Goal: Task Accomplishment & Management: Use online tool/utility

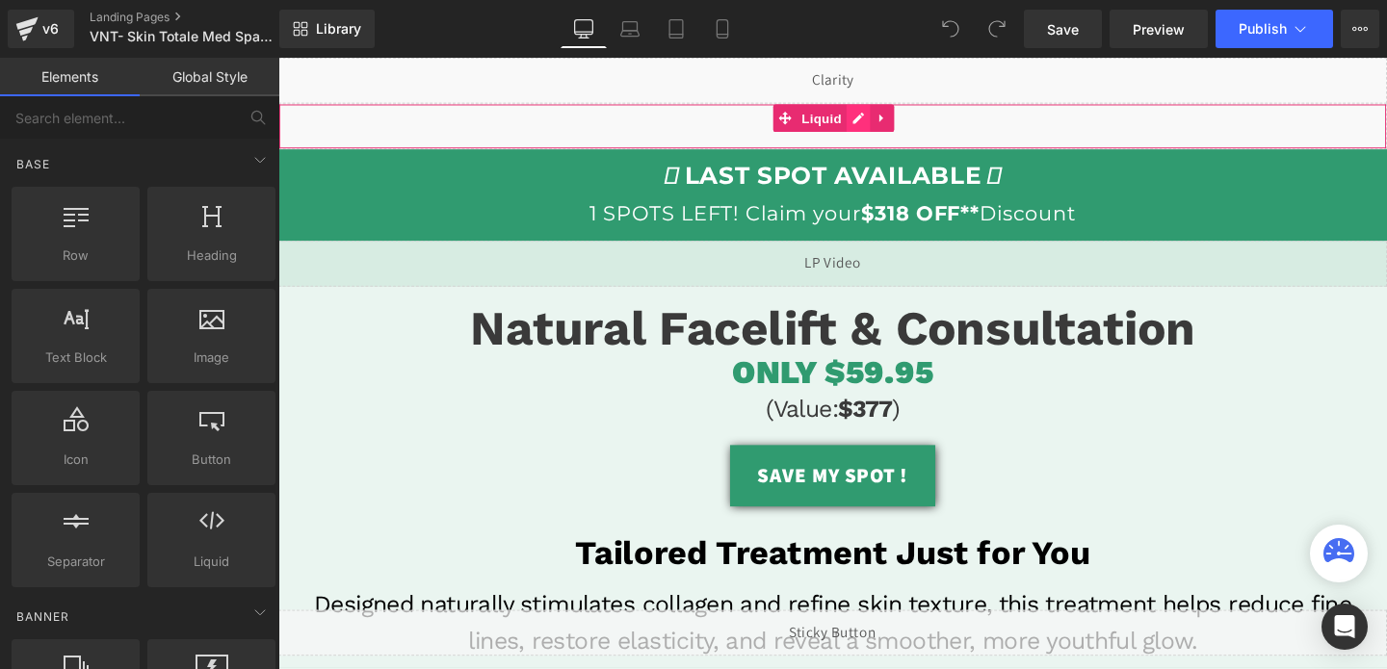
click at [881, 124] on div "Liquid" at bounding box center [860, 130] width 1165 height 48
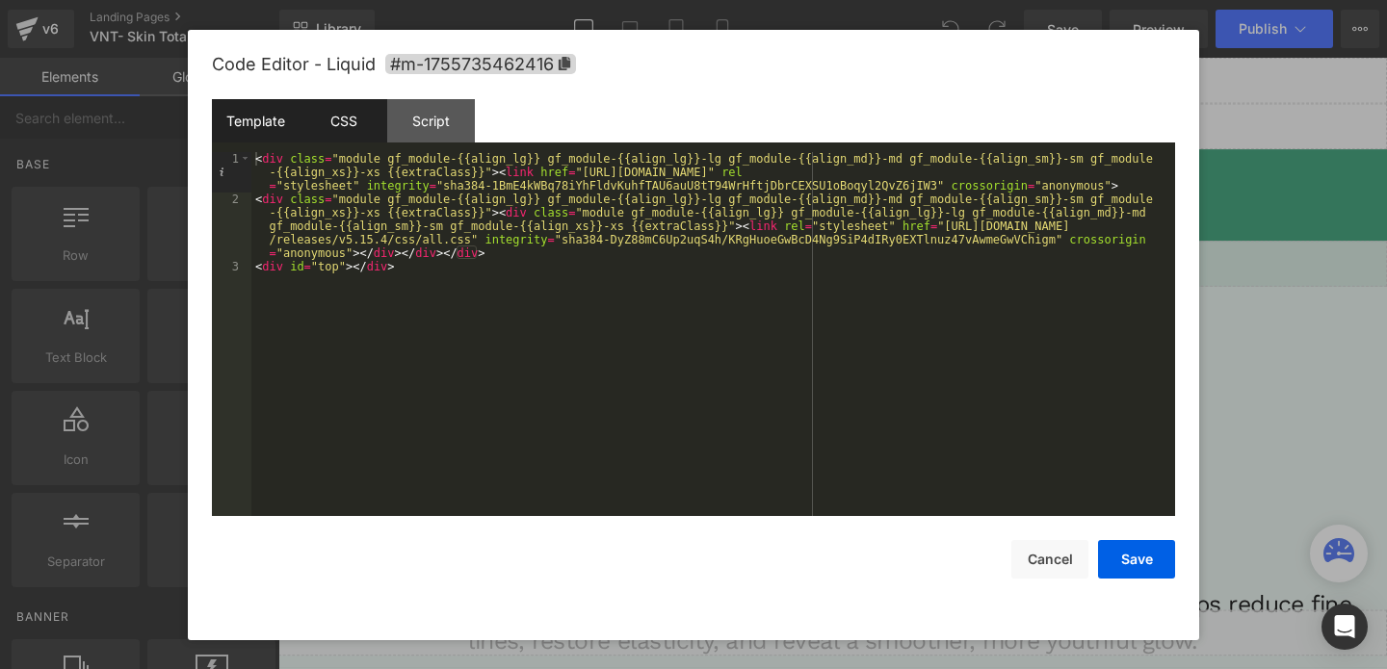
click at [349, 116] on div "CSS" at bounding box center [343, 120] width 88 height 43
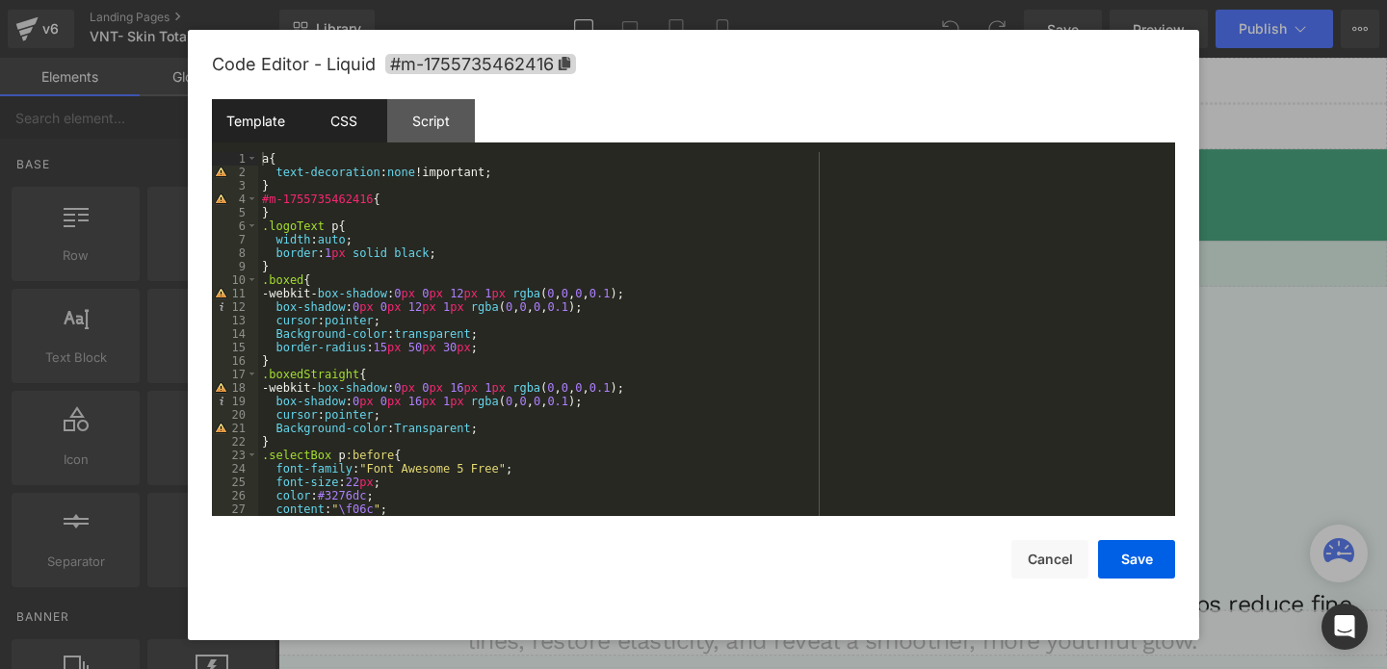
click at [280, 127] on div "Template" at bounding box center [256, 120] width 88 height 43
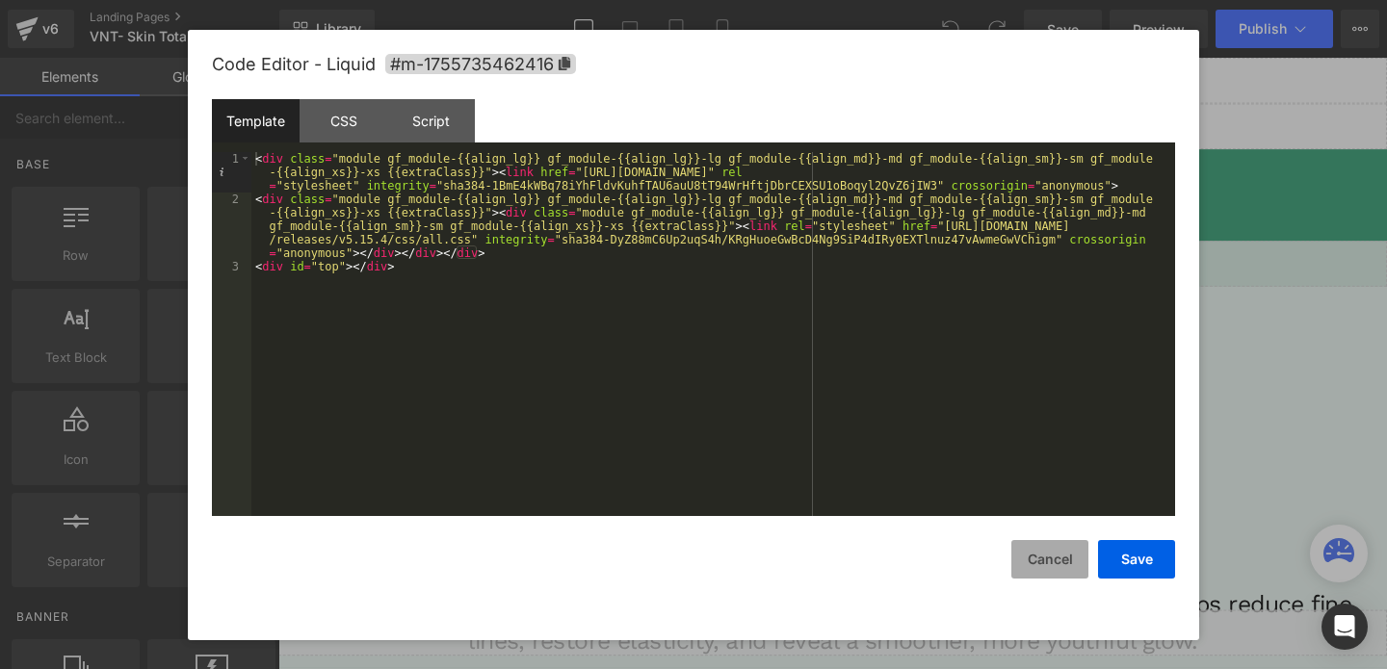
click at [1051, 558] on button "Cancel" at bounding box center [1049, 559] width 77 height 39
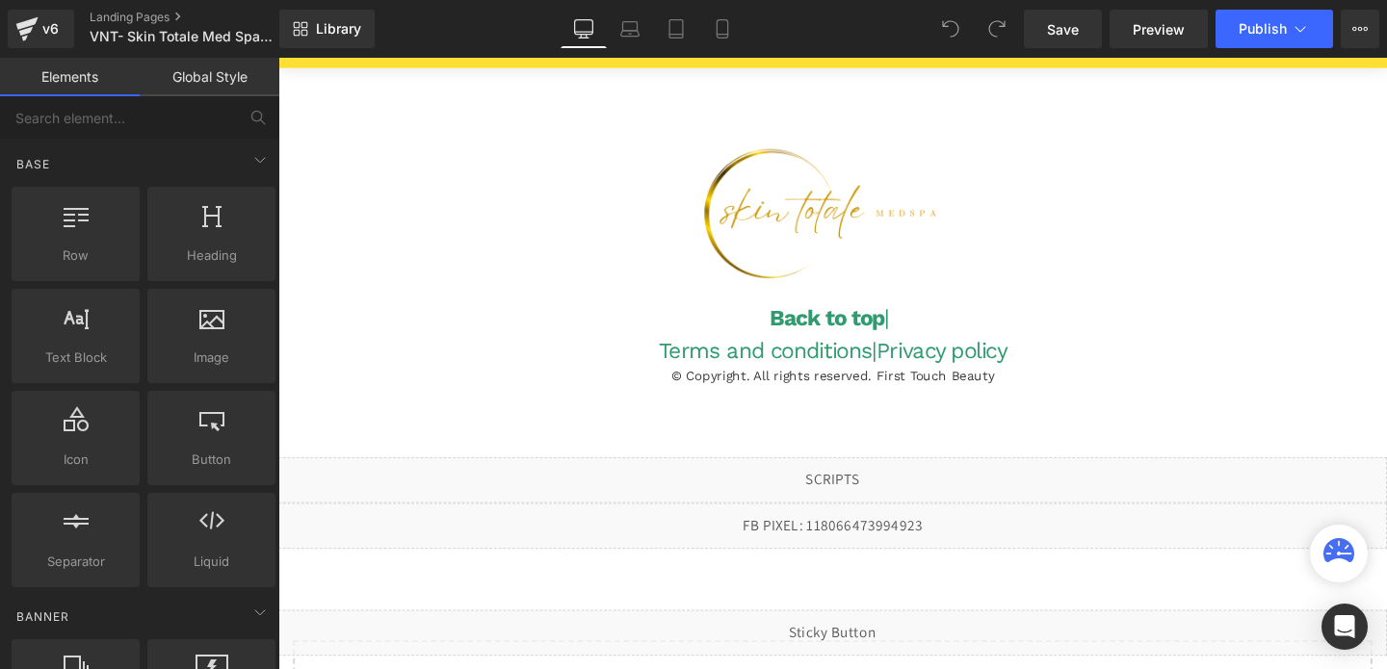
scroll to position [5120, 0]
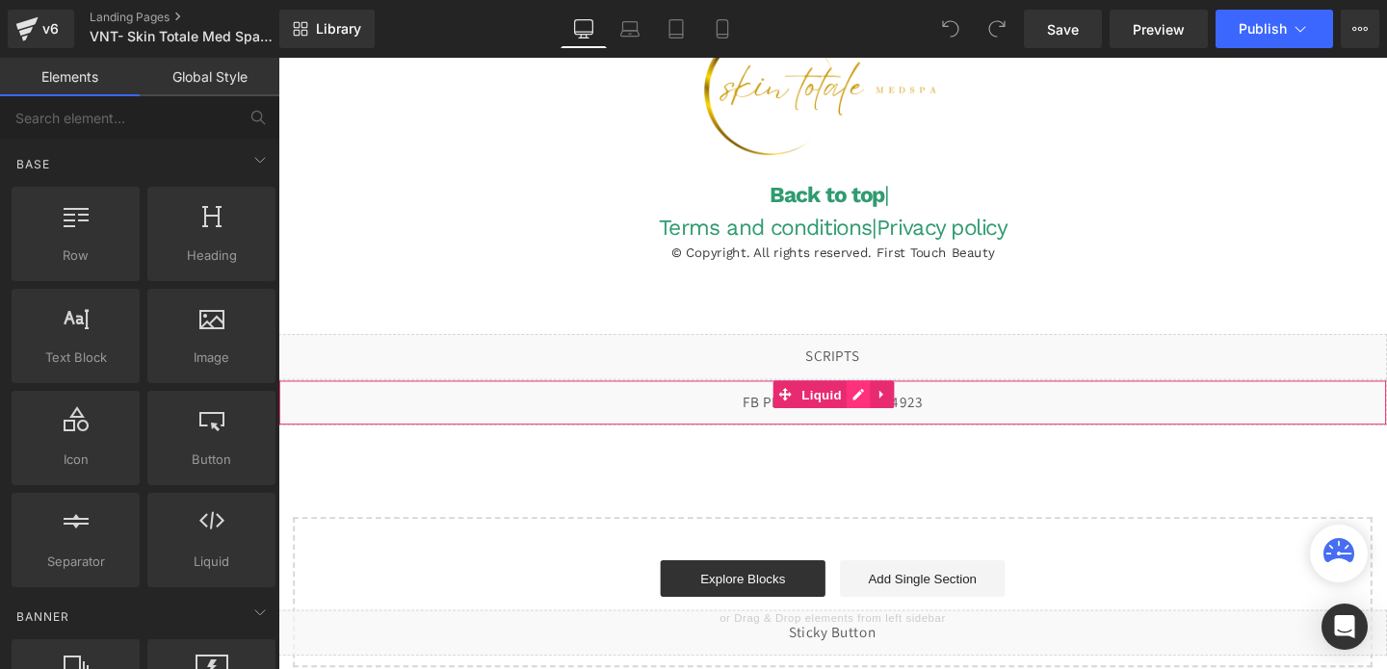
click at [881, 397] on div "Liquid" at bounding box center [860, 421] width 1165 height 48
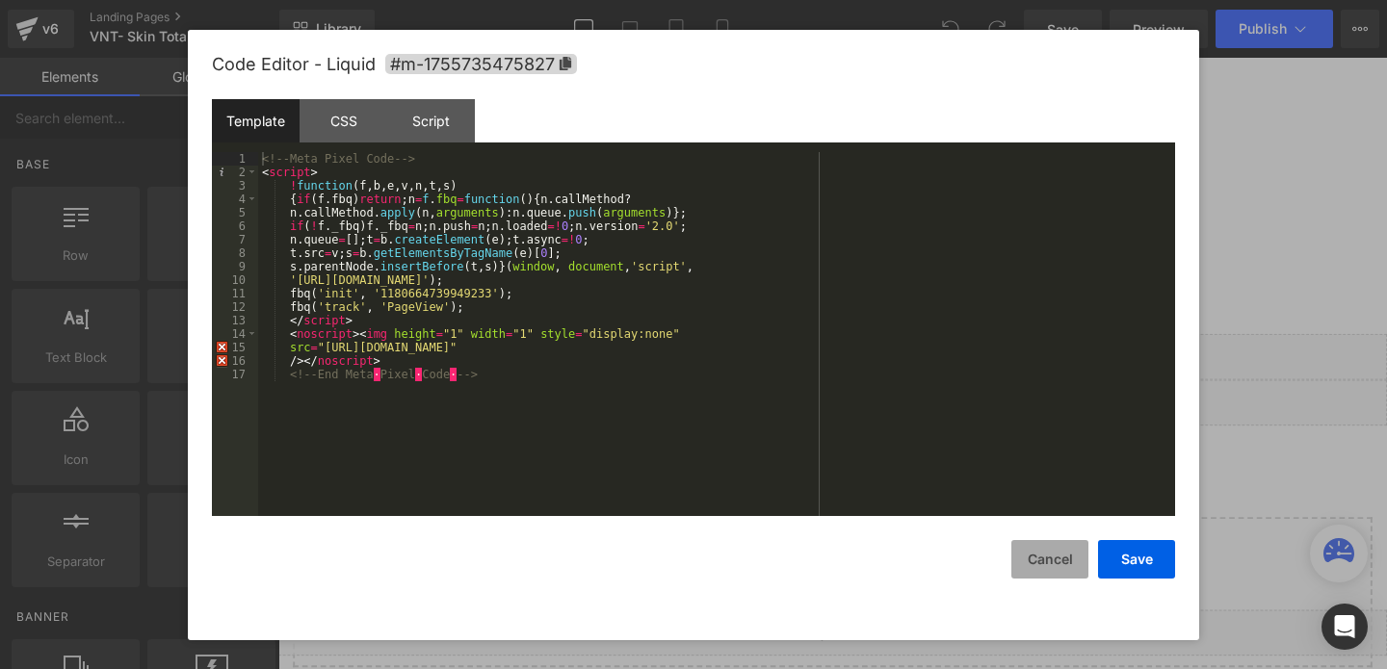
click at [1065, 564] on button "Cancel" at bounding box center [1049, 559] width 77 height 39
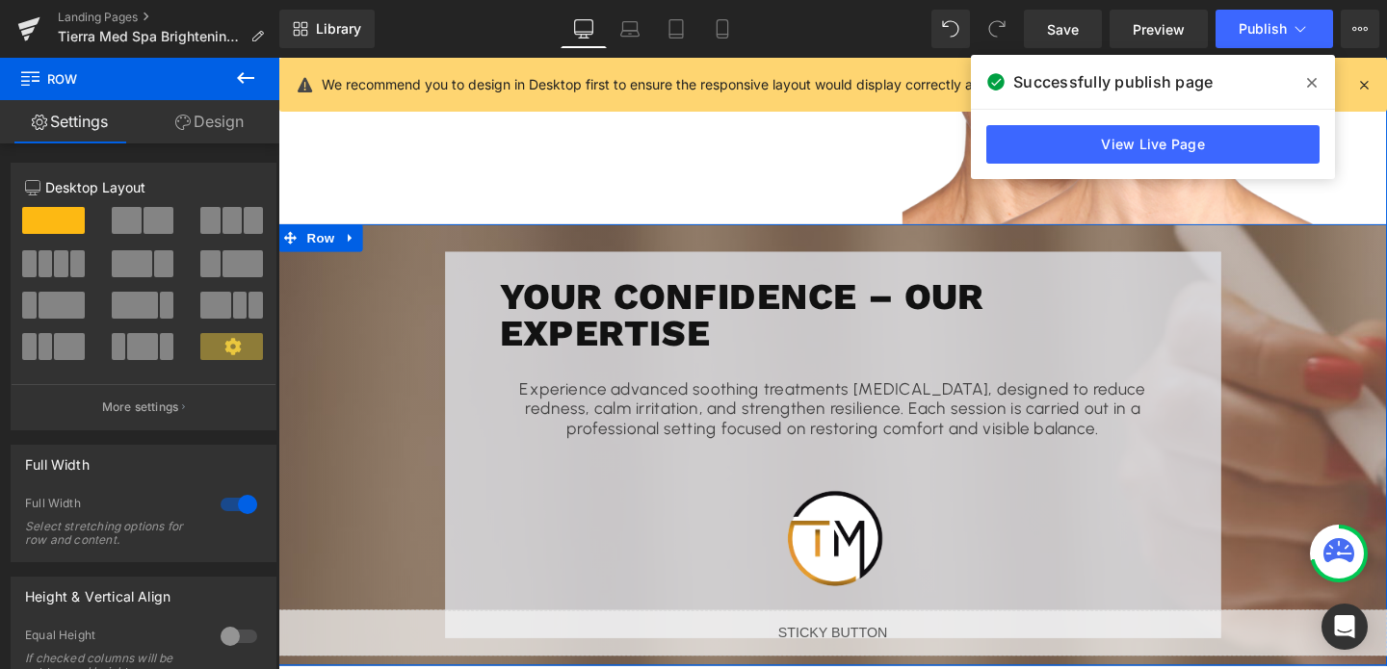
scroll to position [2485, 0]
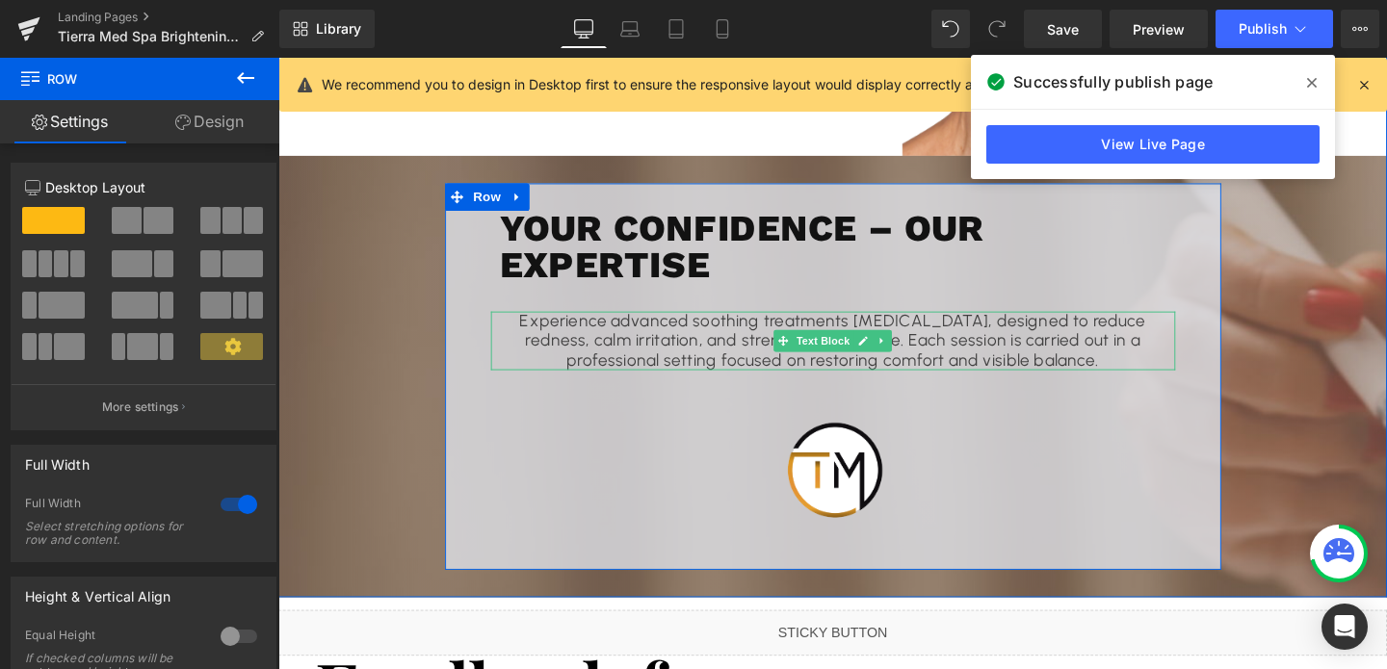
click at [734, 325] on p "Experience advanced soothing treatments for sensitive skin, designed to reduce …" at bounding box center [861, 355] width 700 height 63
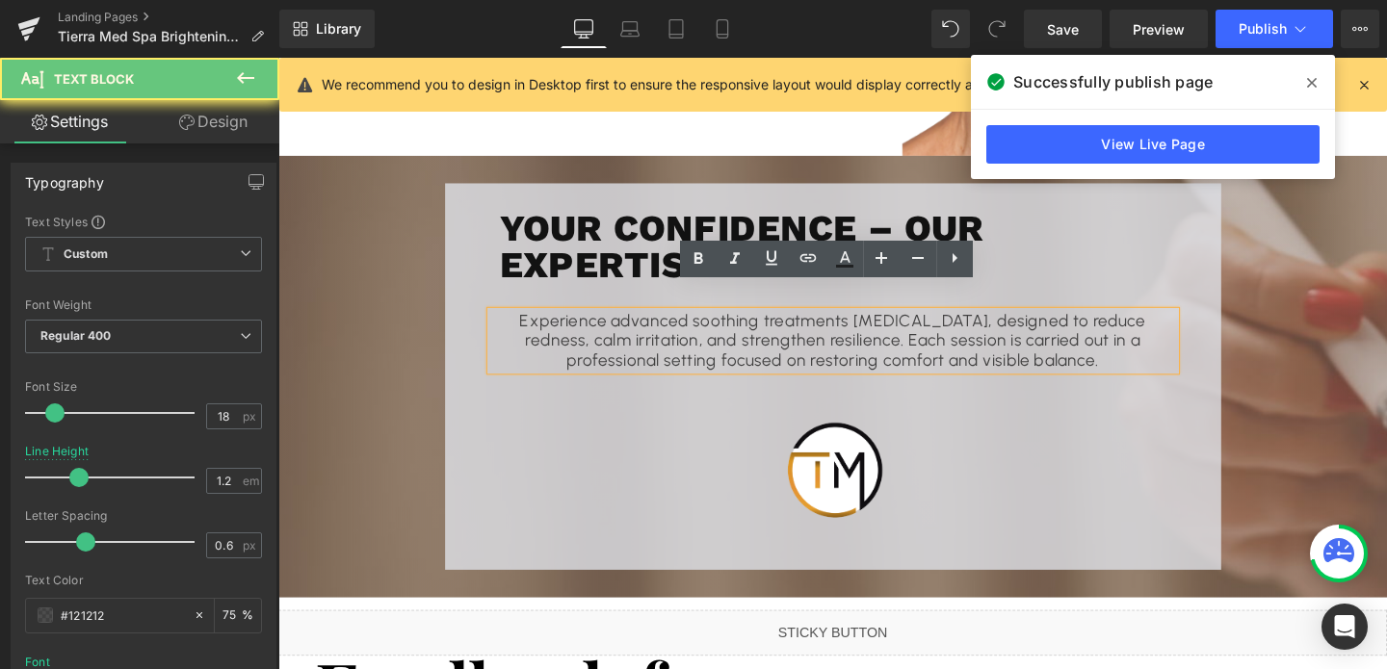
click at [734, 325] on p "Experience advanced soothing treatments for sensitive skin, designed to reduce …" at bounding box center [861, 355] width 700 height 63
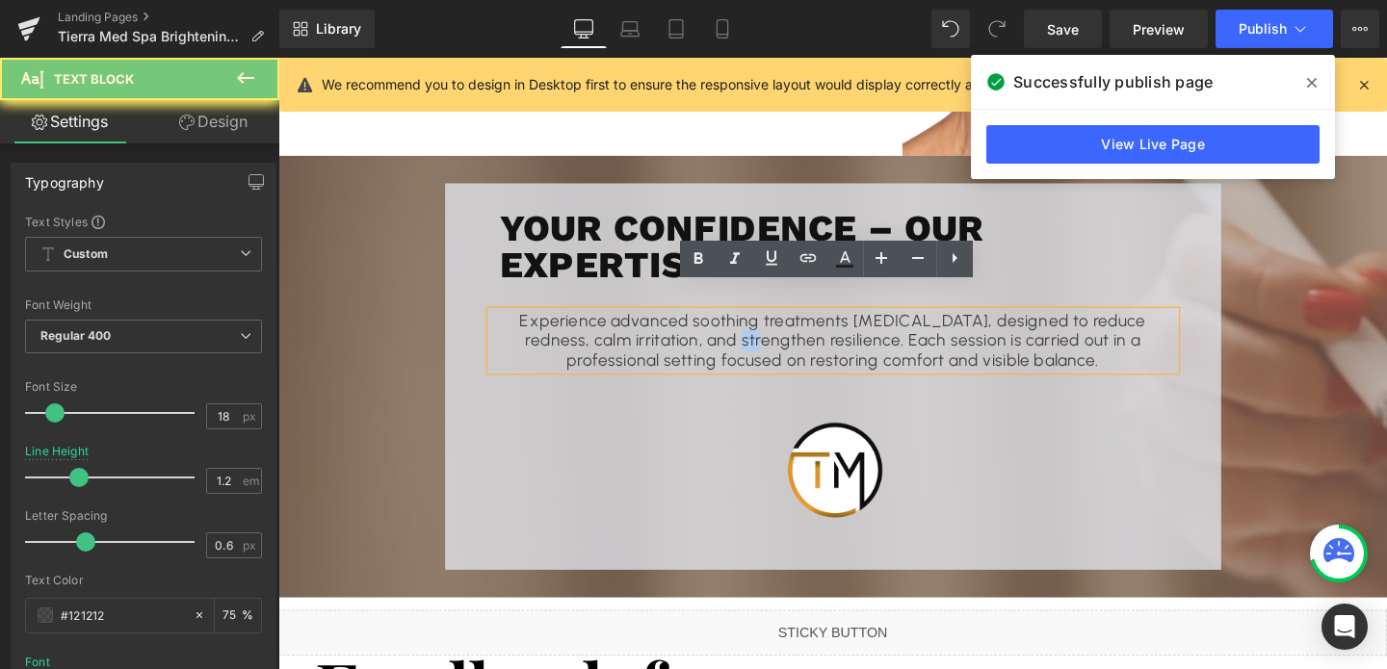
click at [734, 325] on p "Experience advanced soothing treatments for sensitive skin, designed to reduce …" at bounding box center [861, 355] width 700 height 63
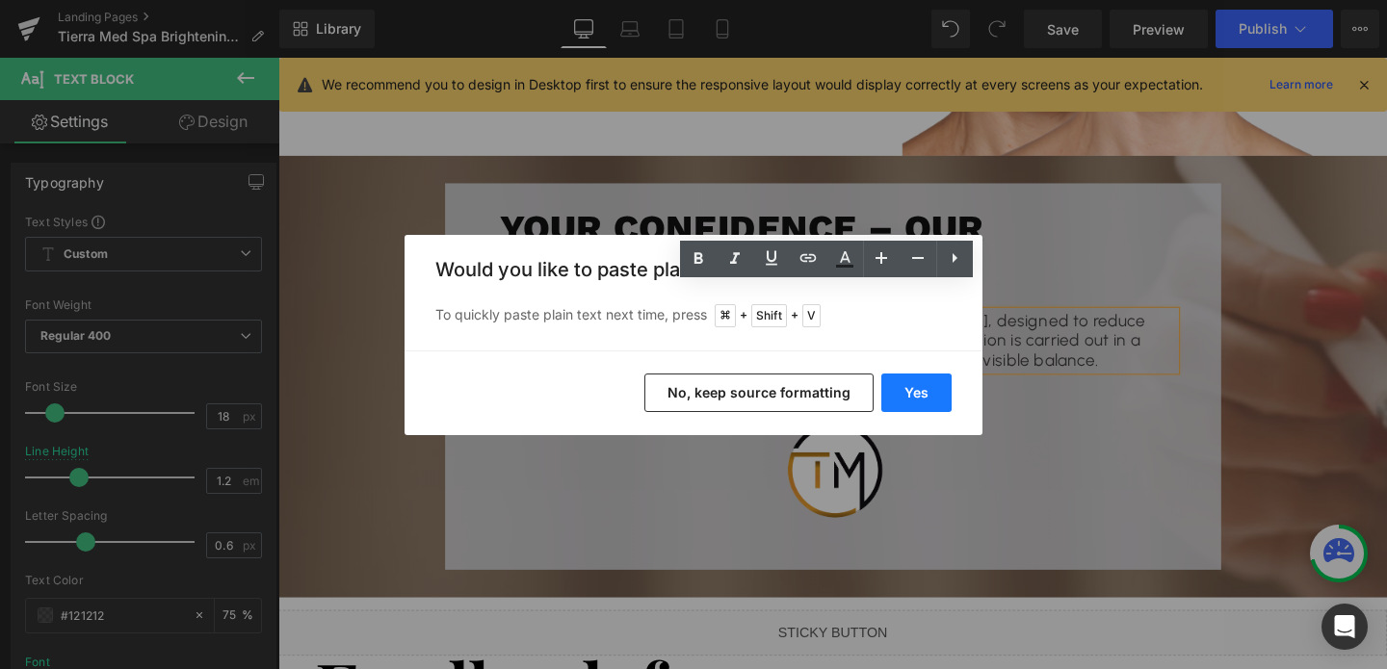
click at [923, 408] on button "Yes" at bounding box center [916, 393] width 70 height 39
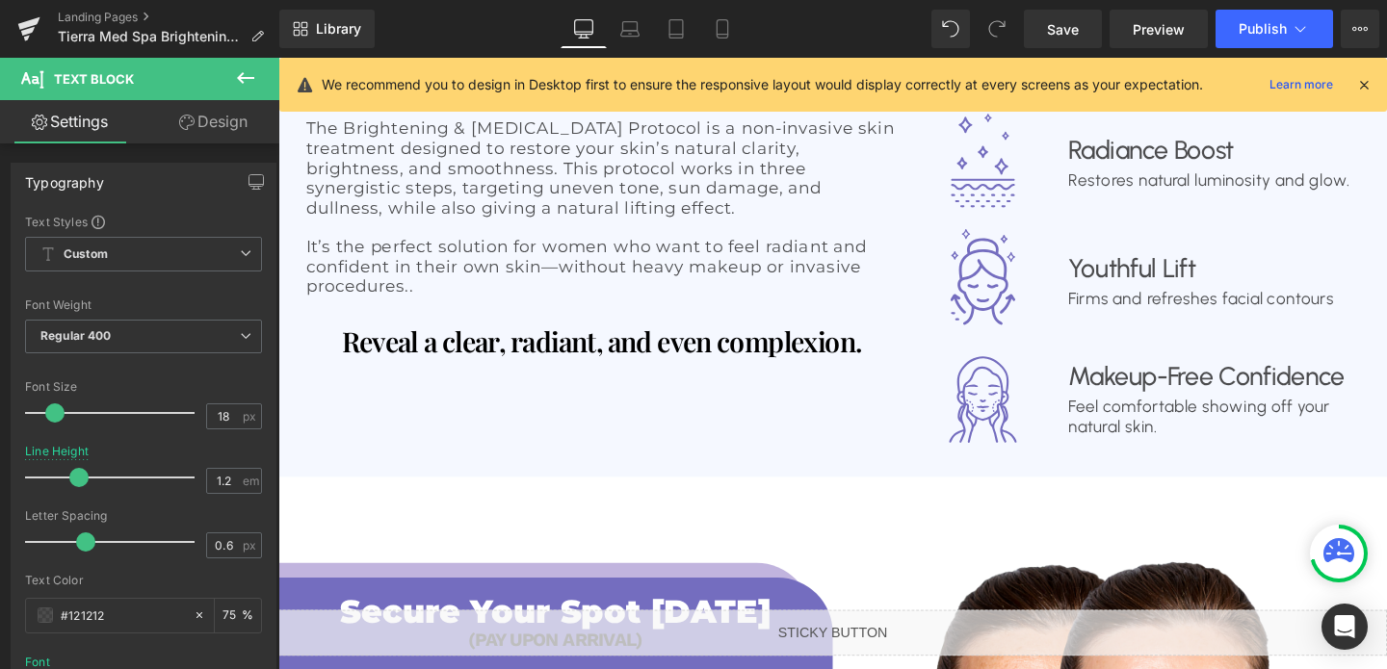
scroll to position [1644, 0]
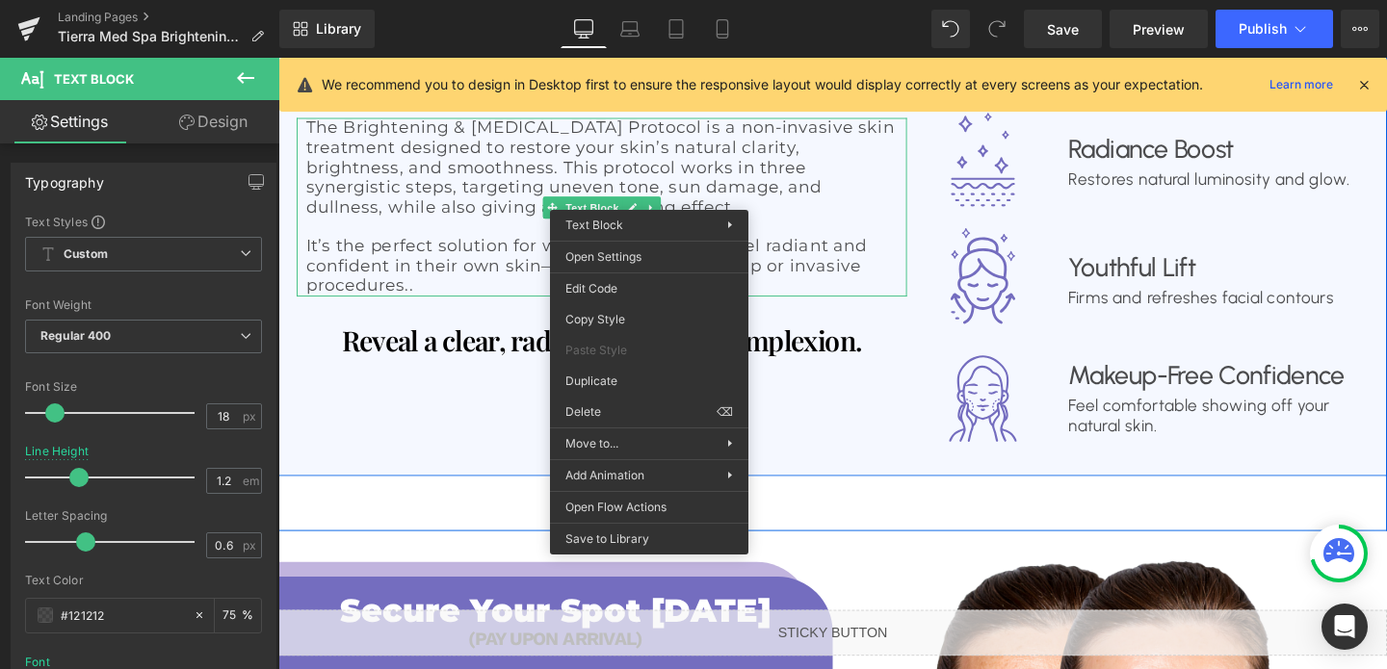
click at [662, 204] on link at bounding box center [670, 215] width 20 height 23
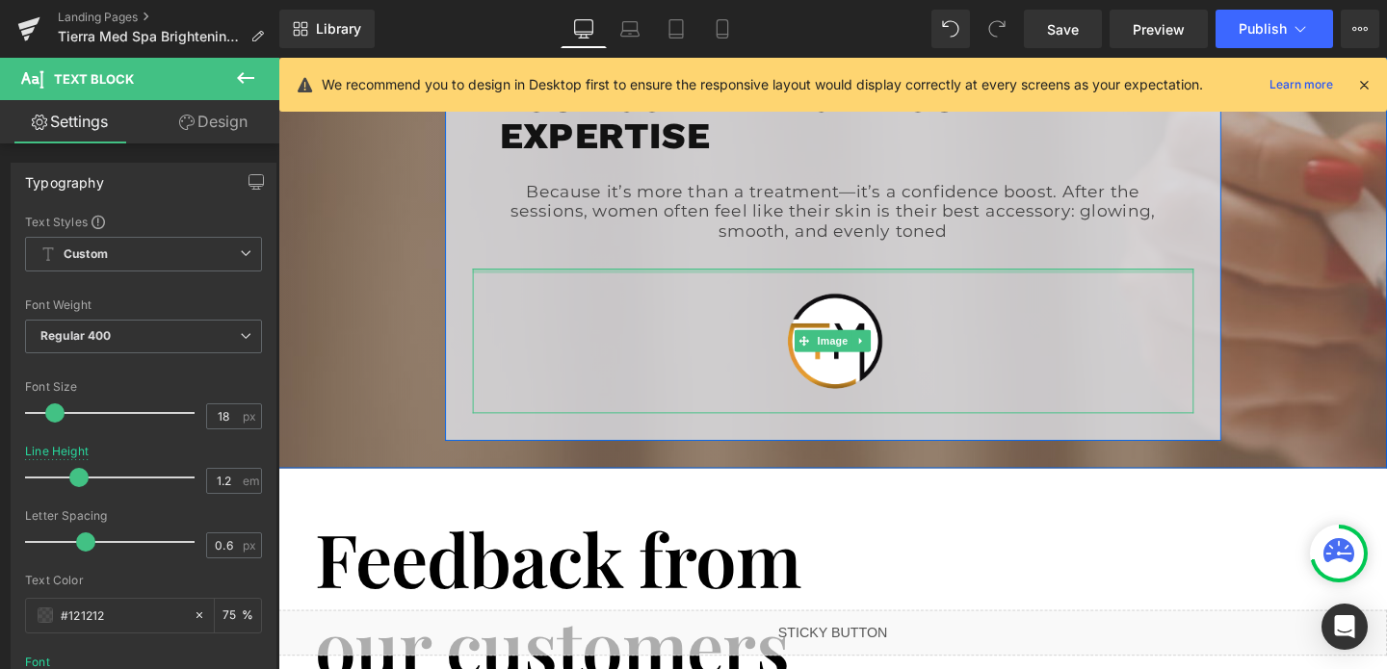
scroll to position [2732, 0]
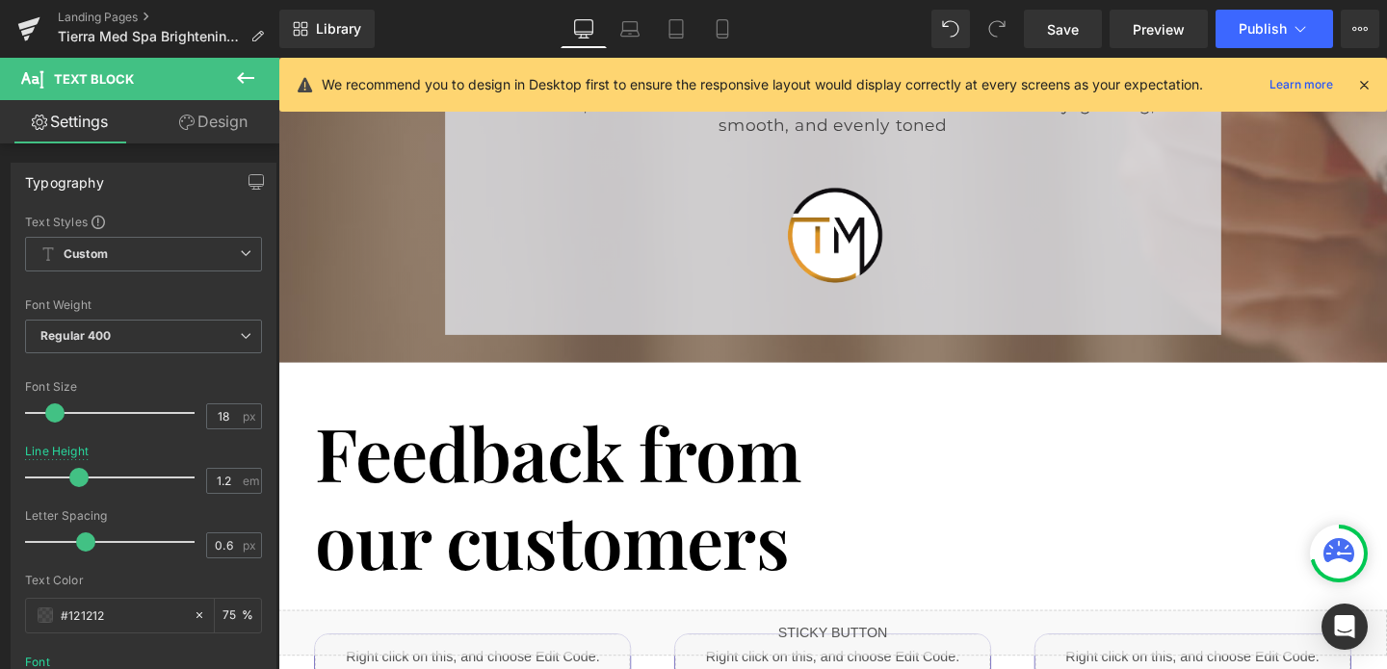
click at [654, 445] on h1 "Feedback from" at bounding box center [861, 473] width 1088 height 92
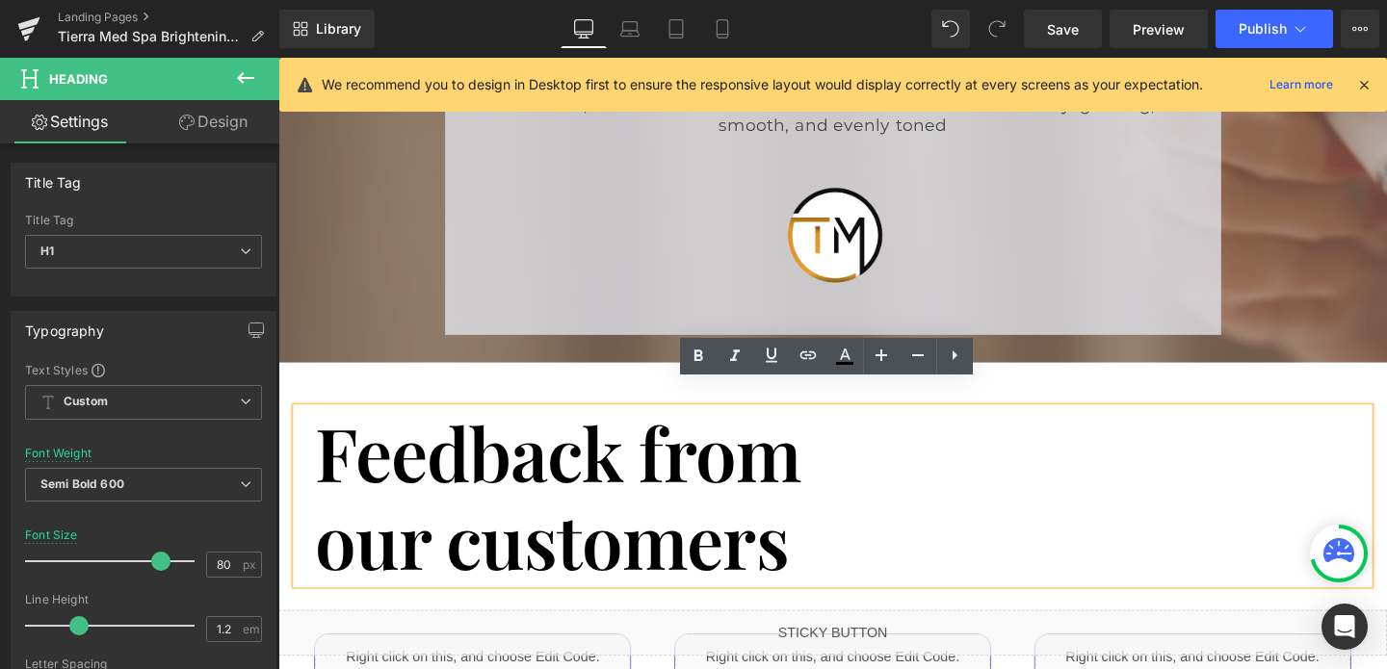
click at [654, 445] on h1 "Feedback from" at bounding box center [861, 473] width 1088 height 92
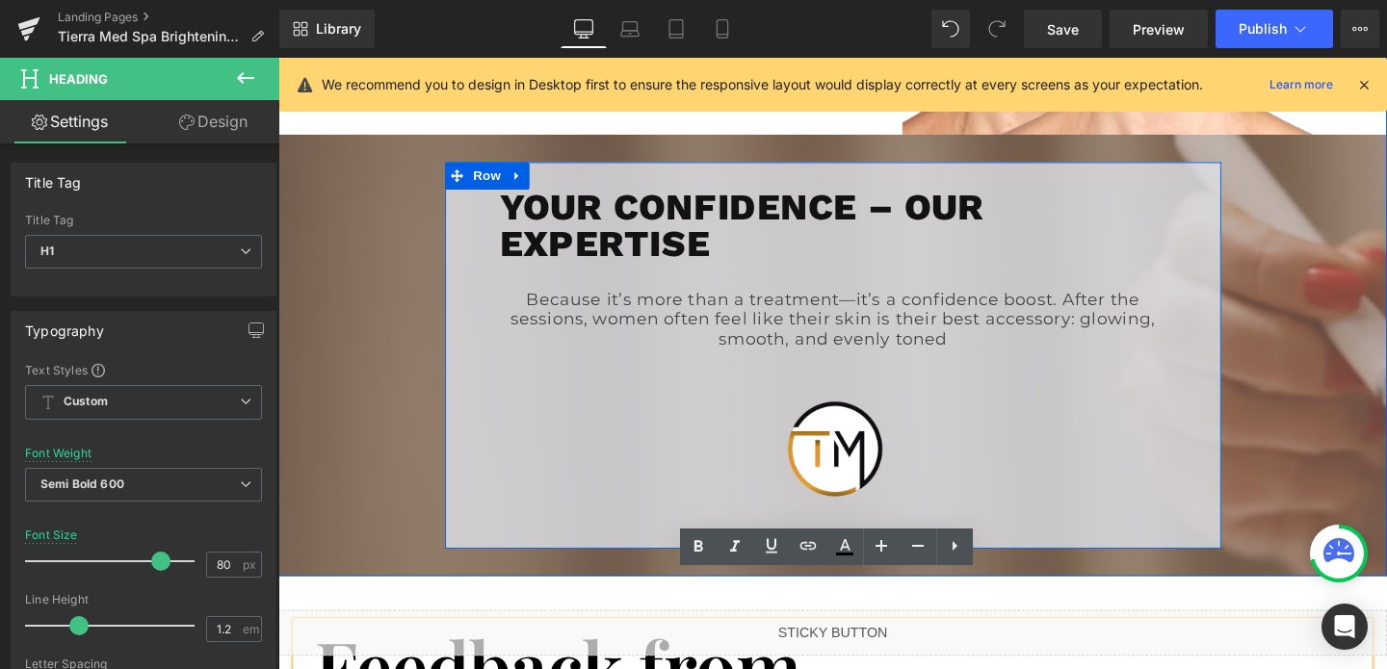
scroll to position [2444, 0]
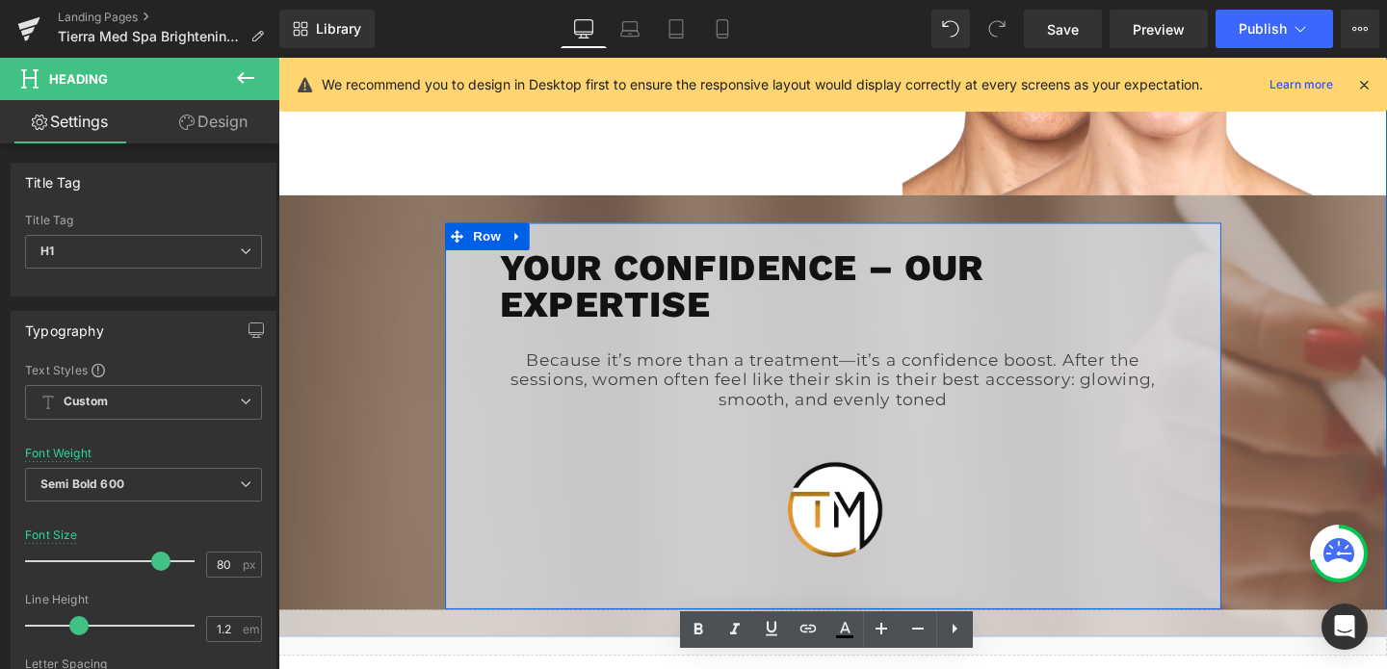
click at [676, 274] on h1 "Your Confidence – Our Expertise" at bounding box center [861, 298] width 700 height 77
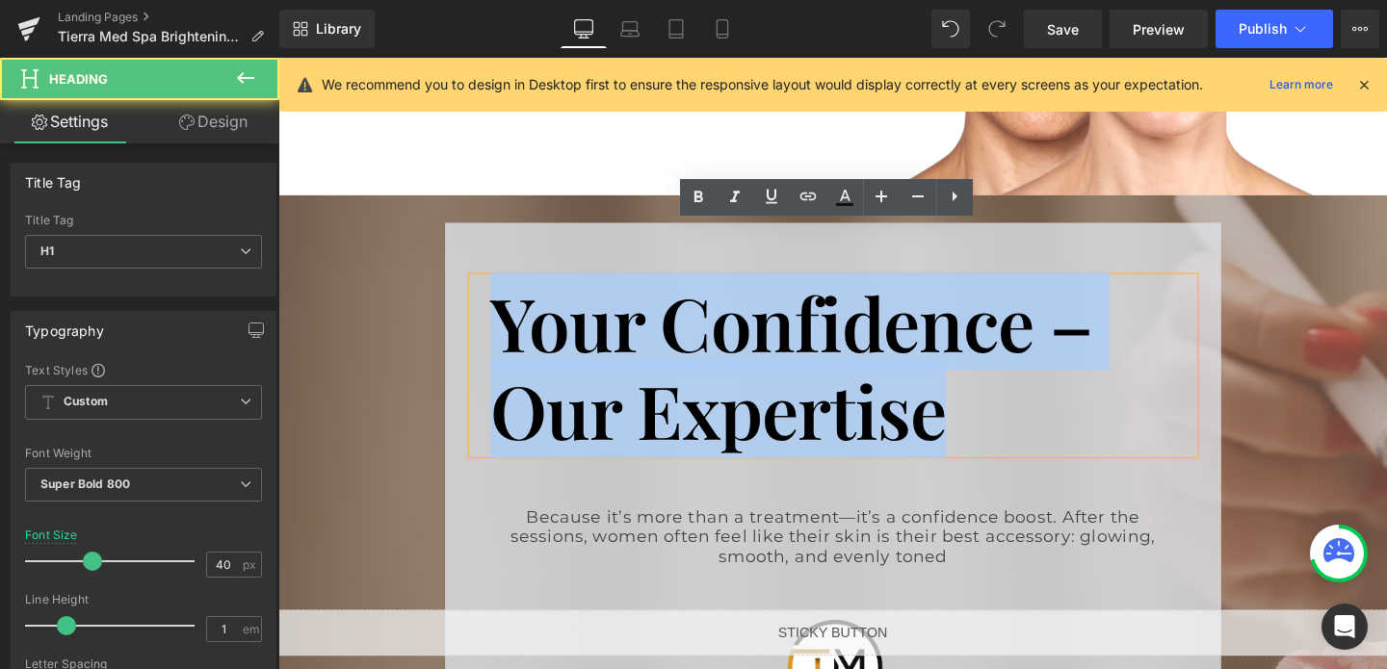
drag, startPoint x: 994, startPoint y: 407, endPoint x: 425, endPoint y: 286, distance: 581.8
click at [425, 286] on div "Your Confidence – Our Expertise Heading Because it’s more than a treatment—it’s…" at bounding box center [860, 517] width 1165 height 572
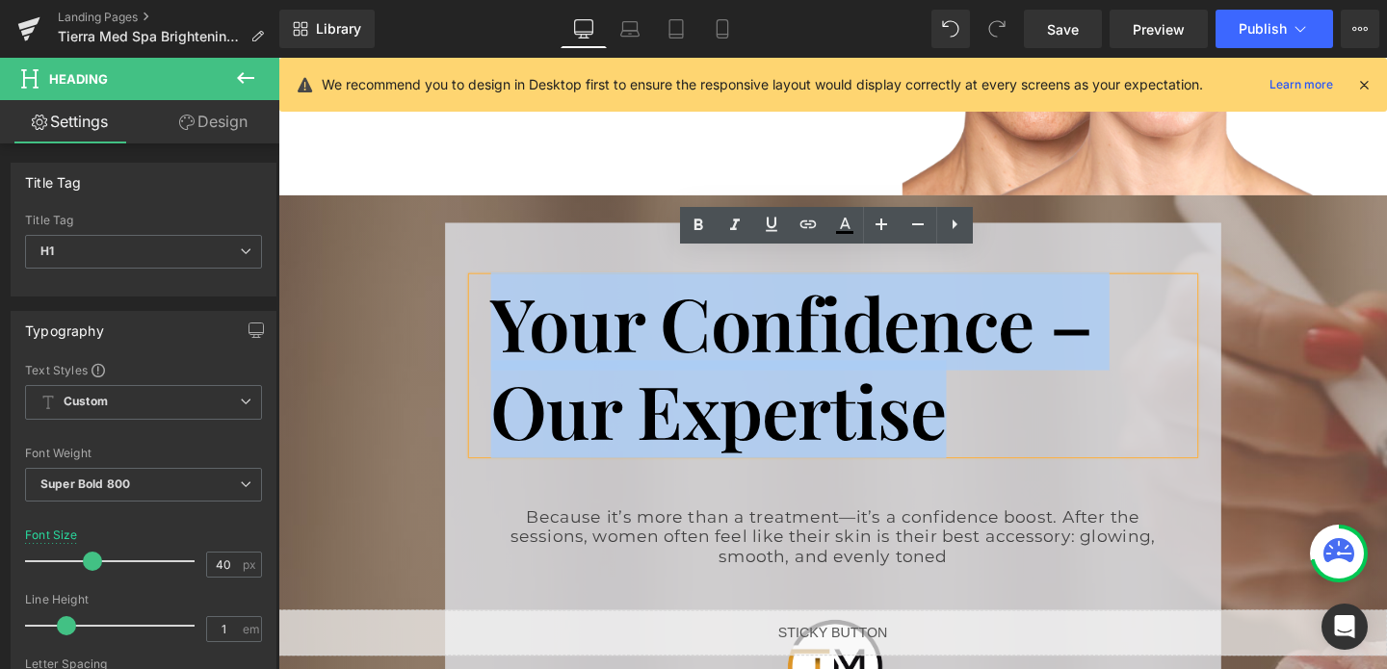
paste div
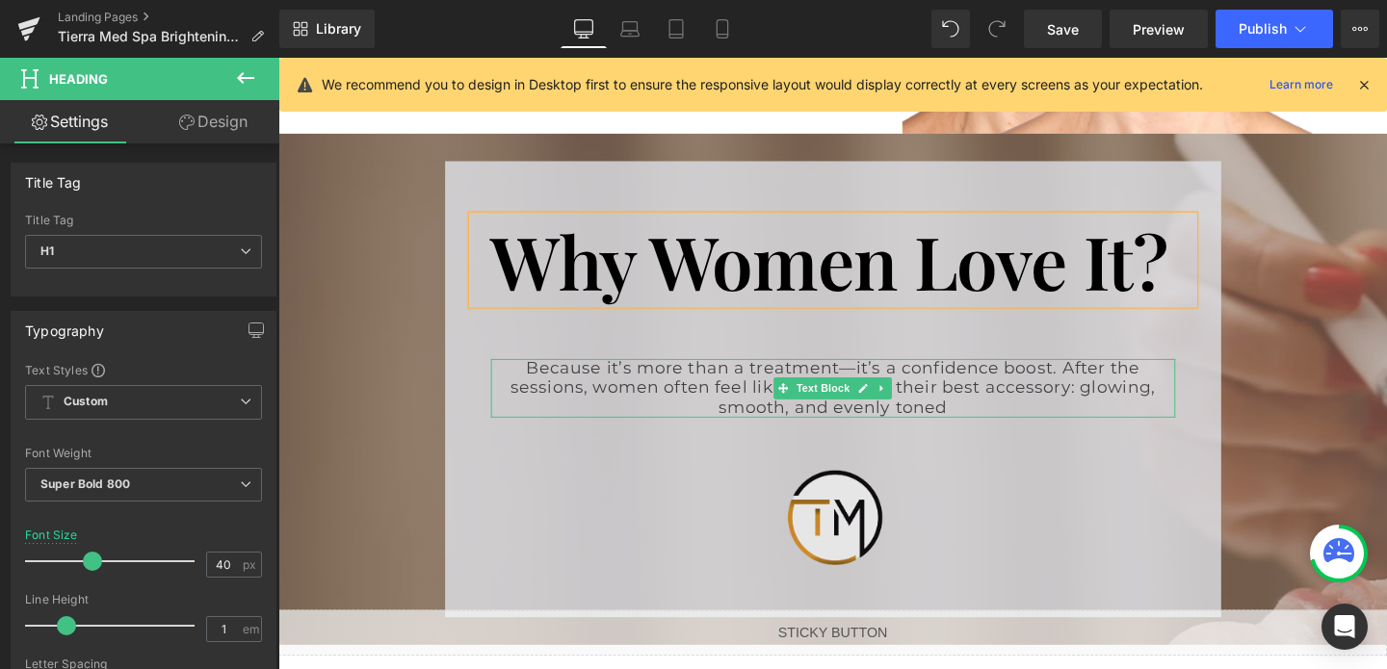
scroll to position [2510, 0]
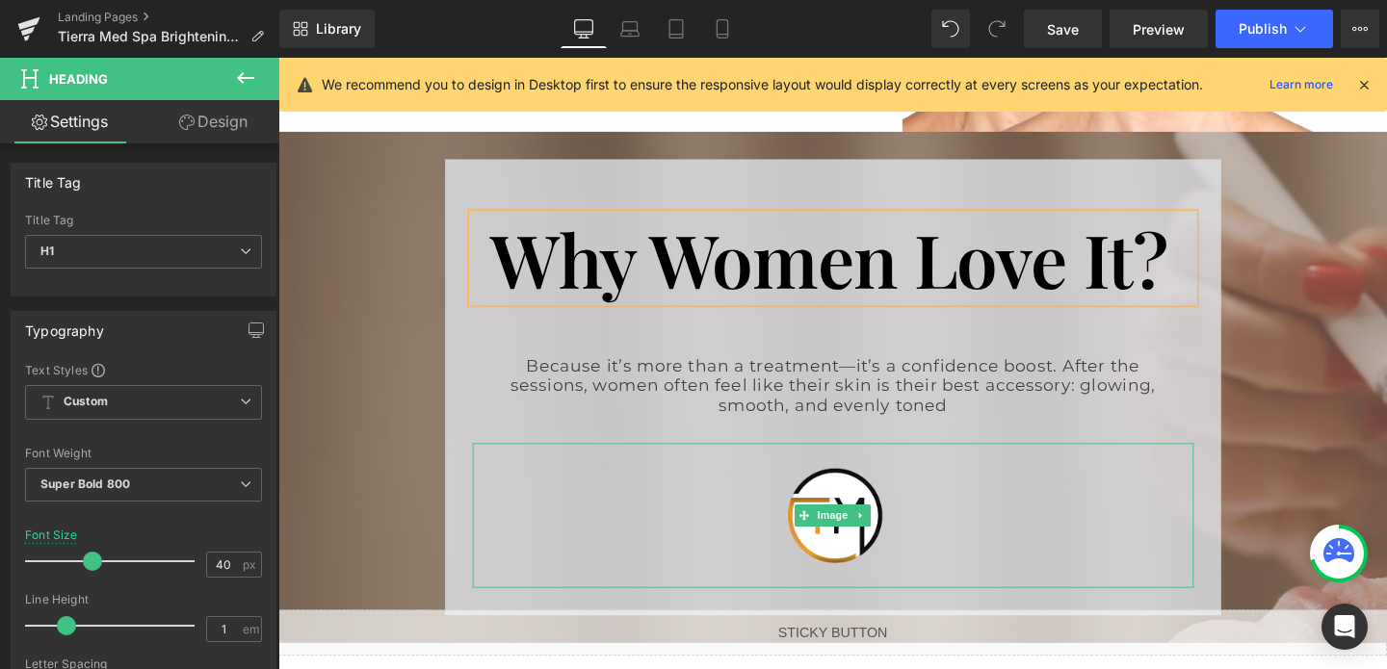
click at [943, 492] on div at bounding box center [861, 538] width 758 height 151
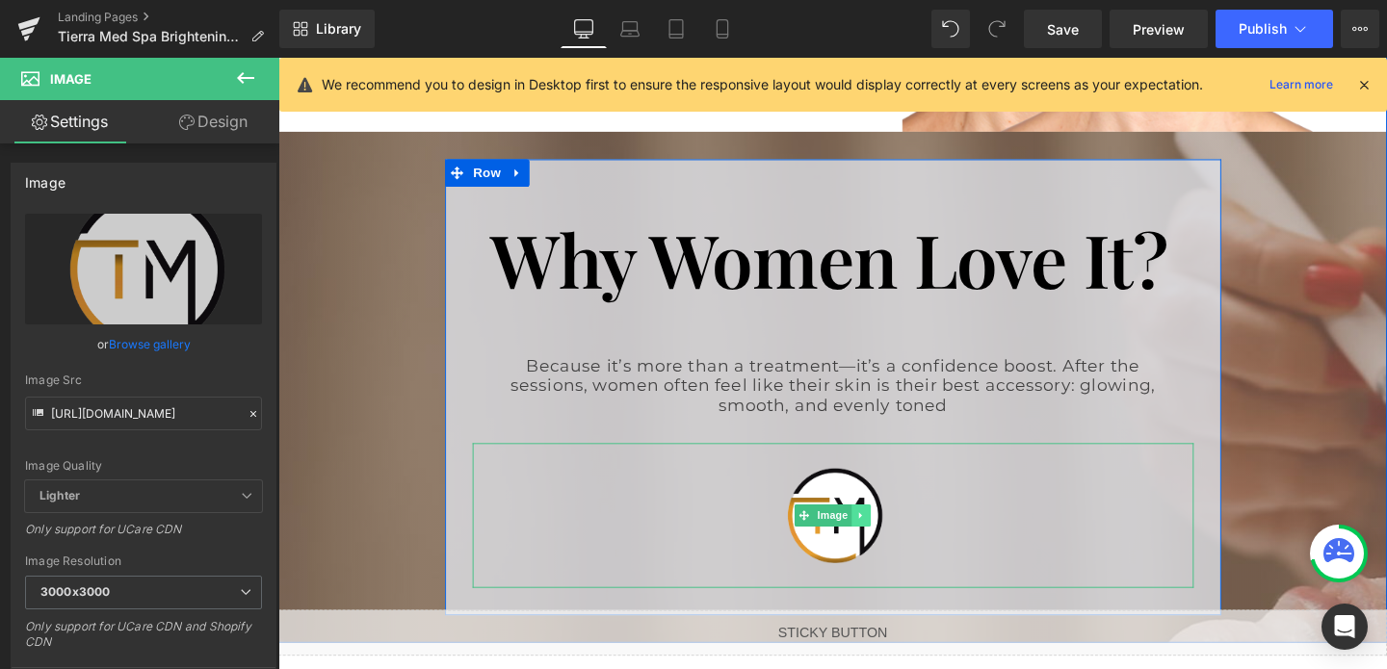
click at [896, 533] on icon at bounding box center [891, 539] width 11 height 12
click at [904, 533] on icon at bounding box center [900, 538] width 11 height 11
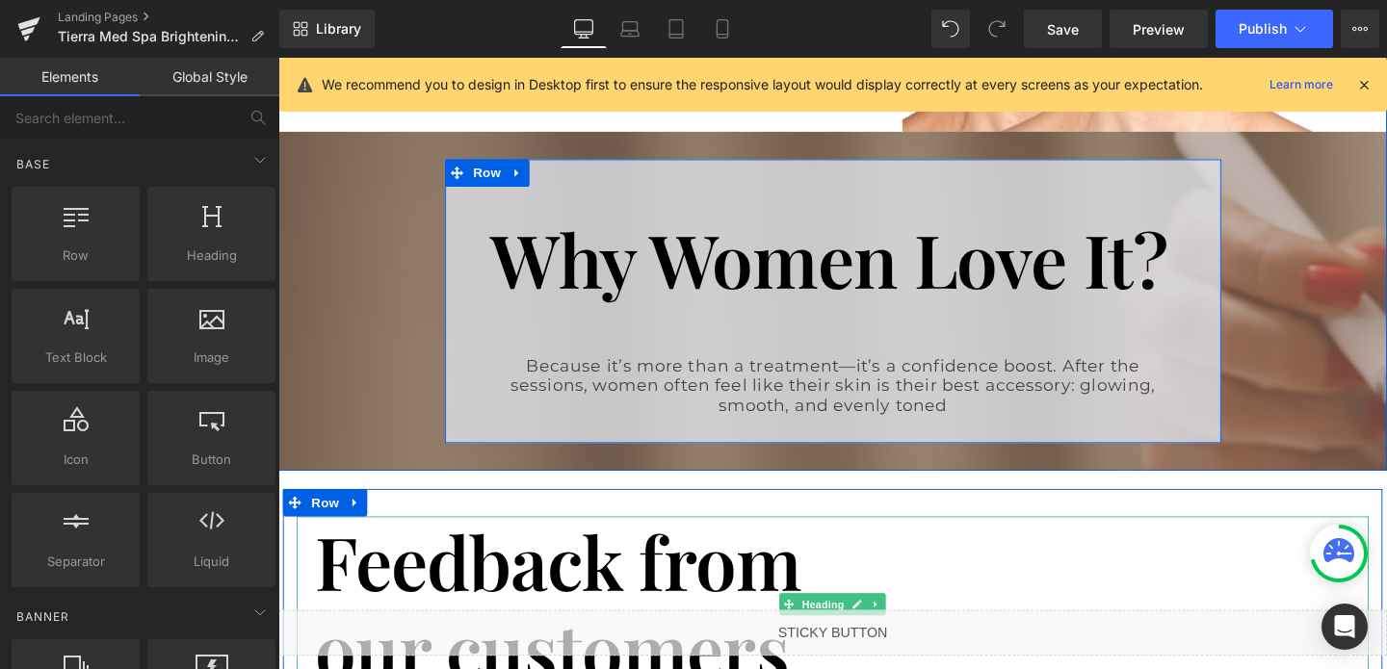
scroll to position [2504, 0]
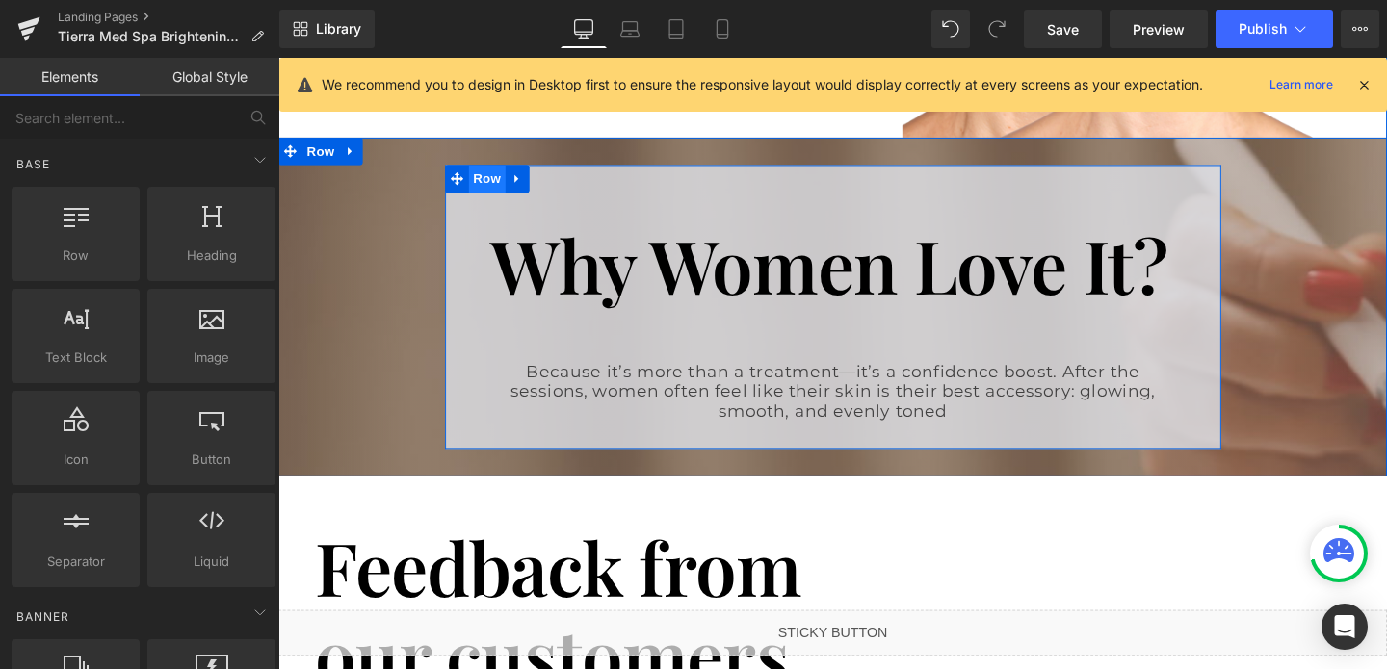
click at [504, 170] on span "Row" at bounding box center [498, 184] width 39 height 29
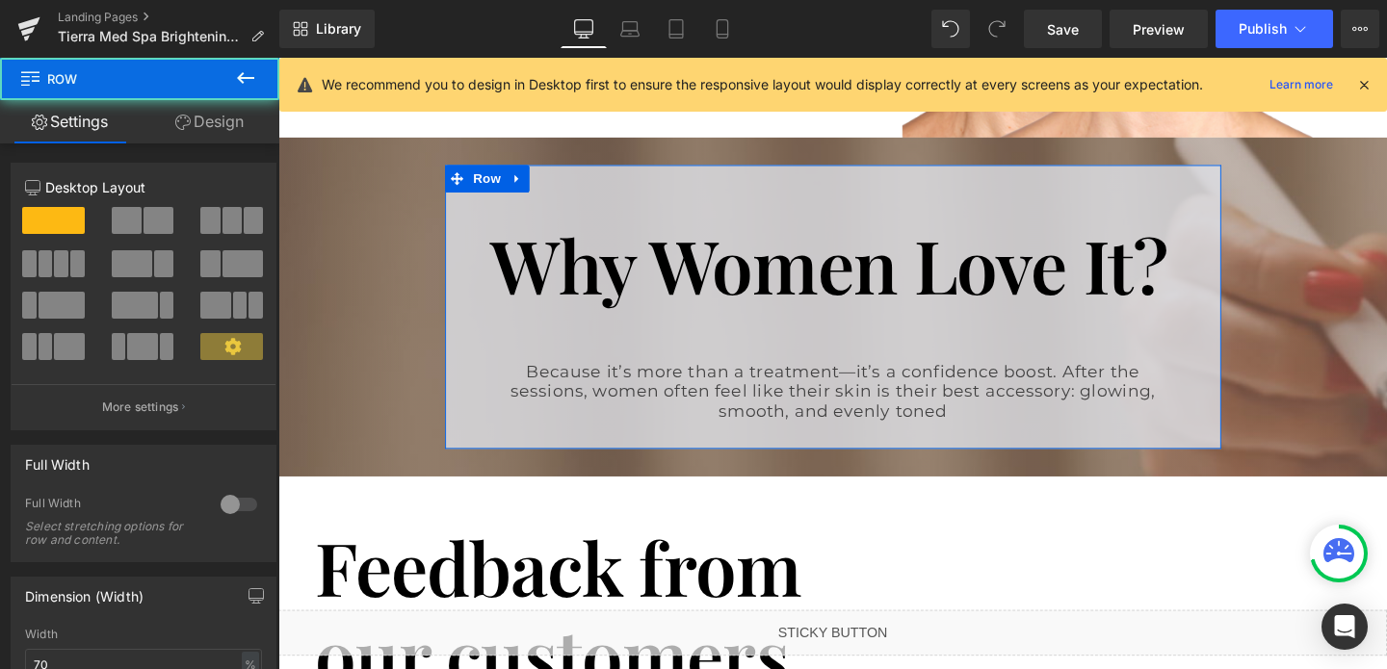
click at [213, 133] on link "Design" at bounding box center [210, 121] width 140 height 43
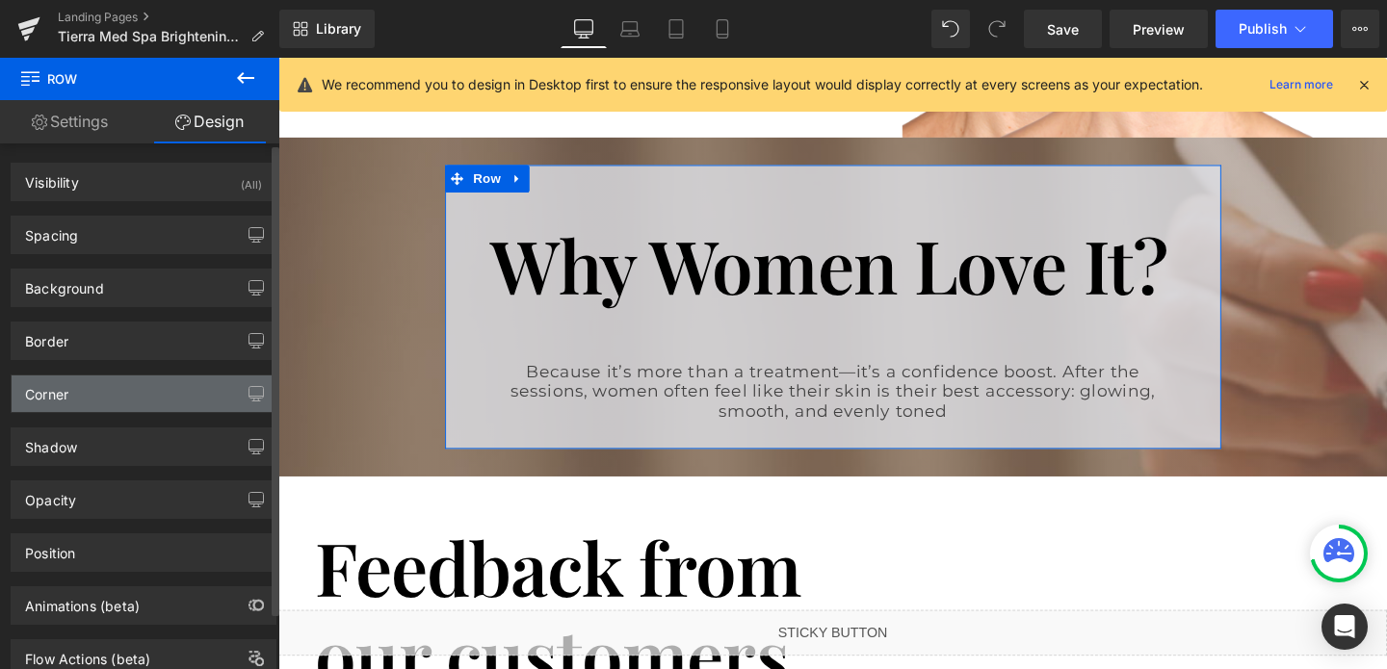
click at [83, 392] on div "Corner" at bounding box center [144, 394] width 264 height 37
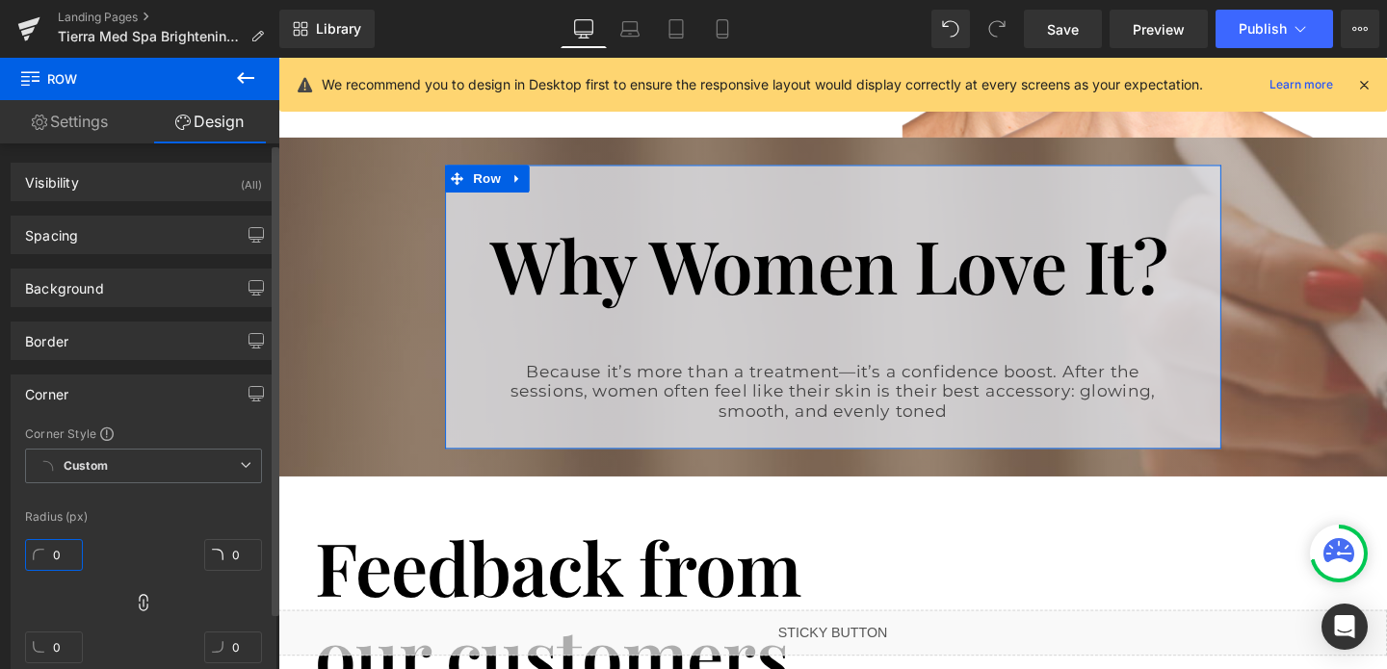
click at [63, 549] on input "0" at bounding box center [54, 555] width 58 height 32
type input "3"
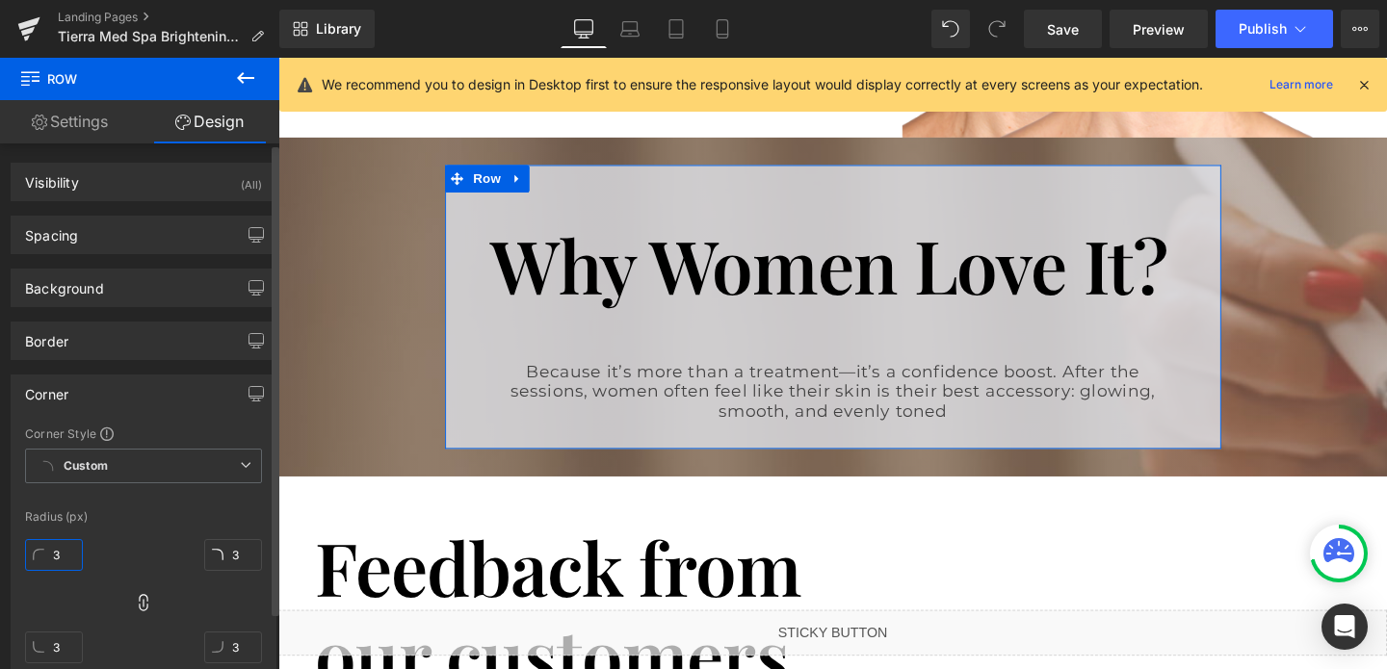
type input "32"
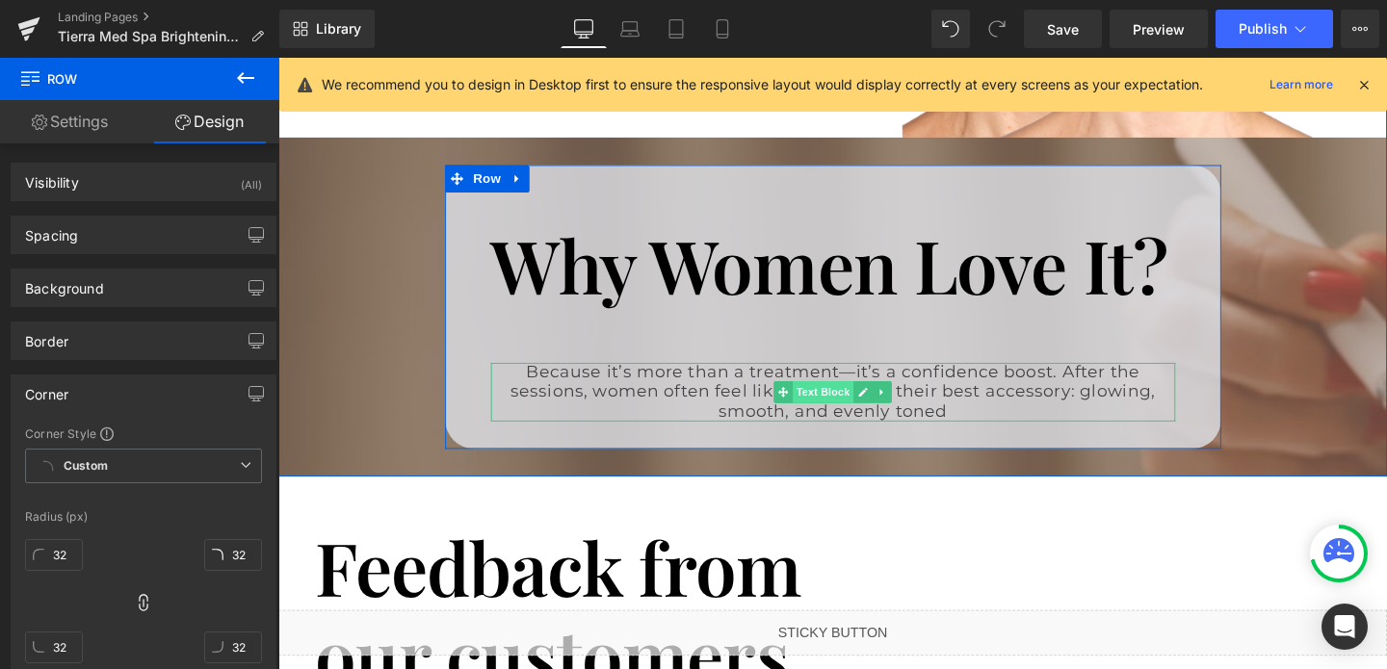
click at [852, 398] on span "Text Block" at bounding box center [850, 409] width 64 height 23
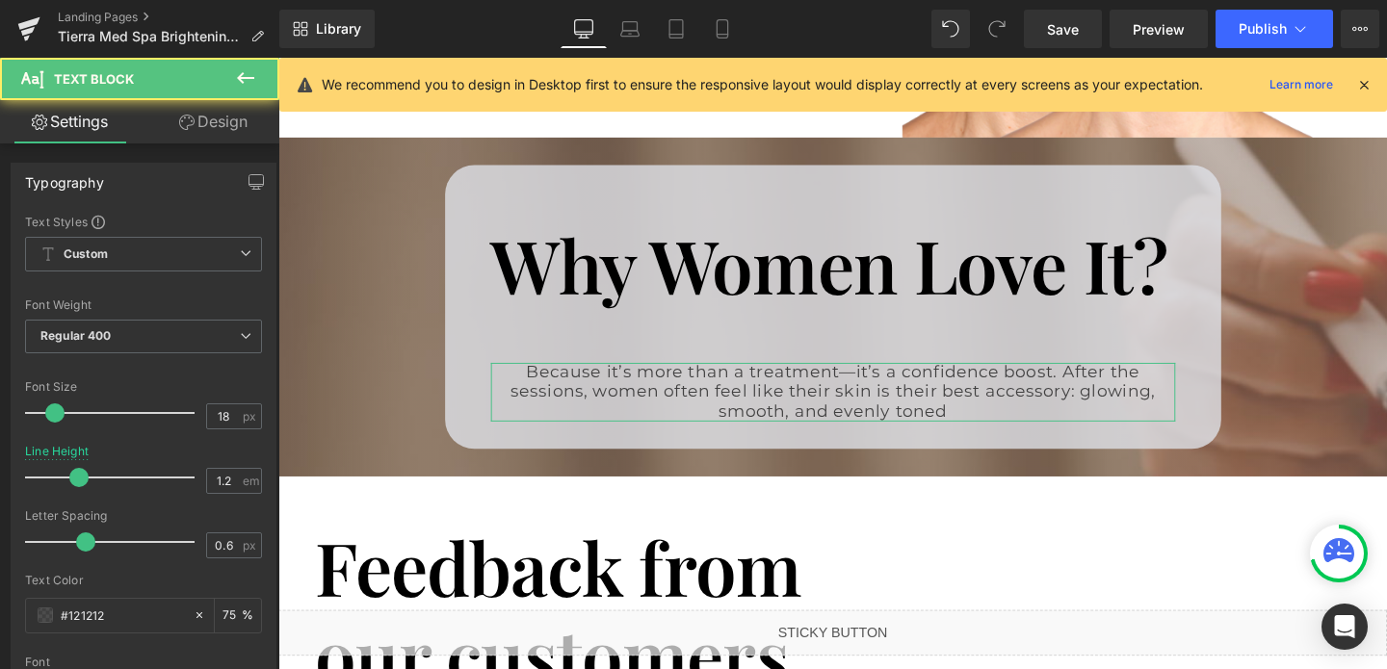
click at [220, 123] on link "Design" at bounding box center [213, 121] width 140 height 43
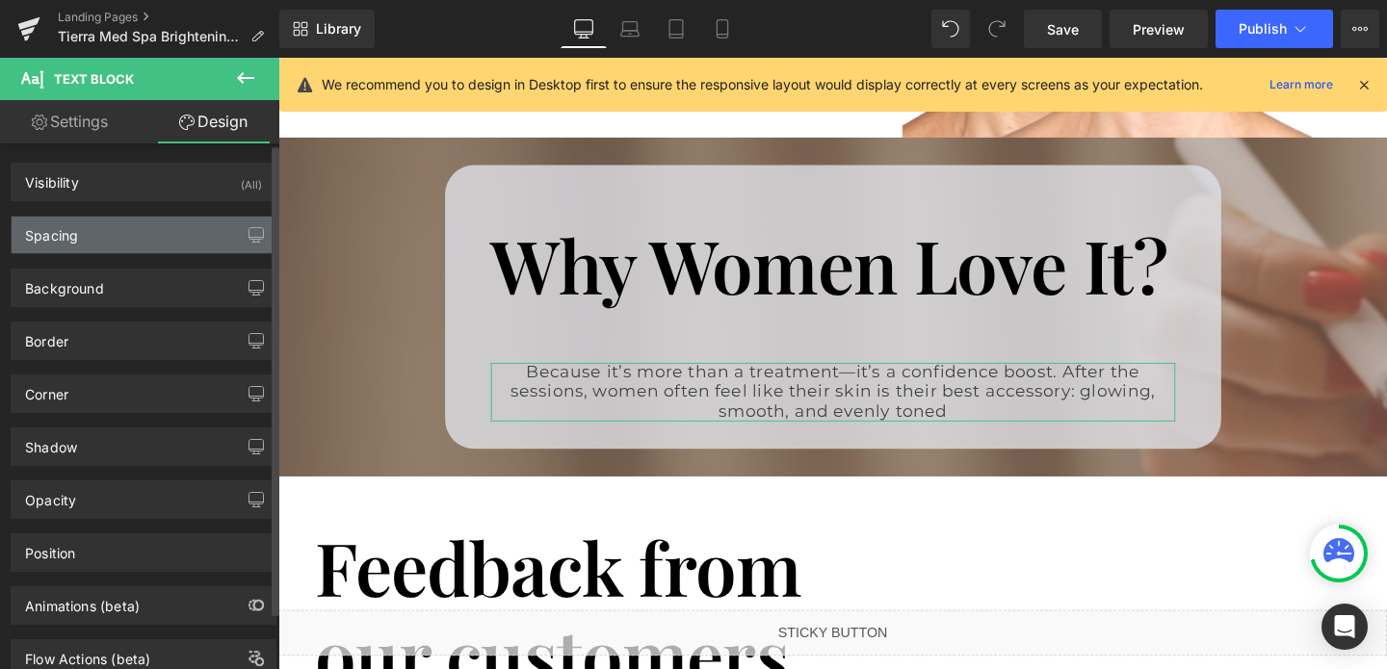
click at [120, 243] on div "Spacing" at bounding box center [144, 235] width 264 height 37
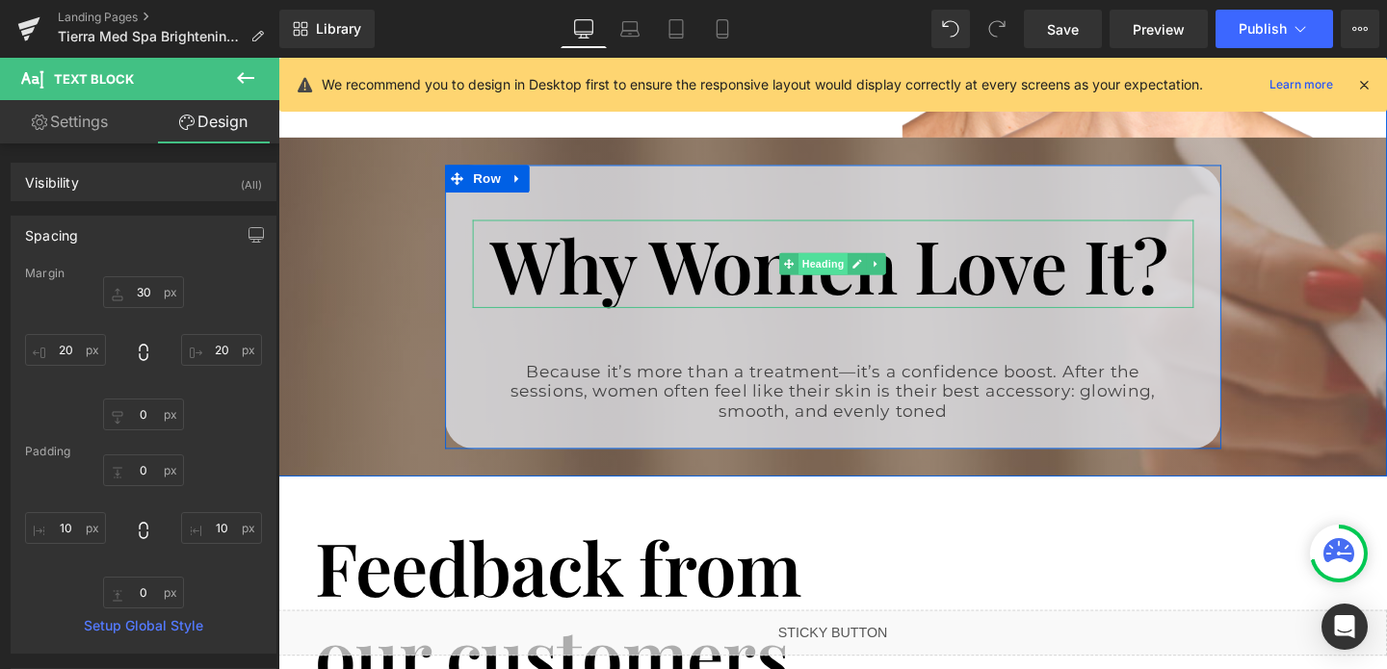
click at [840, 263] on span "Heading" at bounding box center [851, 274] width 52 height 23
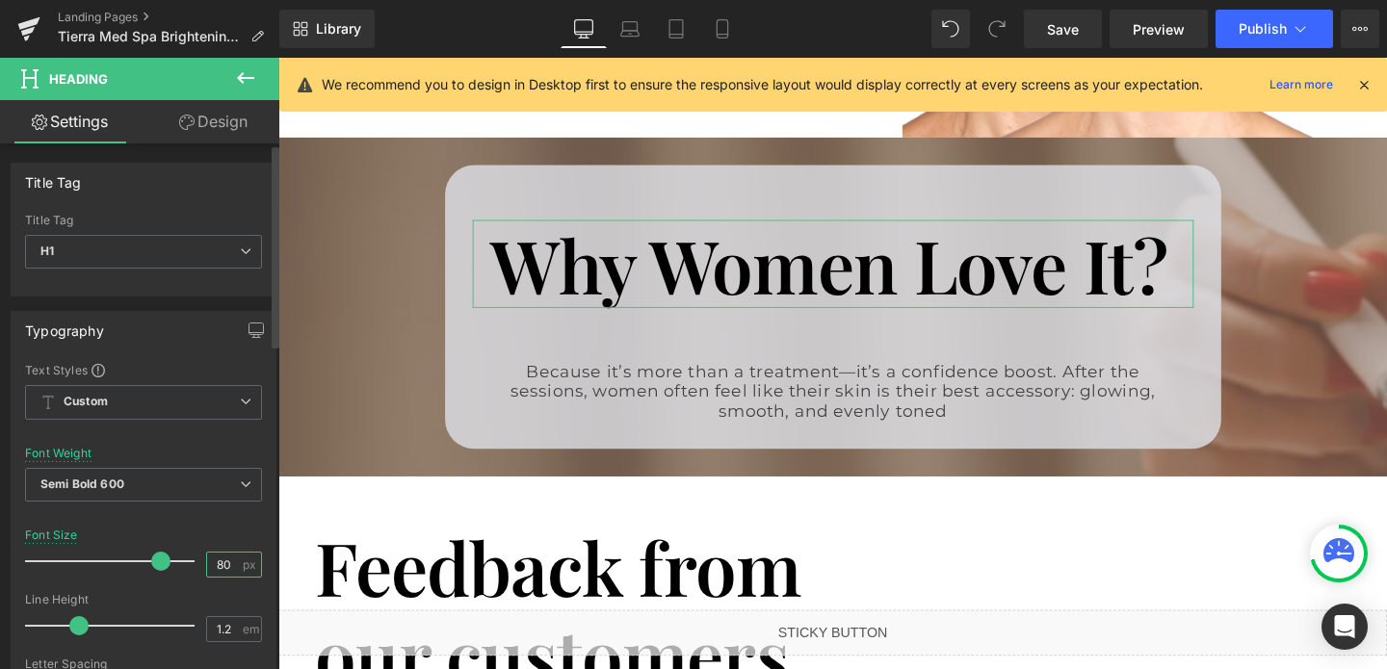
click at [215, 557] on input "80" at bounding box center [224, 565] width 34 height 24
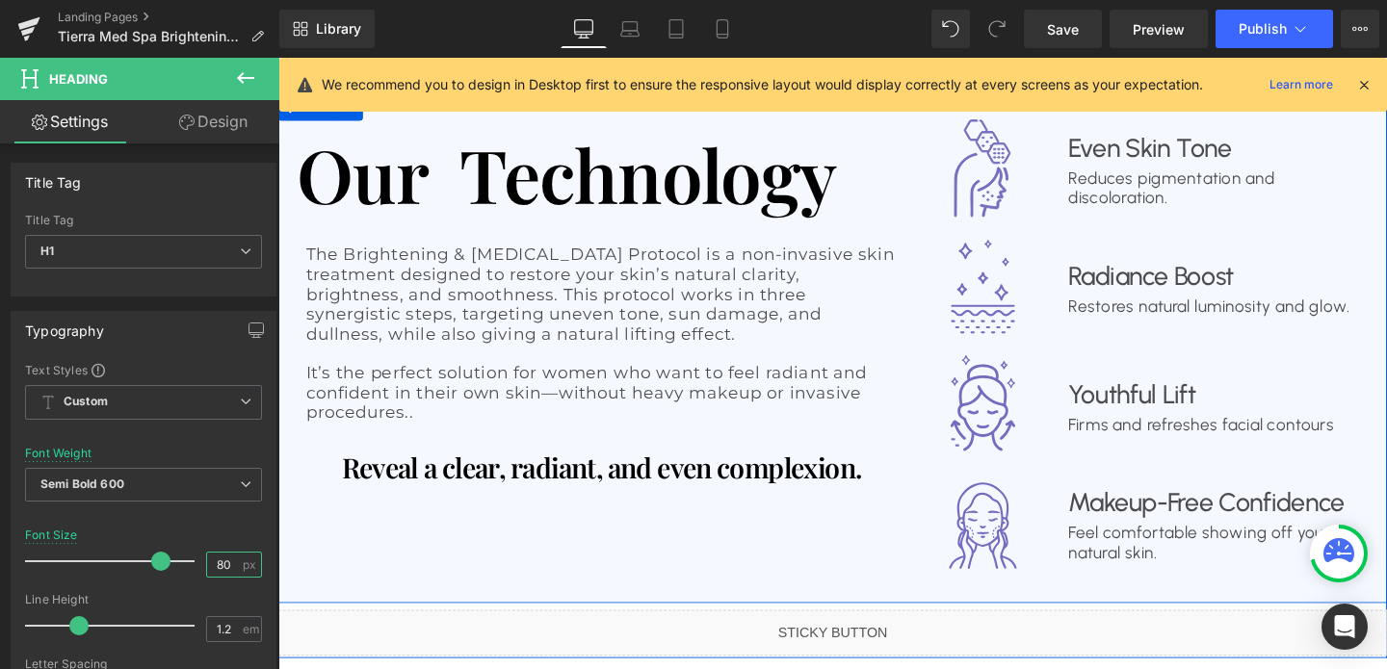
scroll to position [1503, 0]
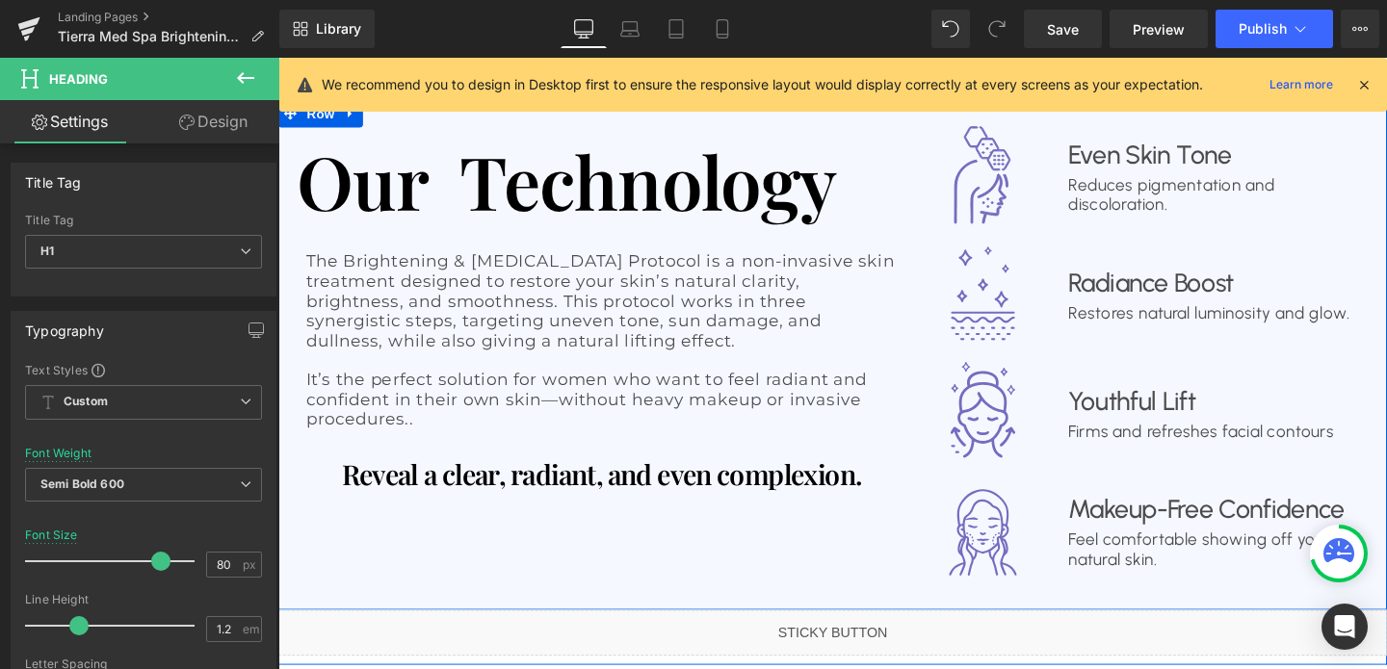
click at [728, 169] on h1 "Our Technology" at bounding box center [618, 187] width 641 height 92
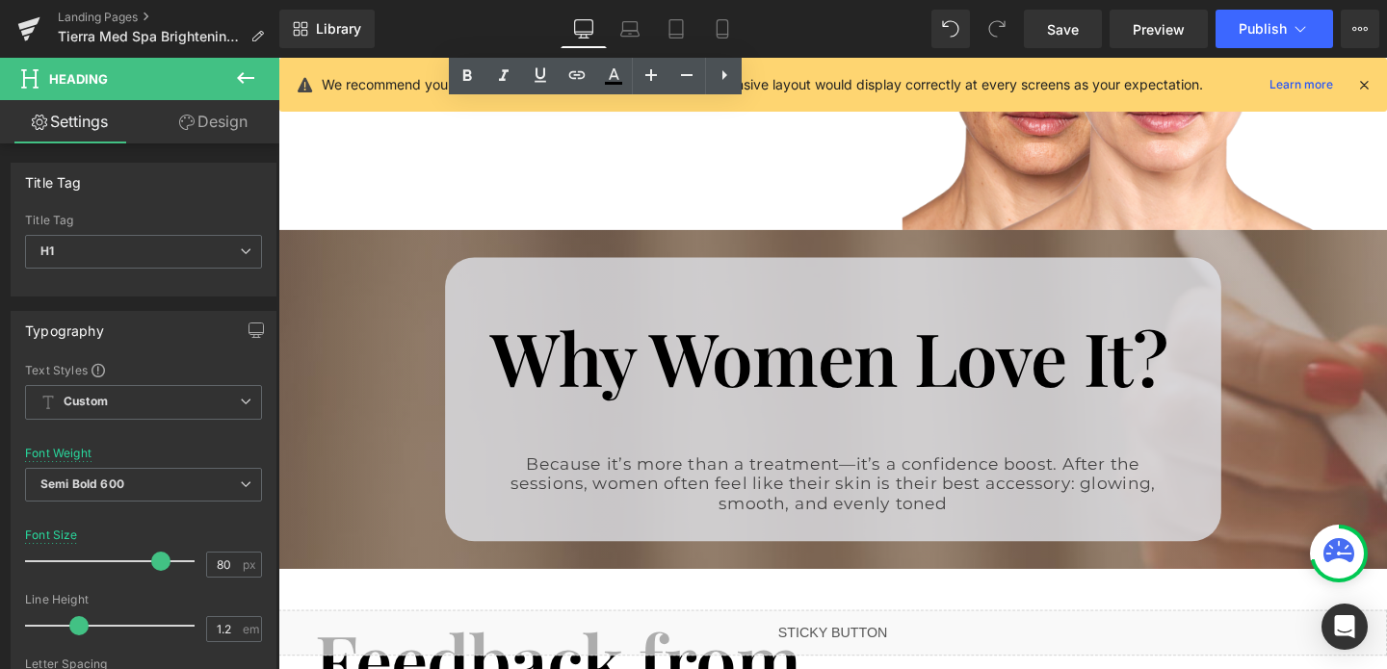
scroll to position [2408, 0]
click at [778, 347] on h1 "Why Women Love It?" at bounding box center [861, 370] width 719 height 92
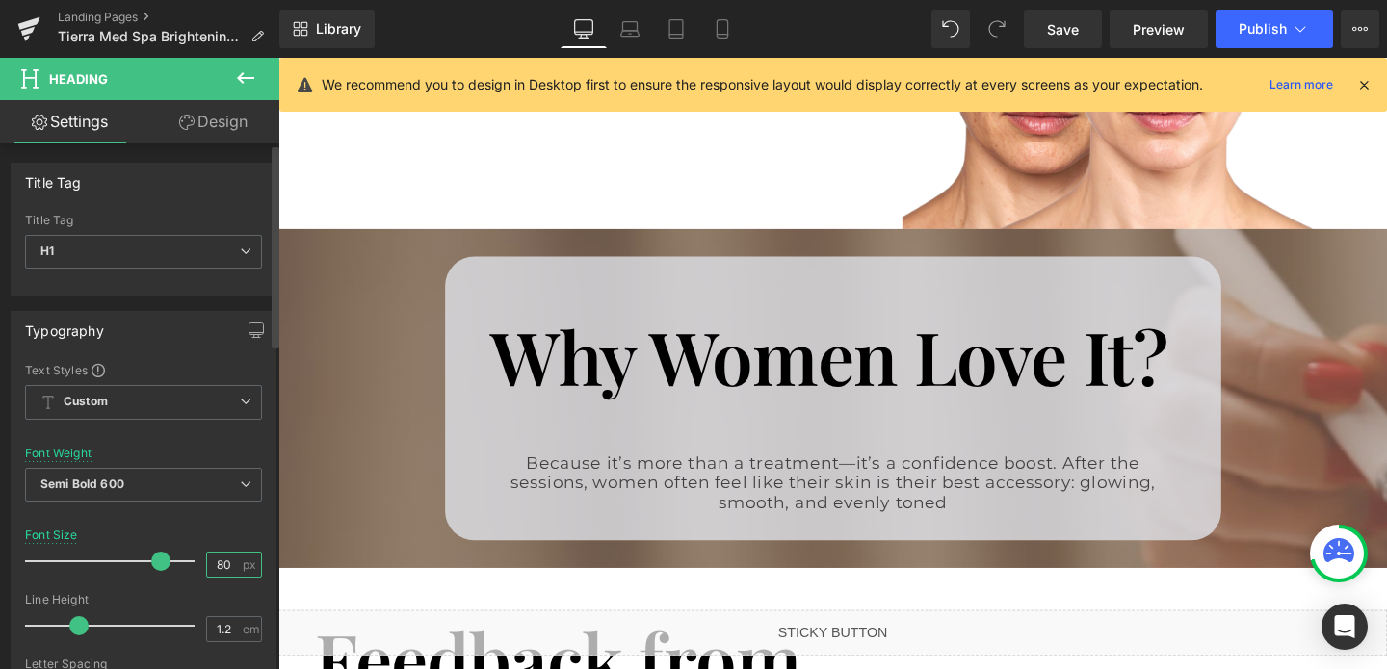
click at [209, 557] on input "80" at bounding box center [224, 565] width 34 height 24
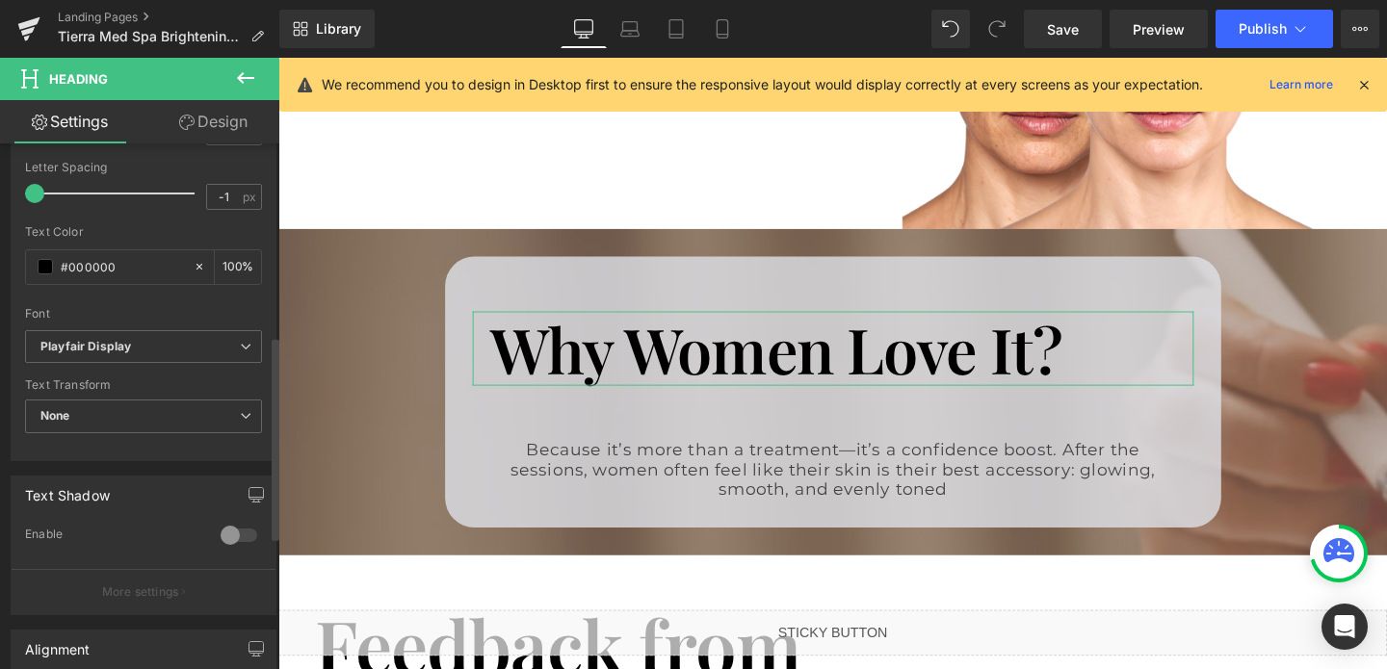
scroll to position [841, 0]
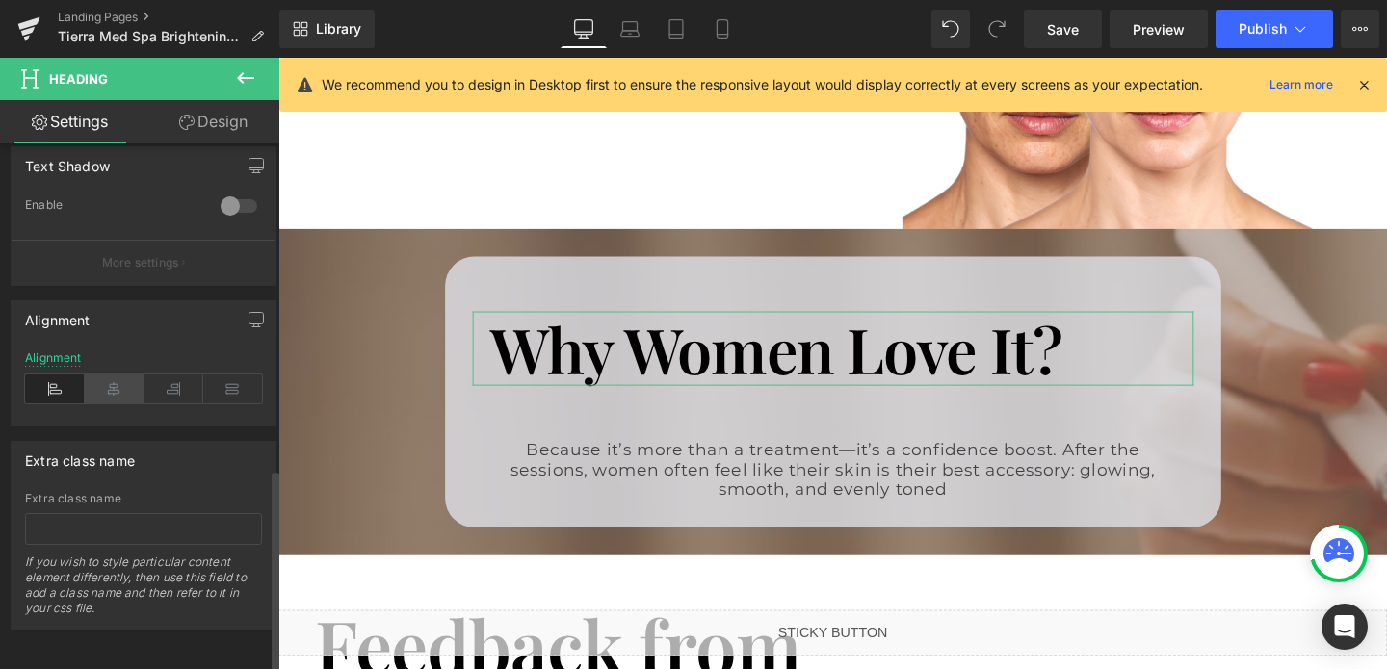
type input "68"
click at [117, 375] on icon at bounding box center [115, 389] width 60 height 29
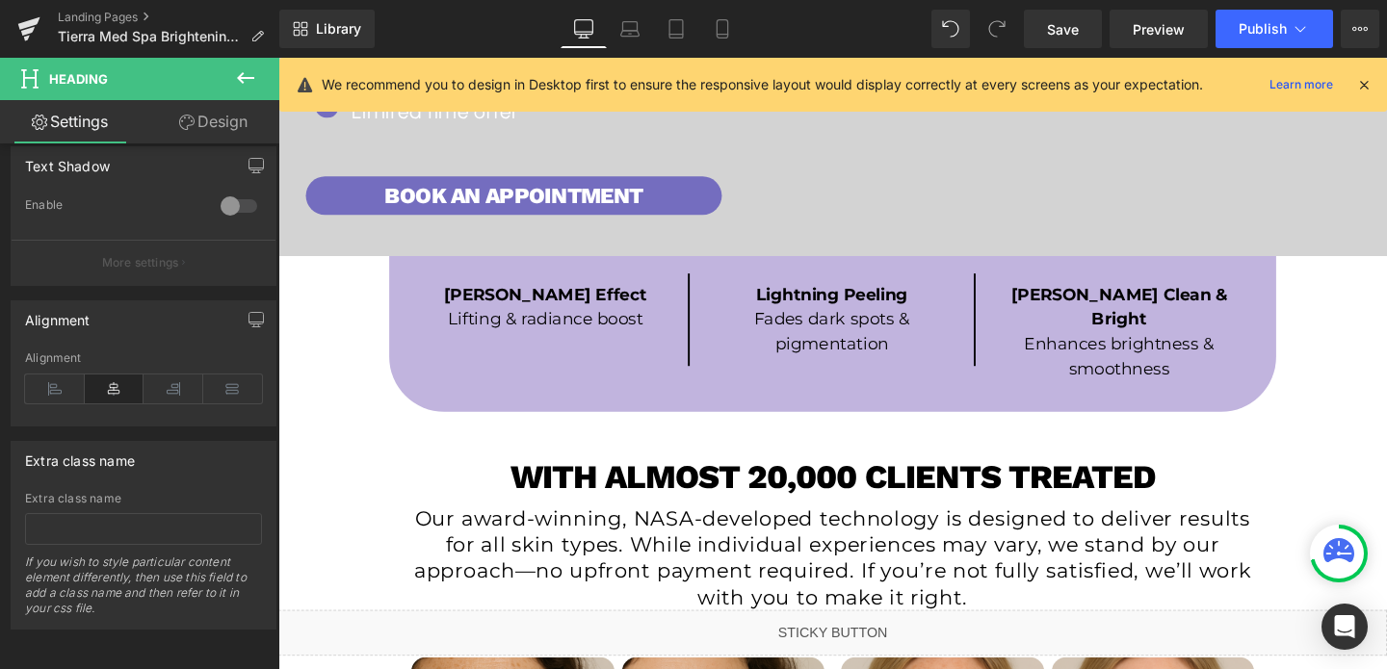
scroll to position [648, 0]
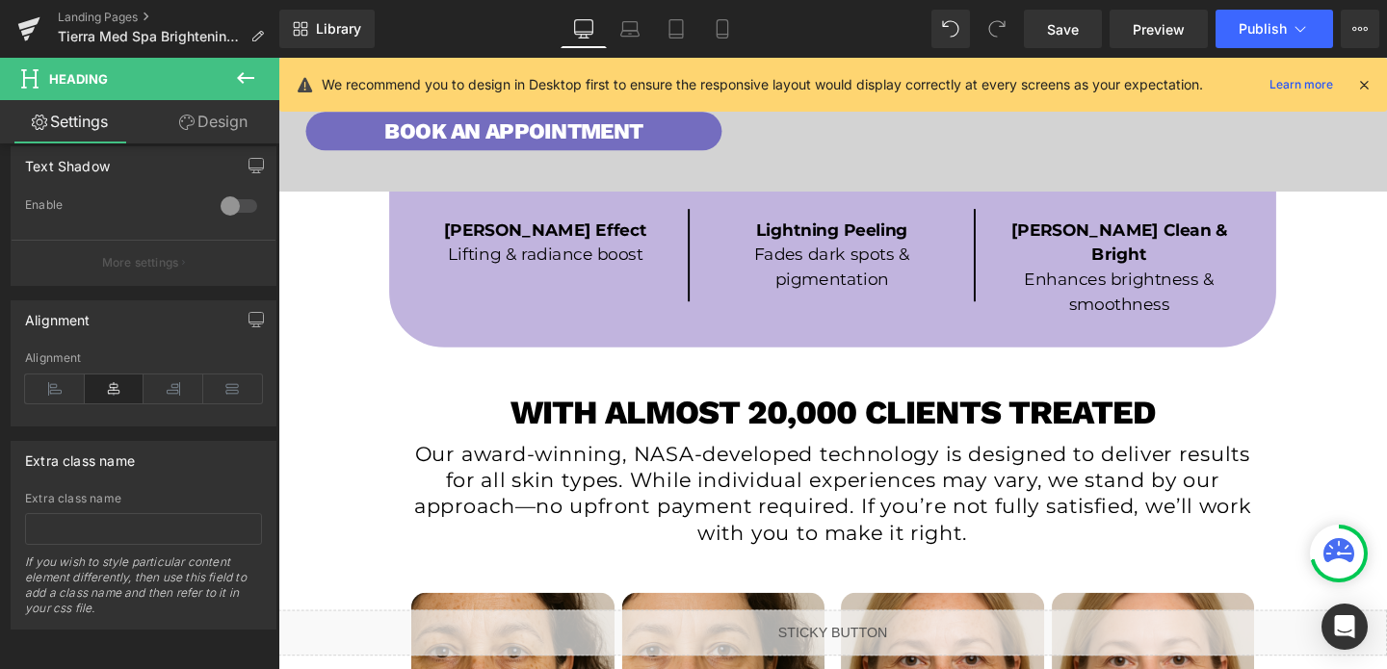
click at [993, 410] on h1 "With almost 20,000 clients treated" at bounding box center [860, 430] width 903 height 41
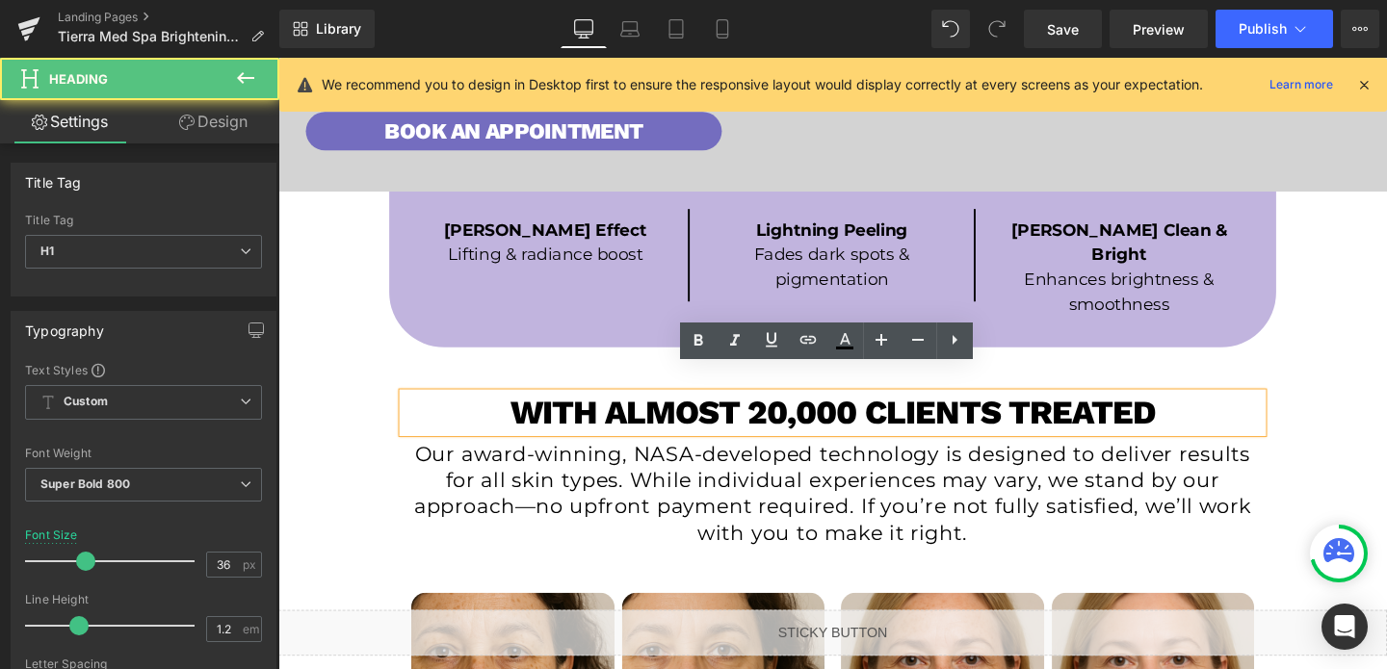
click at [993, 410] on h1 "With almost 20,000 clients treated" at bounding box center [860, 430] width 903 height 41
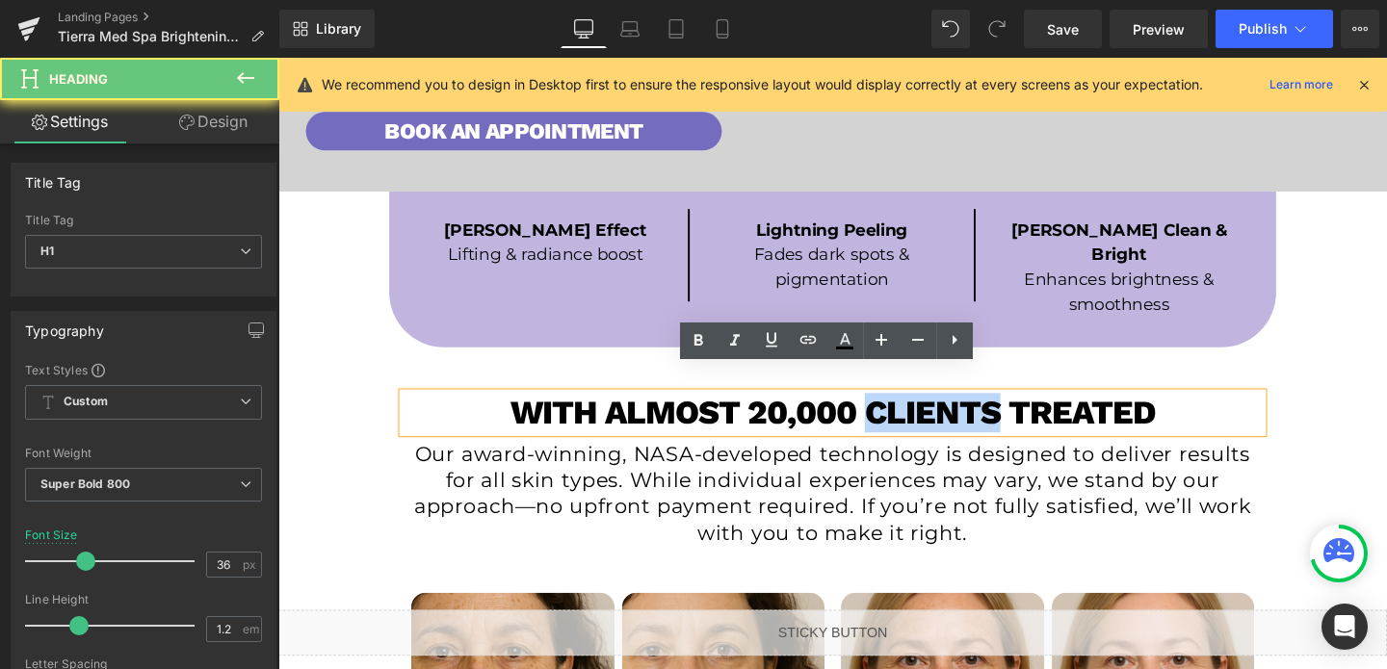
click at [993, 410] on h1 "With almost 20,000 clients treated" at bounding box center [860, 430] width 903 height 41
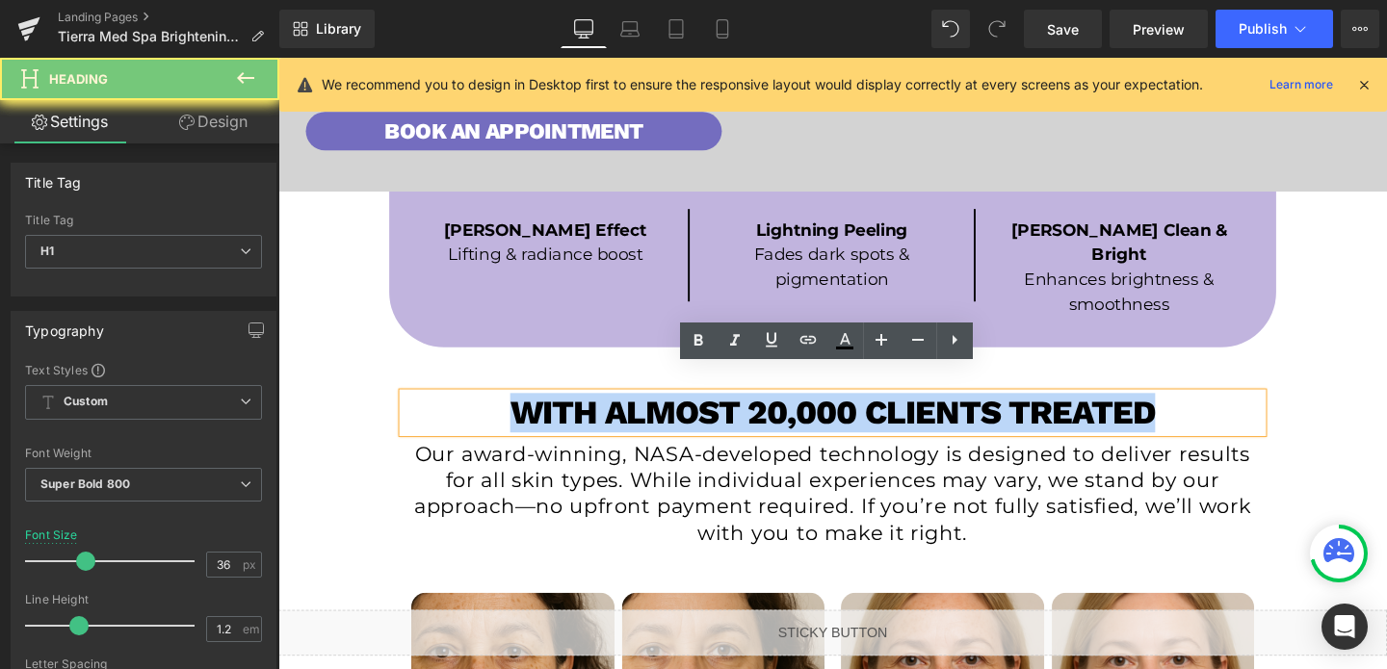
paste div
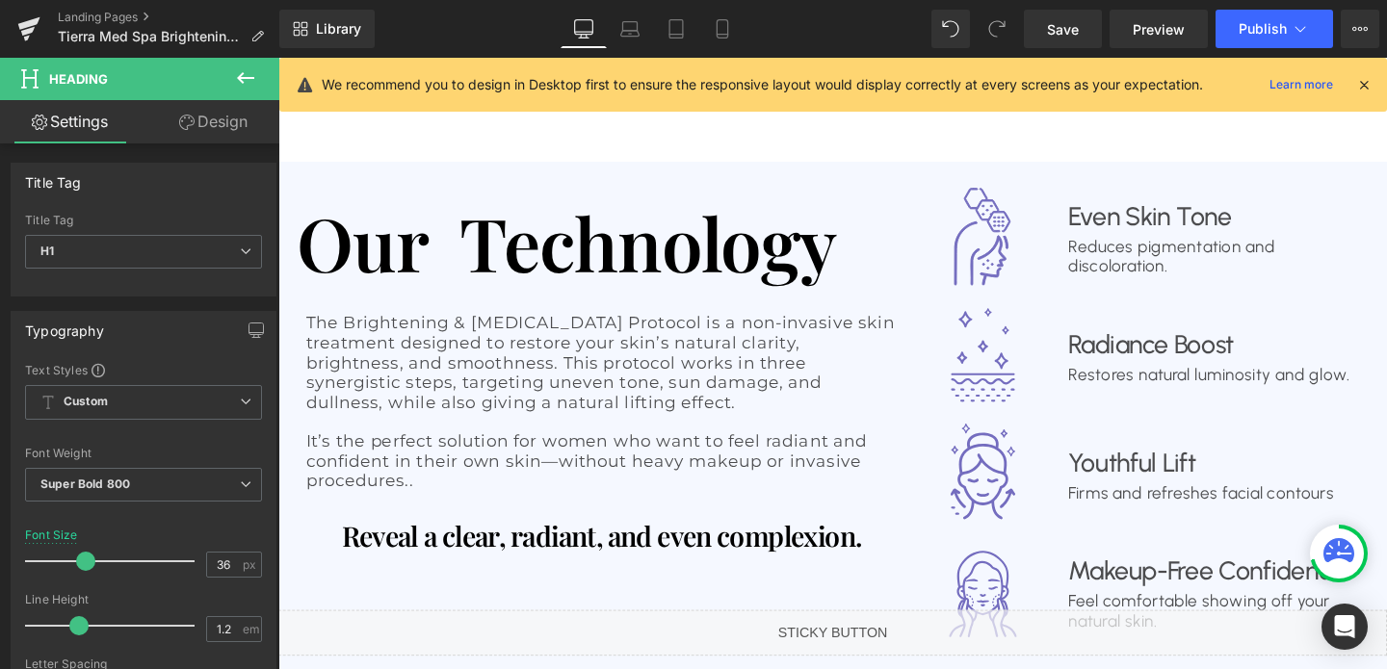
scroll to position [1419, 0]
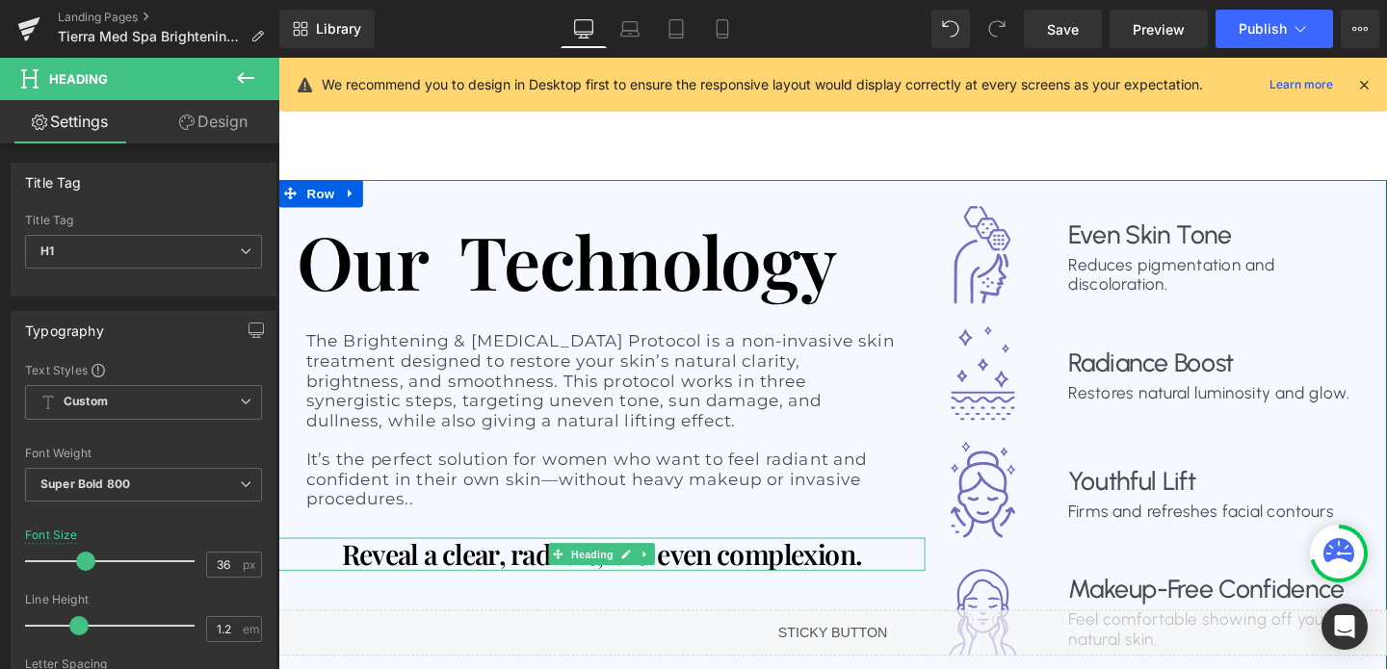
click at [681, 562] on h1 "Reveal a clear, radiant, and even complexion." at bounding box center [618, 579] width 641 height 35
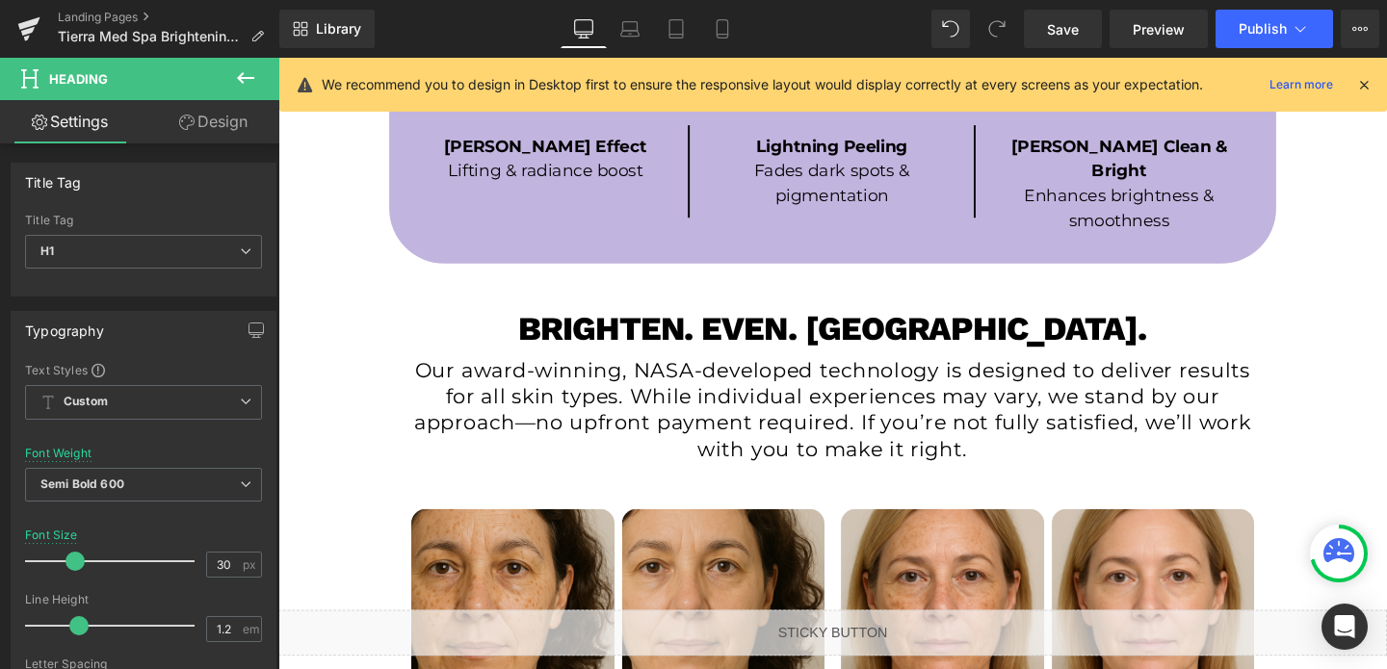
scroll to position [628, 0]
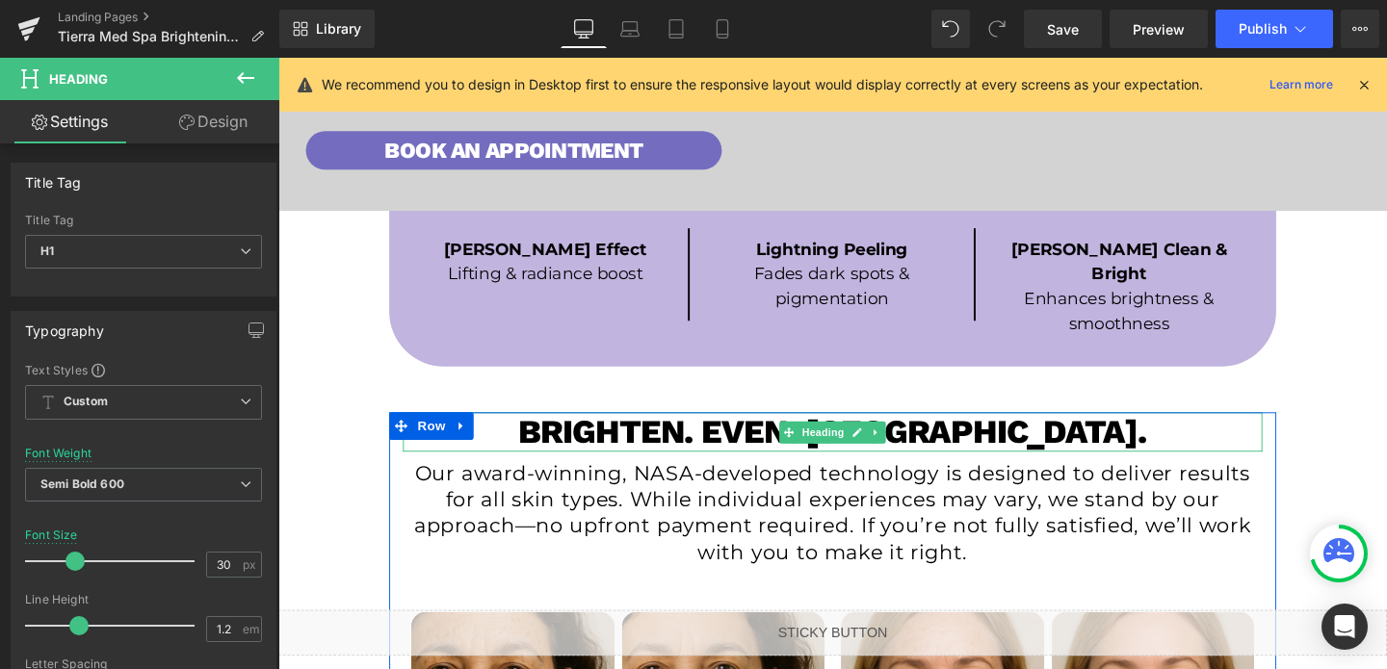
click at [798, 430] on h1 "Brighten. Even. [GEOGRAPHIC_DATA]." at bounding box center [860, 450] width 903 height 41
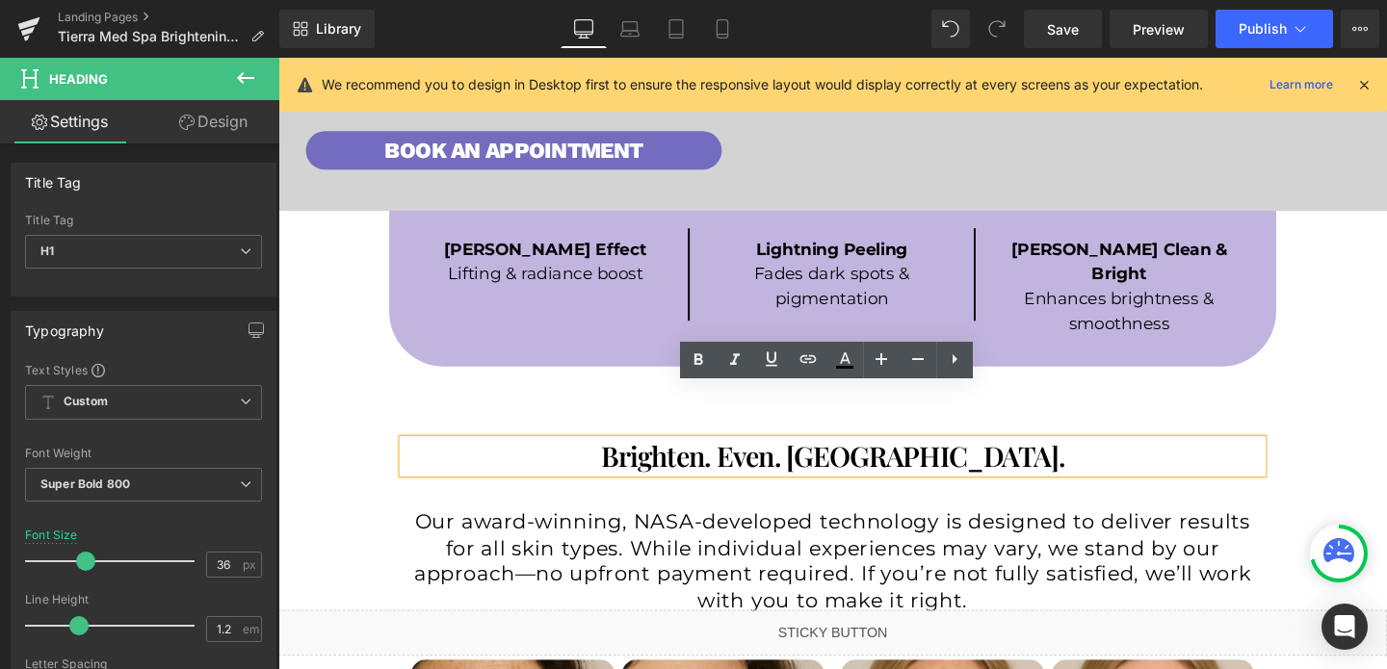
click at [789, 459] on h1 "Brighten. Even. [GEOGRAPHIC_DATA]." at bounding box center [860, 476] width 865 height 35
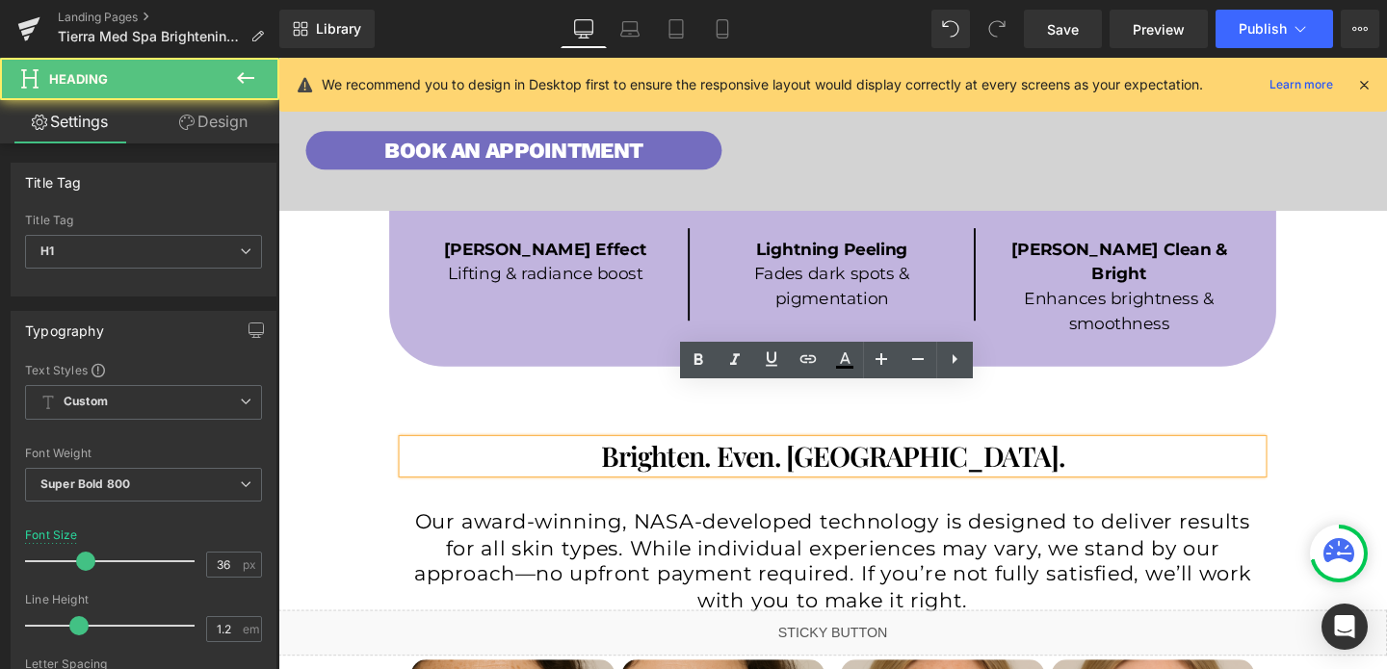
click at [789, 459] on h1 "Brighten. Even. [GEOGRAPHIC_DATA]." at bounding box center [860, 476] width 865 height 35
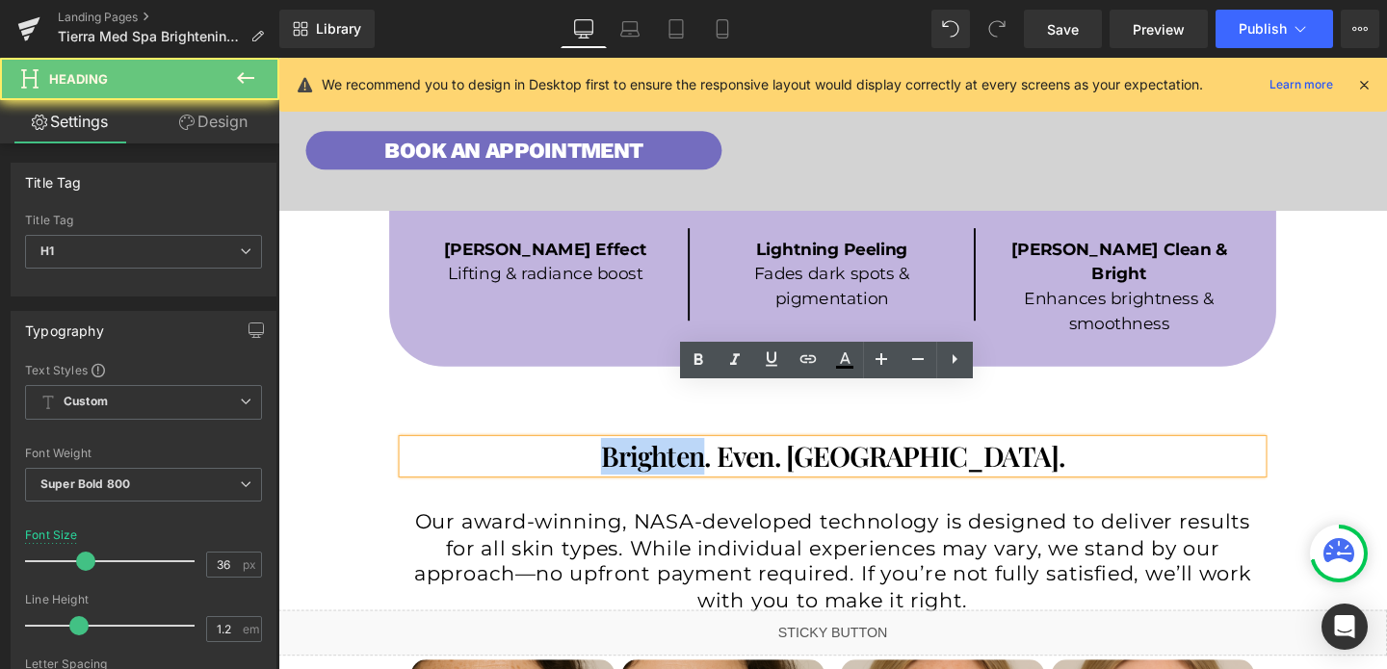
click at [789, 459] on h1 "Brighten. Even. [GEOGRAPHIC_DATA]." at bounding box center [860, 476] width 865 height 35
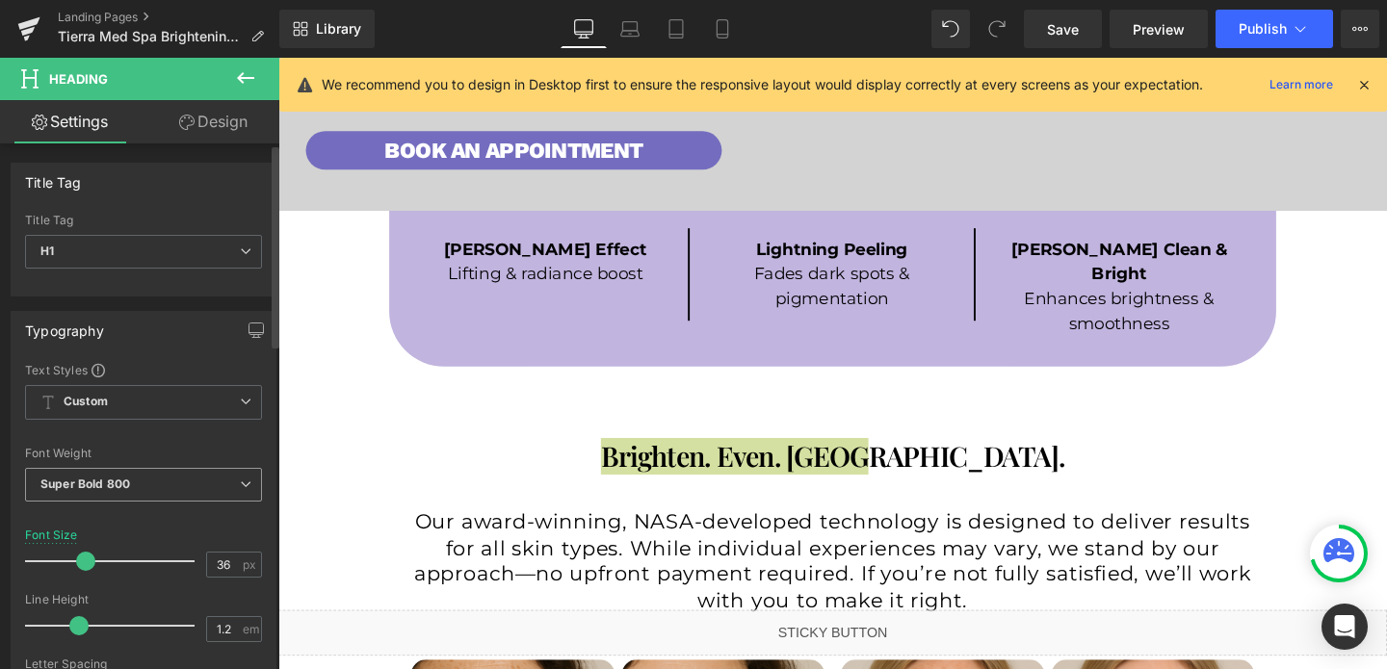
click at [137, 478] on span "Super Bold 800" at bounding box center [143, 485] width 237 height 34
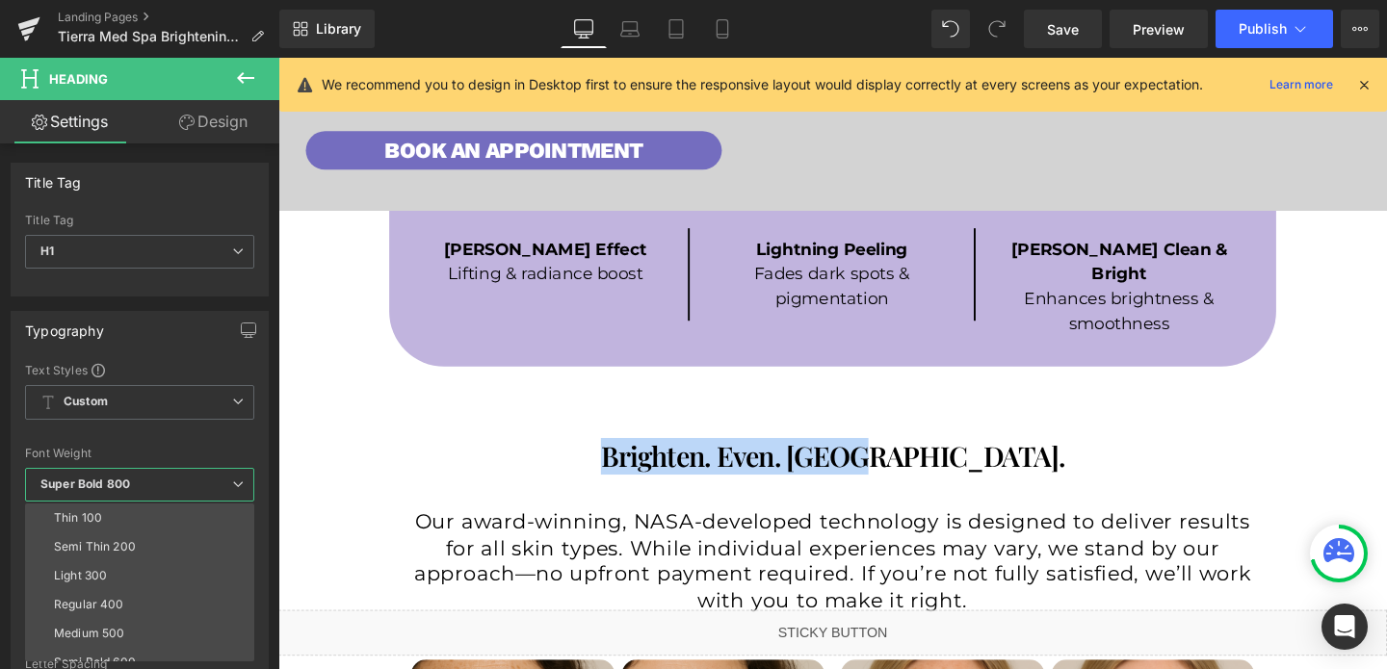
click at [523, 517] on div at bounding box center [860, 379] width 1165 height 643
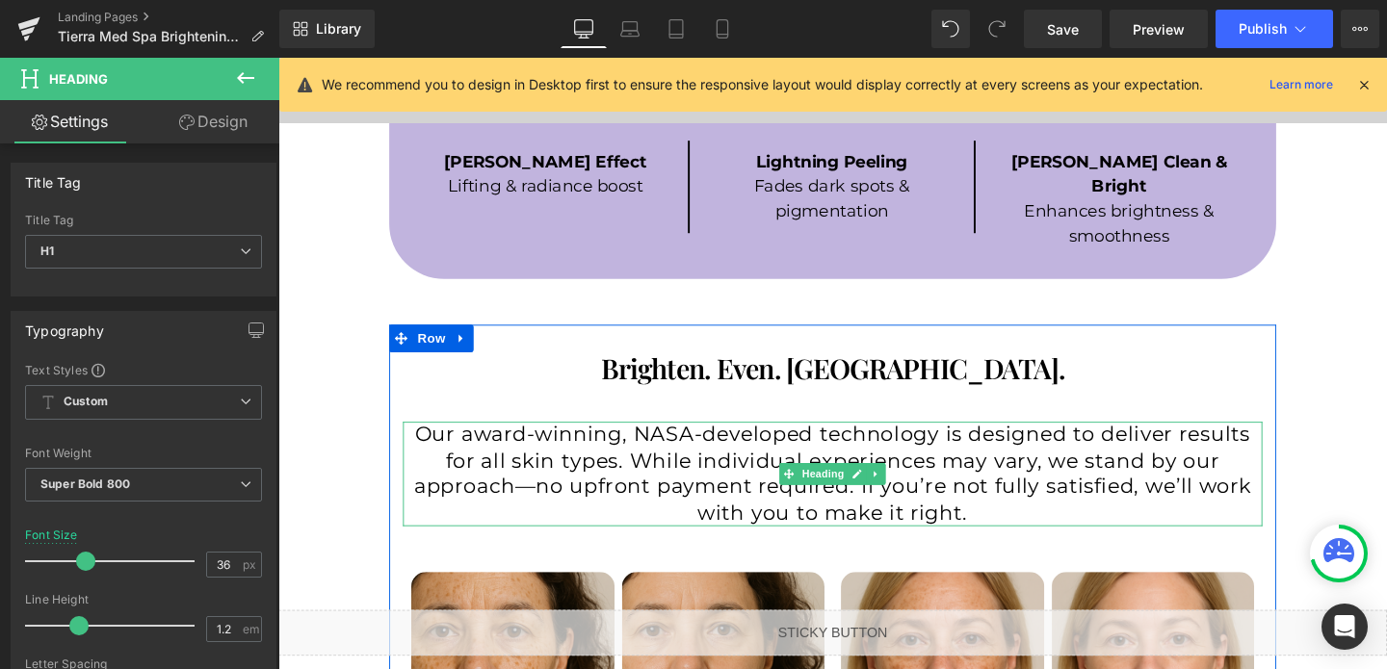
scroll to position [757, 0]
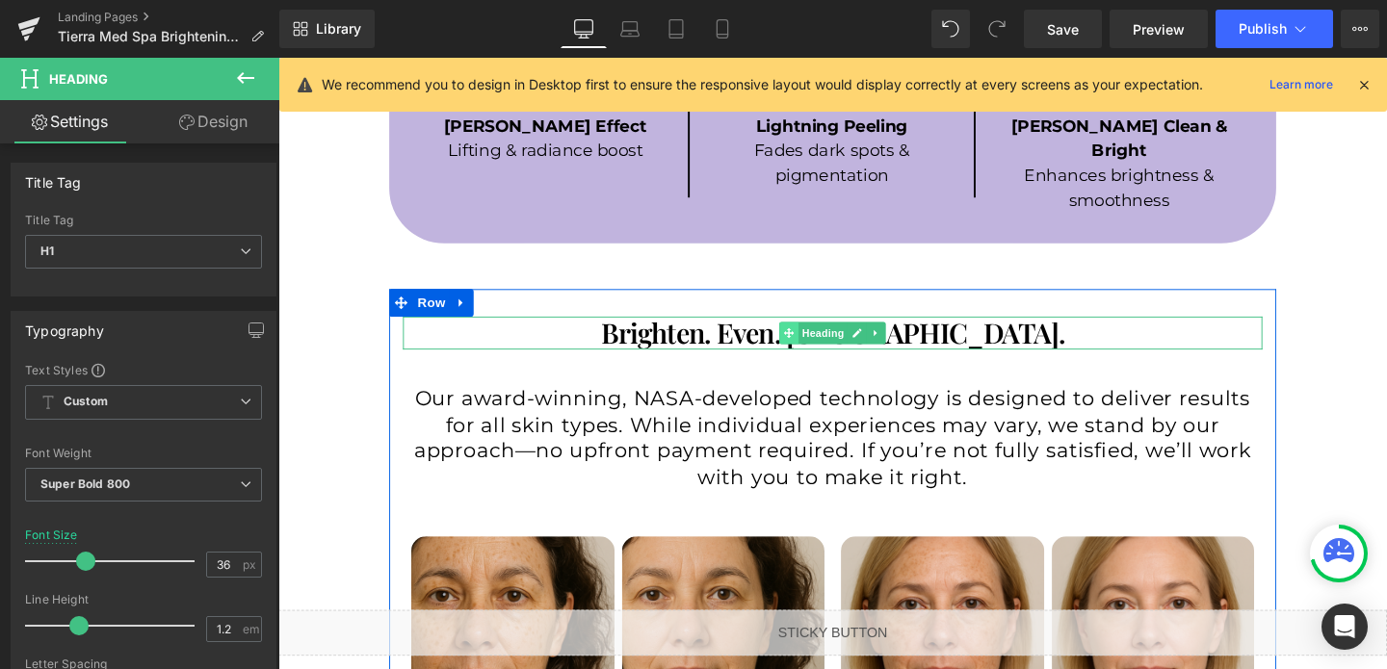
click at [805, 336] on span at bounding box center [815, 347] width 20 height 23
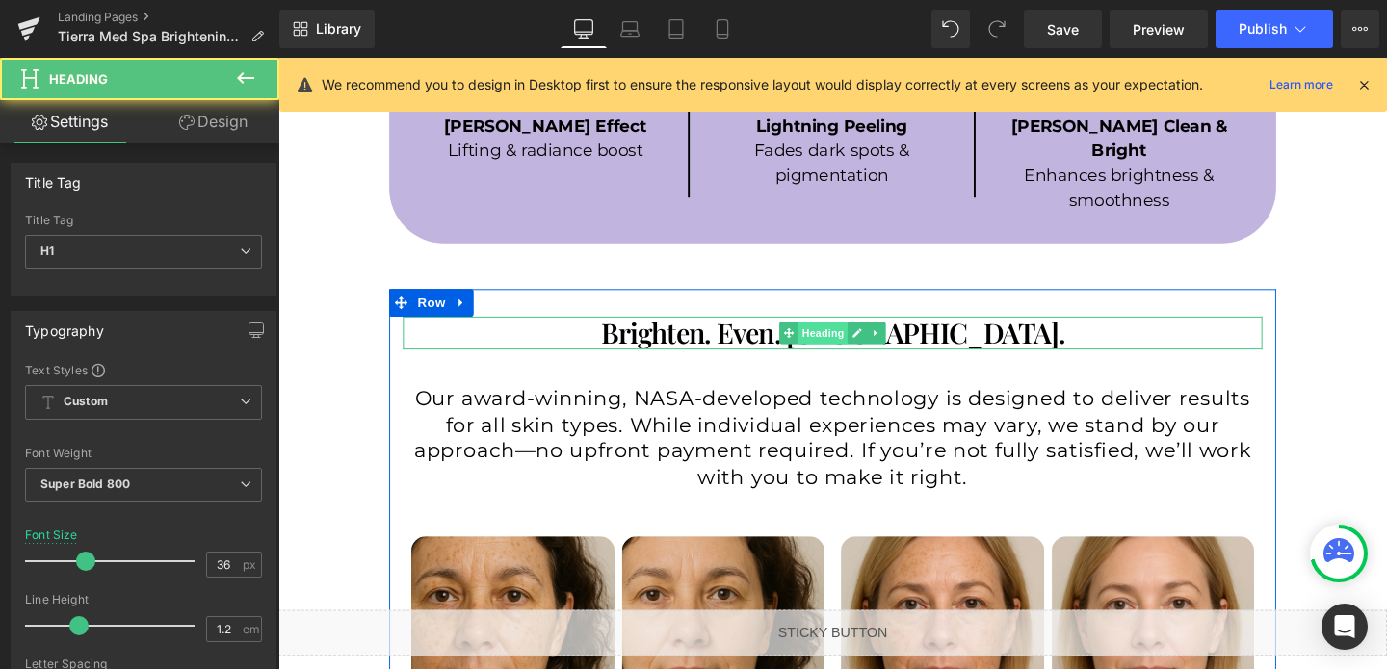
click at [844, 336] on span "Heading" at bounding box center [851, 347] width 52 height 23
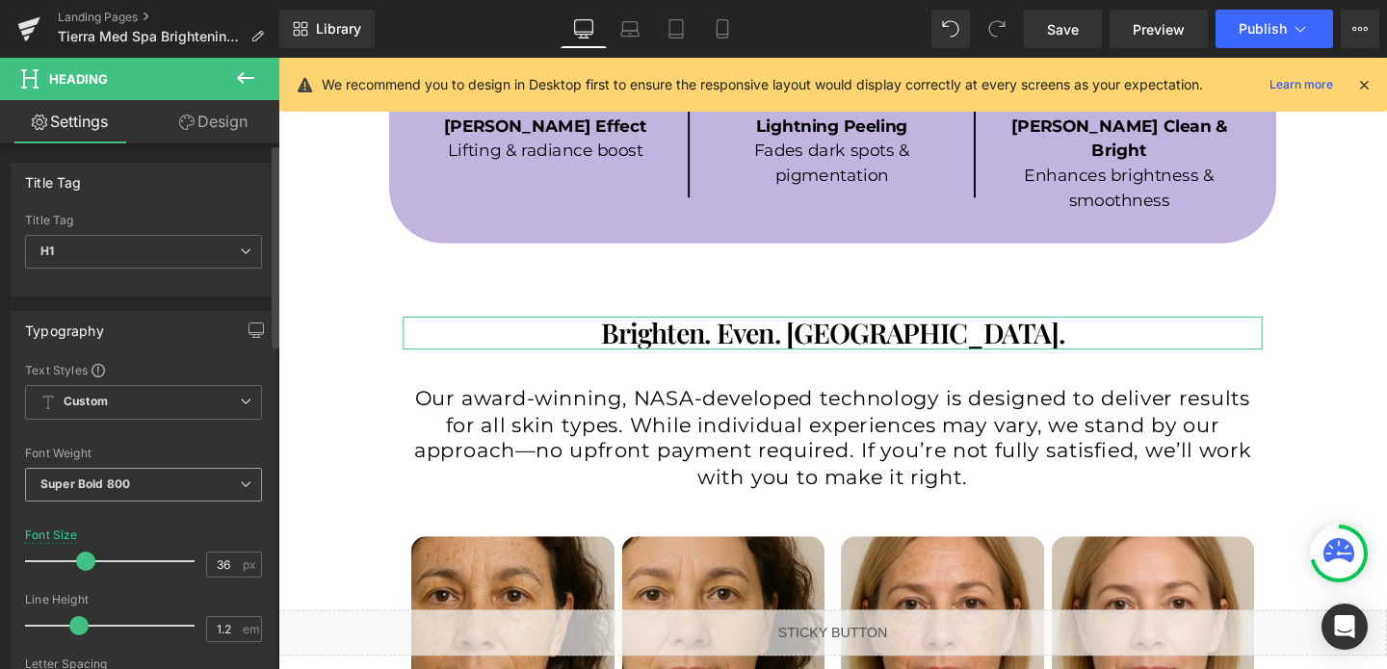
click at [106, 493] on span "Super Bold 800" at bounding box center [143, 485] width 237 height 34
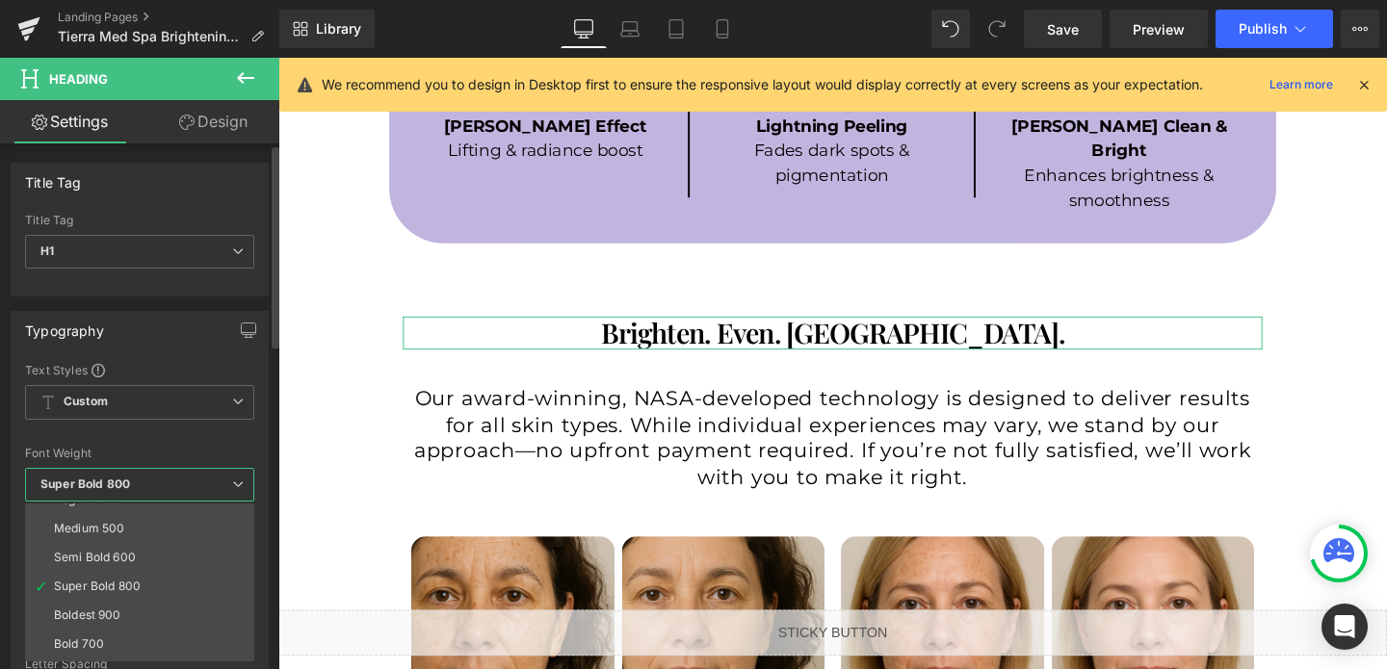
scroll to position [160, 0]
click at [91, 561] on div "Boldest 900" at bounding box center [87, 560] width 67 height 13
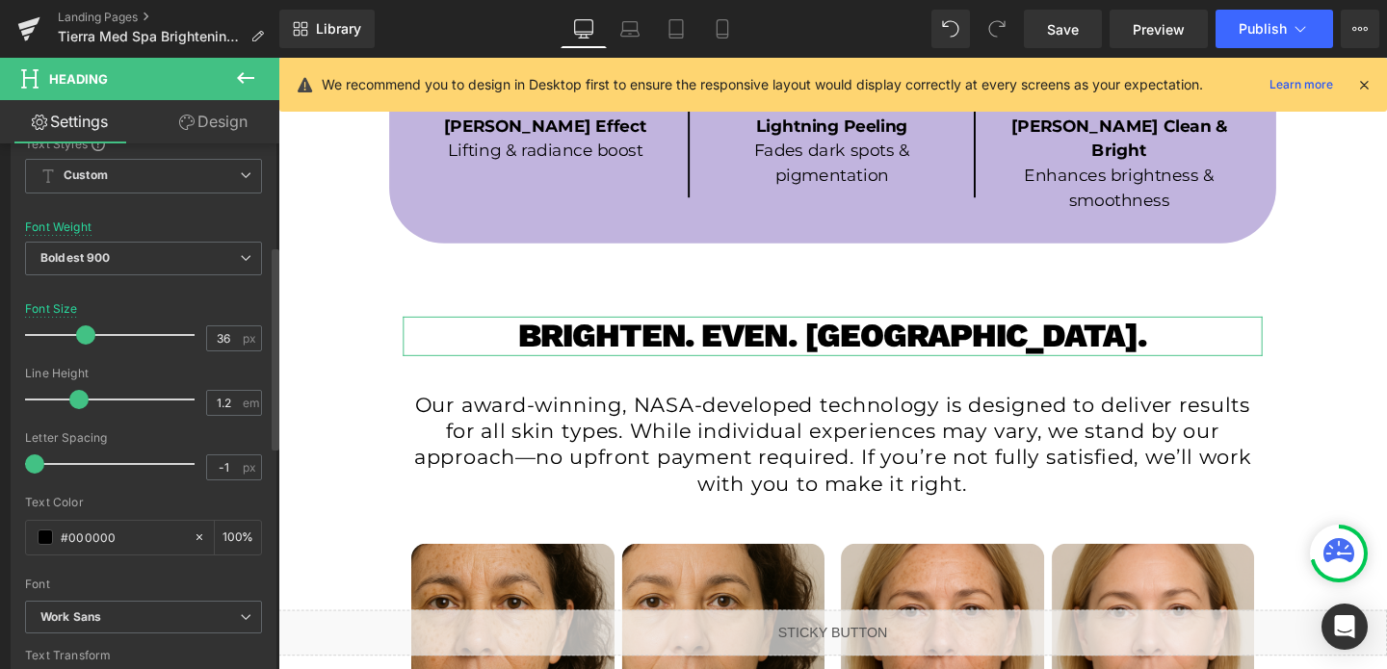
scroll to position [270, 0]
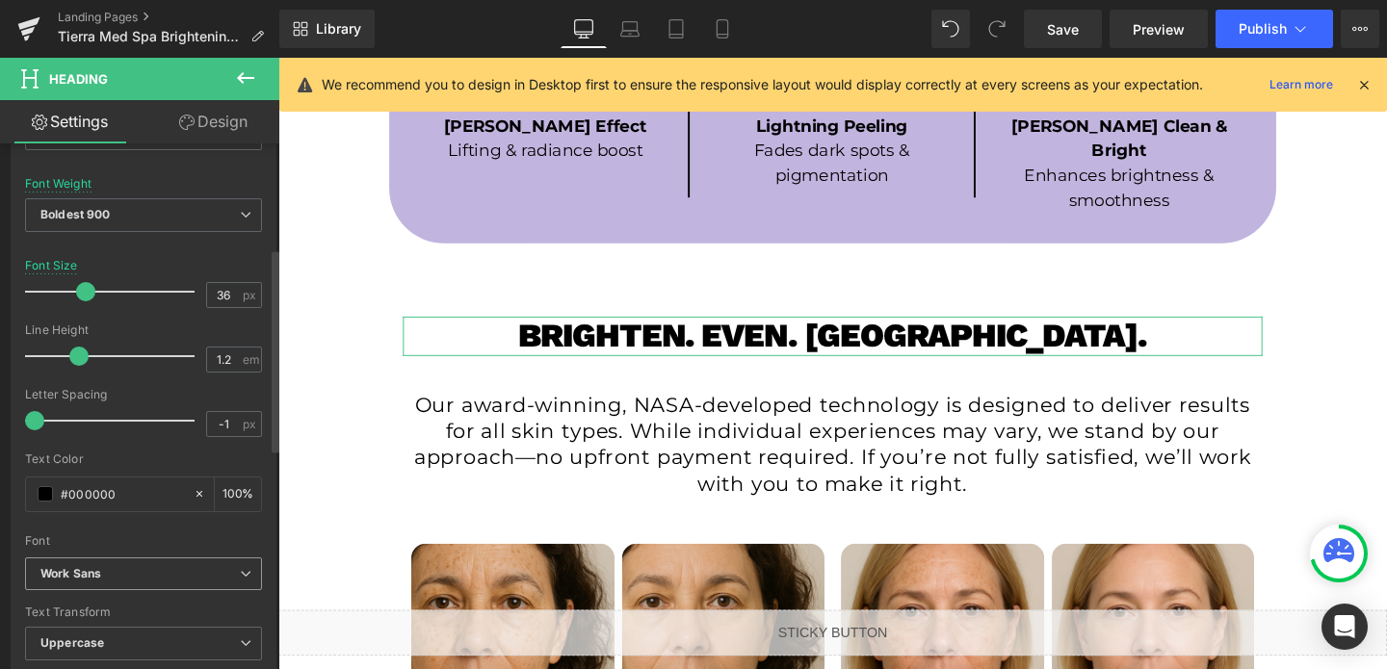
click at [98, 580] on icon "Work Sans" at bounding box center [70, 574] width 61 height 16
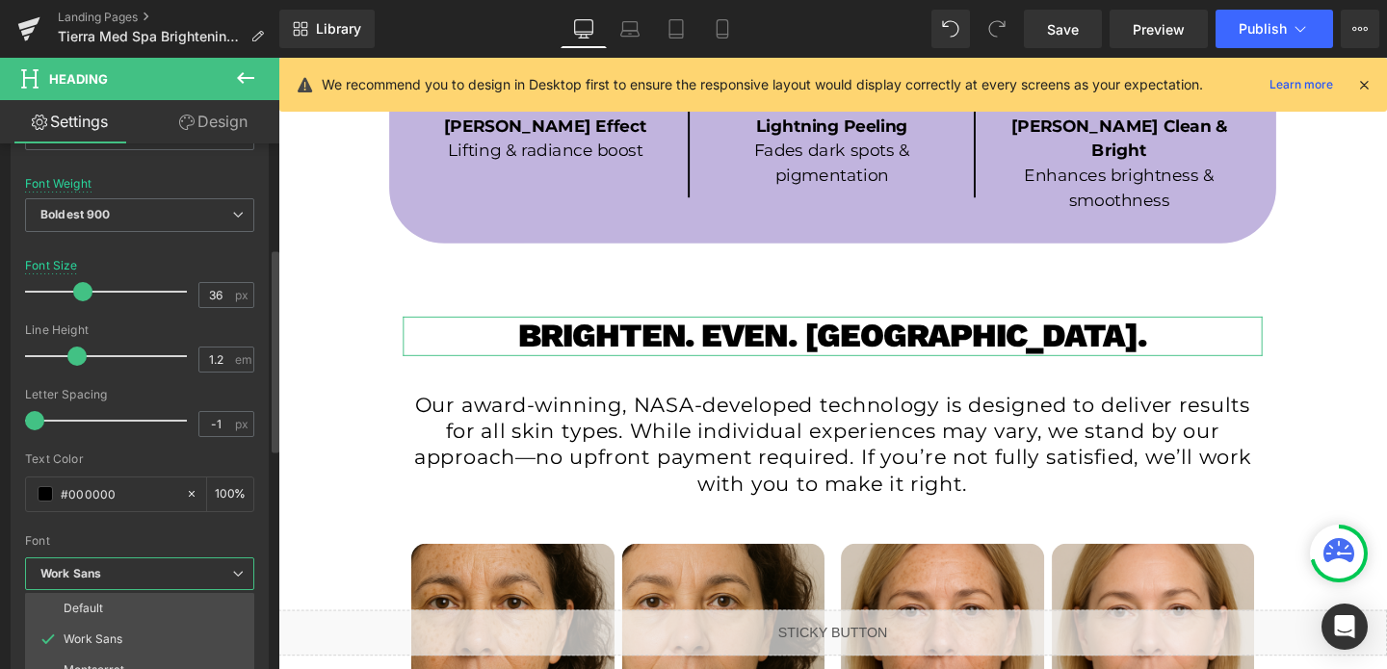
click at [123, 529] on div at bounding box center [139, 528] width 229 height 13
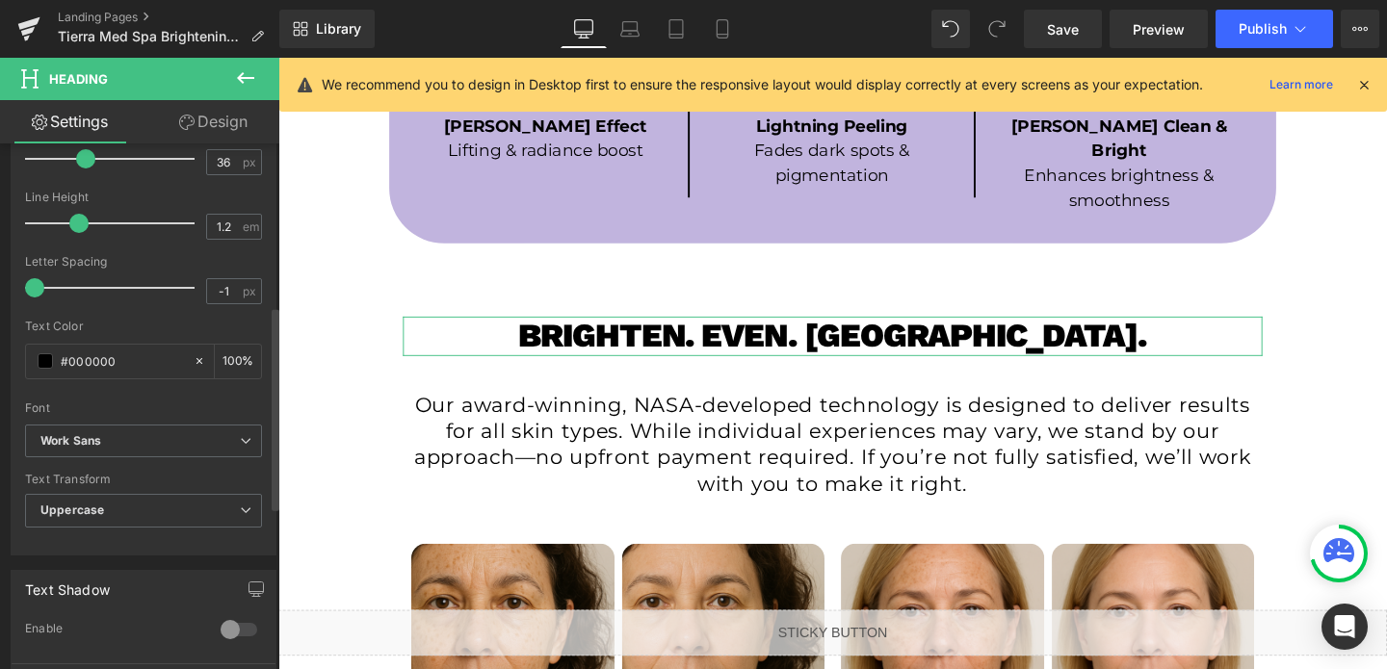
scroll to position [428, 0]
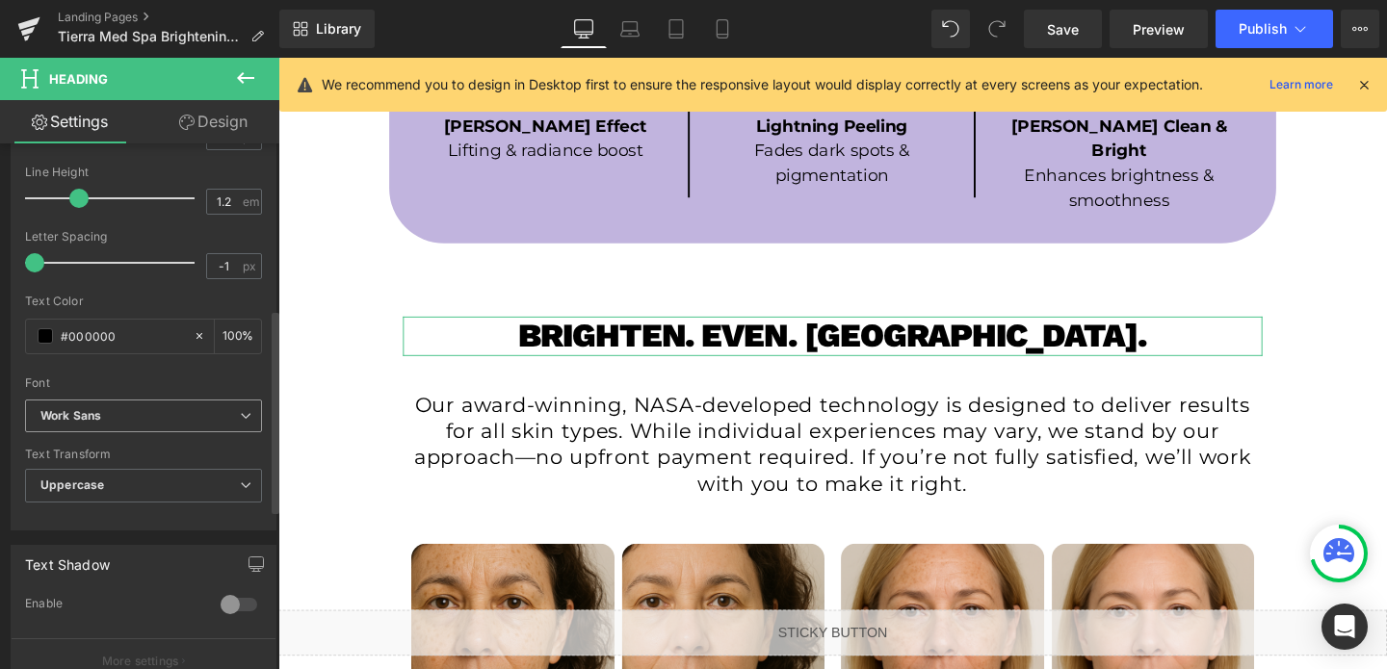
click at [133, 423] on b "Work Sans" at bounding box center [139, 416] width 199 height 16
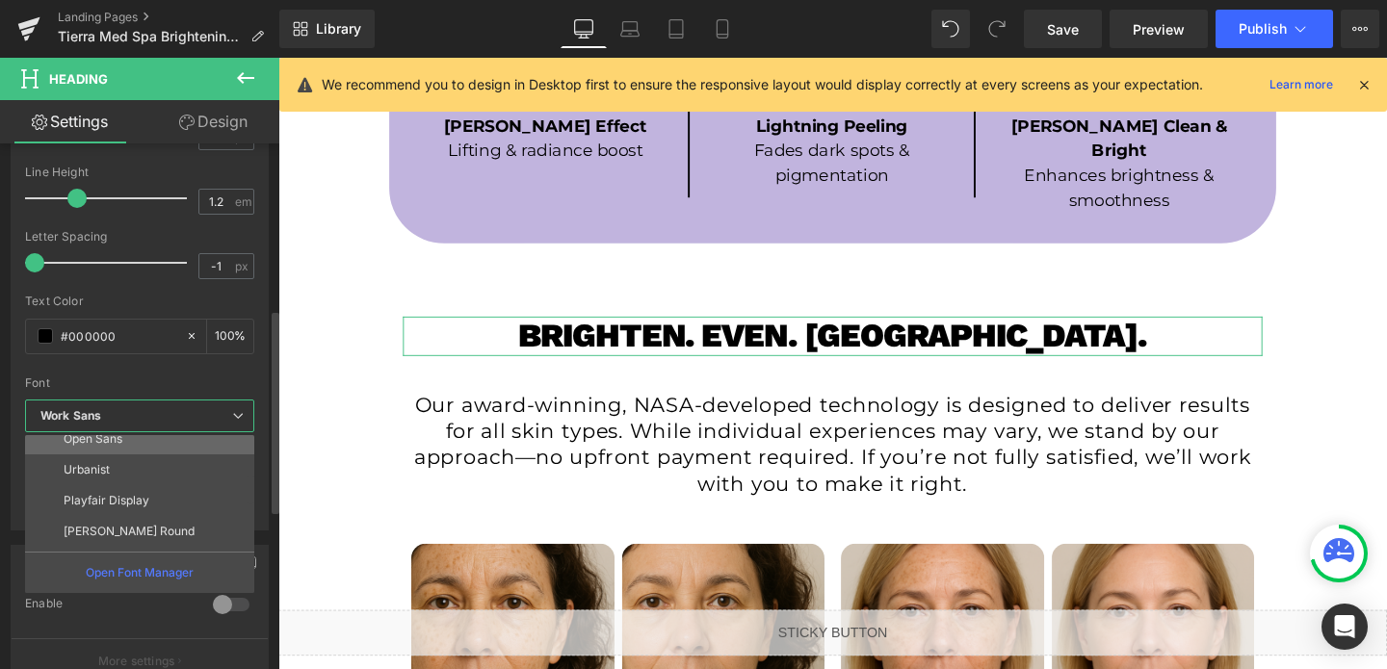
scroll to position [168, 0]
click at [117, 502] on p "Playfair Display" at bounding box center [107, 498] width 86 height 13
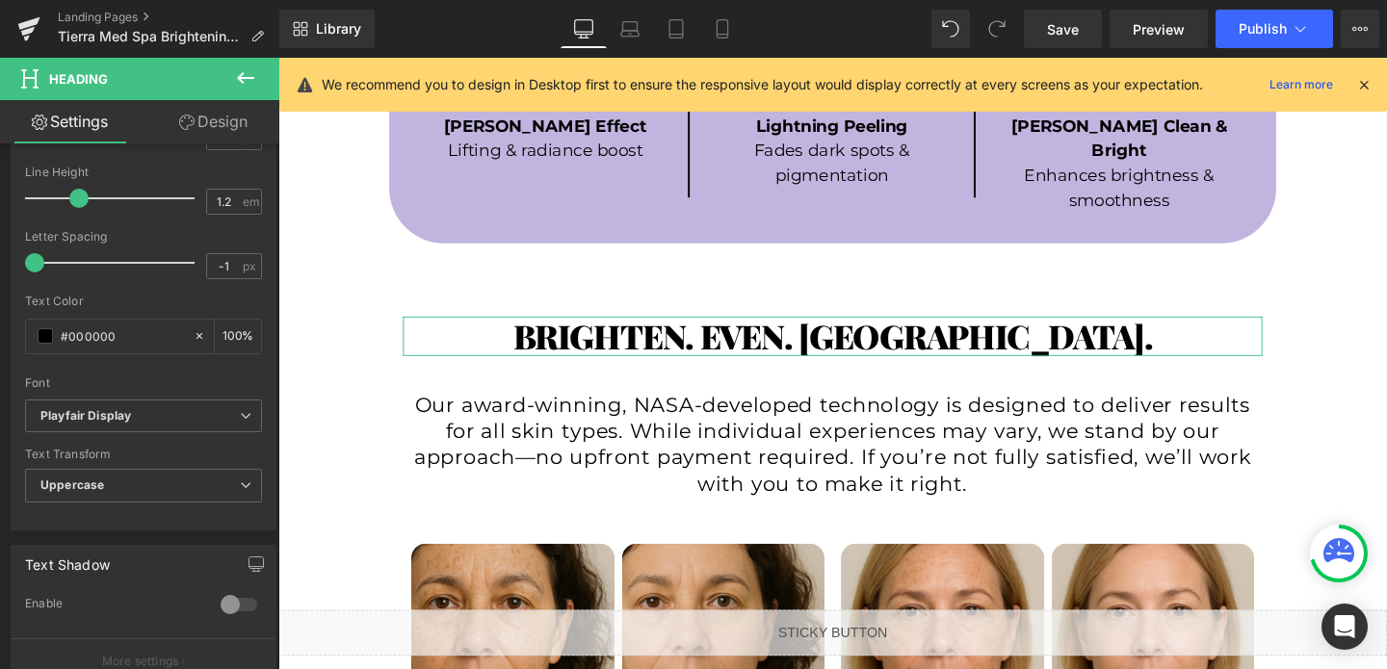
click at [222, 133] on link "Design" at bounding box center [213, 121] width 140 height 43
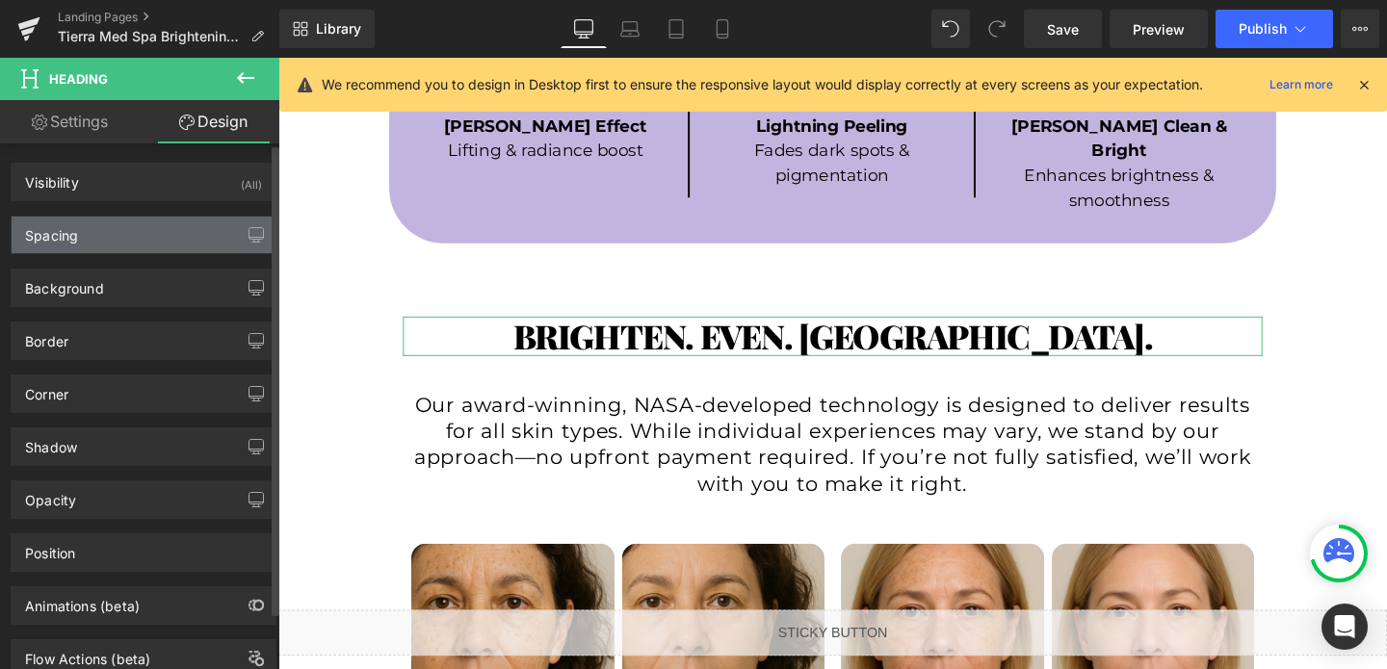
click at [69, 241] on div "Spacing" at bounding box center [51, 230] width 53 height 27
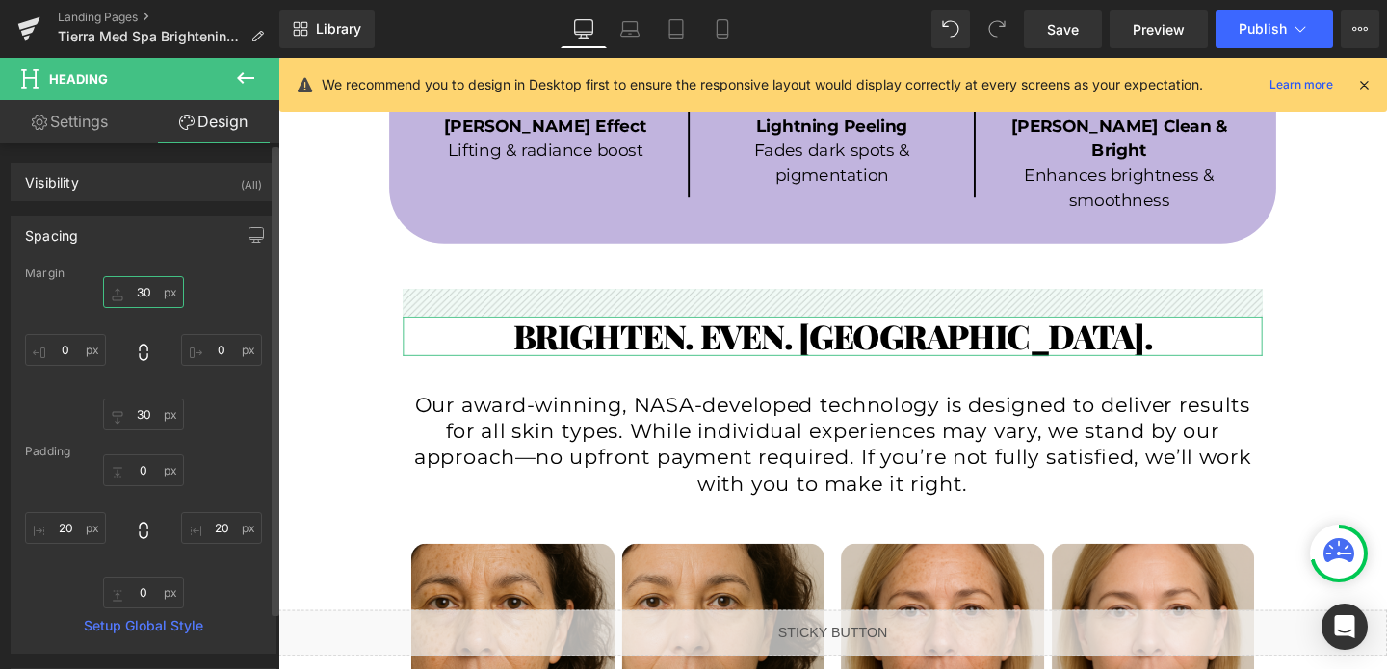
click at [140, 291] on input "30" at bounding box center [143, 292] width 81 height 32
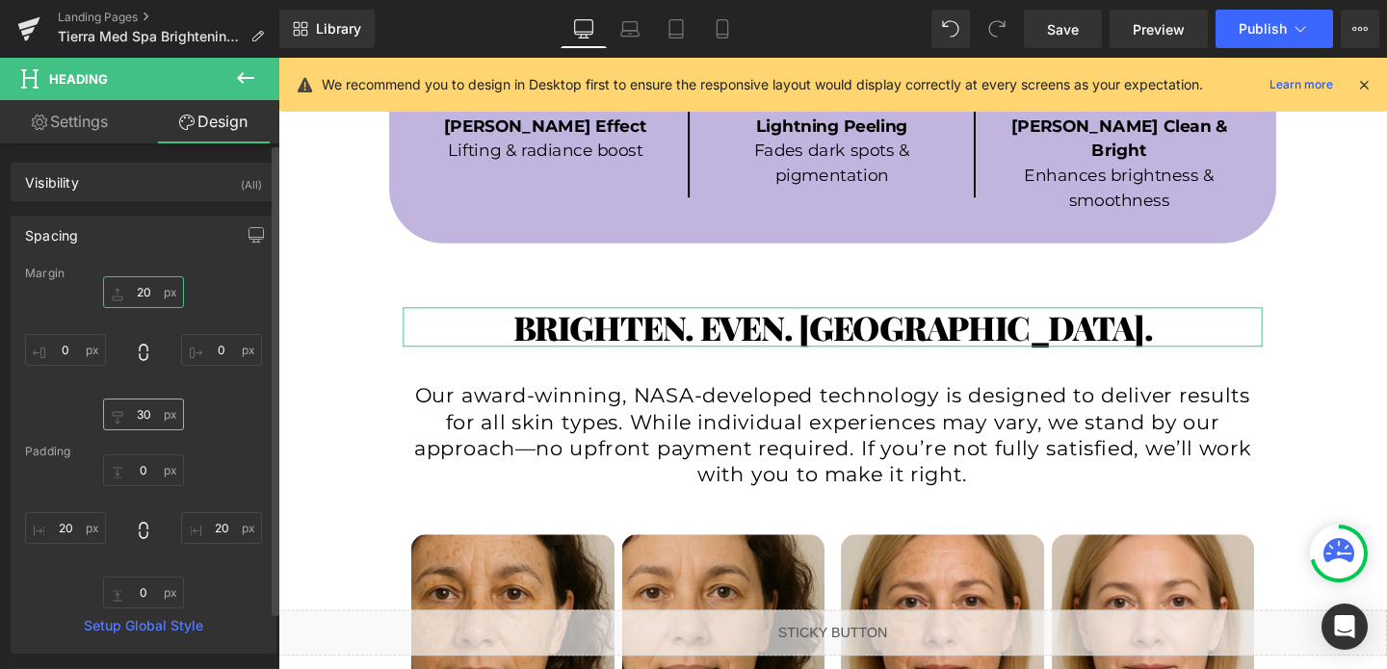
type input "20"
click at [148, 410] on input "30" at bounding box center [143, 415] width 81 height 32
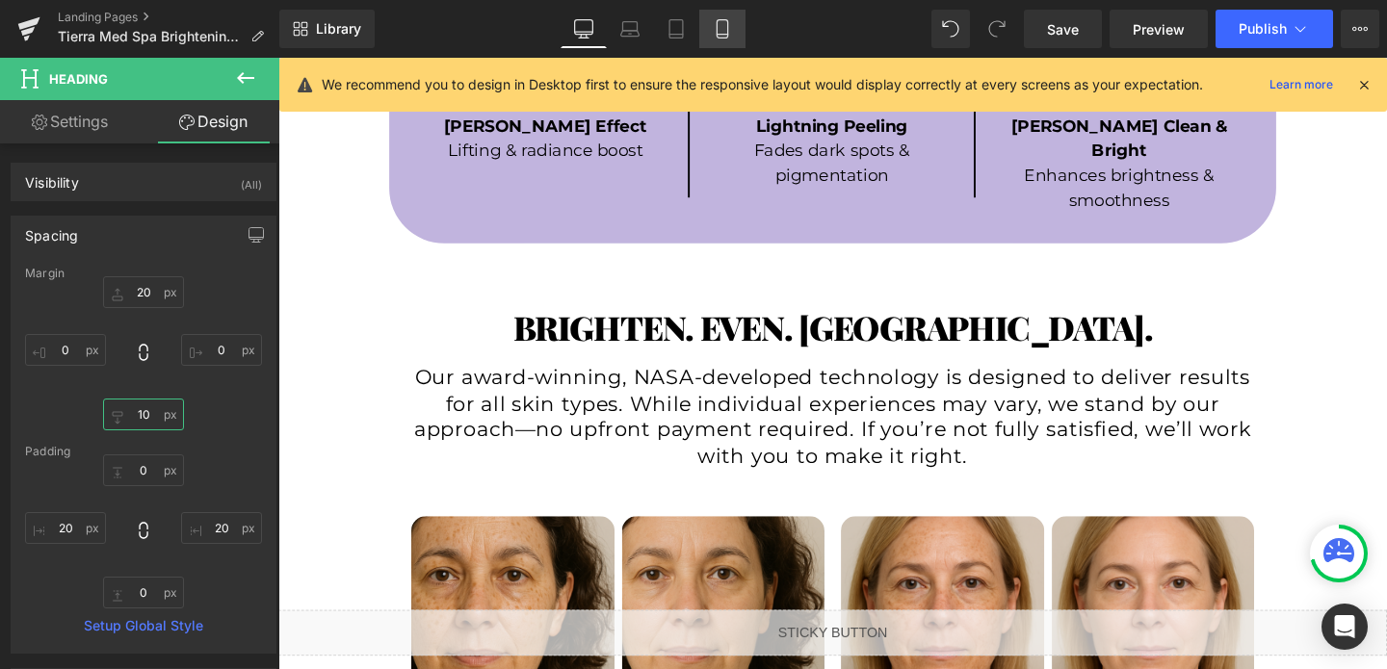
type input "10"
click at [724, 28] on icon at bounding box center [722, 28] width 19 height 19
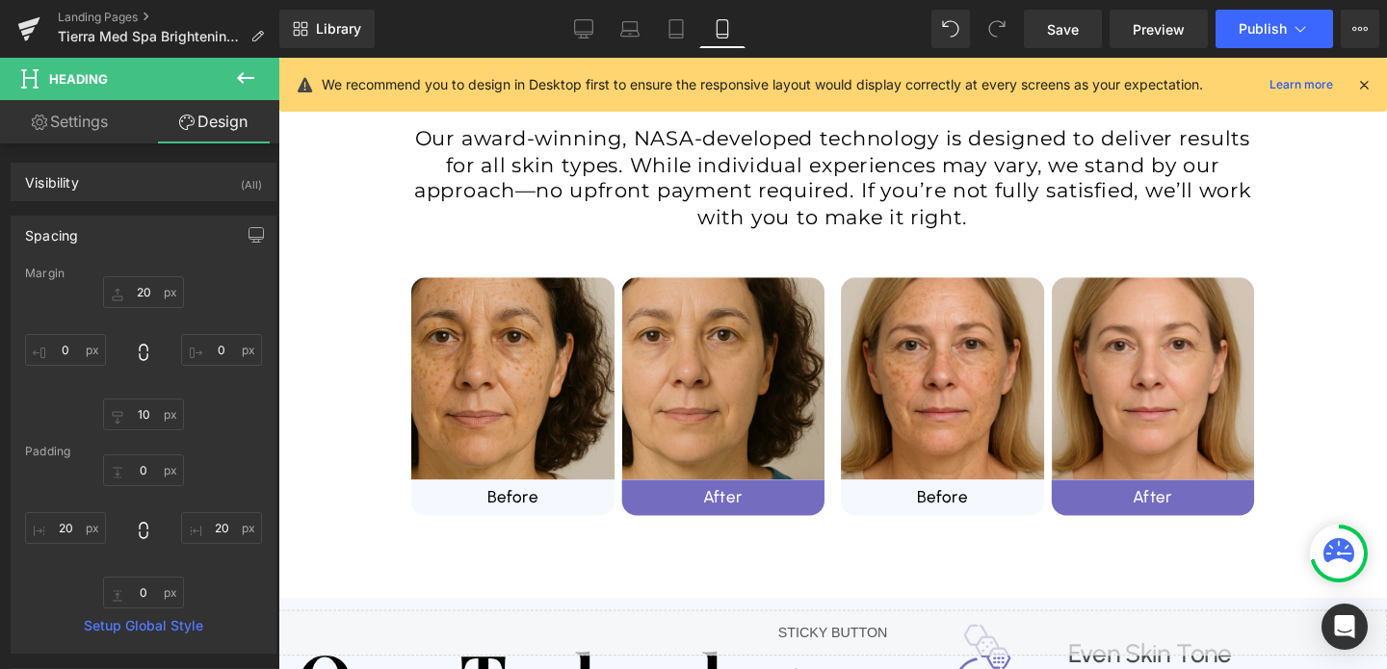
type input "20"
type input "0"
type input "10"
type input "0"
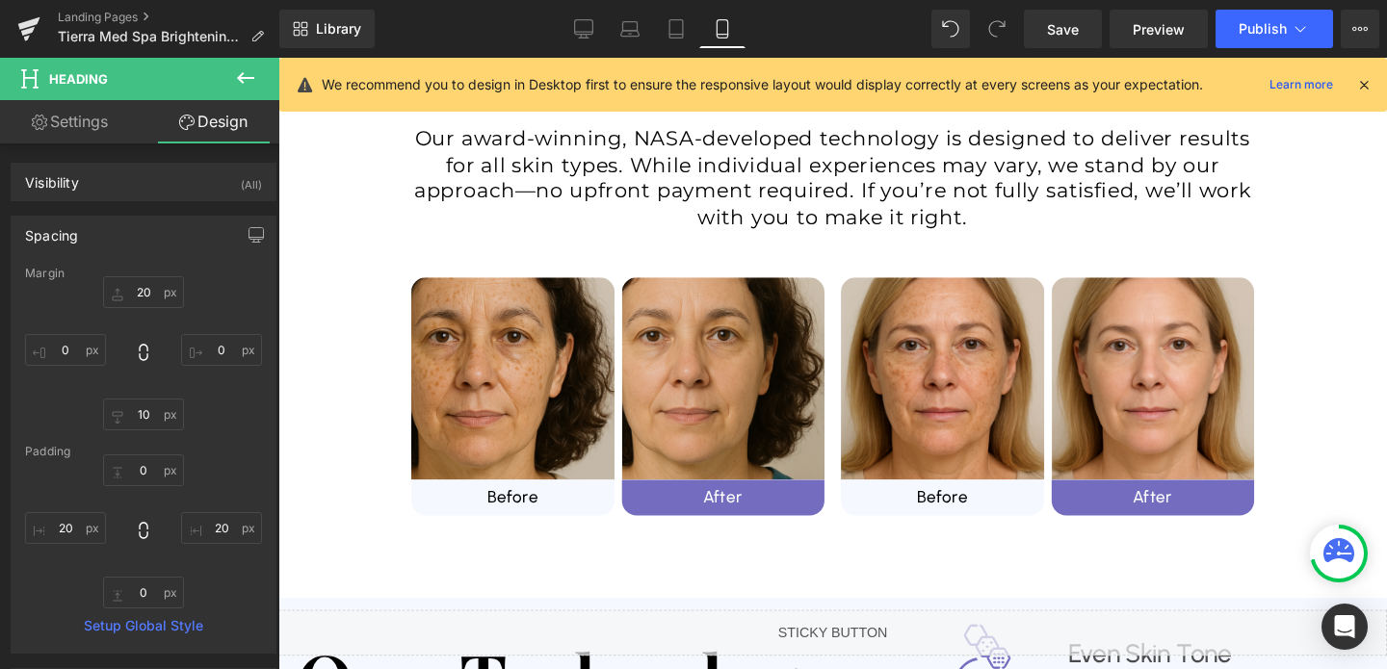
type input "20"
type input "0"
type input "20"
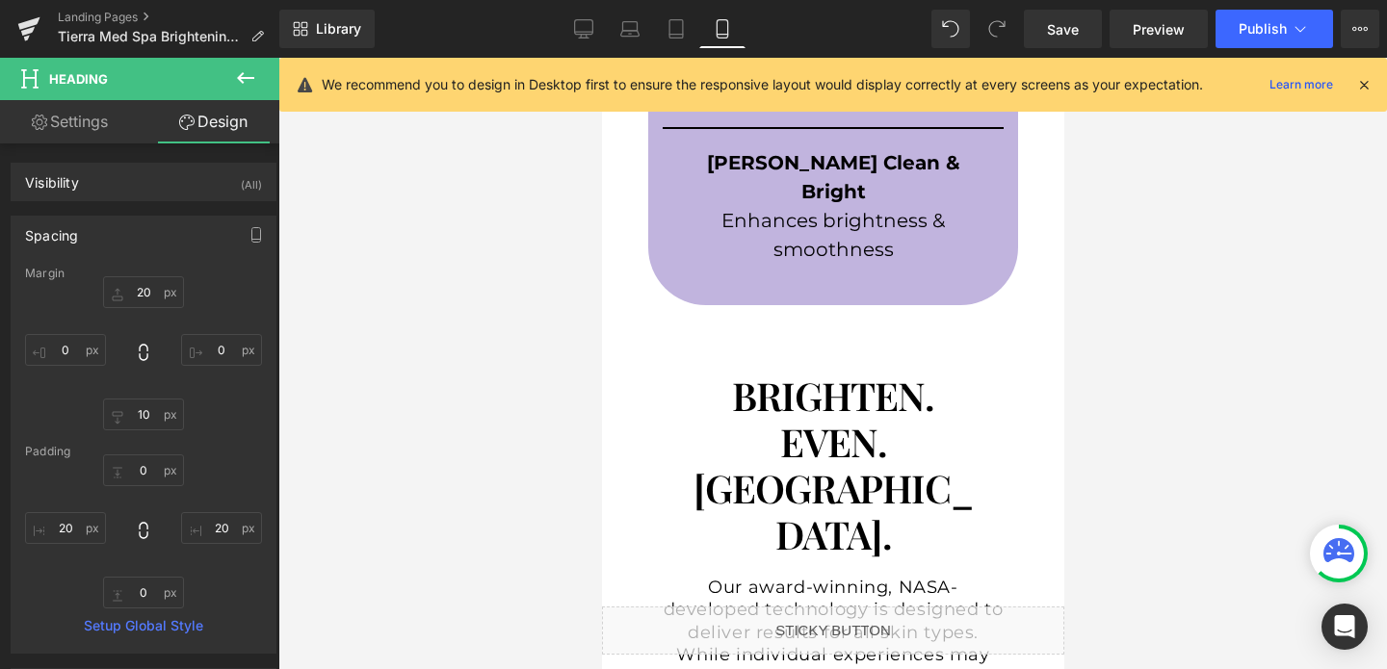
scroll to position [959, 0]
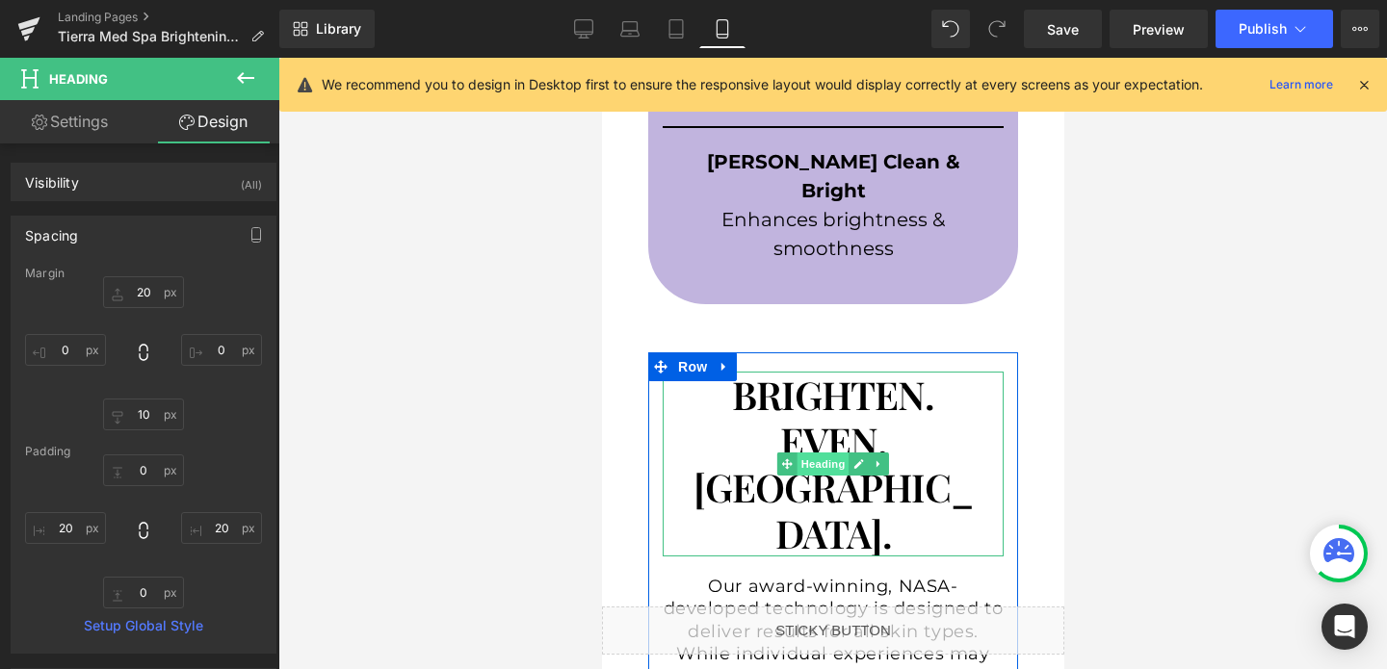
click at [815, 453] on span "Heading" at bounding box center [822, 464] width 52 height 23
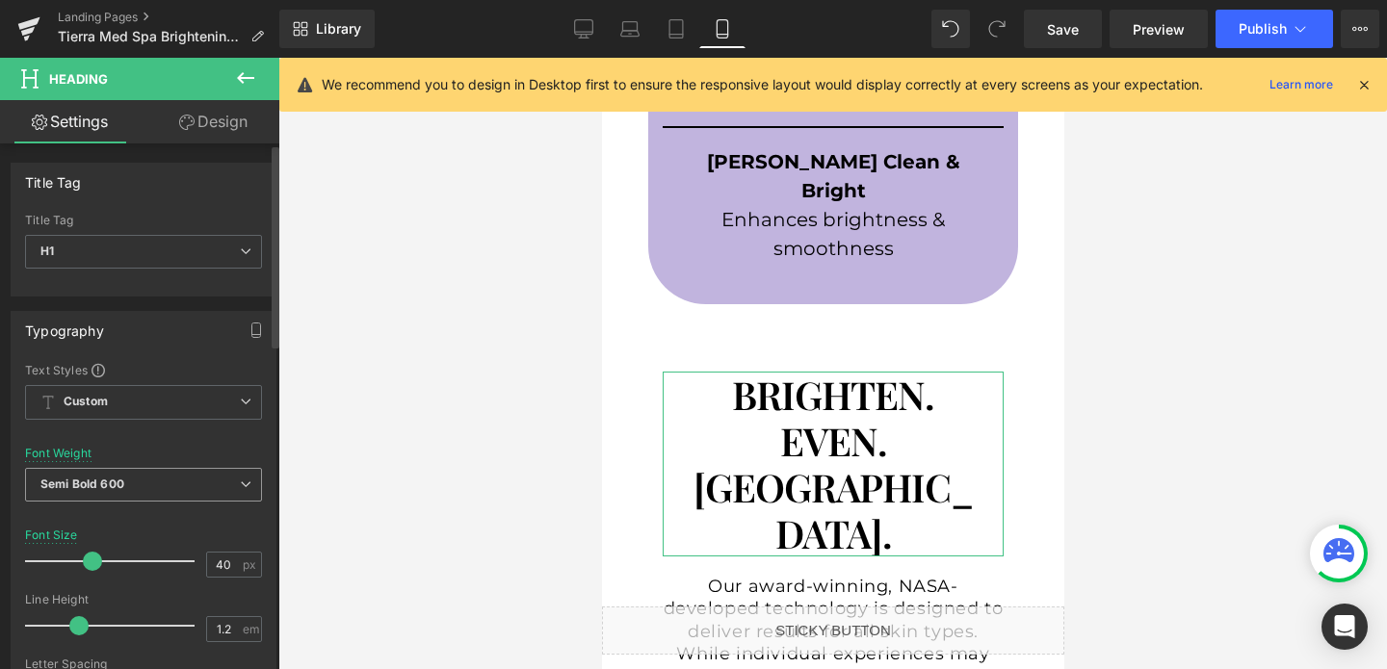
click at [111, 483] on b "Semi Bold 600" at bounding box center [82, 484] width 84 height 14
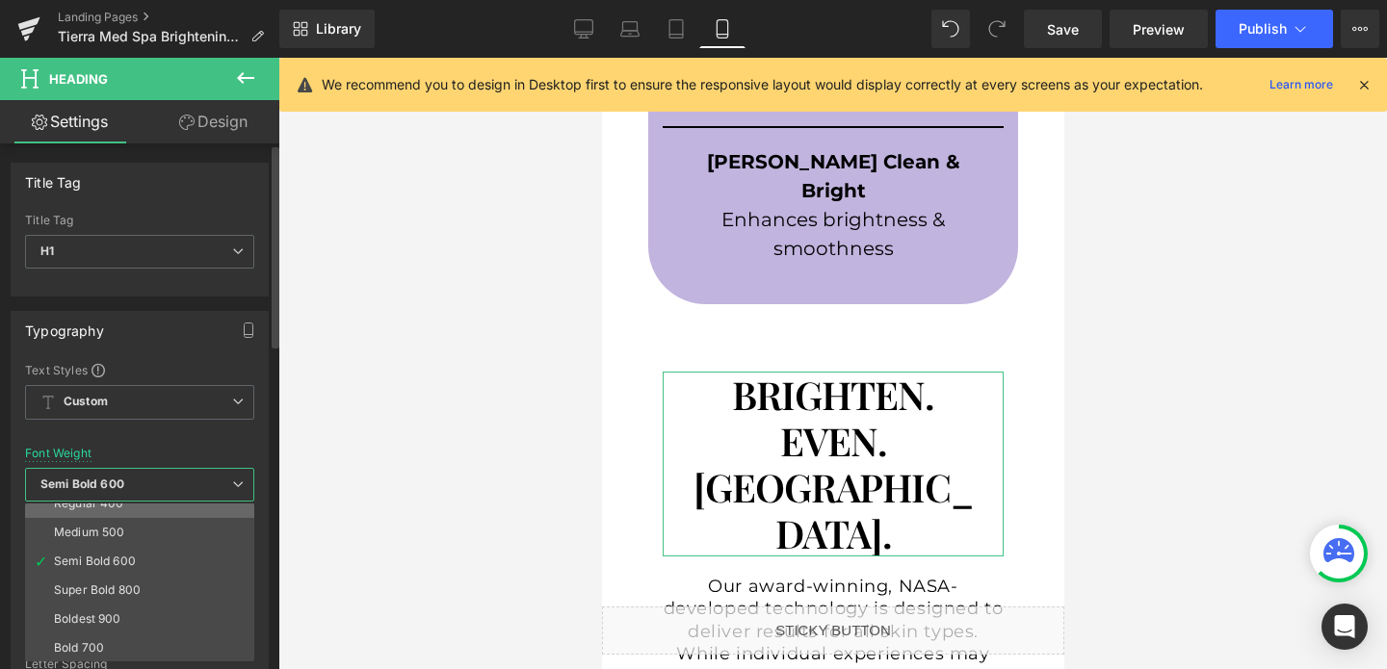
scroll to position [160, 0]
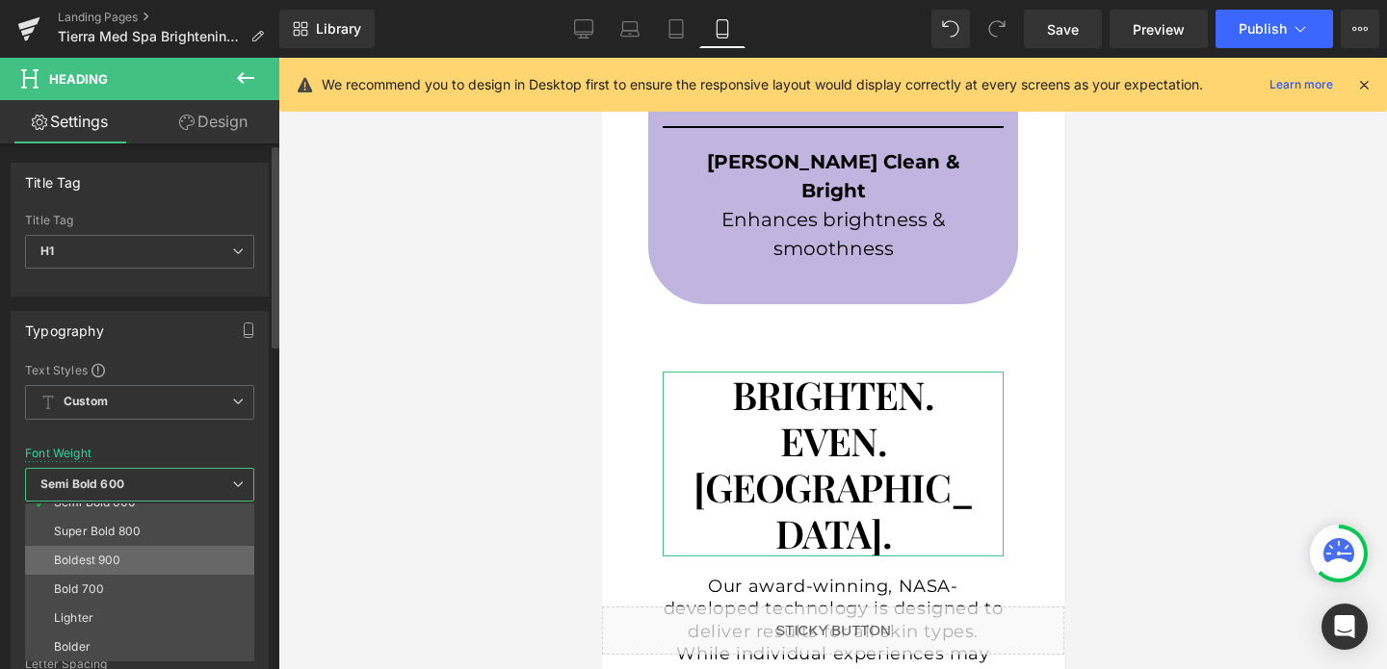
click at [90, 556] on div "Boldest 900" at bounding box center [87, 560] width 67 height 13
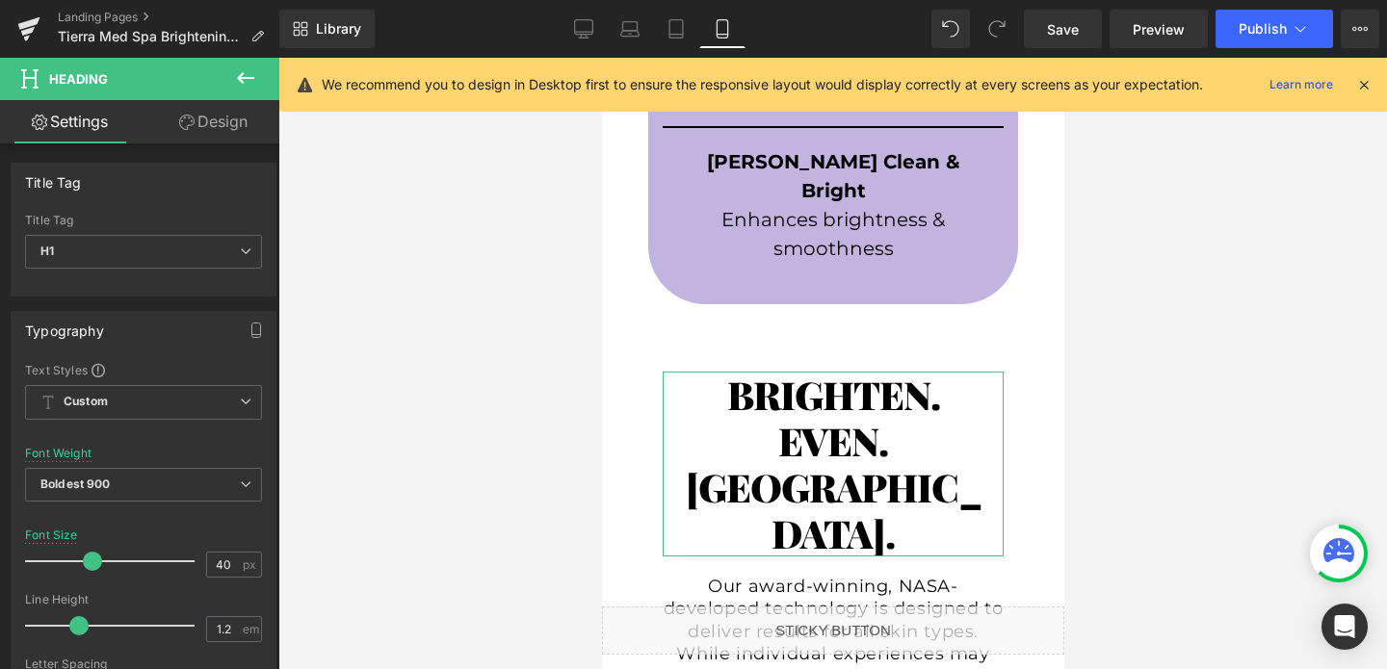
click at [224, 122] on link "Design" at bounding box center [213, 121] width 140 height 43
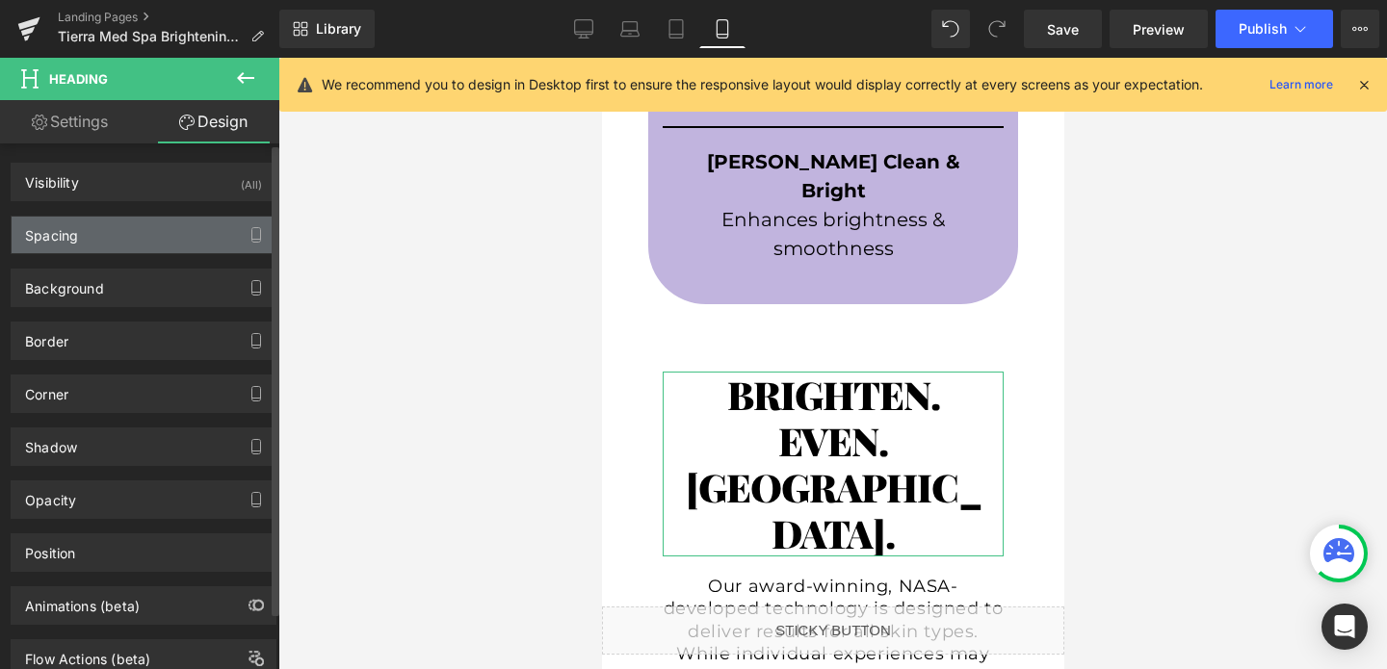
click at [131, 223] on div "Spacing" at bounding box center [144, 235] width 264 height 37
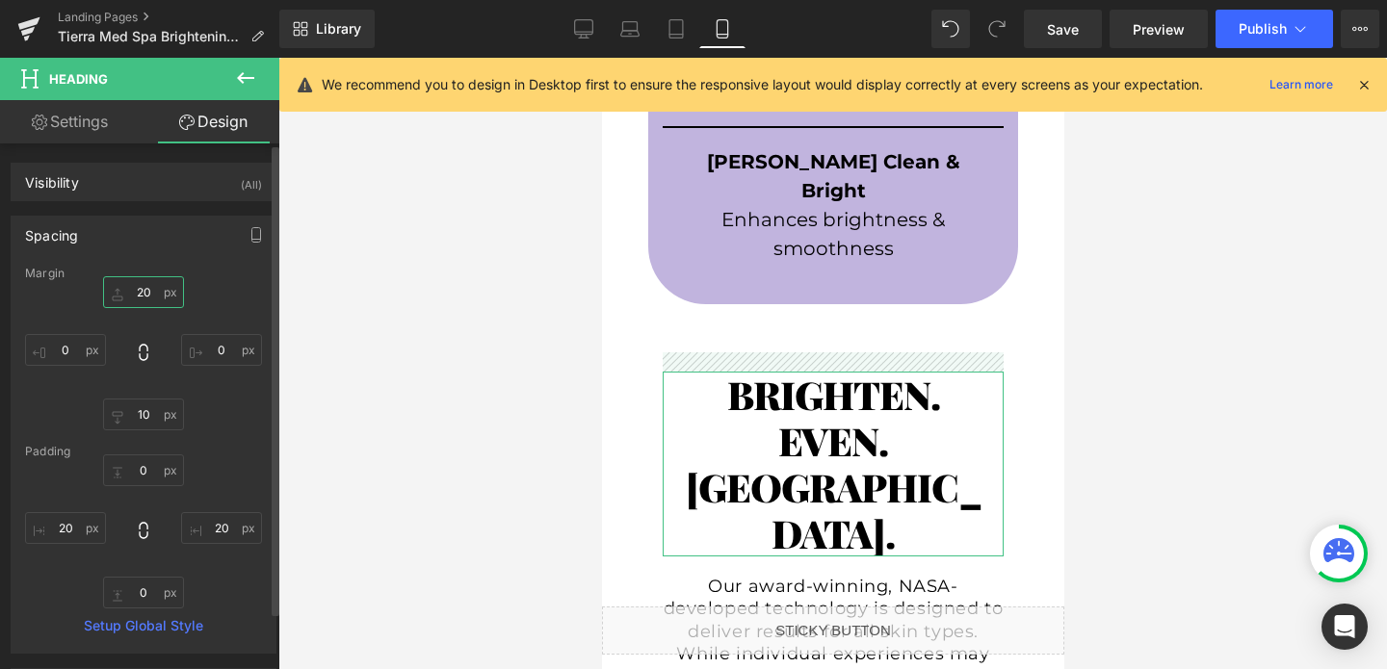
click at [143, 293] on input "20" at bounding box center [143, 292] width 81 height 32
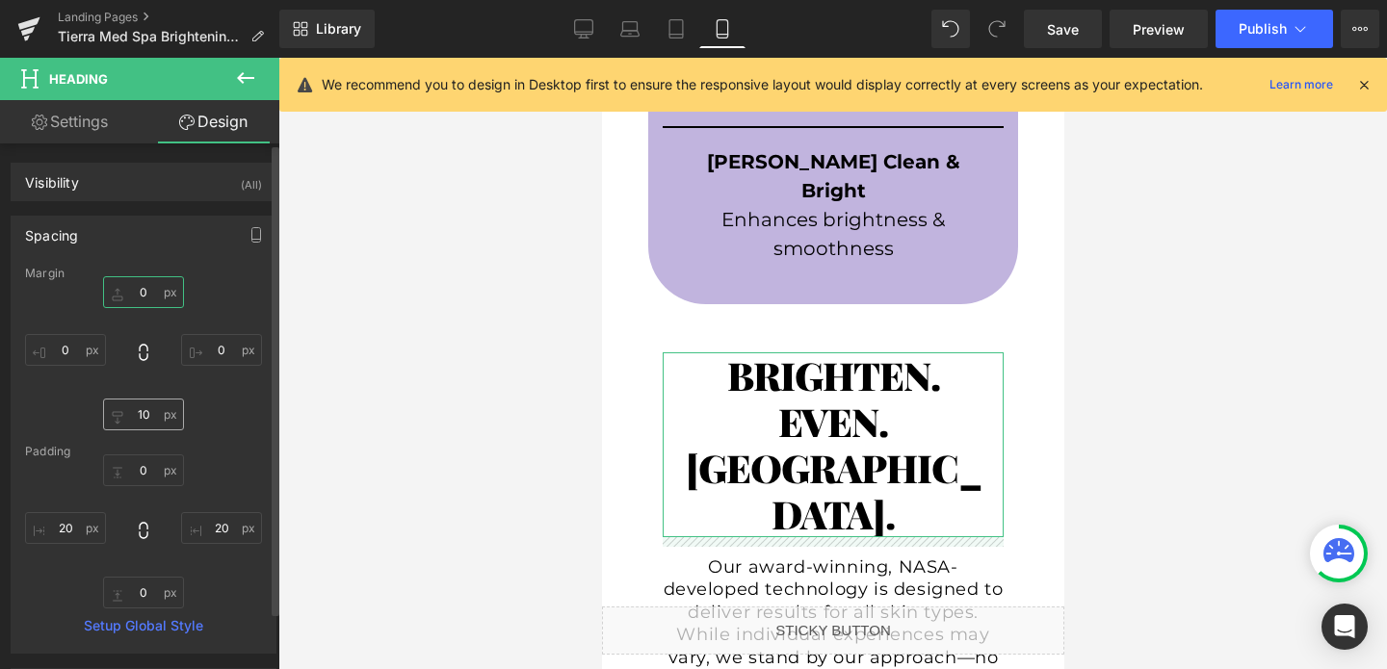
type input "10"
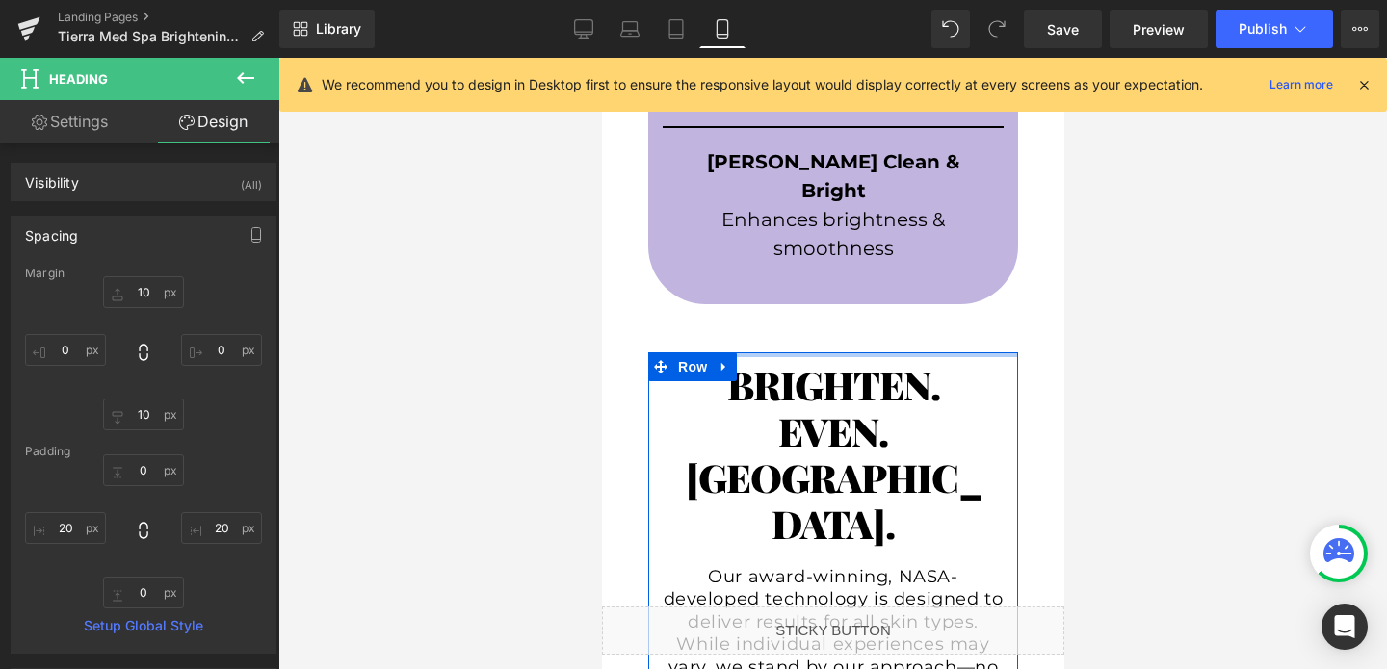
click at [791, 352] on div at bounding box center [832, 354] width 370 height 5
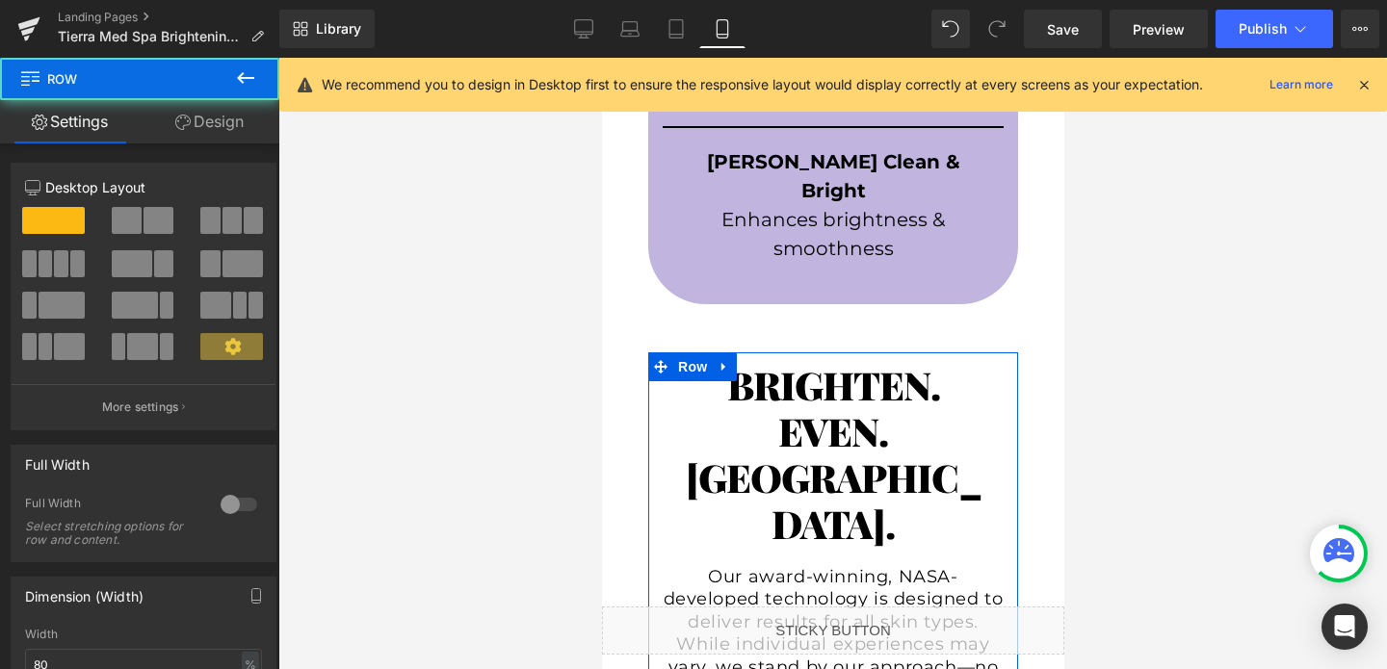
click at [214, 131] on link "Design" at bounding box center [210, 121] width 140 height 43
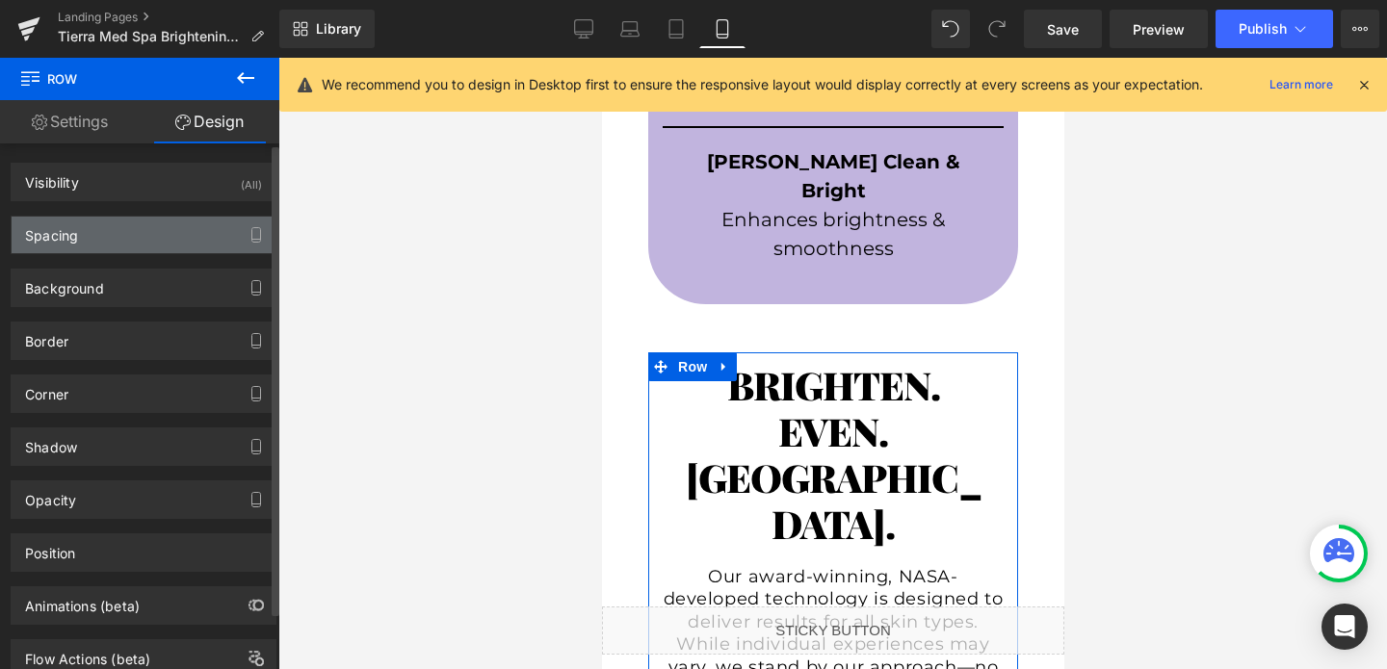
type input "50"
type input "20"
type input "0"
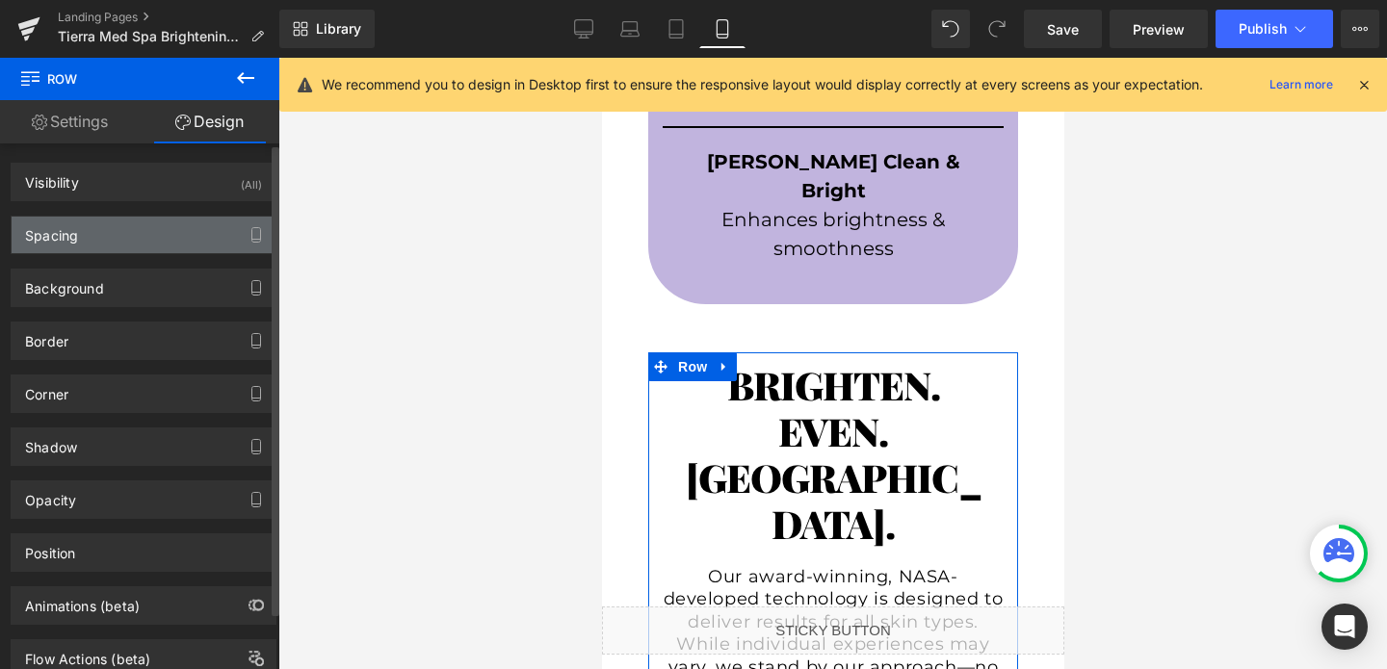
type input "0"
click at [125, 238] on div "Spacing" at bounding box center [144, 235] width 264 height 37
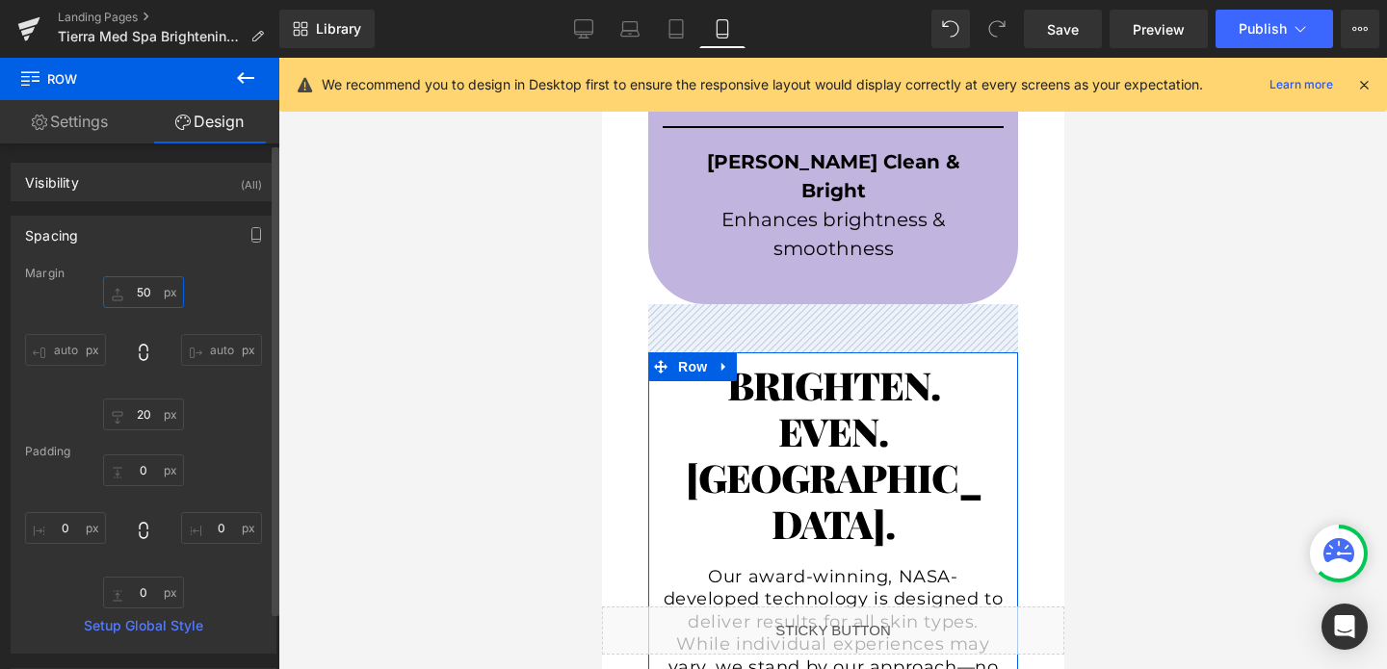
click at [142, 300] on input "50" at bounding box center [143, 292] width 81 height 32
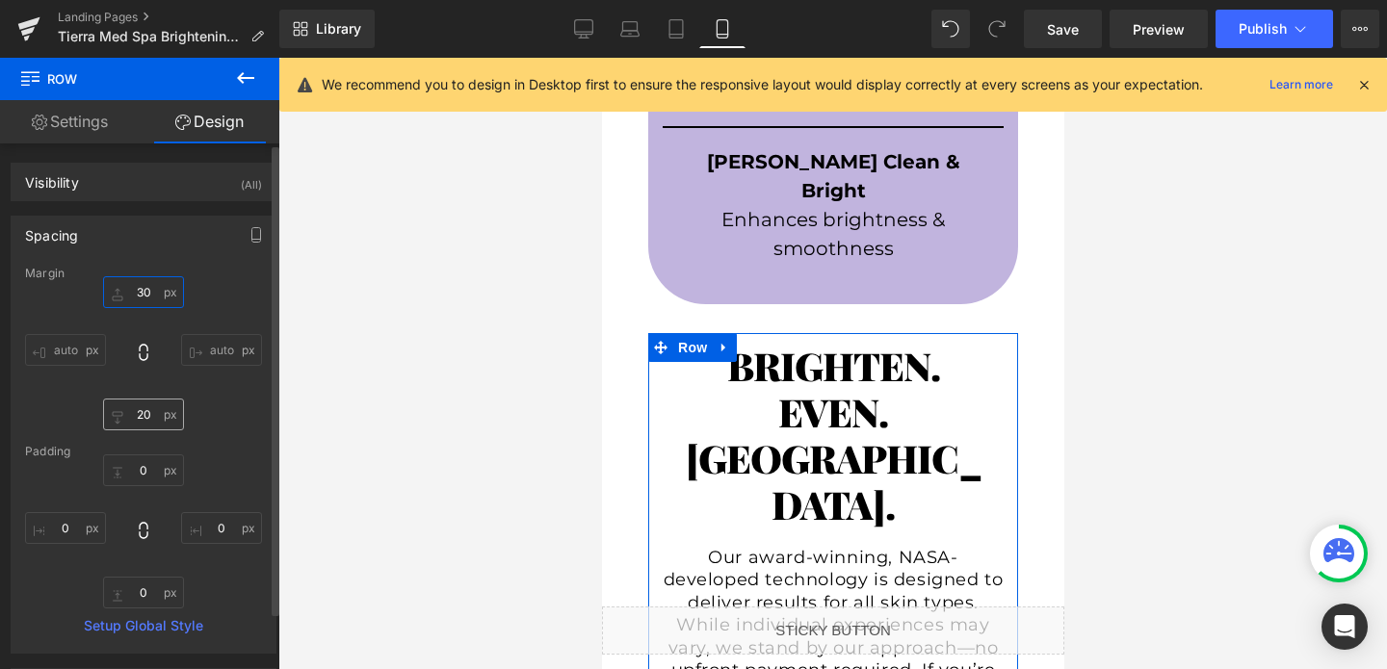
type input "30"
click at [143, 411] on input "20" at bounding box center [143, 415] width 81 height 32
type input "30"
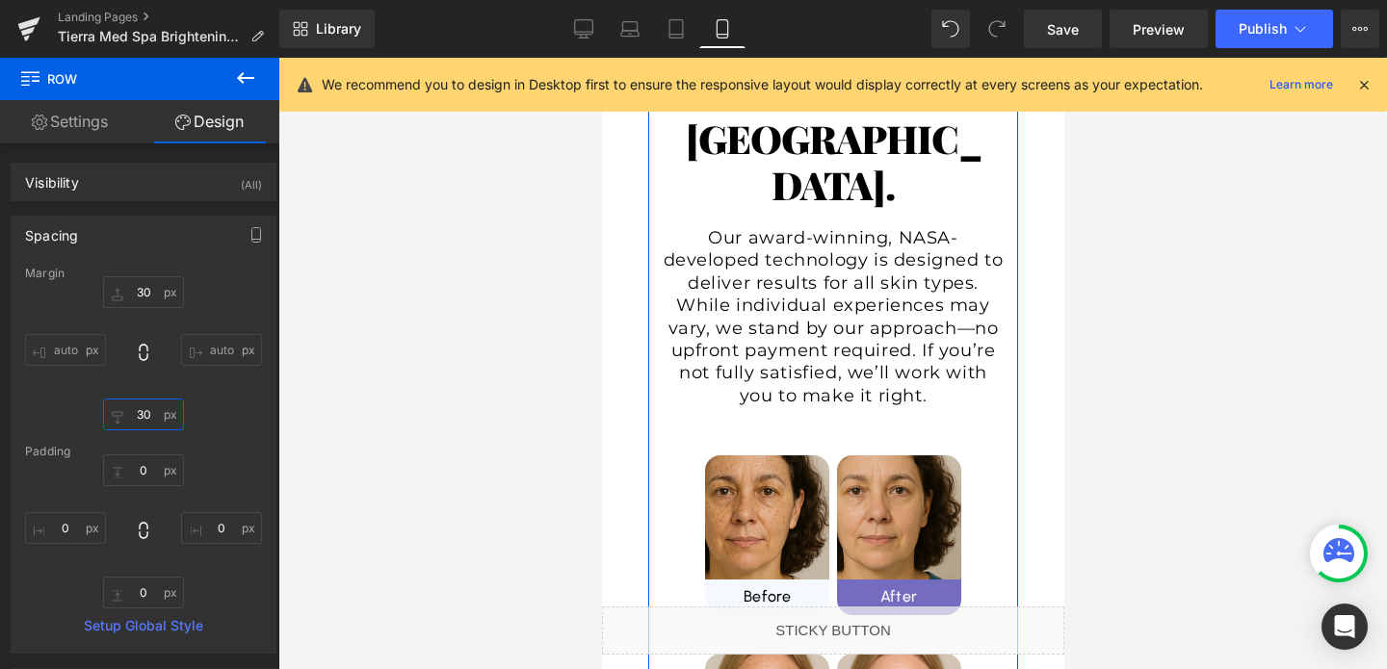
scroll to position [1293, 0]
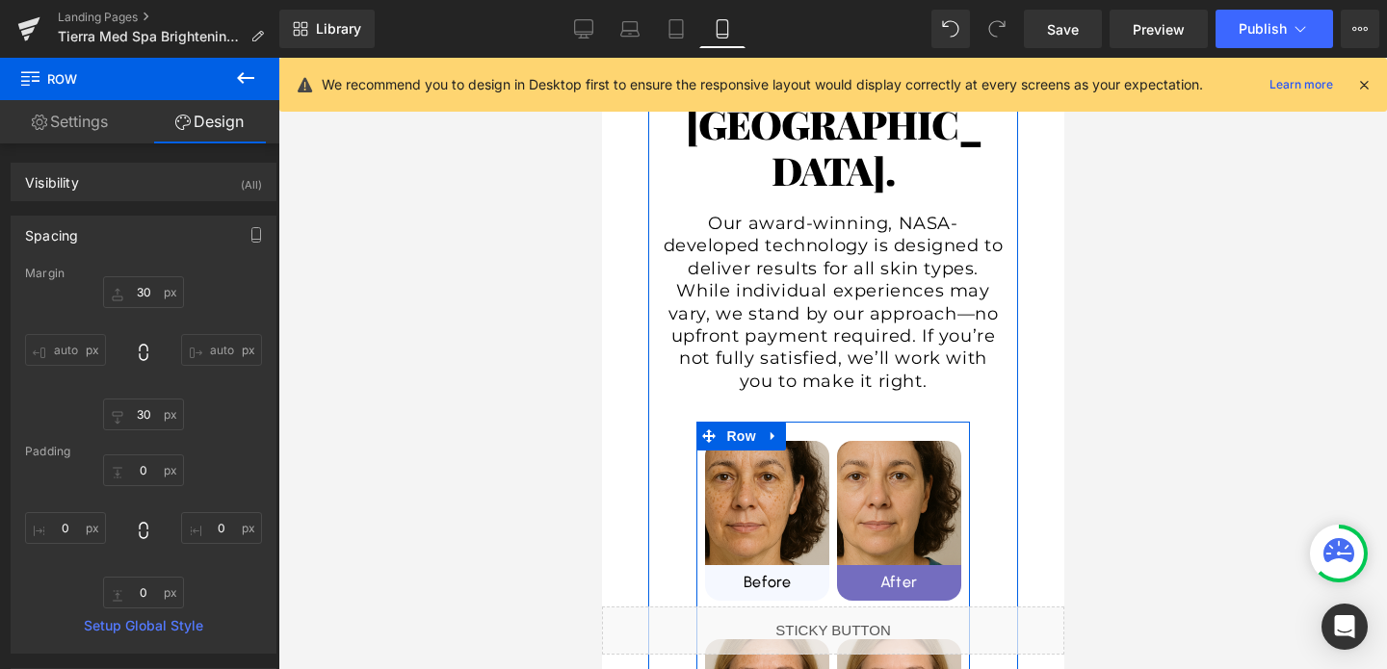
click at [829, 422] on div "Image Before Heading Row Image After Heading Row Row" at bounding box center [831, 520] width 272 height 197
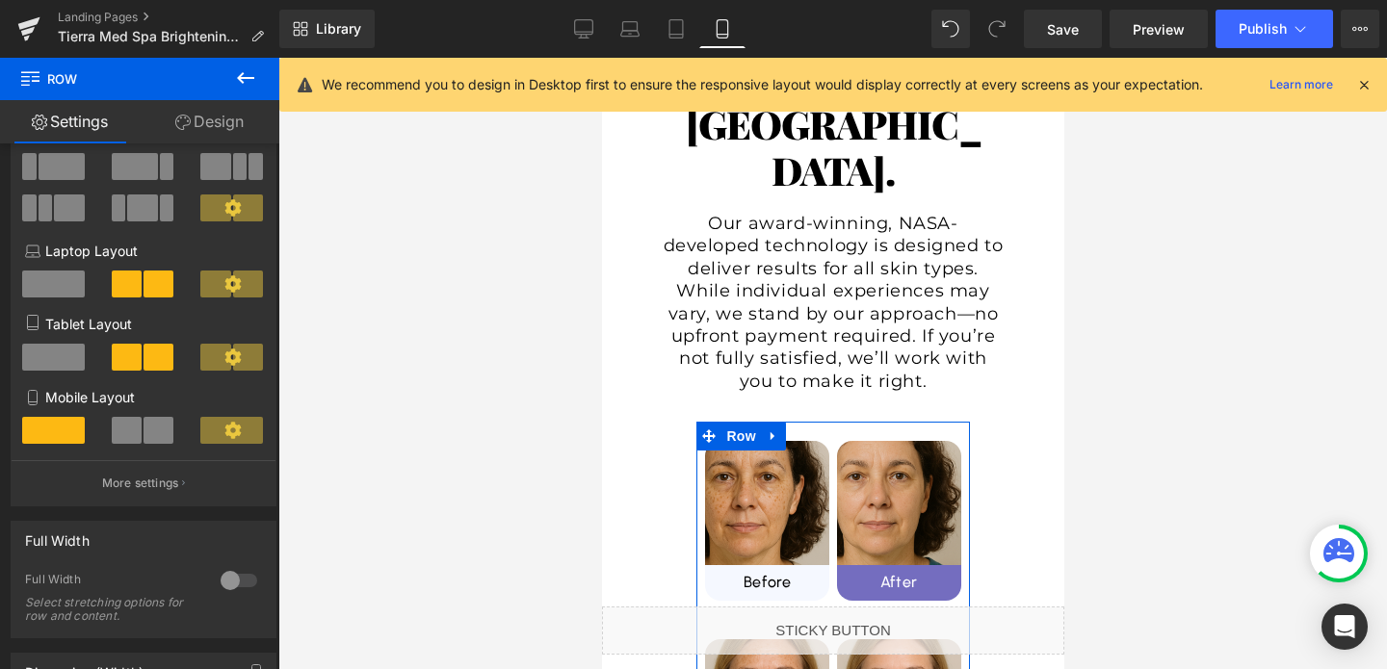
scroll to position [344, 0]
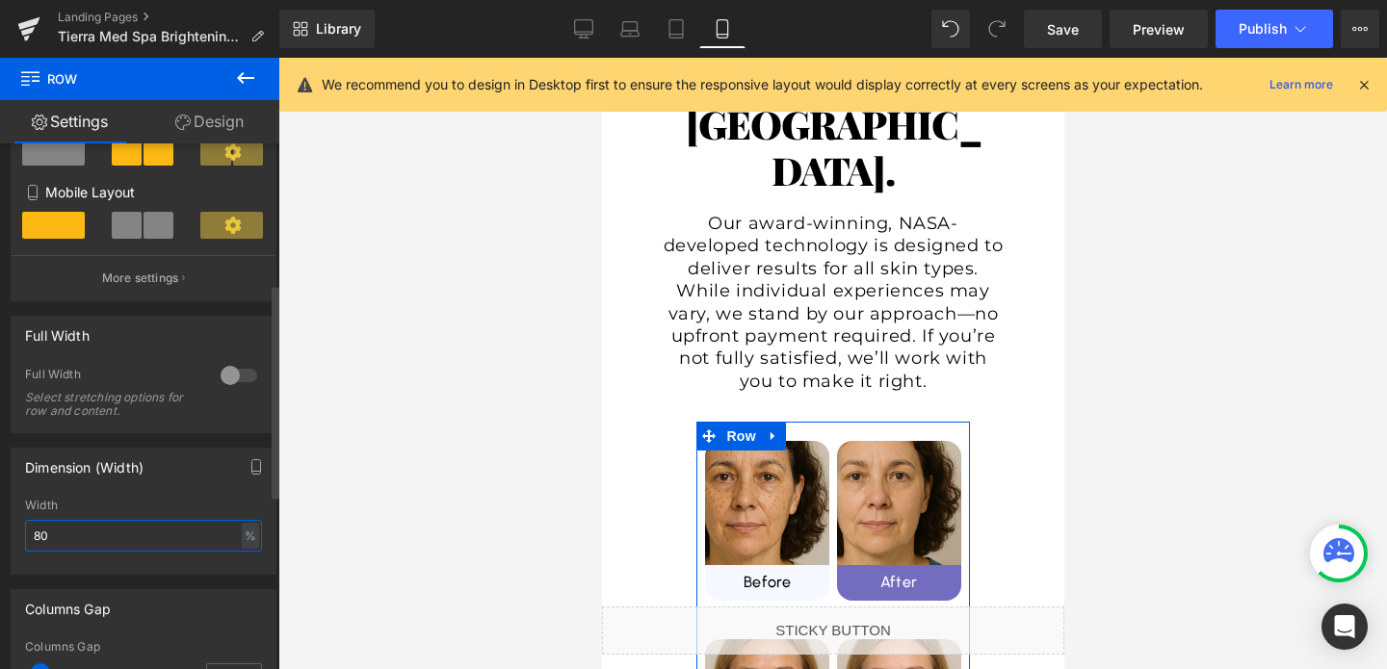
click at [92, 540] on input "80" at bounding box center [143, 536] width 237 height 32
type input "100"
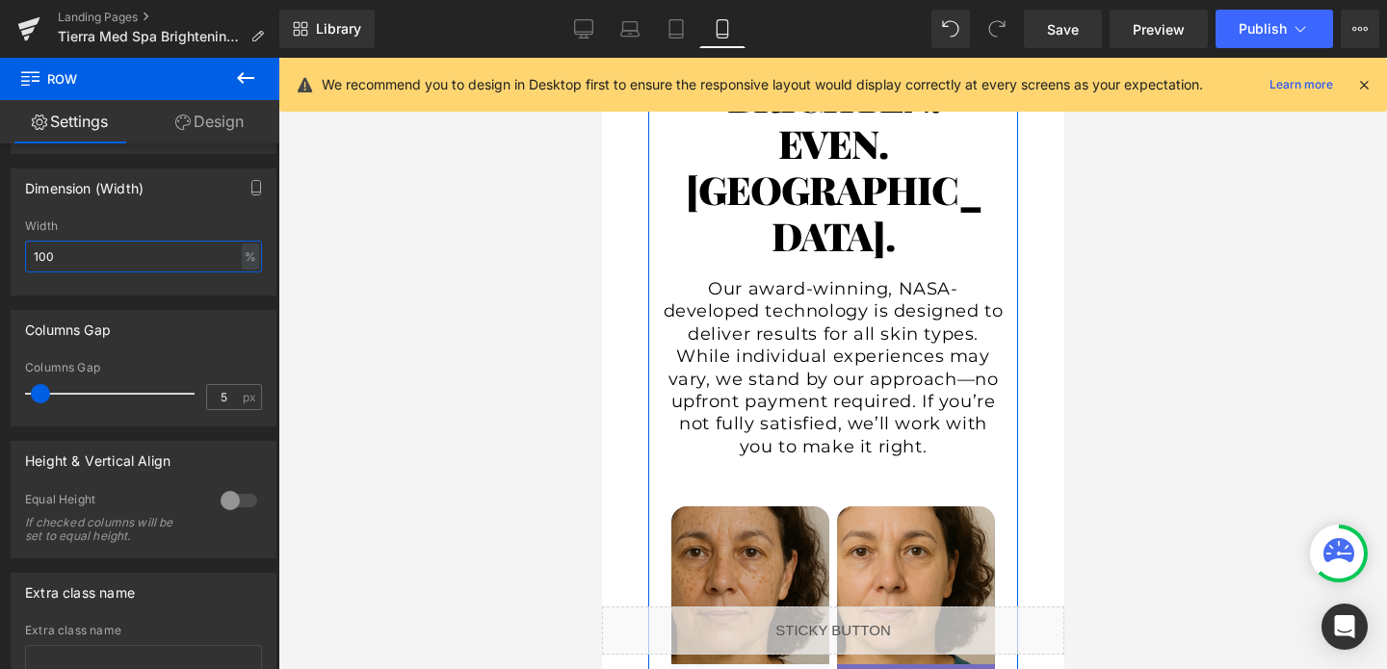
scroll to position [1226, 0]
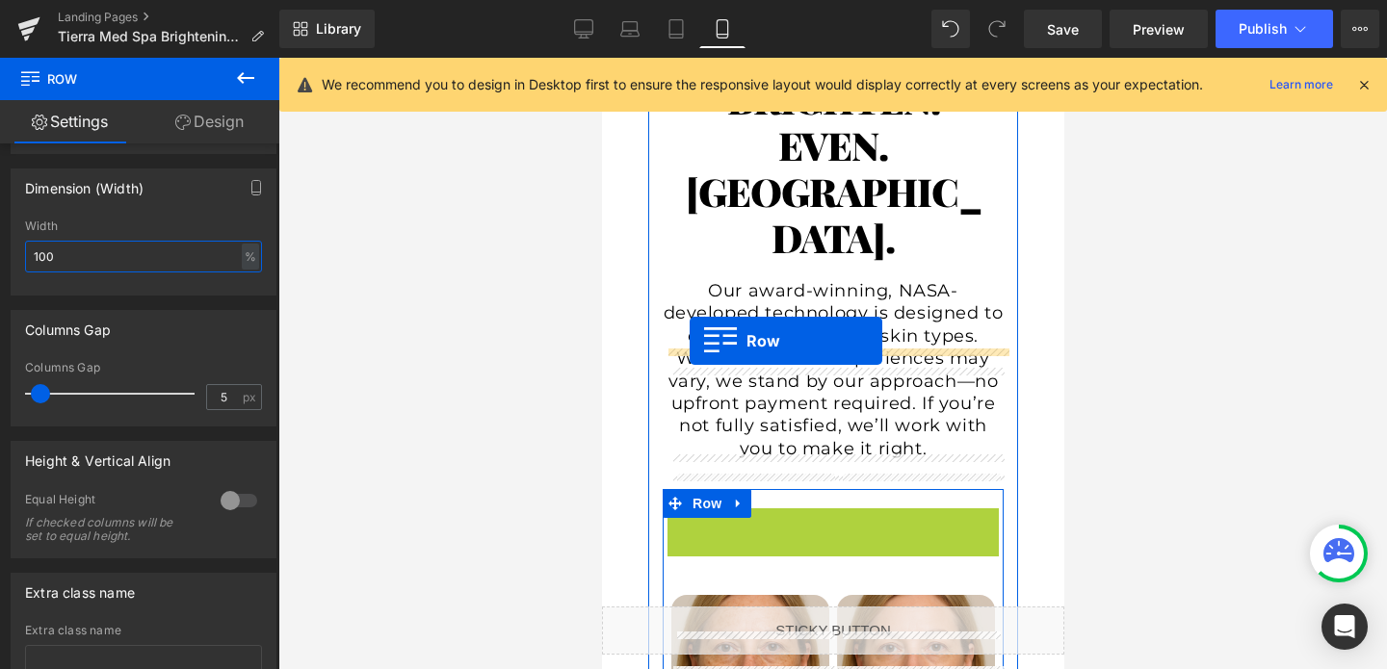
drag, startPoint x: 679, startPoint y: 410, endPoint x: 688, endPoint y: 341, distance: 70.0
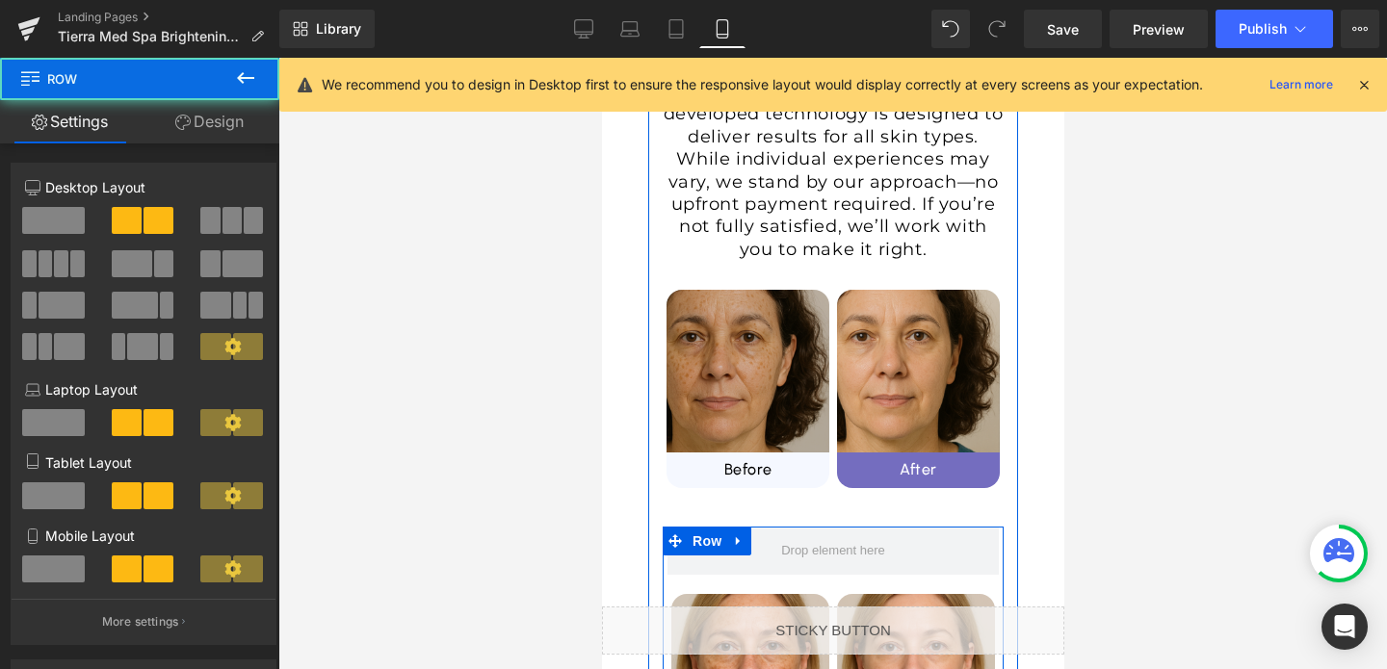
scroll to position [1488, 0]
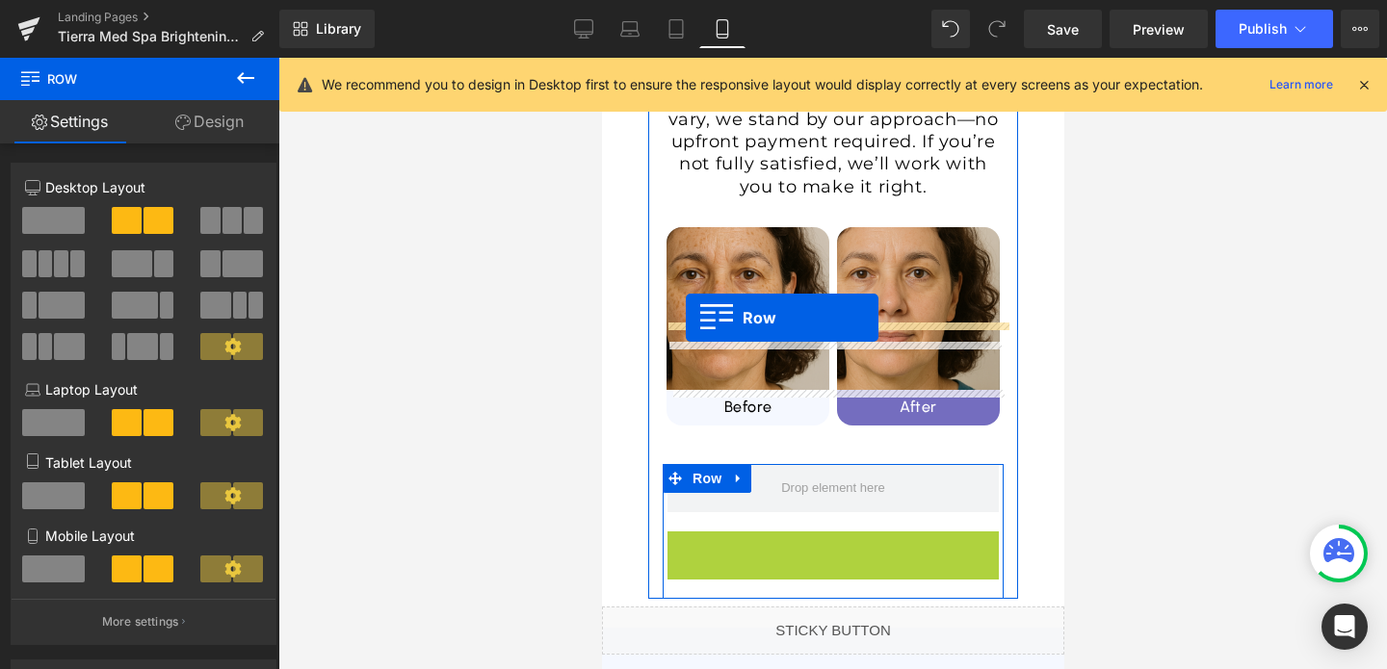
drag, startPoint x: 680, startPoint y: 422, endPoint x: 685, endPoint y: 318, distance: 104.1
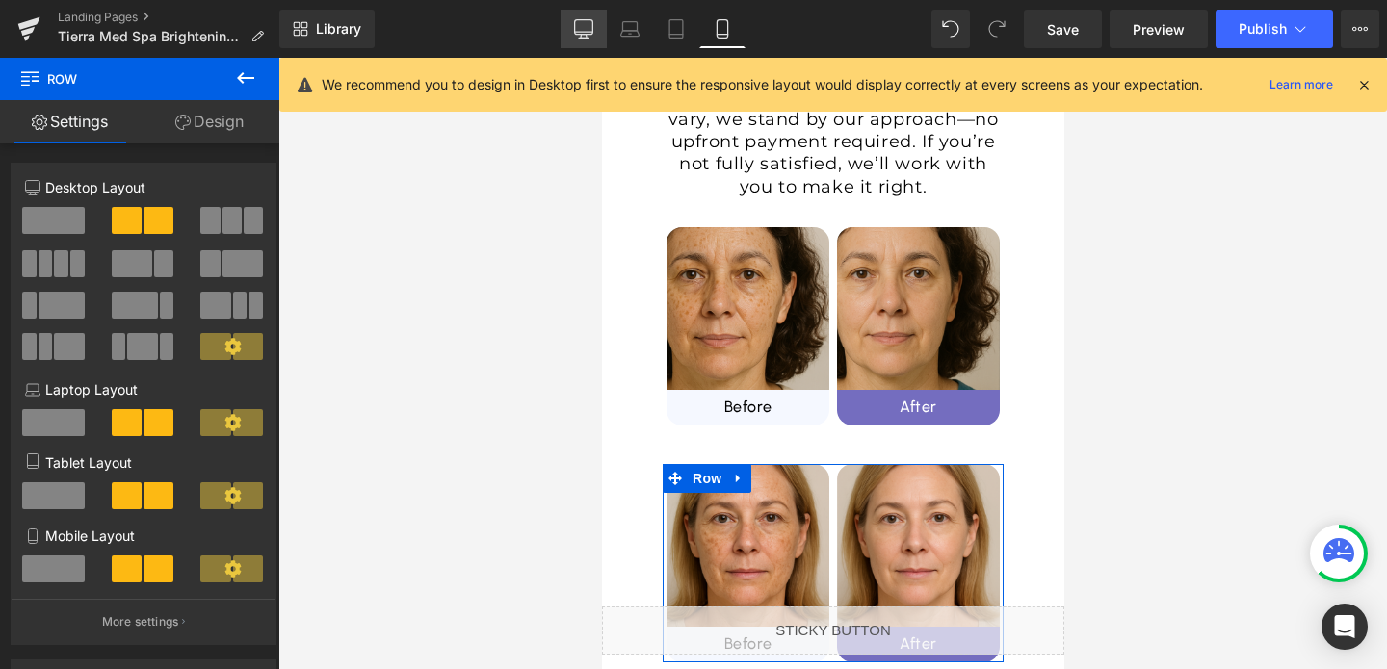
click at [588, 32] on icon at bounding box center [584, 32] width 18 height 0
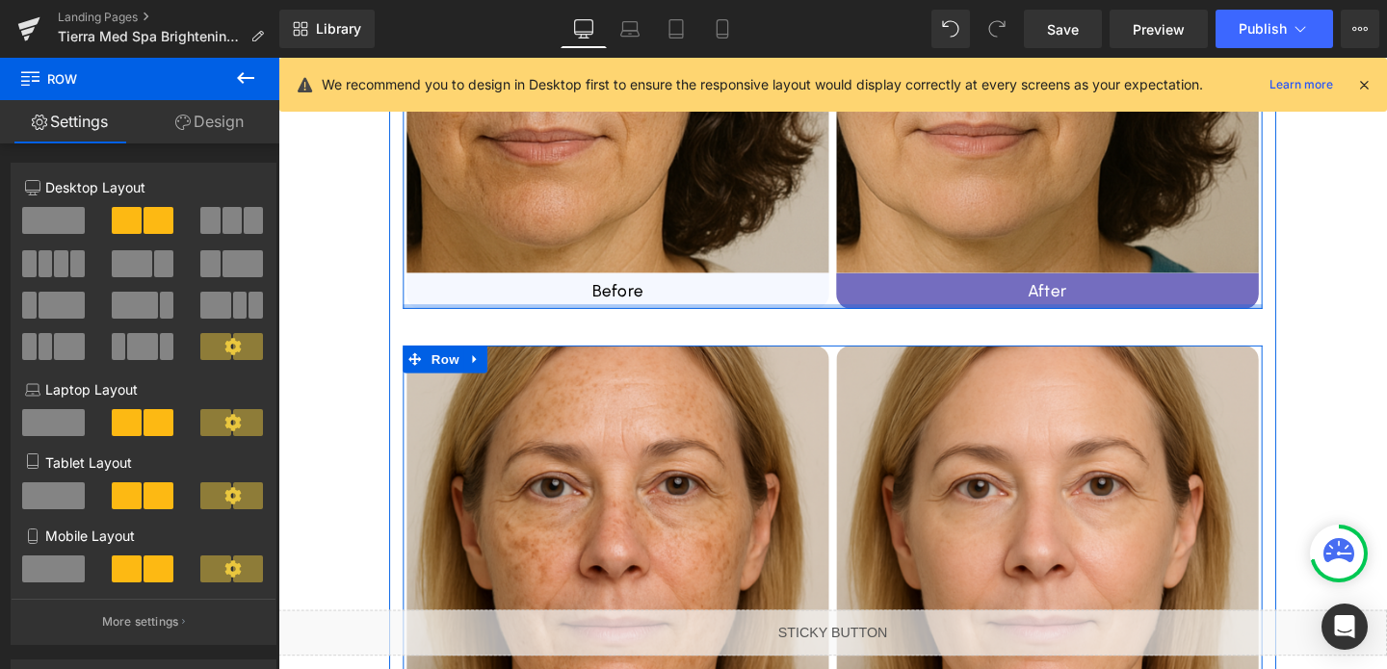
scroll to position [1413, 0]
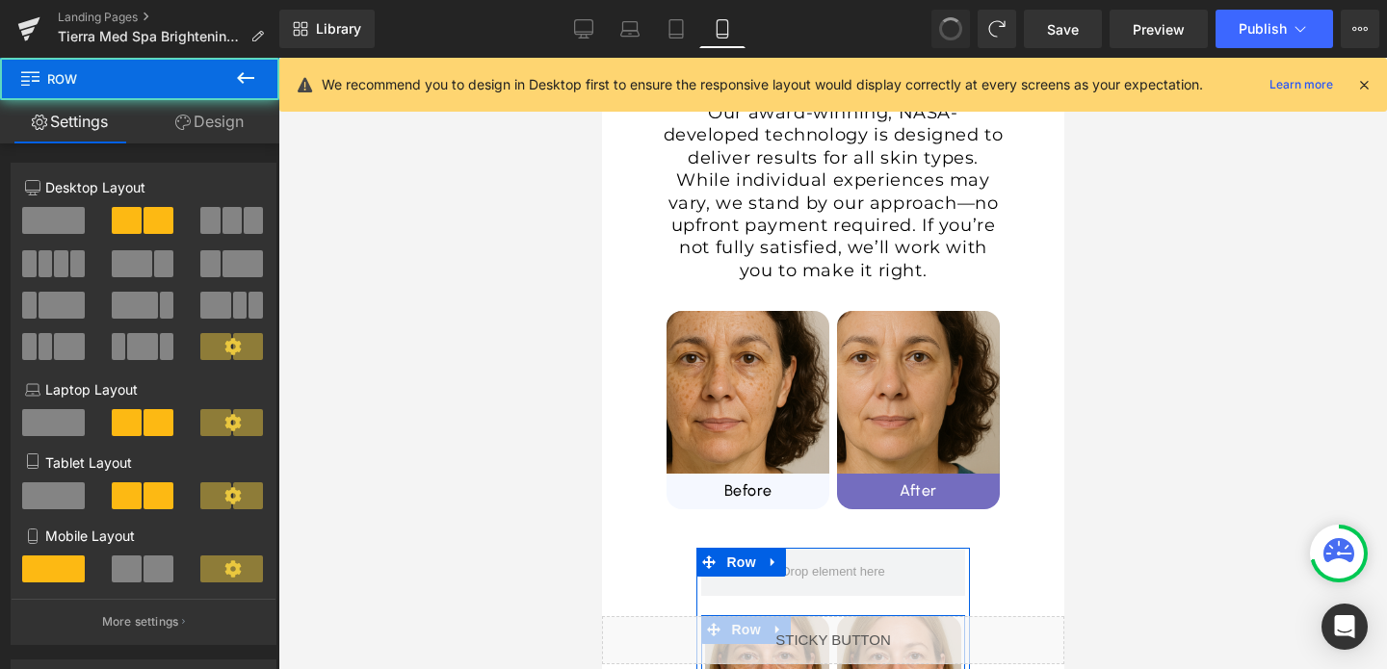
type input "80"
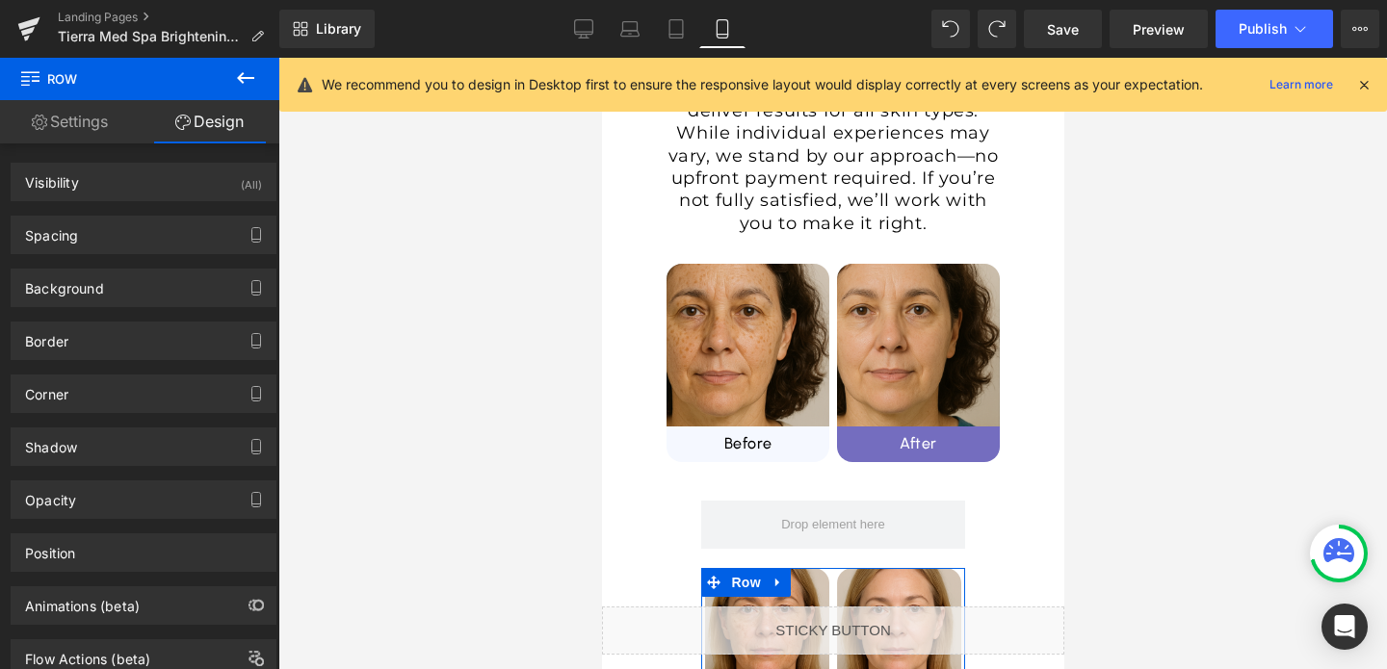
scroll to position [1450, 0]
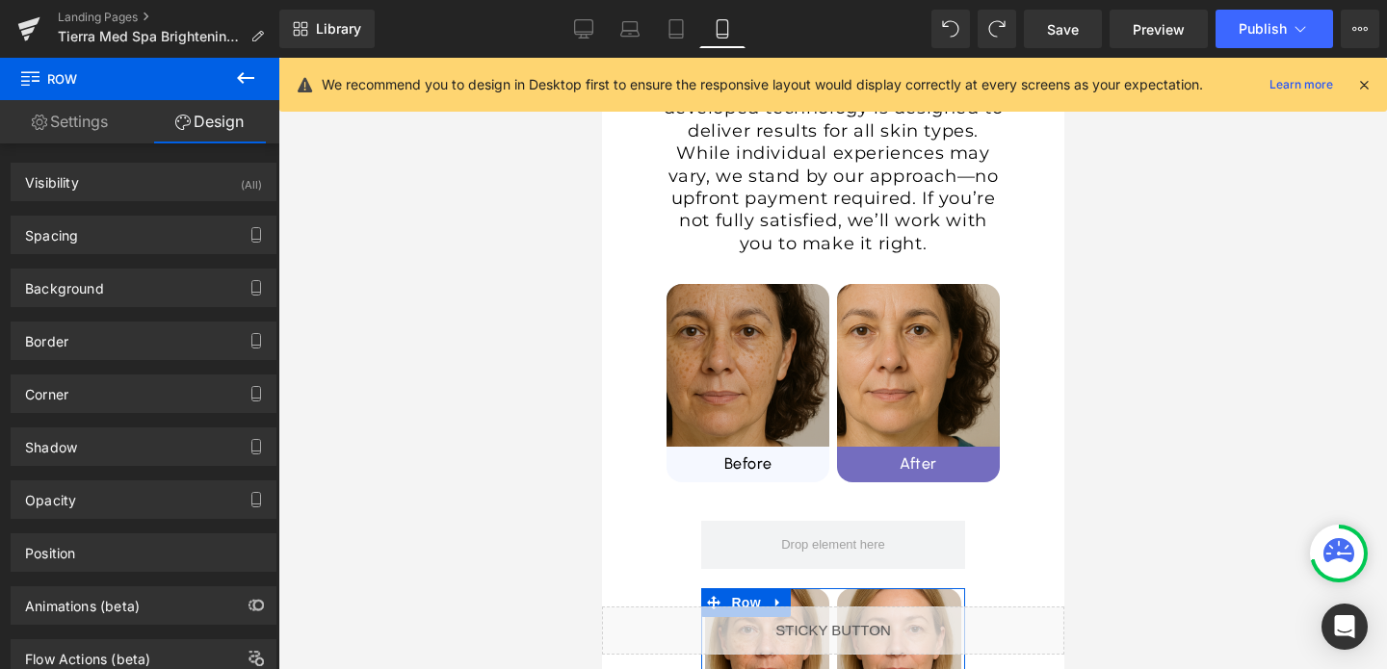
click at [739, 284] on img at bounding box center [746, 365] width 163 height 163
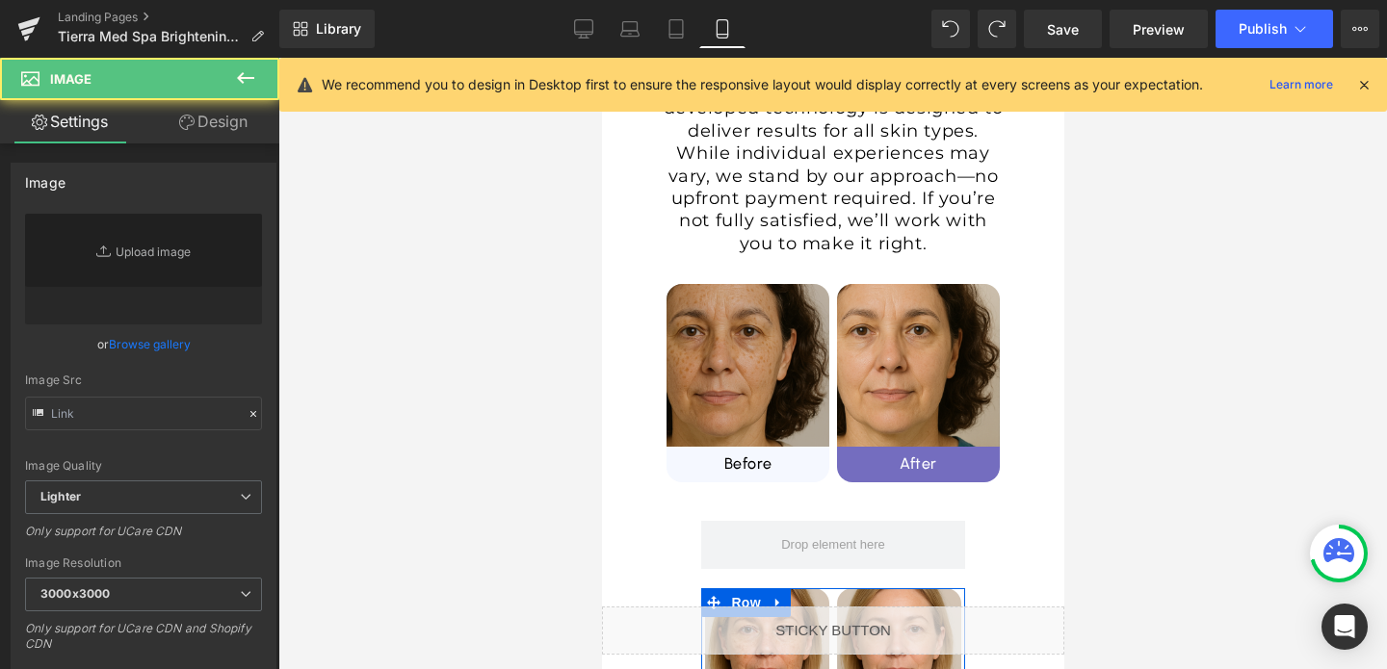
type input "https://cdn.shopify.com/s/files/1/0570/4895/7112/files/Before_tm_3_3000x3000.pn…"
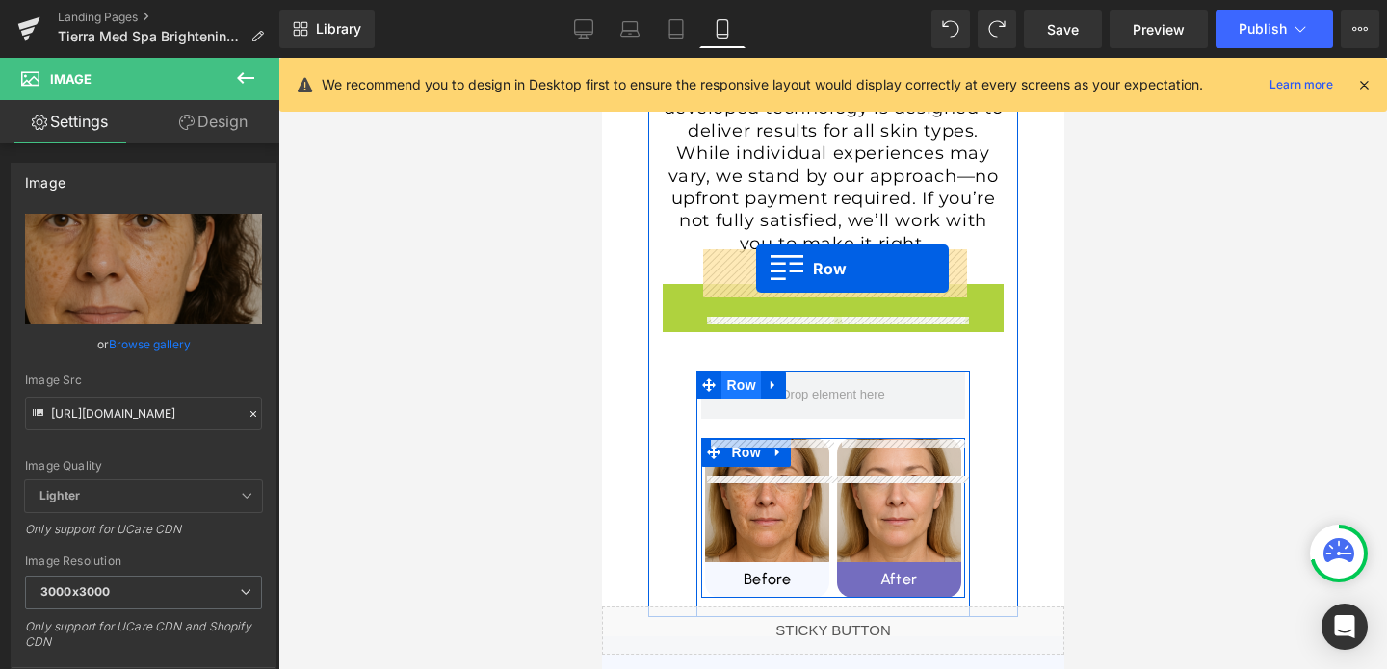
drag, startPoint x: 676, startPoint y: 176, endPoint x: 755, endPoint y: 269, distance: 121.6
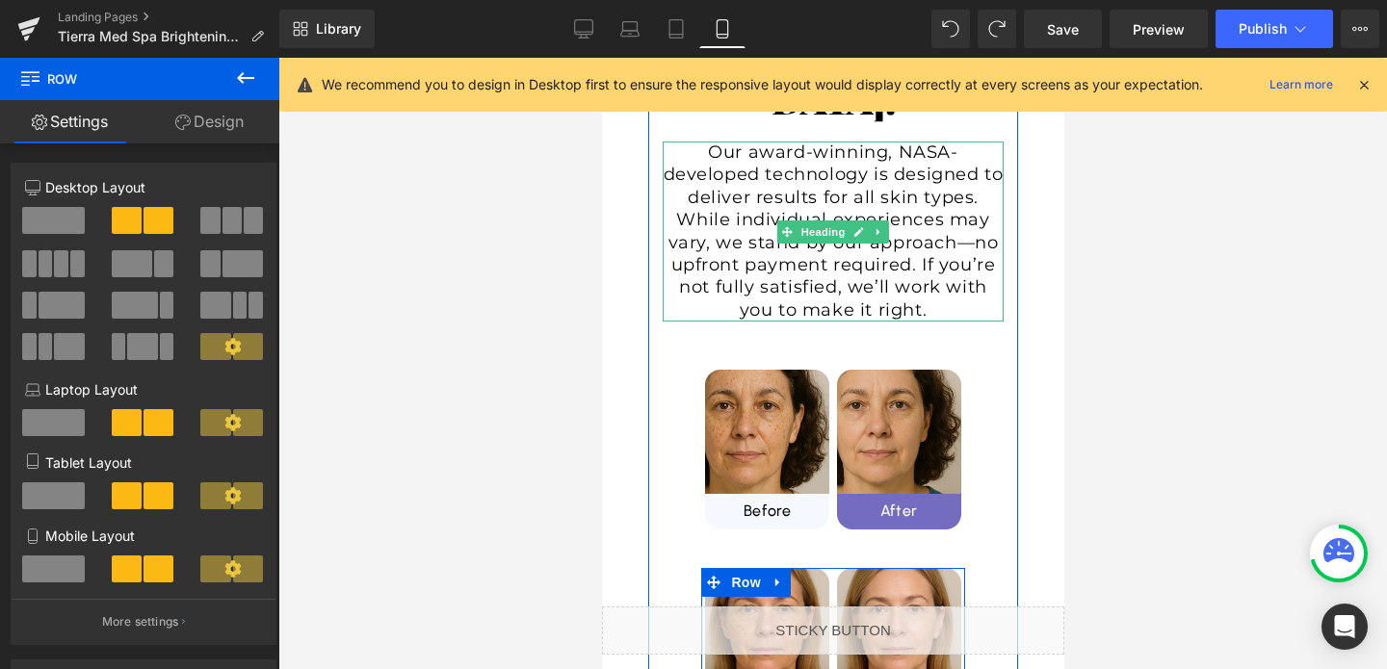
scroll to position [1422, 0]
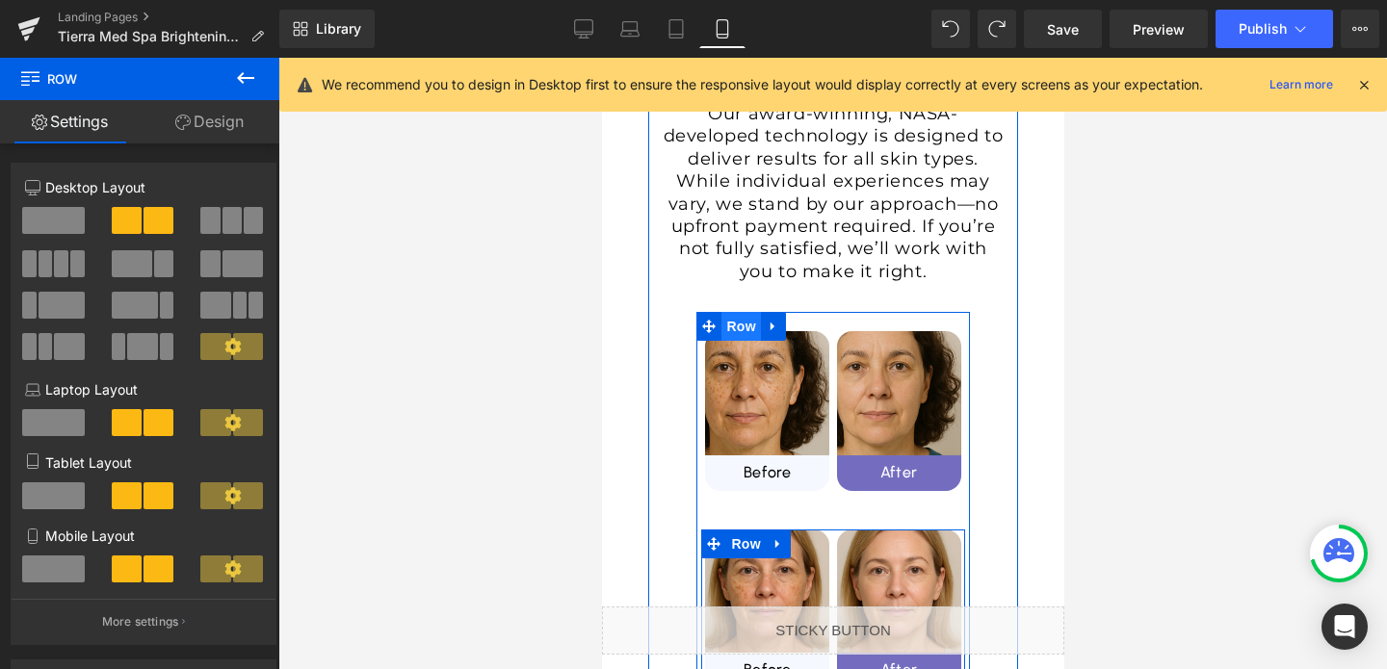
click at [731, 312] on span "Row" at bounding box center [739, 326] width 39 height 29
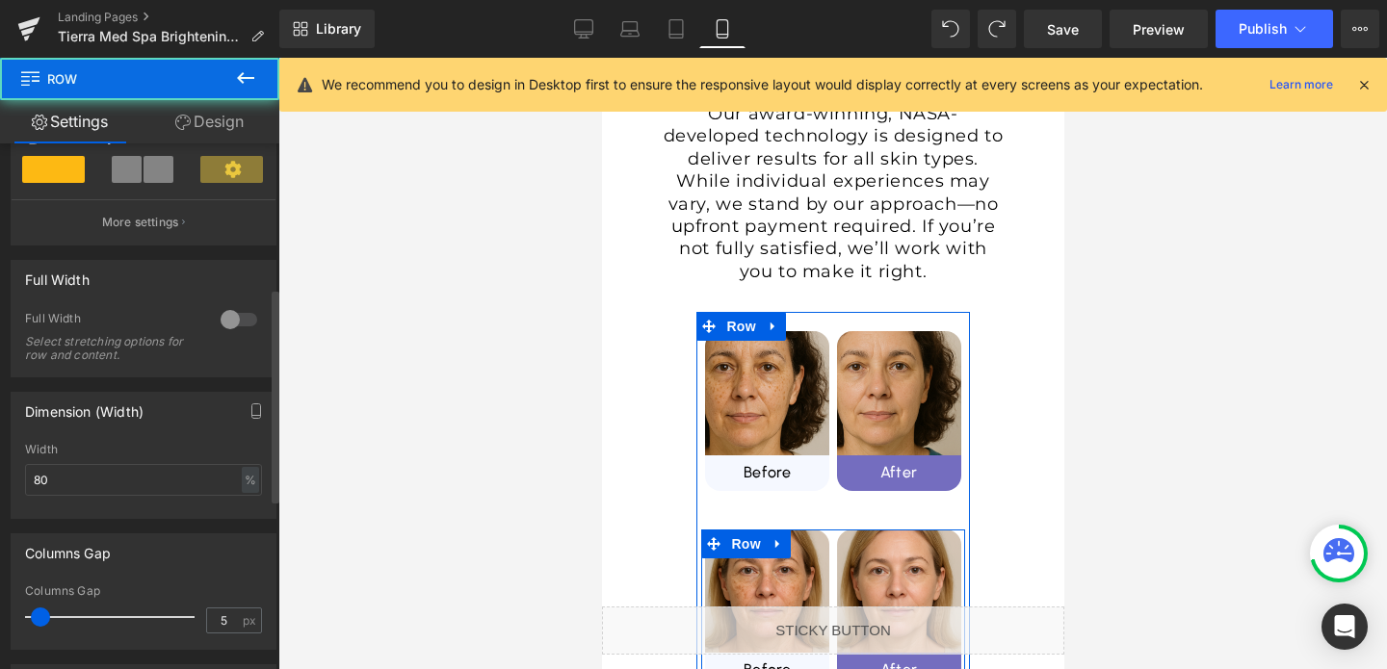
scroll to position [443, 0]
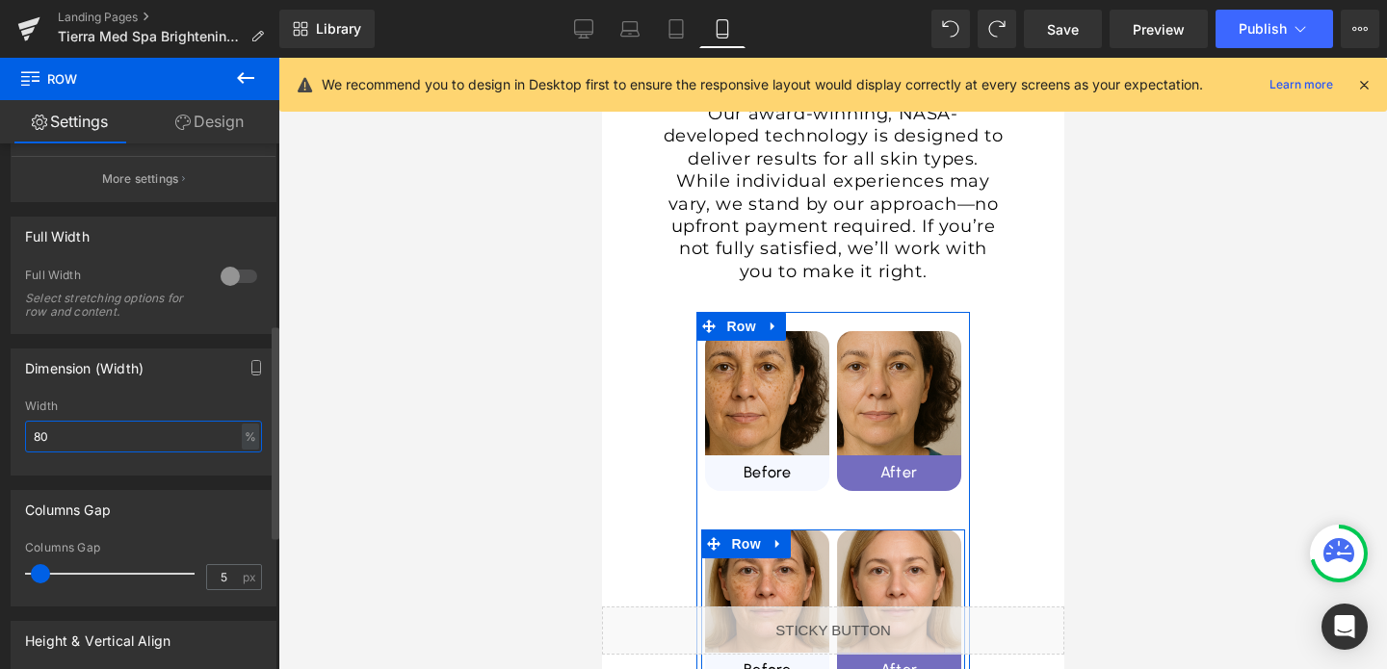
click at [144, 445] on input "80" at bounding box center [143, 437] width 237 height 32
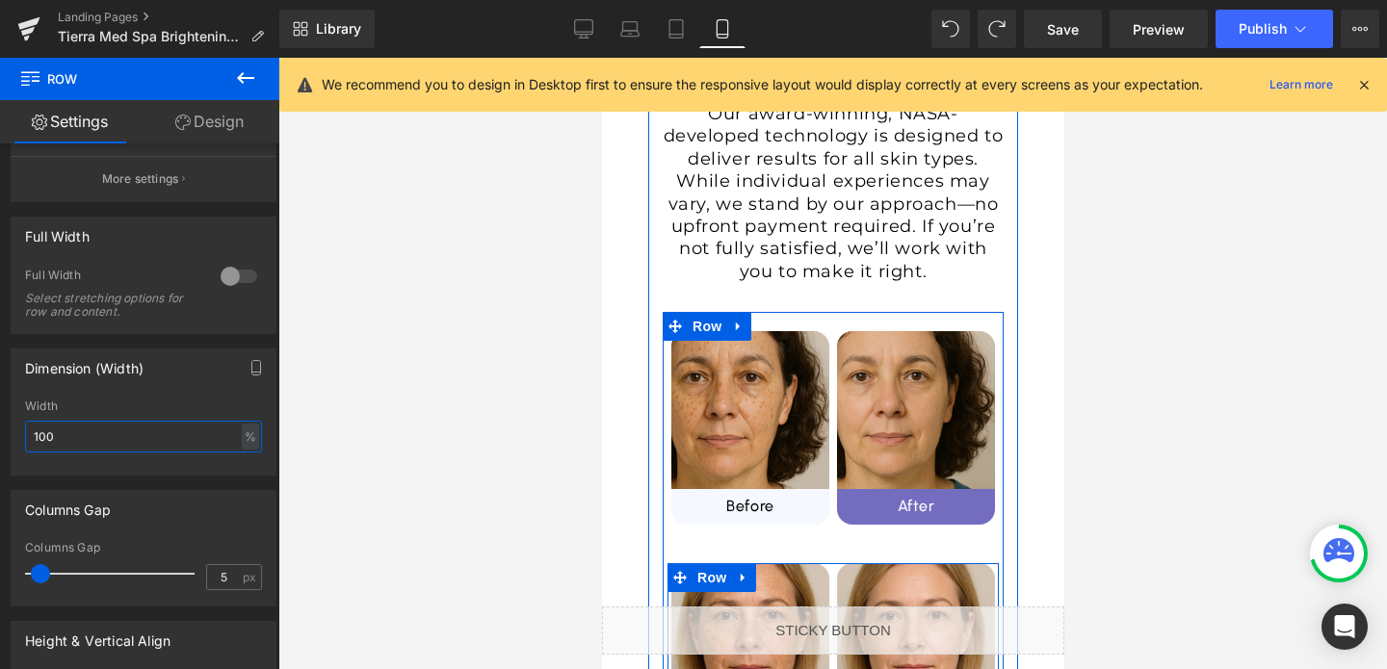
type input "100"
click at [919, 312] on div "Image Before Heading Row Image After Heading Row Row" at bounding box center [831, 428] width 341 height 232
click at [202, 125] on link "Design" at bounding box center [210, 121] width 140 height 43
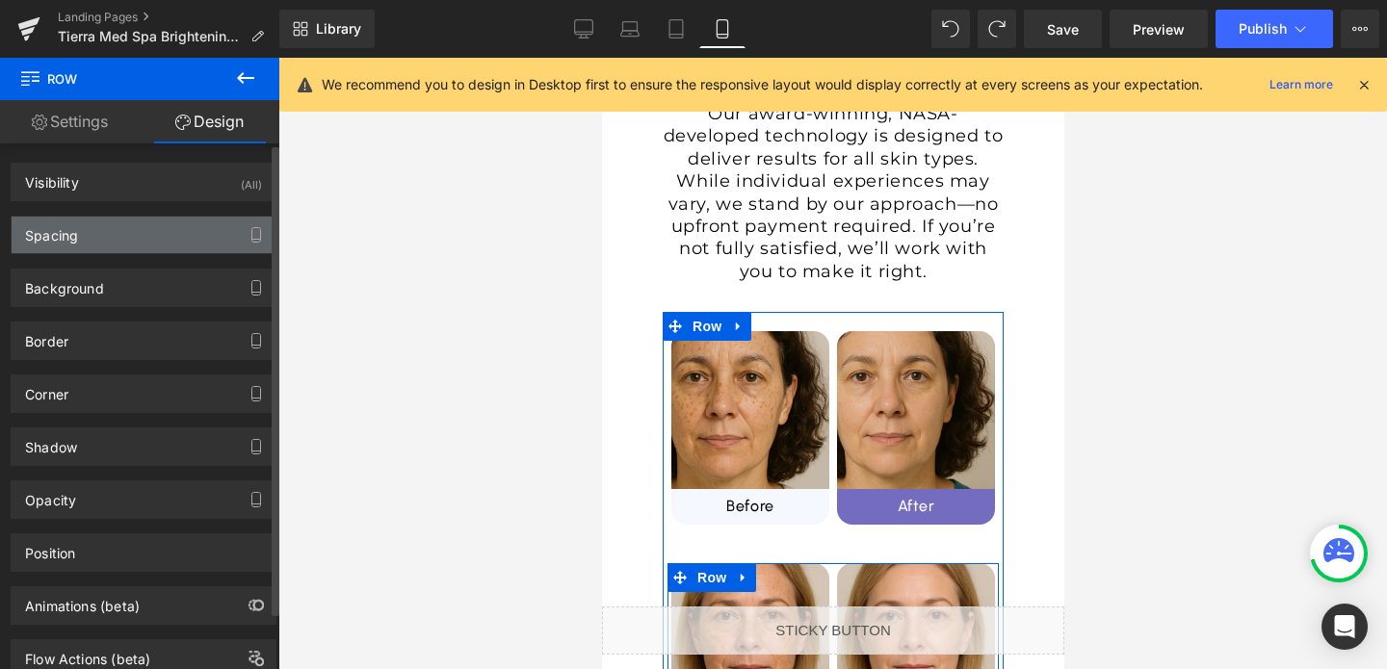
click at [112, 228] on div "Spacing" at bounding box center [144, 235] width 264 height 37
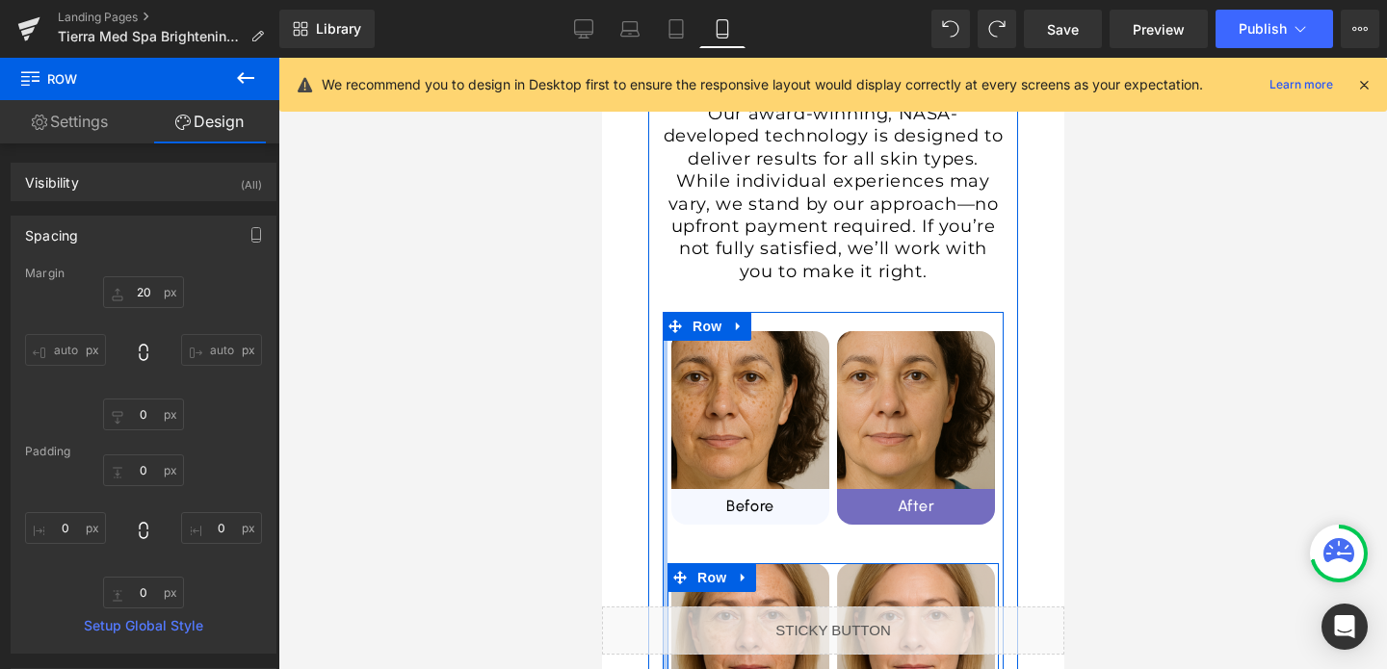
type input "0px"
click at [660, 248] on div "Brighten. Even. [GEOGRAPHIC_DATA]. Heading Our award-winning, NASA-developed te…" at bounding box center [832, 332] width 370 height 887
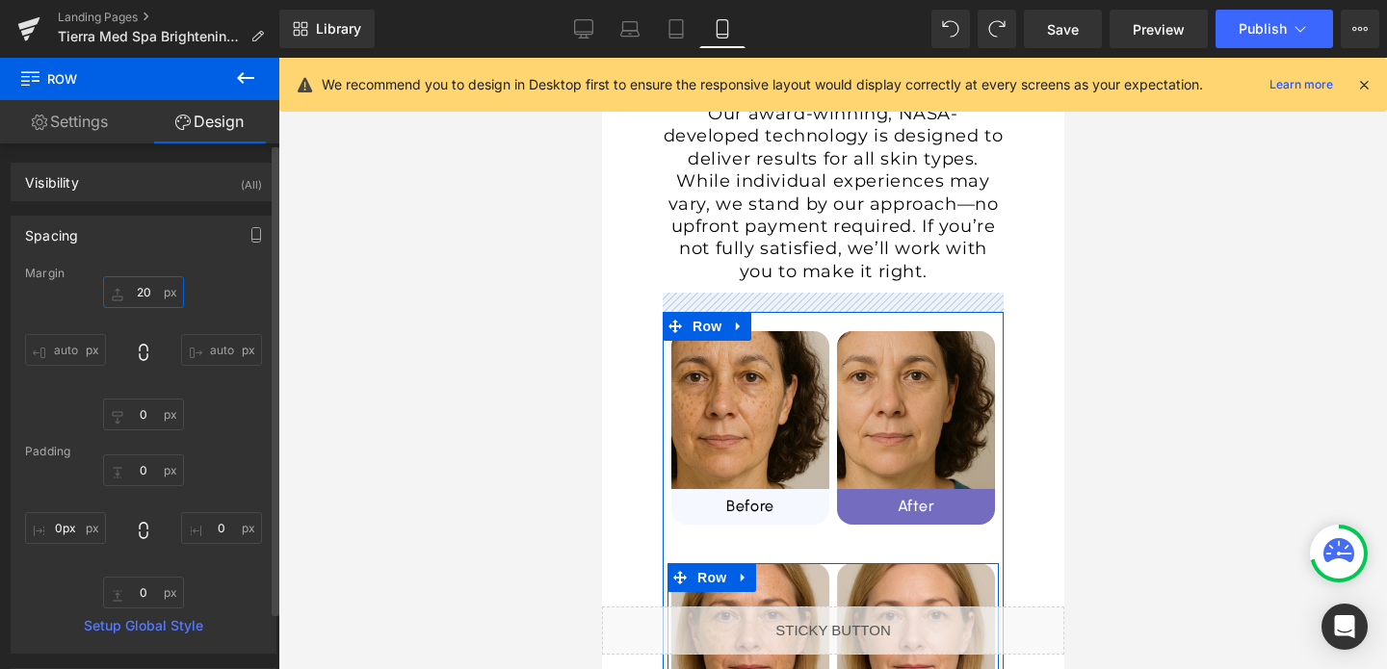
click at [153, 298] on input "20" at bounding box center [143, 292] width 81 height 32
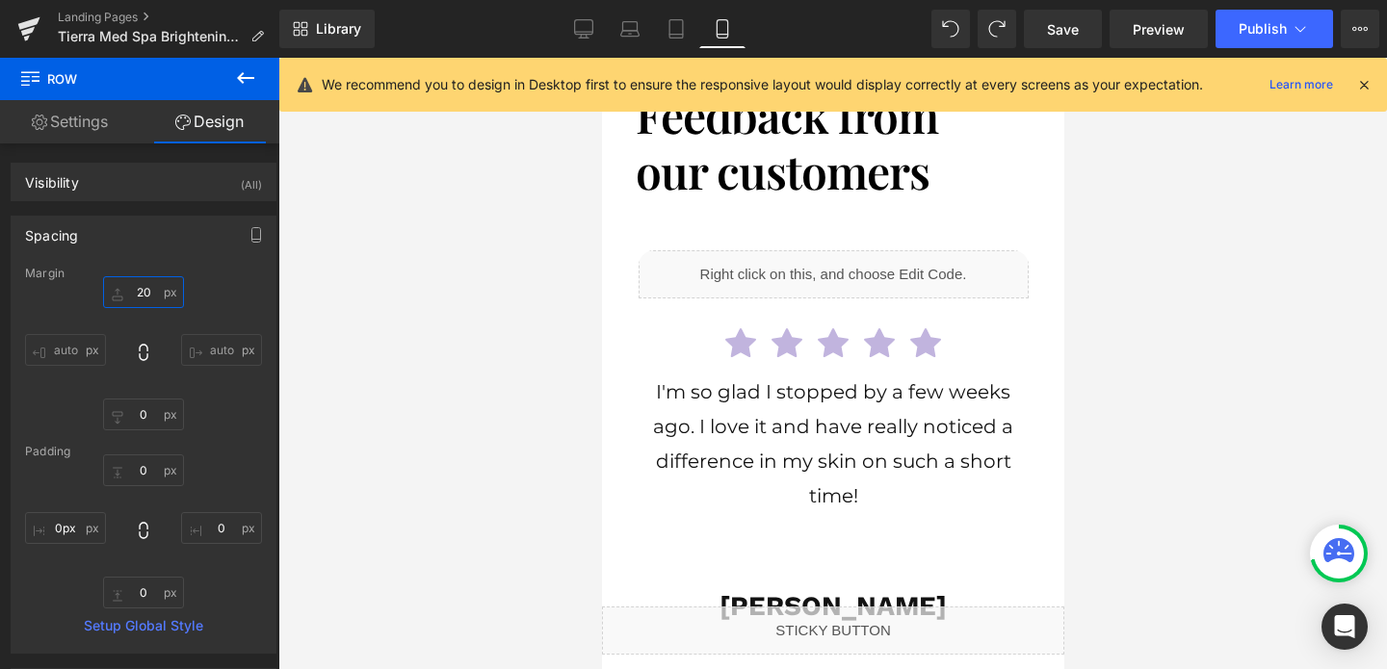
scroll to position [4453, 0]
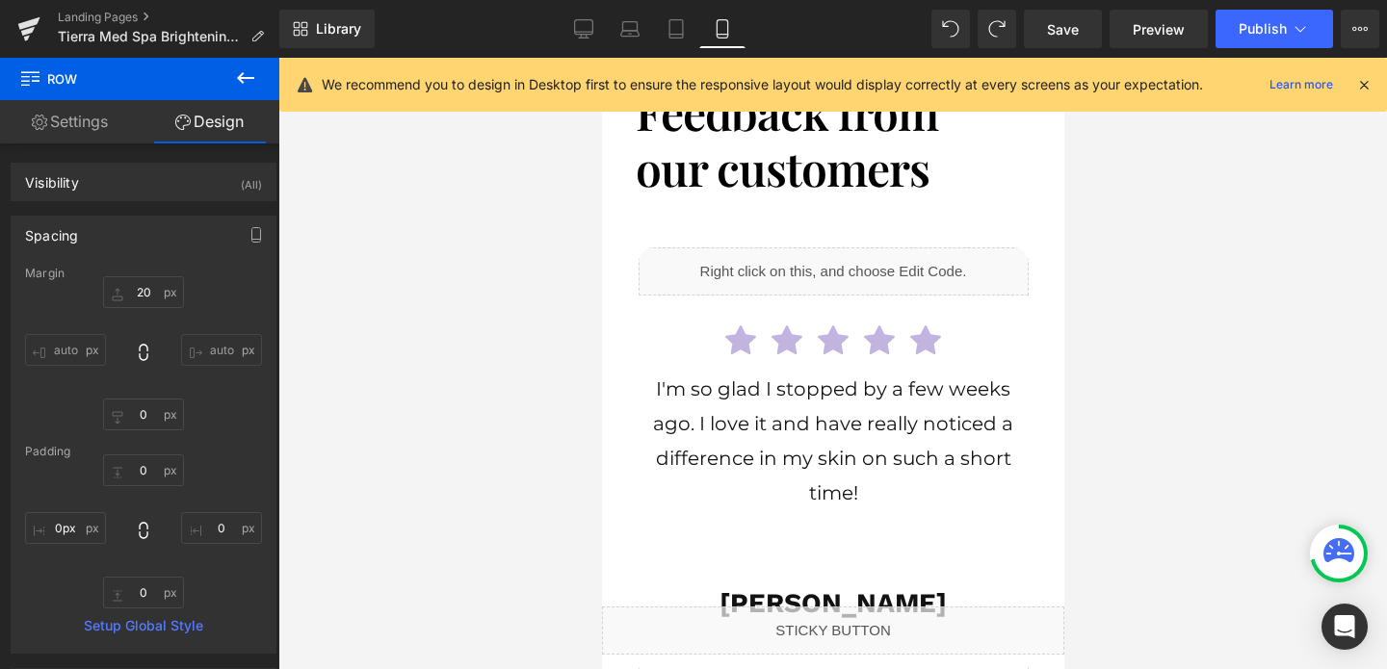
click at [789, 556] on div "Liquid Icon Icon Icon Icon Icon Icon List Hoz Text Block Laura Z. Text Block Row" at bounding box center [832, 464] width 390 height 435
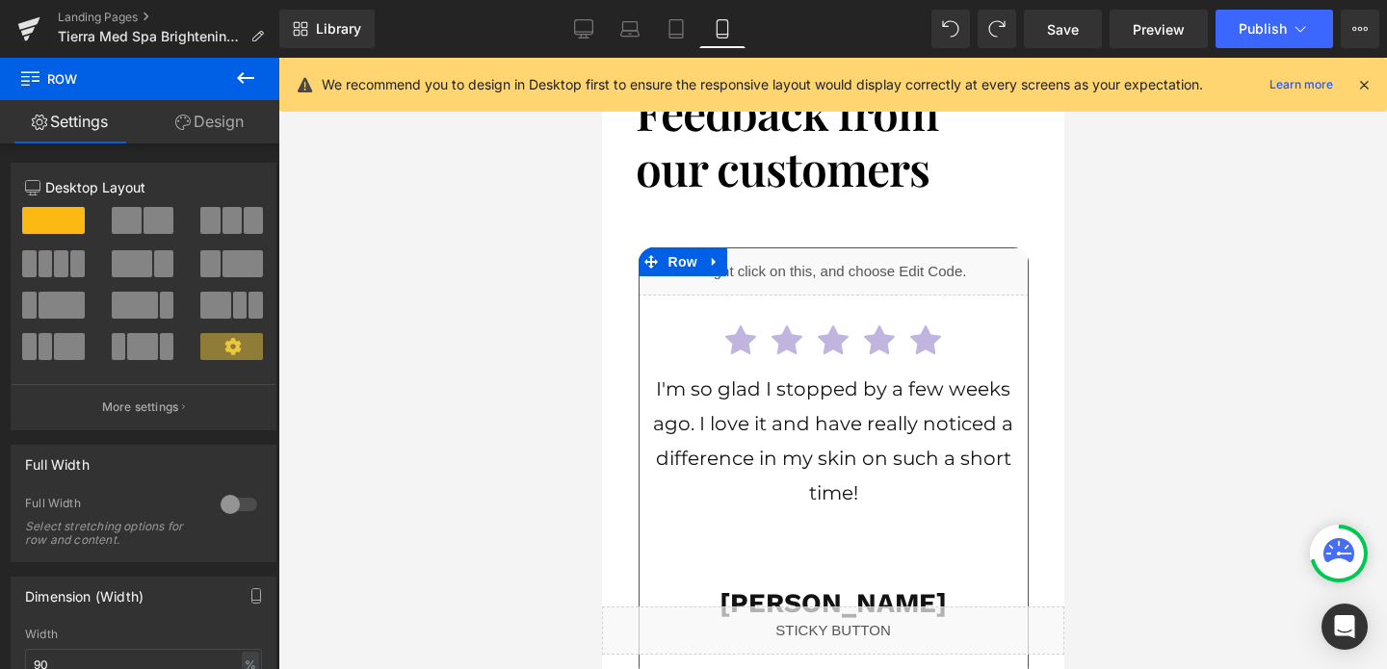
click at [224, 127] on link "Design" at bounding box center [210, 121] width 140 height 43
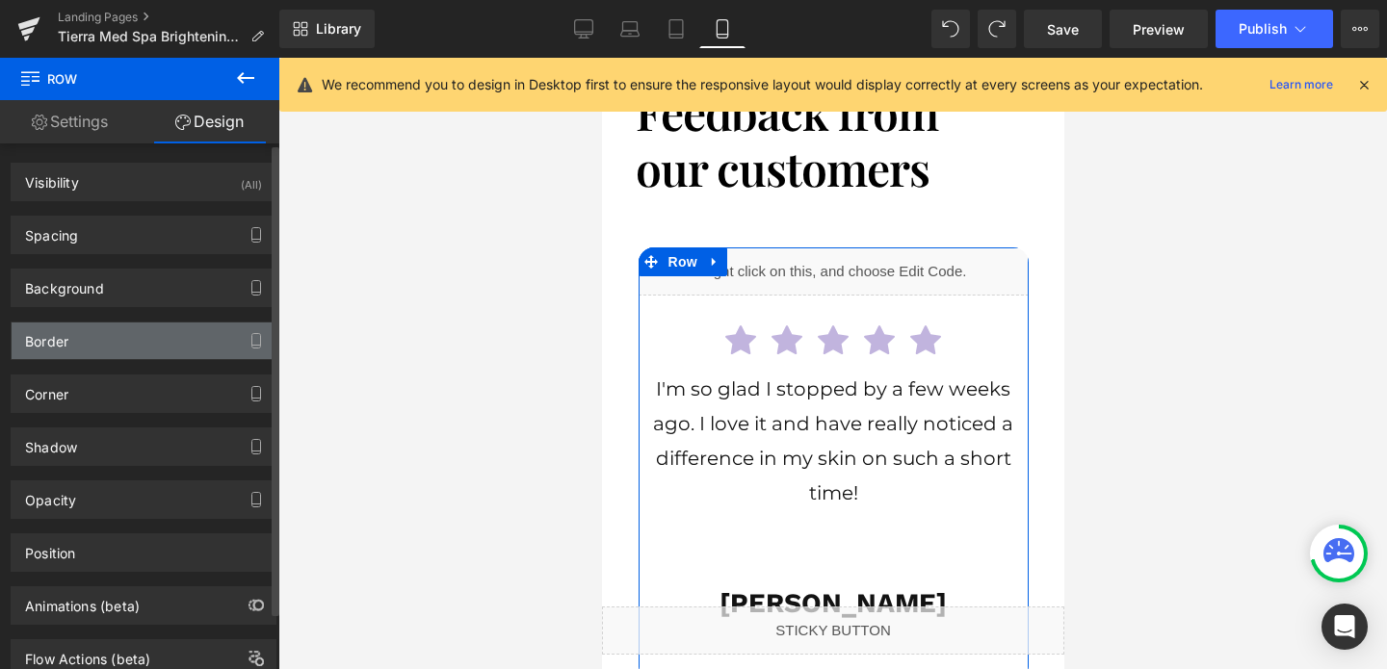
click at [91, 335] on div "Border" at bounding box center [144, 341] width 264 height 37
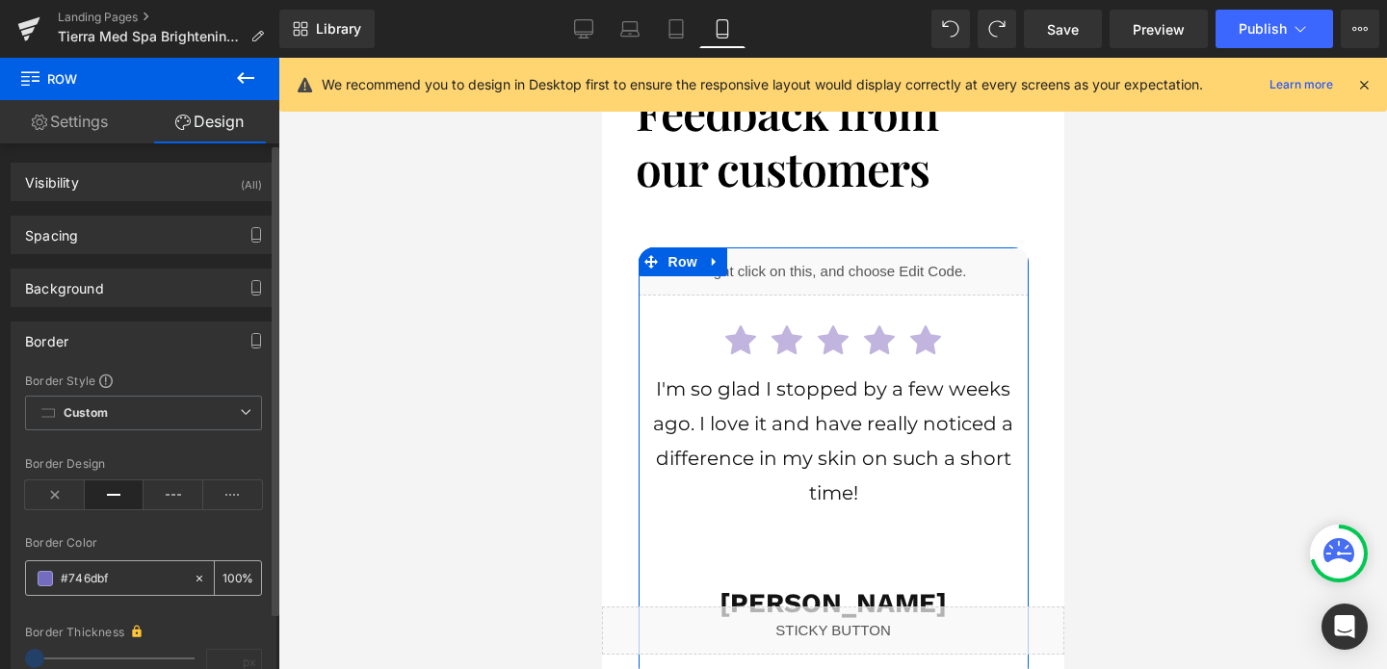
click at [87, 577] on input "#746dbf" at bounding box center [122, 578] width 123 height 21
click at [106, 569] on input "#746dbf" at bounding box center [122, 578] width 123 height 21
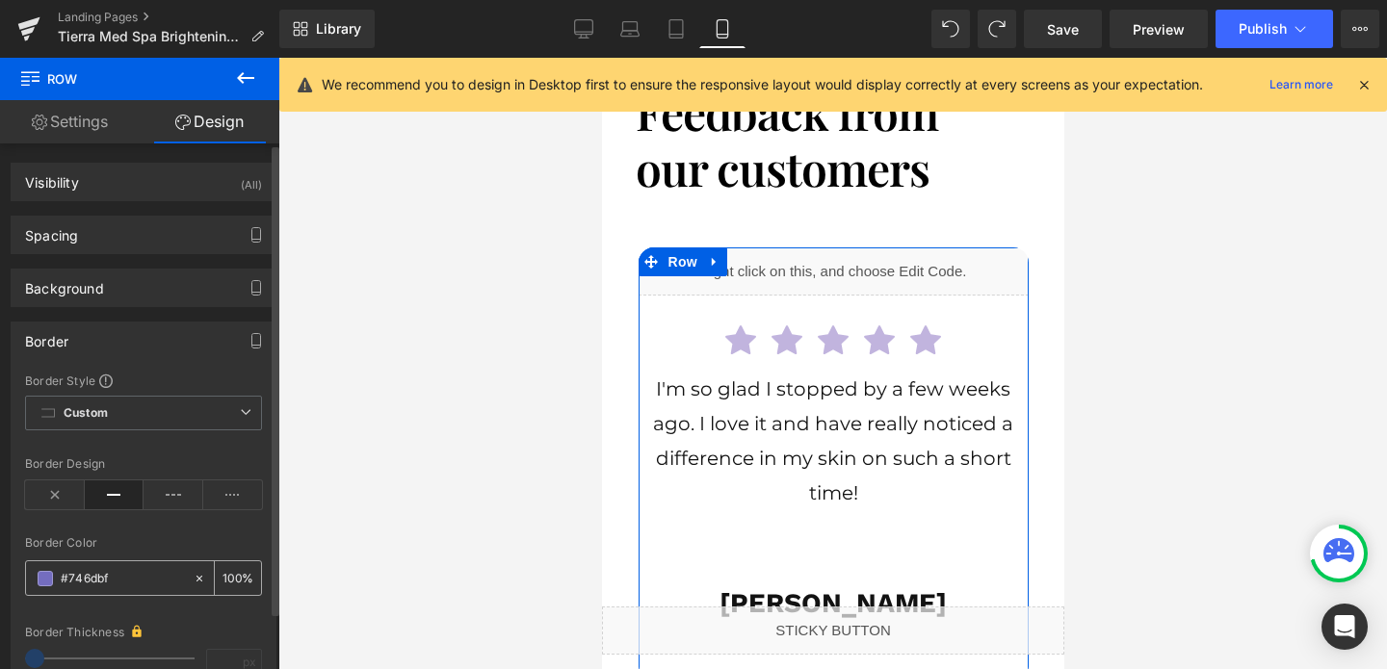
click at [106, 569] on input "#746dbf" at bounding box center [122, 578] width 123 height 21
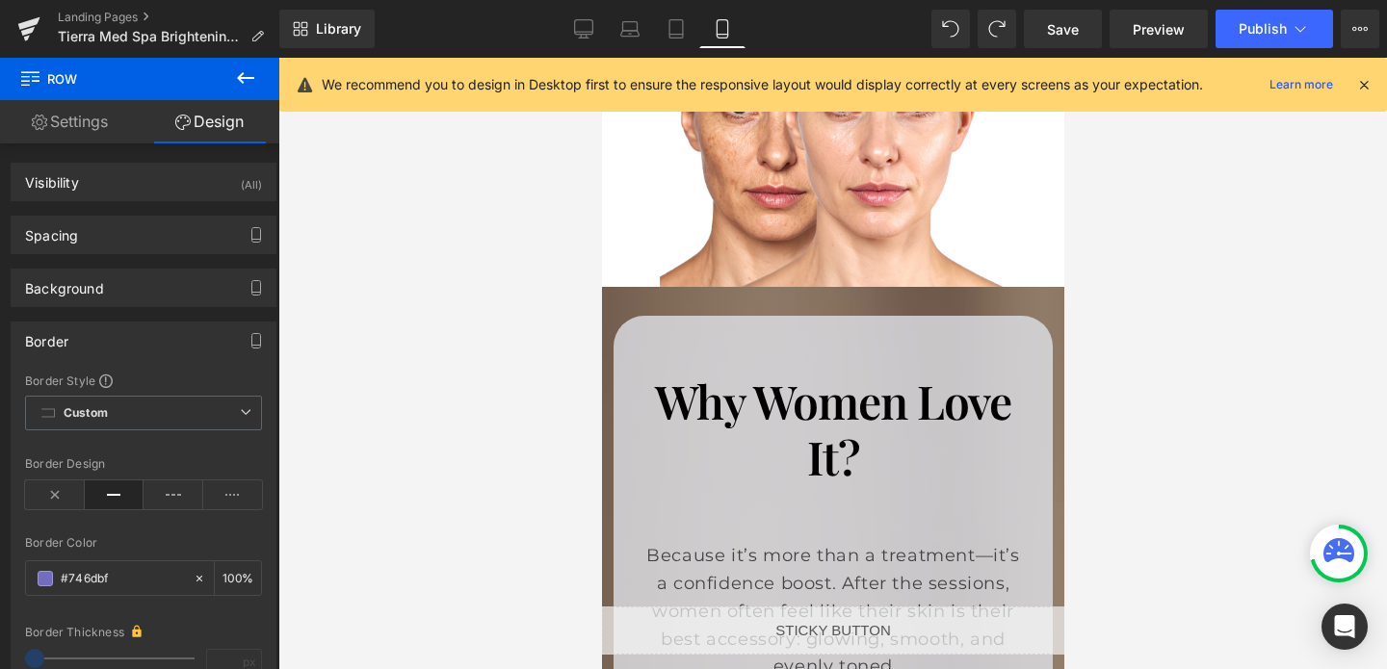
scroll to position [3684, 0]
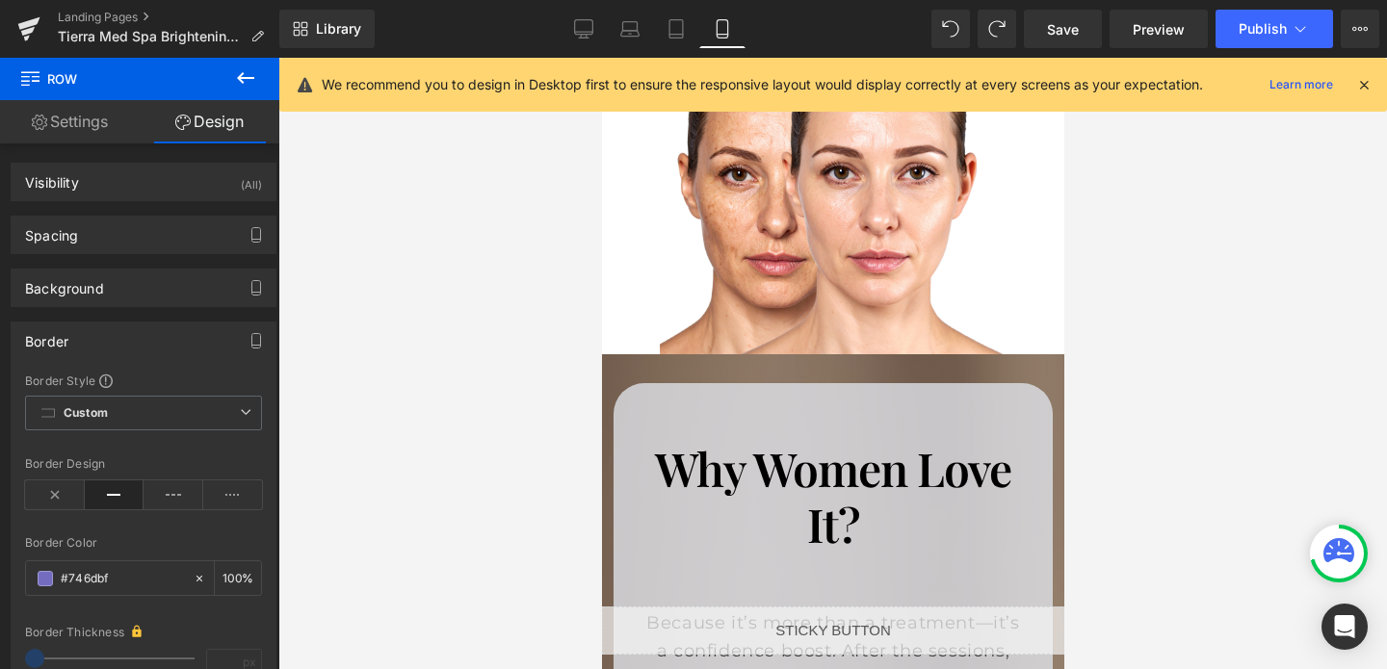
click at [628, 354] on div "Why Women Love It? Heading Because it’s more than a treatment—it’s a confidence…" at bounding box center [832, 580] width 462 height 452
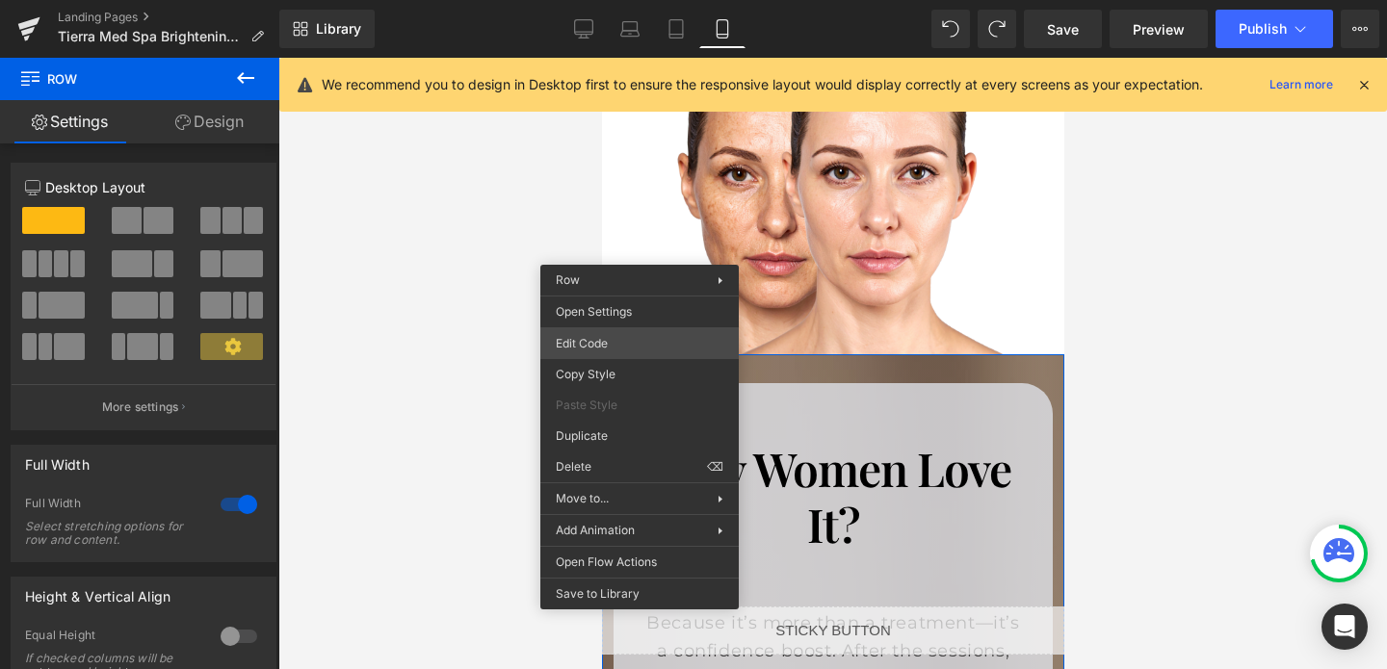
click at [610, 0] on div "Row You are previewing how the will restyle your page. You can not edit Element…" at bounding box center [693, 0] width 1387 height 0
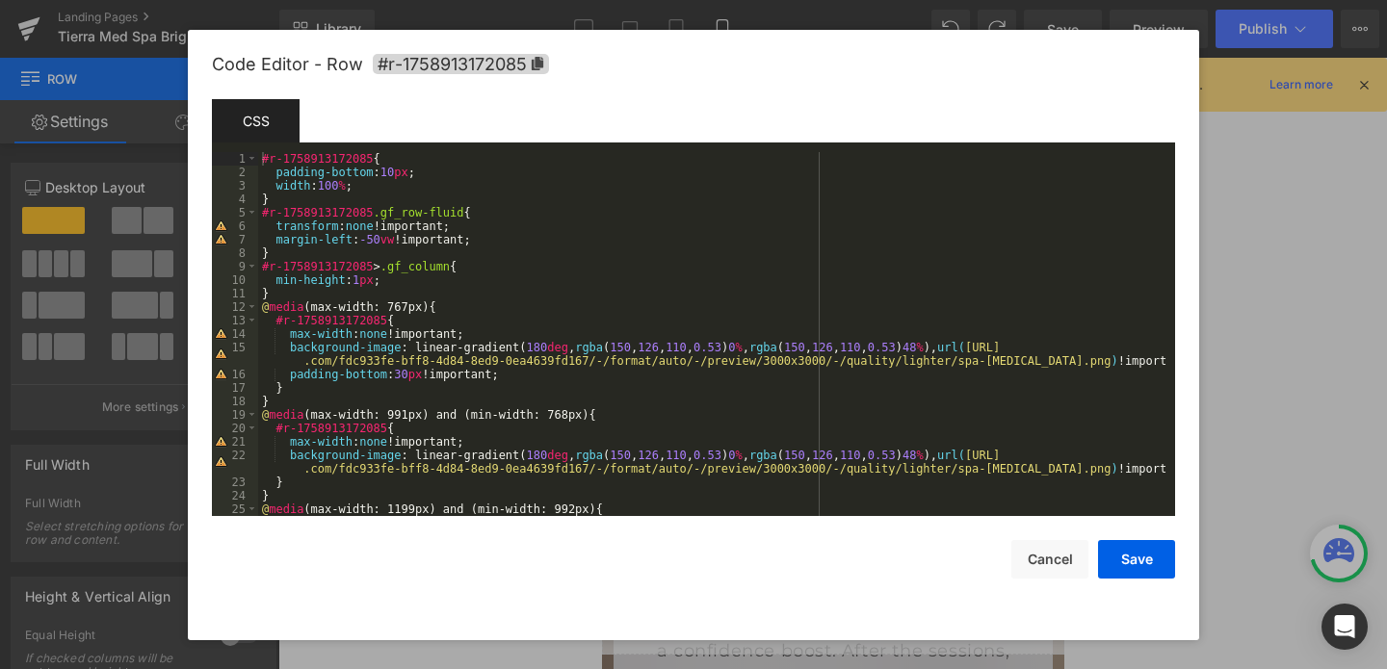
click at [635, 347] on div "#r-1758913172085 { padding-bottom : 10 px ; width : 100 % ; } #r-1758913172085 …" at bounding box center [712, 347] width 909 height 391
click at [706, 346] on div "#r-1758913172085 { padding-bottom : 10 px ; width : 100 % ; } #r-1758913172085 …" at bounding box center [712, 347] width 909 height 391
click at [1153, 564] on button "Save" at bounding box center [1136, 559] width 77 height 39
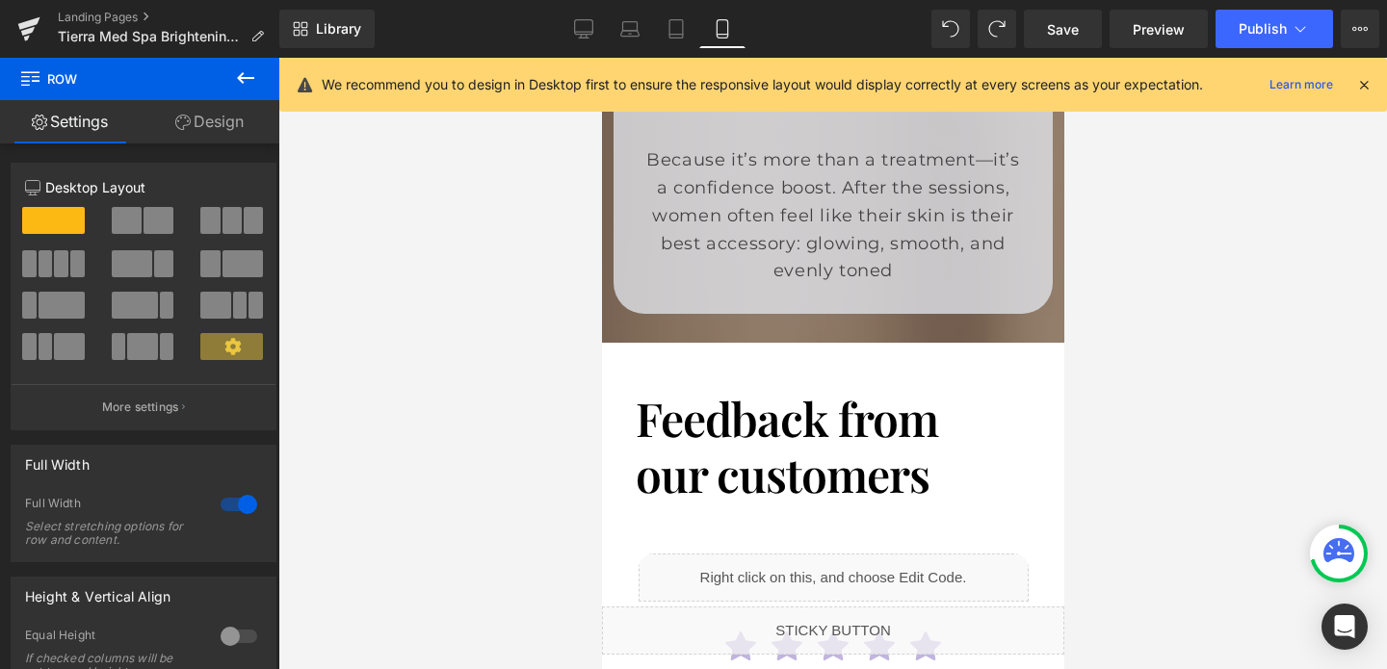
scroll to position [4193, 0]
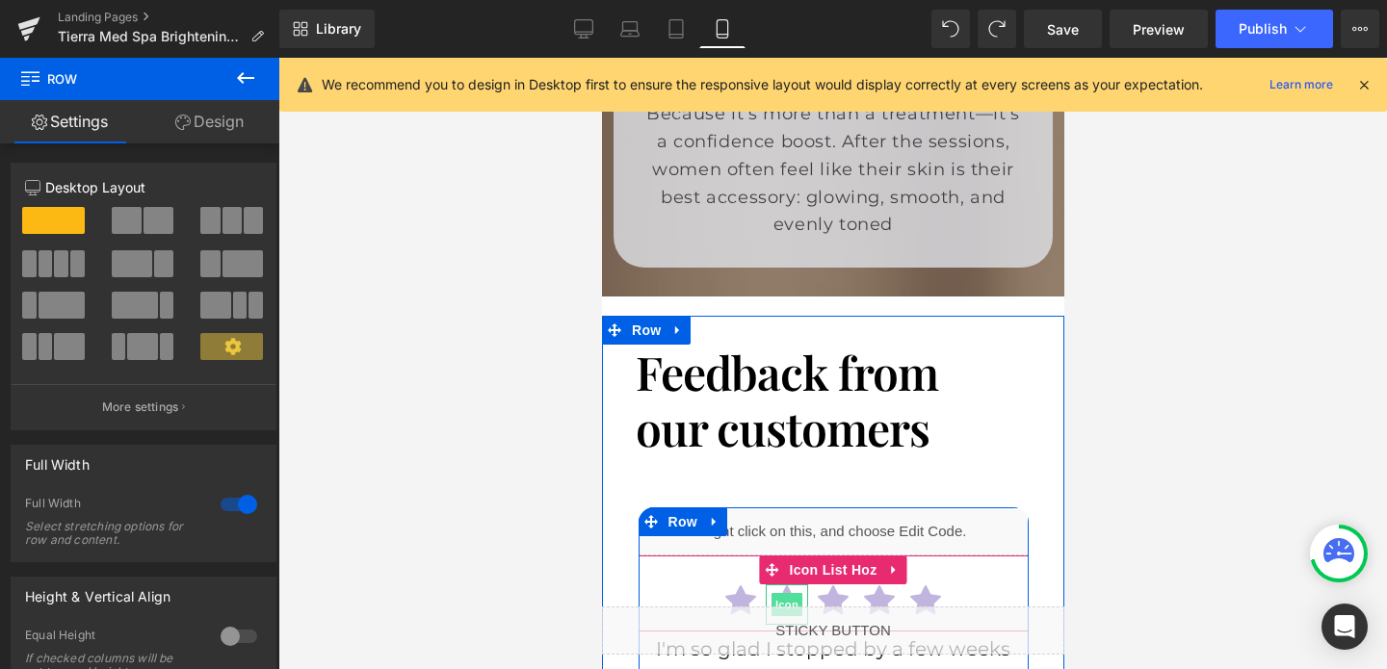
click at [782, 593] on span "Icon" at bounding box center [785, 604] width 31 height 23
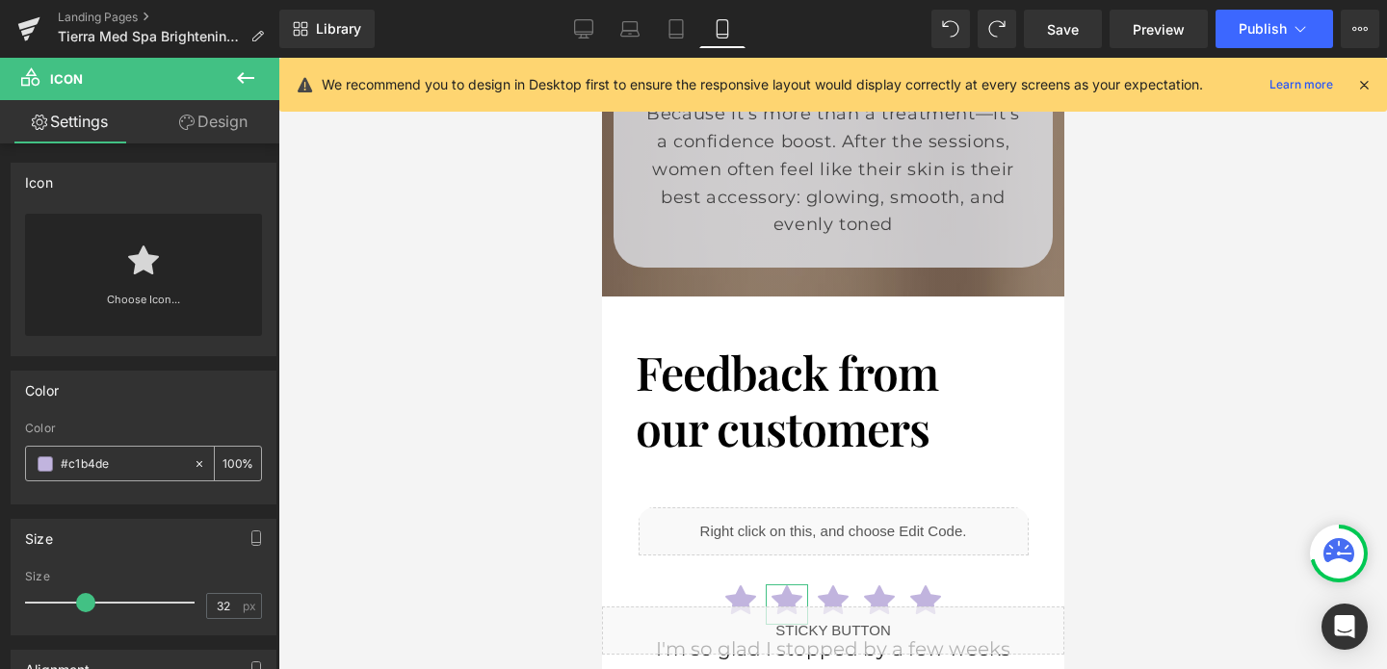
click at [113, 471] on input "#c1b4de" at bounding box center [122, 464] width 123 height 21
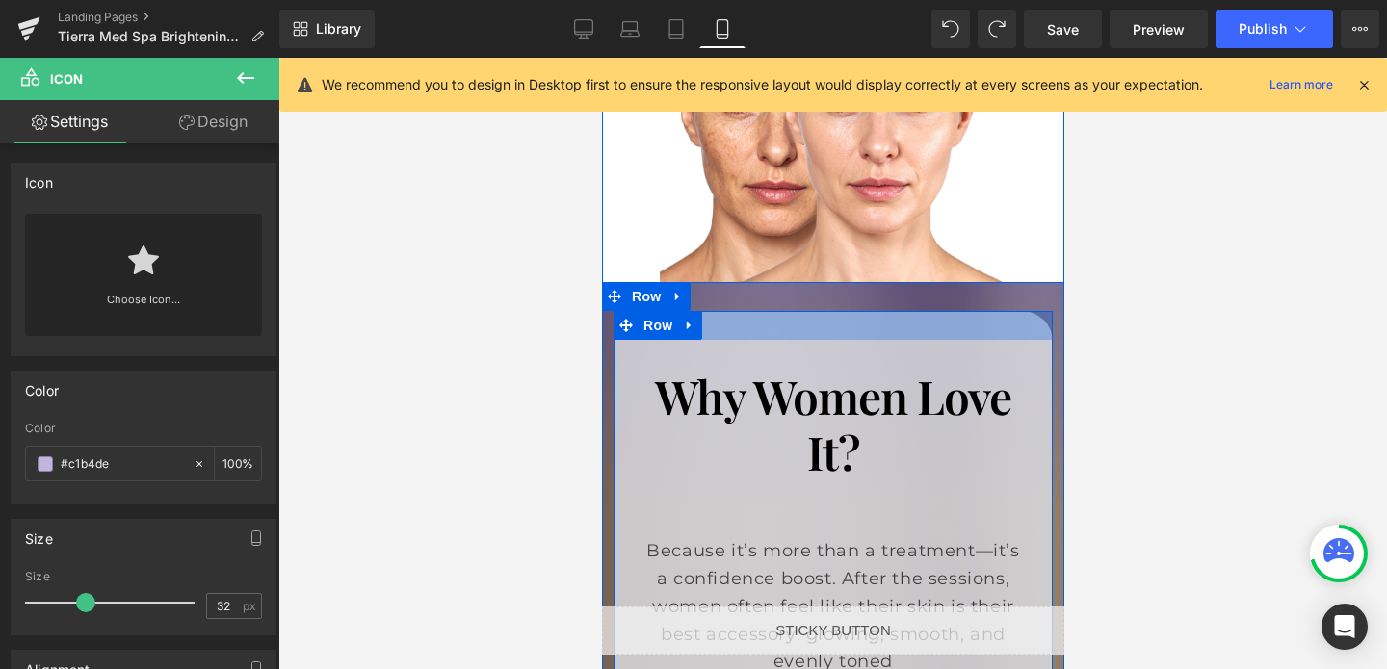
scroll to position [3653, 0]
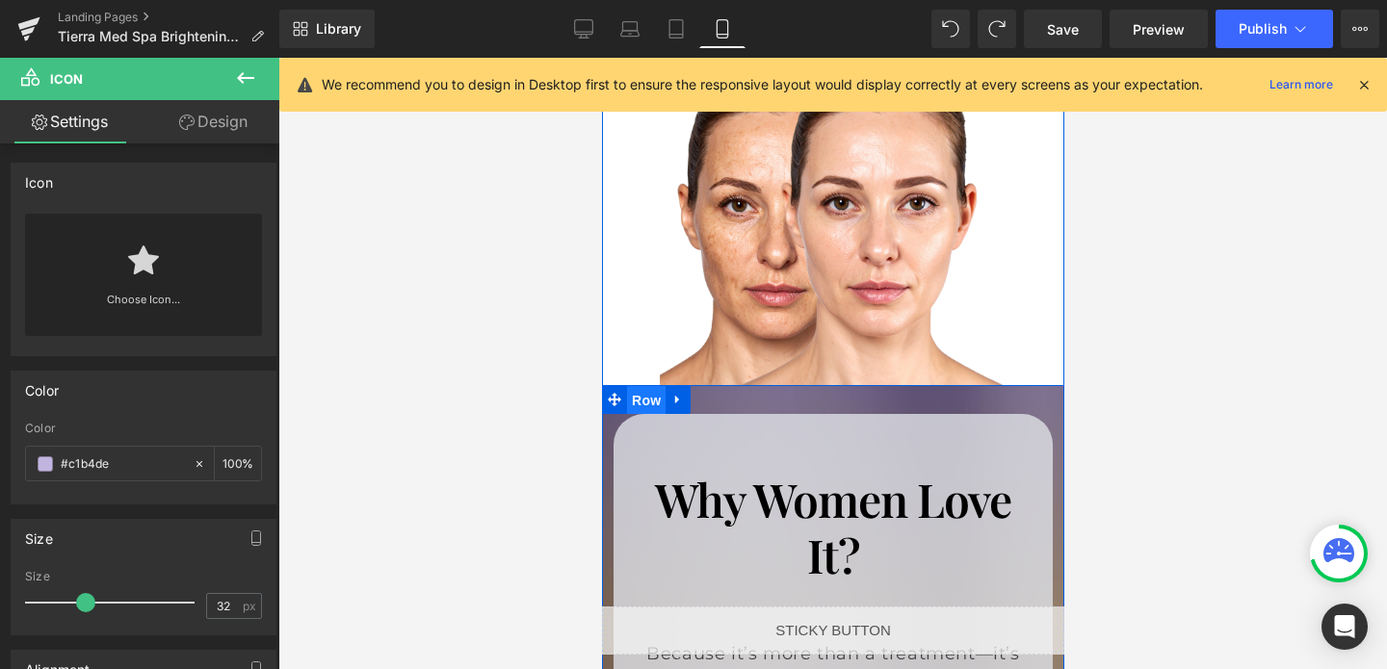
click at [651, 386] on span "Row" at bounding box center [645, 400] width 39 height 29
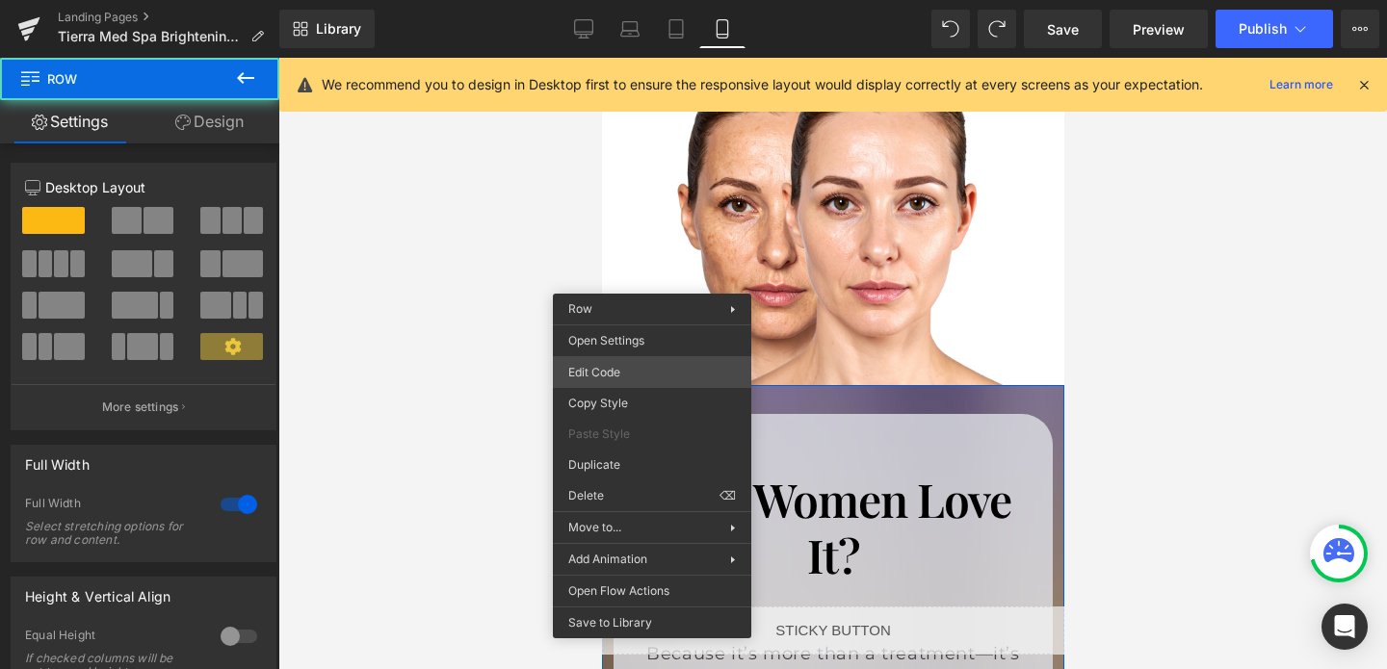
click at [632, 0] on div "Row You are previewing how the will restyle your page. You can not edit Element…" at bounding box center [693, 0] width 1387 height 0
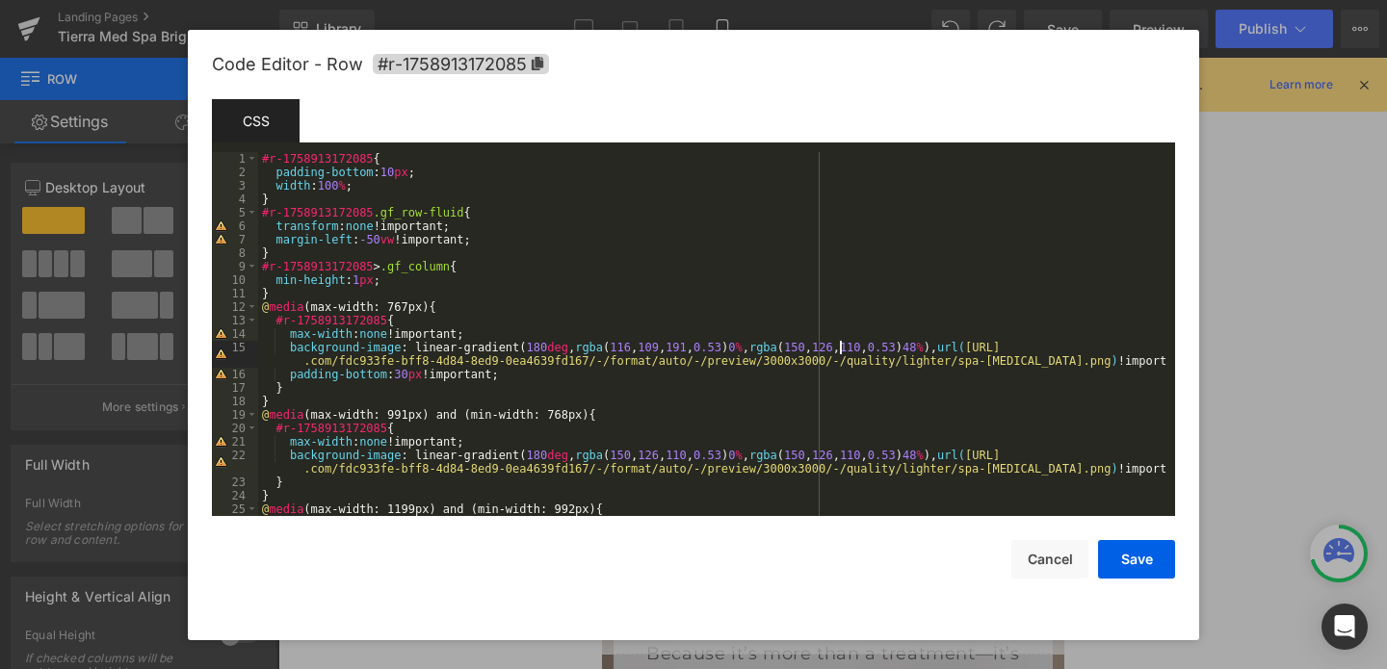
click at [839, 353] on div "#r-1758913172085 { padding-bottom : 10 px ; width : 100 % ; } #r-1758913172085 …" at bounding box center [712, 347] width 909 height 391
click at [910, 350] on div "#r-1758913172085 { padding-bottom : 10 px ; width : 100 % ; } #r-1758913172085 …" at bounding box center [712, 347] width 909 height 391
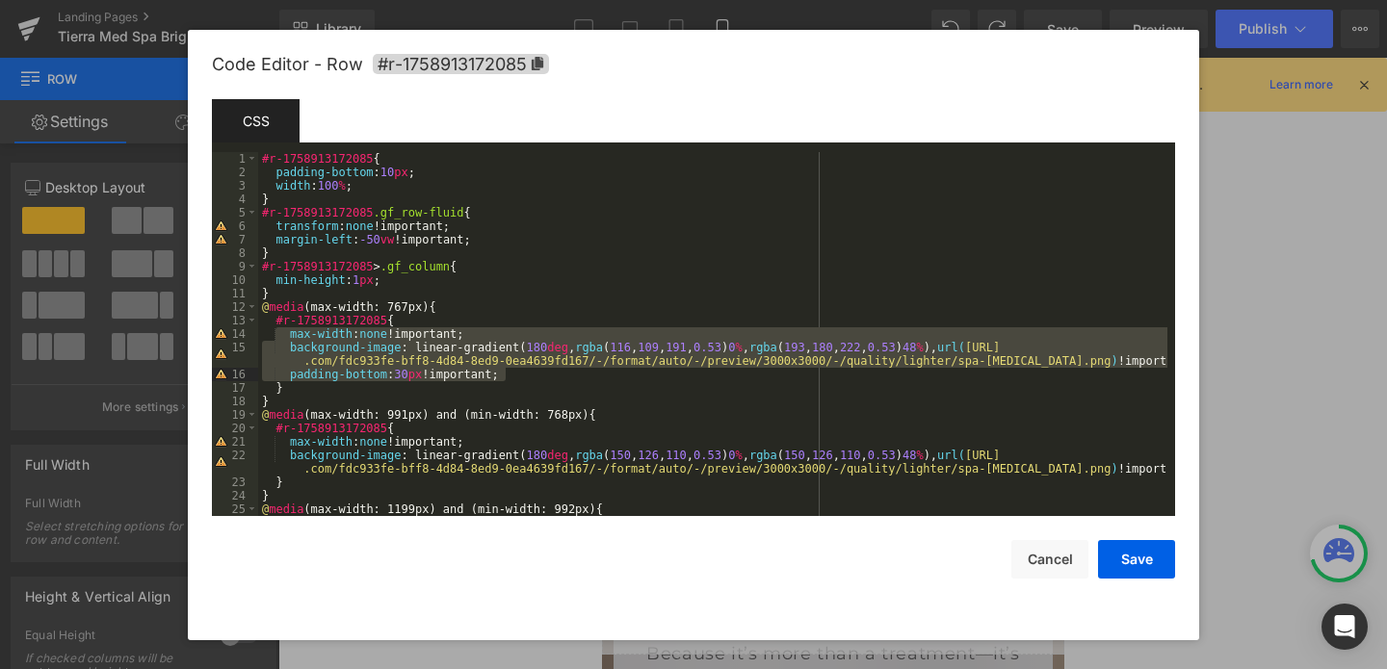
drag, startPoint x: 286, startPoint y: 334, endPoint x: 552, endPoint y: 373, distance: 268.5
click at [552, 373] on div "#r-1758913172085 { padding-bottom : 10 px ; width : 100 % ; } #r-1758913172085 …" at bounding box center [712, 347] width 909 height 391
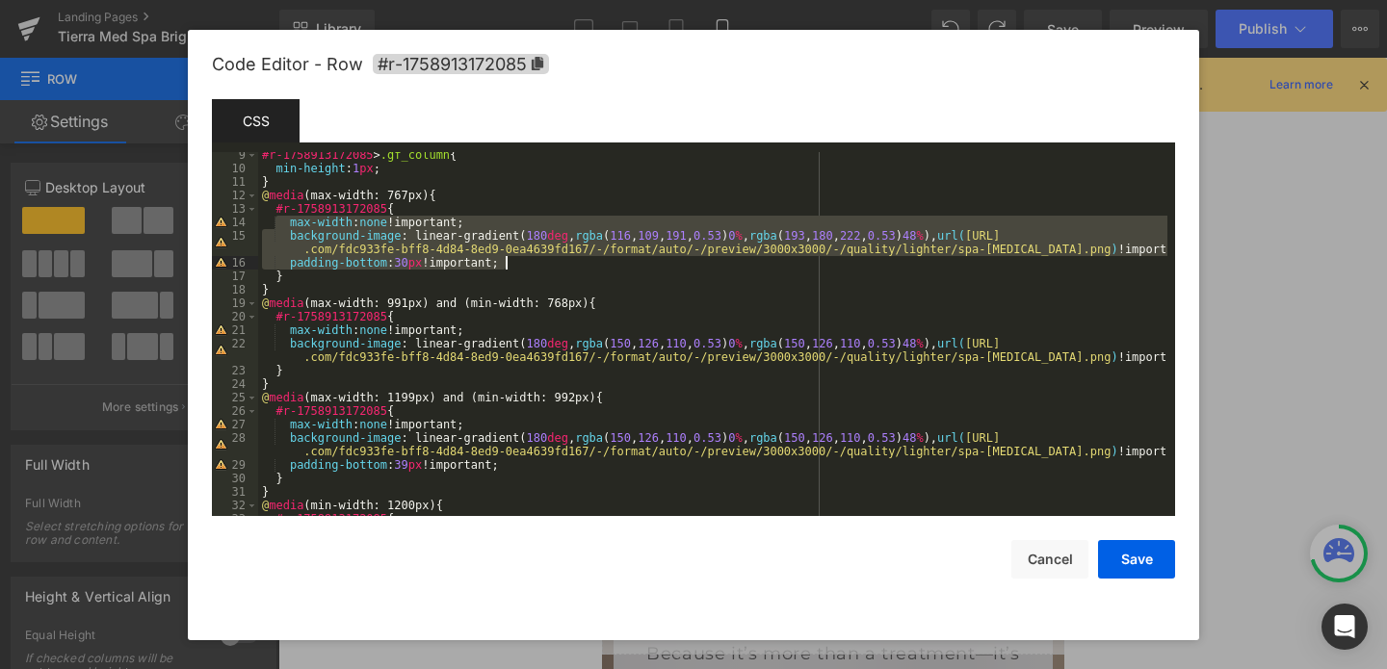
scroll to position [111, 0]
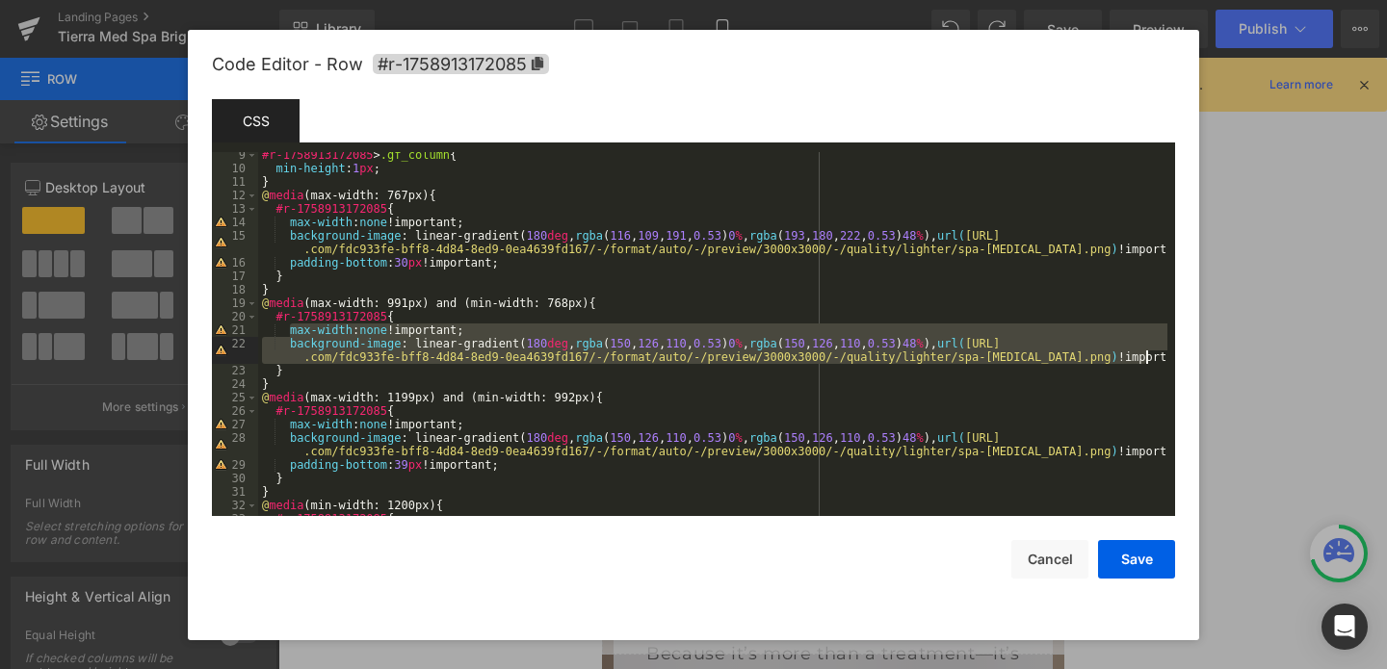
drag, startPoint x: 289, startPoint y: 332, endPoint x: 1155, endPoint y: 352, distance: 866.8
click at [1155, 352] on div "#r-1758913172085 > .gf_column { min-height : 1 px ; } @ media (max-width: 767px…" at bounding box center [712, 343] width 909 height 391
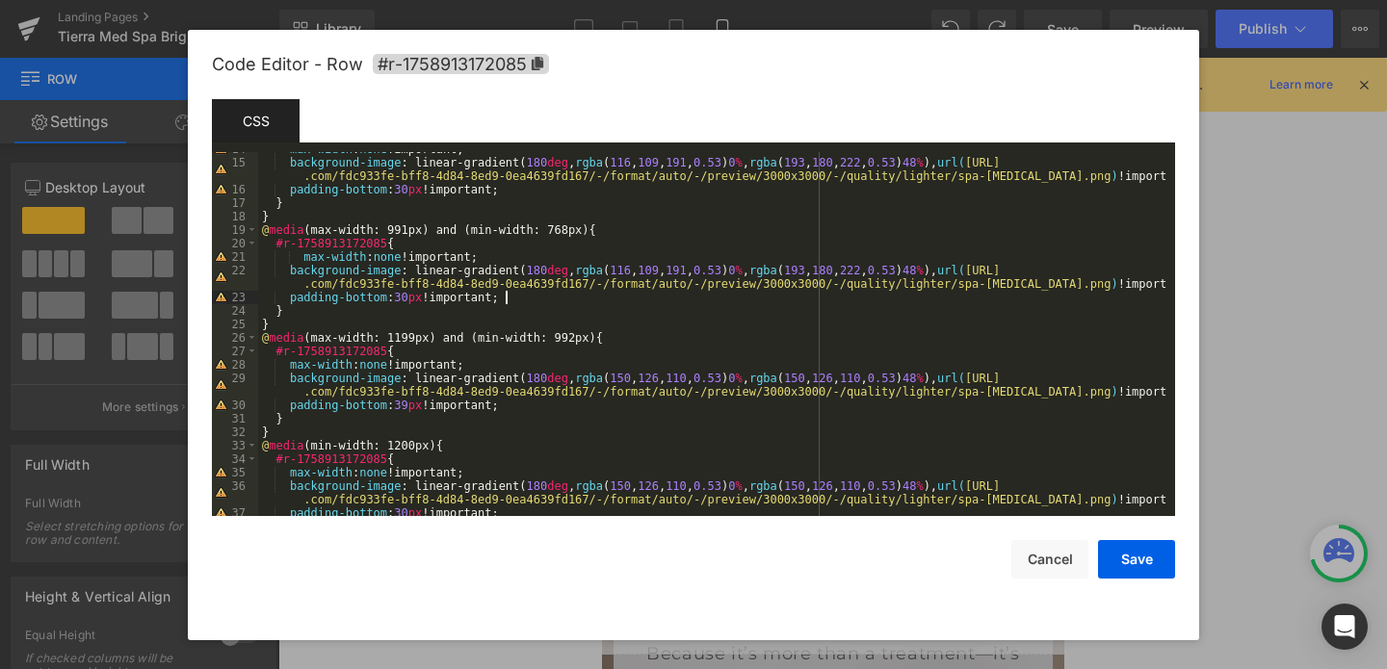
scroll to position [185, 0]
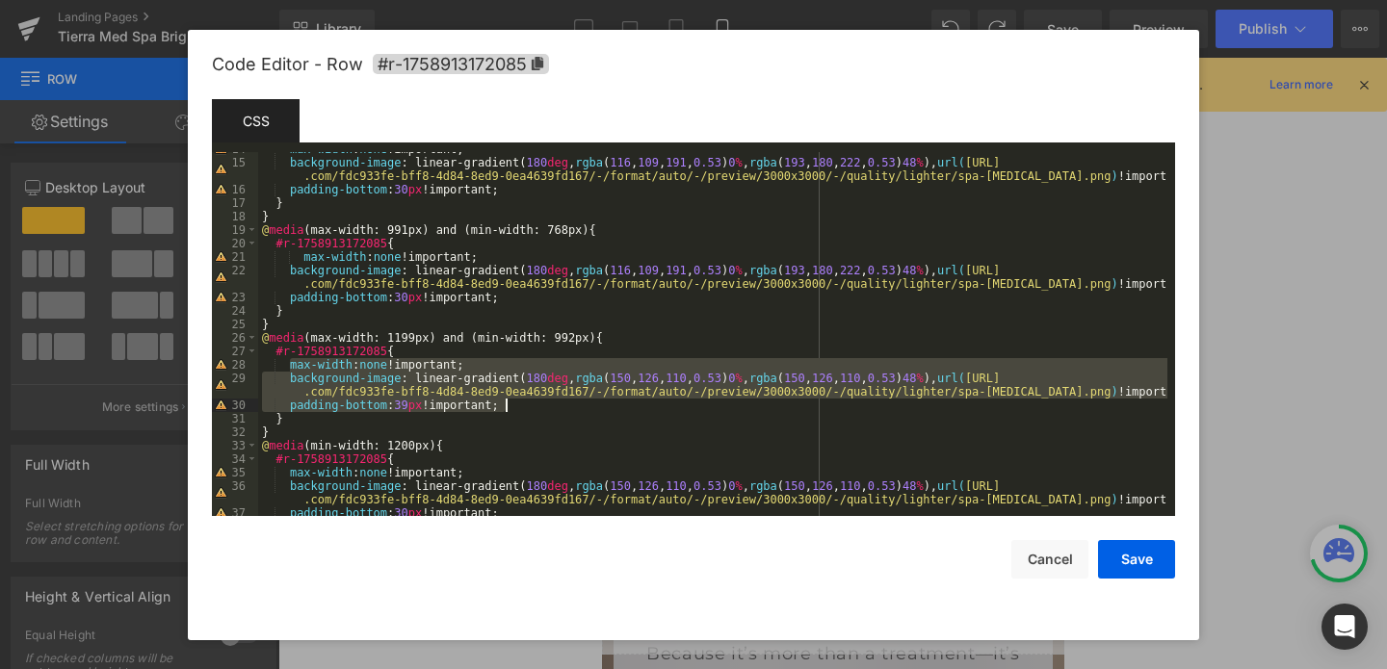
drag, startPoint x: 289, startPoint y: 367, endPoint x: 558, endPoint y: 403, distance: 272.1
click at [558, 403] on div "max-width : none !important; background-image : linear-gradient( 180 deg , rgba…" at bounding box center [712, 338] width 909 height 391
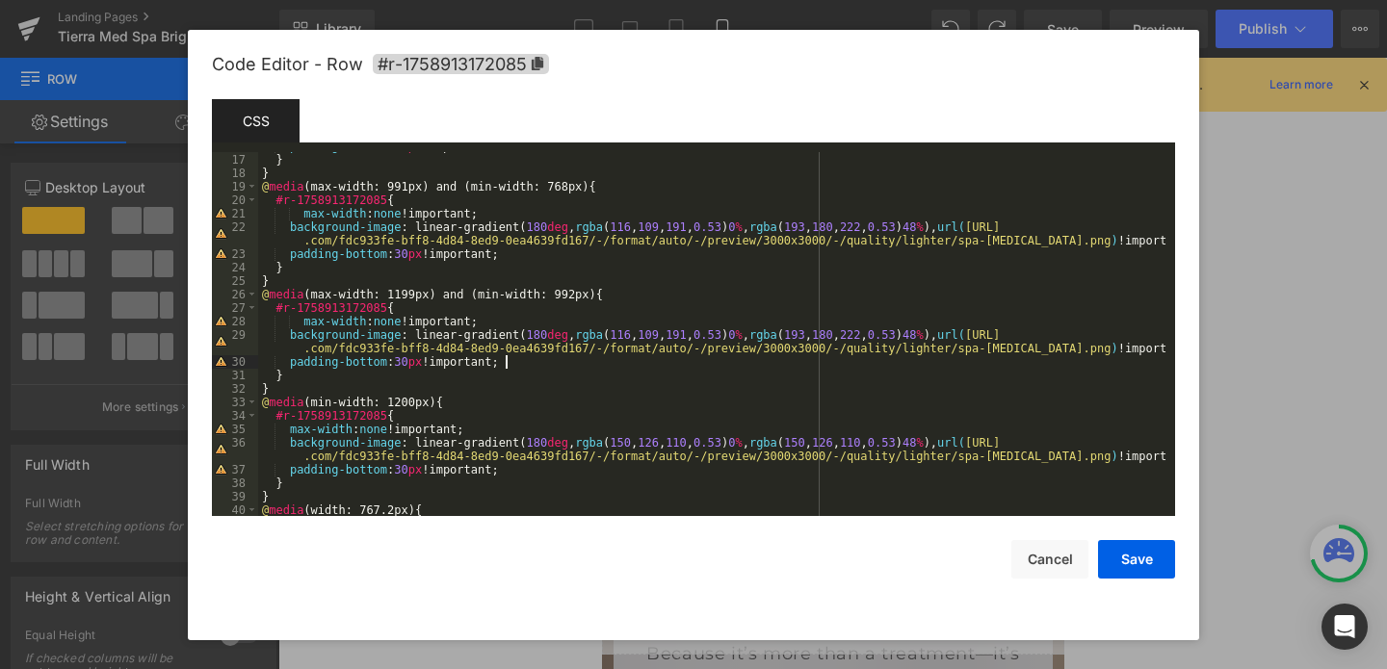
scroll to position [293, 0]
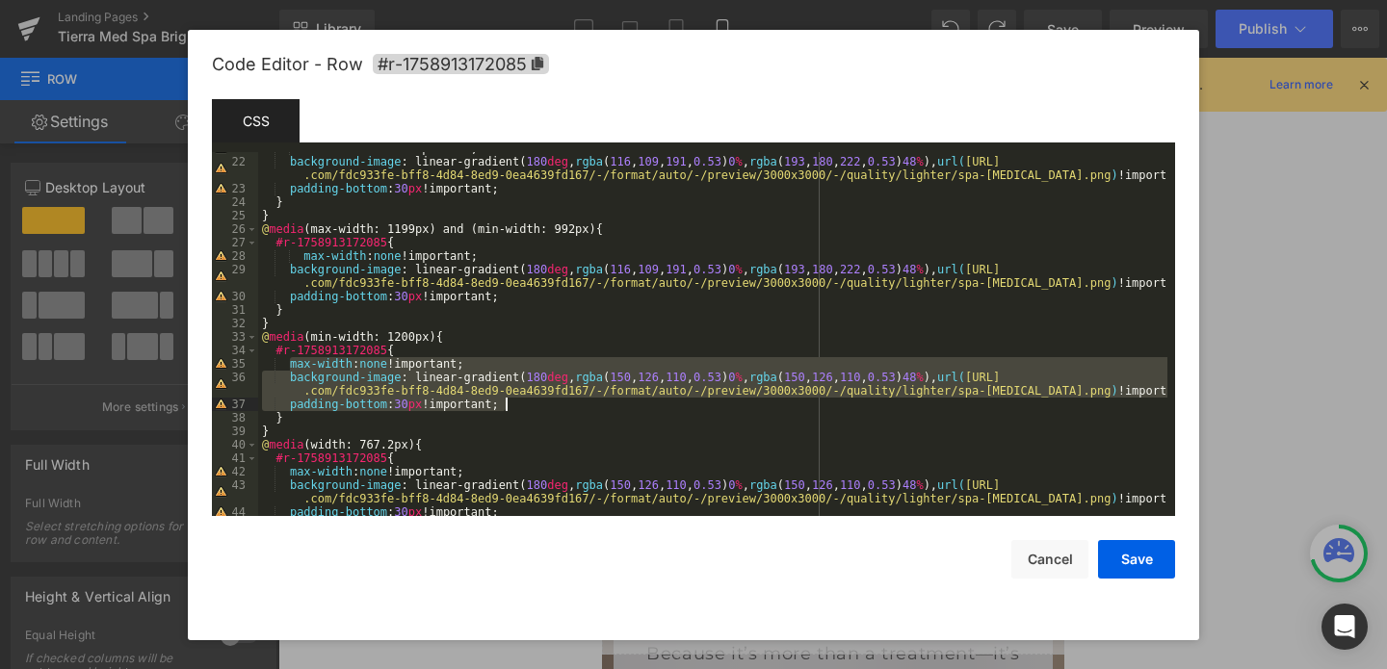
drag, startPoint x: 290, startPoint y: 361, endPoint x: 527, endPoint y: 402, distance: 240.5
click at [527, 402] on div "max-width : none !important; background-image : linear-gradient( 180 deg , rgba…" at bounding box center [712, 337] width 909 height 391
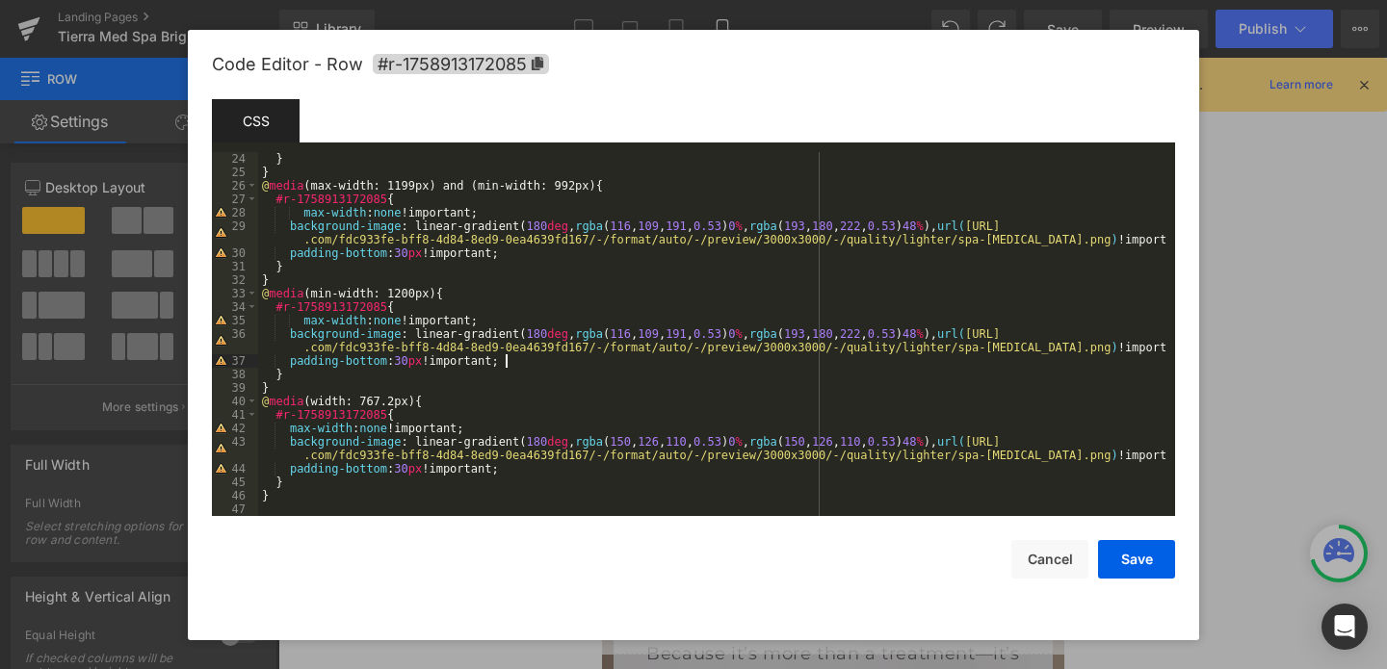
scroll to position [337, 0]
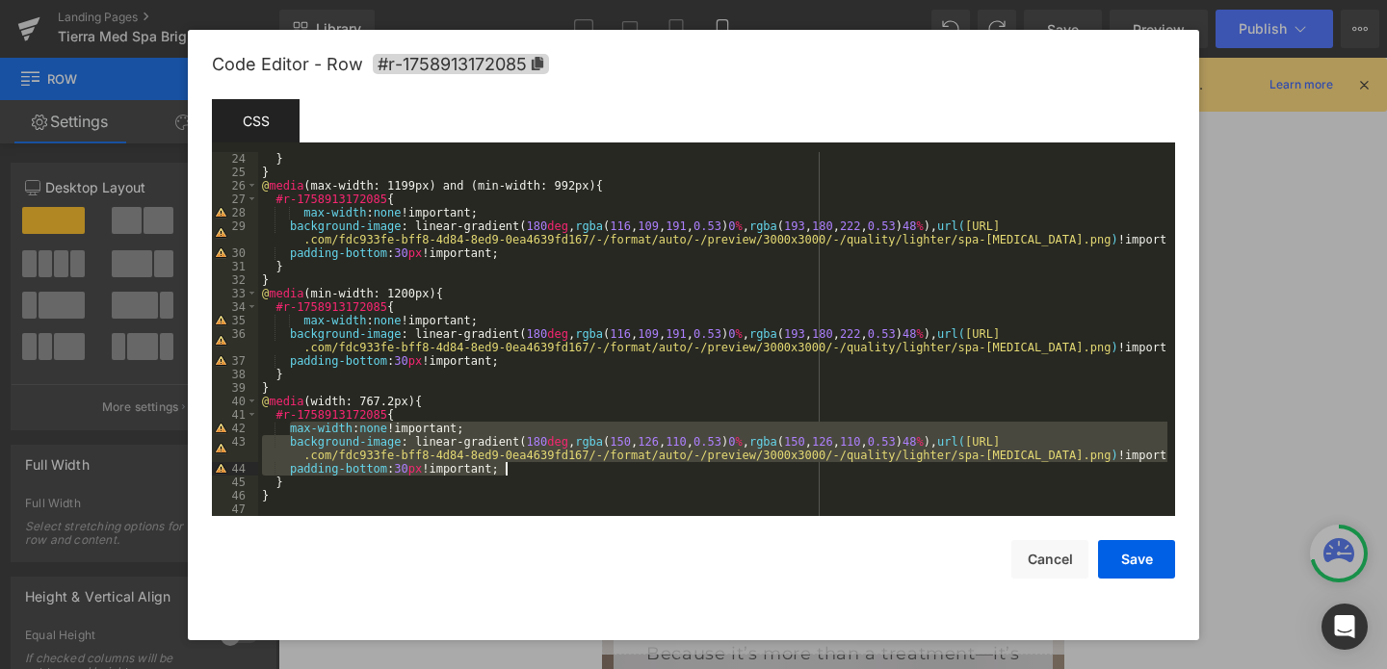
drag, startPoint x: 290, startPoint y: 431, endPoint x: 539, endPoint y: 465, distance: 251.6
click at [539, 465] on div "} } @ media (max-width: 1199px) and (min-width: 992px) { #r-1758913172085 { max…" at bounding box center [712, 347] width 909 height 391
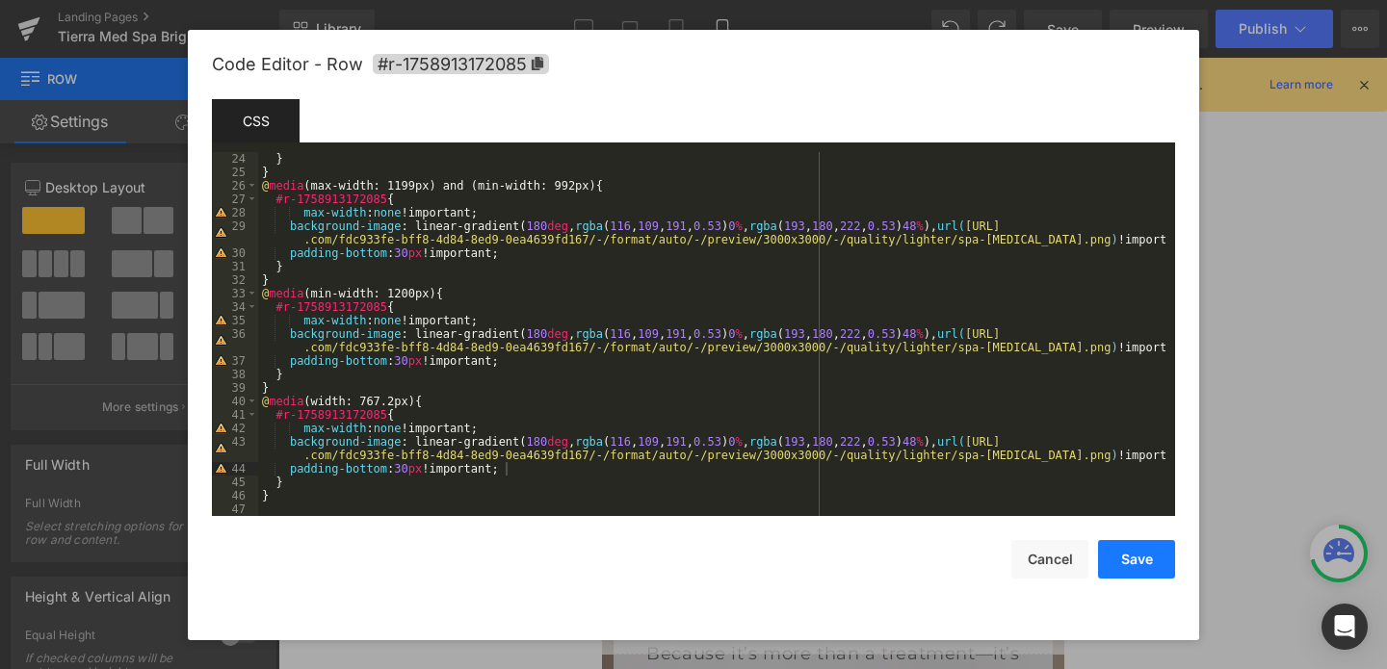
click at [1120, 565] on button "Save" at bounding box center [1136, 559] width 77 height 39
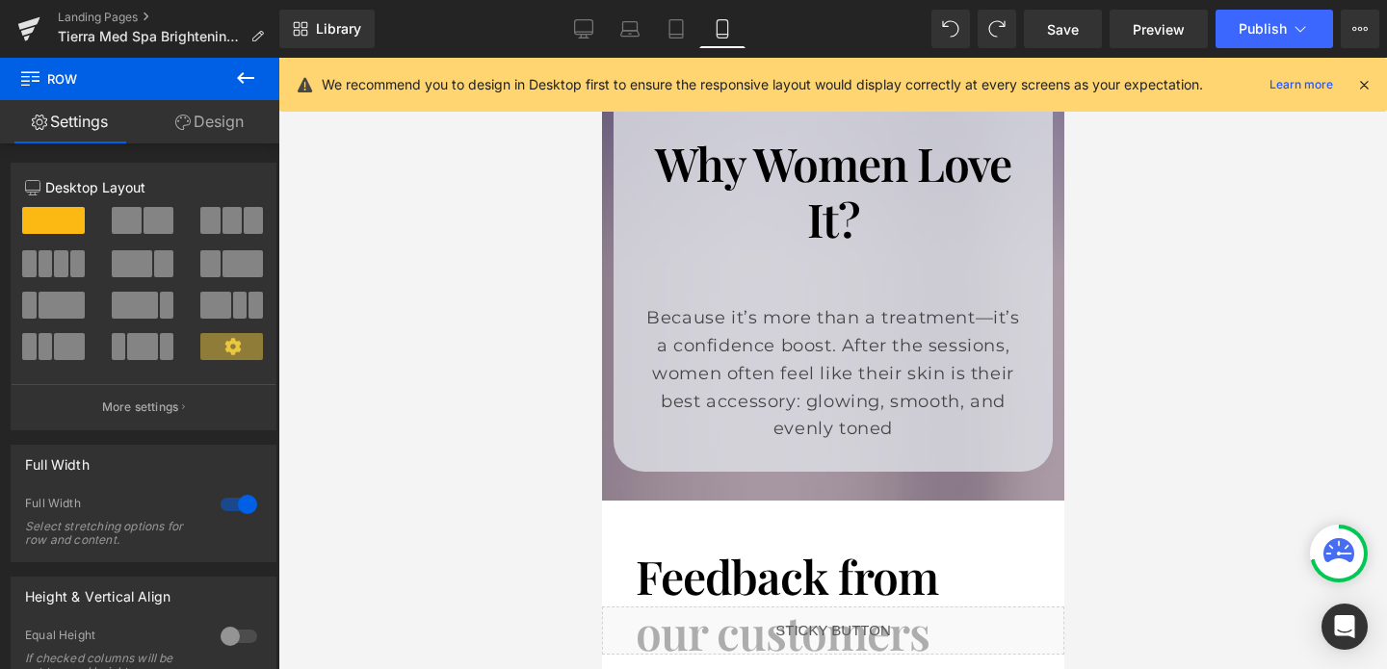
scroll to position [3979, 0]
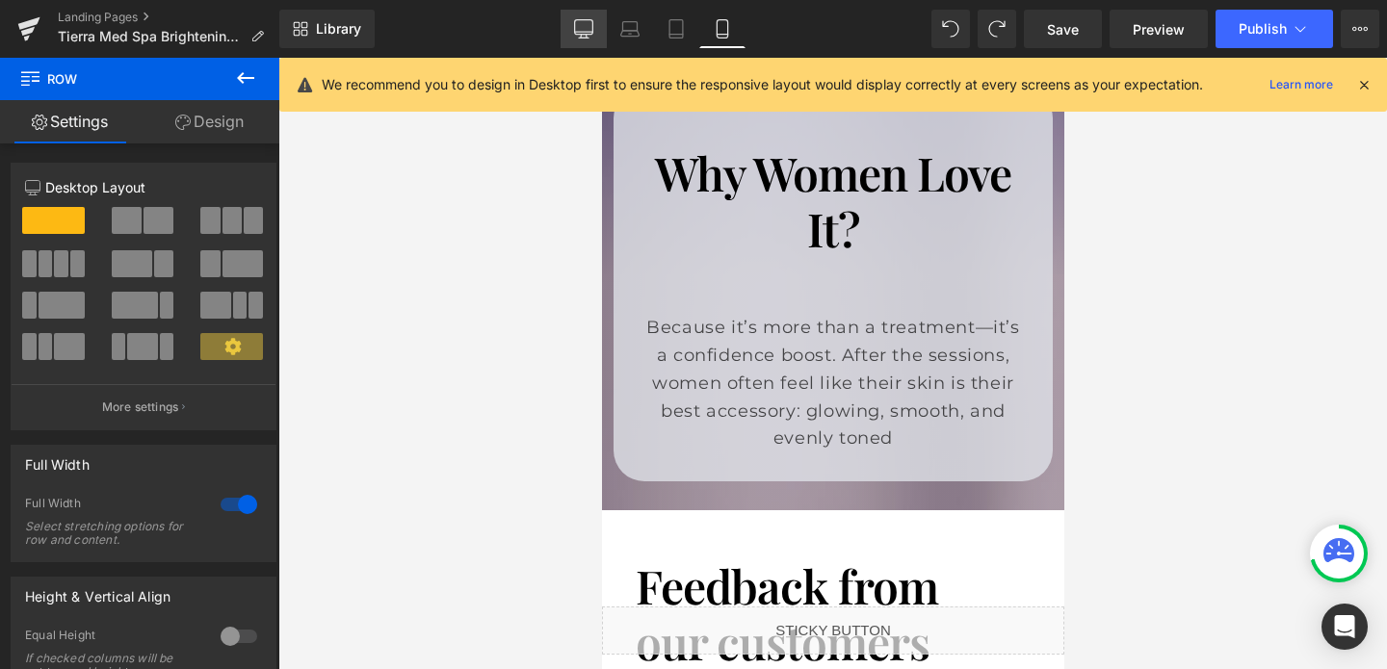
click at [588, 37] on icon at bounding box center [583, 28] width 19 height 19
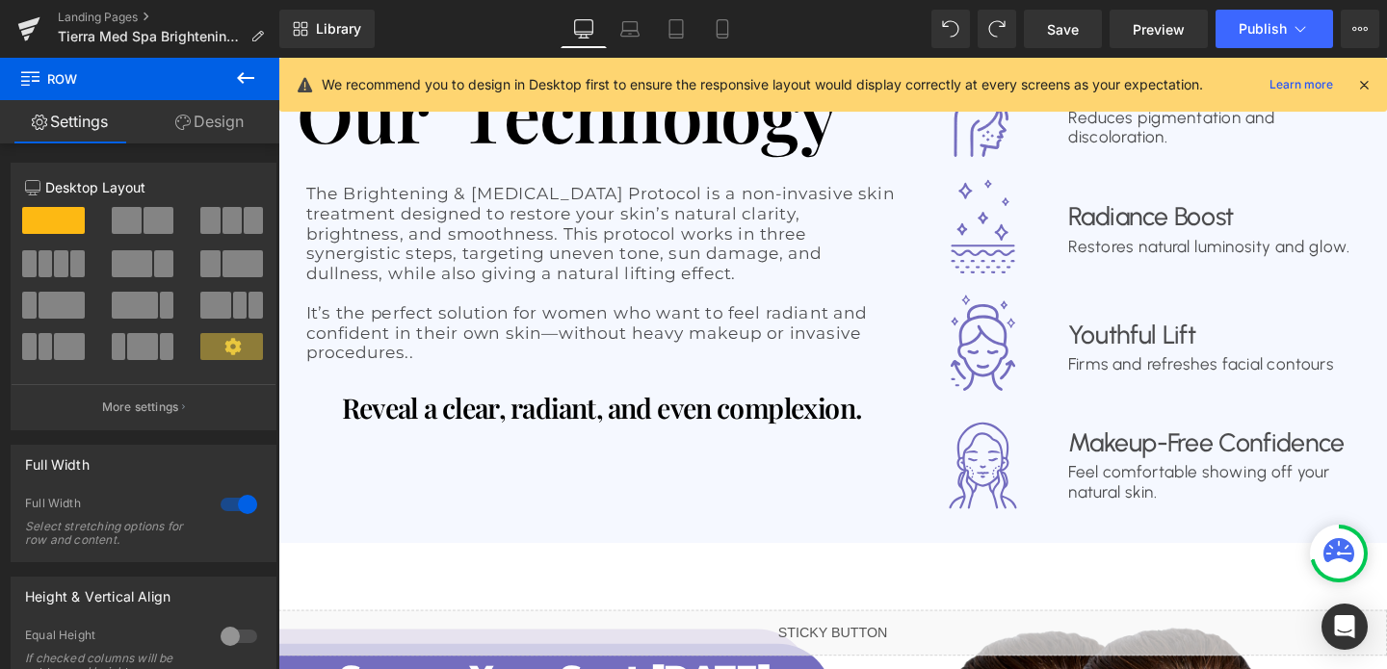
scroll to position [1614, 0]
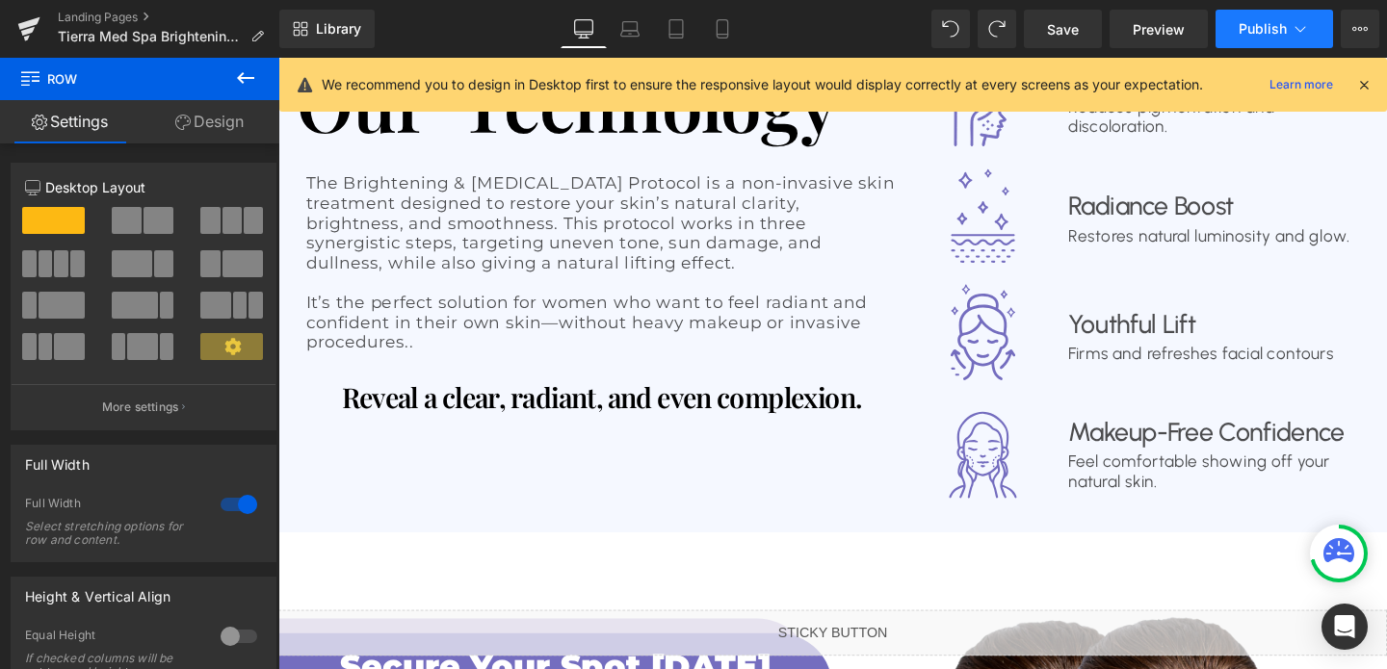
click at [1244, 31] on span "Publish" at bounding box center [1262, 28] width 48 height 15
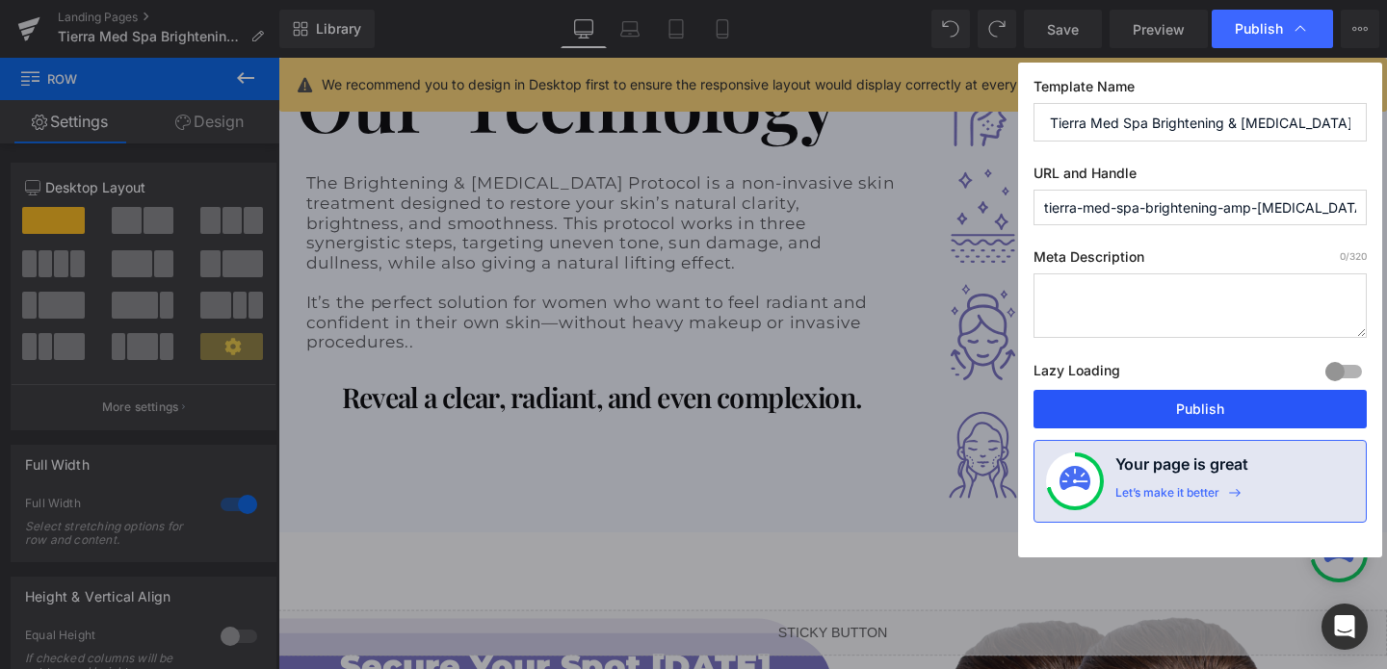
click at [1144, 408] on button "Publish" at bounding box center [1199, 409] width 333 height 39
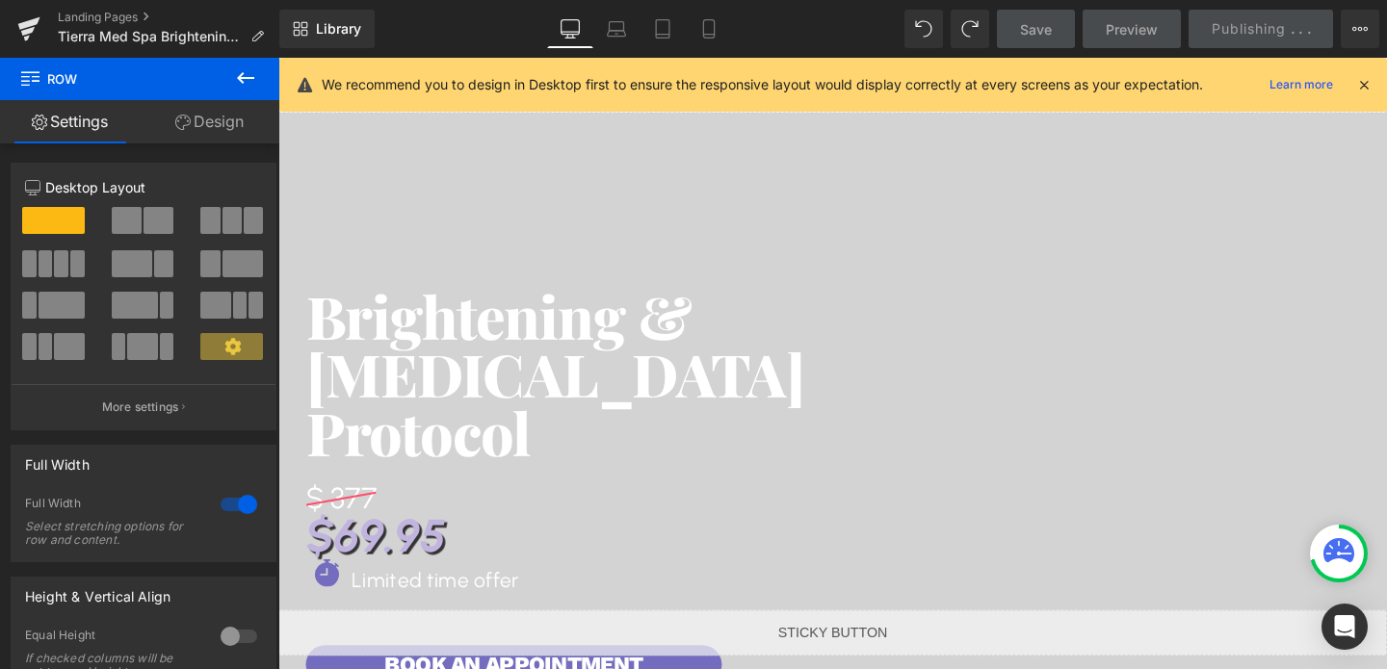
scroll to position [0, 0]
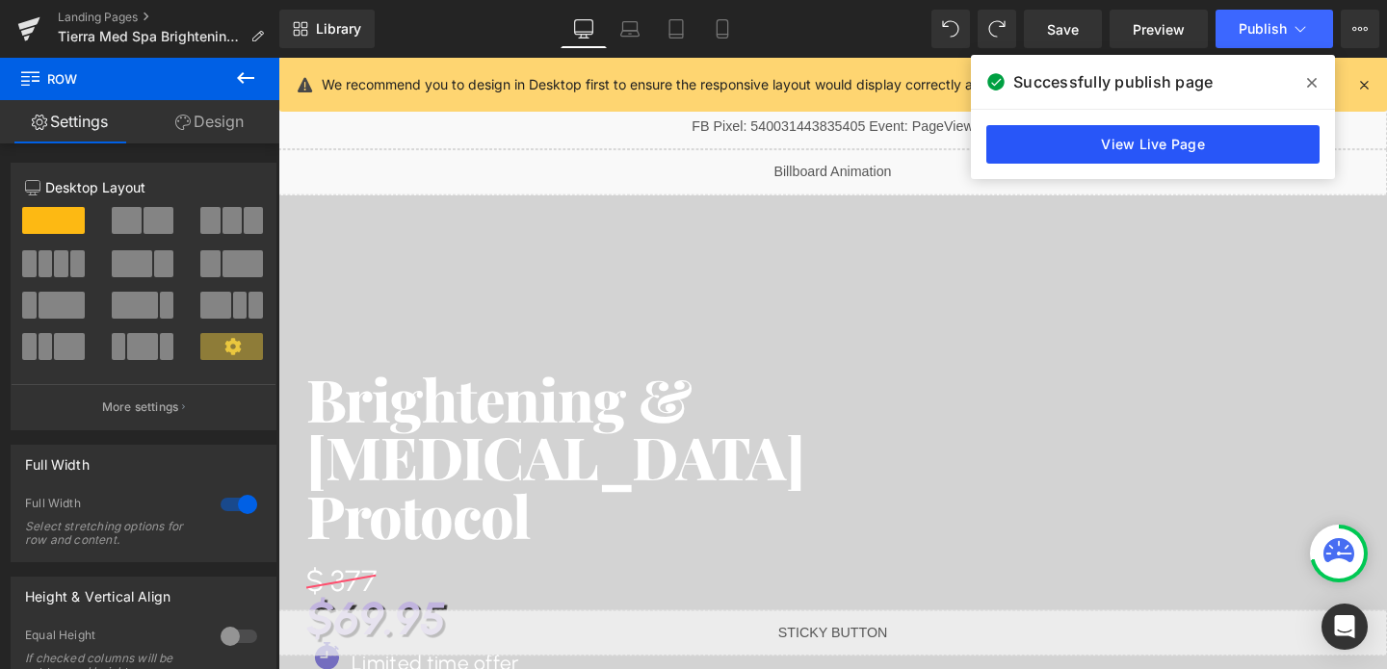
click at [1175, 145] on link "View Live Page" at bounding box center [1152, 144] width 333 height 39
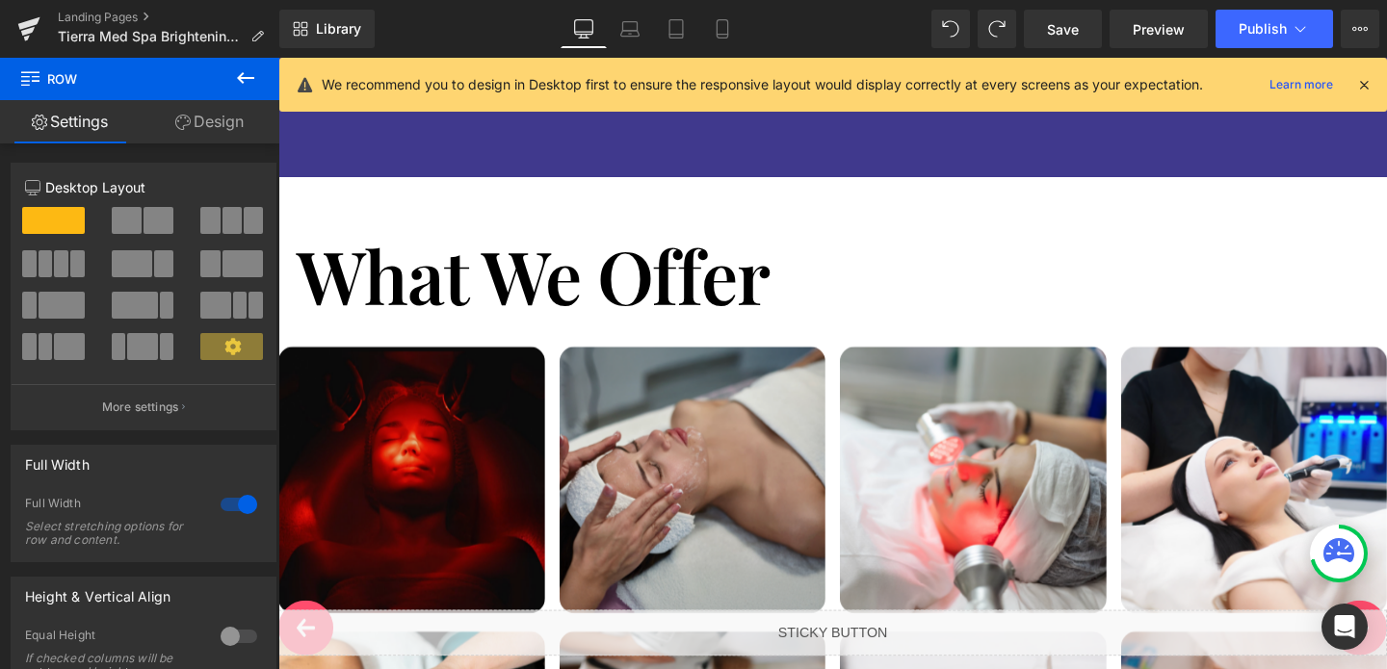
scroll to position [5398, 0]
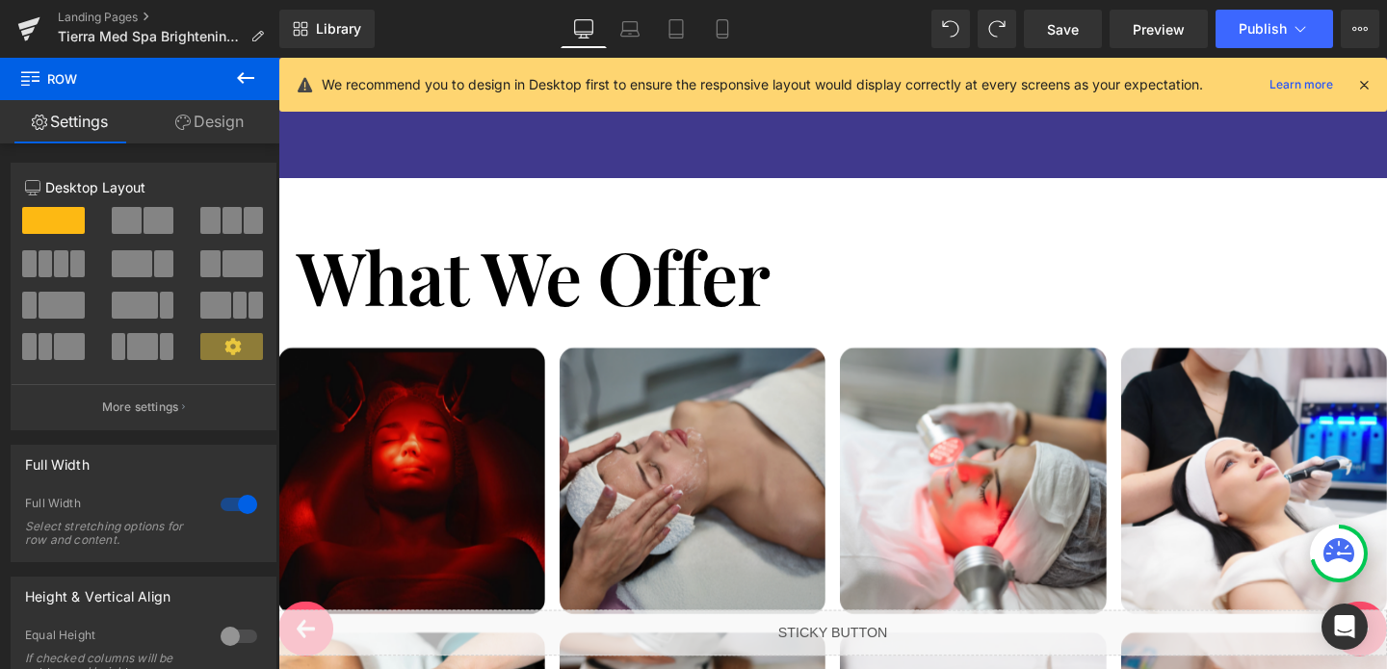
click at [445, 366] on img at bounding box center [418, 503] width 280 height 280
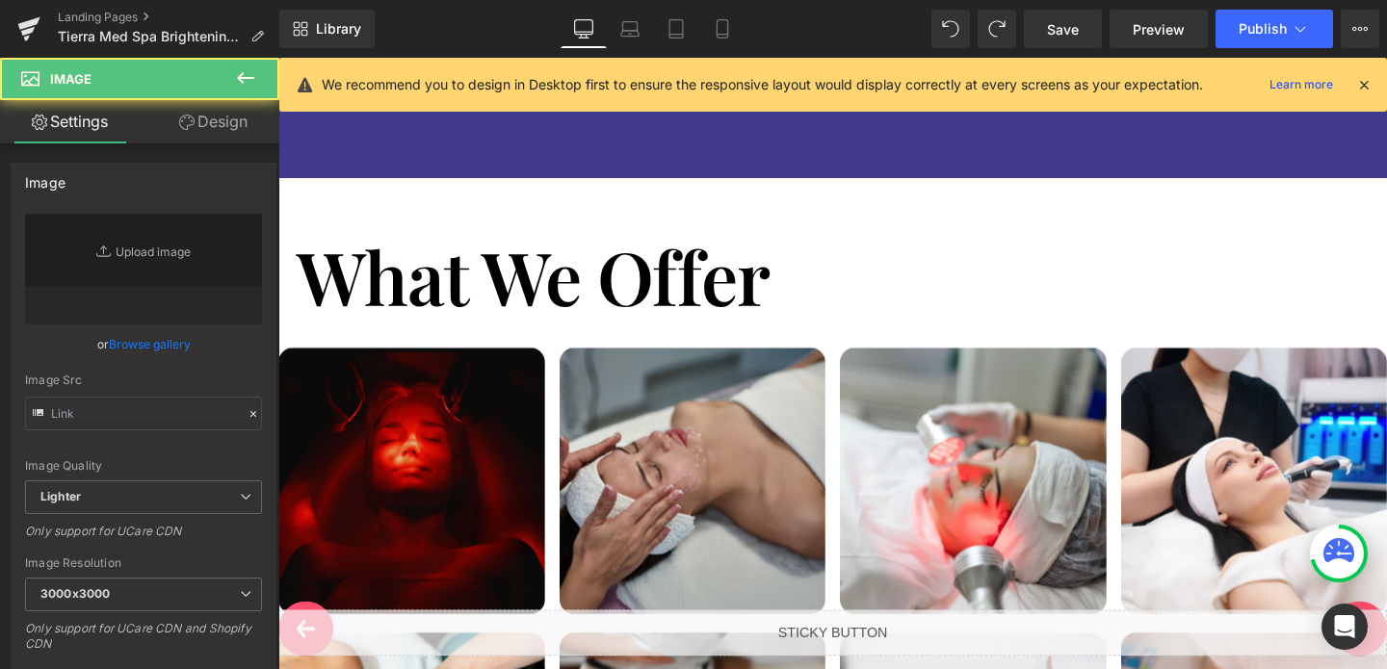
type input "https://cdn.shopify.com/s/files/1/0758/1601/0010/files/st-1_3000x3000.png?v=175…"
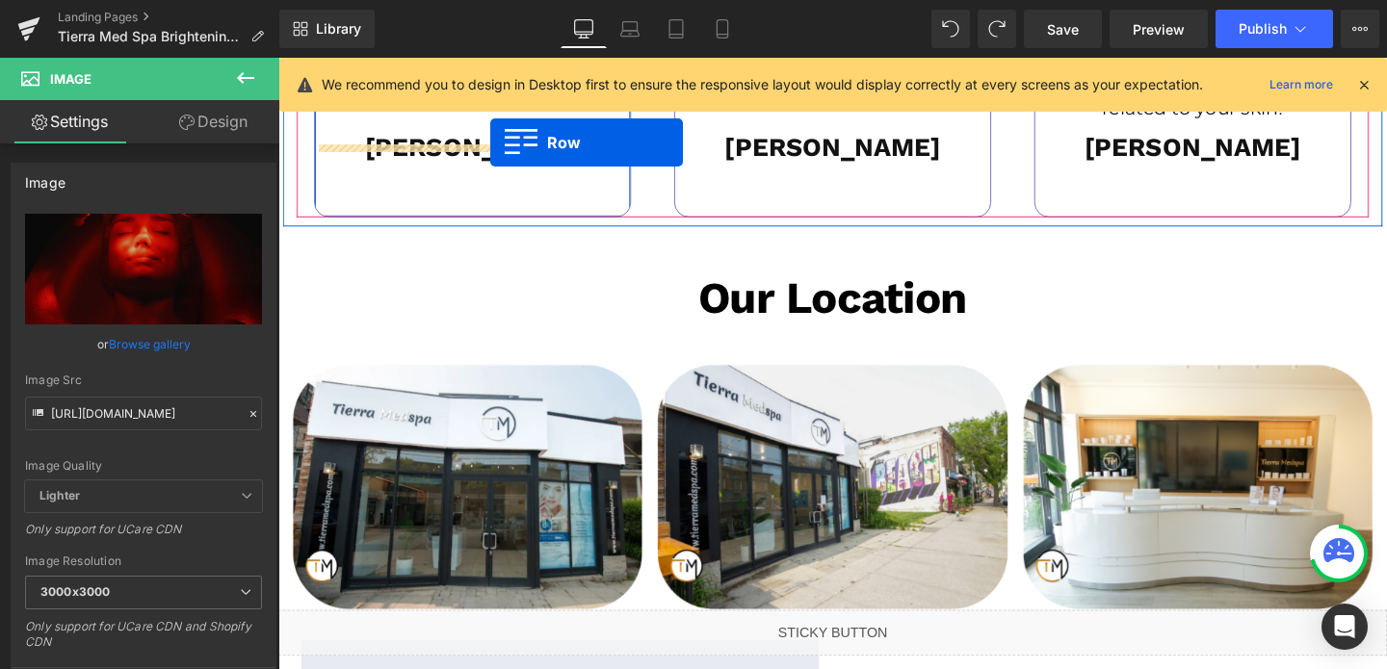
scroll to position [3453, 0]
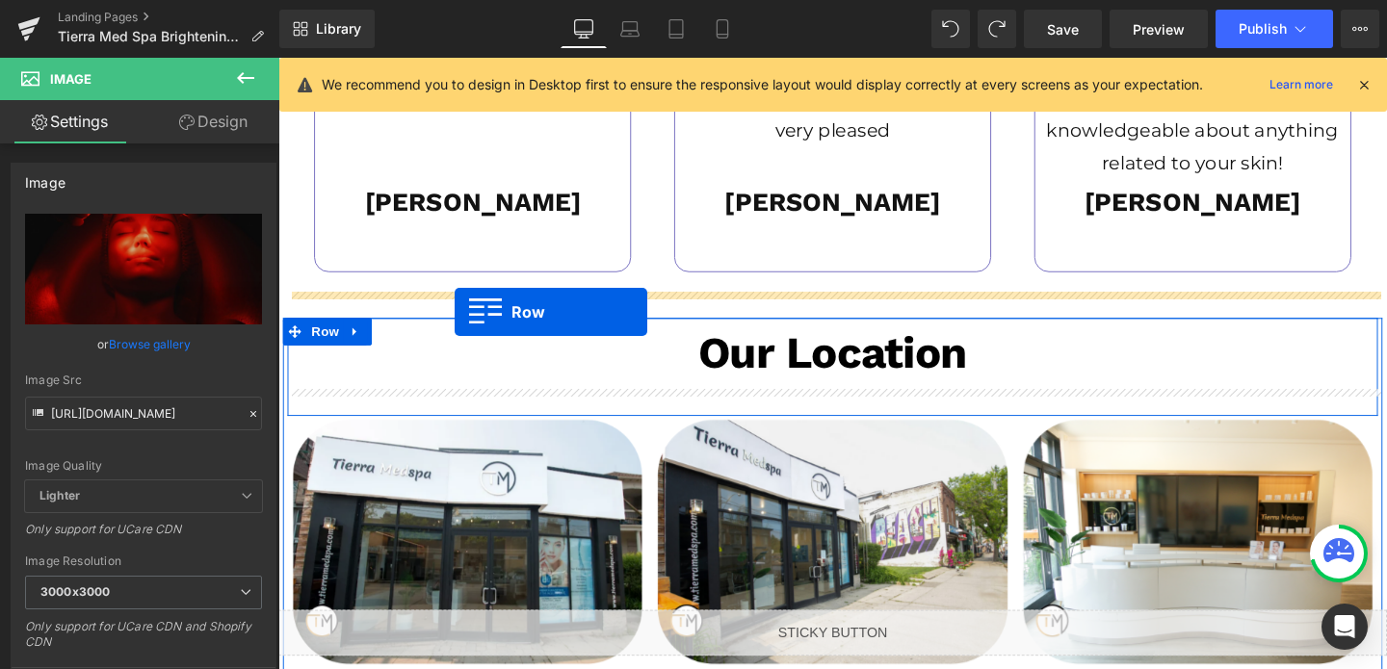
drag, startPoint x: 287, startPoint y: 216, endPoint x: 463, endPoint y: 325, distance: 207.6
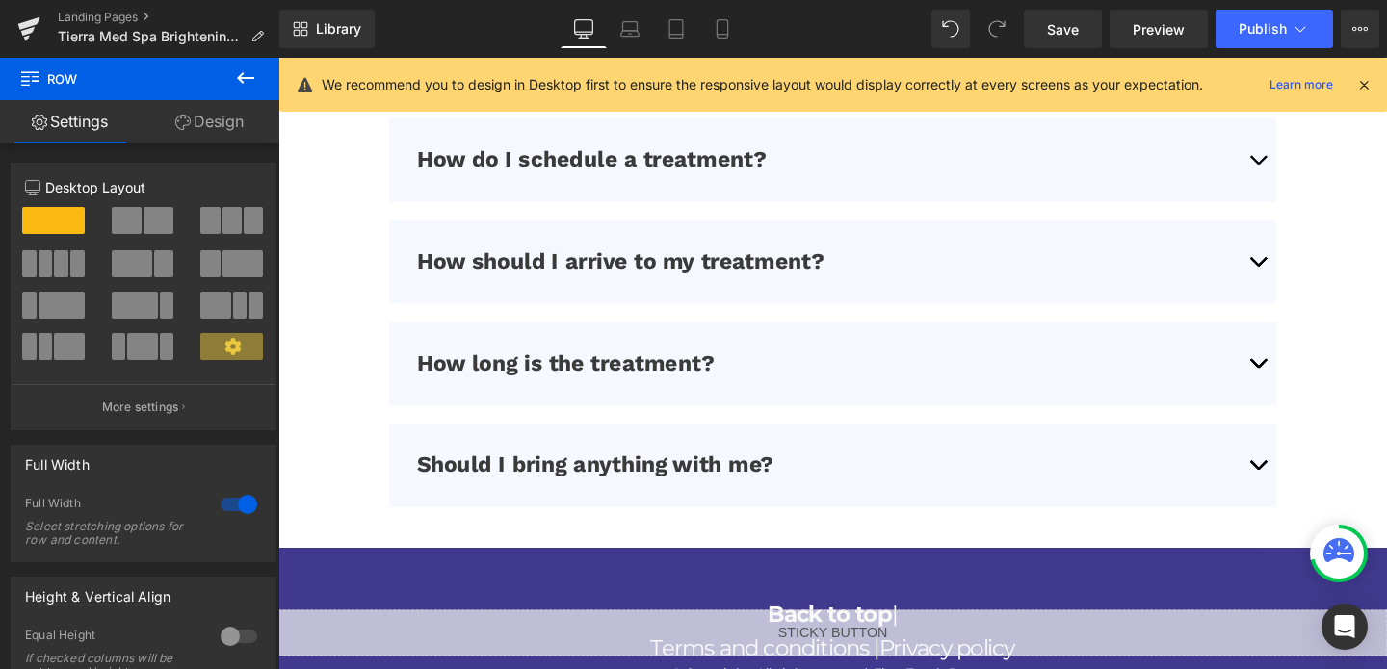
scroll to position [5924, 0]
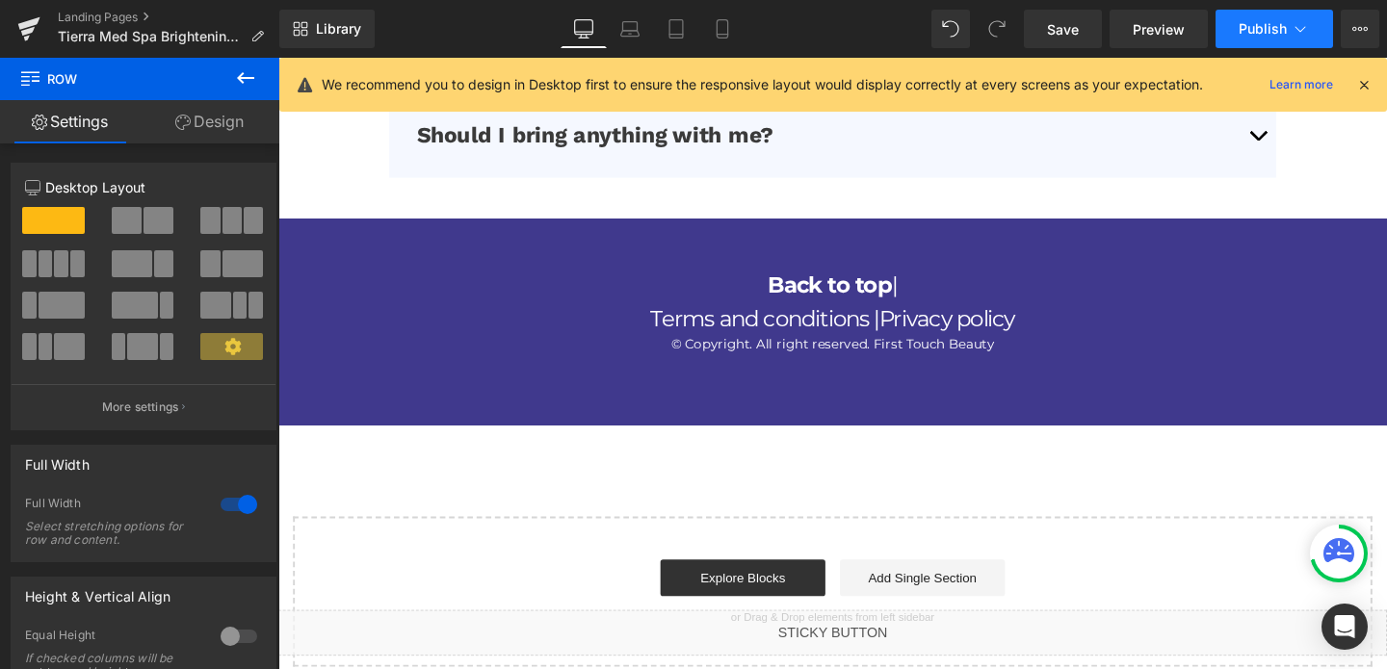
click at [1264, 39] on button "Publish" at bounding box center [1273, 29] width 117 height 39
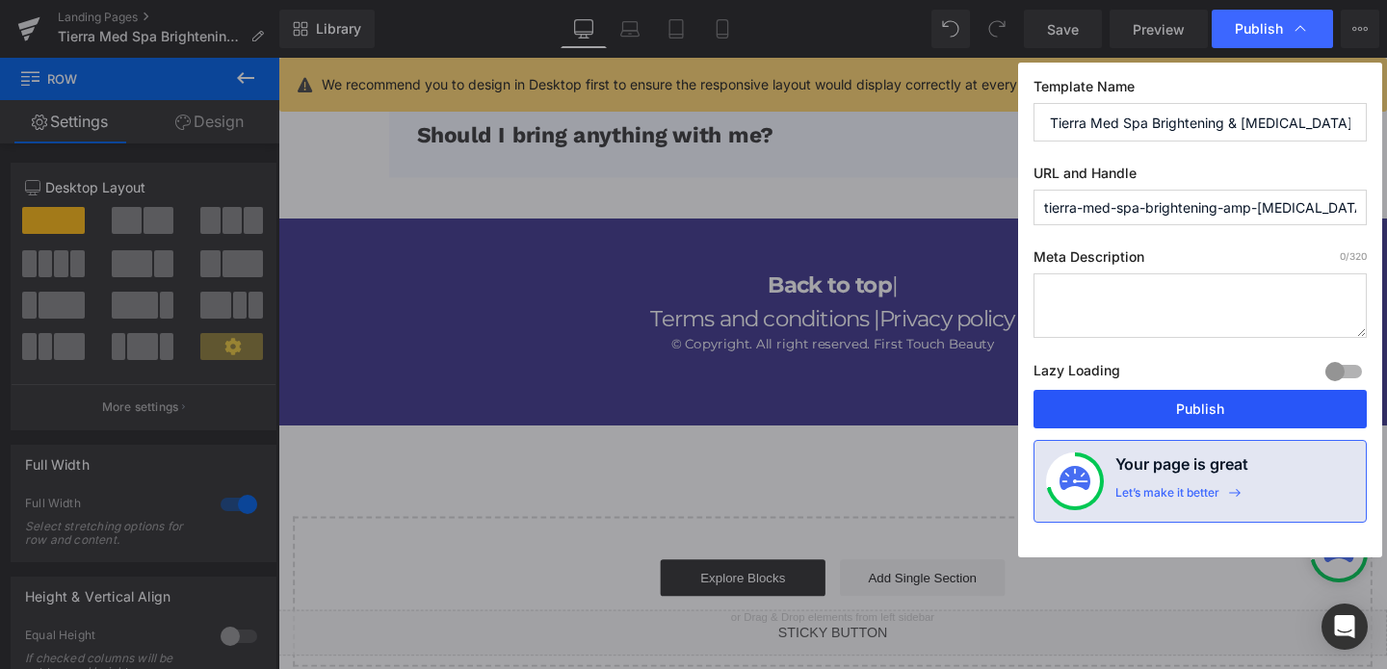
click at [1176, 409] on button "Publish" at bounding box center [1199, 409] width 333 height 39
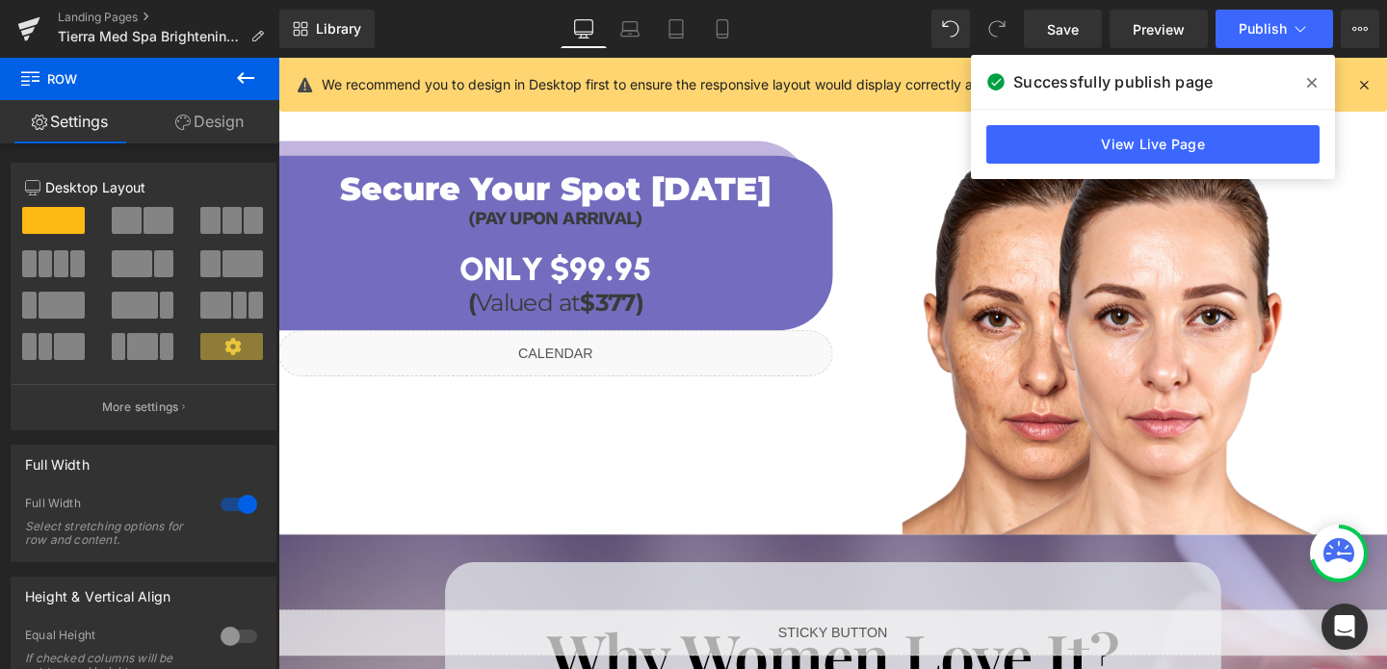
scroll to position [2093, 0]
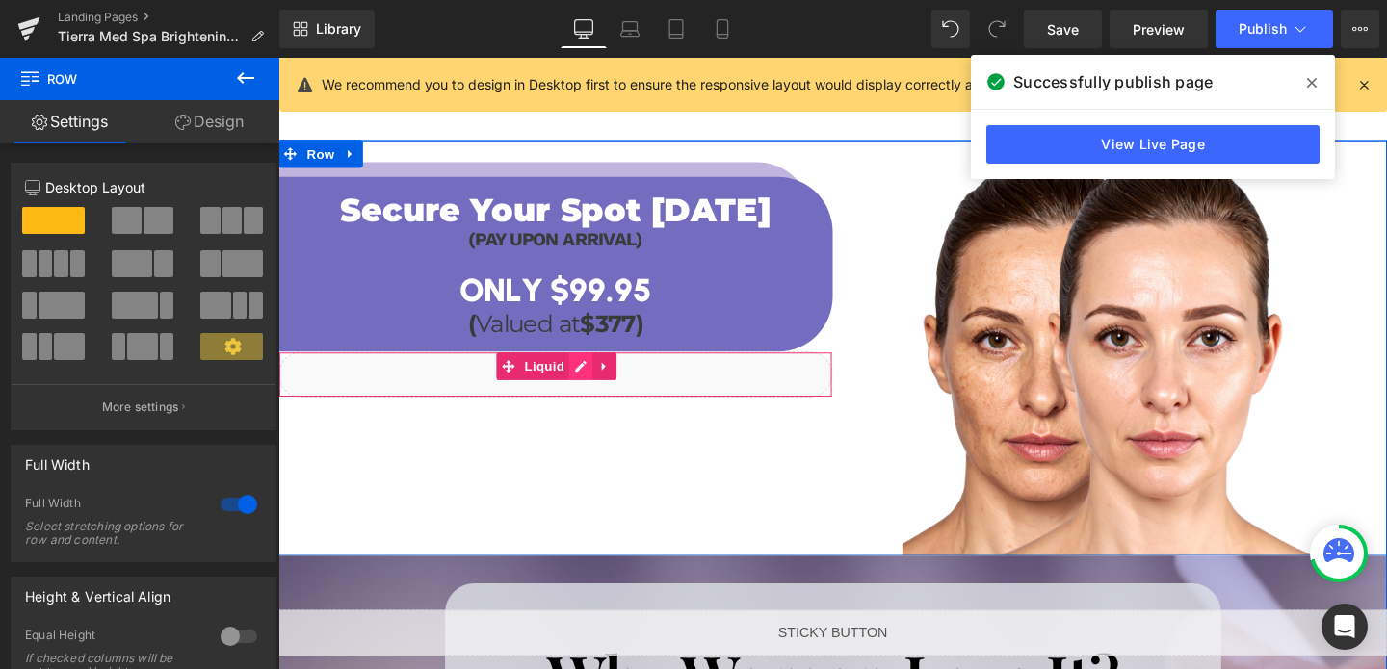
click at [597, 367] on div "Liquid" at bounding box center [569, 391] width 583 height 48
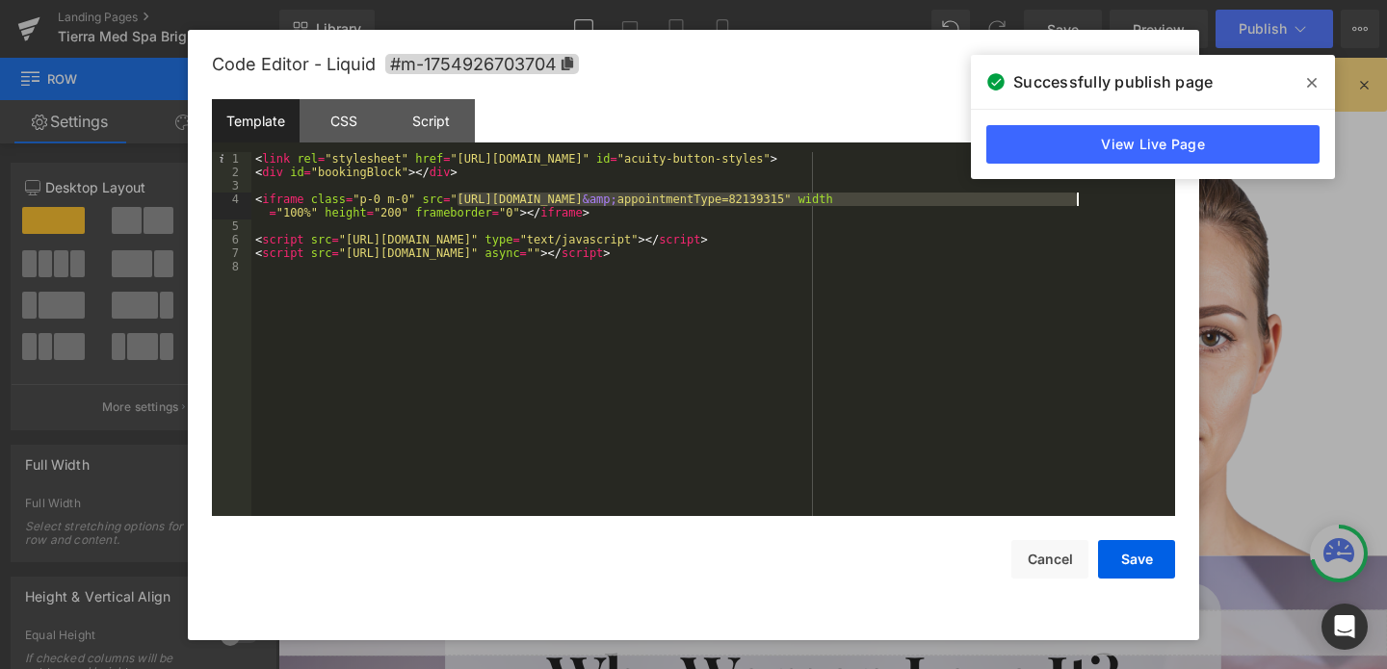
drag, startPoint x: 457, startPoint y: 197, endPoint x: 1075, endPoint y: 201, distance: 617.2
click at [1075, 201] on div "< link rel = "stylesheet" href = "https://embed.acuityscheduling.com/embed/butt…" at bounding box center [712, 347] width 923 height 391
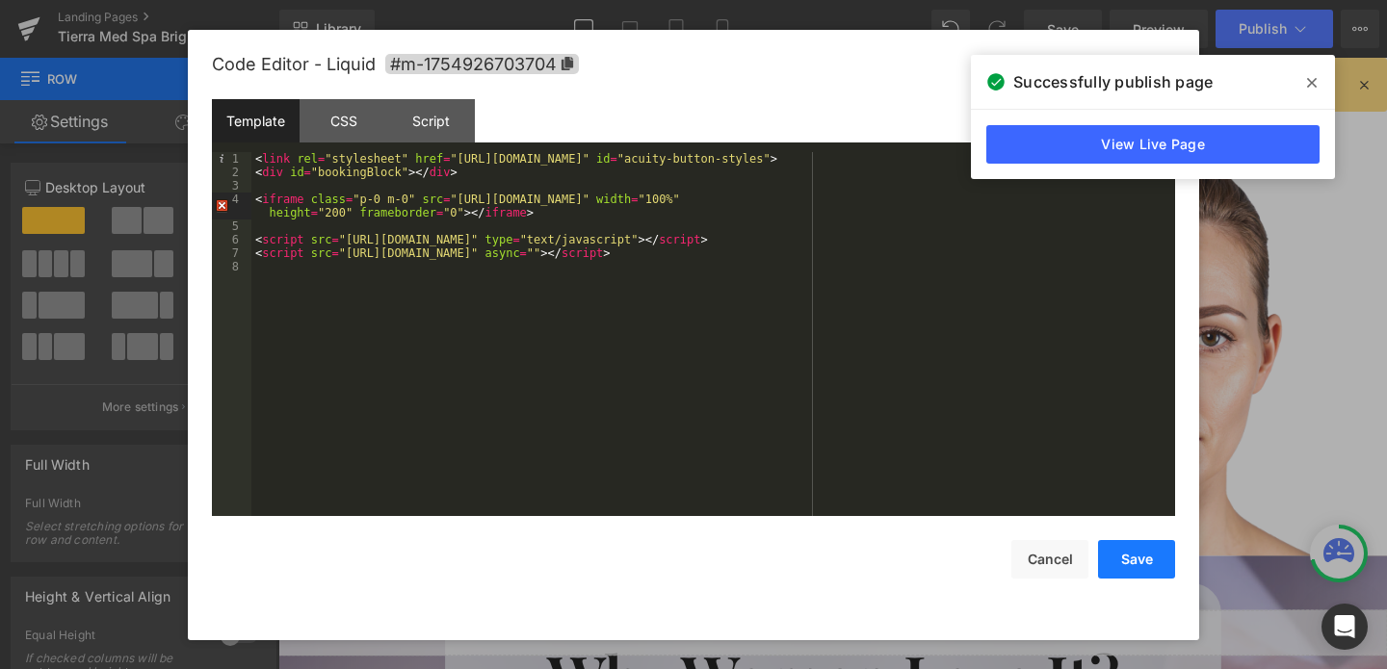
click at [1134, 557] on button "Save" at bounding box center [1136, 559] width 77 height 39
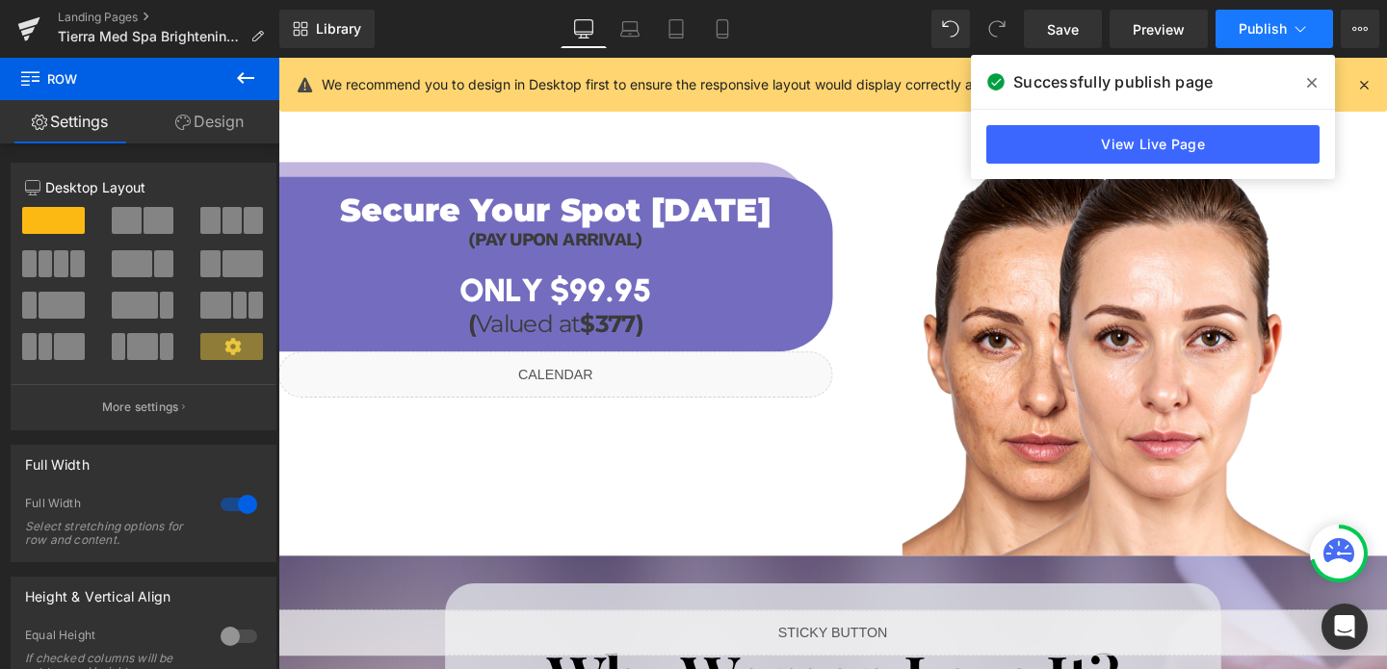
click at [1257, 21] on span "Publish" at bounding box center [1262, 28] width 48 height 15
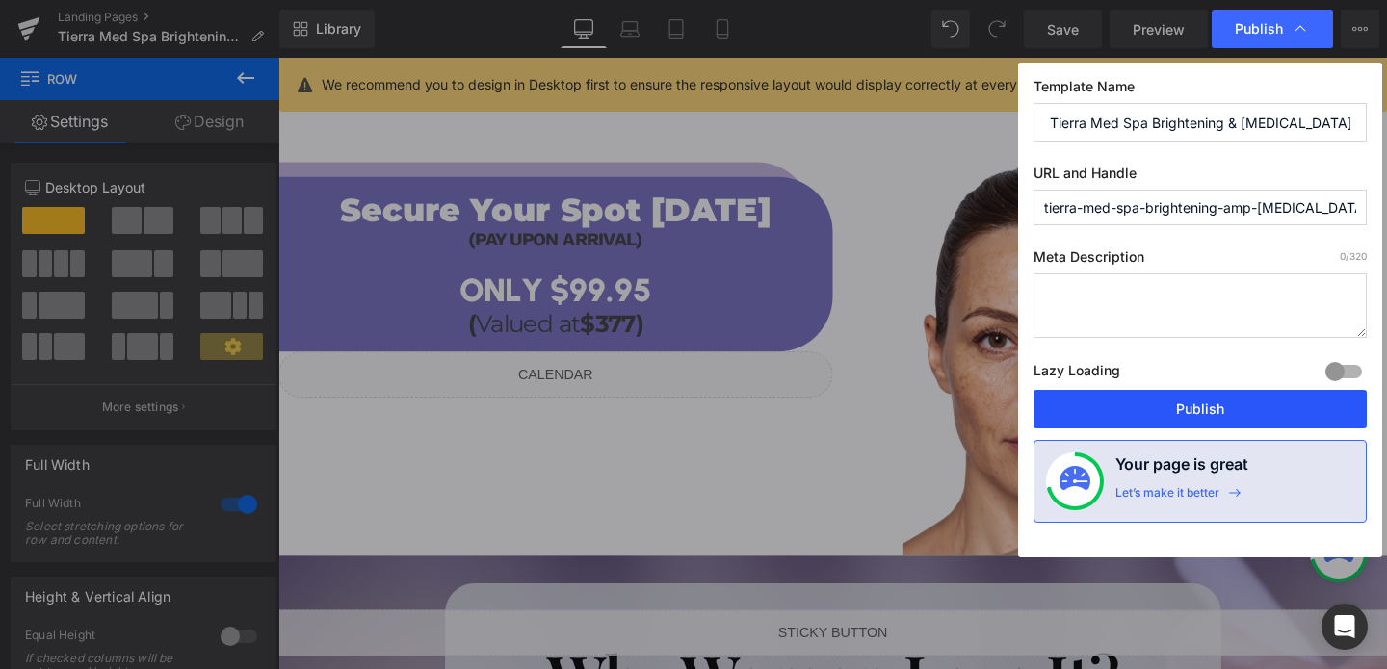
click at [1144, 401] on button "Publish" at bounding box center [1199, 409] width 333 height 39
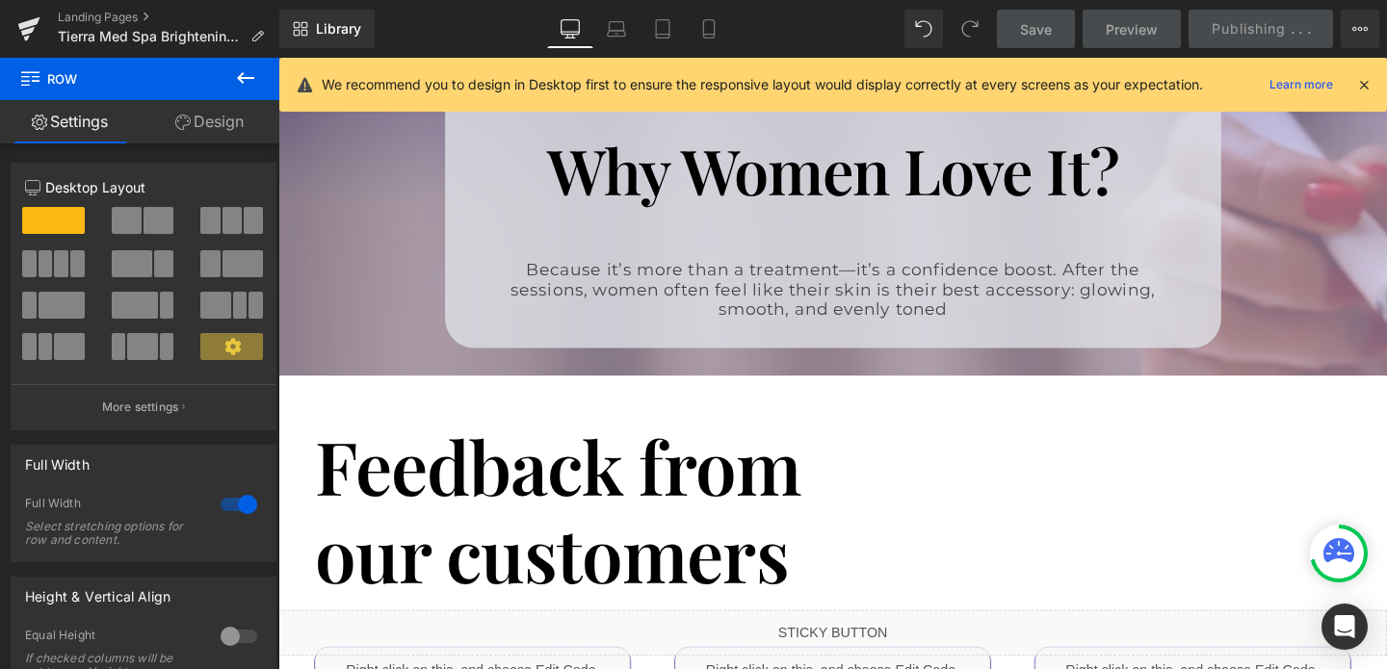
scroll to position [2396, 0]
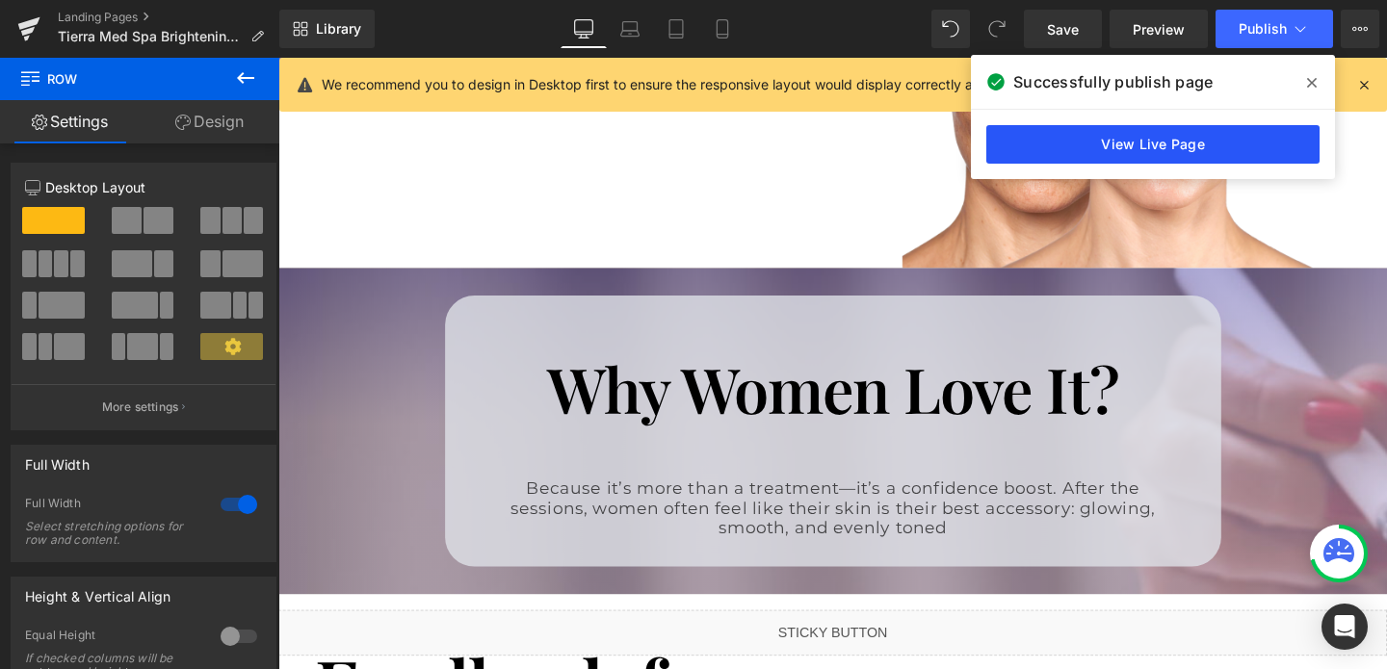
click at [1231, 145] on link "View Live Page" at bounding box center [1152, 144] width 333 height 39
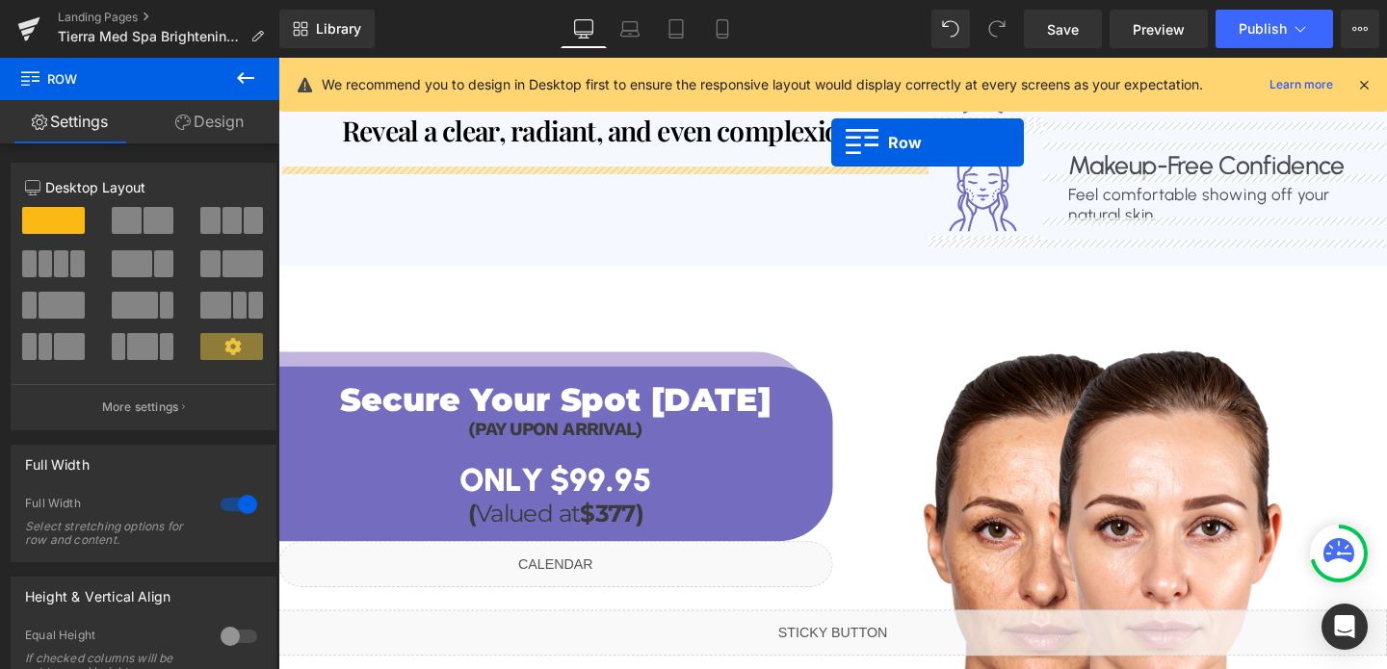
scroll to position [1836, 0]
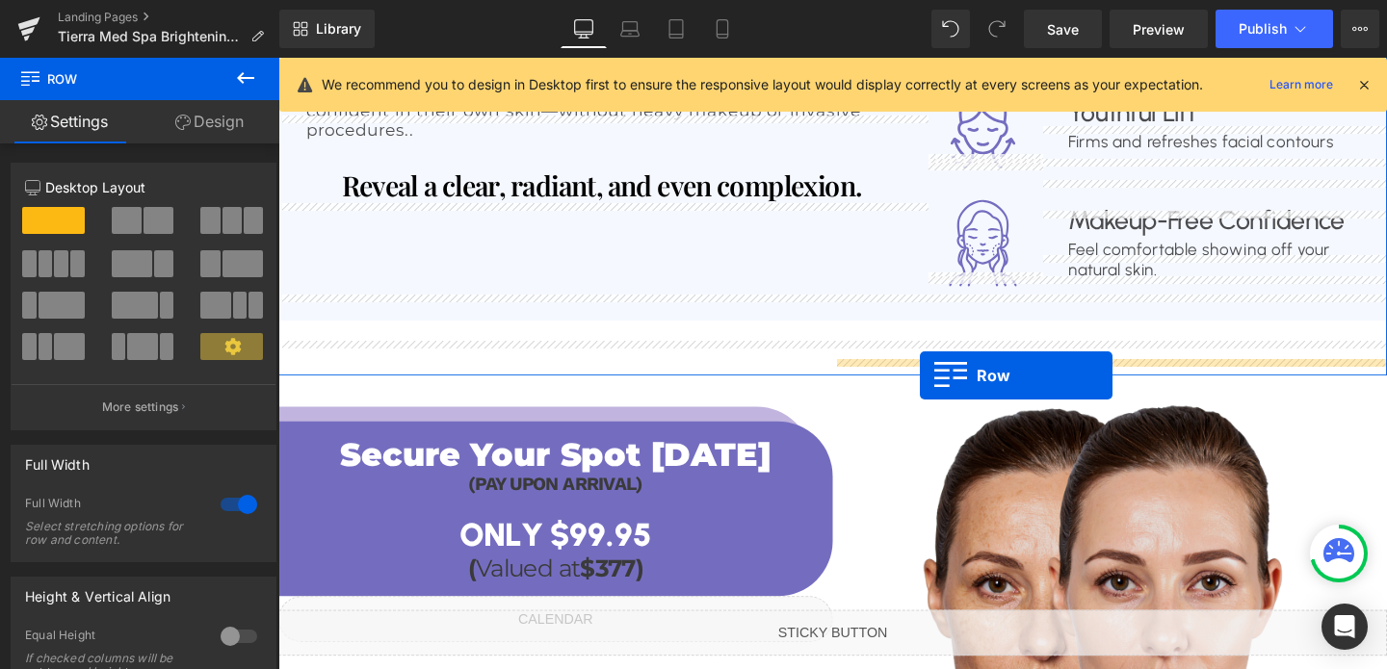
drag, startPoint x: 294, startPoint y: 239, endPoint x: 952, endPoint y: 392, distance: 676.2
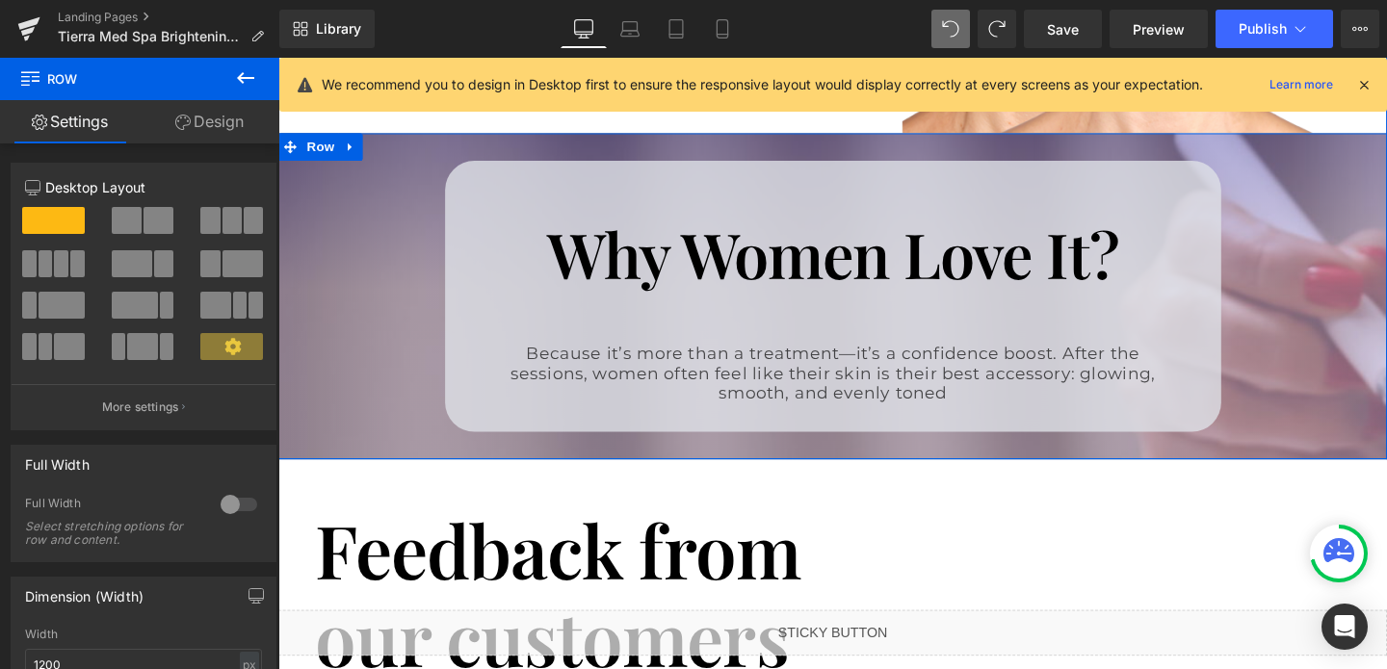
scroll to position [2624, 0]
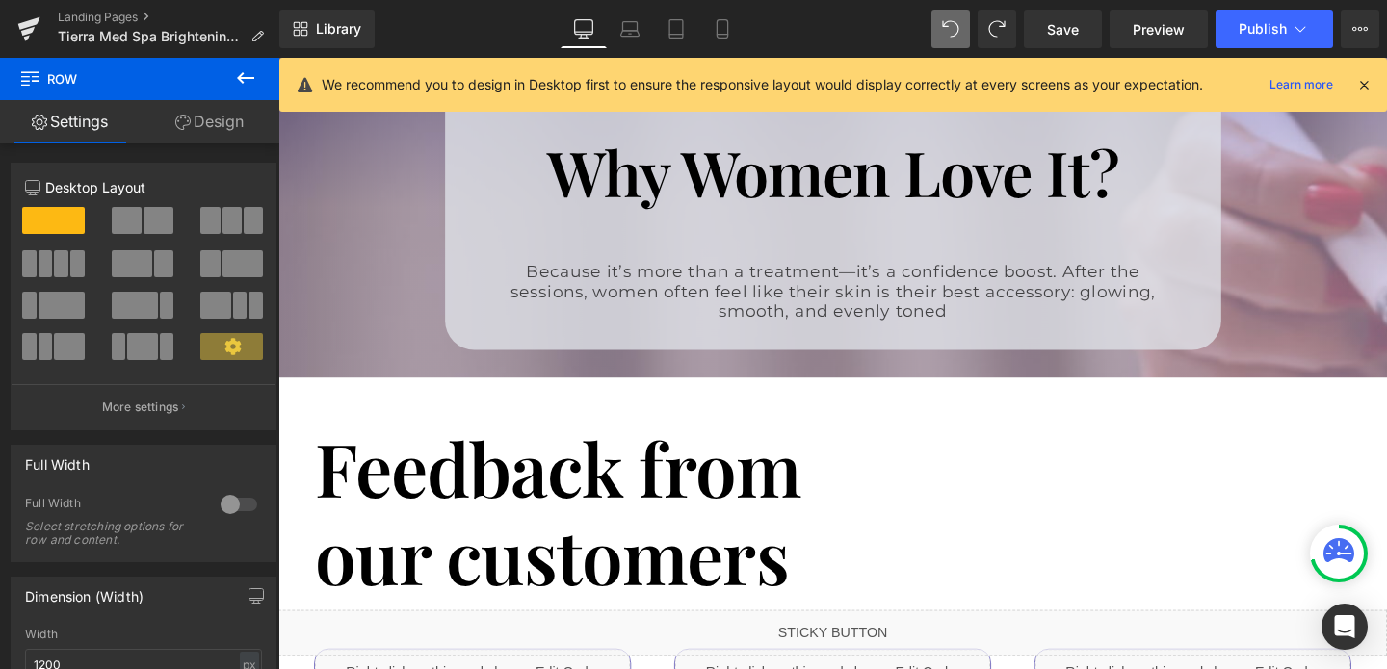
click at [239, 78] on icon at bounding box center [245, 78] width 17 height 12
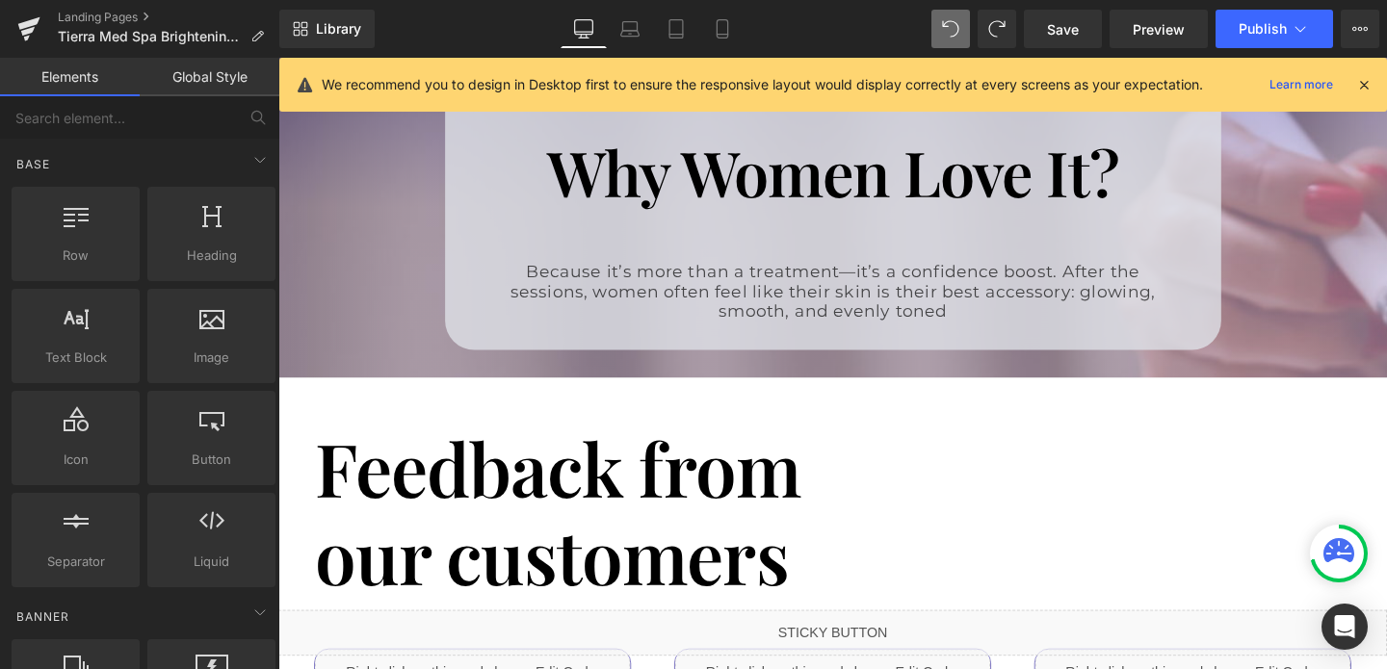
click at [239, 78] on link "Global Style" at bounding box center [210, 77] width 140 height 39
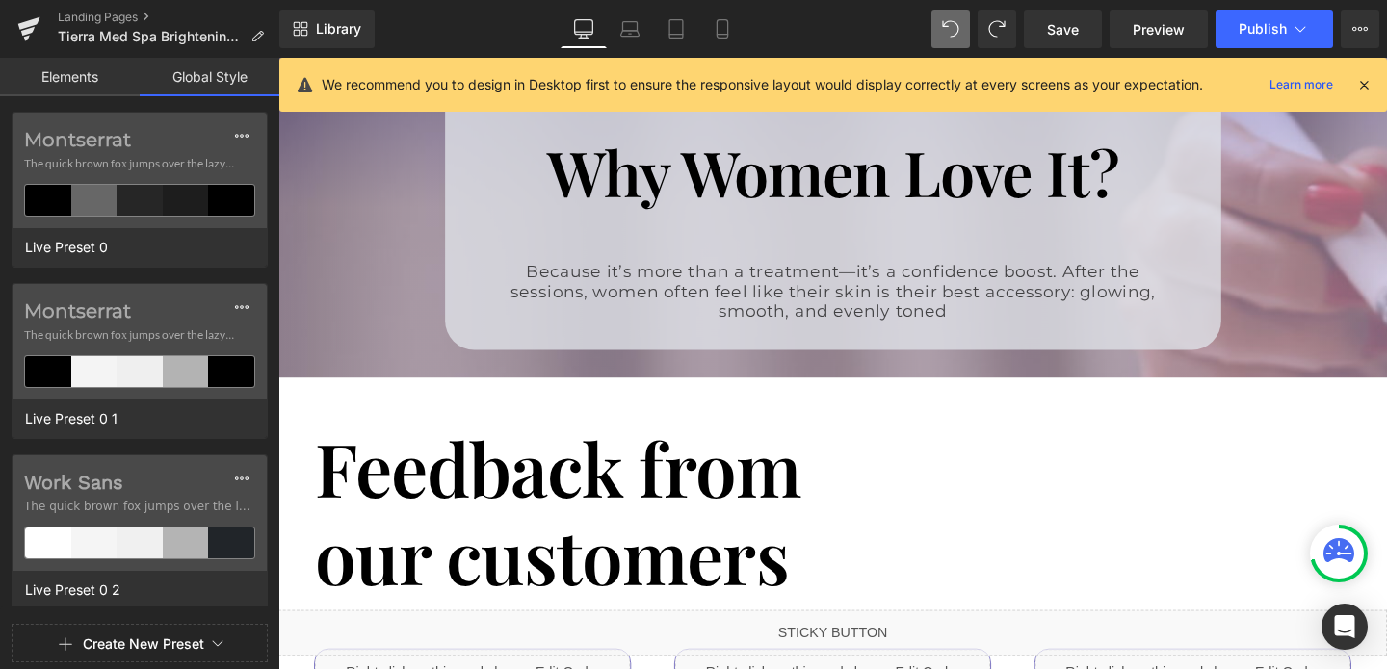
click at [48, 86] on link "Elements" at bounding box center [70, 77] width 140 height 39
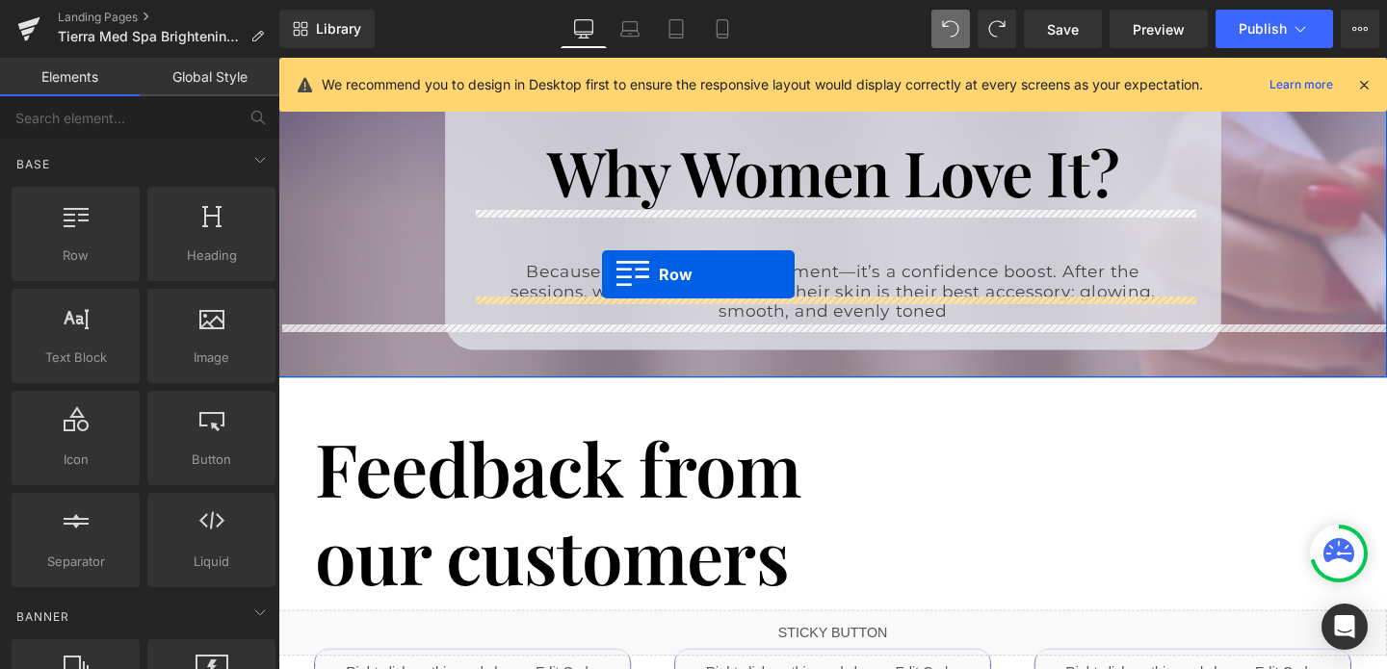
drag, startPoint x: 340, startPoint y: 272, endPoint x: 618, endPoint y: 286, distance: 278.6
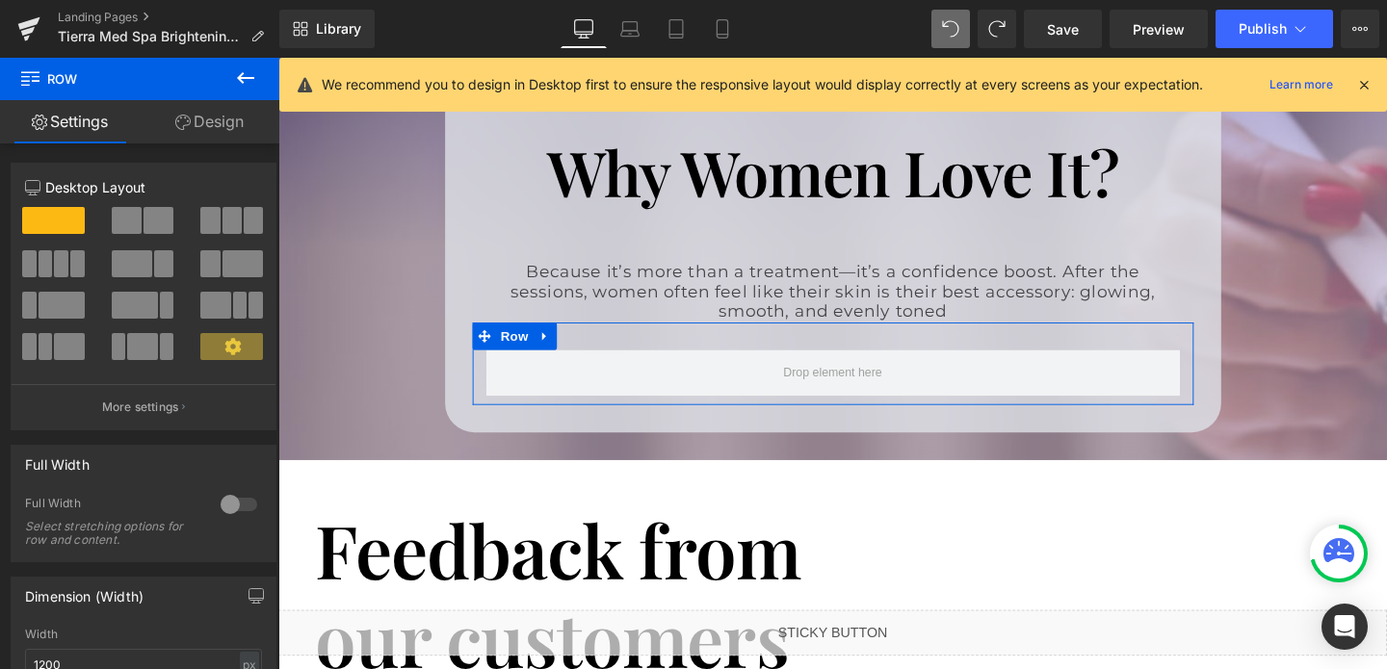
click at [143, 219] on span at bounding box center [158, 220] width 30 height 27
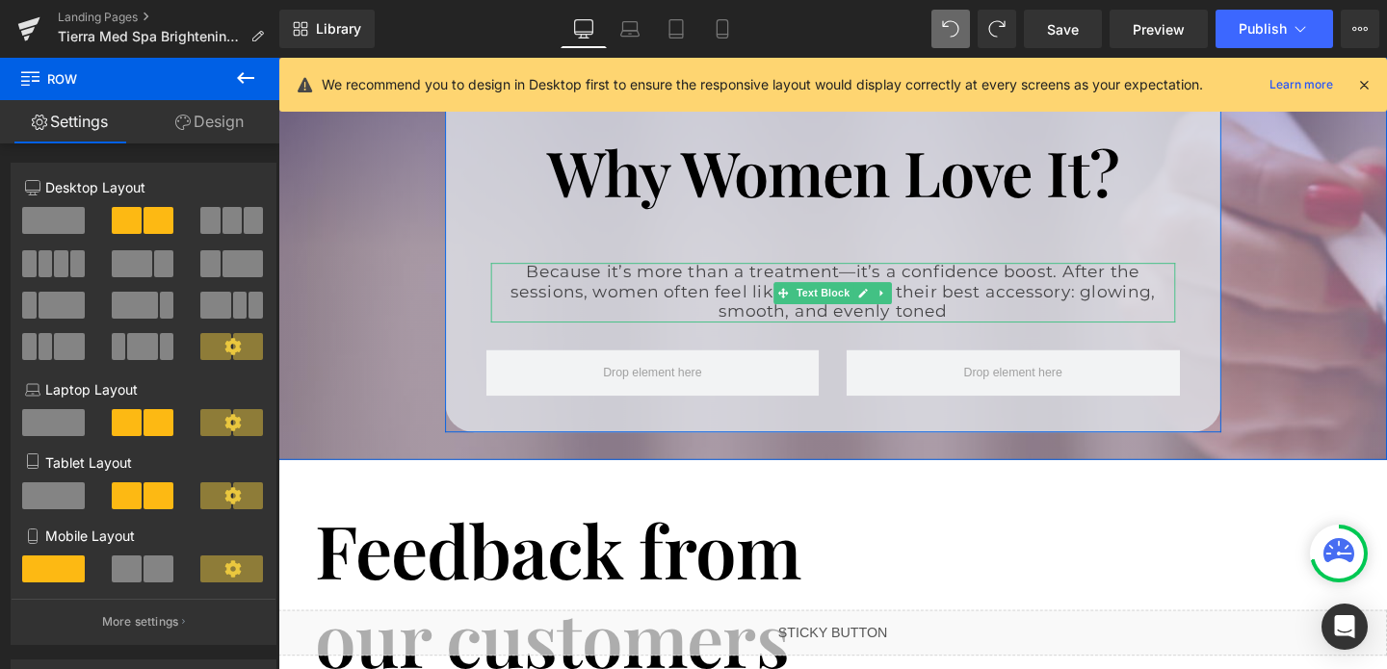
click at [993, 296] on p "Because it’s more than a treatment—it’s a confidence boost. After the sessions,…" at bounding box center [861, 304] width 700 height 63
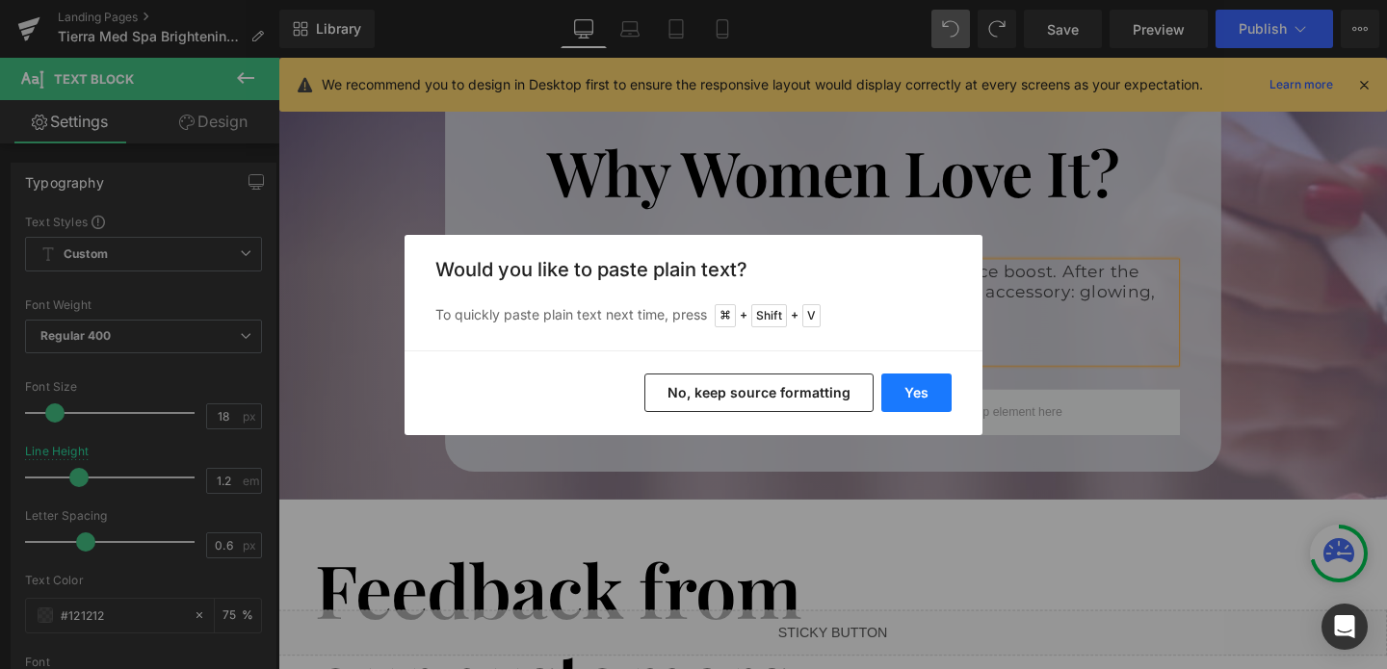
click at [903, 388] on button "Yes" at bounding box center [916, 393] width 70 height 39
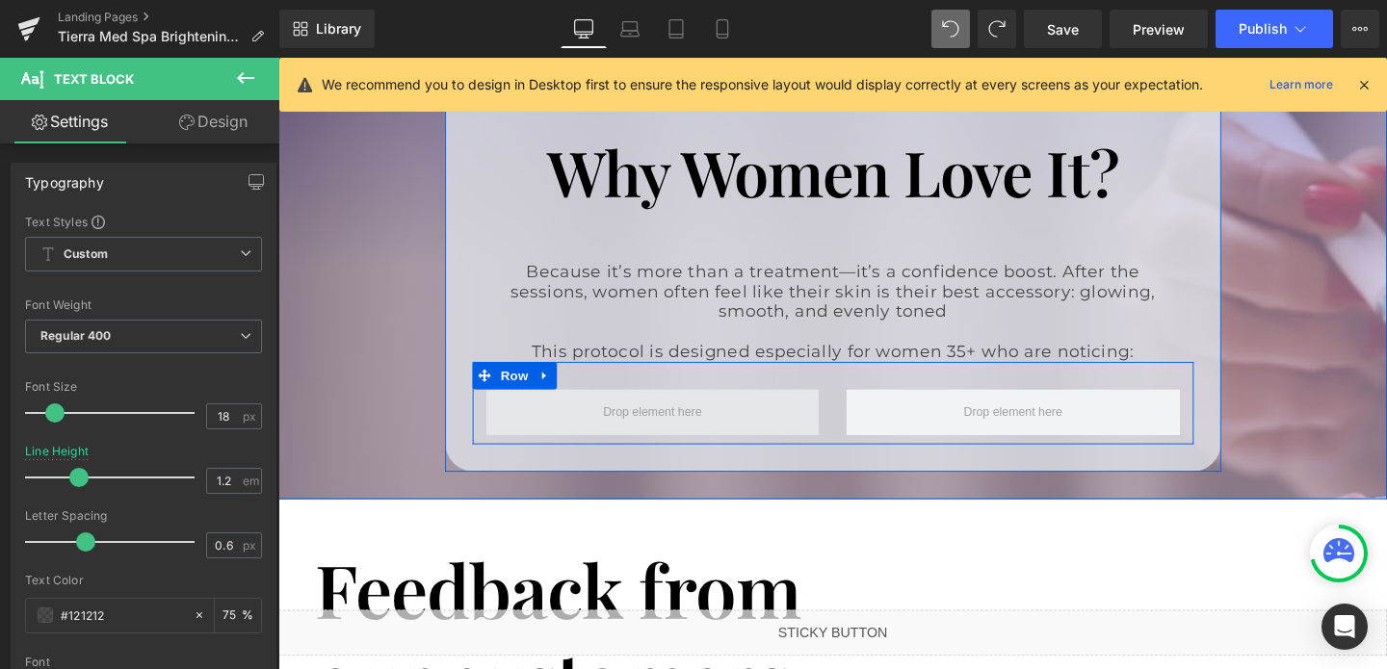
click at [783, 406] on span at bounding box center [672, 430] width 350 height 48
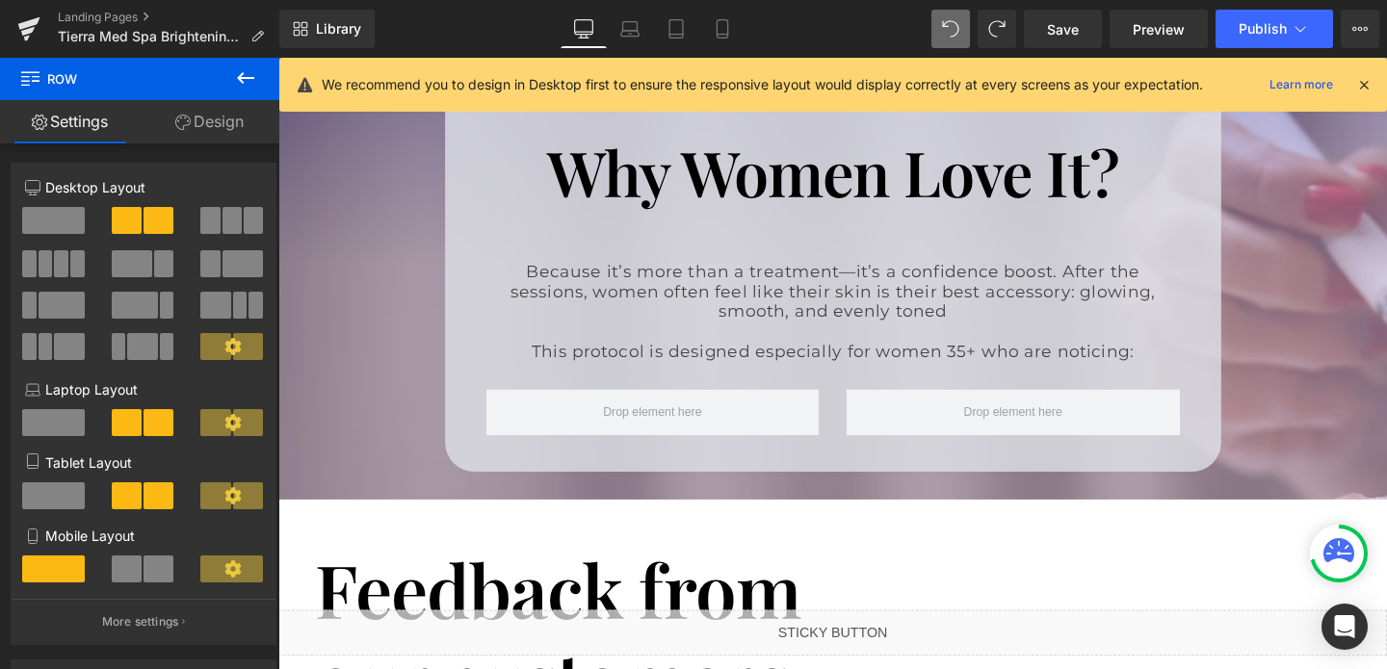
click at [256, 82] on icon at bounding box center [245, 77] width 23 height 23
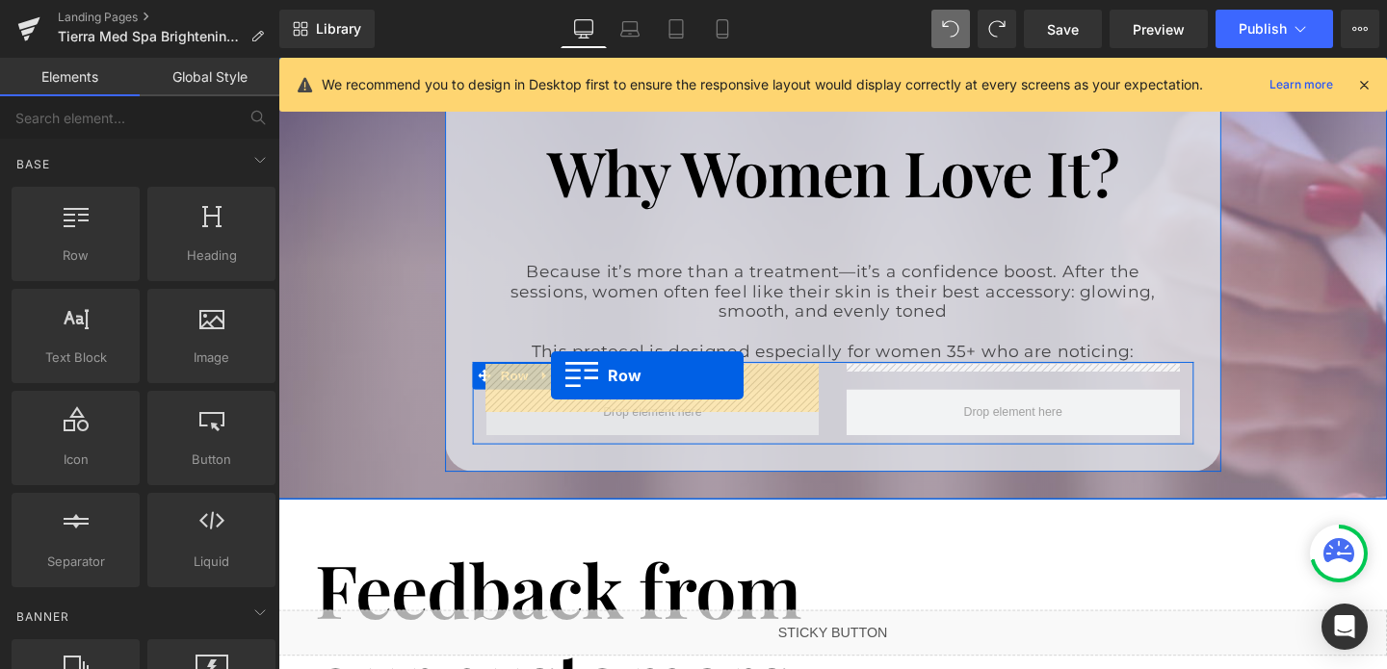
drag, startPoint x: 353, startPoint y: 278, endPoint x: 565, endPoint y: 392, distance: 240.4
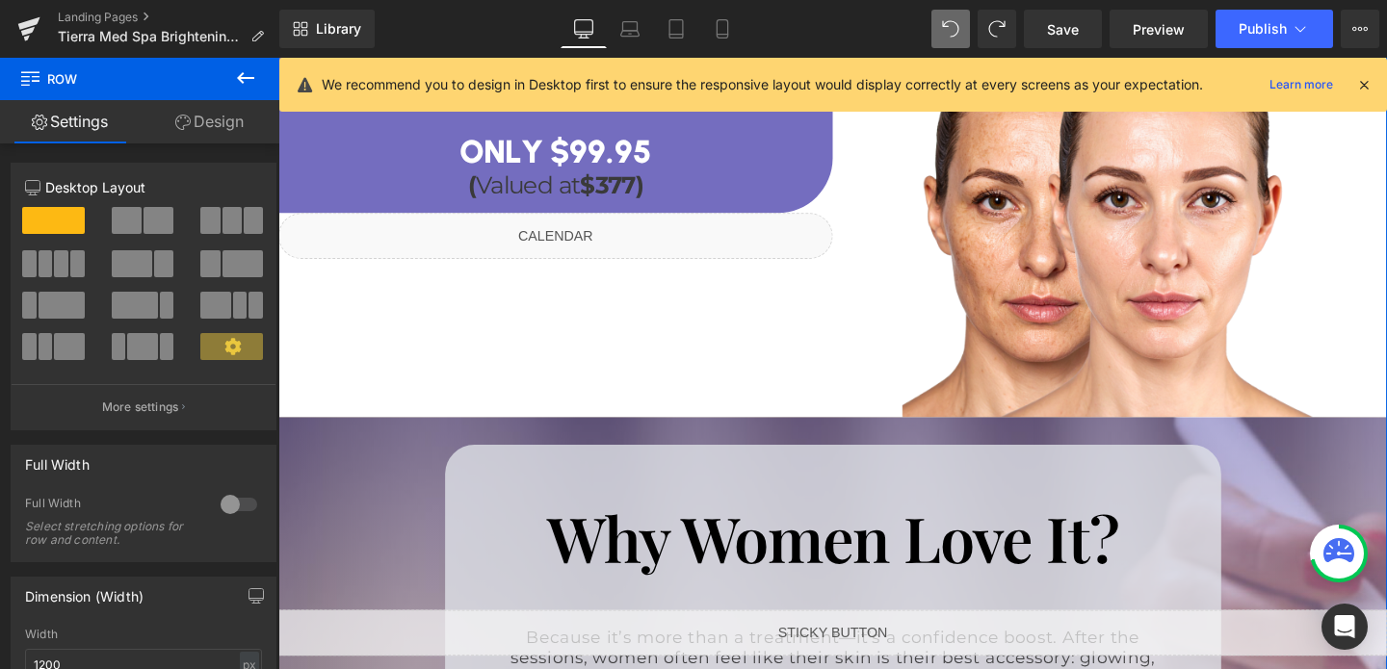
scroll to position [2246, 0]
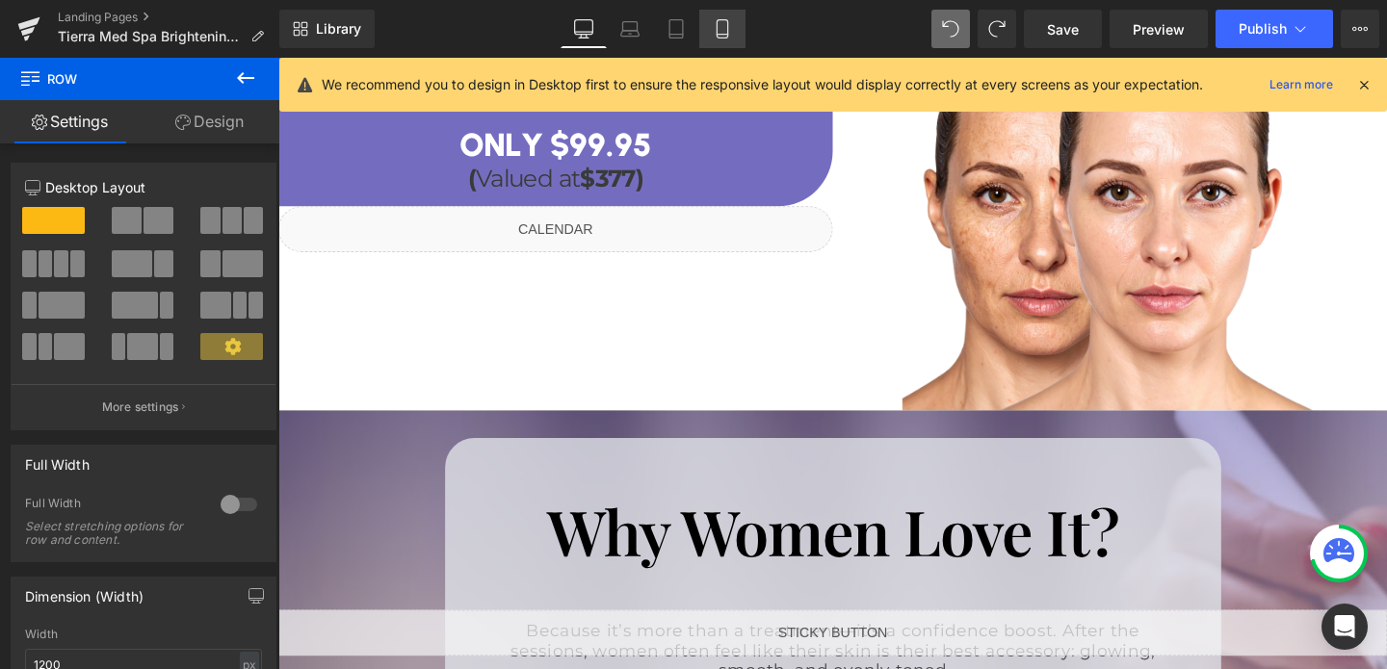
click at [721, 22] on icon at bounding box center [722, 28] width 19 height 19
type input "100"
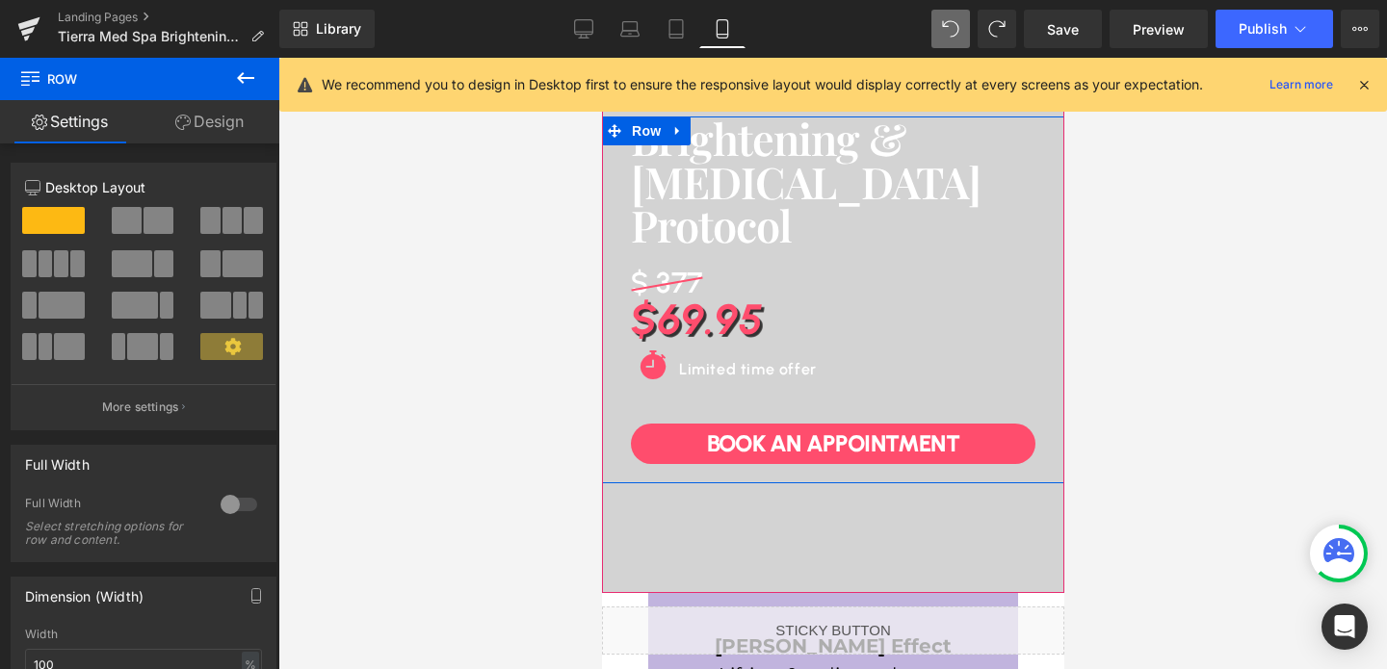
scroll to position [223, 0]
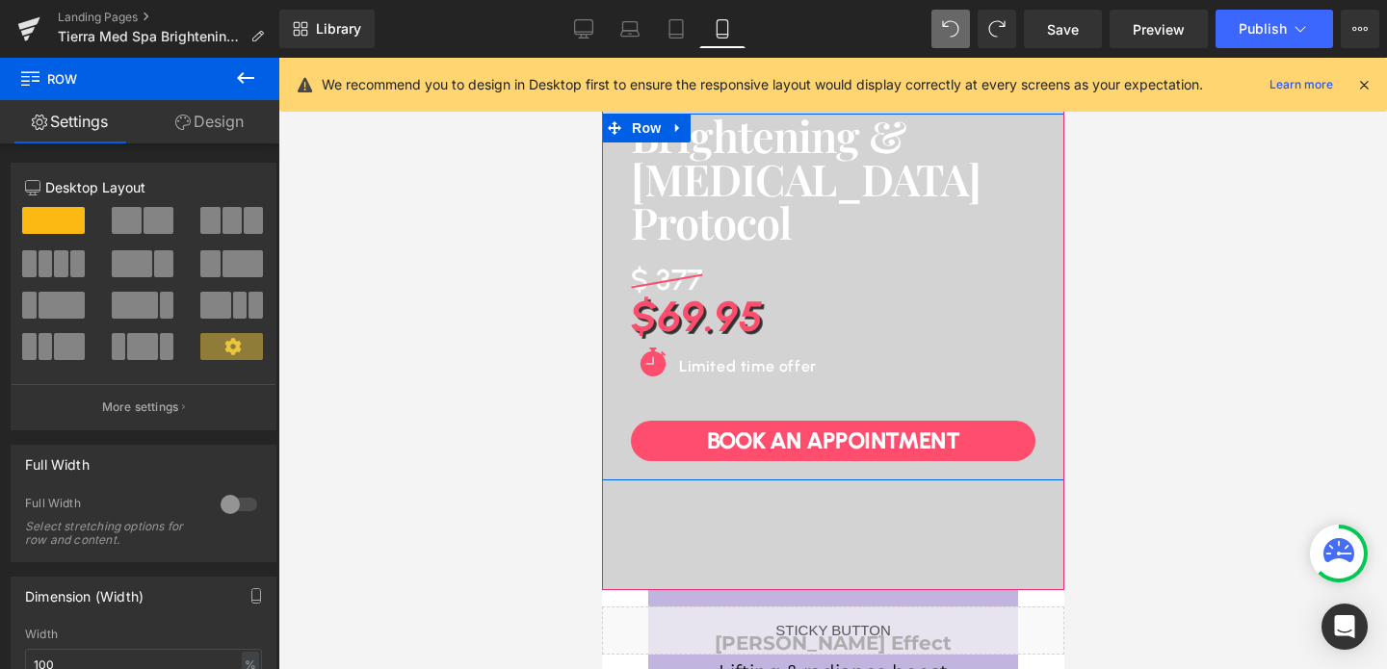
click at [665, 336] on div "$69.95 Heading" at bounding box center [832, 317] width 404 height 42
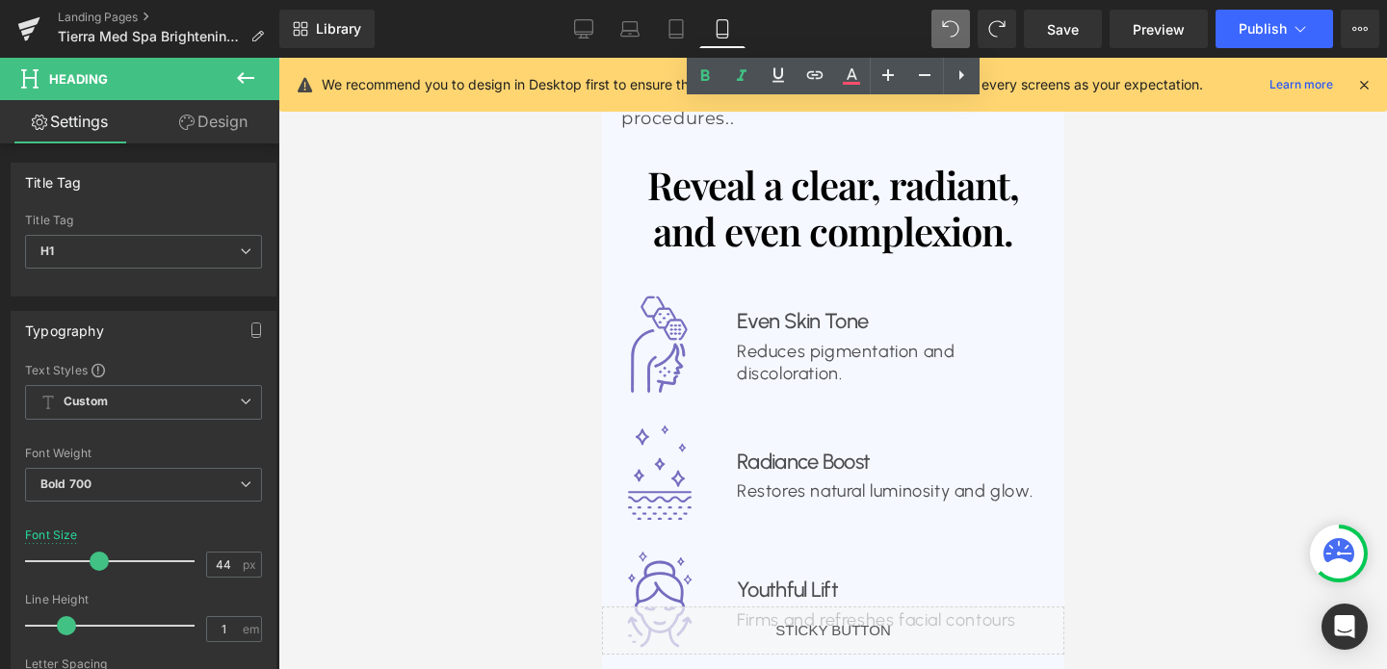
scroll to position [2523, 0]
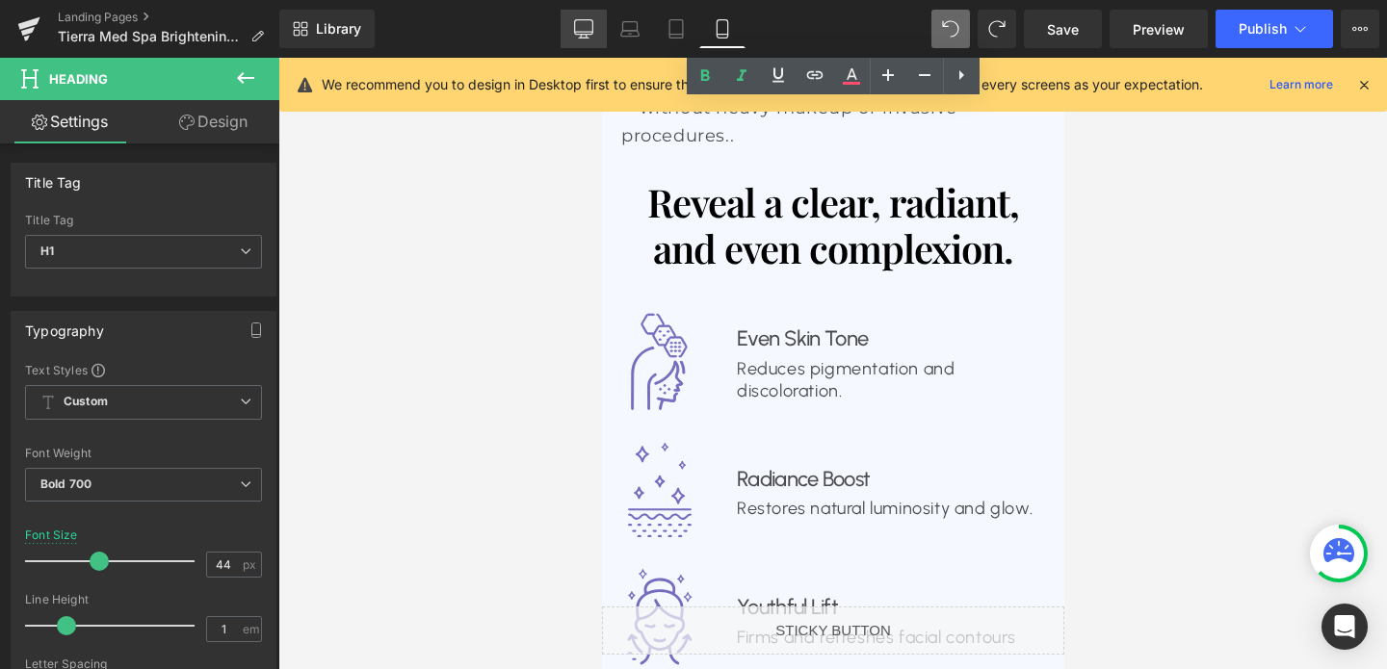
click at [581, 20] on icon at bounding box center [584, 27] width 18 height 14
type input "50"
type input "#c1b4de"
type input "100"
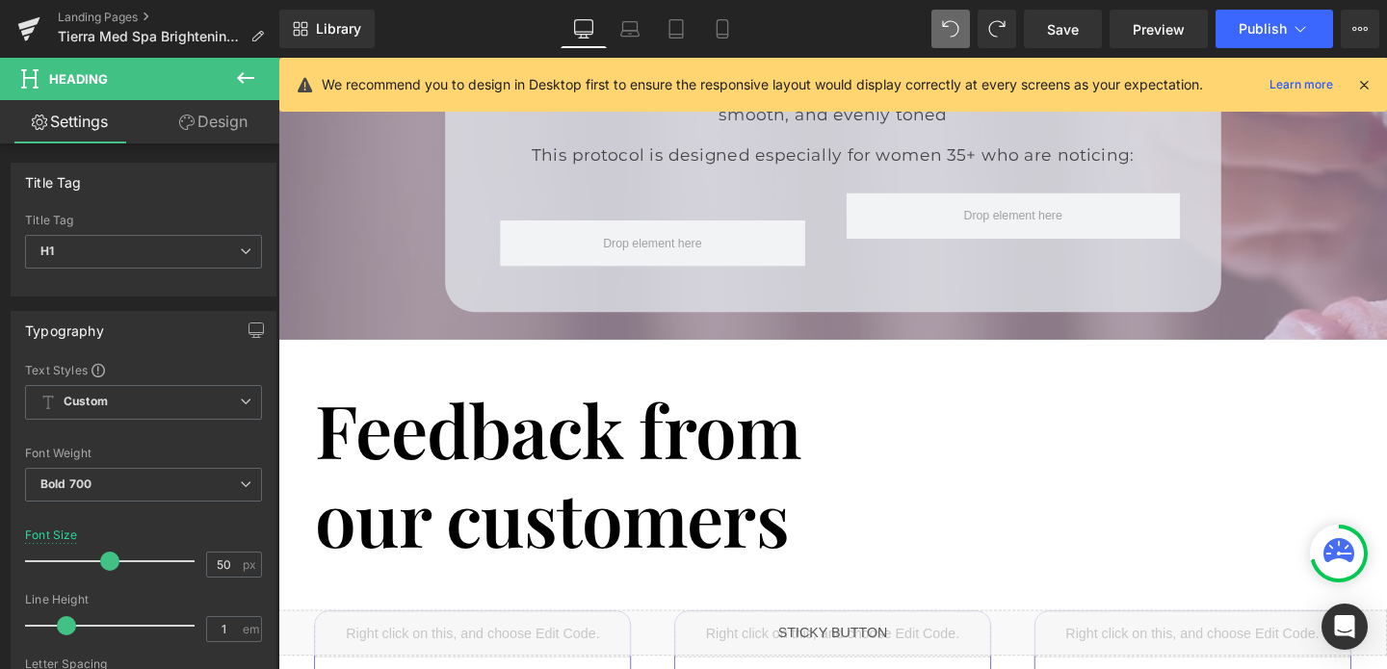
scroll to position [2821, 0]
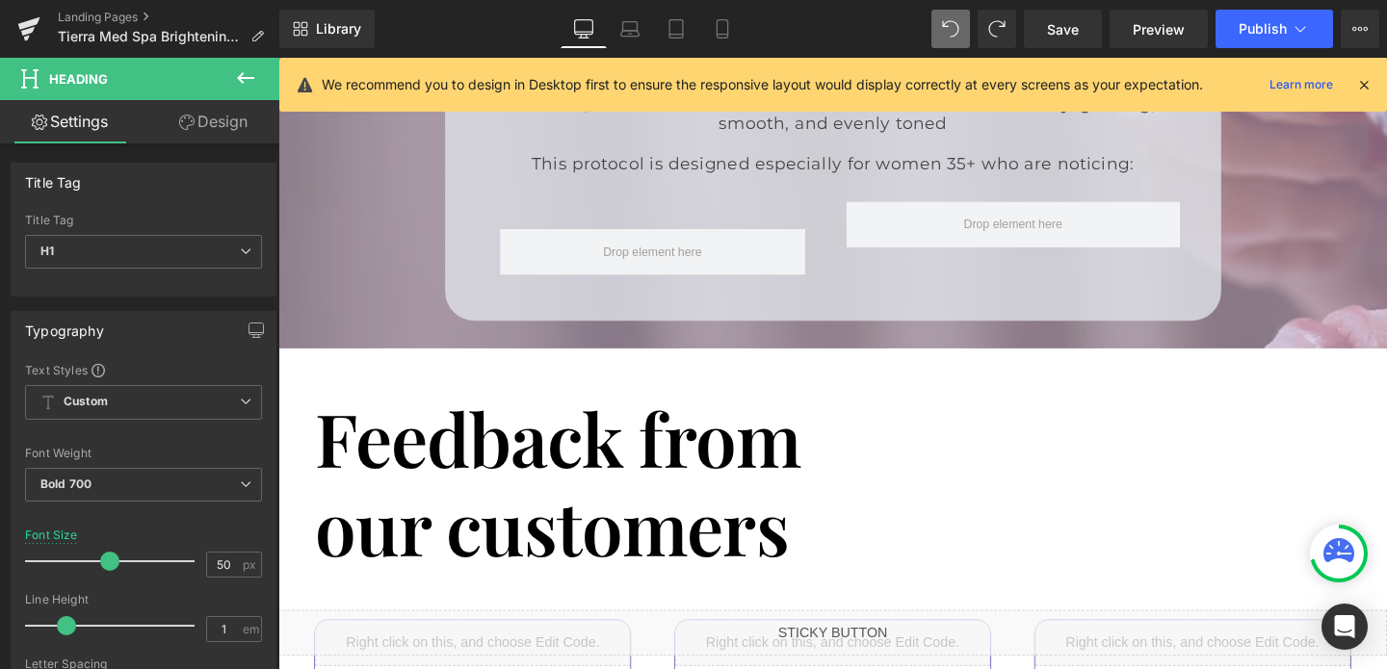
click at [248, 66] on icon at bounding box center [245, 77] width 23 height 23
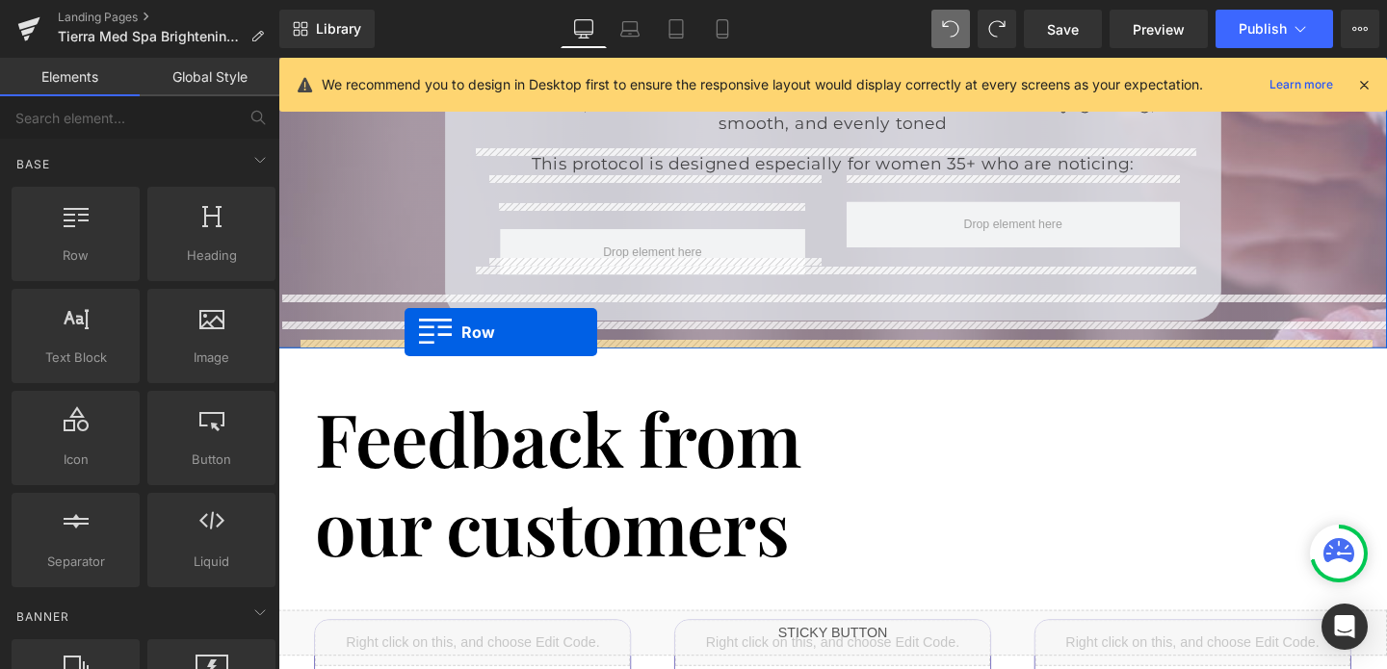
drag, startPoint x: 370, startPoint y: 271, endPoint x: 409, endPoint y: 344, distance: 83.1
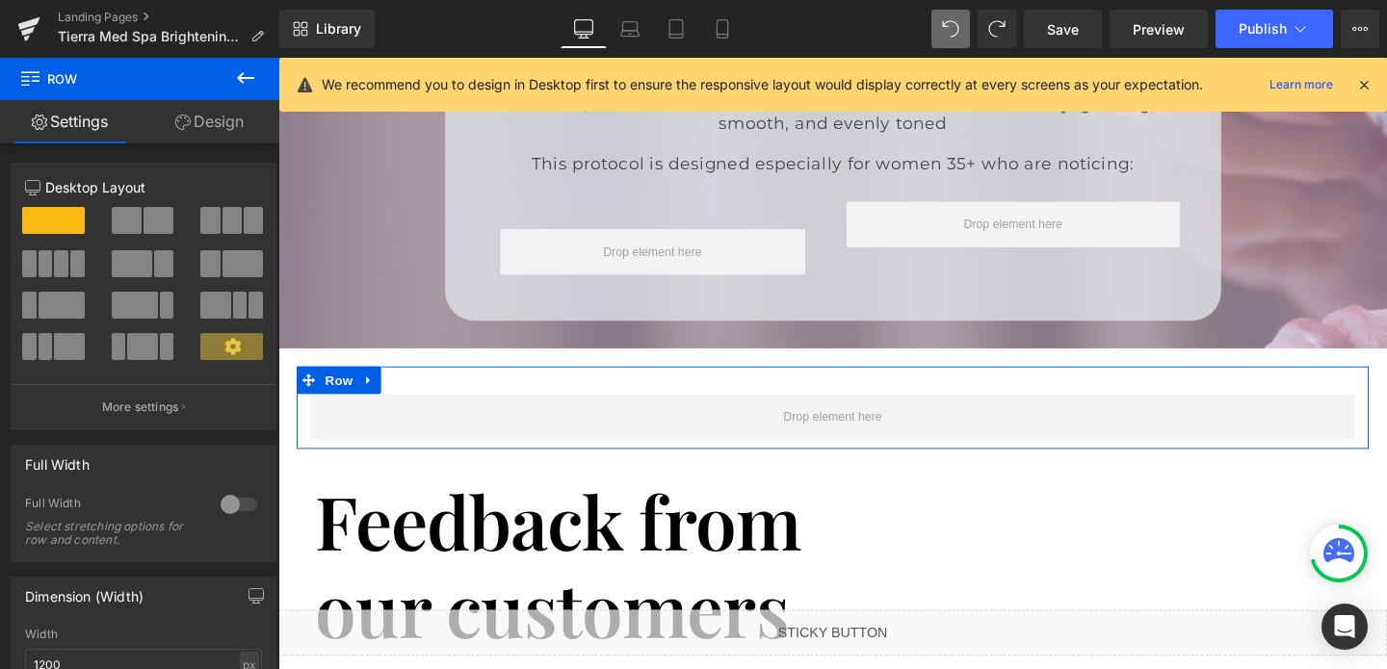
click at [244, 498] on div at bounding box center [239, 504] width 46 height 31
click at [213, 111] on link "Design" at bounding box center [210, 121] width 140 height 43
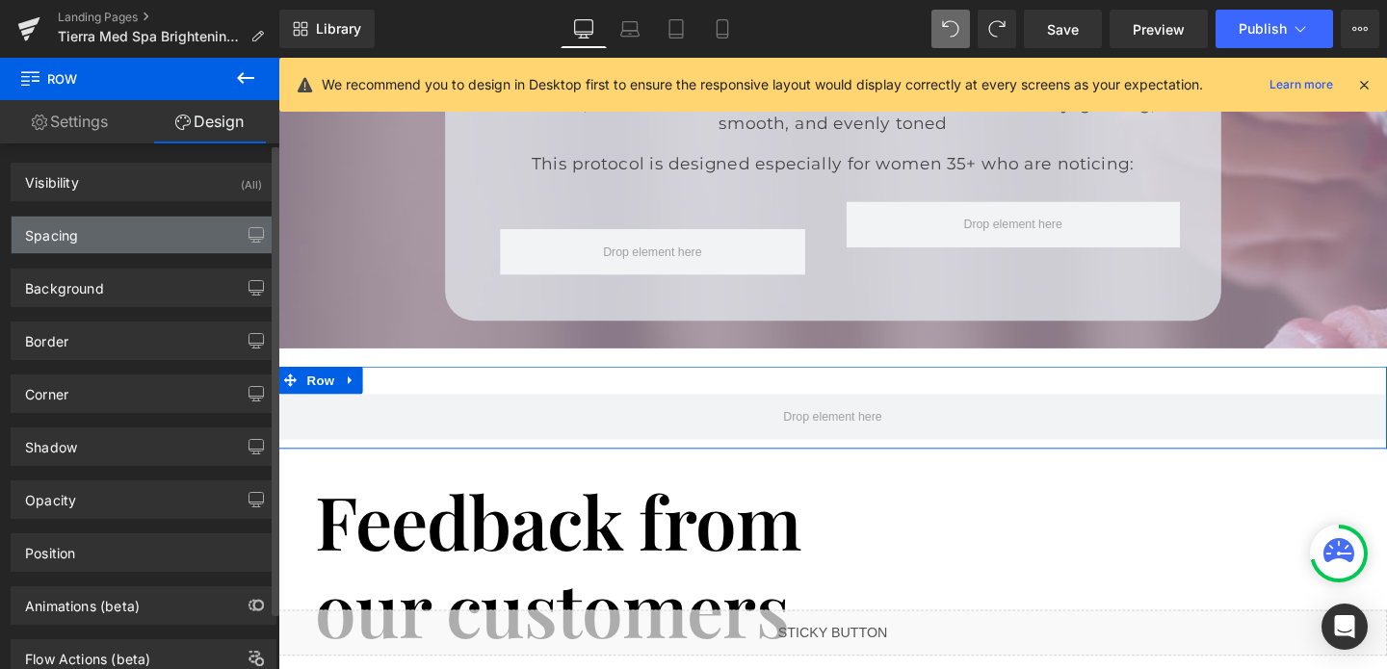
click at [87, 239] on div "Spacing" at bounding box center [144, 235] width 264 height 37
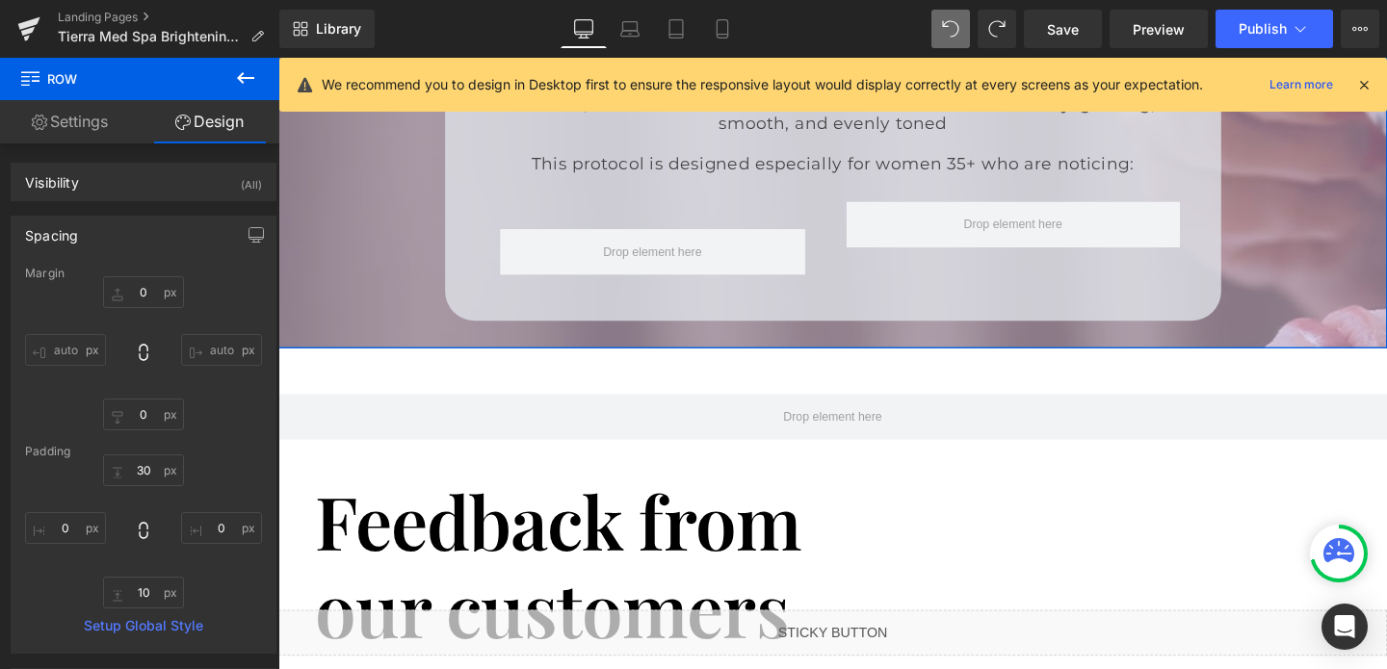
click at [433, 324] on div "Why Women Love It? Heading Because it’s more than a treatment—it’s a confidence…" at bounding box center [860, 109] width 1165 height 510
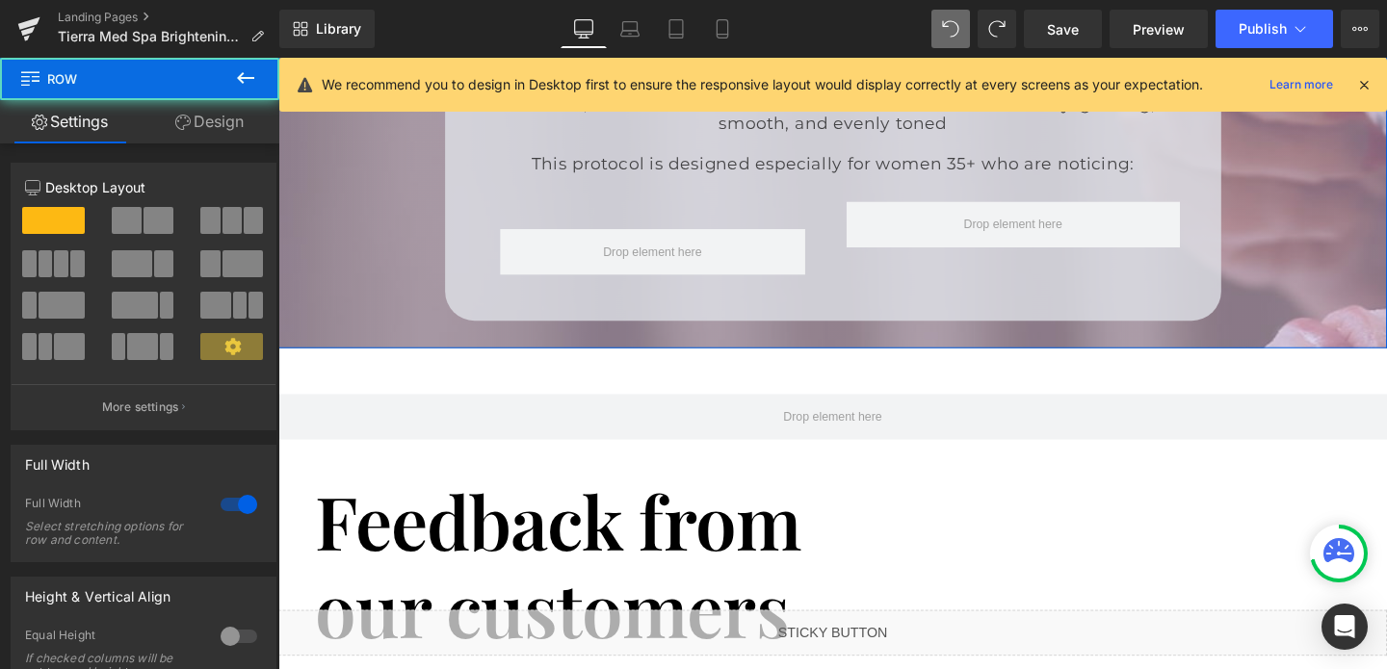
click at [207, 122] on link "Design" at bounding box center [210, 121] width 140 height 43
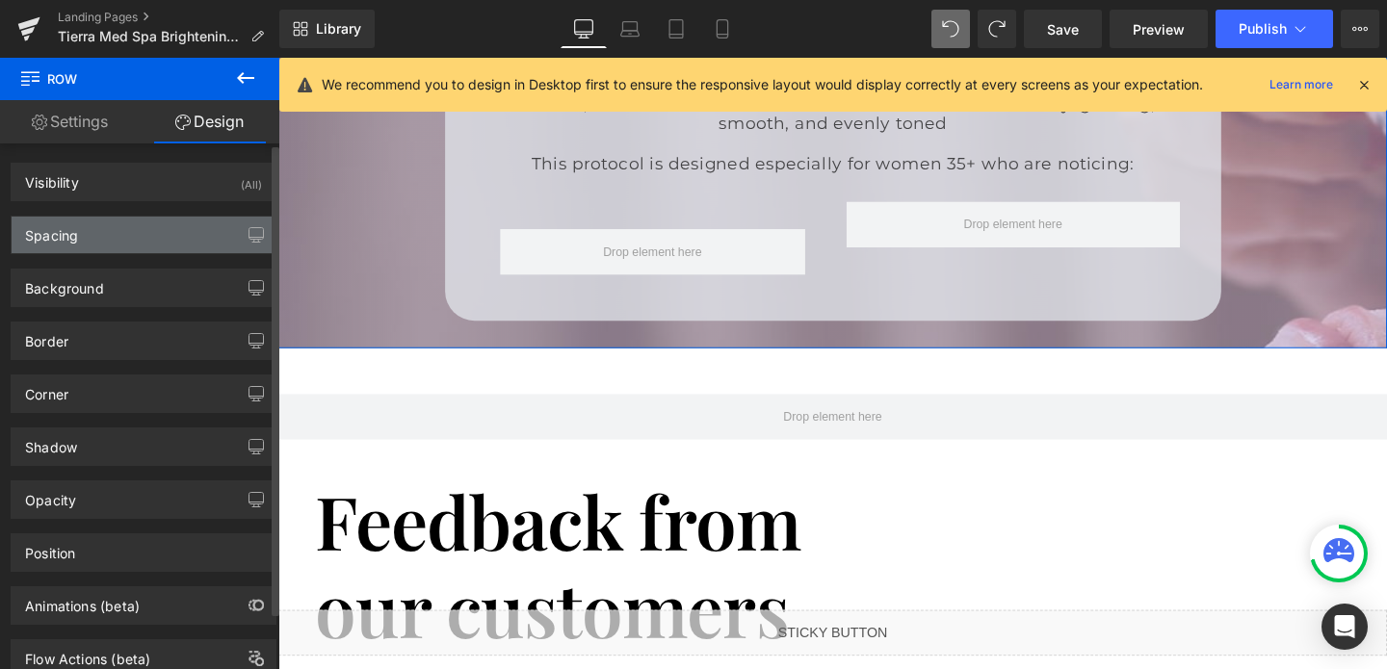
click at [134, 240] on div "Spacing" at bounding box center [144, 235] width 264 height 37
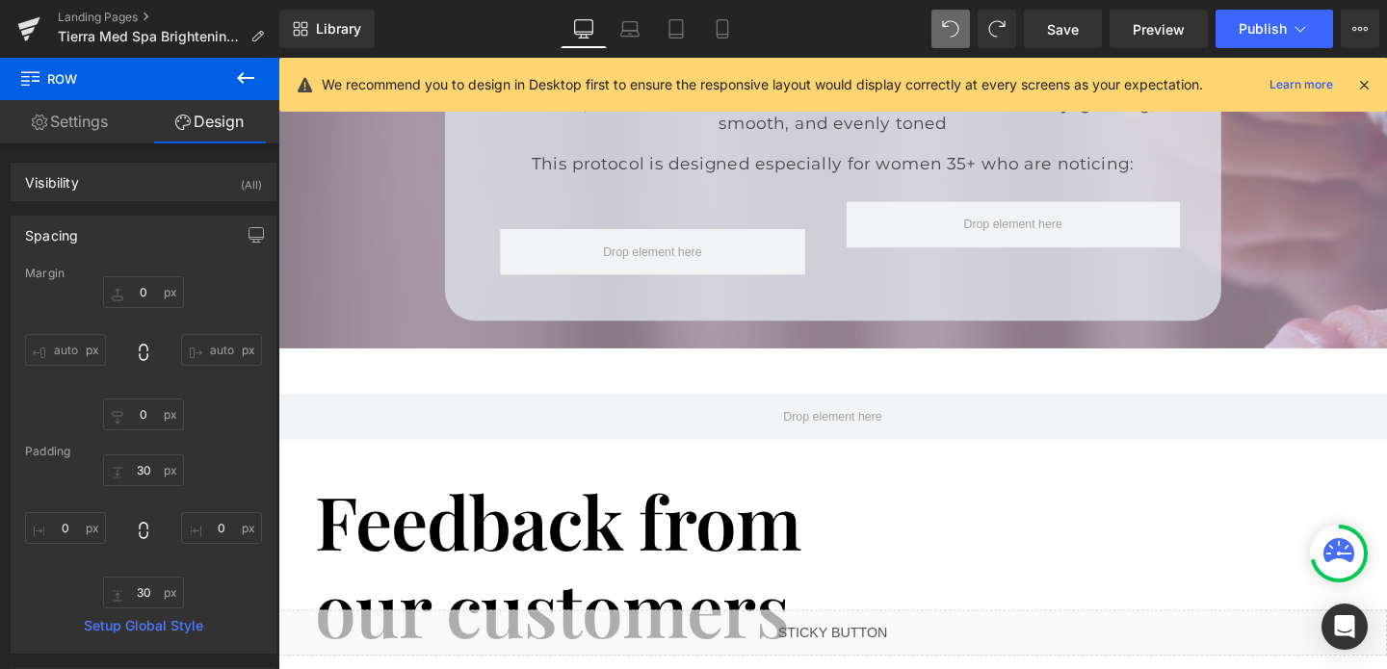
click at [341, 303] on div "Why Women Love It? Heading Because it’s more than a treatment—it’s a confidence…" at bounding box center [860, 109] width 1165 height 453
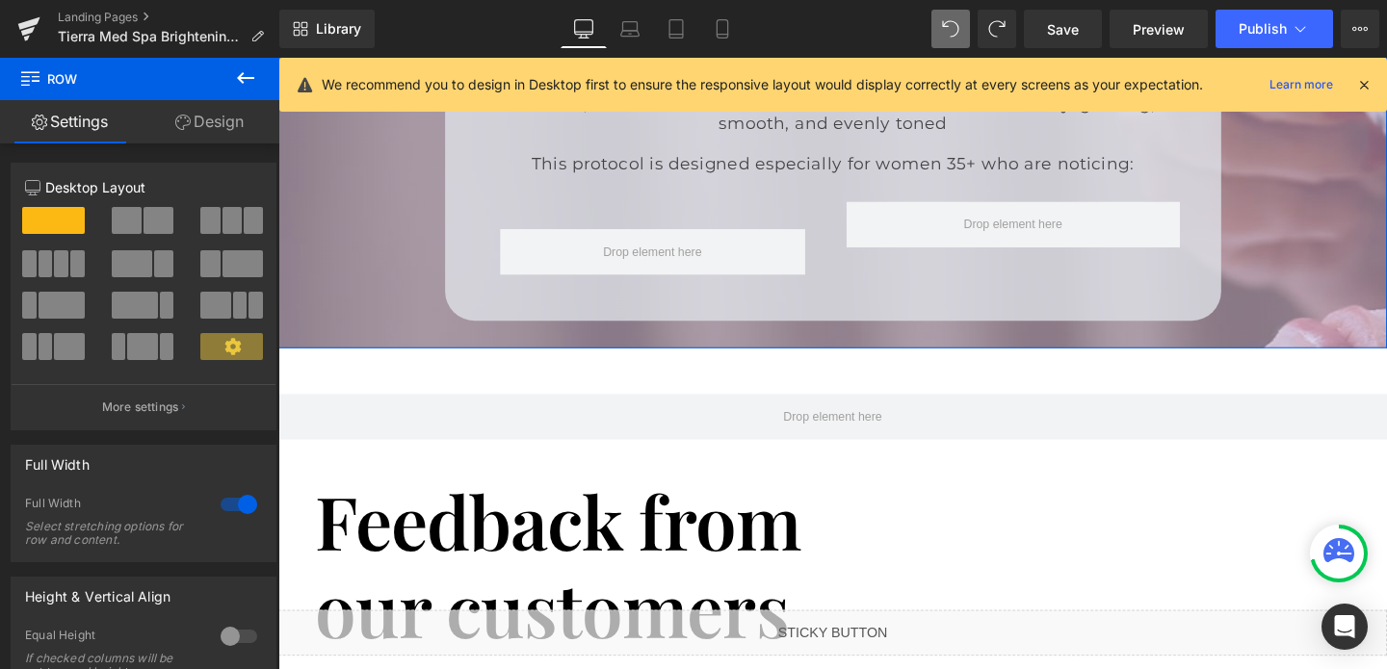
click at [225, 128] on link "Design" at bounding box center [210, 121] width 140 height 43
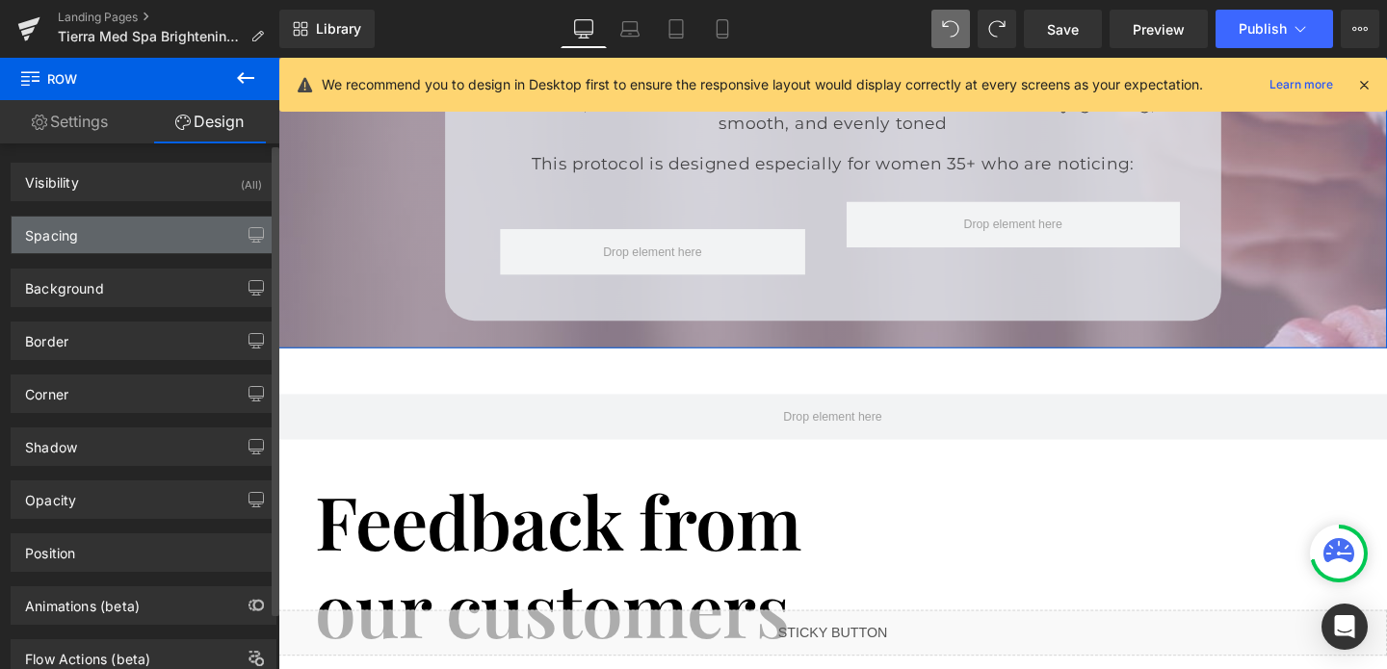
click at [160, 233] on div "Spacing" at bounding box center [144, 235] width 264 height 37
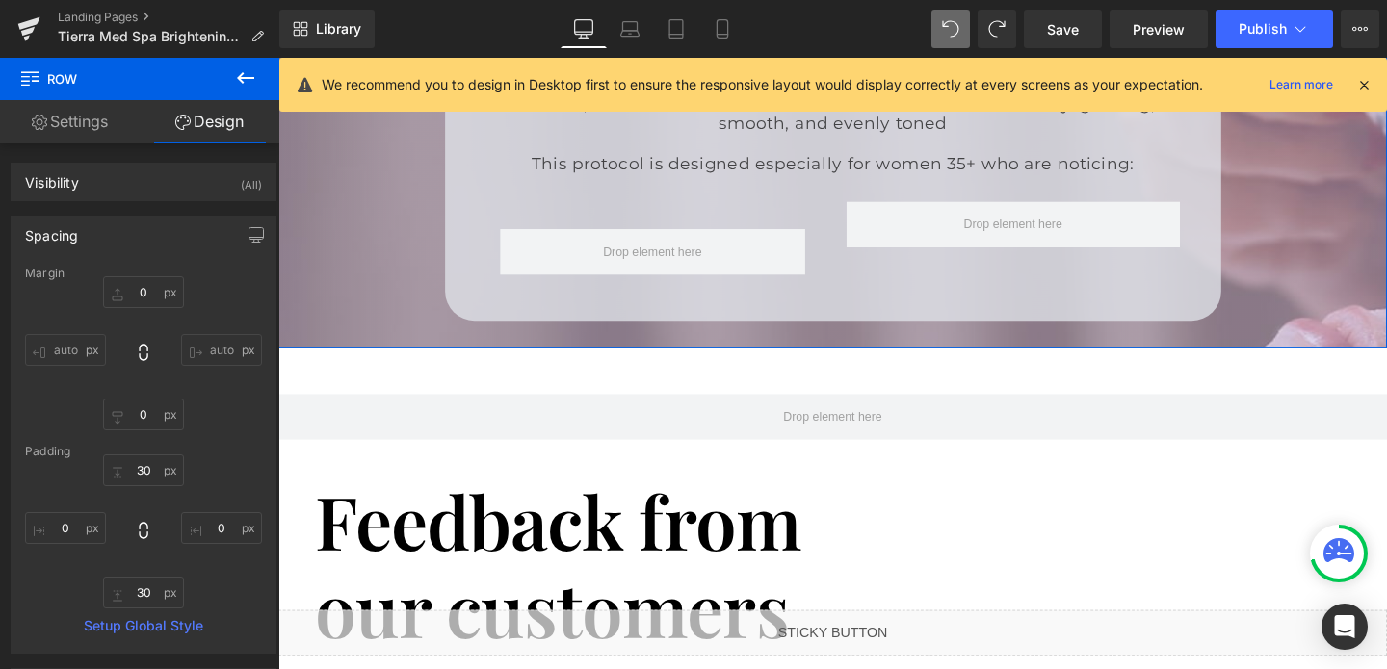
click at [392, 319] on div "Why Women Love It? Heading Because it’s more than a treatment—it’s a confidence…" at bounding box center [860, 109] width 1165 height 510
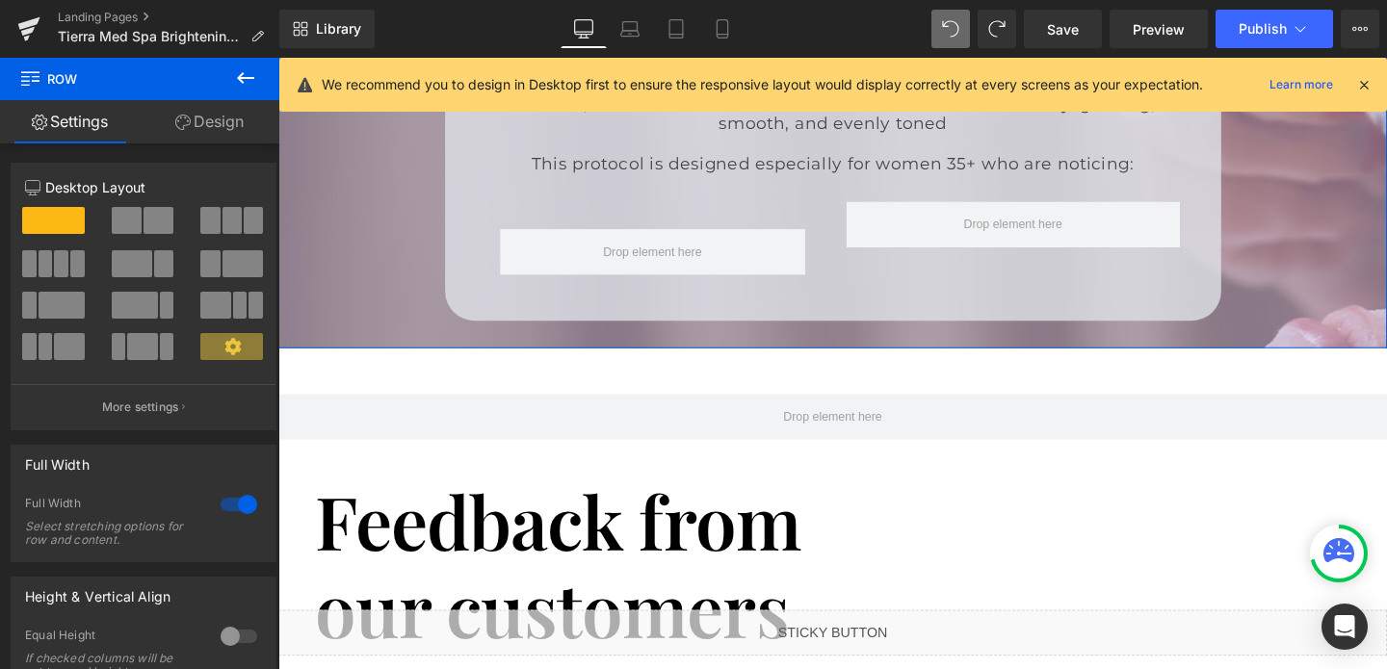
click at [214, 128] on link "Design" at bounding box center [210, 121] width 140 height 43
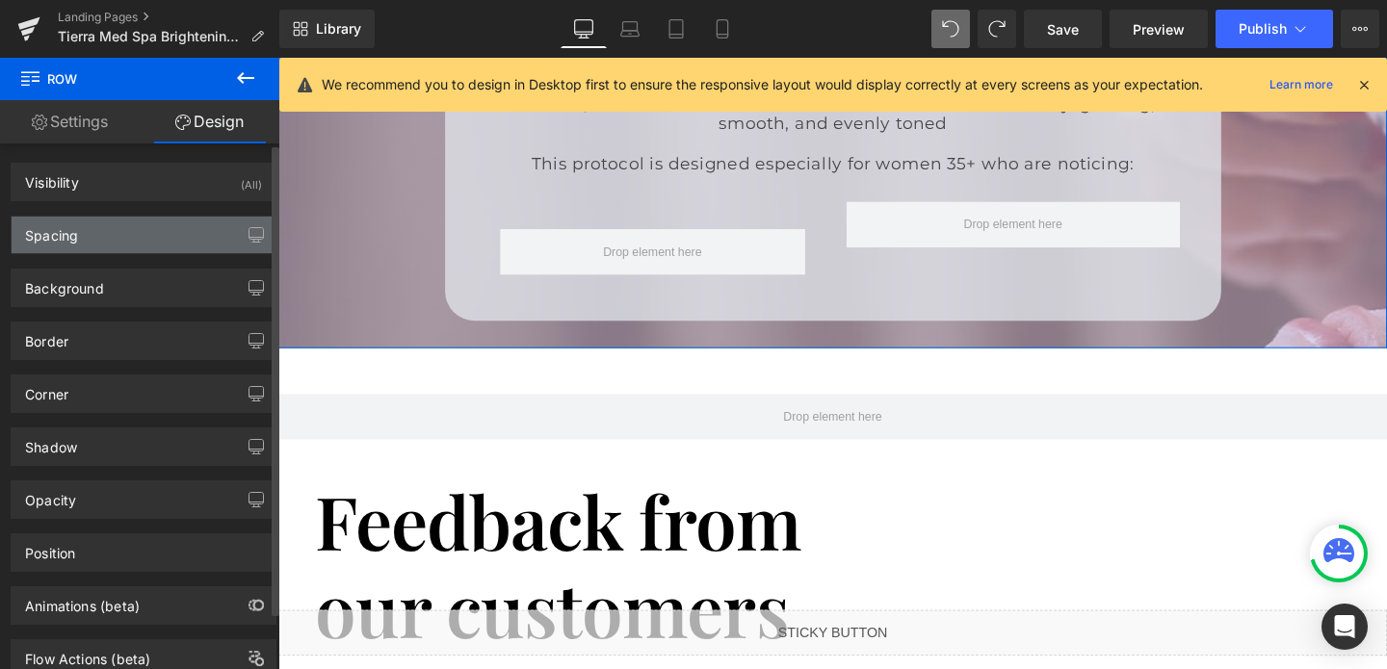
click at [134, 227] on div "Spacing" at bounding box center [144, 235] width 264 height 37
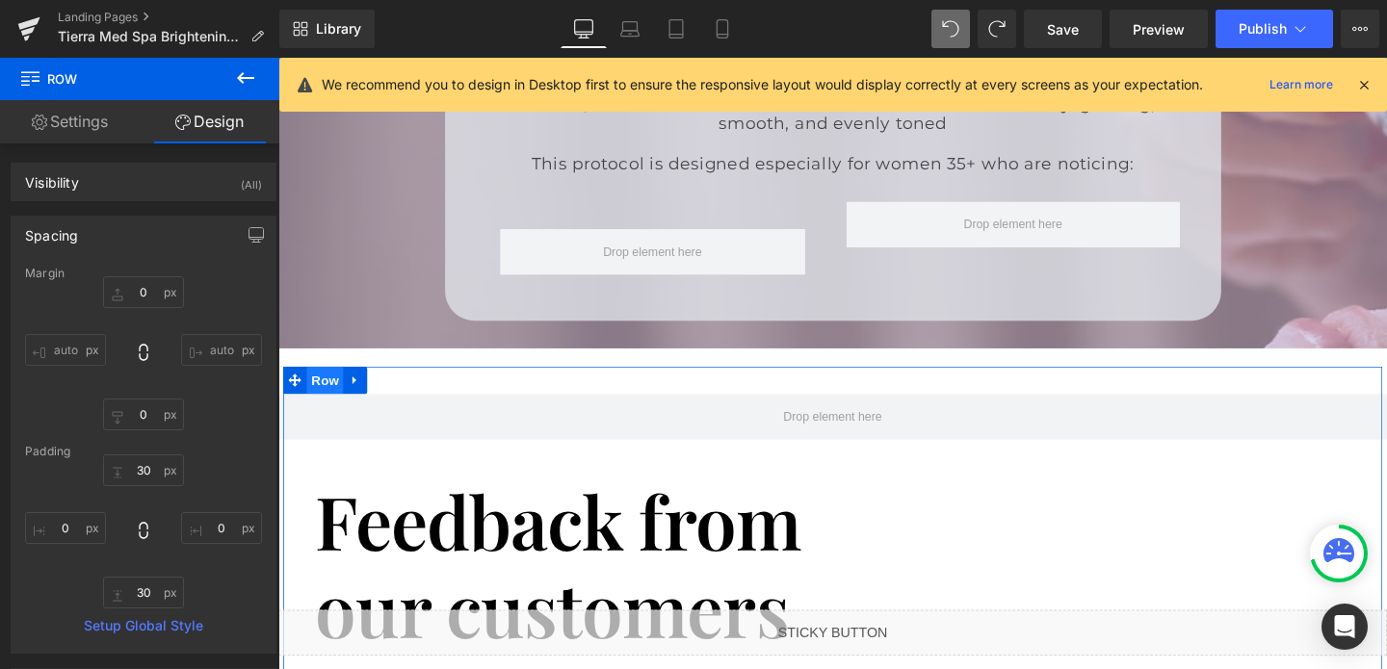
click at [328, 382] on span "Row" at bounding box center [327, 396] width 39 height 29
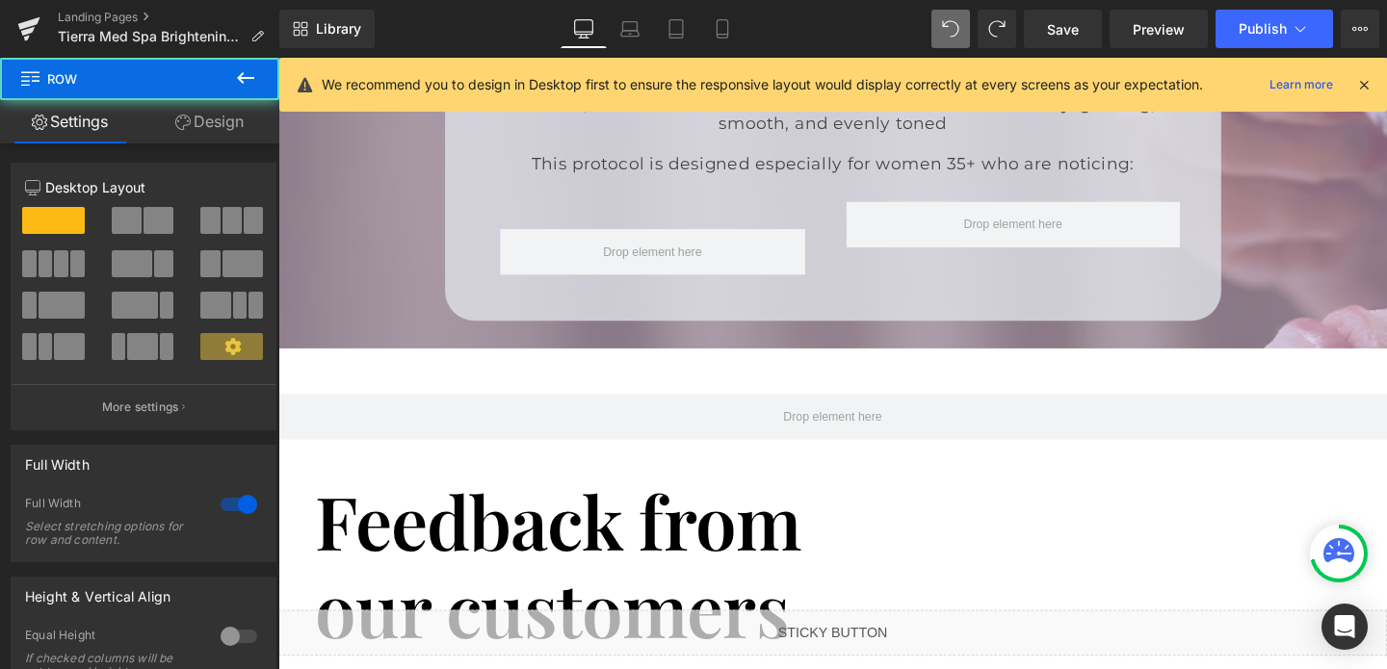
drag, startPoint x: 422, startPoint y: 386, endPoint x: 430, endPoint y: 342, distance: 45.1
click at [430, 342] on div "Liquid Liquid Liquid Row Brightening & Hyperpigmentation Protocol Heading $ 377…" at bounding box center [860, 637] width 1165 height 6800
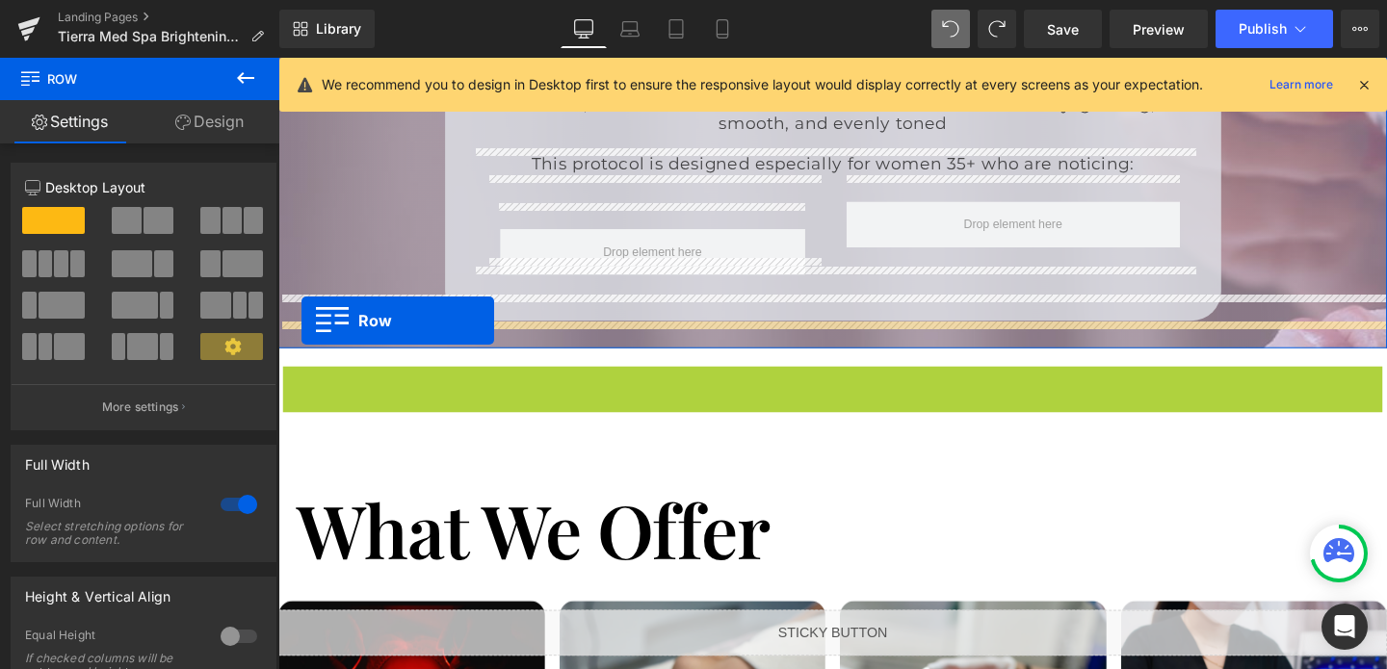
drag, startPoint x: 295, startPoint y: 375, endPoint x: 302, endPoint y: 334, distance: 41.2
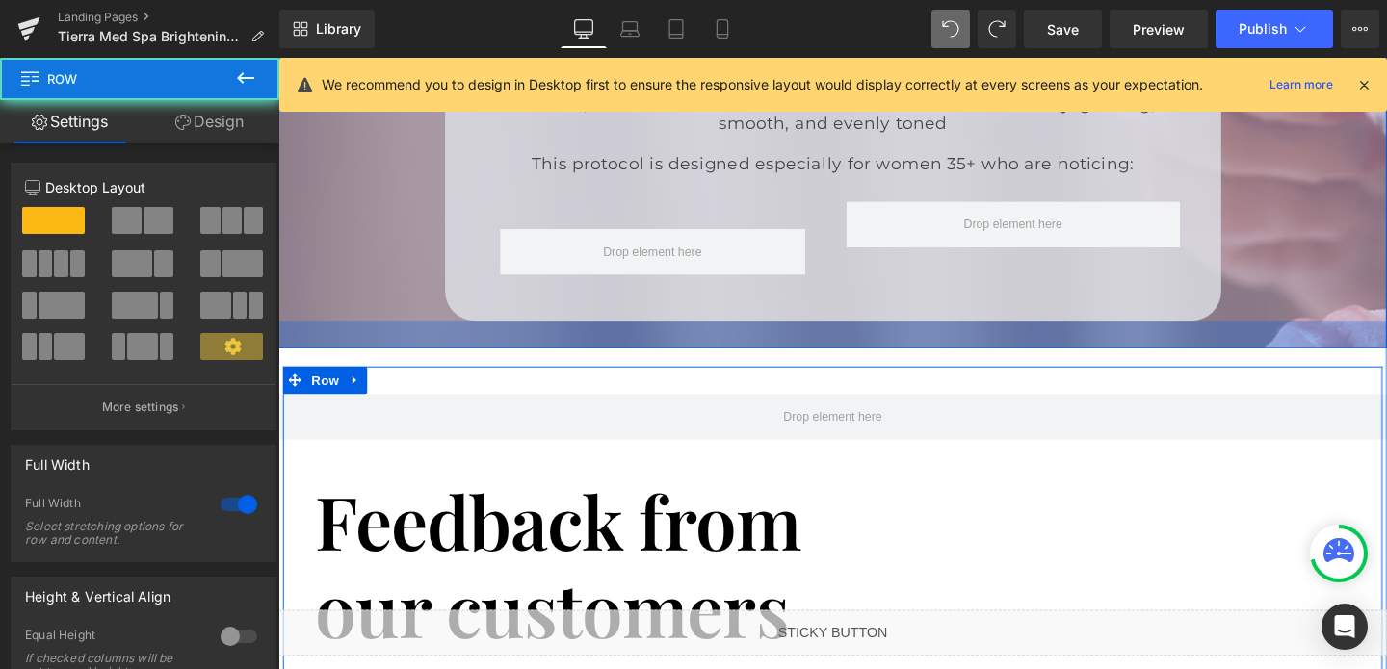
click at [302, 334] on div "Why Women Love It? Heading Because it’s more than a treatment—it’s a confidence…" at bounding box center [860, 109] width 1165 height 510
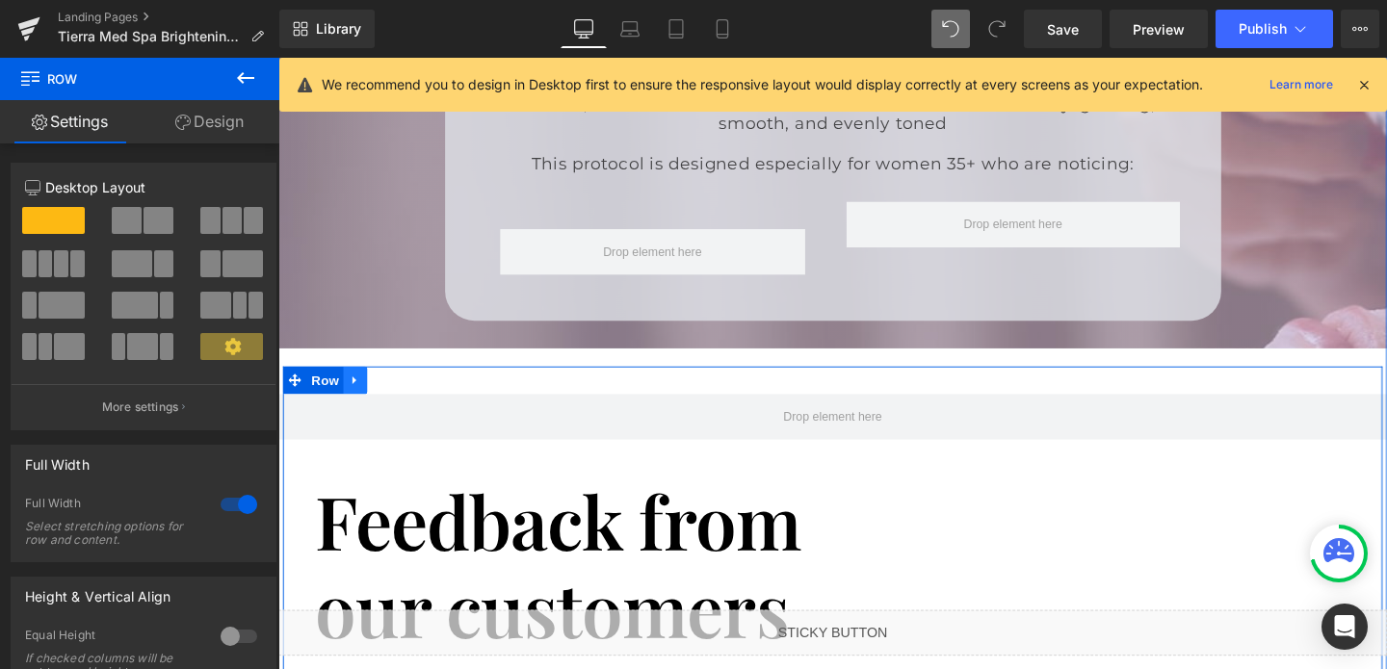
click at [359, 390] on icon at bounding box center [358, 397] width 13 height 14
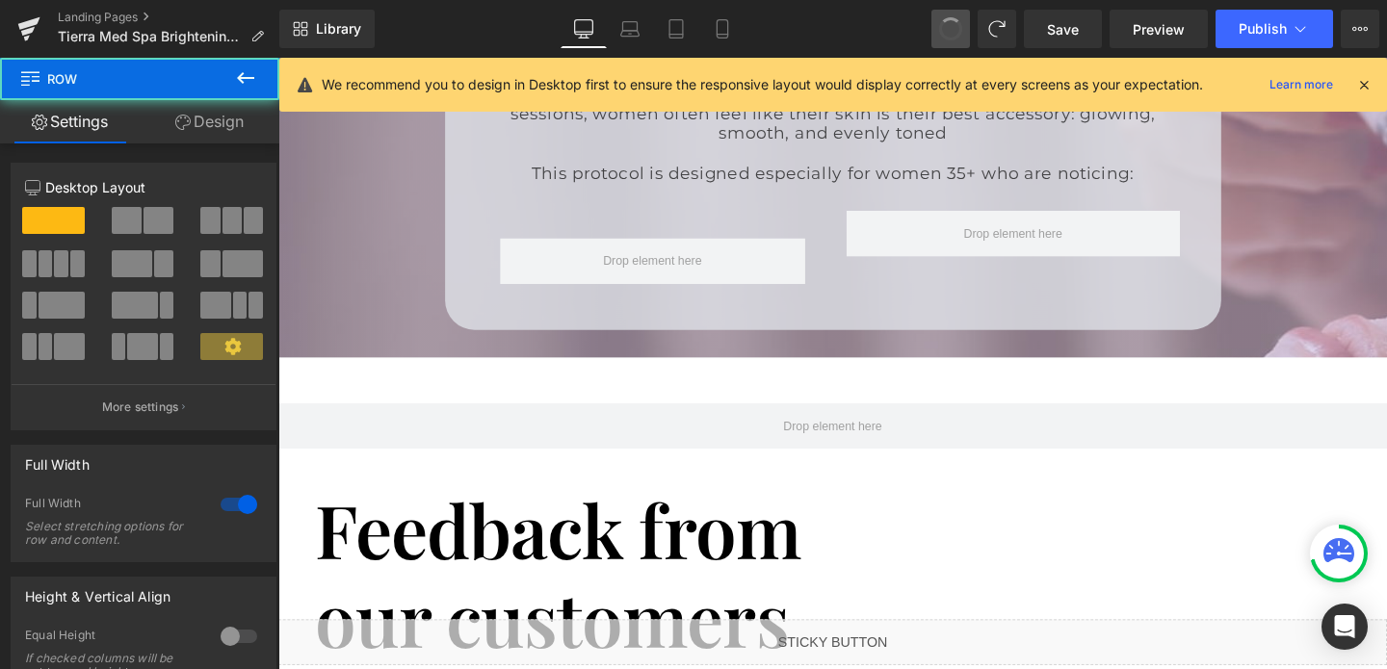
type input "15"
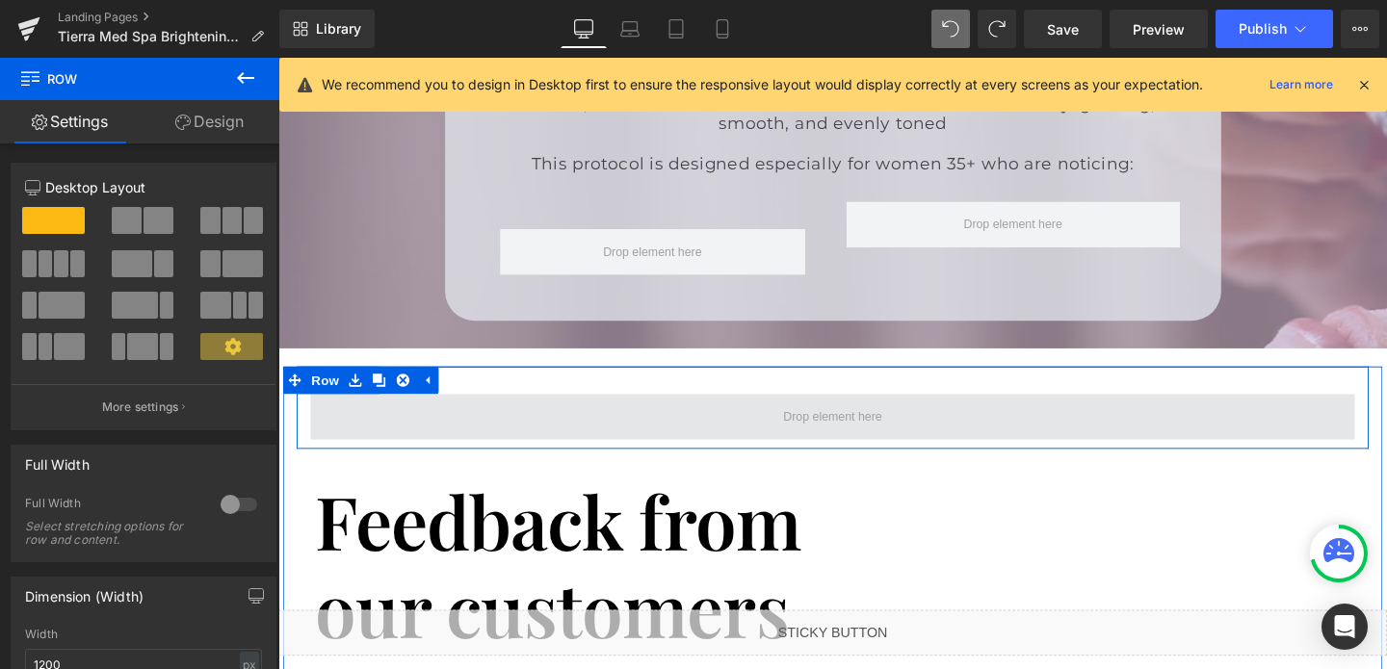
click at [679, 411] on span at bounding box center [861, 435] width 1098 height 48
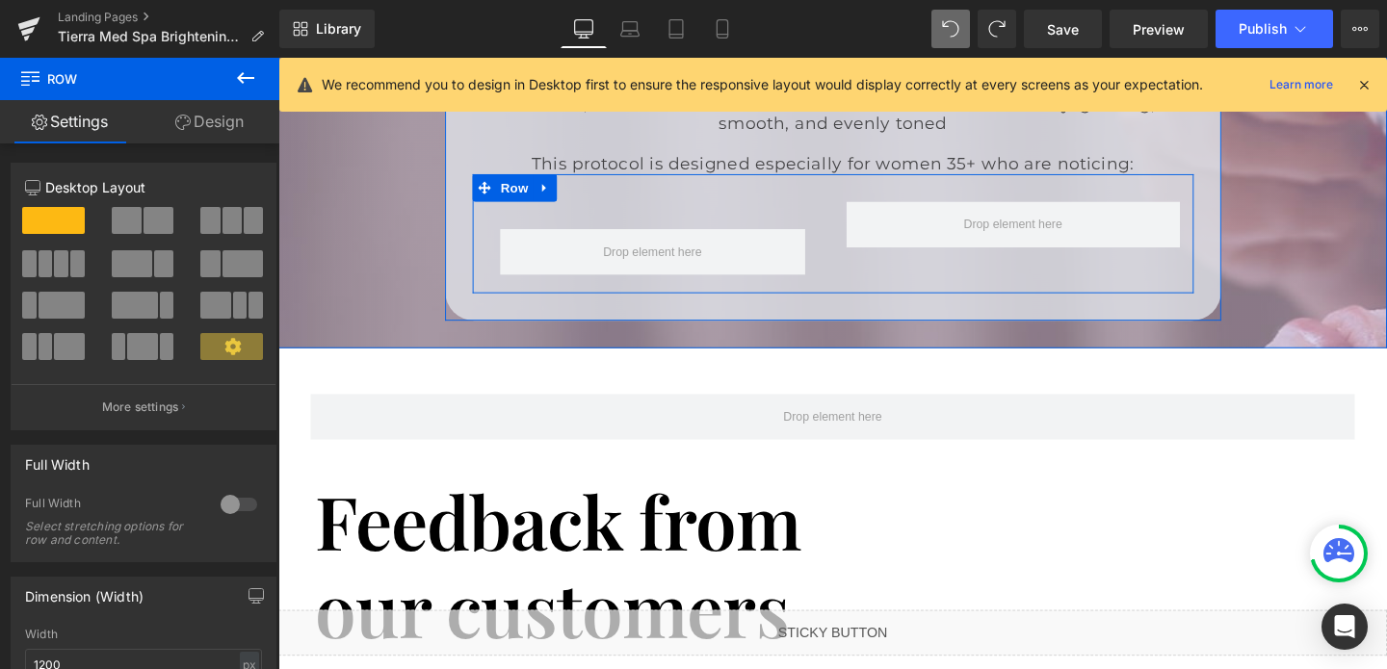
scroll to position [2785, 0]
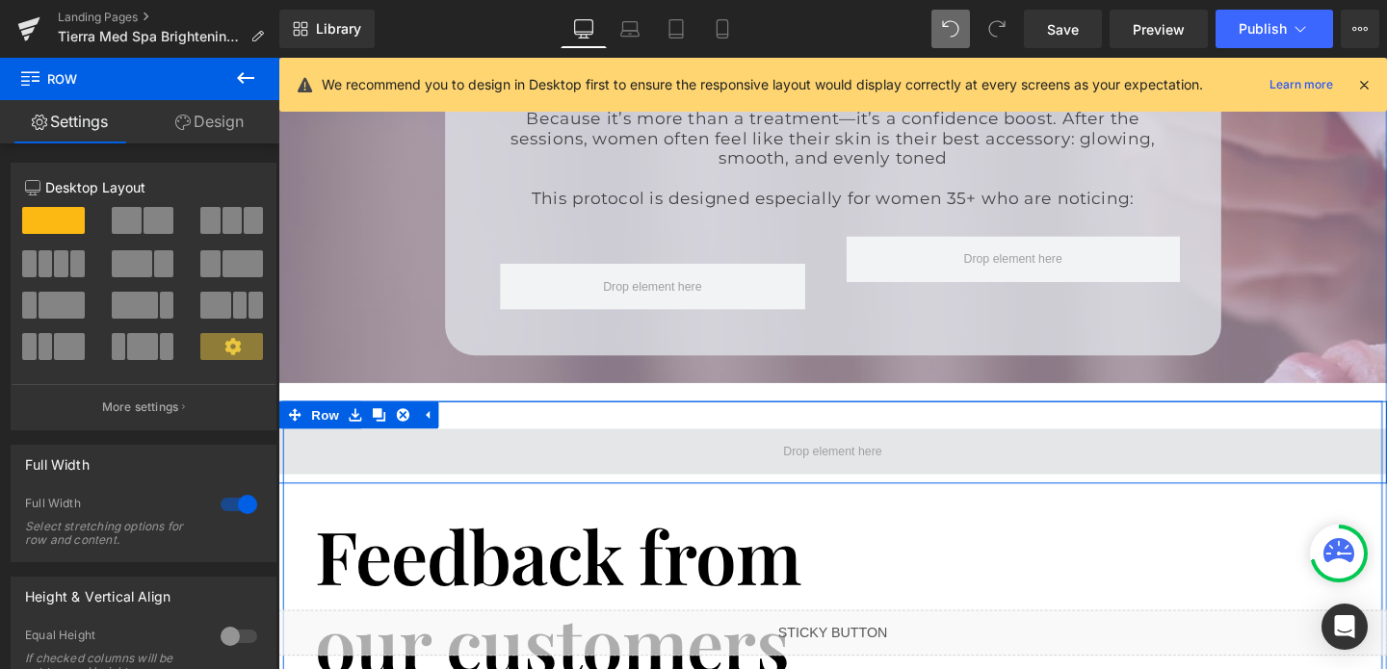
click at [404, 448] on span at bounding box center [860, 472] width 1165 height 48
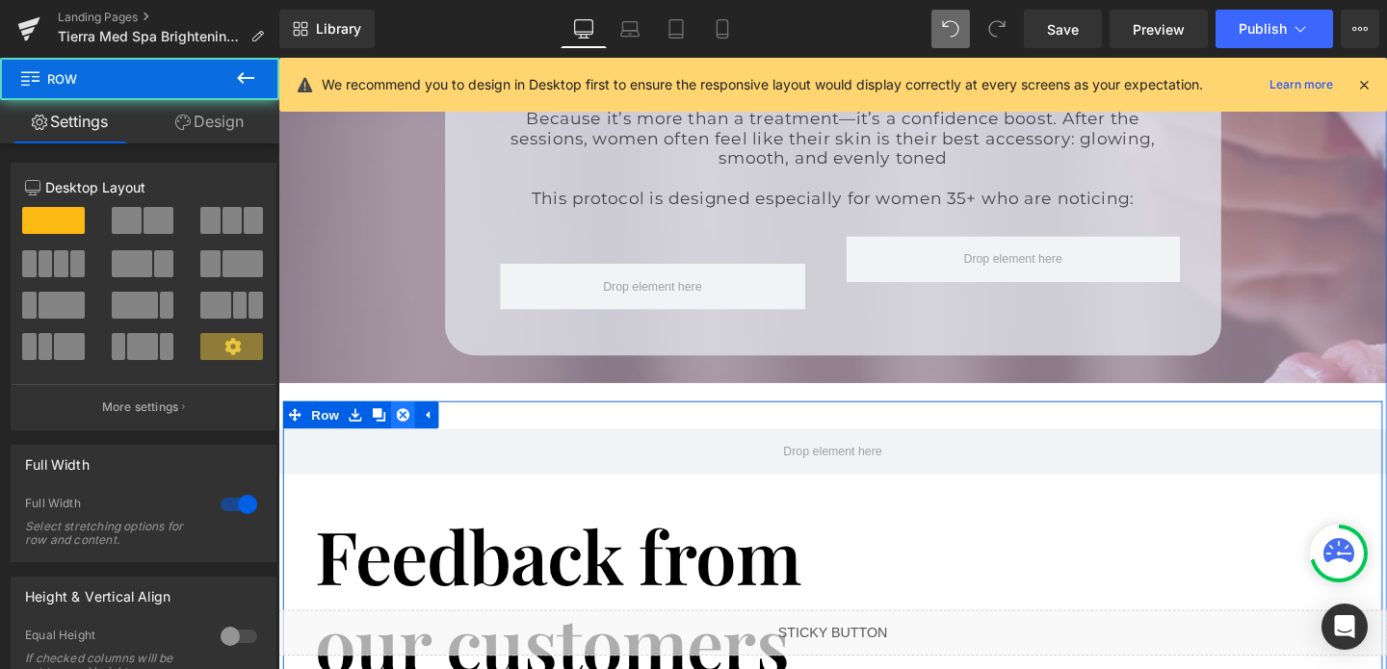
click at [403, 419] on link at bounding box center [409, 433] width 25 height 29
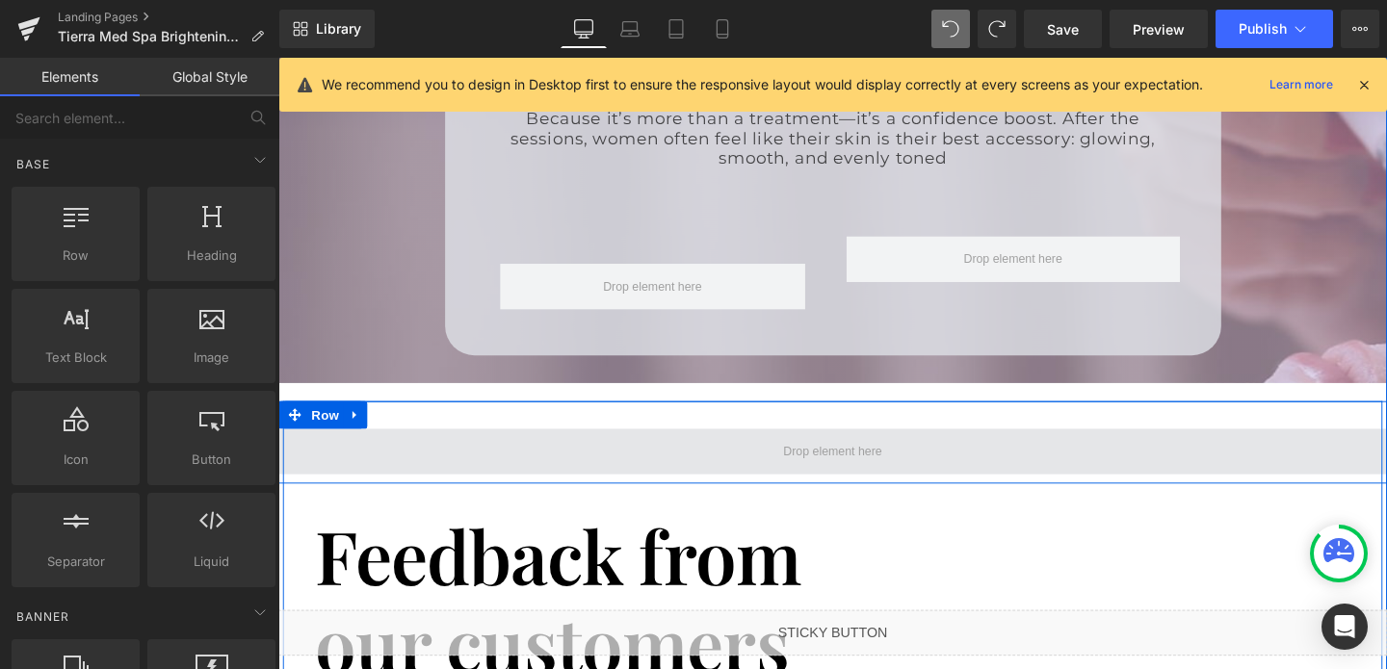
click at [424, 448] on span at bounding box center [860, 472] width 1165 height 48
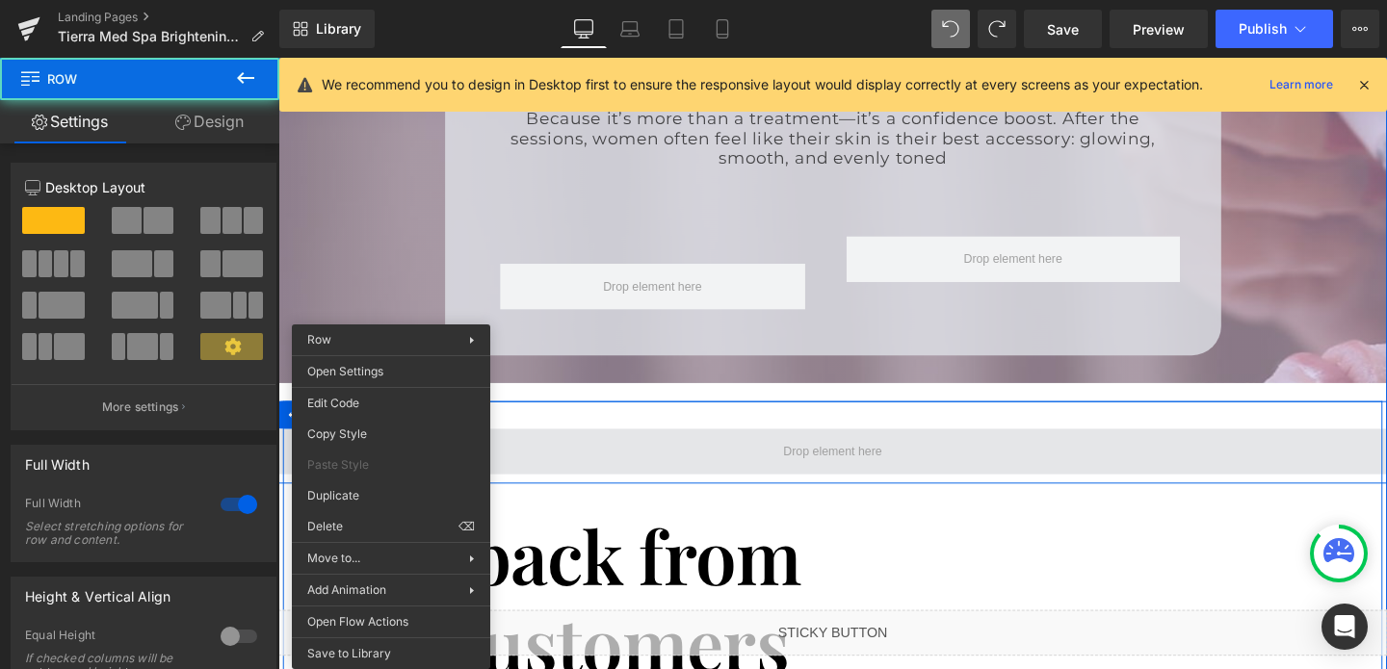
click at [392, 448] on span at bounding box center [860, 472] width 1165 height 48
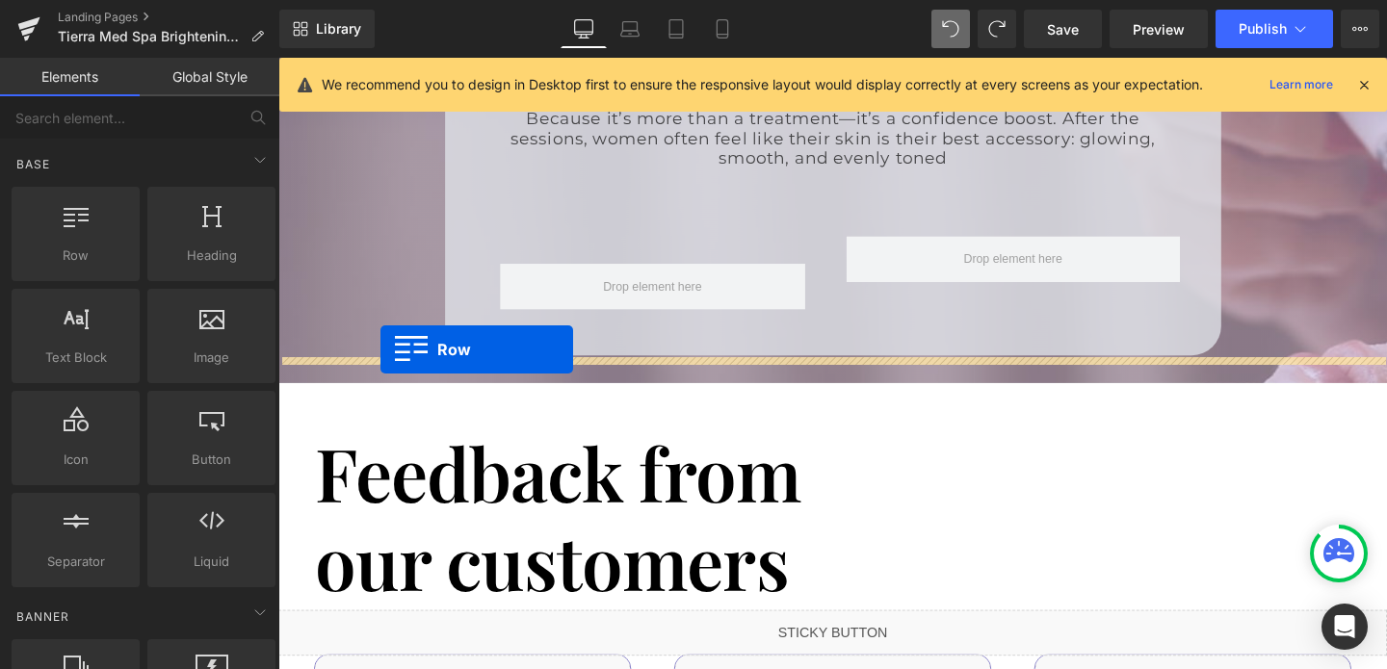
drag, startPoint x: 375, startPoint y: 305, endPoint x: 385, endPoint y: 365, distance: 60.6
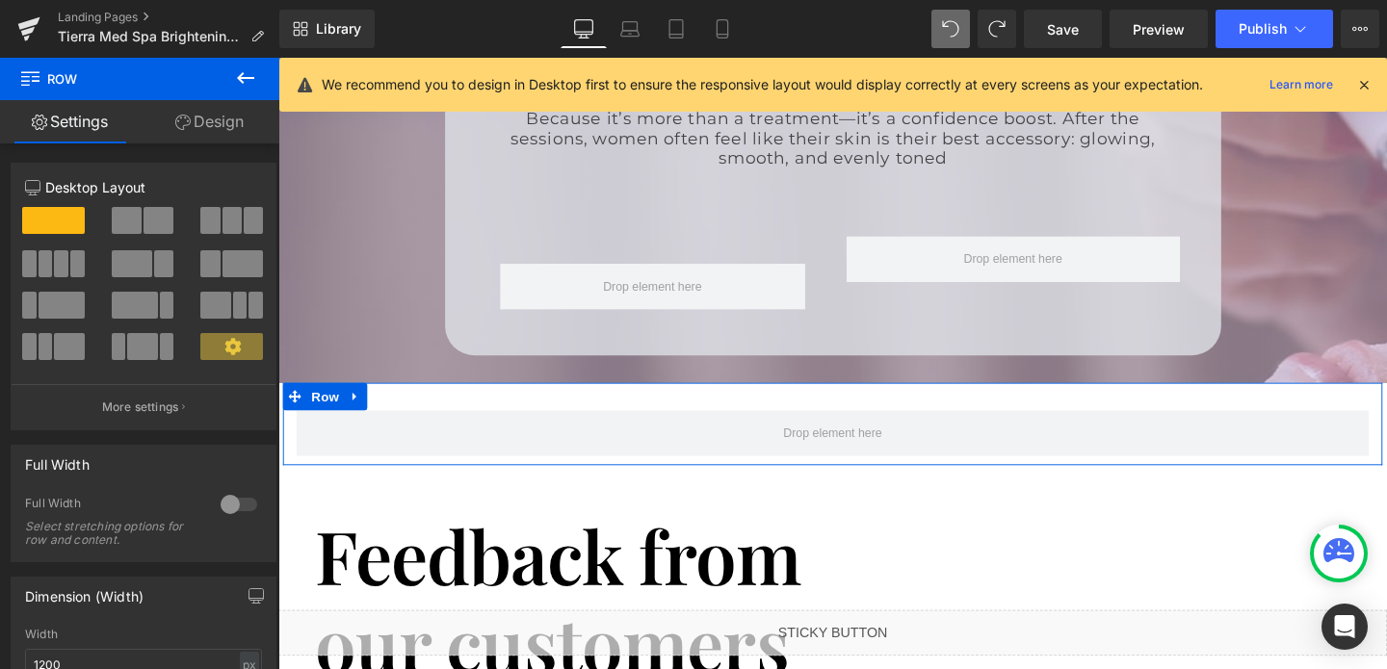
click at [228, 506] on div at bounding box center [239, 504] width 46 height 31
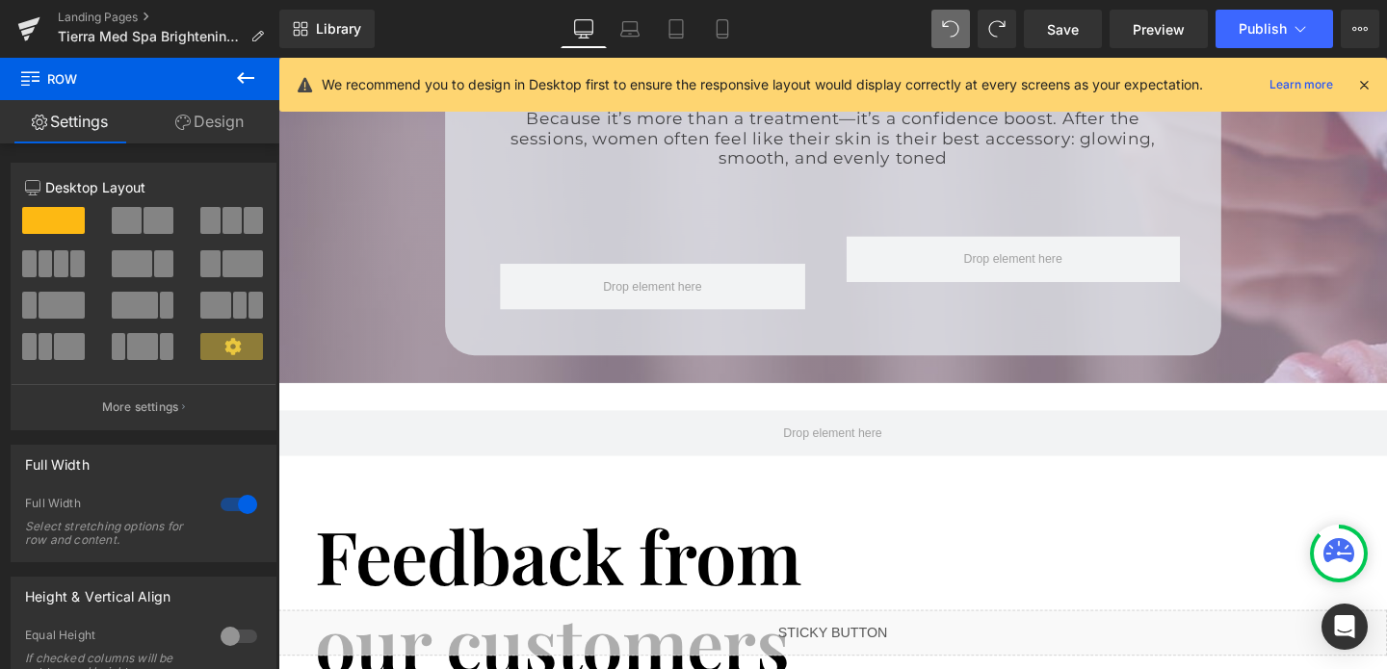
click at [246, 70] on icon at bounding box center [245, 77] width 23 height 23
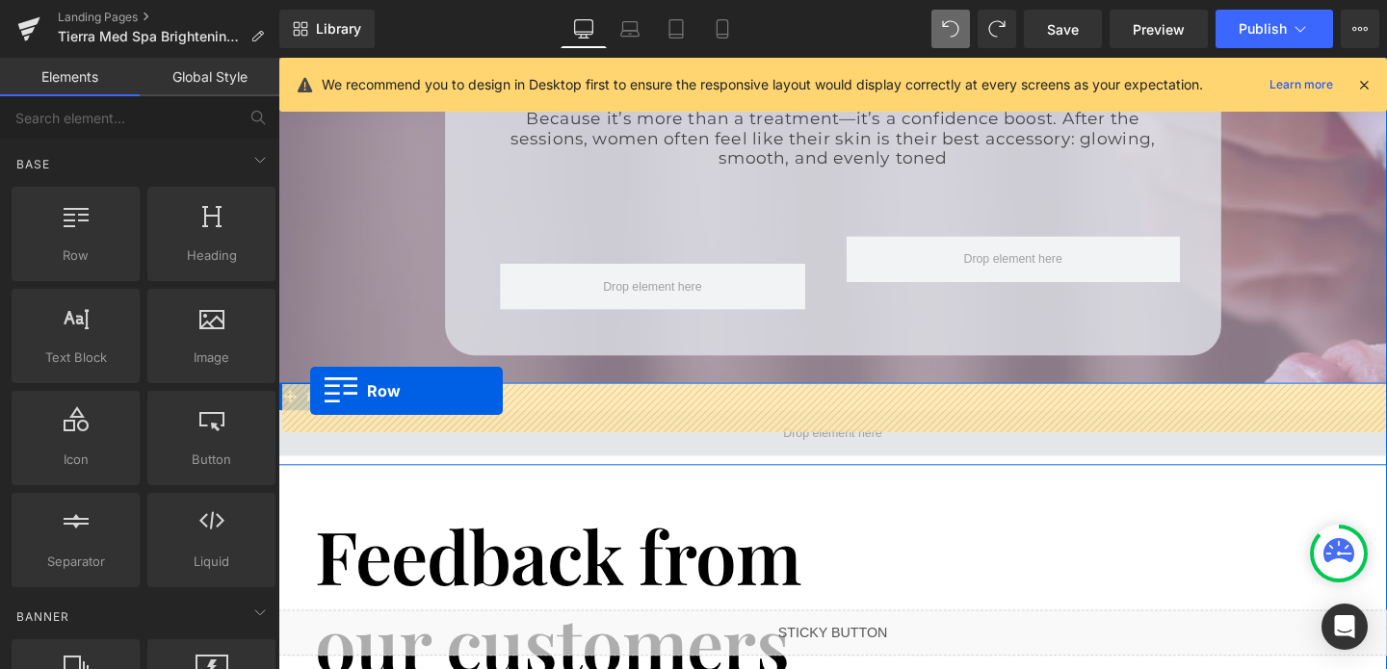
drag, startPoint x: 350, startPoint y: 284, endPoint x: 312, endPoint y: 408, distance: 130.0
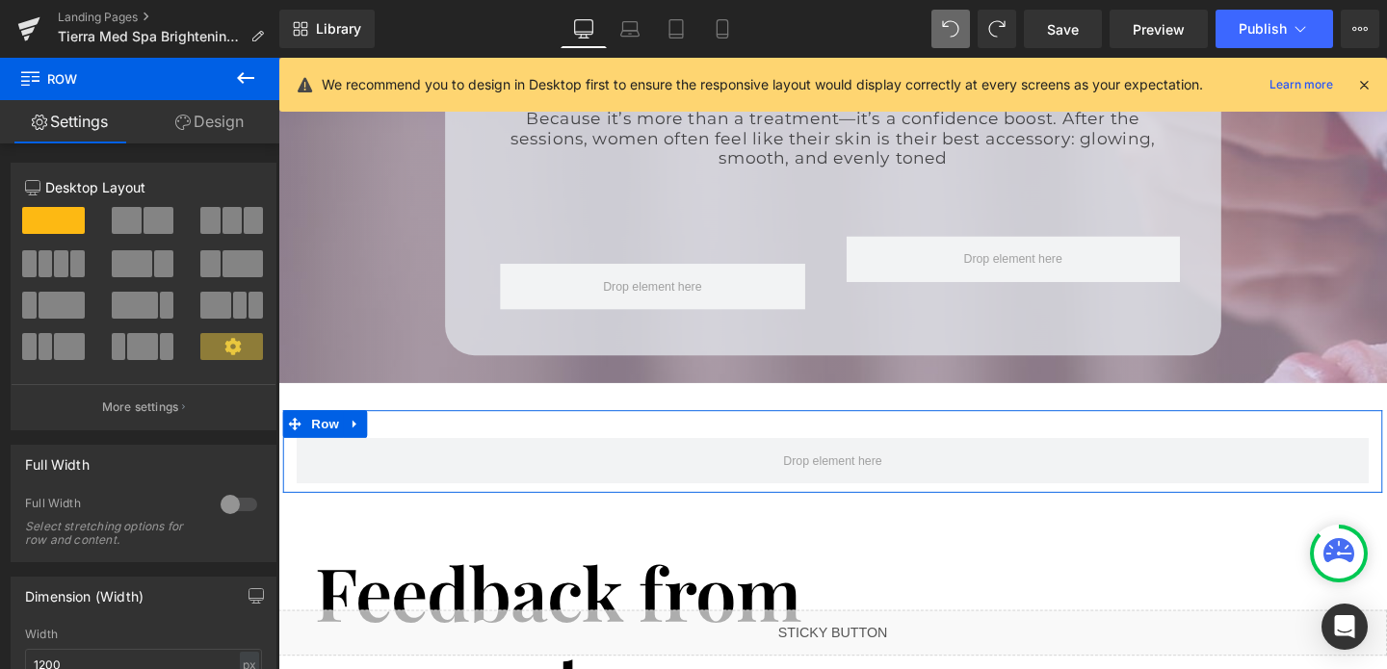
click at [208, 224] on span at bounding box center [209, 220] width 19 height 27
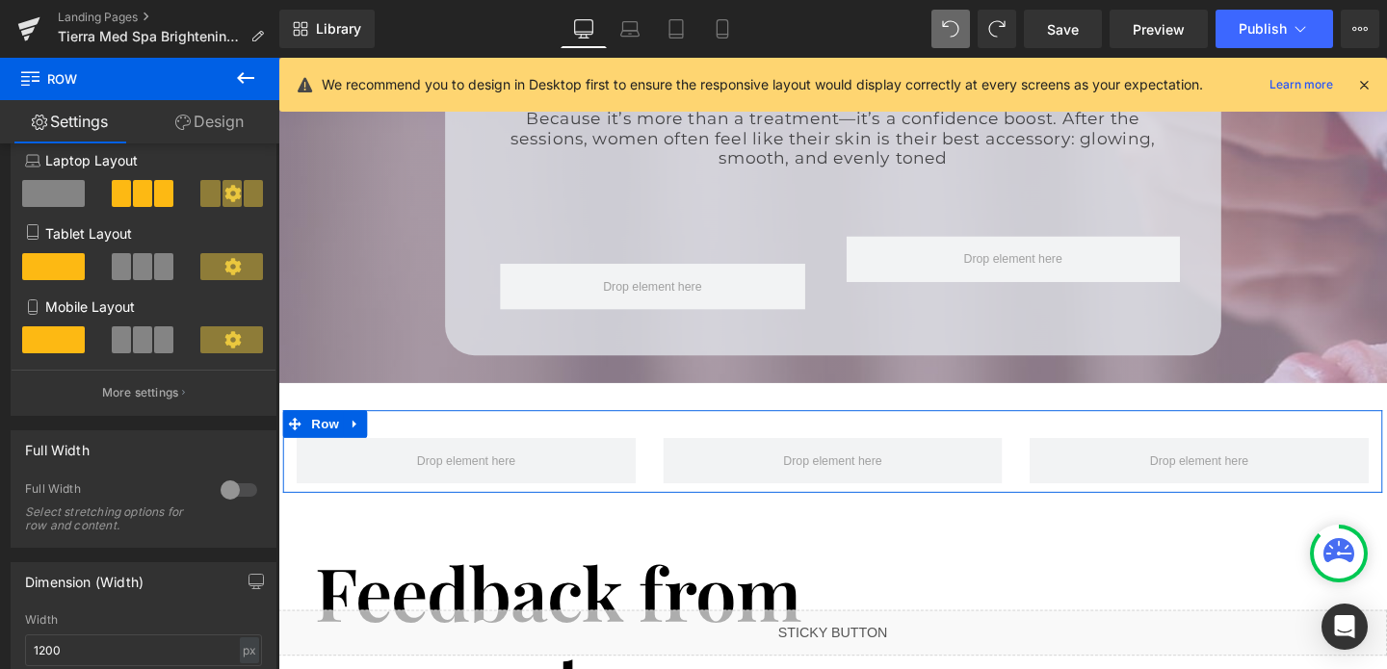
scroll to position [243, 0]
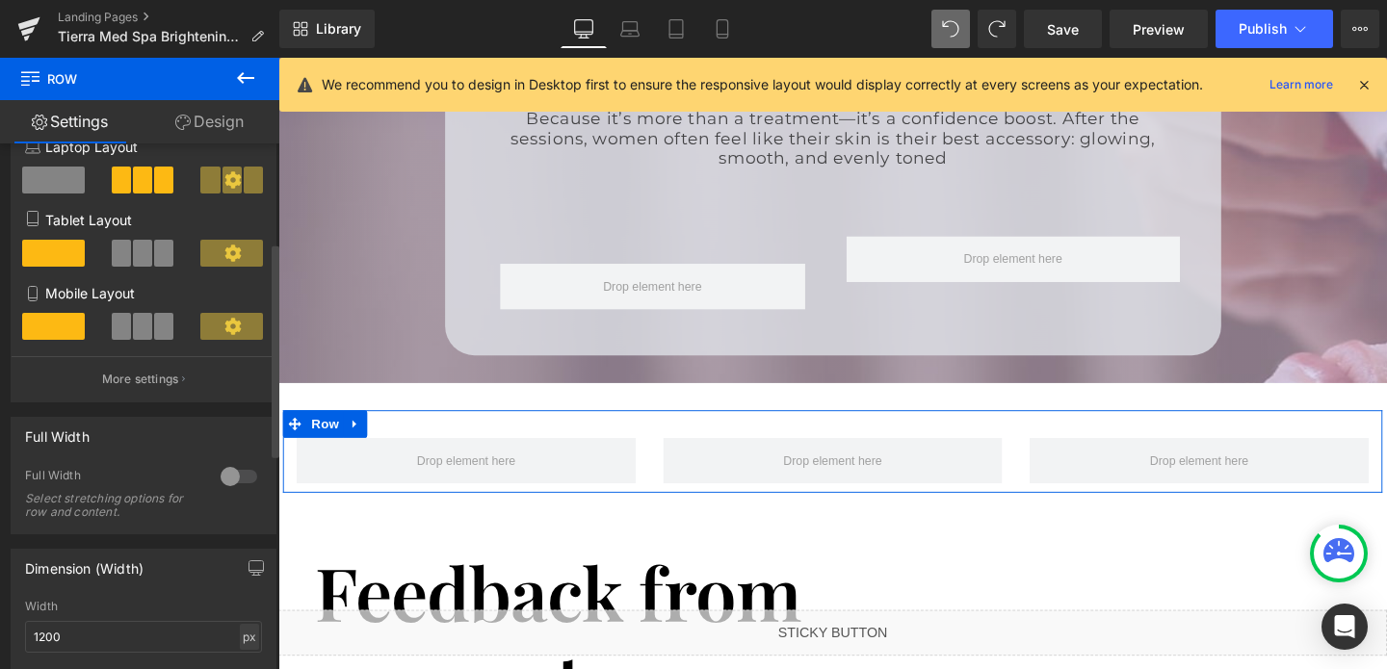
click at [240, 635] on div "px" at bounding box center [249, 637] width 19 height 26
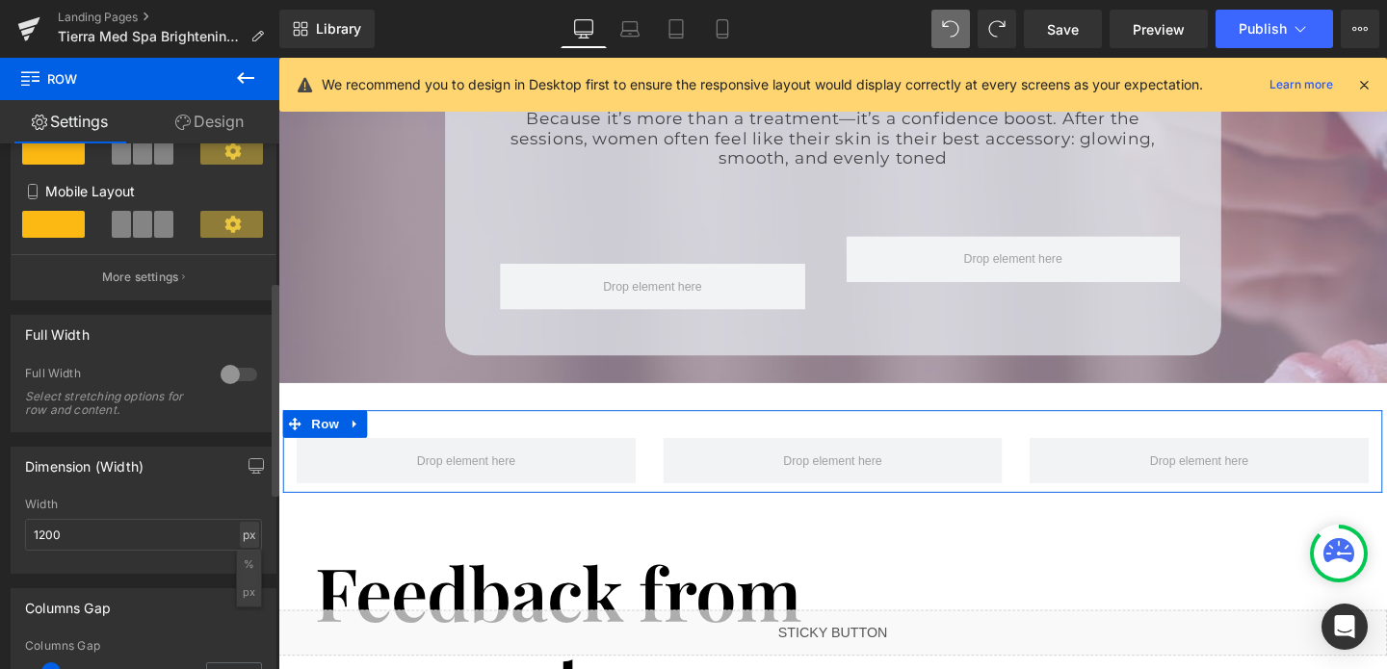
scroll to position [385, 0]
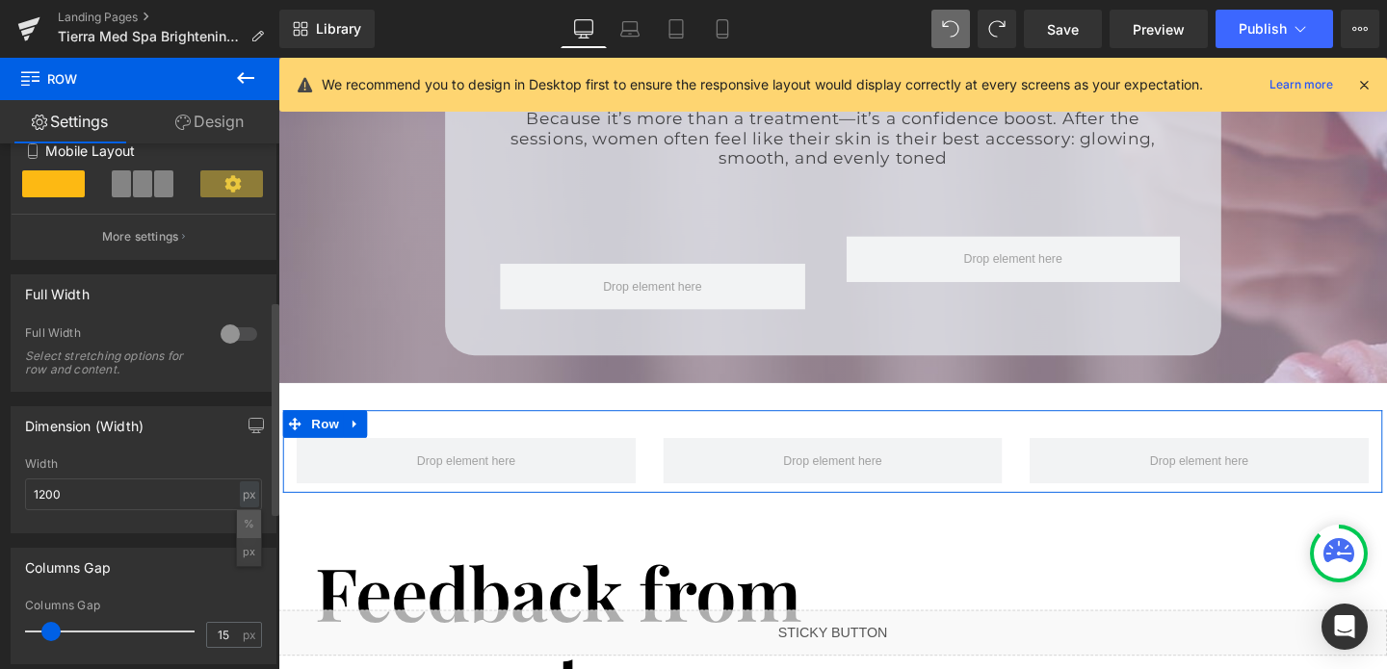
click at [245, 534] on li "%" at bounding box center [249, 524] width 24 height 28
click at [119, 505] on input "100" at bounding box center [143, 495] width 237 height 32
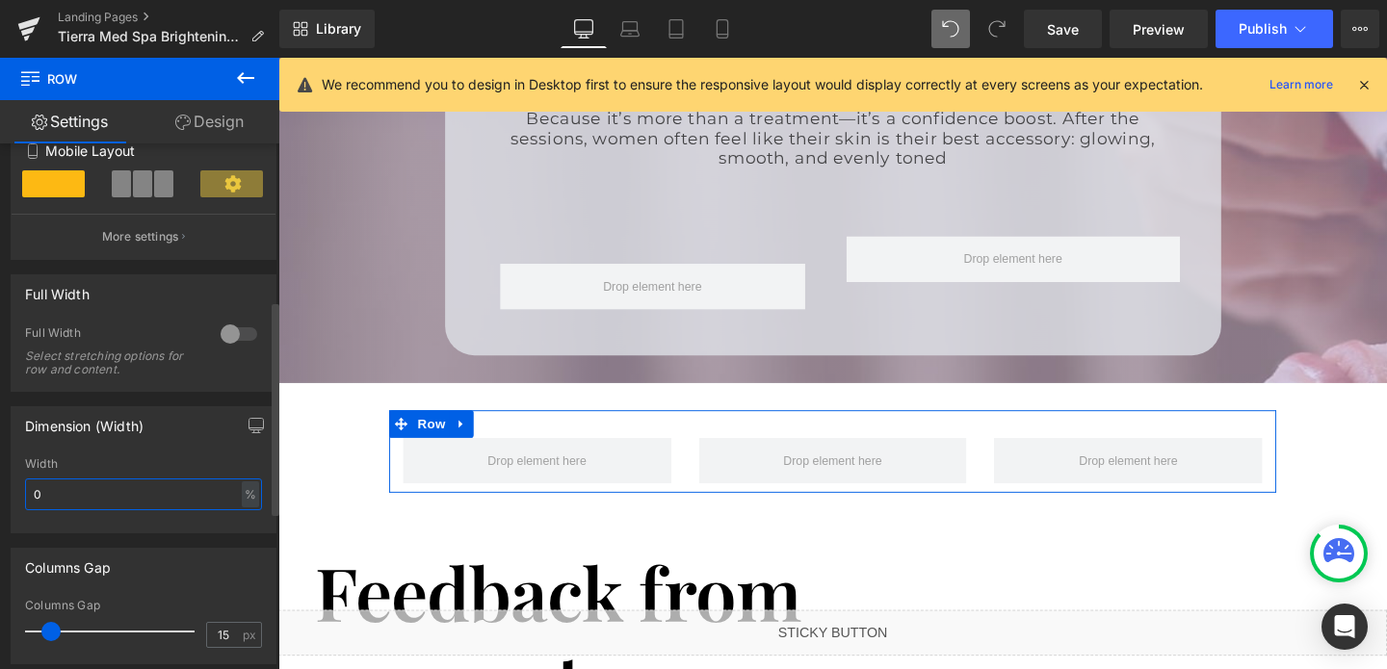
type input "90"
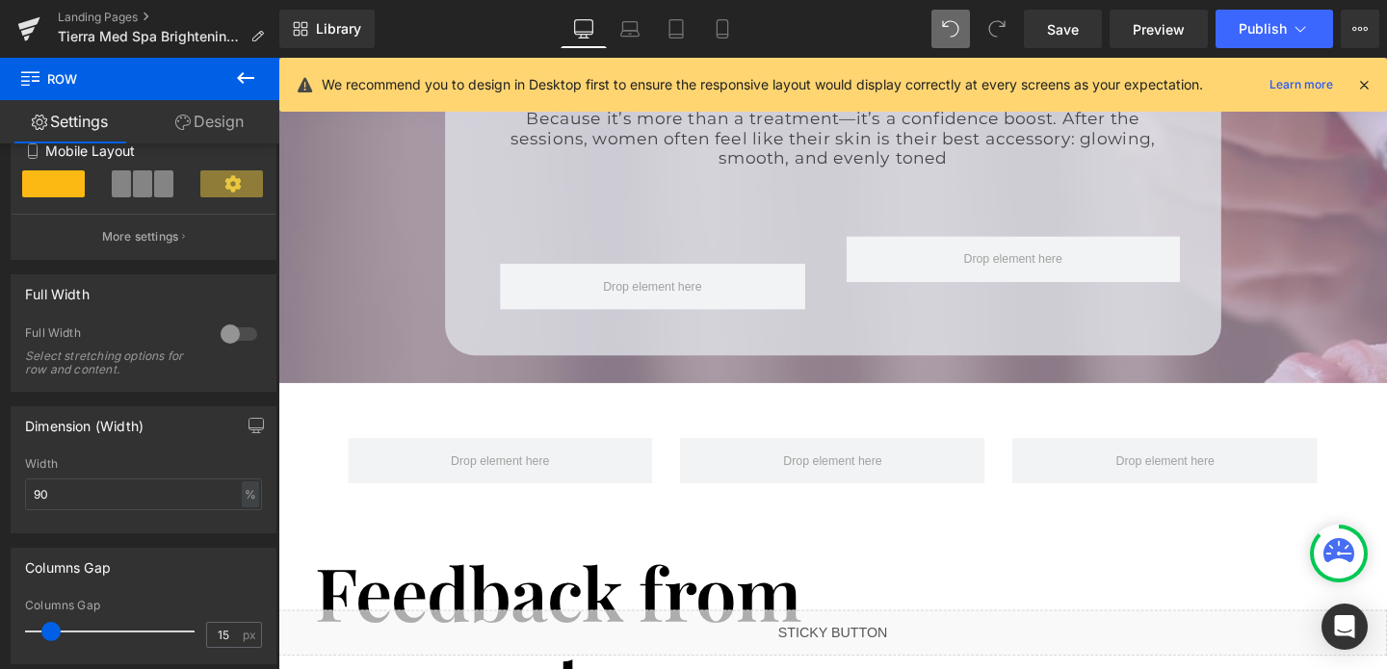
click at [242, 81] on icon at bounding box center [245, 78] width 17 height 12
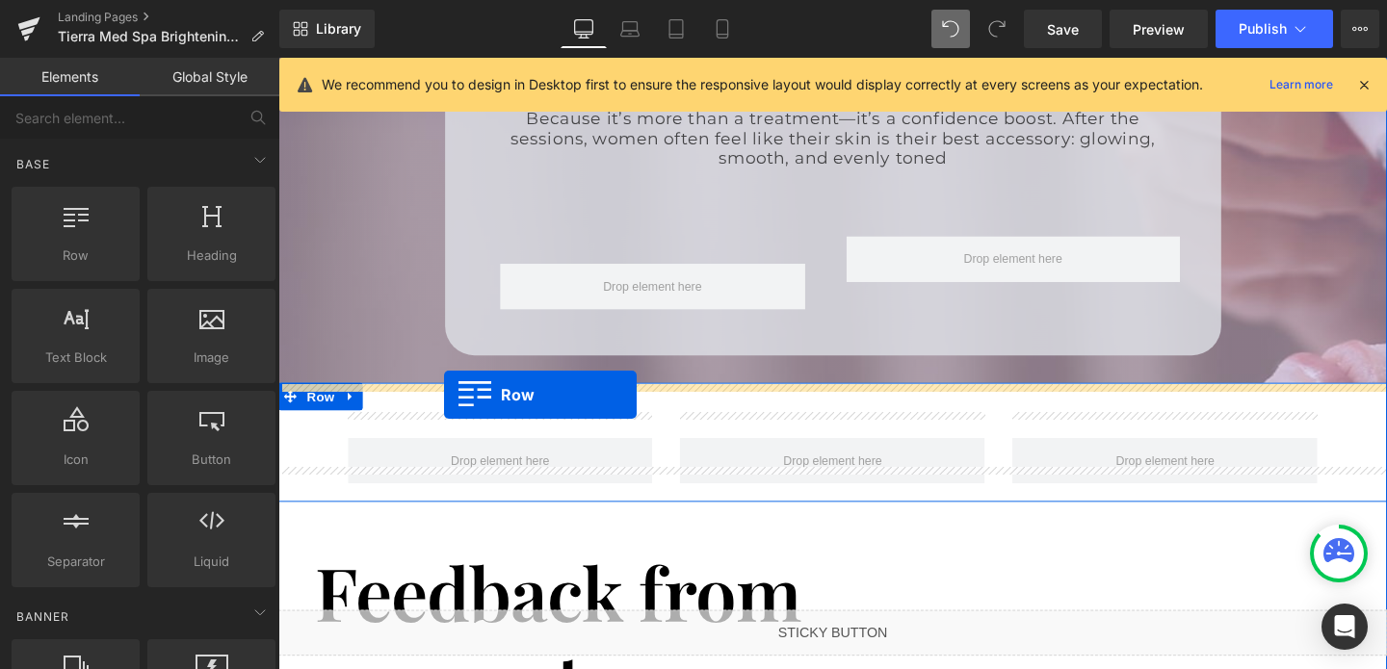
drag, startPoint x: 364, startPoint y: 298, endPoint x: 453, endPoint y: 411, distance: 144.1
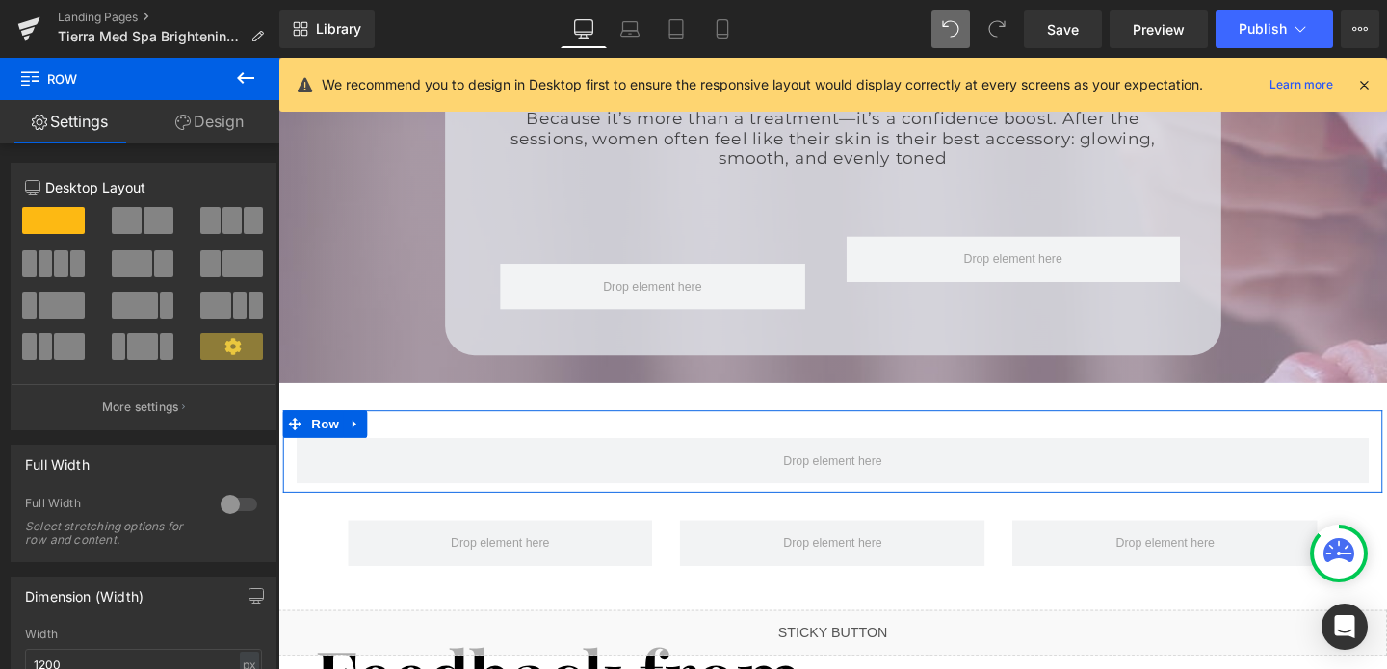
click at [230, 110] on link "Design" at bounding box center [210, 121] width 140 height 43
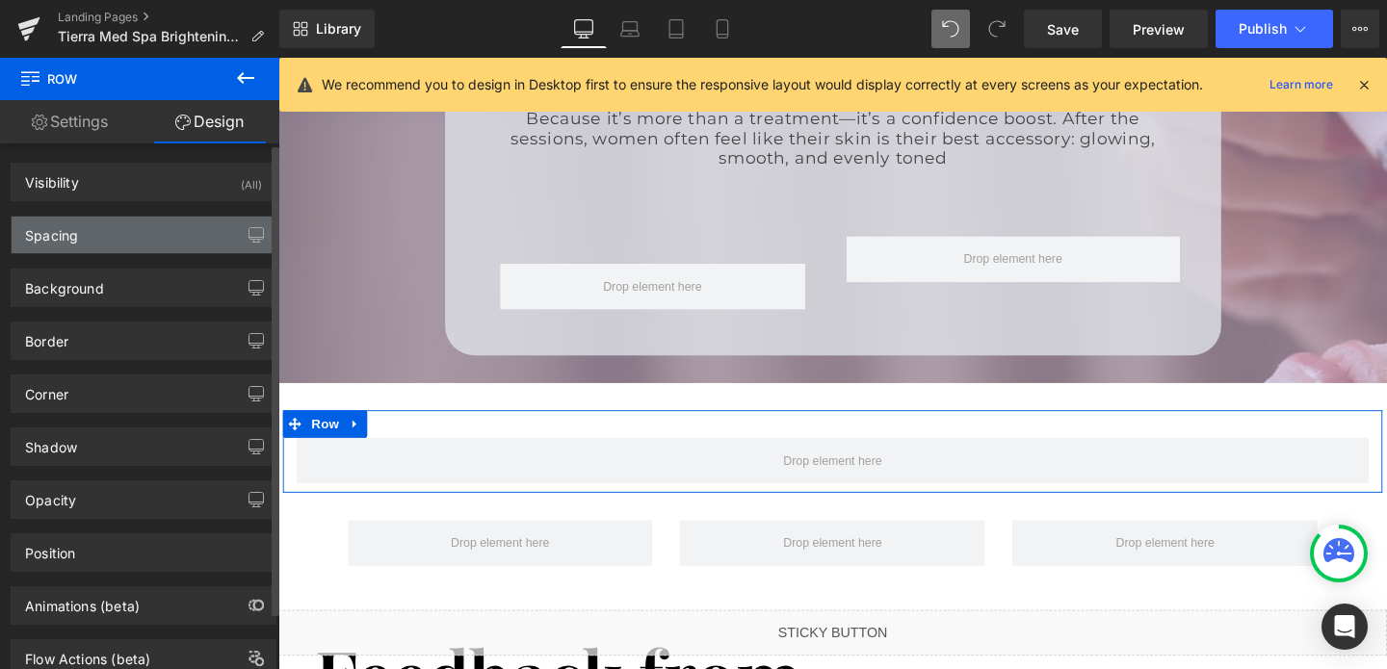
click at [94, 240] on div "Spacing" at bounding box center [144, 235] width 264 height 37
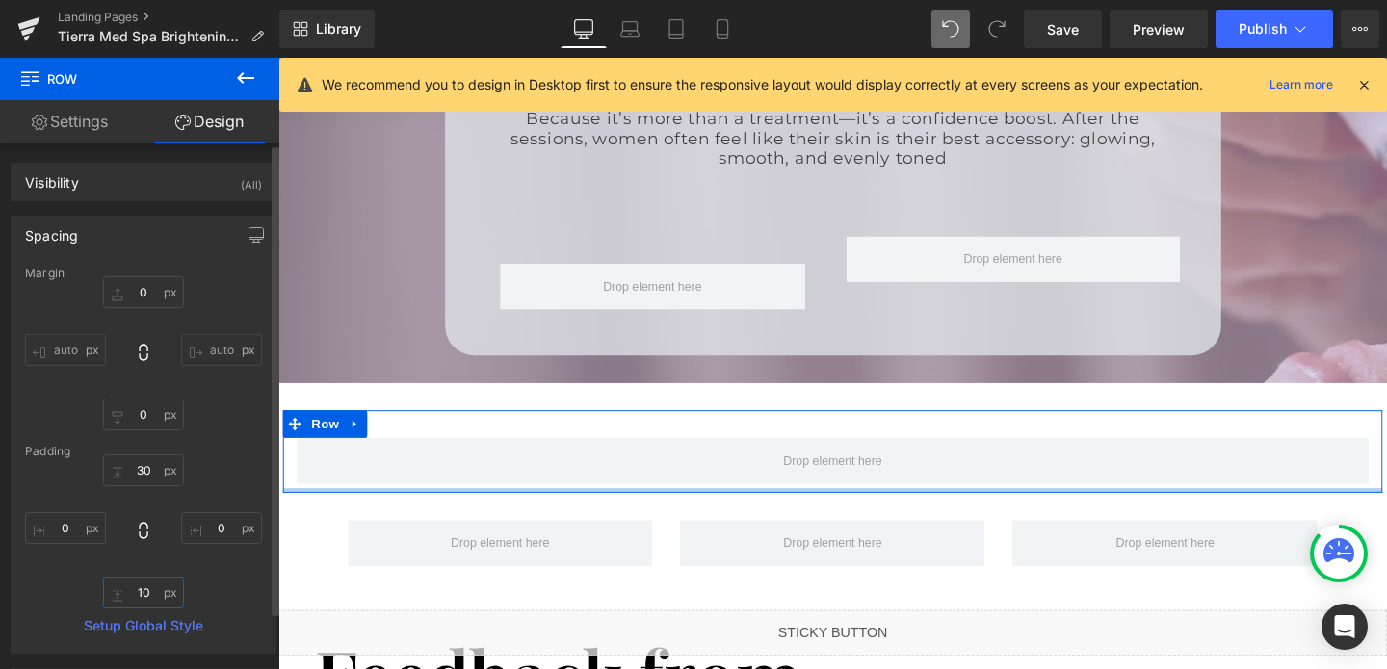
click at [141, 590] on input "10" at bounding box center [143, 593] width 81 height 32
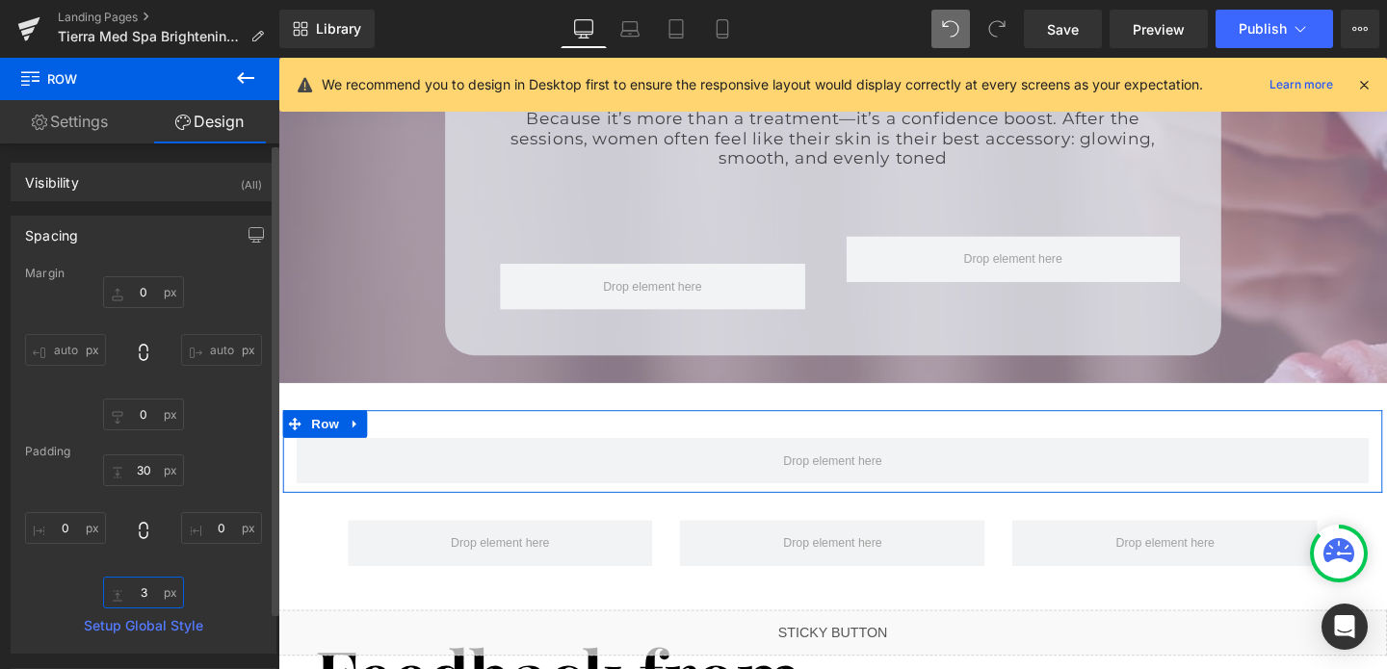
type input "30"
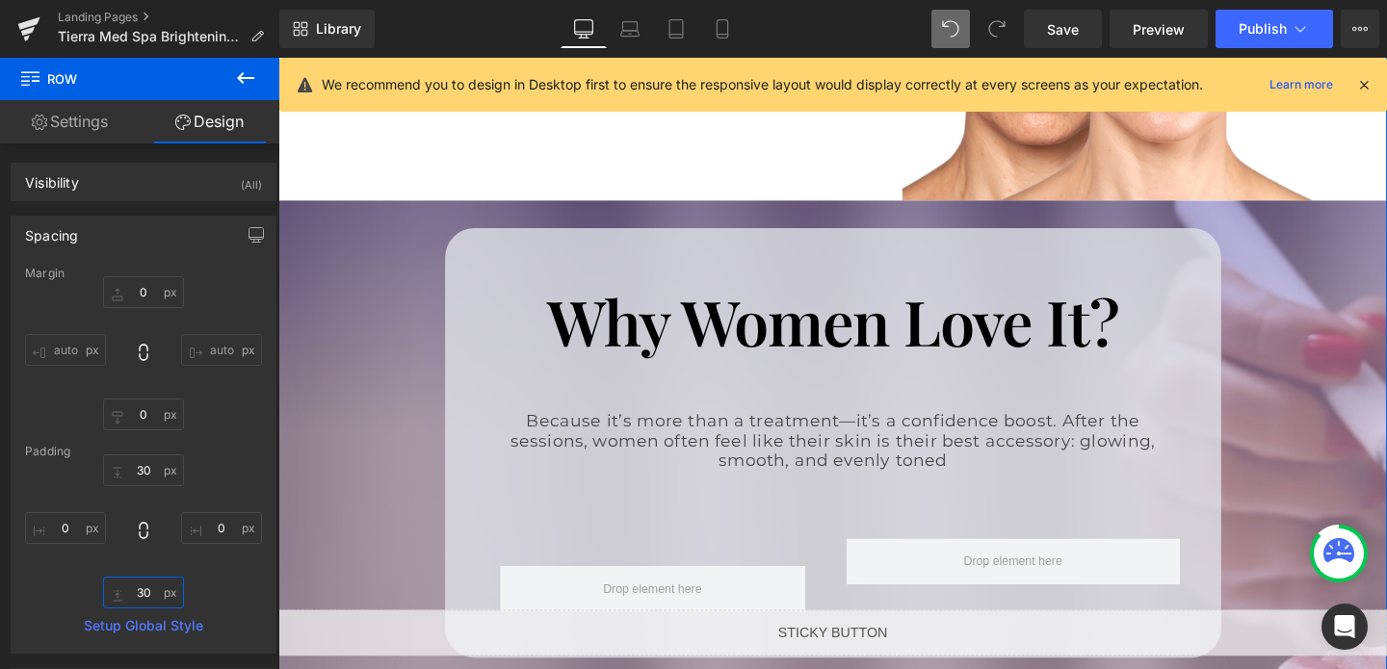
scroll to position [2468, 0]
click at [832, 331] on h1 "Why Women Love It?" at bounding box center [861, 333] width 719 height 79
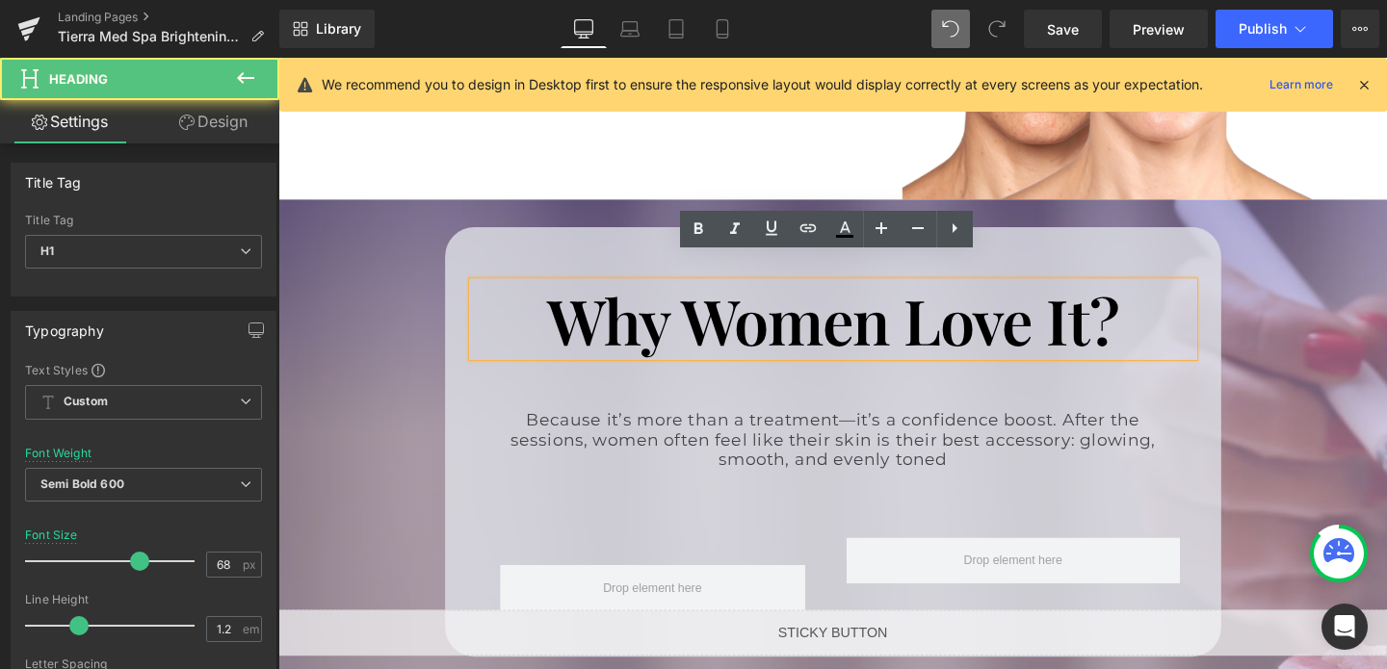
click at [764, 207] on div "Why Women Love It? Heading Because it’s more than a treatment—it’s a confidence…" at bounding box center [860, 462] width 1165 height 510
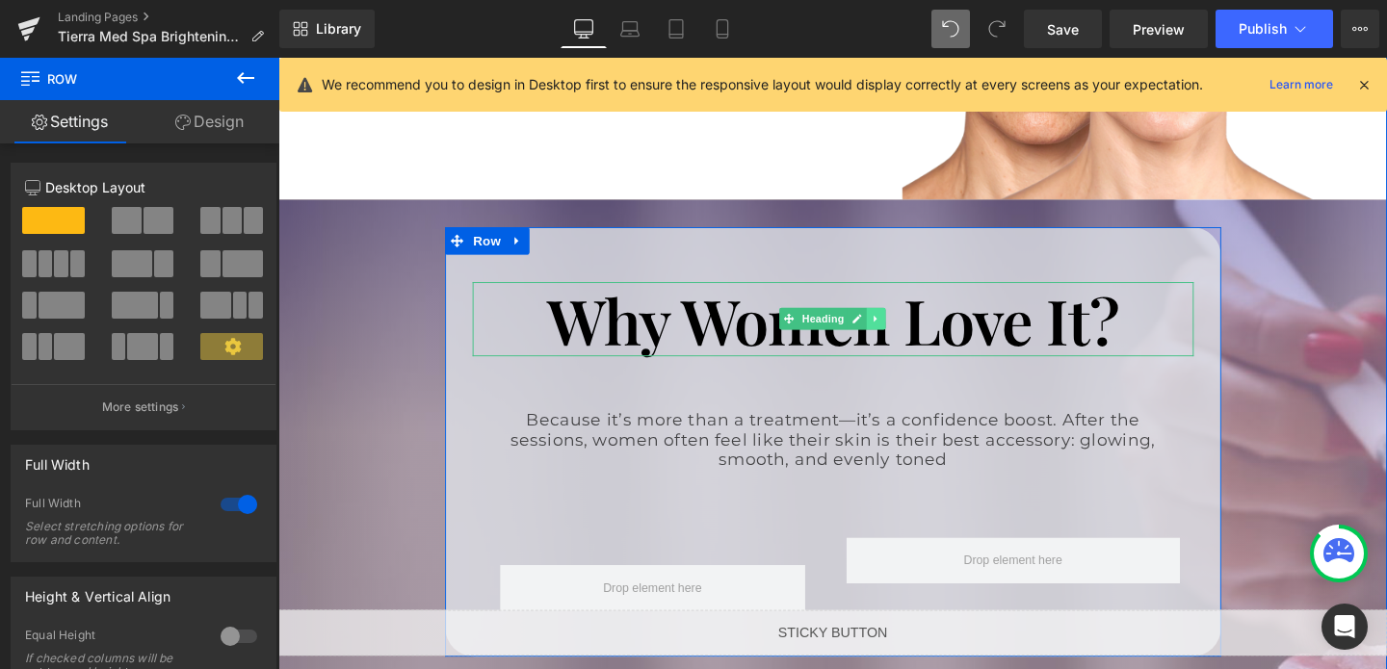
click at [905, 329] on icon at bounding box center [905, 332] width 3 height 7
click at [896, 327] on icon at bounding box center [897, 332] width 11 height 11
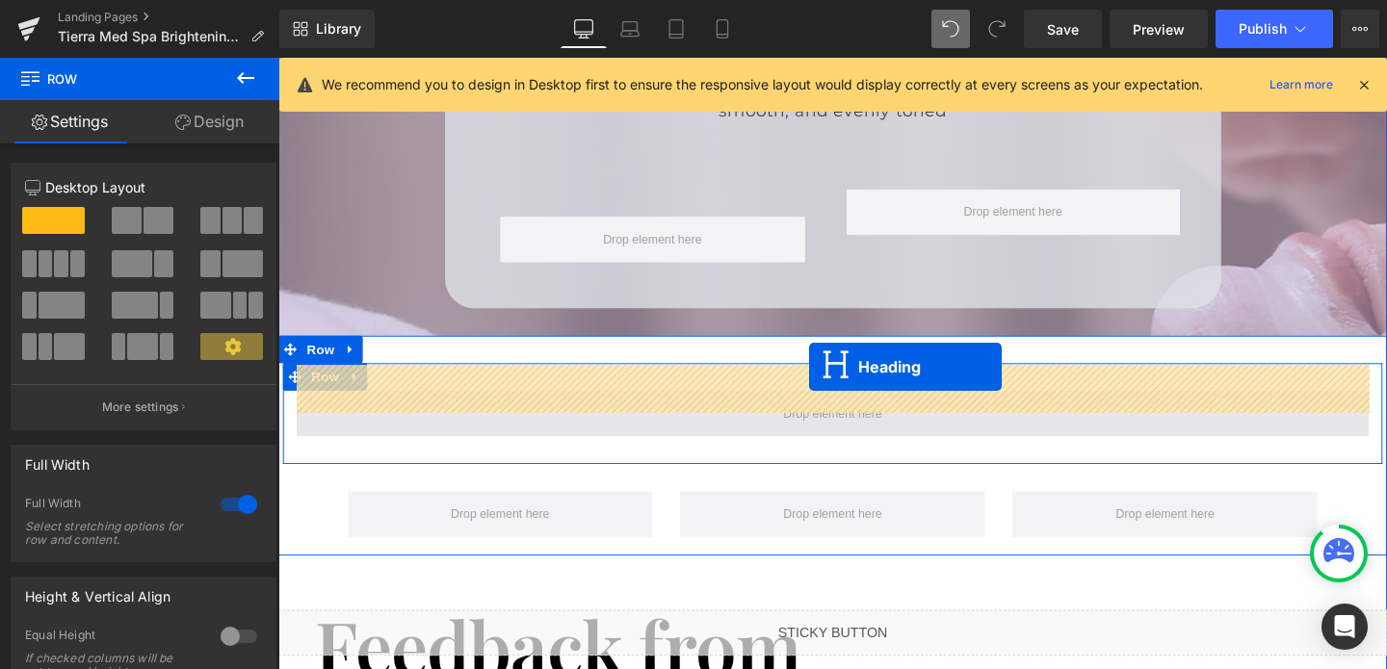
drag, startPoint x: 816, startPoint y: 434, endPoint x: 836, endPoint y: 383, distance: 54.5
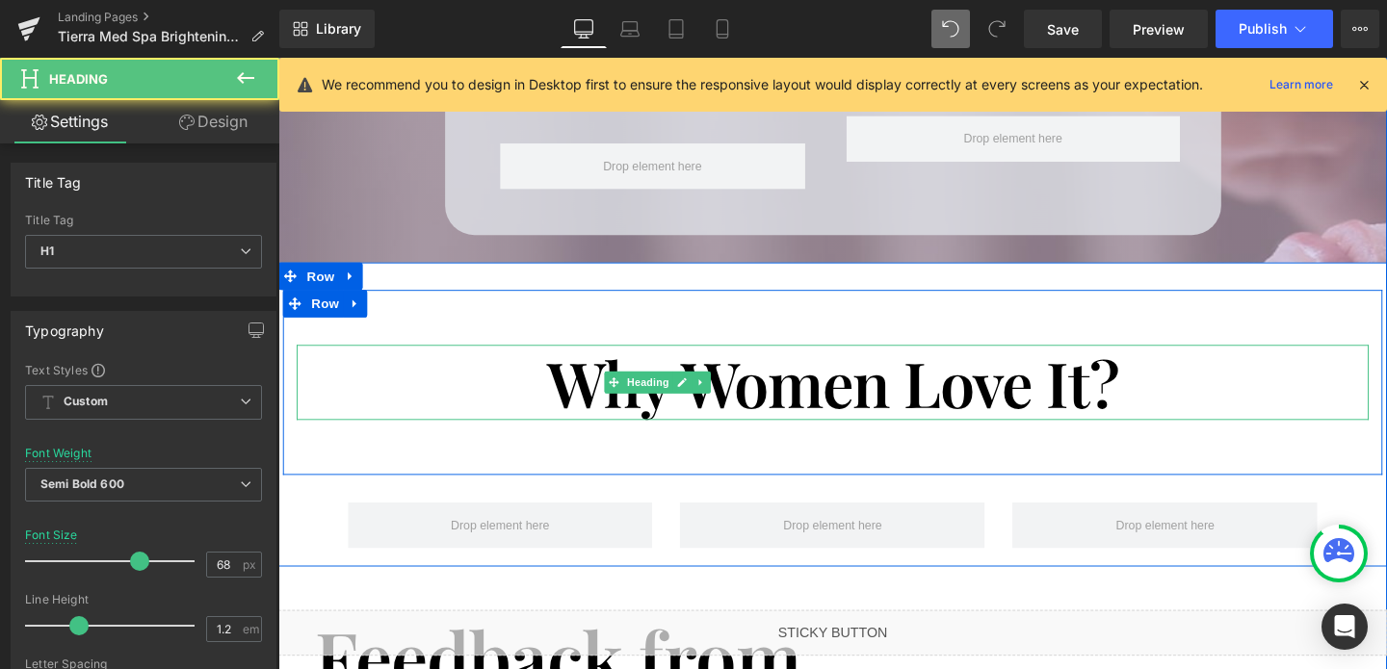
scroll to position [2834, 0]
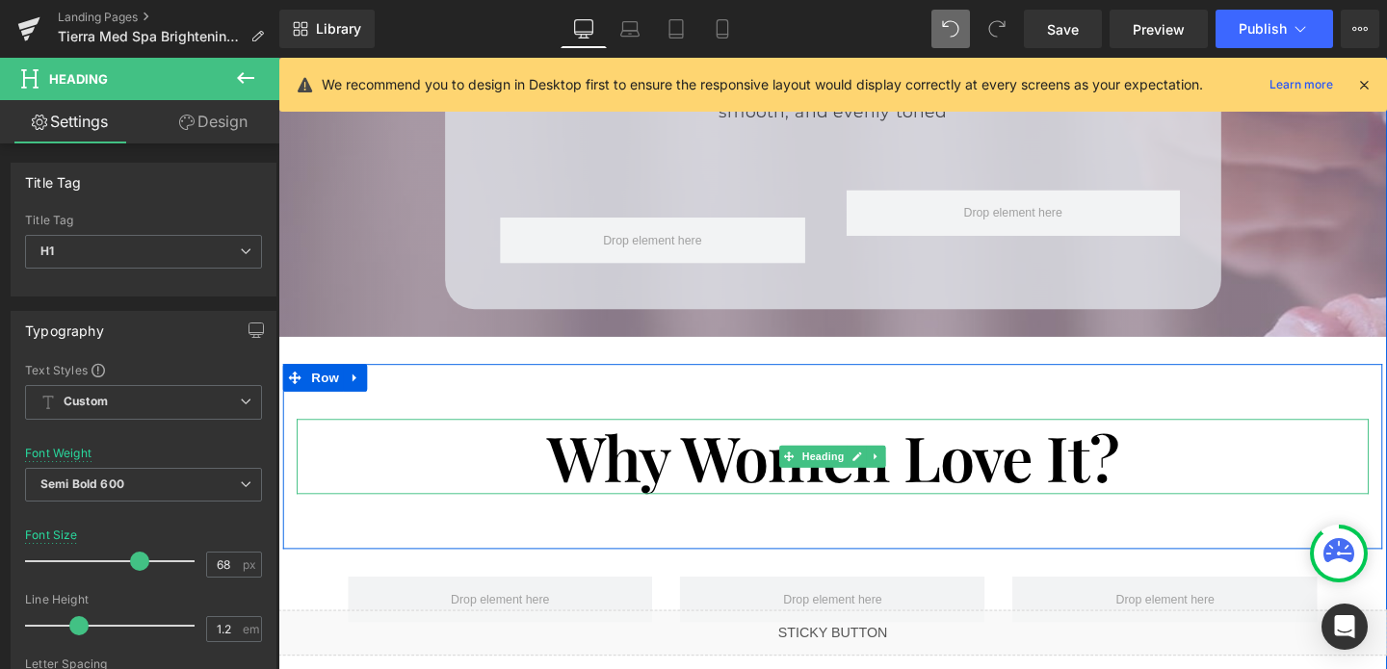
click at [861, 463] on h1 "Why Women Love It?" at bounding box center [861, 476] width 1088 height 79
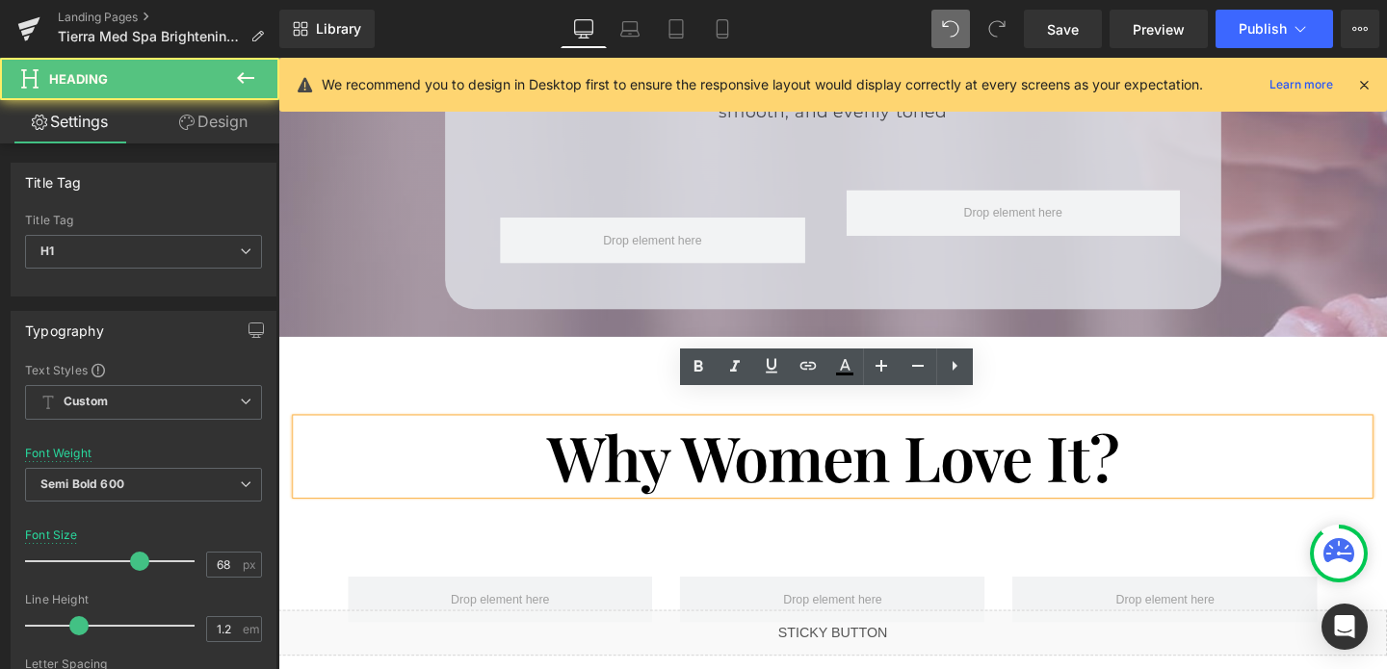
click at [788, 455] on h1 "Why Women Love It?" at bounding box center [861, 476] width 1088 height 79
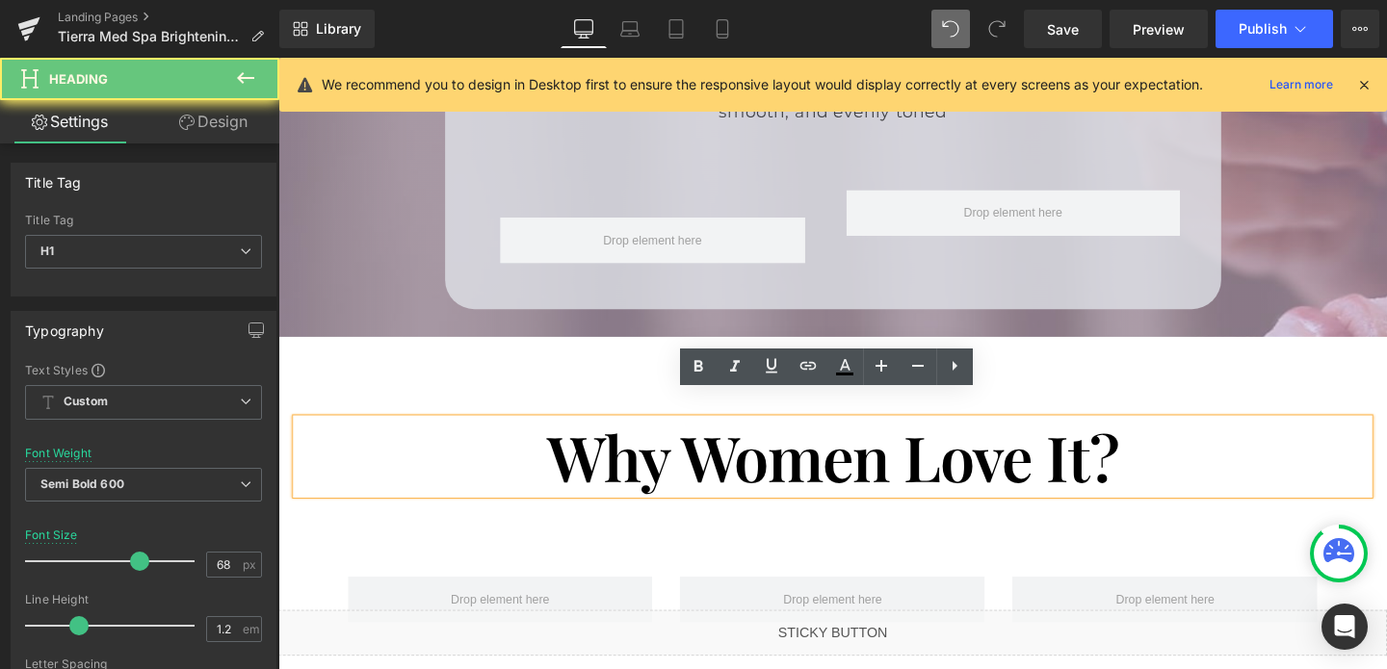
click at [788, 455] on h1 "Why Women Love It?" at bounding box center [861, 476] width 1088 height 79
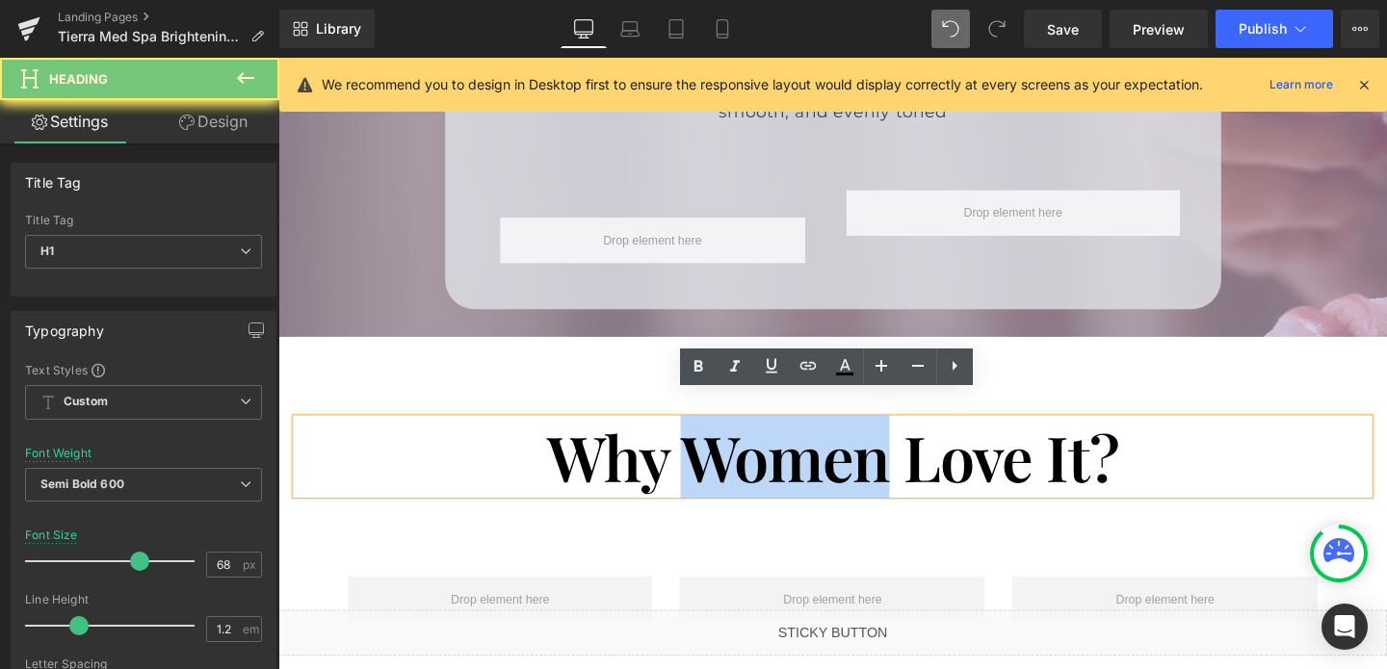
click at [788, 455] on h1 "Why Women Love It?" at bounding box center [861, 476] width 1088 height 79
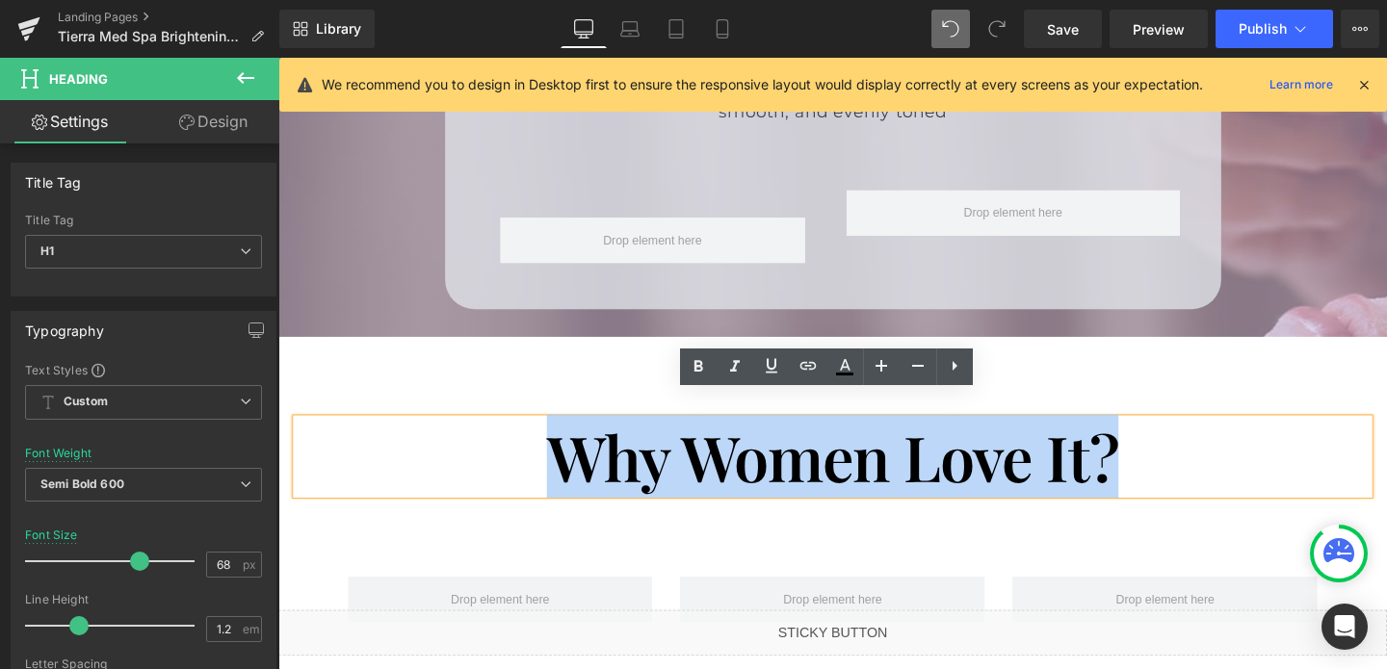
paste div
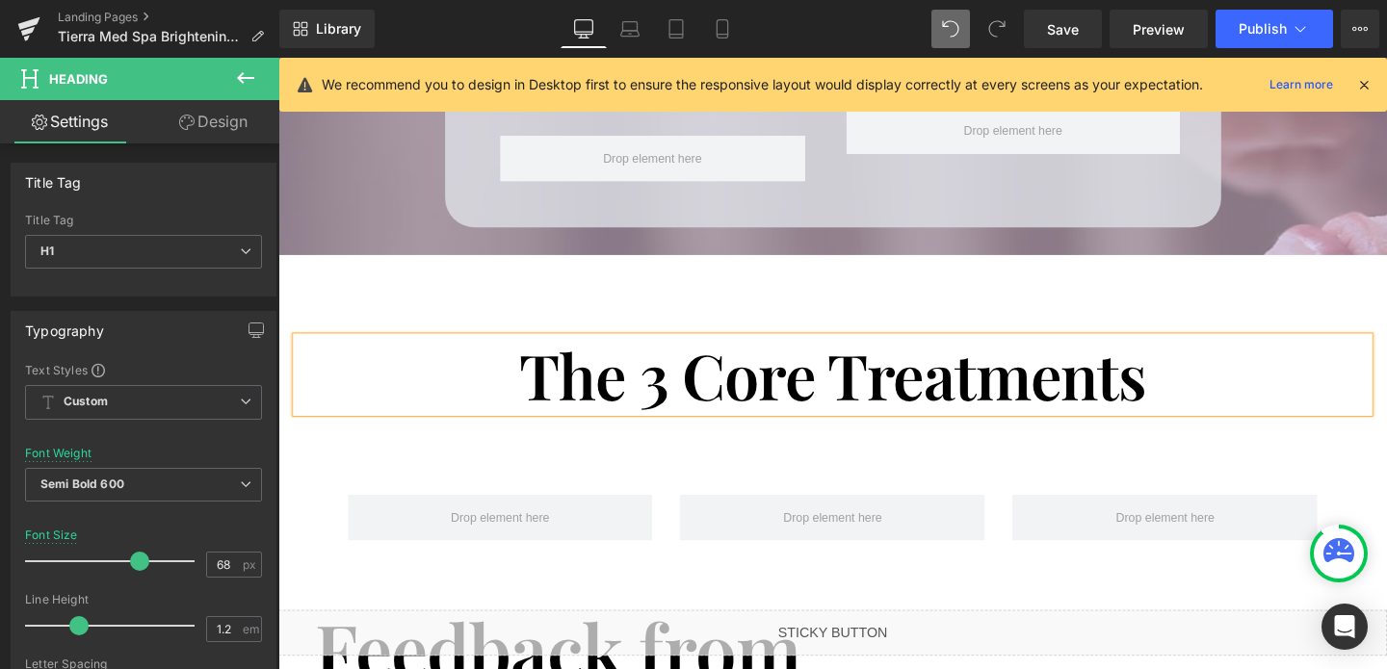
scroll to position [2924, 0]
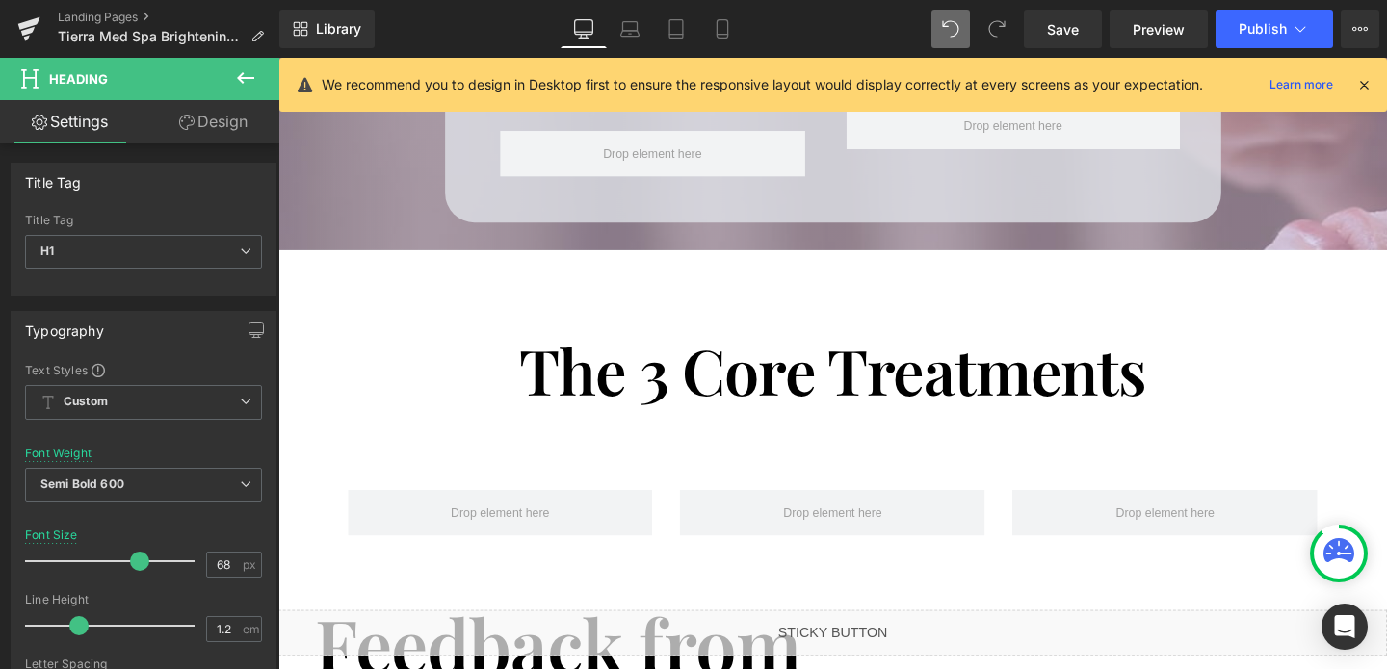
click at [247, 89] on icon at bounding box center [245, 77] width 23 height 23
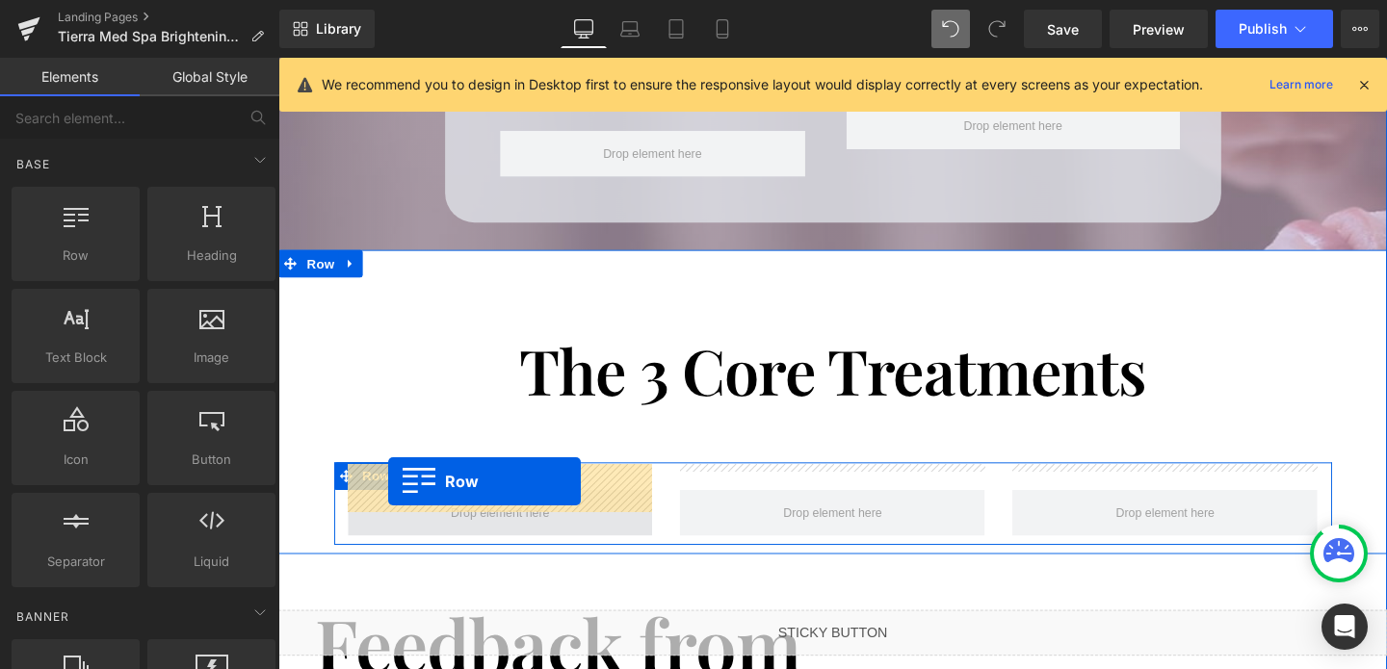
drag, startPoint x: 360, startPoint y: 296, endPoint x: 394, endPoint y: 504, distance: 210.7
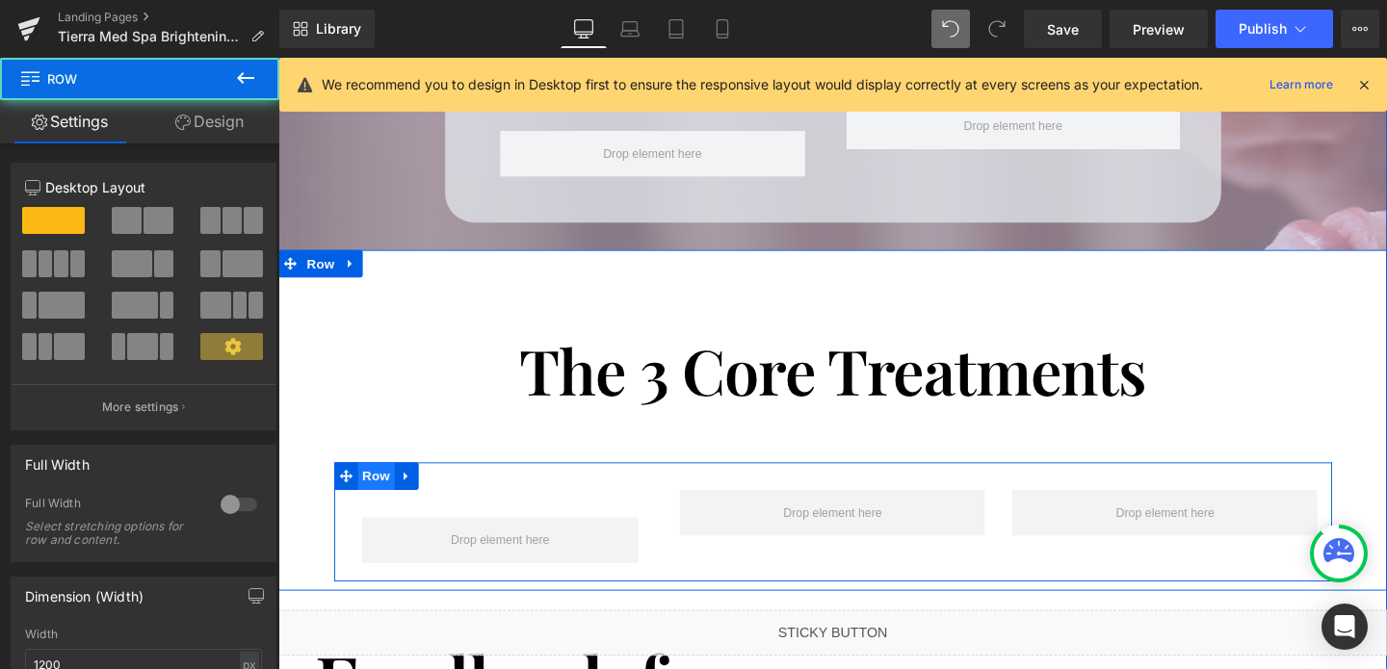
click at [377, 483] on span "Row" at bounding box center [381, 497] width 39 height 29
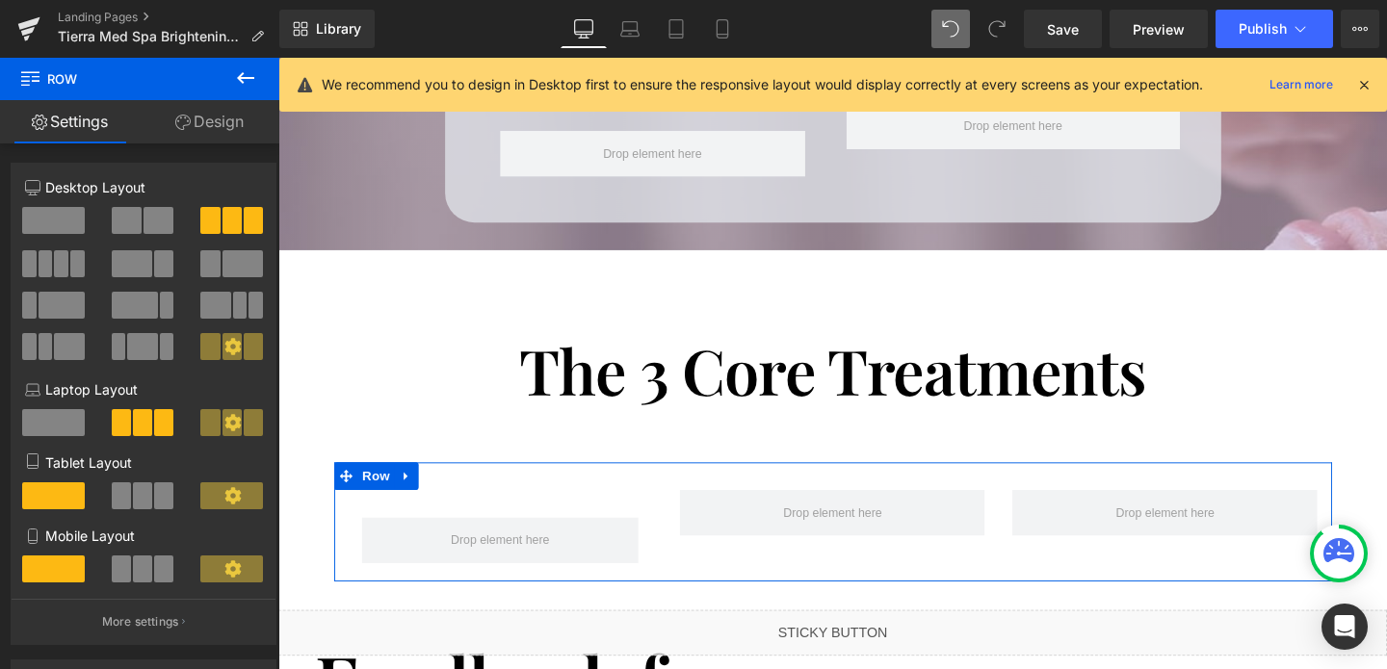
click at [207, 113] on link "Design" at bounding box center [210, 121] width 140 height 43
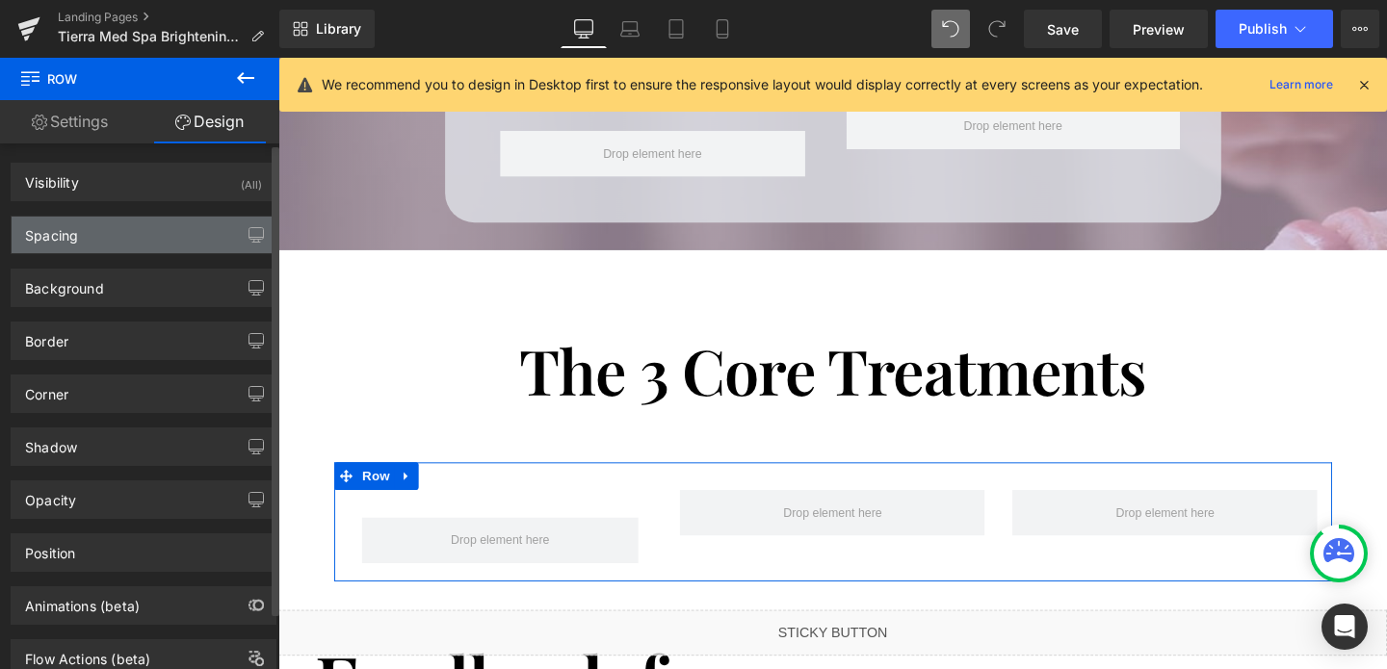
click at [83, 245] on div "Spacing" at bounding box center [144, 235] width 264 height 37
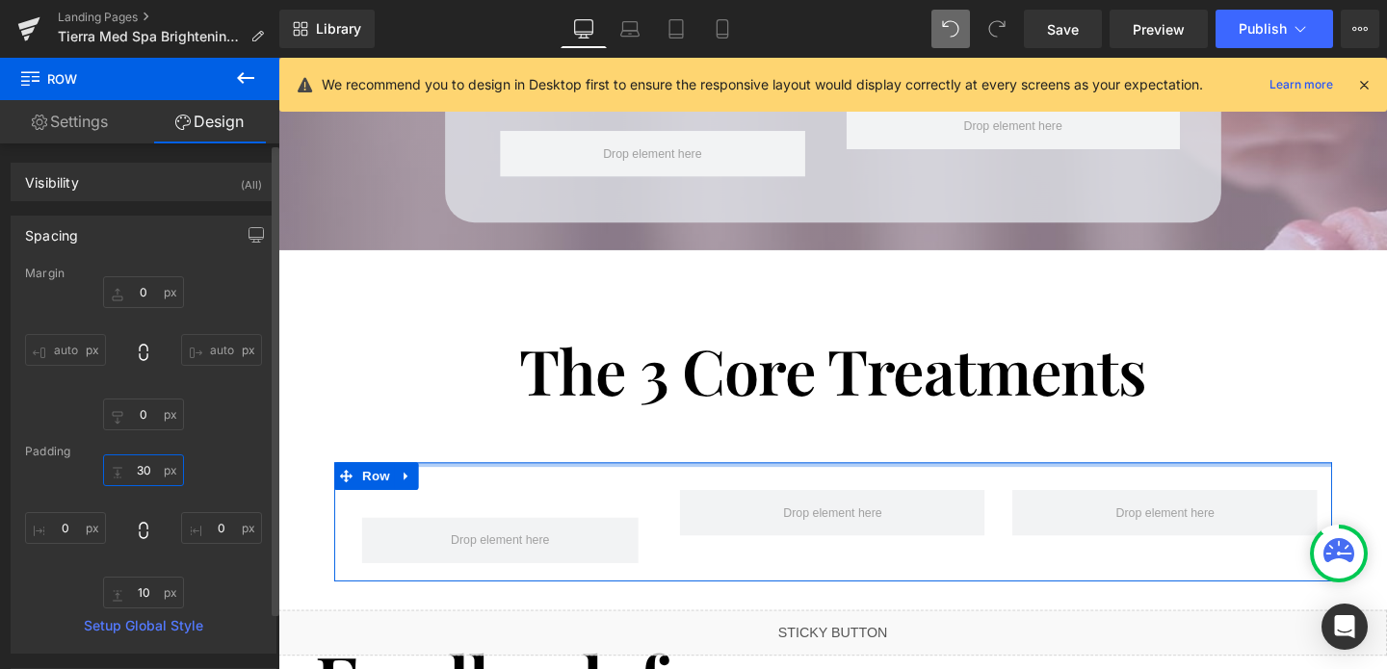
click at [143, 467] on input "30" at bounding box center [143, 470] width 81 height 32
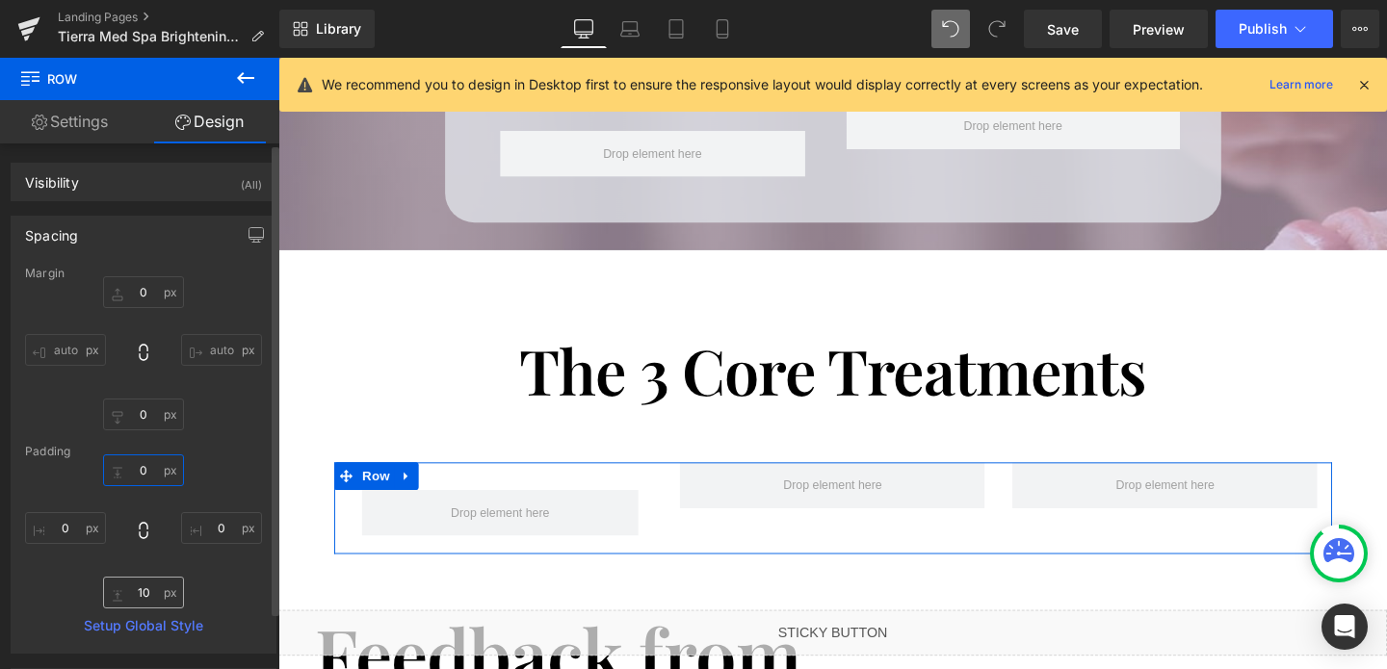
type input "0"
click at [141, 586] on input "10" at bounding box center [143, 593] width 81 height 32
type input "0"
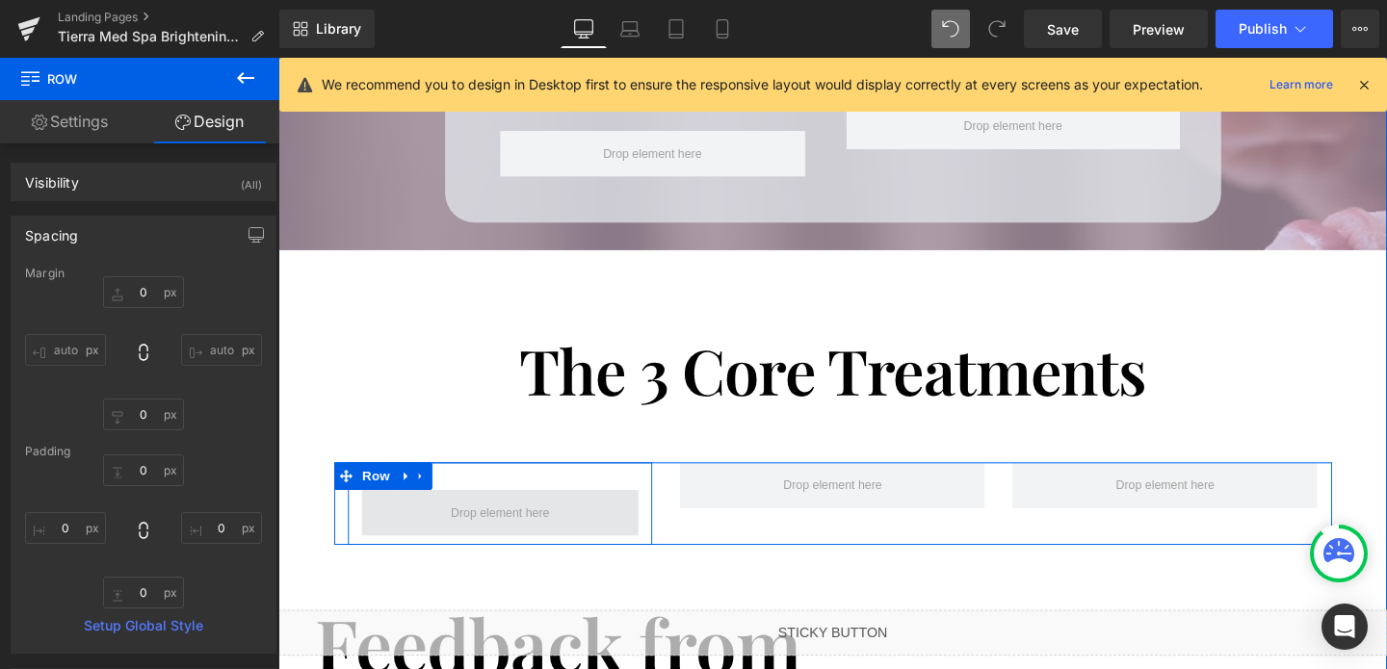
click at [584, 512] on span at bounding box center [512, 536] width 292 height 48
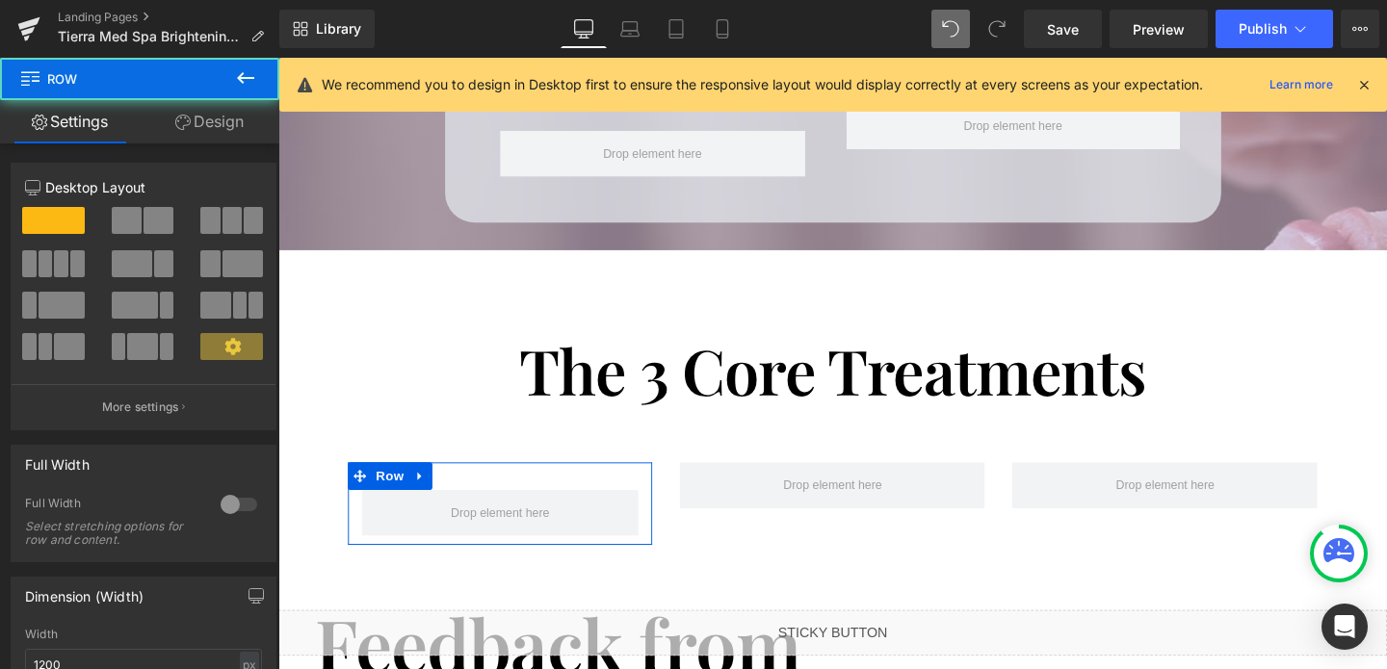
click at [219, 132] on link "Design" at bounding box center [210, 121] width 140 height 43
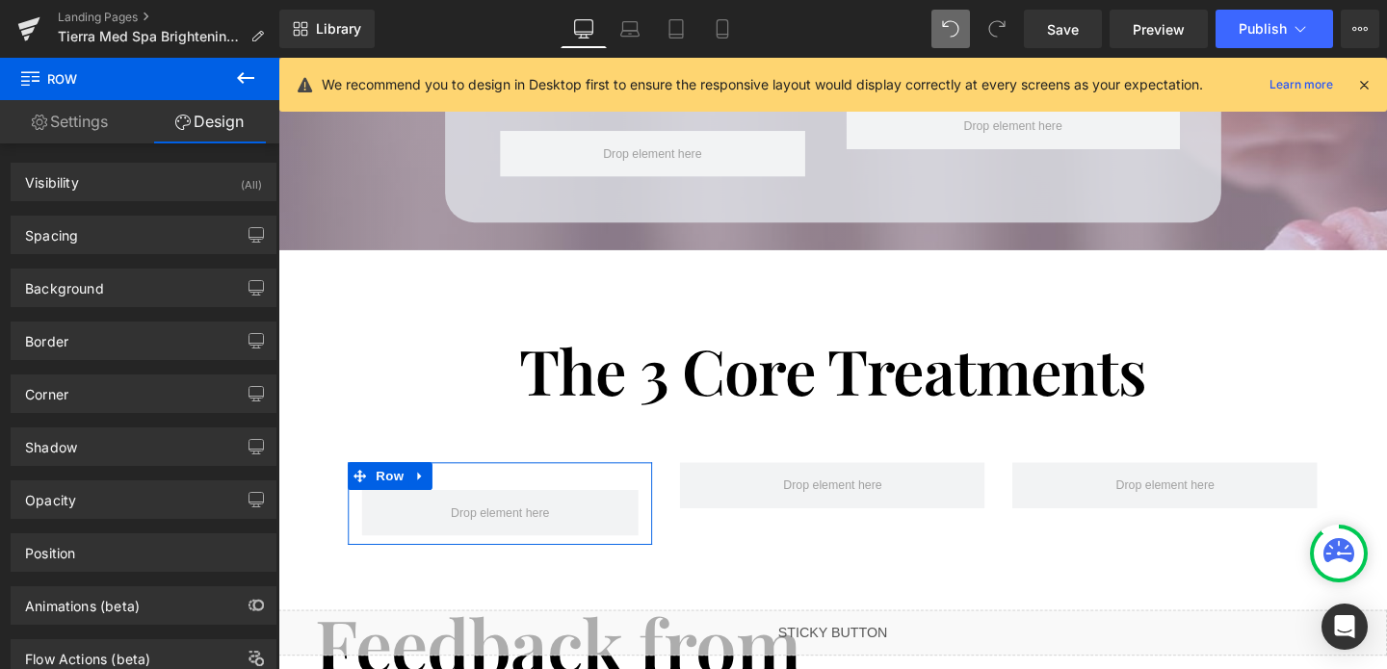
type input "0"
type input "30"
type input "0"
type input "10"
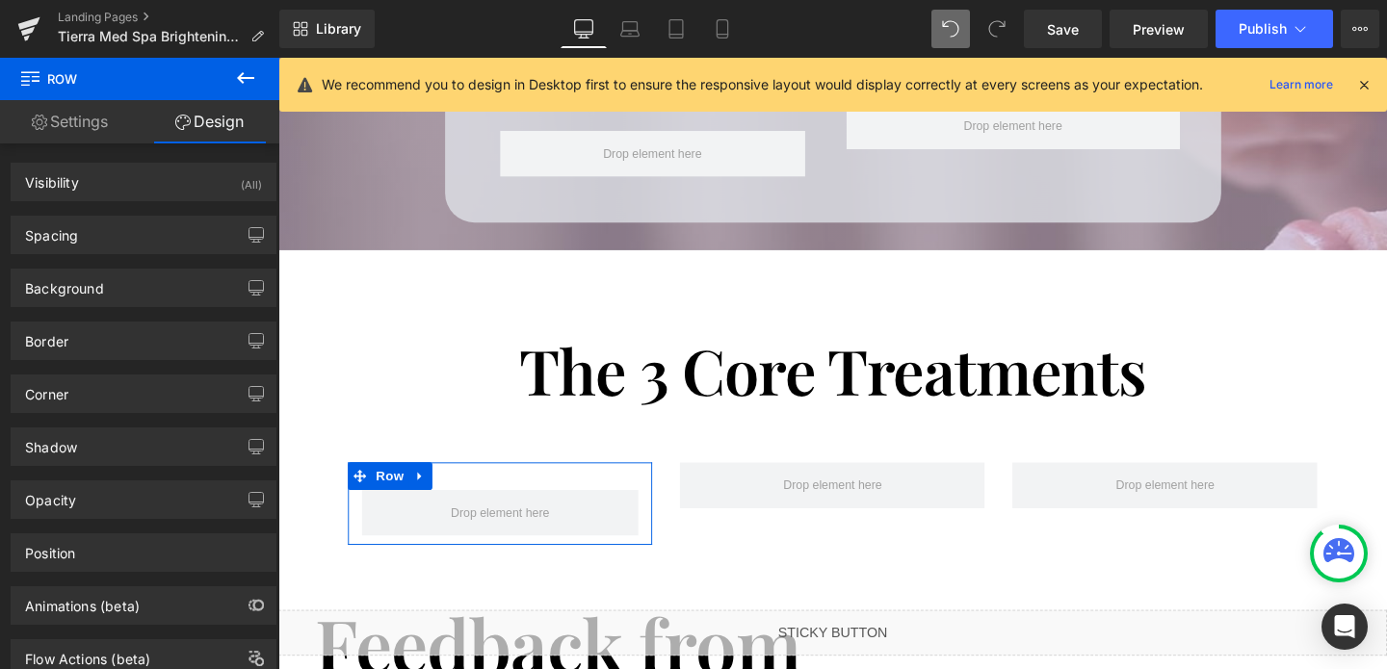
type input "0"
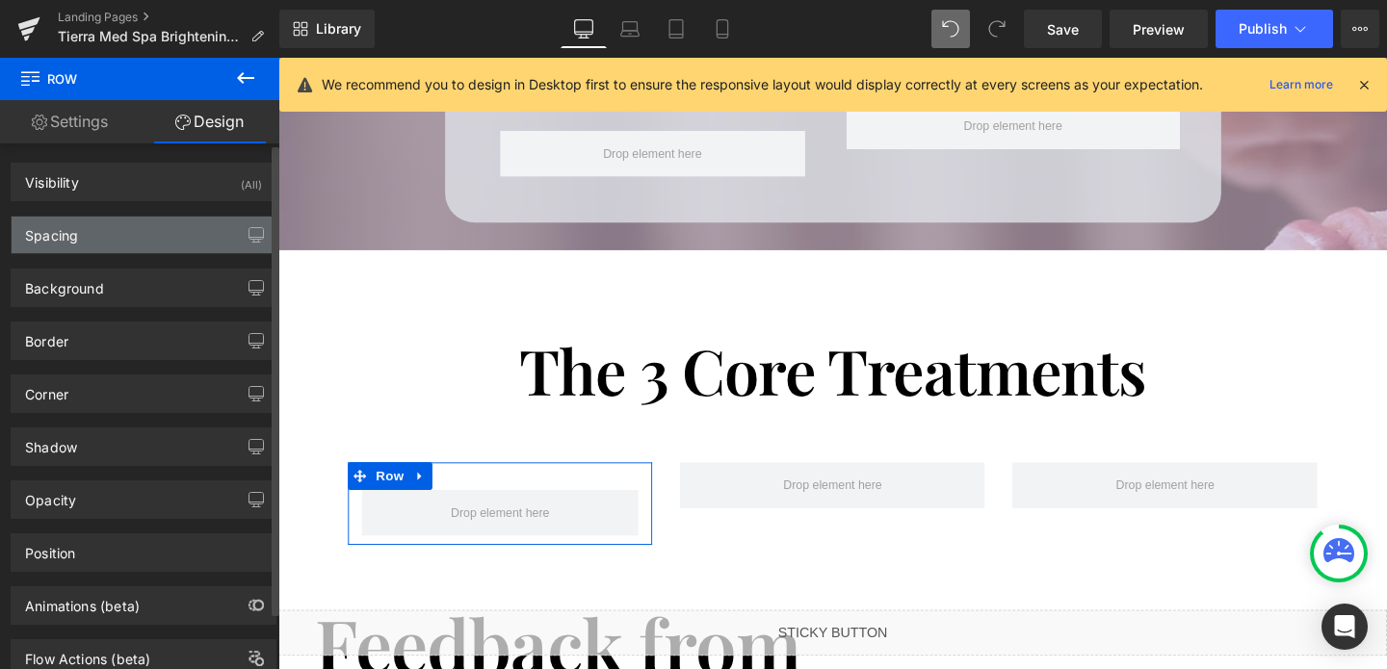
click at [65, 226] on div "Spacing" at bounding box center [51, 230] width 53 height 27
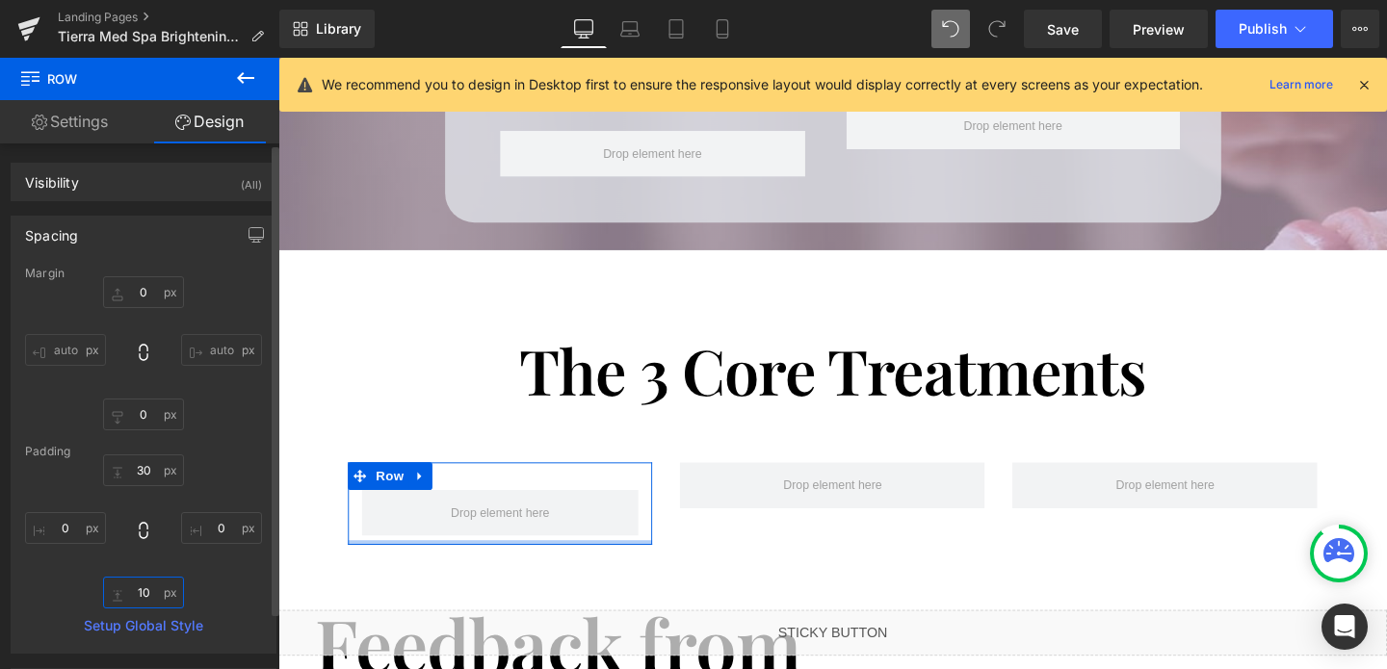
click at [142, 596] on input "10" at bounding box center [143, 593] width 81 height 32
click at [142, 463] on input "30" at bounding box center [143, 470] width 81 height 32
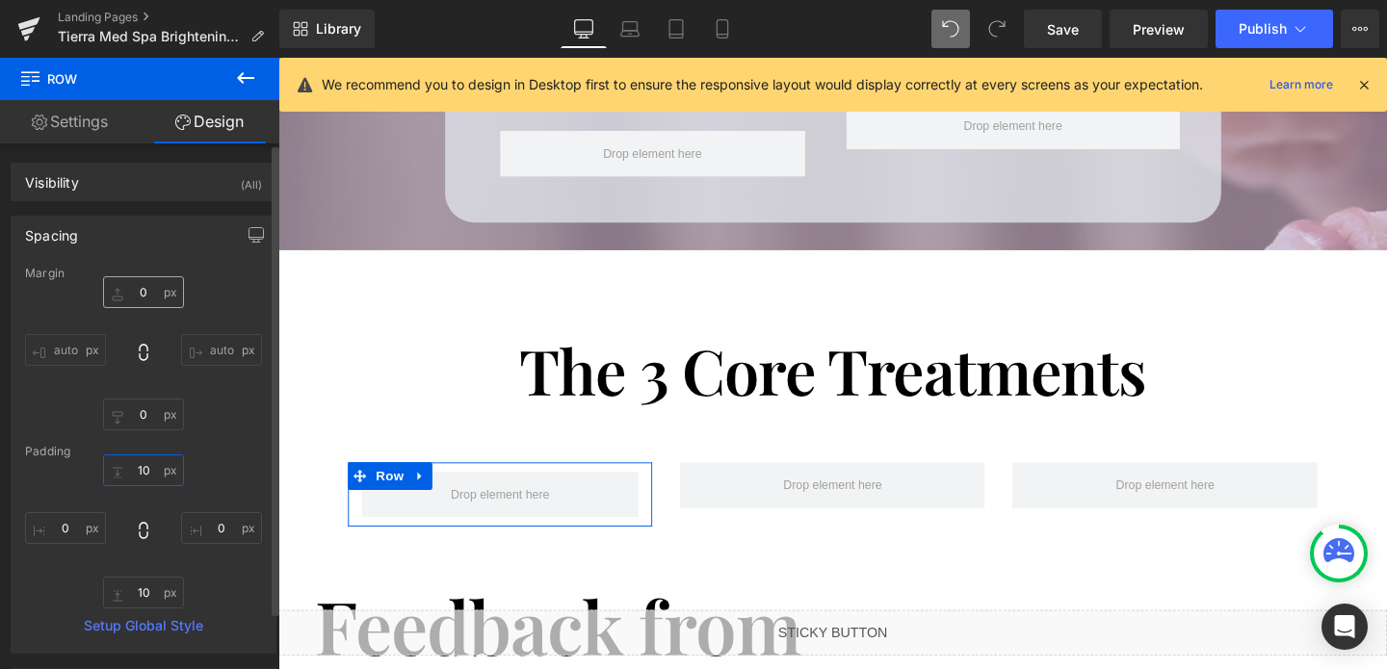
type input "10"
click at [134, 290] on input "0" at bounding box center [143, 292] width 81 height 32
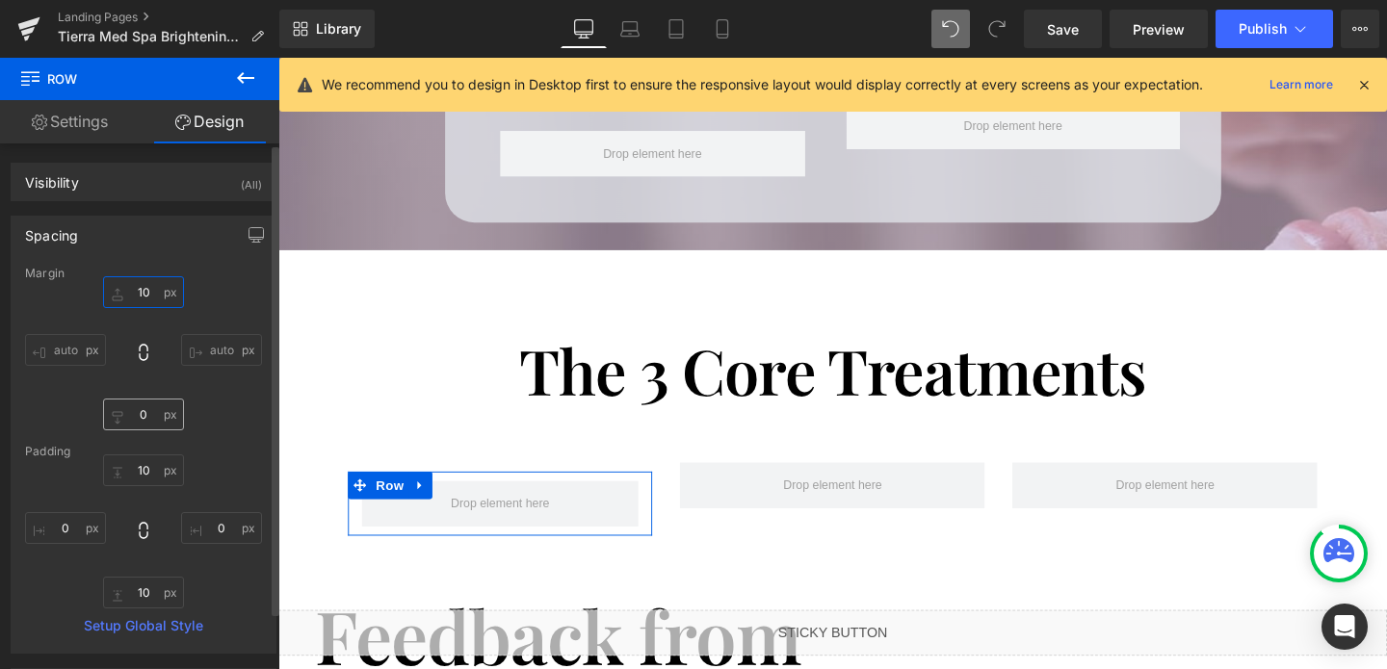
type input "10"
click at [141, 408] on input "0" at bounding box center [143, 415] width 81 height 32
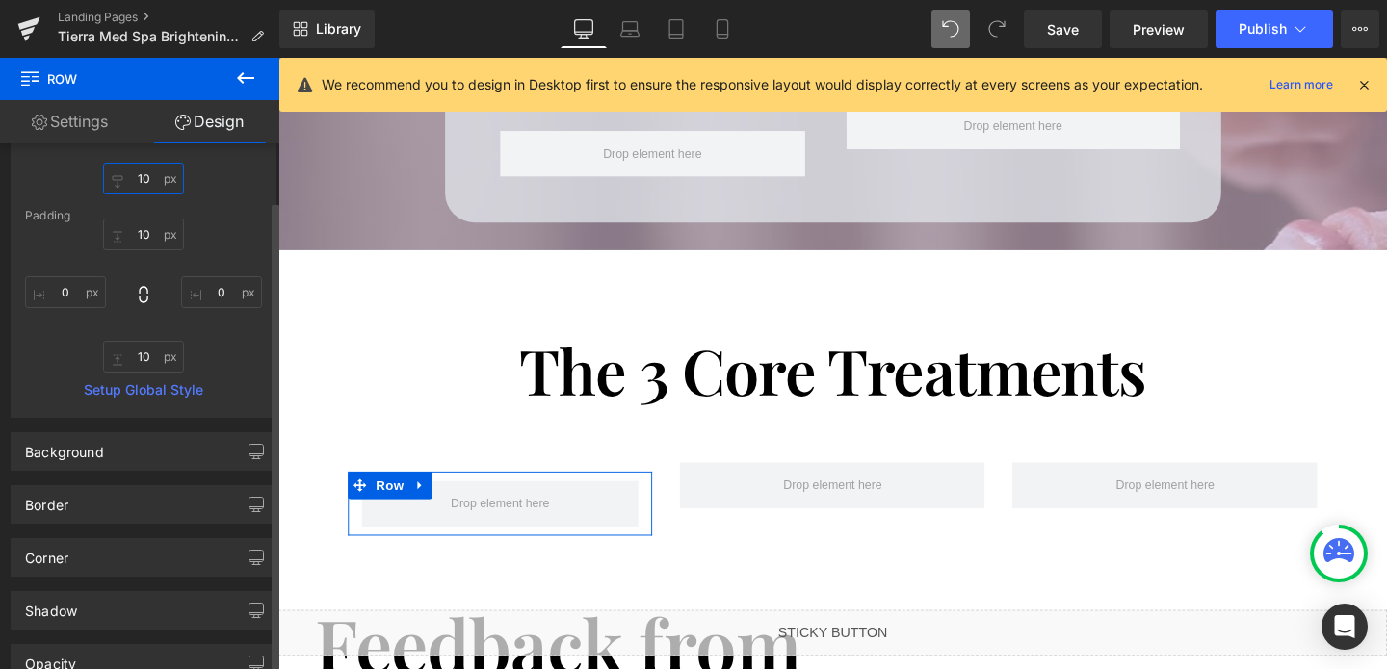
scroll to position [324, 0]
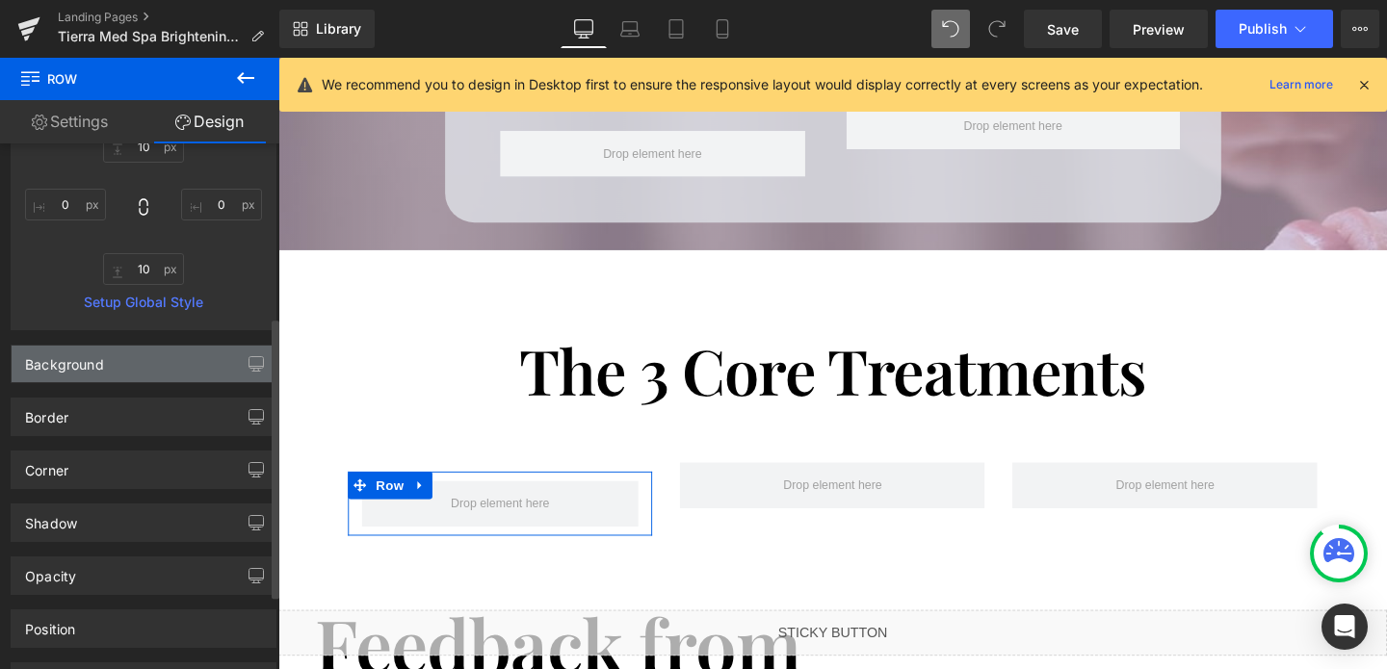
type input "10"
click at [108, 374] on div "Background" at bounding box center [144, 364] width 264 height 37
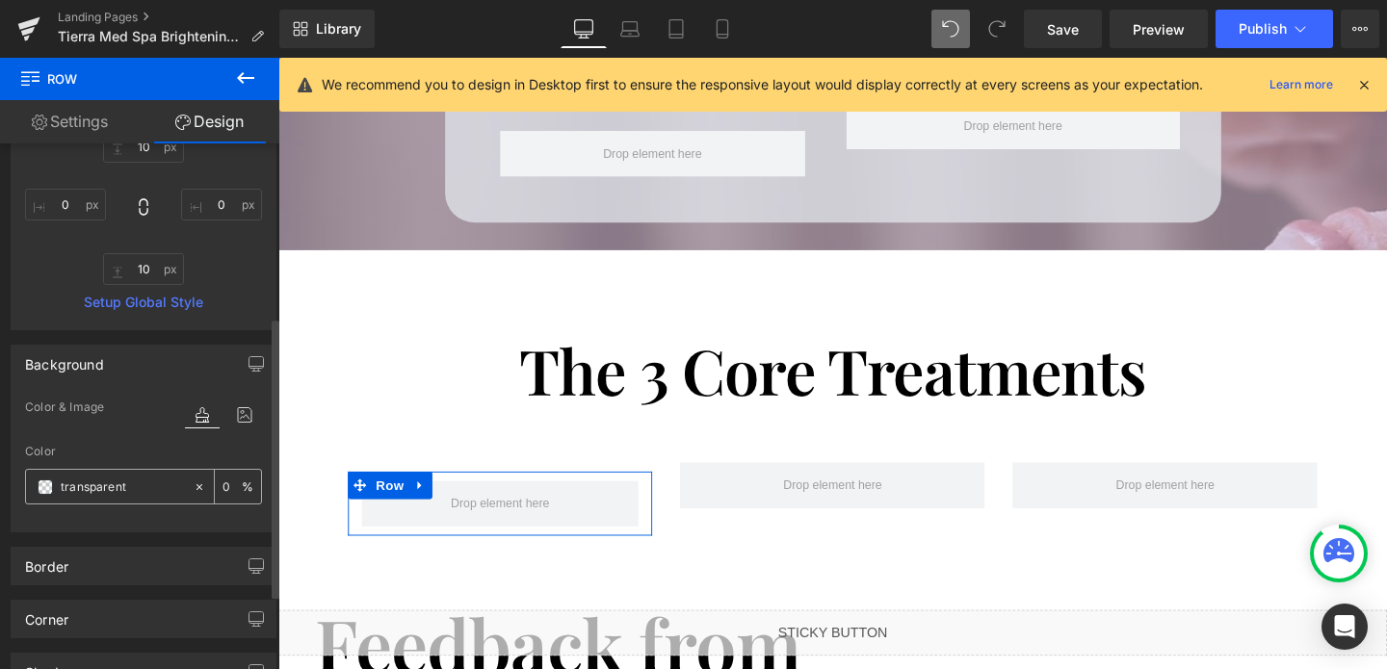
click at [102, 489] on input "transparent" at bounding box center [122, 487] width 123 height 21
type input "#ff"
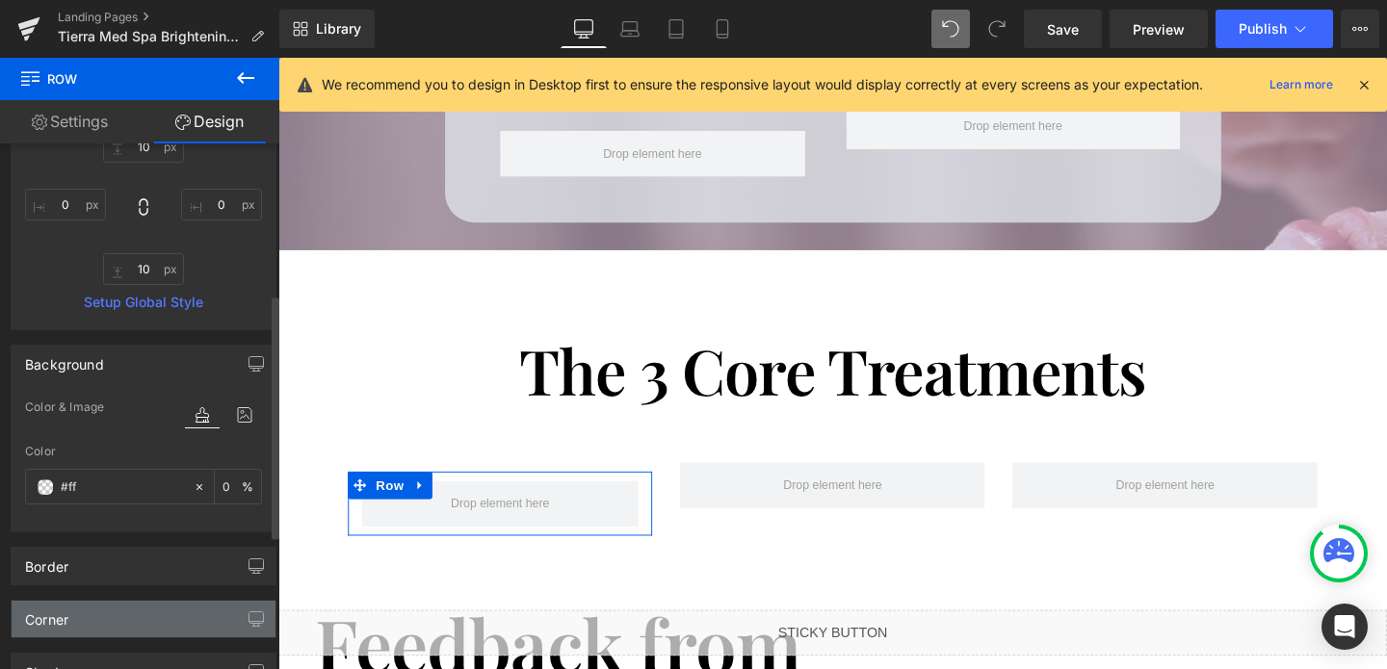
click at [74, 615] on div "Corner" at bounding box center [144, 619] width 264 height 37
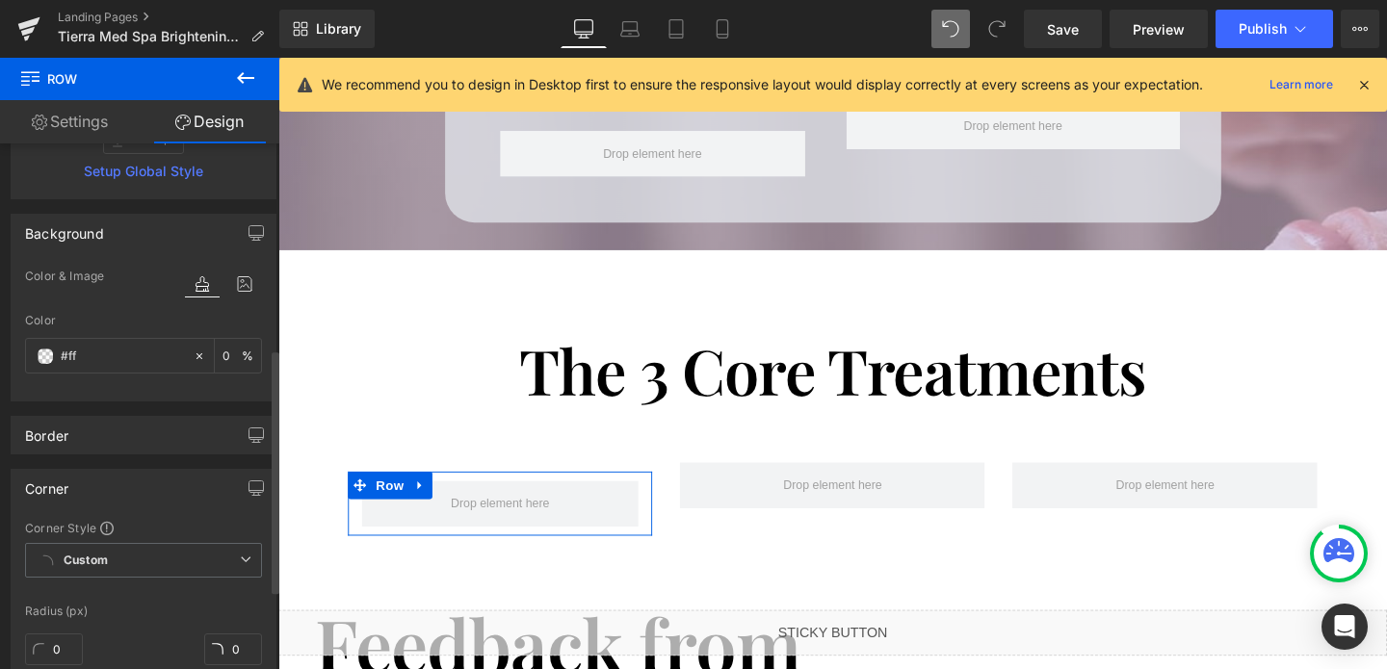
scroll to position [565, 0]
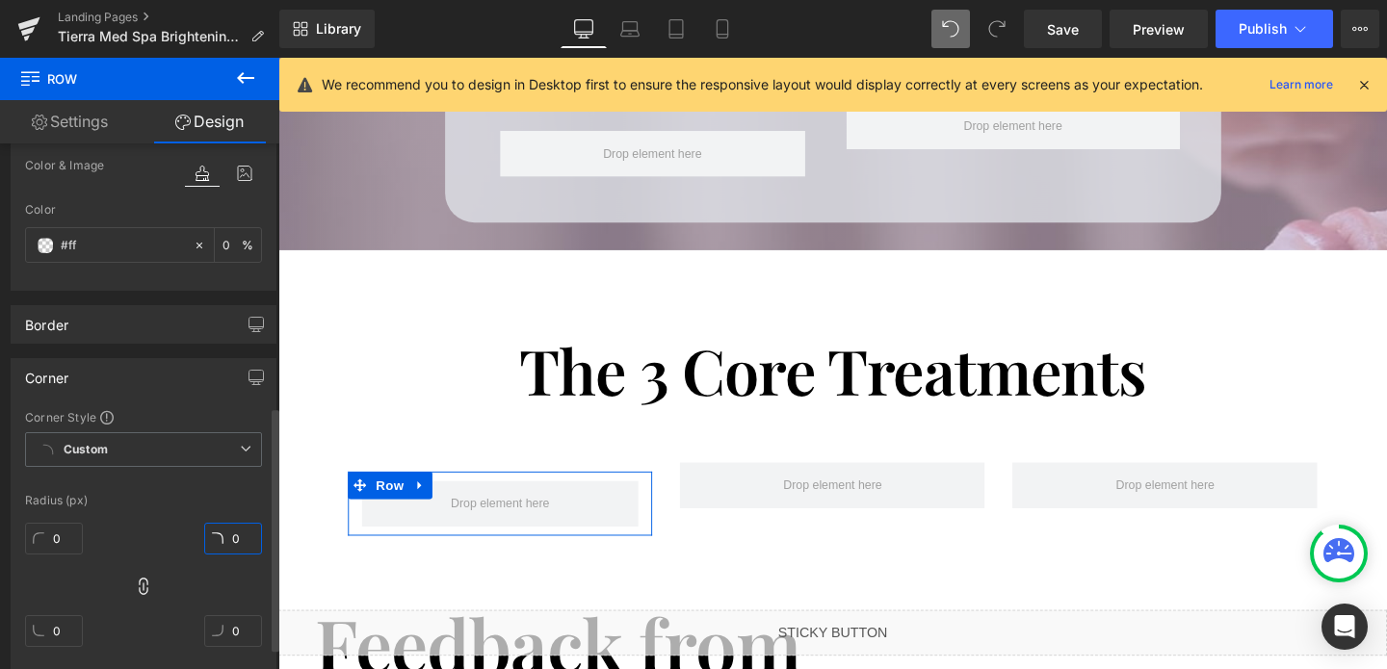
click at [229, 537] on input "0" at bounding box center [233, 539] width 58 height 32
type input "1"
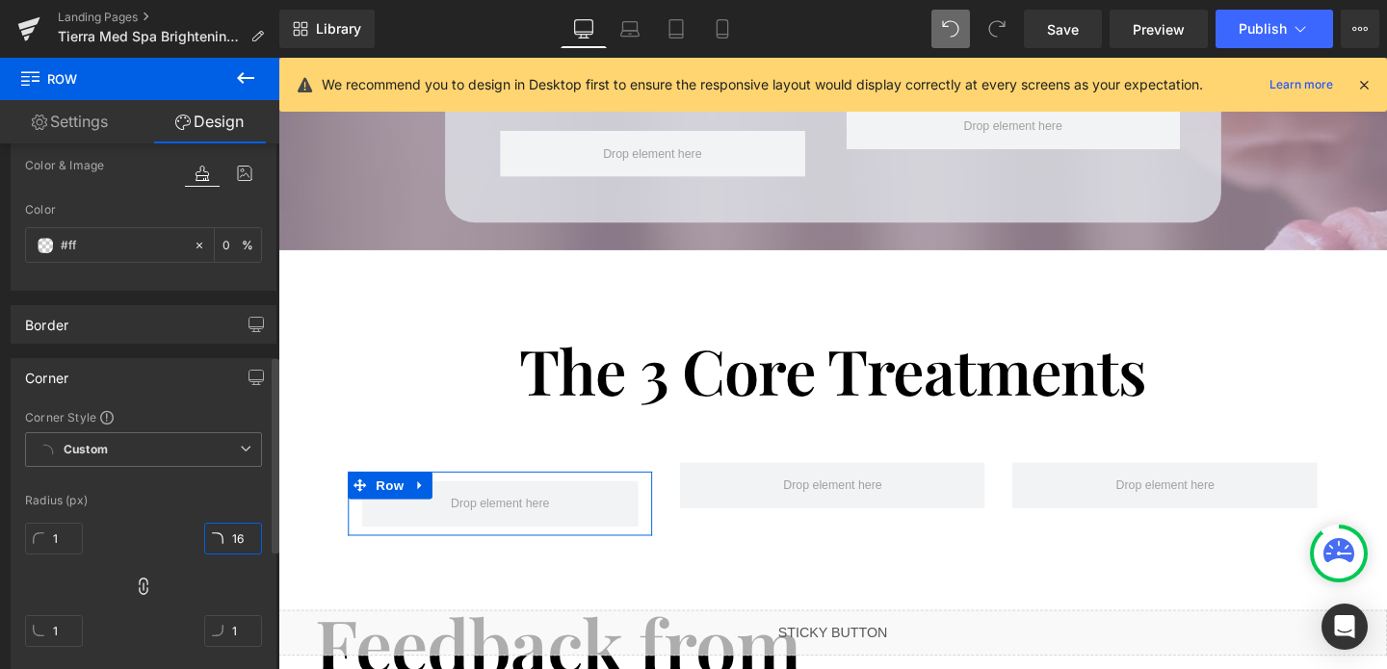
type input "16"
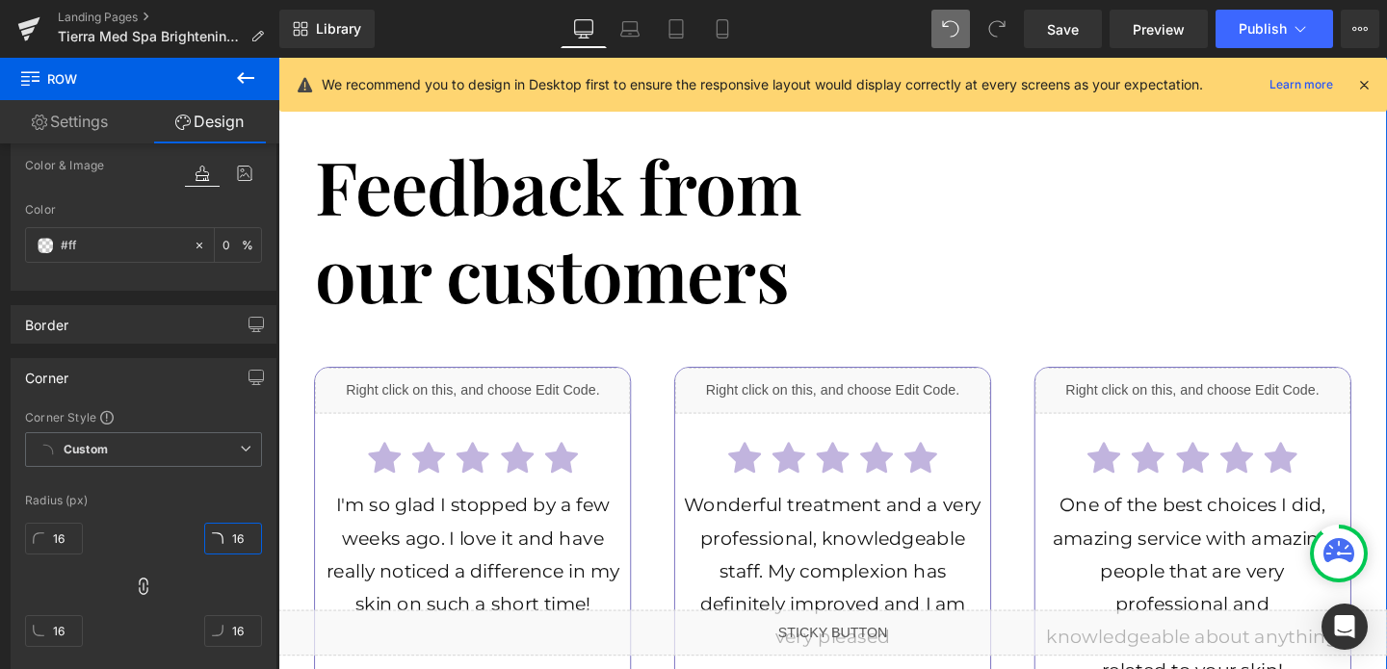
scroll to position [3453, 0]
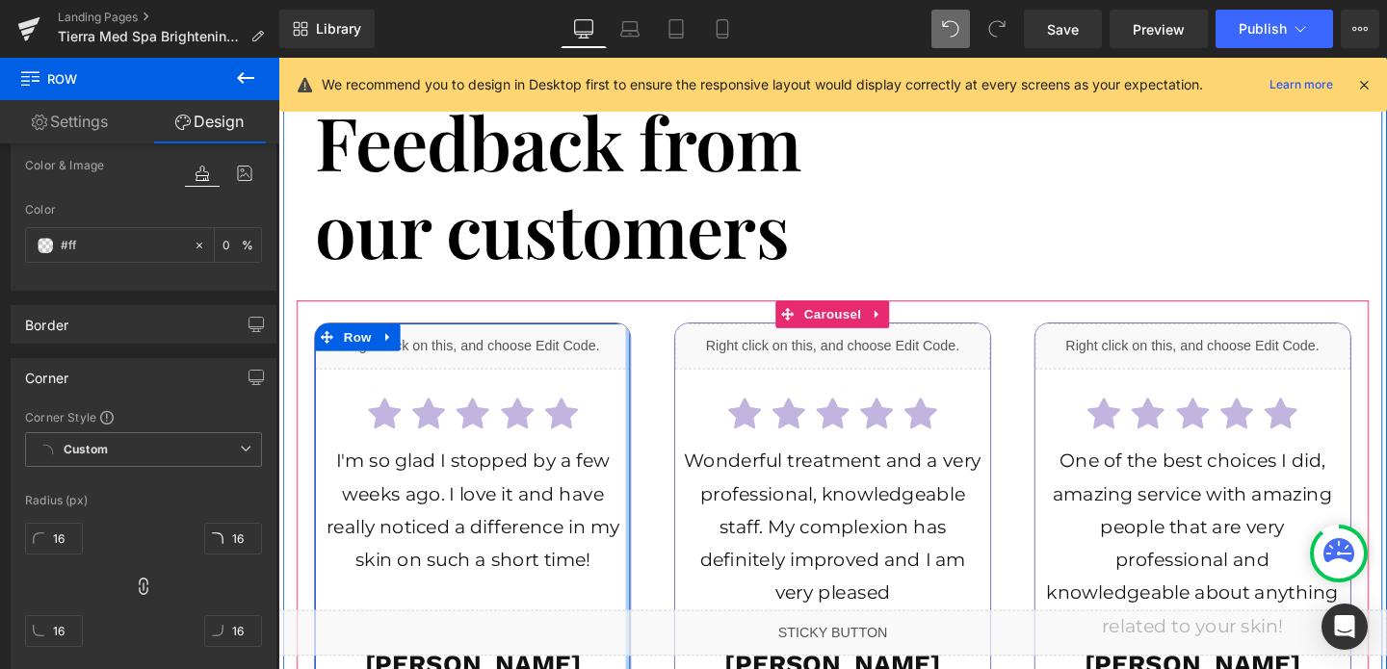
click at [644, 413] on div at bounding box center [645, 552] width 5 height 431
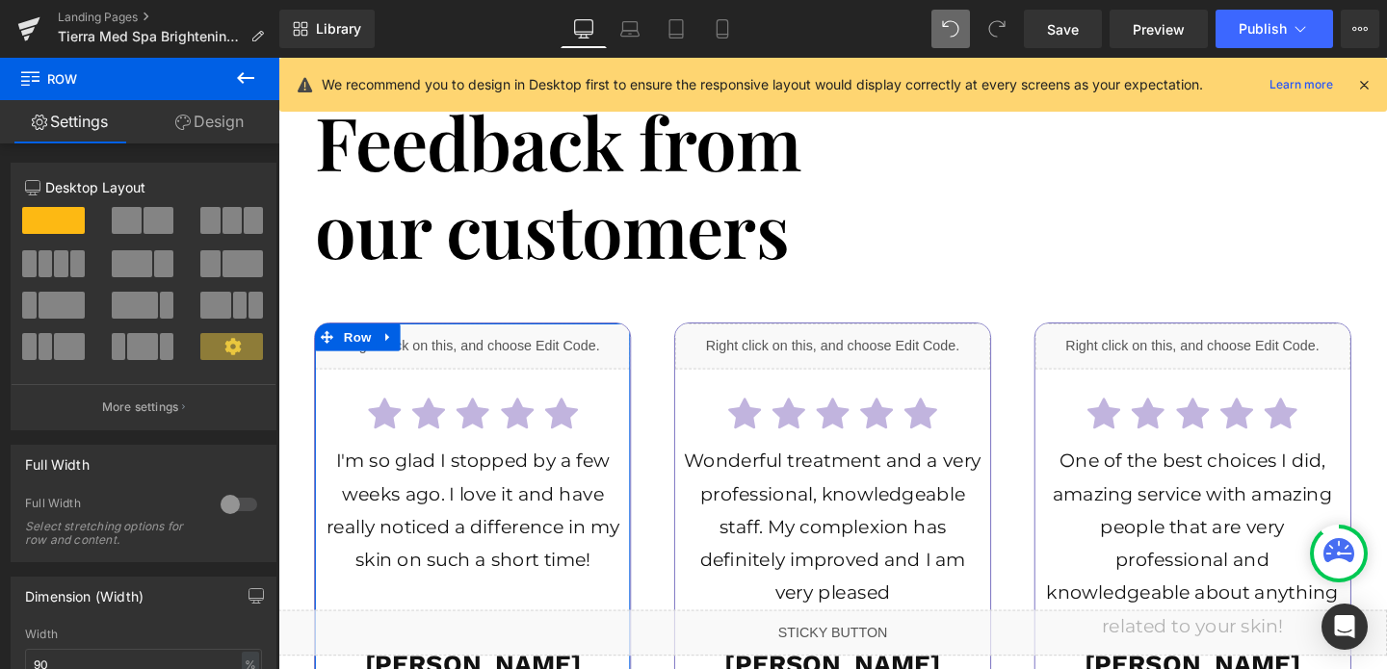
click at [210, 110] on link "Design" at bounding box center [210, 121] width 140 height 43
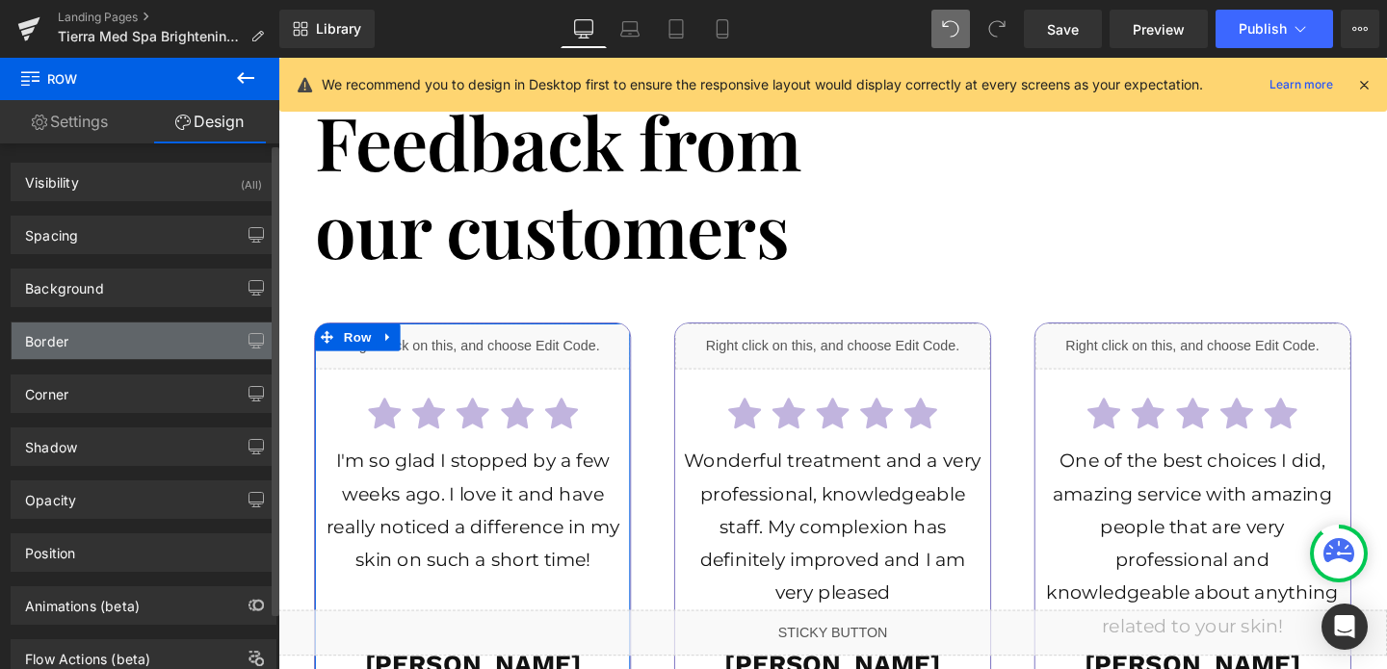
click at [66, 357] on div "Border" at bounding box center [144, 341] width 264 height 37
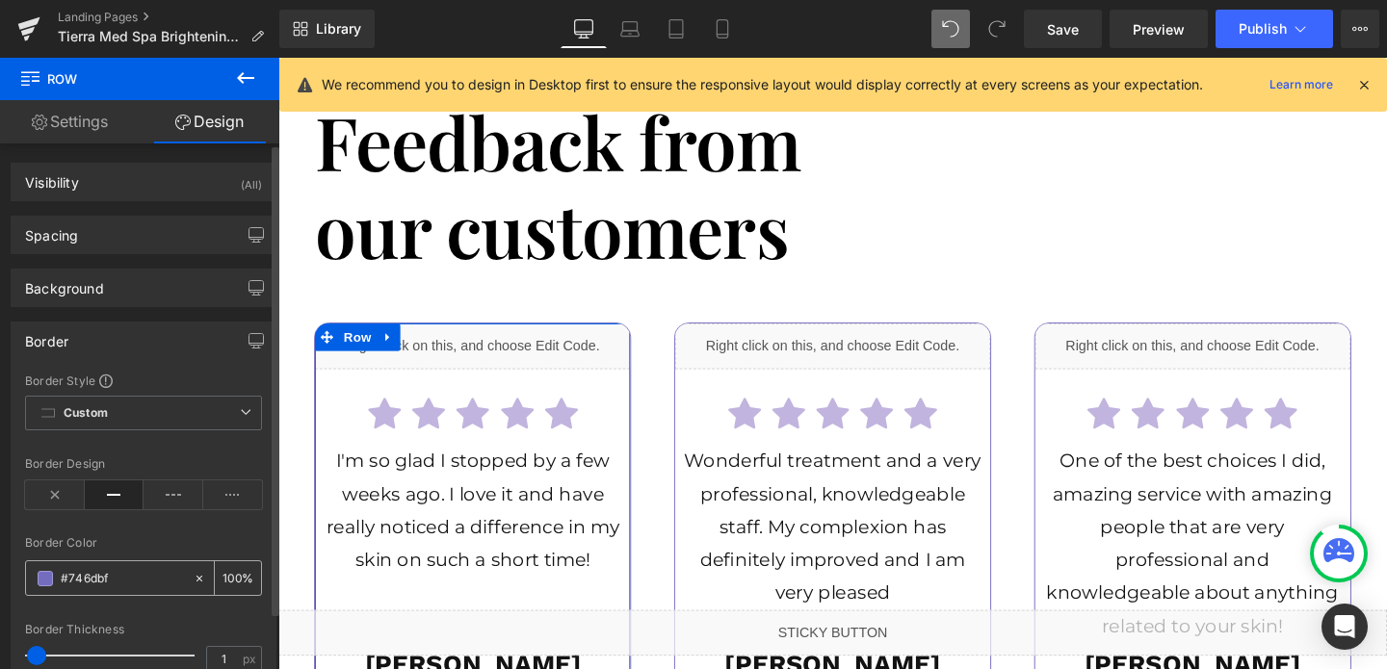
click at [105, 583] on input "#746dbf" at bounding box center [122, 578] width 123 height 21
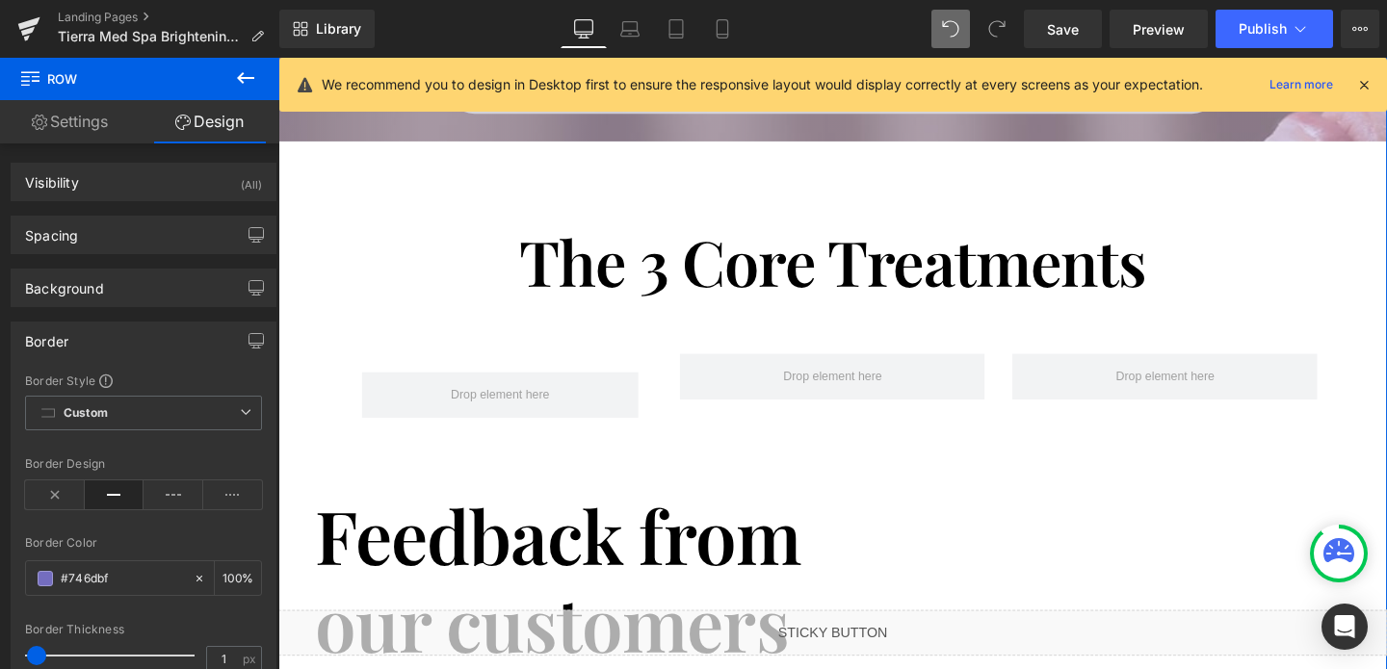
scroll to position [2949, 0]
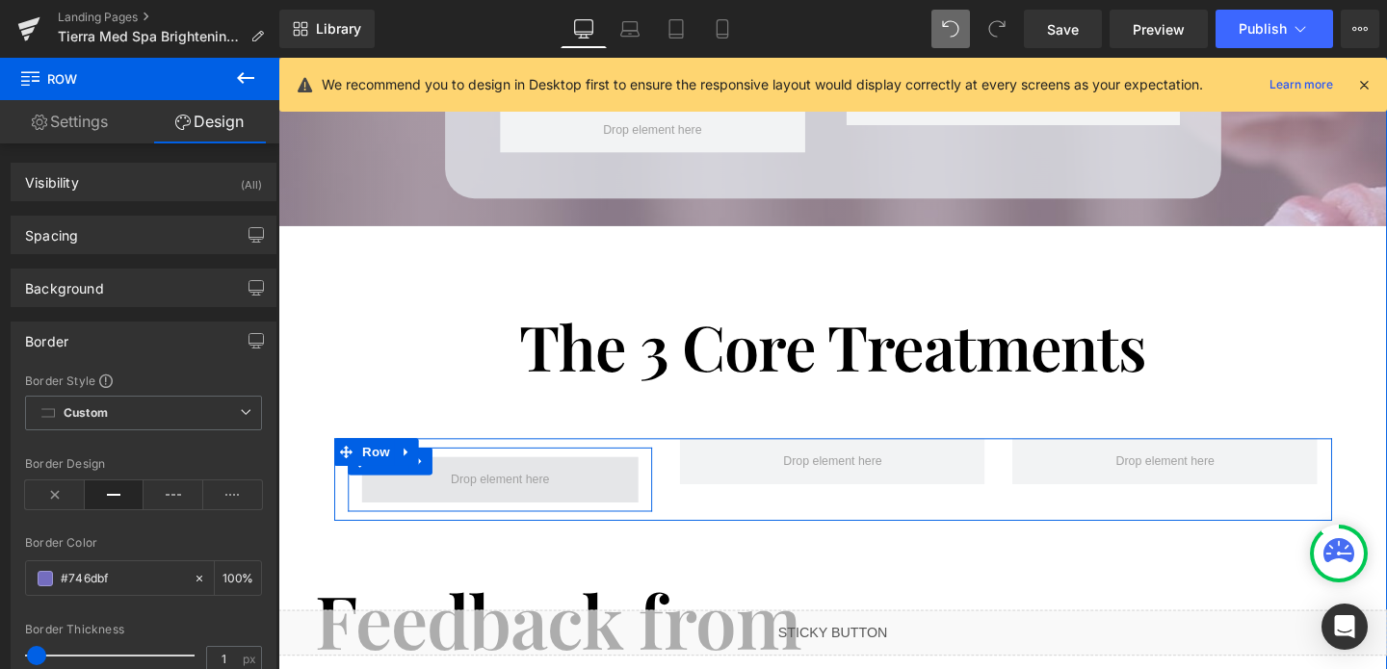
click at [440, 478] on span at bounding box center [512, 502] width 292 height 48
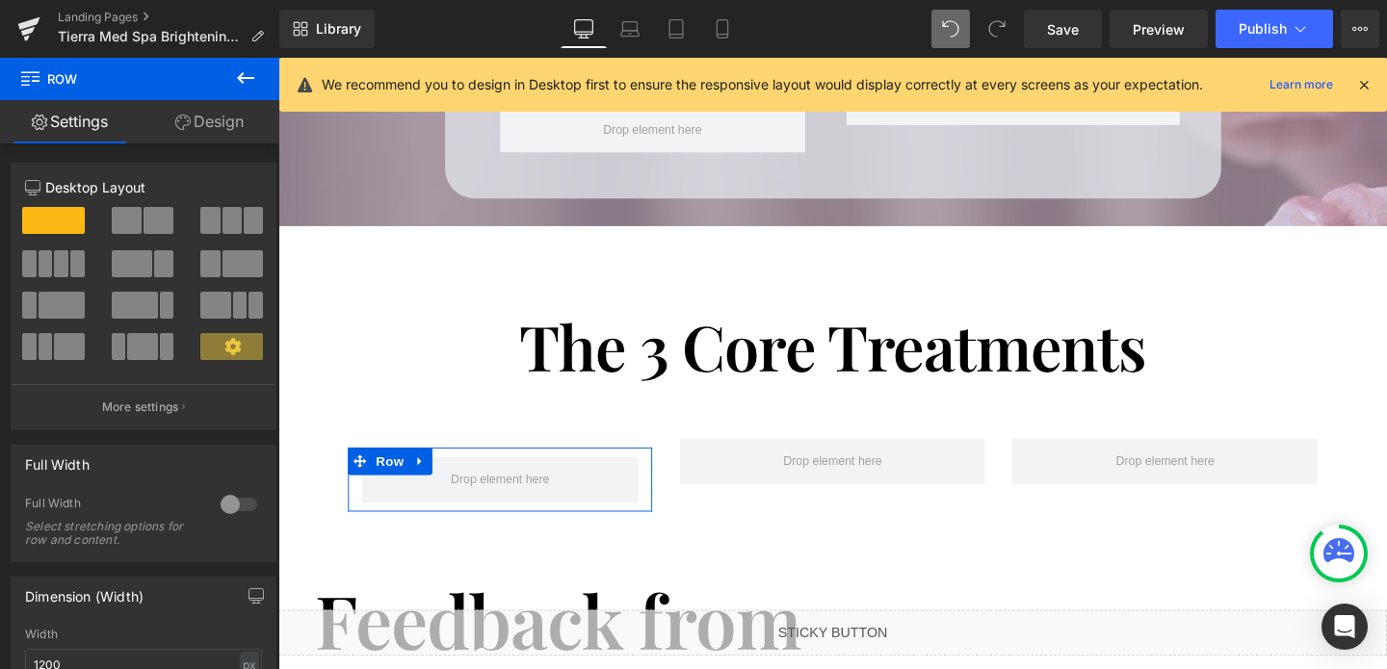
click at [240, 131] on link "Design" at bounding box center [210, 121] width 140 height 43
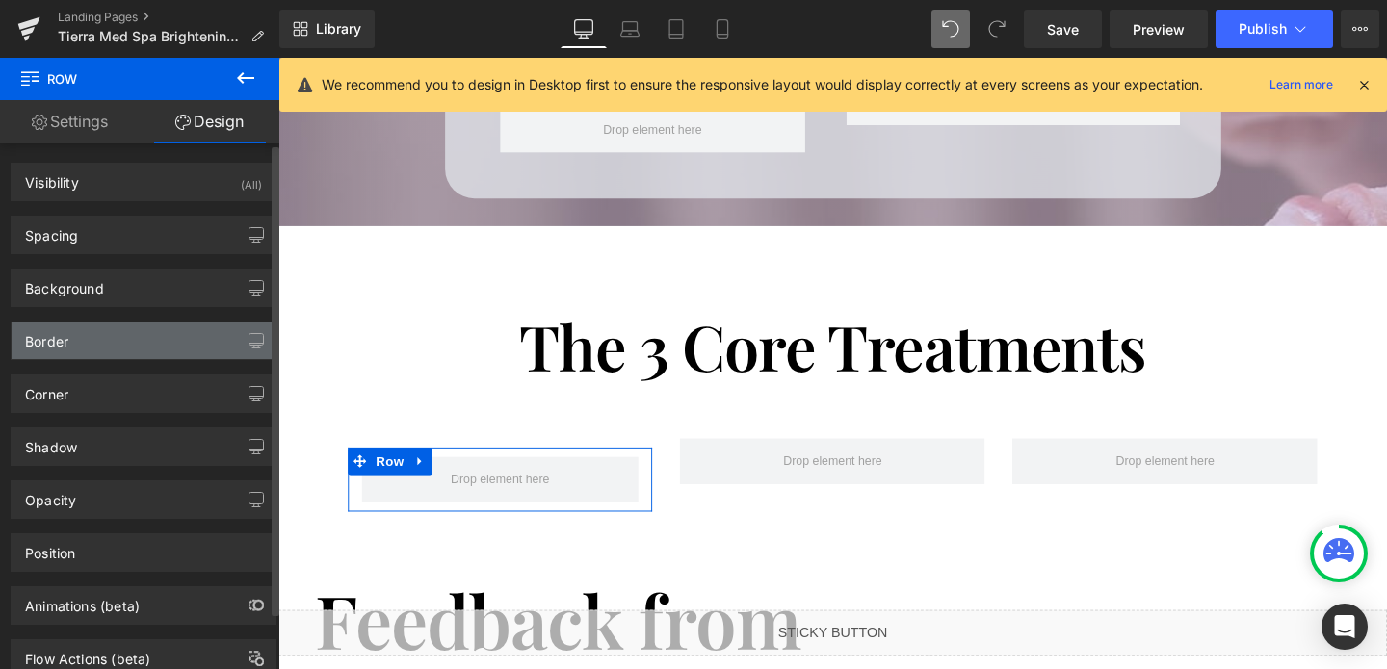
click at [105, 354] on div "Border" at bounding box center [144, 341] width 264 height 37
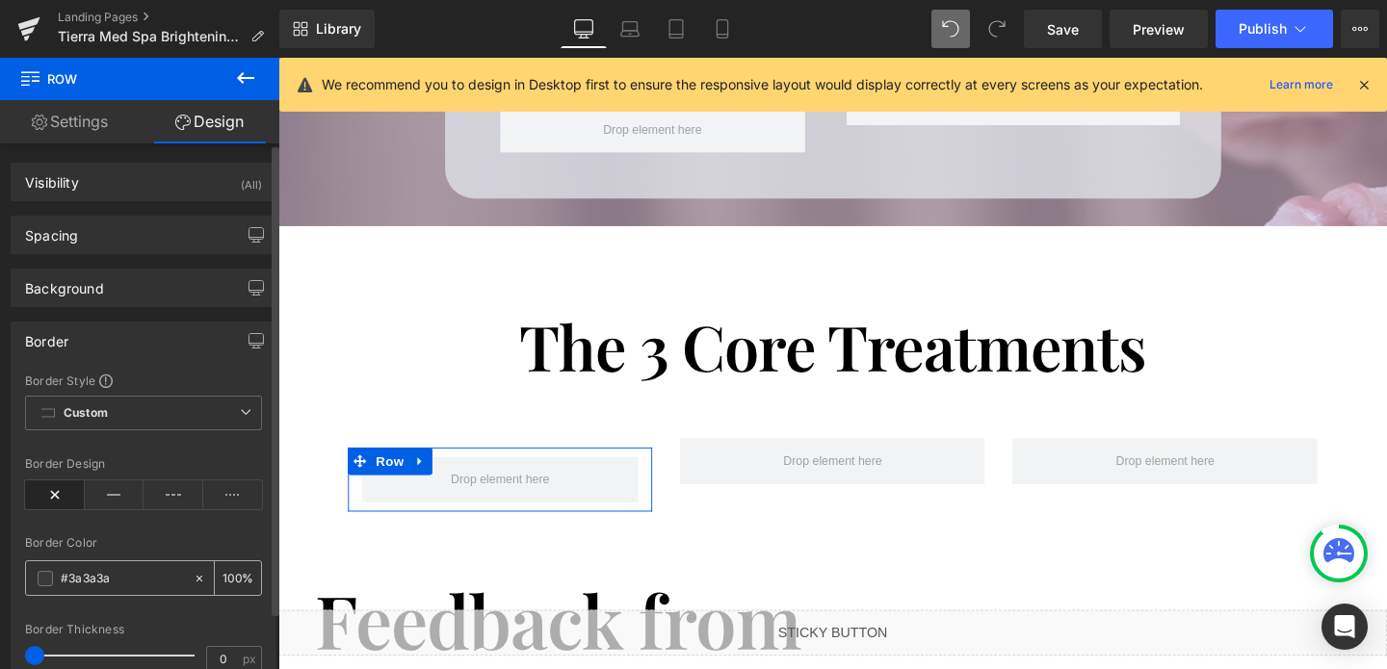
click at [119, 586] on input "#3a3a3a" at bounding box center [122, 578] width 123 height 21
paste input "746dbf"
type input "#746dbf"
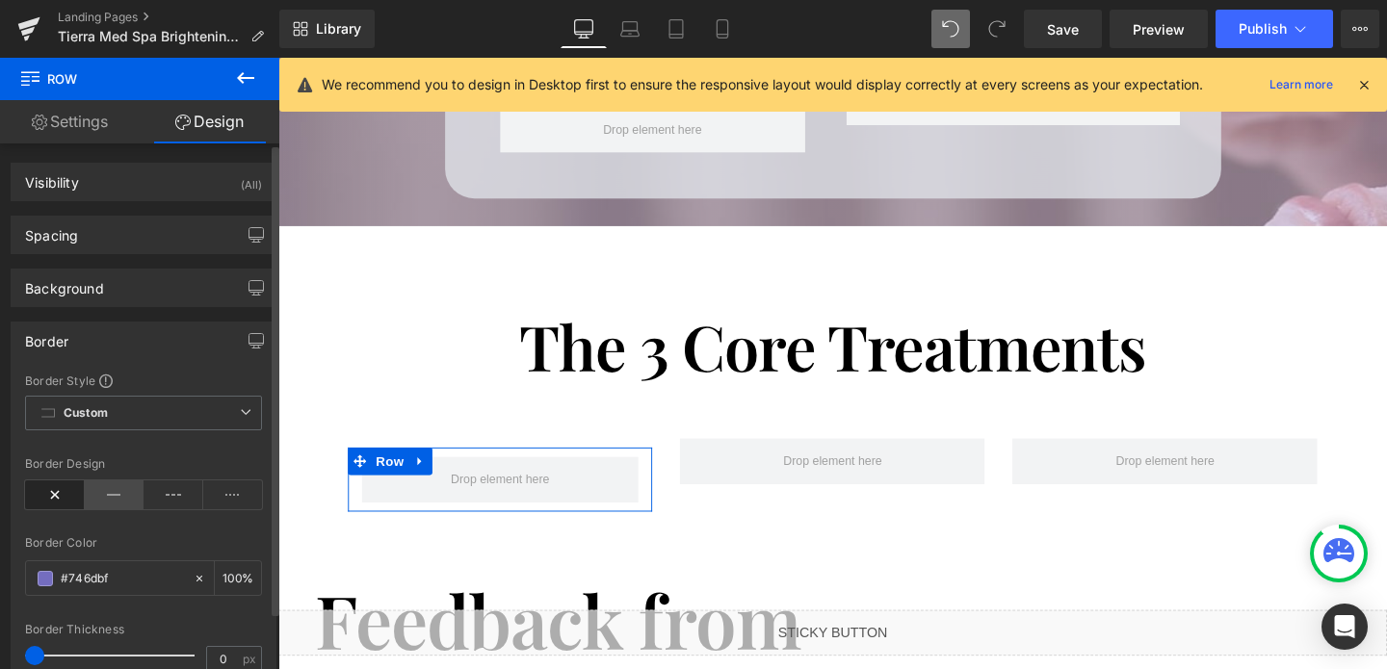
click at [109, 502] on icon at bounding box center [115, 494] width 60 height 29
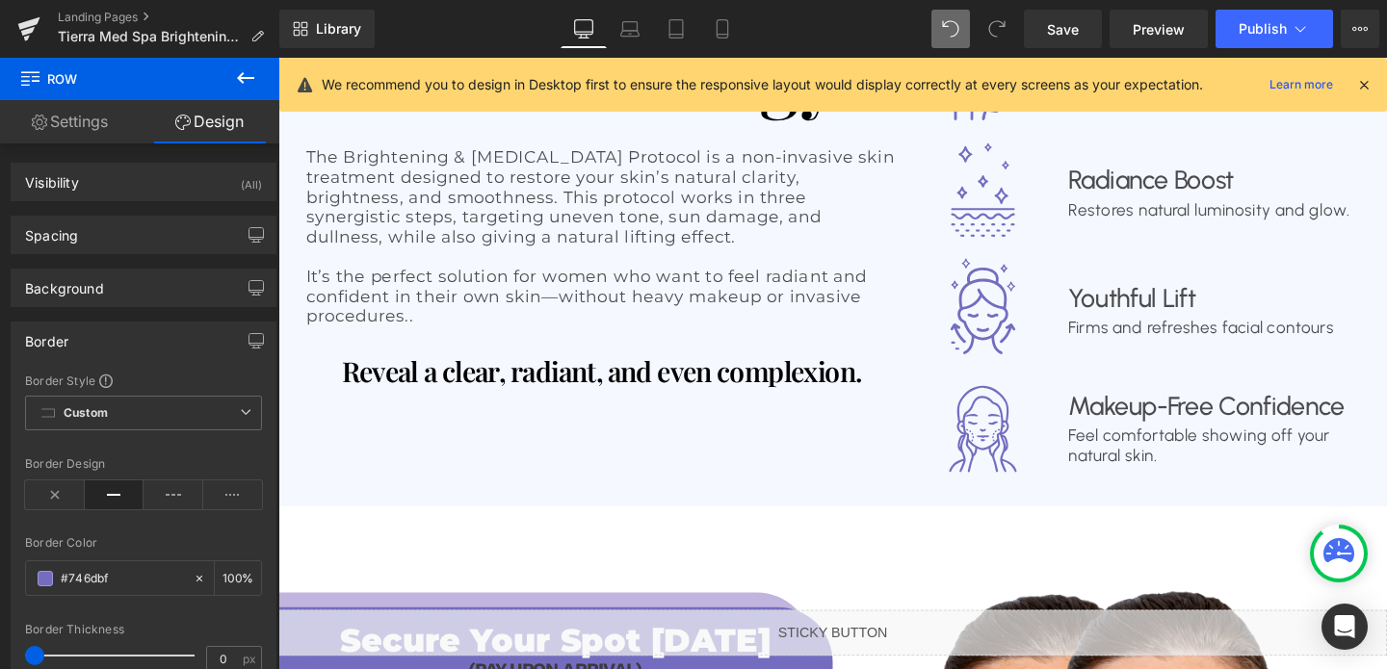
scroll to position [1626, 0]
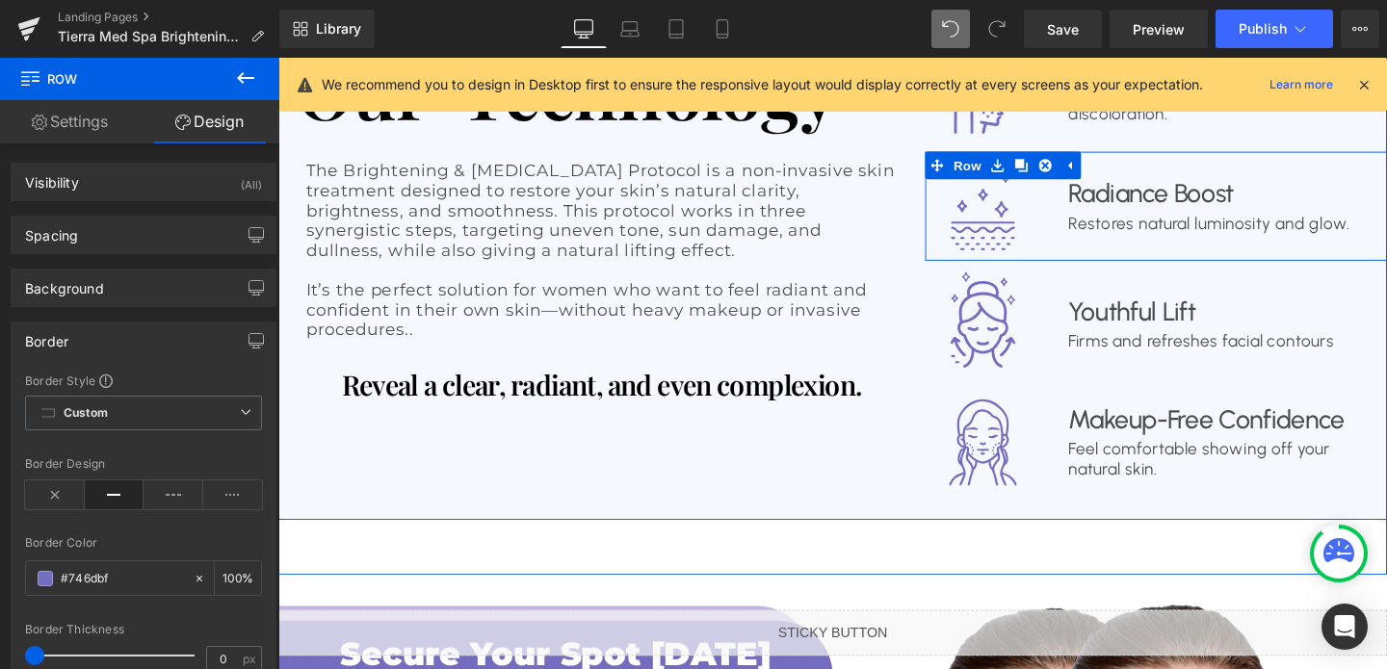
click at [1218, 234] on div "Radiance Boost Text Block Restores natural luminosity and glow. Text Block" at bounding box center [1261, 214] width 364 height 115
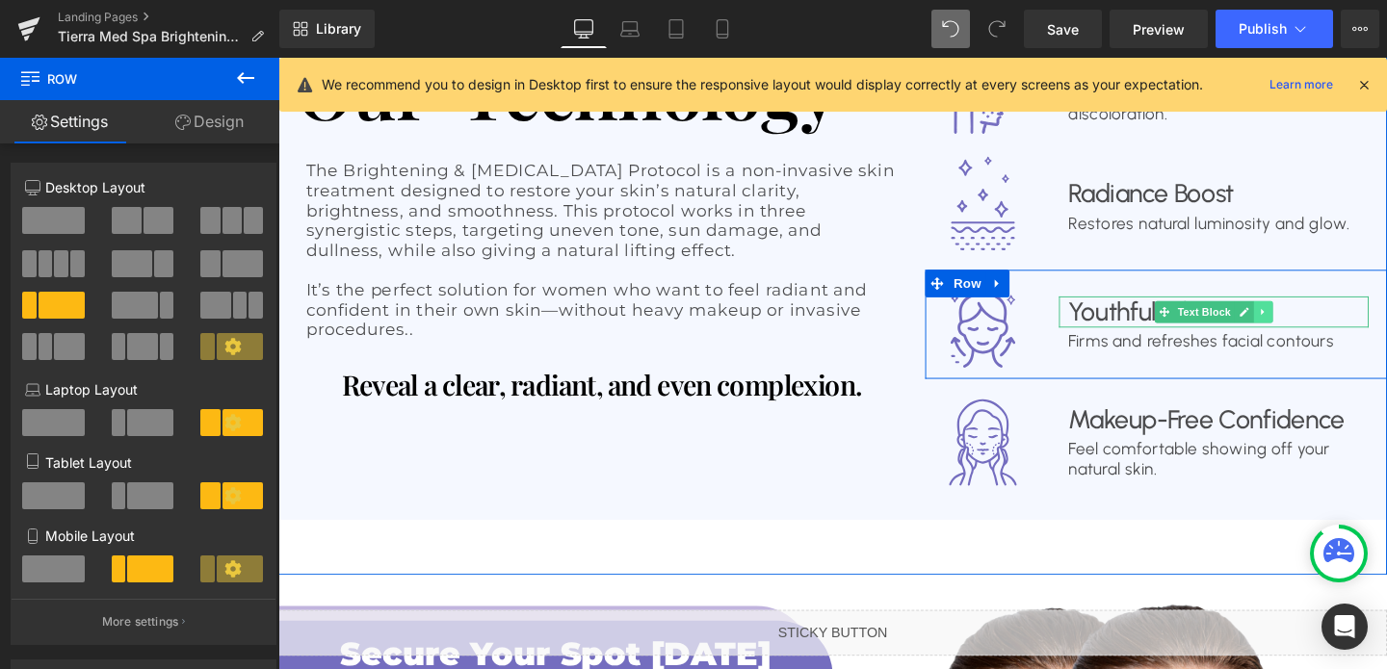
click at [1317, 320] on icon at bounding box center [1313, 326] width 11 height 12
click at [1306, 320] on icon at bounding box center [1303, 325] width 11 height 11
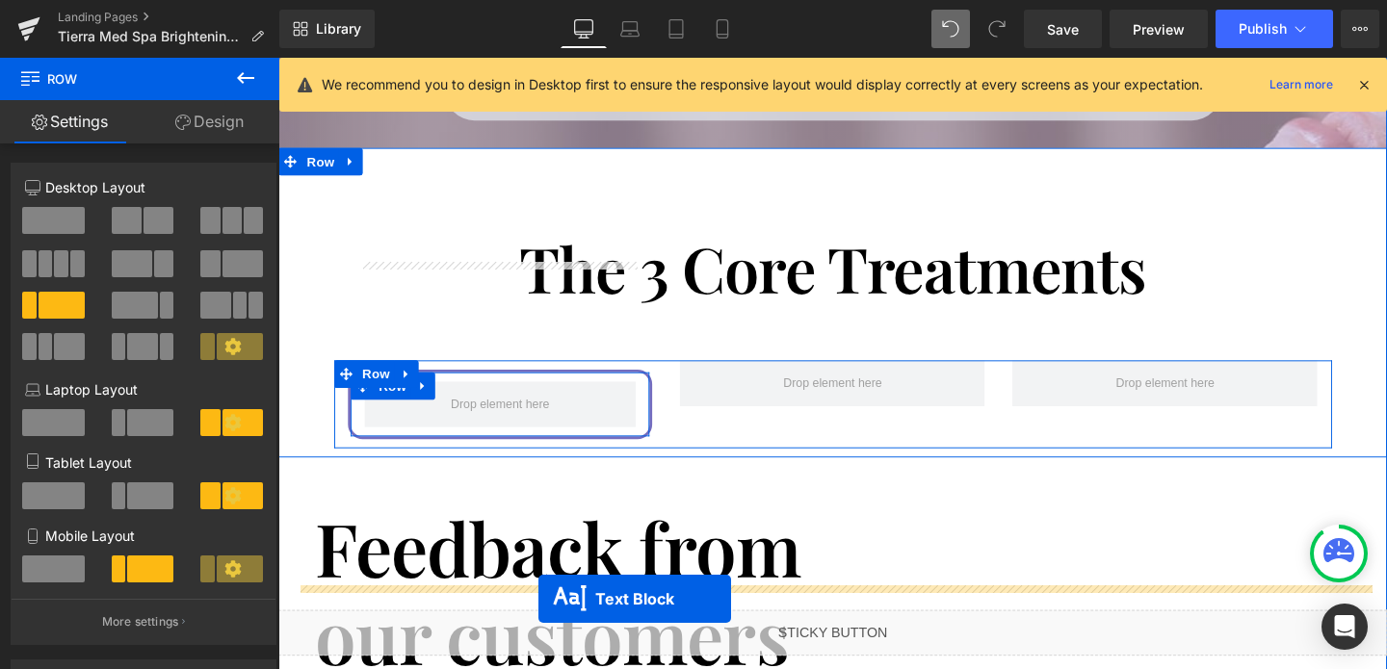
scroll to position [3128, 0]
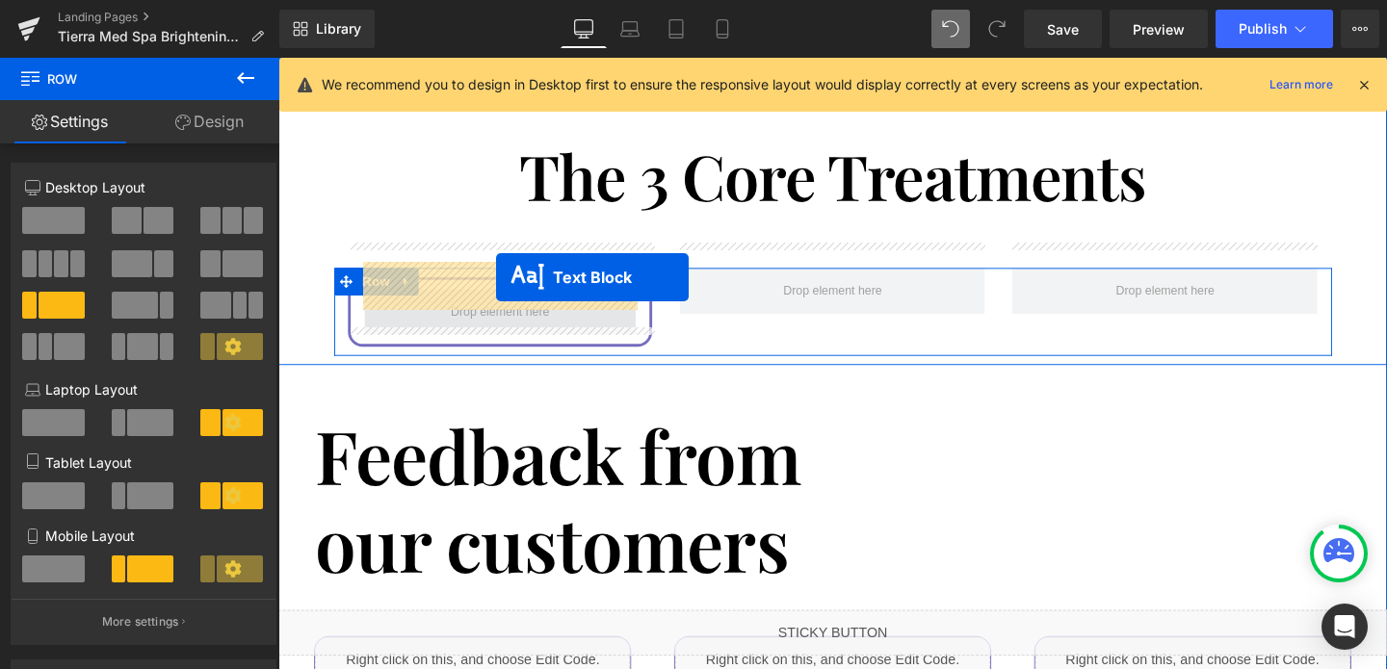
drag, startPoint x: 1210, startPoint y: 313, endPoint x: 507, endPoint y: 289, distance: 703.3
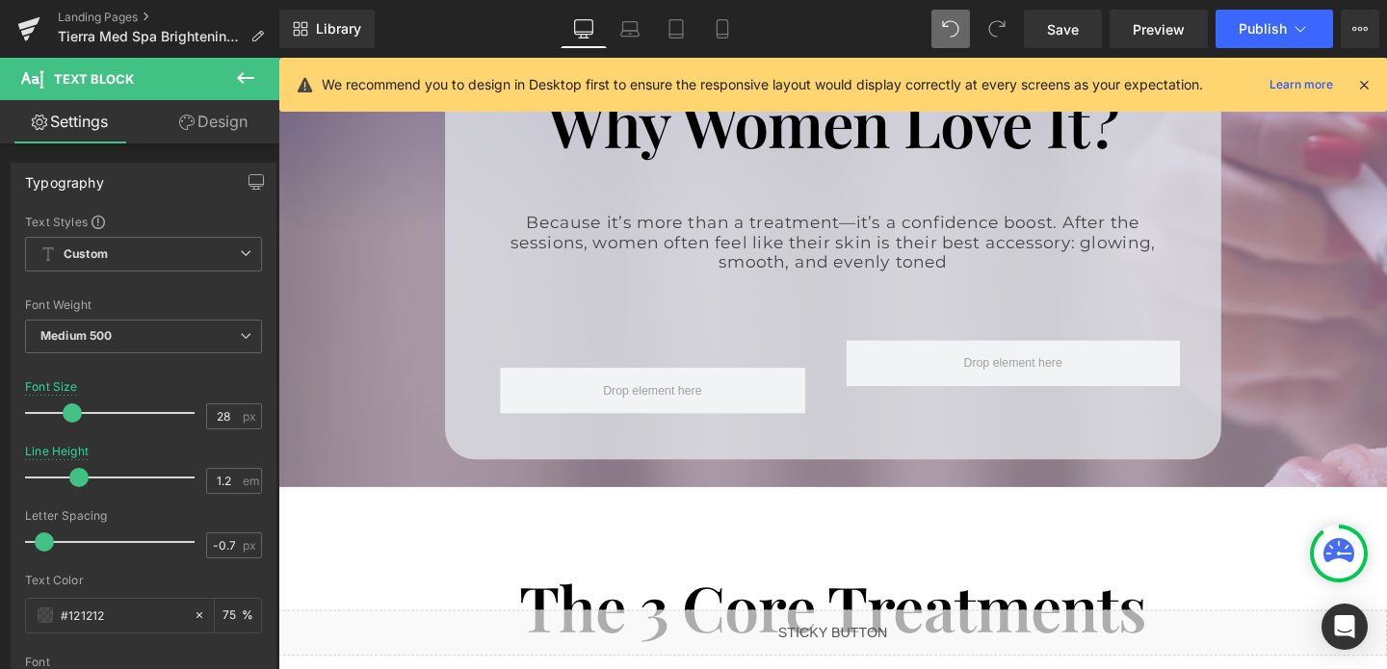
scroll to position [2667, 0]
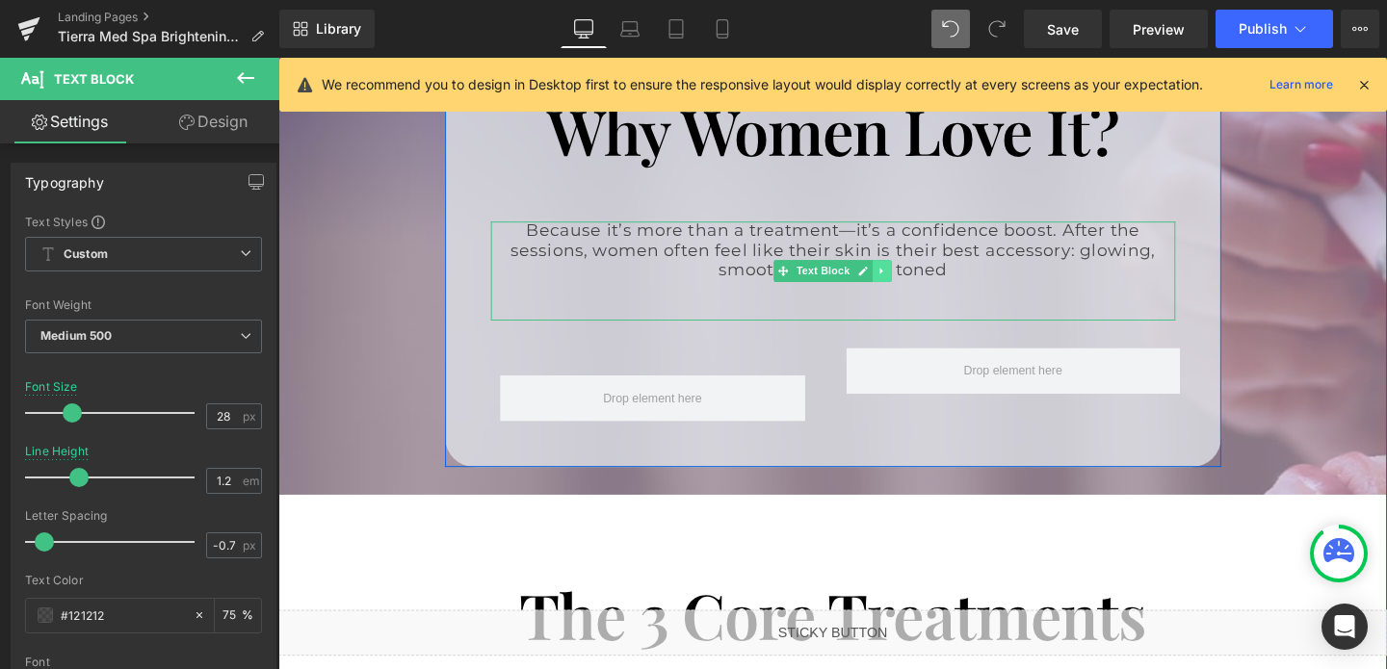
click at [910, 276] on icon at bounding box center [912, 282] width 11 height 12
click at [898, 277] on icon at bounding box center [902, 282] width 11 height 11
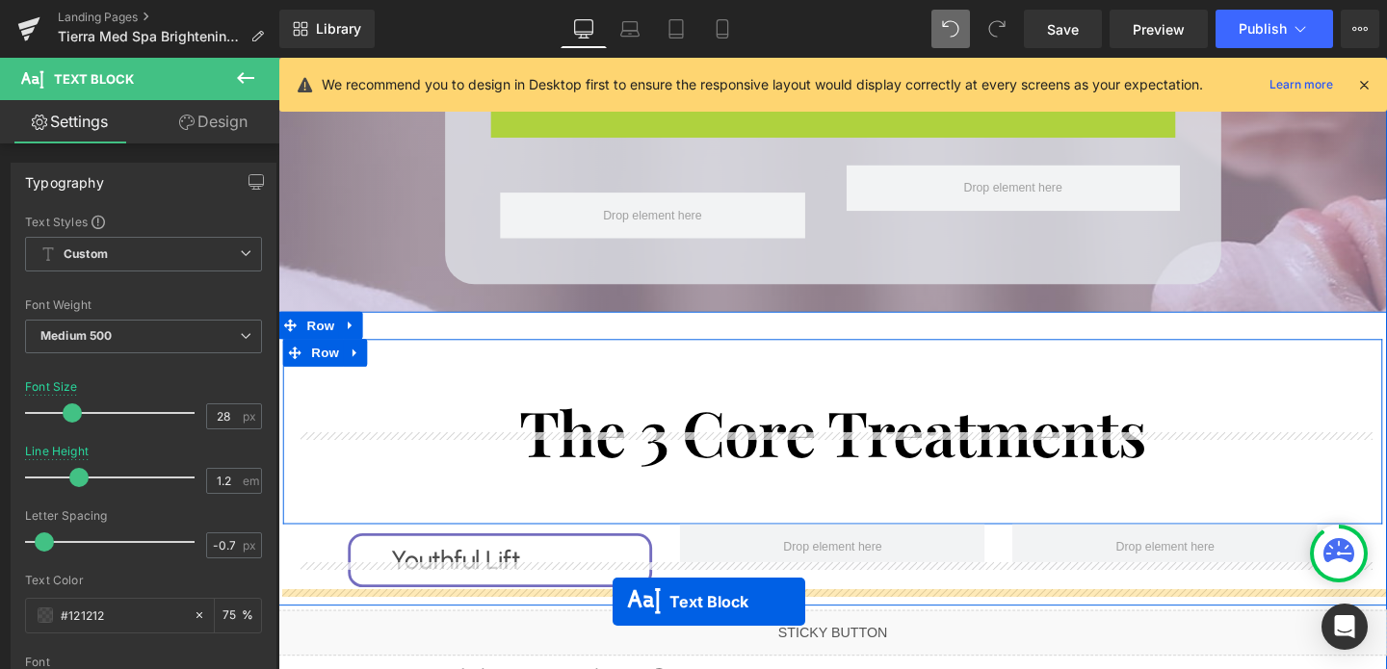
scroll to position [3072, 0]
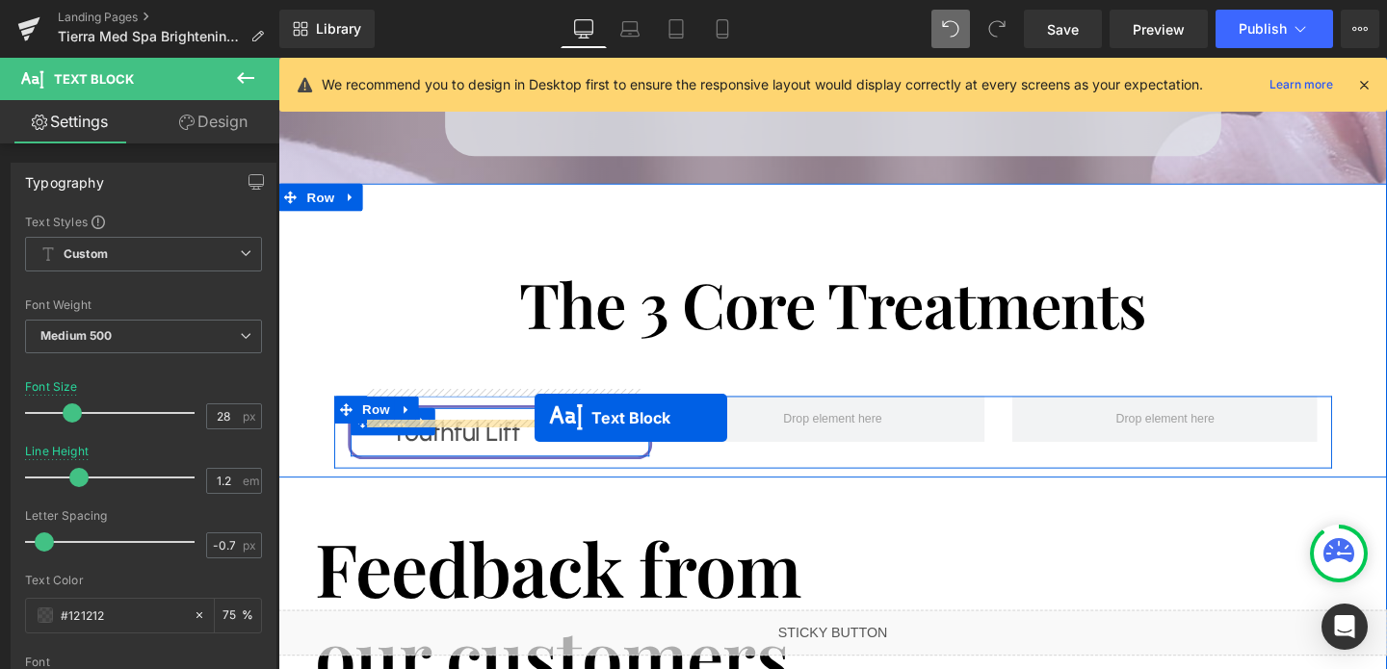
drag, startPoint x: 811, startPoint y: 384, endPoint x: 549, endPoint y: 436, distance: 267.0
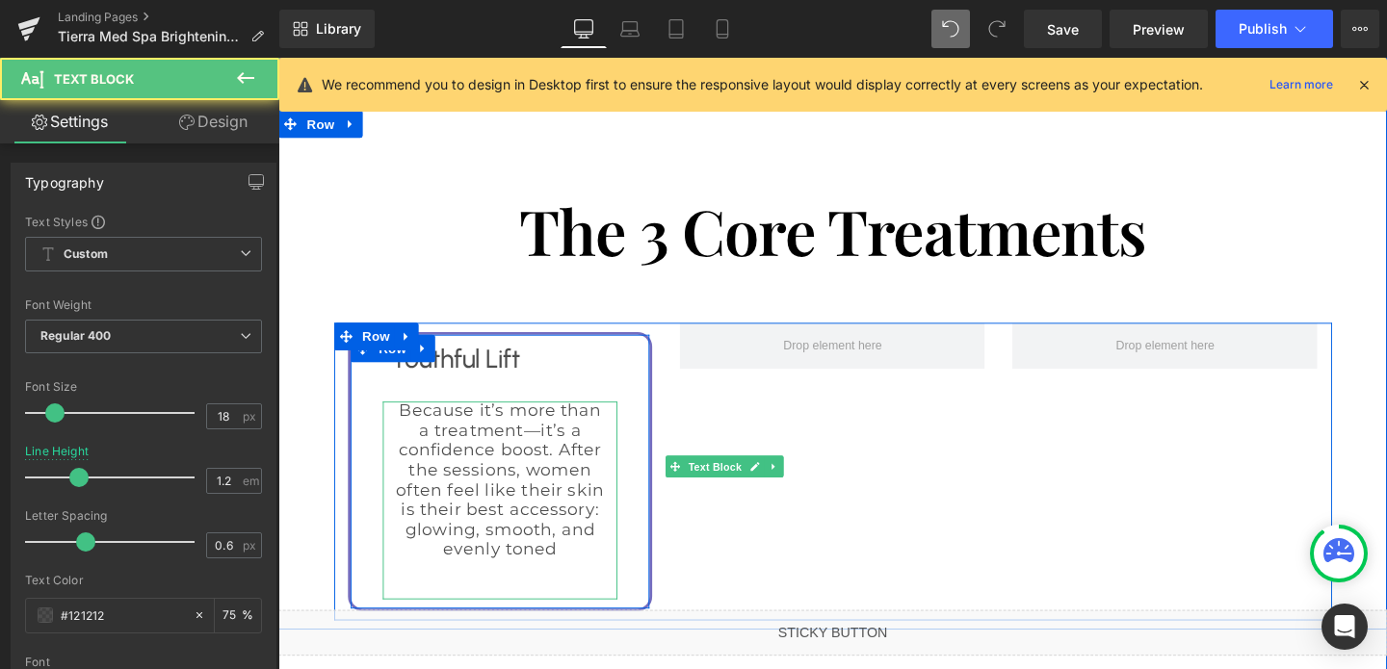
scroll to position [2994, 0]
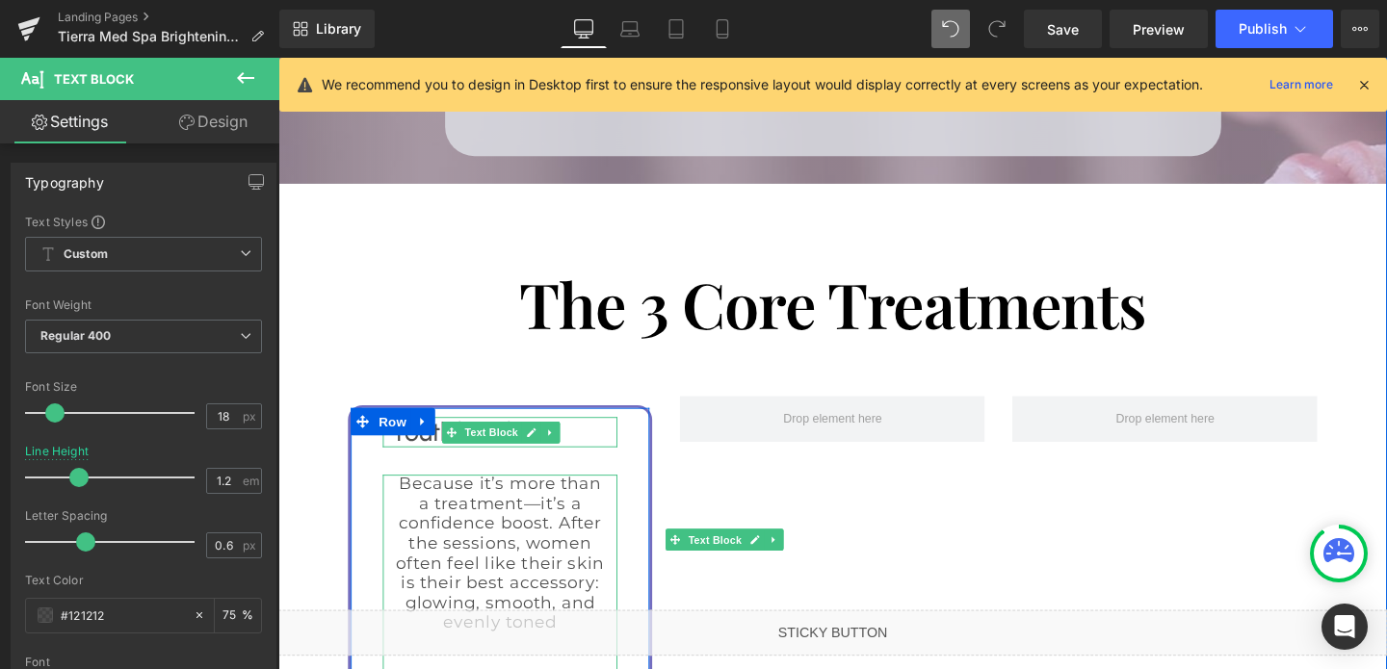
click at [615, 435] on p "Youthful Lift" at bounding box center [512, 451] width 228 height 33
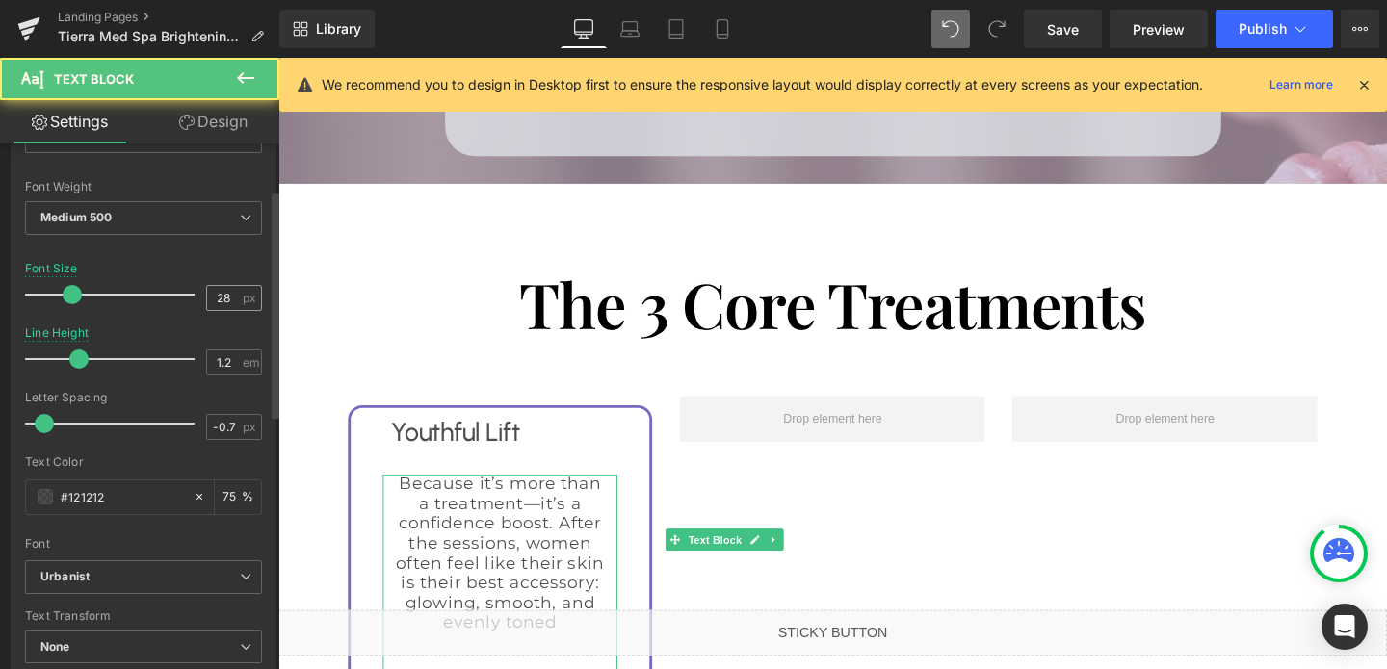
scroll to position [172, 0]
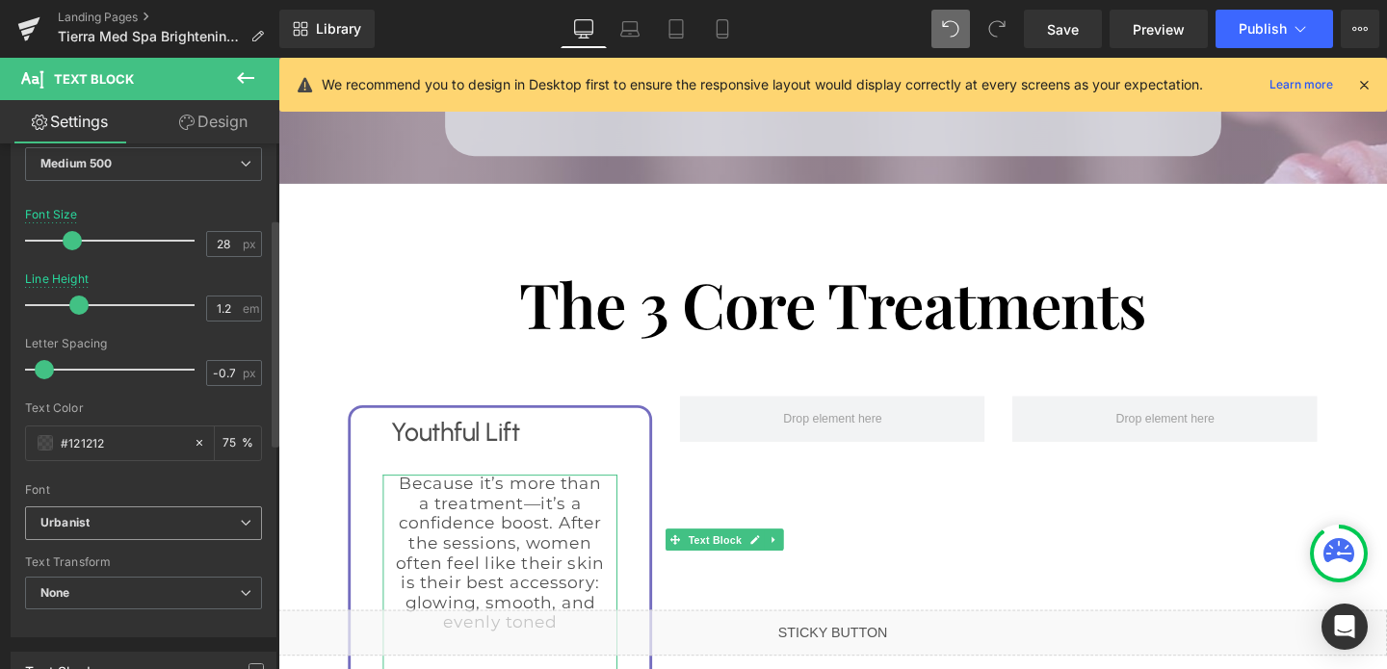
click at [120, 523] on b "Urbanist" at bounding box center [139, 523] width 199 height 16
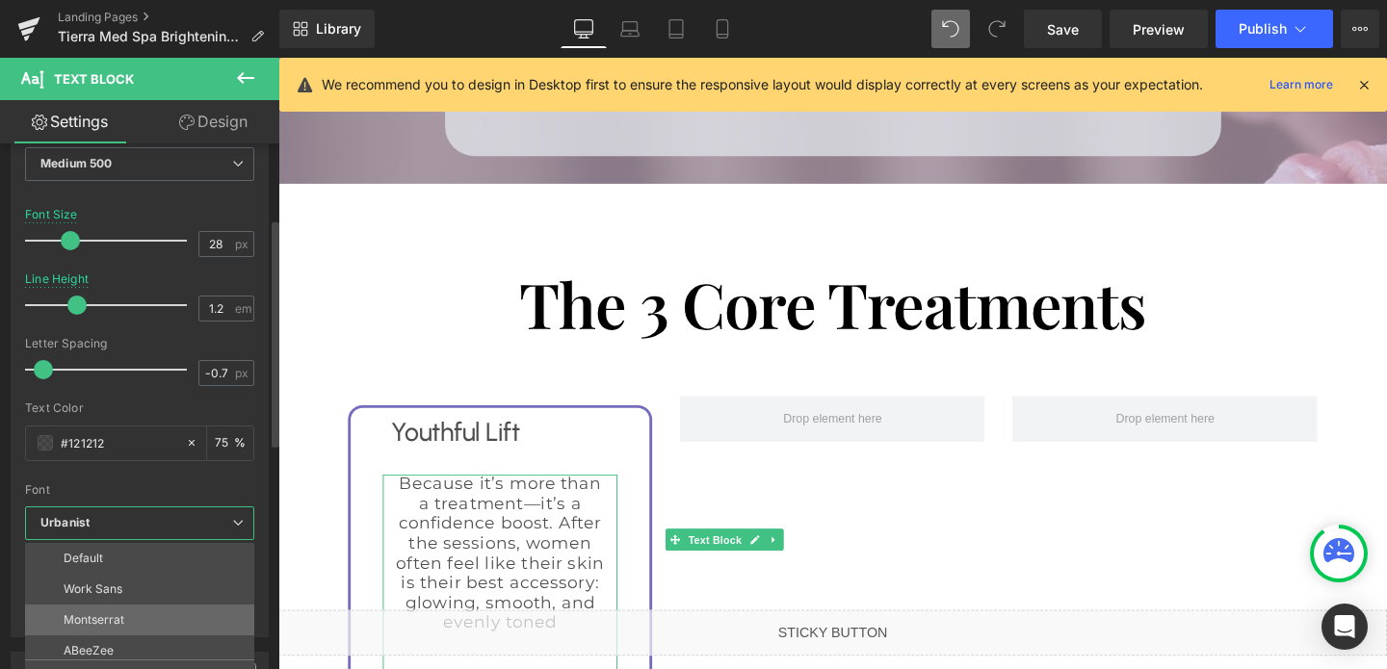
click at [104, 615] on p "Montserrat" at bounding box center [94, 619] width 61 height 13
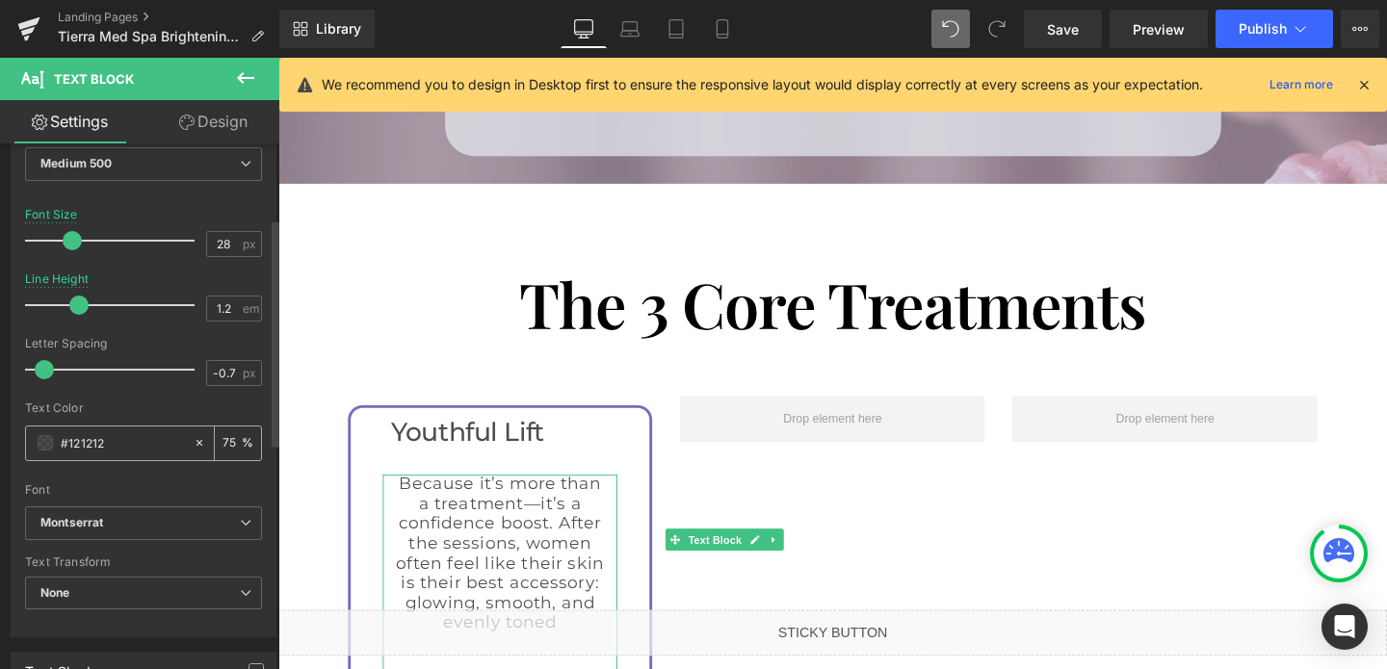
click at [148, 441] on input "#121212" at bounding box center [122, 442] width 123 height 21
type input "0"
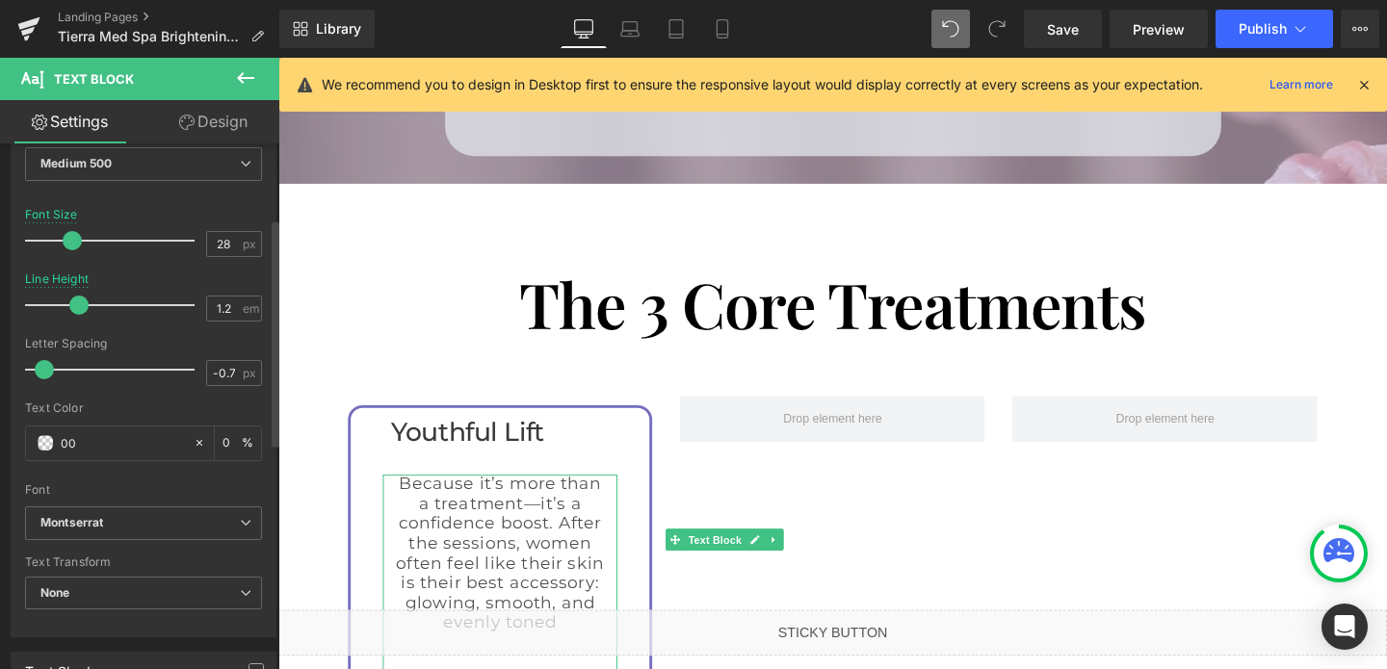
type input "000"
type input "100"
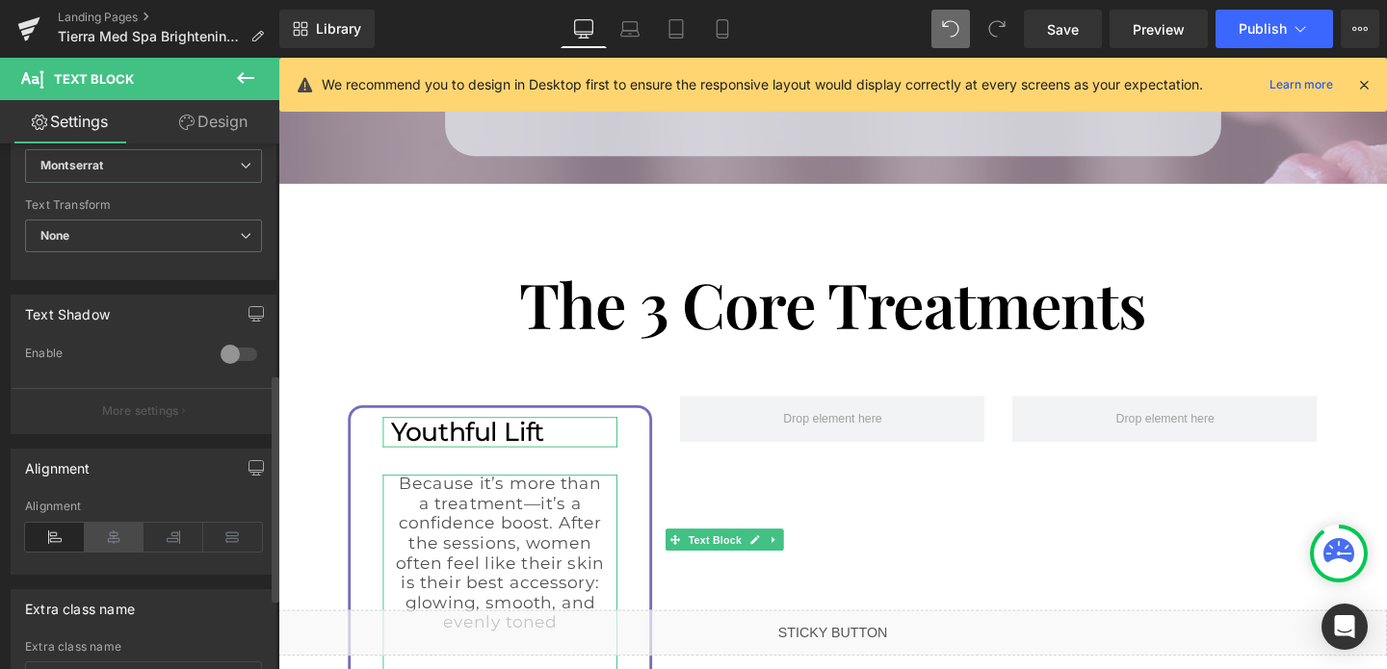
type input "000"
click at [125, 525] on icon at bounding box center [115, 537] width 60 height 29
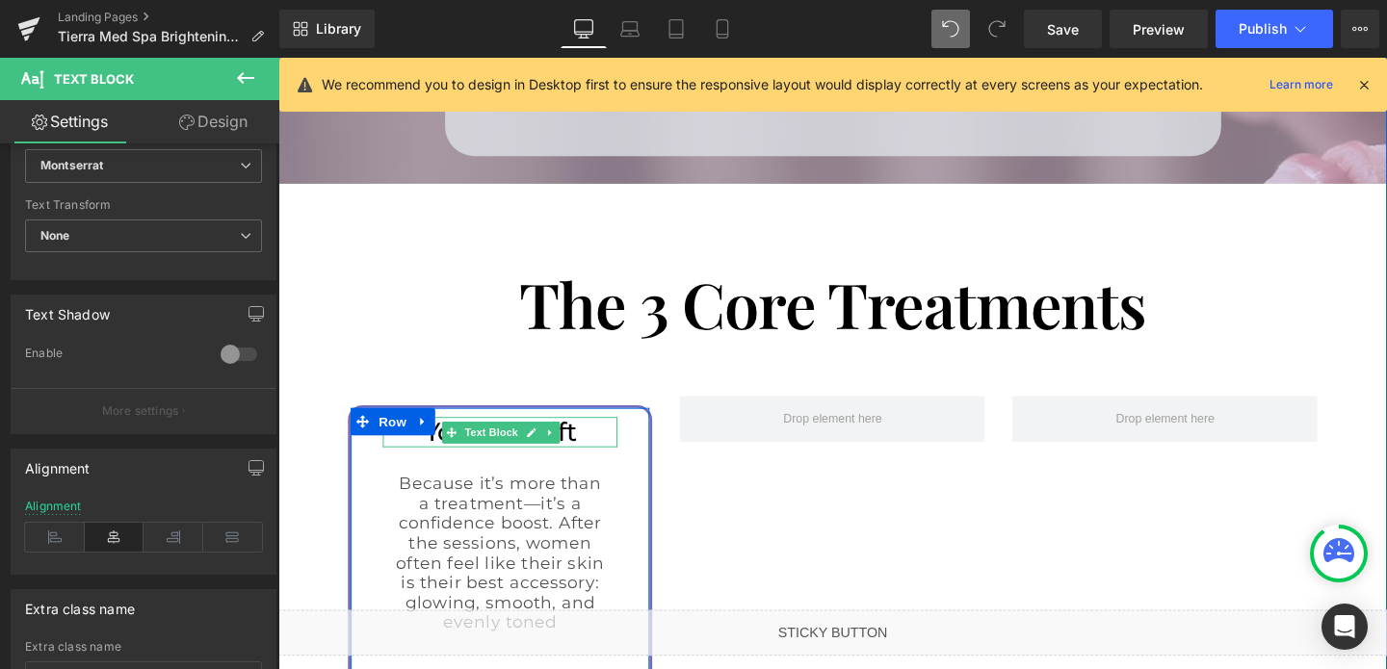
click at [590, 435] on p "Youthful Lift" at bounding box center [512, 451] width 228 height 33
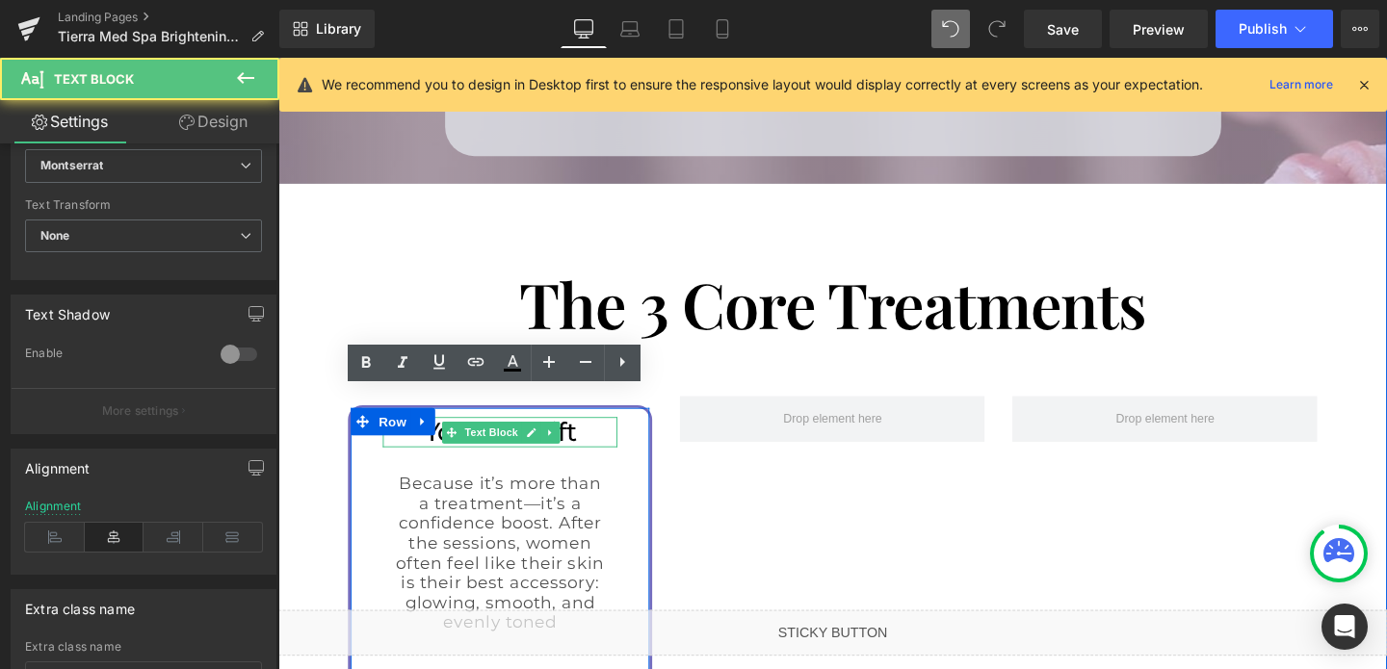
click at [590, 435] on p "Youthful Lift" at bounding box center [512, 451] width 228 height 33
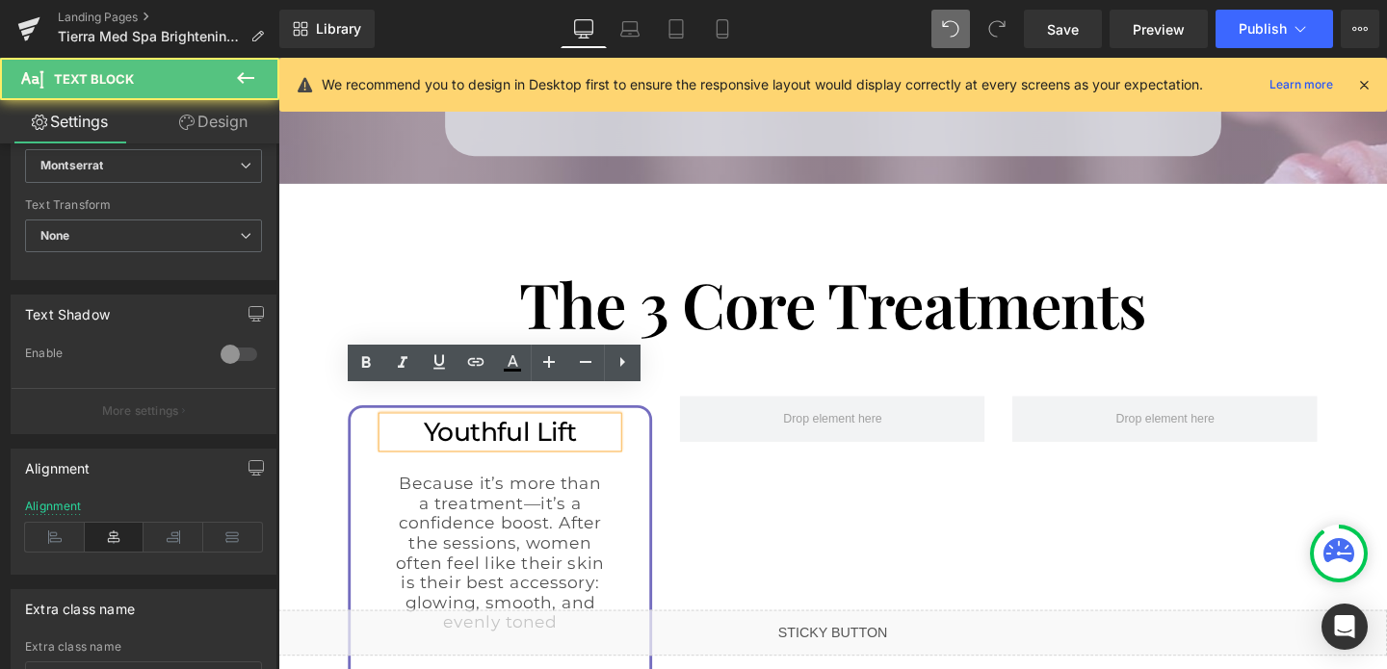
click at [590, 435] on p "Youthful Lift" at bounding box center [512, 451] width 228 height 33
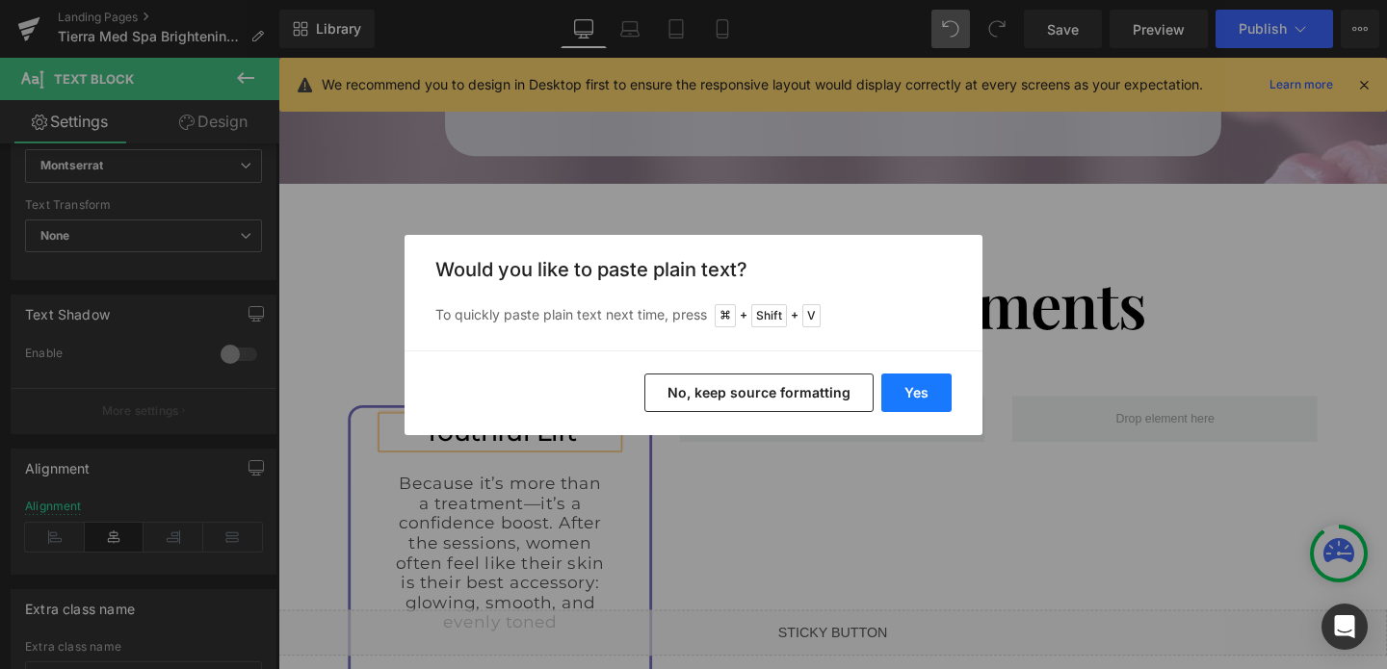
click at [923, 397] on button "Yes" at bounding box center [916, 393] width 70 height 39
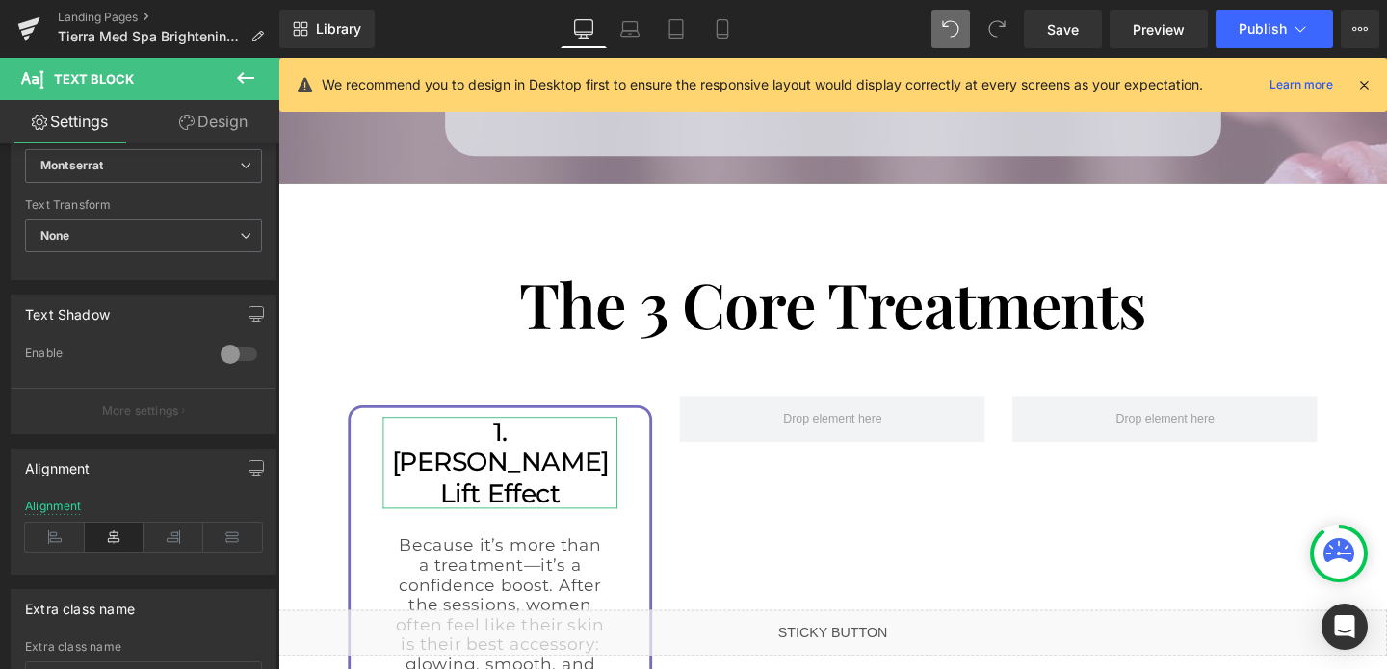
click at [213, 127] on link "Design" at bounding box center [213, 121] width 140 height 43
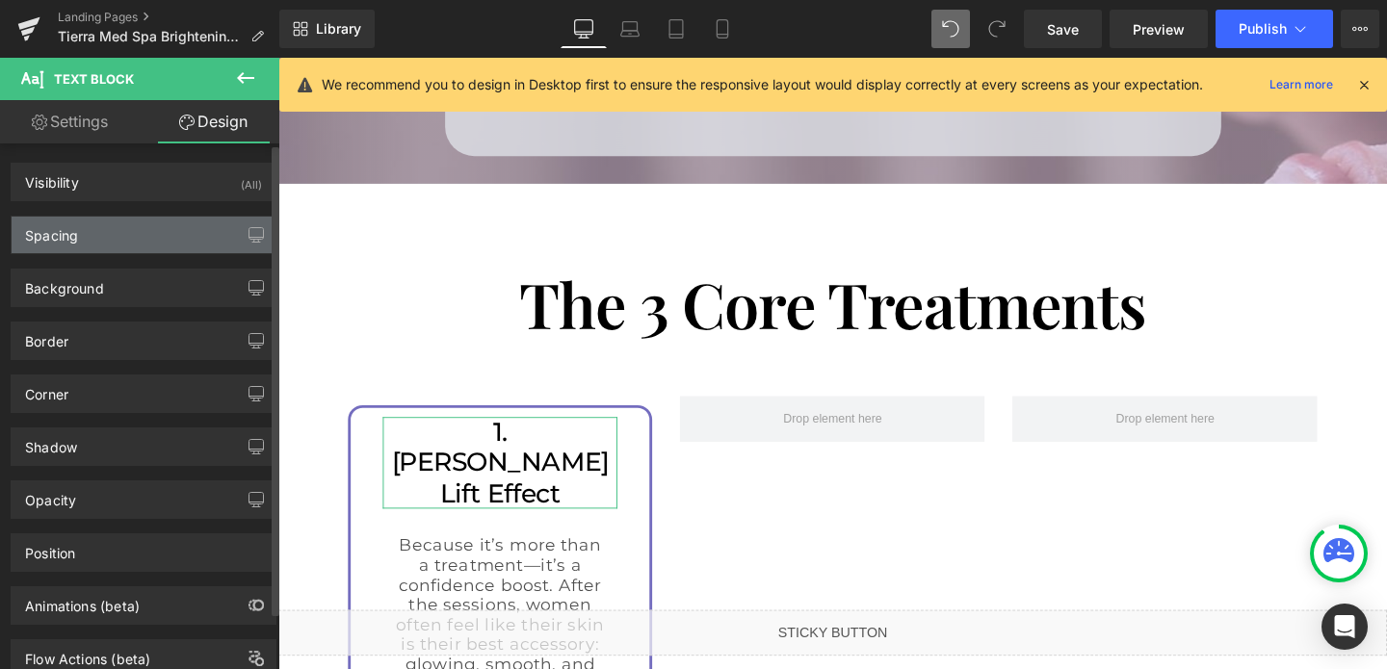
click at [97, 232] on div "Spacing" at bounding box center [144, 235] width 264 height 37
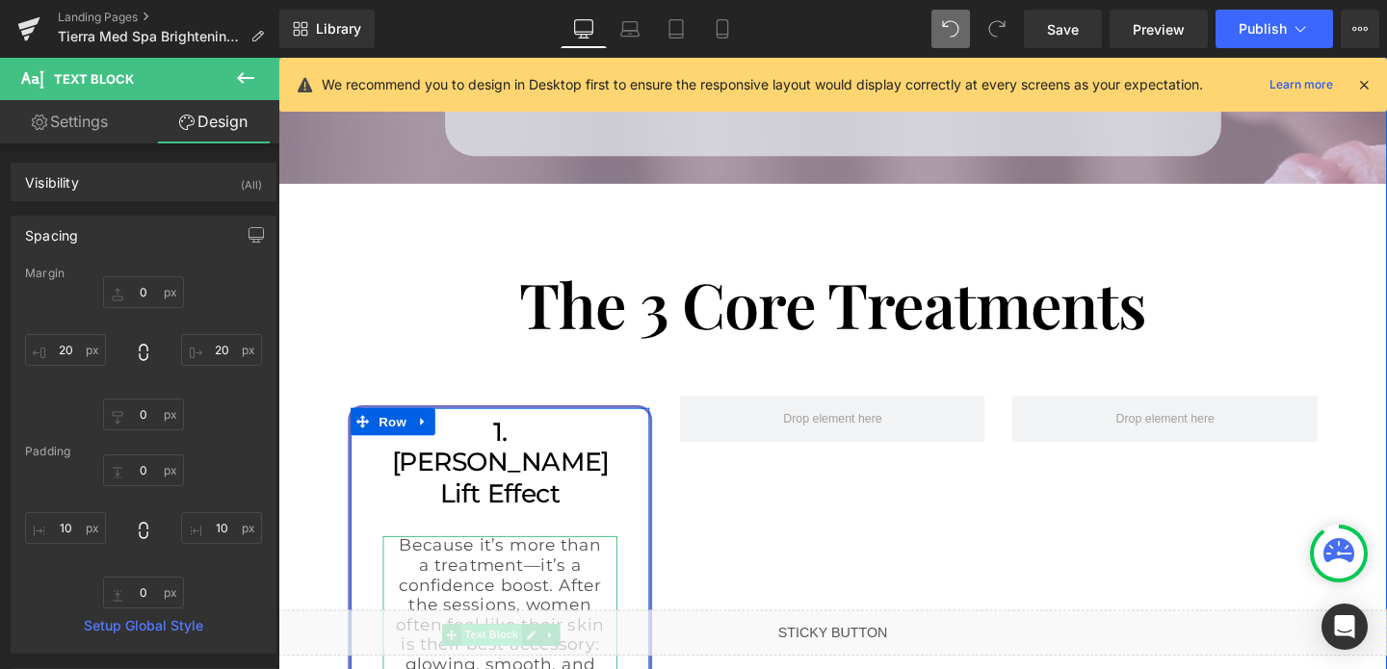
click at [508, 653] on span "Text Block" at bounding box center [503, 664] width 64 height 23
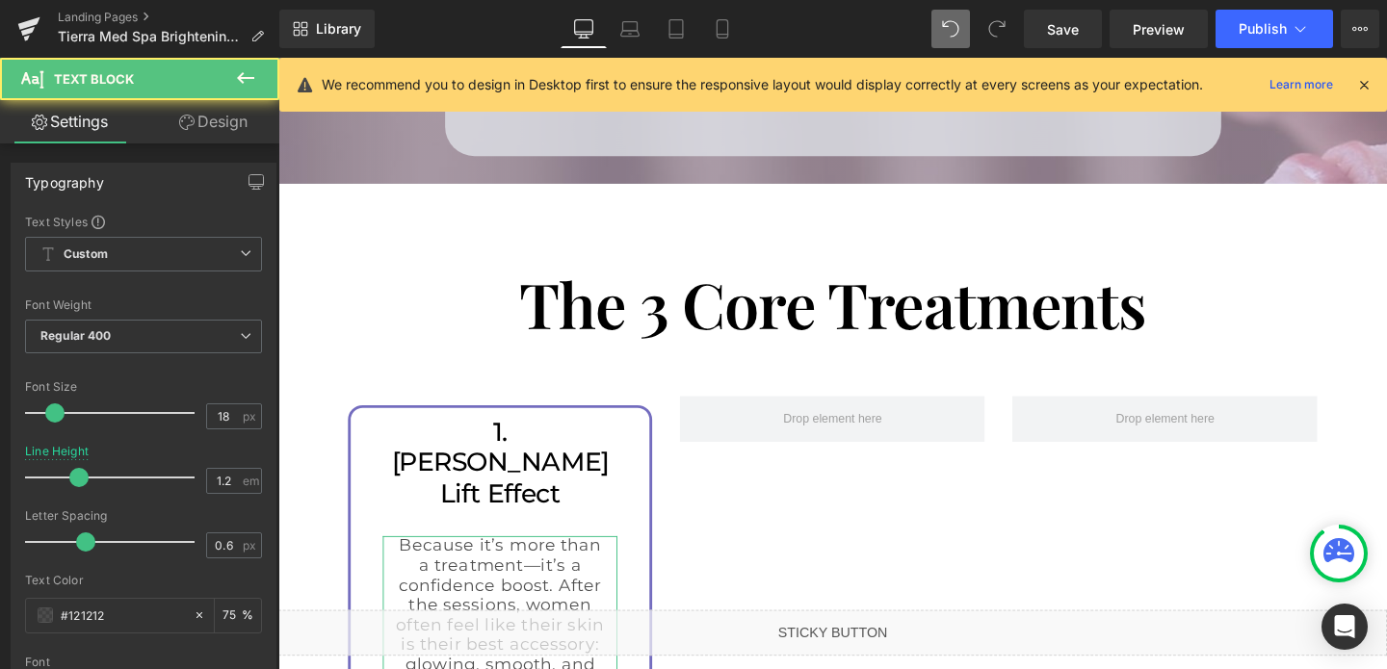
click at [204, 130] on link "Design" at bounding box center [213, 121] width 140 height 43
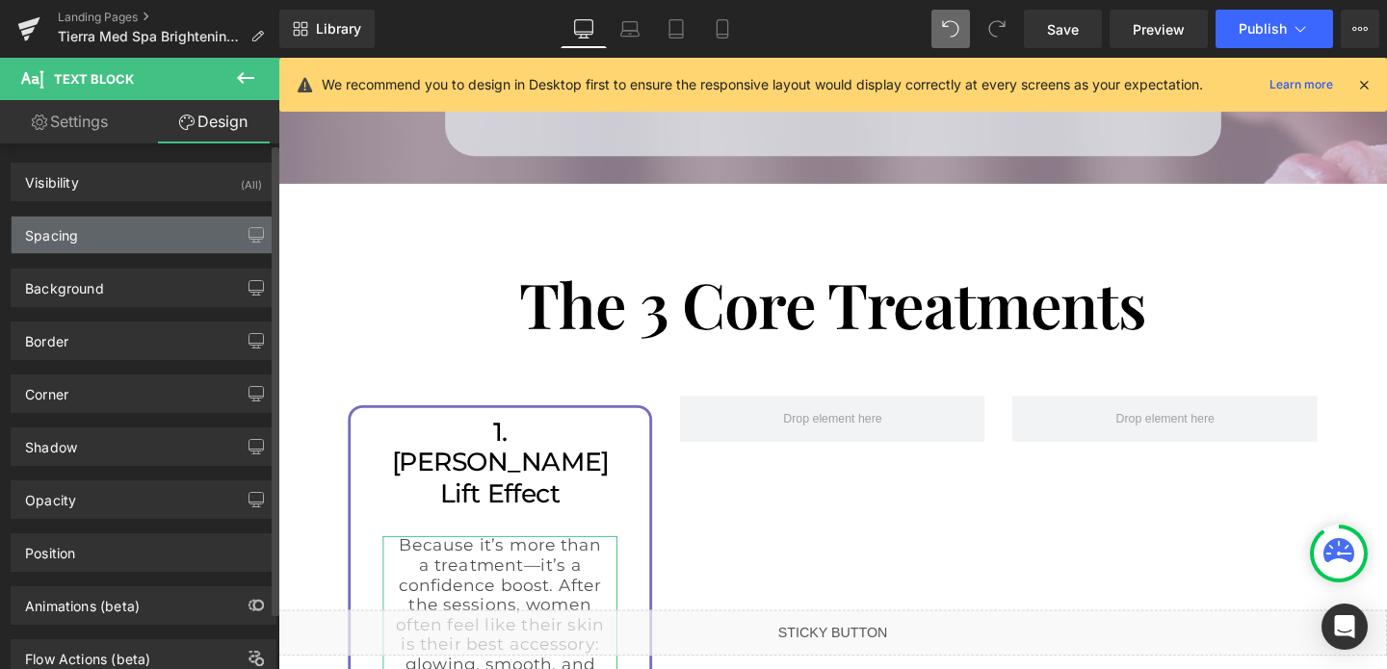
click at [102, 245] on div "Spacing" at bounding box center [144, 235] width 264 height 37
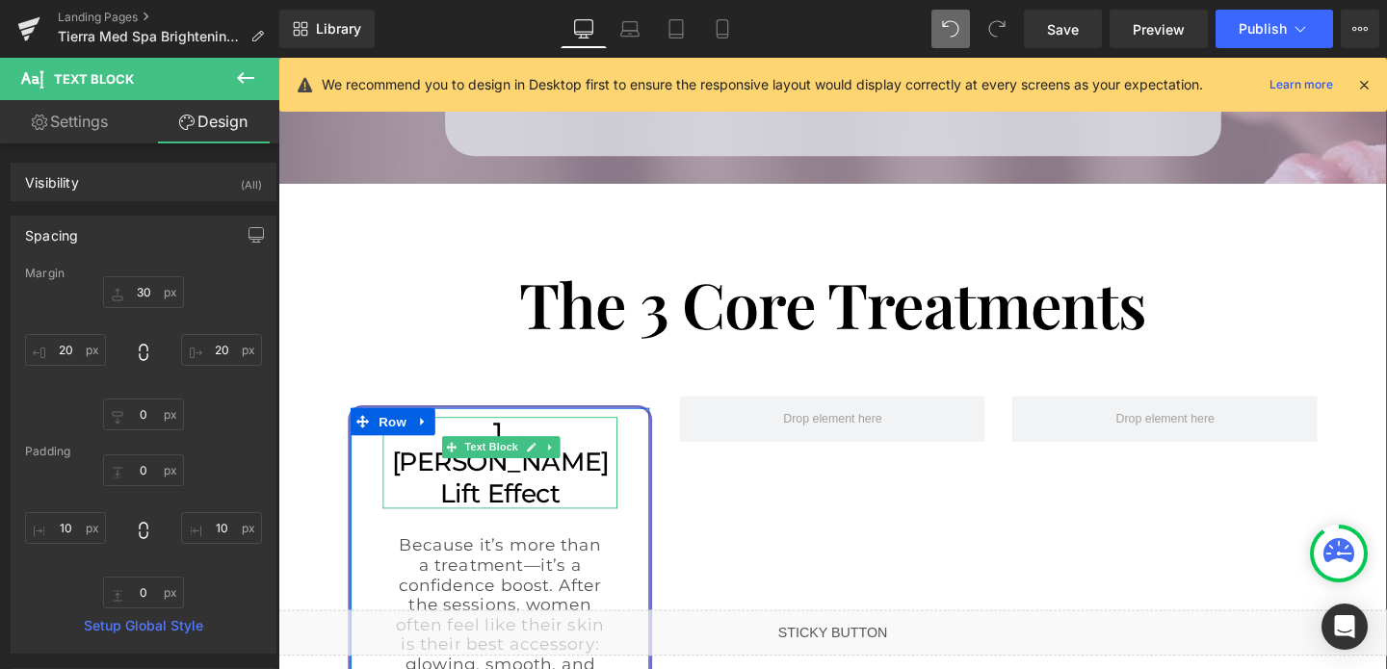
click at [518, 455] on span "Text Block" at bounding box center [503, 466] width 64 height 23
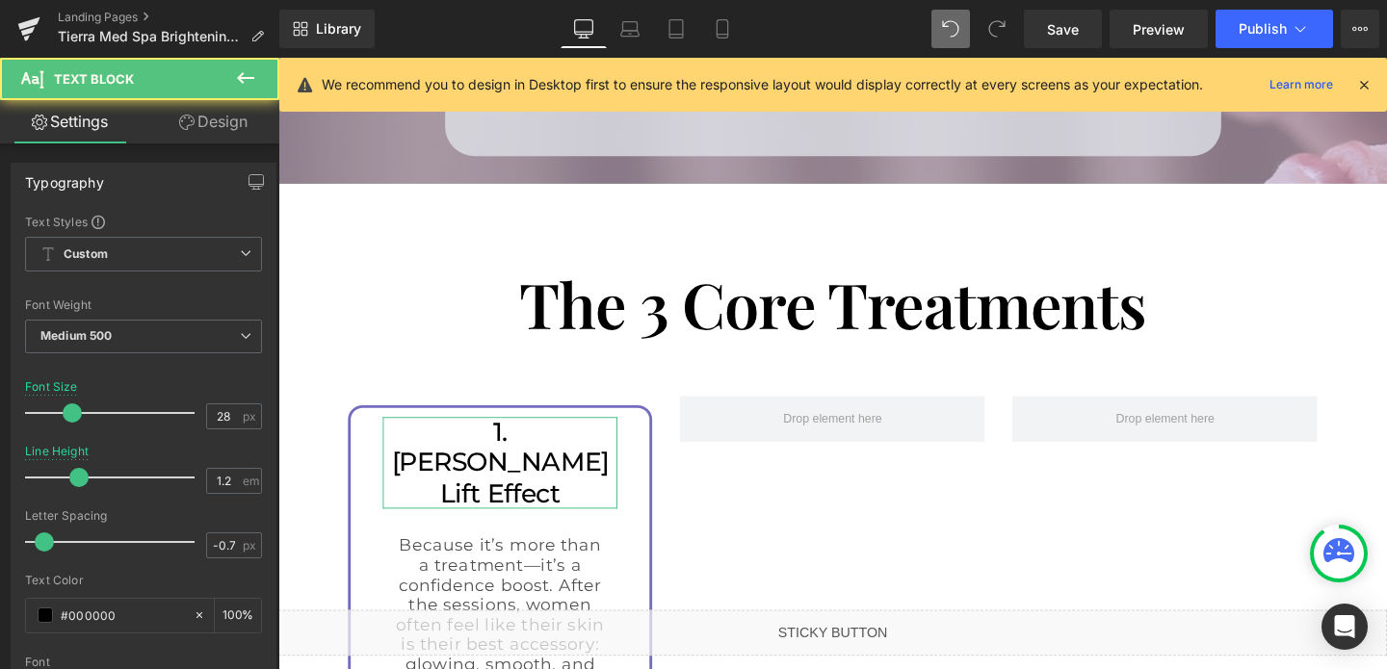
click at [220, 119] on link "Design" at bounding box center [213, 121] width 140 height 43
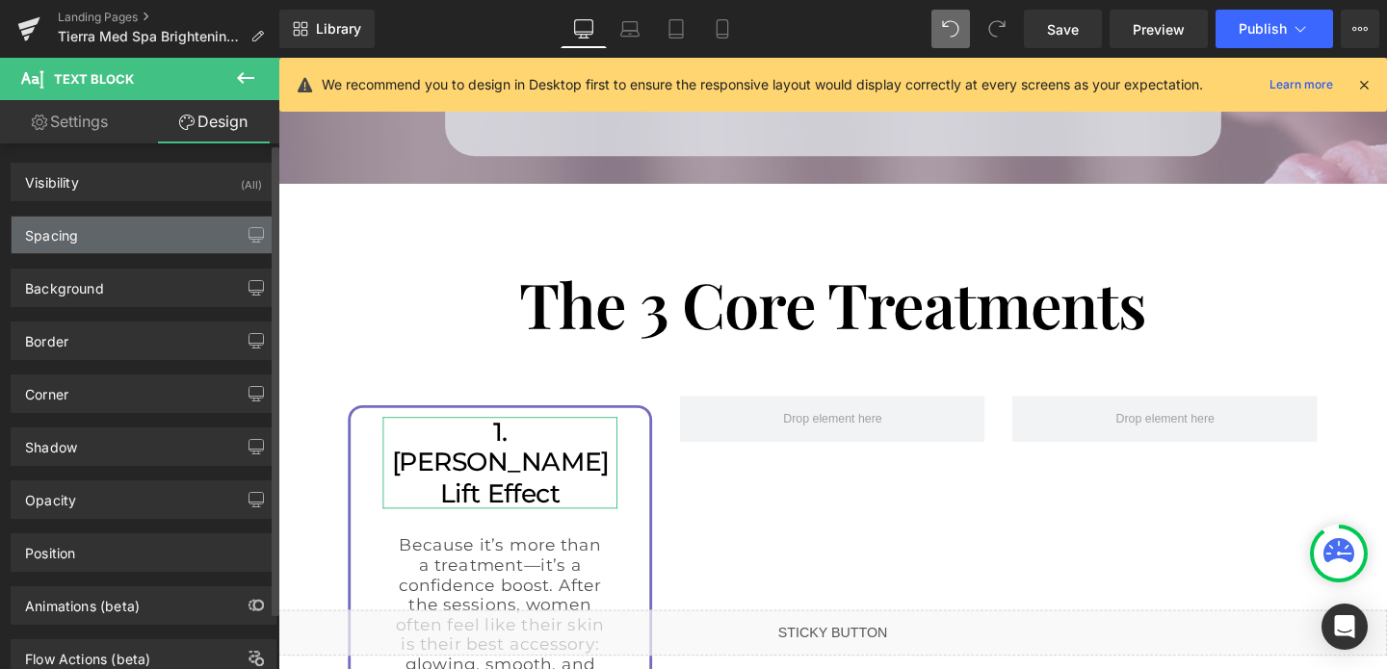
click at [111, 239] on div "Spacing" at bounding box center [144, 235] width 264 height 37
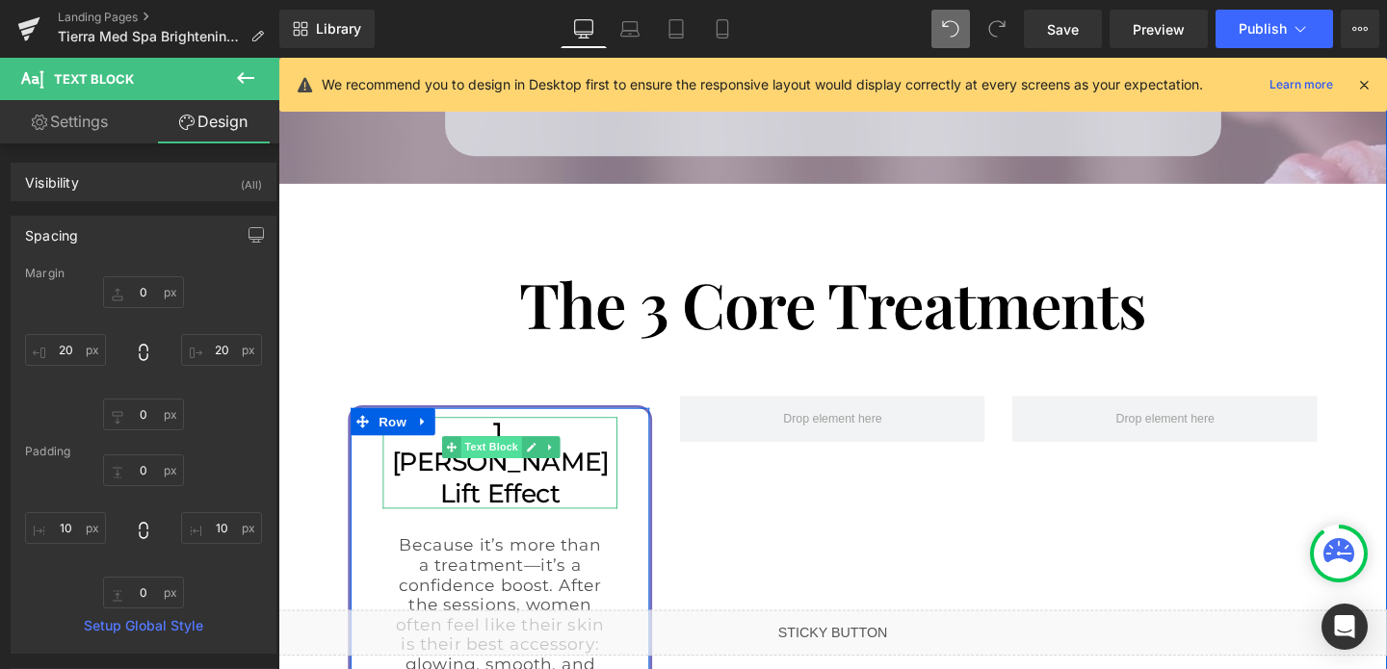
click at [503, 455] on span "Text Block" at bounding box center [503, 466] width 64 height 23
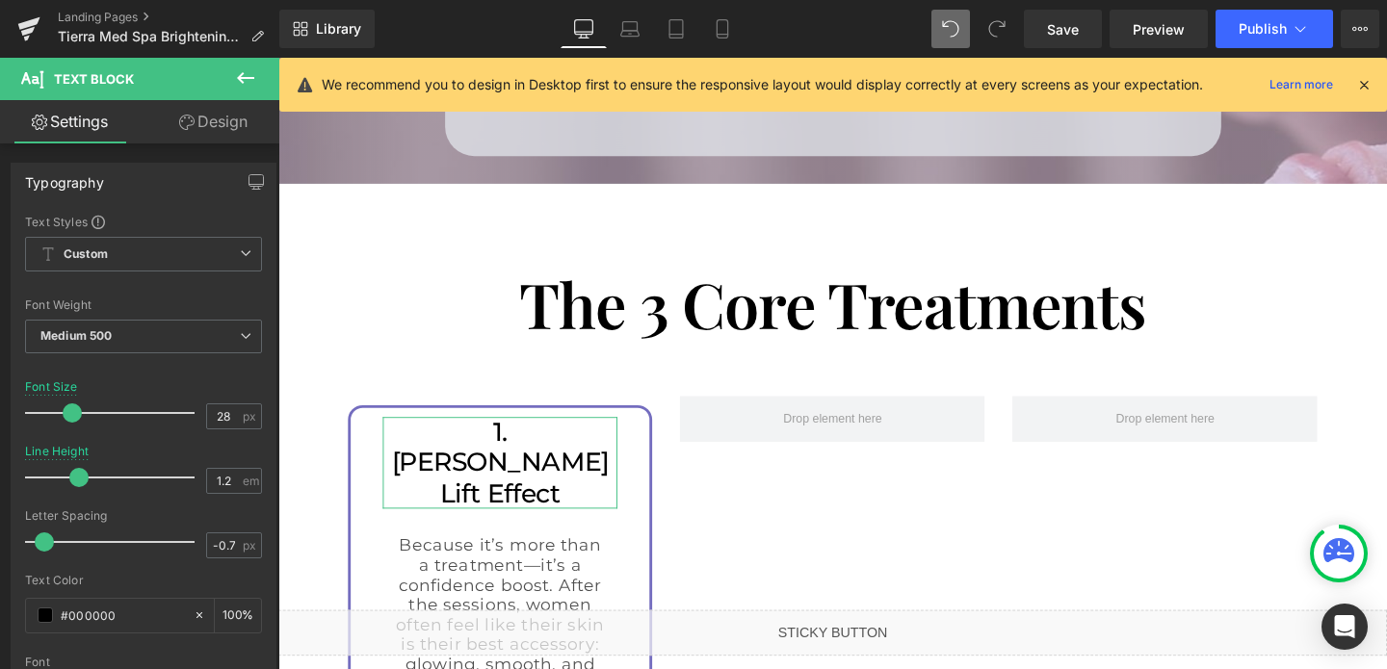
click at [218, 132] on link "Design" at bounding box center [213, 121] width 140 height 43
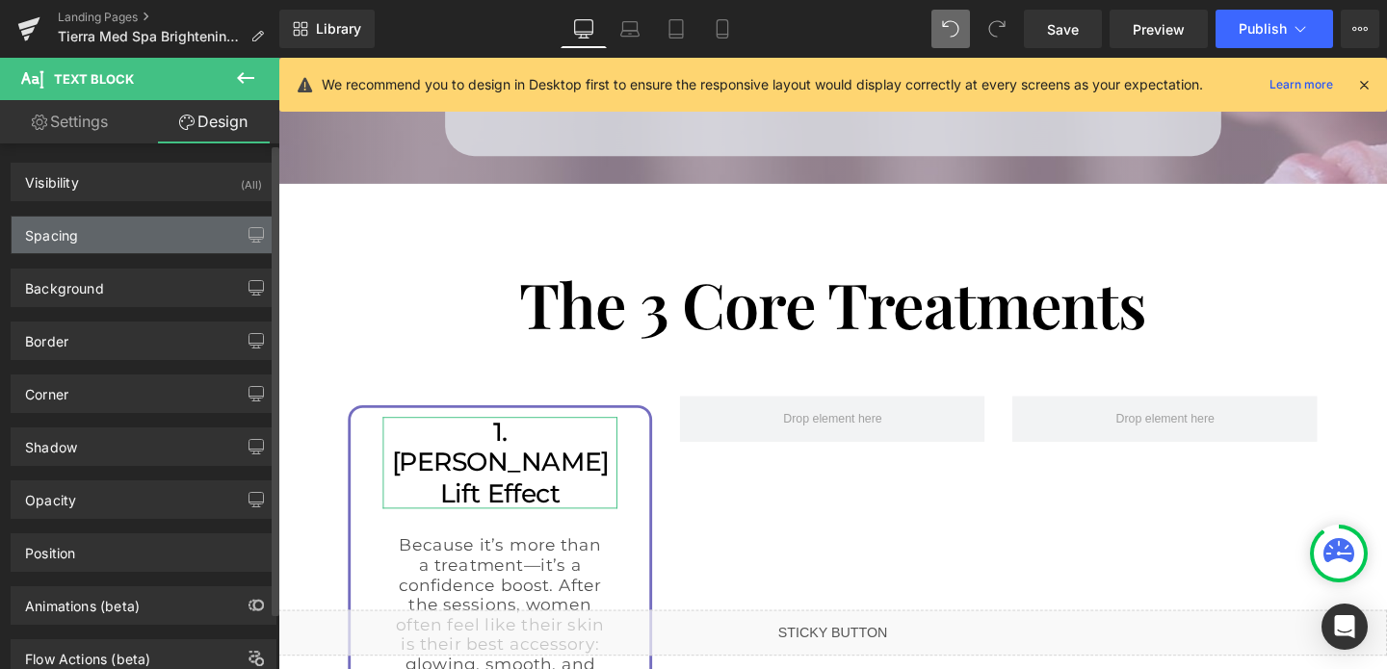
click at [139, 230] on div "Spacing" at bounding box center [144, 235] width 264 height 37
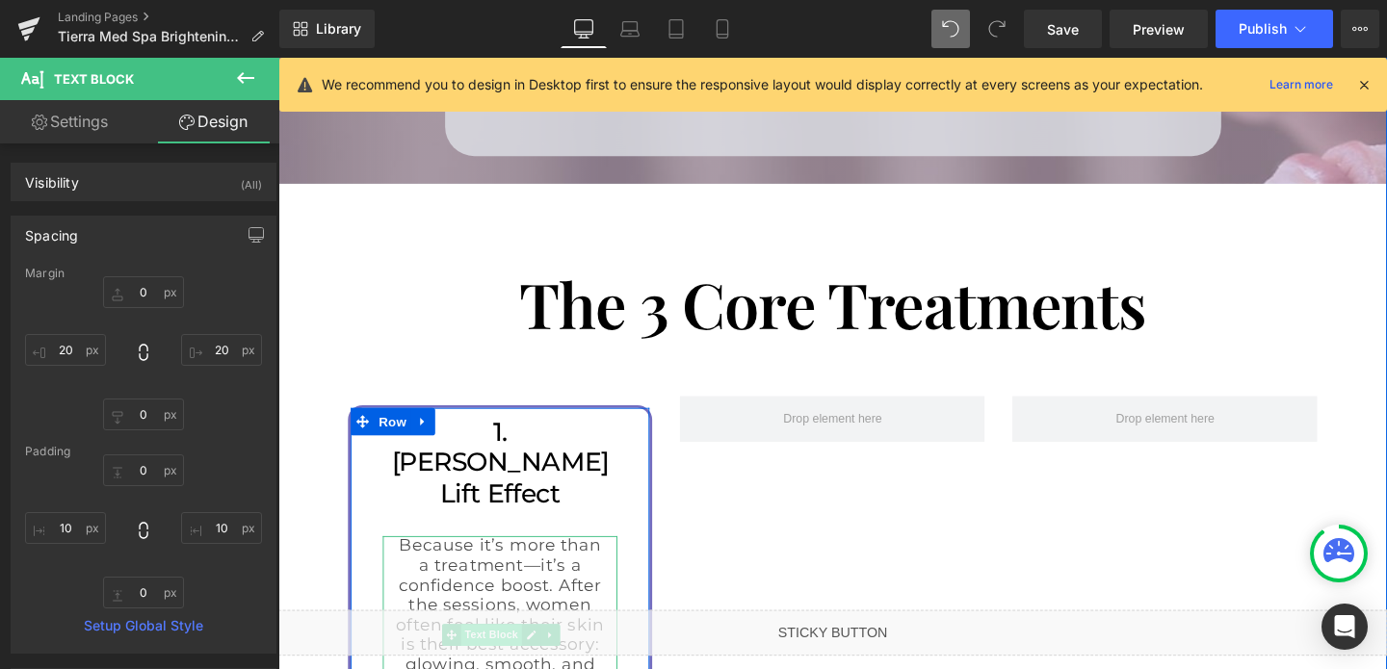
click at [505, 653] on span "Text Block" at bounding box center [503, 664] width 64 height 23
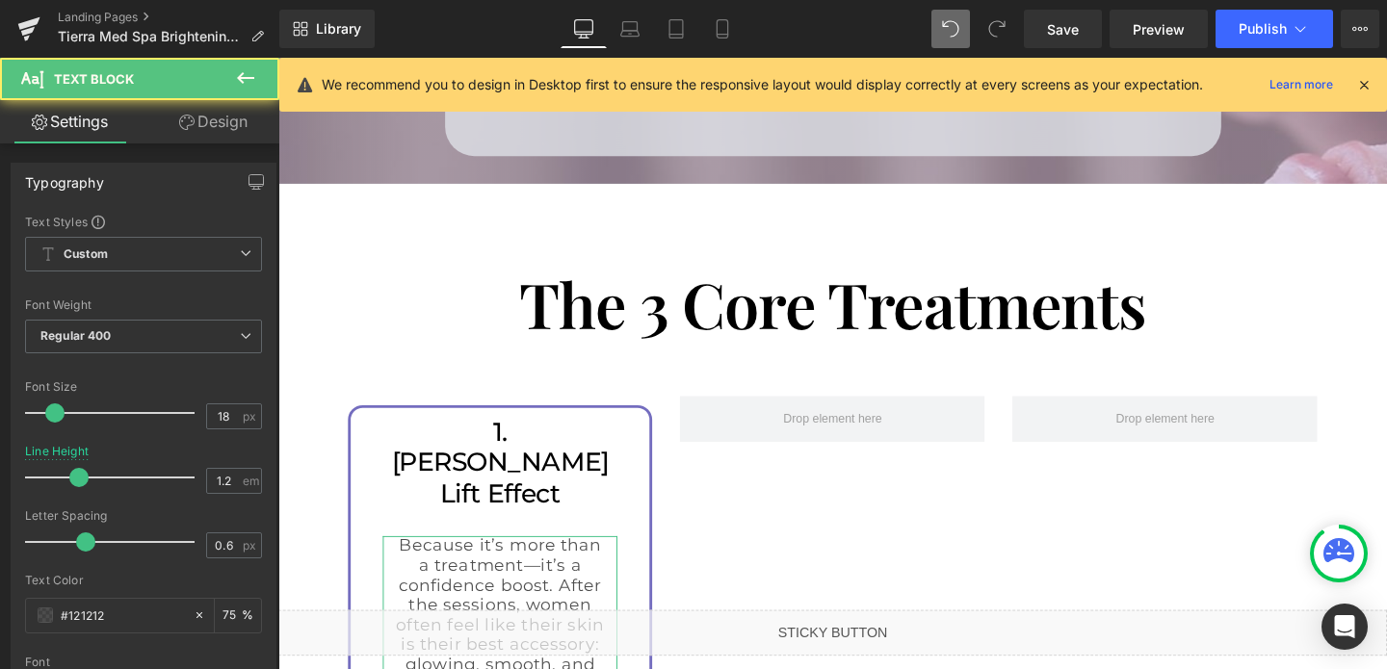
click at [220, 117] on link "Design" at bounding box center [213, 121] width 140 height 43
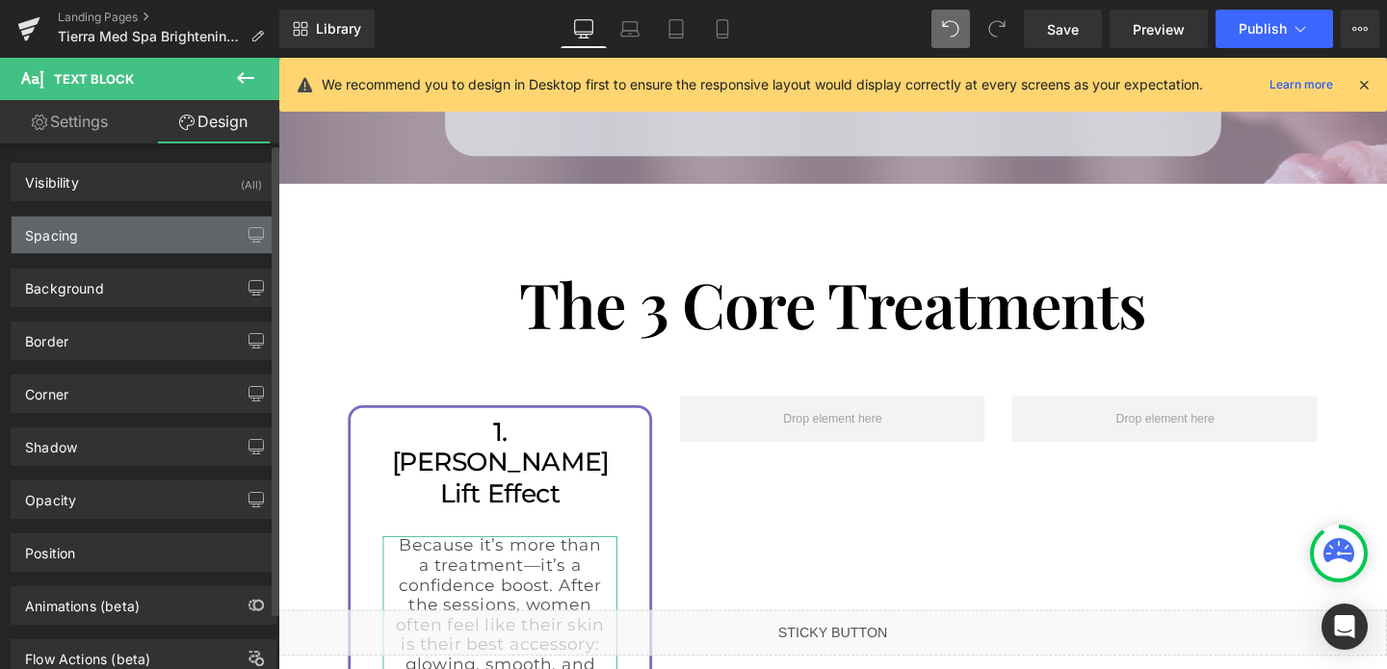
click at [133, 230] on div "Spacing" at bounding box center [144, 235] width 264 height 37
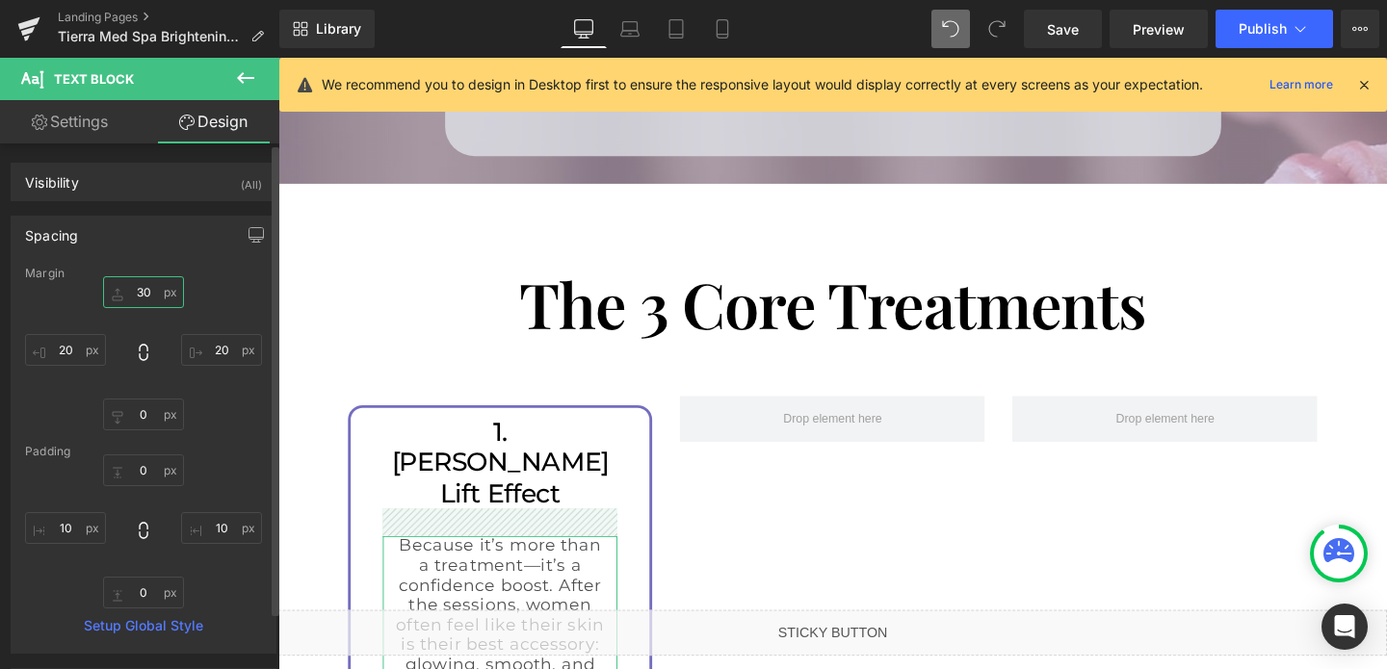
click at [141, 293] on input "30" at bounding box center [143, 292] width 81 height 32
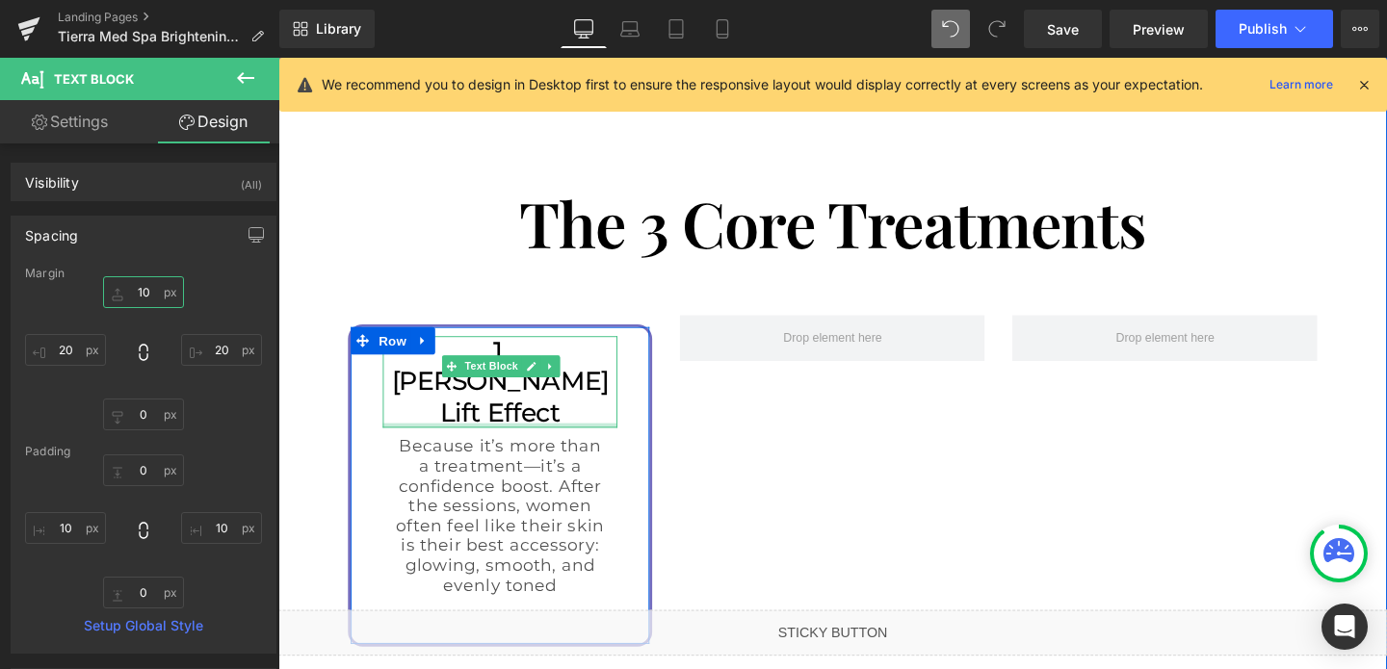
scroll to position [3082, 0]
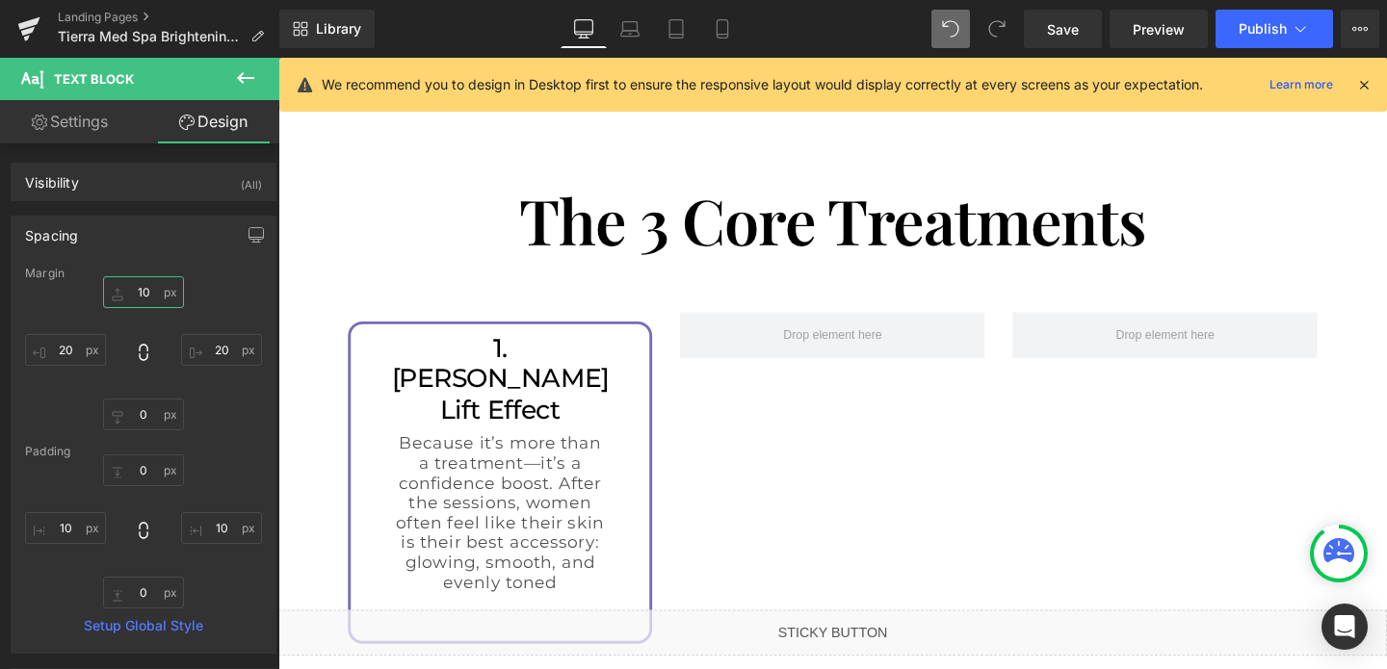
type input "10"
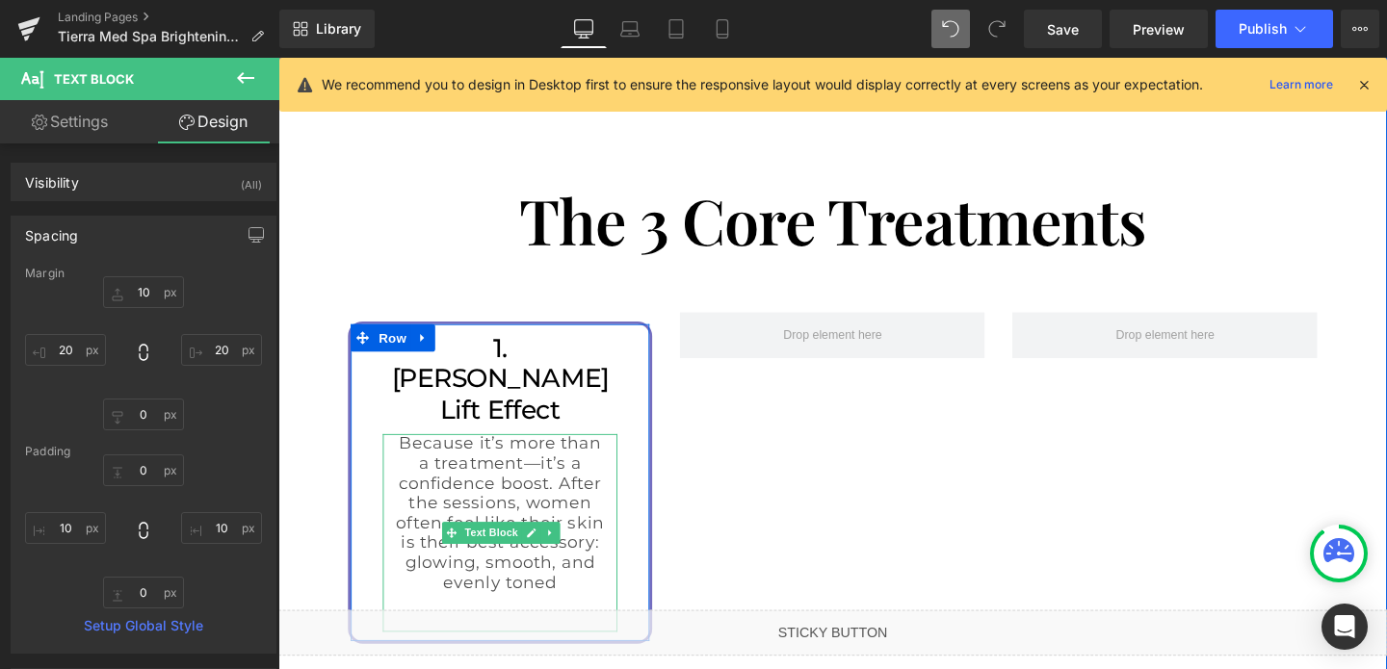
click at [471, 454] on p "Because it’s more than a treatment—it’s a confidence boost. After the sessions,…" at bounding box center [512, 537] width 228 height 167
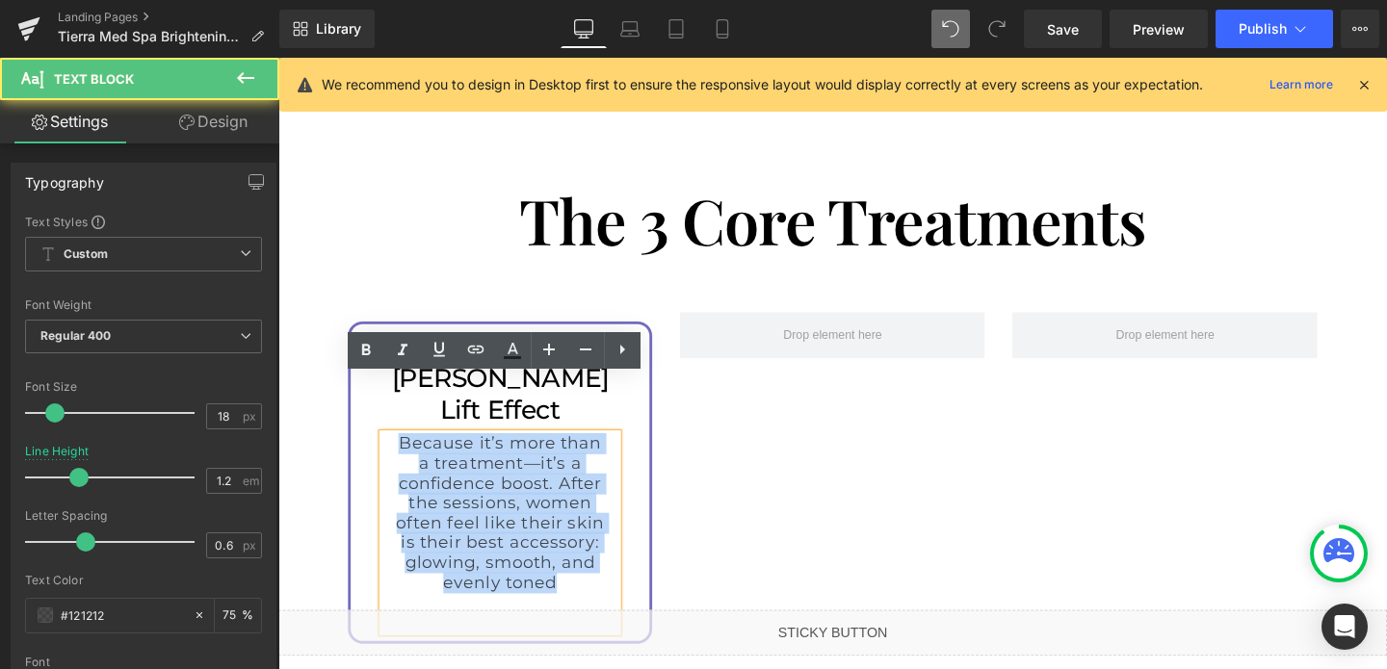
drag, startPoint x: 393, startPoint y: 404, endPoint x: 632, endPoint y: 553, distance: 281.1
click at [632, 553] on div "Because it’s more than a treatment—it’s a confidence boost. After the sessions,…" at bounding box center [511, 558] width 247 height 208
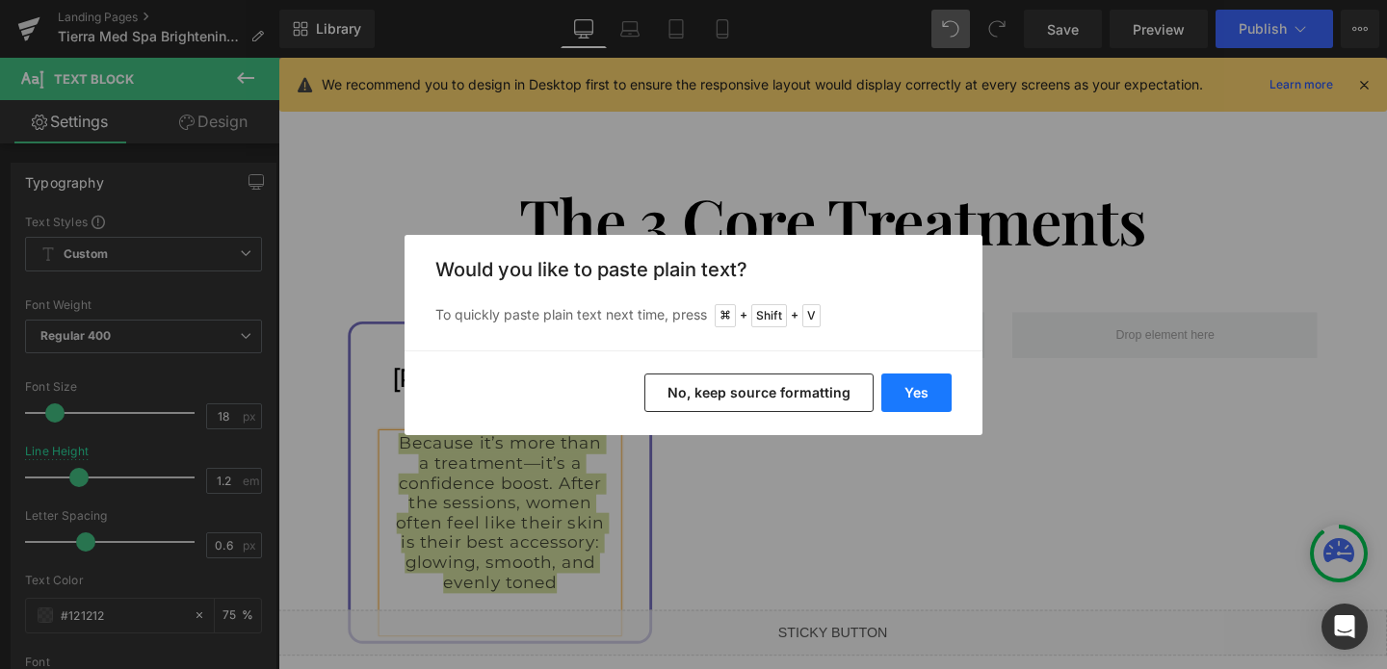
click at [940, 387] on button "Yes" at bounding box center [916, 393] width 70 height 39
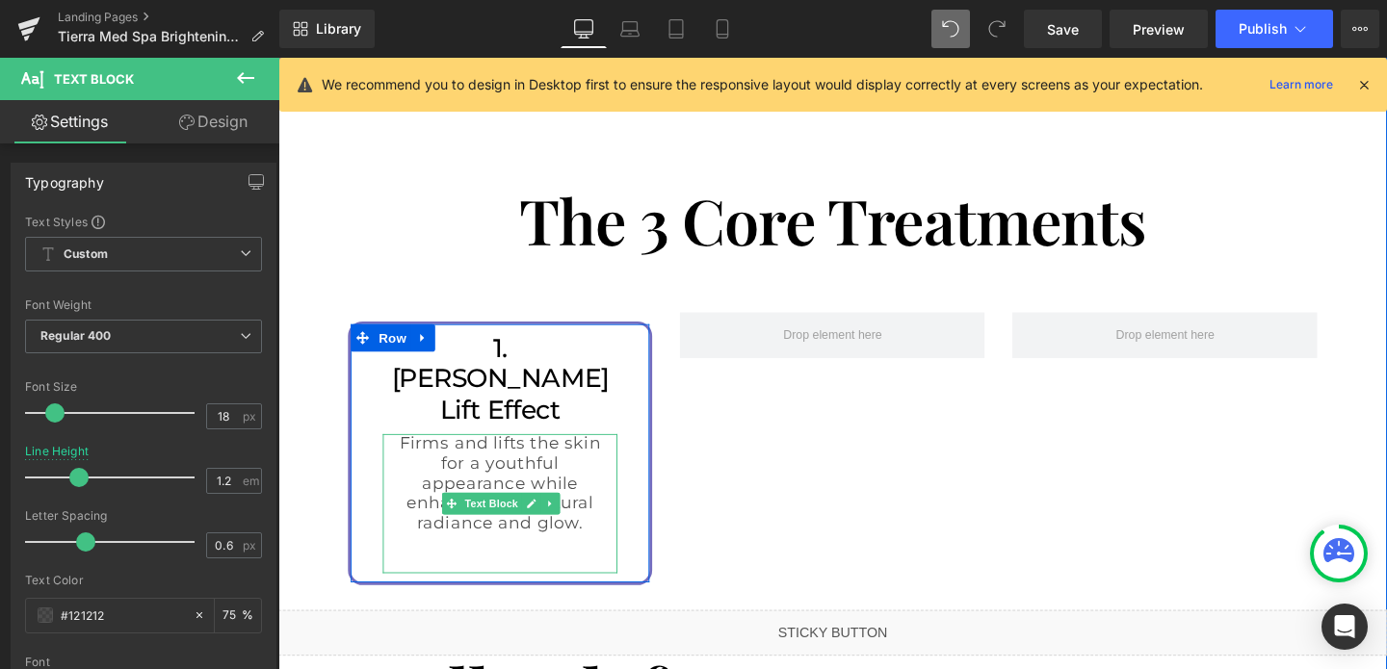
click at [534, 579] on p at bounding box center [512, 589] width 228 height 21
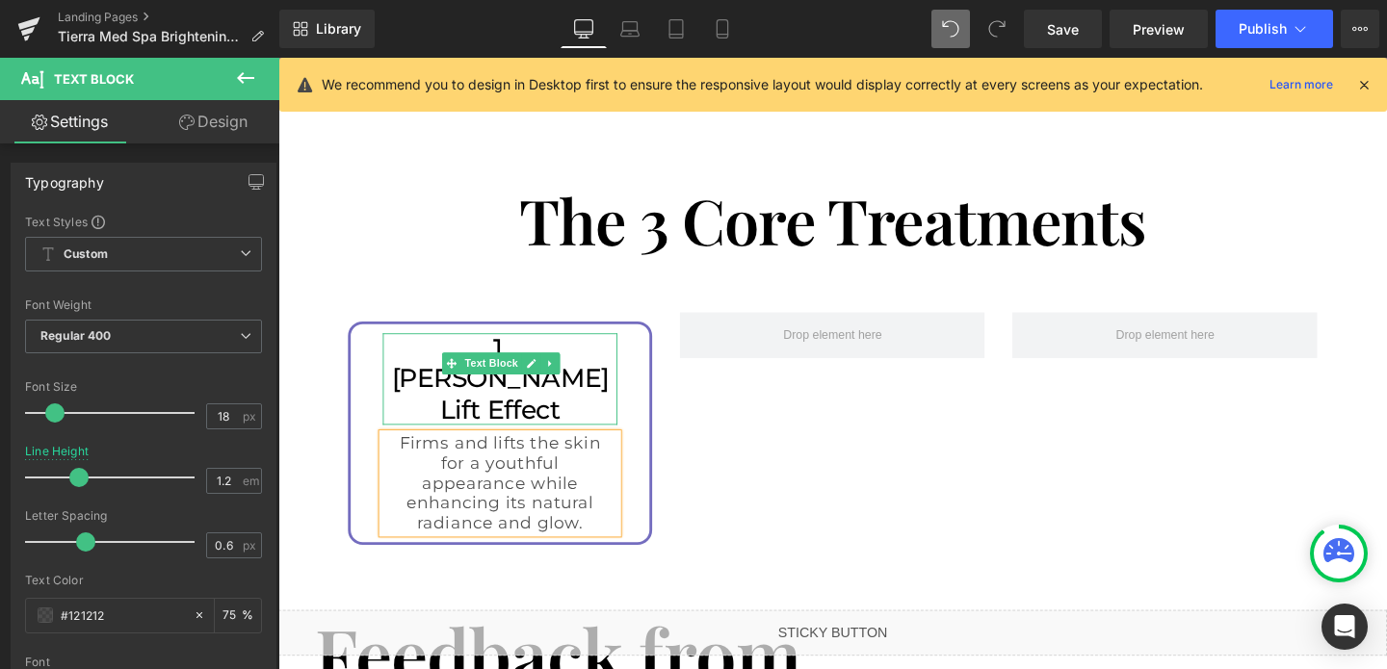
click at [440, 348] on p "1. Elizabeth Lift Effect" at bounding box center [512, 396] width 228 height 97
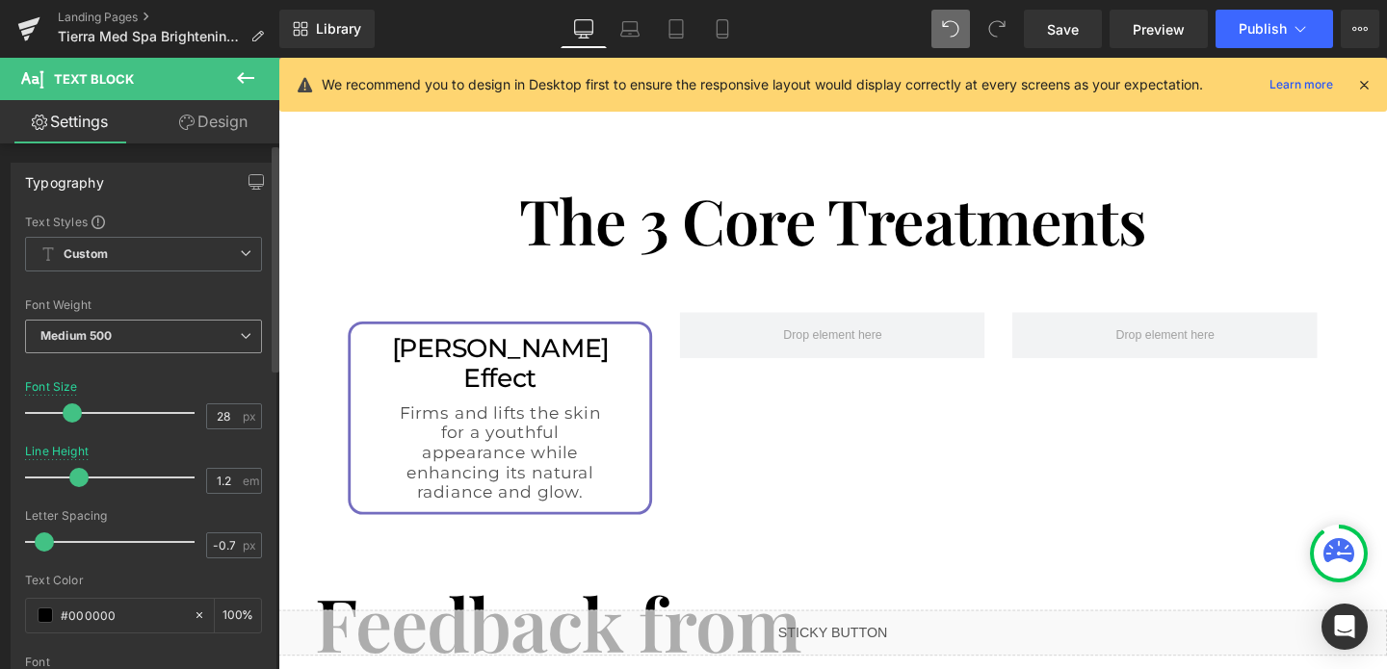
click at [185, 346] on span "Medium 500" at bounding box center [143, 337] width 237 height 34
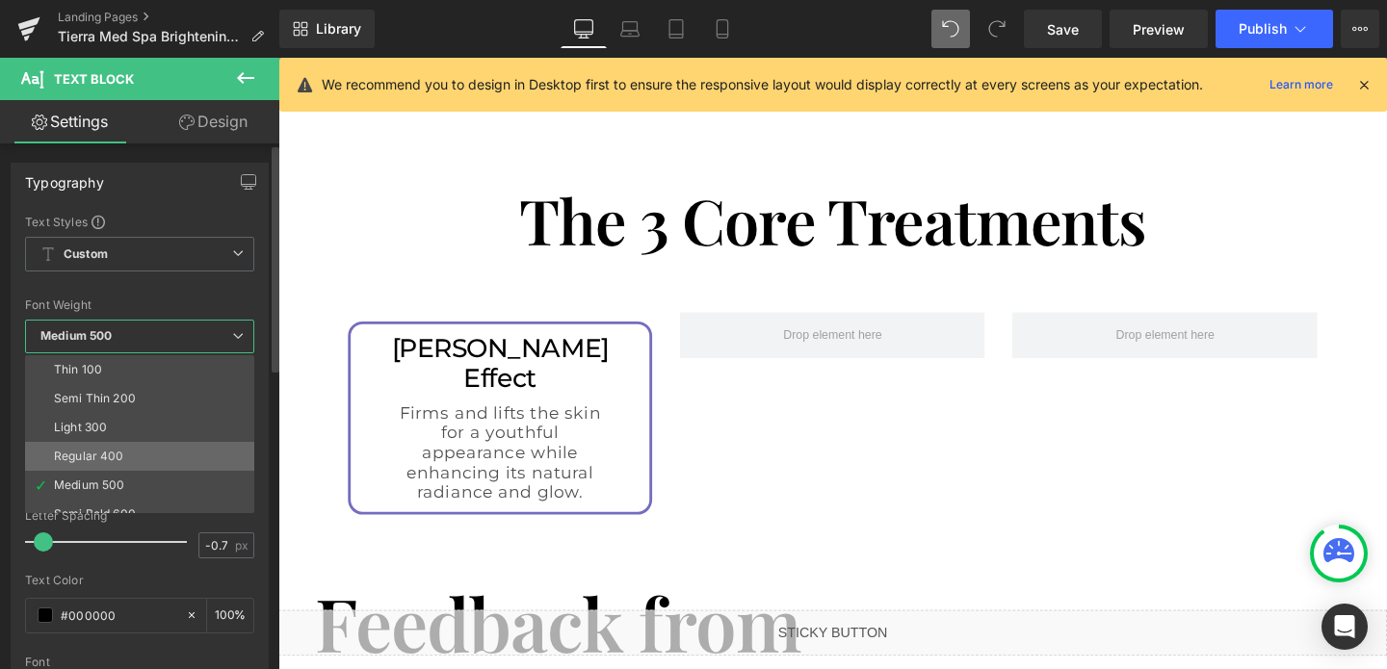
scroll to position [40, 0]
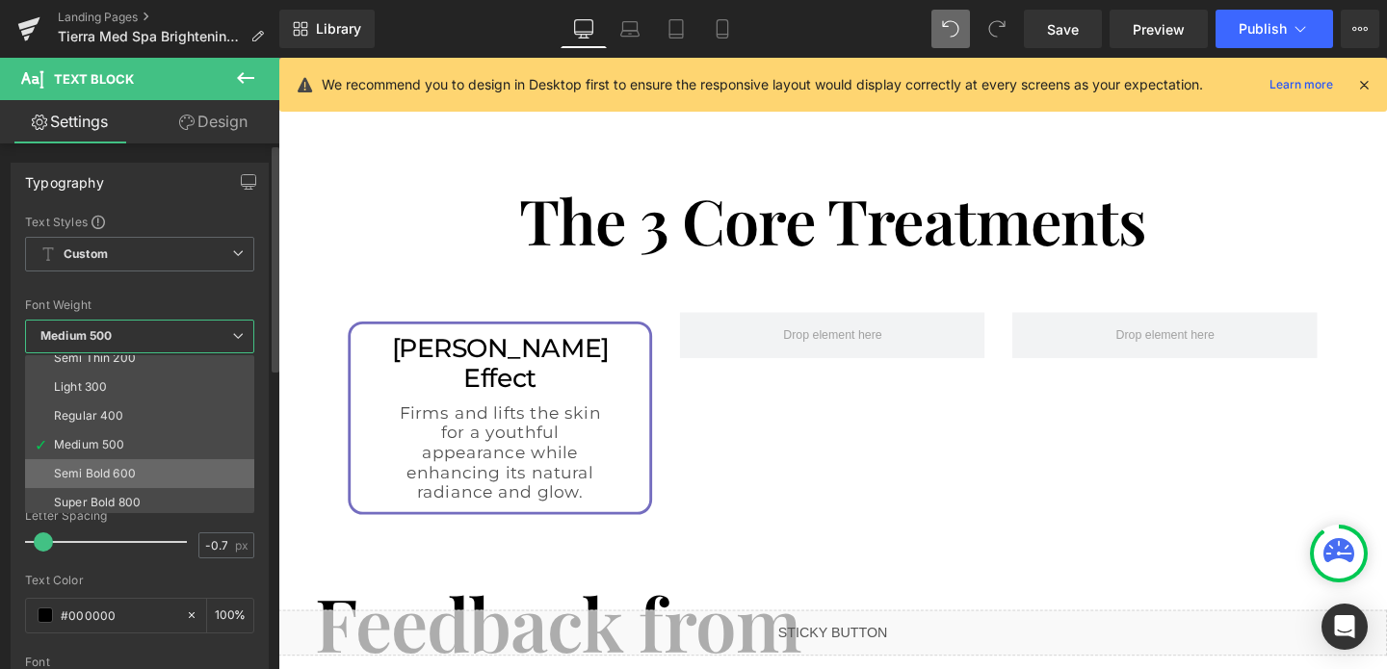
click at [112, 480] on div "Semi Bold 600" at bounding box center [95, 473] width 82 height 13
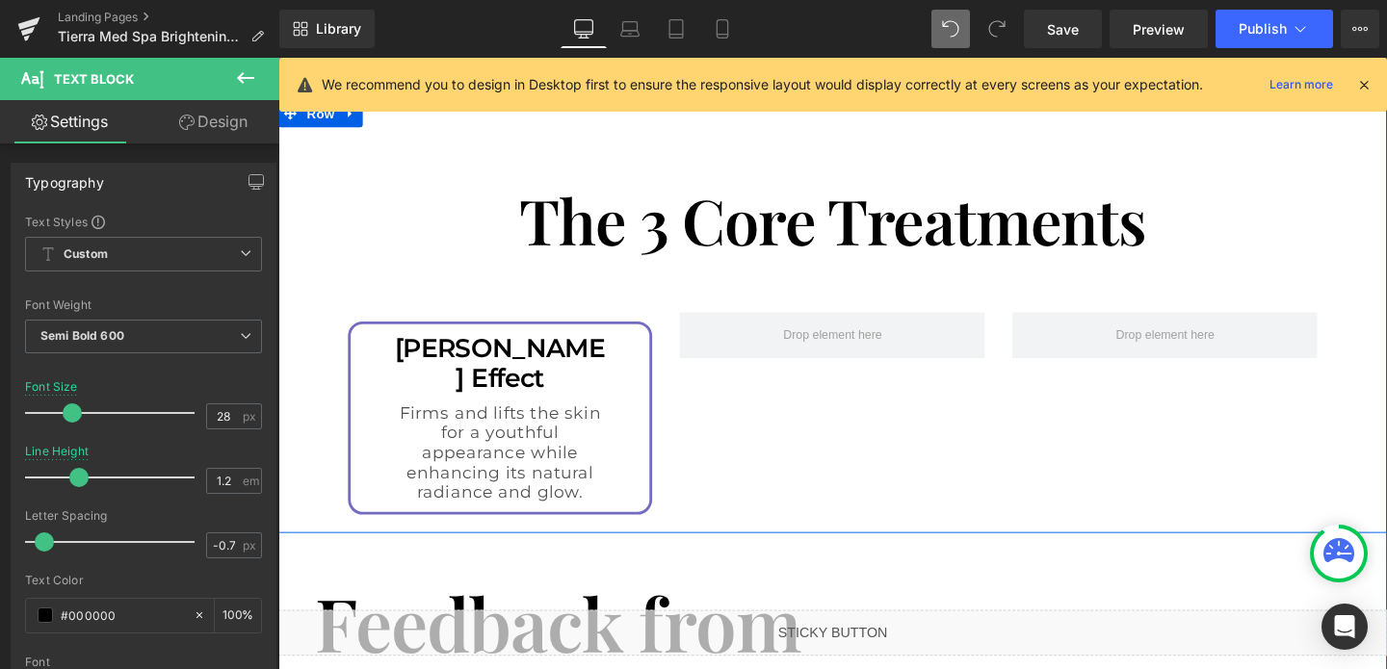
click at [299, 400] on div "The 3 Core Treatments Heading Row Elizabeth Lift Effect Text Block Firms and li…" at bounding box center [860, 339] width 1165 height 417
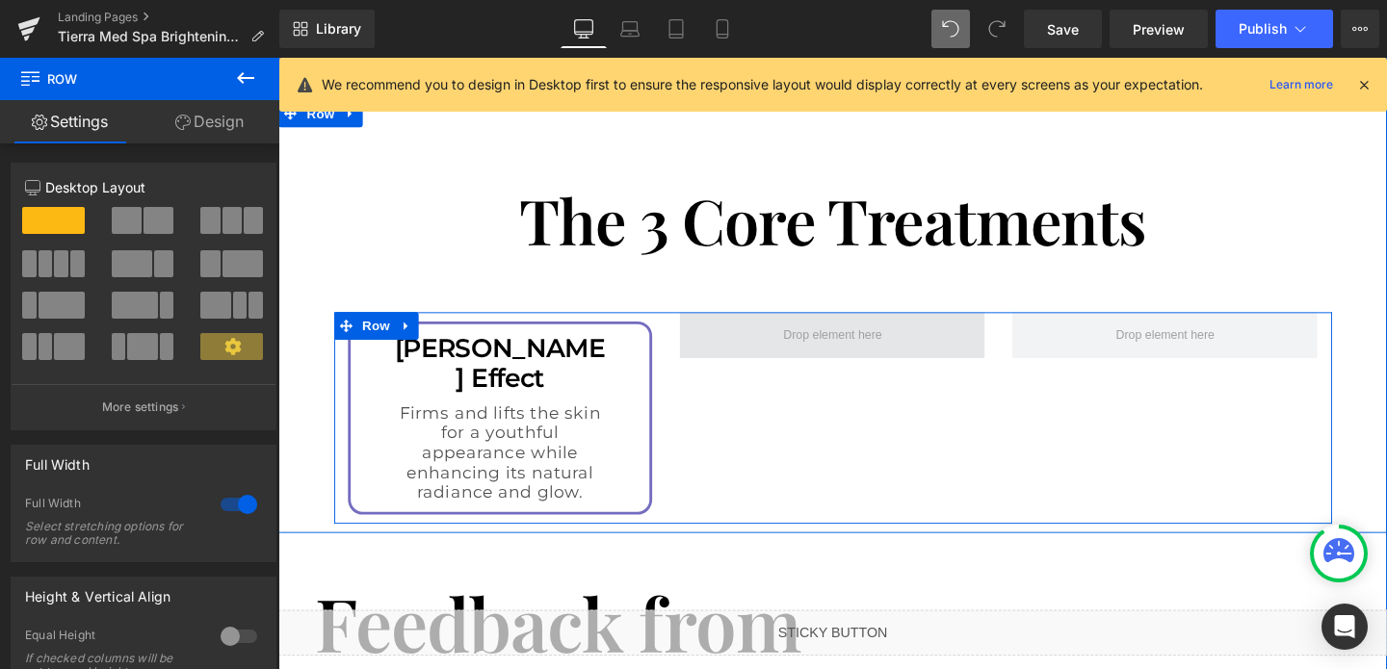
click at [701, 342] on span at bounding box center [860, 349] width 321 height 48
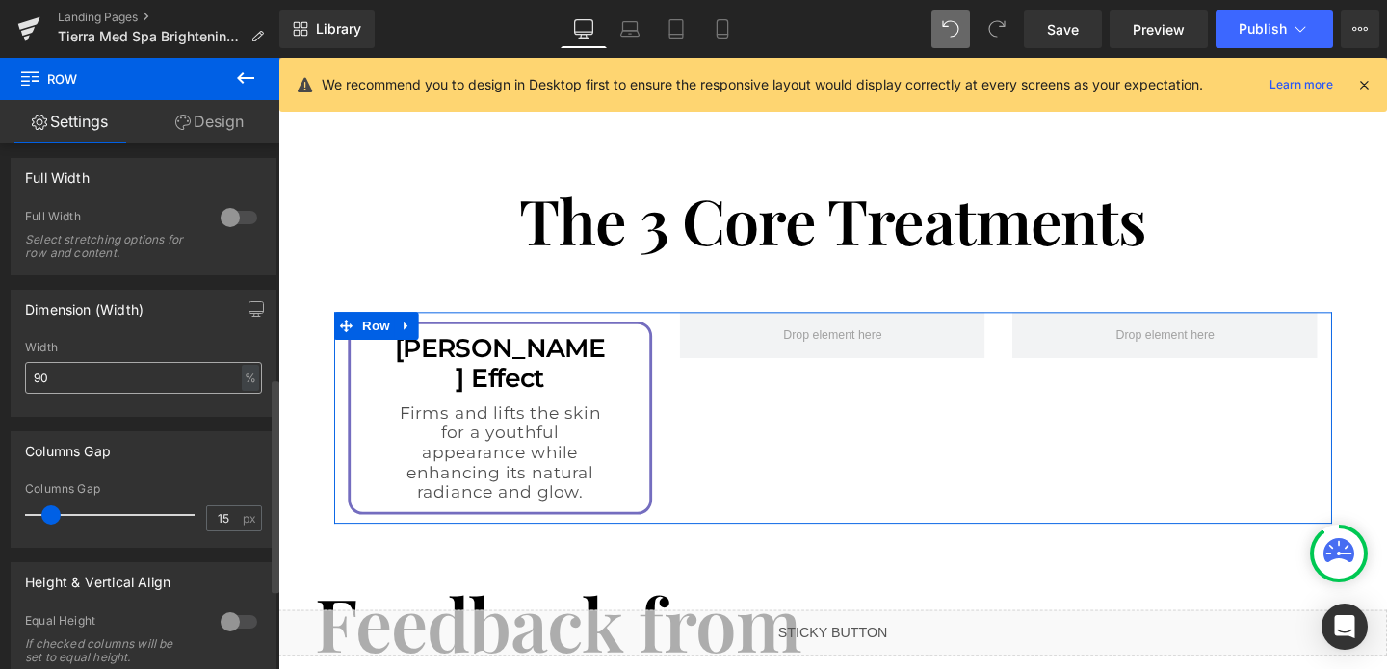
scroll to position [575, 0]
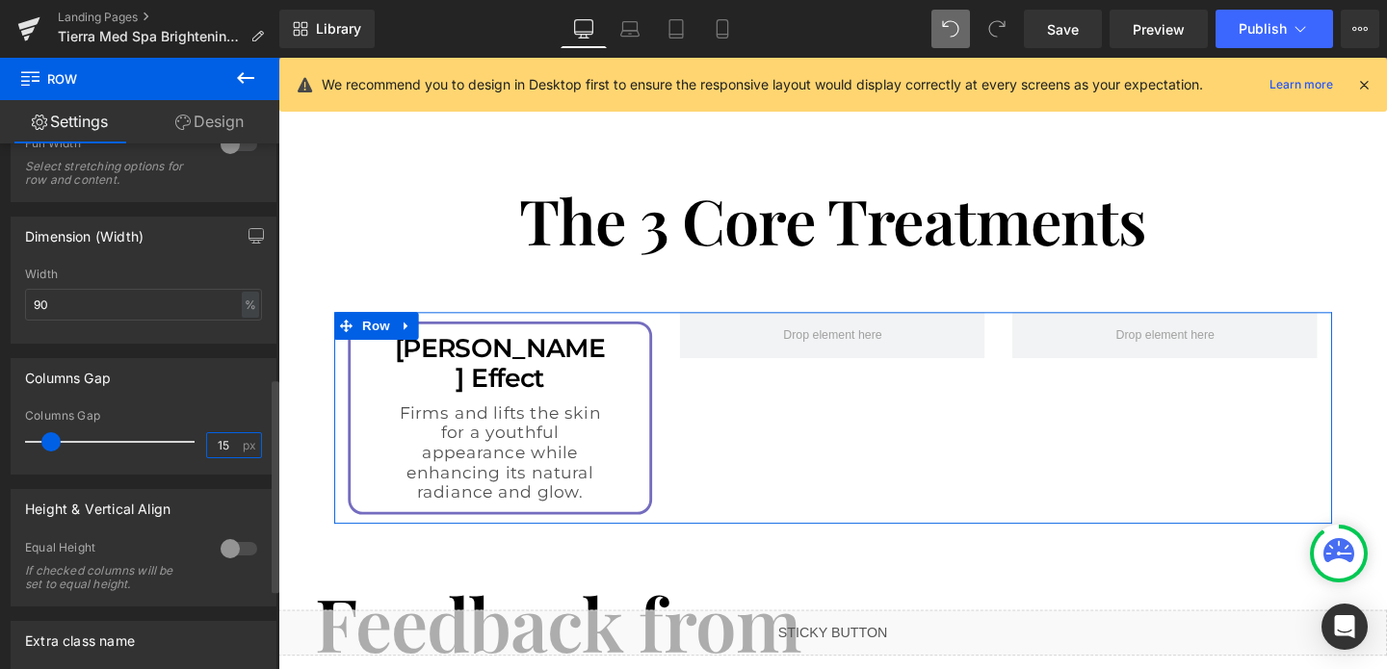
click at [224, 449] on input "15" at bounding box center [224, 445] width 34 height 24
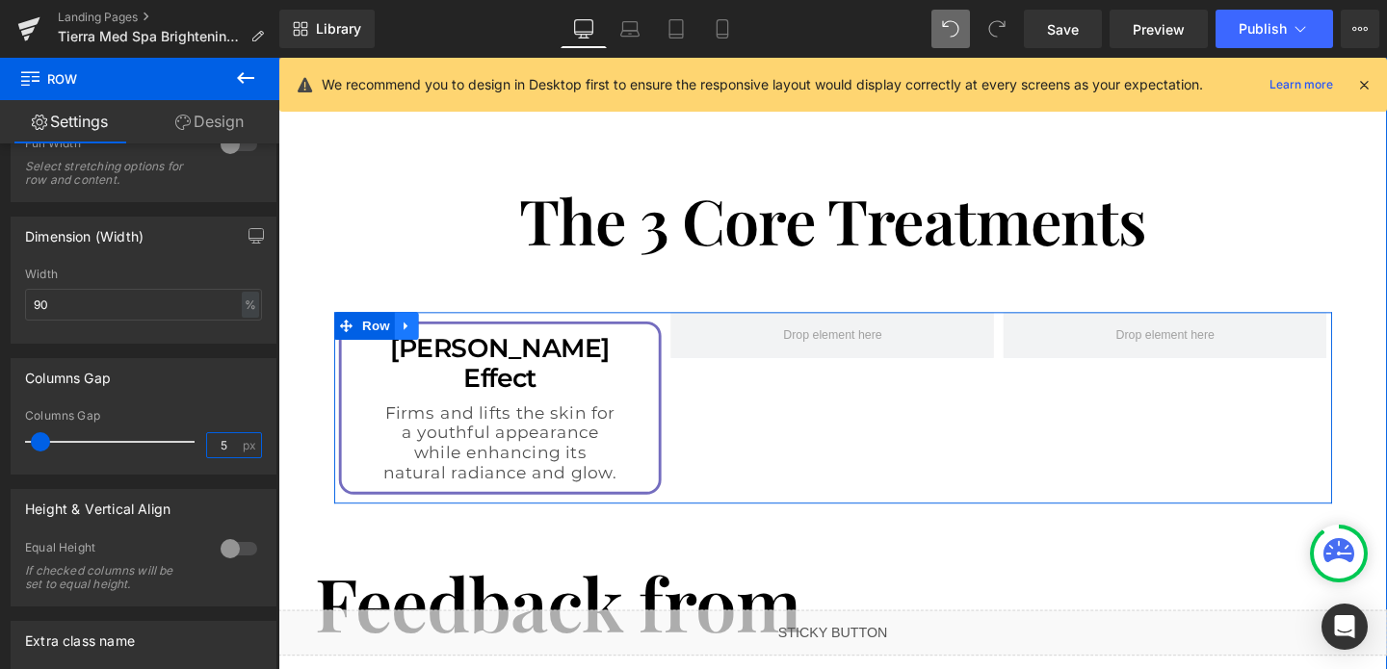
type input "5"
click at [410, 325] on link at bounding box center [413, 339] width 25 height 29
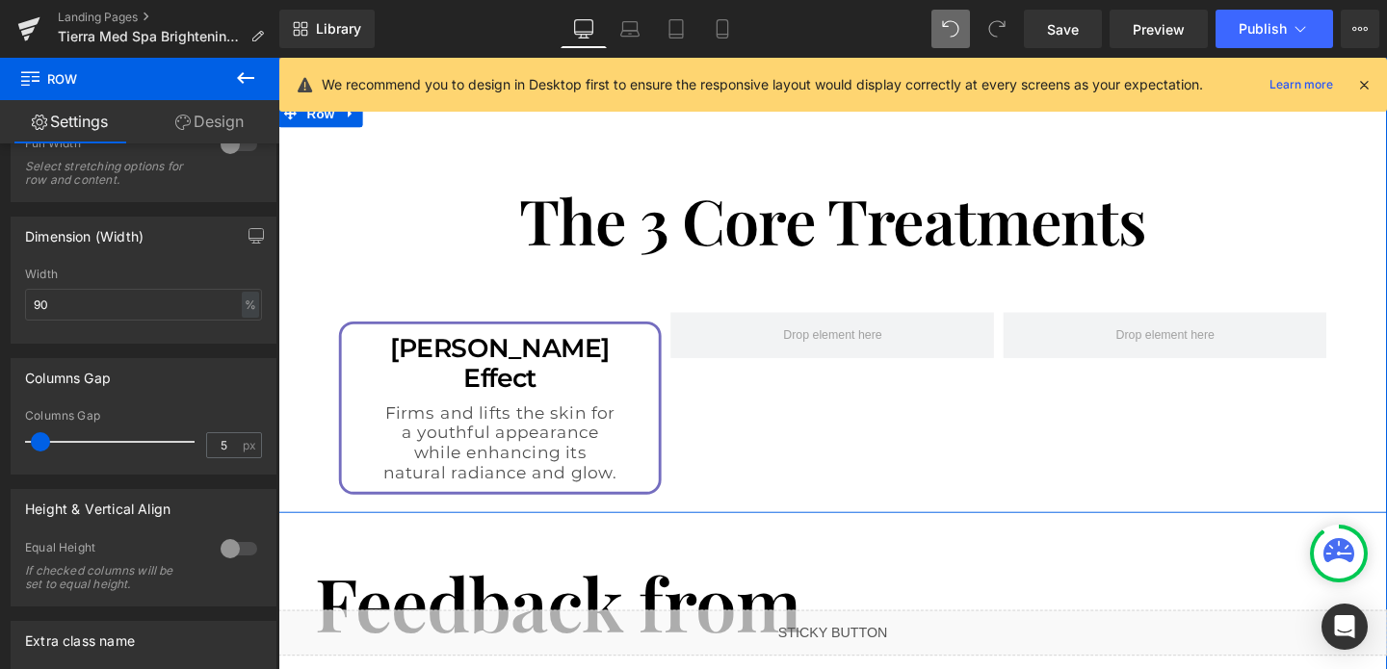
click at [318, 412] on div "The 3 Core Treatments Heading Row Elizabeth Lift Effect Text Block Firms and li…" at bounding box center [860, 329] width 1165 height 396
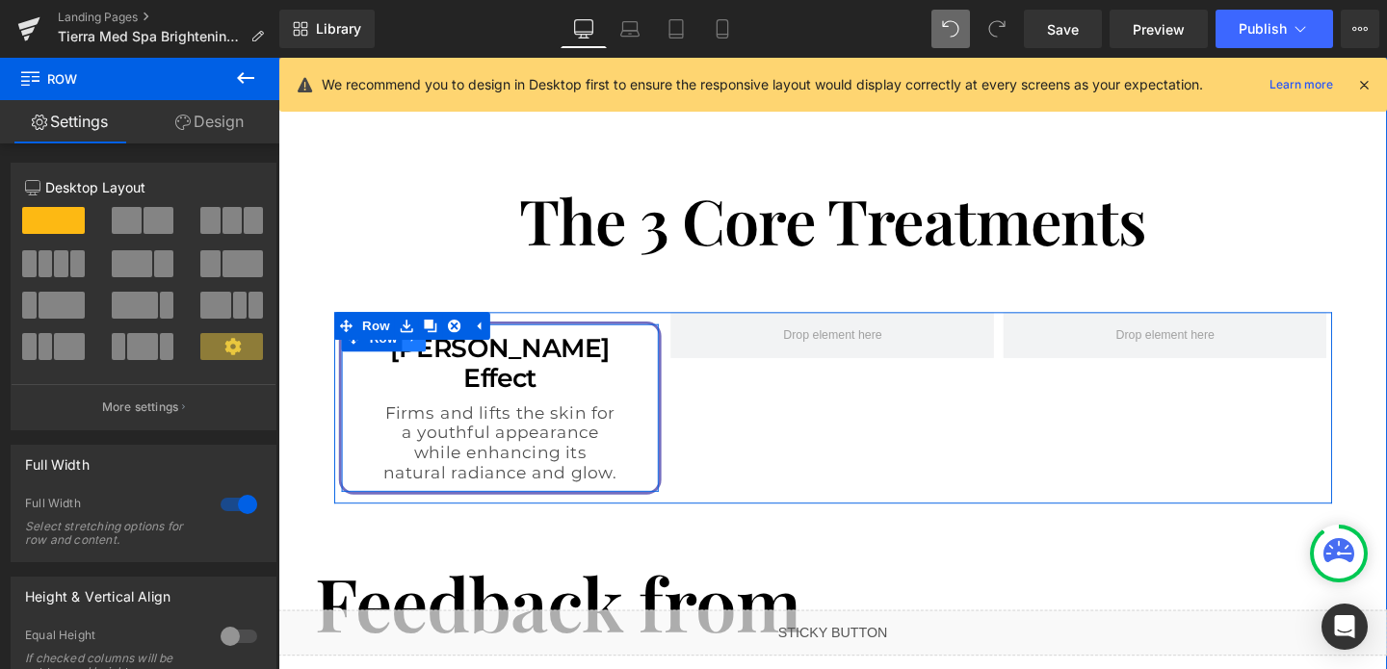
click at [429, 338] on link at bounding box center [420, 352] width 25 height 29
click at [451, 338] on link at bounding box center [445, 352] width 25 height 29
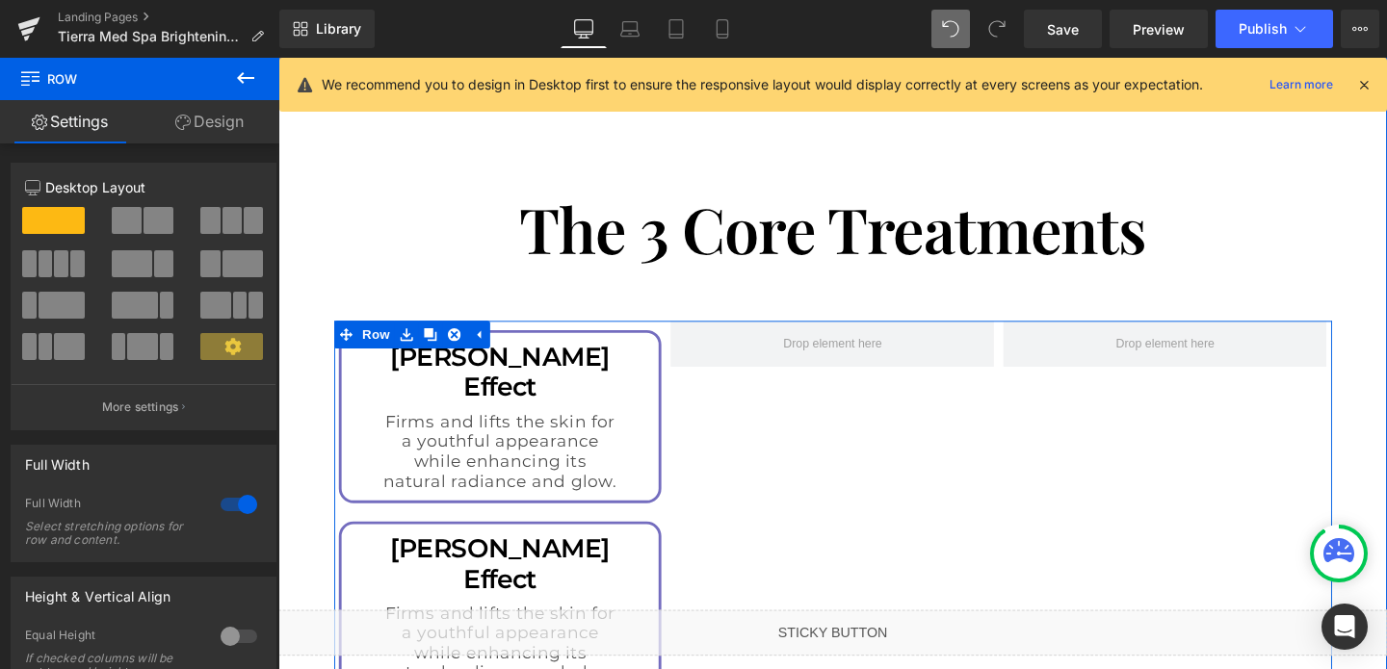
scroll to position [3033, 0]
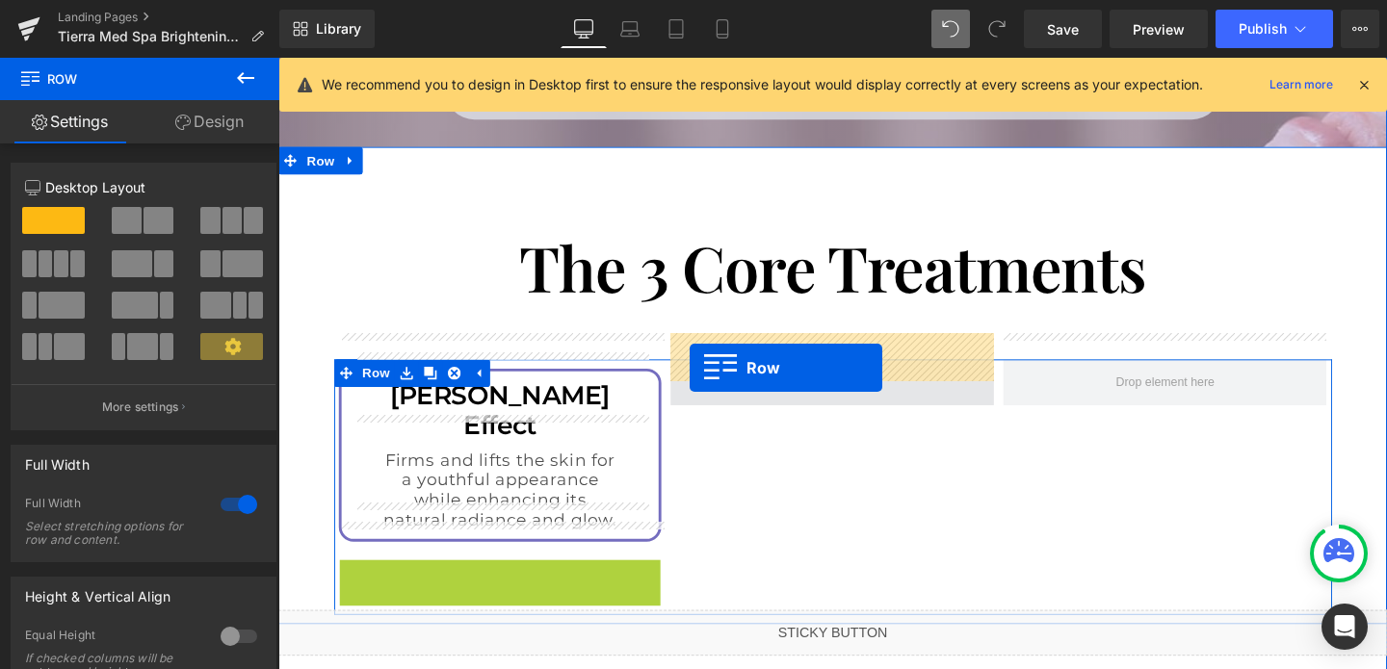
drag, startPoint x: 358, startPoint y: 571, endPoint x: 709, endPoint y: 378, distance: 399.9
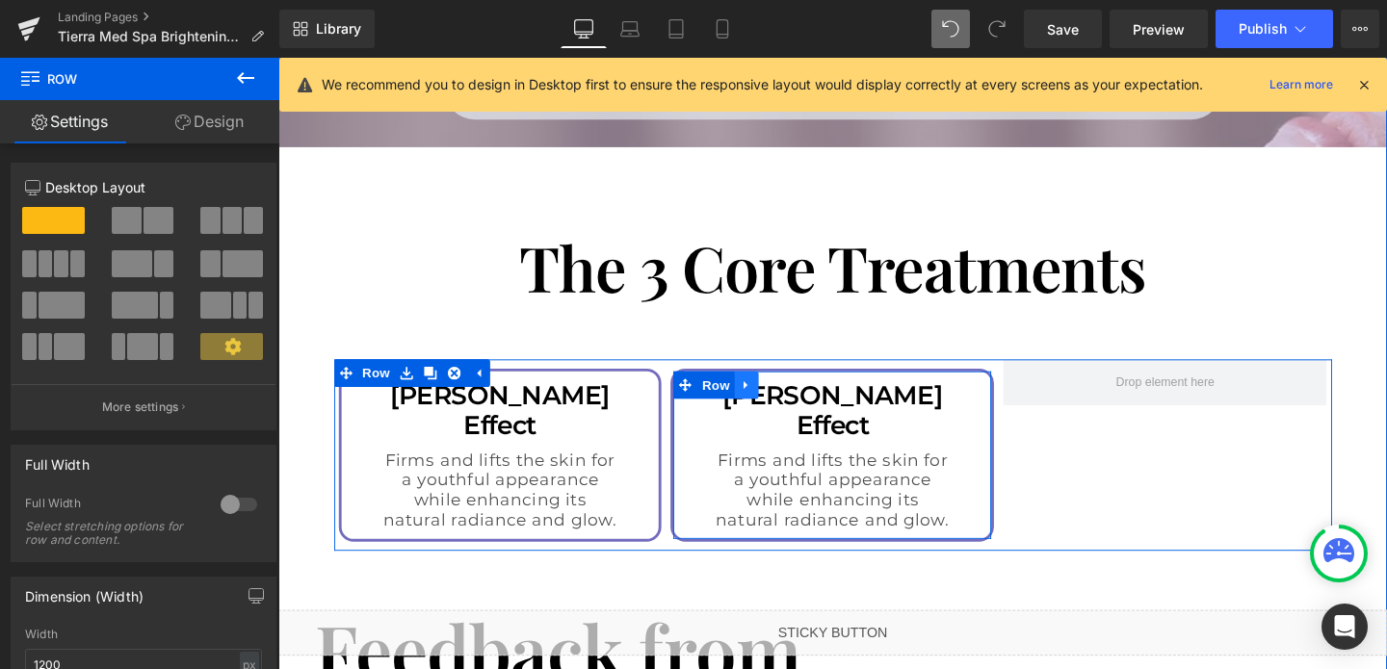
click at [769, 394] on icon at bounding box center [770, 401] width 13 height 14
click at [790, 395] on icon at bounding box center [795, 401] width 13 height 13
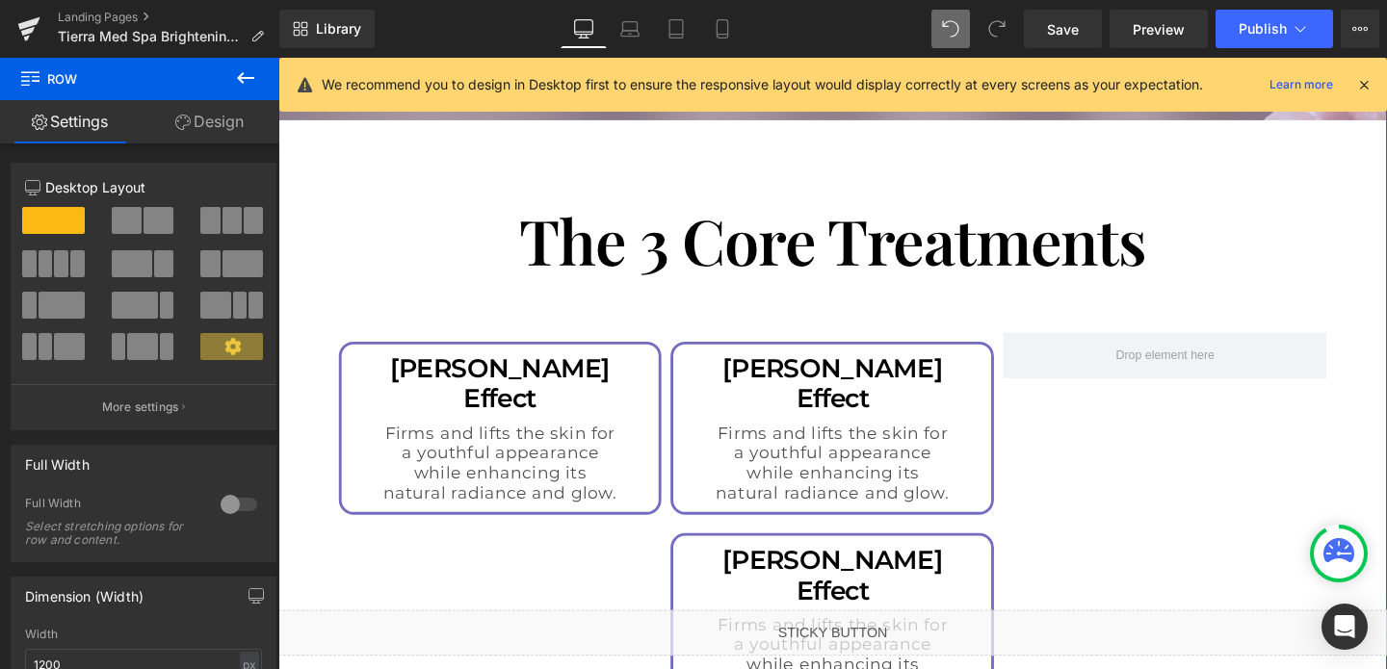
scroll to position [3058, 0]
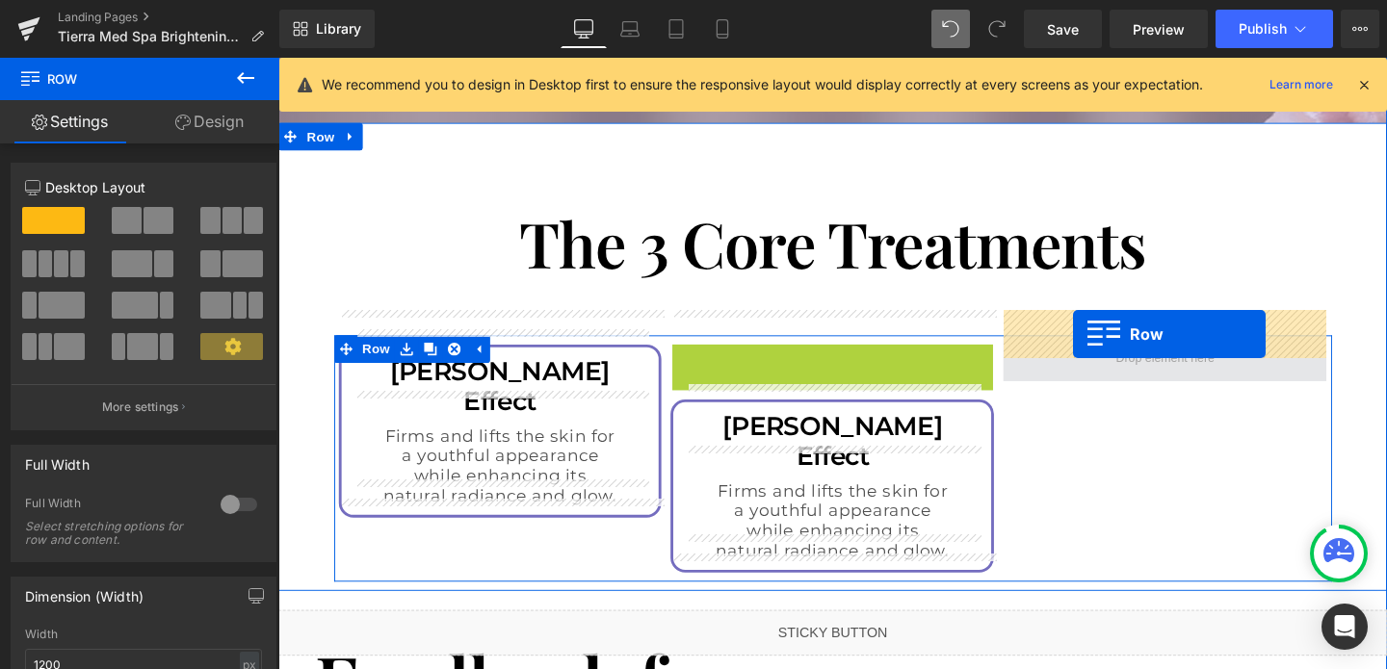
drag, startPoint x: 706, startPoint y: 347, endPoint x: 1113, endPoint y: 350, distance: 407.3
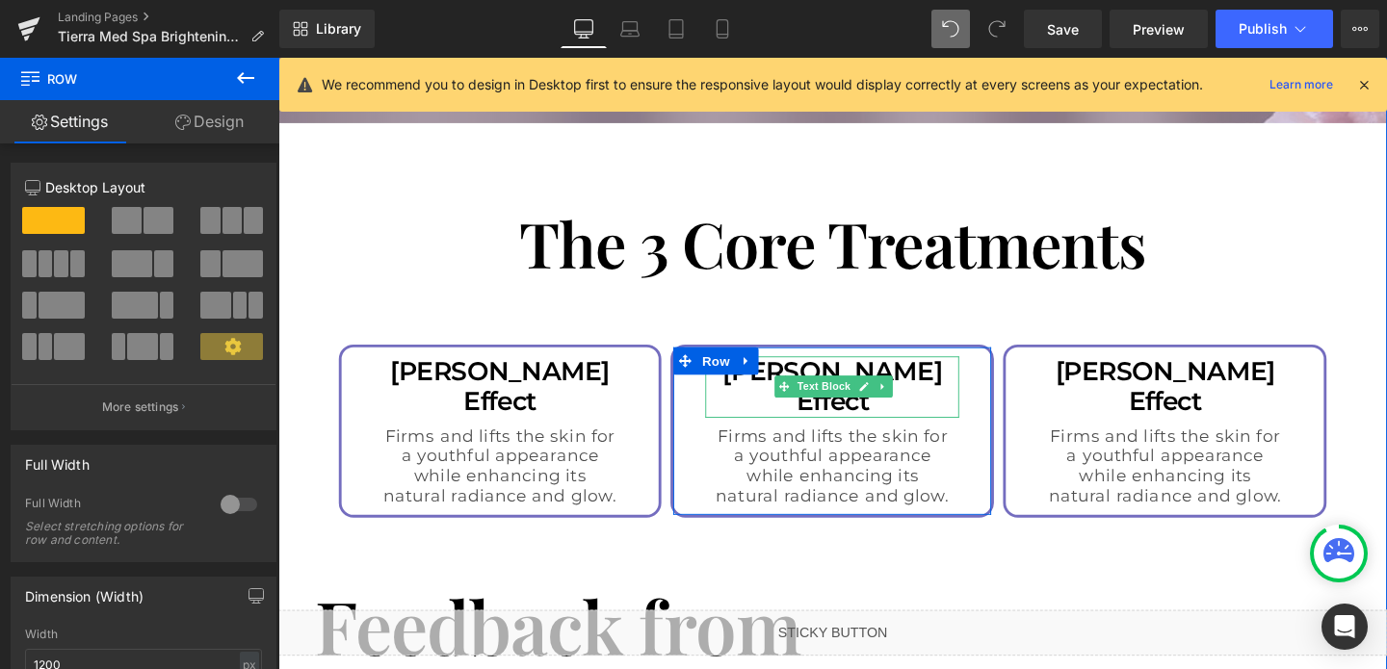
click at [943, 375] on p "[PERSON_NAME] Effect" at bounding box center [860, 404] width 247 height 65
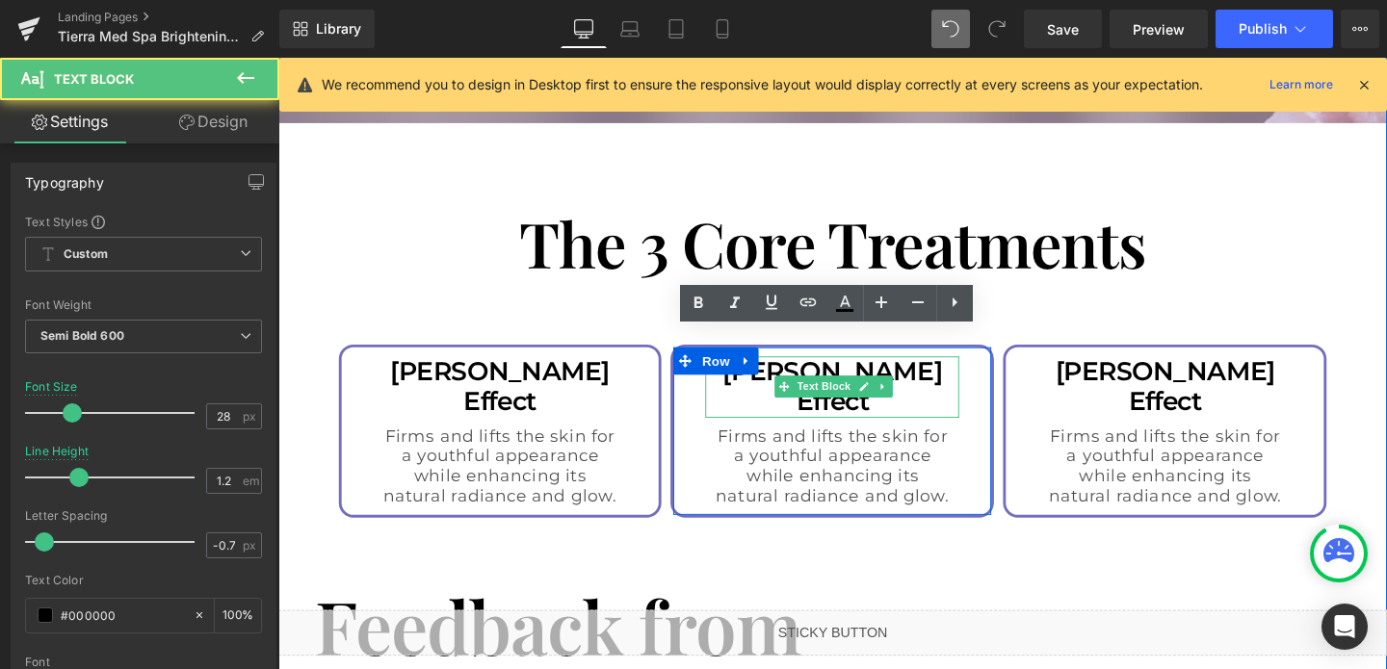
click at [943, 375] on p "[PERSON_NAME] Effect" at bounding box center [860, 404] width 247 height 65
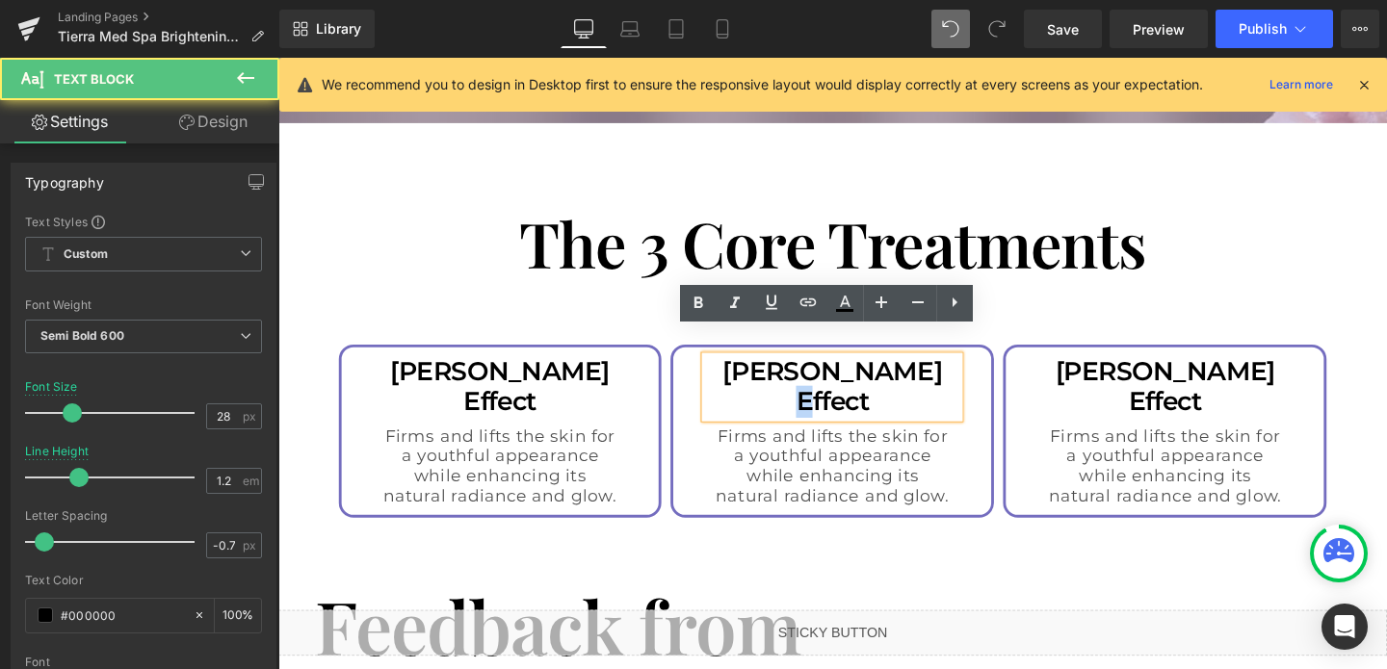
click at [943, 375] on p "[PERSON_NAME] Effect" at bounding box center [860, 404] width 247 height 65
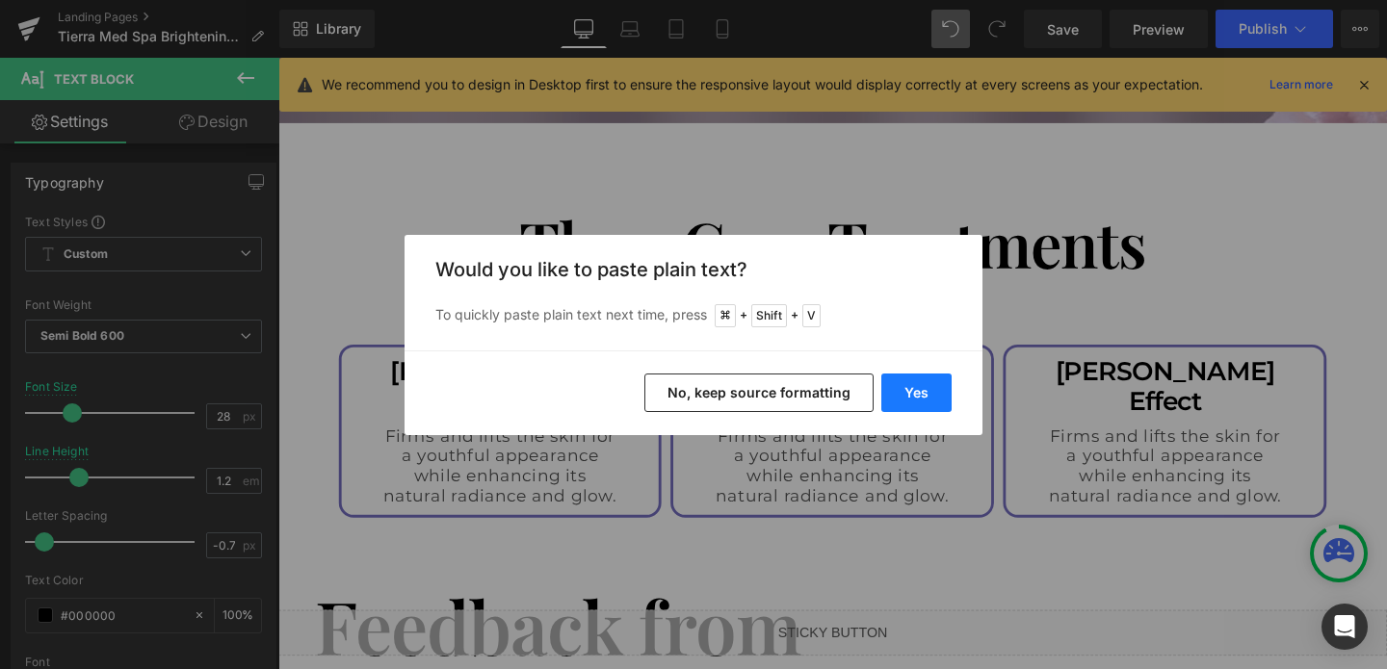
click at [919, 389] on button "Yes" at bounding box center [916, 393] width 70 height 39
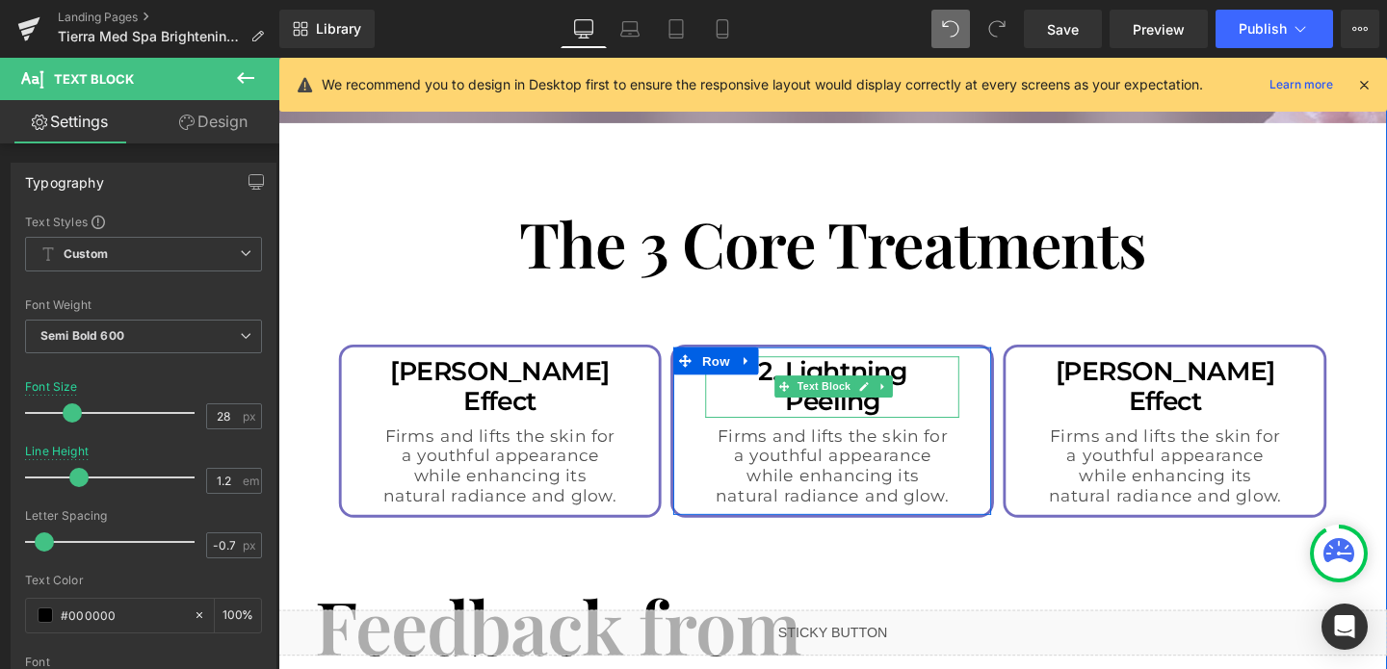
click at [795, 372] on p "2. Lightning Peeling" at bounding box center [860, 404] width 247 height 65
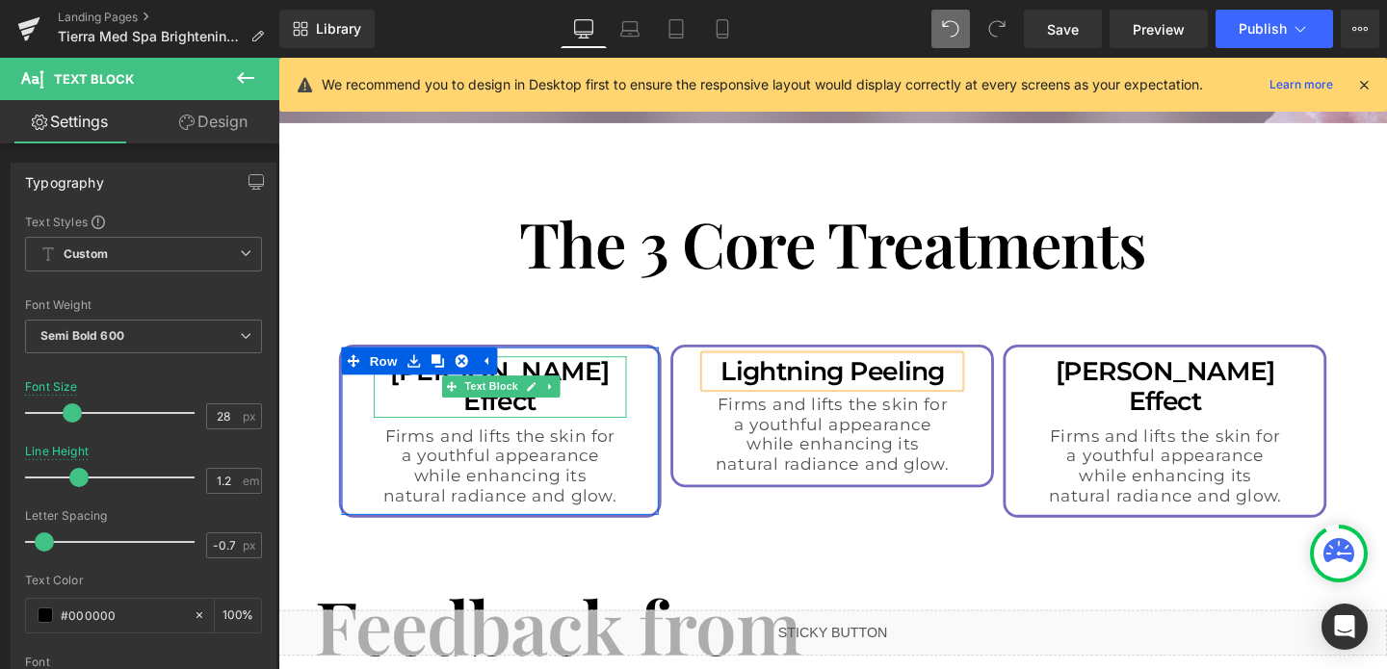
click at [613, 386] on p "[PERSON_NAME] Effect" at bounding box center [511, 404] width 247 height 65
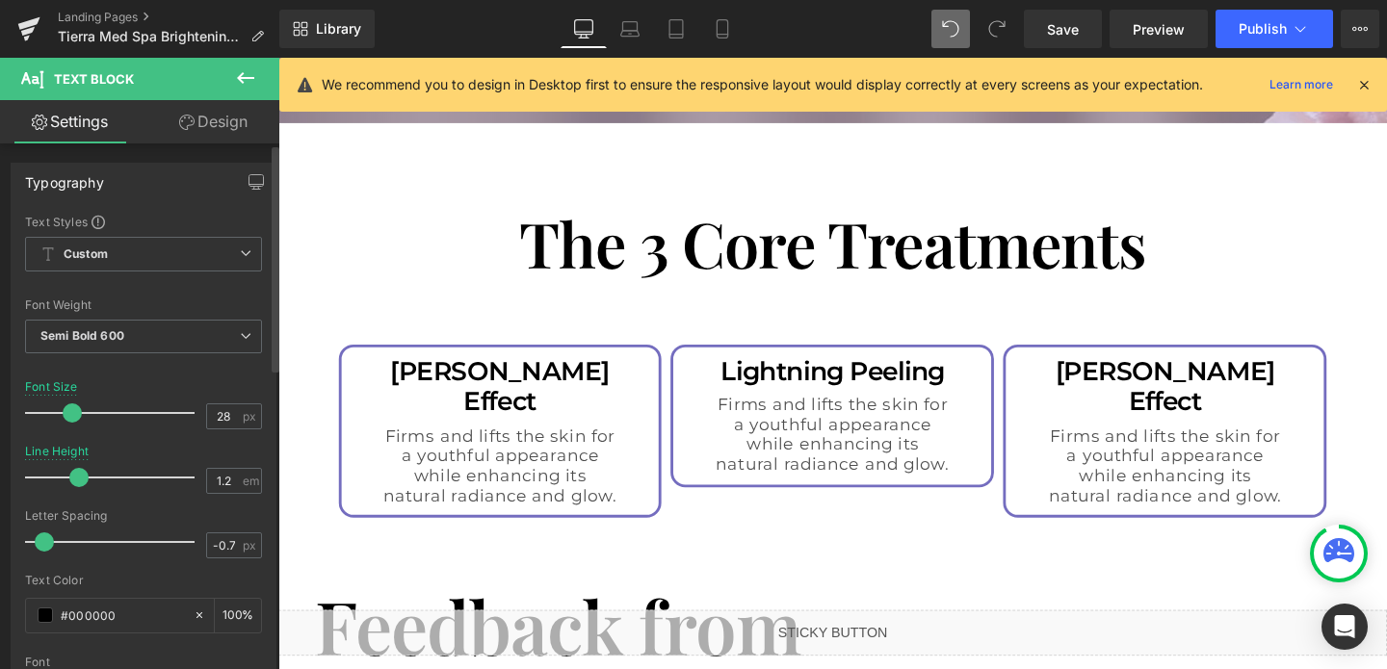
scroll to position [16, 0]
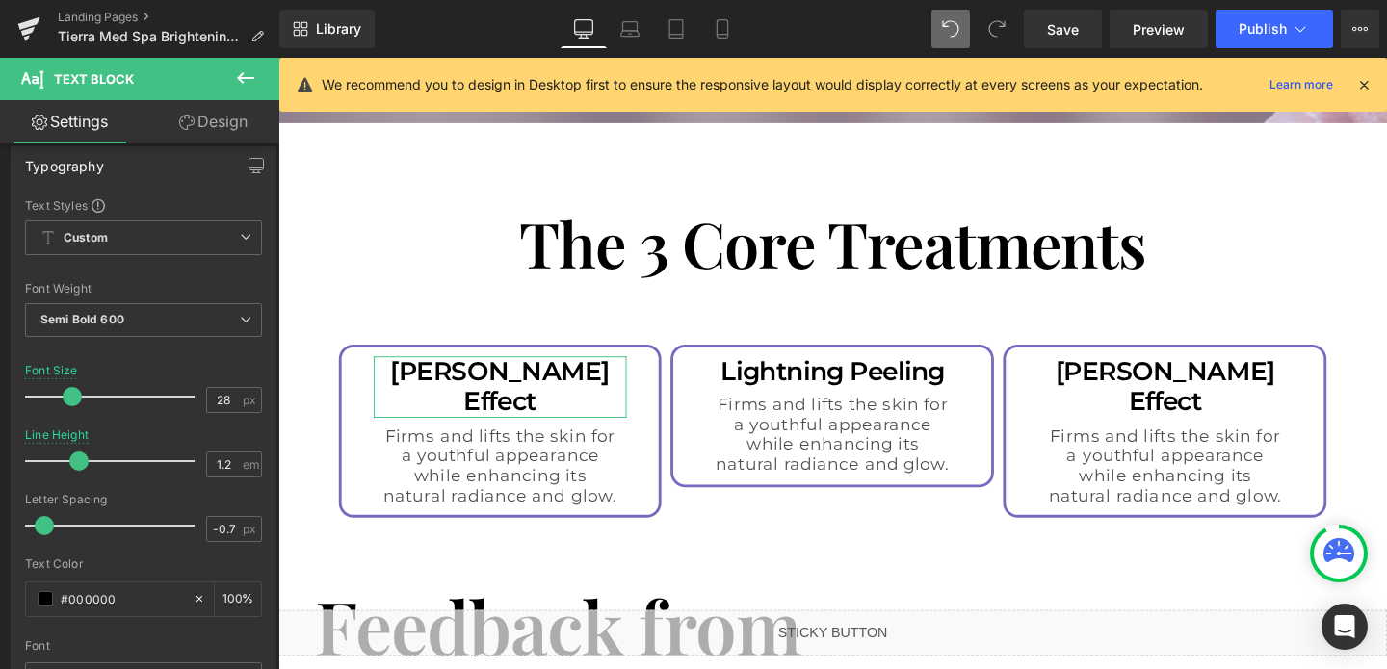
click at [217, 134] on link "Design" at bounding box center [213, 121] width 140 height 43
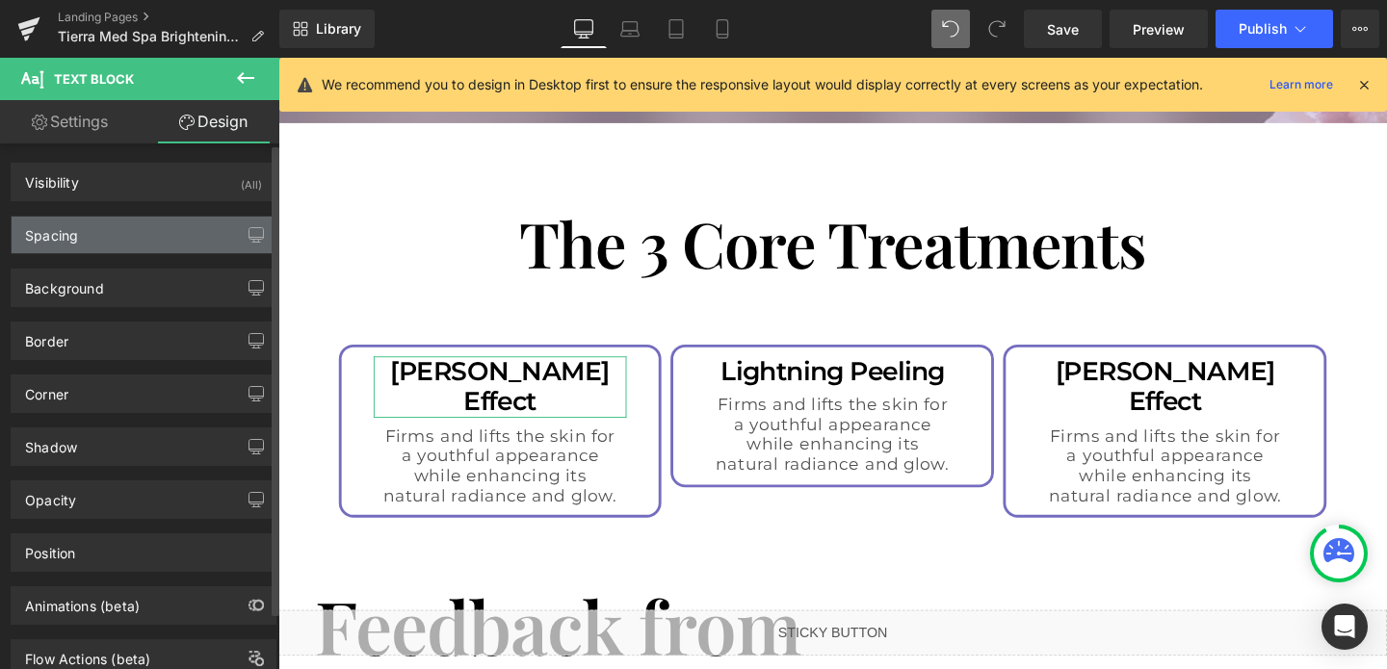
click at [133, 226] on div "Spacing" at bounding box center [144, 235] width 264 height 37
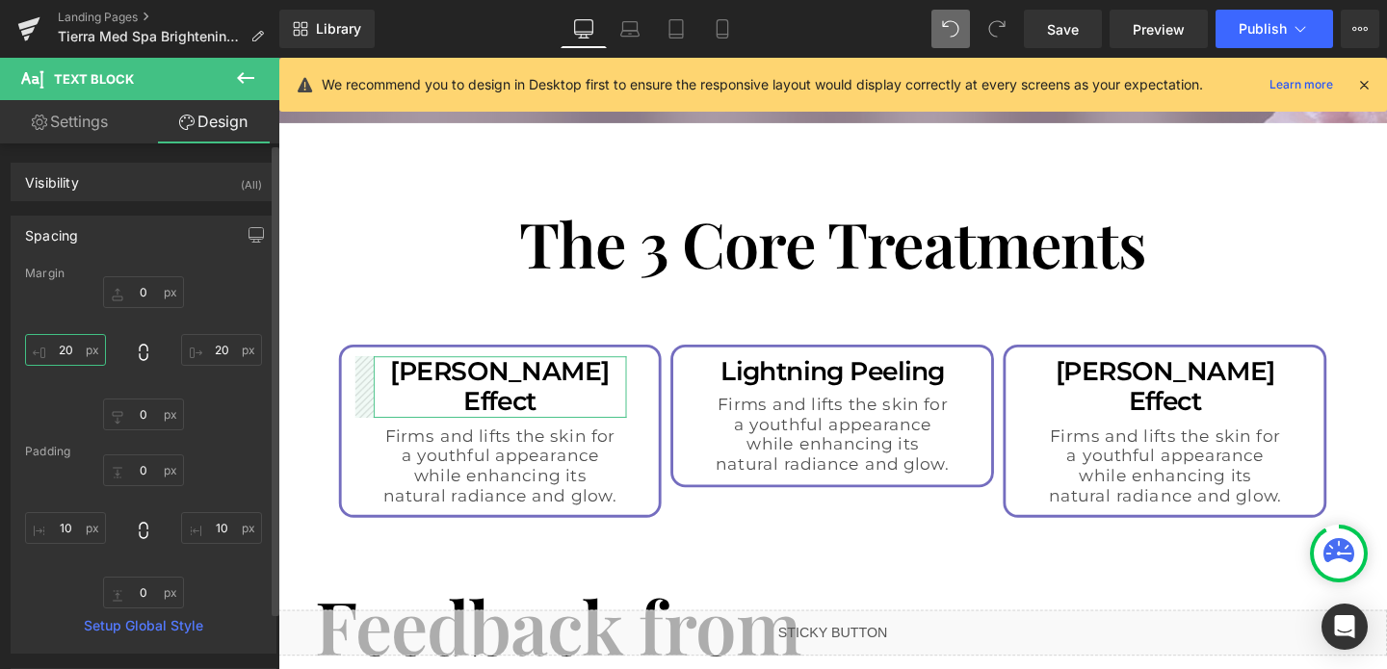
click at [70, 352] on input "20" at bounding box center [65, 350] width 81 height 32
type input "0"
click at [216, 348] on input "20" at bounding box center [221, 350] width 81 height 32
type input "0"
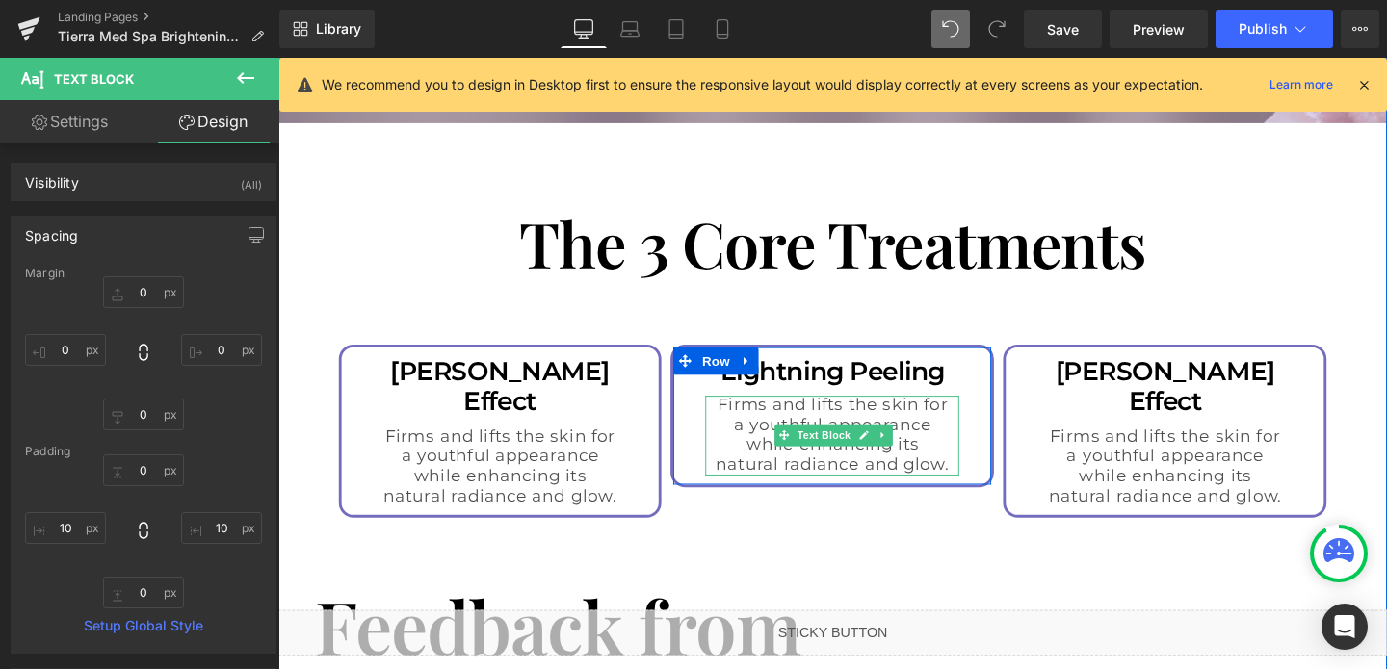
click at [755, 430] on p "Firms and lifts the skin for a youthful appearance while enhancing its natural …" at bounding box center [860, 454] width 247 height 83
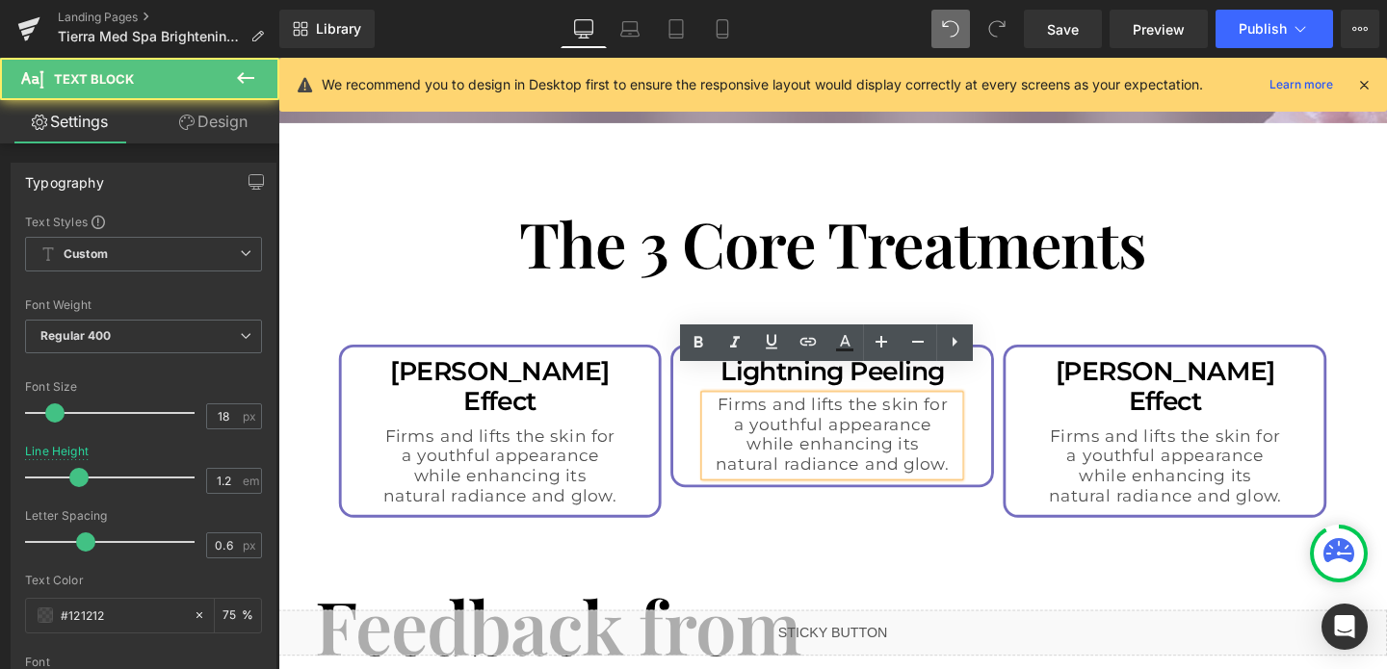
click at [755, 430] on p "Firms and lifts the skin for a youthful appearance while enhancing its natural …" at bounding box center [860, 454] width 247 height 83
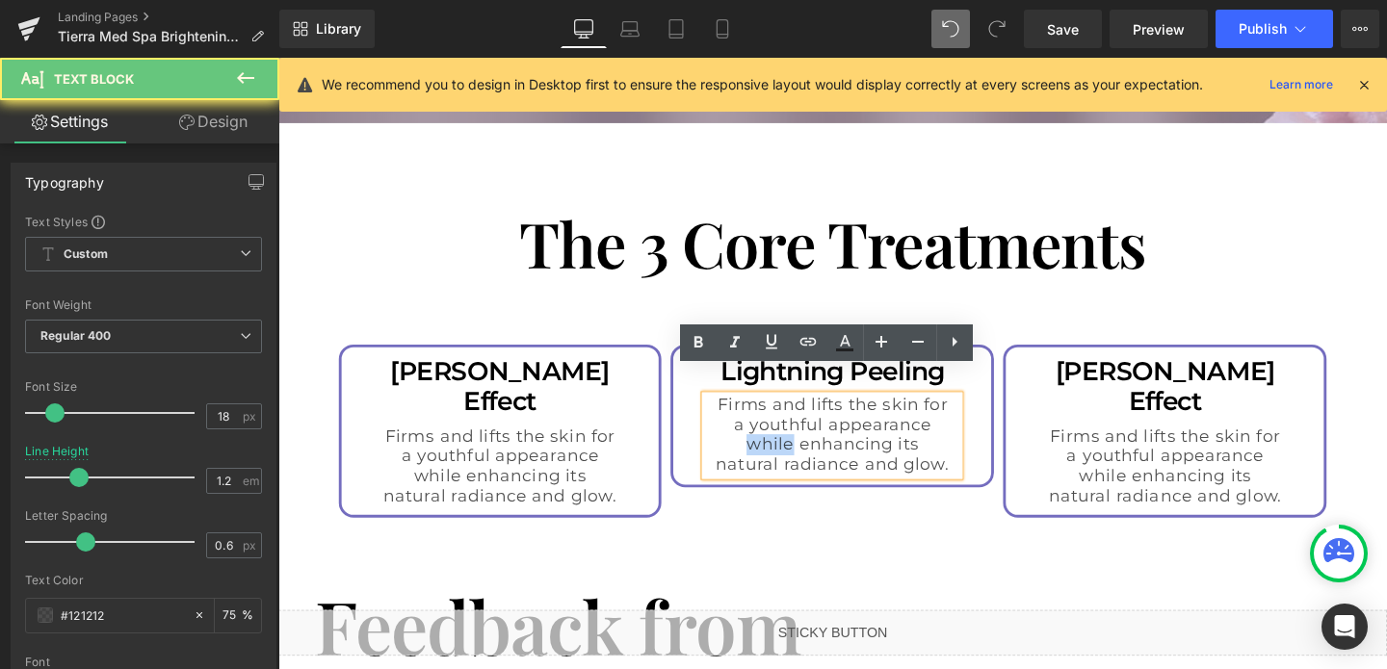
click at [755, 430] on p "Firms and lifts the skin for a youthful appearance while enhancing its natural …" at bounding box center [860, 454] width 247 height 83
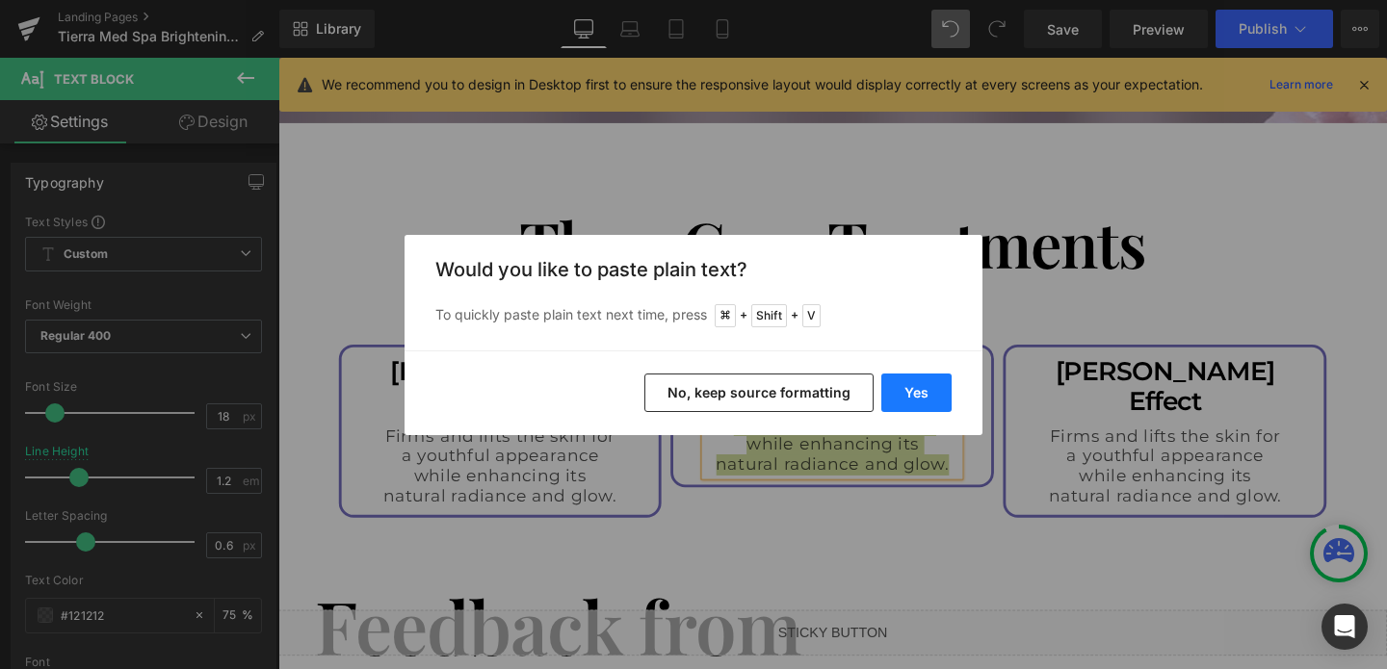
click at [897, 389] on button "Yes" at bounding box center [916, 393] width 70 height 39
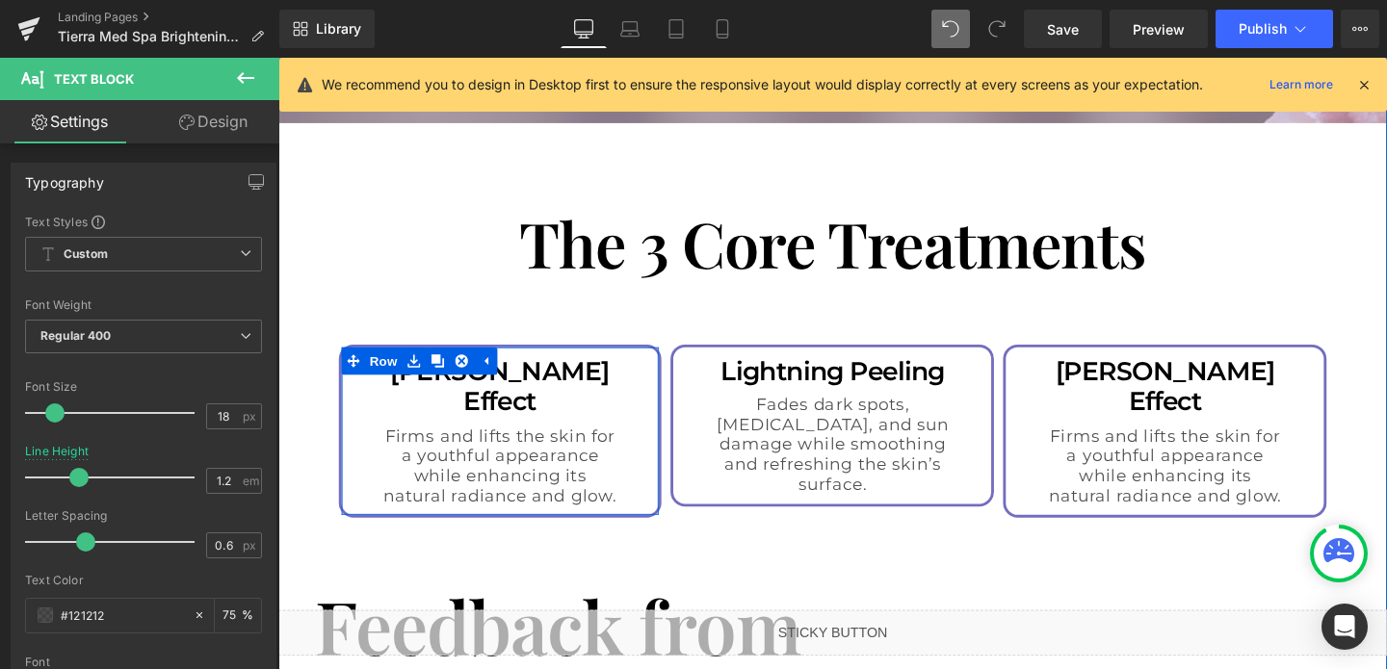
click at [648, 458] on div "Elizabeth Lift Effect Text Block Firms and lifts the skin for a youthful appear…" at bounding box center [512, 451] width 334 height 158
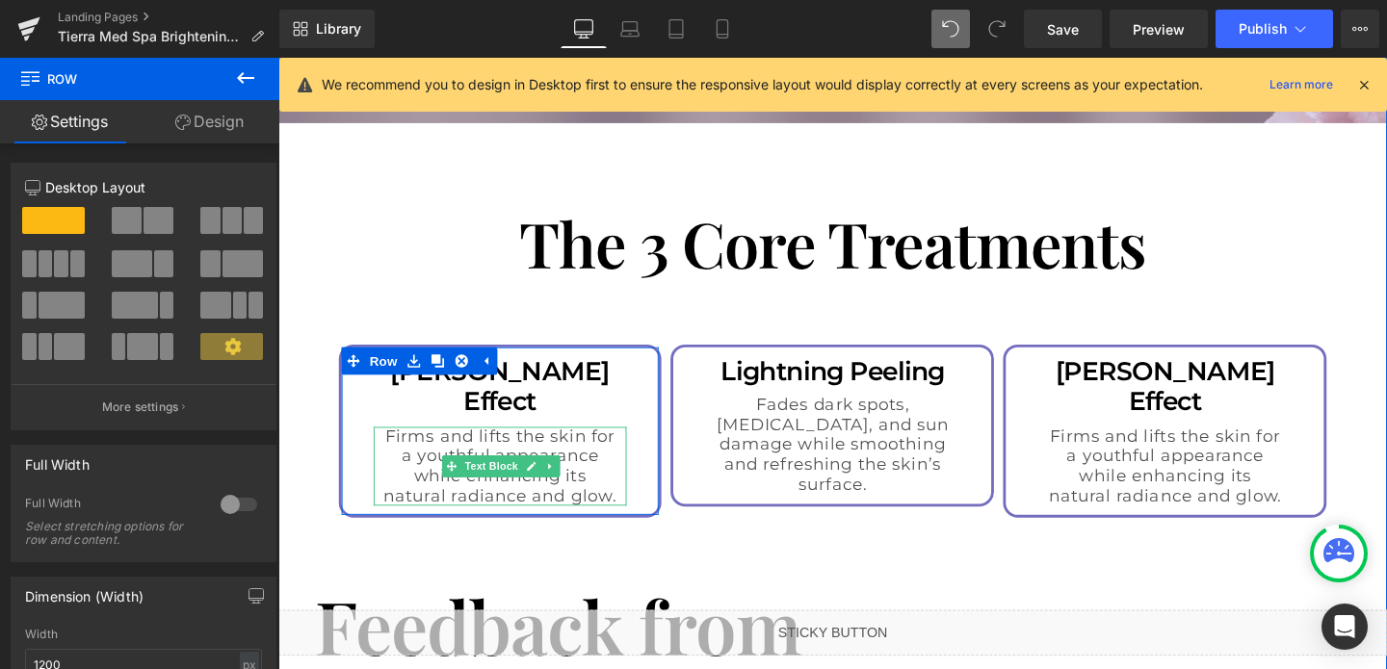
click at [634, 459] on p "Firms and lifts the skin for a youthful appearance while enhancing its natural …" at bounding box center [511, 487] width 247 height 83
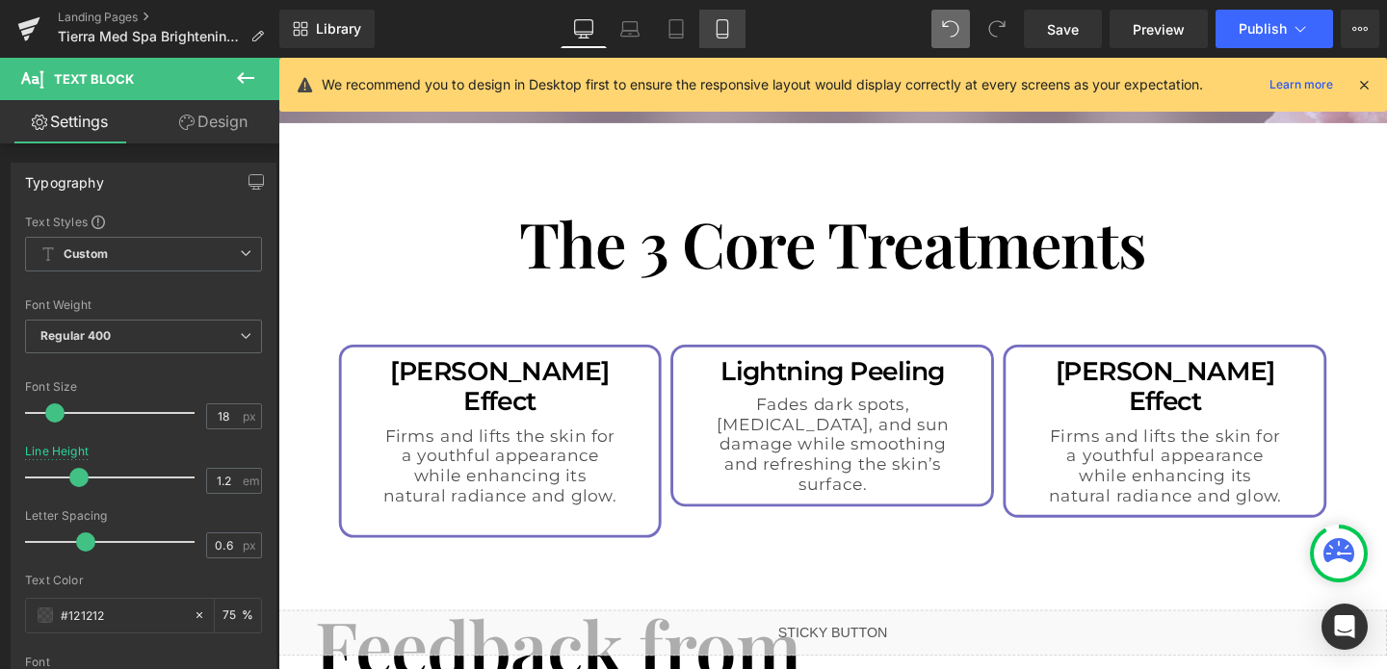
click at [734, 32] on link "Mobile" at bounding box center [722, 29] width 46 height 39
type input "1.6"
type input "75"
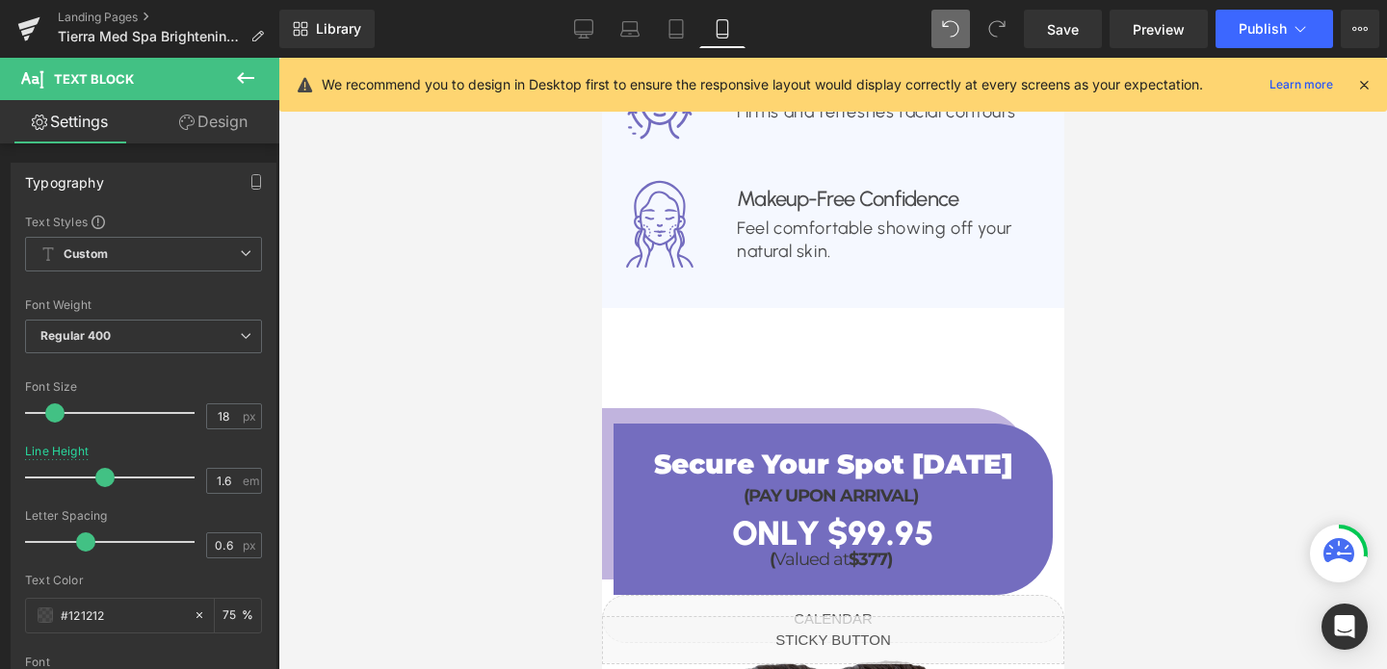
scroll to position [4524, 0]
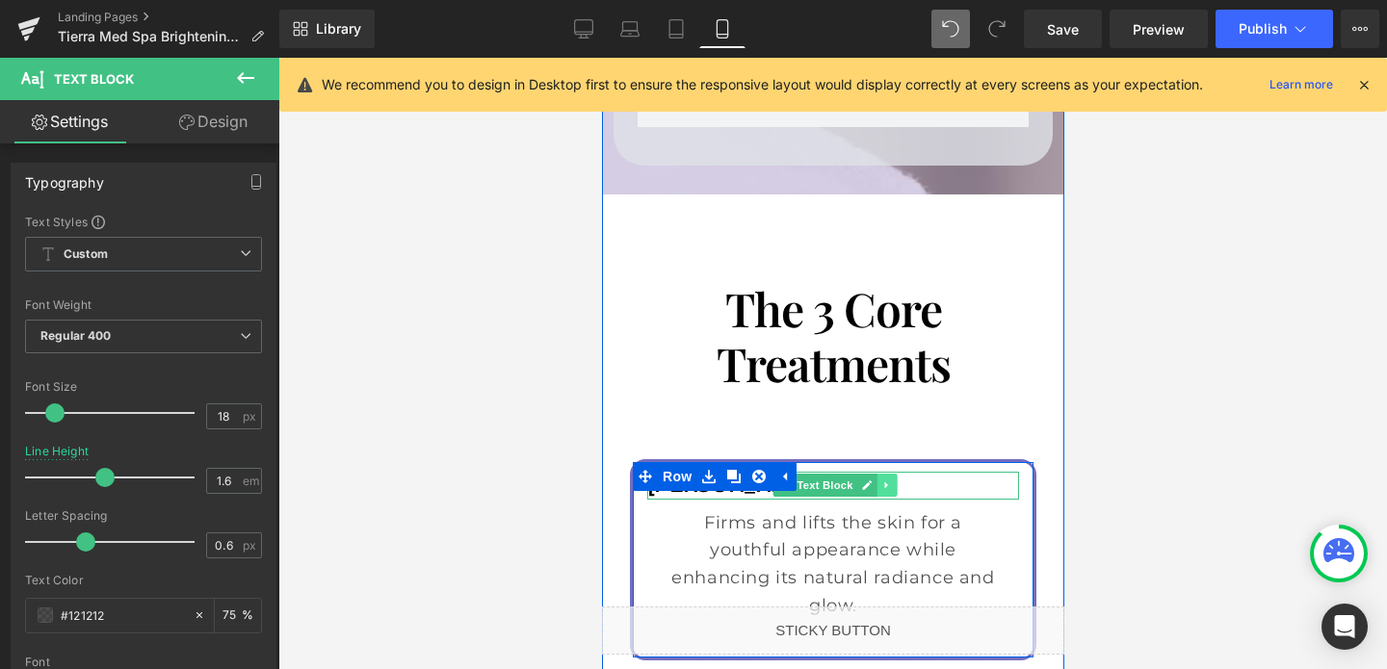
click at [889, 480] on icon at bounding box center [885, 486] width 11 height 12
click at [969, 472] on p "[PERSON_NAME] Effect" at bounding box center [832, 486] width 372 height 28
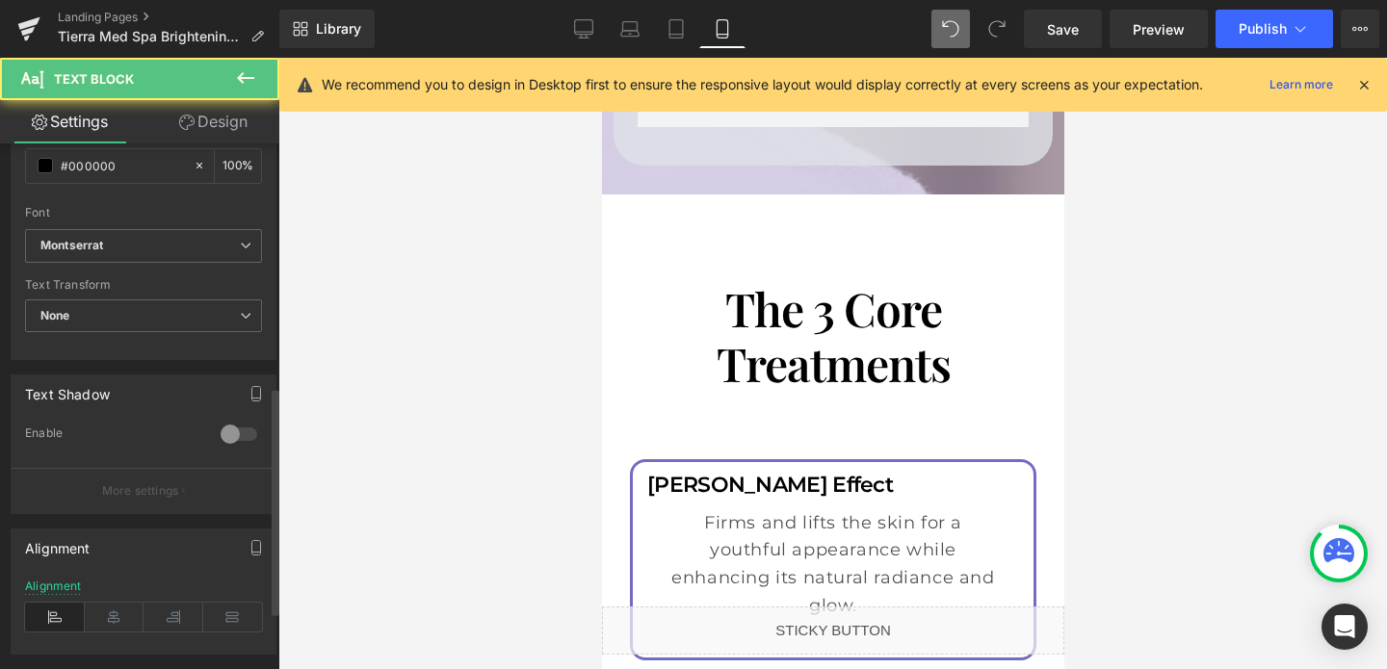
scroll to position [560, 0]
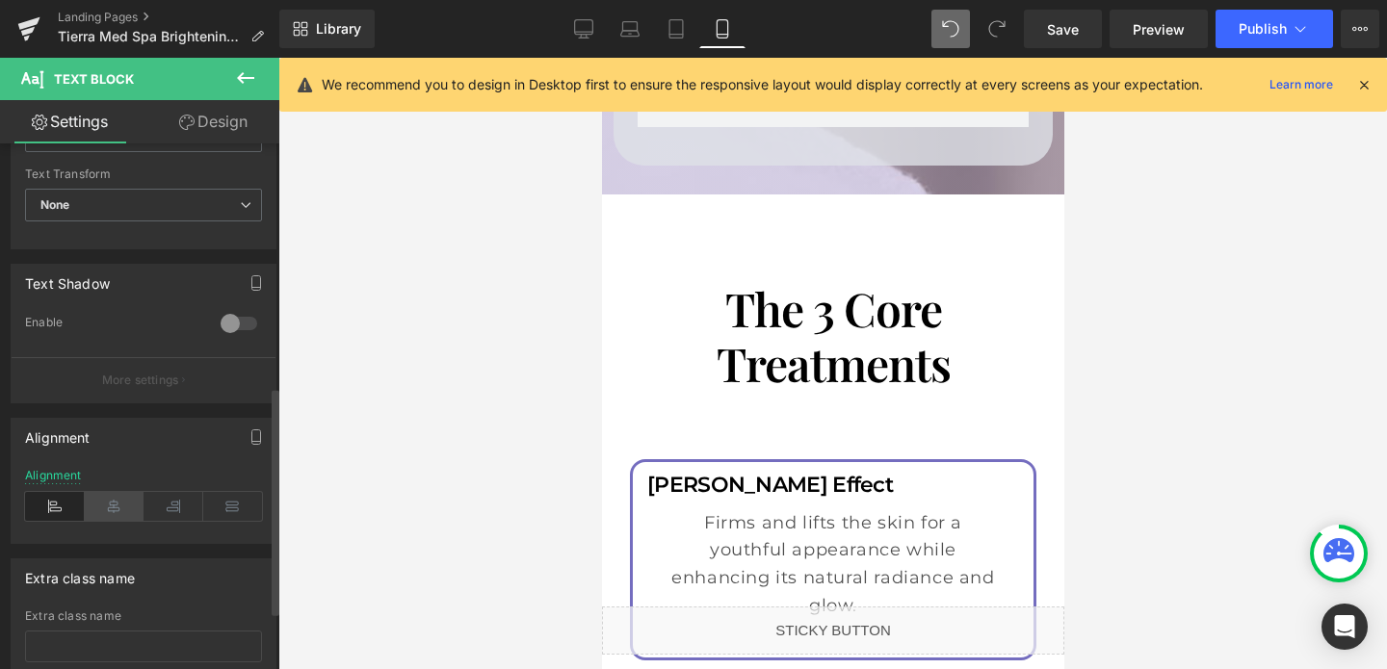
click at [112, 501] on icon at bounding box center [115, 506] width 60 height 29
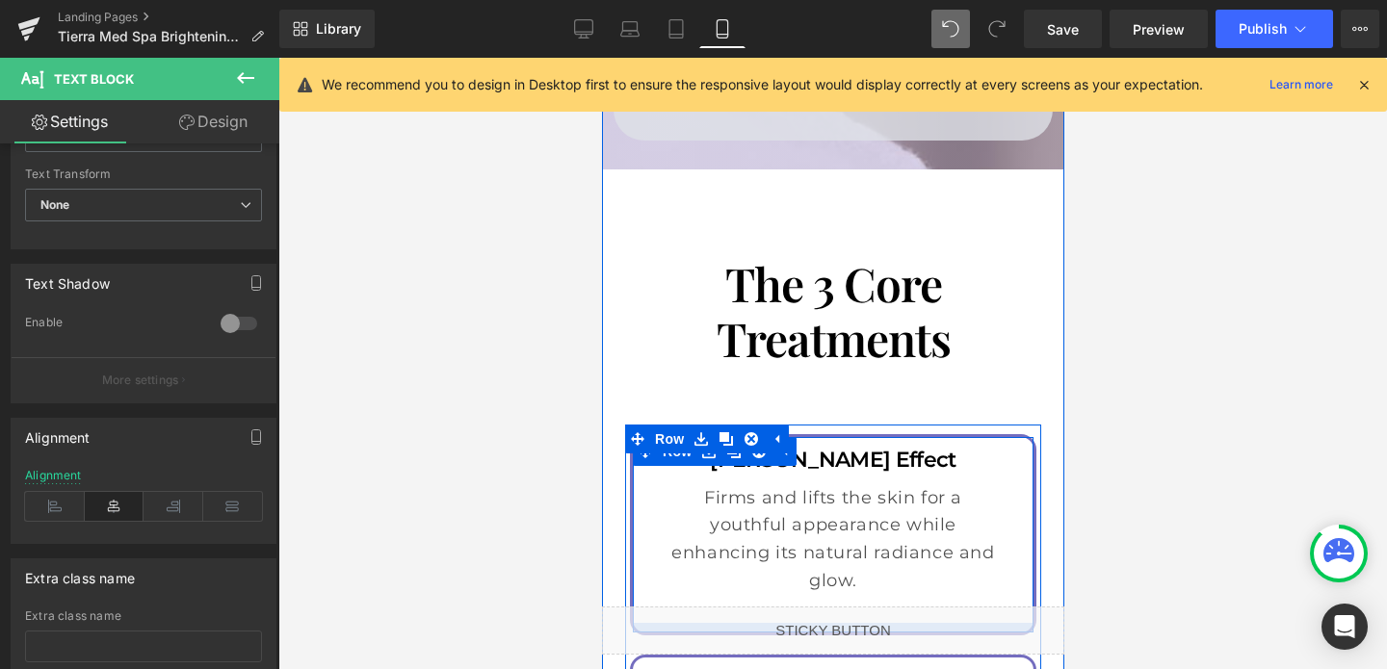
scroll to position [4562, 0]
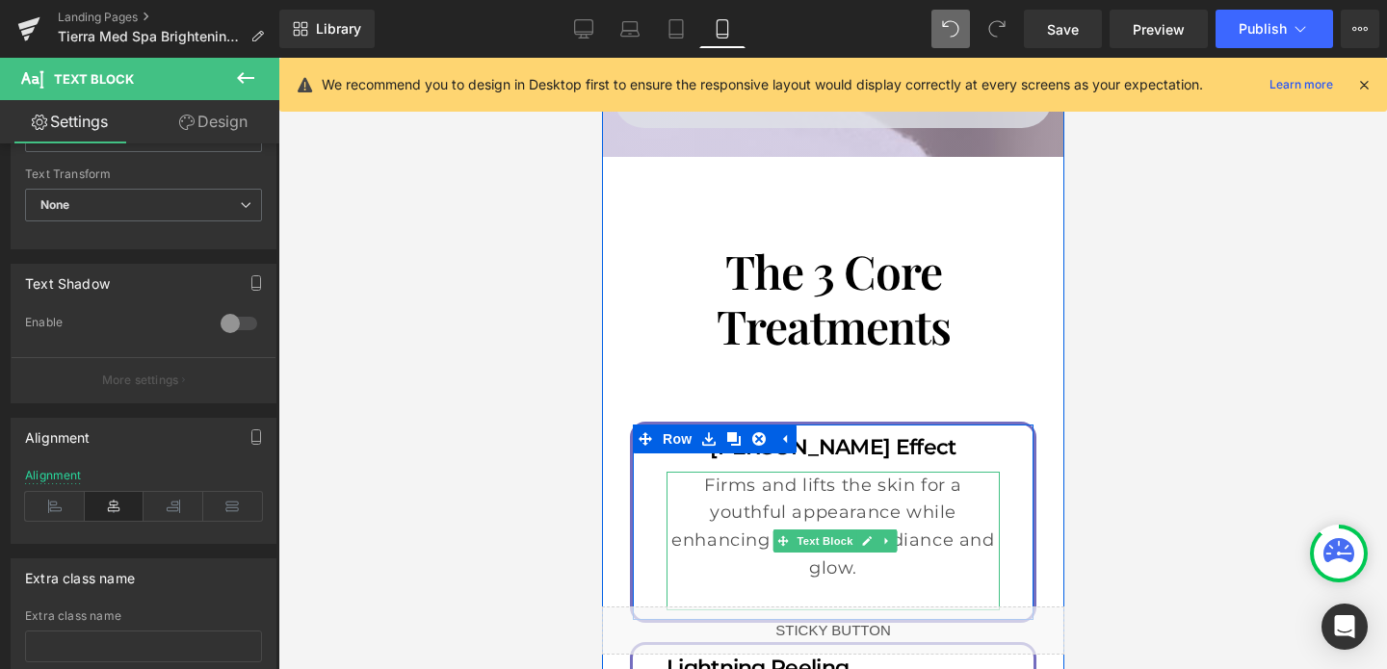
click at [923, 472] on p "Firms and lifts the skin for a youthful appearance while enhancing its natural …" at bounding box center [831, 527] width 333 height 111
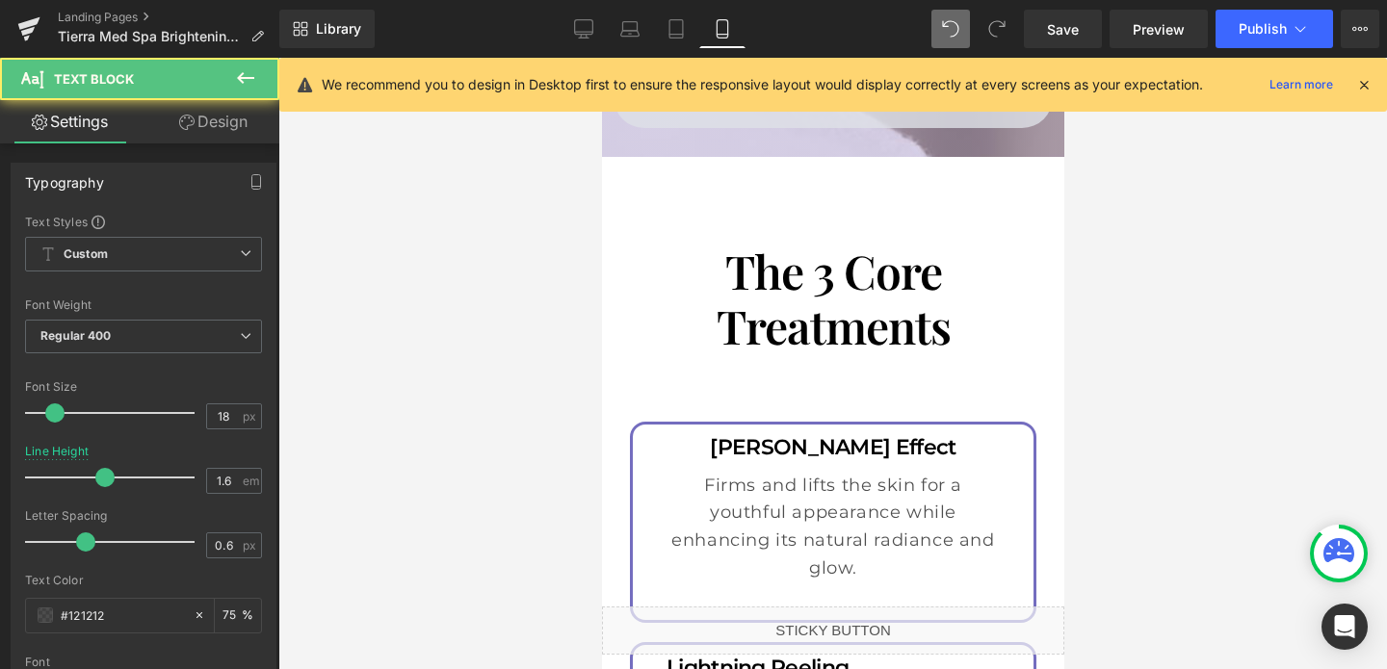
click at [205, 123] on link "Design" at bounding box center [213, 121] width 140 height 43
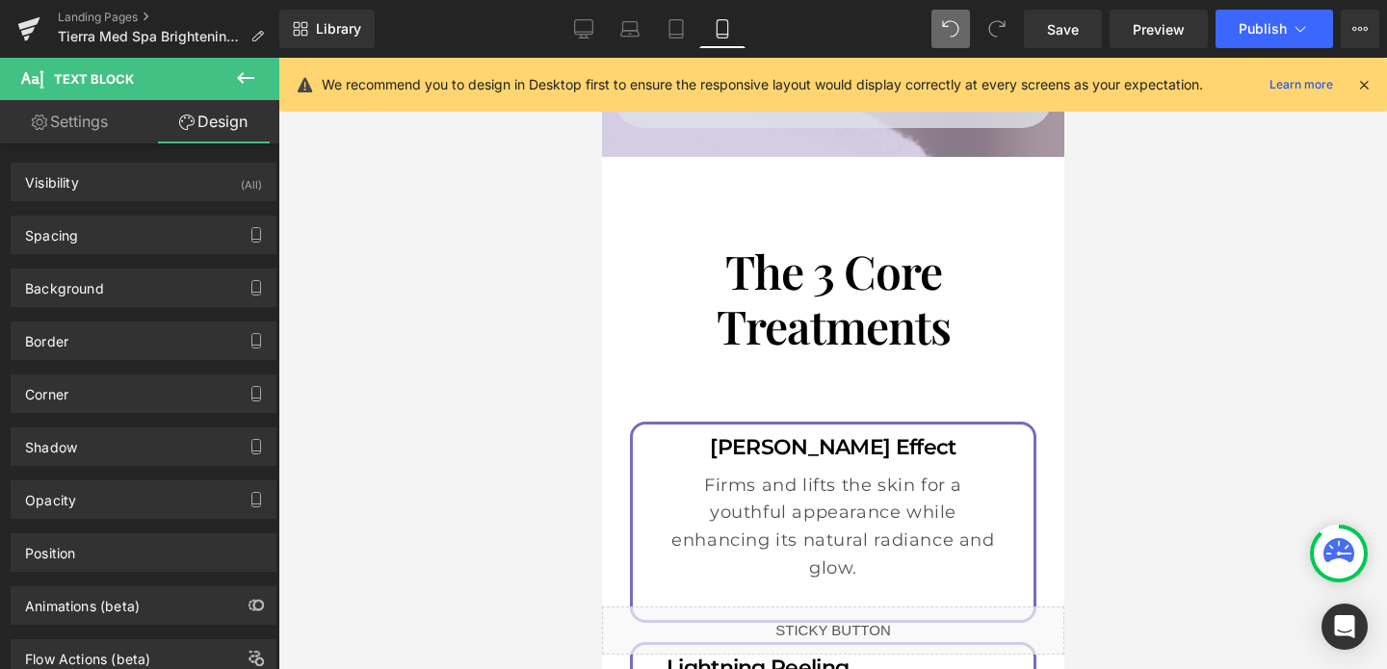
type input "10"
type input "20"
type input "0"
type input "20"
type input "0"
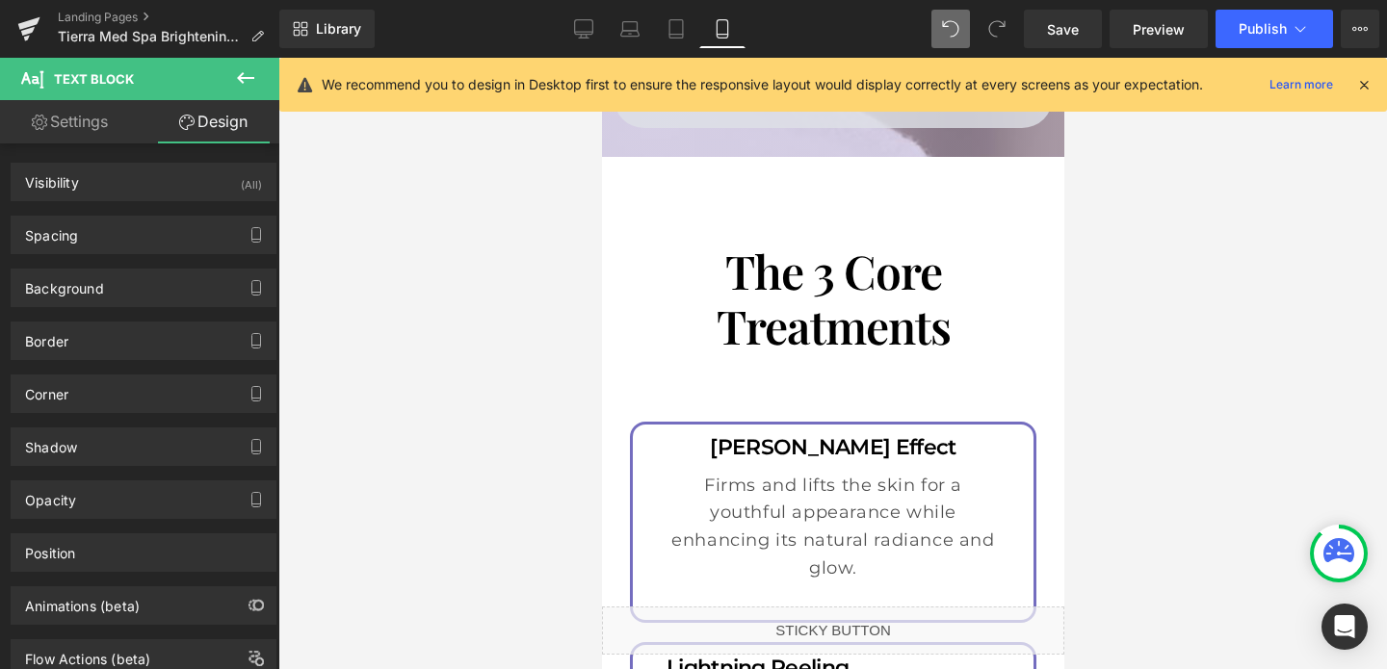
type input "0"
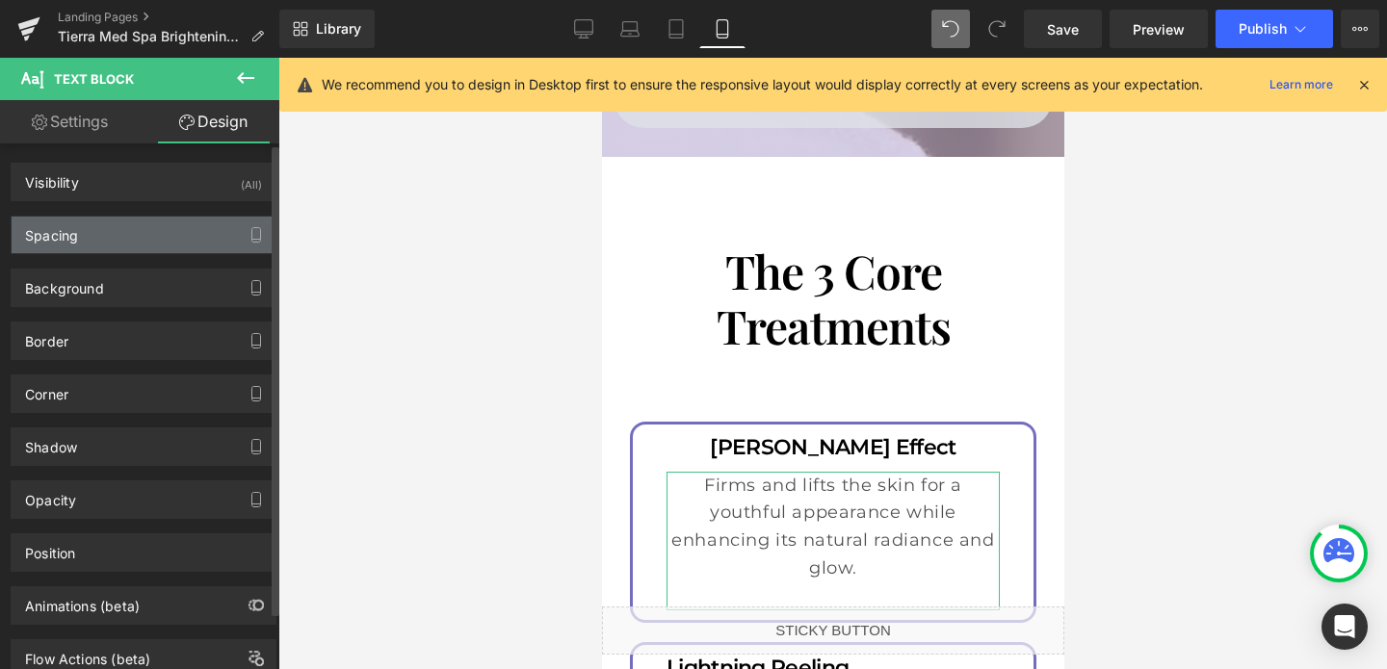
click at [97, 238] on div "Spacing" at bounding box center [144, 235] width 264 height 37
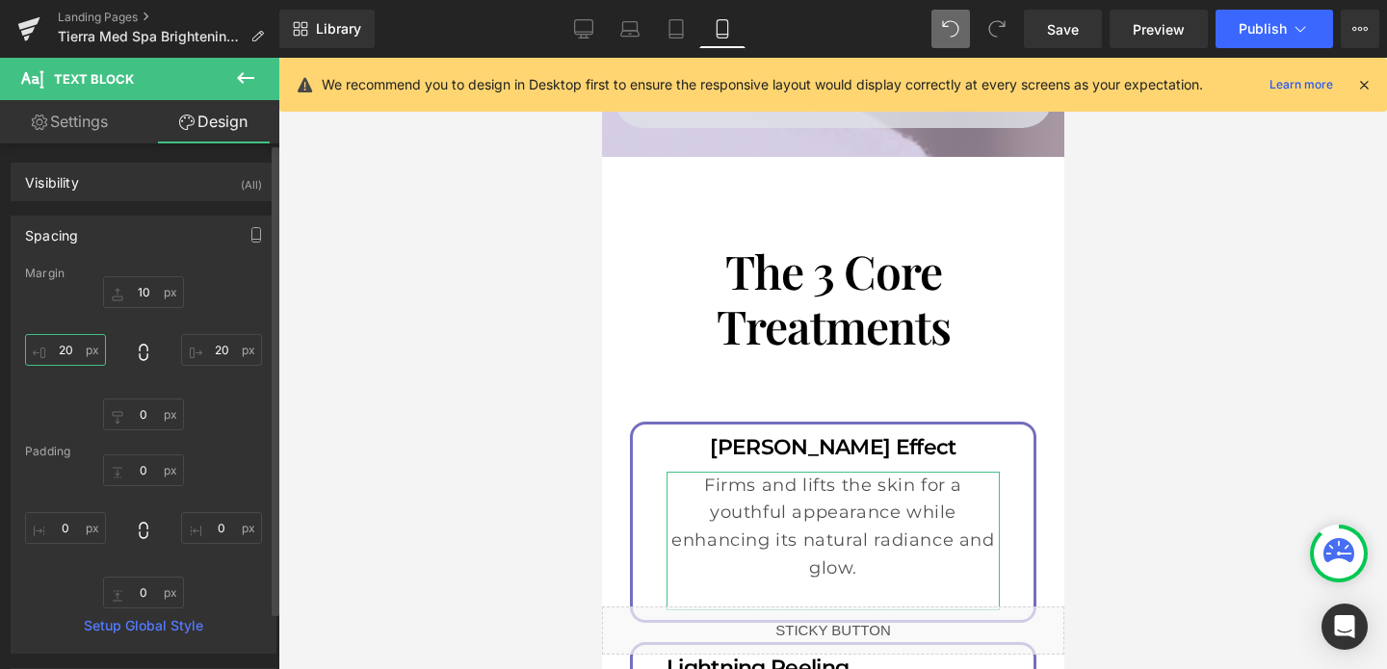
click at [70, 348] on input "20" at bounding box center [65, 350] width 81 height 32
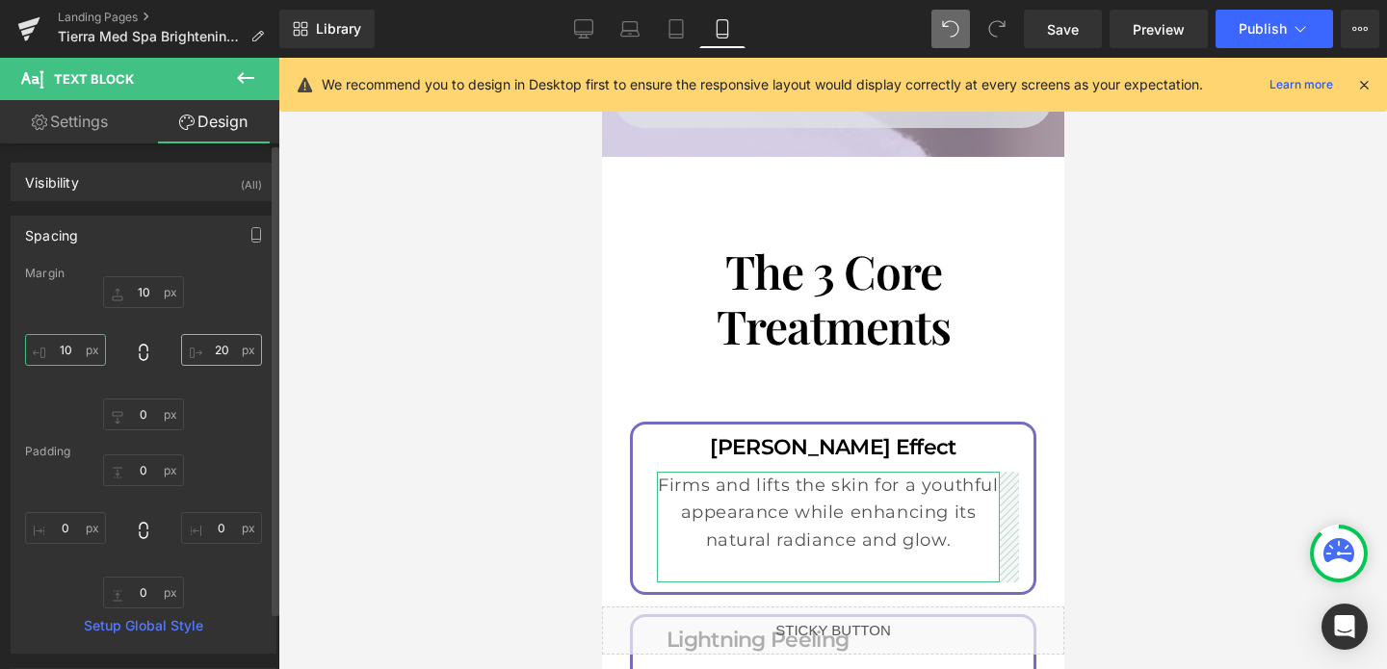
type input "10"
click at [208, 348] on input "20" at bounding box center [221, 350] width 81 height 32
type input "10"
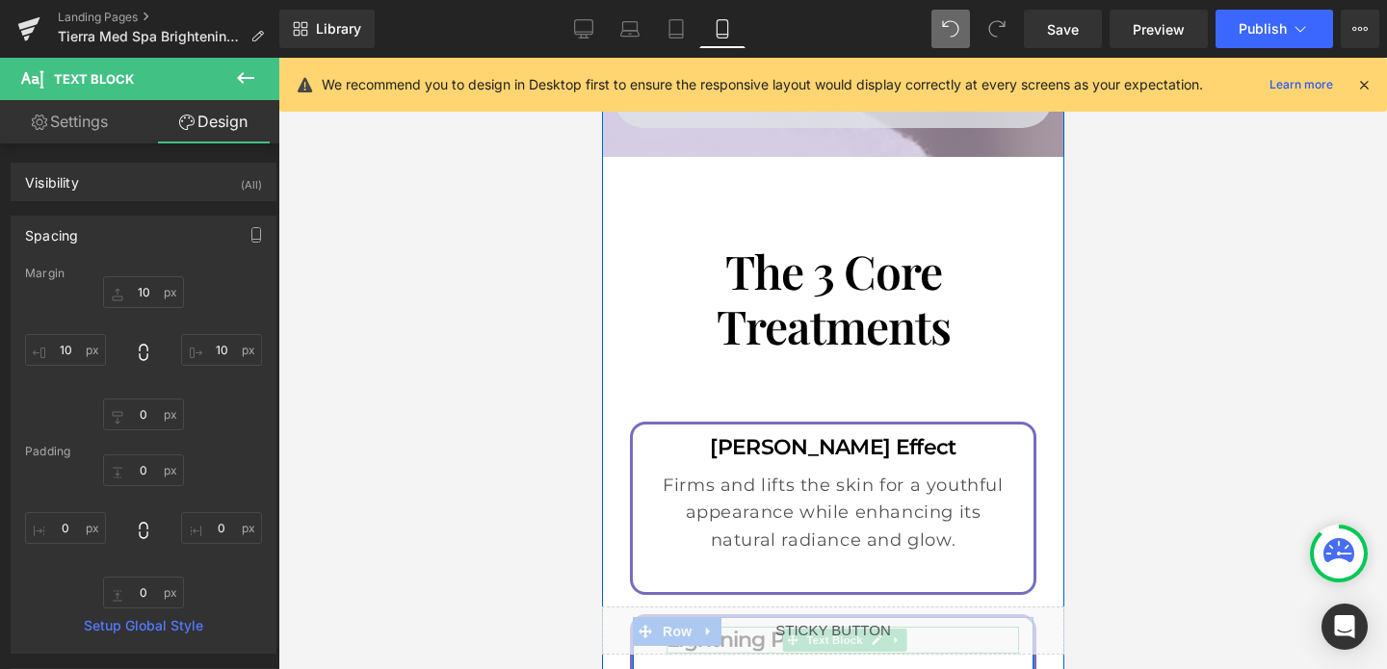
click at [767, 627] on p "Lightning Peeling" at bounding box center [841, 641] width 352 height 28
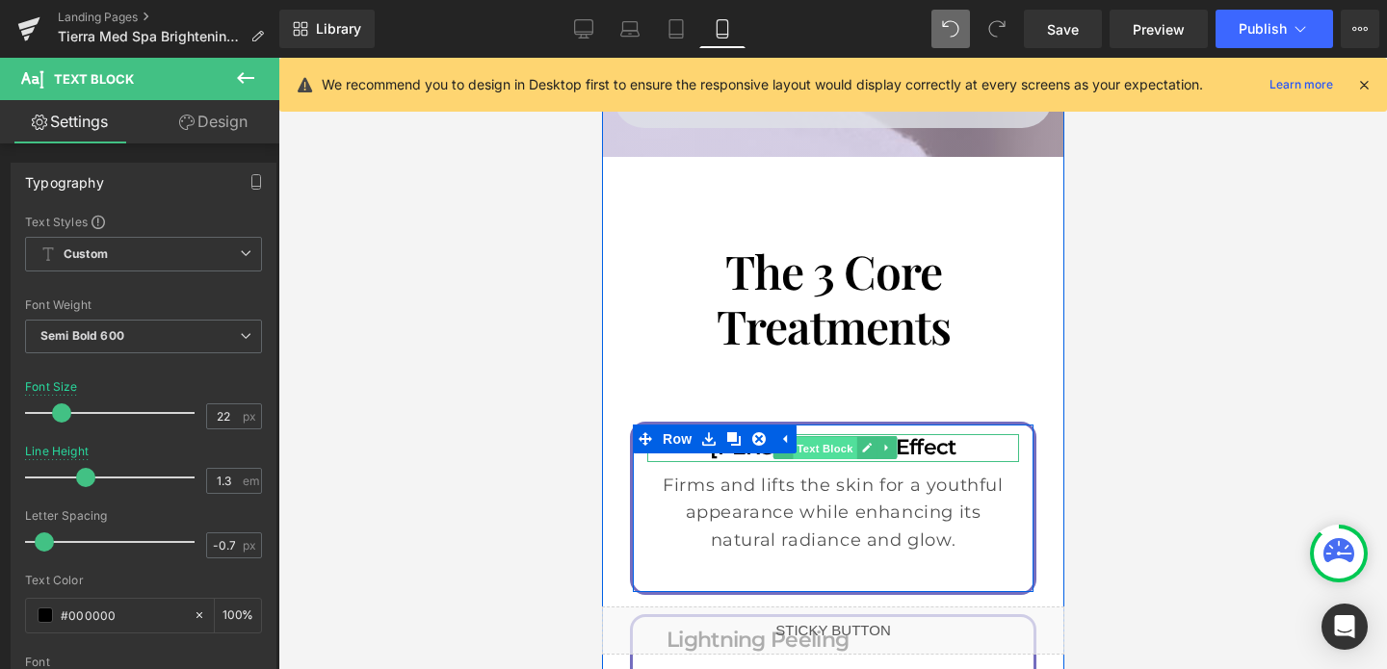
click at [814, 437] on span "Text Block" at bounding box center [823, 448] width 64 height 23
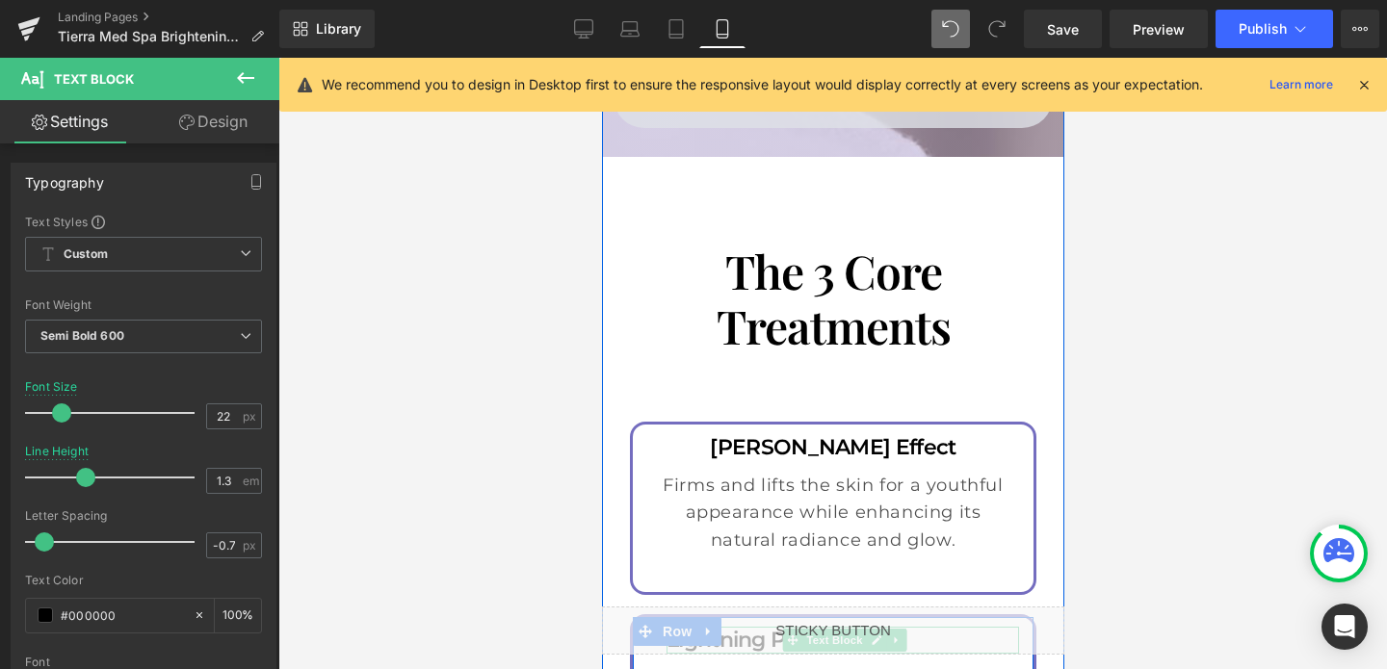
click at [745, 627] on p "Lightning Peeling" at bounding box center [841, 641] width 352 height 28
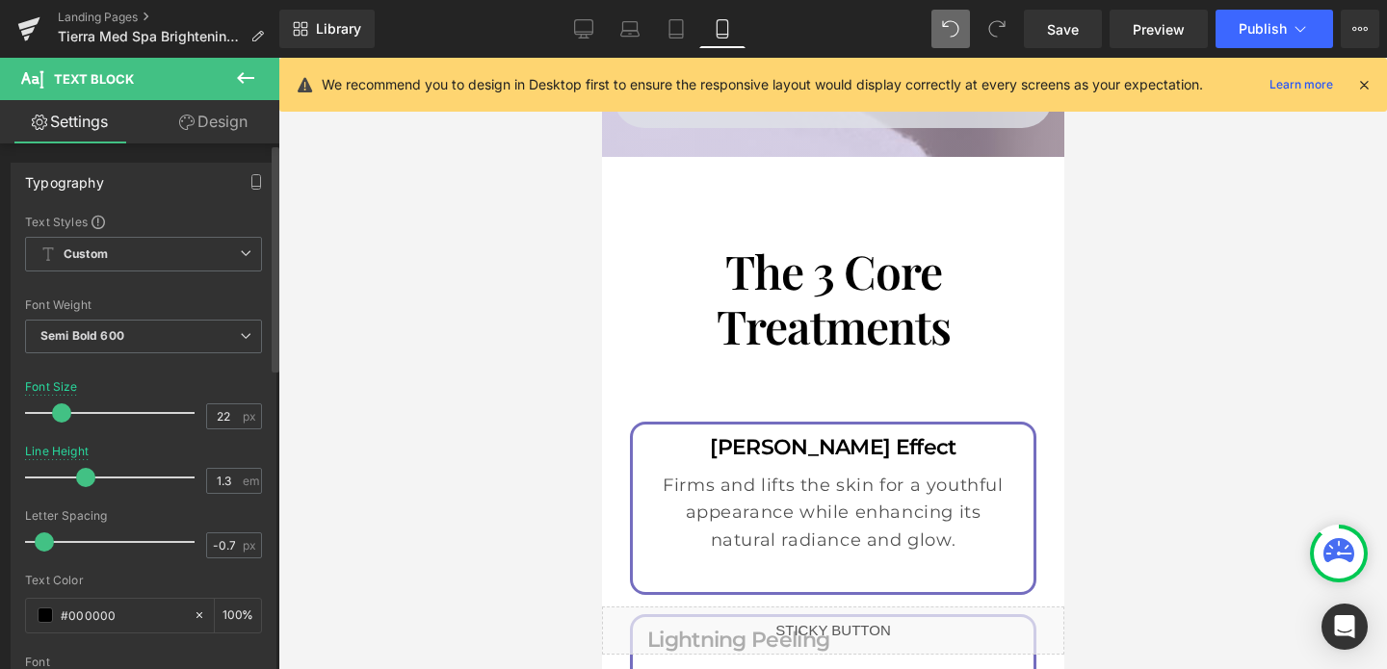
scroll to position [693, 0]
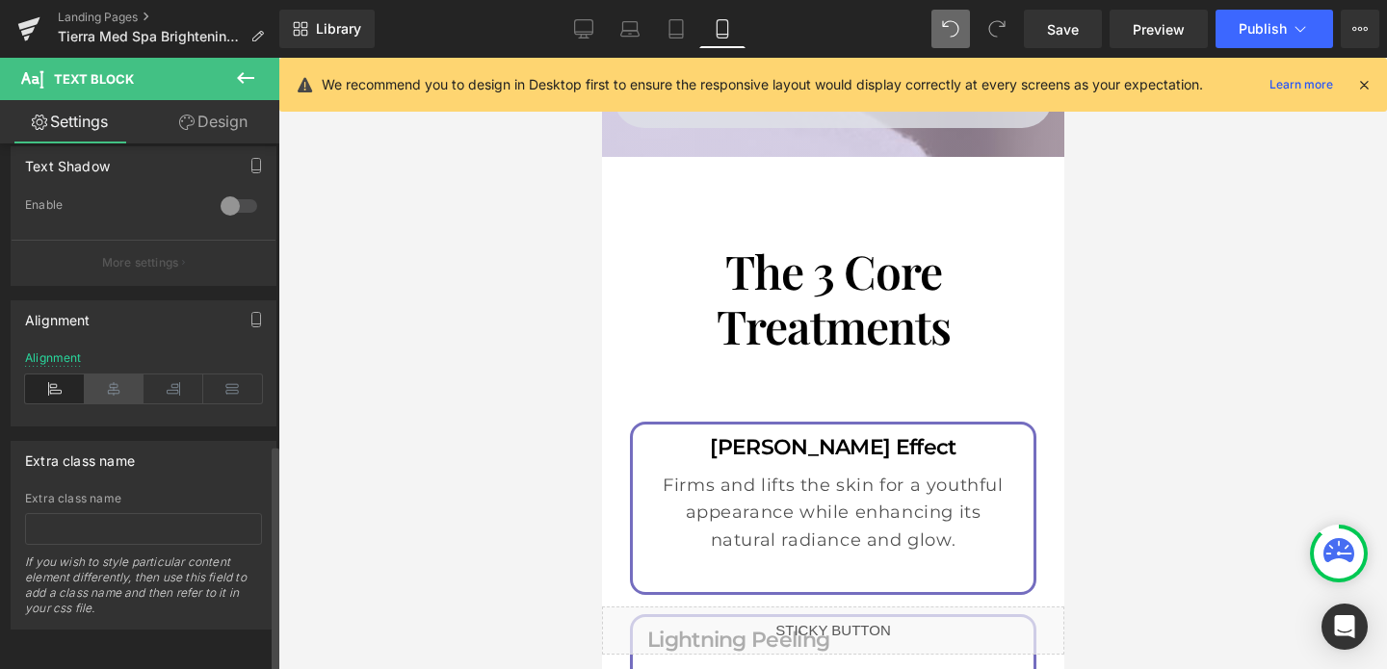
click at [117, 375] on icon at bounding box center [115, 389] width 60 height 29
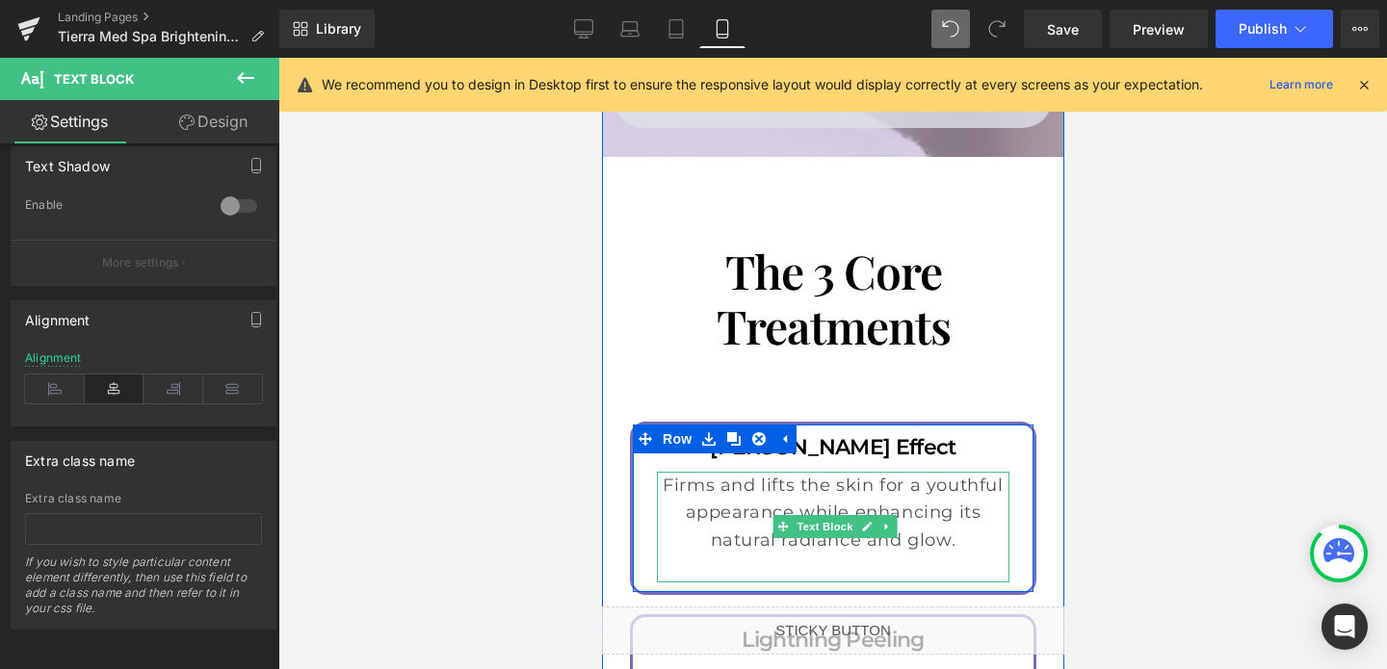
click at [840, 472] on p "Firms and lifts the skin for a youthful appearance while enhancing its natural …" at bounding box center [832, 513] width 352 height 83
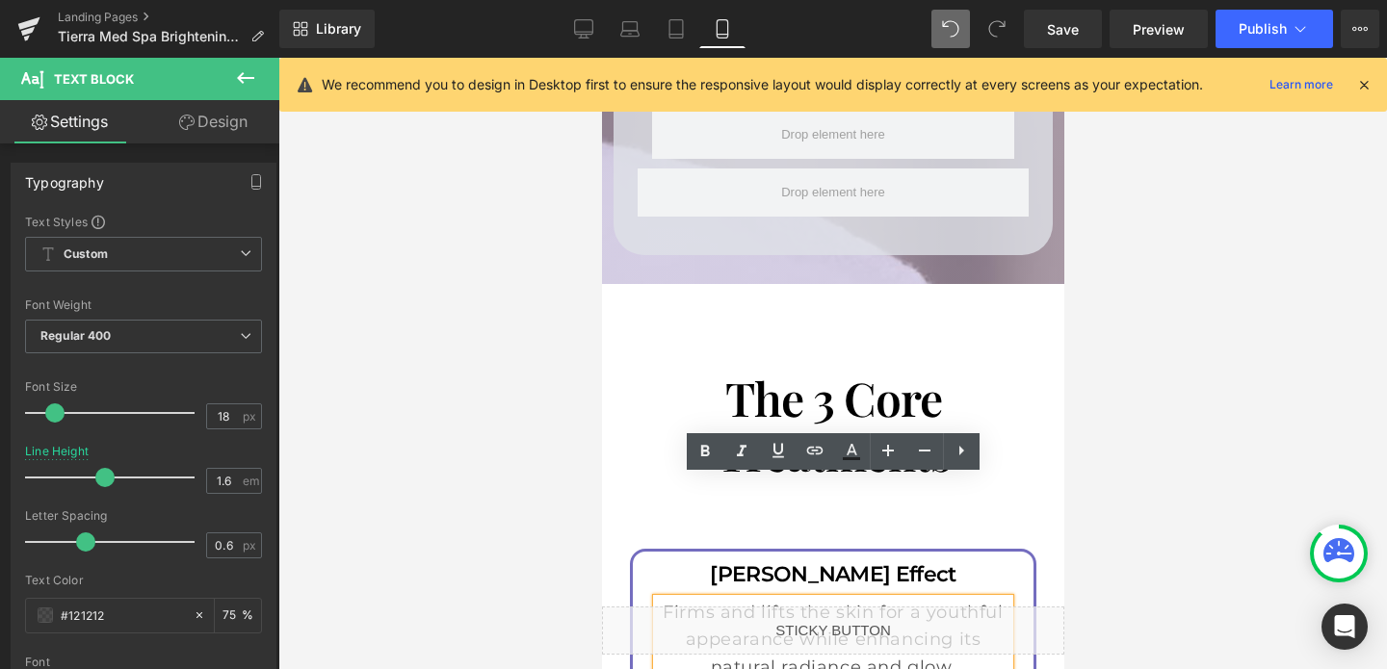
scroll to position [4430, 0]
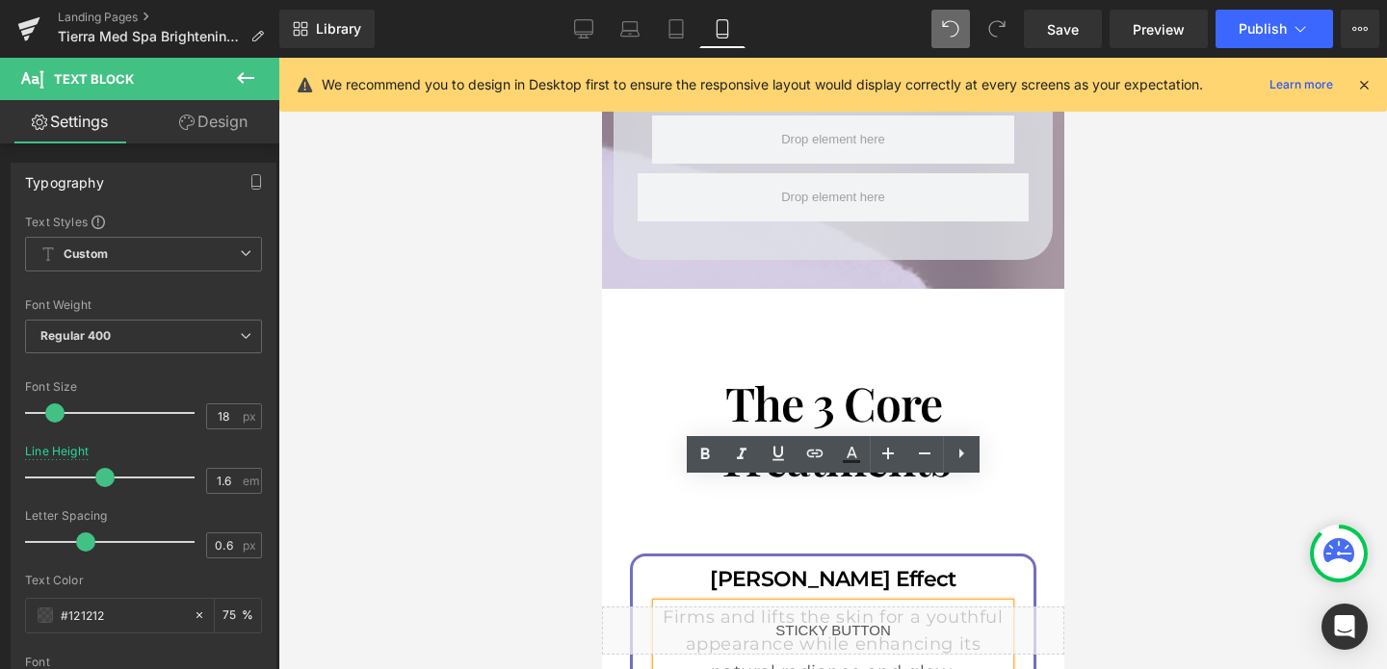
click at [822, 412] on div "The 3 Core Treatments Heading Row" at bounding box center [832, 431] width 462 height 226
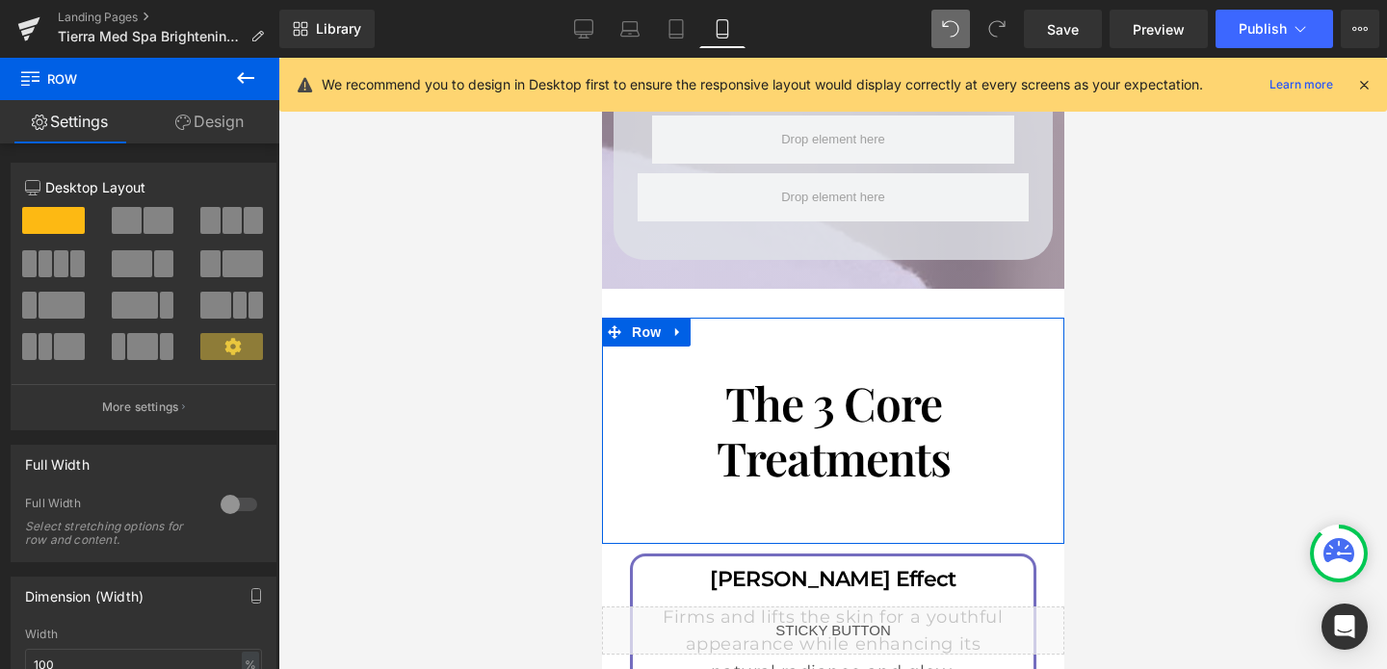
click at [220, 128] on link "Design" at bounding box center [210, 121] width 140 height 43
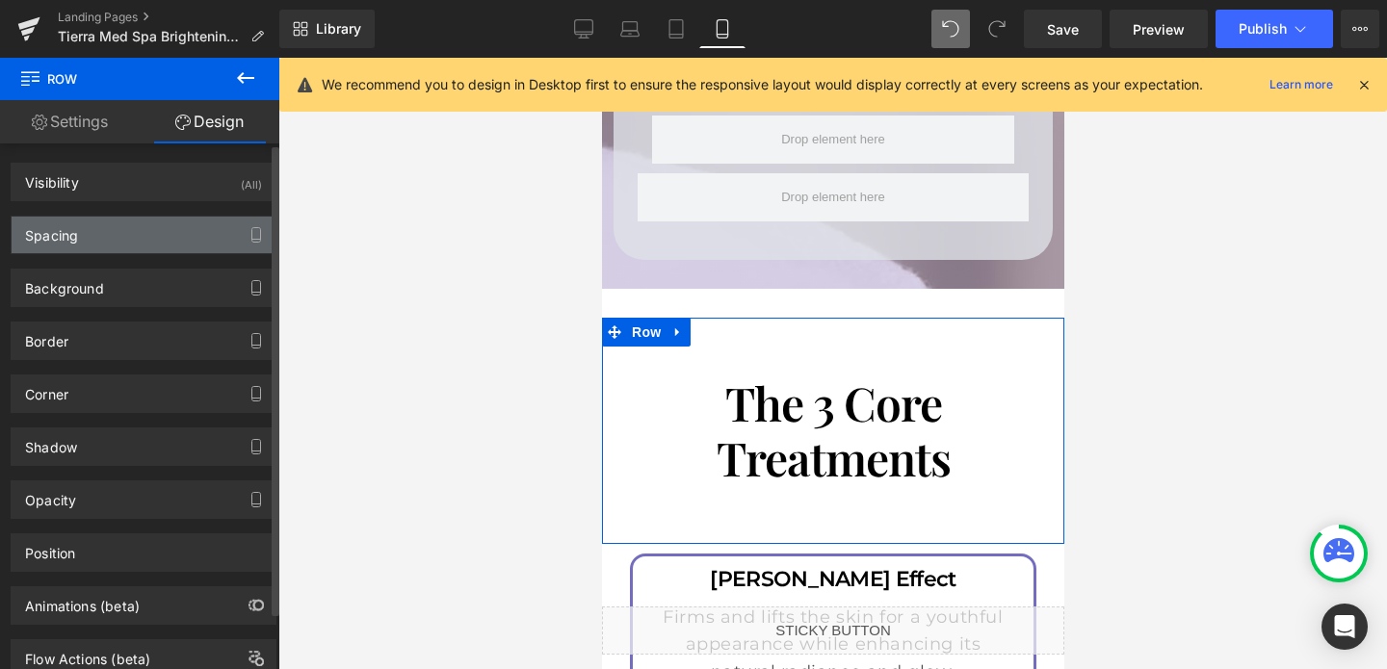
click at [104, 239] on div "Spacing" at bounding box center [144, 235] width 264 height 37
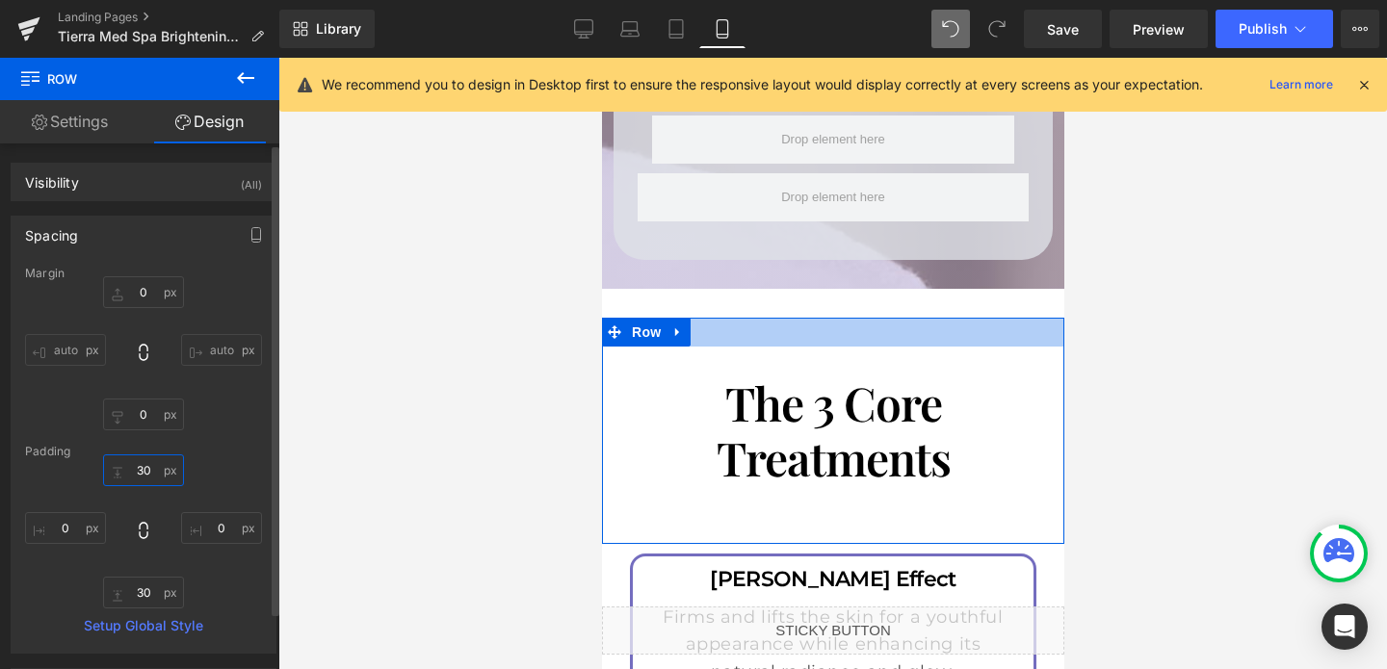
click at [145, 463] on input "30" at bounding box center [143, 470] width 81 height 32
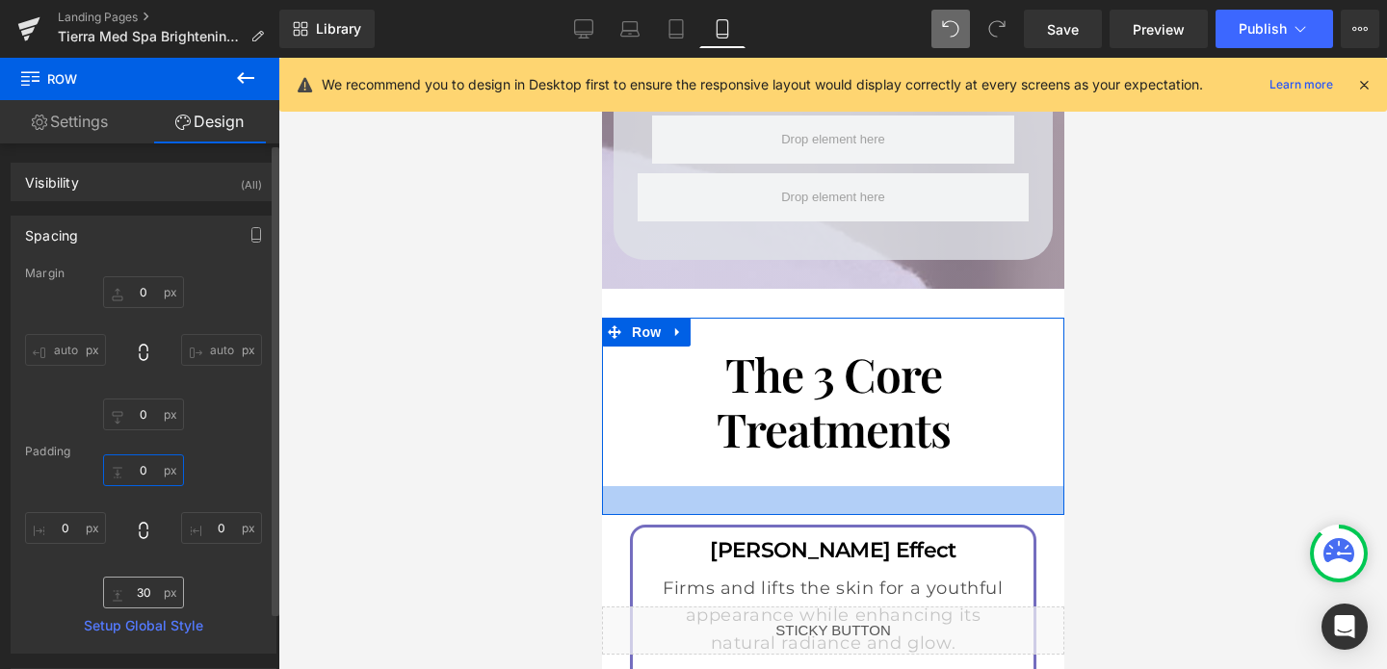
type input "0"
click at [142, 591] on input "30" at bounding box center [143, 593] width 81 height 32
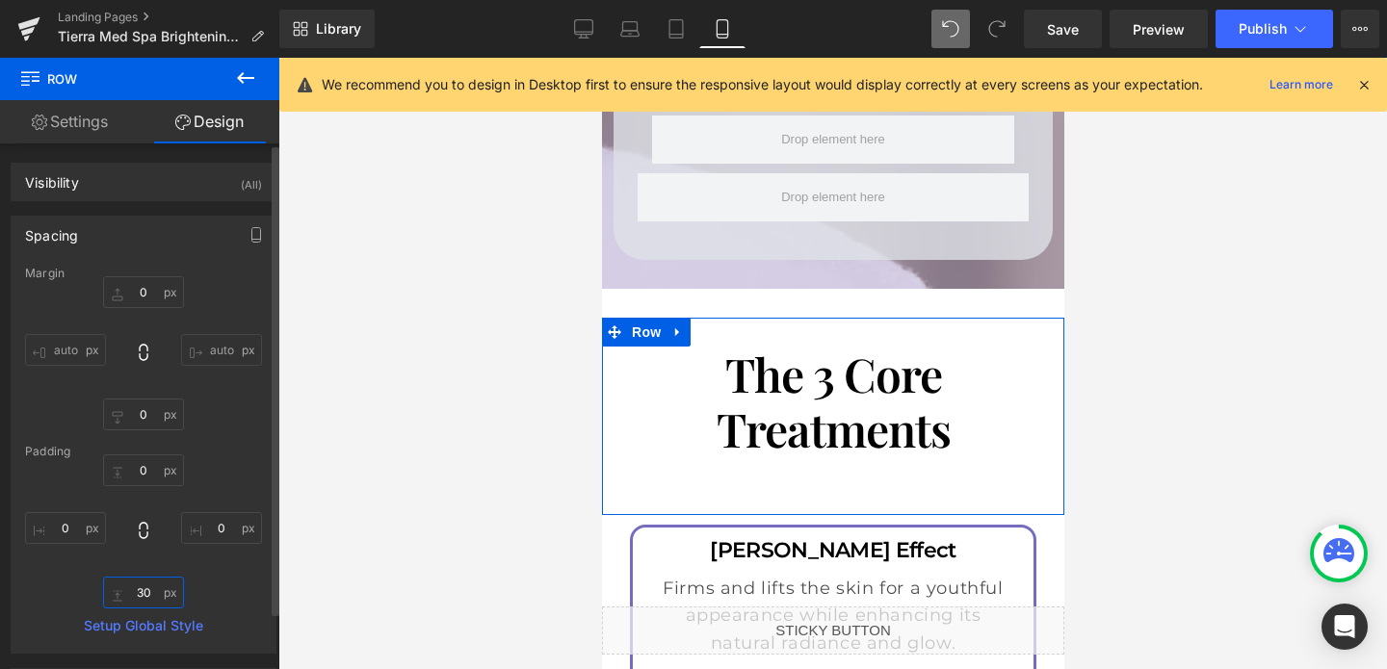
type input "'"
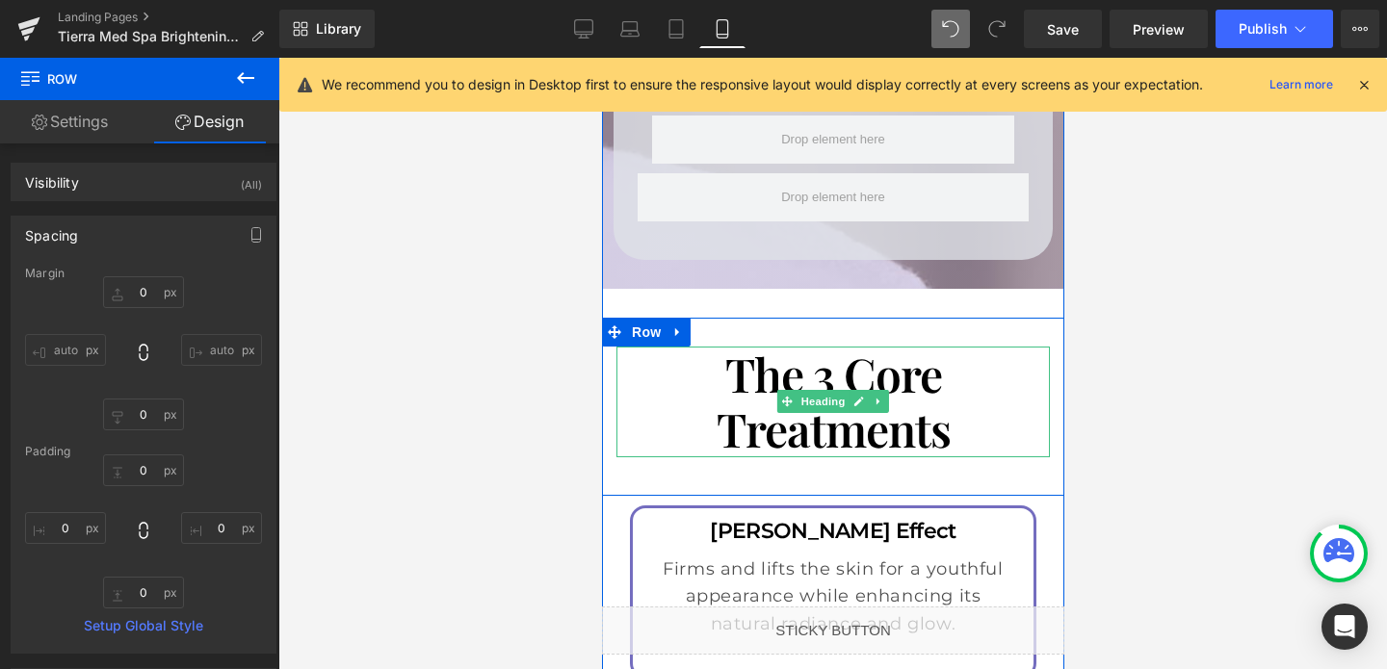
click at [821, 347] on h1 "The 3 Core Treatments" at bounding box center [832, 402] width 395 height 111
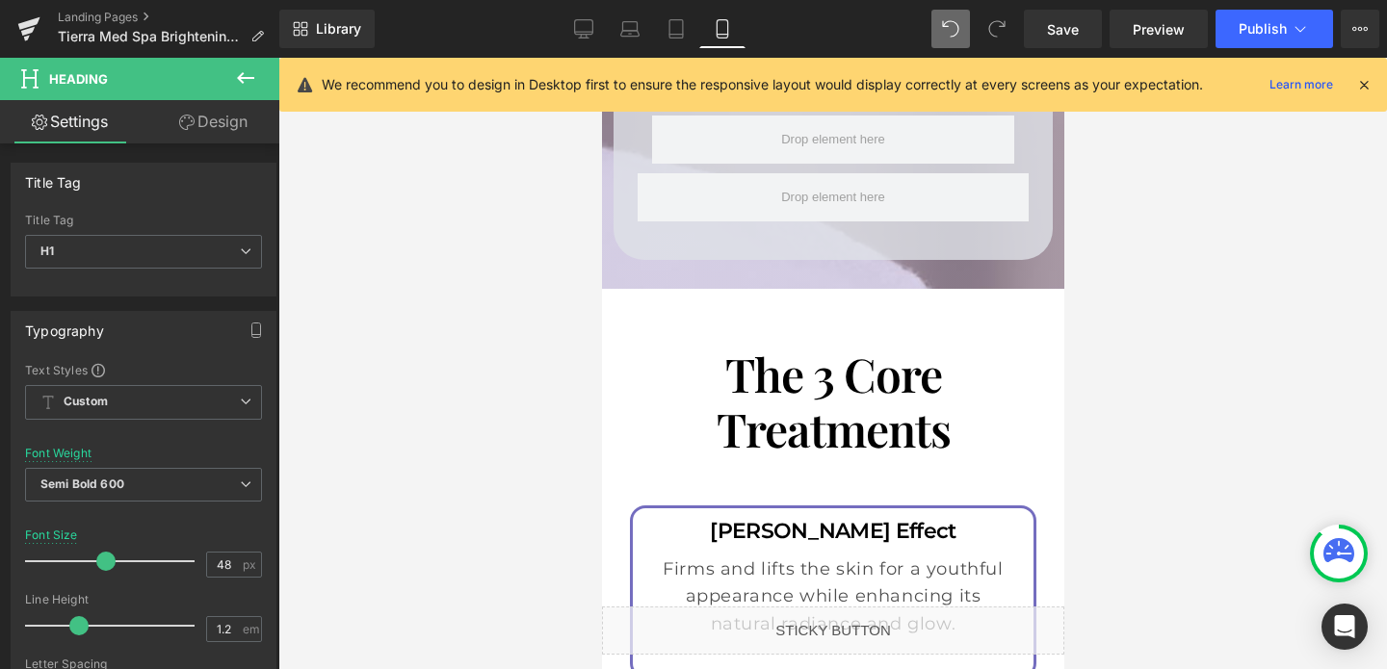
click at [198, 131] on link "Design" at bounding box center [213, 121] width 140 height 43
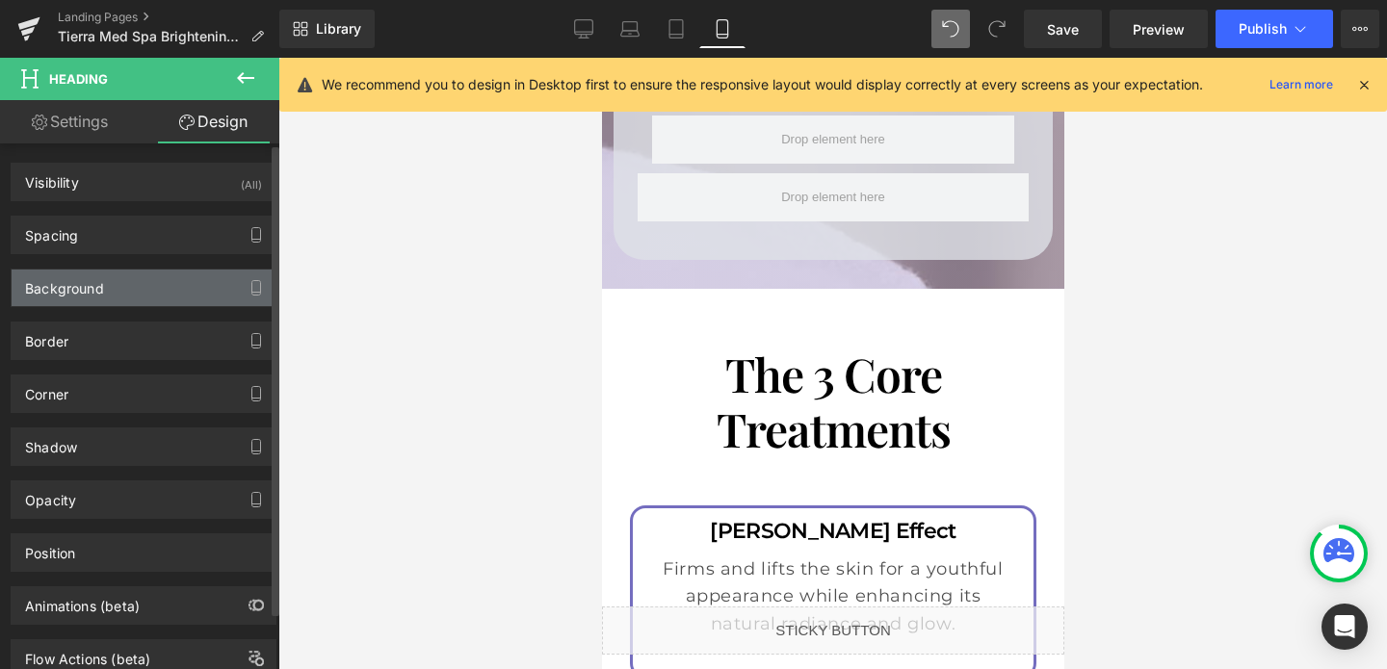
click at [89, 282] on div "Background" at bounding box center [64, 283] width 79 height 27
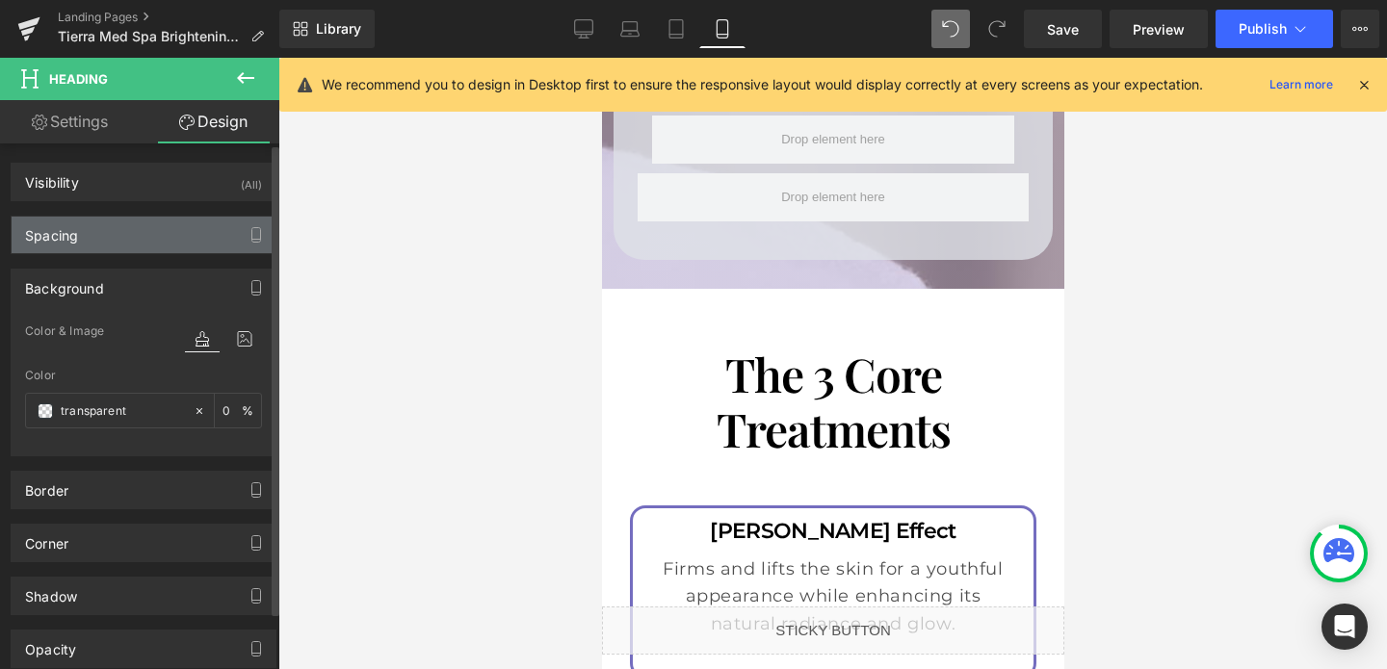
click at [118, 241] on div "Spacing" at bounding box center [144, 235] width 264 height 37
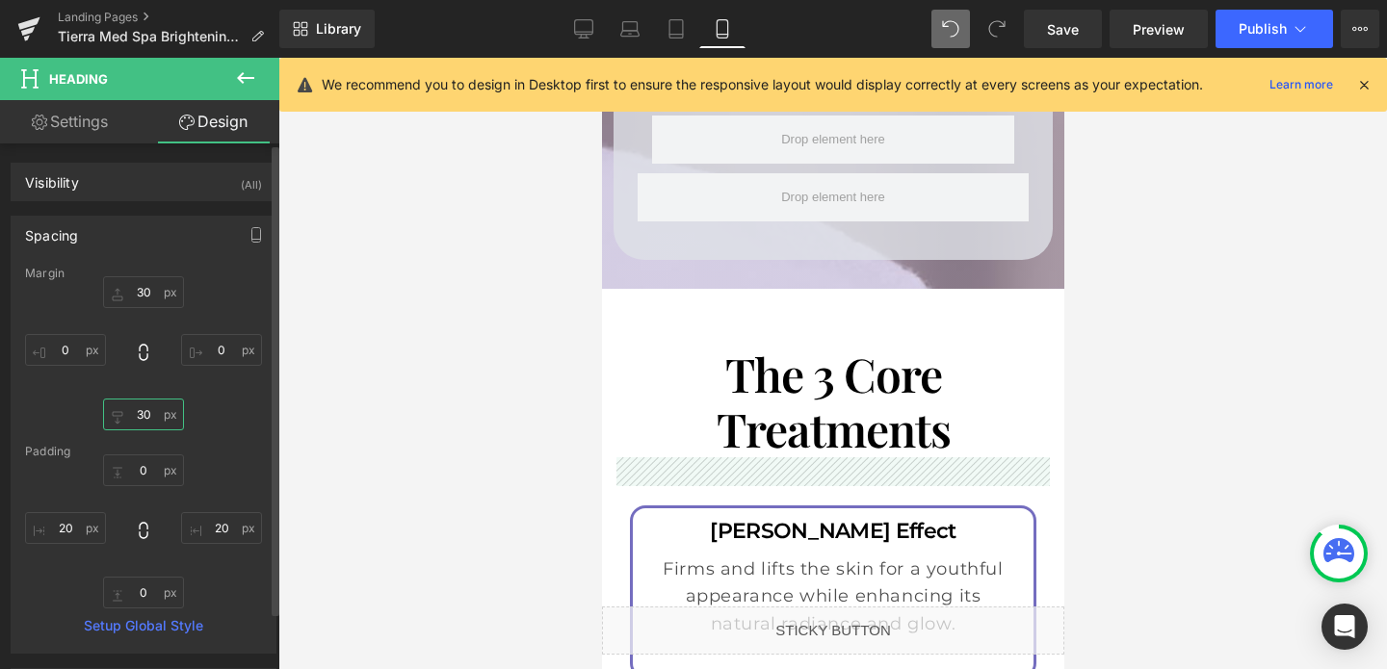
click at [138, 421] on input "30" at bounding box center [143, 415] width 81 height 32
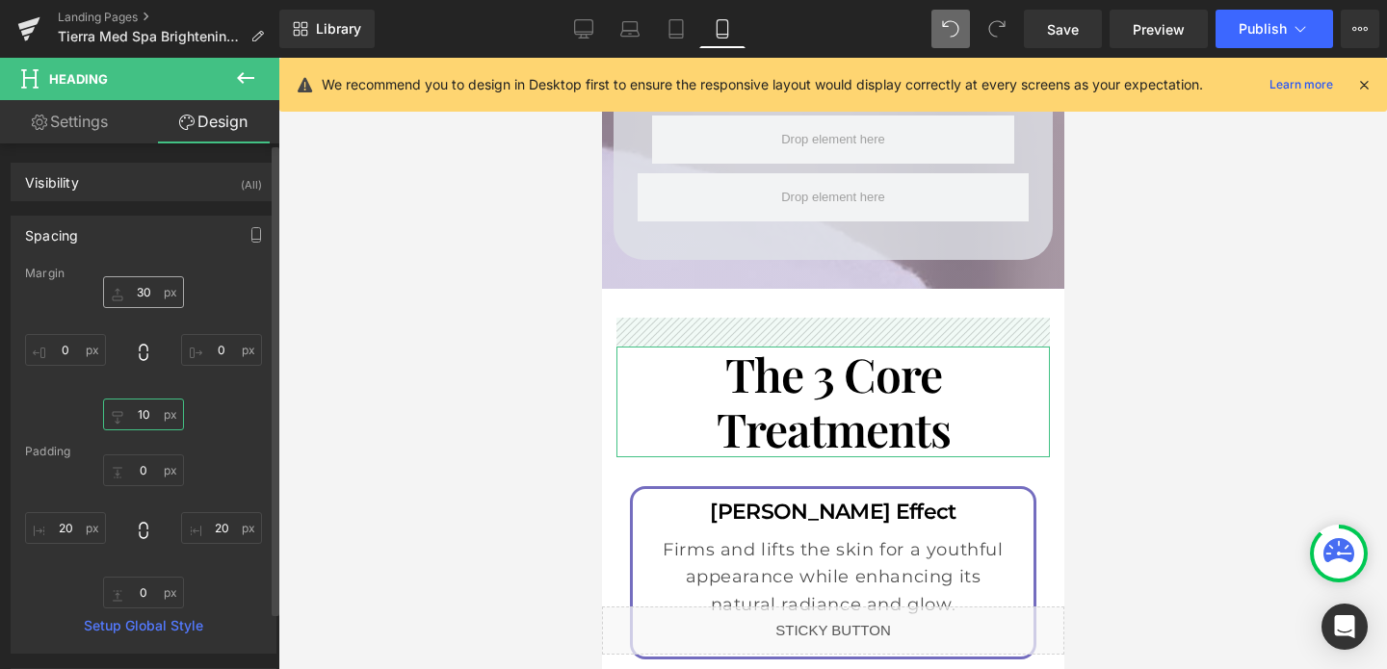
type input "10"
click at [144, 291] on input "30" at bounding box center [143, 292] width 81 height 32
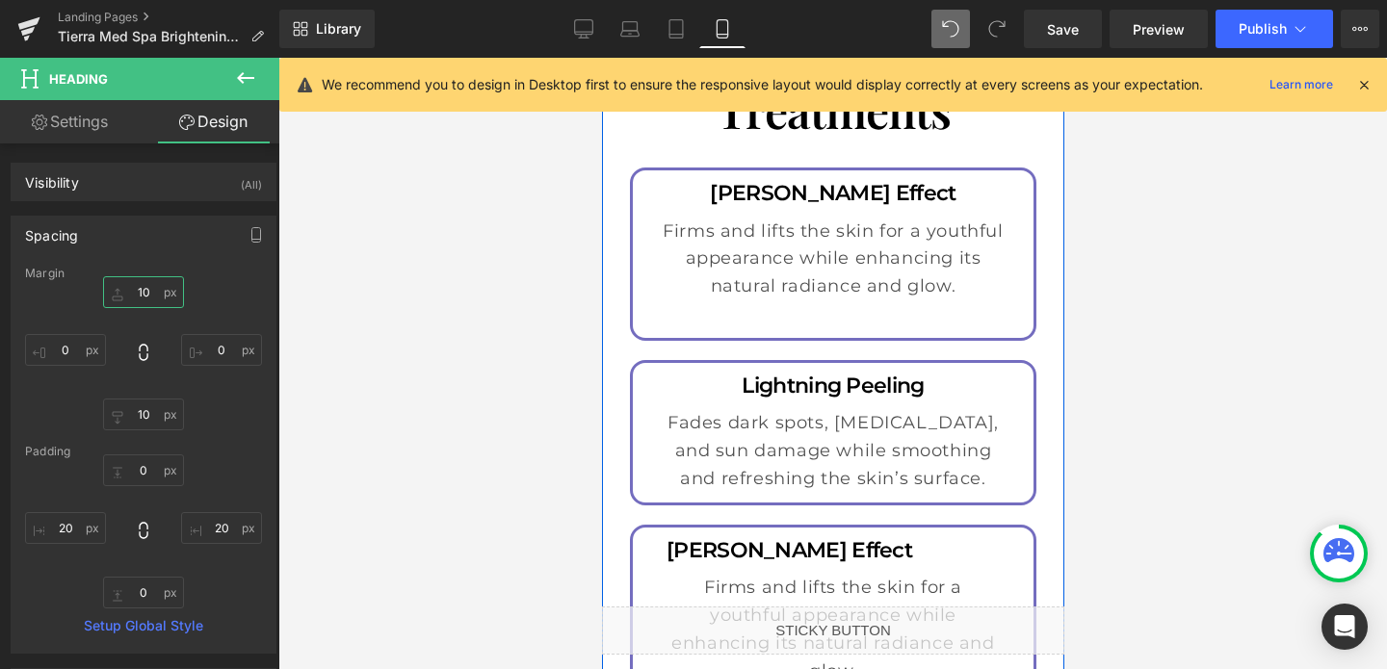
scroll to position [4745, 0]
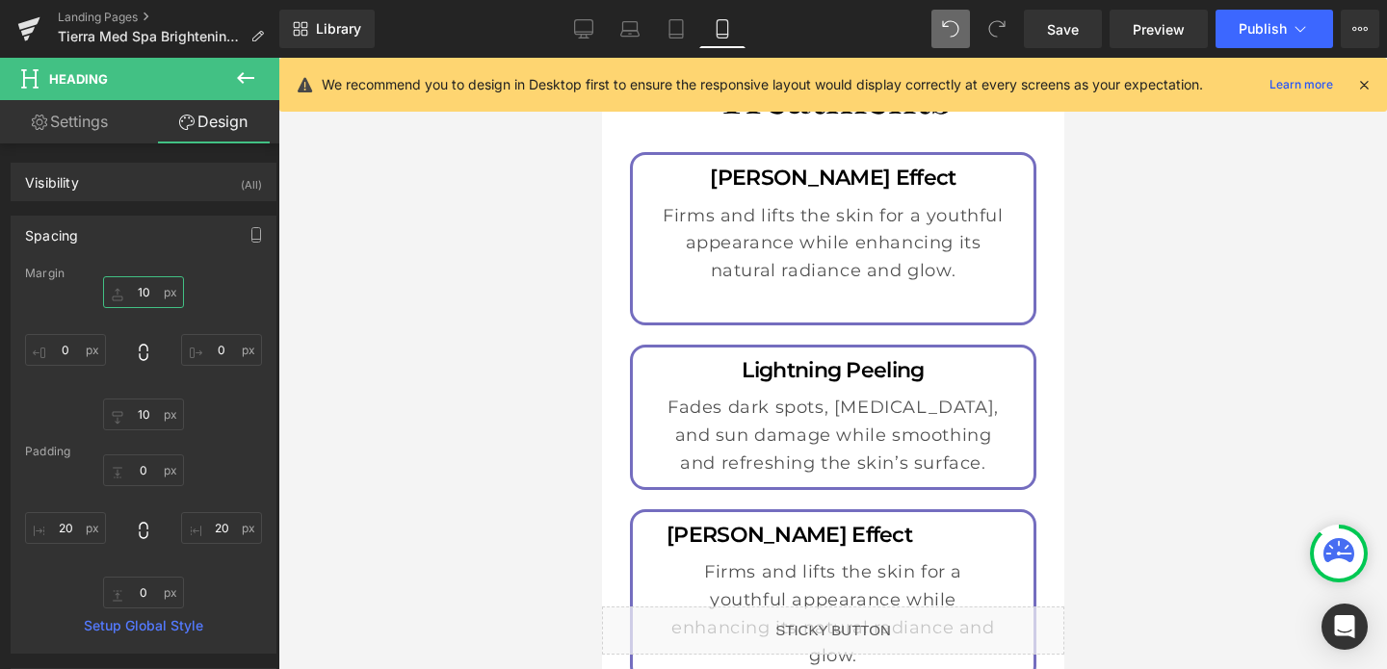
type input "10"
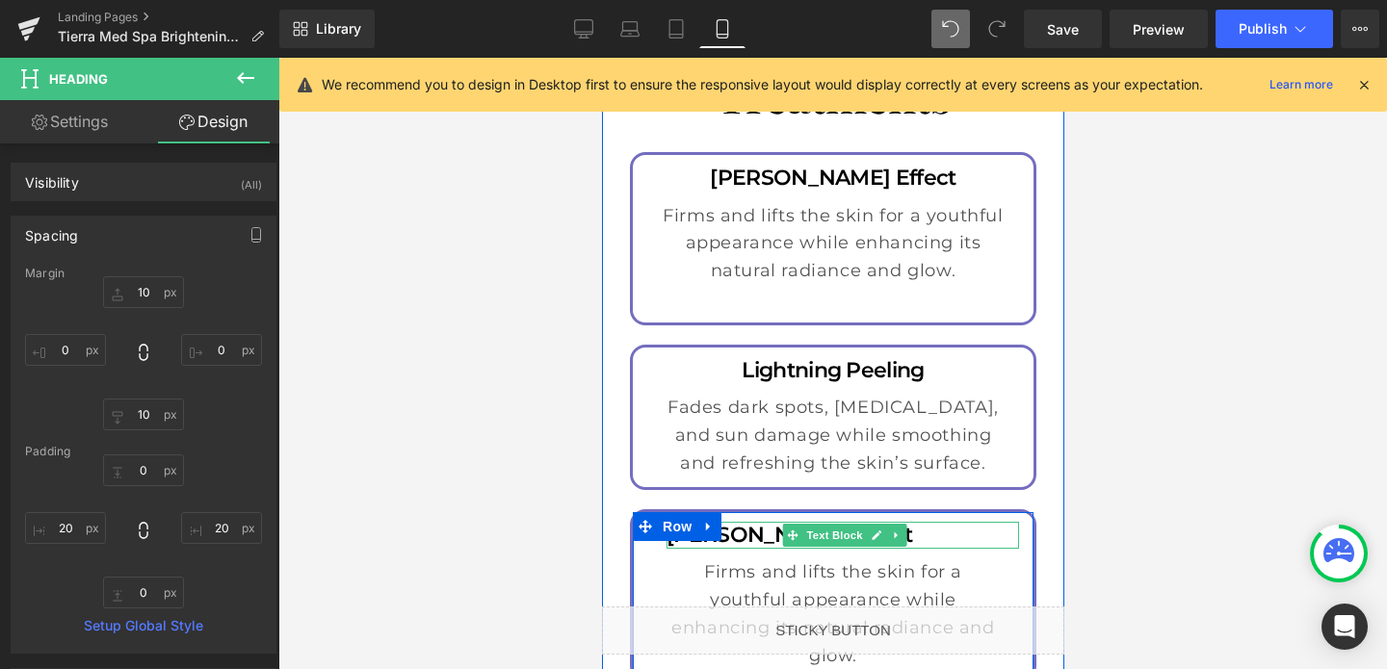
click at [921, 522] on p "[PERSON_NAME] Effect" at bounding box center [841, 536] width 352 height 28
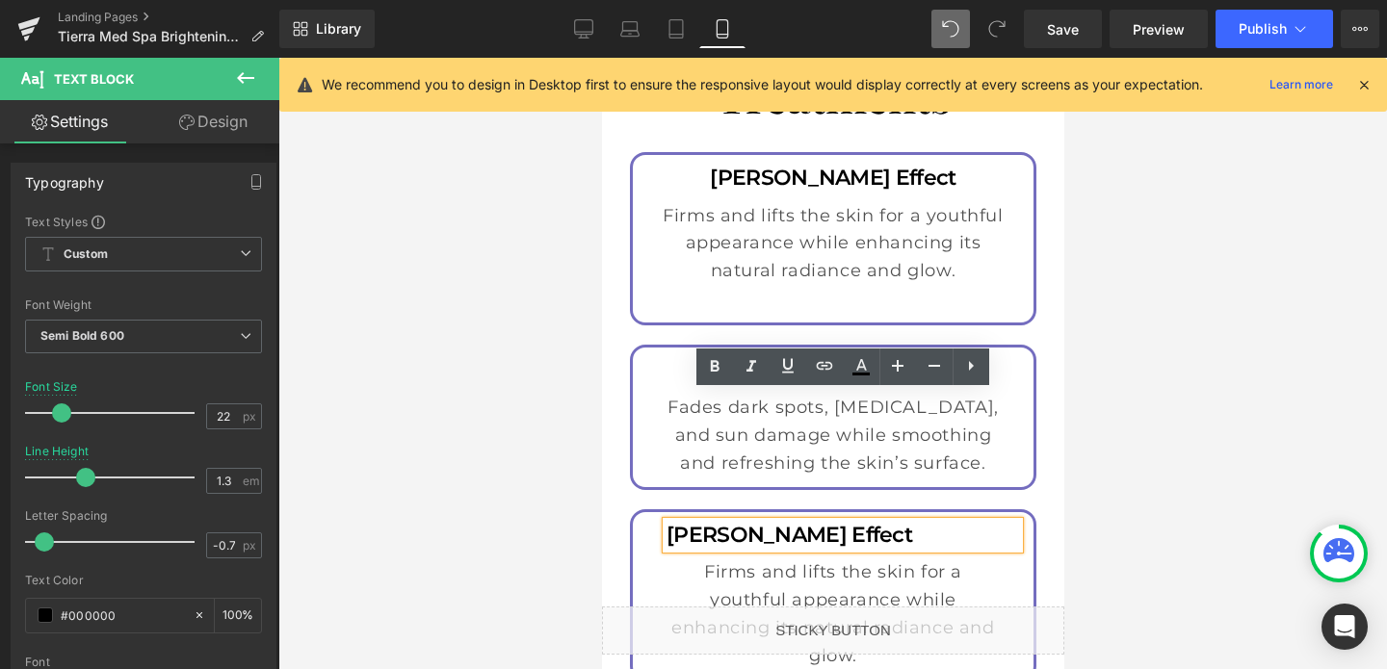
drag, startPoint x: 930, startPoint y: 406, endPoint x: 655, endPoint y: 401, distance: 275.4
click at [655, 522] on div "Elizabeth Lift Effect Text Block Firms and lifts the skin for a youthful appear…" at bounding box center [832, 596] width 401 height 148
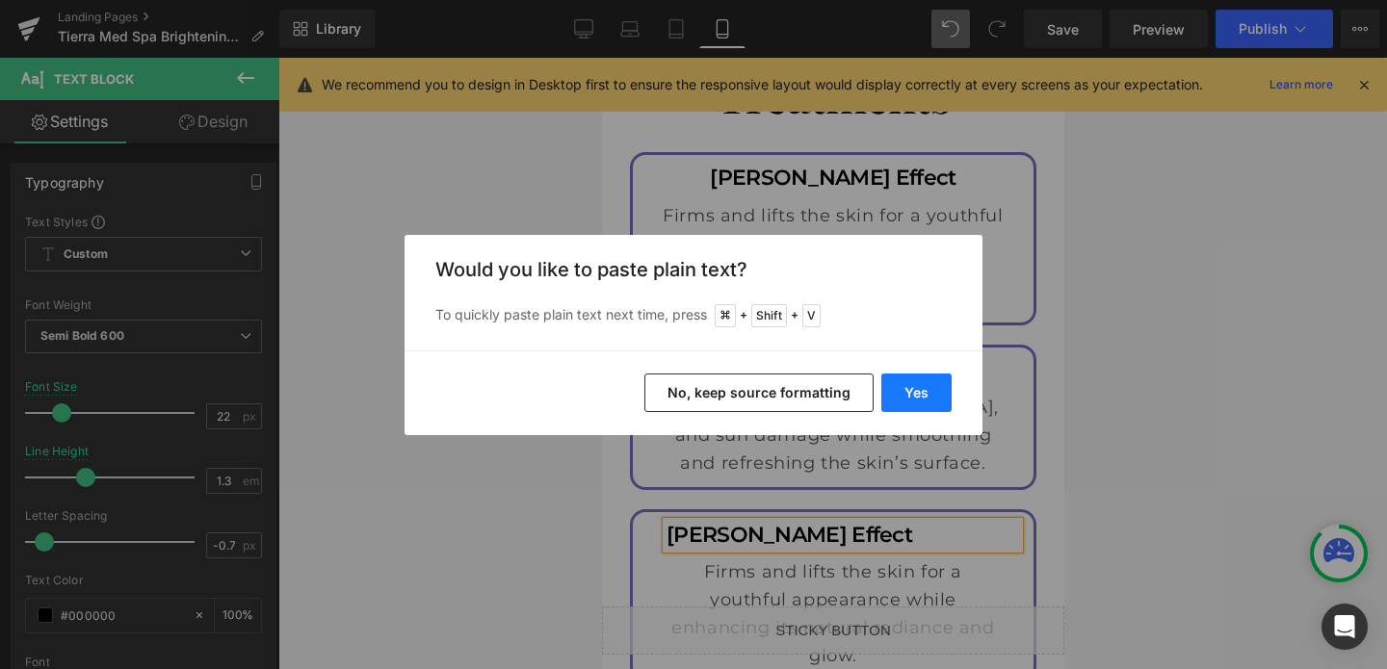
click at [915, 402] on button "Yes" at bounding box center [916, 393] width 70 height 39
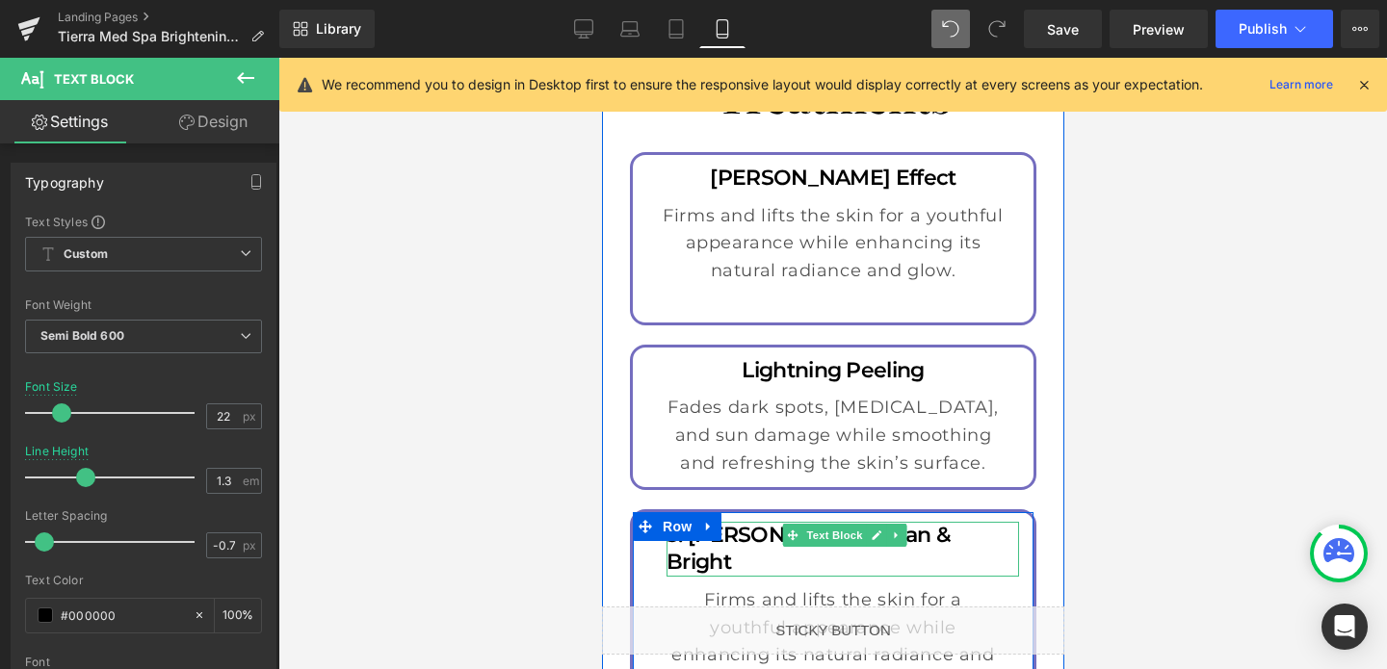
click at [959, 522] on p "3. Melanie Clean & Bright" at bounding box center [841, 549] width 352 height 55
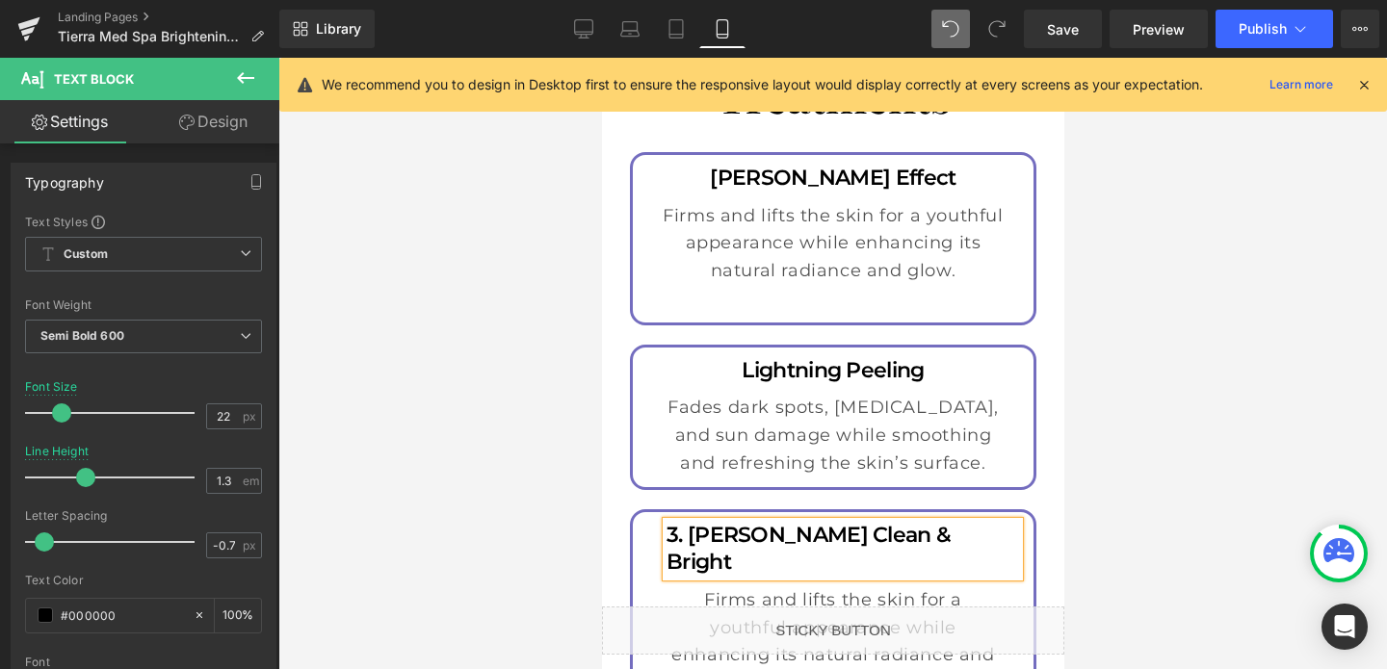
click at [959, 522] on p "3. Melanie Clean & Bright" at bounding box center [841, 549] width 352 height 55
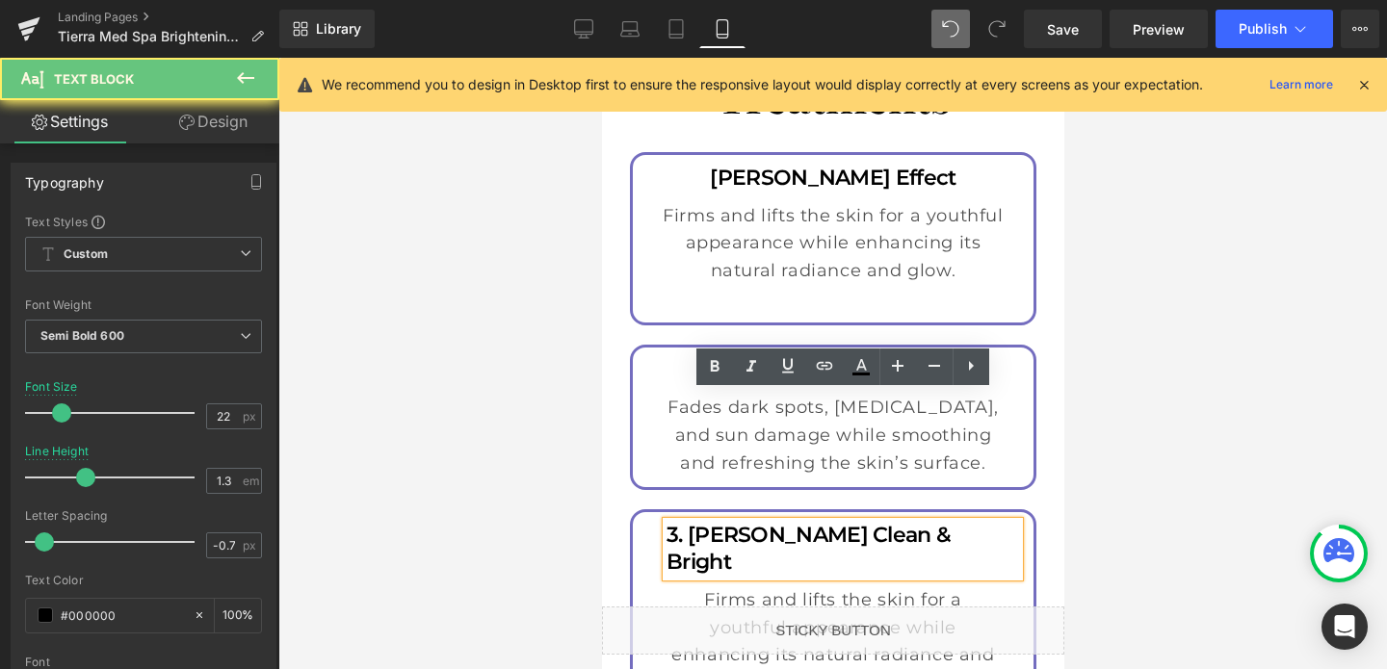
click at [959, 522] on p "3. Melanie Clean & Bright" at bounding box center [841, 549] width 352 height 55
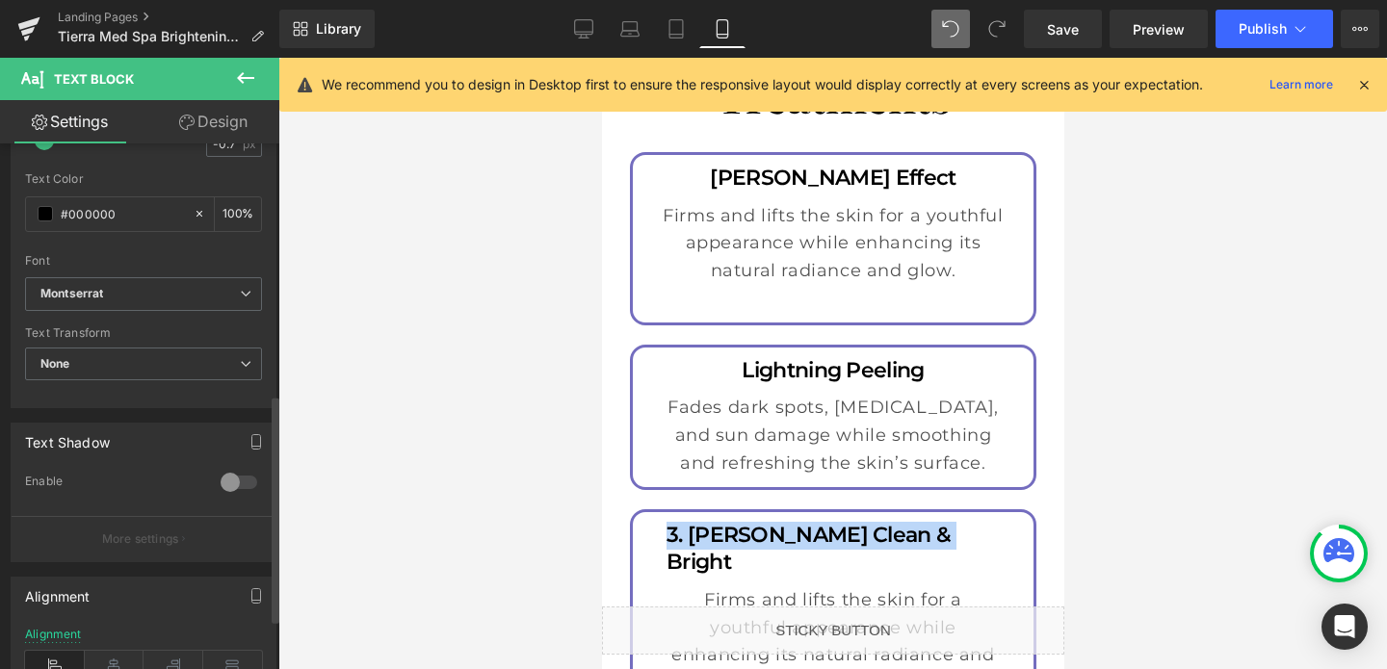
scroll to position [693, 0]
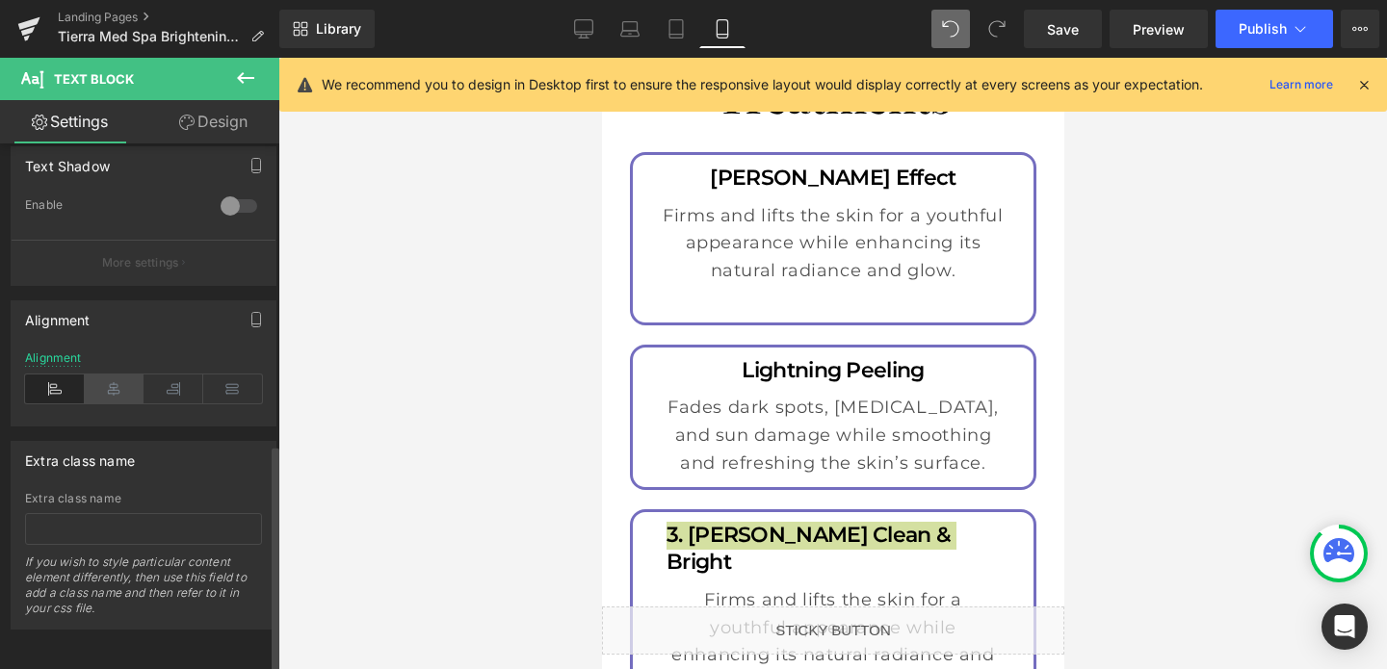
click at [119, 381] on icon at bounding box center [115, 389] width 60 height 29
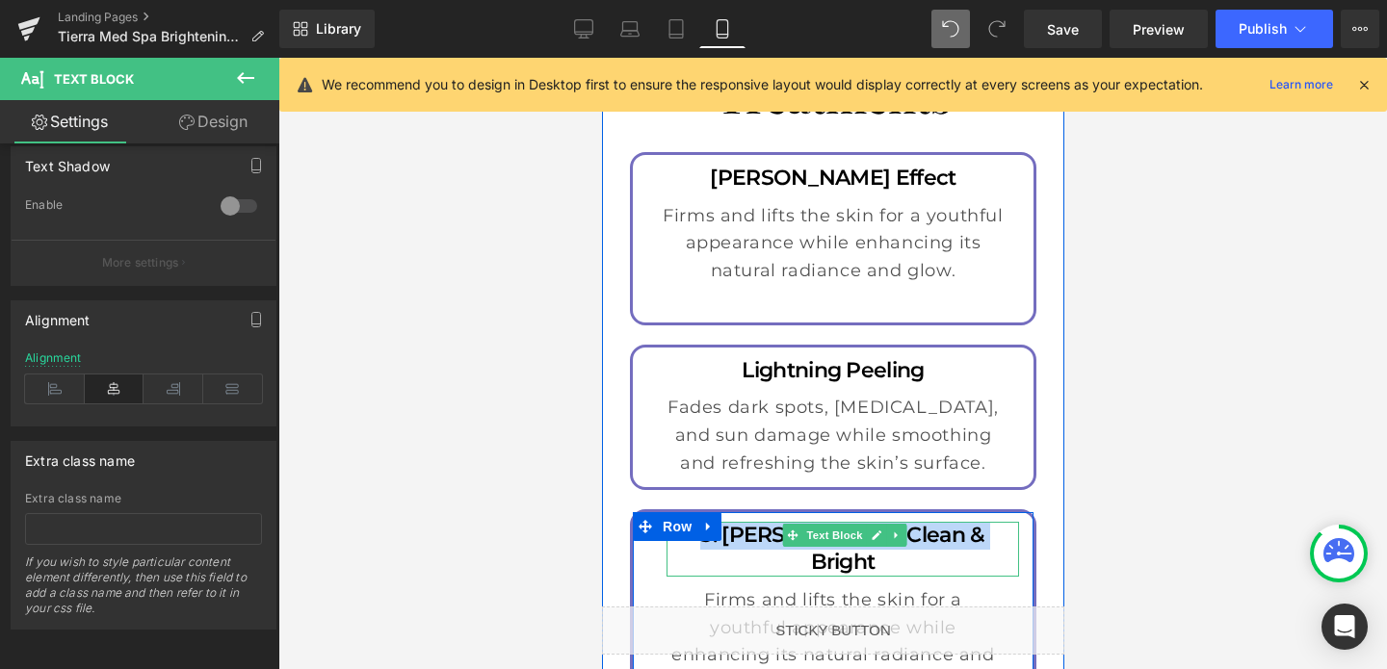
click at [737, 522] on p "3. Melanie Clean & Bright" at bounding box center [841, 549] width 352 height 55
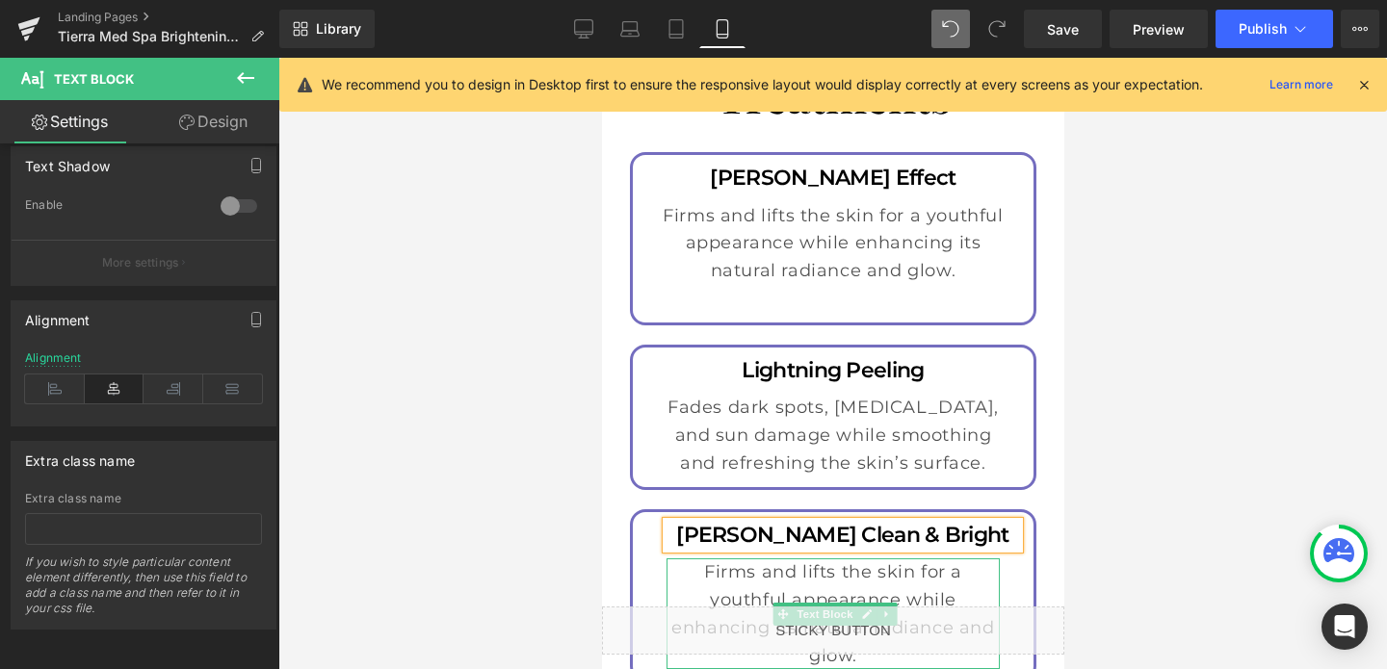
click at [814, 558] on p "Firms and lifts the skin for a youthful appearance while enhancing its natural …" at bounding box center [831, 613] width 333 height 111
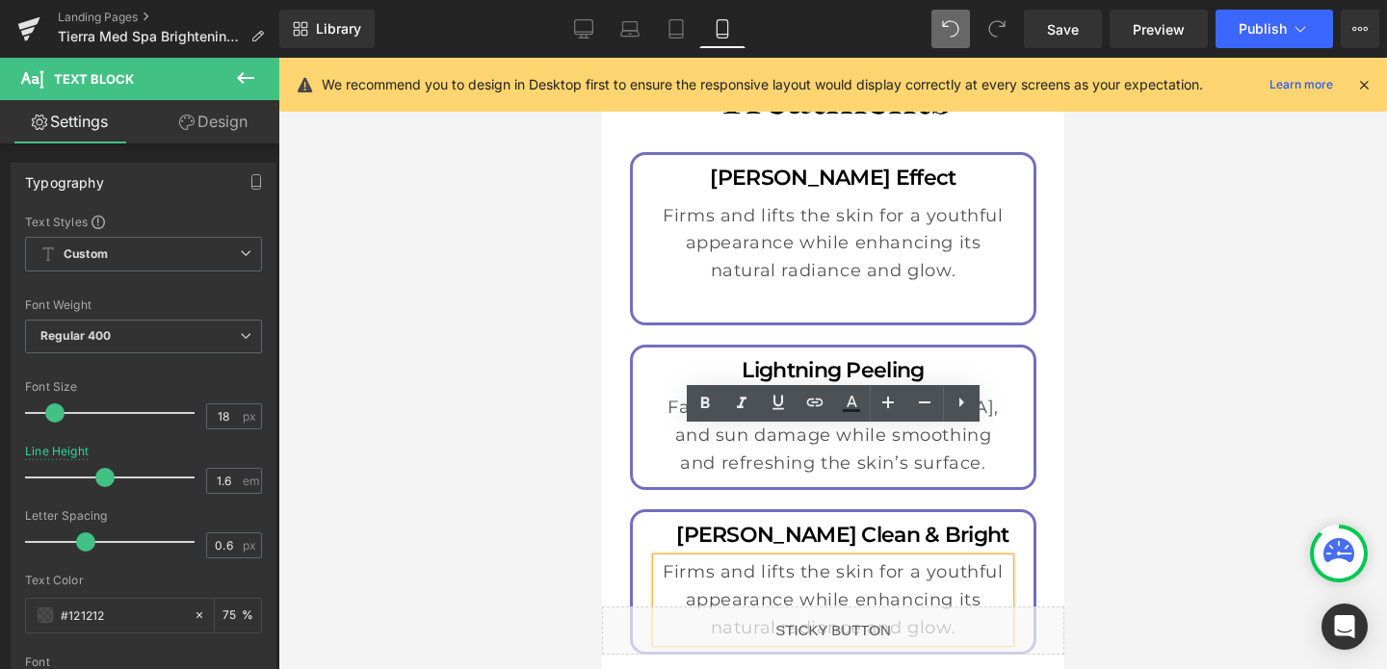
click at [890, 558] on p "Firms and lifts the skin for a youthful appearance while enhancing its natural …" at bounding box center [832, 599] width 352 height 83
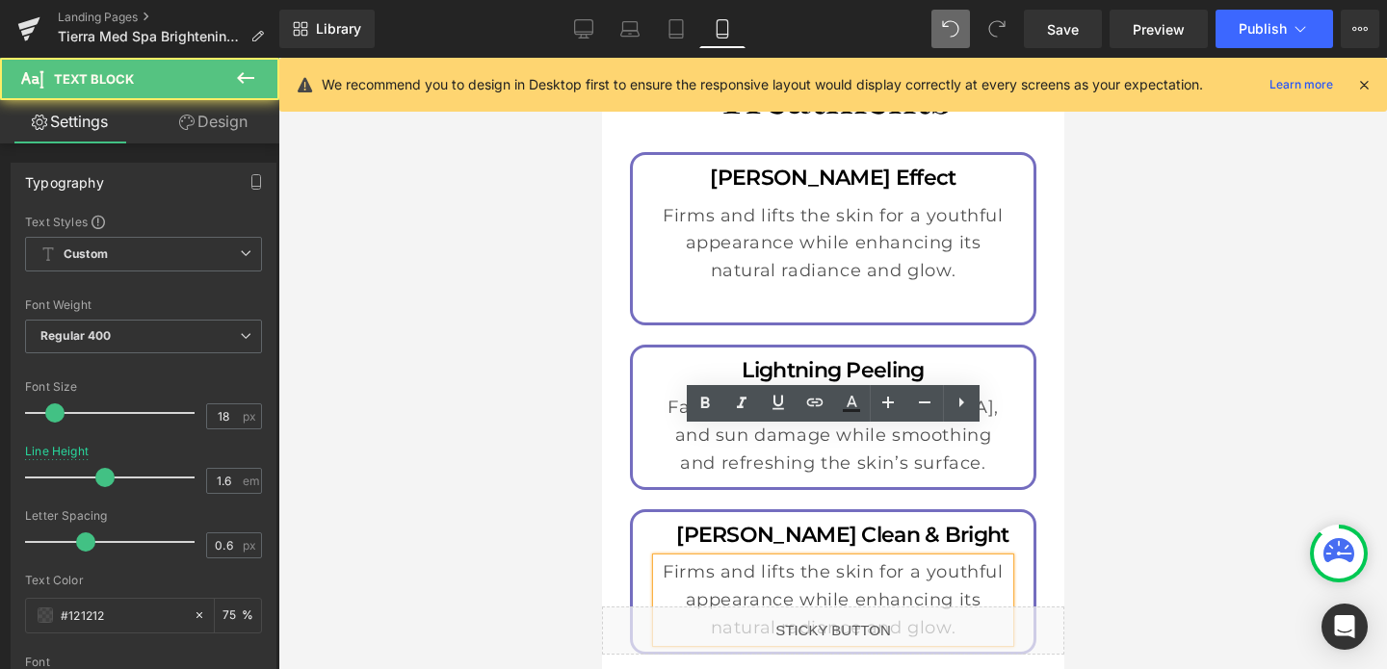
click at [890, 558] on p "Firms and lifts the skin for a youthful appearance while enhancing its natural …" at bounding box center [832, 599] width 352 height 83
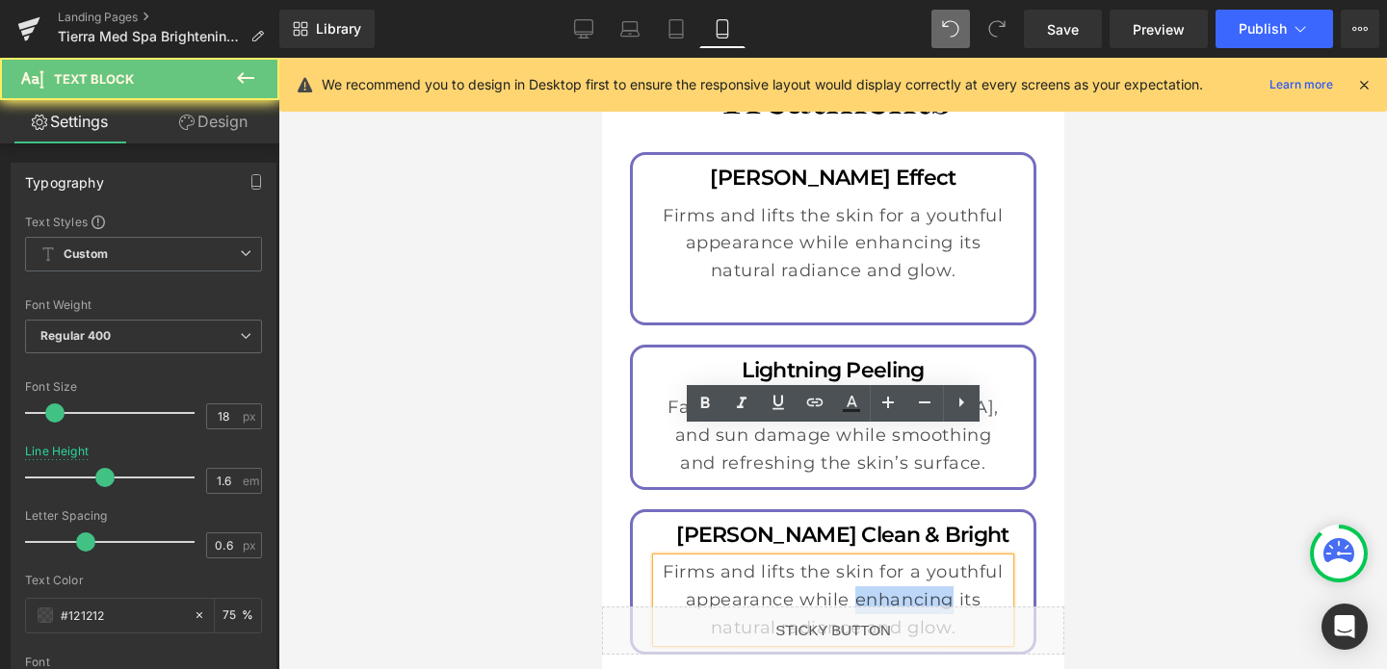
click at [890, 558] on p "Firms and lifts the skin for a youthful appearance while enhancing its natural …" at bounding box center [832, 599] width 352 height 83
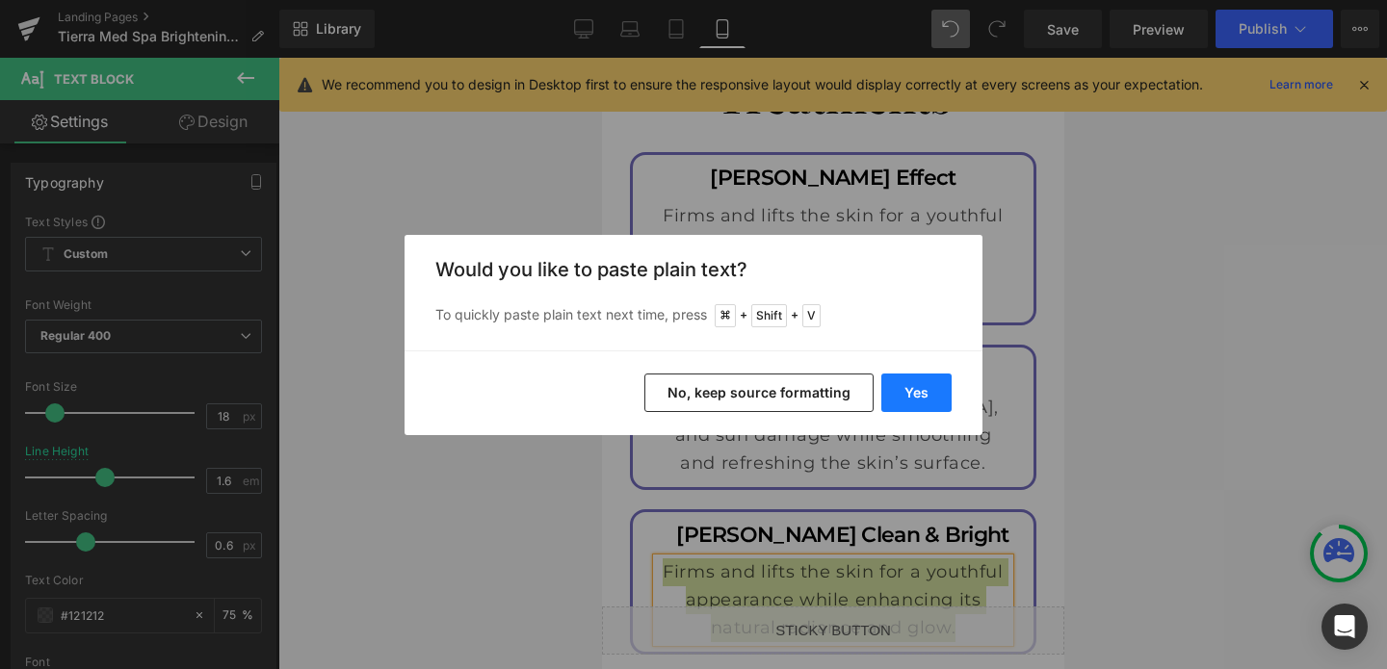
click at [922, 391] on button "Yes" at bounding box center [916, 393] width 70 height 39
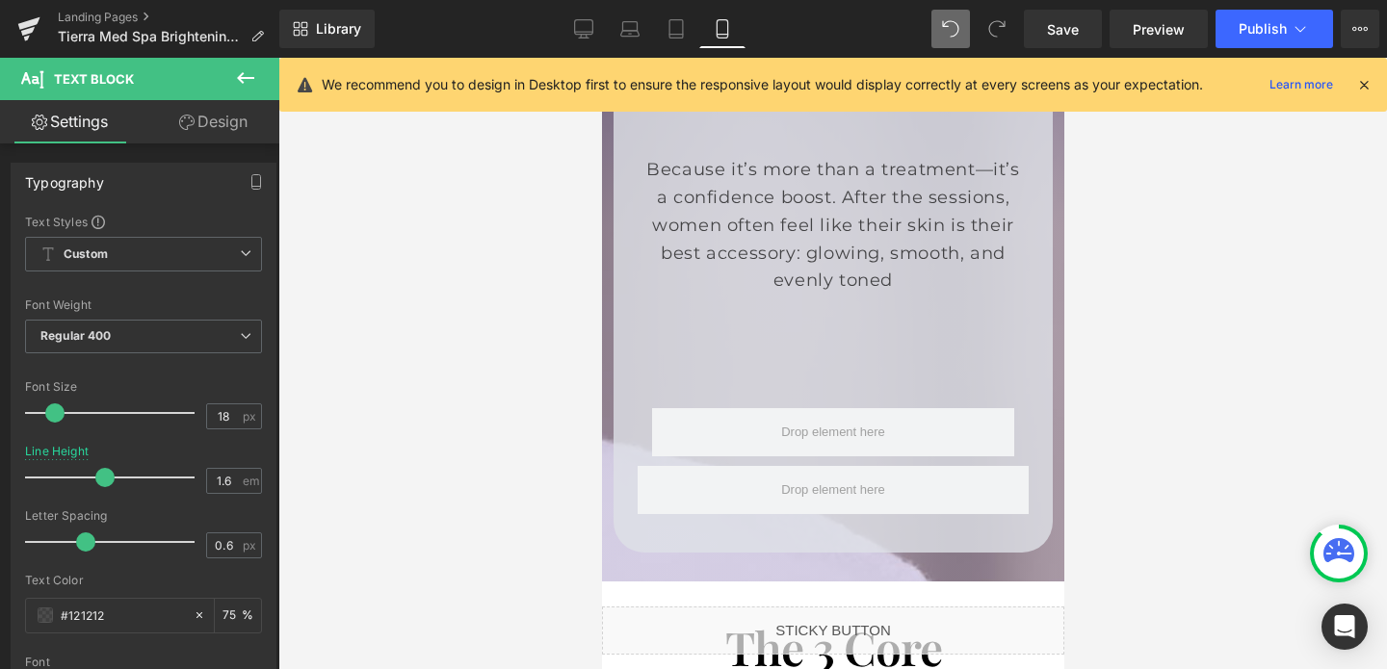
scroll to position [4138, 0]
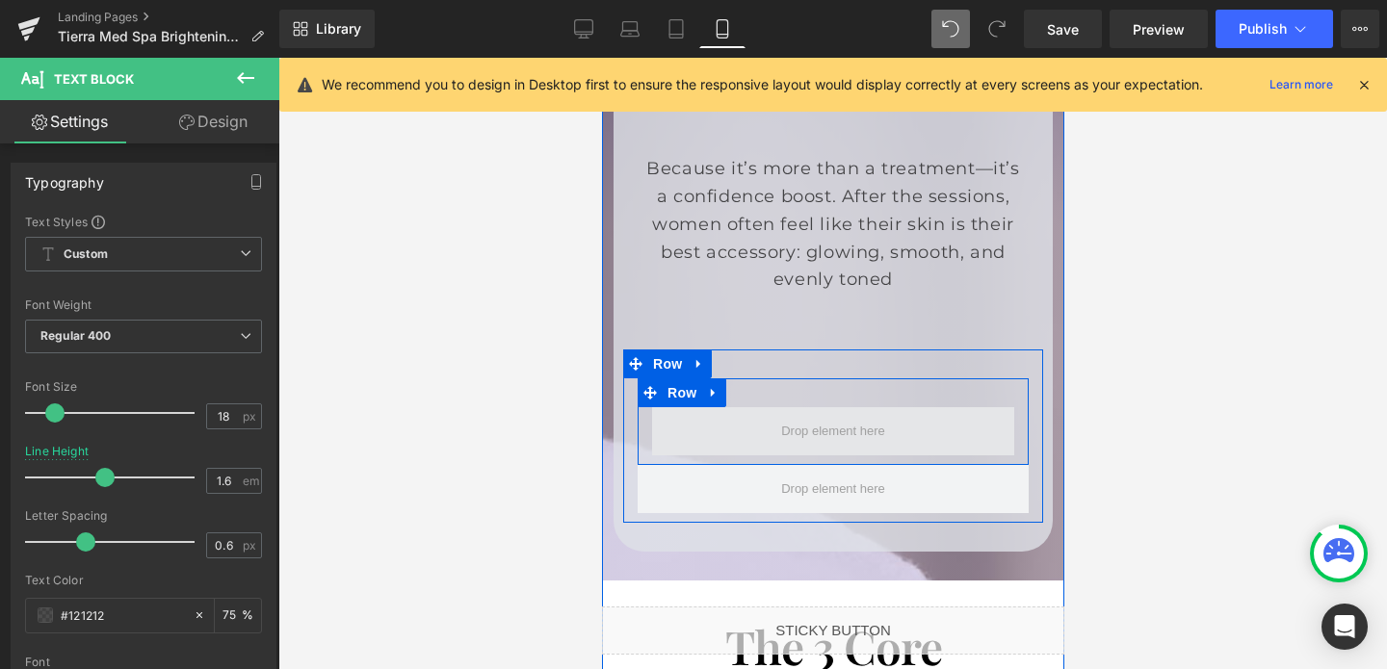
click at [926, 407] on span at bounding box center [832, 431] width 362 height 48
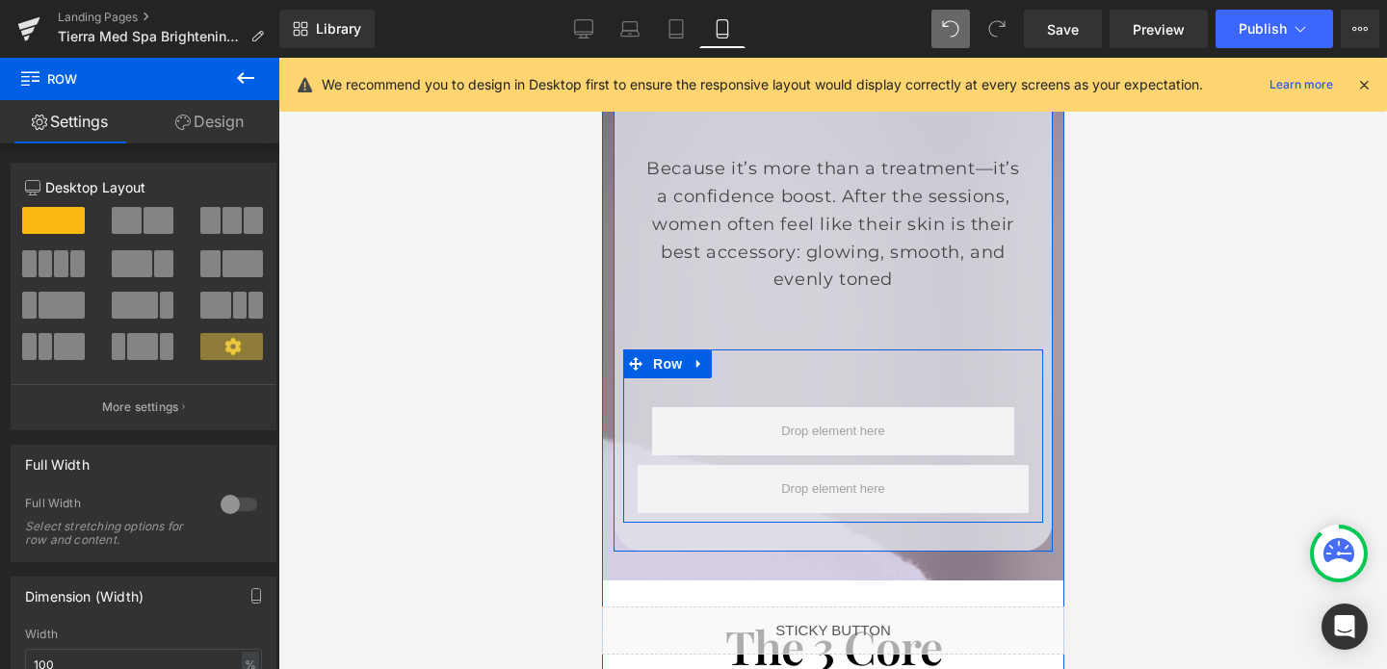
click at [770, 350] on div "Row Row" at bounding box center [832, 436] width 420 height 173
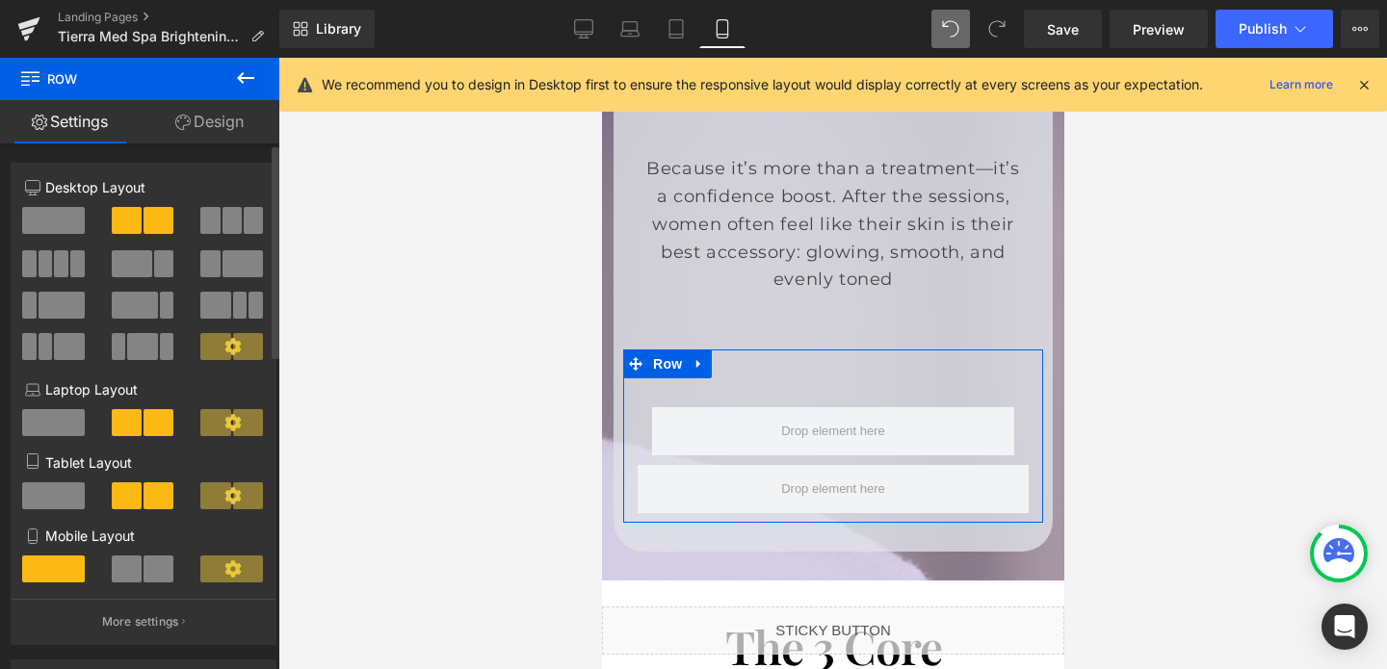
click at [134, 568] on span at bounding box center [127, 569] width 30 height 27
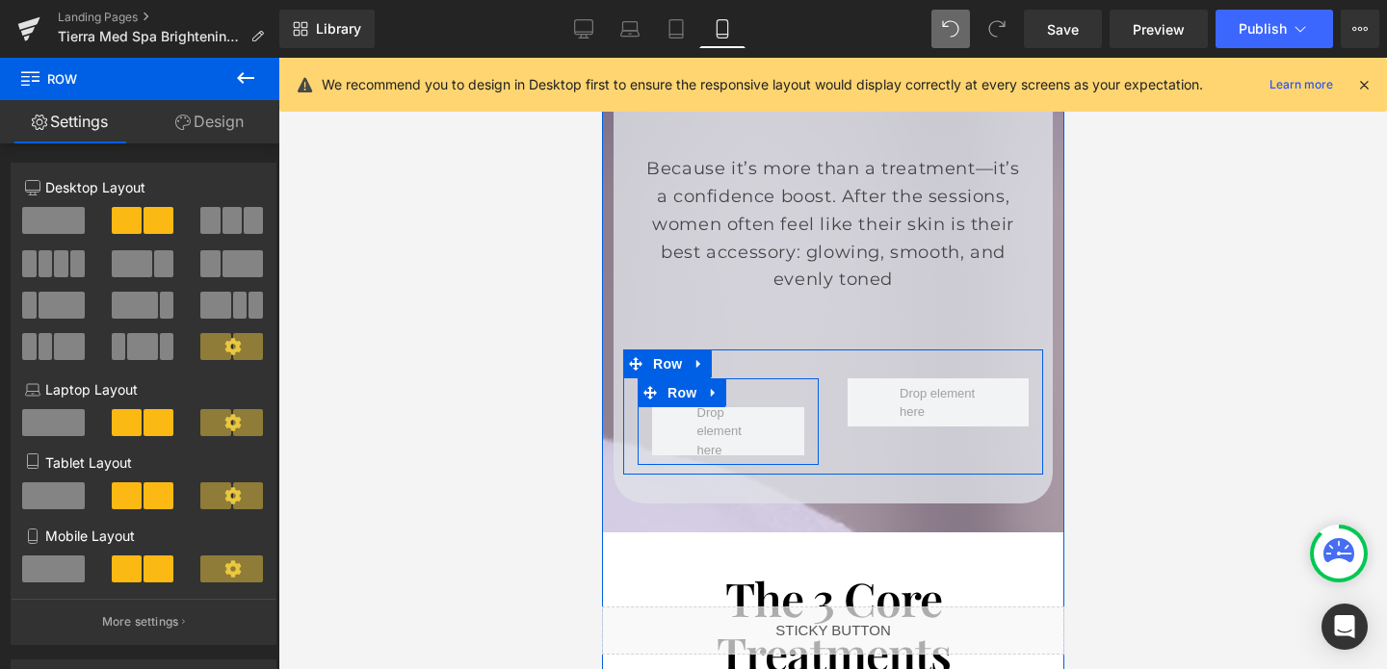
click at [720, 378] on div "Row" at bounding box center [726, 421] width 181 height 87
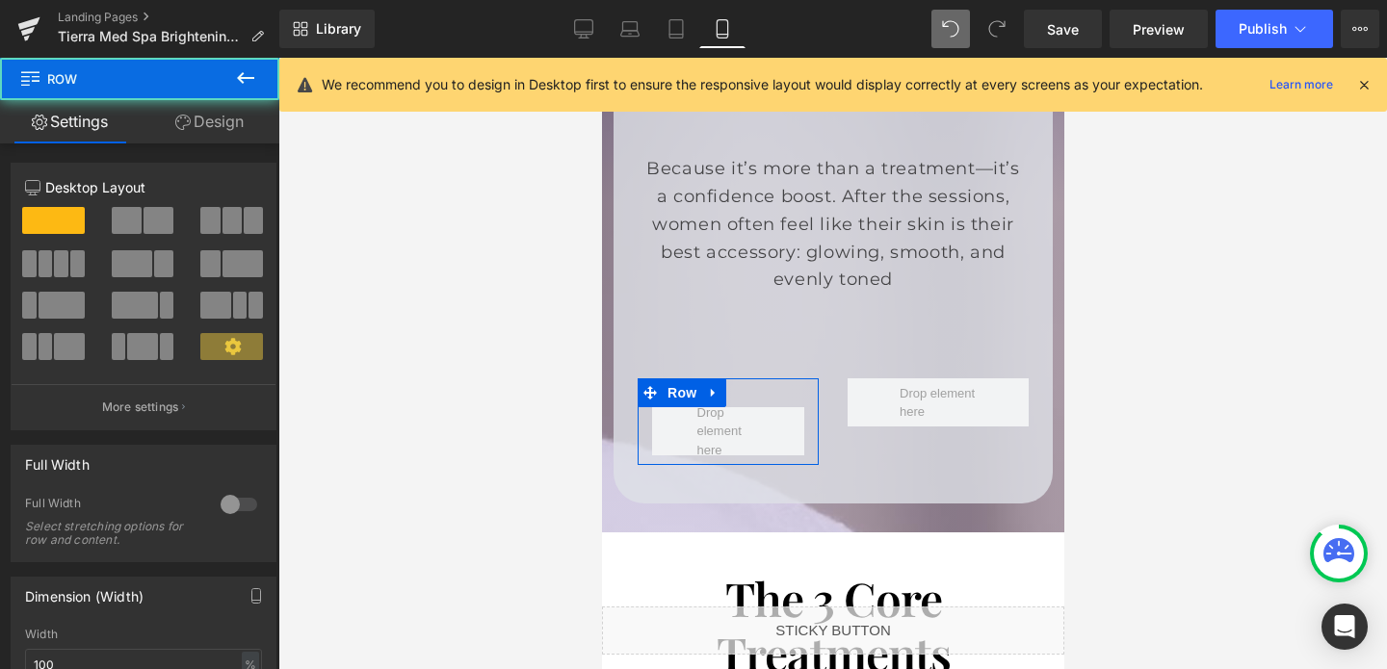
click at [206, 128] on link "Design" at bounding box center [210, 121] width 140 height 43
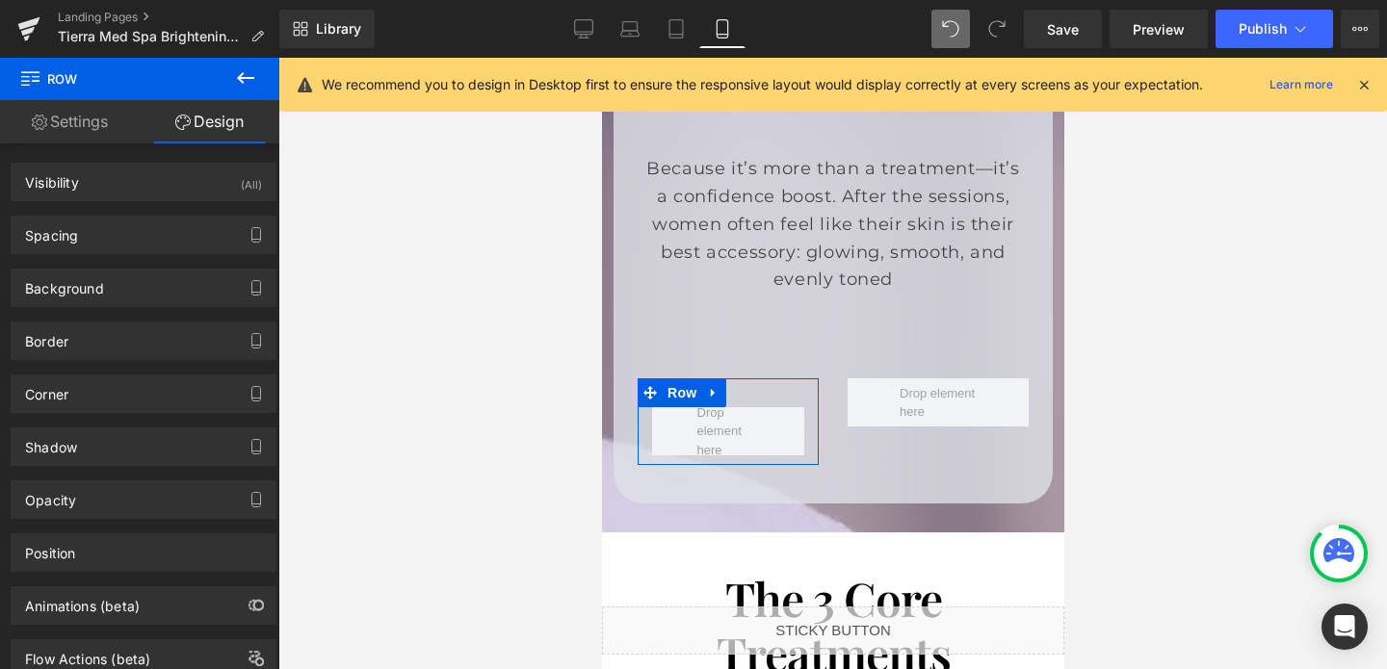
type input "0"
type input "30"
type input "0"
type input "10"
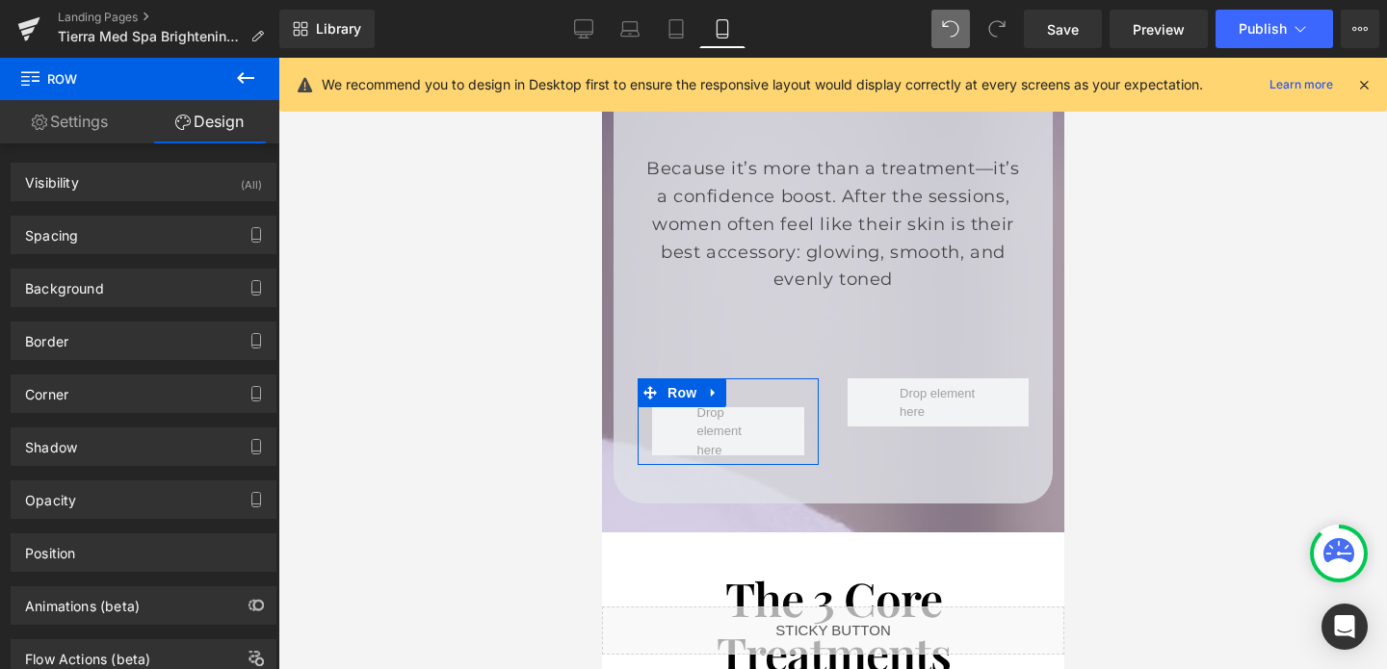
type input "0"
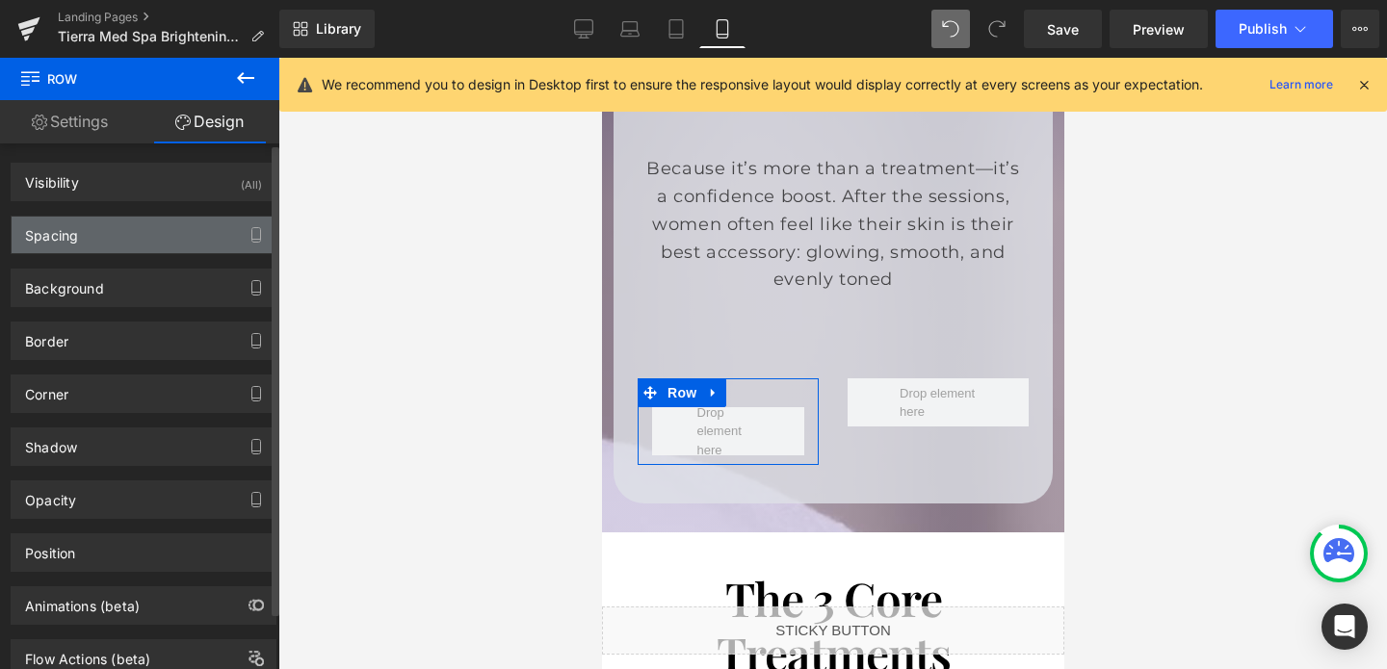
click at [129, 227] on div "Spacing" at bounding box center [144, 235] width 264 height 37
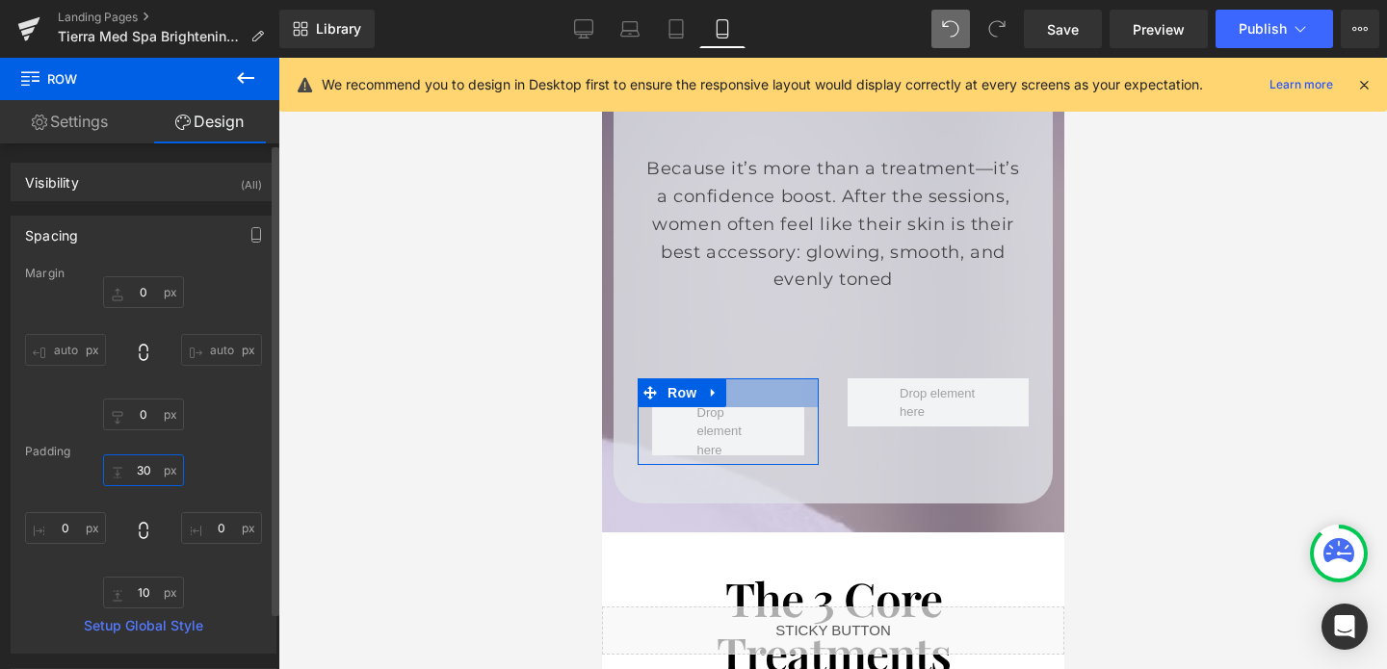
click at [148, 466] on input "30" at bounding box center [143, 470] width 81 height 32
type input "10"
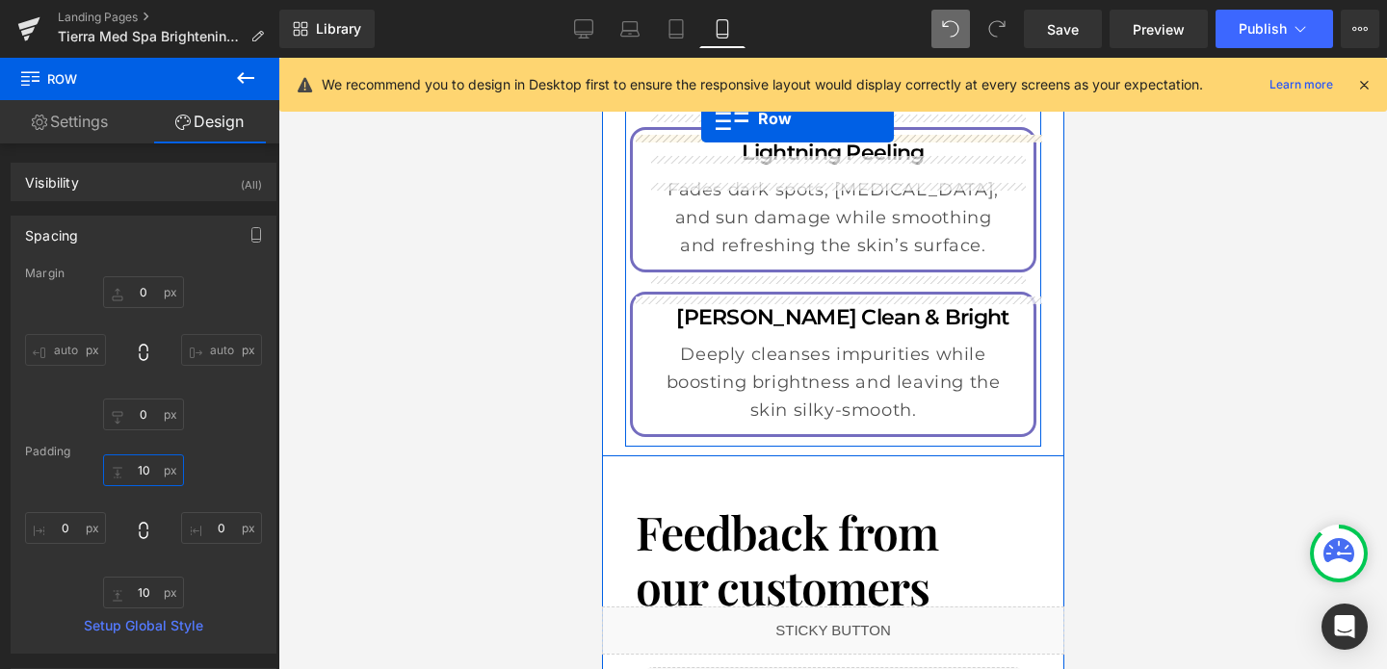
scroll to position [4857, 0]
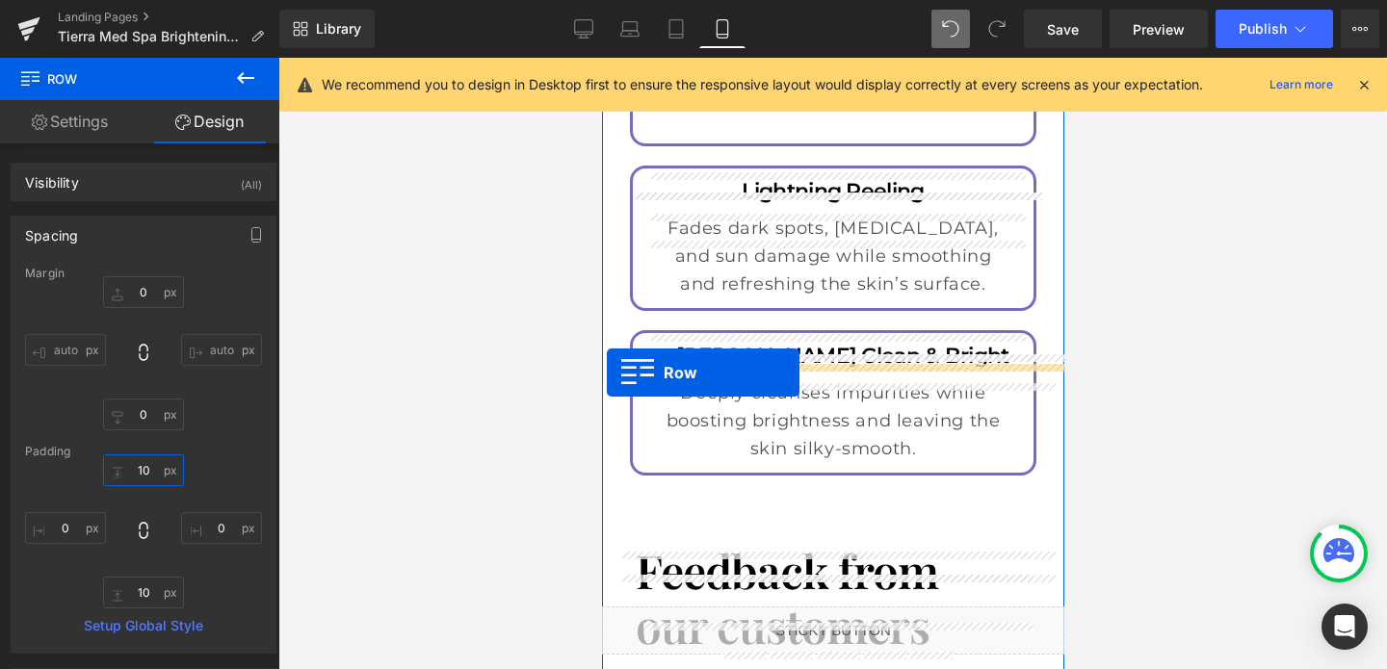
drag, startPoint x: 614, startPoint y: 328, endPoint x: 606, endPoint y: 373, distance: 45.1
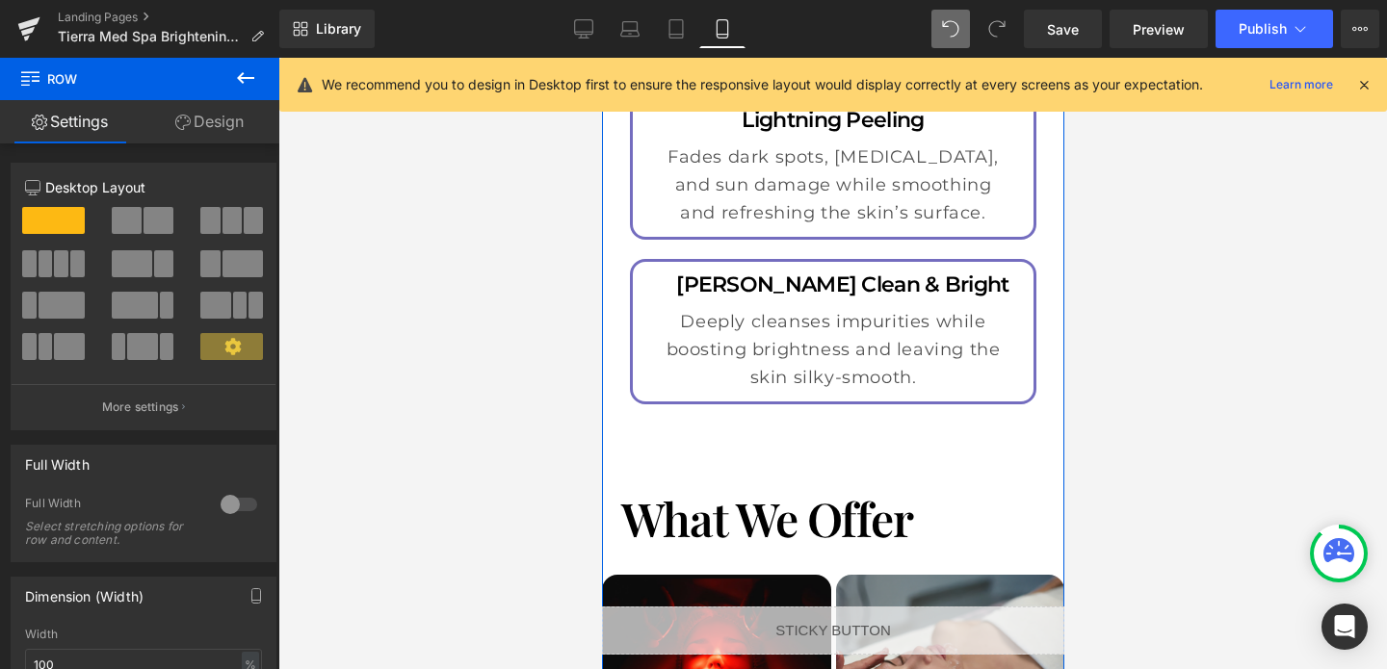
scroll to position [4934, 0]
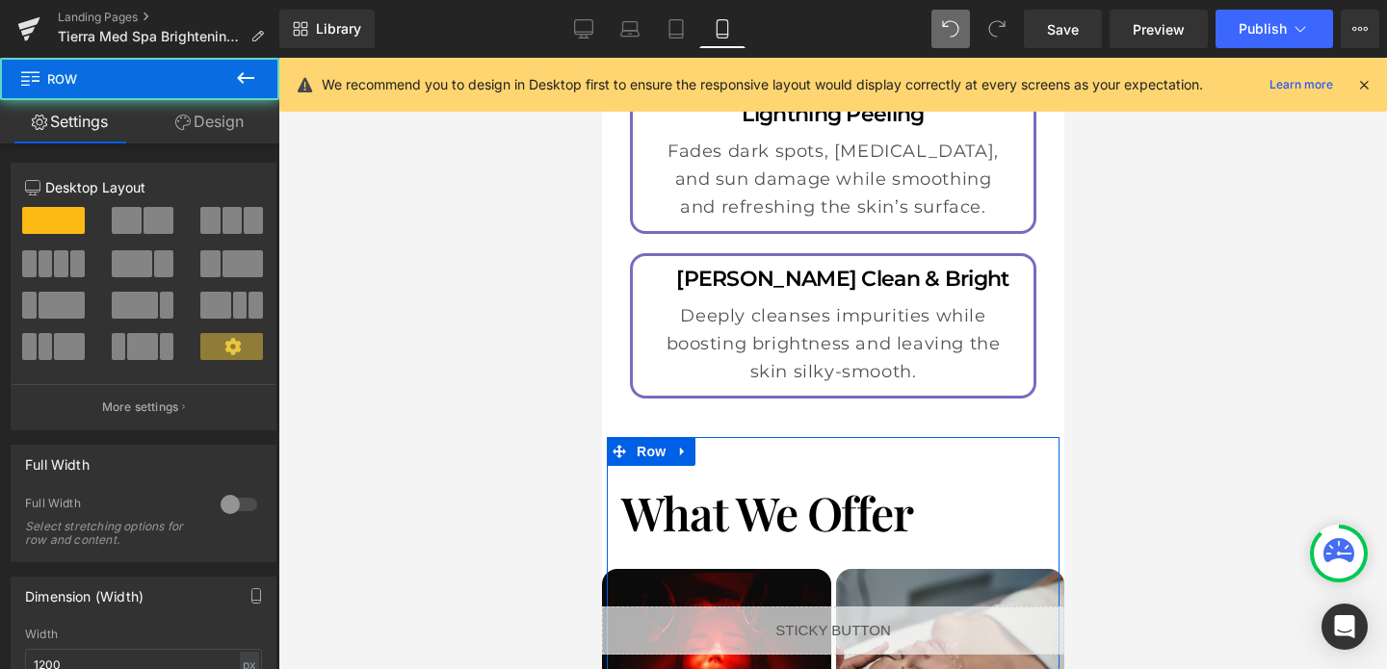
click at [210, 118] on link "Design" at bounding box center [210, 121] width 140 height 43
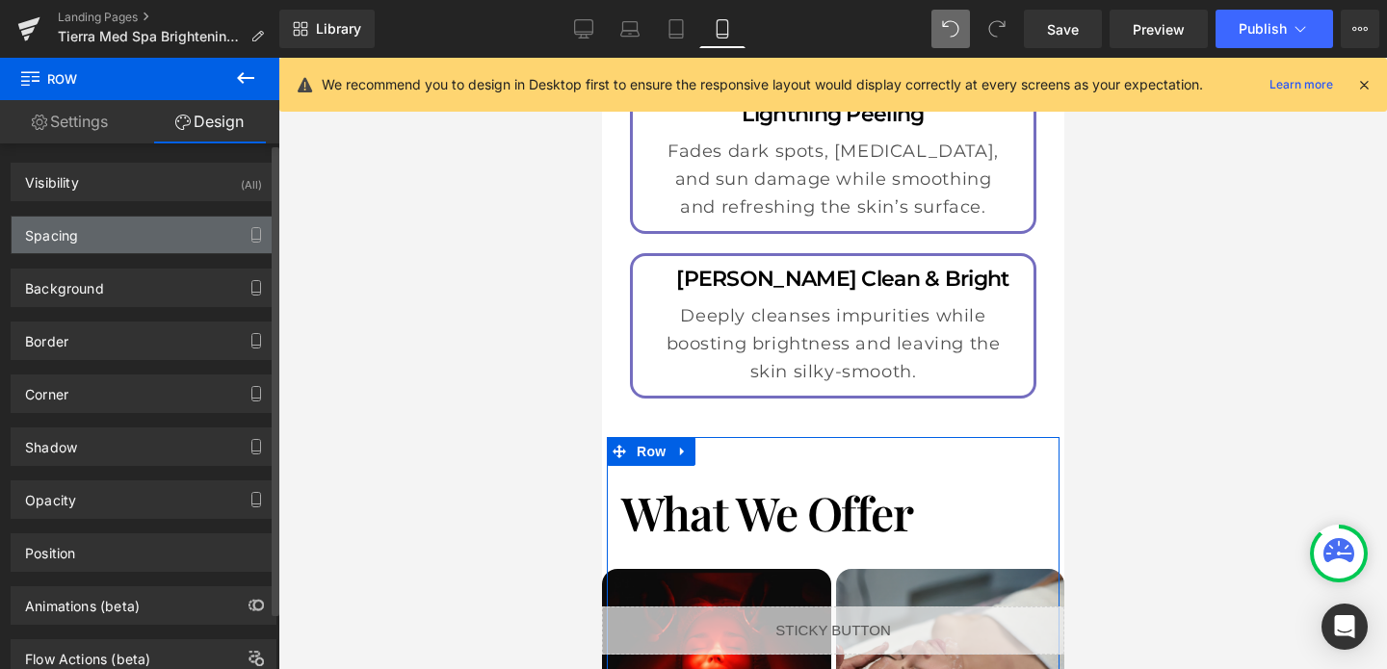
click at [121, 237] on div "Spacing" at bounding box center [144, 235] width 264 height 37
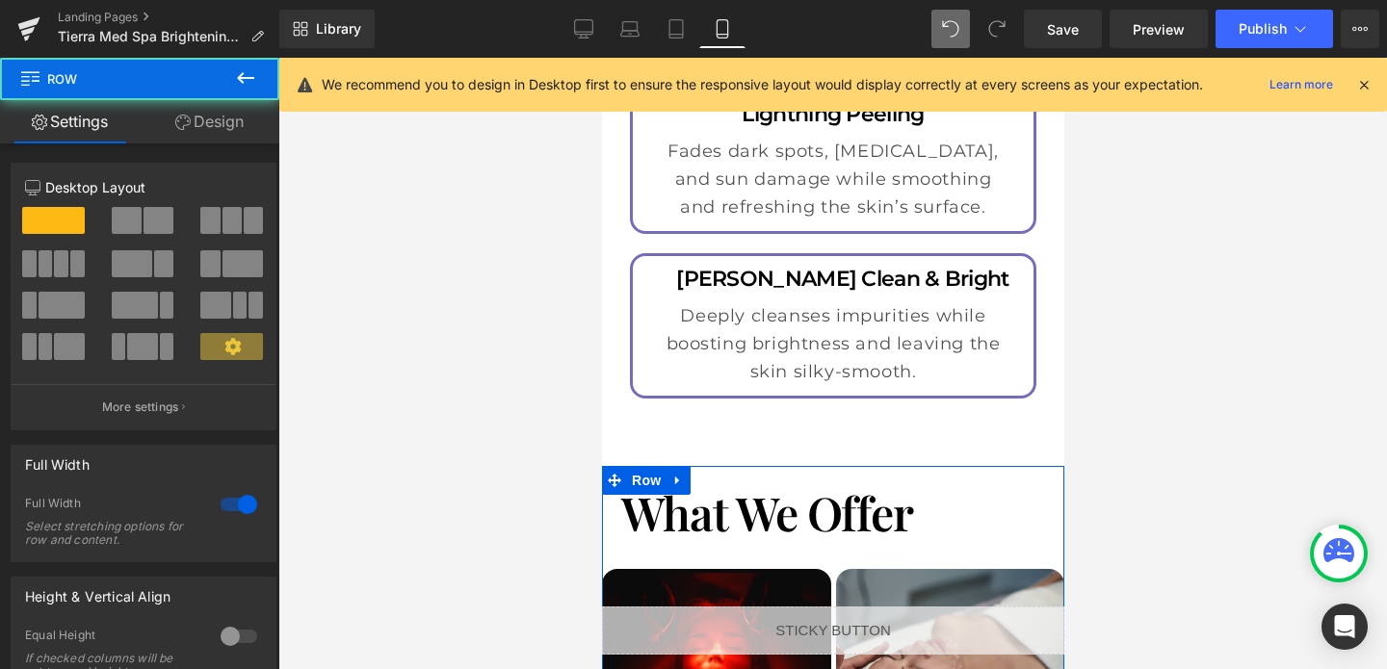
click at [204, 108] on link "Design" at bounding box center [210, 121] width 140 height 43
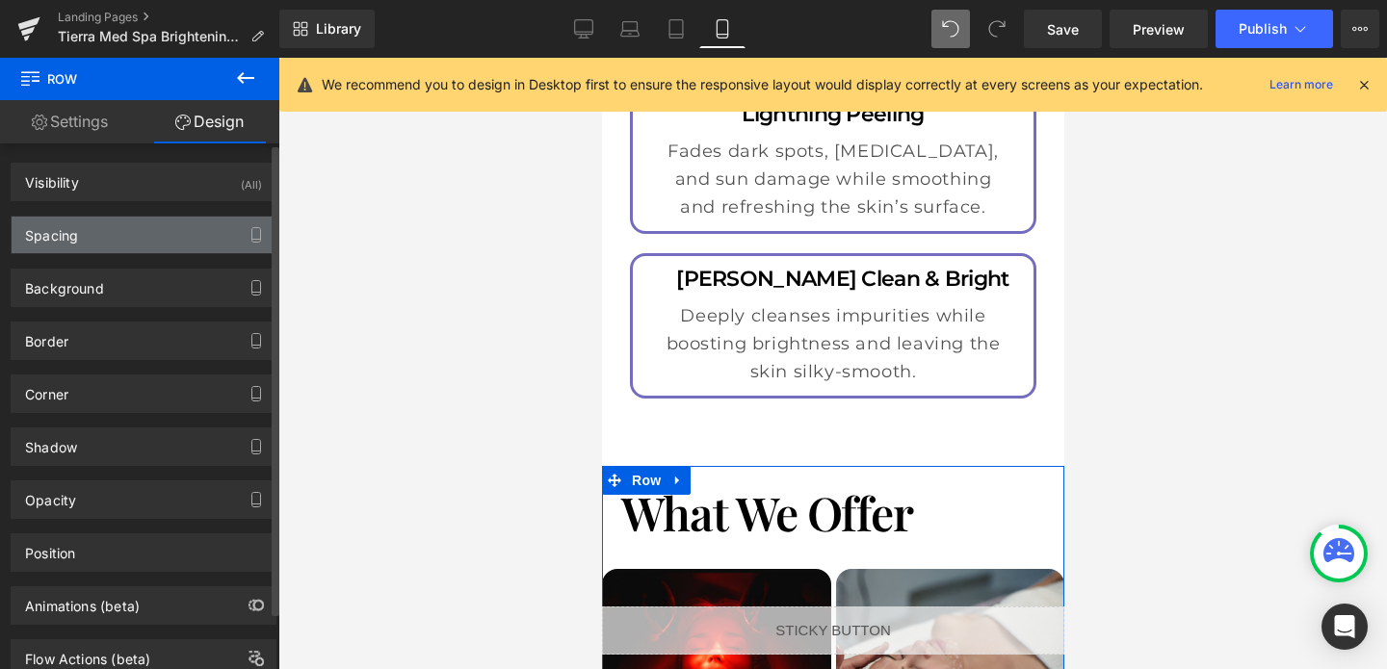
click at [103, 235] on div "Spacing" at bounding box center [144, 235] width 264 height 37
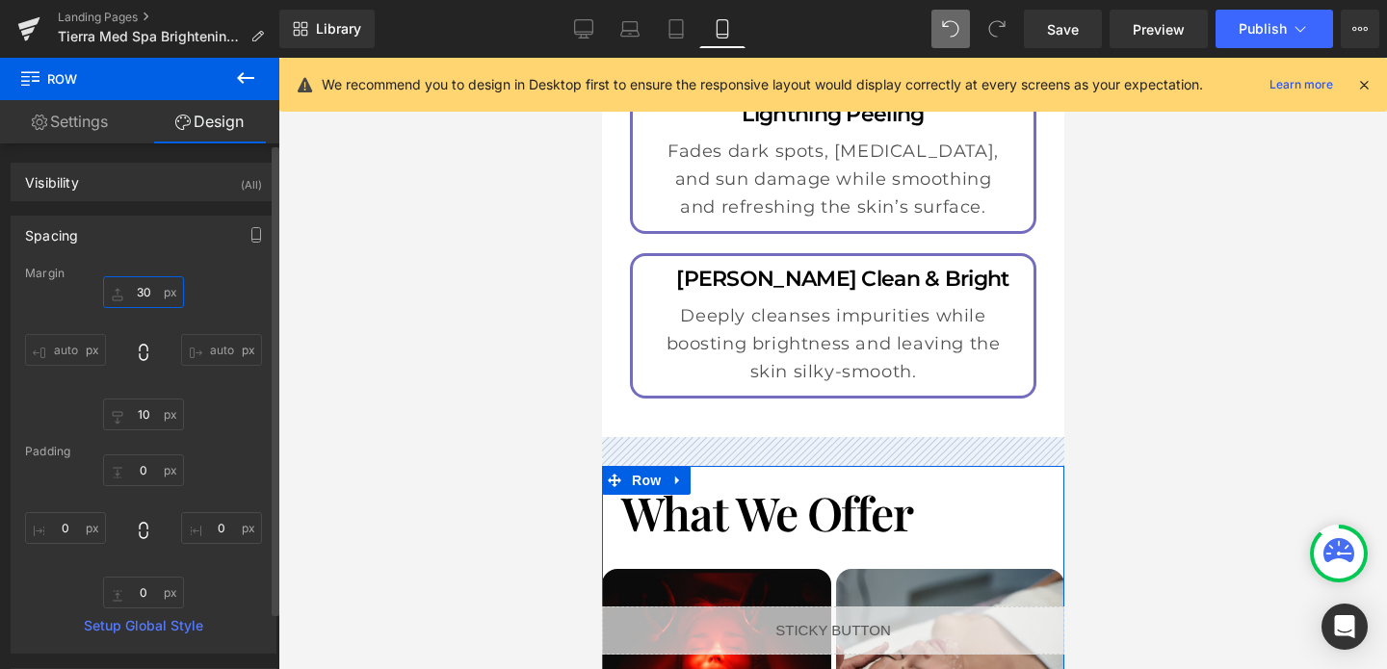
click at [139, 297] on input "30" at bounding box center [143, 292] width 81 height 32
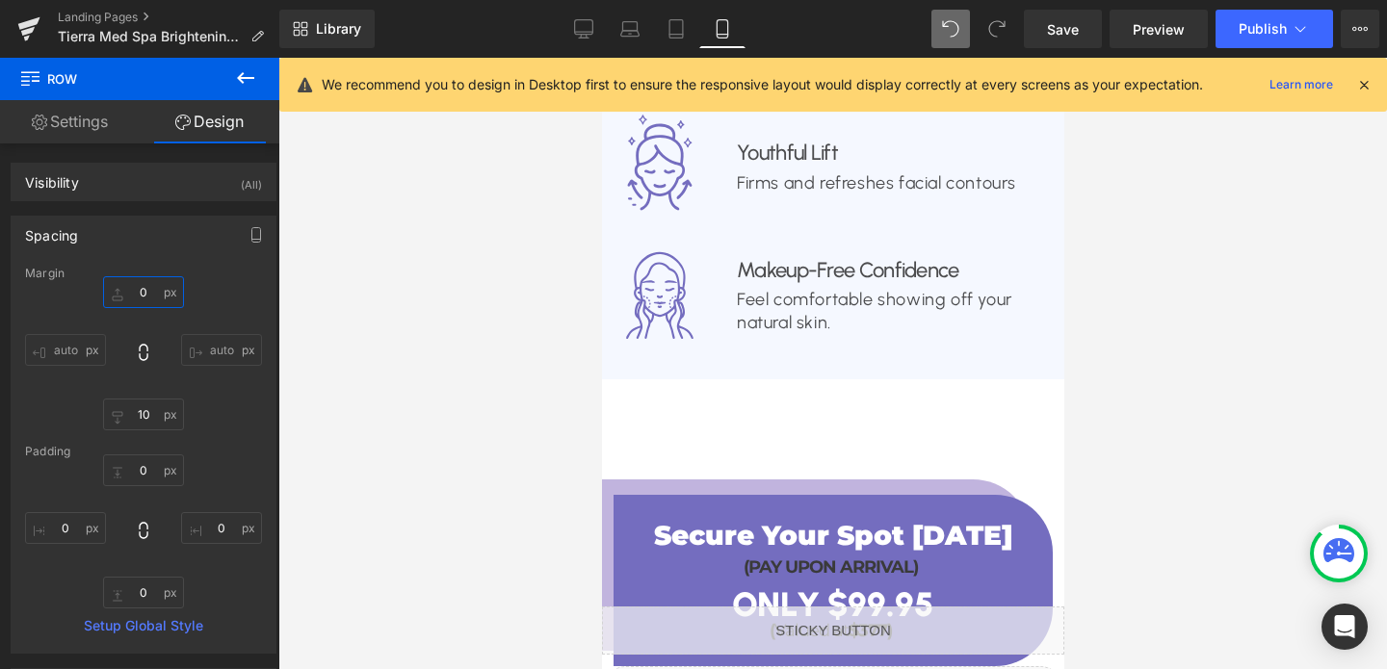
scroll to position [2931, 0]
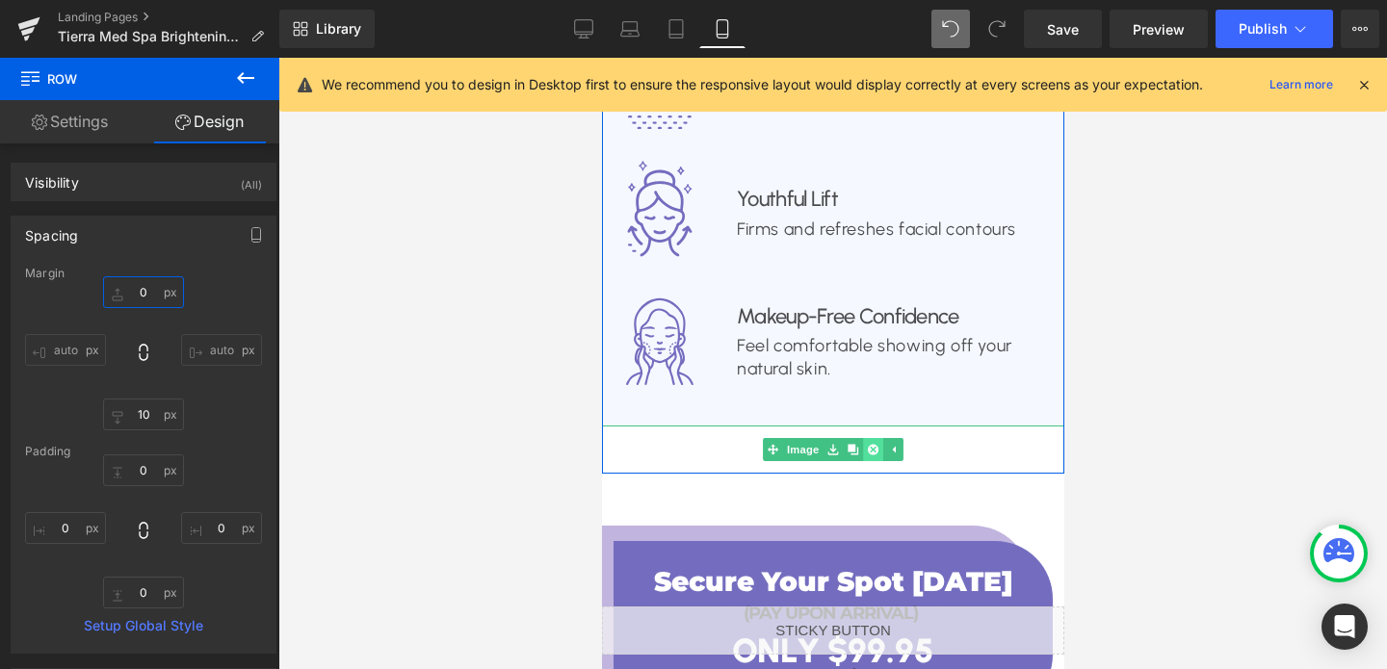
type input "0"
click at [877, 444] on icon at bounding box center [872, 449] width 11 height 11
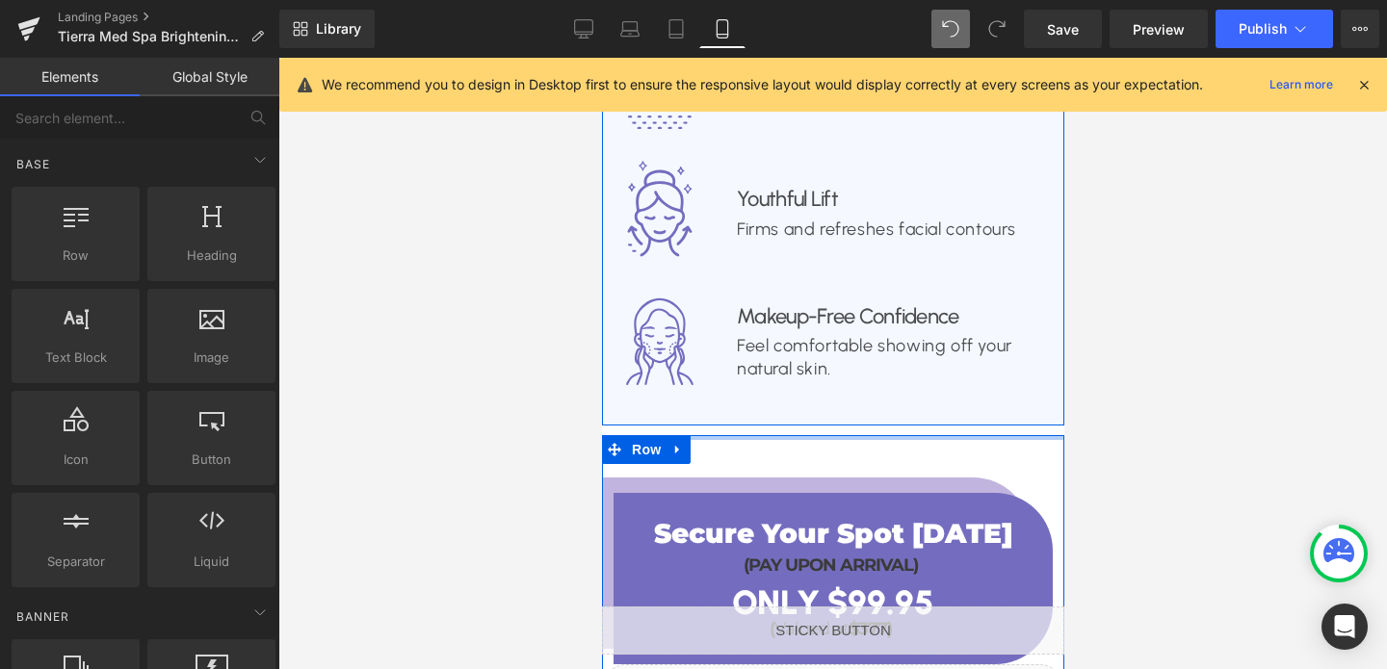
click at [880, 435] on div at bounding box center [832, 437] width 462 height 5
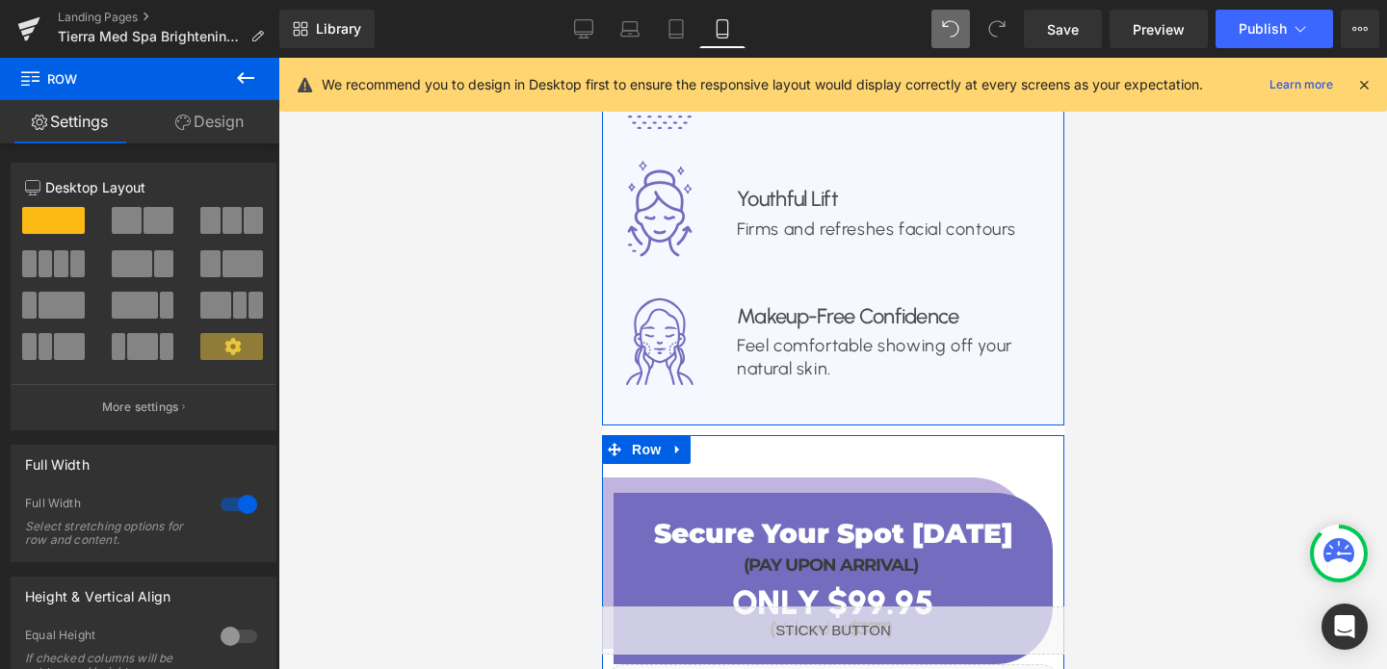
click at [220, 114] on link "Design" at bounding box center [210, 121] width 140 height 43
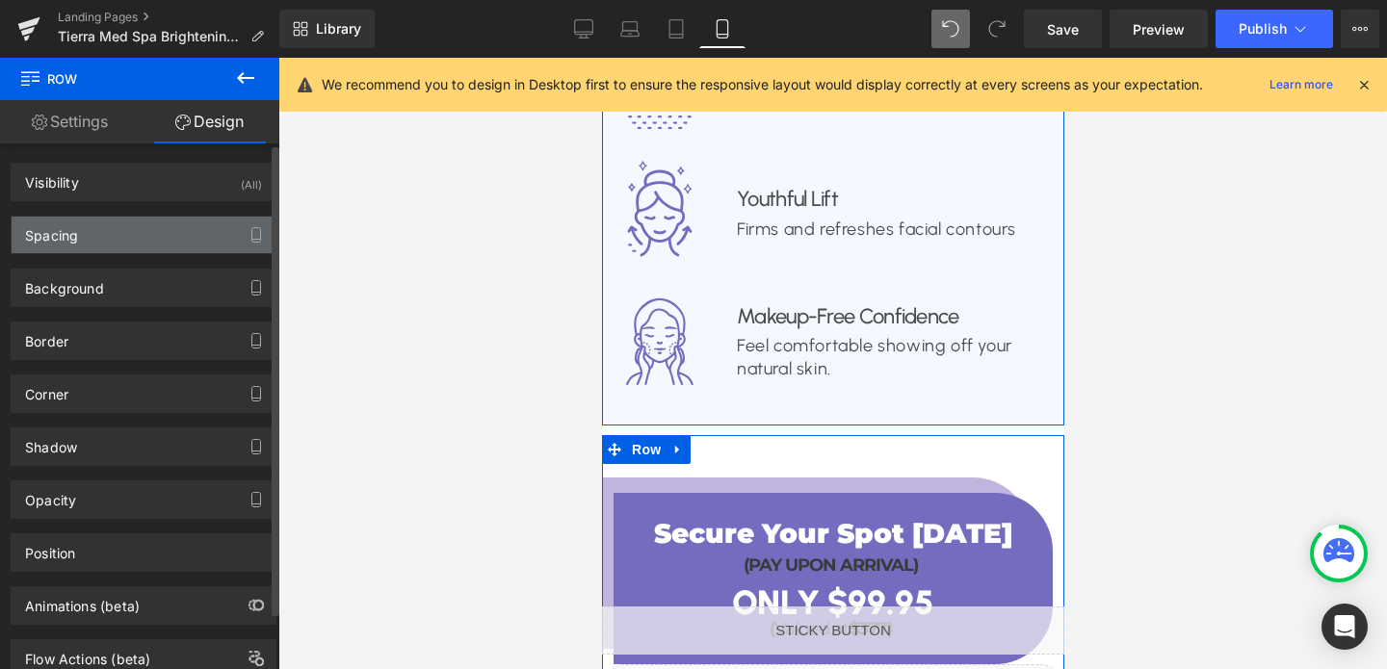
click at [114, 223] on div "Spacing" at bounding box center [144, 235] width 264 height 37
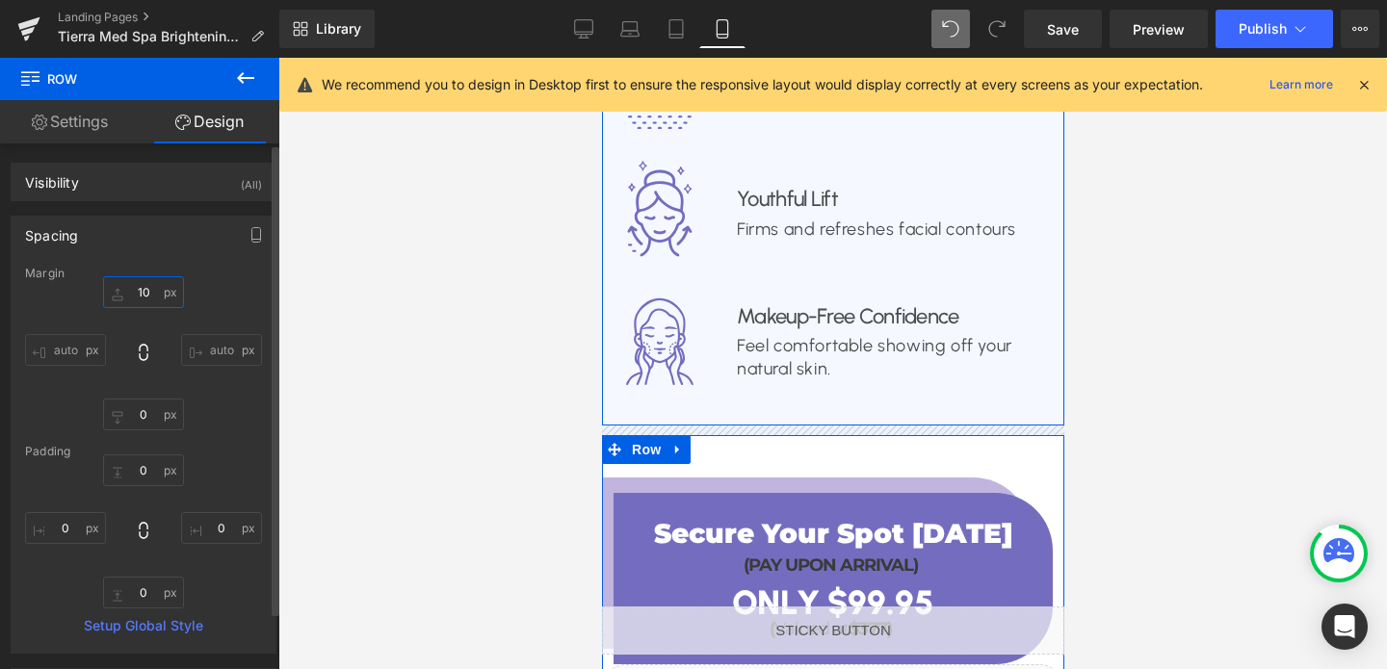
click at [142, 283] on input "10" at bounding box center [143, 292] width 81 height 32
type input "0"
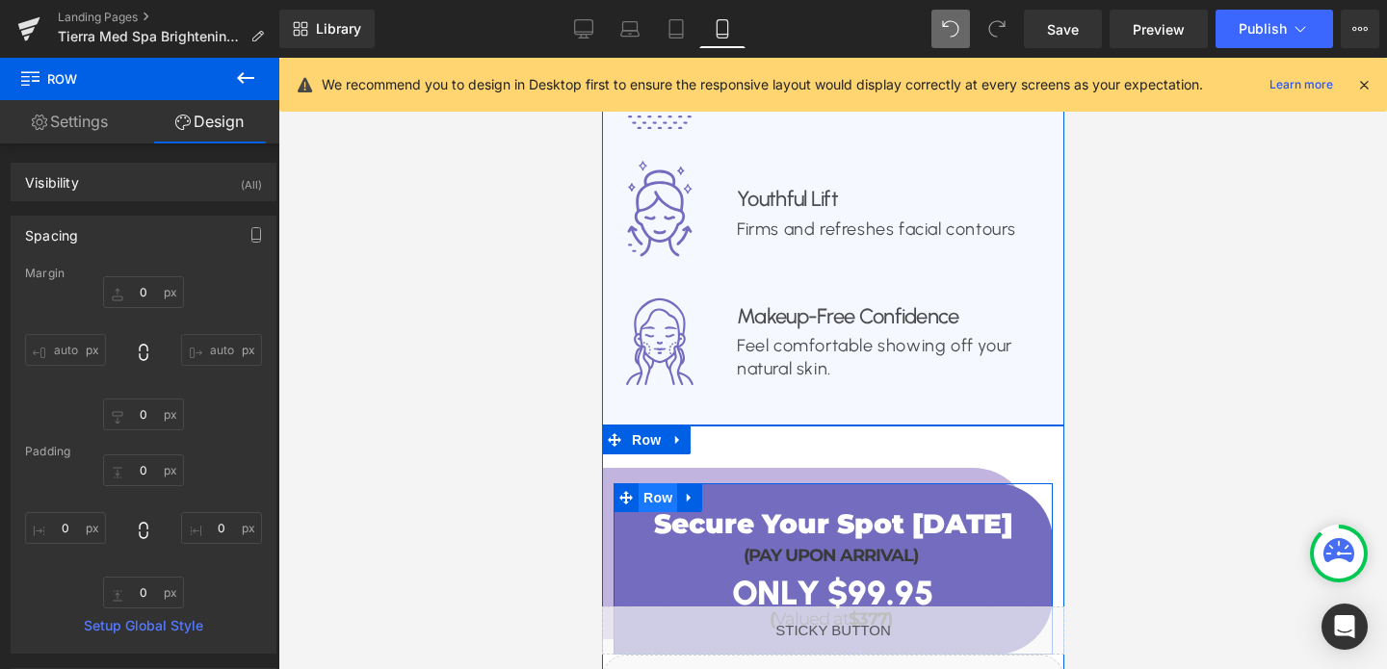
click at [652, 483] on span "Row" at bounding box center [656, 497] width 39 height 29
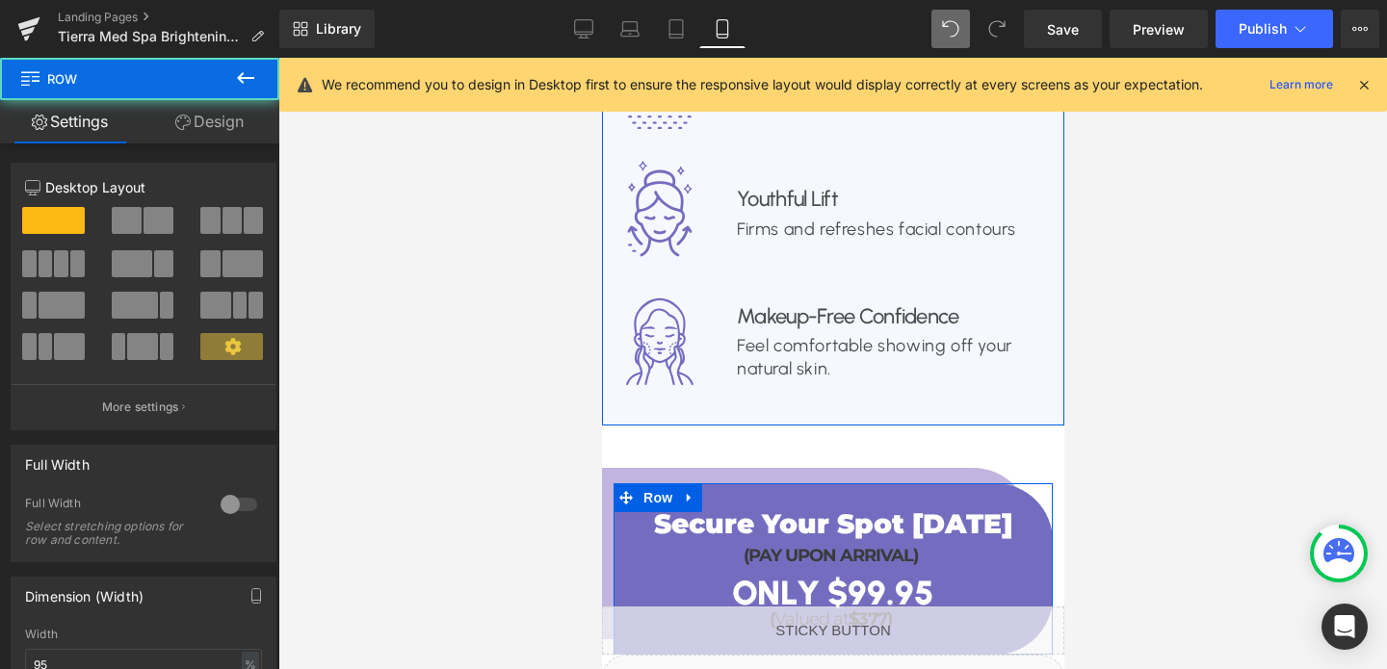
click at [211, 132] on link "Design" at bounding box center [210, 121] width 140 height 43
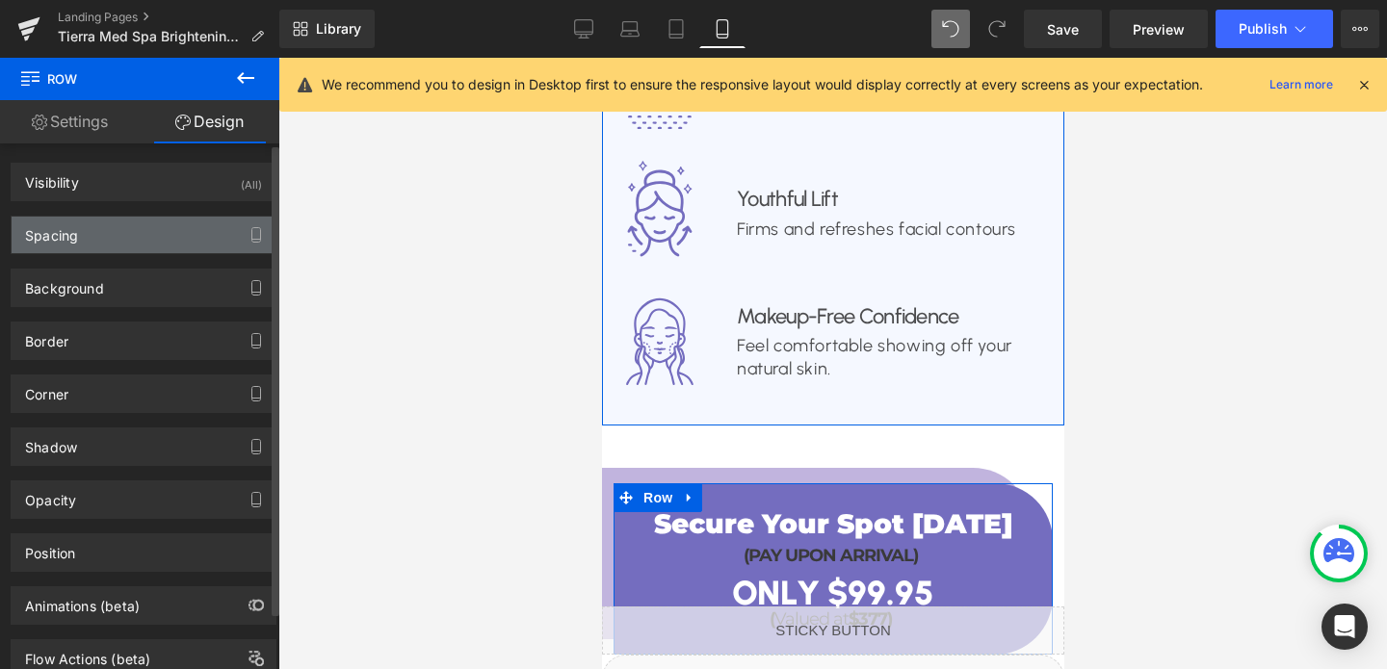
click at [121, 250] on div "Spacing" at bounding box center [144, 235] width 264 height 37
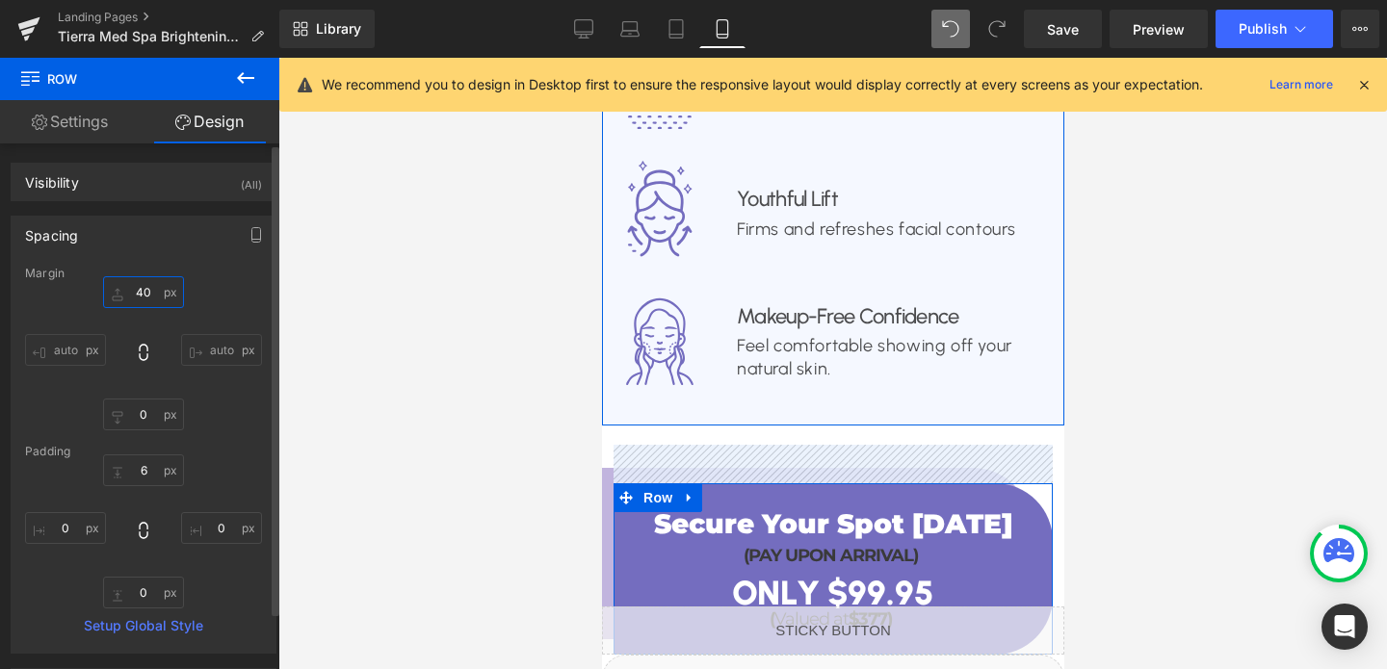
click at [129, 291] on input "40" at bounding box center [143, 292] width 81 height 32
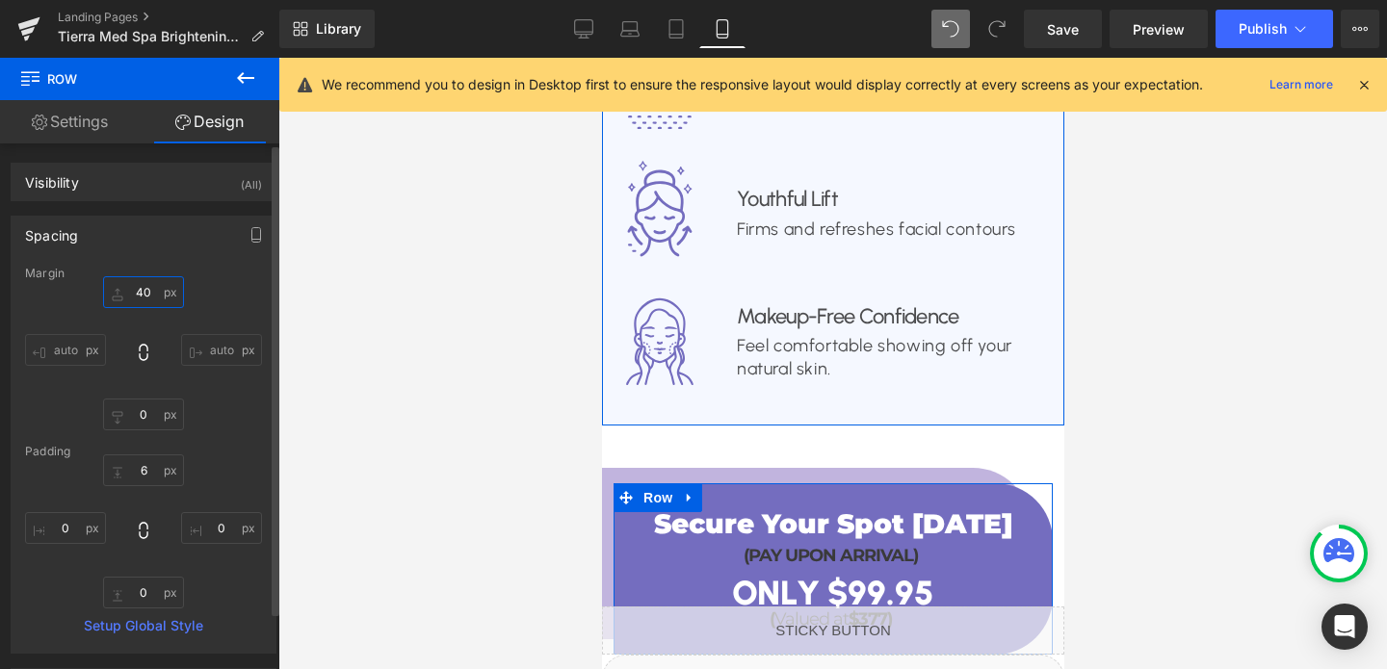
type input "0"
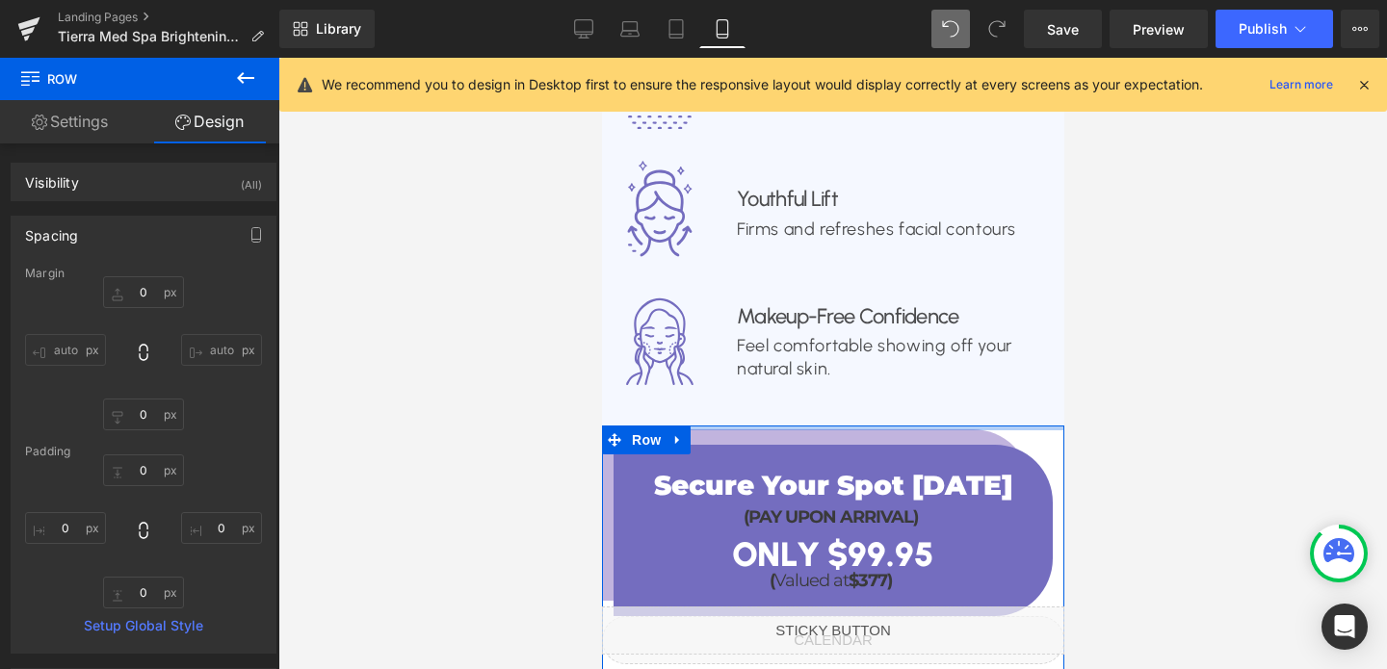
click at [816, 426] on div at bounding box center [832, 428] width 462 height 5
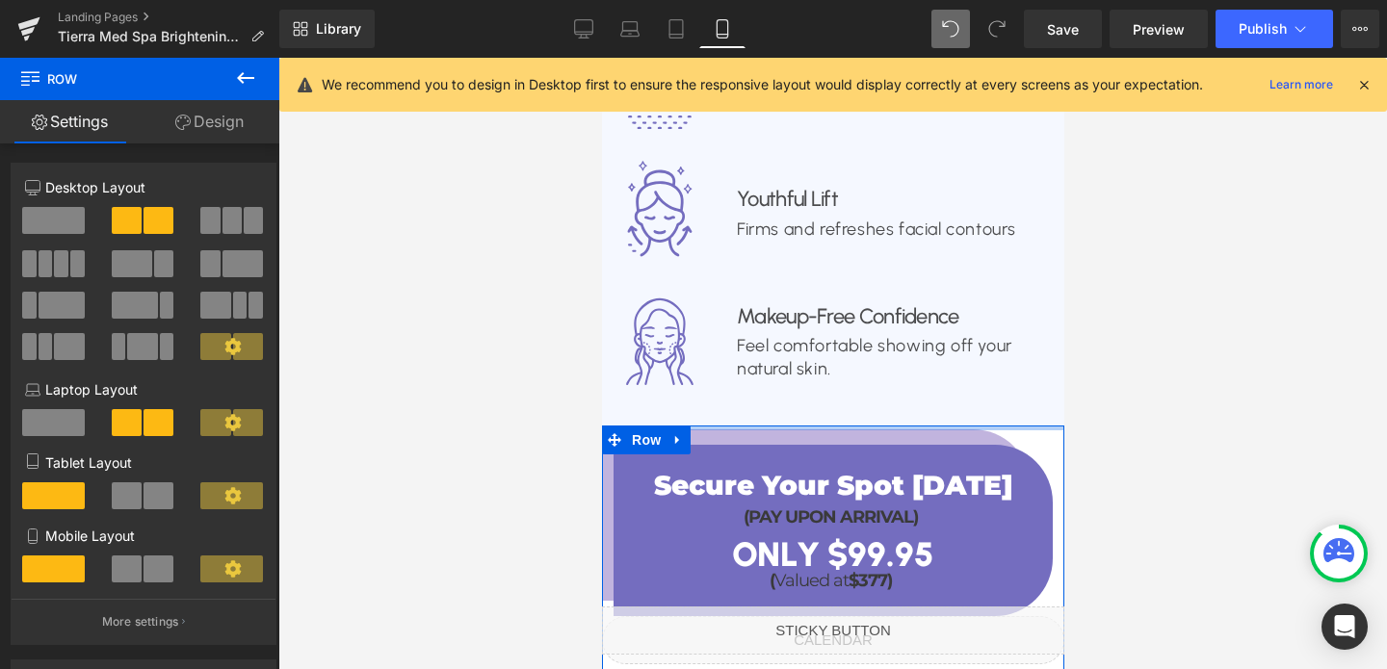
click at [953, 426] on div at bounding box center [832, 428] width 462 height 5
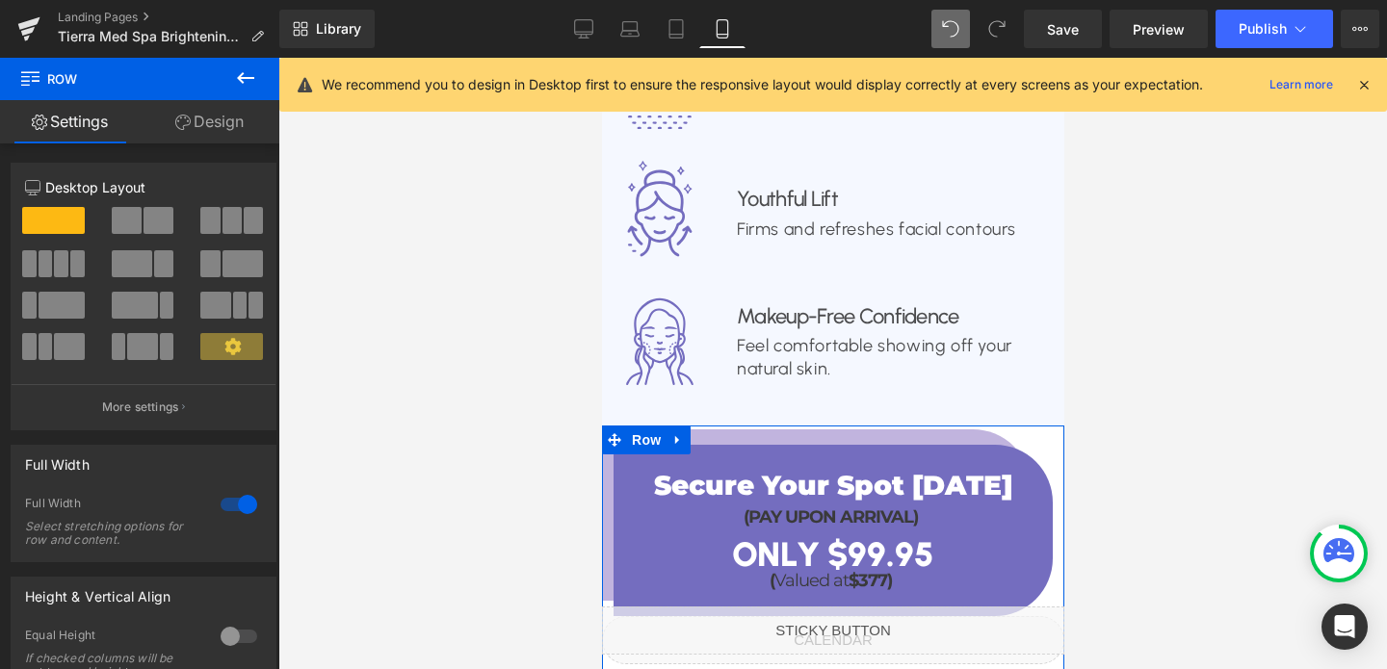
click at [208, 118] on link "Design" at bounding box center [210, 121] width 140 height 43
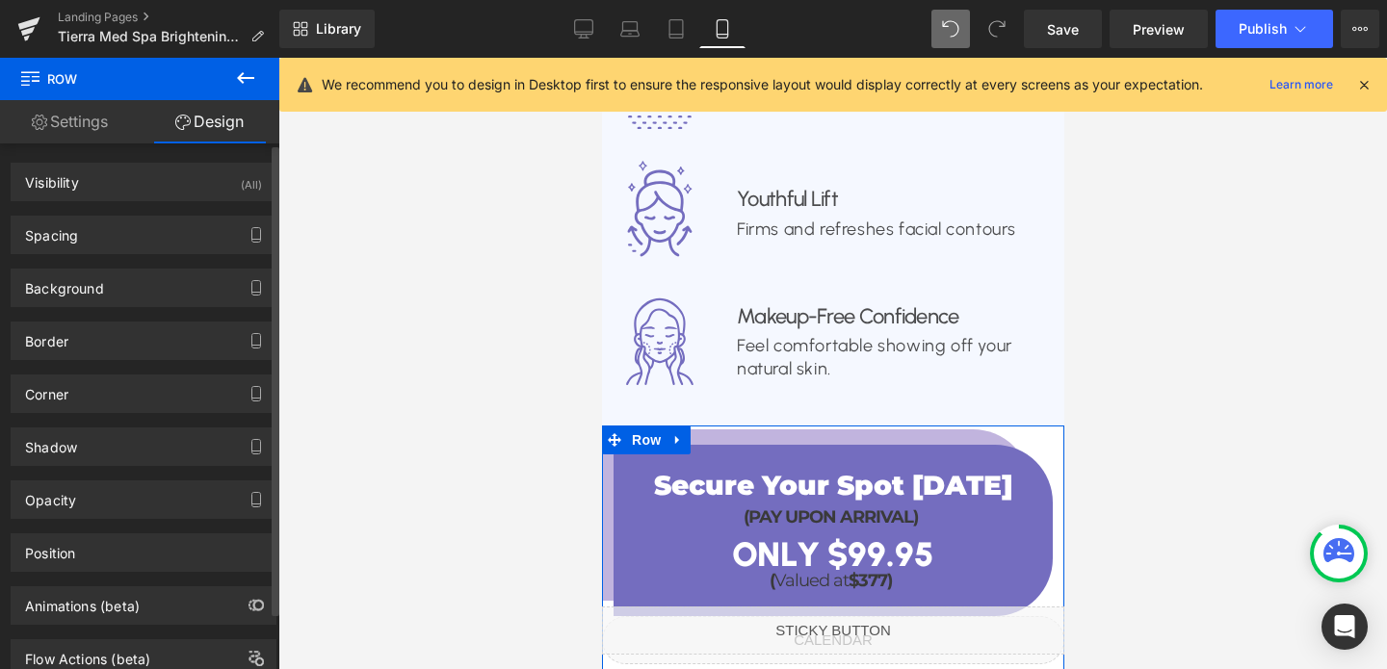
type input "0"
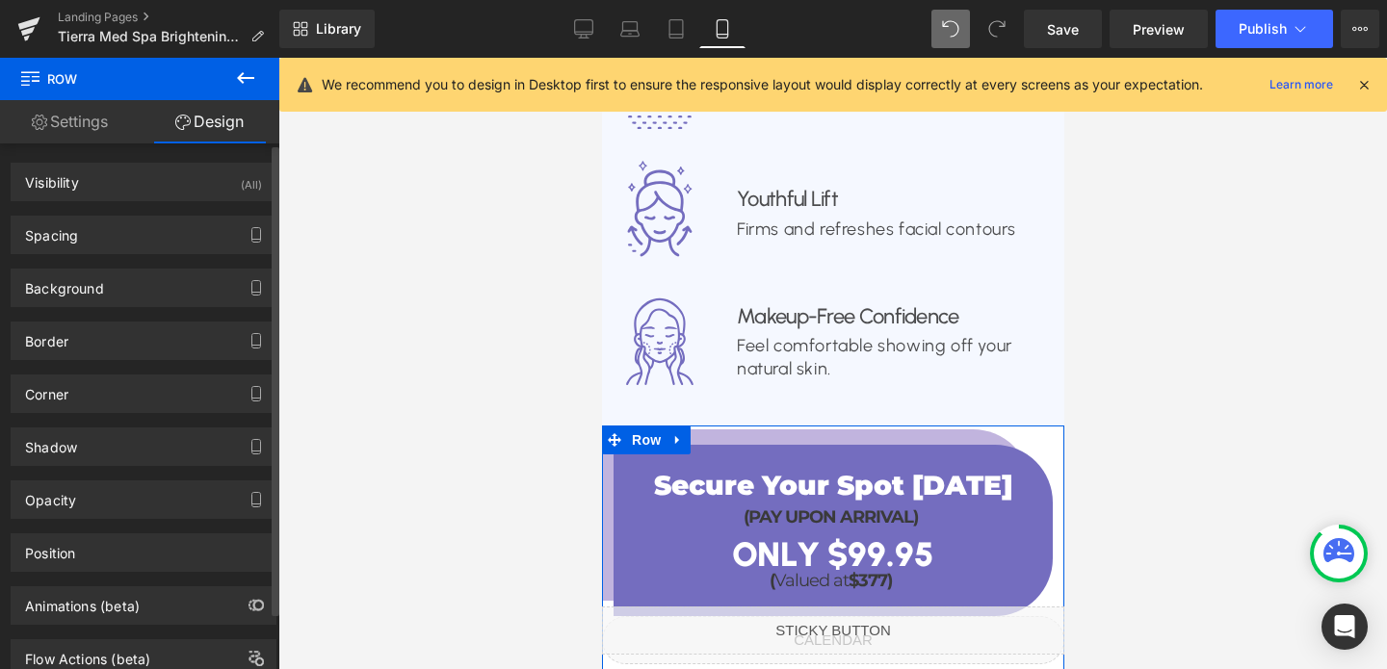
type input "0"
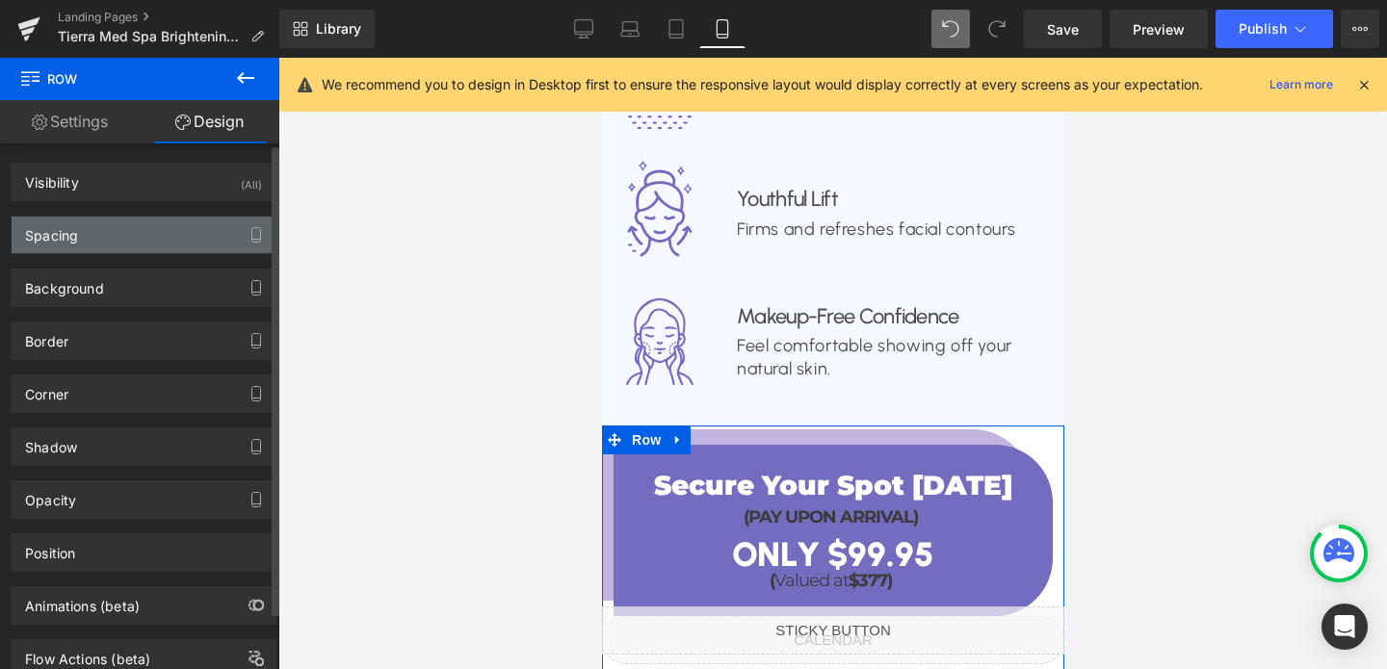
click at [117, 229] on div "Spacing" at bounding box center [144, 235] width 264 height 37
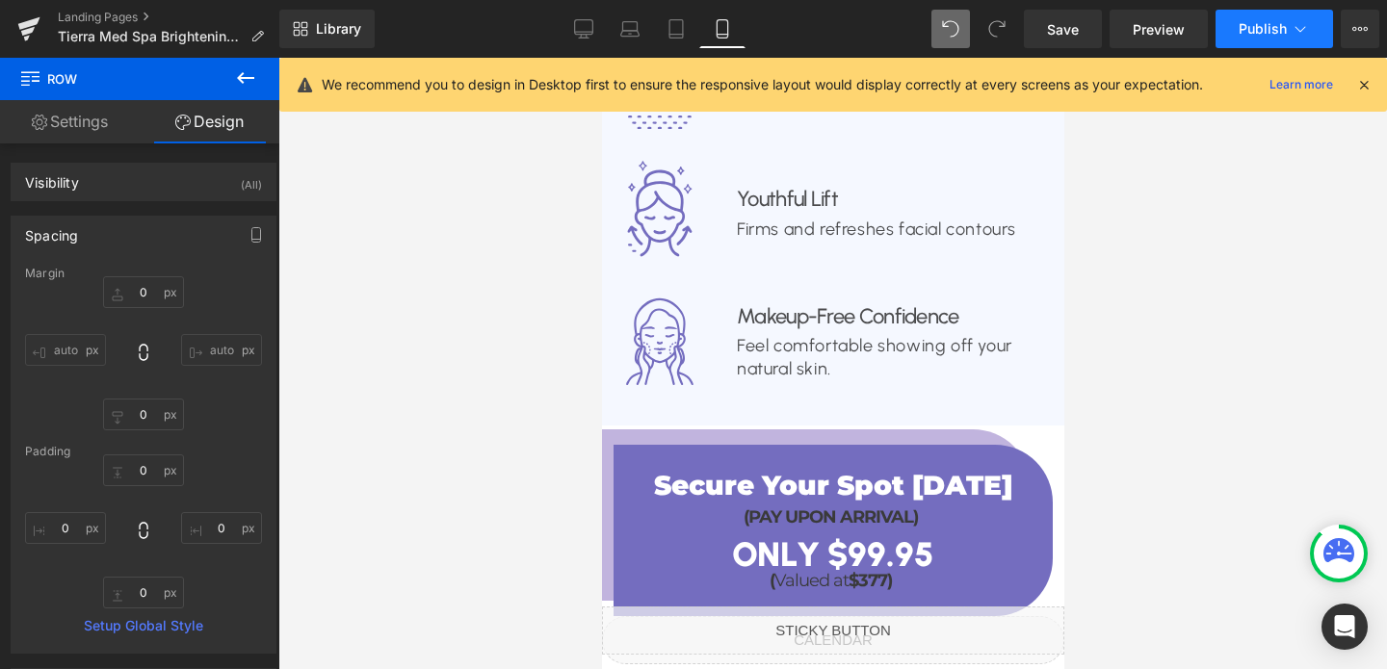
click at [1270, 24] on span "Publish" at bounding box center [1262, 28] width 48 height 15
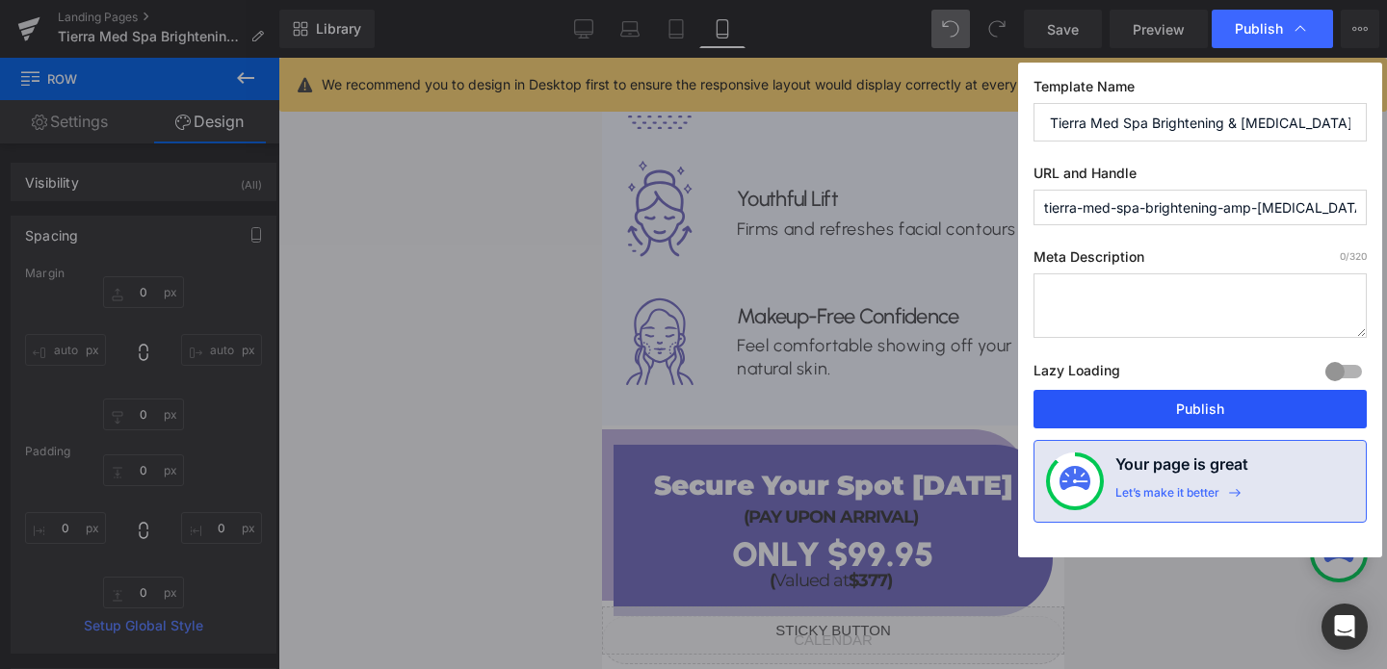
click at [1169, 412] on button "Publish" at bounding box center [1199, 409] width 333 height 39
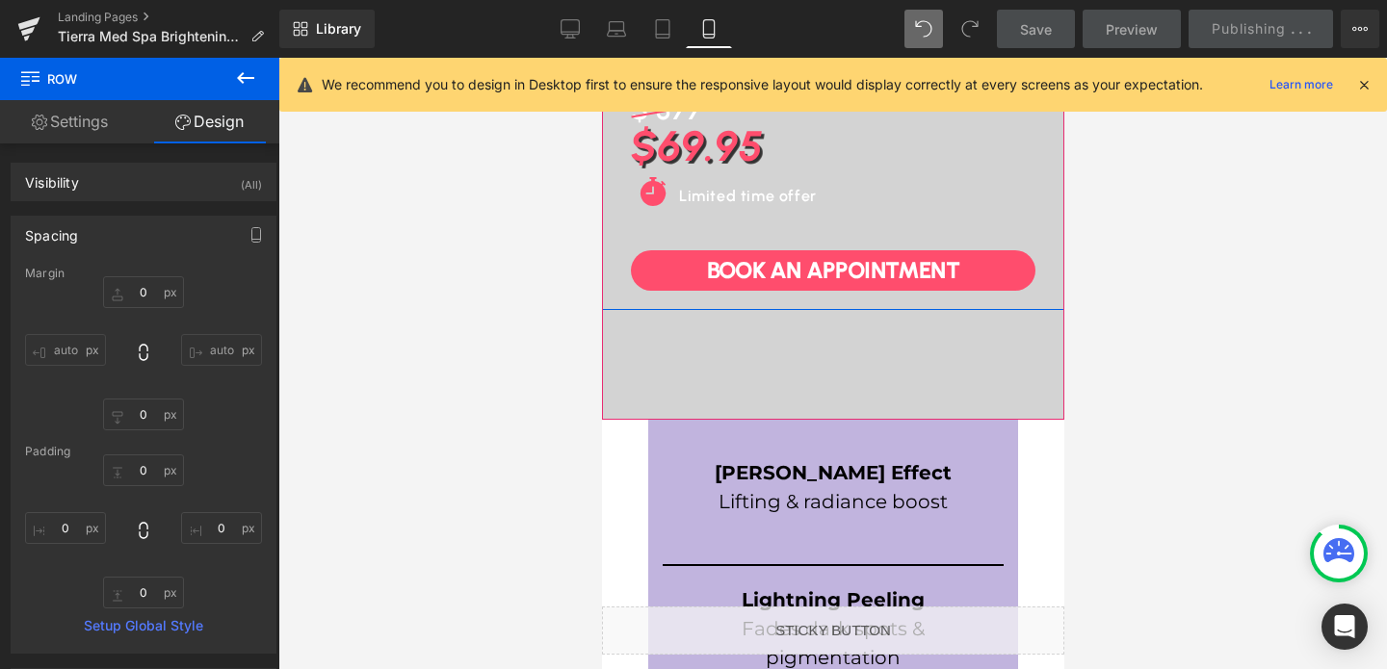
scroll to position [602, 0]
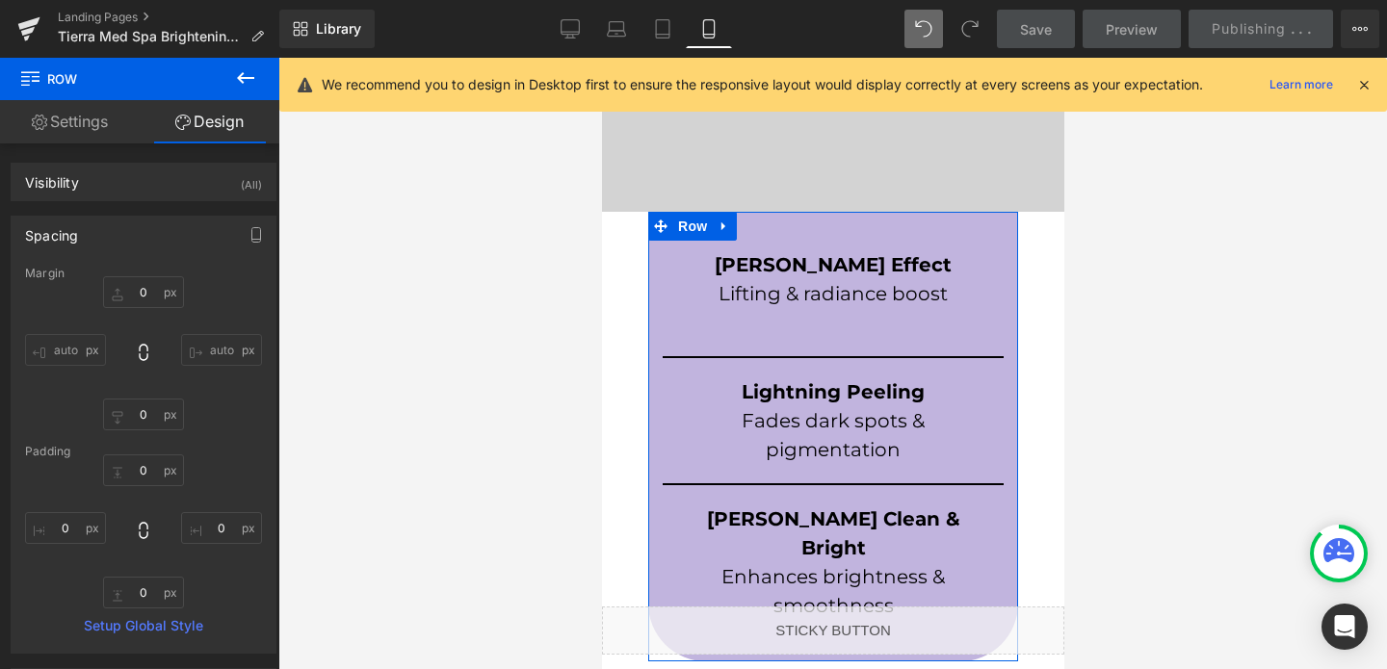
click at [655, 272] on div "Elizabeth Lift Effect Lifting & radiance boost Text Block Row Lightning Peeling…" at bounding box center [832, 446] width 370 height 430
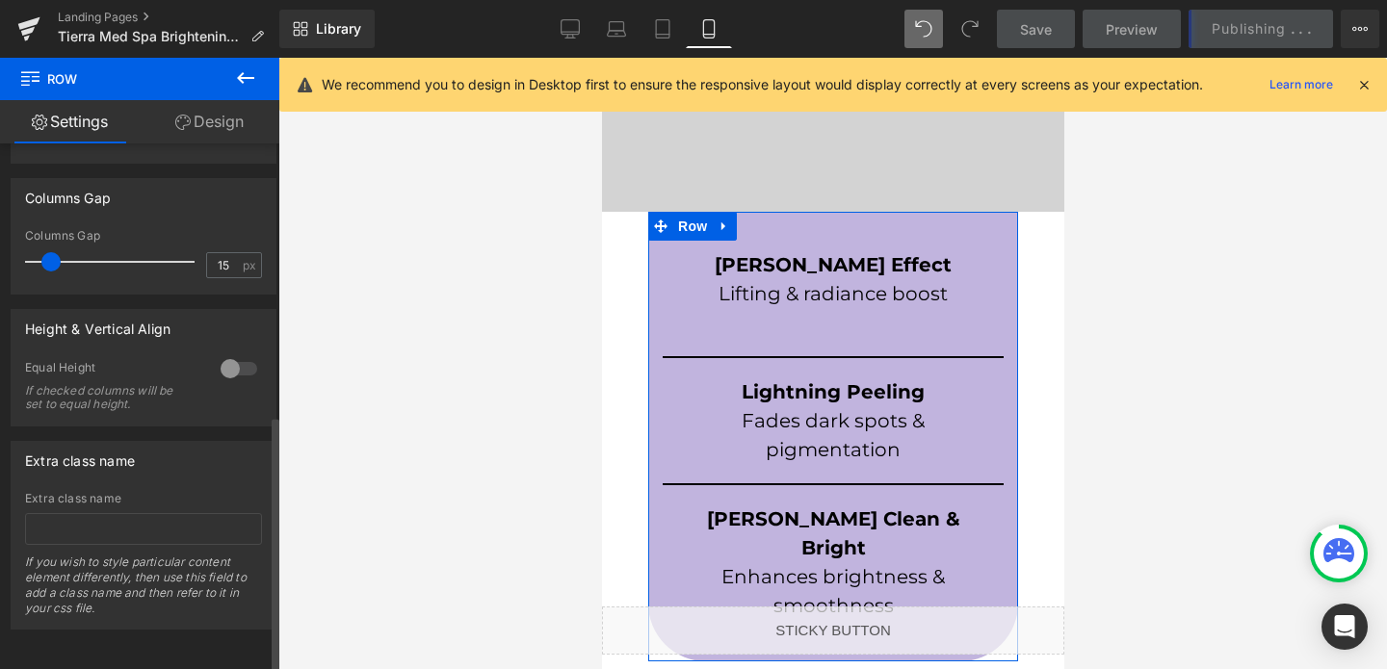
scroll to position [0, 0]
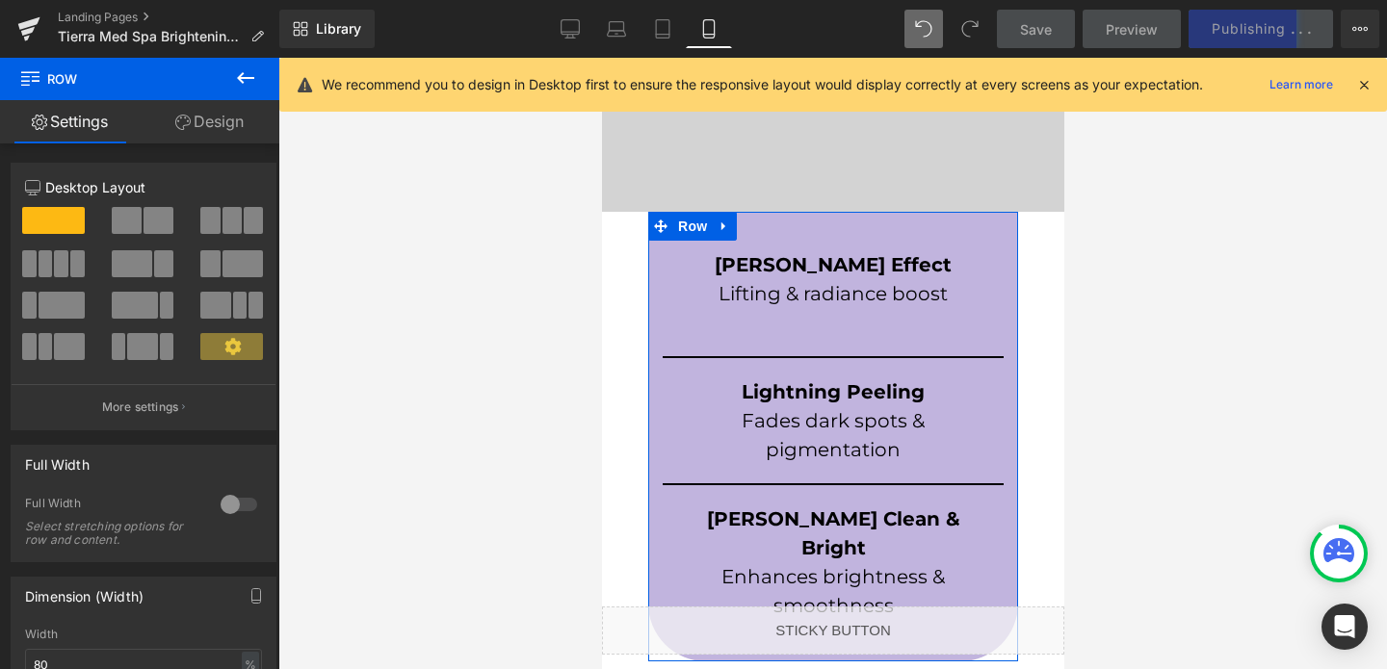
click at [220, 130] on link "Design" at bounding box center [210, 121] width 140 height 43
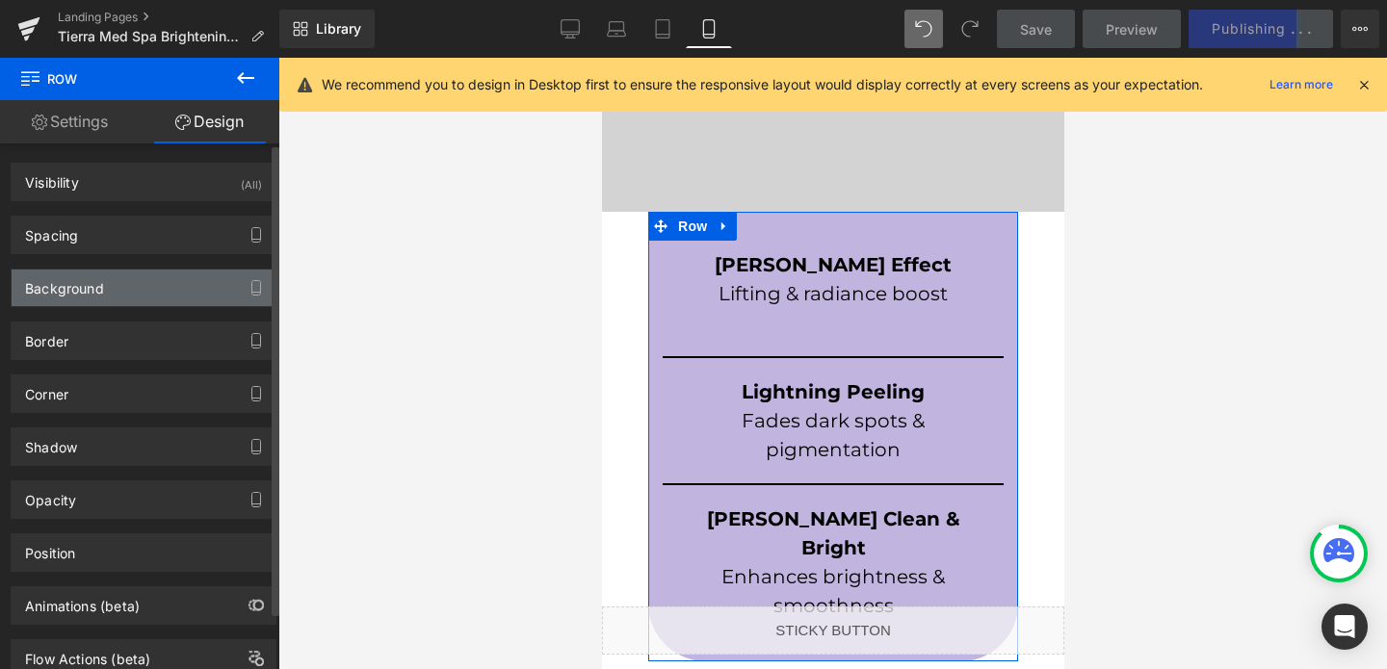
click at [65, 286] on div "Background" at bounding box center [64, 283] width 79 height 27
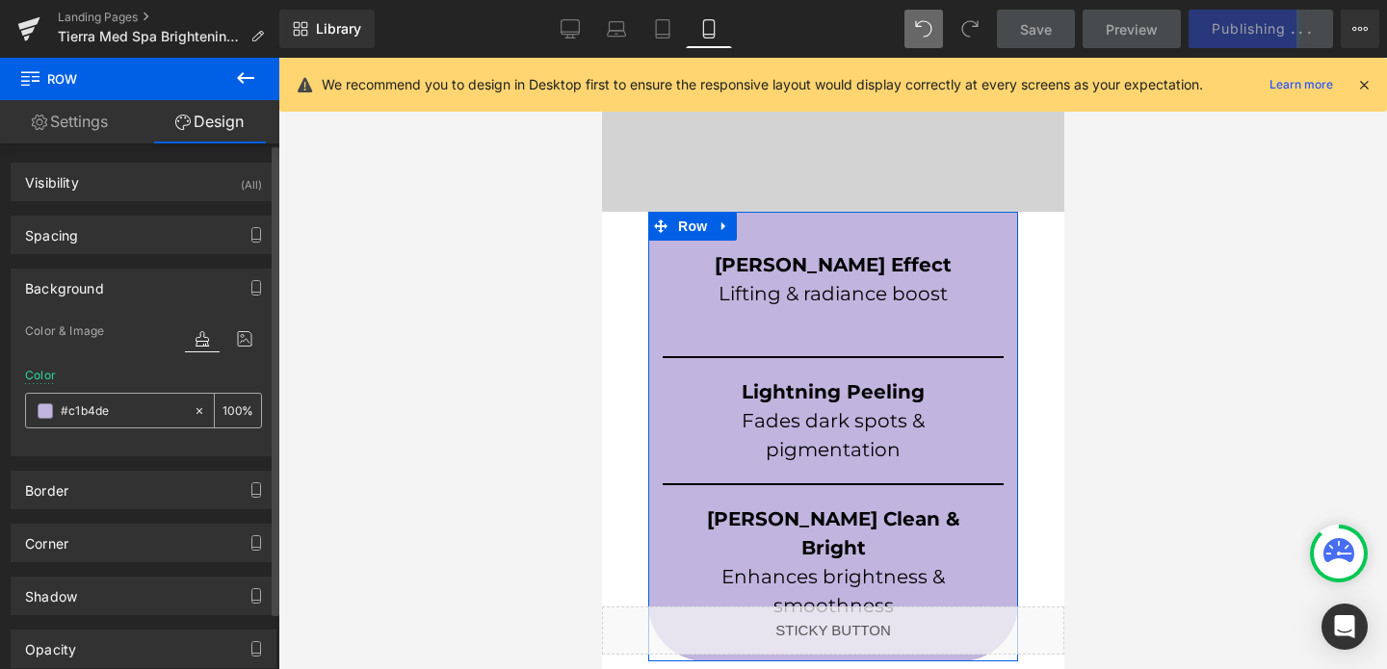
click at [91, 414] on input "#c1b4de" at bounding box center [122, 411] width 123 height 21
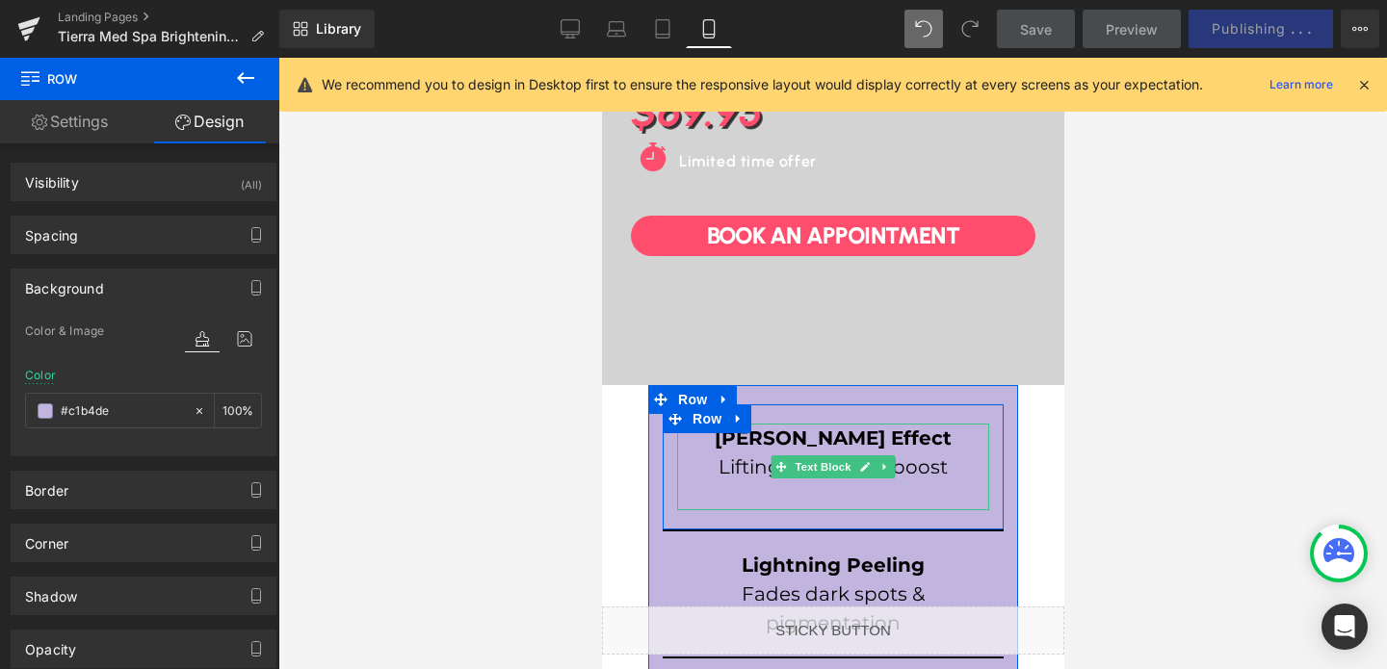
scroll to position [318, 0]
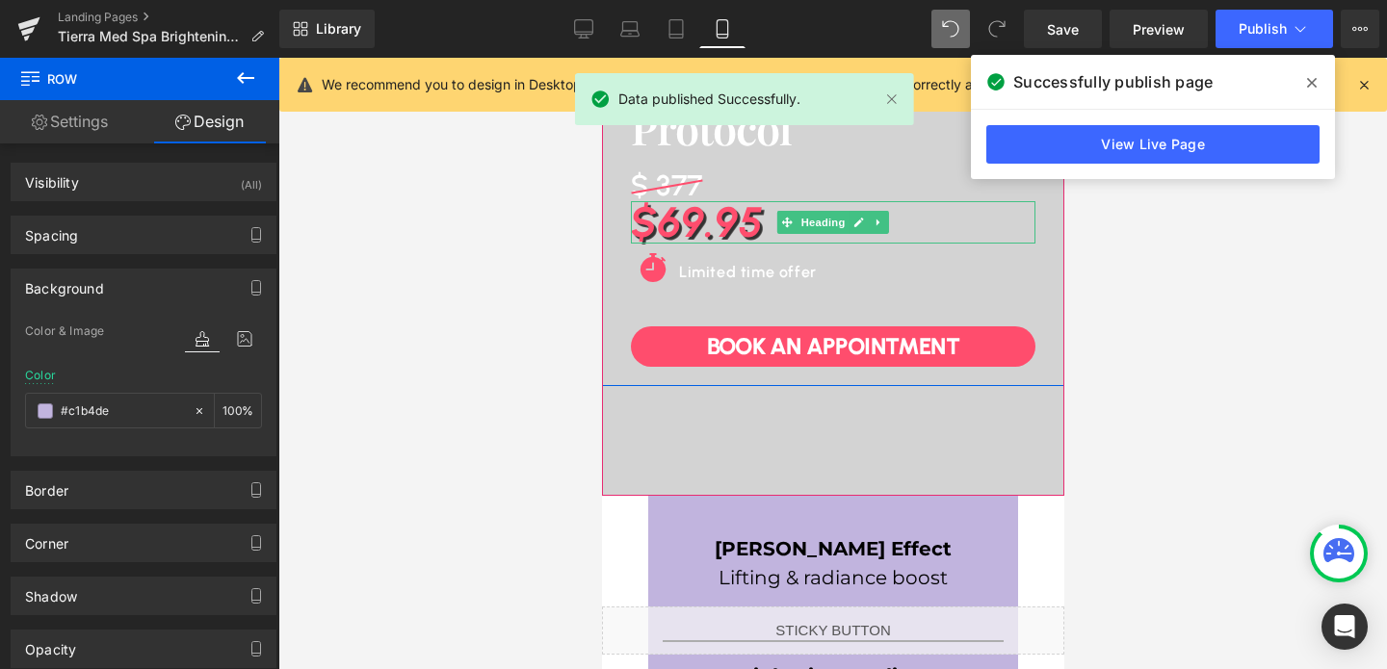
click at [699, 229] on h1 "$69.95" at bounding box center [832, 222] width 404 height 42
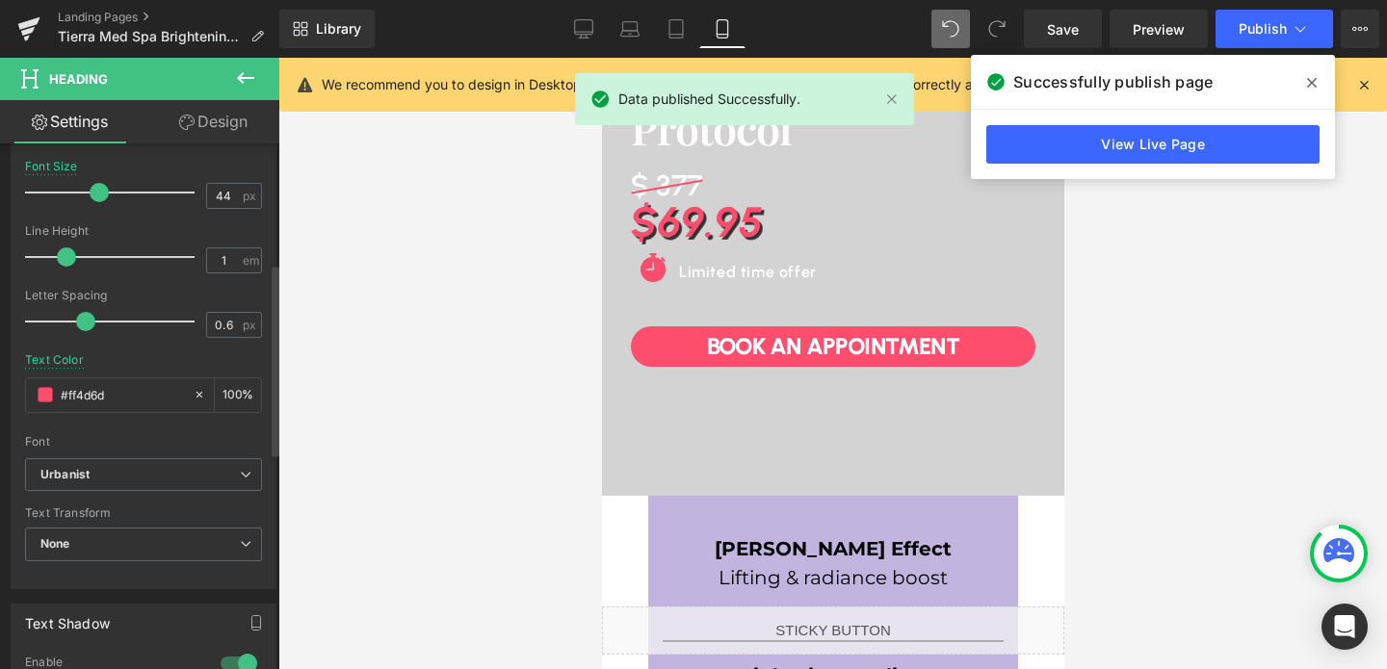
scroll to position [406, 0]
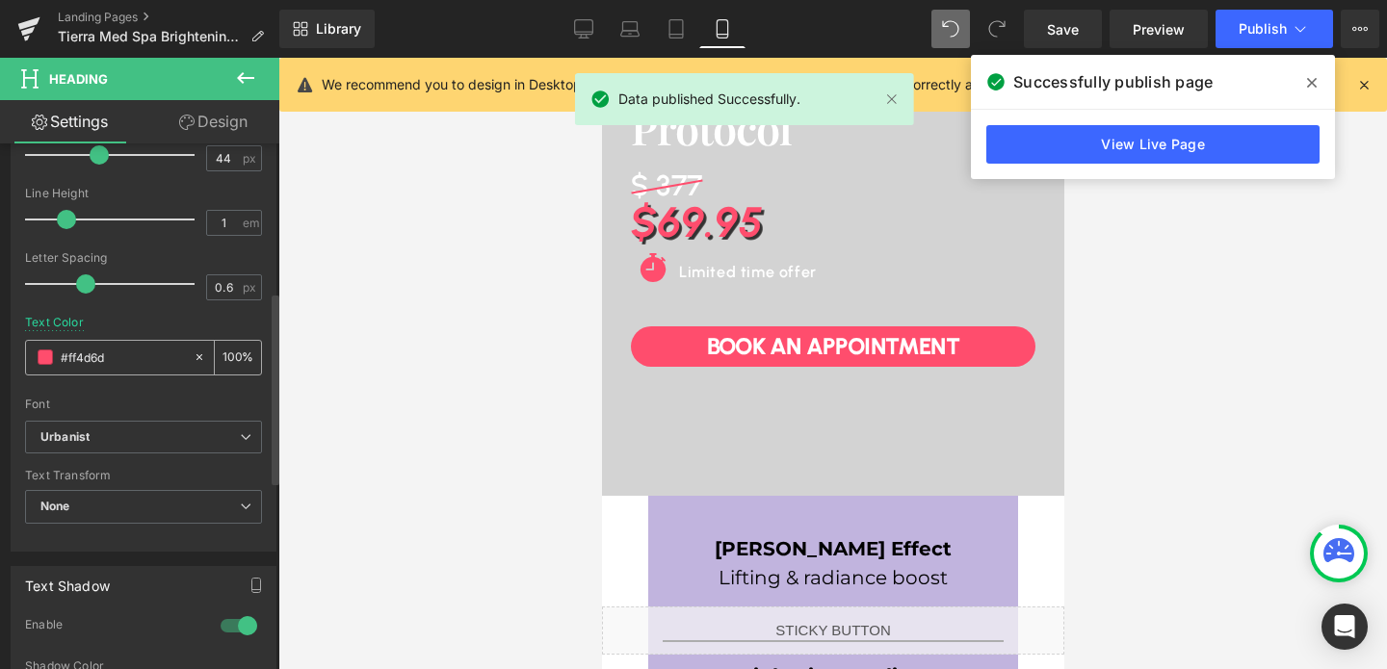
click at [103, 357] on input "#ff4d6d" at bounding box center [122, 357] width 123 height 21
type input "##c1b4de"
type input "0"
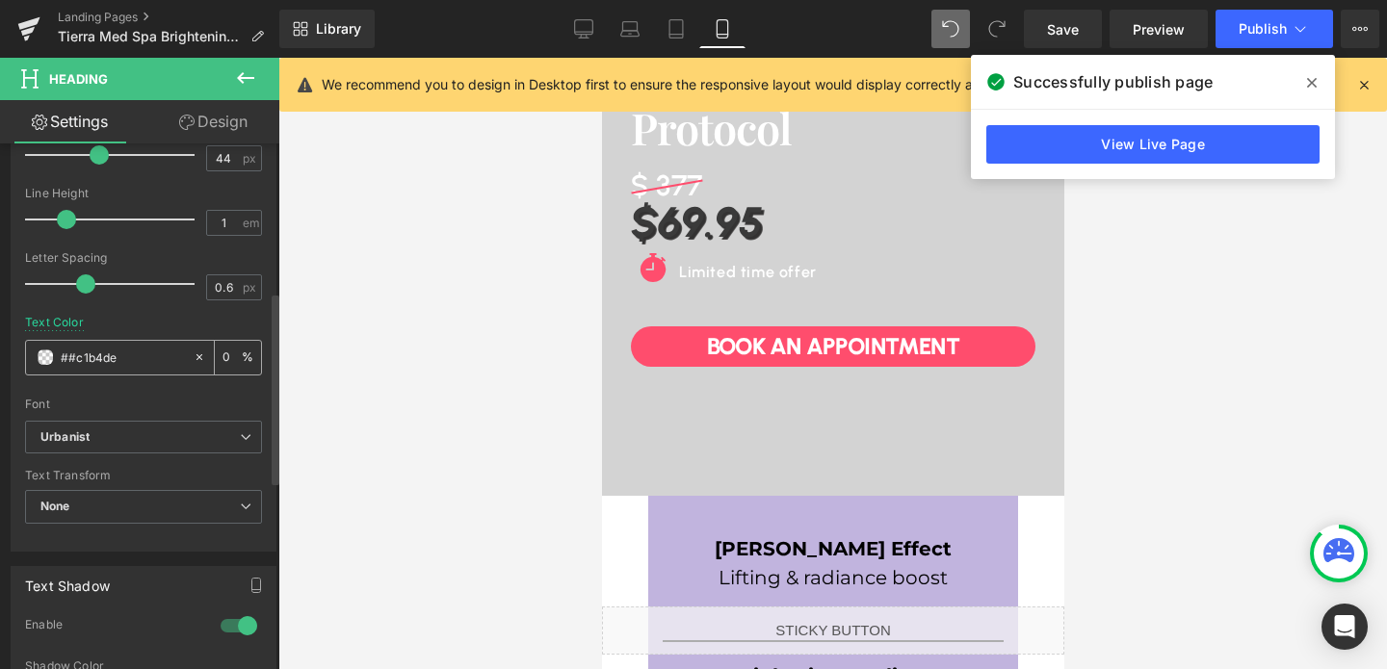
click at [65, 363] on input "##c1b4de" at bounding box center [122, 357] width 123 height 21
type input "#c1b4de"
type input "100"
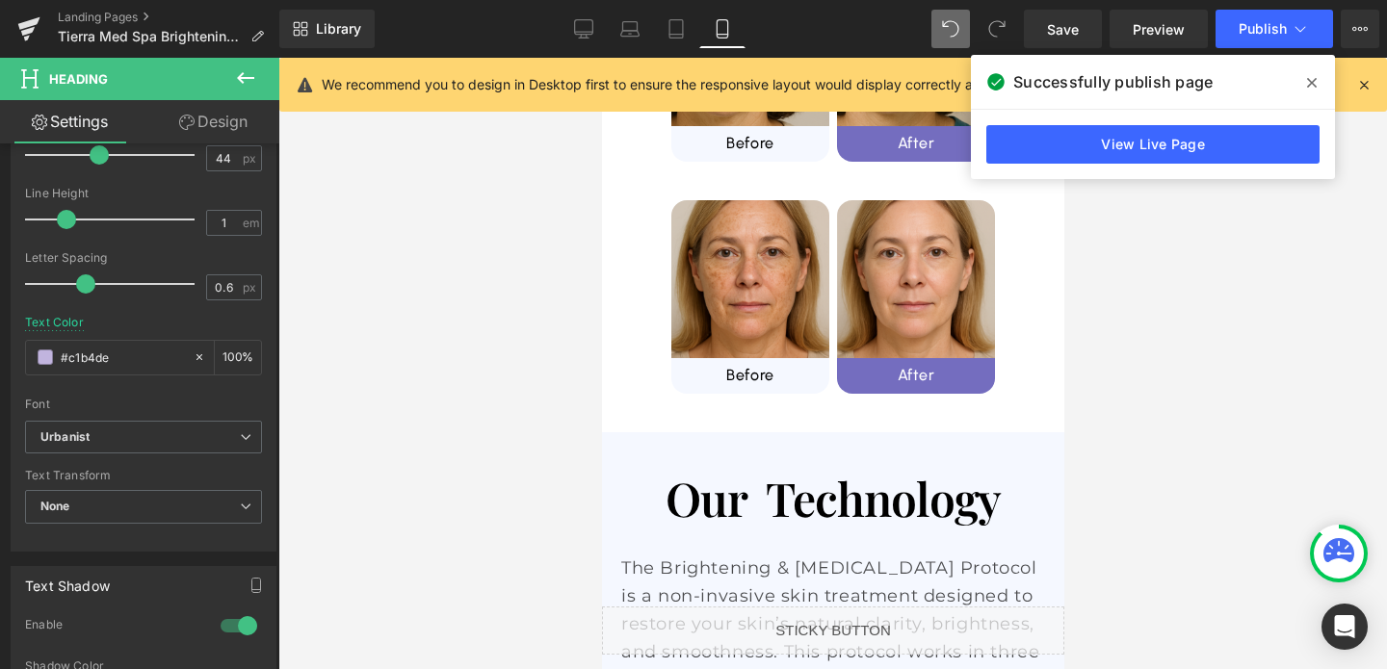
scroll to position [1537, 0]
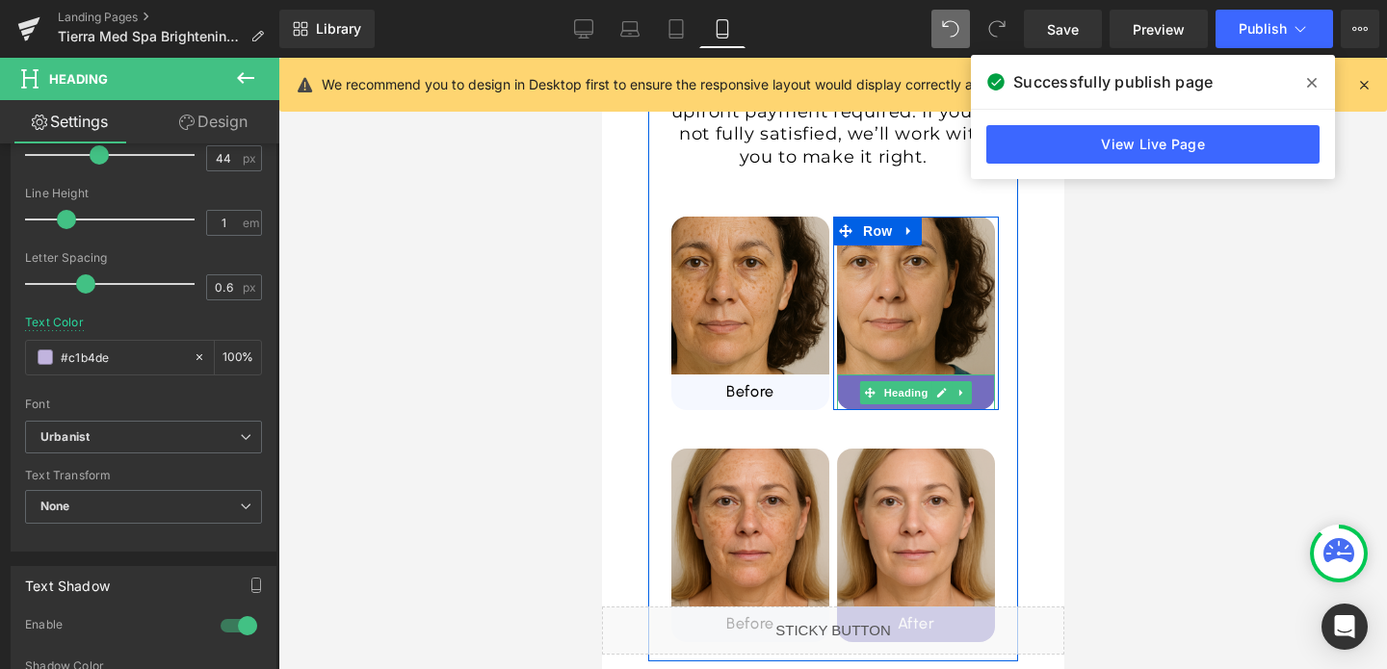
click at [844, 382] on h1 "After" at bounding box center [915, 392] width 158 height 20
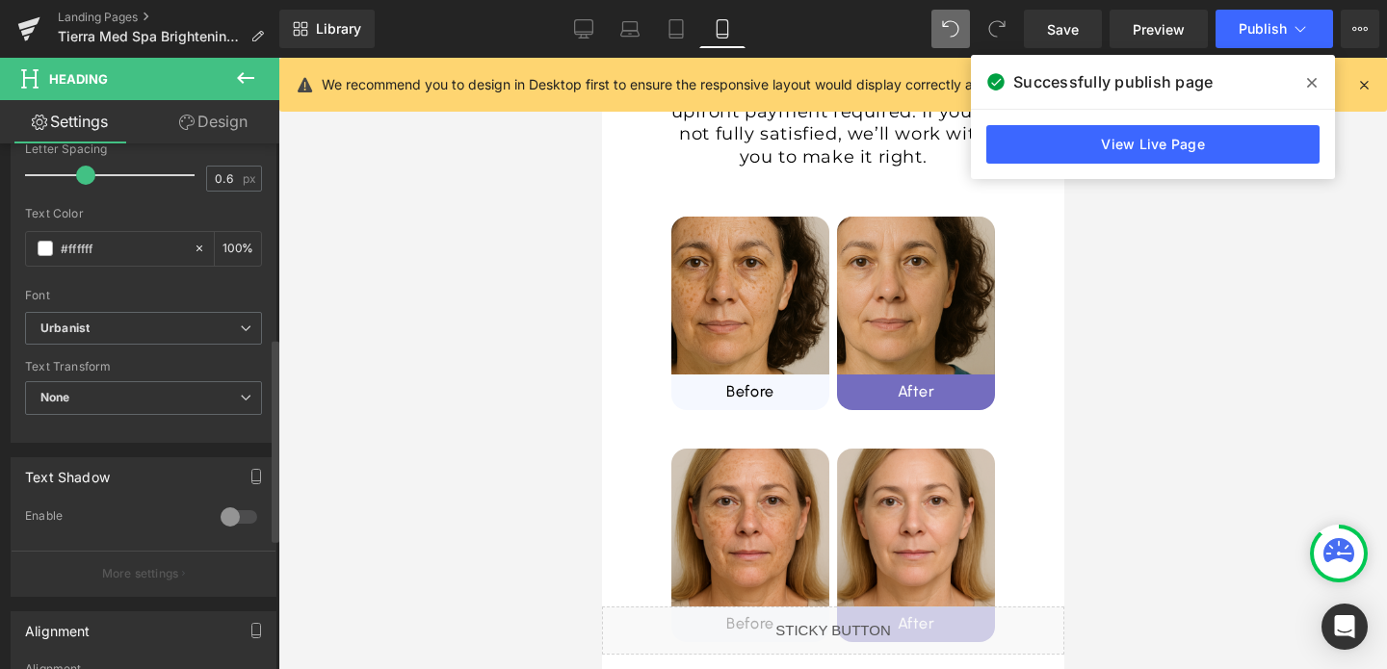
scroll to position [841, 0]
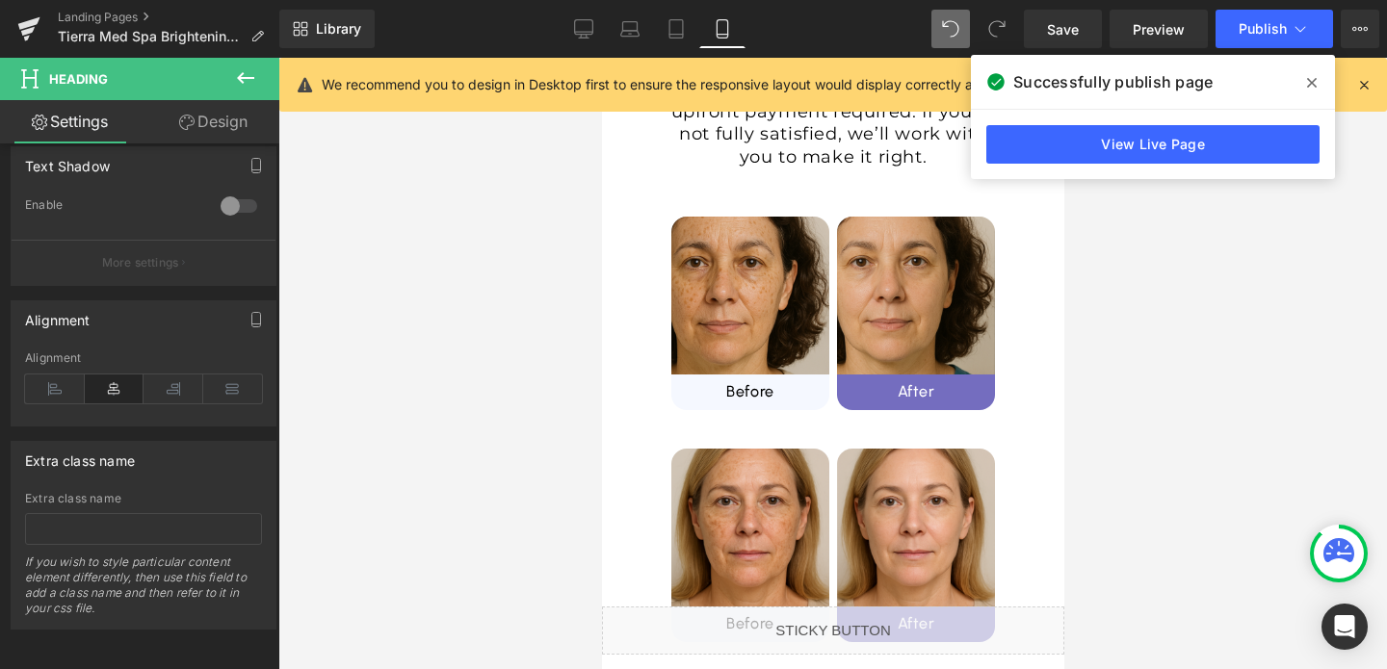
click at [212, 122] on link "Design" at bounding box center [213, 121] width 140 height 43
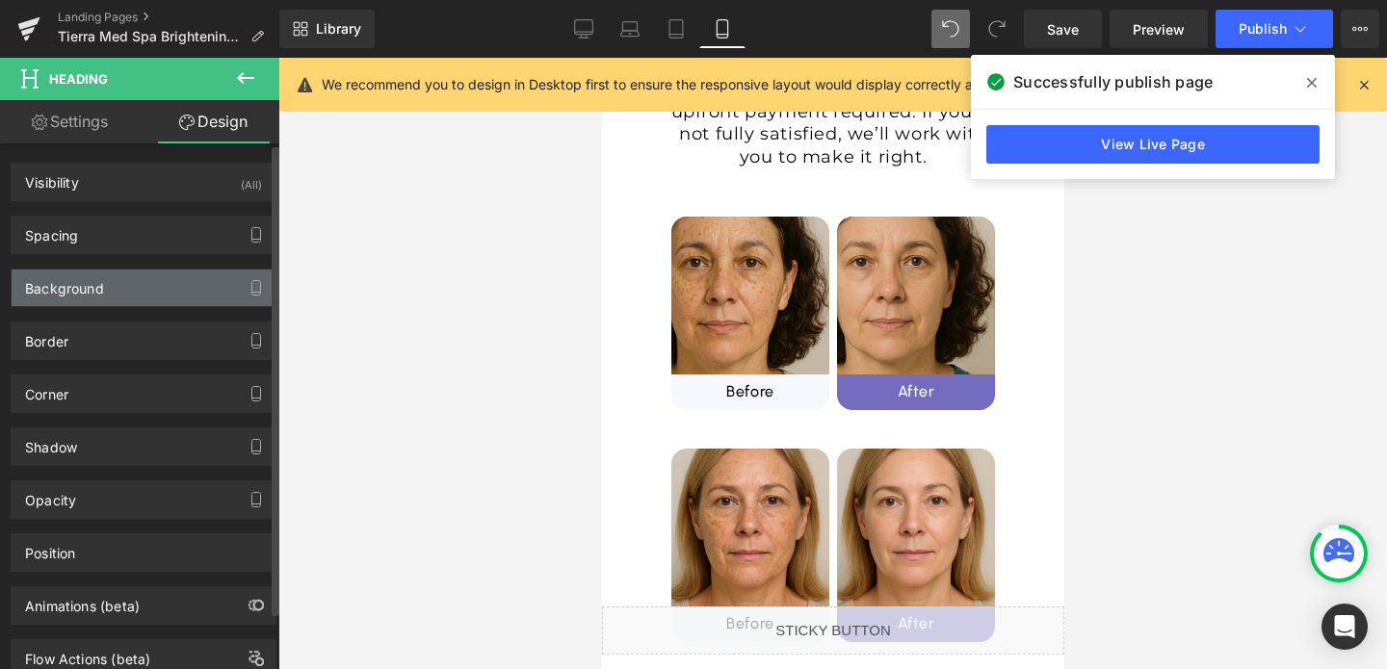
click at [80, 280] on div "Background" at bounding box center [64, 283] width 79 height 27
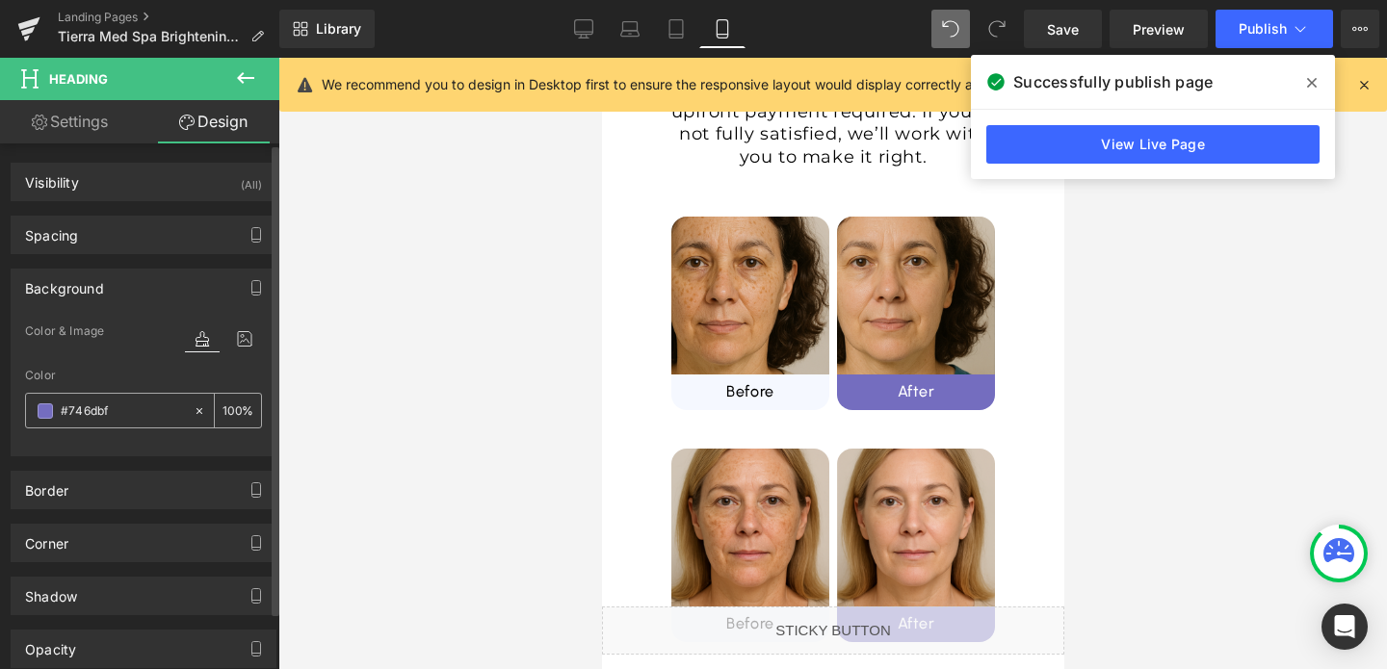
click at [76, 405] on input "#746dbf" at bounding box center [122, 411] width 123 height 21
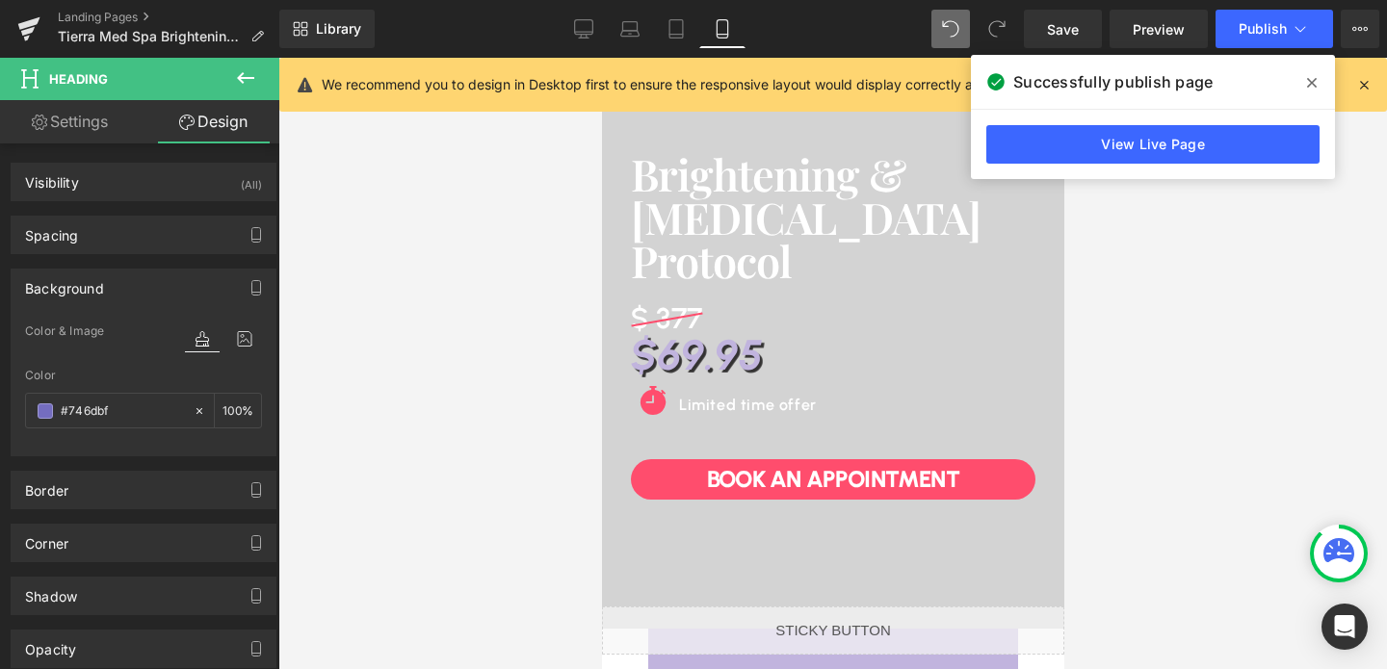
scroll to position [143, 0]
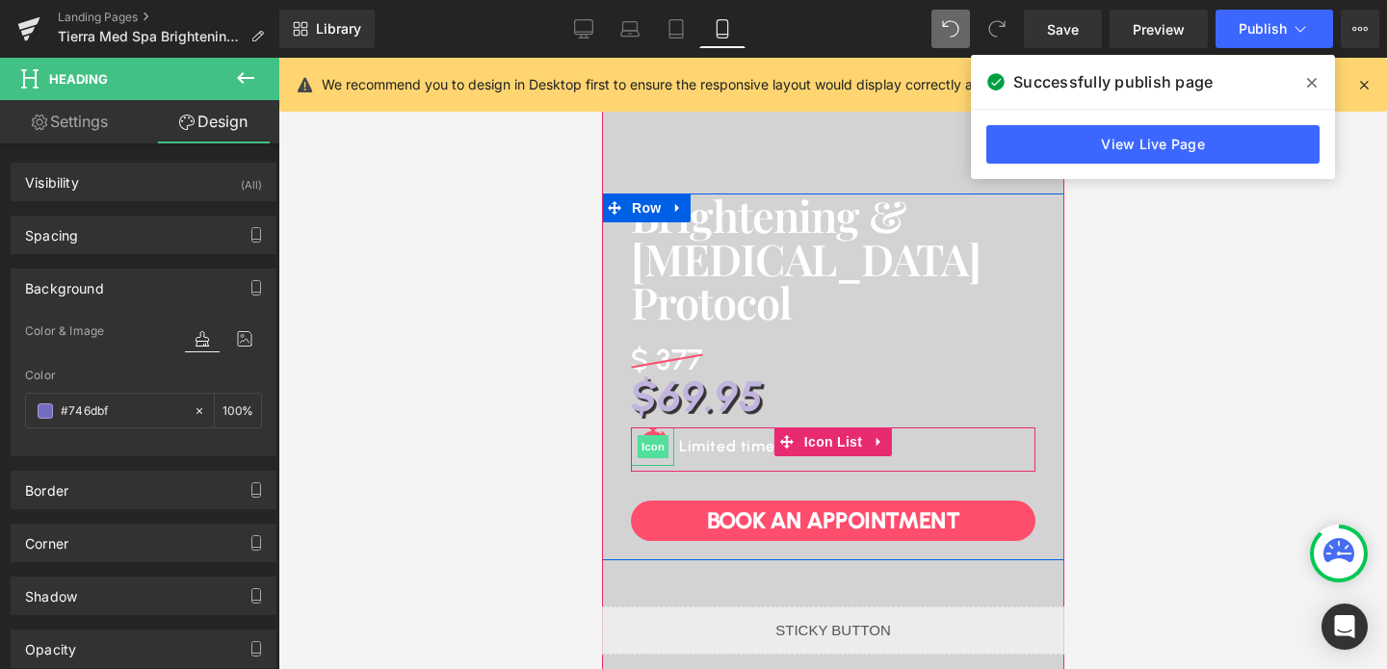
click at [656, 439] on span "Icon" at bounding box center [651, 446] width 31 height 23
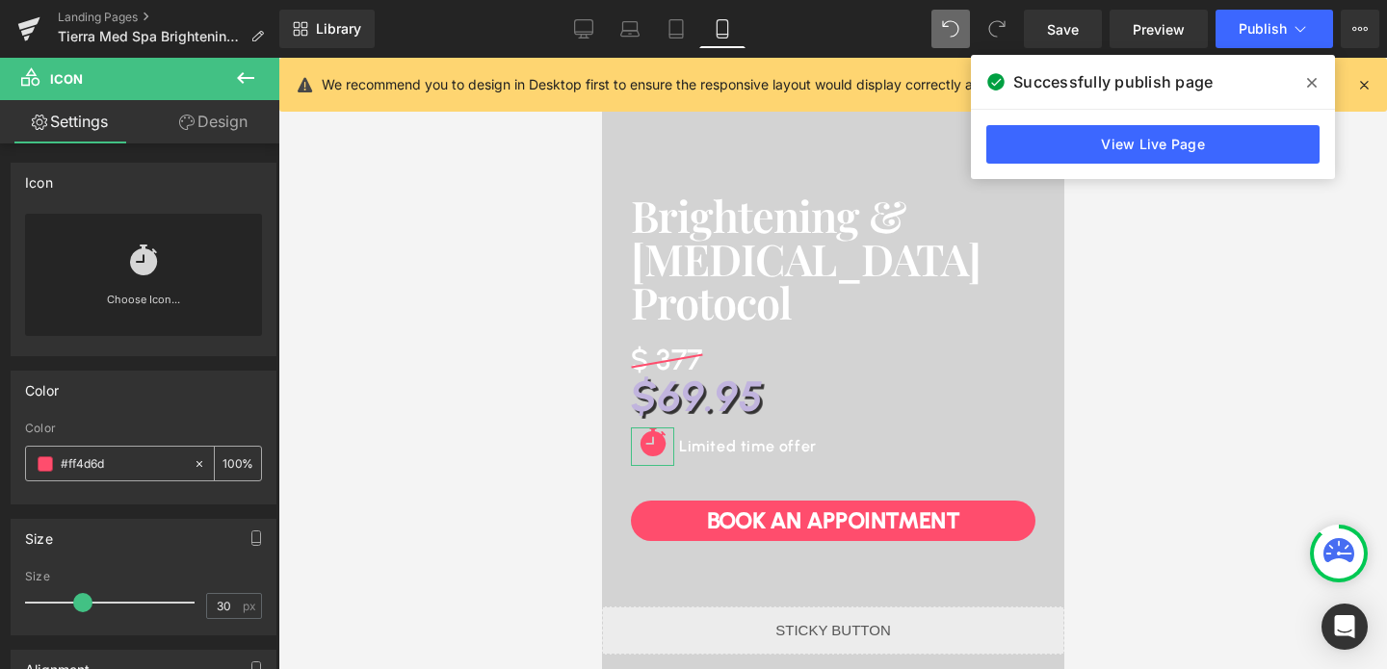
click at [162, 472] on input "#ff4d6d" at bounding box center [122, 464] width 123 height 21
paste input "746dbf"
type input "#746dbf"
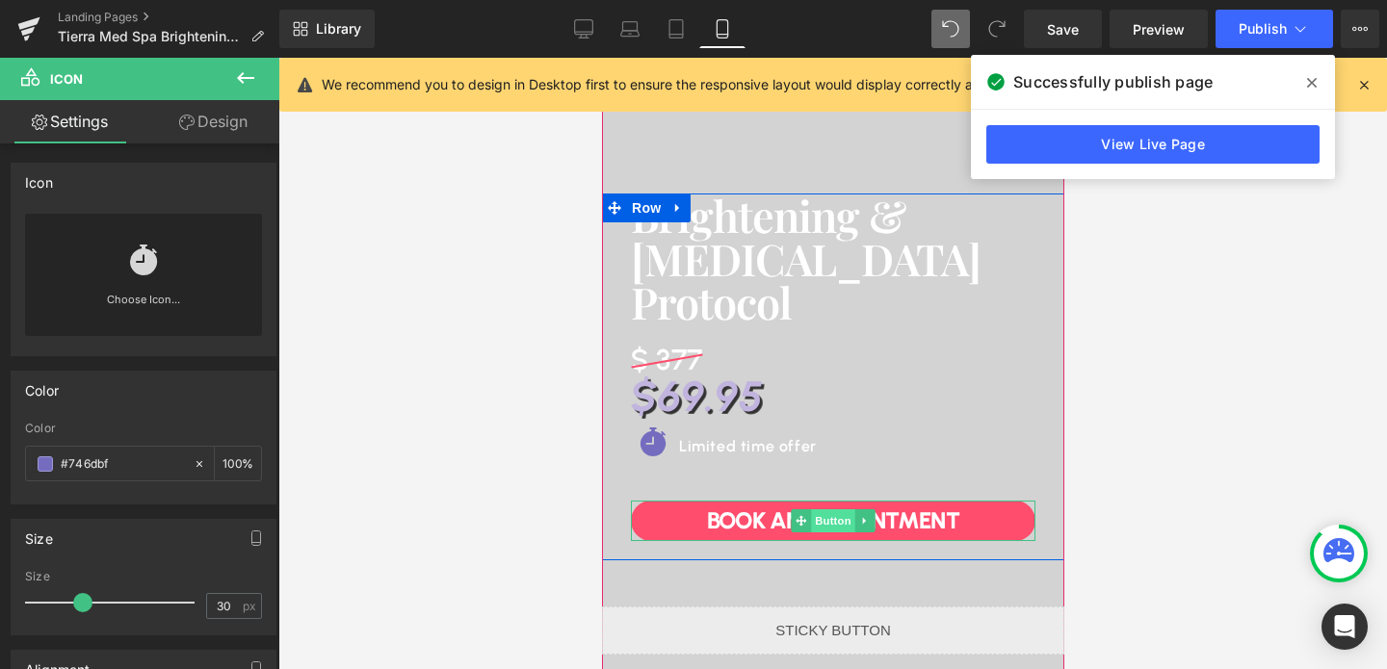
click at [826, 513] on span "Button" at bounding box center [832, 520] width 44 height 23
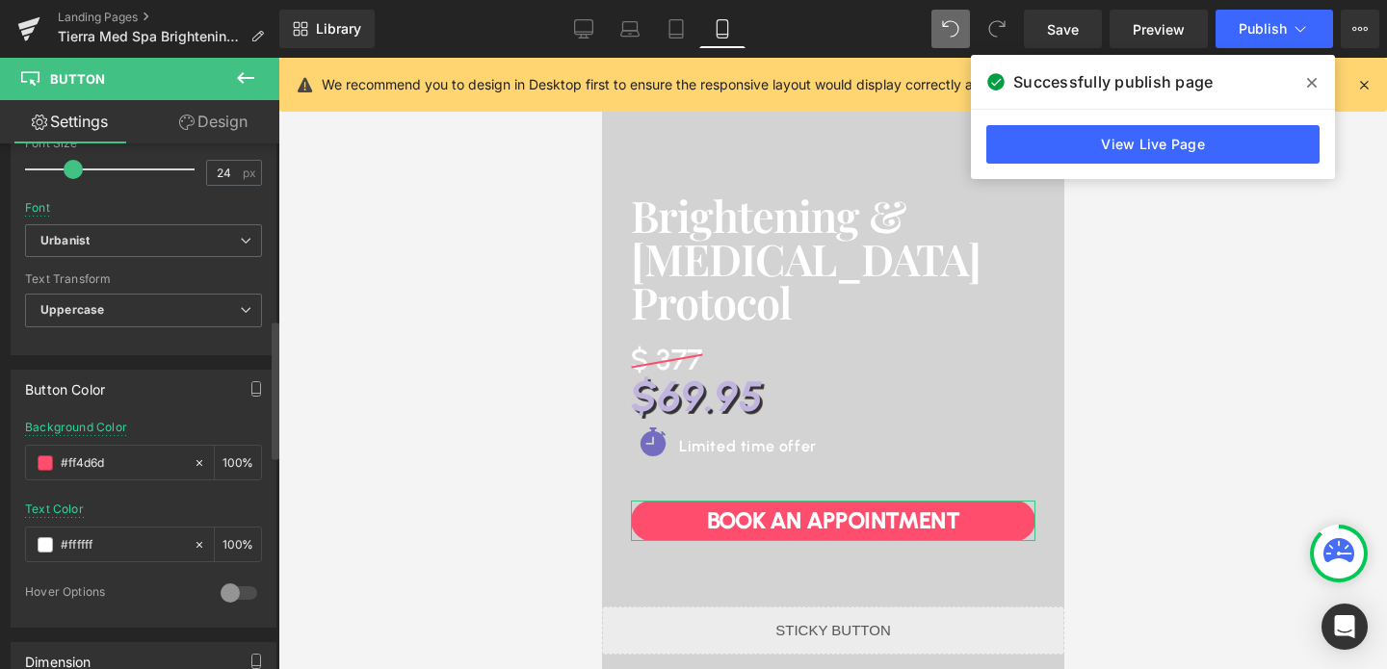
scroll to position [724, 0]
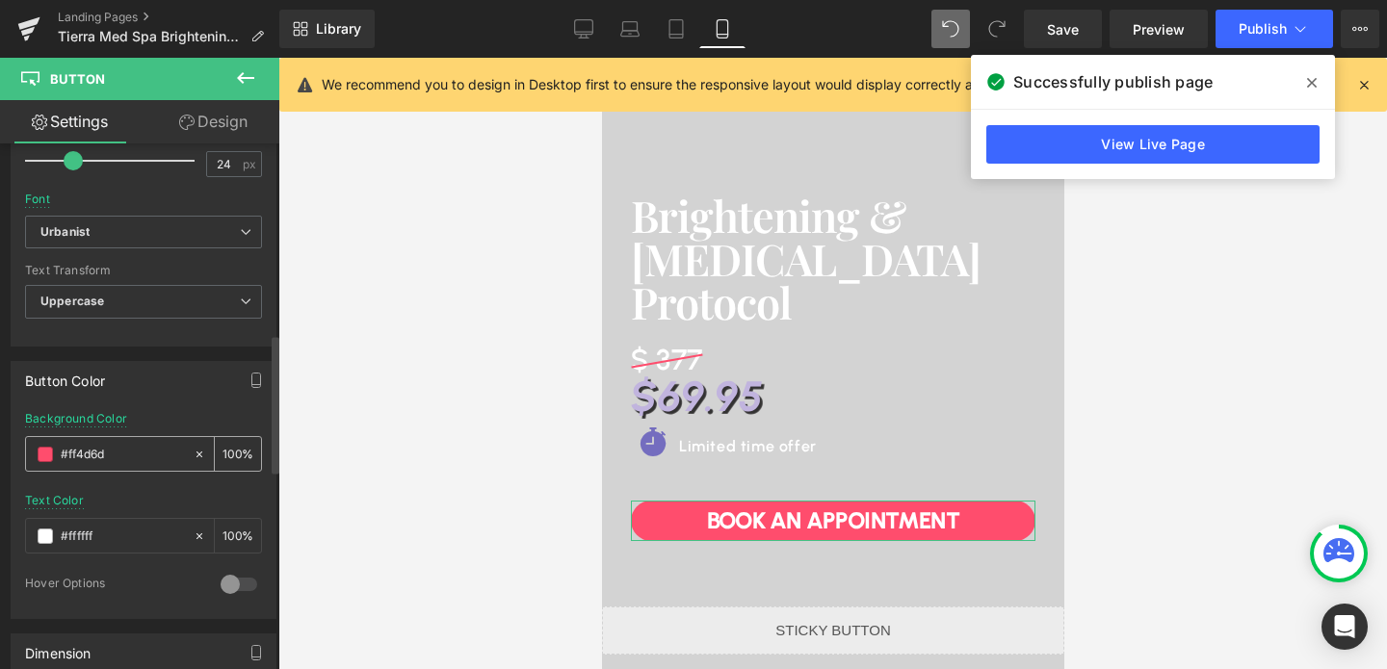
click at [116, 454] on input "#ff4d6d" at bounding box center [122, 454] width 123 height 21
paste input "746dbf"
type input "#746dbf"
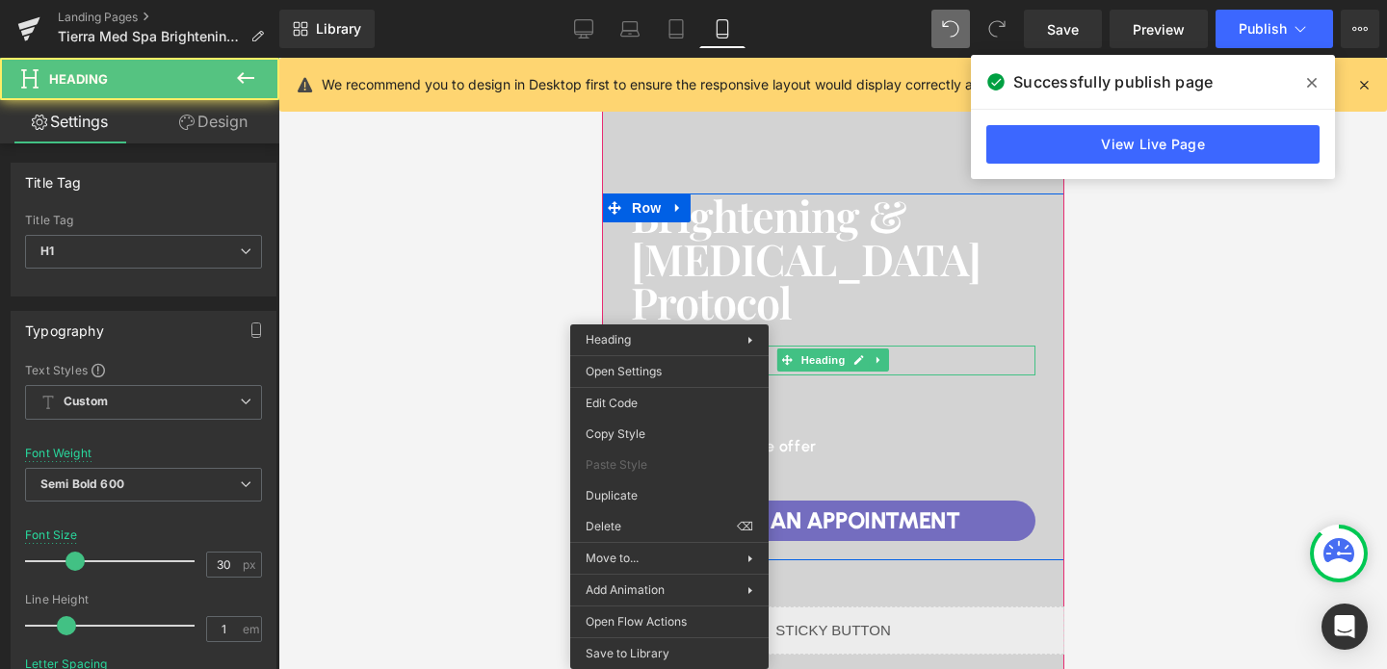
click at [668, 364] on h1 "$ 377" at bounding box center [666, 360] width 72 height 29
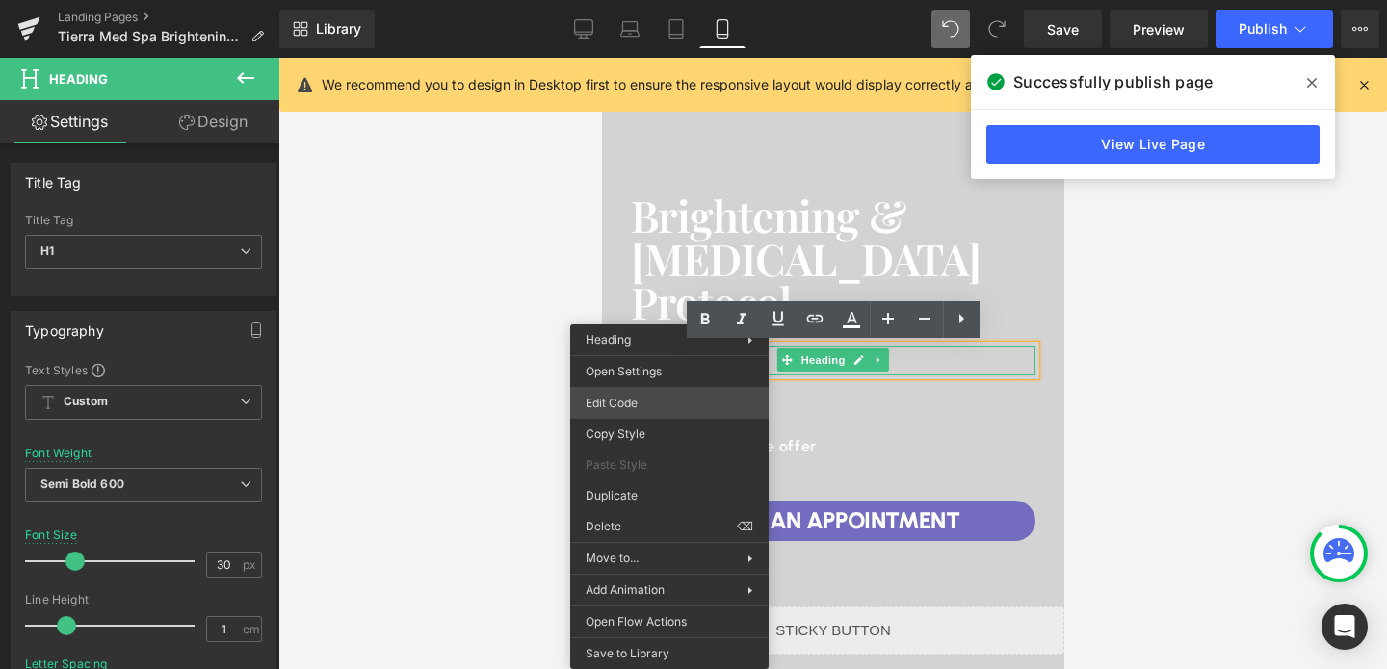
click at [628, 0] on div "Button You are previewing how the will restyle your page. You can not edit Elem…" at bounding box center [693, 0] width 1387 height 0
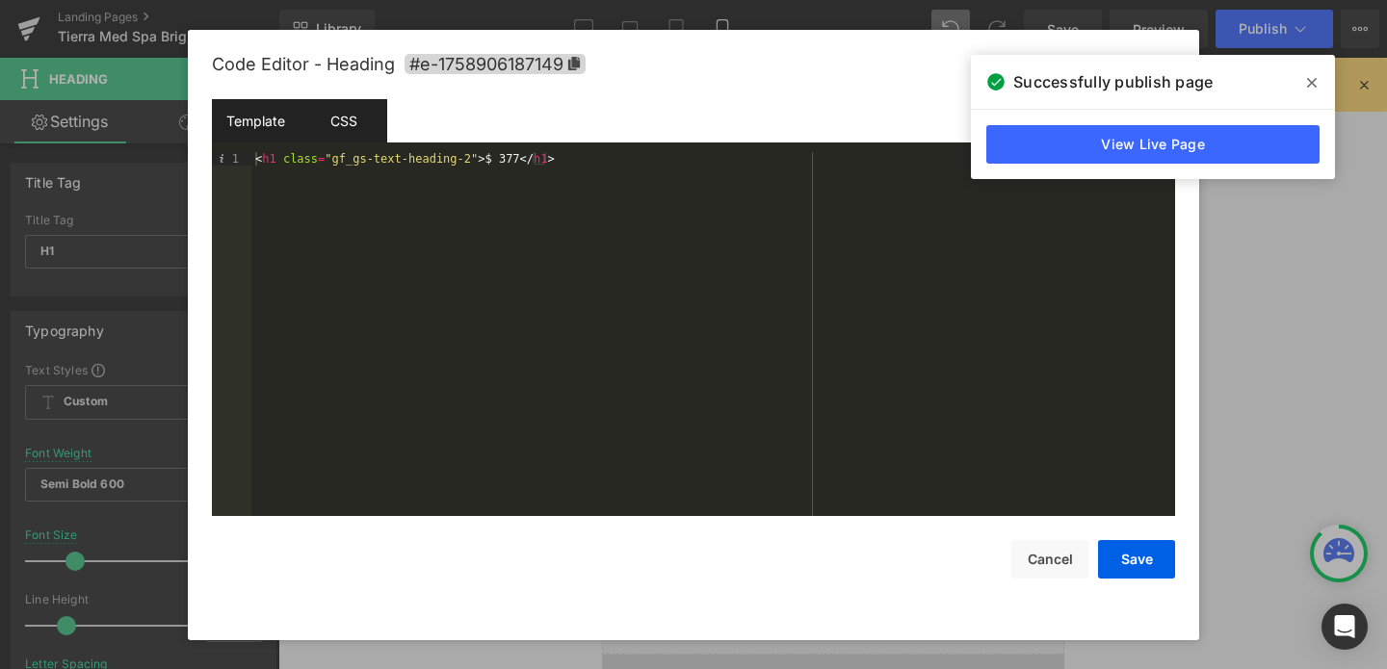
click at [344, 110] on div "CSS" at bounding box center [343, 120] width 88 height 43
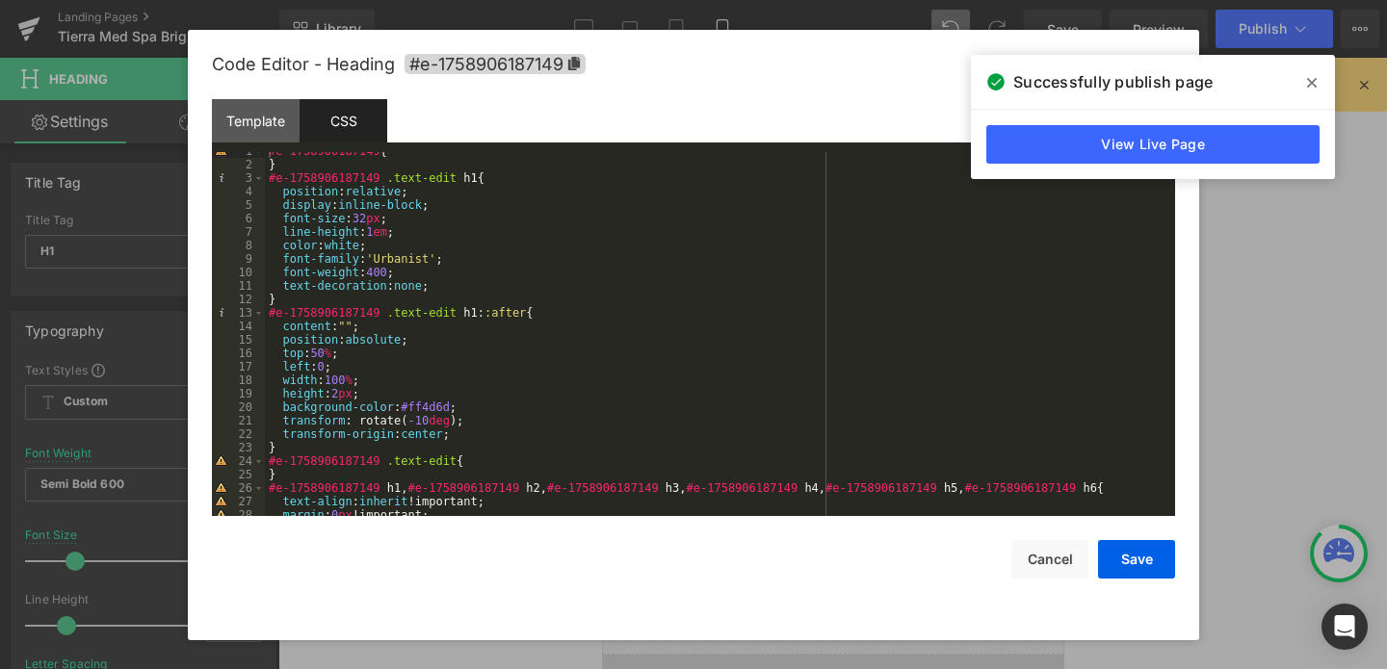
scroll to position [0, 0]
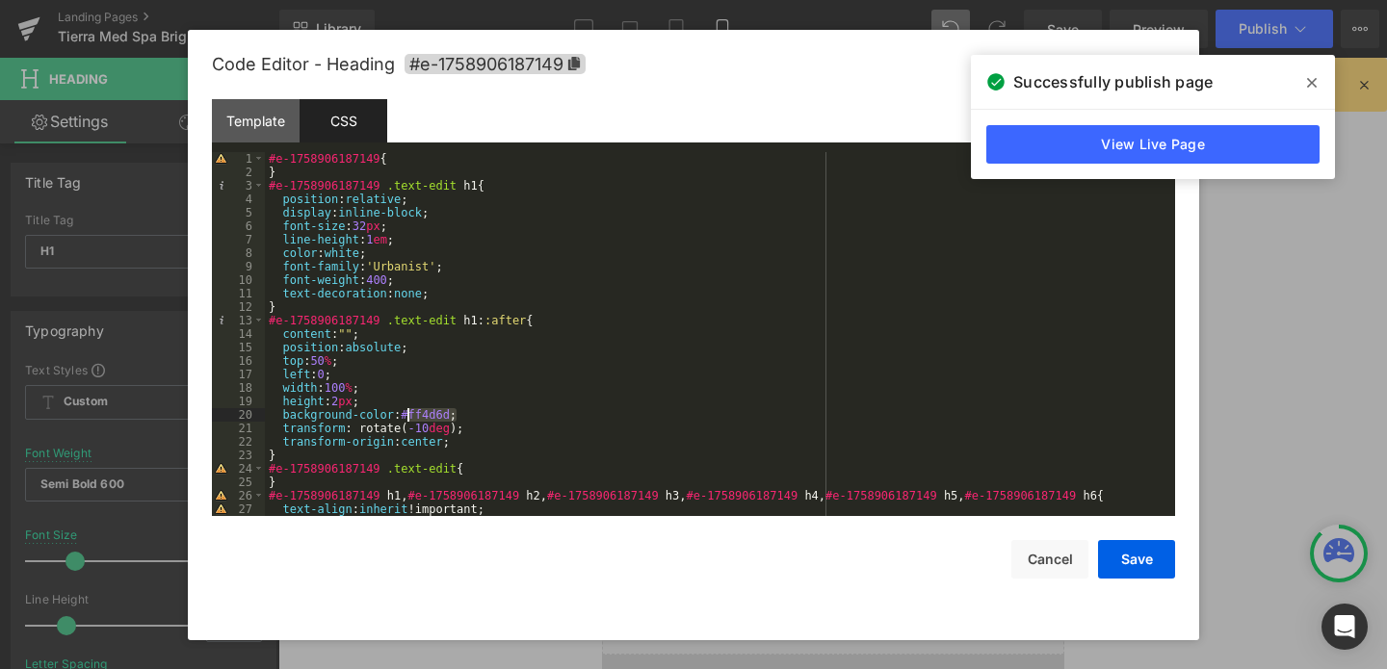
drag, startPoint x: 457, startPoint y: 413, endPoint x: 408, endPoint y: 412, distance: 49.1
click at [406, 411] on div "#e-1758906187149 { } #e-1758906187149 .text-edit h1 { position : relative ; dis…" at bounding box center [716, 347] width 902 height 391
click at [1121, 557] on button "Save" at bounding box center [1136, 559] width 77 height 39
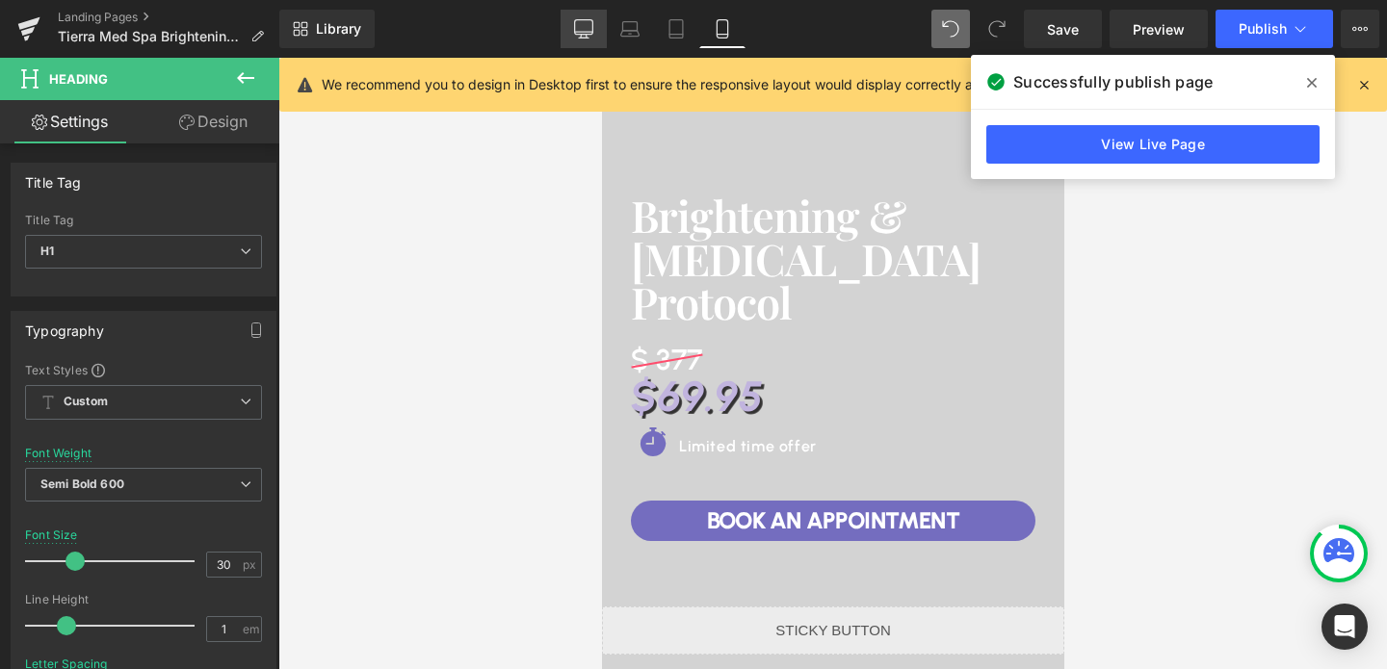
click at [590, 32] on icon at bounding box center [584, 32] width 18 height 0
type input "32"
type input "0"
type input "100"
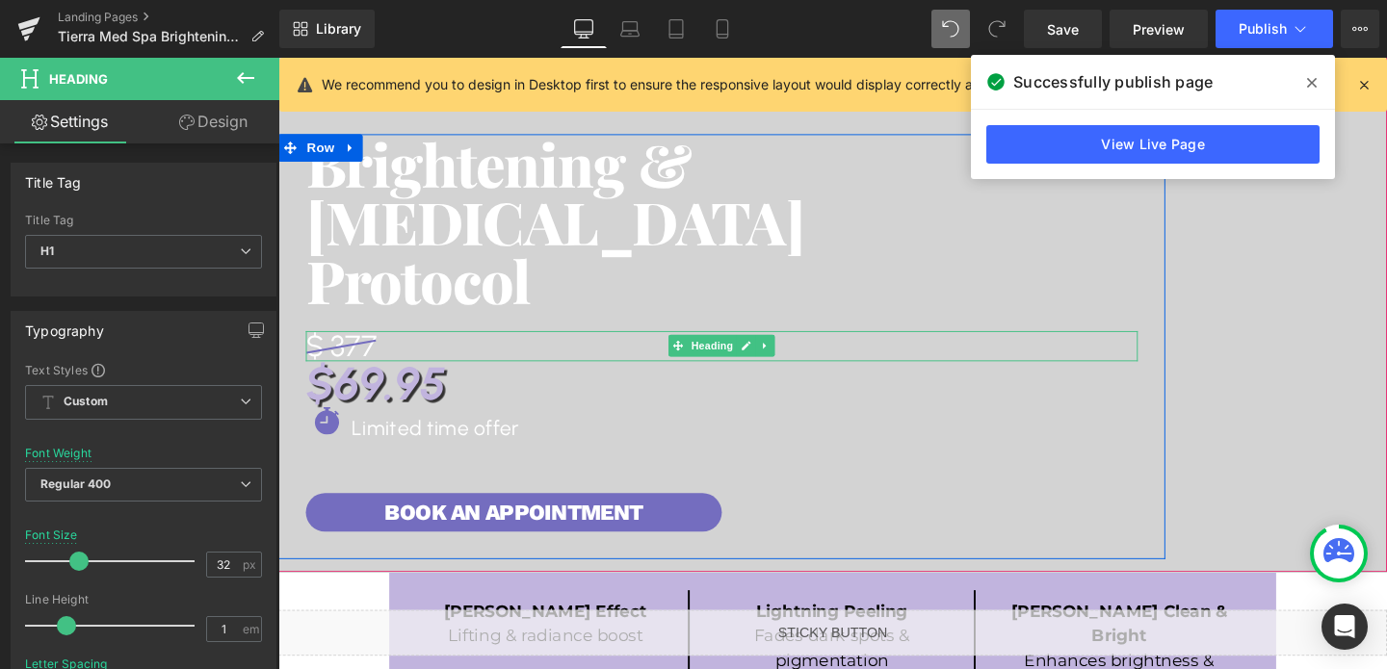
click at [330, 356] on h1 "$ 377" at bounding box center [344, 361] width 74 height 31
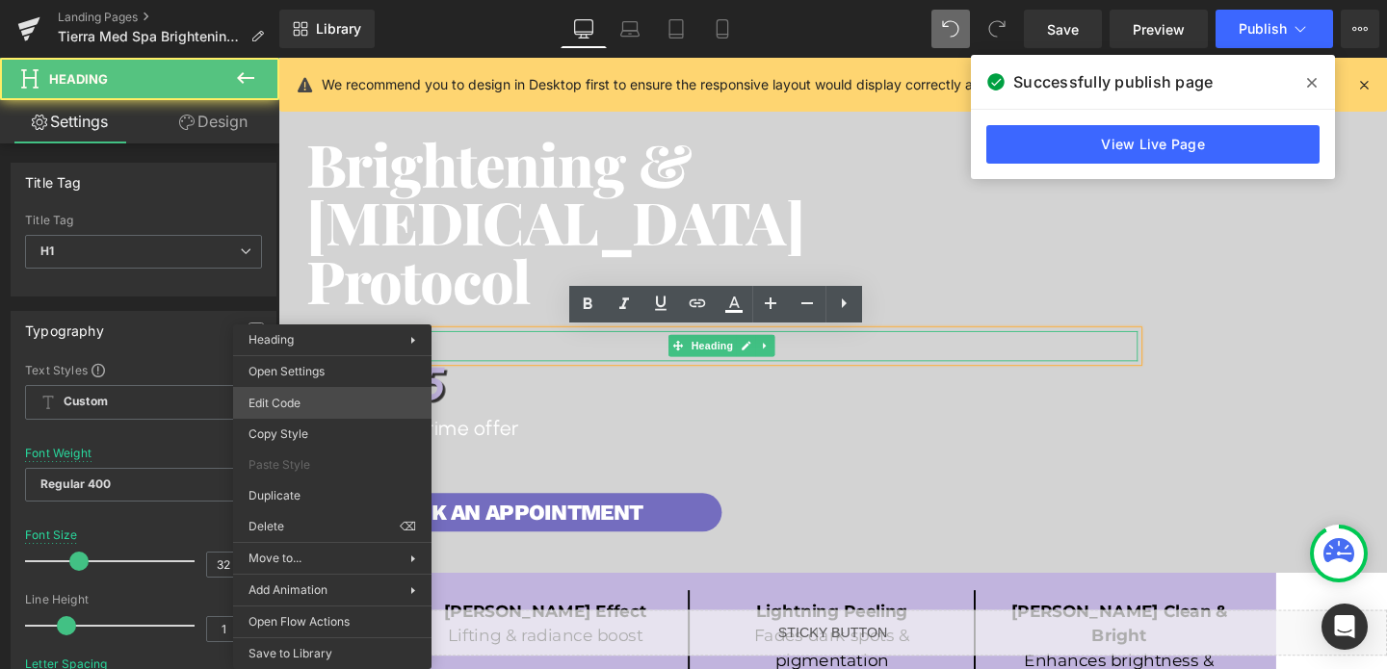
click at [327, 0] on div "Button You are previewing how the will restyle your page. You can not edit Elem…" at bounding box center [693, 0] width 1387 height 0
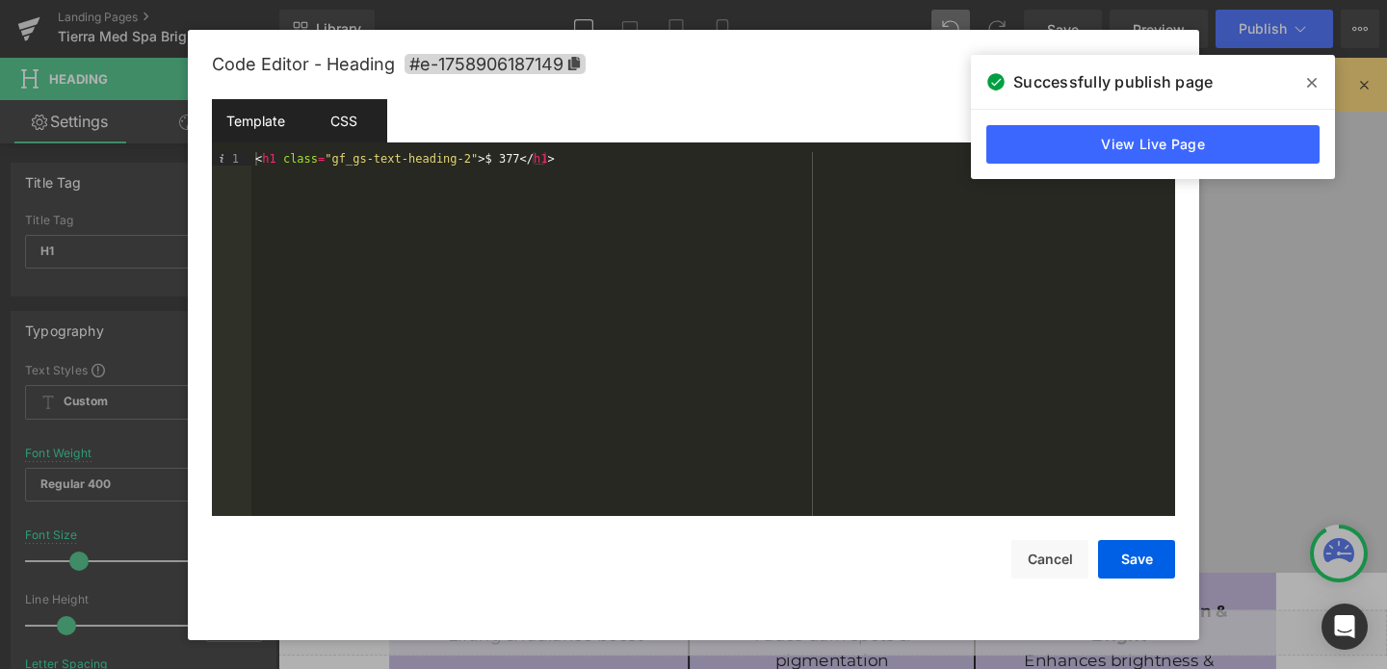
click at [337, 132] on div "CSS" at bounding box center [343, 120] width 88 height 43
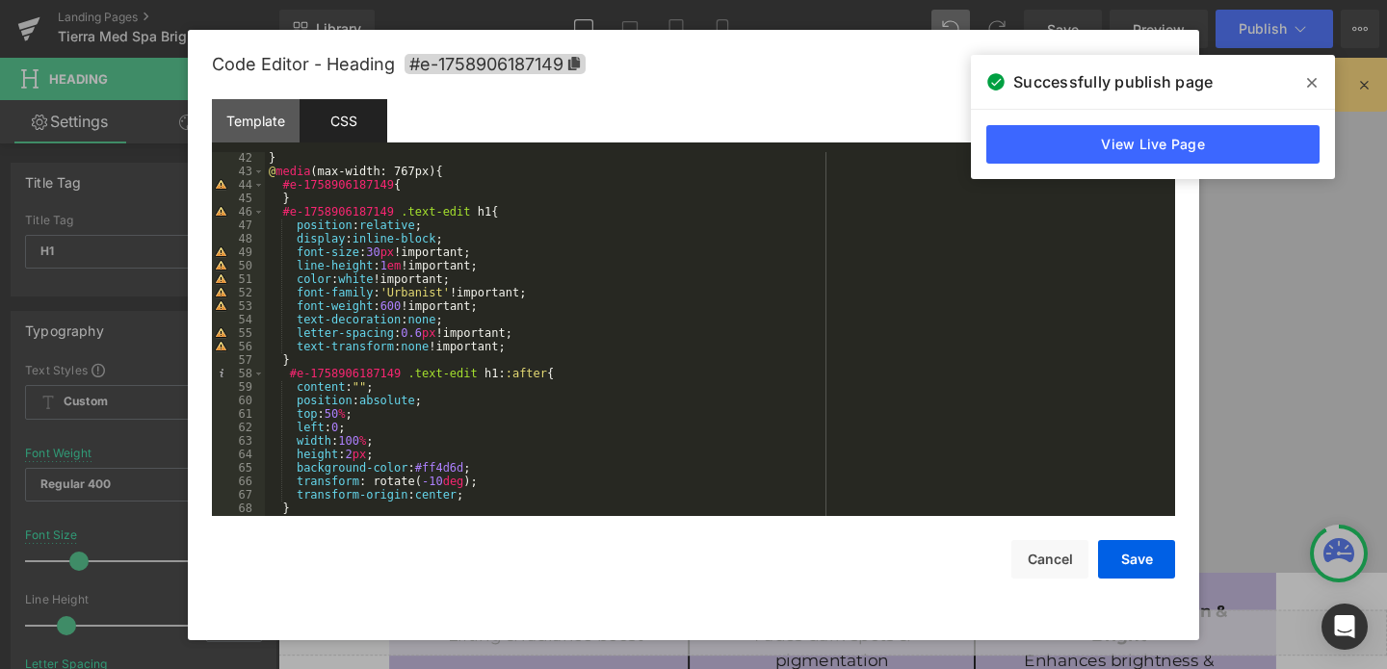
scroll to position [556, 0]
drag, startPoint x: 469, startPoint y: 459, endPoint x: 420, endPoint y: 463, distance: 49.3
click at [420, 463] on div "} @ media (max-width: 767px) { #e-1758906187149 { } #e-1758906187149 .text-edit…" at bounding box center [716, 343] width 902 height 391
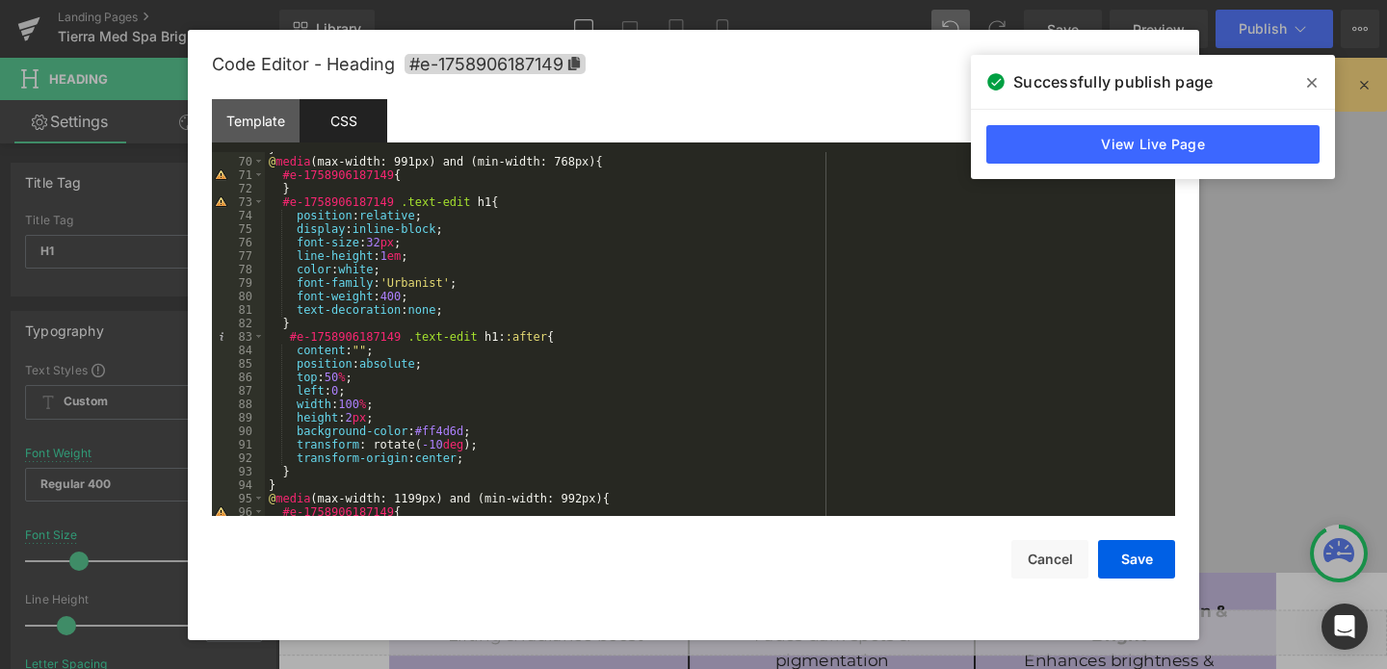
scroll to position [930, 0]
drag, startPoint x: 469, startPoint y: 428, endPoint x: 420, endPoint y: 428, distance: 49.1
click at [420, 428] on div "@ media (max-width: 991px) and (min-width: 768px) { #e-1758906187149 { } #e-175…" at bounding box center [716, 347] width 902 height 391
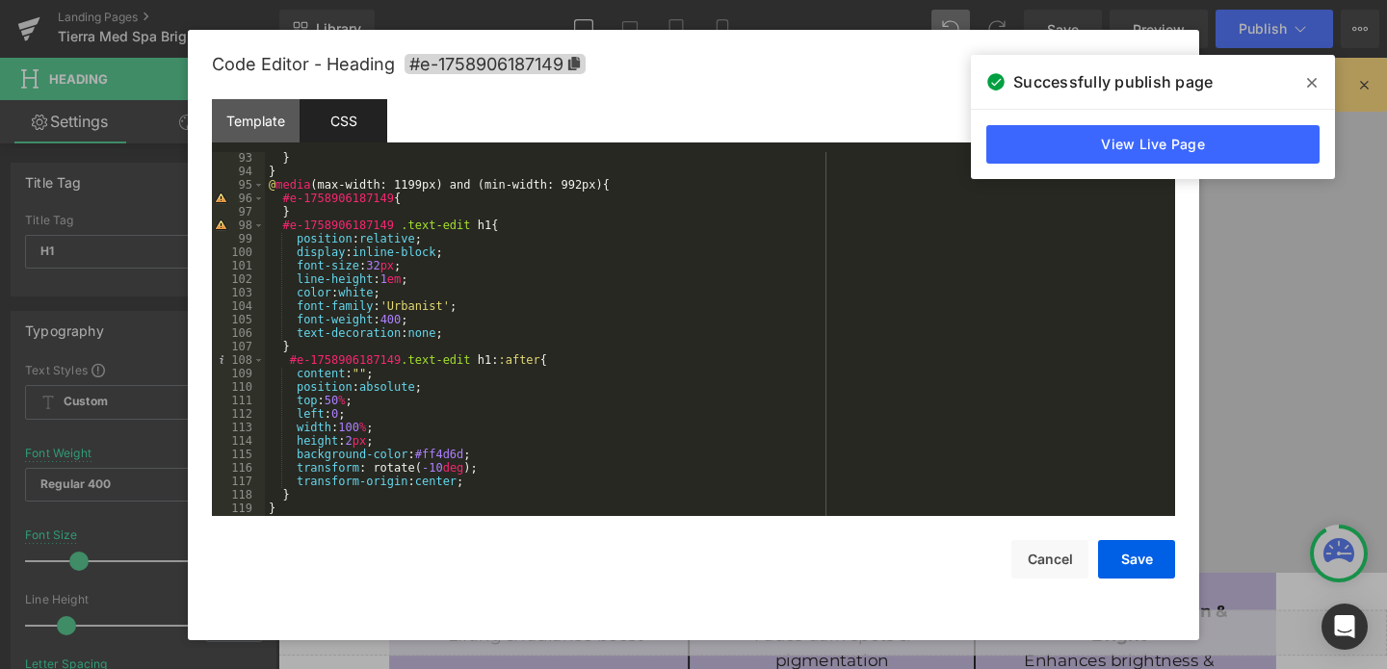
scroll to position [1243, 0]
drag, startPoint x: 469, startPoint y: 448, endPoint x: 423, endPoint y: 449, distance: 46.2
click at [423, 449] on div "} } @ media (max-width: 1199px) and (min-width: 992px) { #e-1758906187149 { } #…" at bounding box center [716, 343] width 902 height 391
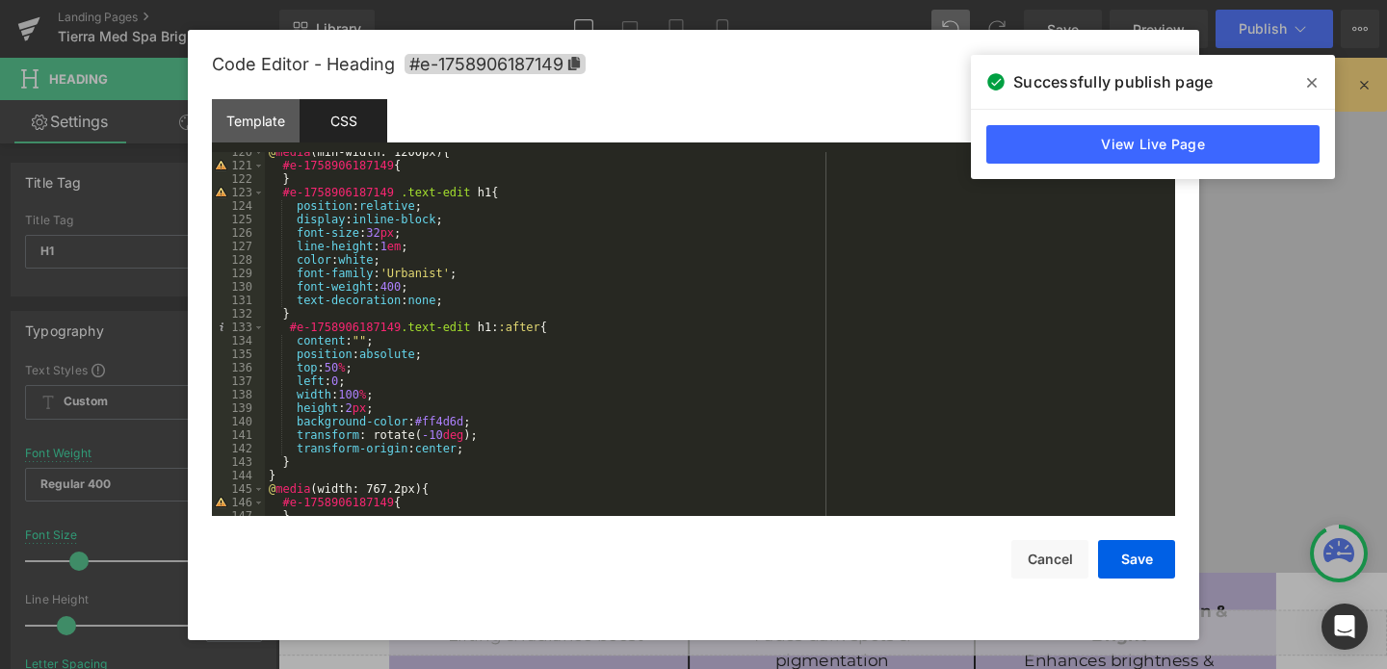
scroll to position [1623, 0]
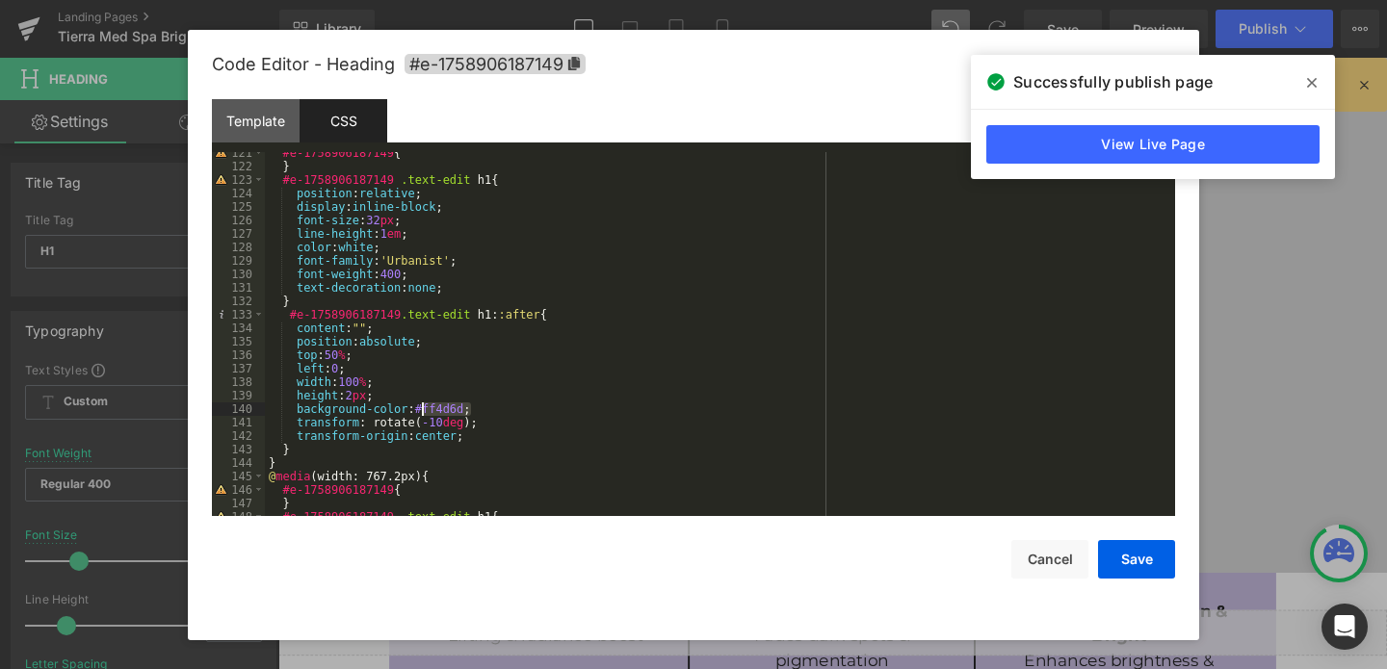
drag, startPoint x: 472, startPoint y: 402, endPoint x: 425, endPoint y: 410, distance: 47.8
click at [425, 410] on div "#e-1758906187149 { } #e-1758906187149 .text-edit h1 { position : relative ; dis…" at bounding box center [716, 341] width 902 height 391
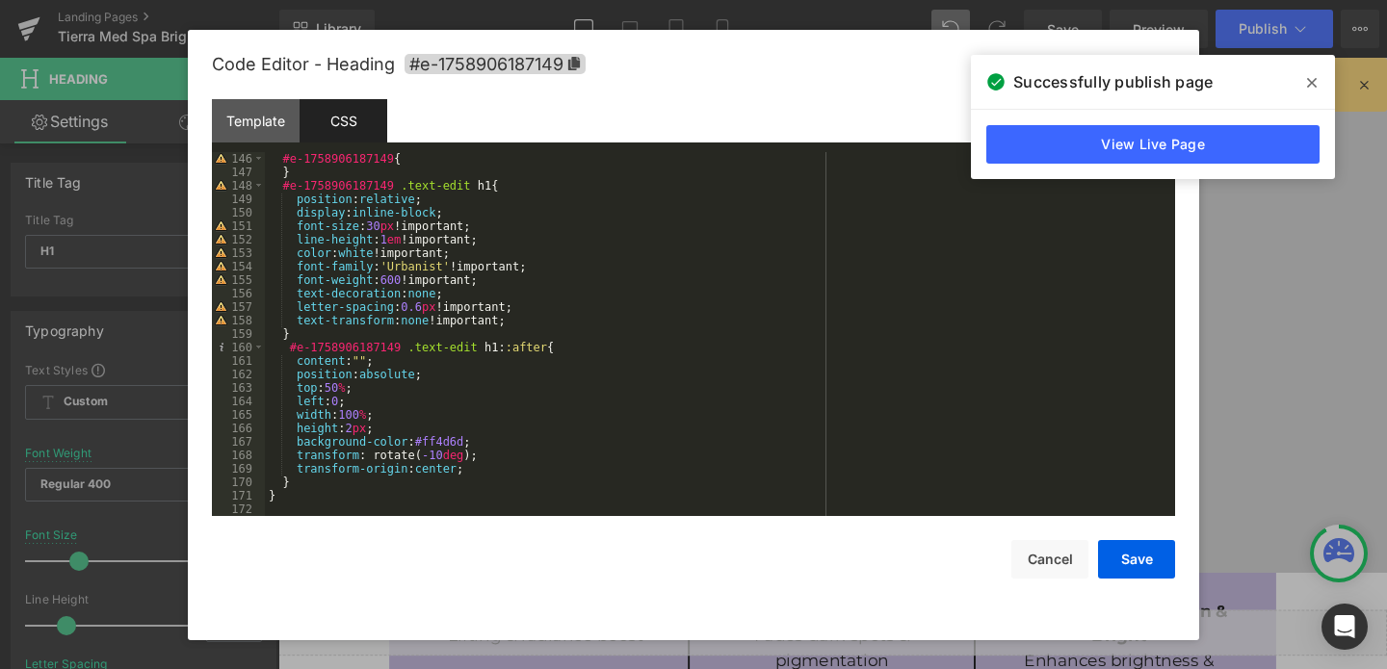
scroll to position [1955, 0]
drag, startPoint x: 472, startPoint y: 435, endPoint x: 423, endPoint y: 440, distance: 49.3
click at [423, 440] on div "#e-1758906187149 { } #e-1758906187149 .text-edit h1 { position : relative ; dis…" at bounding box center [716, 347] width 902 height 391
click at [1136, 565] on button "Save" at bounding box center [1136, 559] width 77 height 39
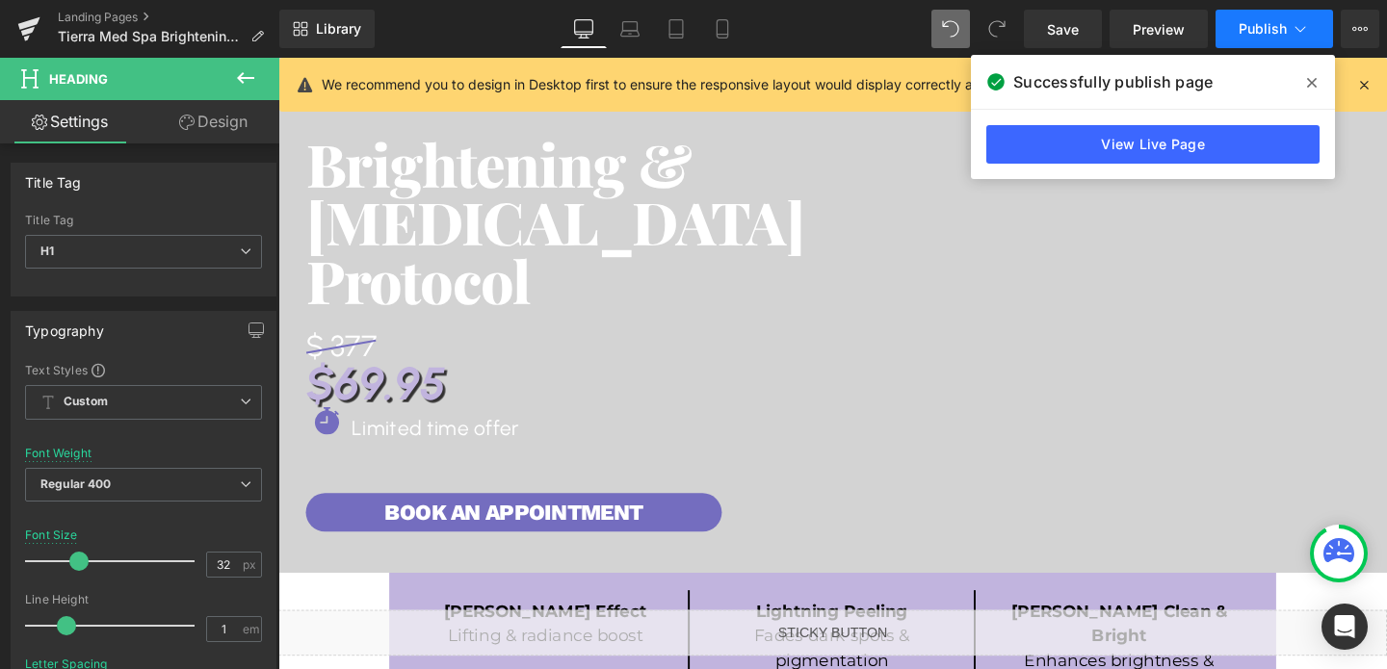
click at [1249, 39] on button "Publish" at bounding box center [1273, 29] width 117 height 39
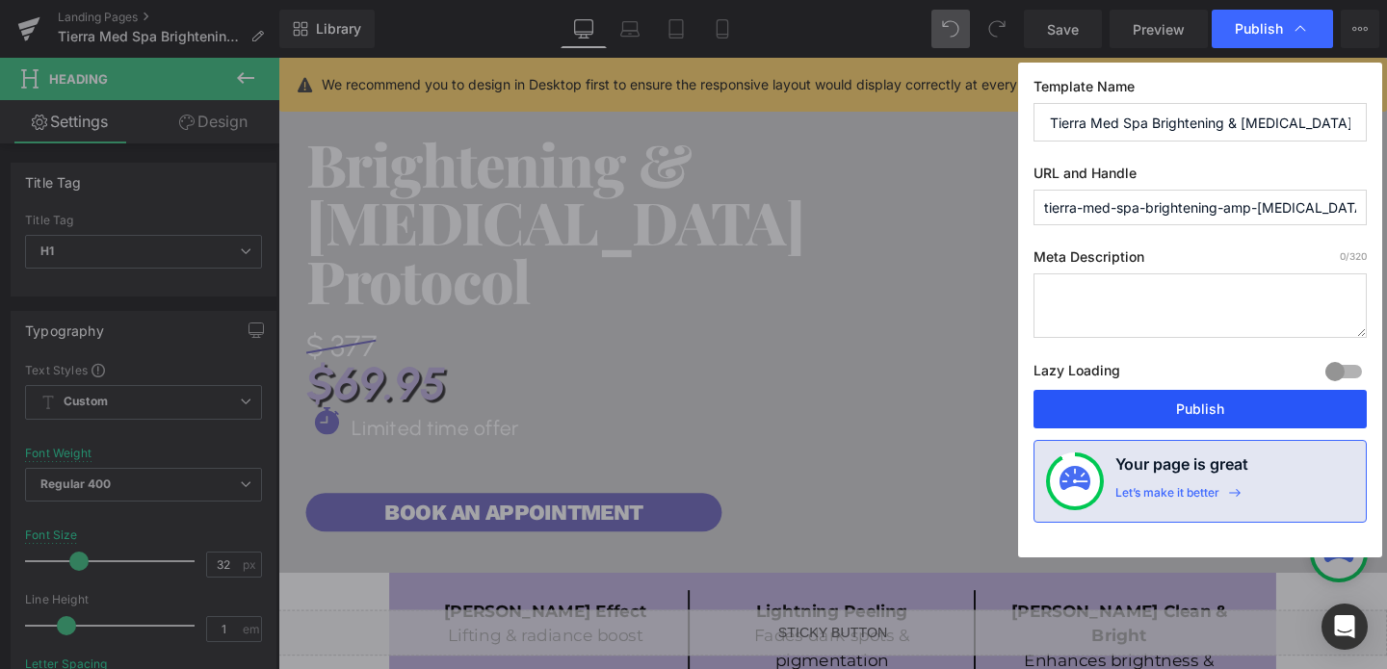
click at [1201, 402] on button "Publish" at bounding box center [1199, 409] width 333 height 39
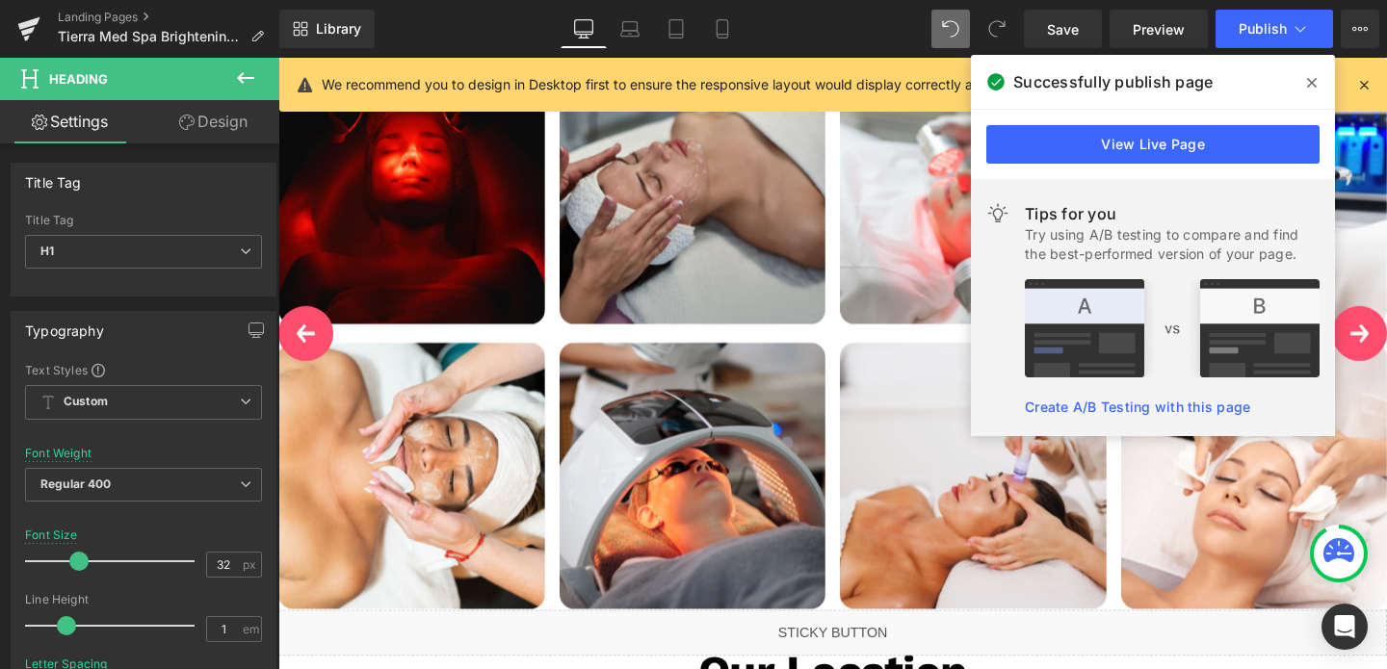
scroll to position [3979, 0]
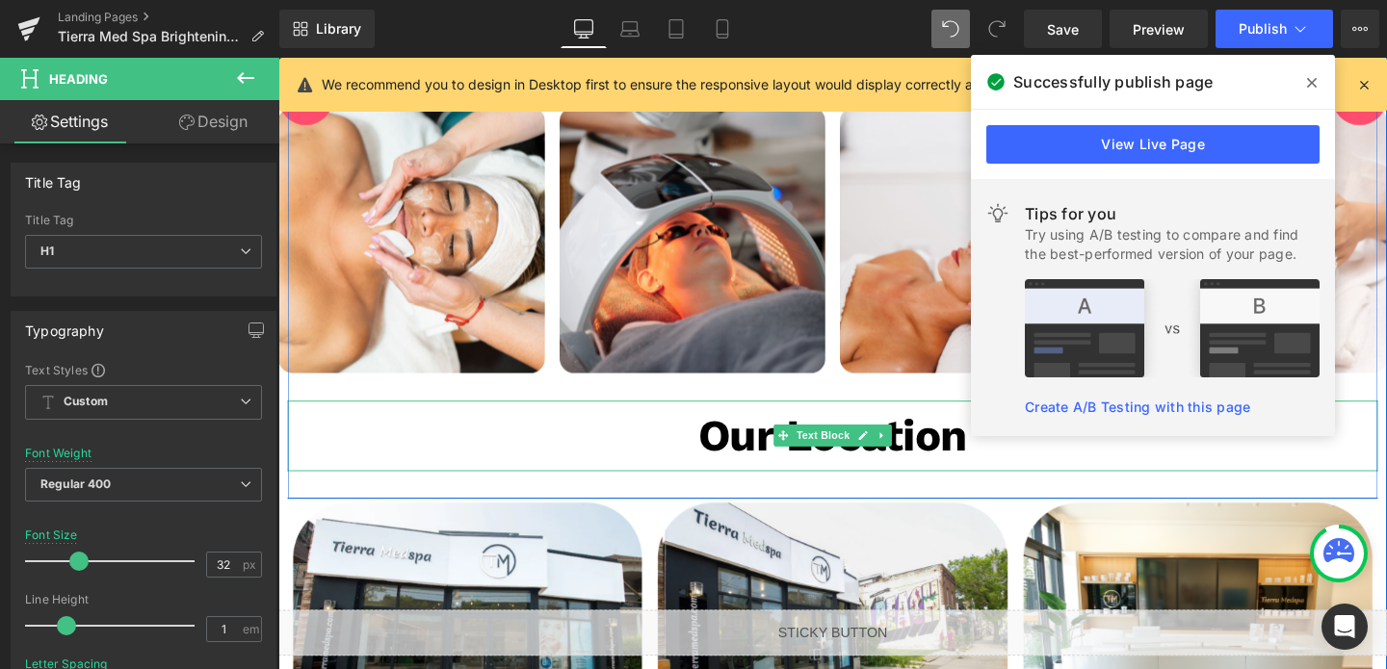
click at [766, 428] on strong "Our Location" at bounding box center [861, 455] width 282 height 55
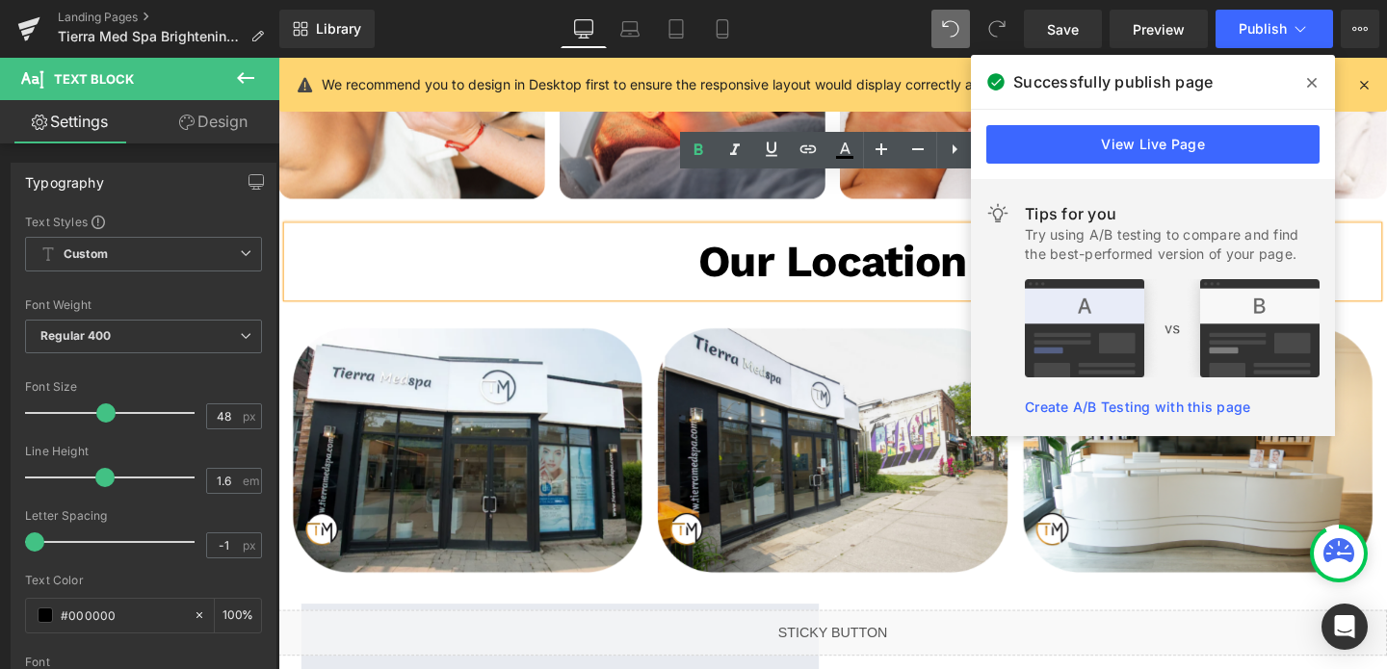
scroll to position [4163, 0]
click at [1314, 78] on icon at bounding box center [1312, 82] width 10 height 15
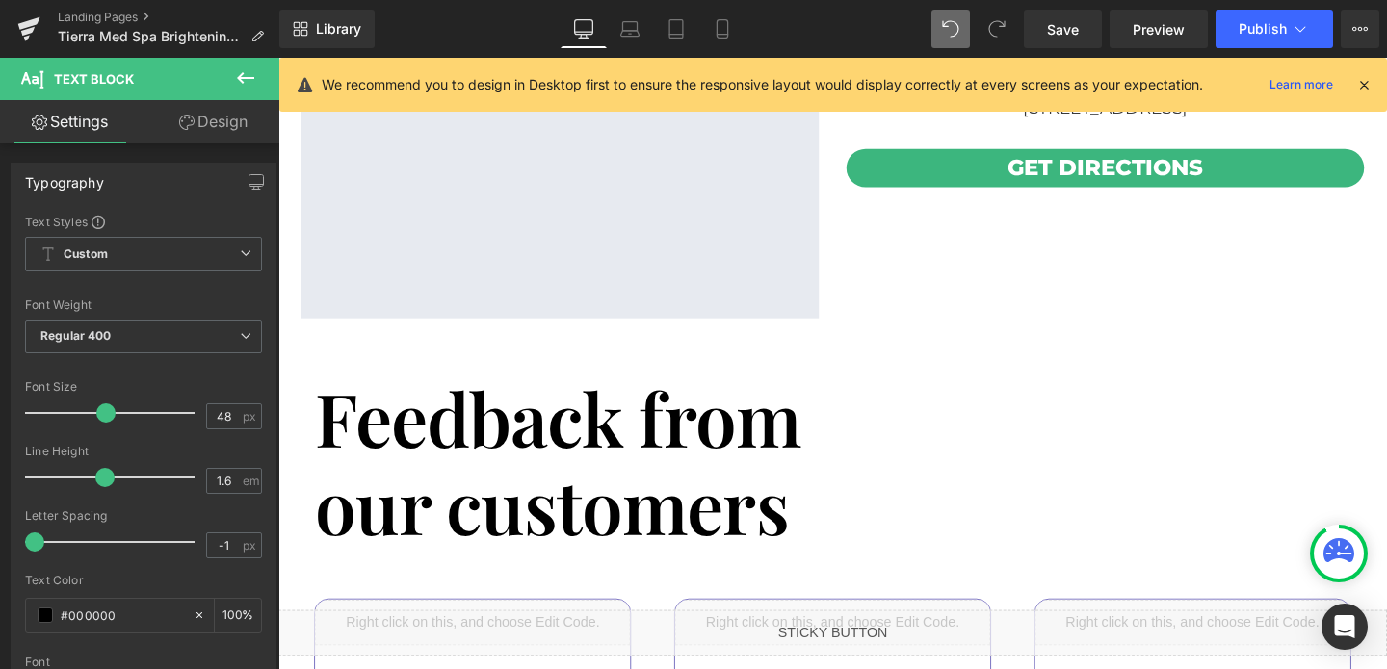
scroll to position [4867, 0]
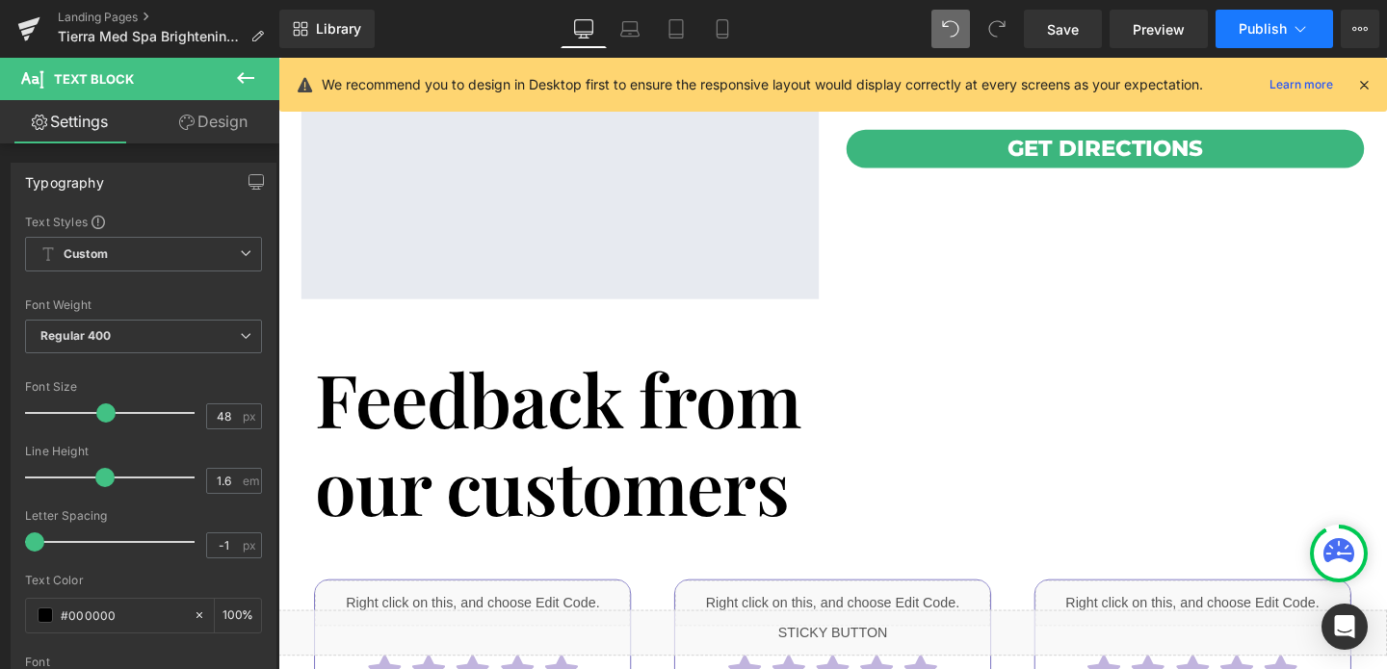
click at [1259, 29] on span "Publish" at bounding box center [1262, 28] width 48 height 15
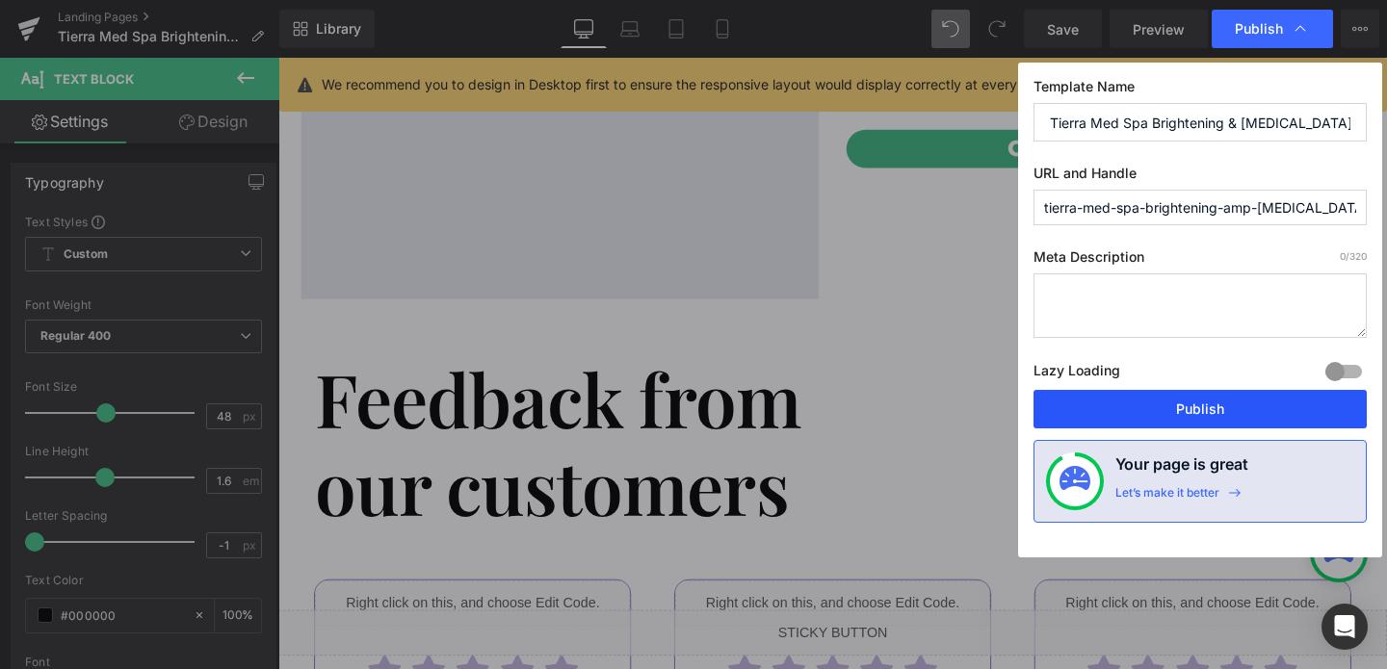
click at [1181, 418] on button "Publish" at bounding box center [1199, 409] width 333 height 39
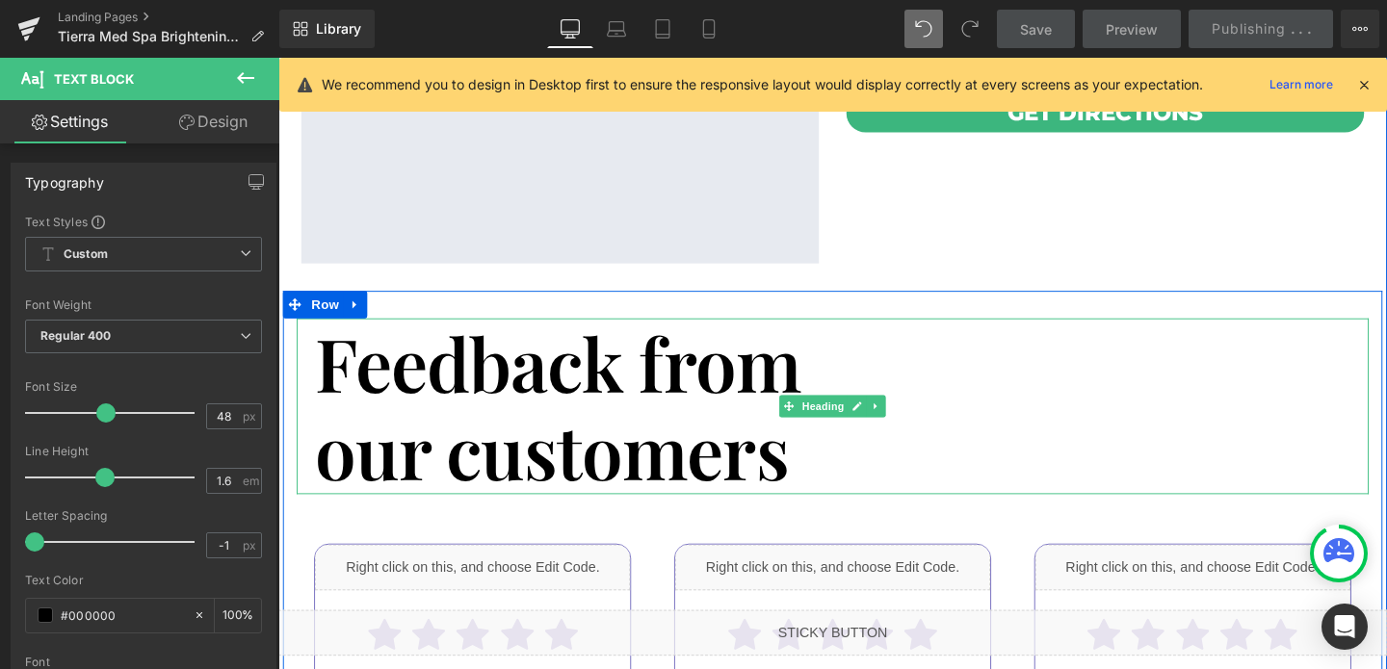
scroll to position [4915, 0]
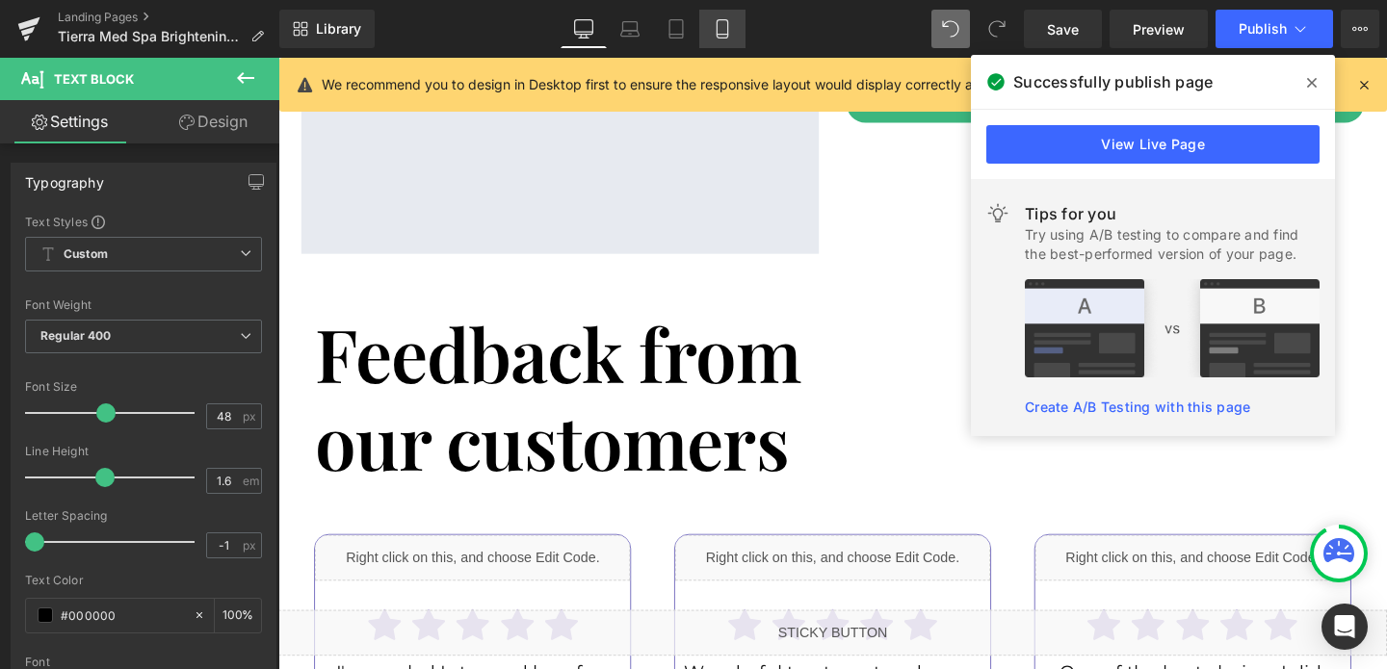
click at [724, 36] on icon at bounding box center [722, 28] width 19 height 19
type input "100"
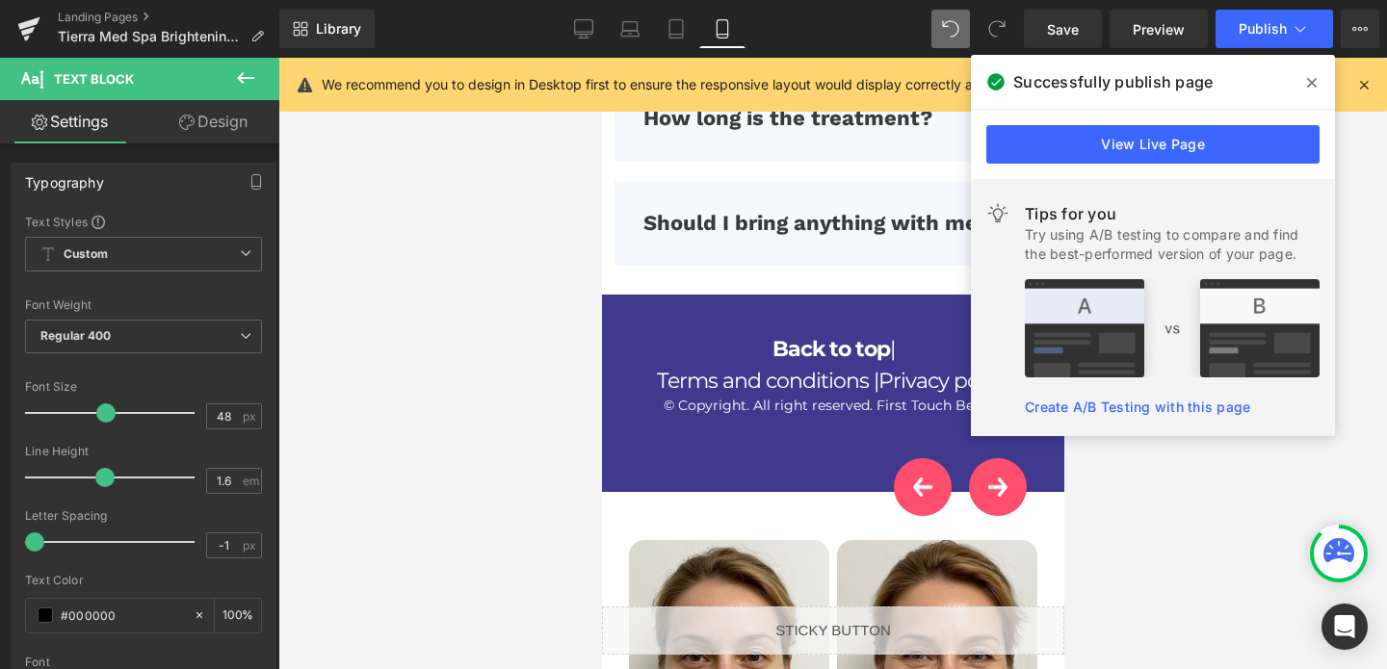
scroll to position [7928, 0]
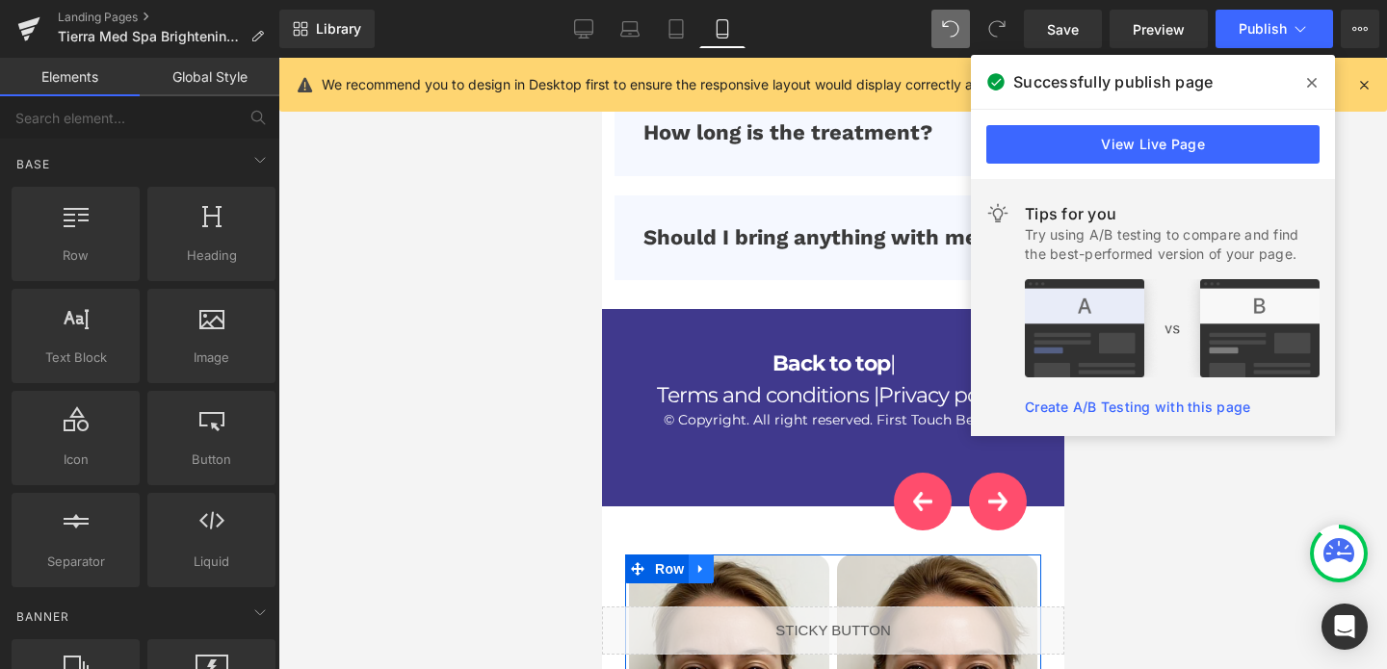
click at [704, 561] on icon at bounding box center [699, 568] width 13 height 14
click at [746, 562] on icon at bounding box center [749, 568] width 13 height 13
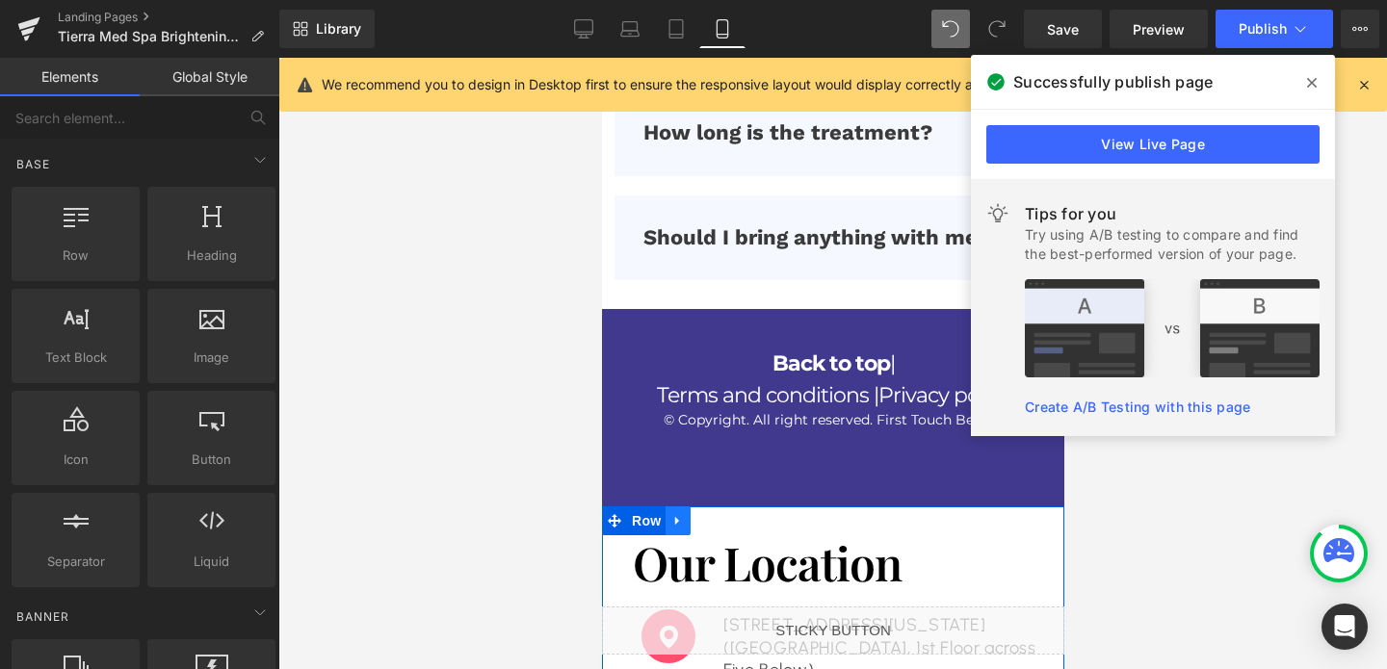
click at [678, 513] on icon at bounding box center [676, 520] width 13 height 14
click at [720, 514] on icon at bounding box center [726, 520] width 13 height 13
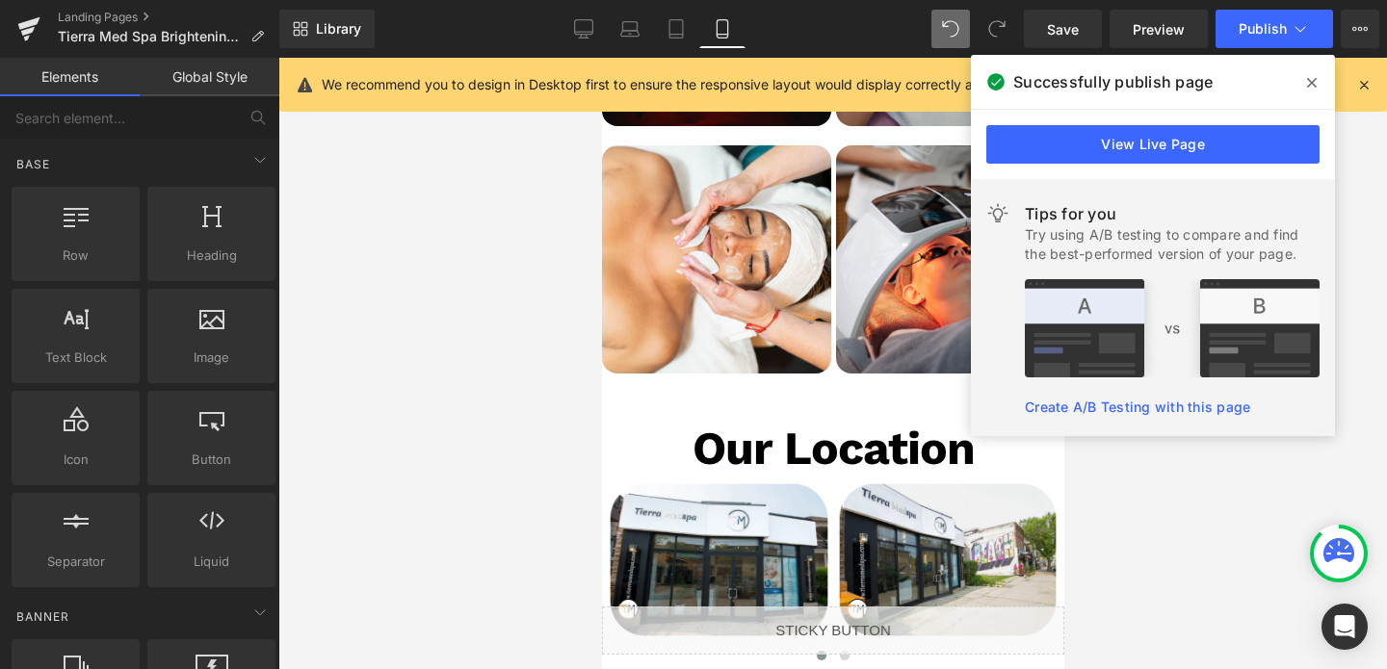
scroll to position [5485, 0]
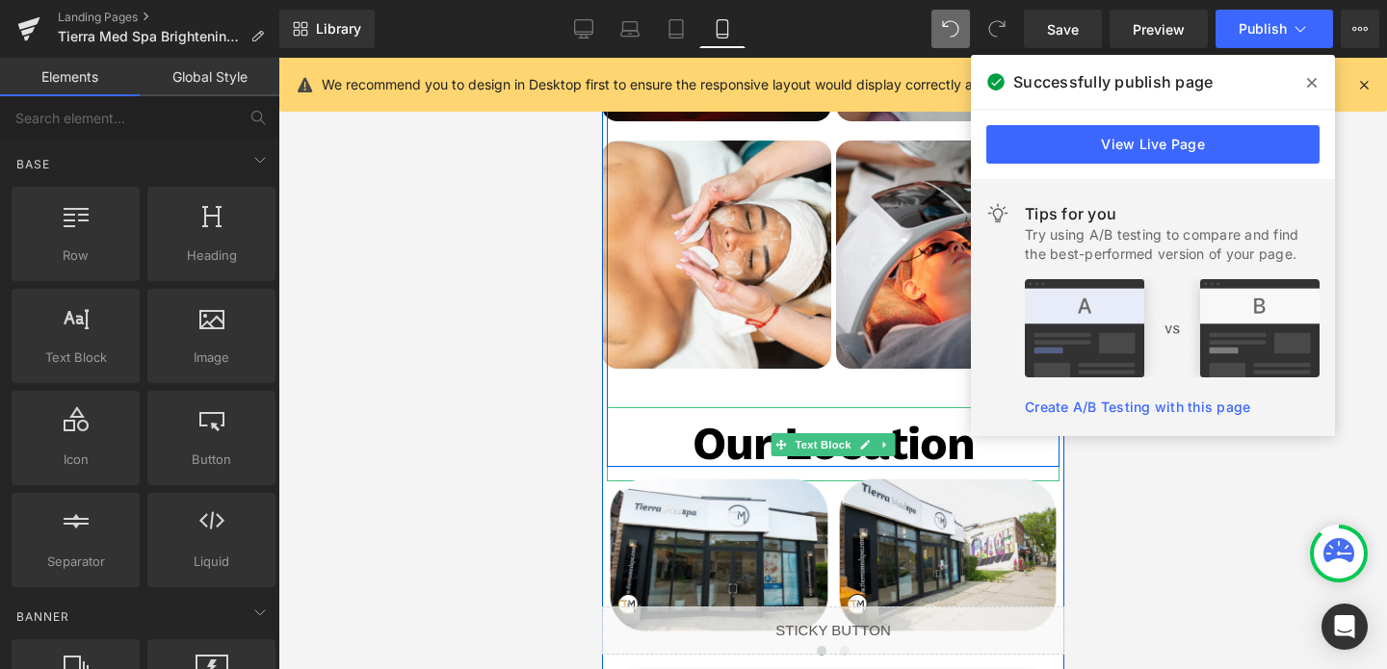
click at [689, 407] on p "Our Location" at bounding box center [832, 444] width 453 height 74
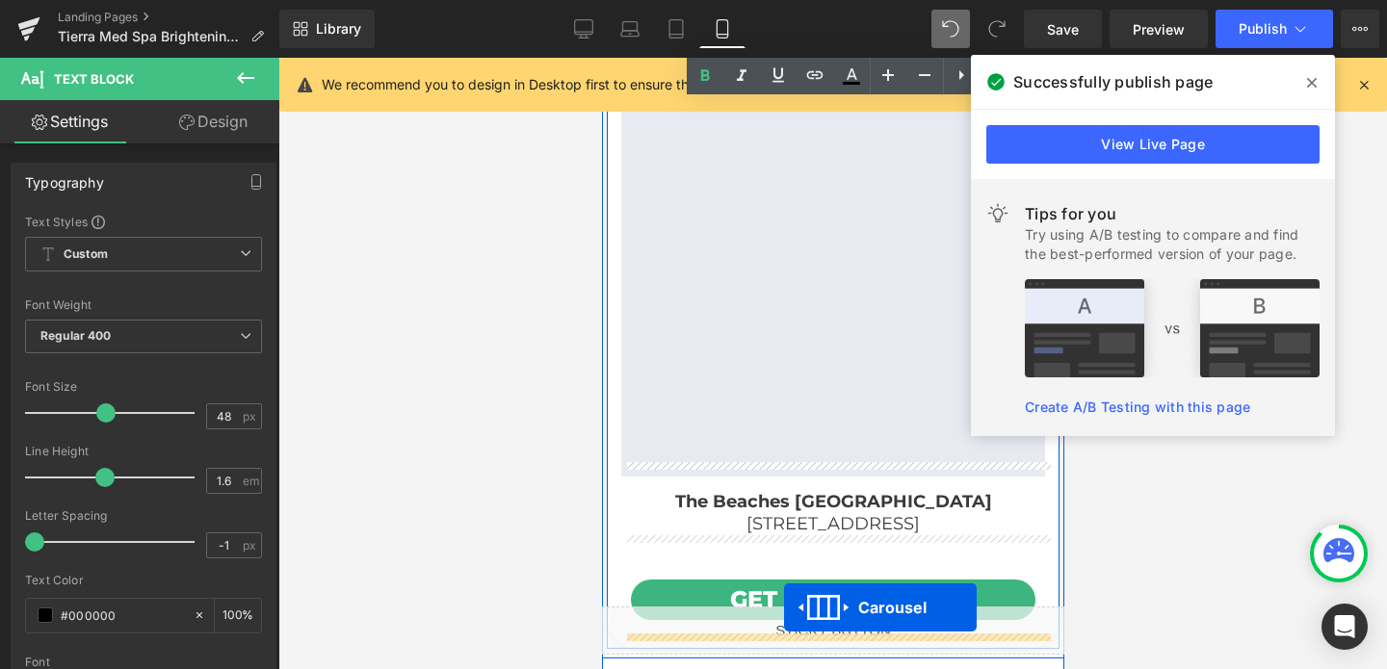
scroll to position [5986, 0]
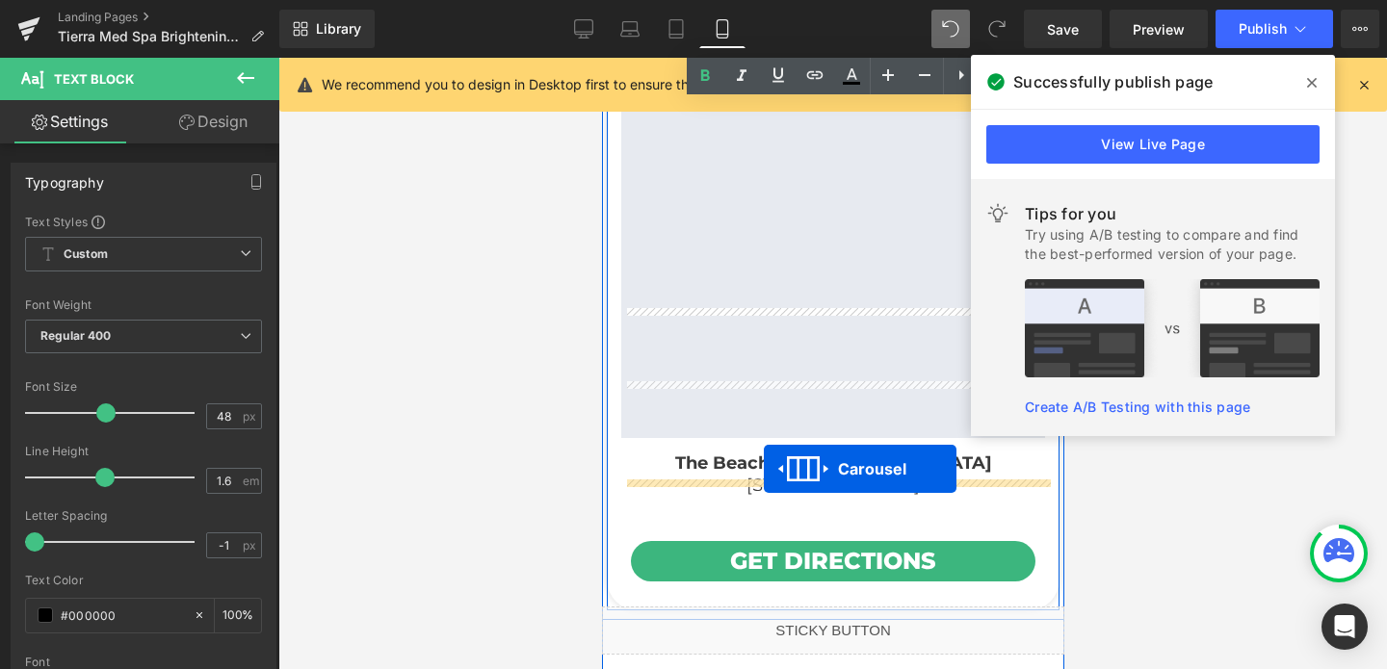
drag, startPoint x: 783, startPoint y: 361, endPoint x: 763, endPoint y: 469, distance: 109.7
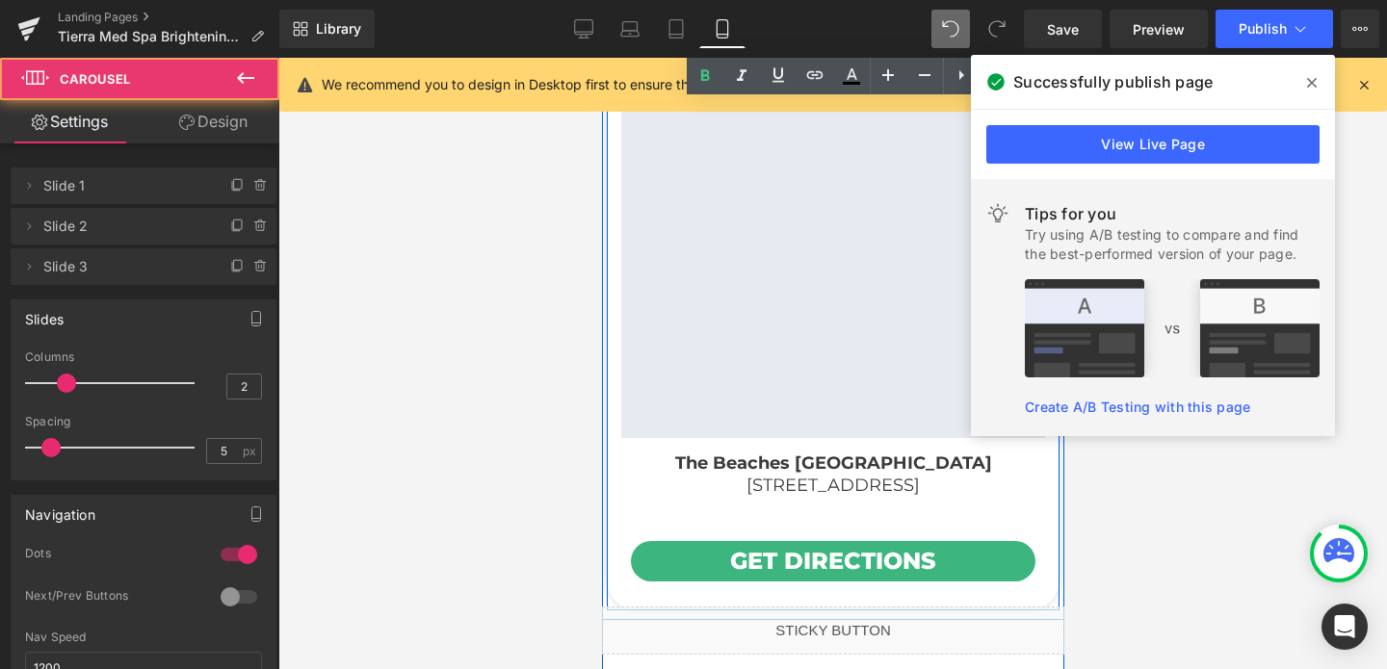
scroll to position [5938, 0]
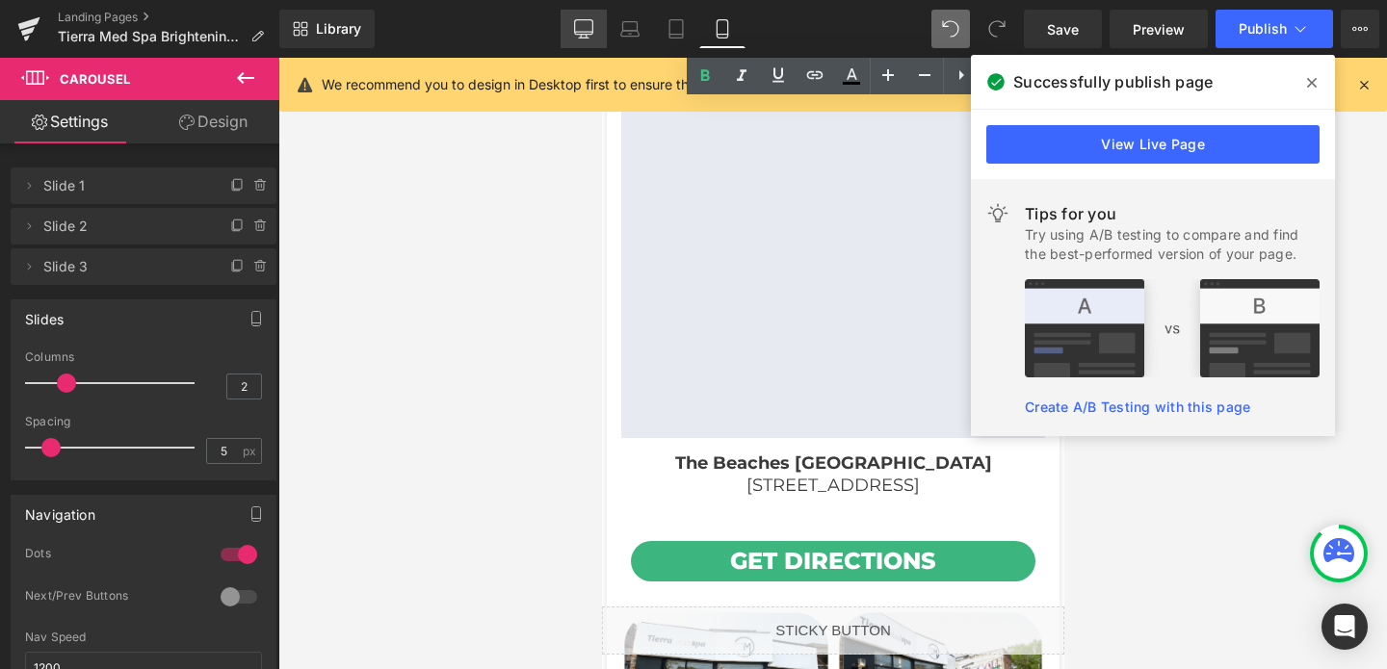
click at [592, 33] on icon at bounding box center [584, 27] width 18 height 14
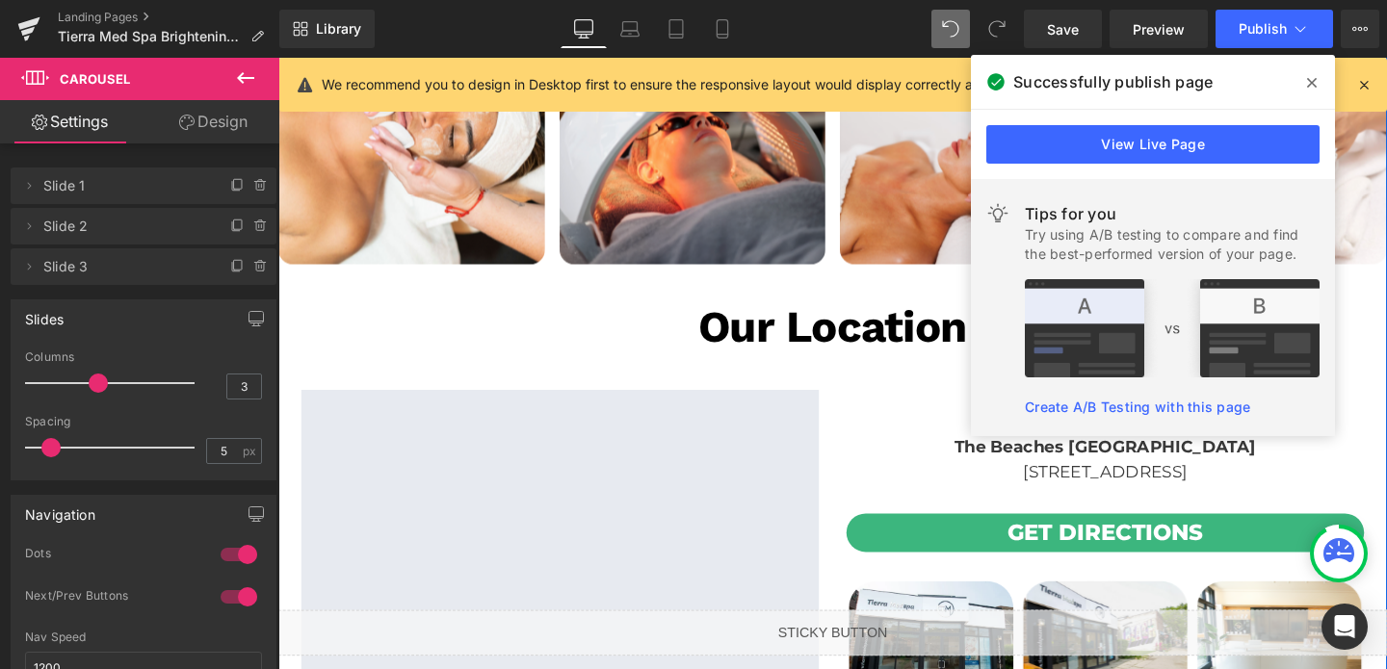
scroll to position [4026, 0]
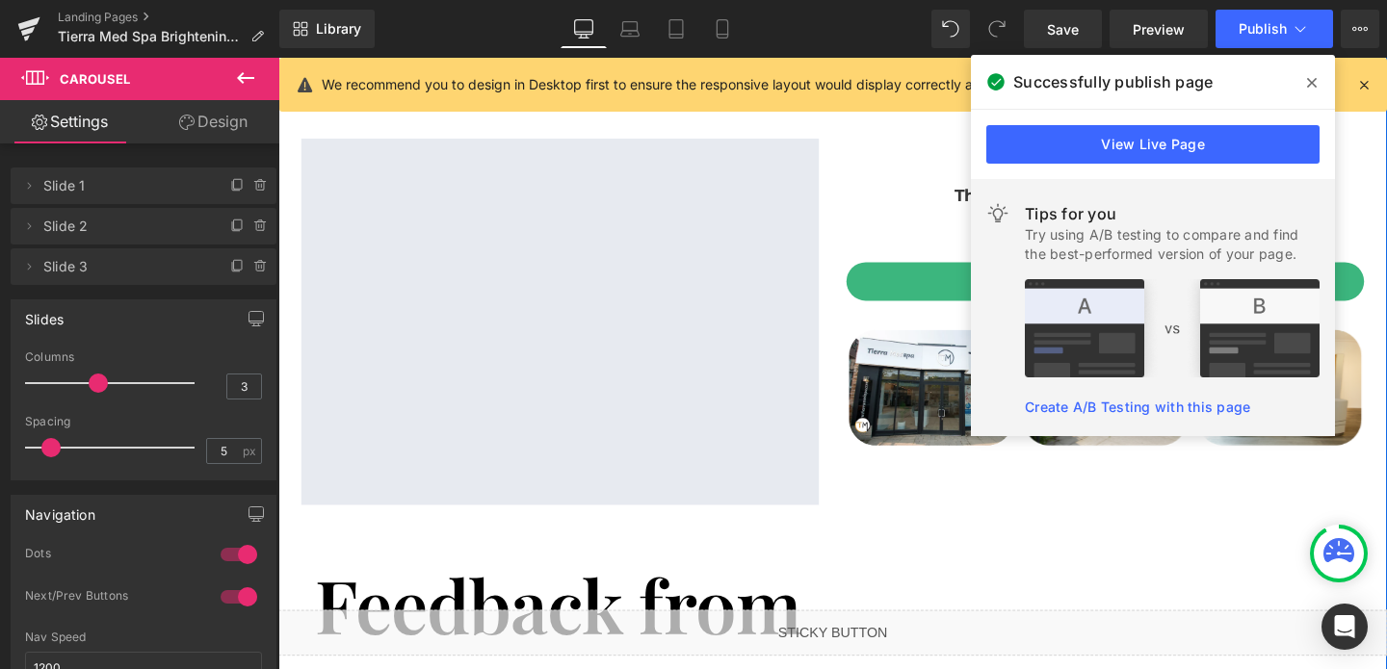
scroll to position [4357, 0]
click at [1314, 86] on icon at bounding box center [1312, 83] width 10 height 10
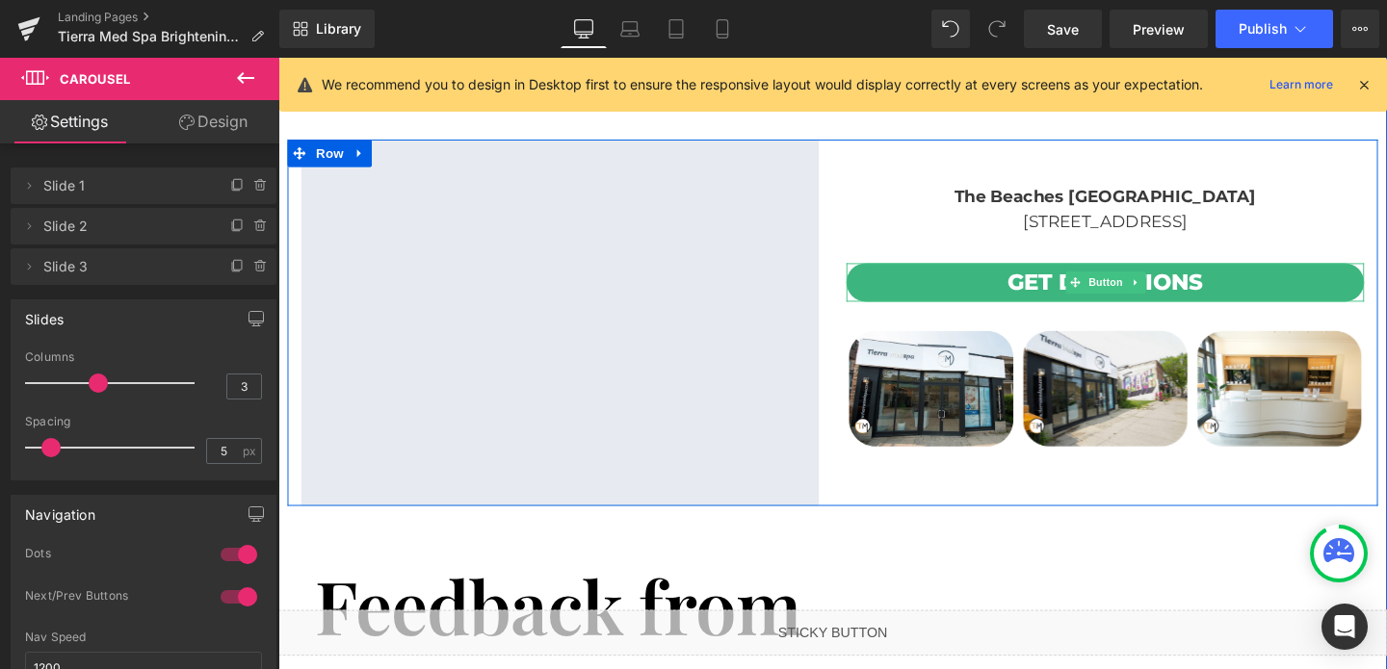
click at [1296, 273] on link "Get directions" at bounding box center [1147, 293] width 544 height 40
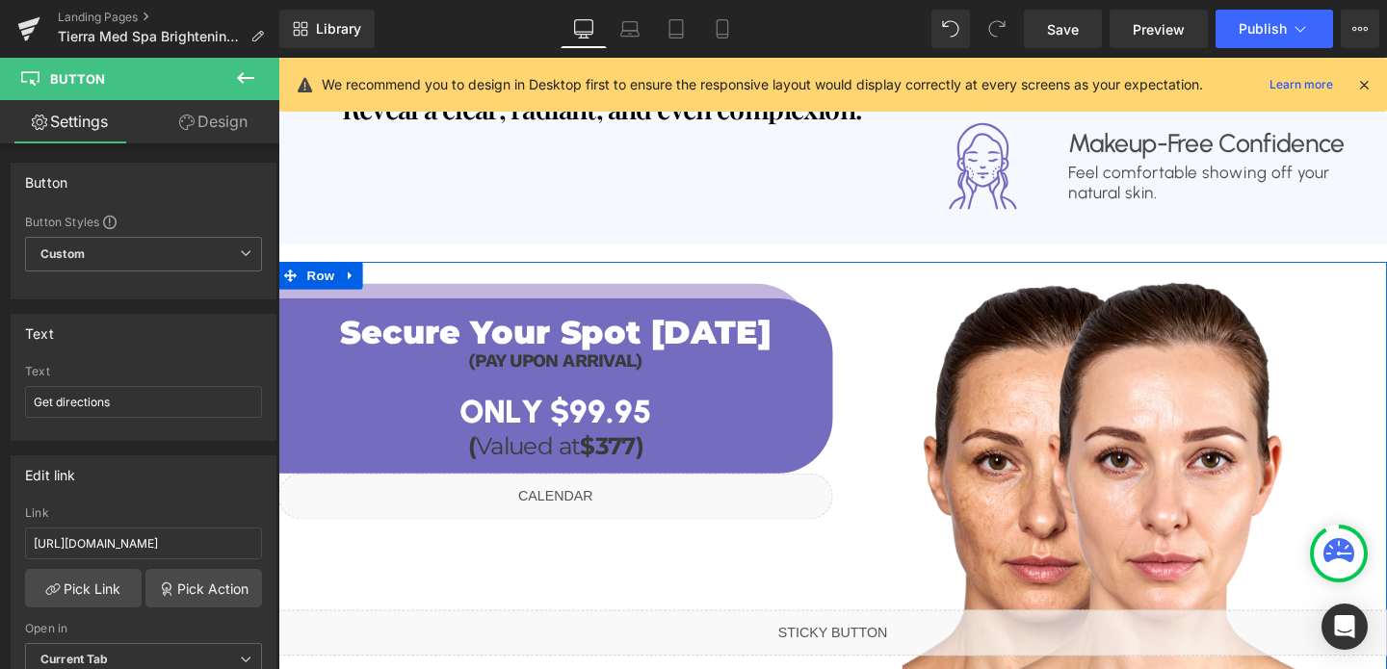
scroll to position [1687, 0]
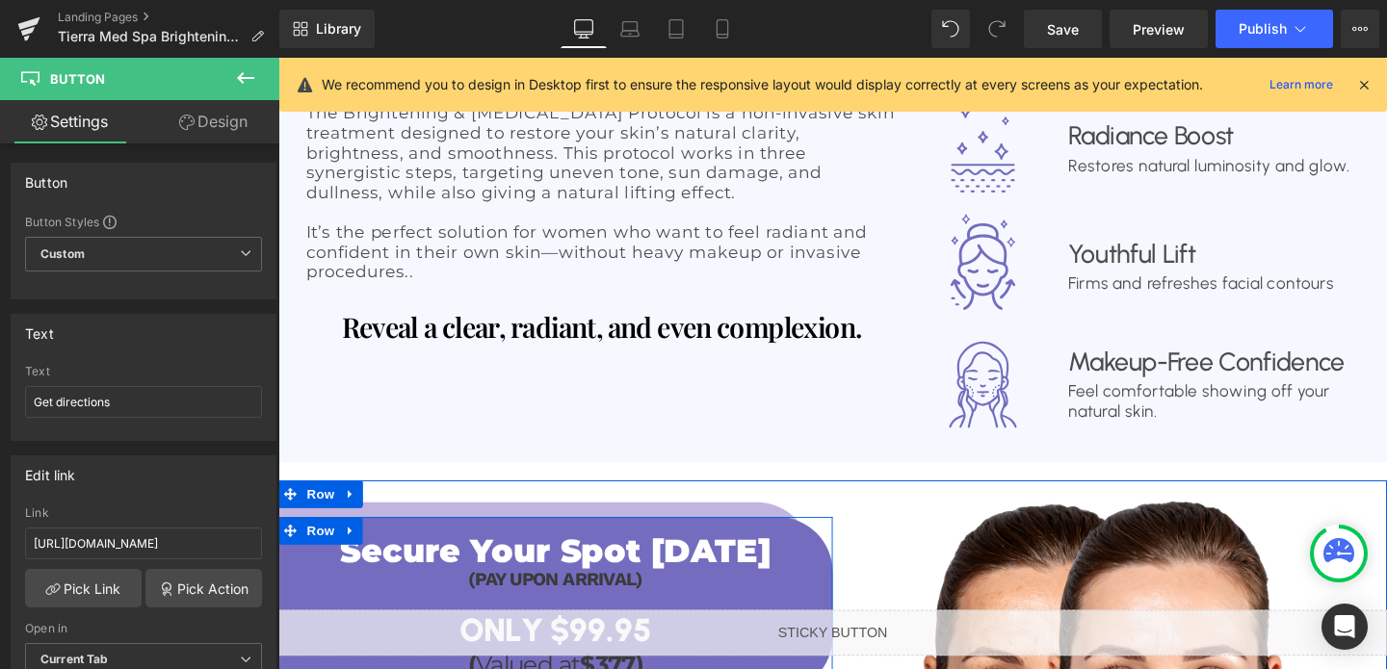
click at [807, 547] on div "Secure Your Spot [DATE] Heading (PAY UPON ARRIVAL) Heading ONLY $99.95 Heading …" at bounding box center [569, 636] width 583 height 178
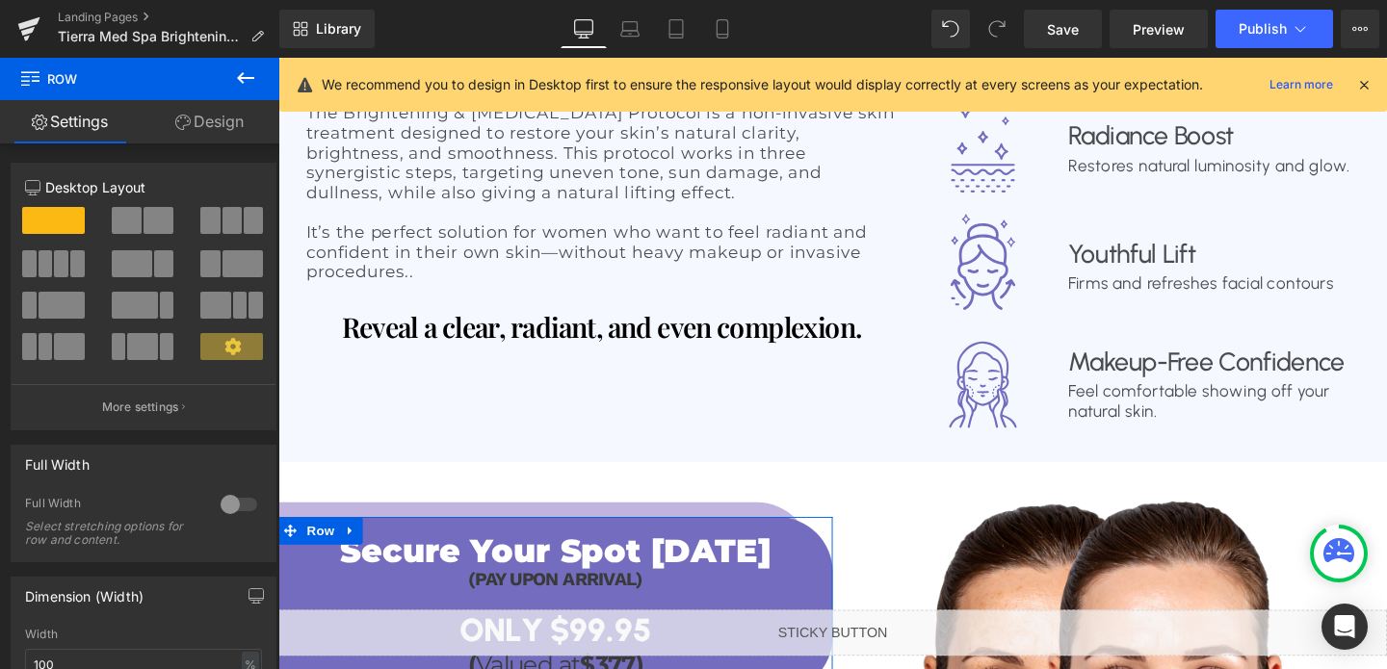
click at [205, 109] on link "Design" at bounding box center [210, 121] width 140 height 43
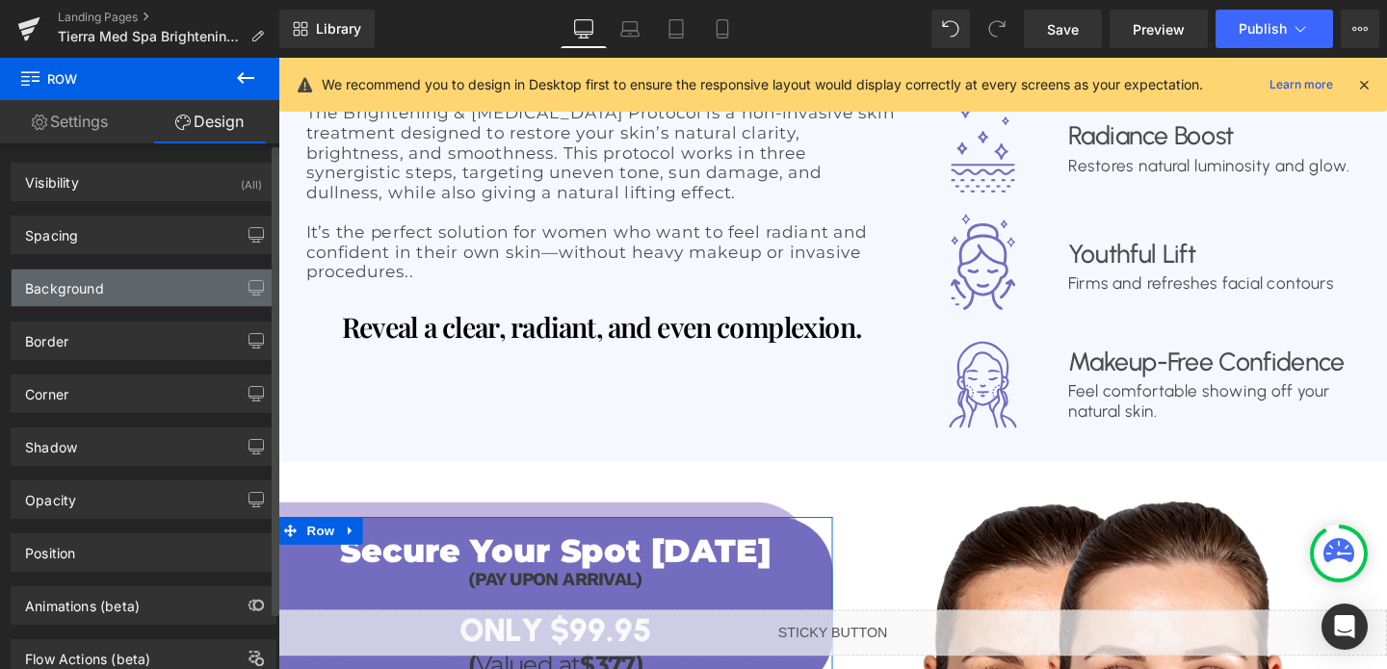
click at [114, 276] on div "Background" at bounding box center [144, 288] width 264 height 37
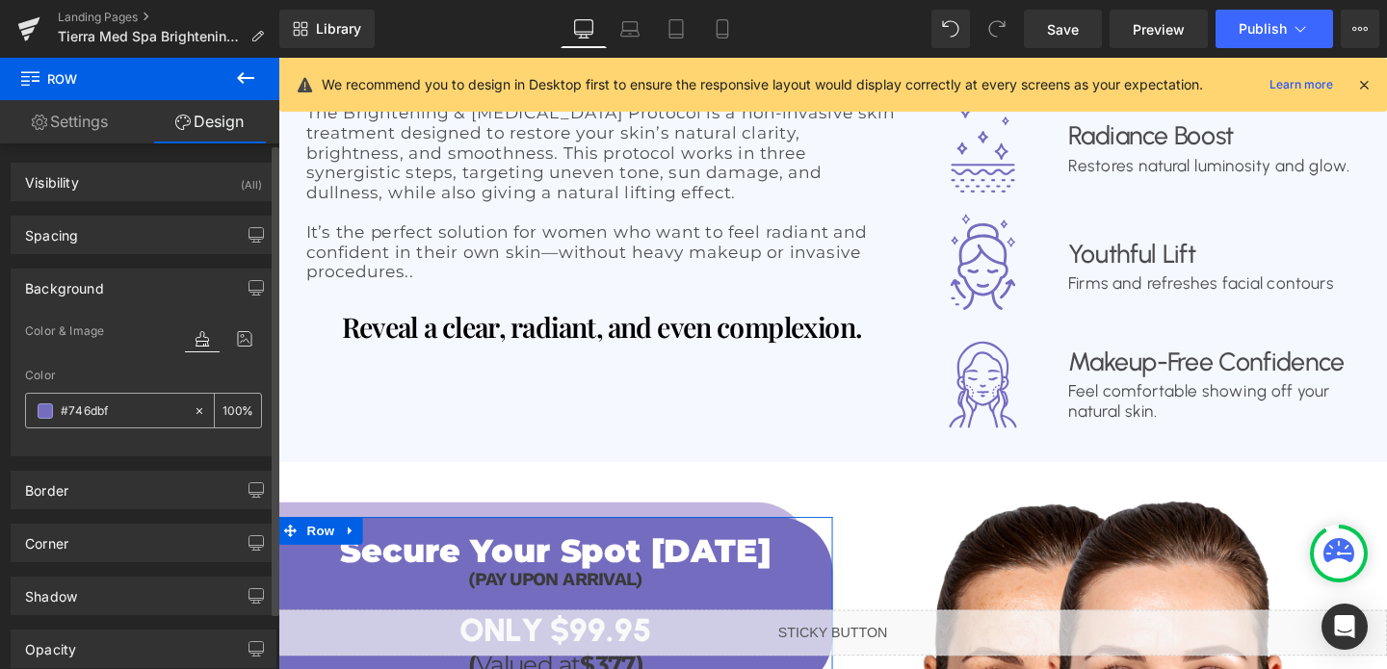
click at [105, 405] on input "#746dbf" at bounding box center [122, 411] width 123 height 21
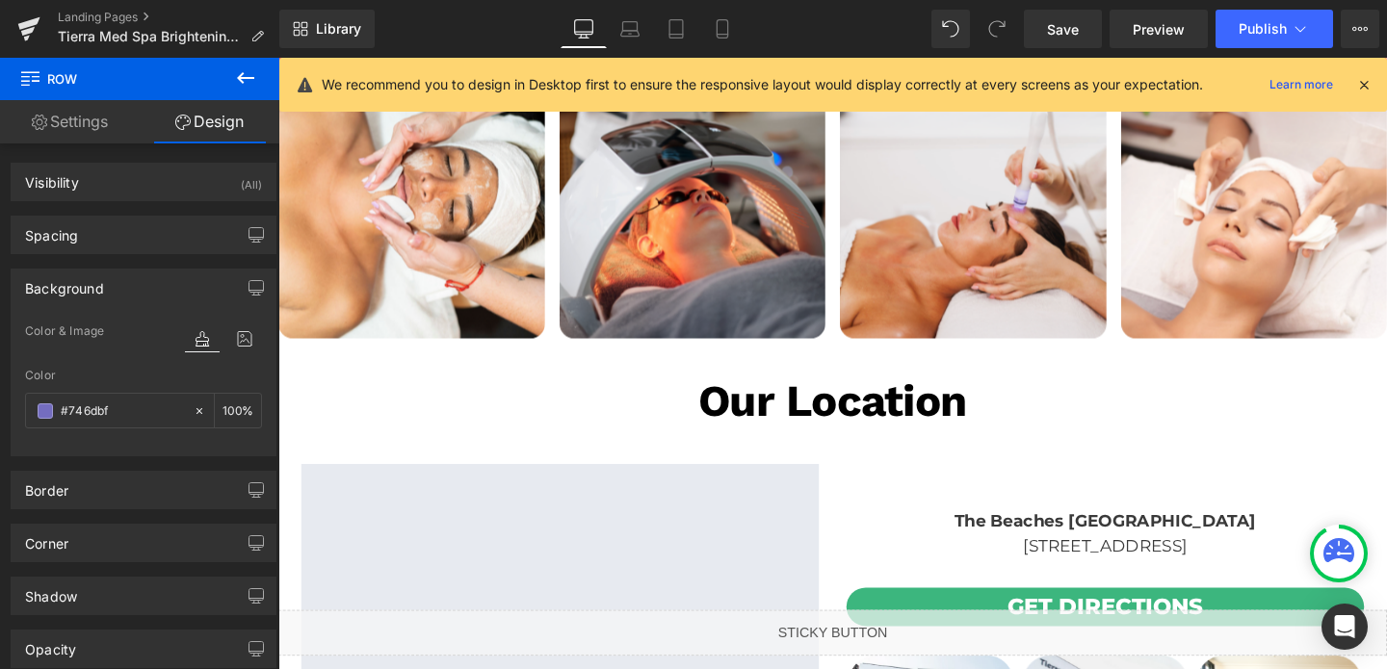
scroll to position [4078, 0]
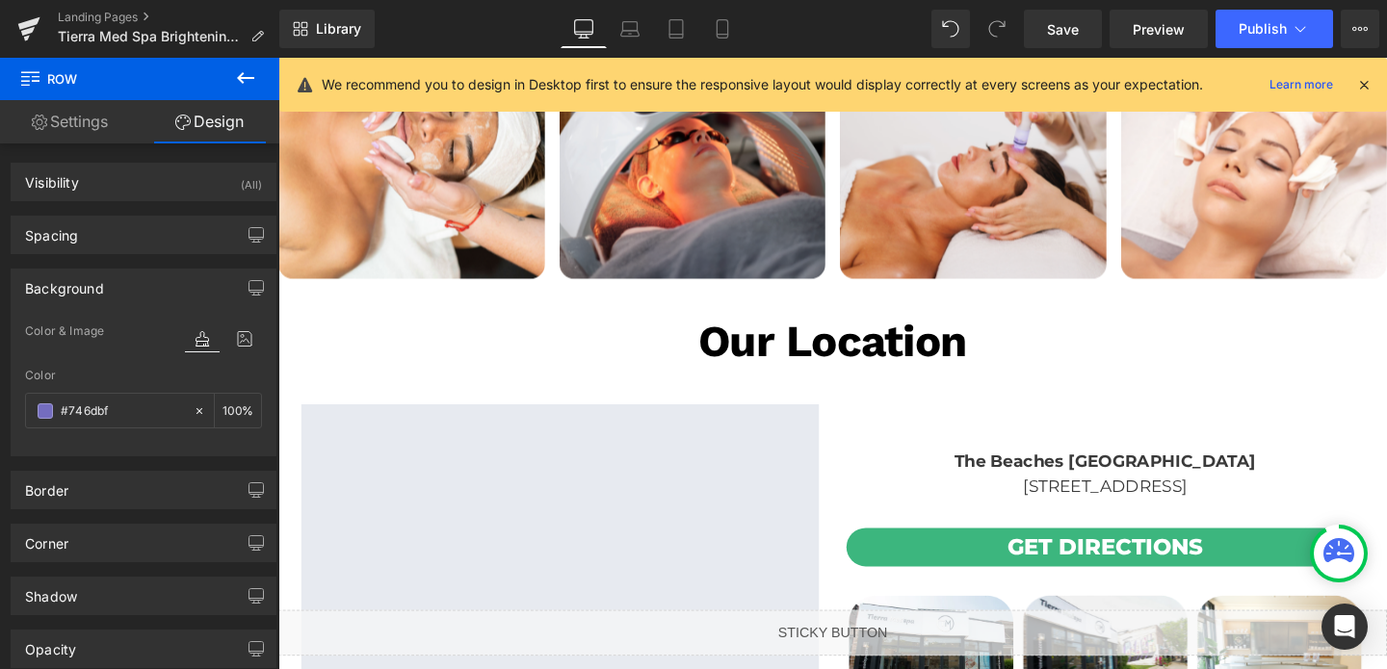
click at [936, 553] on link "Get directions" at bounding box center [1147, 573] width 544 height 40
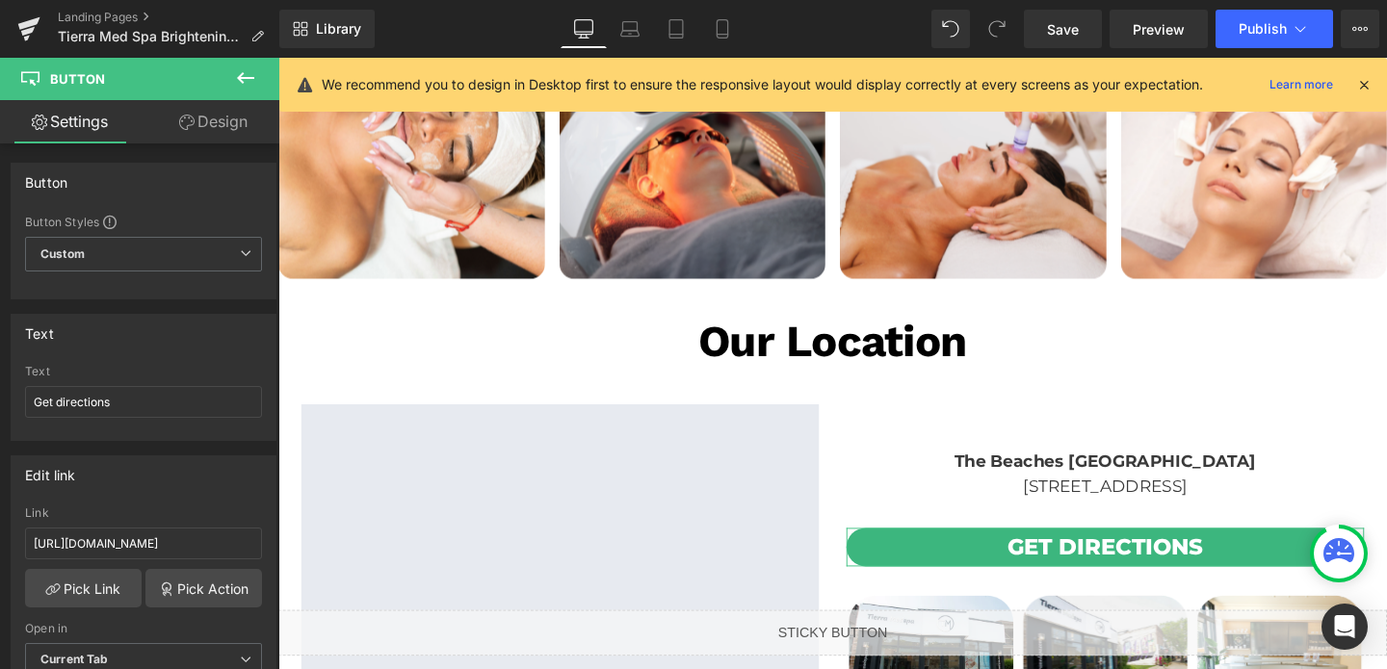
click at [197, 124] on link "Design" at bounding box center [213, 121] width 140 height 43
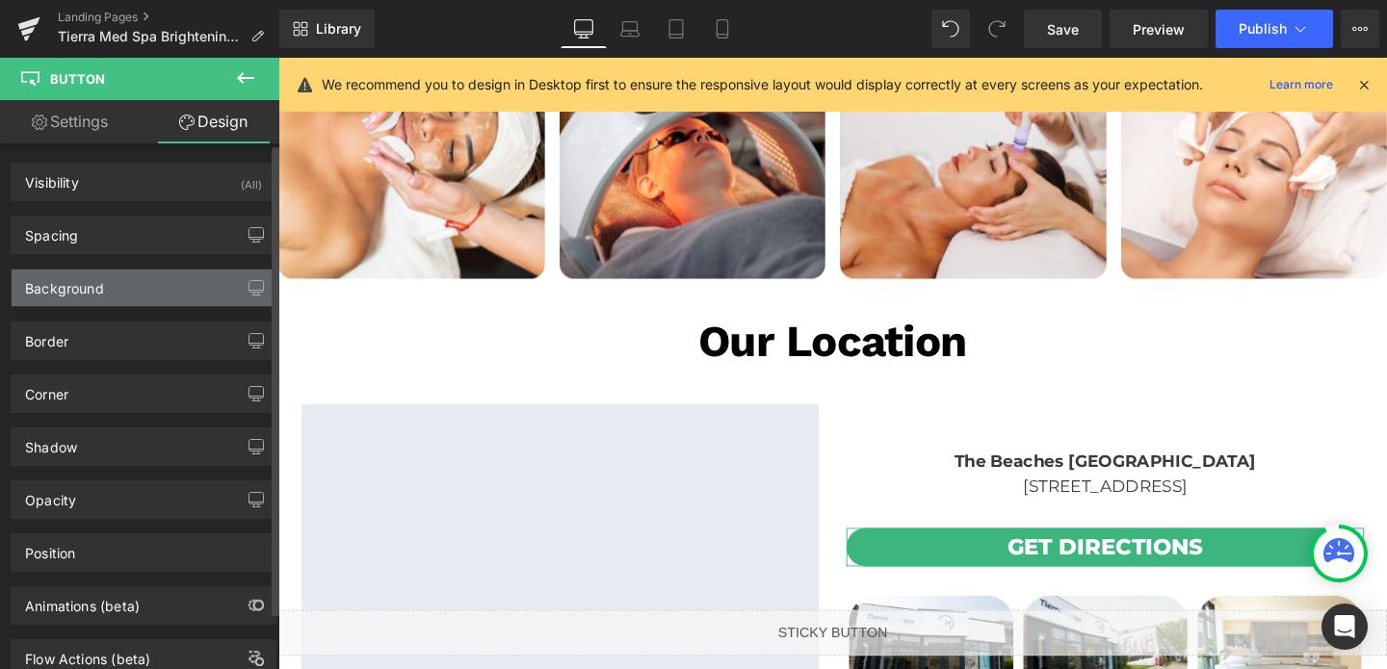
click at [74, 277] on div "Background" at bounding box center [64, 283] width 79 height 27
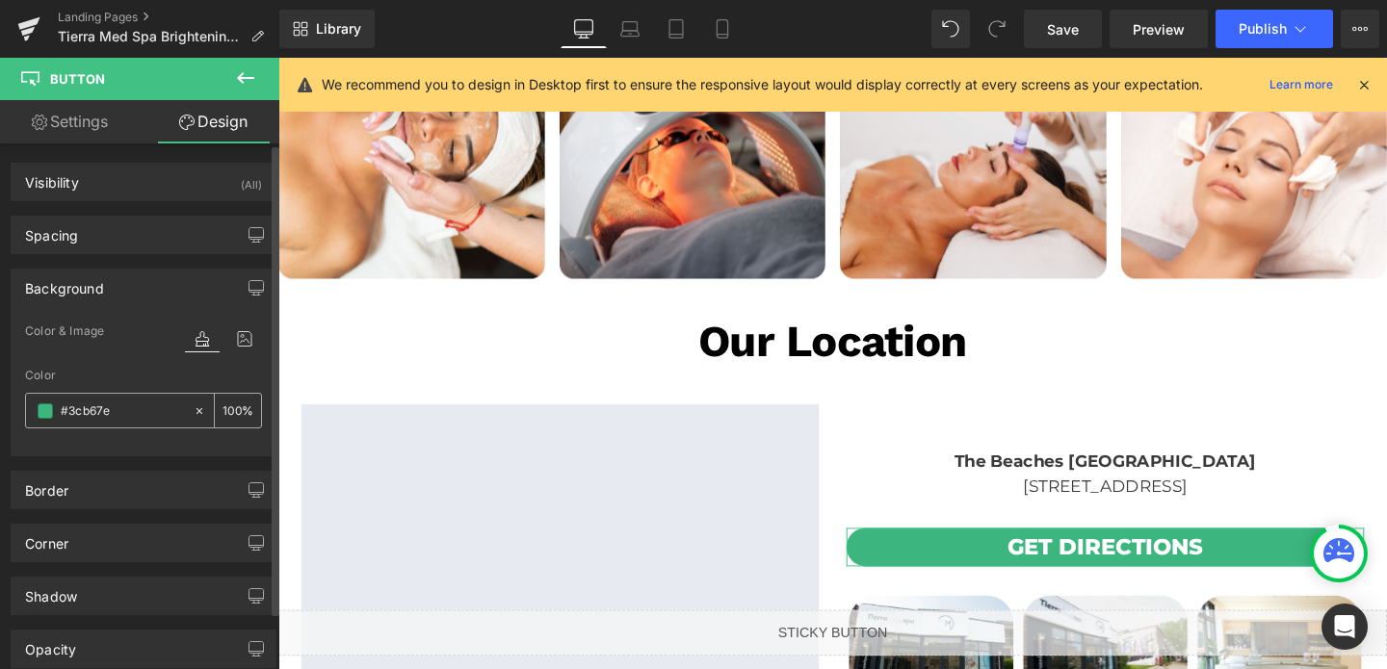
click at [88, 405] on input "#3cb67e" at bounding box center [122, 411] width 123 height 21
paste input "746dbf"
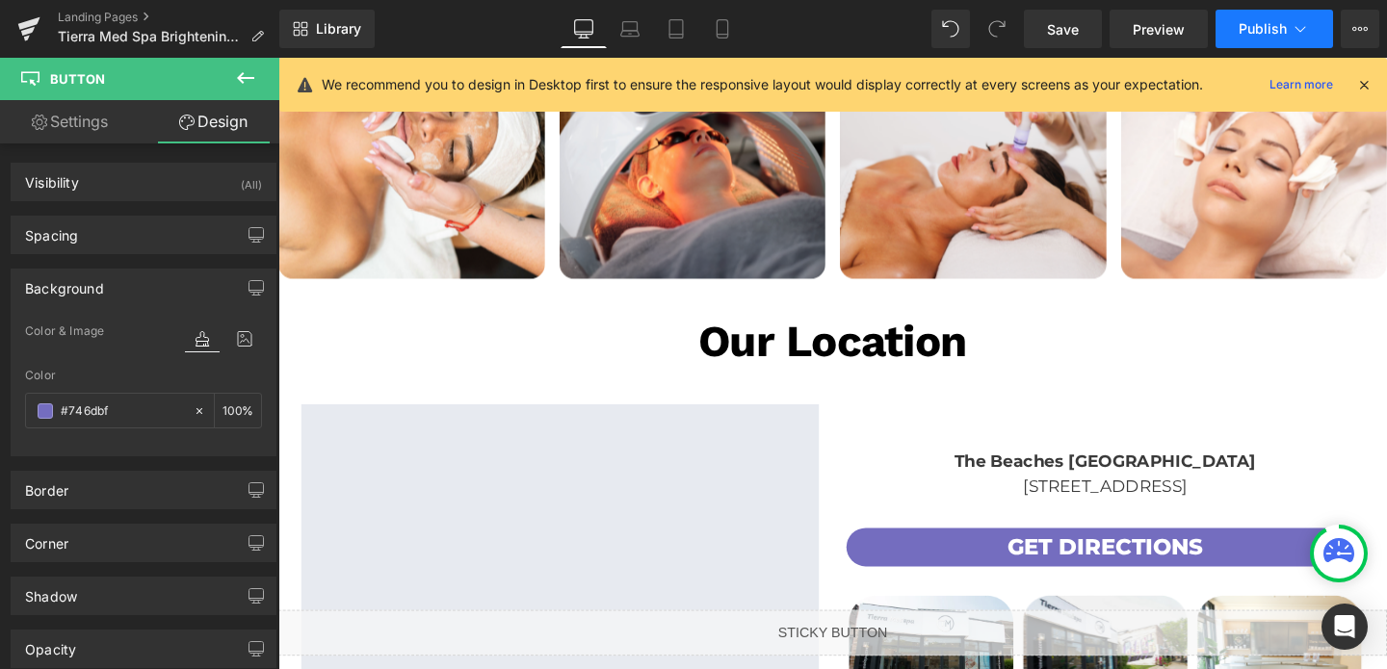
type input "#746dbf"
click at [1266, 36] on span "Publish" at bounding box center [1262, 28] width 48 height 15
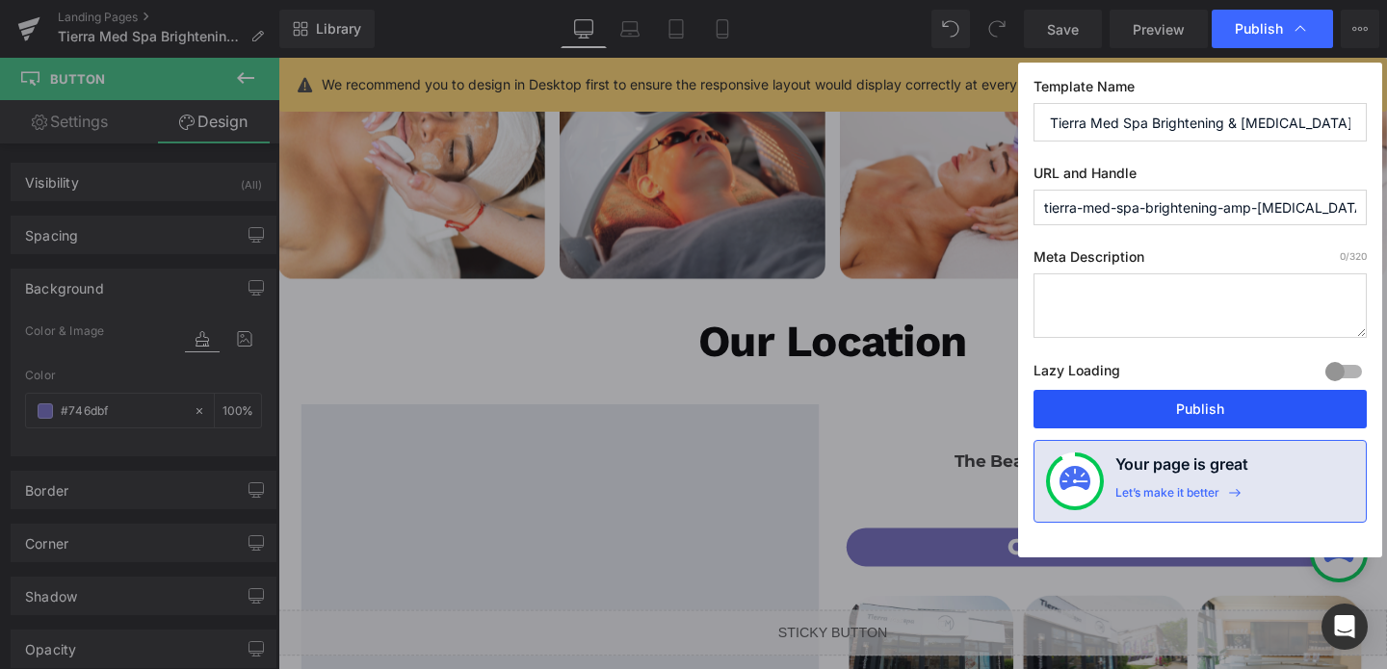
click at [1185, 405] on button "Publish" at bounding box center [1199, 409] width 333 height 39
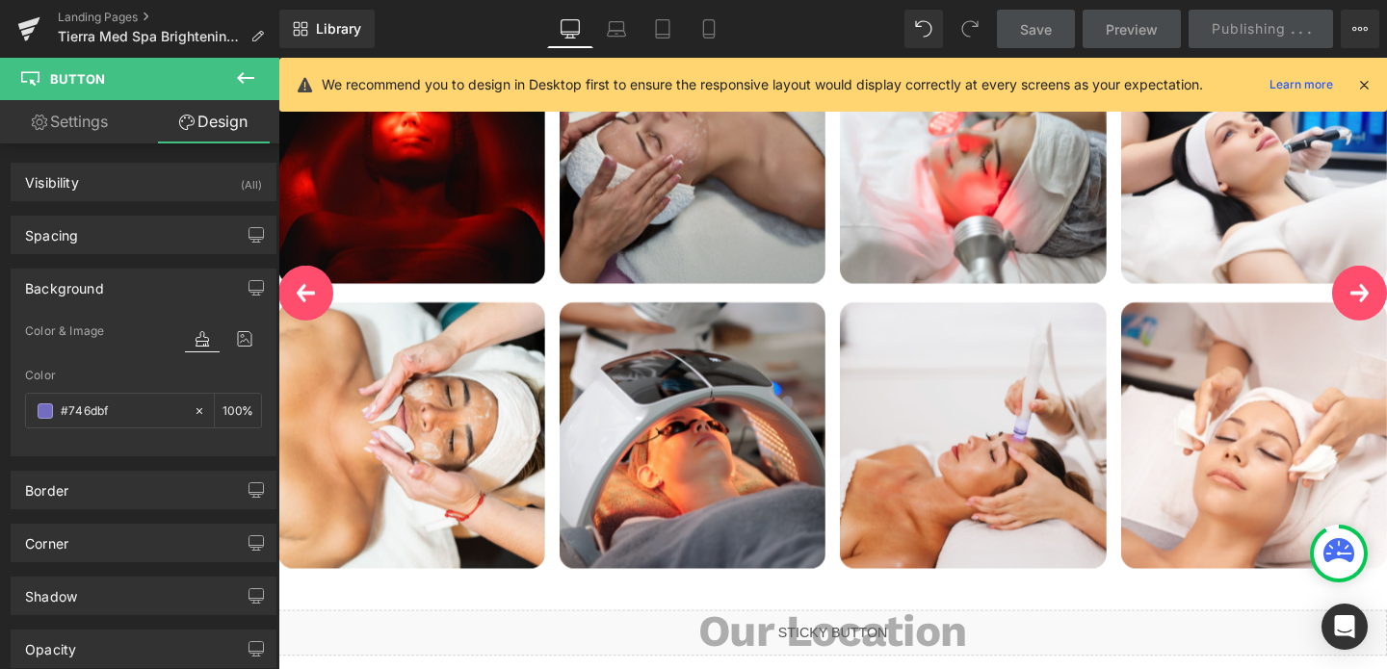
scroll to position [3726, 0]
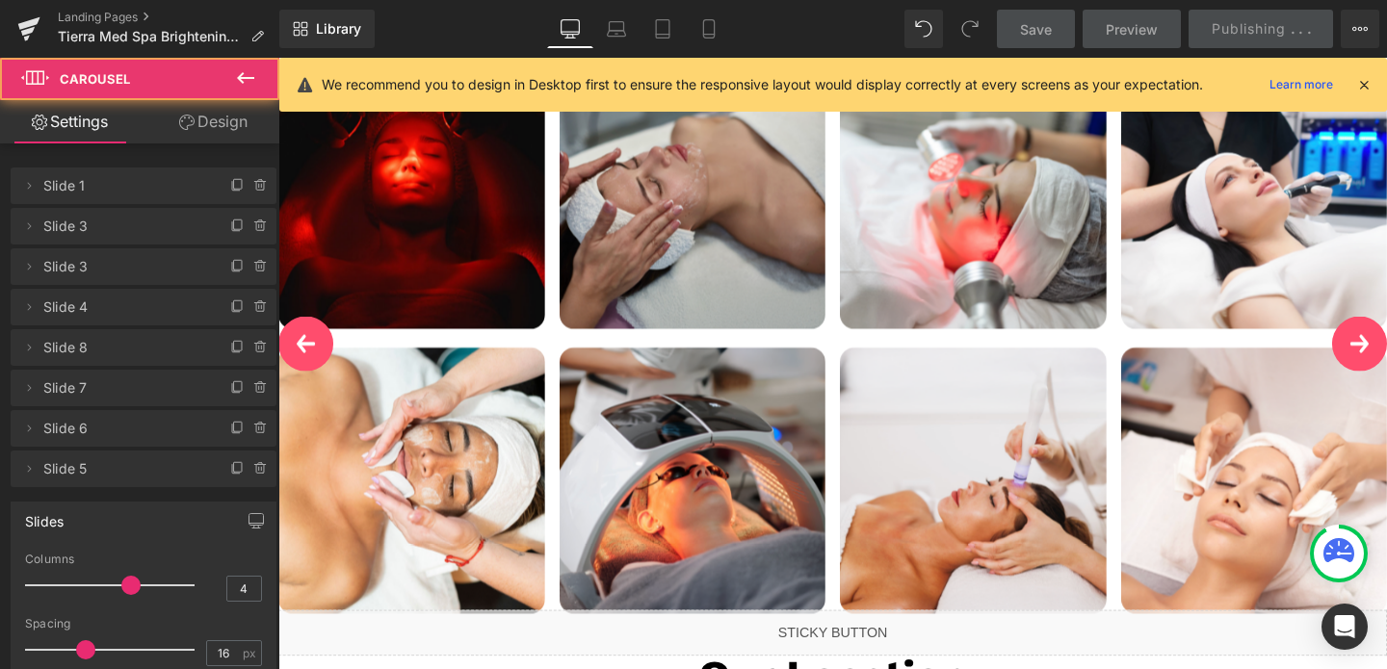
click at [854, 169] on div "Image Image Row Image Image Row" at bounding box center [860, 353] width 1165 height 636
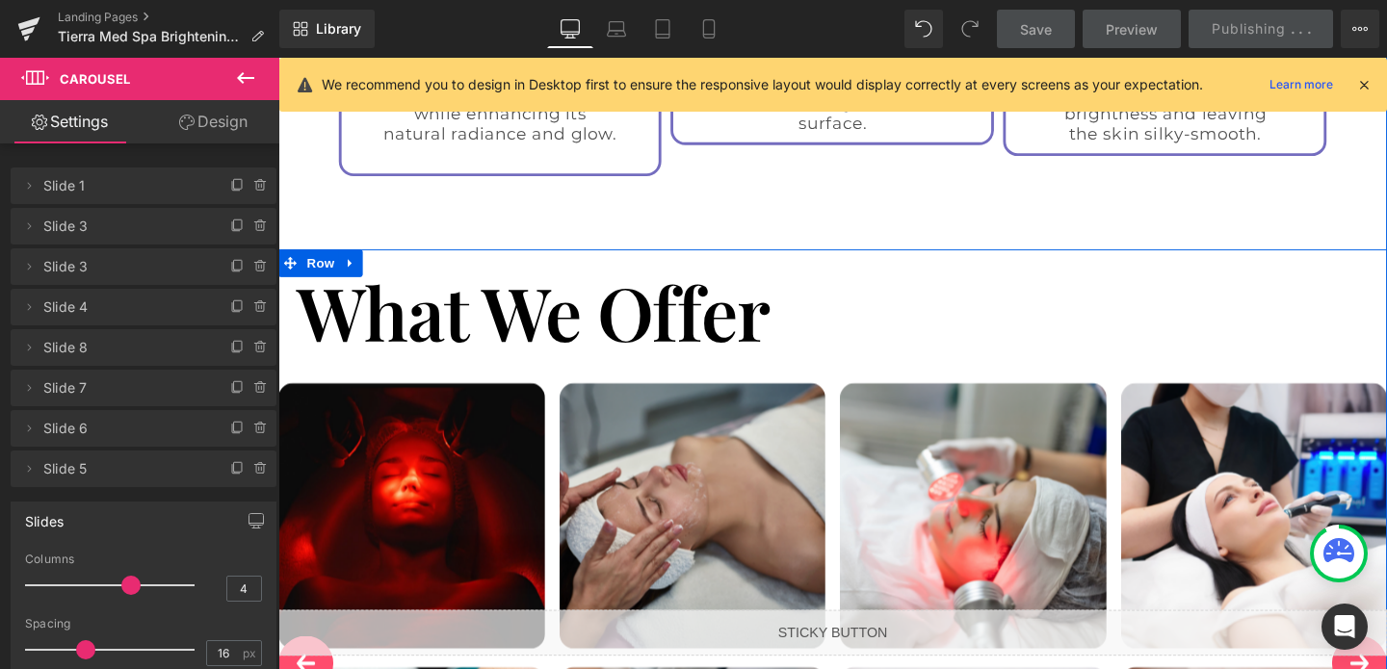
scroll to position [3383, 0]
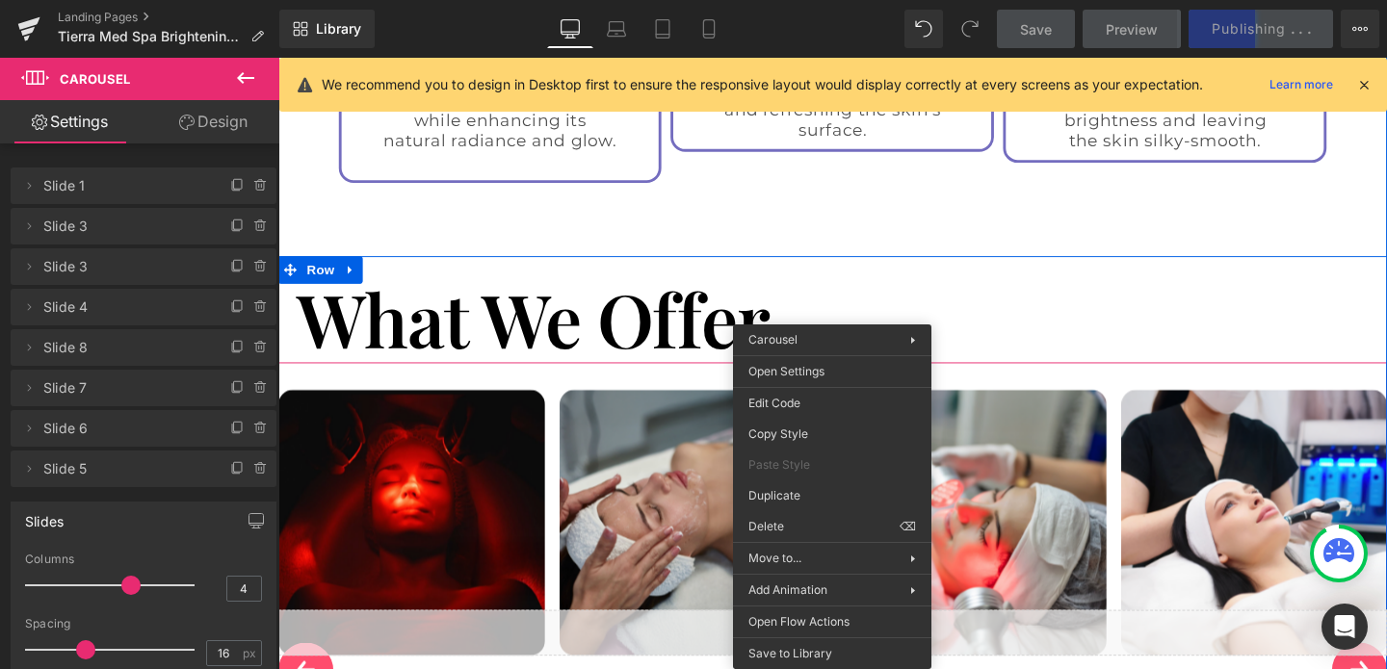
click at [855, 379] on span "Carousel" at bounding box center [860, 393] width 69 height 29
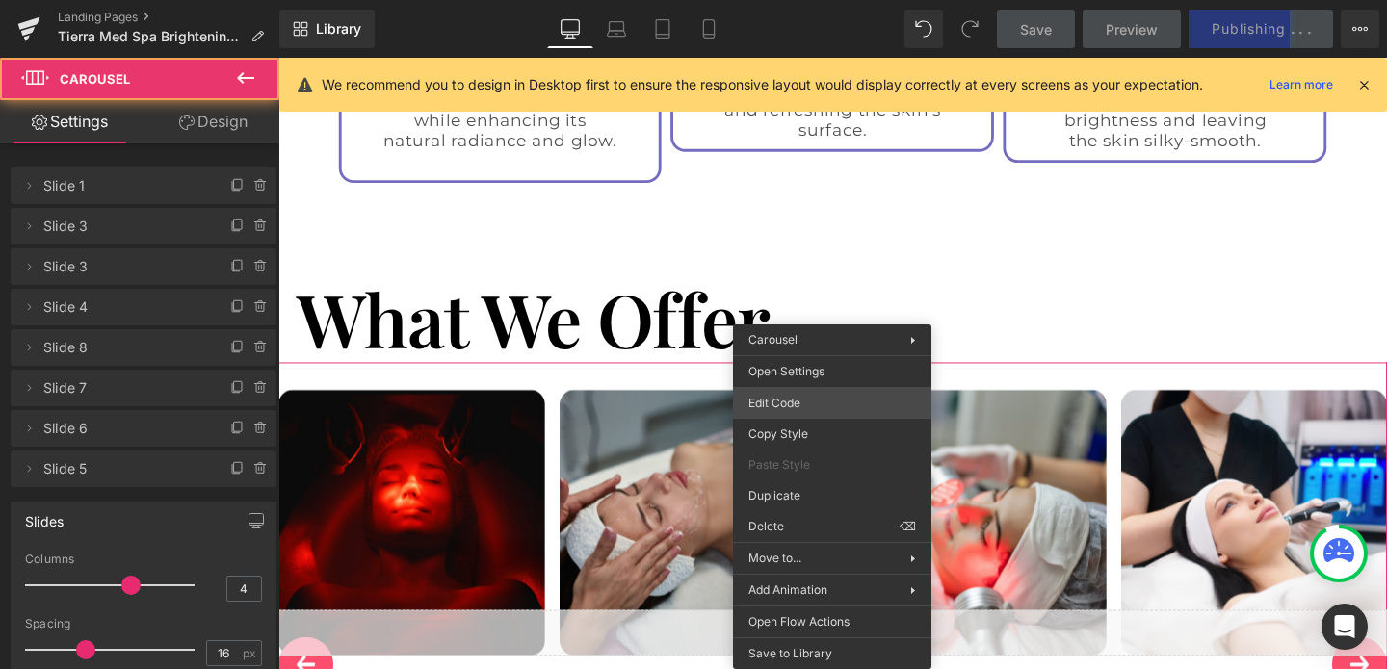
click at [783, 0] on div "Carousel You are previewing how the will restyle your page. You can not edit El…" at bounding box center [693, 0] width 1387 height 0
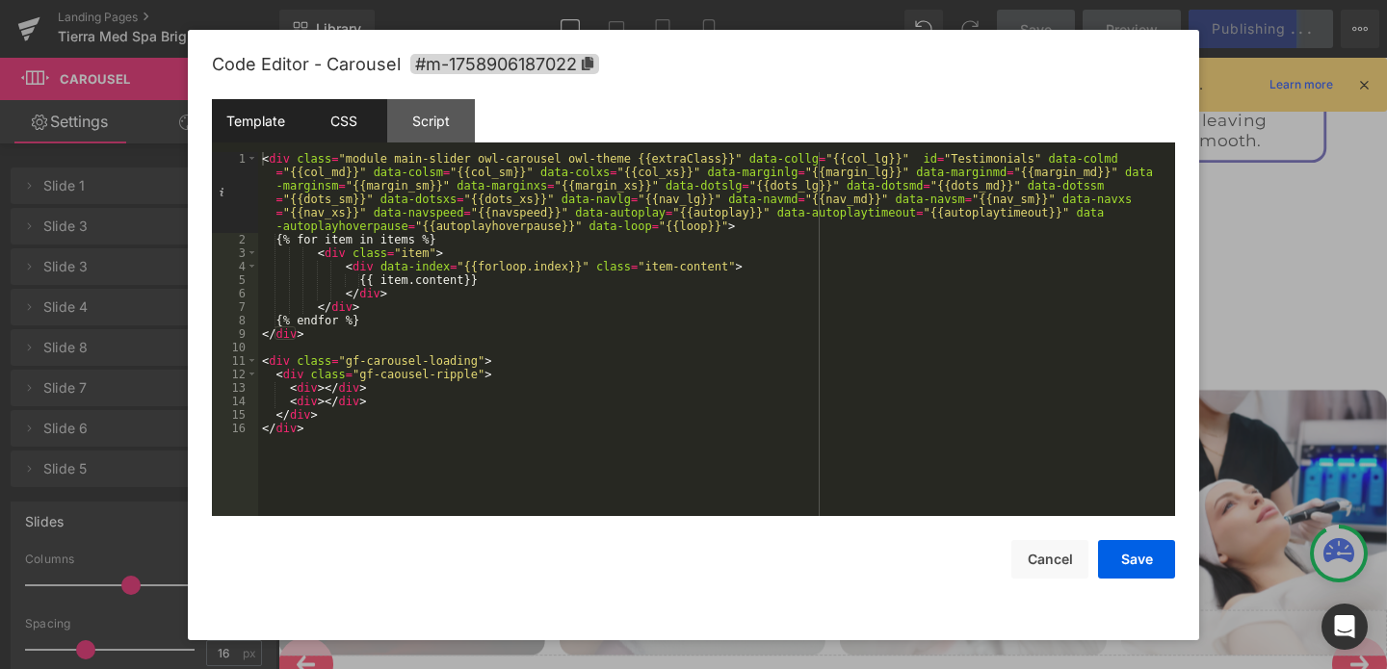
click at [353, 131] on div "CSS" at bounding box center [343, 120] width 88 height 43
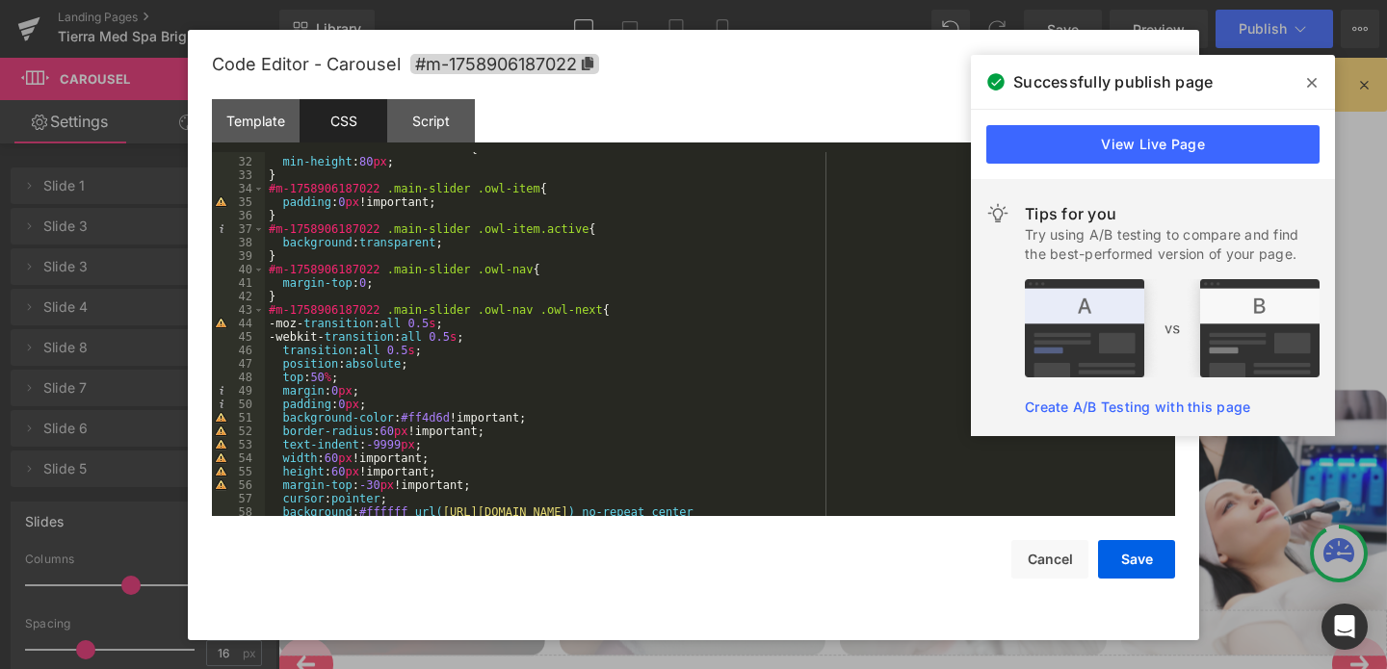
scroll to position [416, 0]
drag, startPoint x: 457, startPoint y: 415, endPoint x: 408, endPoint y: 416, distance: 49.1
click at [408, 416] on div "#m-1758906187022 .main-slider { min-height : 80 px ; } #m-1758906187022 .main-s…" at bounding box center [716, 343] width 902 height 404
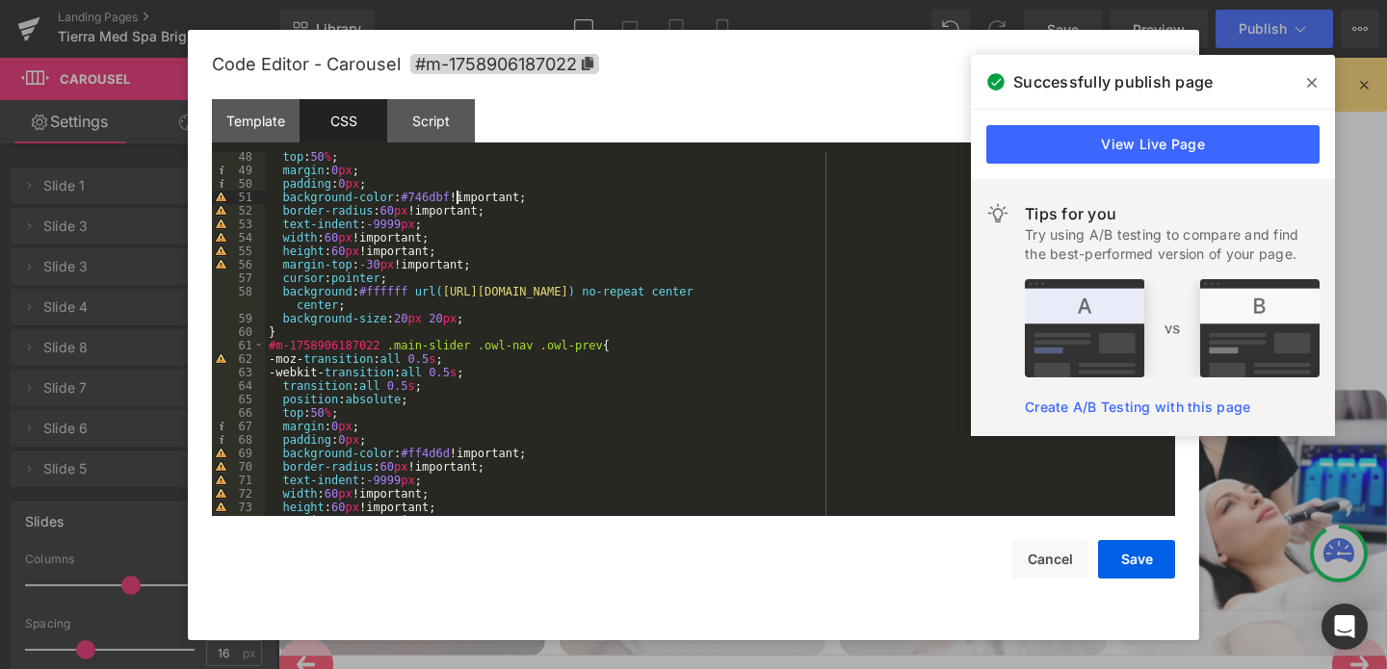
scroll to position [653, 0]
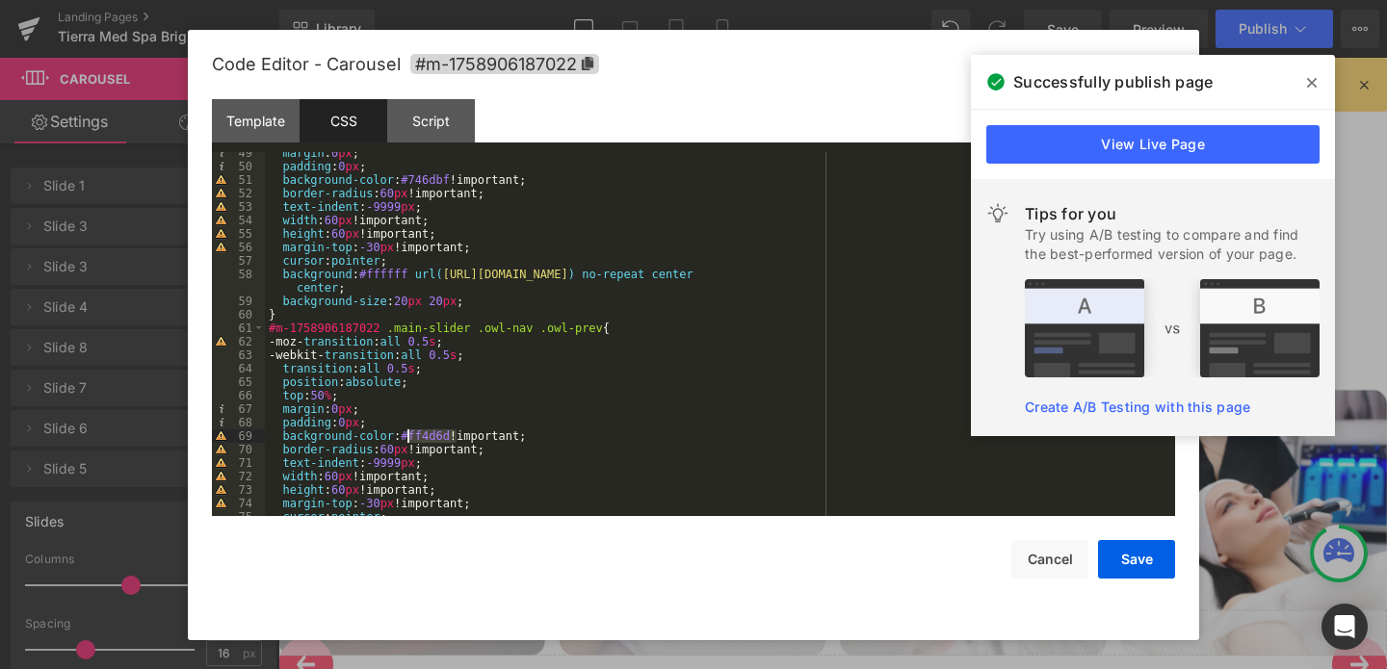
drag, startPoint x: 457, startPoint y: 431, endPoint x: 408, endPoint y: 431, distance: 49.1
click at [408, 431] on div "margin : 0 px ; padding : 0 px ; background-color : #746dbf !important; border-…" at bounding box center [716, 341] width 902 height 391
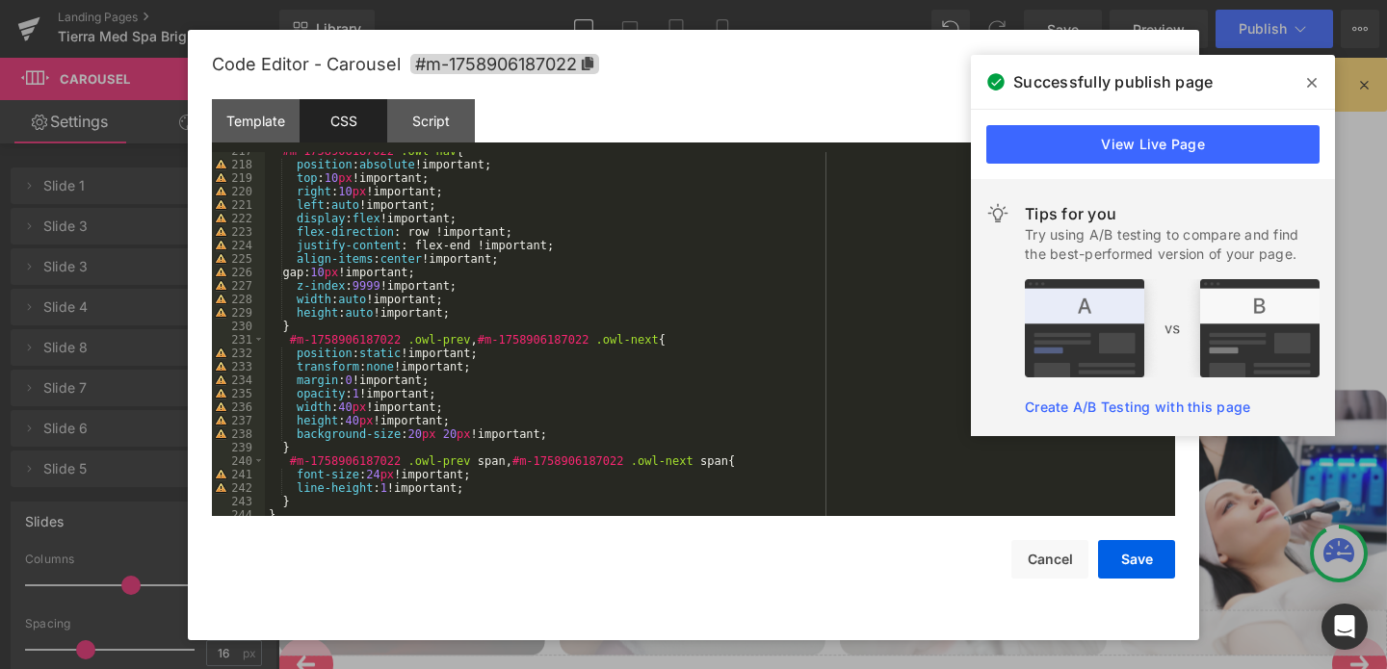
scroll to position [2966, 0]
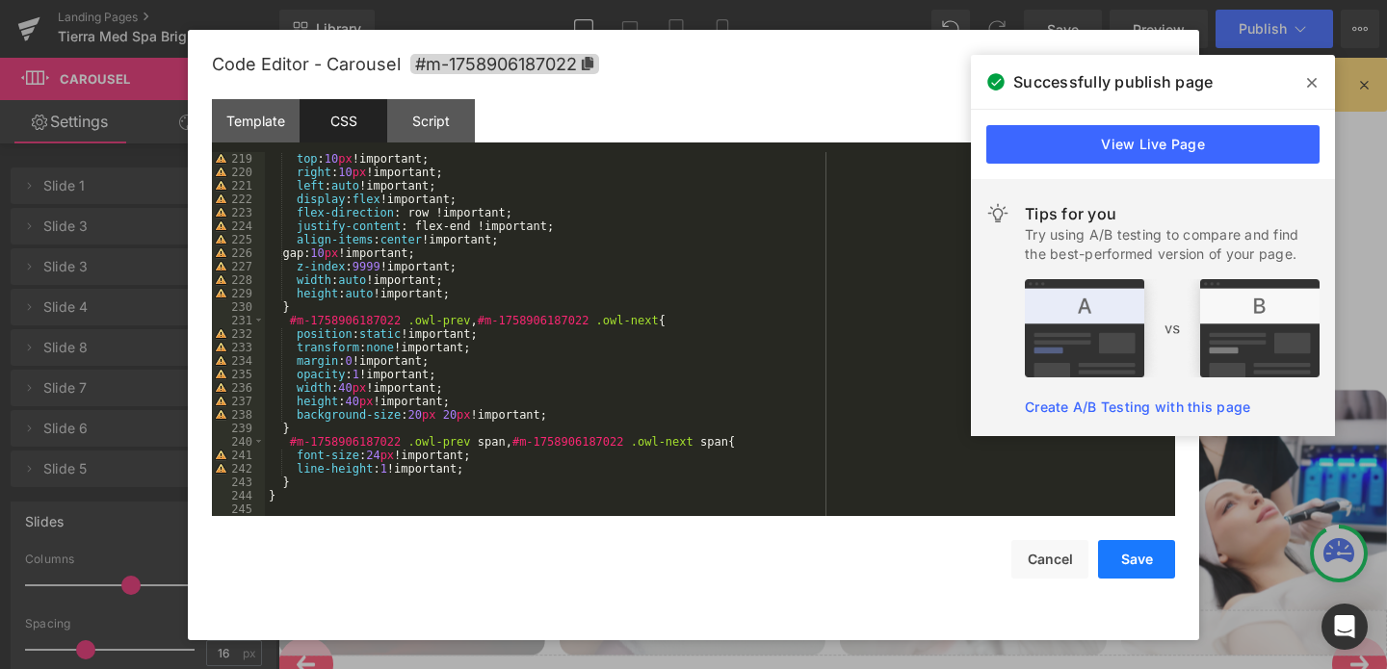
click at [1141, 559] on button "Save" at bounding box center [1136, 559] width 77 height 39
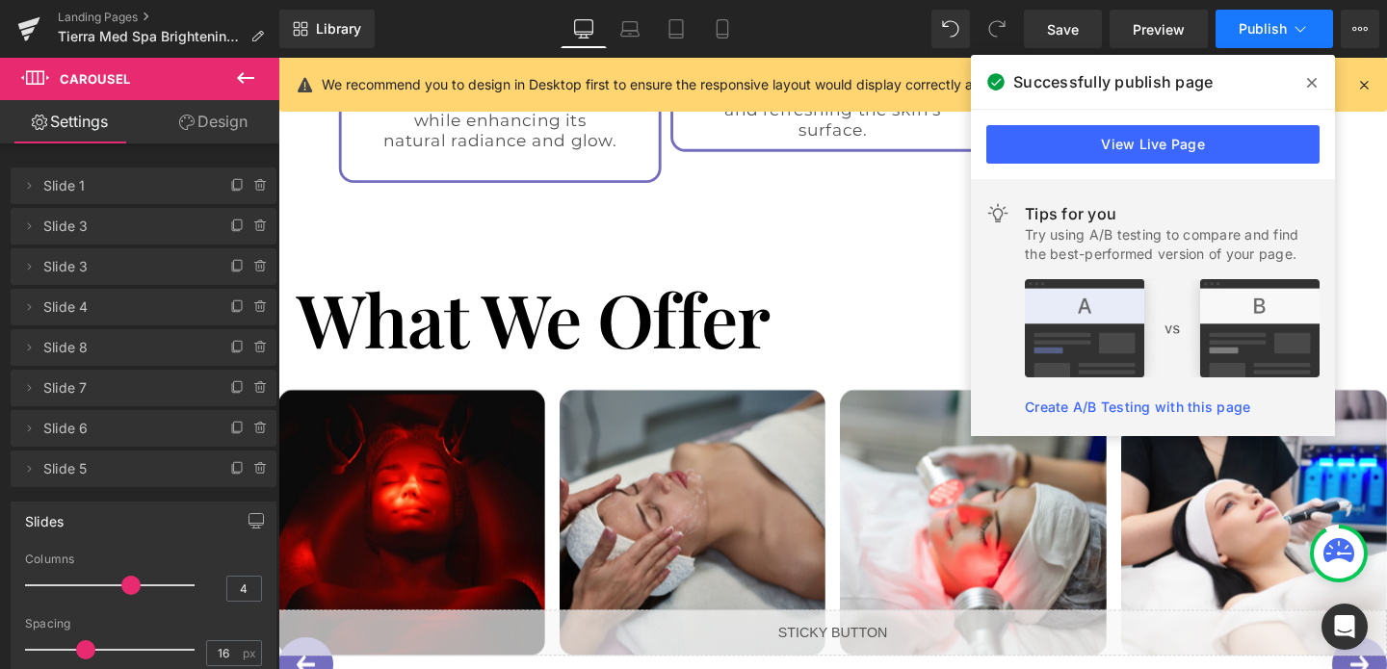
click at [1251, 24] on span "Publish" at bounding box center [1262, 28] width 48 height 15
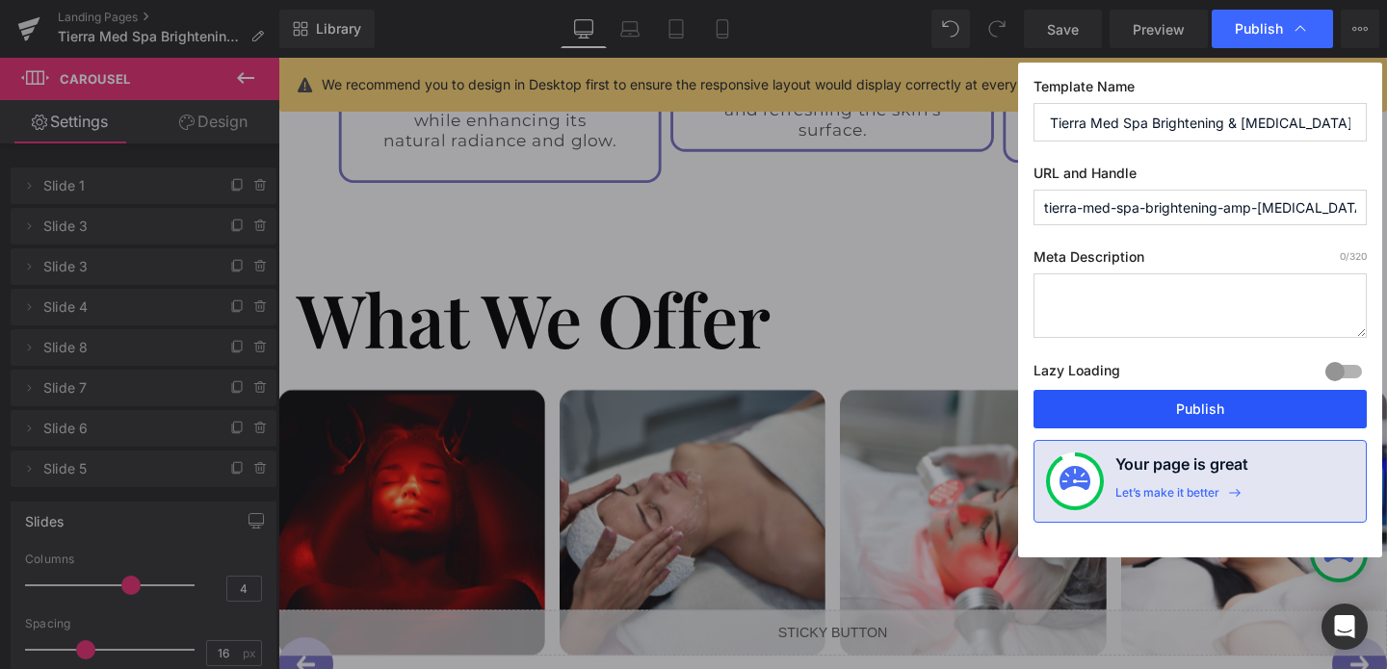
click at [1167, 400] on button "Publish" at bounding box center [1199, 409] width 333 height 39
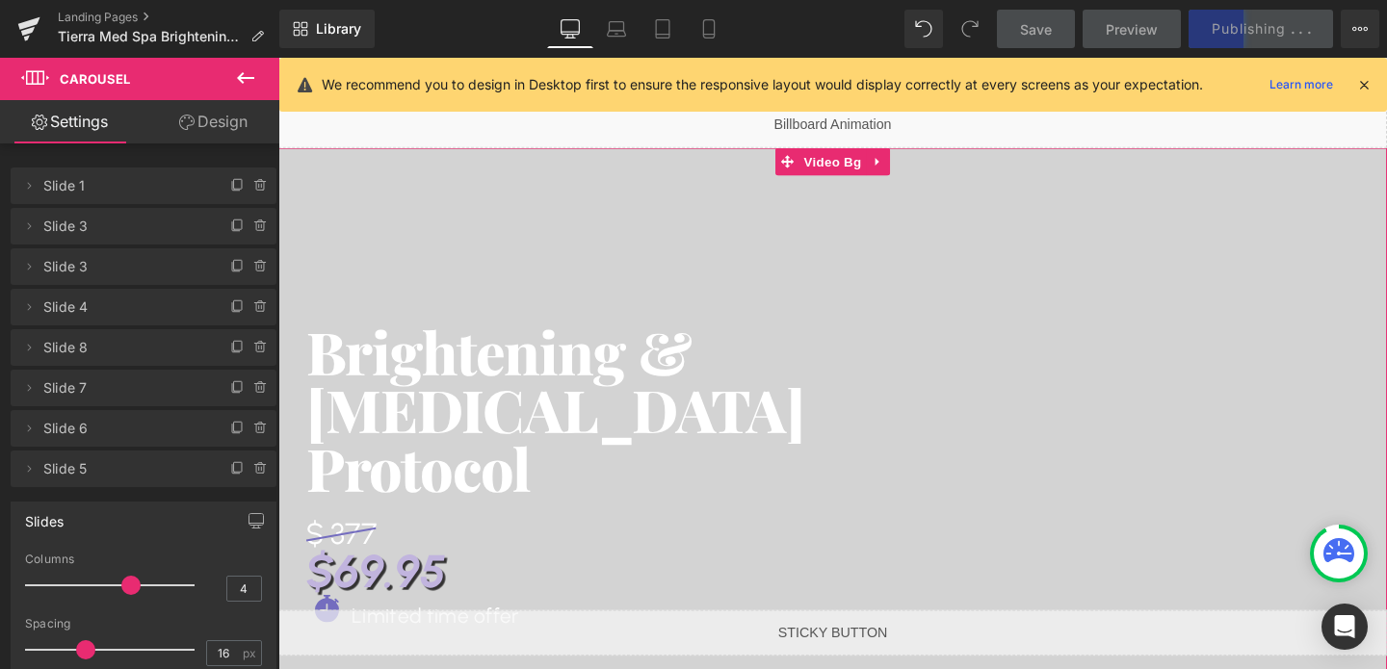
scroll to position [0, 0]
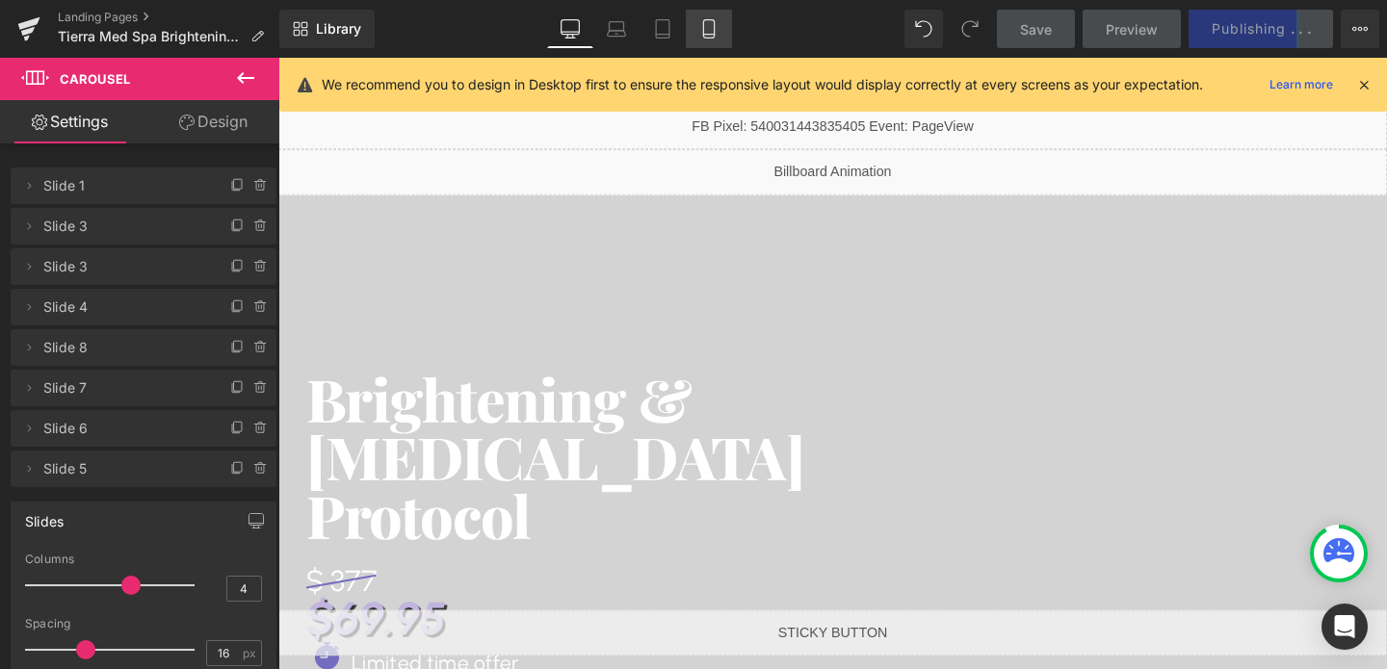
click at [707, 26] on icon at bounding box center [708, 28] width 19 height 19
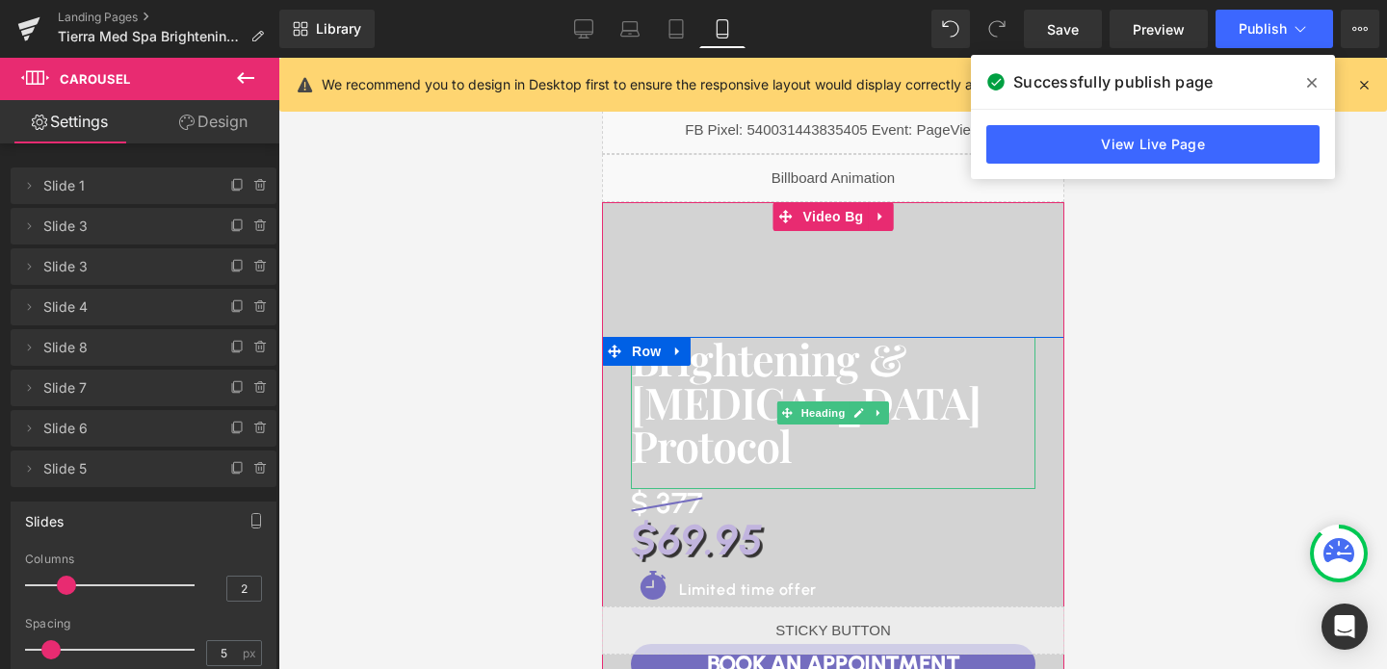
click at [903, 415] on h1 "Brightening & [MEDICAL_DATA]" at bounding box center [832, 380] width 404 height 87
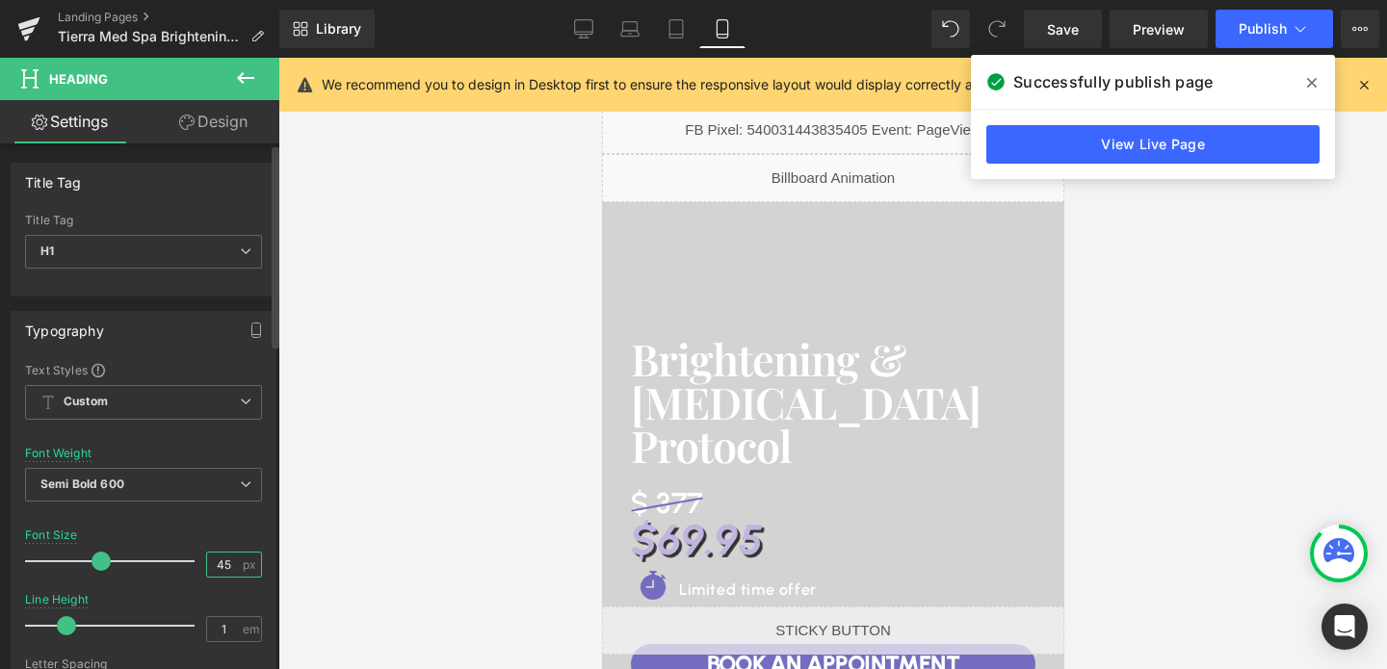
click at [221, 561] on input "45" at bounding box center [224, 565] width 34 height 24
type input "40"
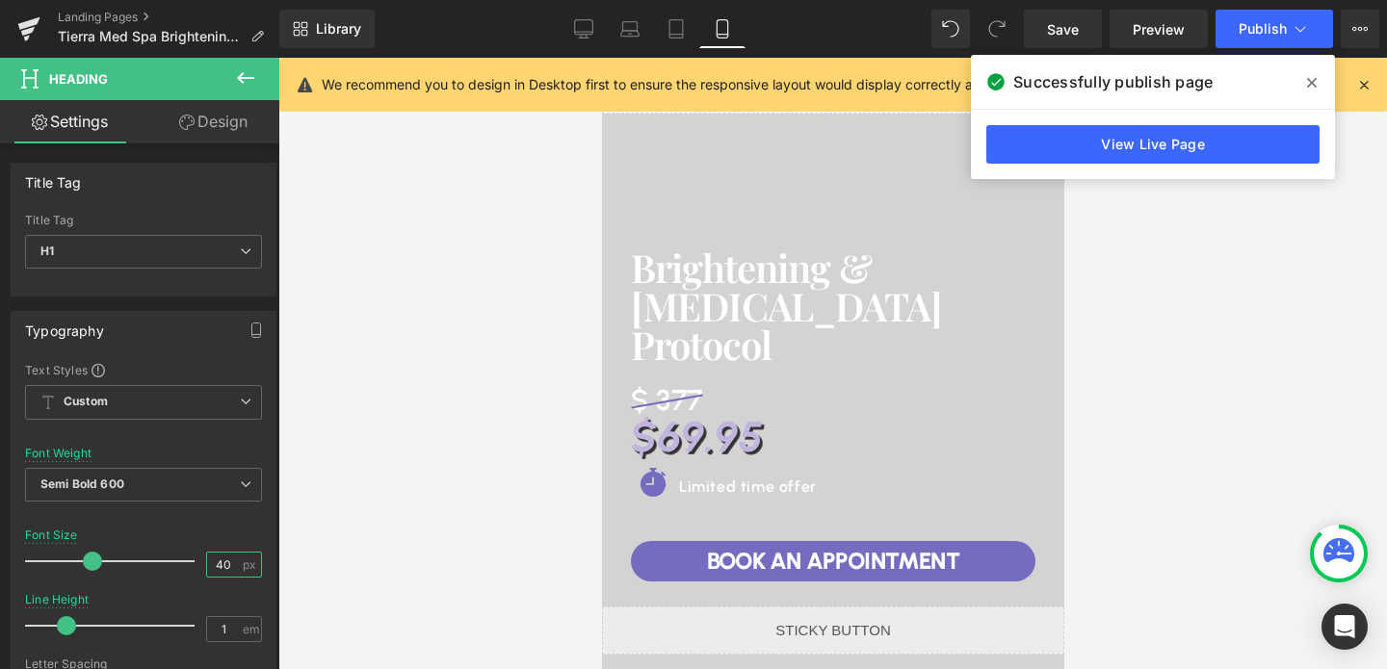
scroll to position [66, 0]
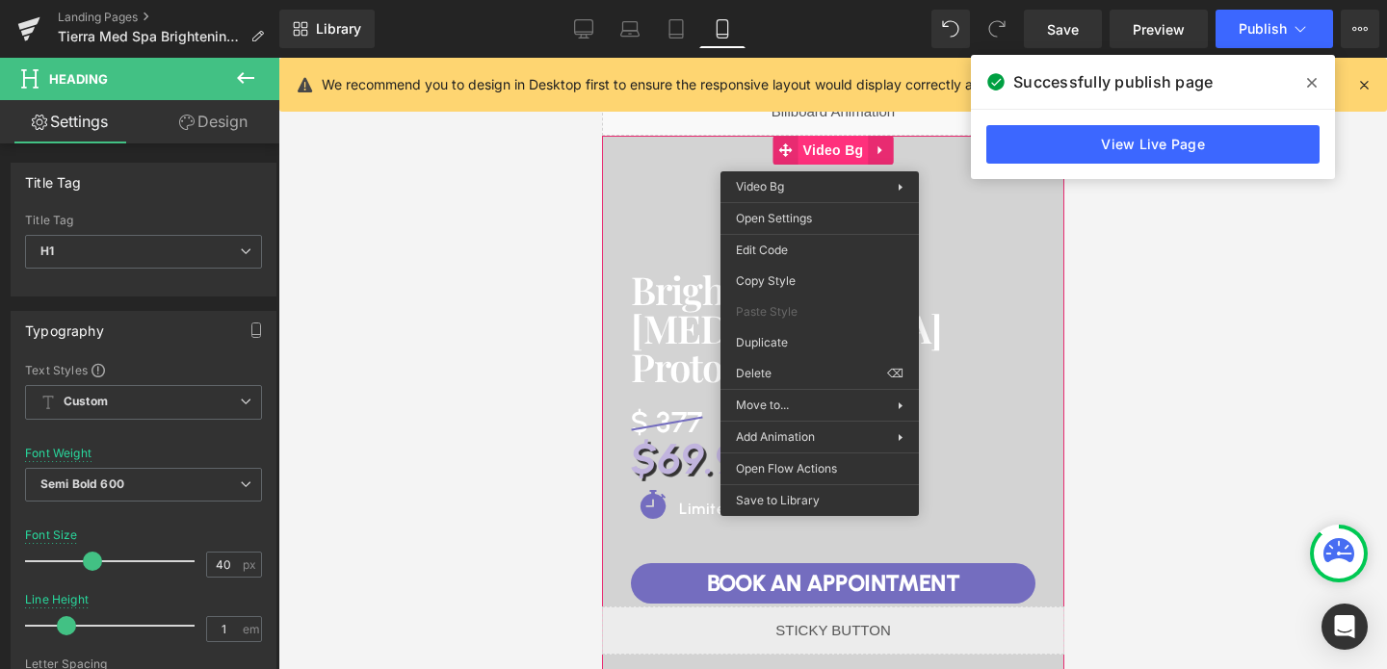
click at [818, 157] on span "Video Bg" at bounding box center [832, 150] width 70 height 29
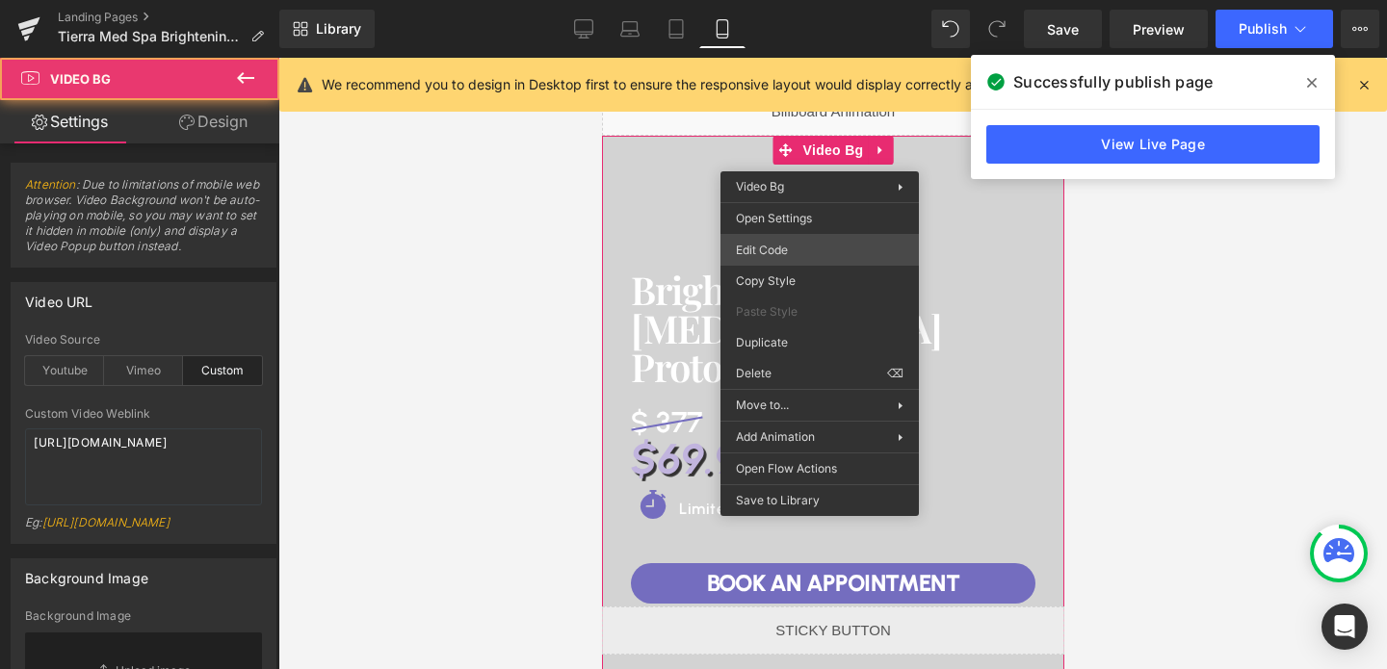
click at [778, 0] on div "Video Bg You are previewing how the will restyle your page. You can not edit El…" at bounding box center [693, 0] width 1387 height 0
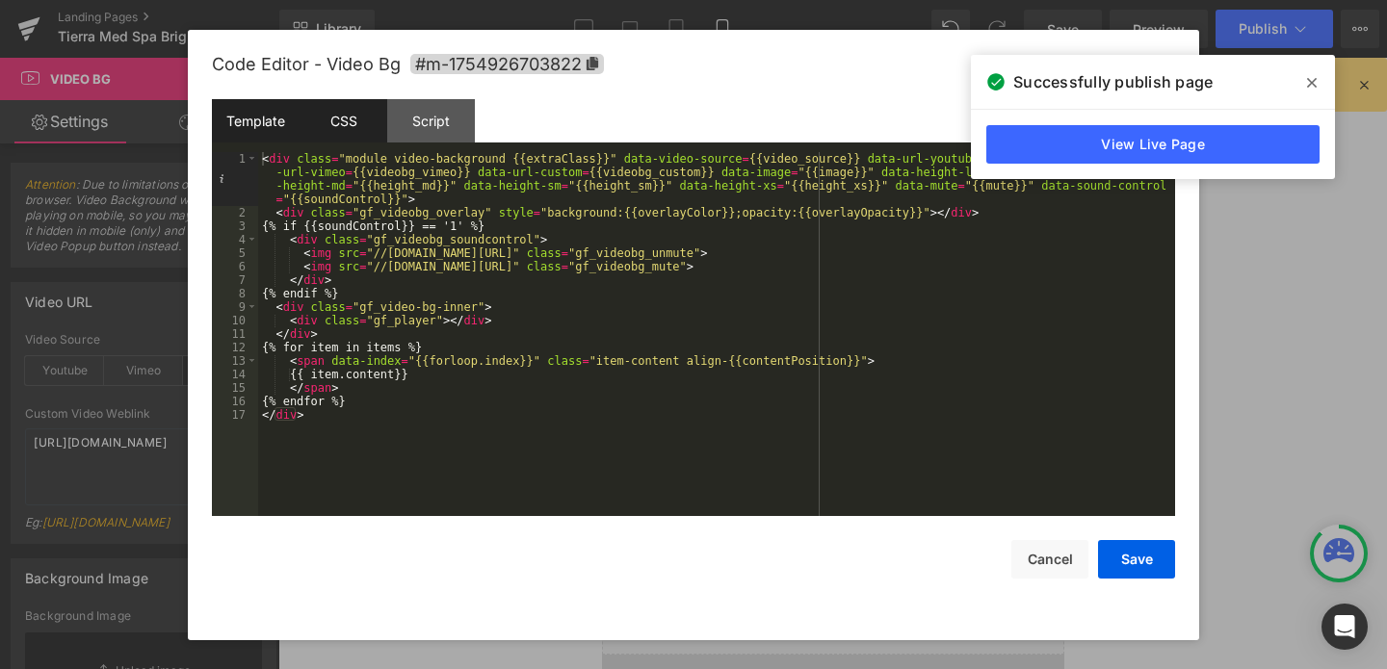
click at [353, 132] on div "CSS" at bounding box center [343, 120] width 88 height 43
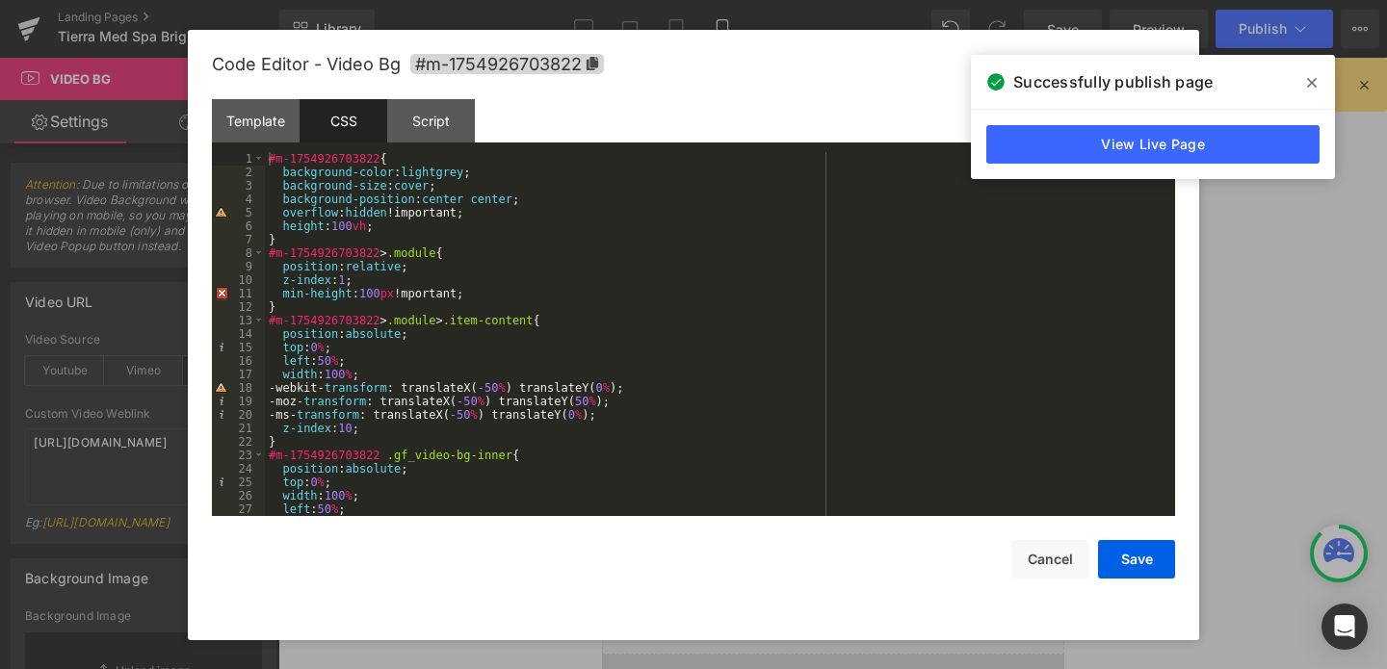
click at [347, 227] on div "#m-1754926703822 { background-color : lightgrey ; background-size : cover ; bac…" at bounding box center [716, 347] width 902 height 391
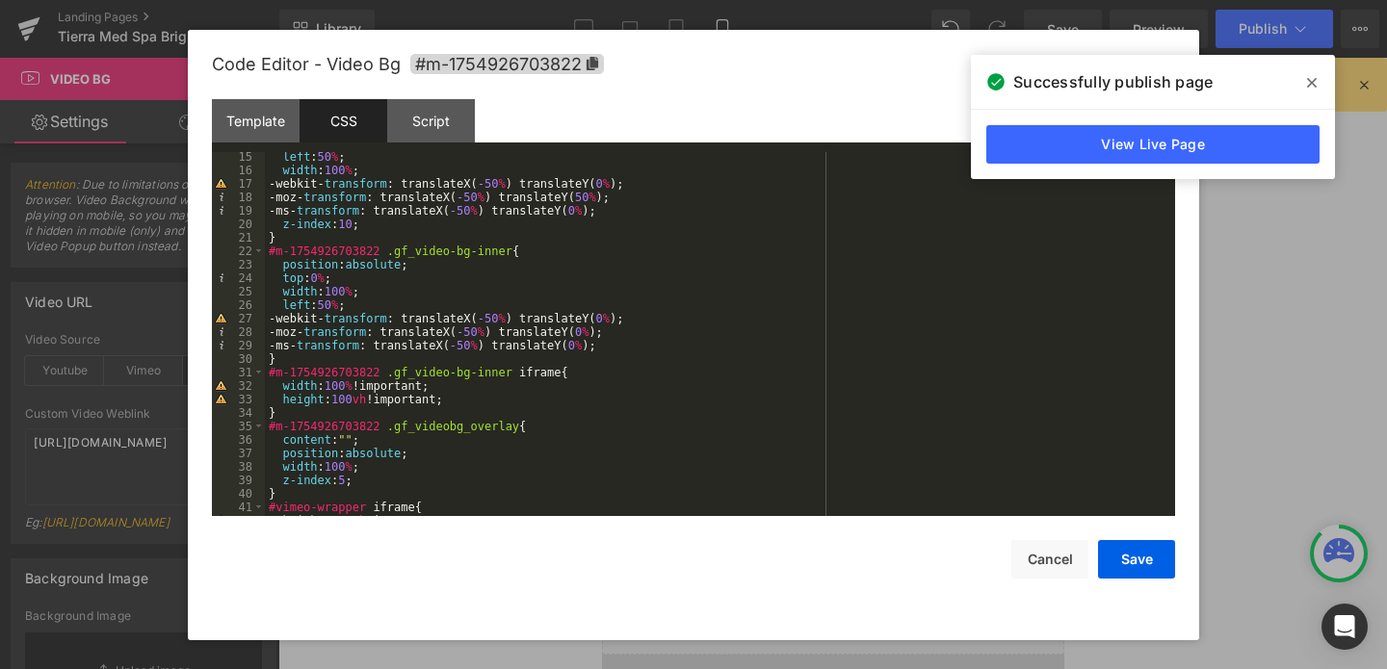
scroll to position [191, 0]
click at [344, 402] on div "left : 50 % ; width : 100 % ; -webkit- transform : translateX( -50 % ) translat…" at bounding box center [716, 345] width 902 height 391
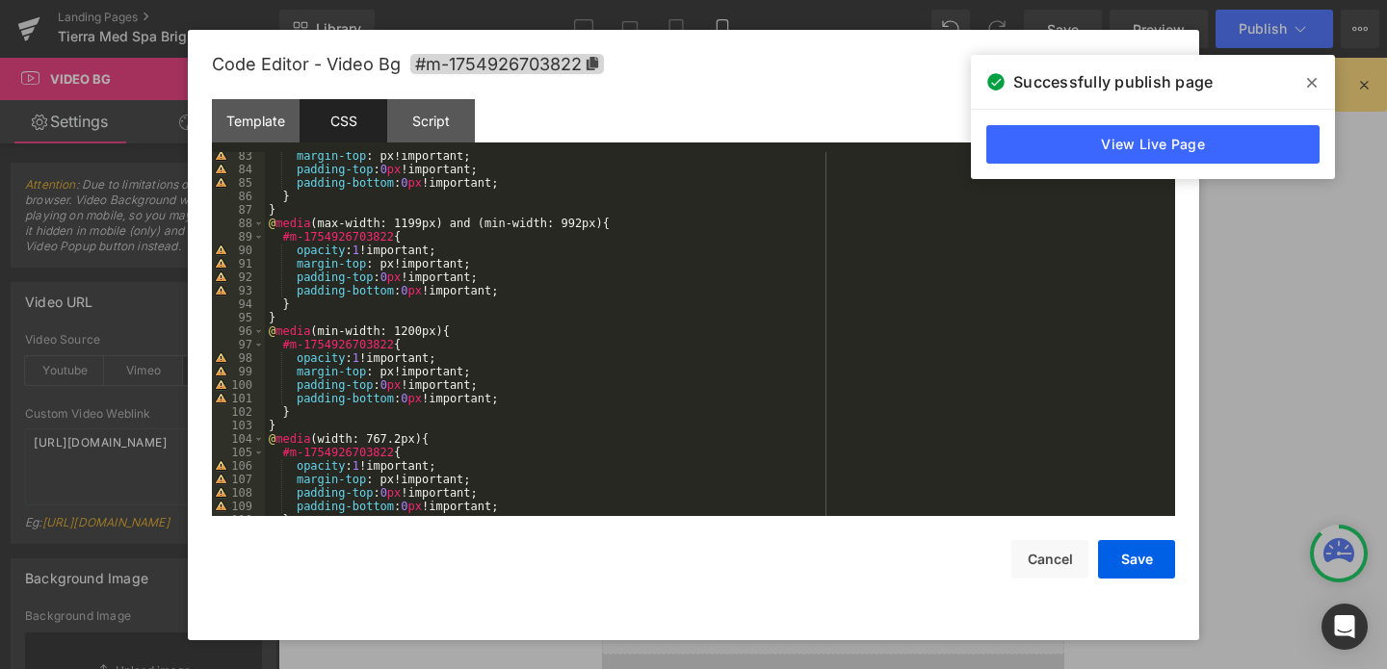
scroll to position [1146, 0]
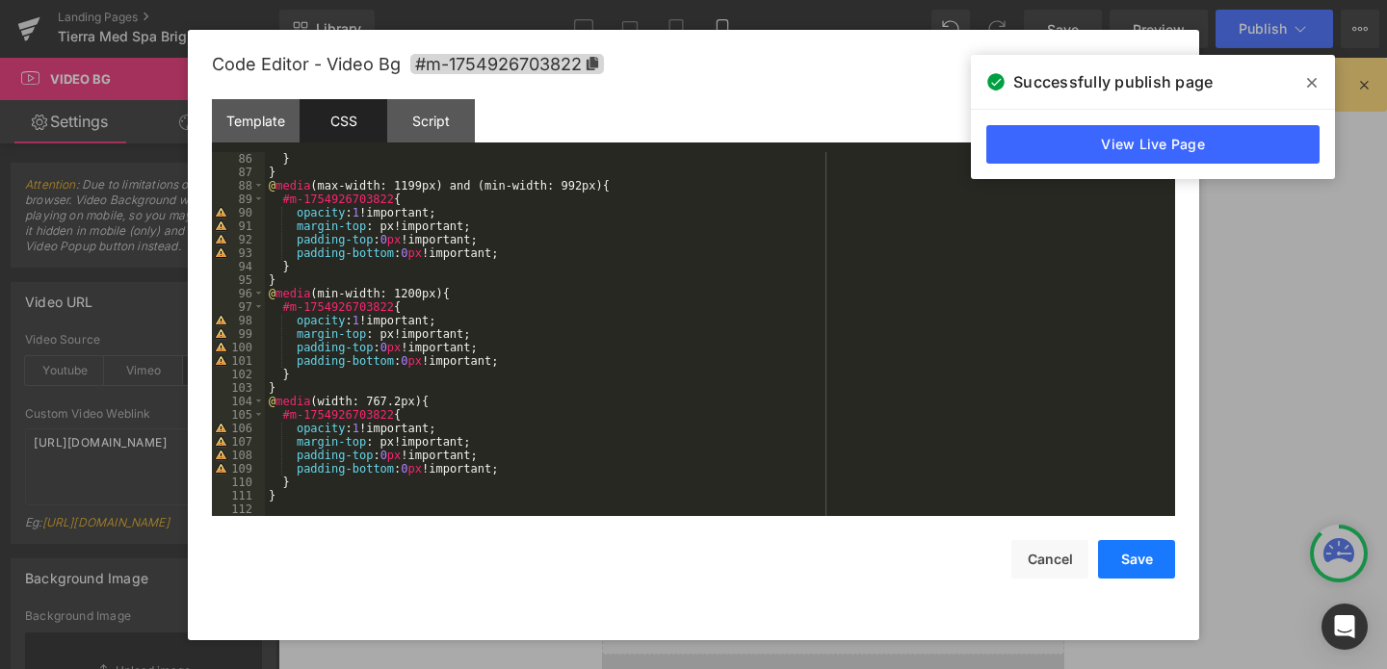
click at [1134, 561] on button "Save" at bounding box center [1136, 559] width 77 height 39
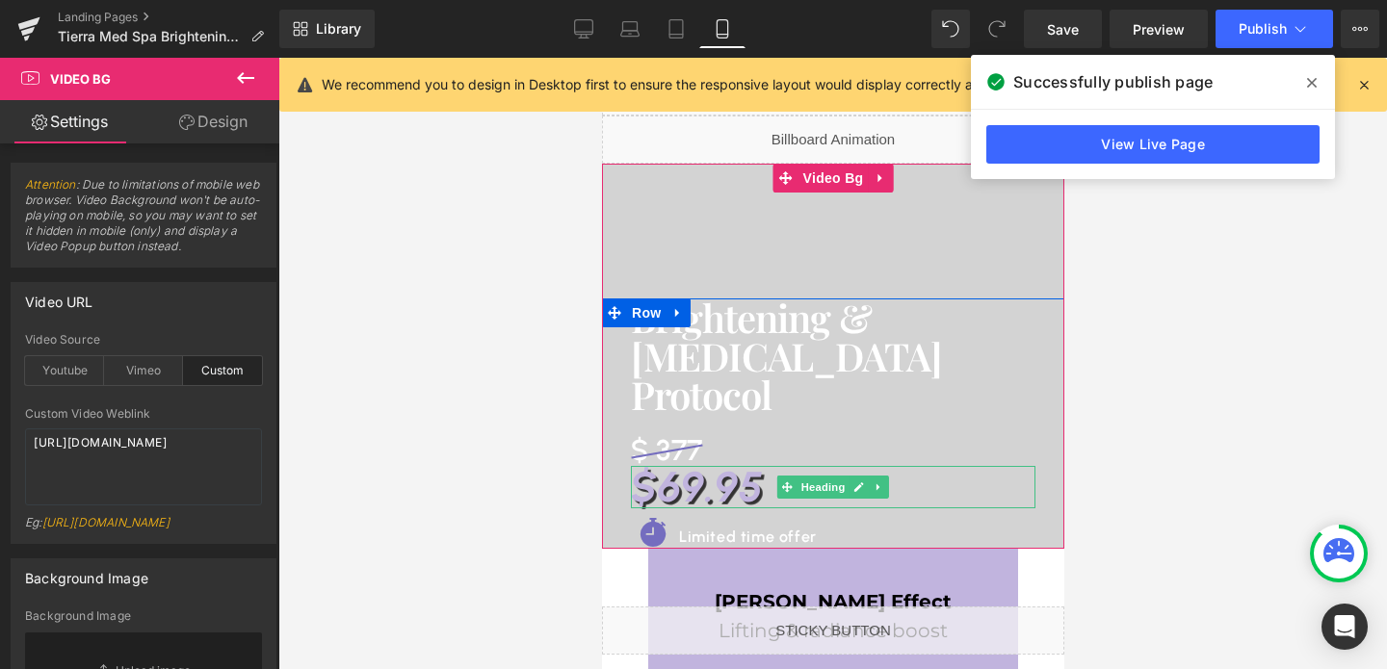
scroll to position [0, 0]
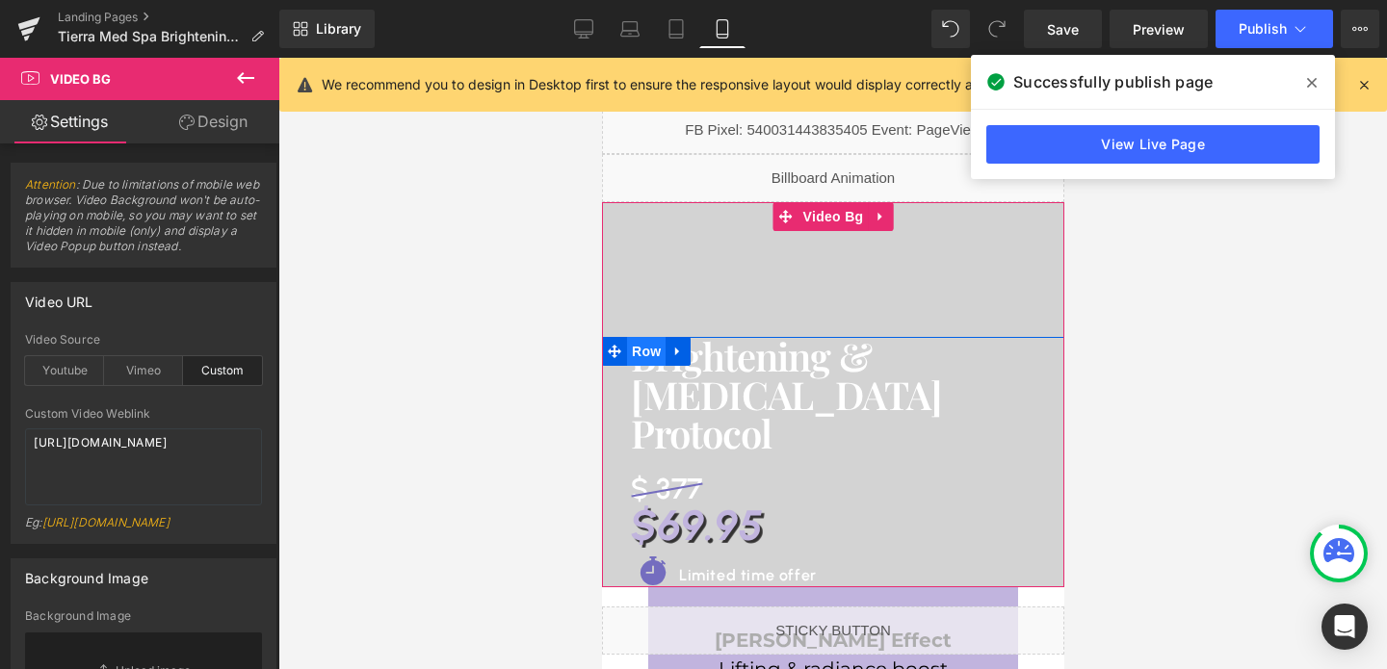
click at [651, 358] on span "Row" at bounding box center [645, 351] width 39 height 29
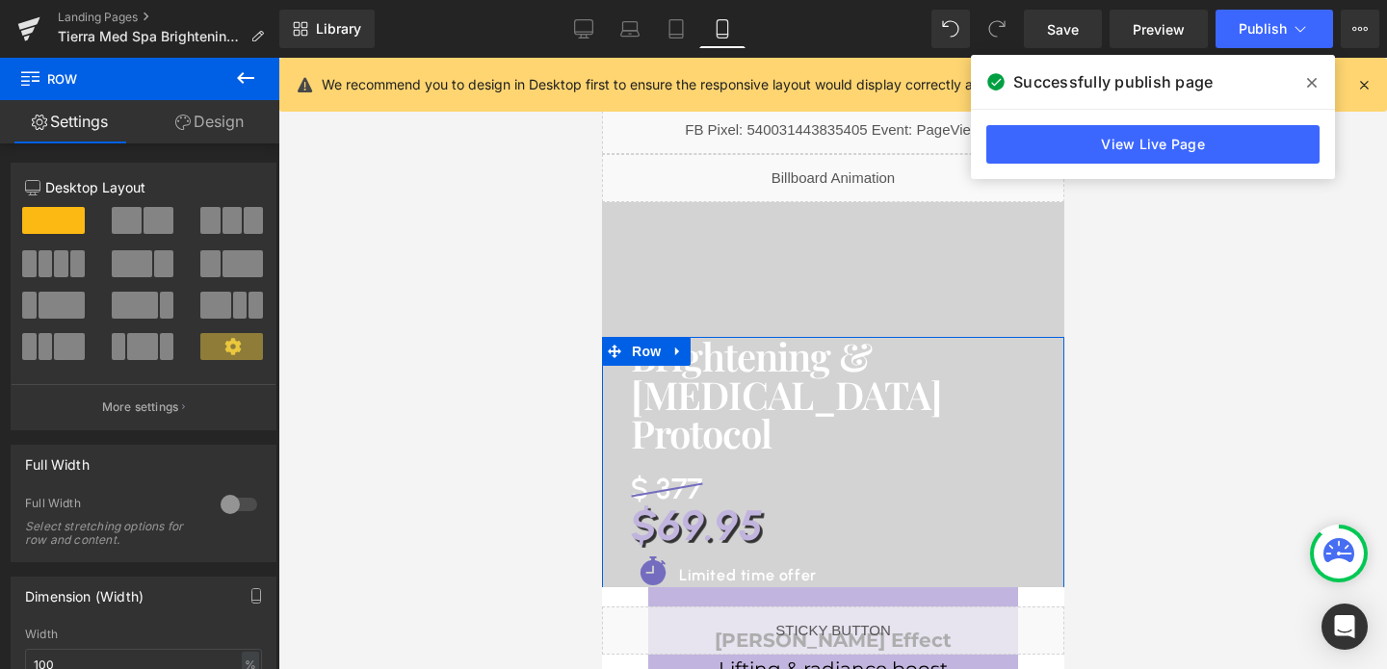
click at [218, 111] on link "Design" at bounding box center [210, 121] width 140 height 43
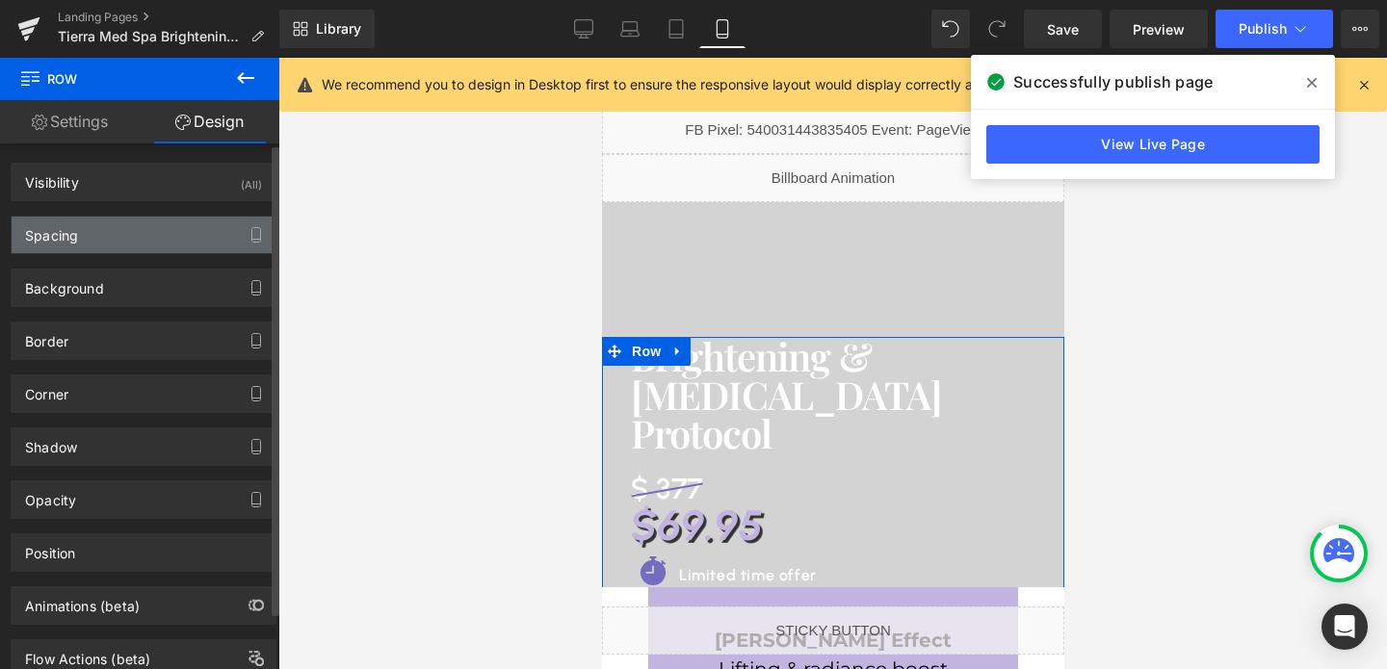
click at [112, 235] on div "Spacing" at bounding box center [144, 235] width 264 height 37
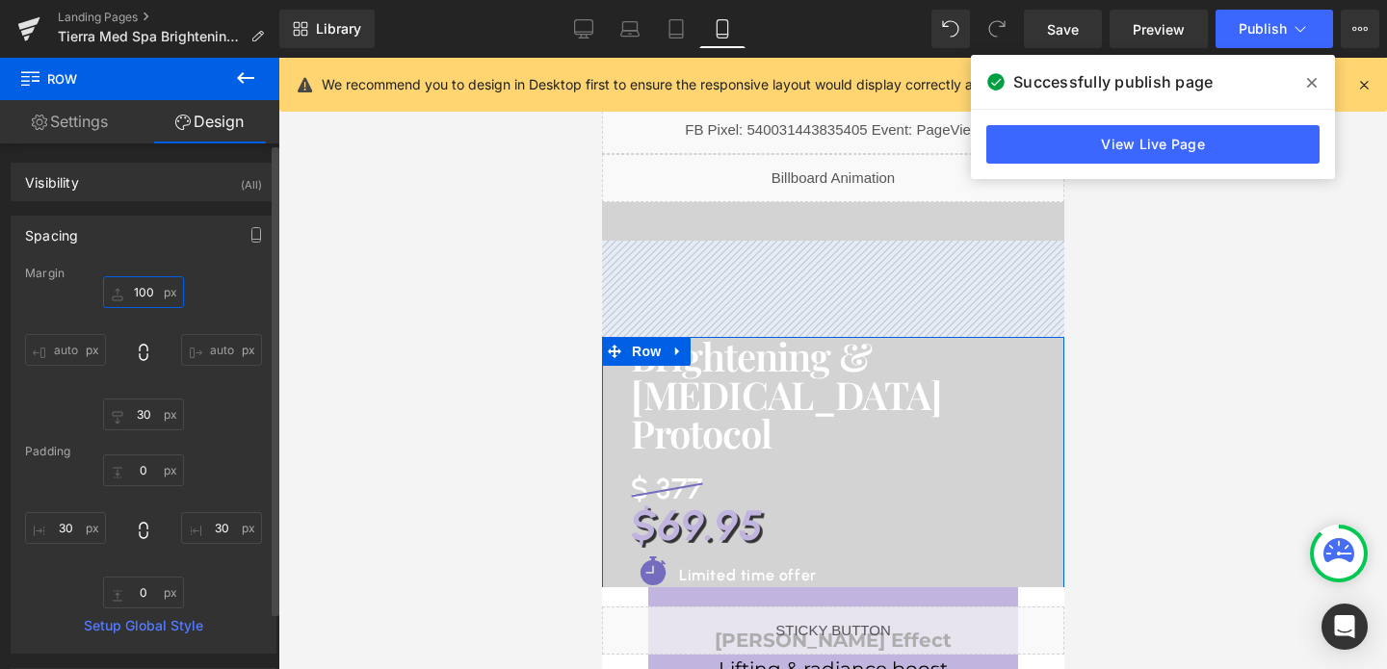
click at [141, 285] on input "100" at bounding box center [143, 292] width 81 height 32
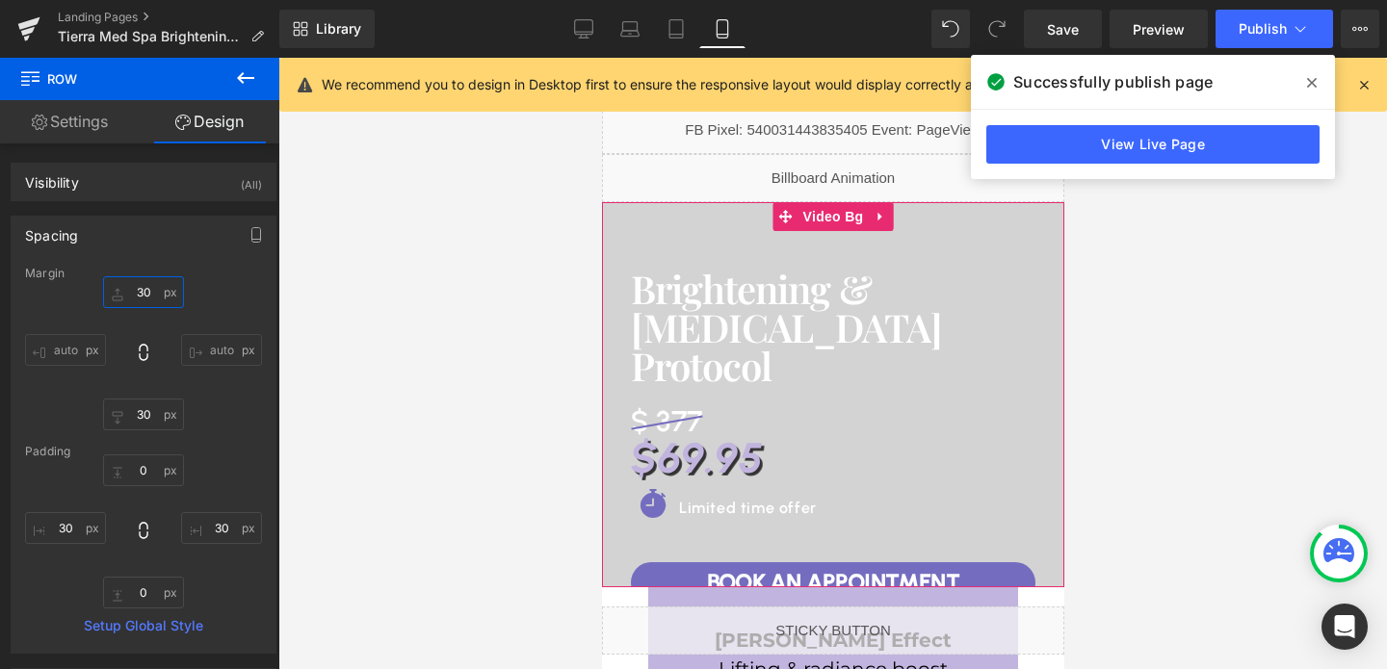
type input "3"
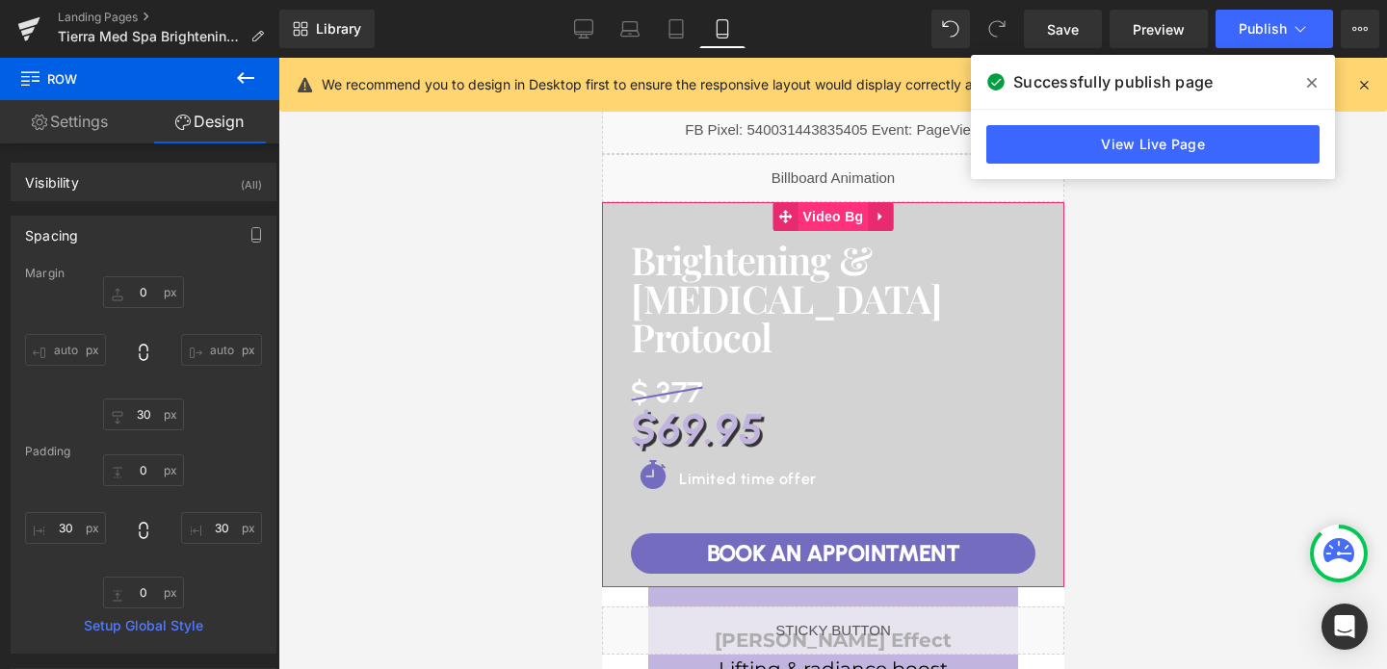
click at [830, 217] on span "Video Bg" at bounding box center [832, 216] width 70 height 29
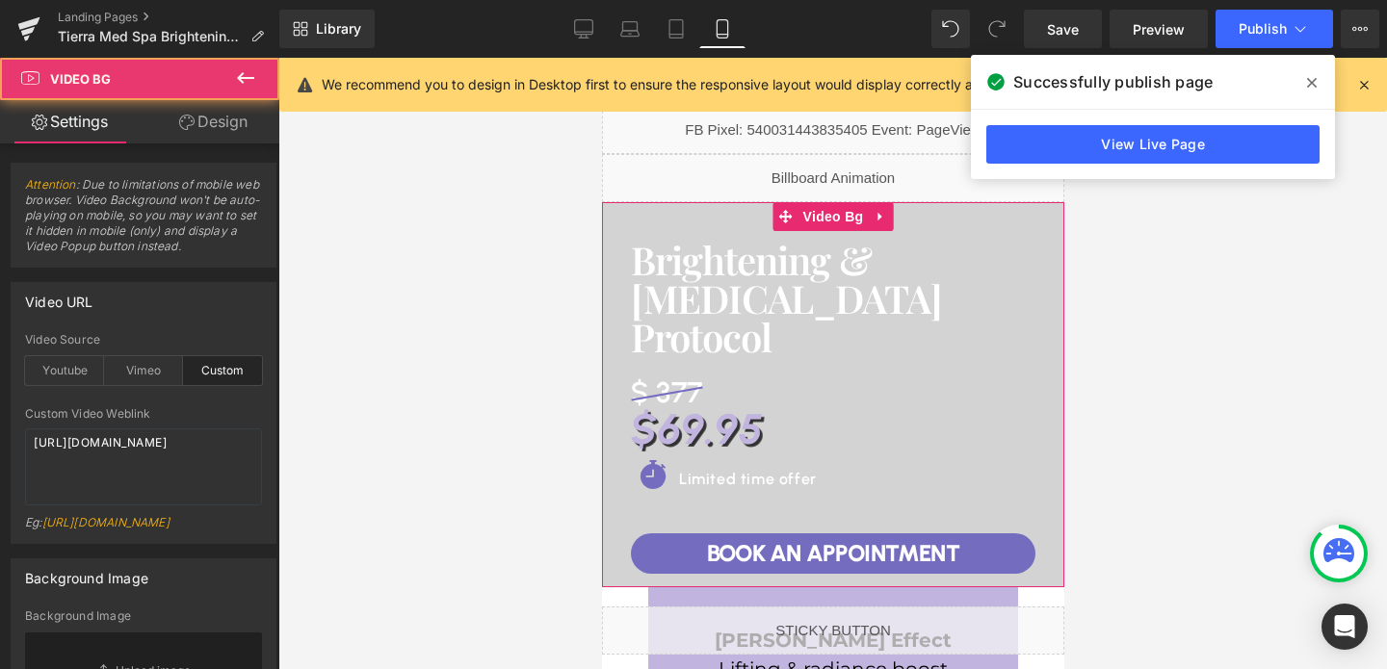
click at [216, 136] on link "Design" at bounding box center [213, 121] width 140 height 43
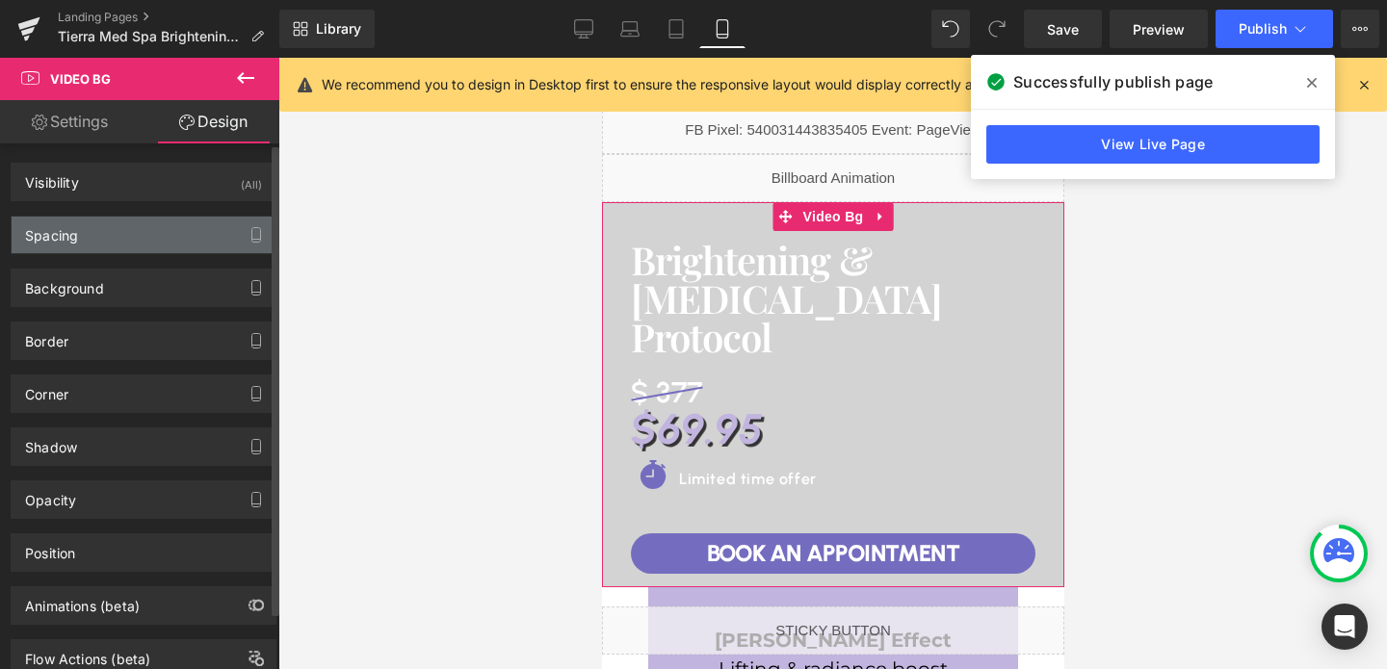
click at [82, 227] on div "Spacing" at bounding box center [144, 235] width 264 height 37
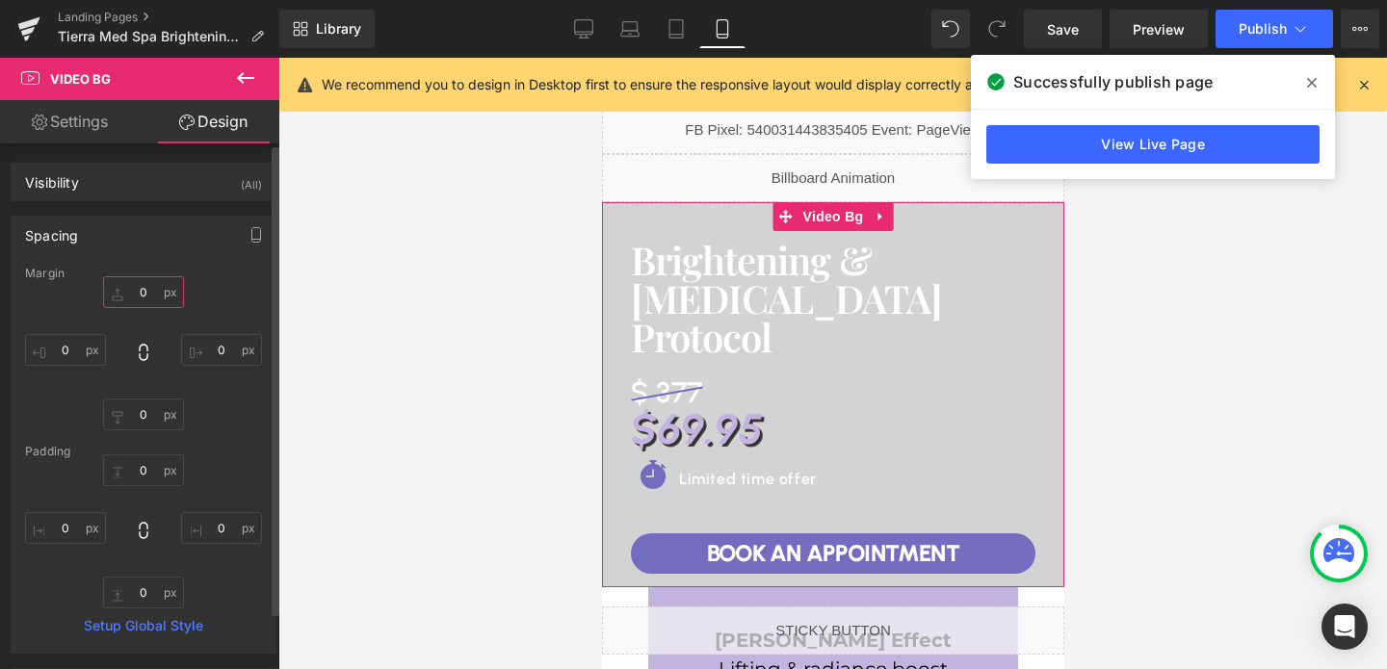
click at [149, 295] on input "0" at bounding box center [143, 292] width 81 height 32
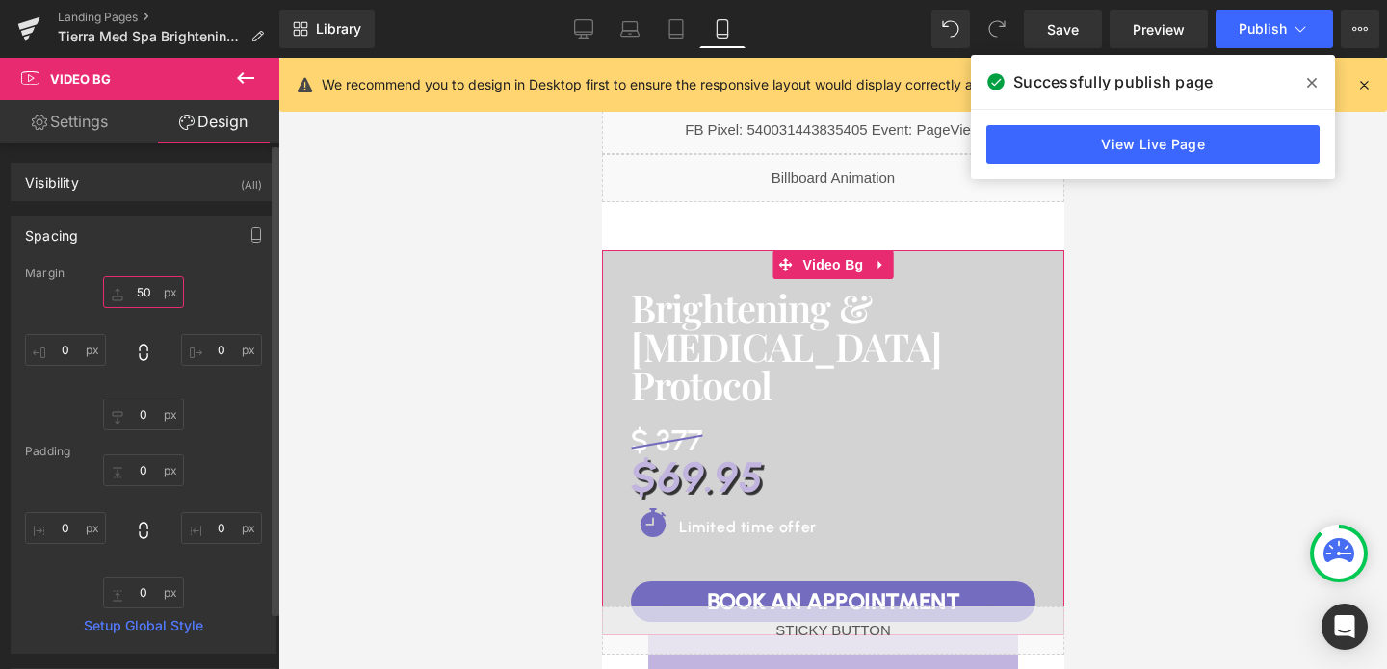
type input "5"
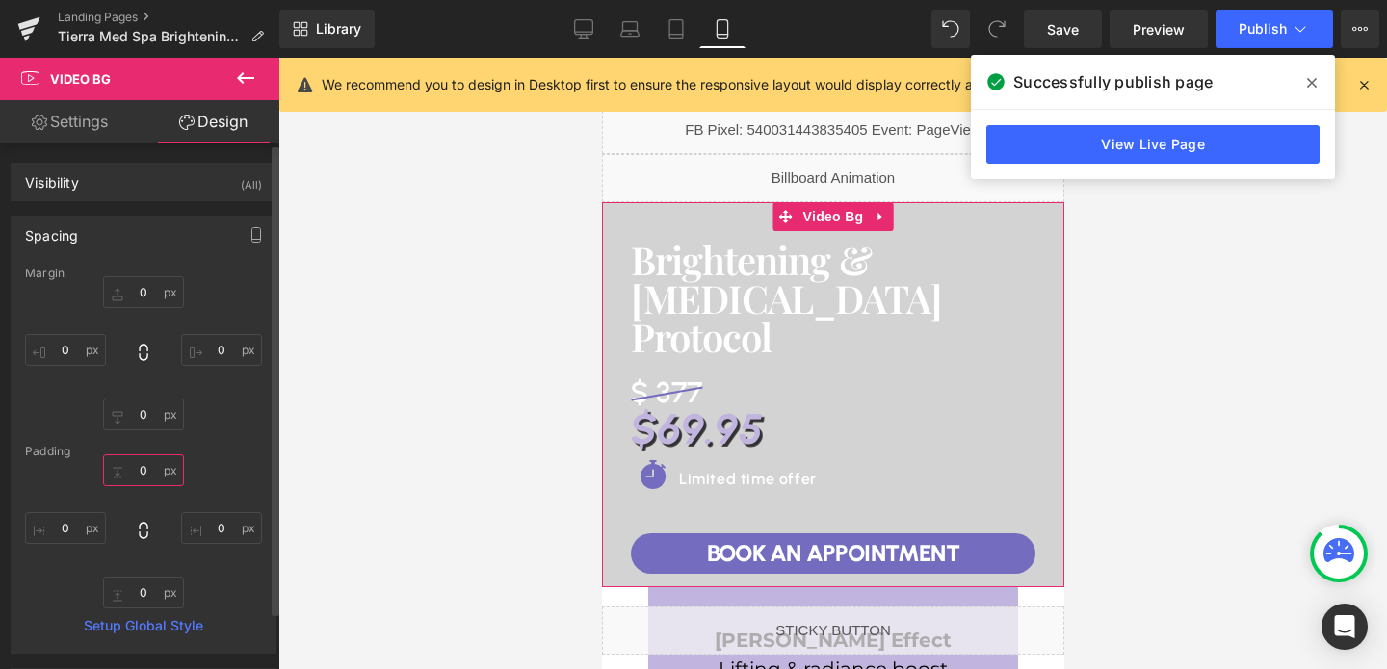
click at [133, 468] on input "0" at bounding box center [143, 470] width 81 height 32
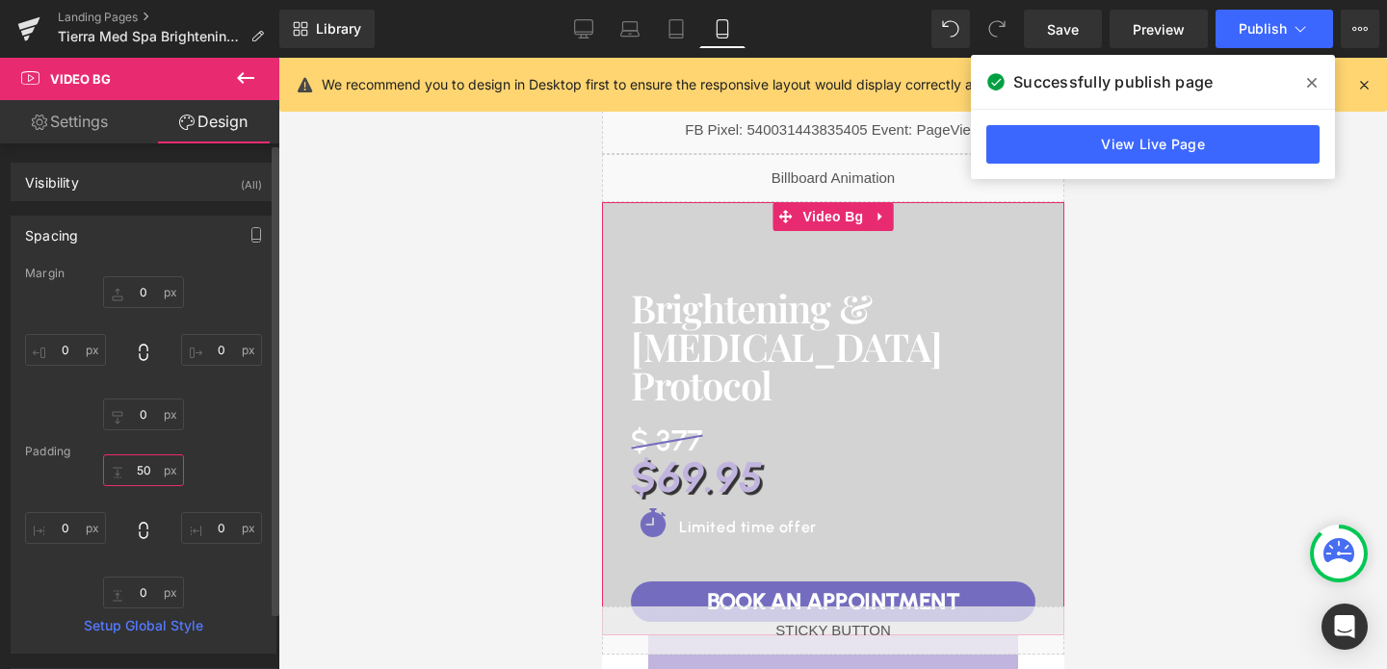
type input "5"
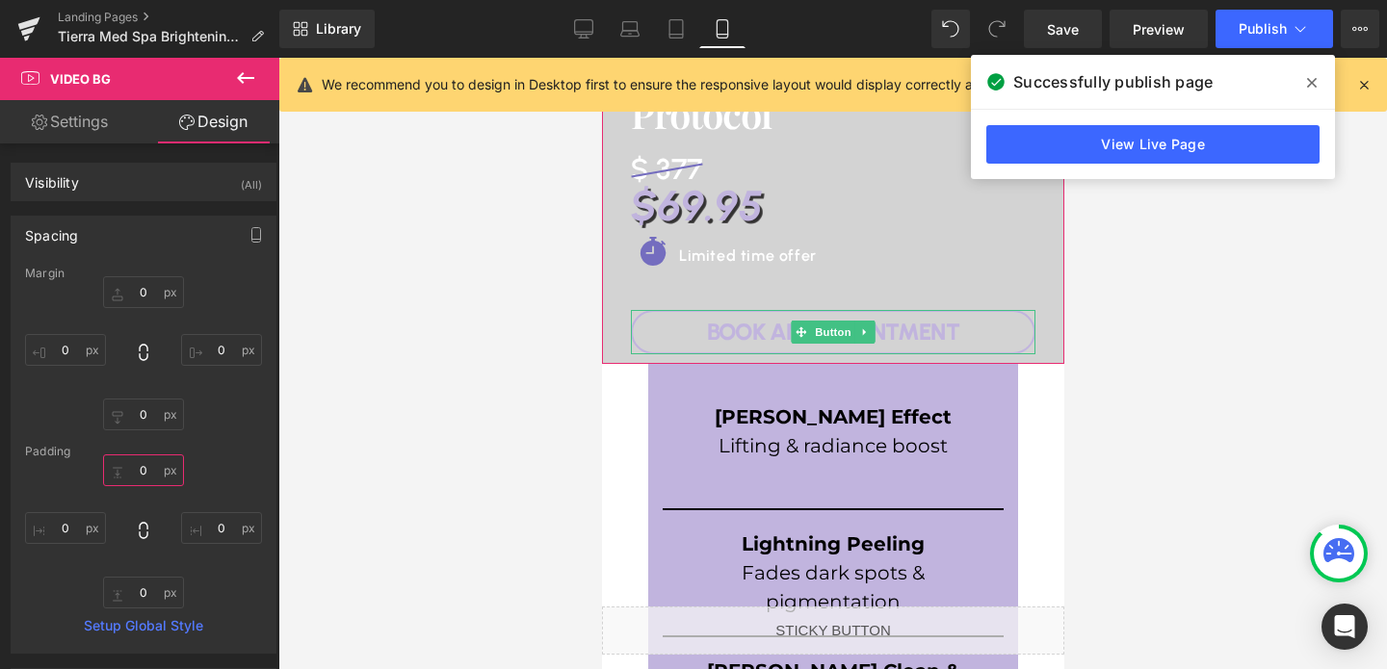
scroll to position [246, 0]
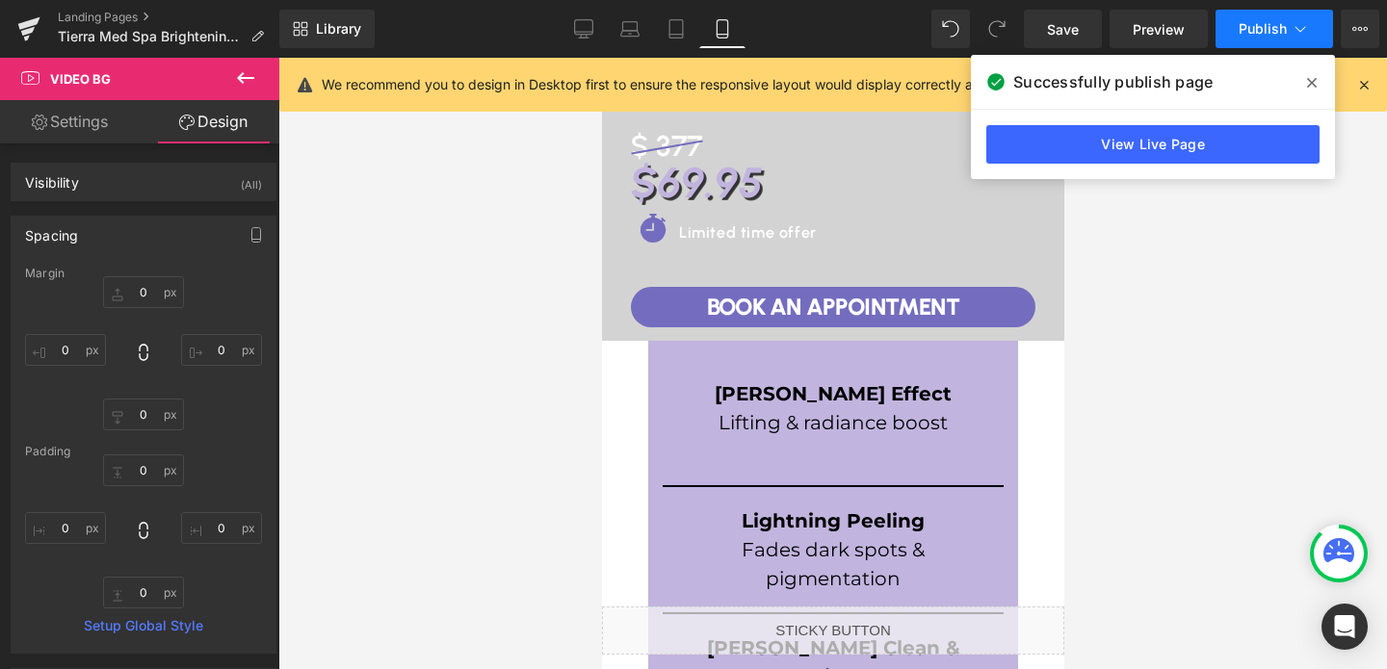
click at [1262, 36] on span "Publish" at bounding box center [1262, 28] width 48 height 15
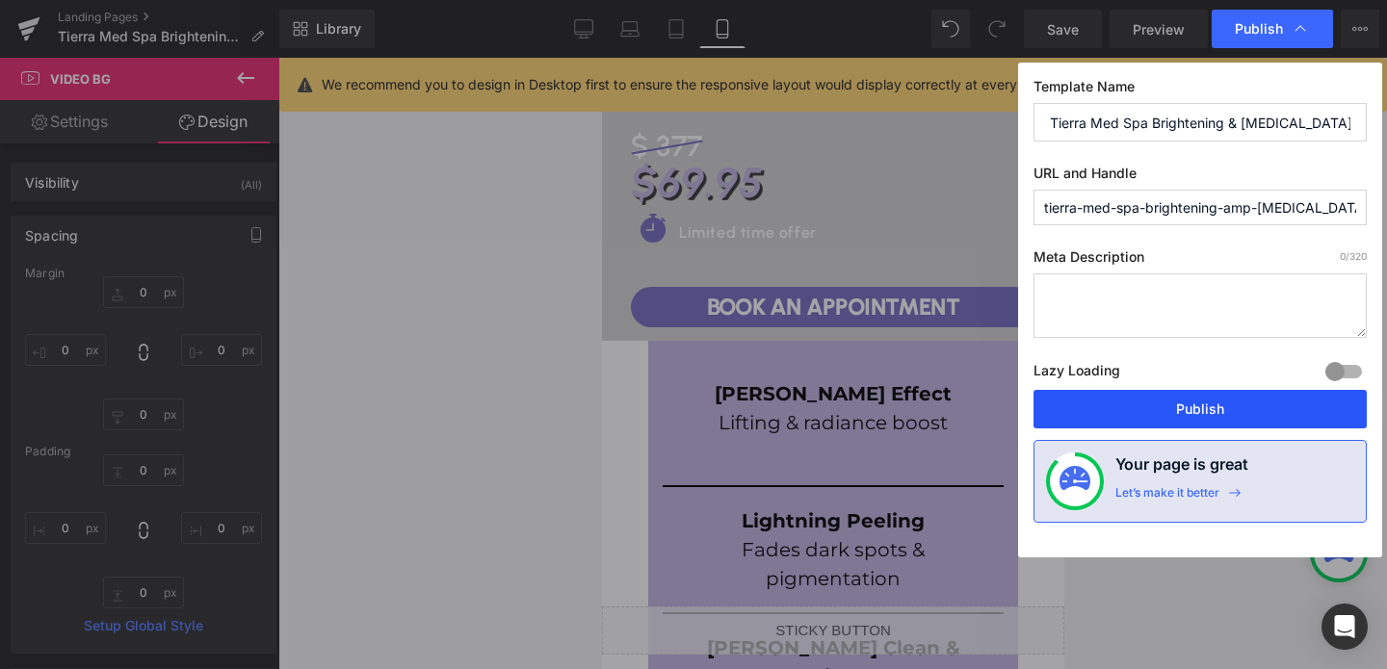
click at [1227, 420] on button "Publish" at bounding box center [1199, 409] width 333 height 39
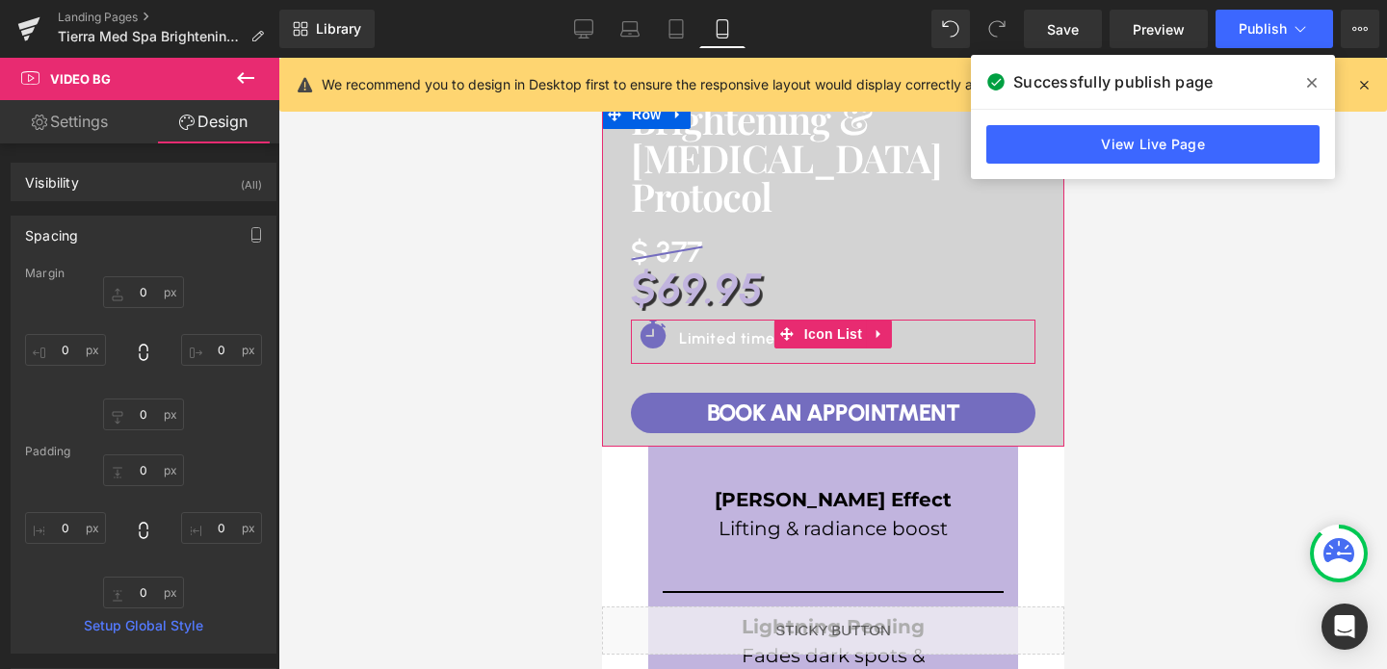
scroll to position [0, 0]
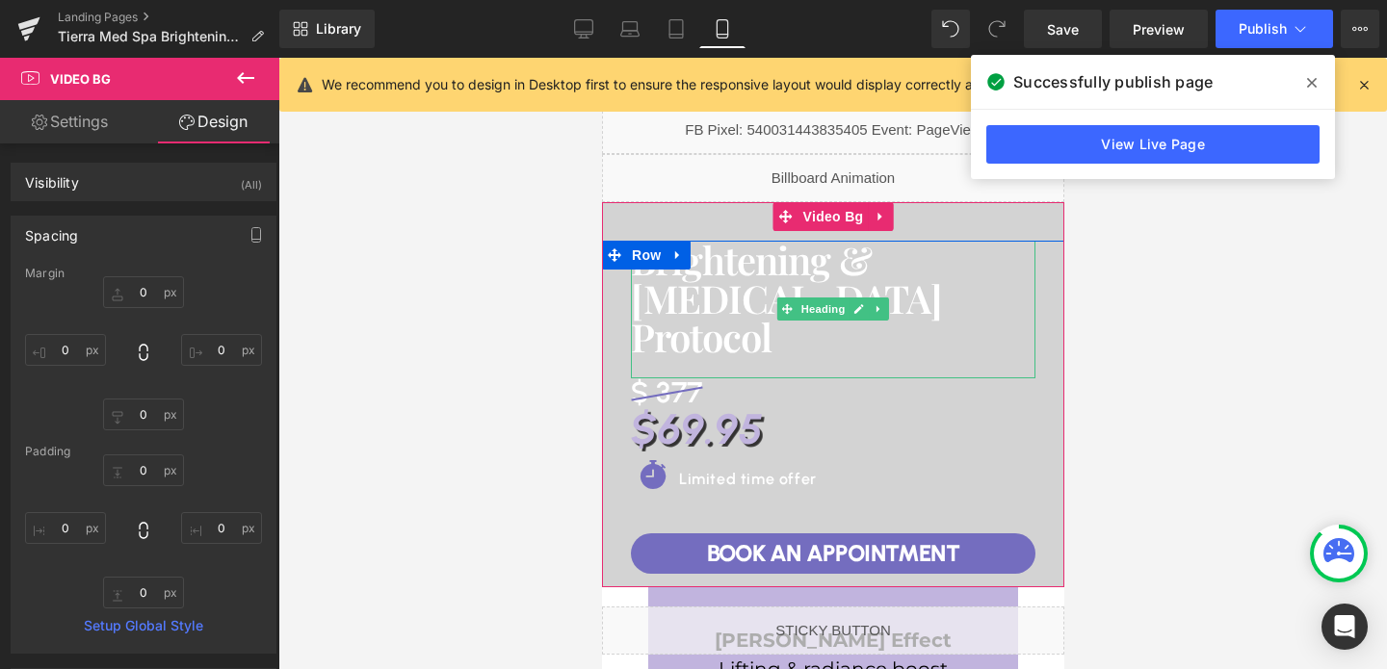
click at [716, 296] on h1 "Brightening & [MEDICAL_DATA]" at bounding box center [832, 279] width 404 height 77
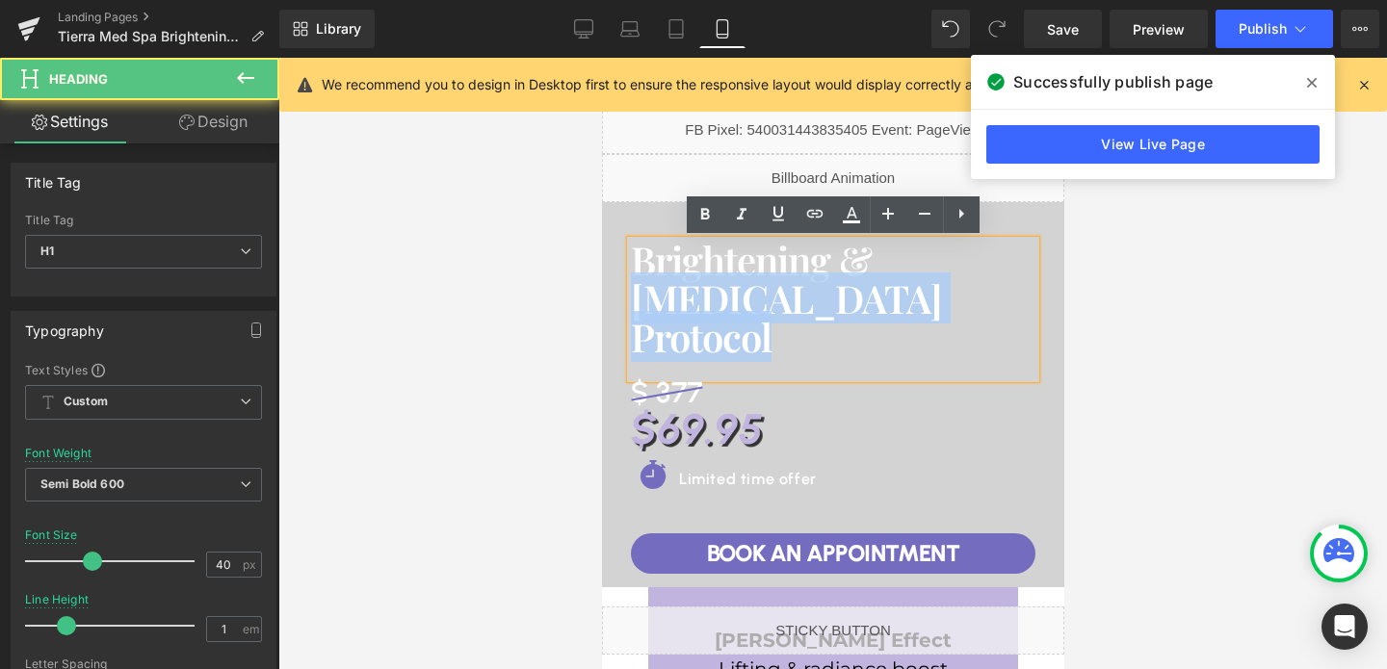
drag, startPoint x: 779, startPoint y: 337, endPoint x: 605, endPoint y: 306, distance: 177.0
click at [605, 306] on div "Brightening & [MEDICAL_DATA] Protocol Heading $ 377 Heading $69.95 Heading Icon…" at bounding box center [832, 417] width 462 height 352
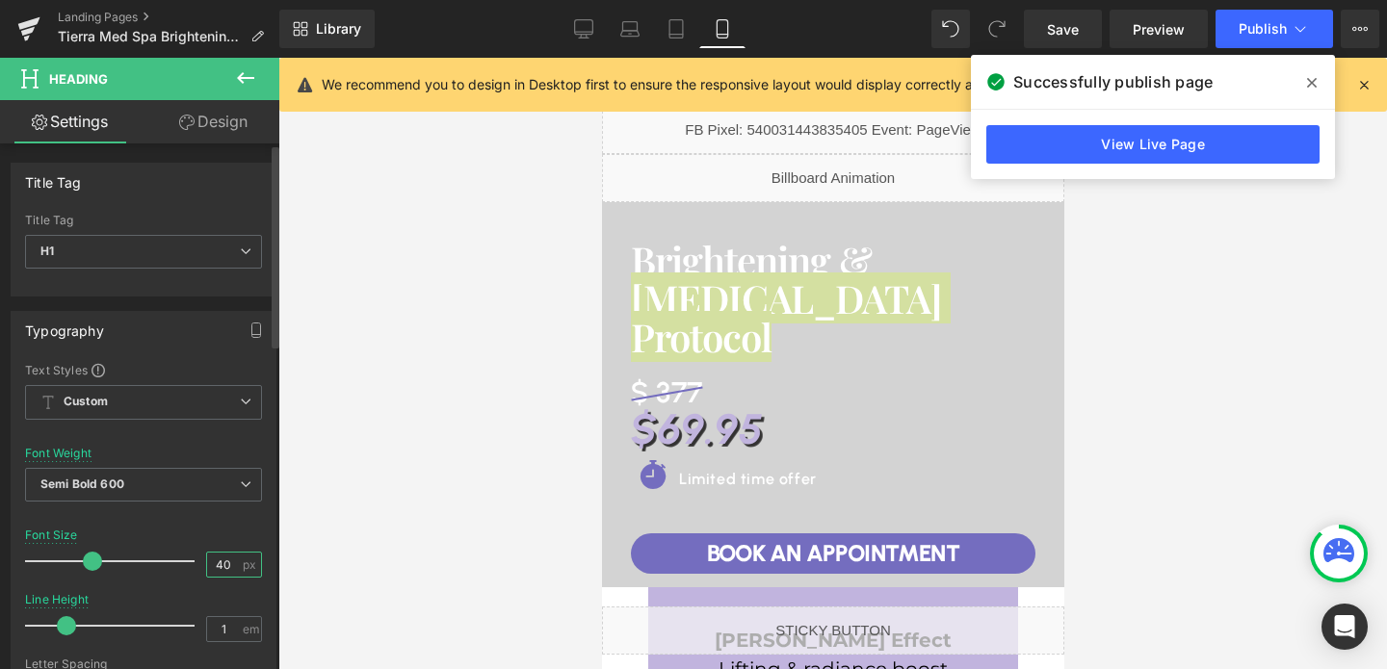
click at [222, 562] on input "40" at bounding box center [224, 565] width 34 height 24
click at [217, 560] on input "40" at bounding box center [224, 565] width 34 height 24
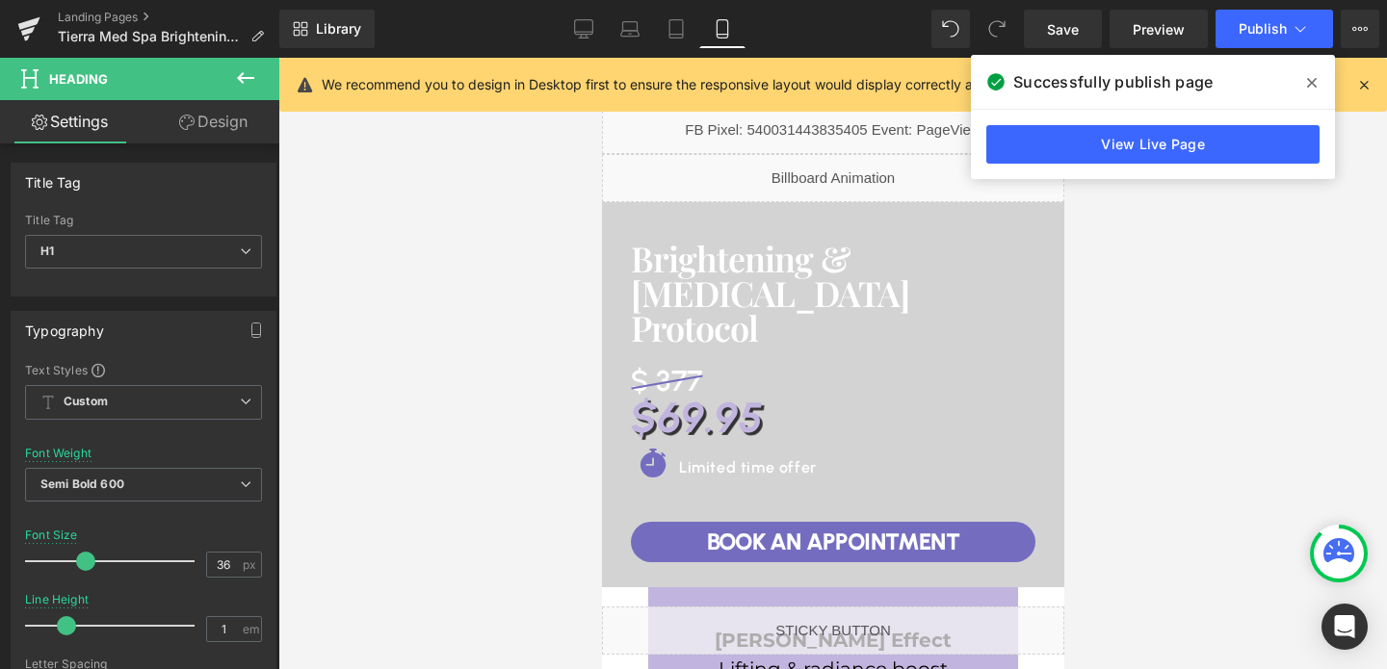
click at [403, 415] on div at bounding box center [832, 363] width 1108 height 611
click at [1267, 22] on span "Publish" at bounding box center [1262, 28] width 48 height 15
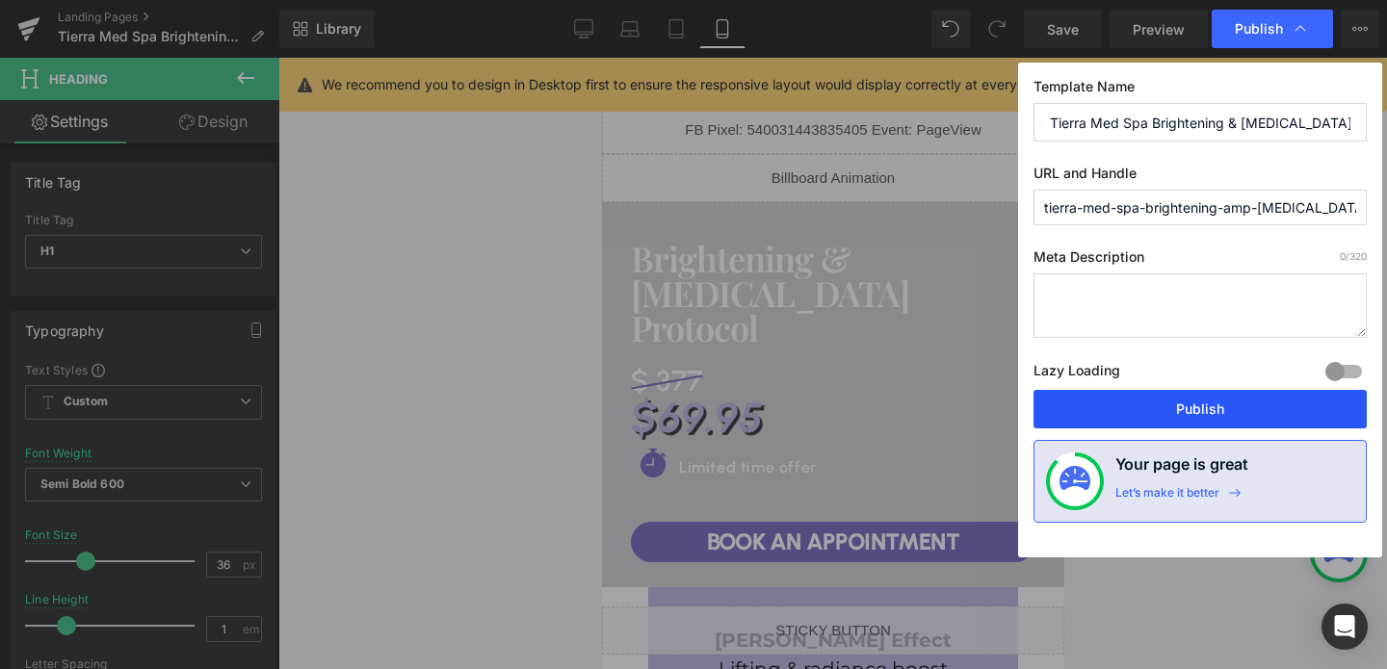
click at [1199, 409] on button "Publish" at bounding box center [1199, 409] width 333 height 39
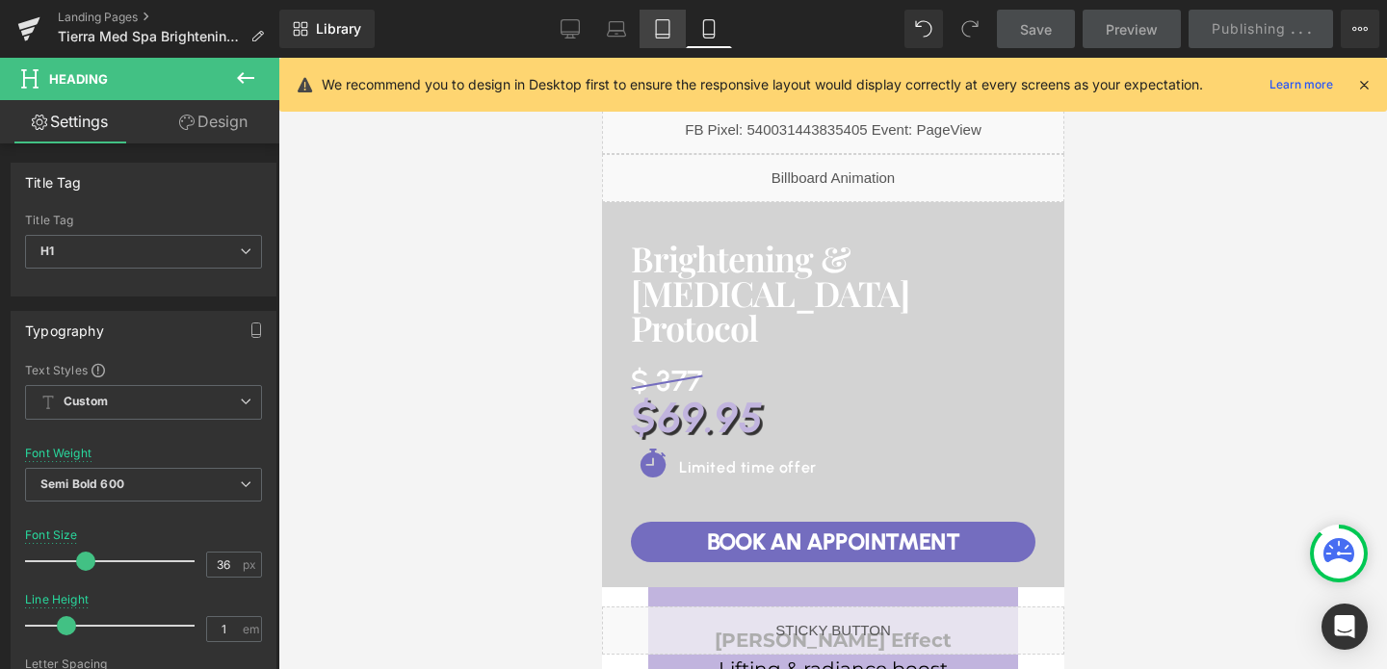
click at [658, 20] on icon at bounding box center [662, 28] width 19 height 19
click at [661, 36] on icon at bounding box center [662, 28] width 19 height 19
type input "52"
type input "100"
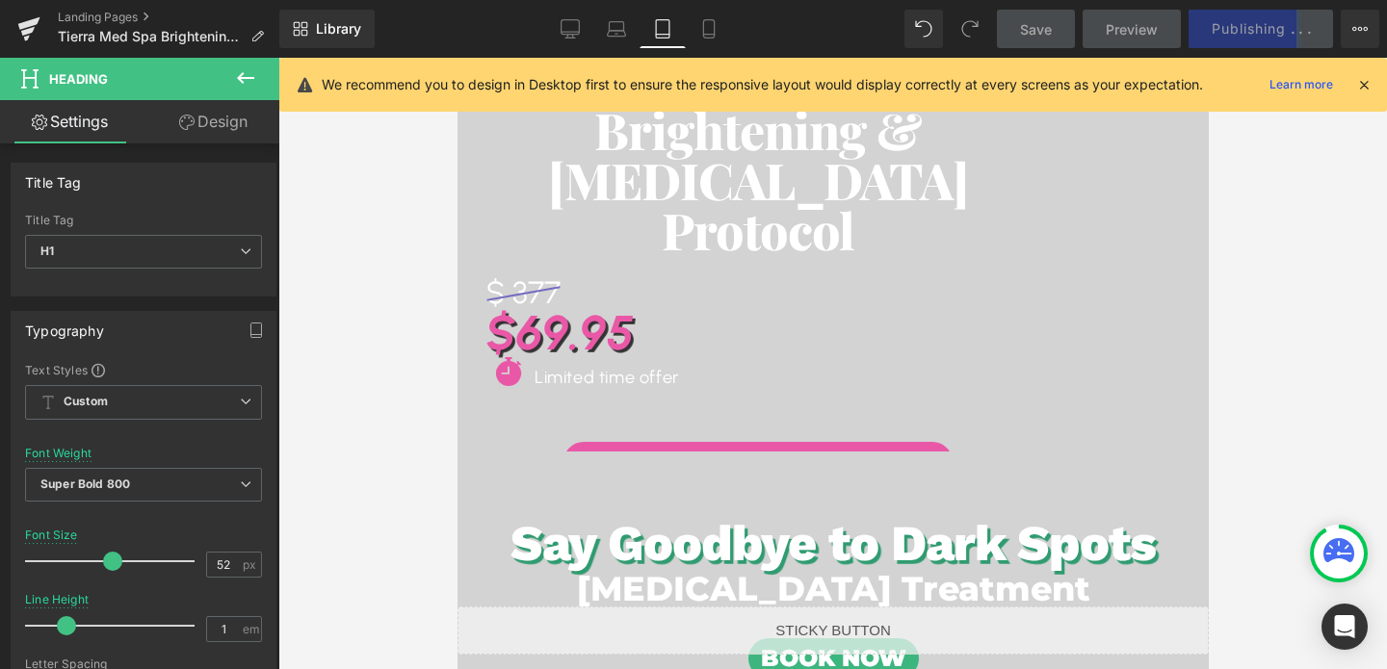
scroll to position [145, 0]
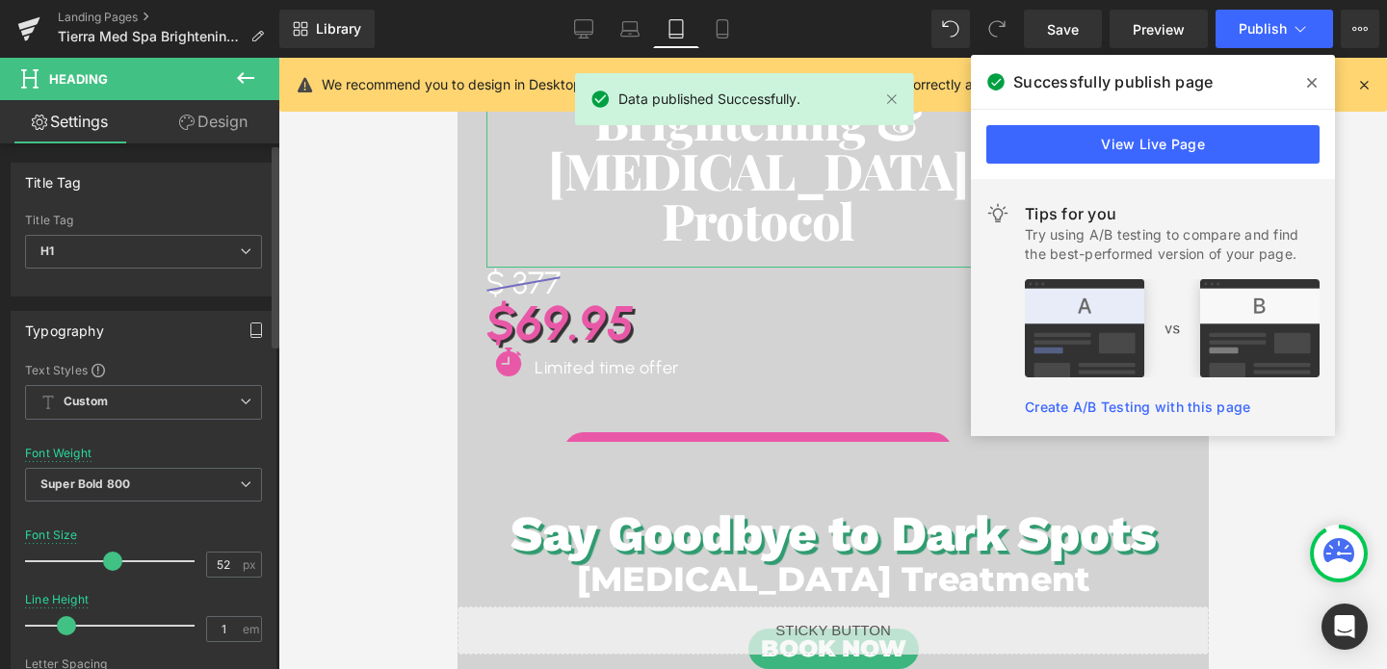
click at [248, 335] on icon "button" at bounding box center [255, 330] width 15 height 15
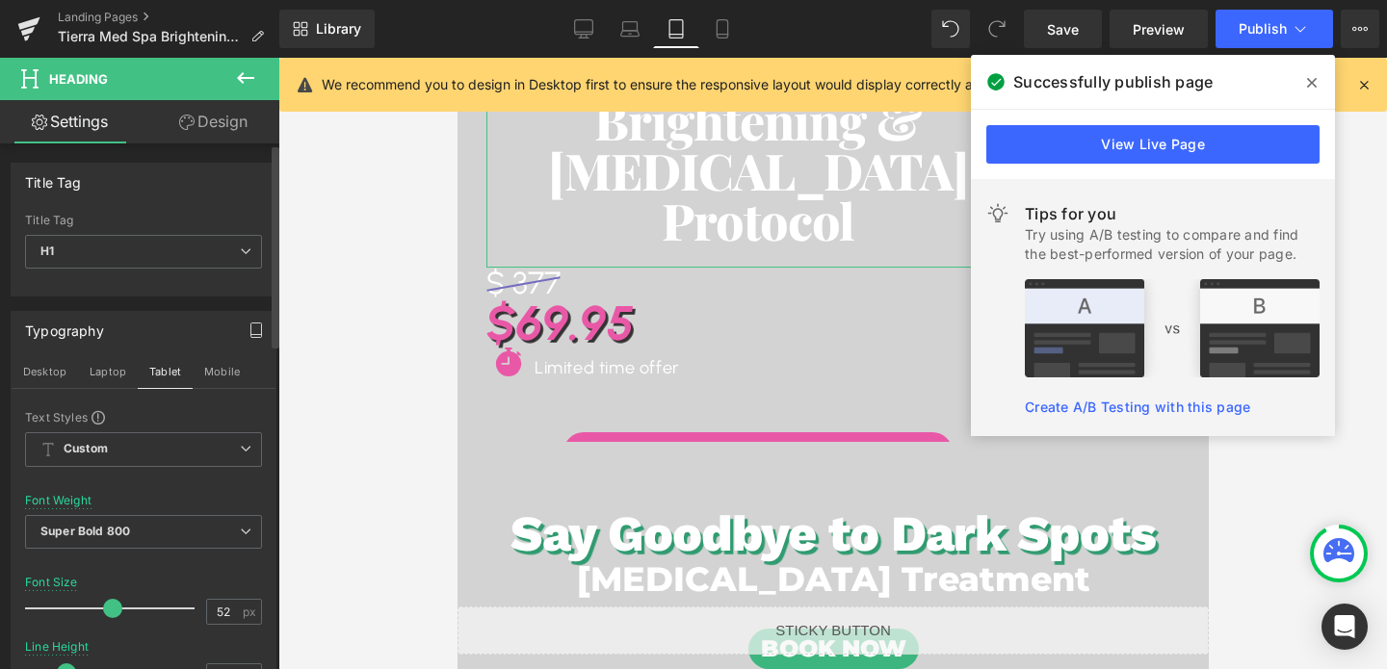
click at [248, 335] on icon "button" at bounding box center [255, 330] width 15 height 15
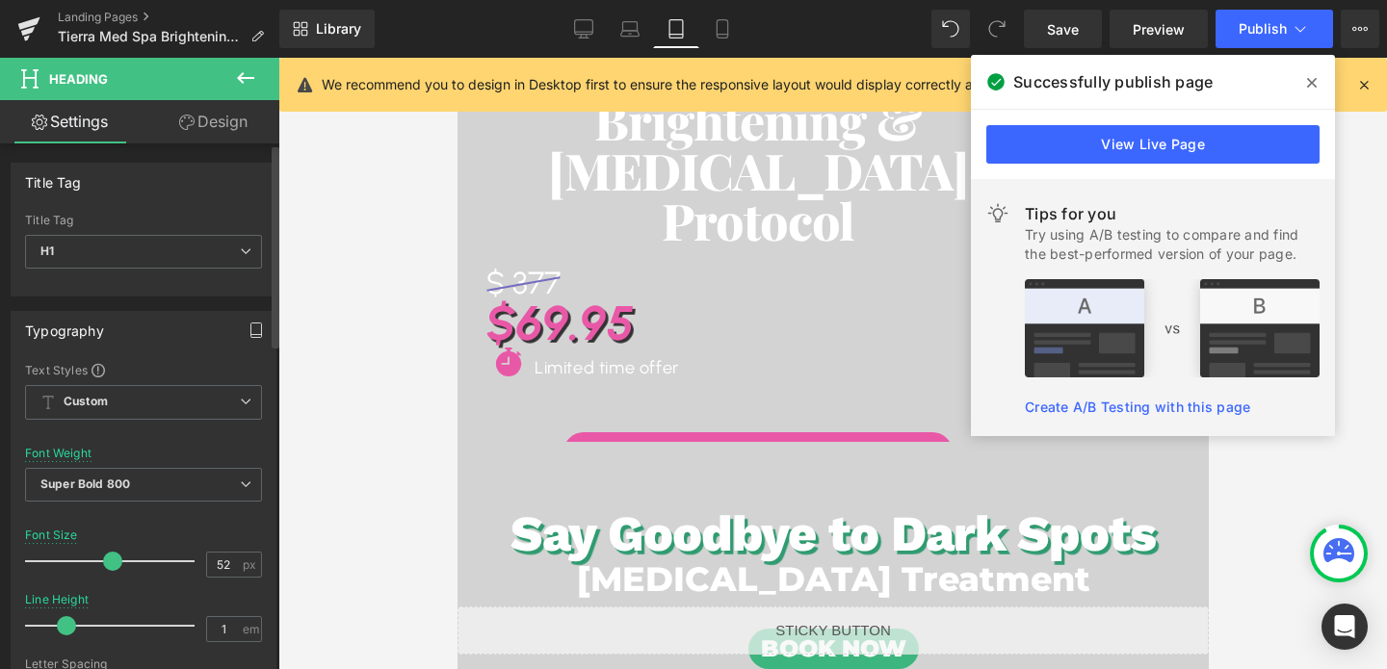
click at [1307, 84] on icon at bounding box center [1312, 82] width 10 height 15
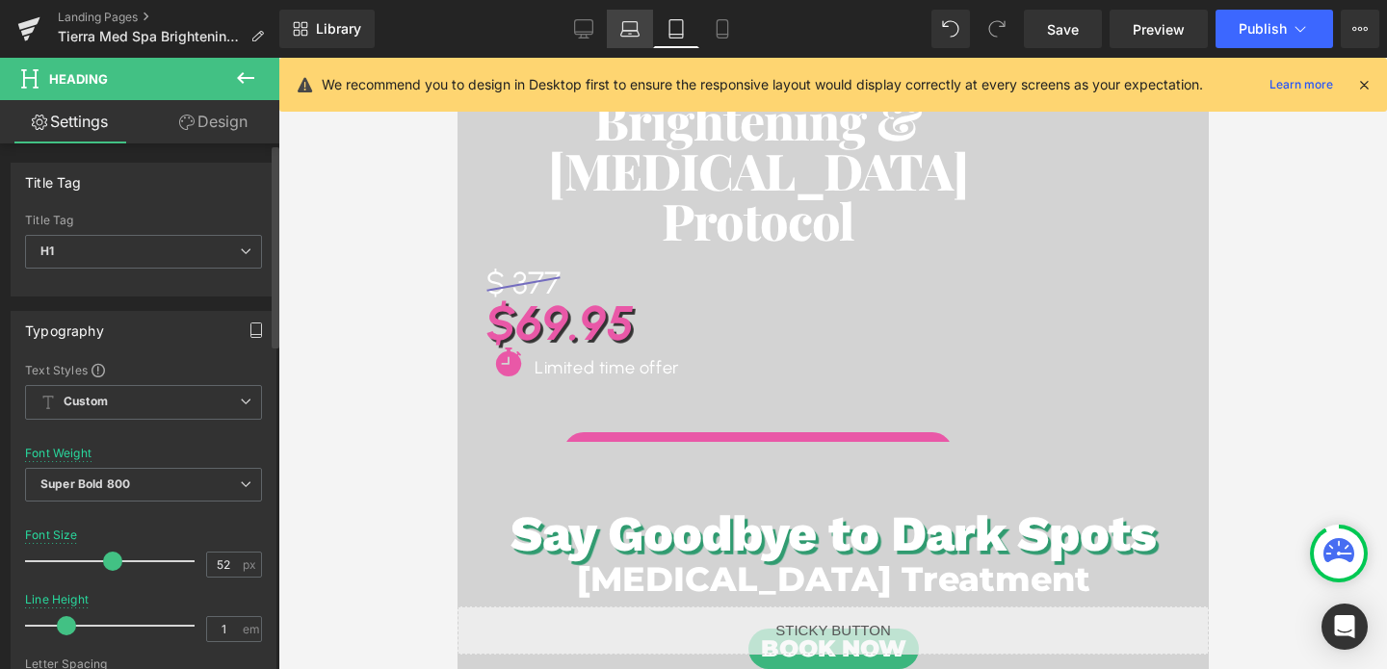
click at [626, 35] on icon at bounding box center [630, 34] width 18 height 6
type input "1.3"
type input "100"
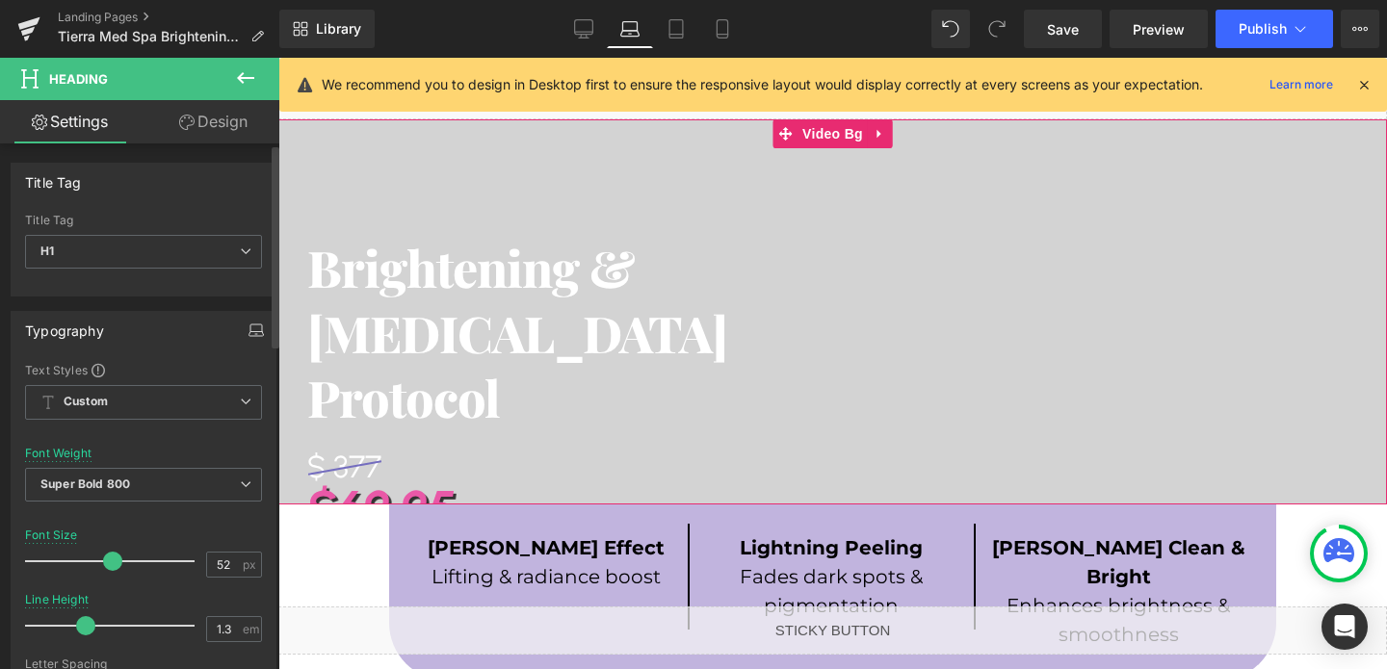
scroll to position [0, 0]
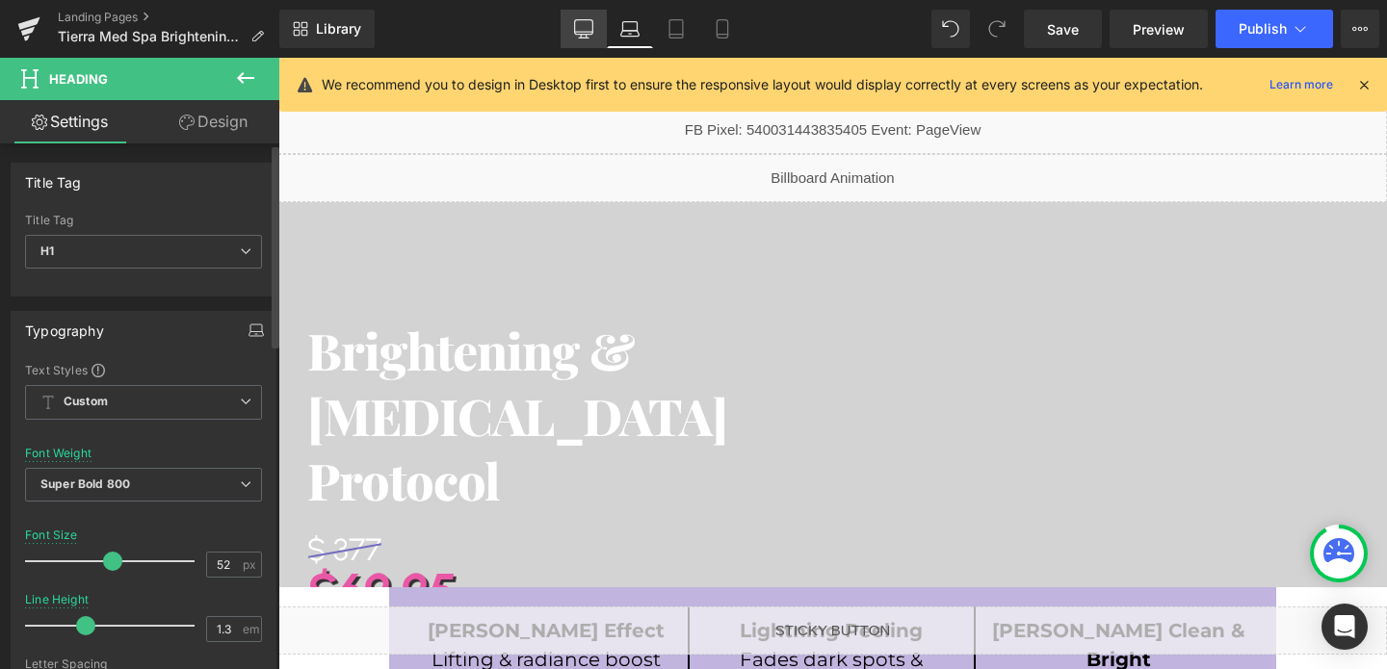
click at [579, 26] on icon at bounding box center [583, 28] width 19 height 19
type input "64"
type input "1"
type input "100"
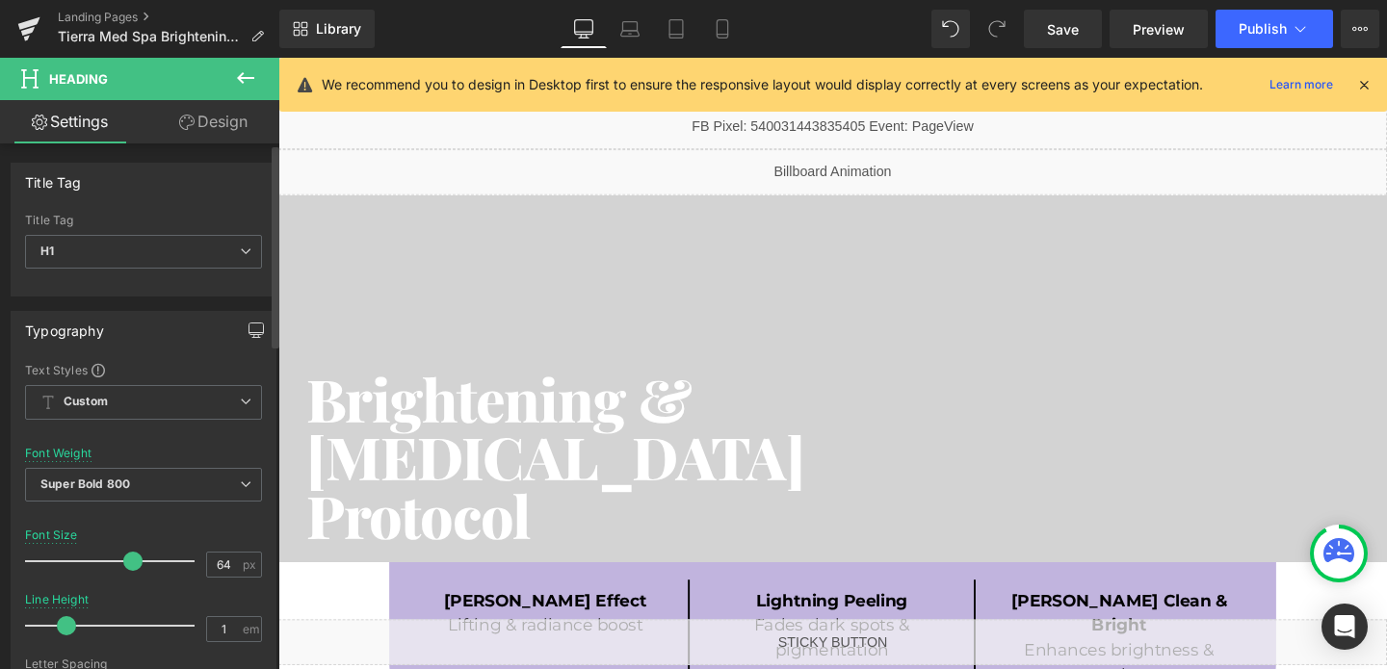
scroll to position [67, 0]
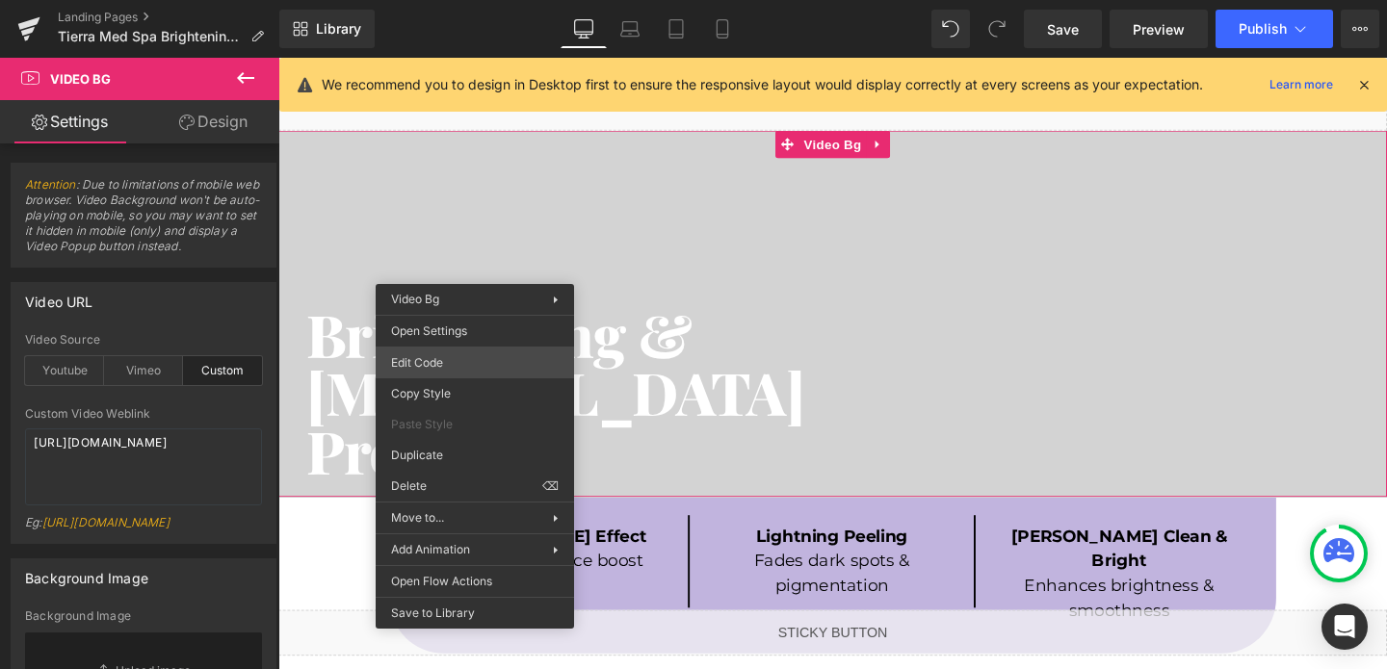
click at [424, 0] on div "Video Bg You are previewing how the will restyle your page. You can not edit El…" at bounding box center [693, 0] width 1387 height 0
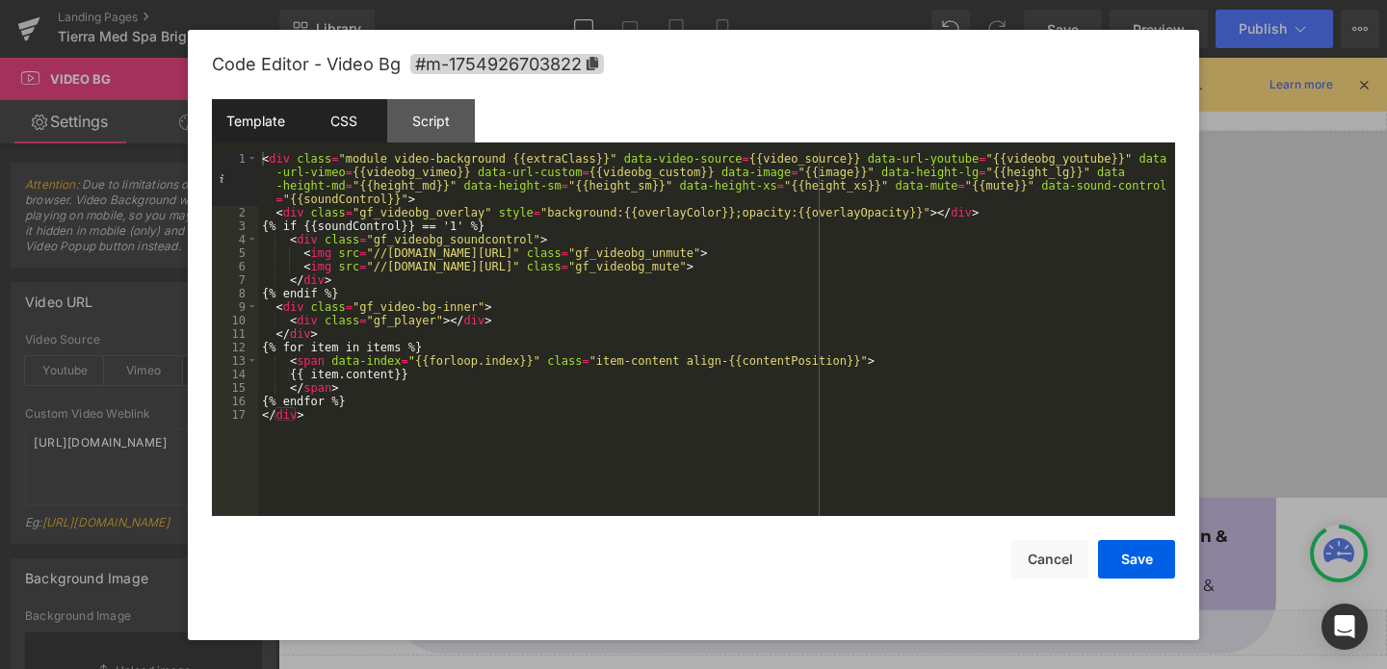
click at [357, 133] on div "CSS" at bounding box center [343, 120] width 88 height 43
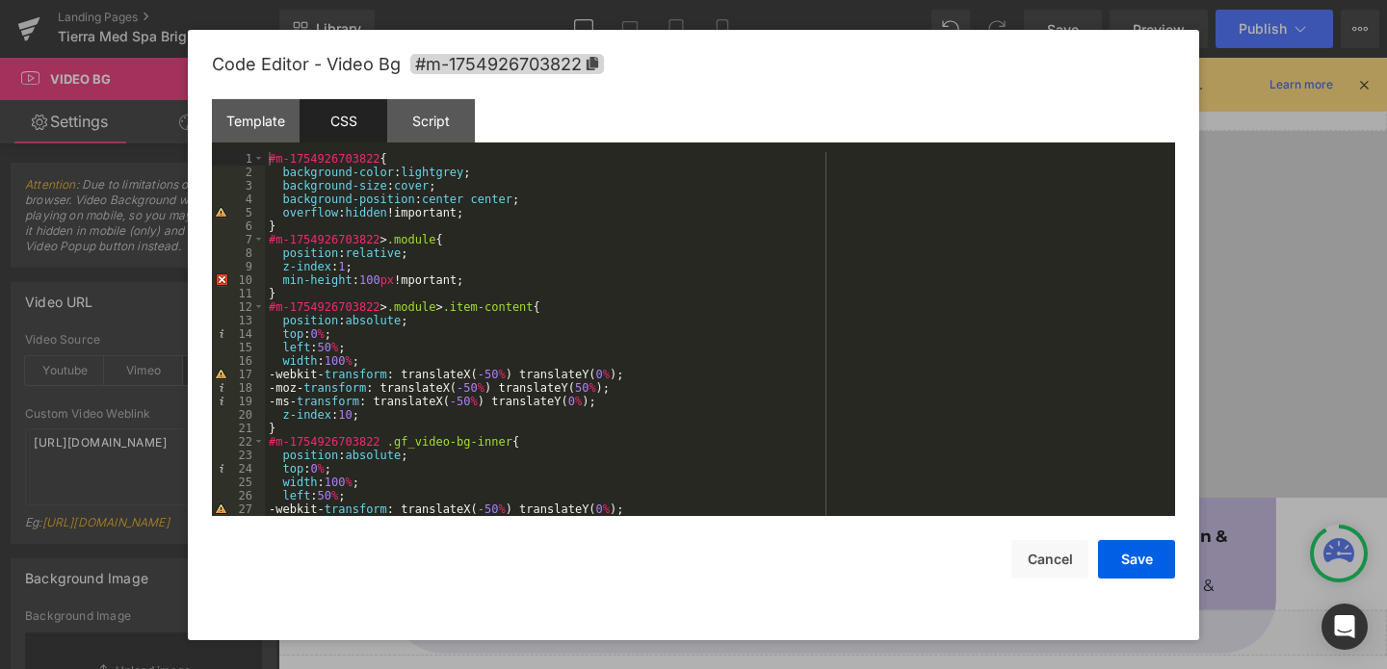
click at [485, 214] on div "#m-1754926703822 { background-color : lightgrey ; background-size : cover ; bac…" at bounding box center [716, 347] width 902 height 391
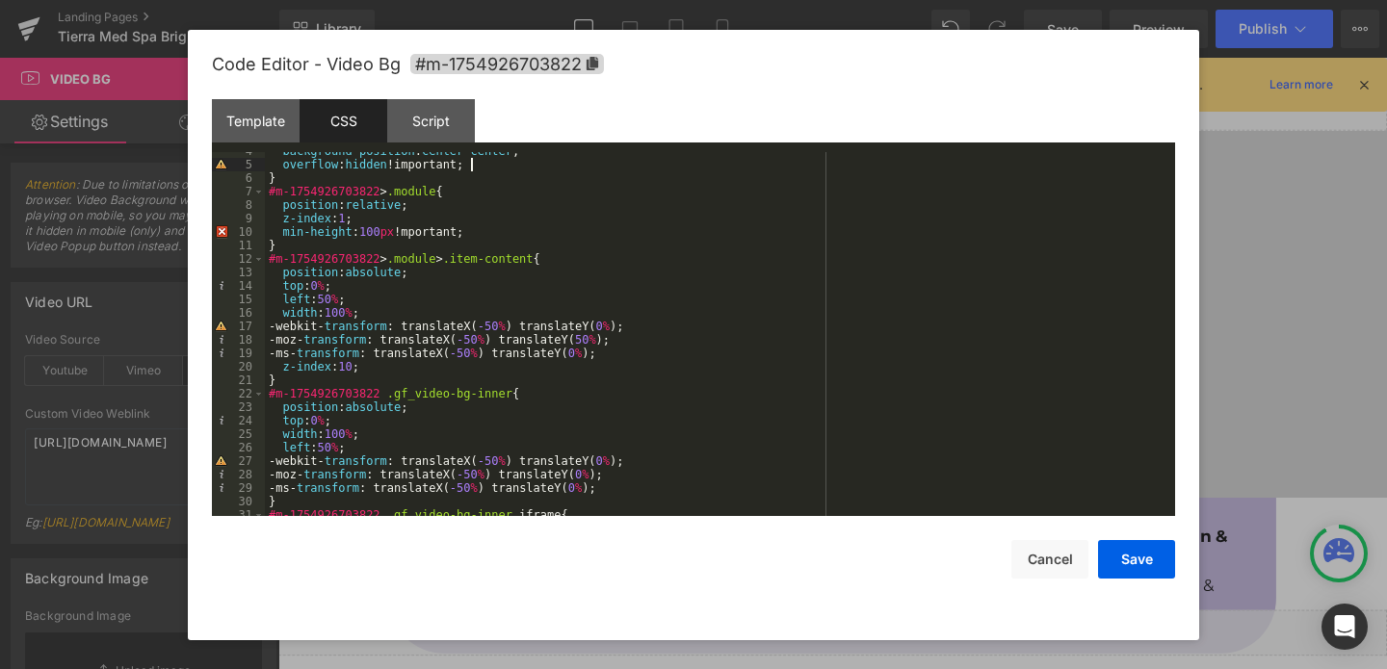
scroll to position [82, 0]
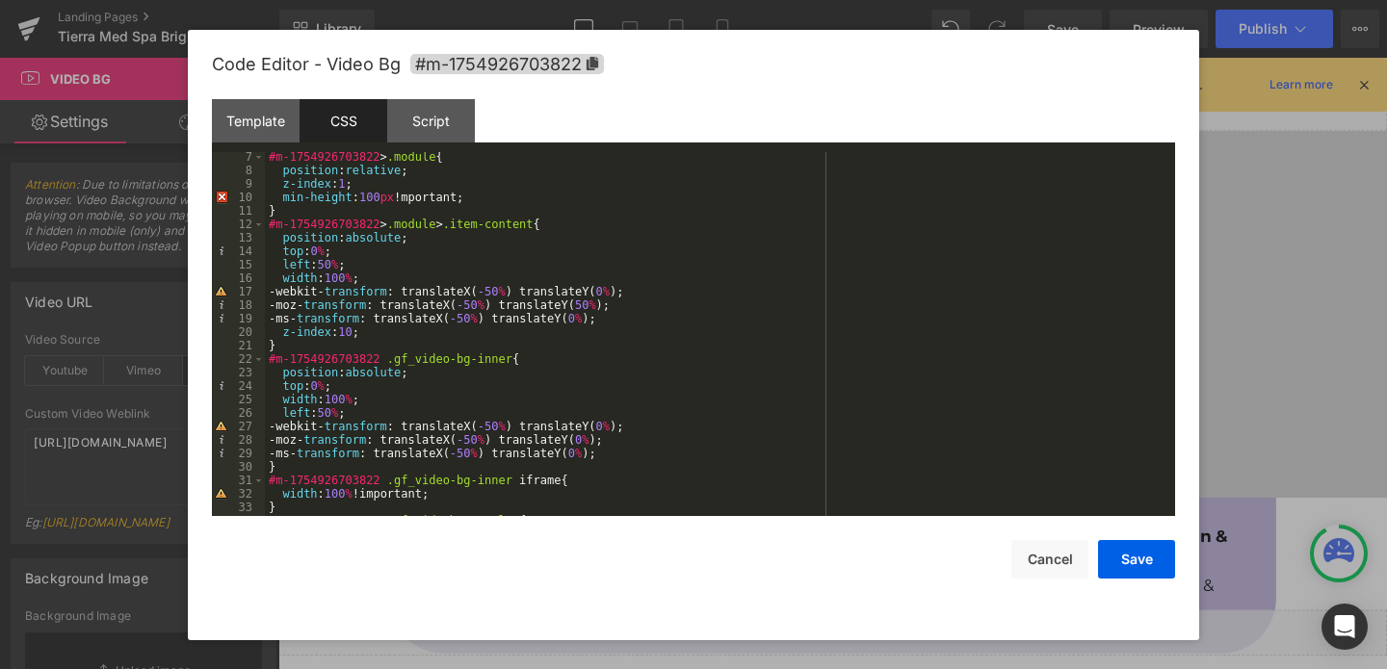
click at [394, 399] on div "#m-1754926703822 > .module { position : relative ; z-index : 1 ; min-height : 1…" at bounding box center [716, 345] width 902 height 391
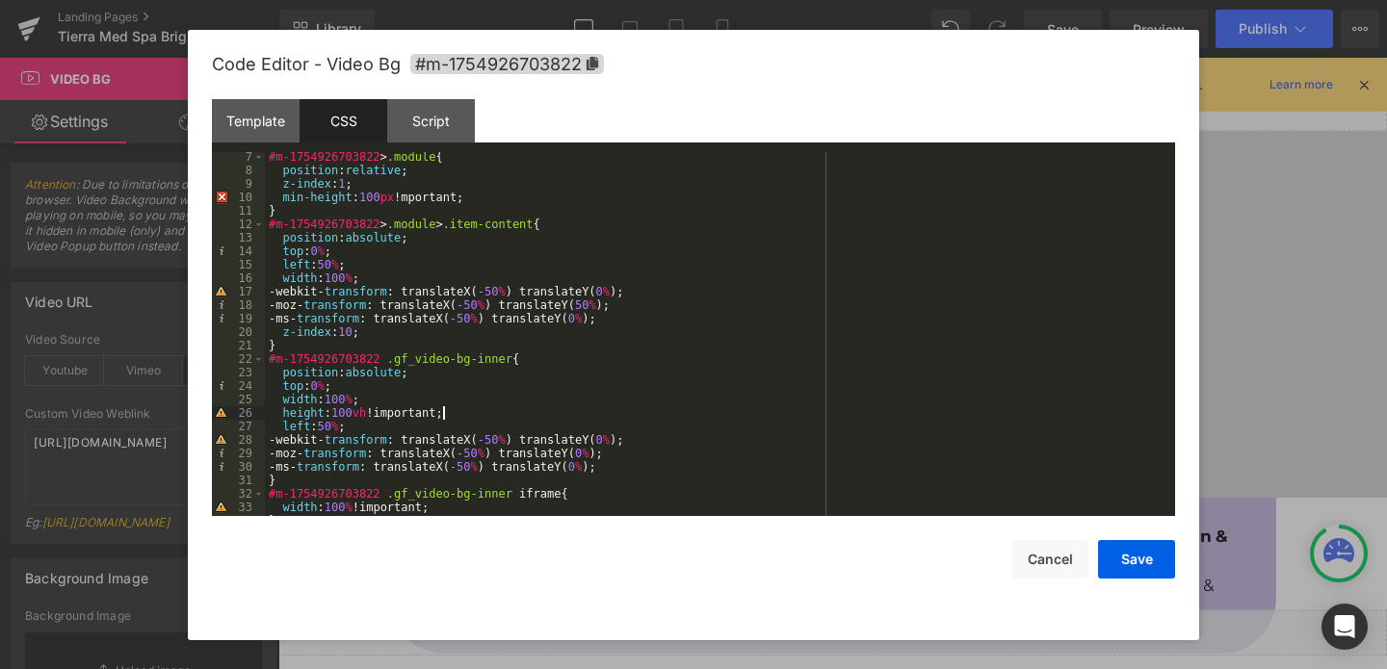
click at [424, 419] on div "#m-1754926703822 > .module { position : relative ; z-index : 1 ; min-height : 1…" at bounding box center [716, 345] width 902 height 391
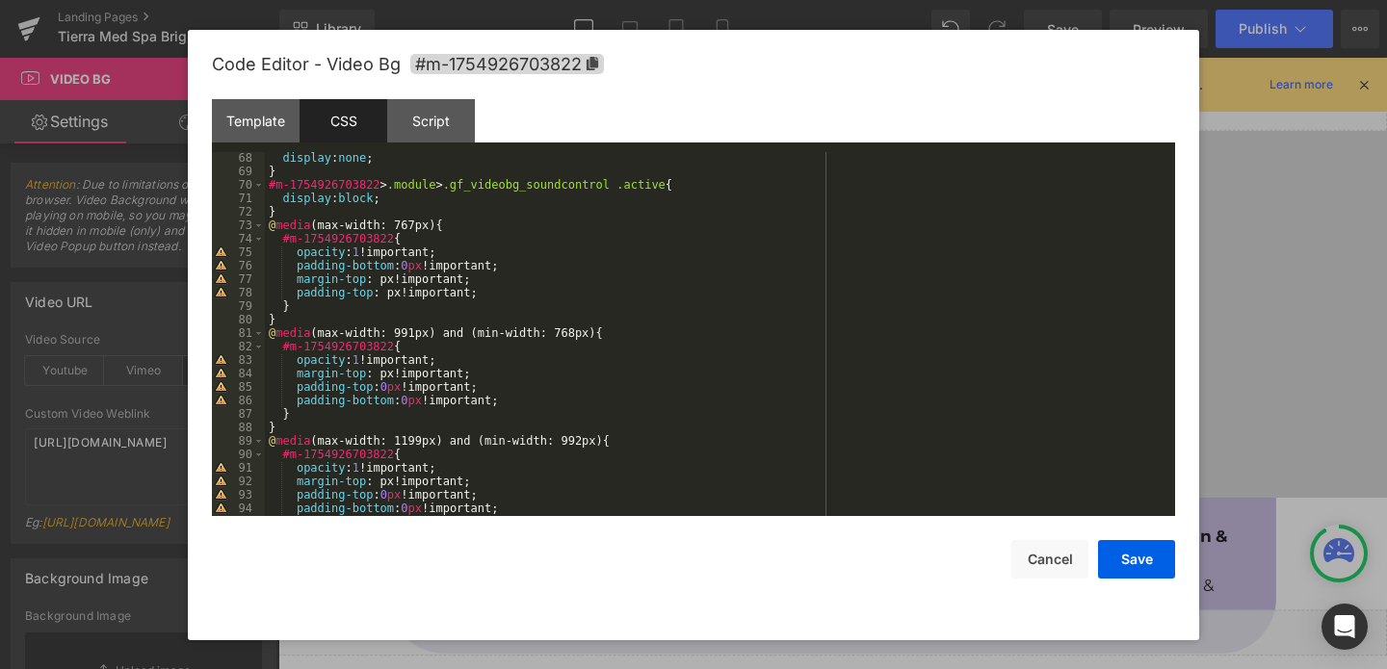
scroll to position [903, 0]
click at [529, 404] on div "display : none ; } #m-1754926703822 > .module > .gf_videobg_soundcontrol .activ…" at bounding box center [716, 346] width 902 height 391
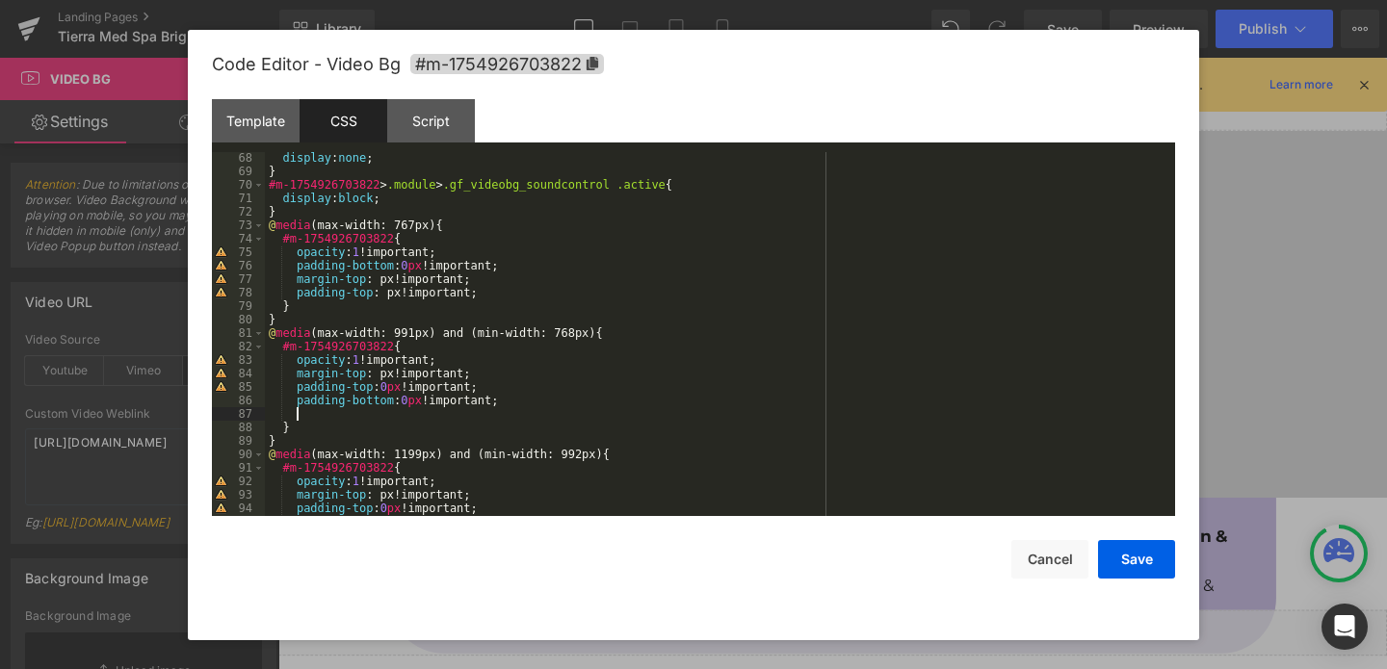
paste textarea
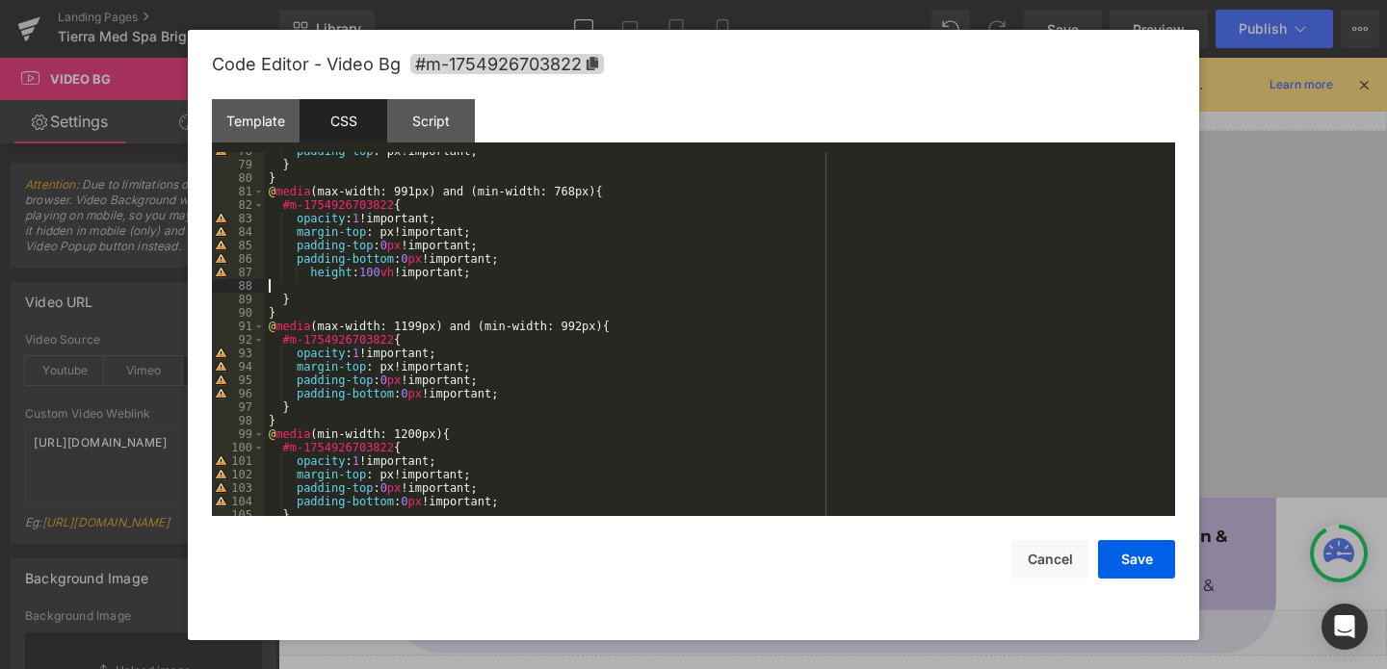
scroll to position [1045, 0]
click at [552, 394] on div "padding-top : px!important; } } @ media (max-width: 991px) and (min-width: 768p…" at bounding box center [716, 339] width 902 height 391
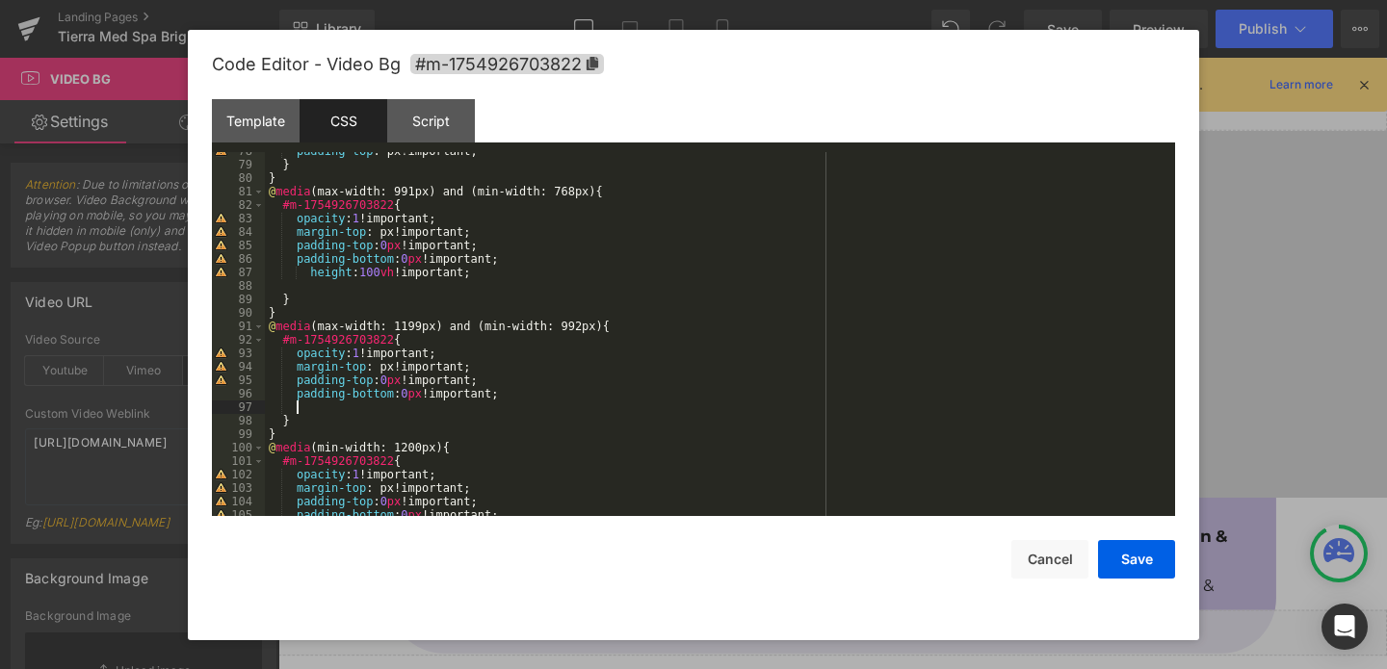
paste textarea
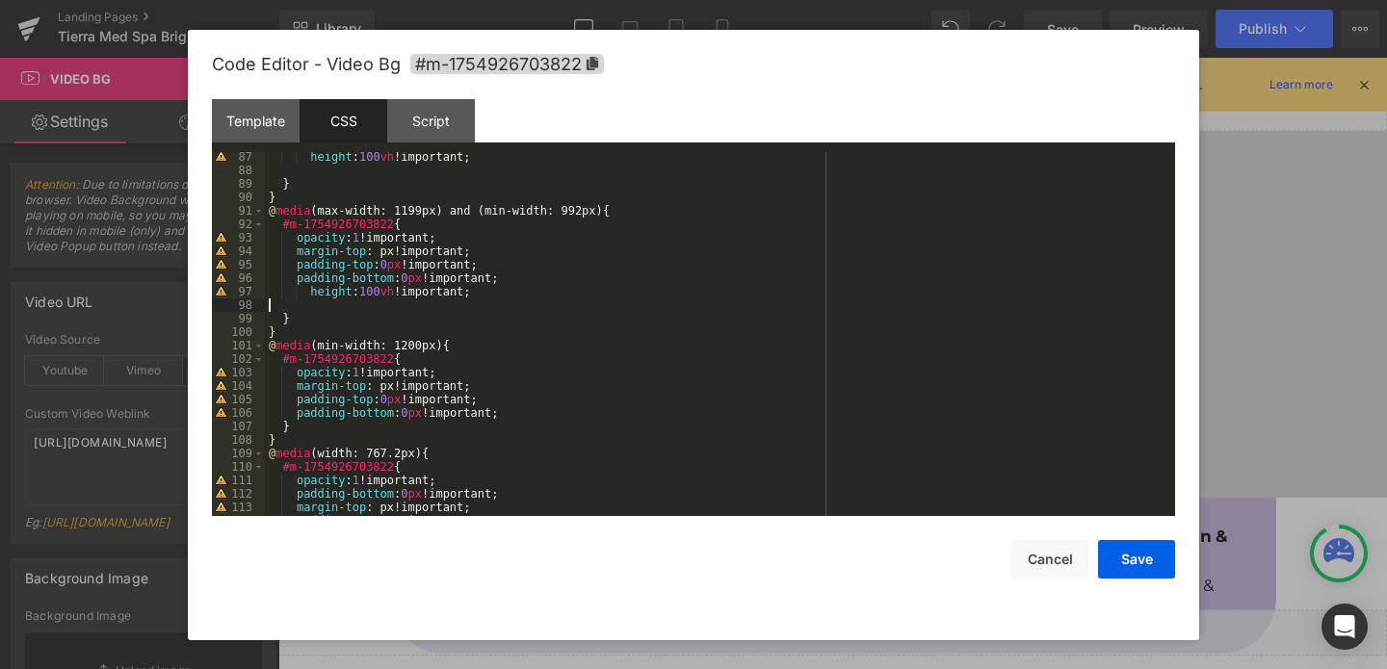
scroll to position [1213, 0]
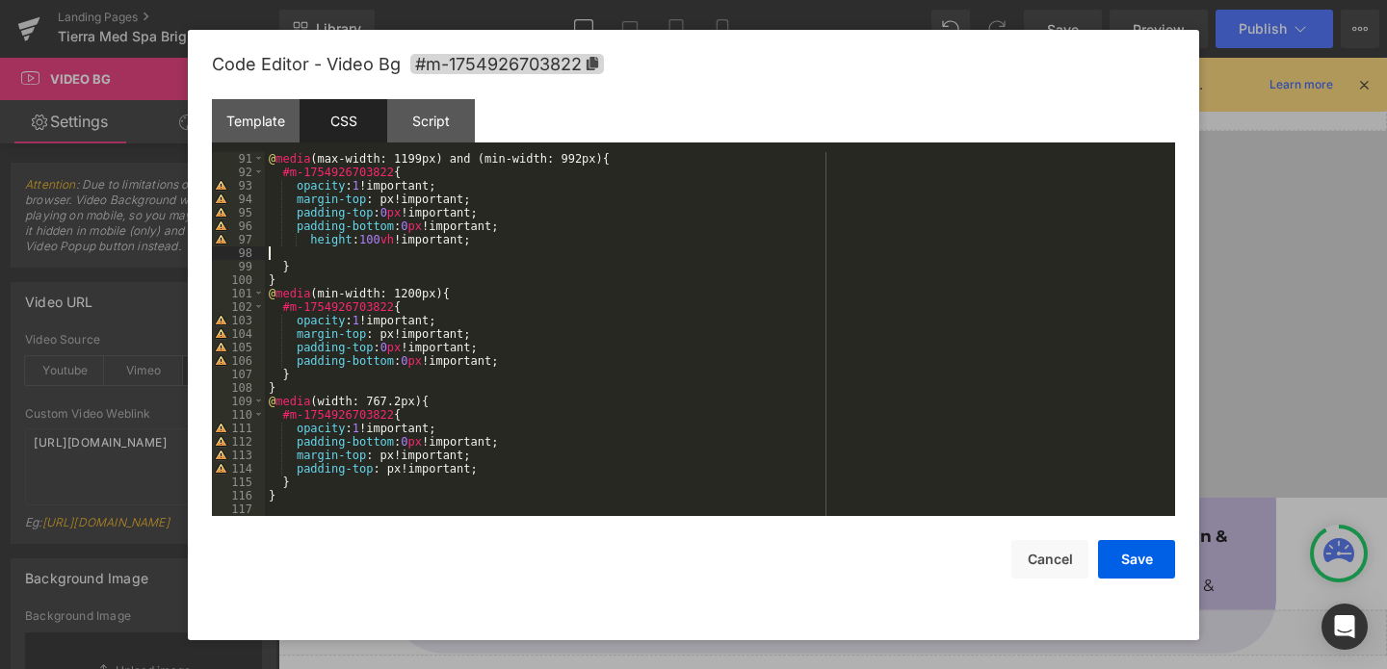
click at [513, 361] on div "@ media (max-width: 1199px) and (min-width: 992px) { #m-1754926703822 { opacity…" at bounding box center [716, 347] width 902 height 391
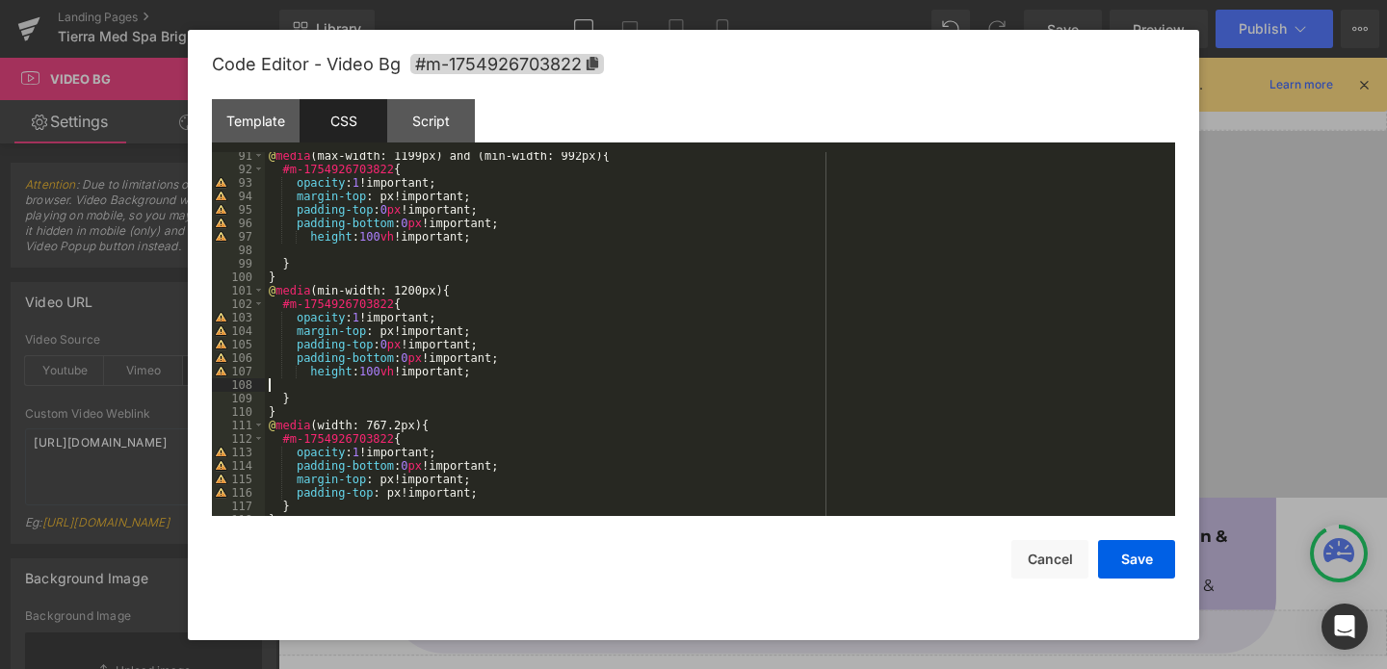
scroll to position [1240, 0]
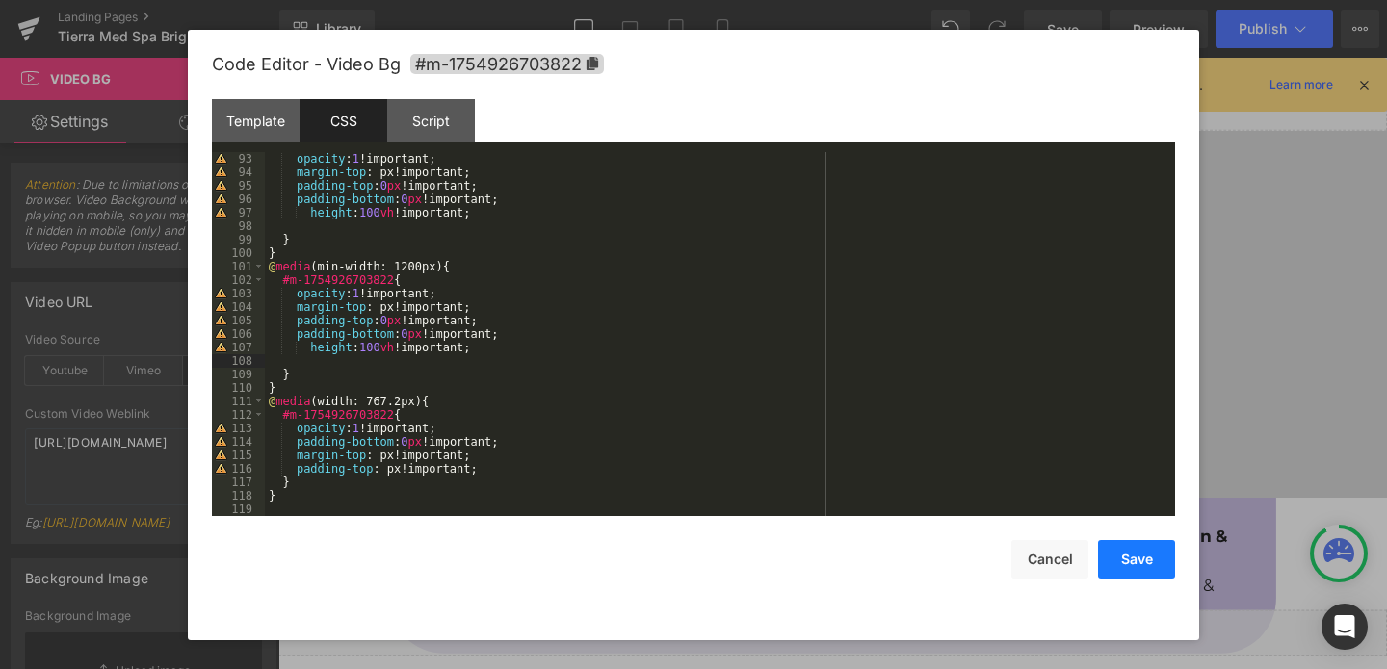
click at [1143, 561] on button "Save" at bounding box center [1136, 559] width 77 height 39
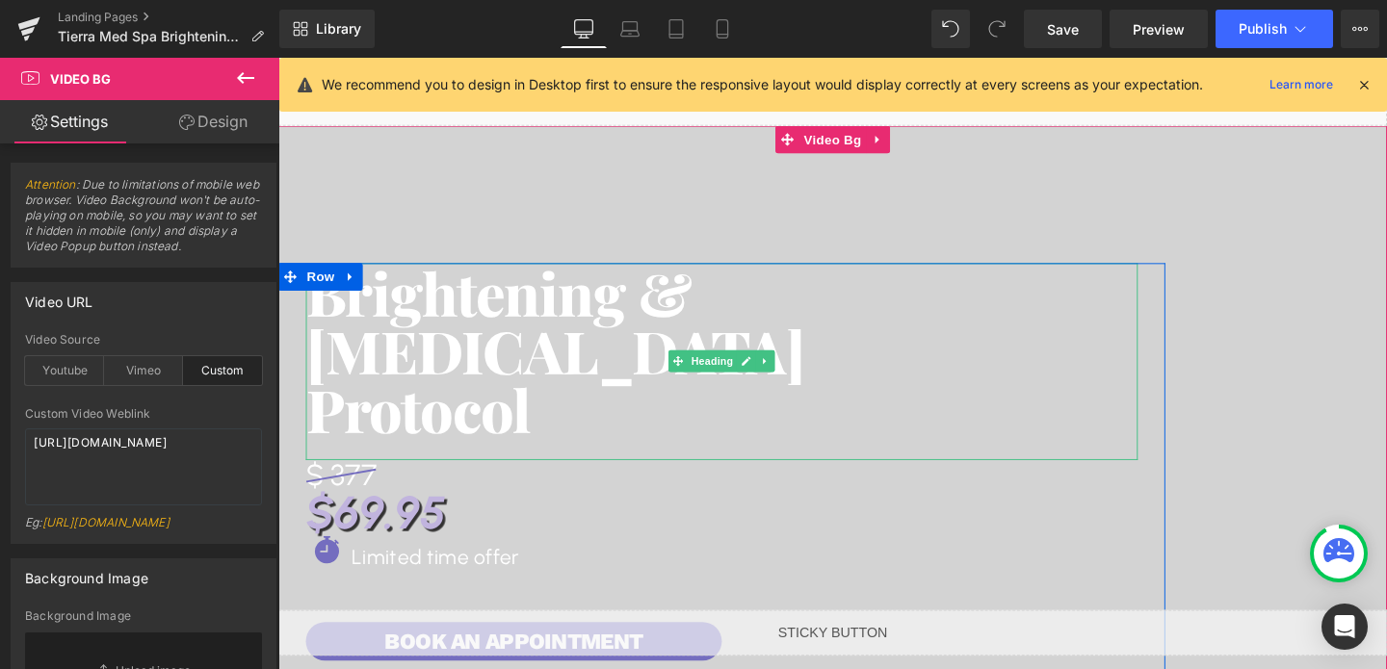
scroll to position [116, 0]
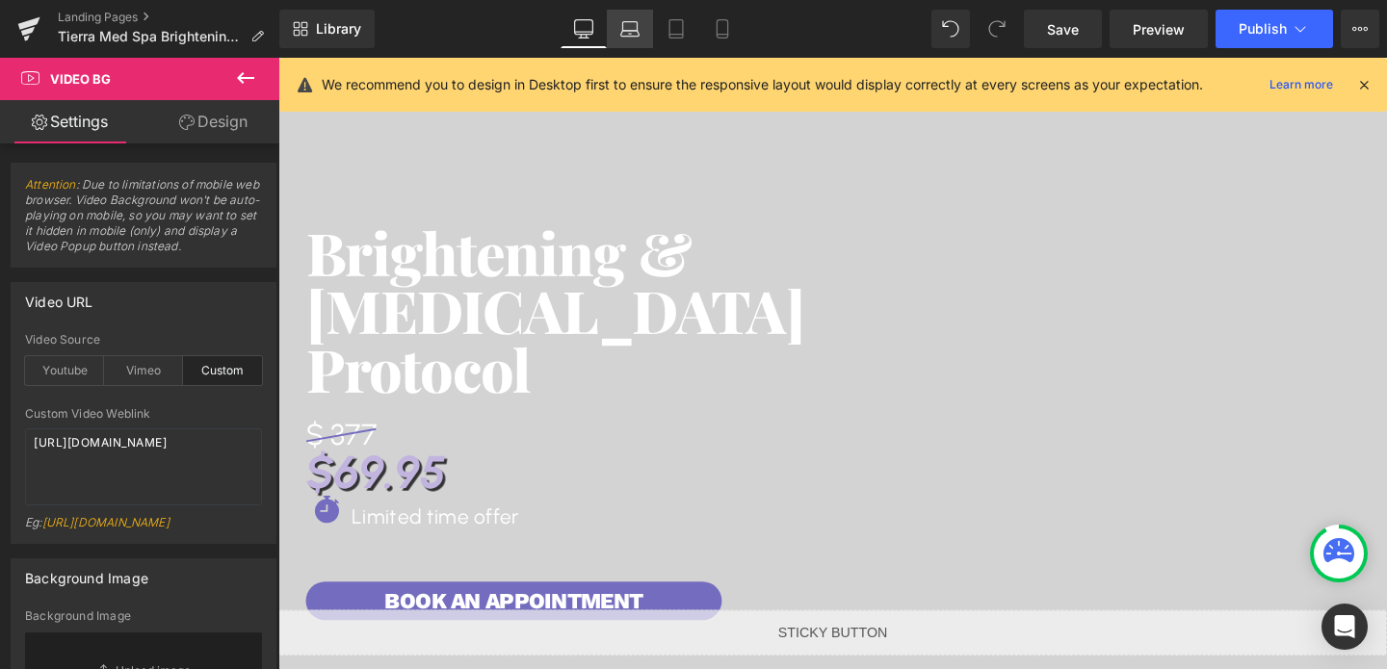
click at [629, 34] on icon at bounding box center [630, 34] width 3 height 0
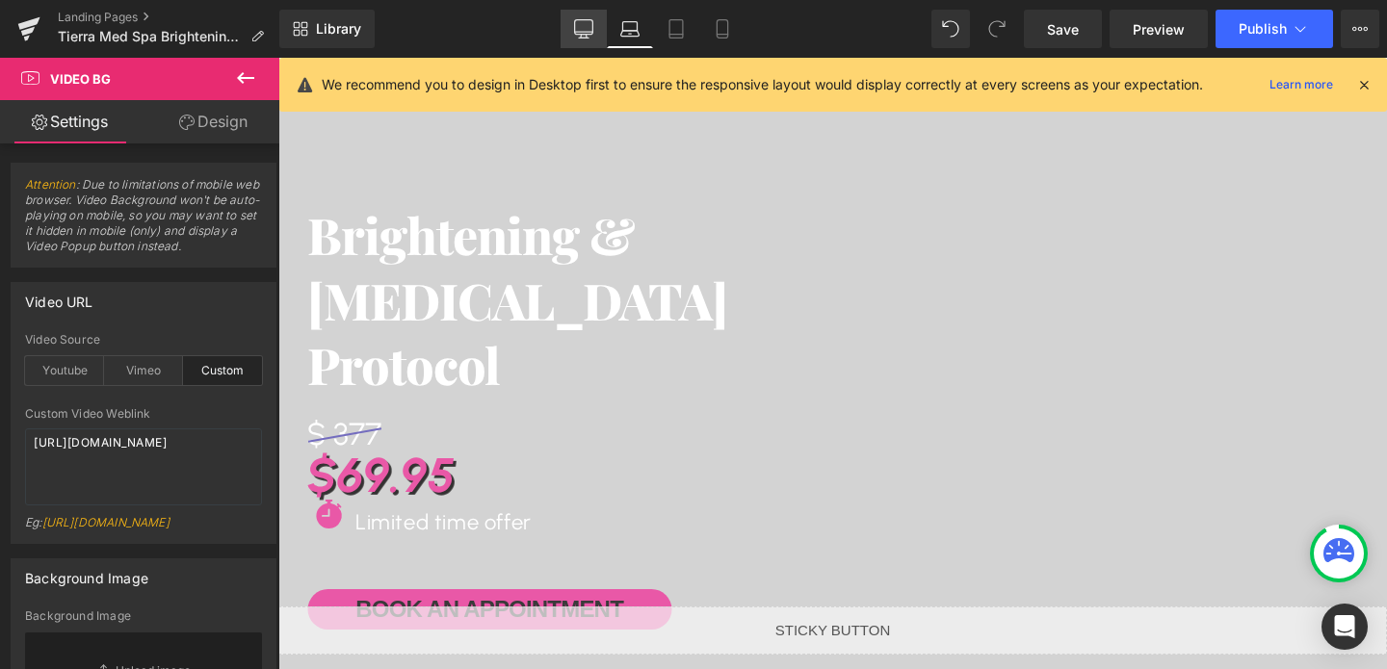
click at [581, 40] on link "Desktop" at bounding box center [583, 29] width 46 height 39
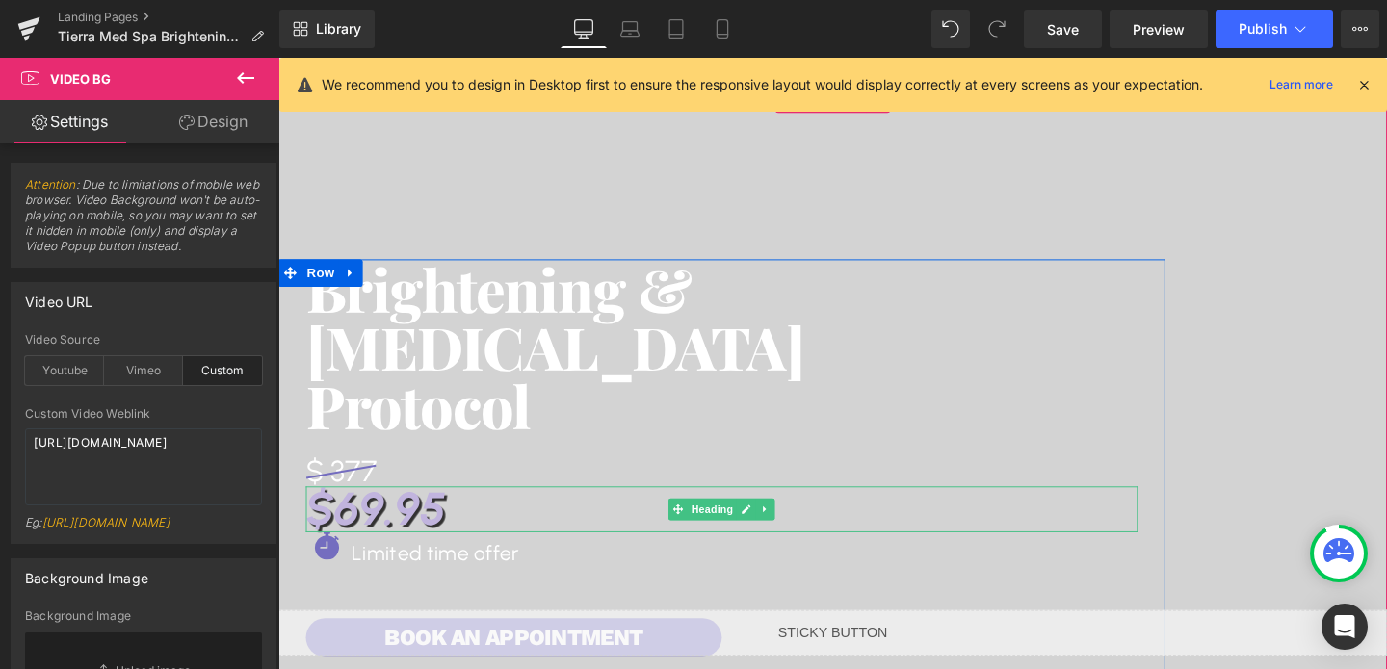
click at [424, 545] on h1 "$69.95" at bounding box center [744, 532] width 874 height 48
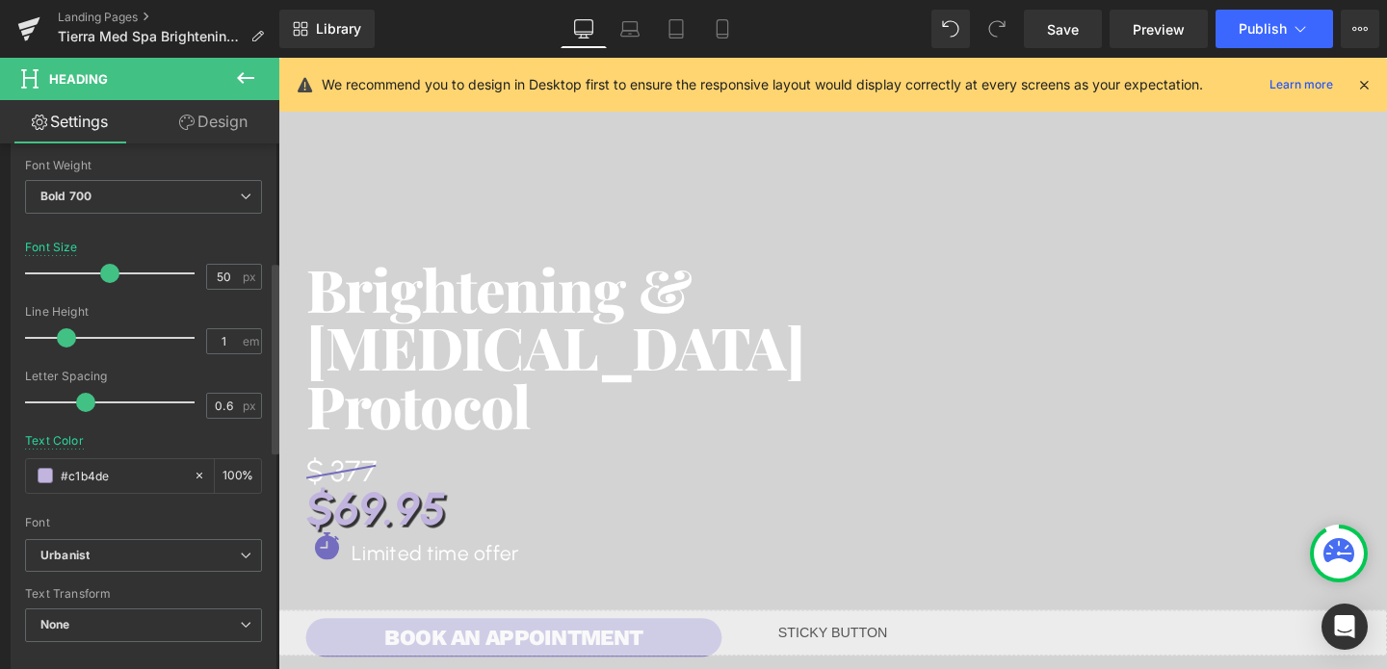
scroll to position [323, 0]
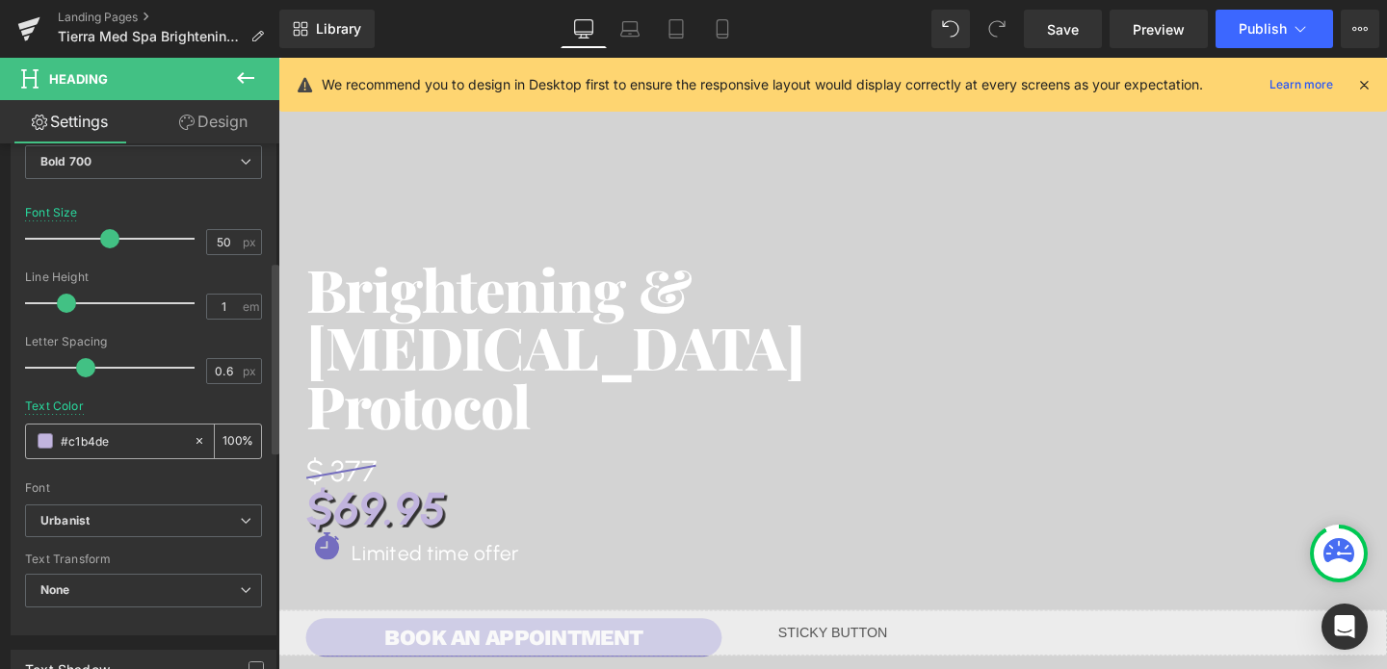
click at [96, 437] on input "#c1b4de" at bounding box center [122, 440] width 123 height 21
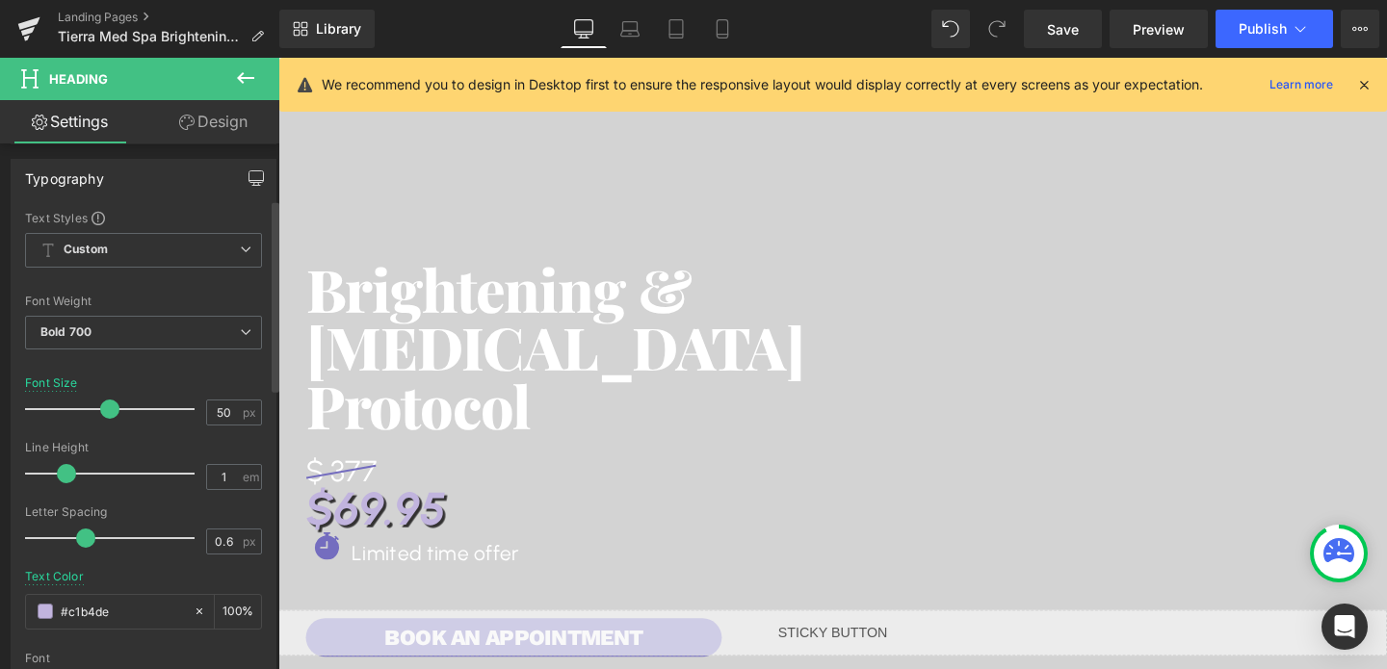
click at [250, 177] on icon "button" at bounding box center [255, 177] width 15 height 15
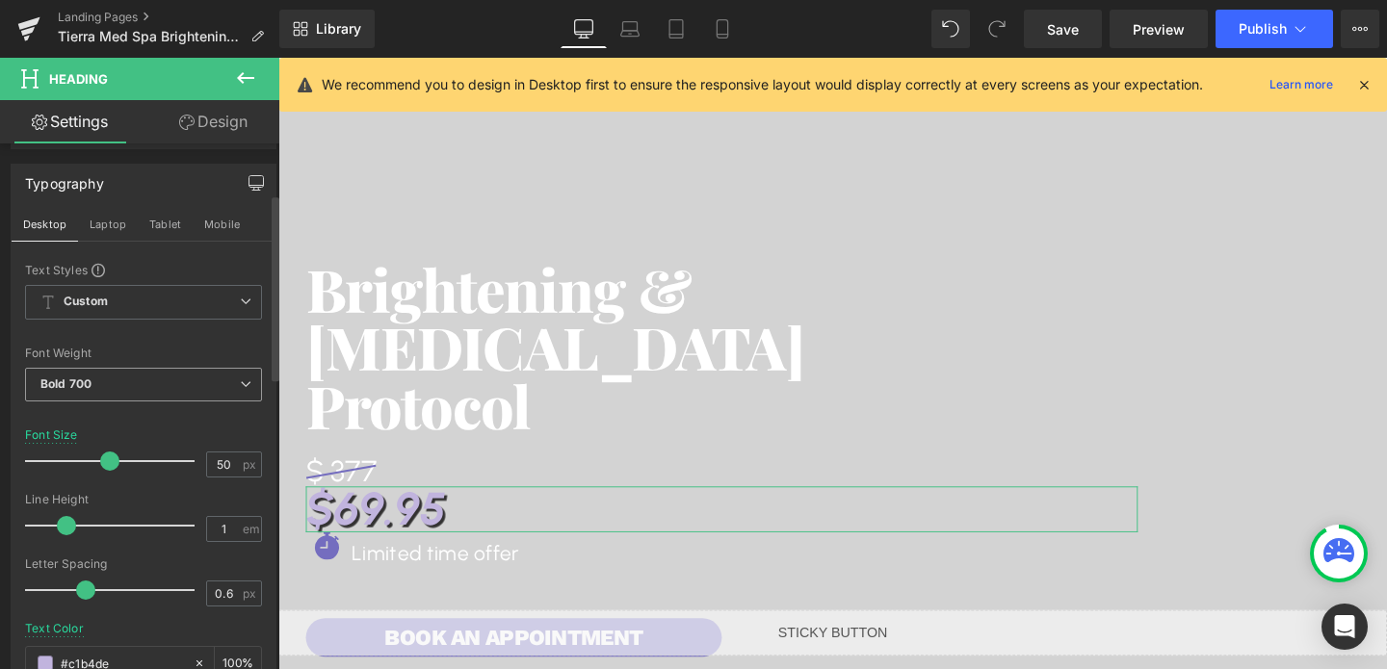
scroll to position [138, 0]
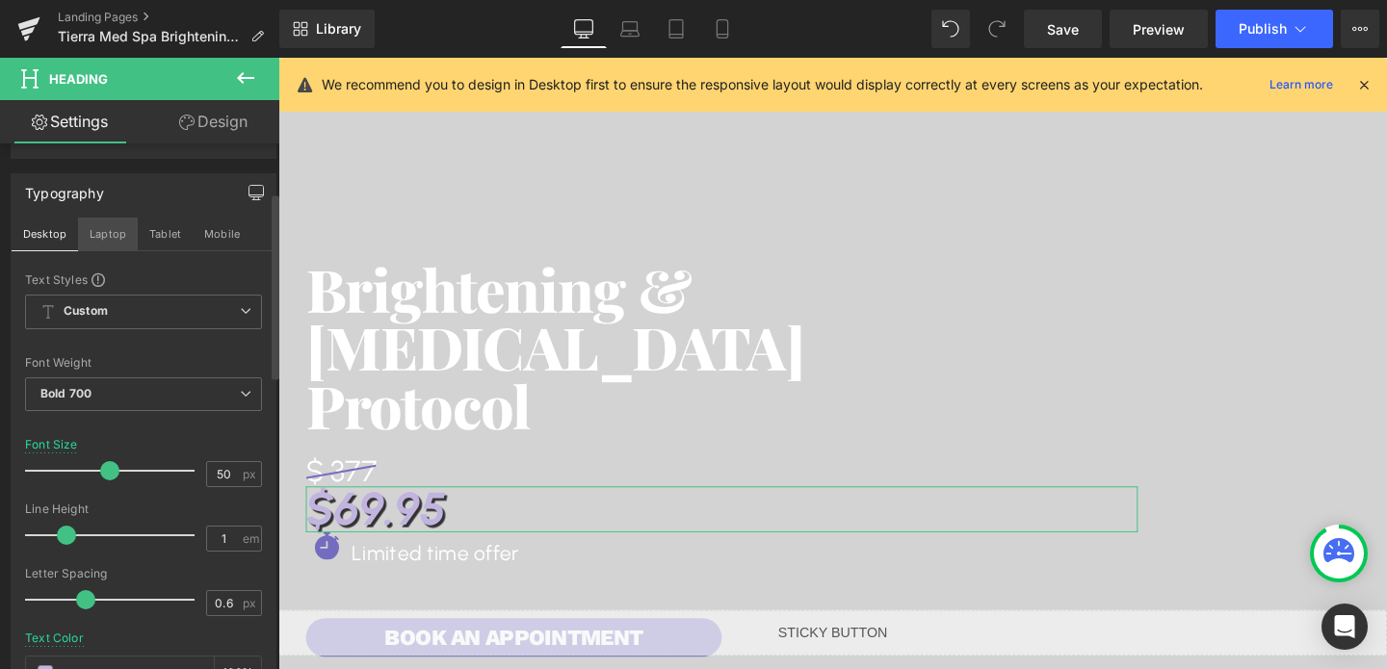
click at [112, 232] on button "Laptop" at bounding box center [108, 234] width 60 height 33
type input "#e958a7"
type input "100"
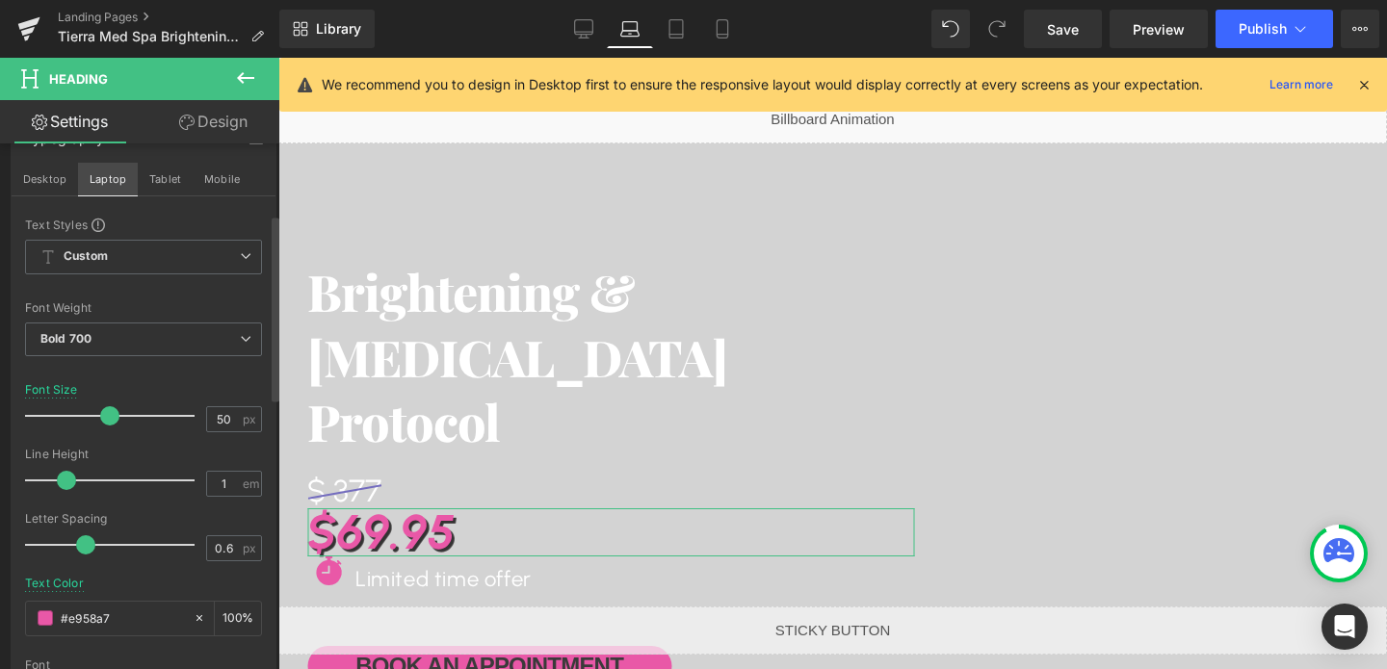
scroll to position [200, 0]
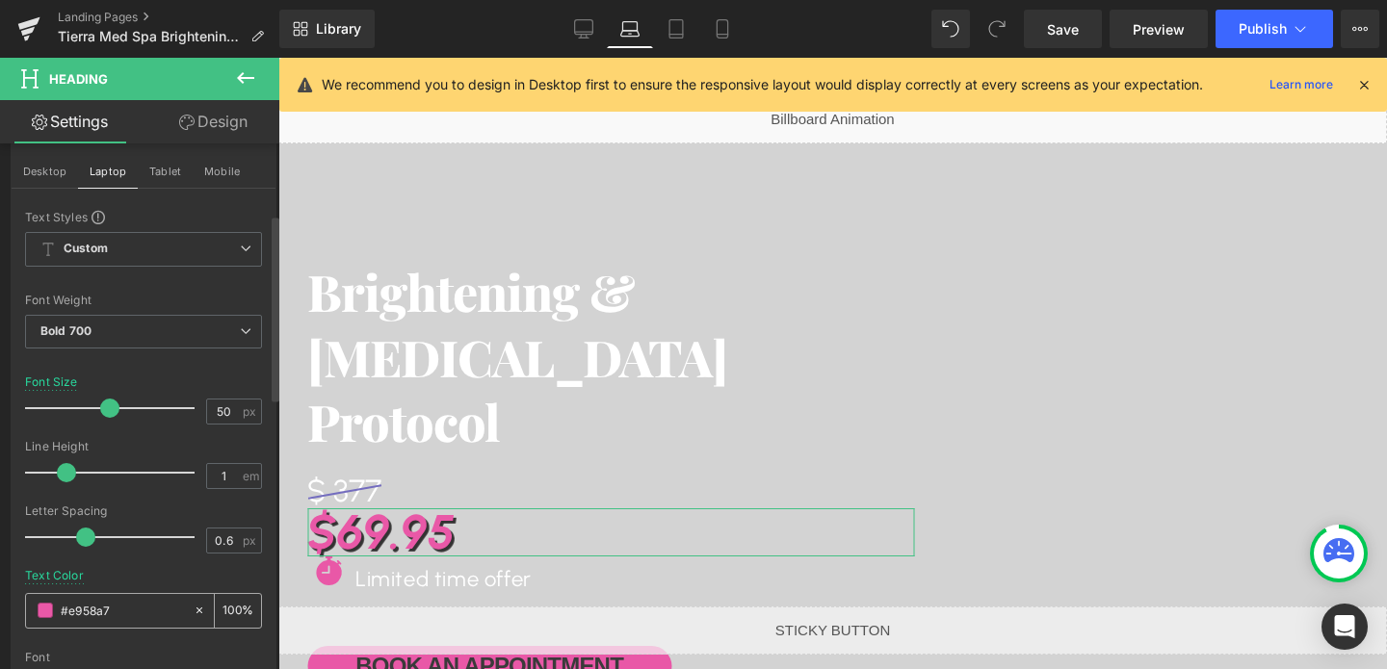
click at [109, 608] on input "#e958a7" at bounding box center [122, 610] width 123 height 21
paste input "c1b4de"
click at [170, 181] on button "Tablet" at bounding box center [165, 171] width 55 height 33
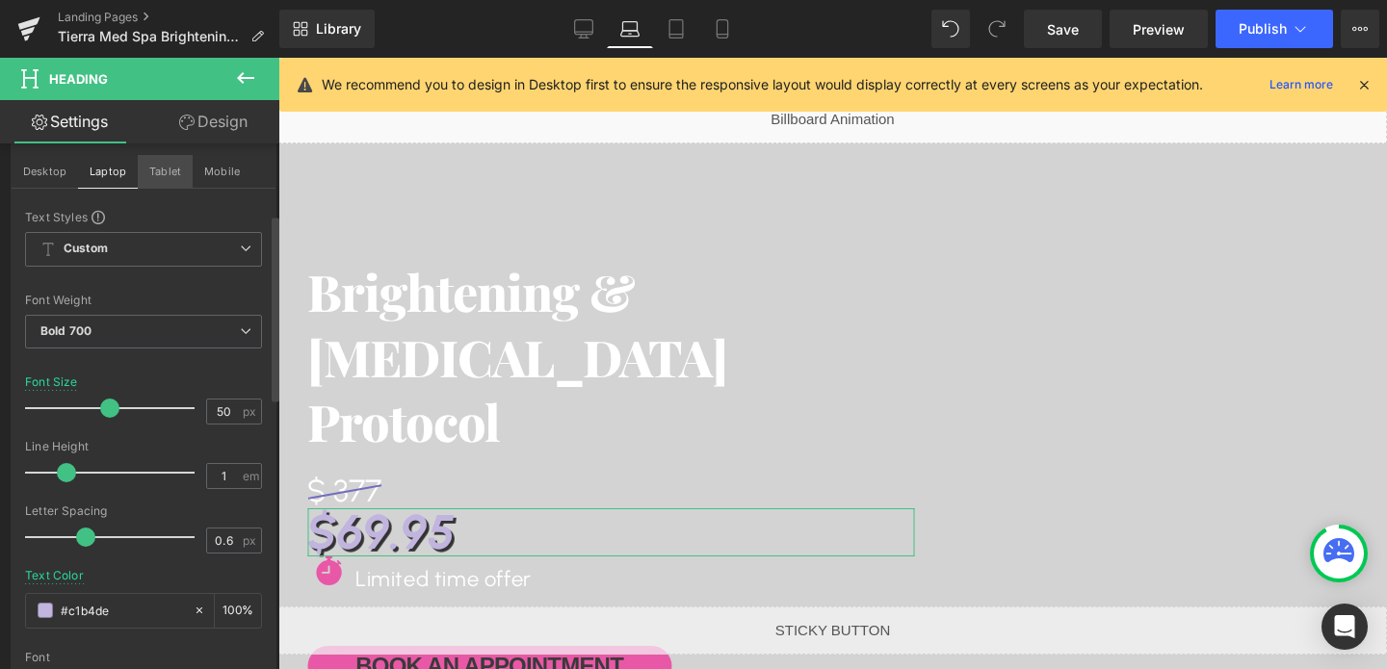
type input "#e958a7"
type input "100"
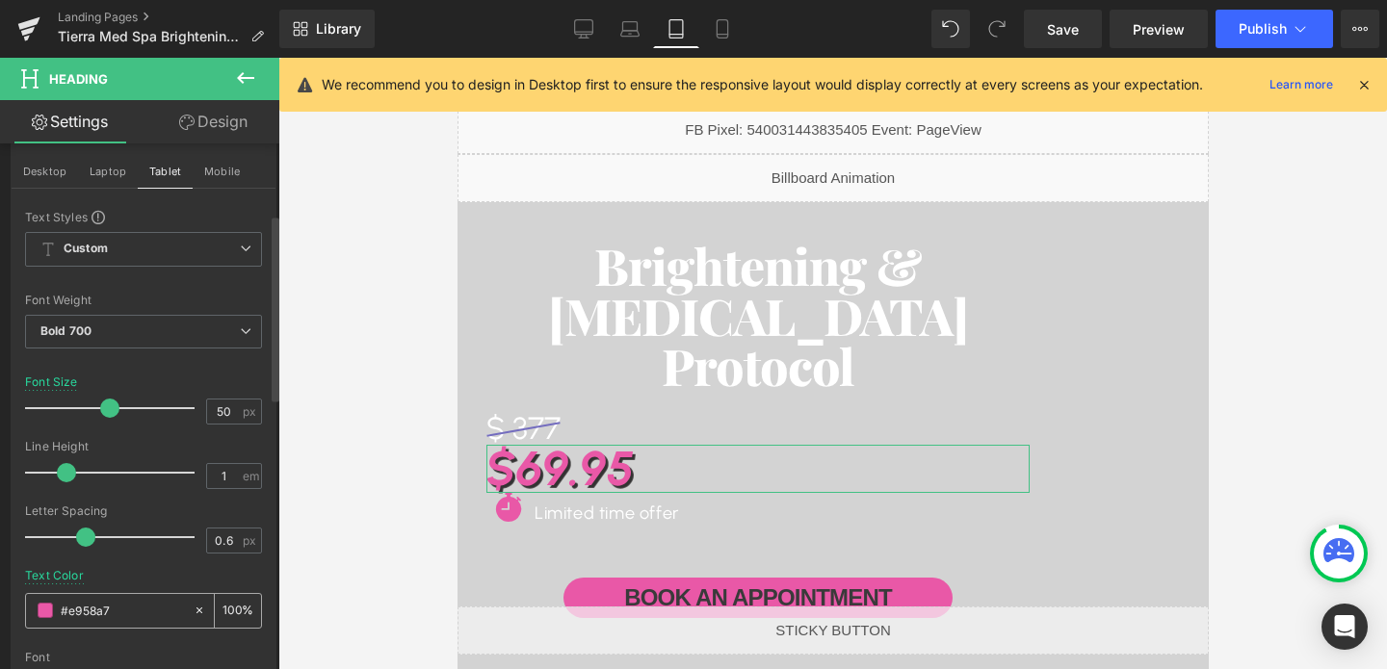
click at [102, 612] on input "#e958a7" at bounding box center [122, 610] width 123 height 21
paste input "#c1b4de"
type input "##c1b4de"
type input "0"
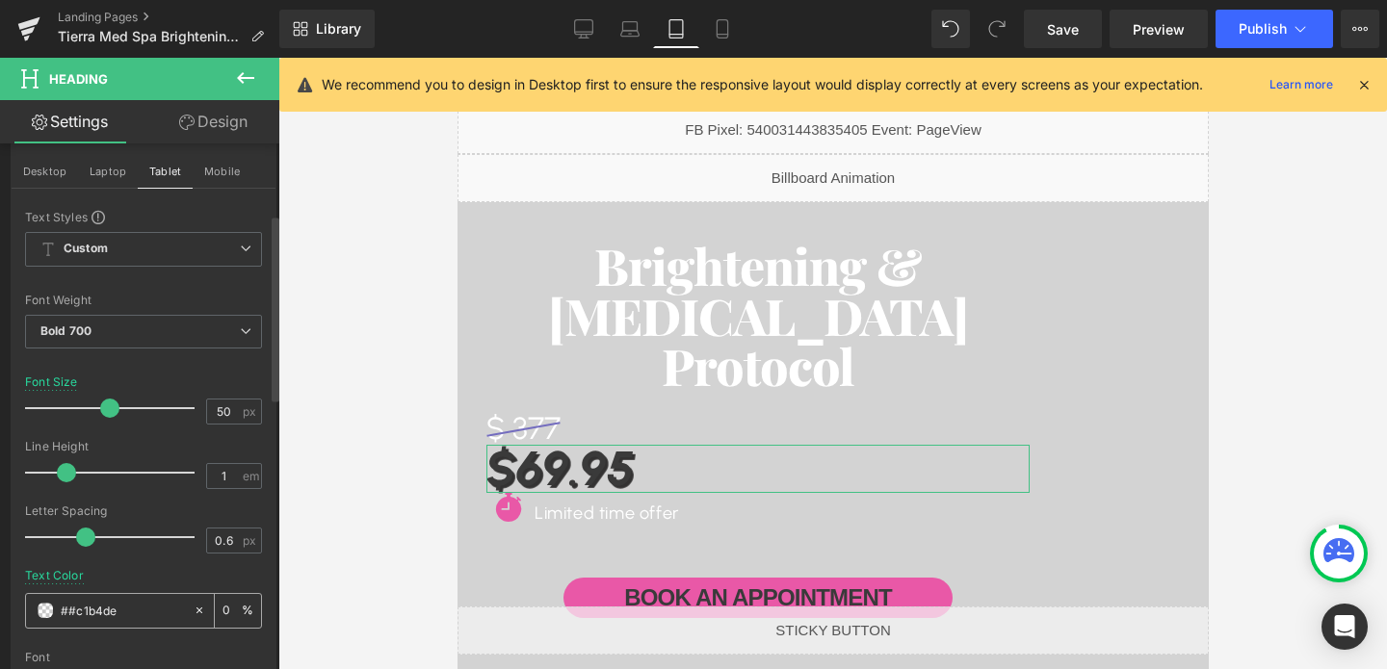
click at [102, 612] on input "##c1b4de" at bounding box center [122, 610] width 123 height 21
paste input "text"
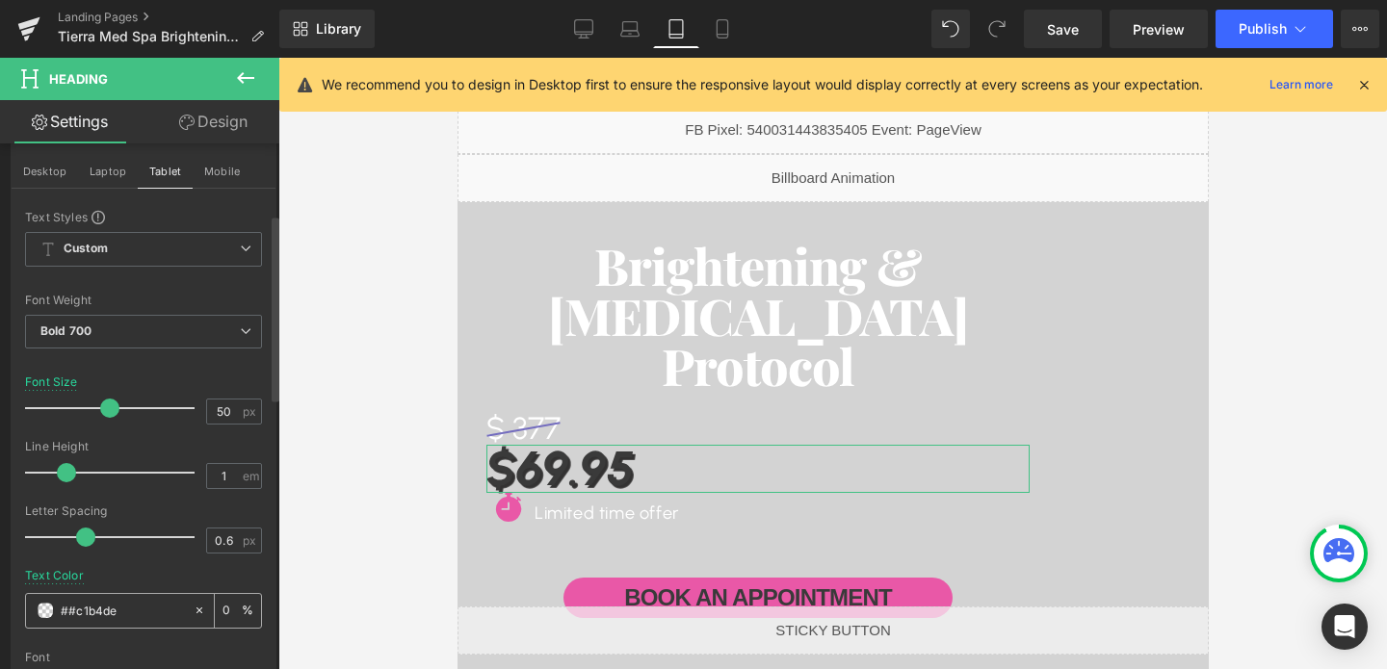
type input "#c1b4de"
type input "100"
type input "#c1b4de"
click at [219, 167] on button "Mobile" at bounding box center [222, 171] width 59 height 33
type input "44"
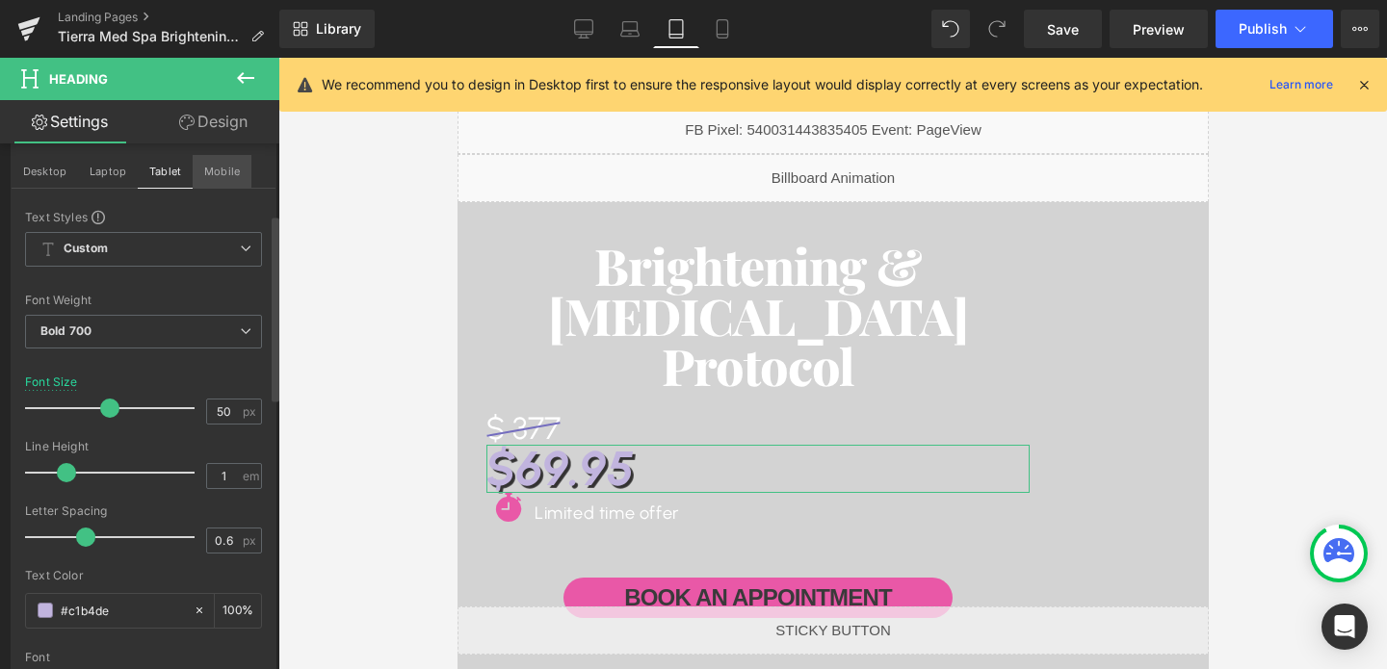
type input "100"
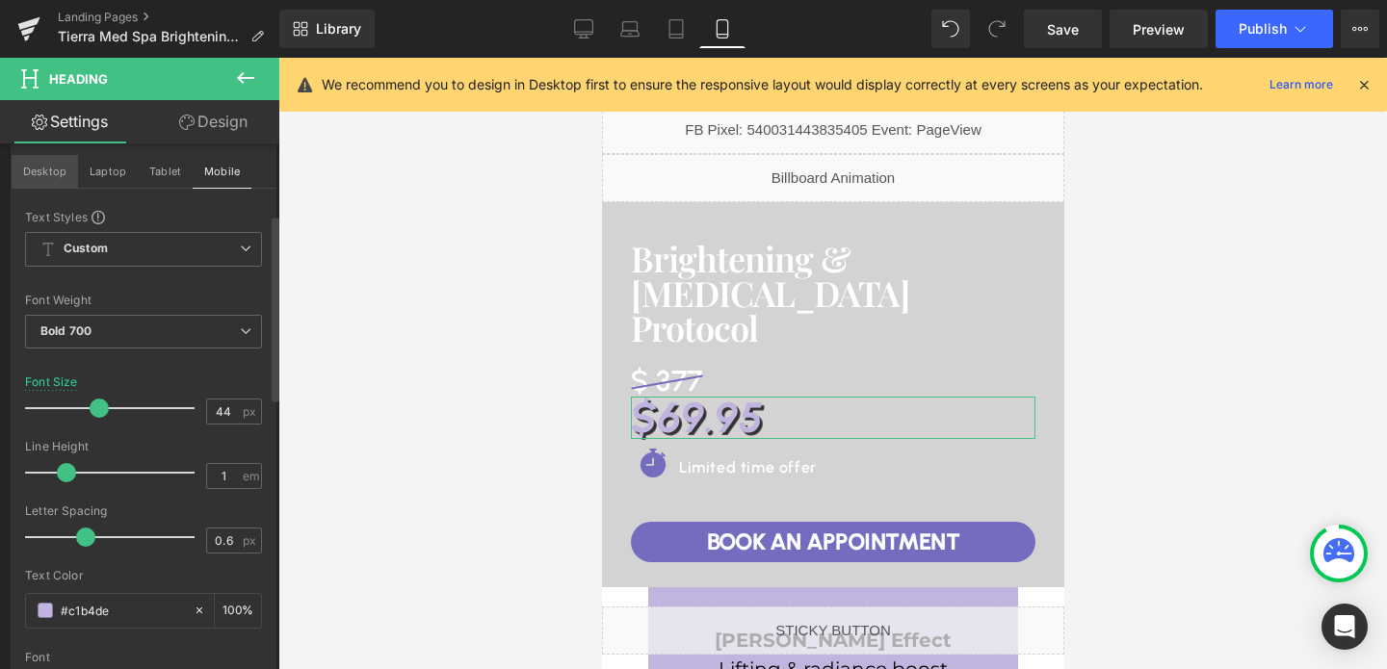
click at [47, 169] on button "Desktop" at bounding box center [45, 171] width 66 height 33
type input "50"
type input "100"
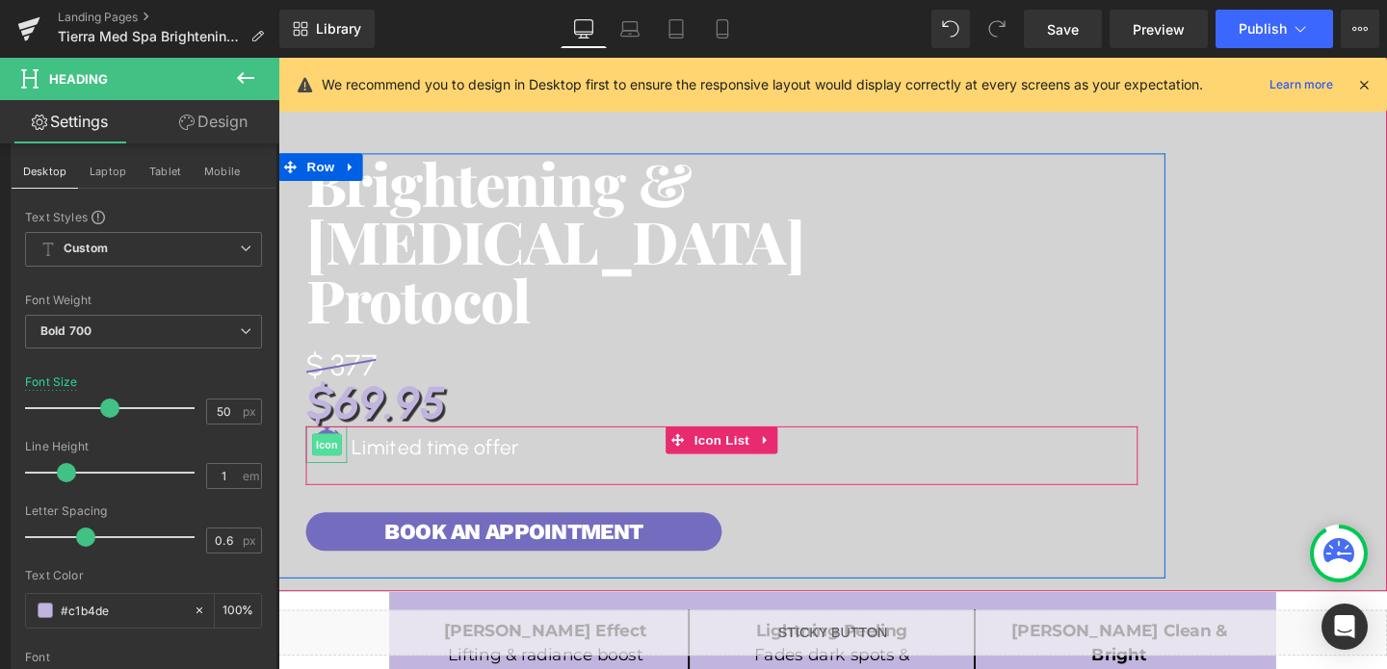
click at [332, 466] on span "Icon" at bounding box center [329, 465] width 31 height 23
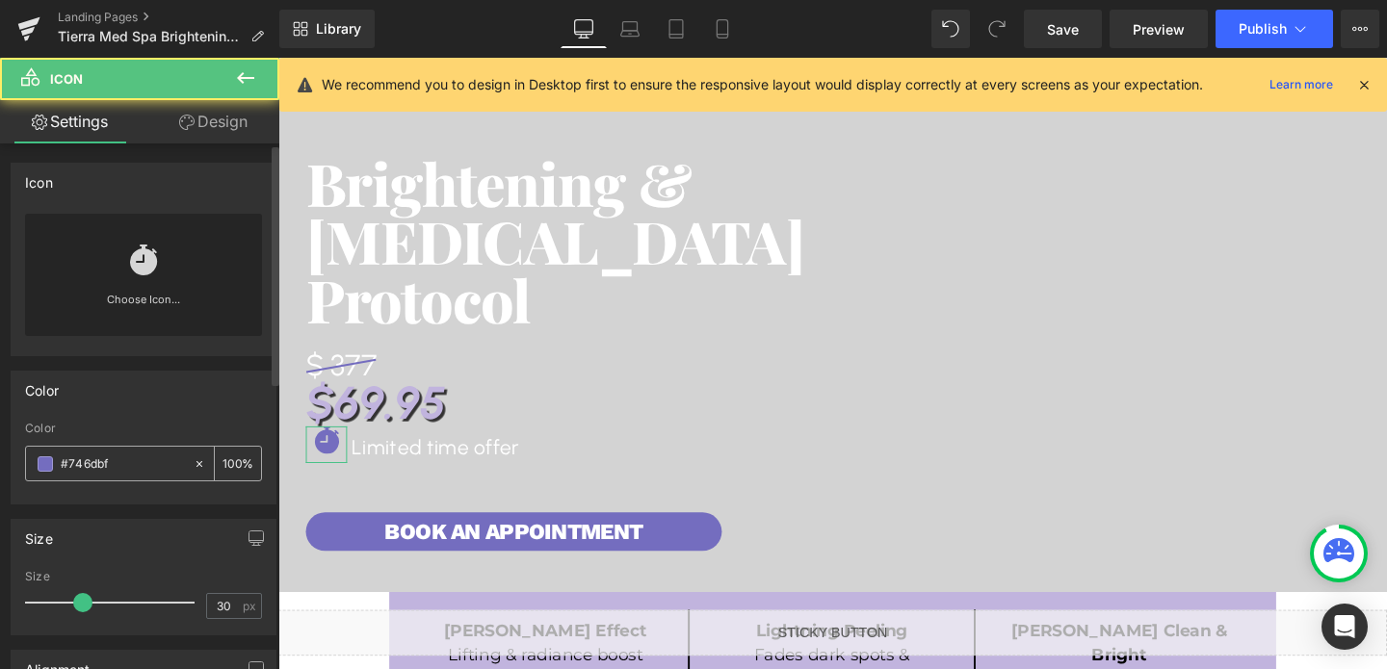
click at [83, 473] on input "#746dbf" at bounding box center [122, 464] width 123 height 21
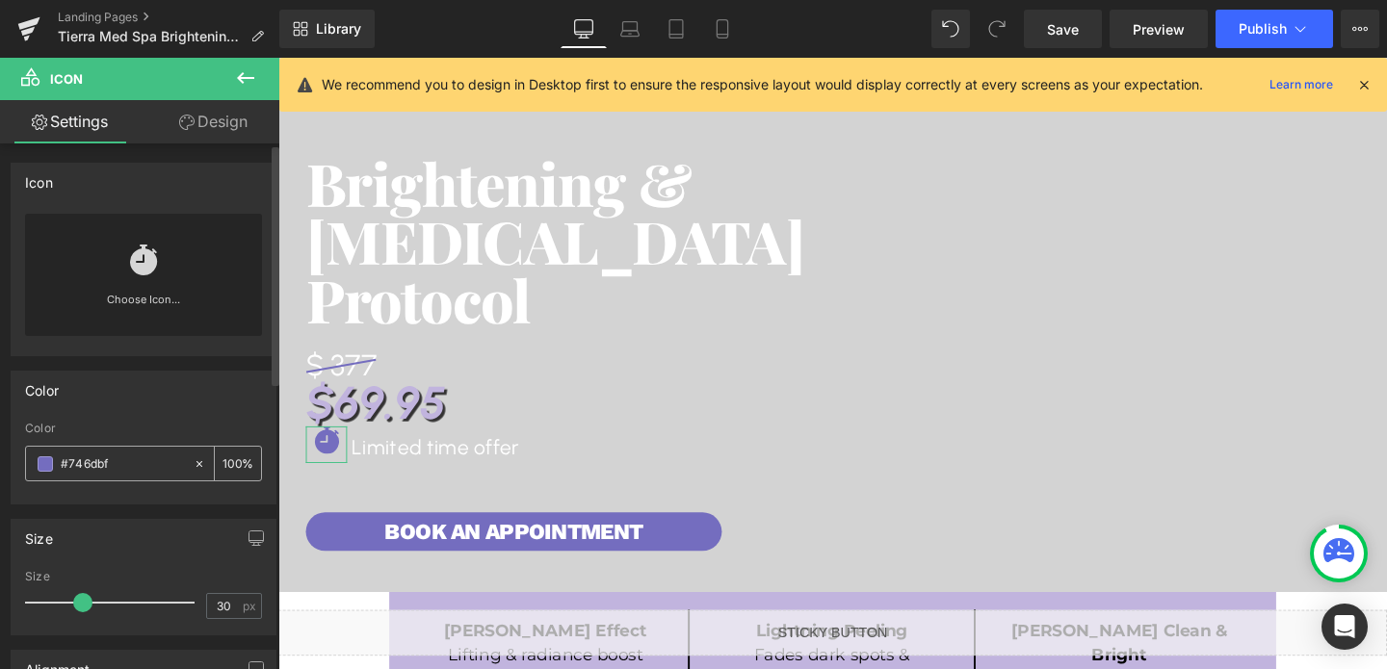
click at [83, 473] on input "#746dbf" at bounding box center [122, 464] width 123 height 21
click at [81, 457] on input "#746dbf" at bounding box center [122, 464] width 123 height 21
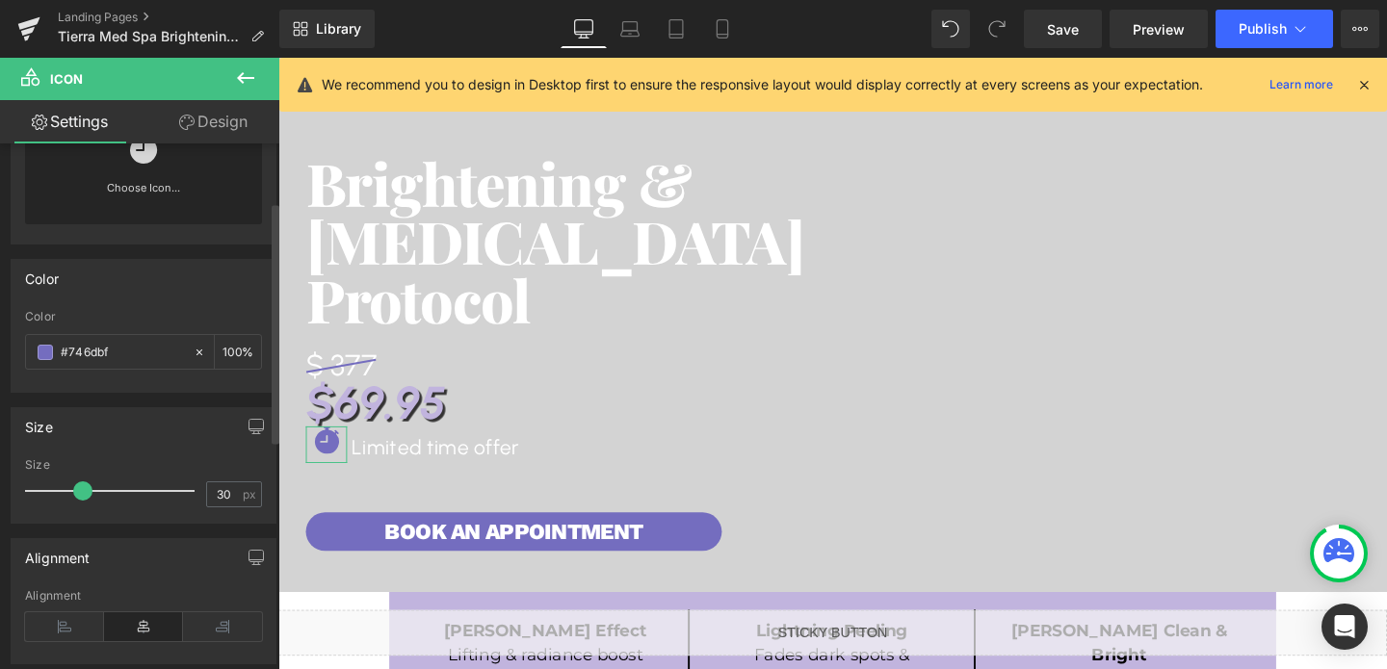
scroll to position [127, 0]
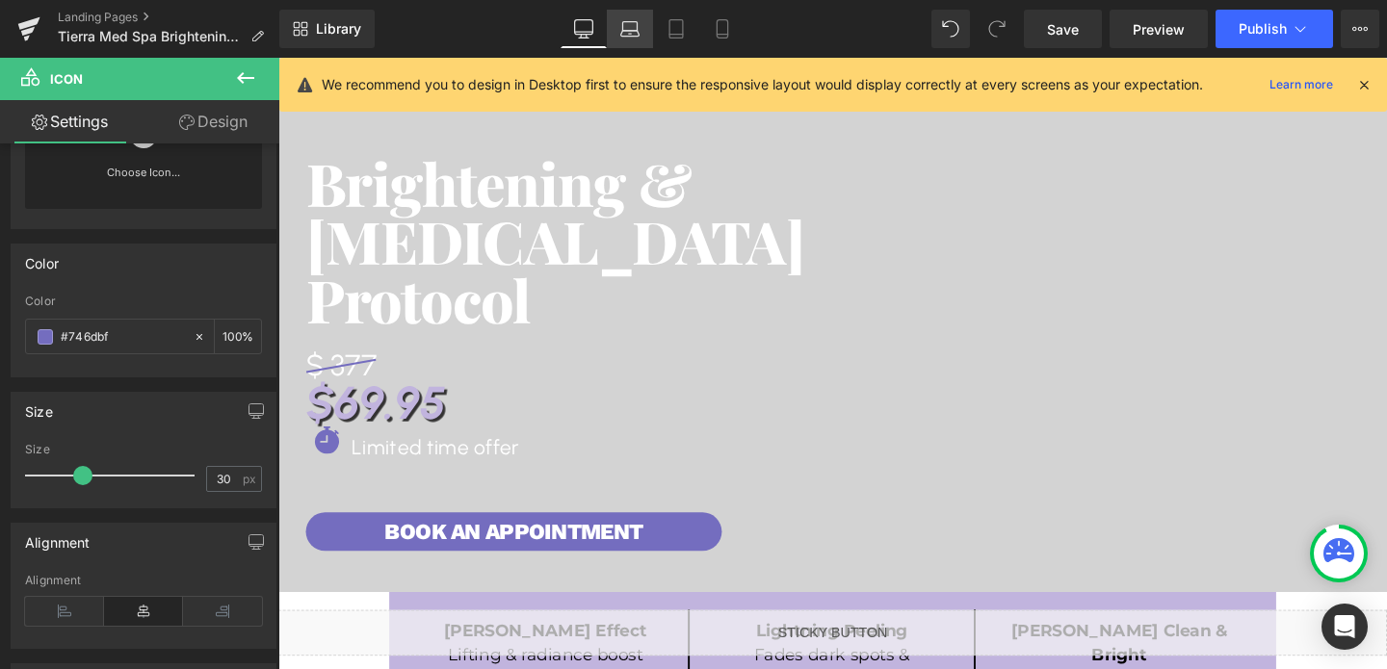
click at [624, 36] on icon at bounding box center [630, 34] width 18 height 6
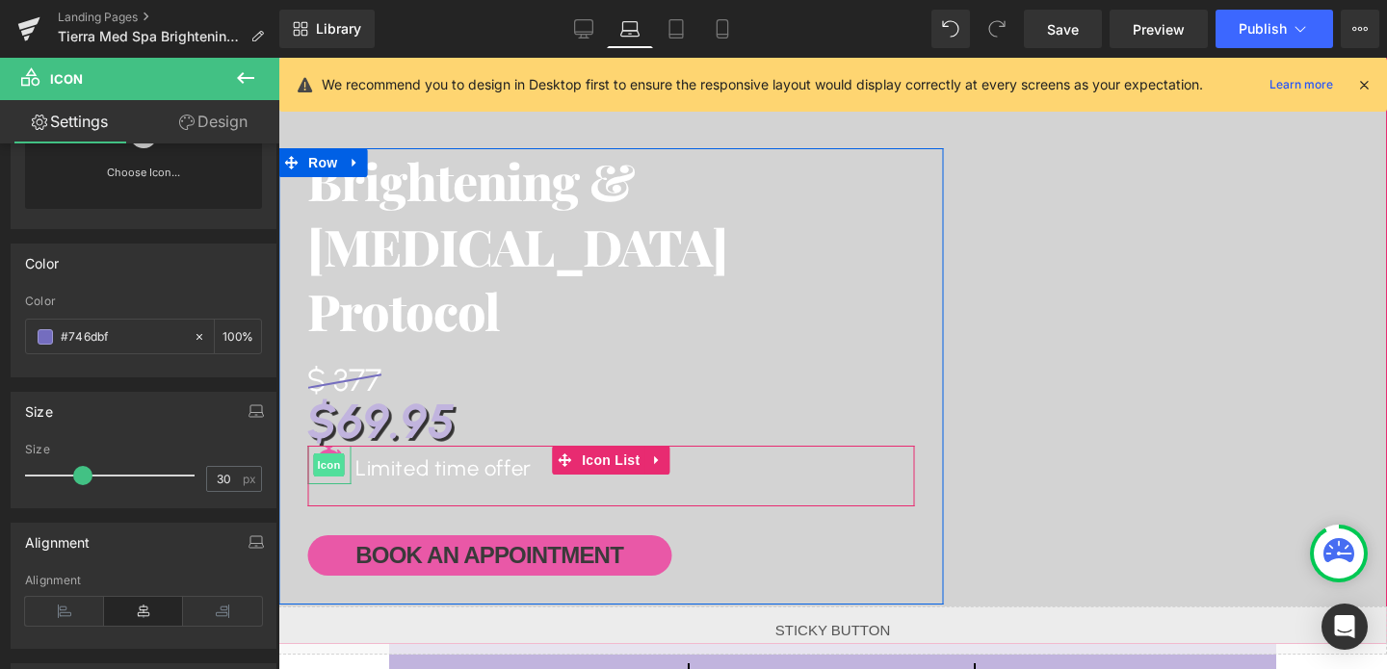
click at [333, 466] on span "Icon" at bounding box center [329, 465] width 31 height 23
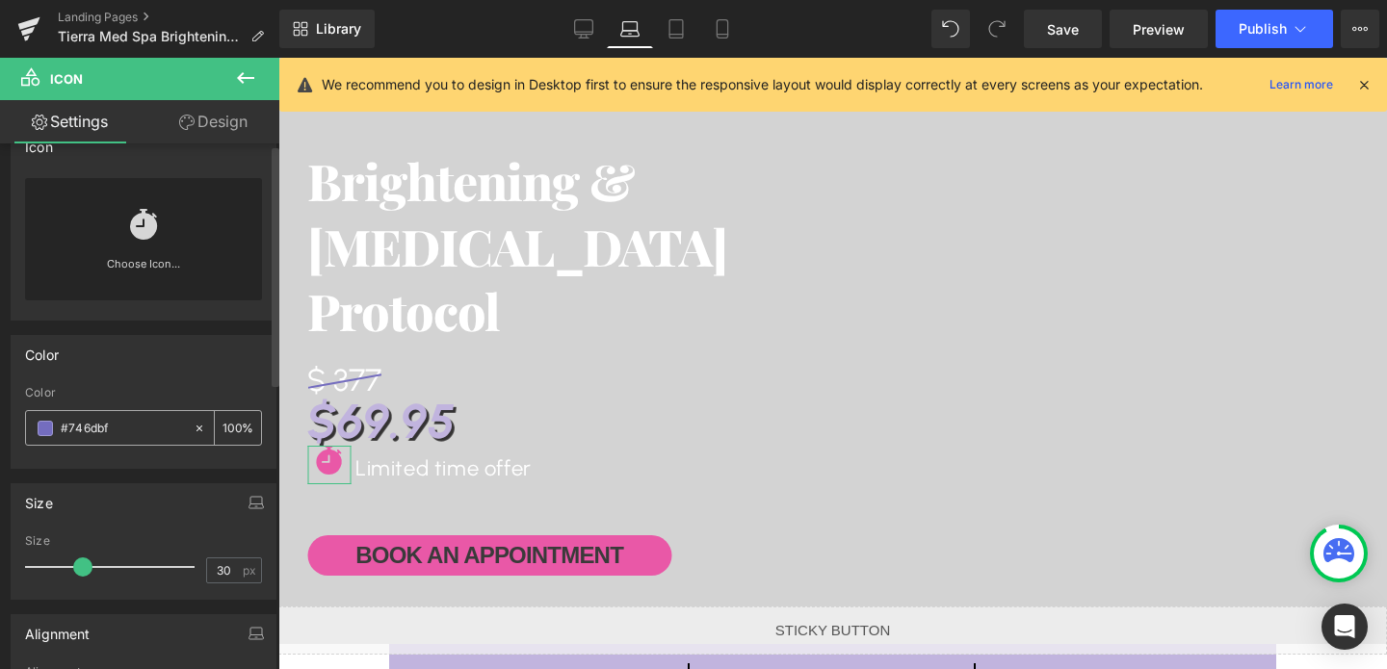
scroll to position [0, 0]
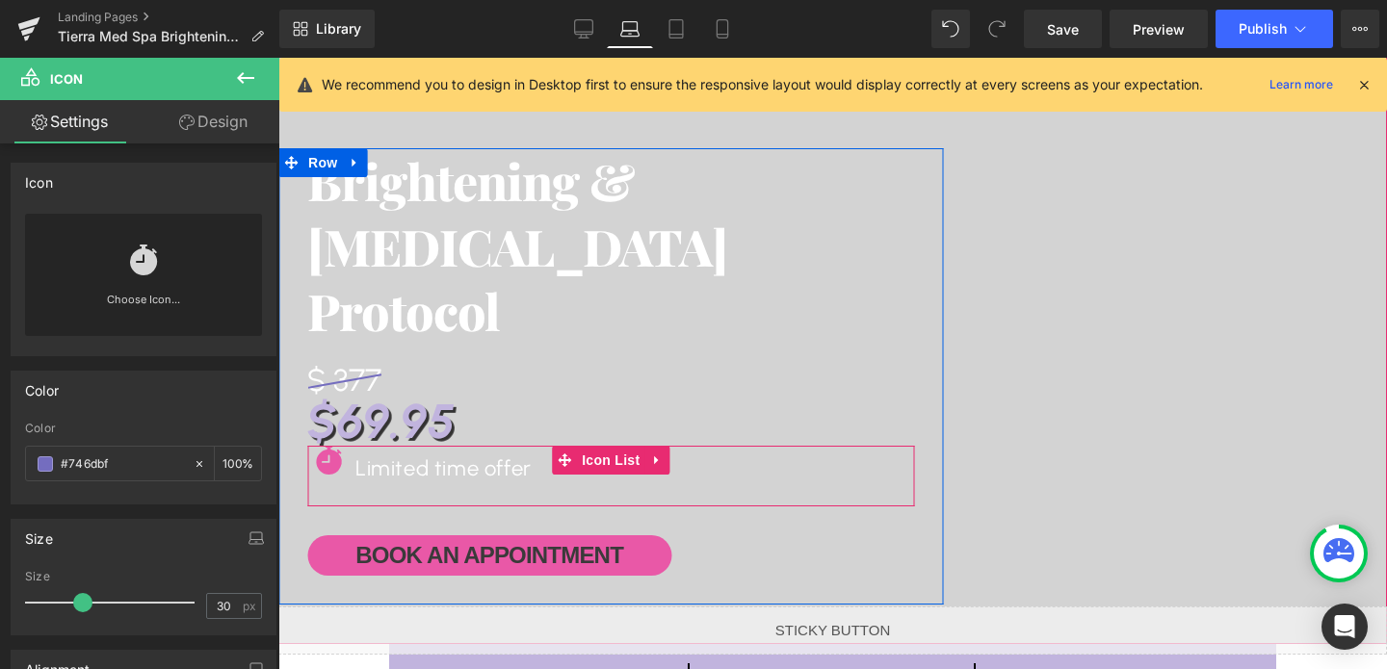
click at [488, 450] on div "Limited time offer Heading" at bounding box center [419, 469] width 224 height 47
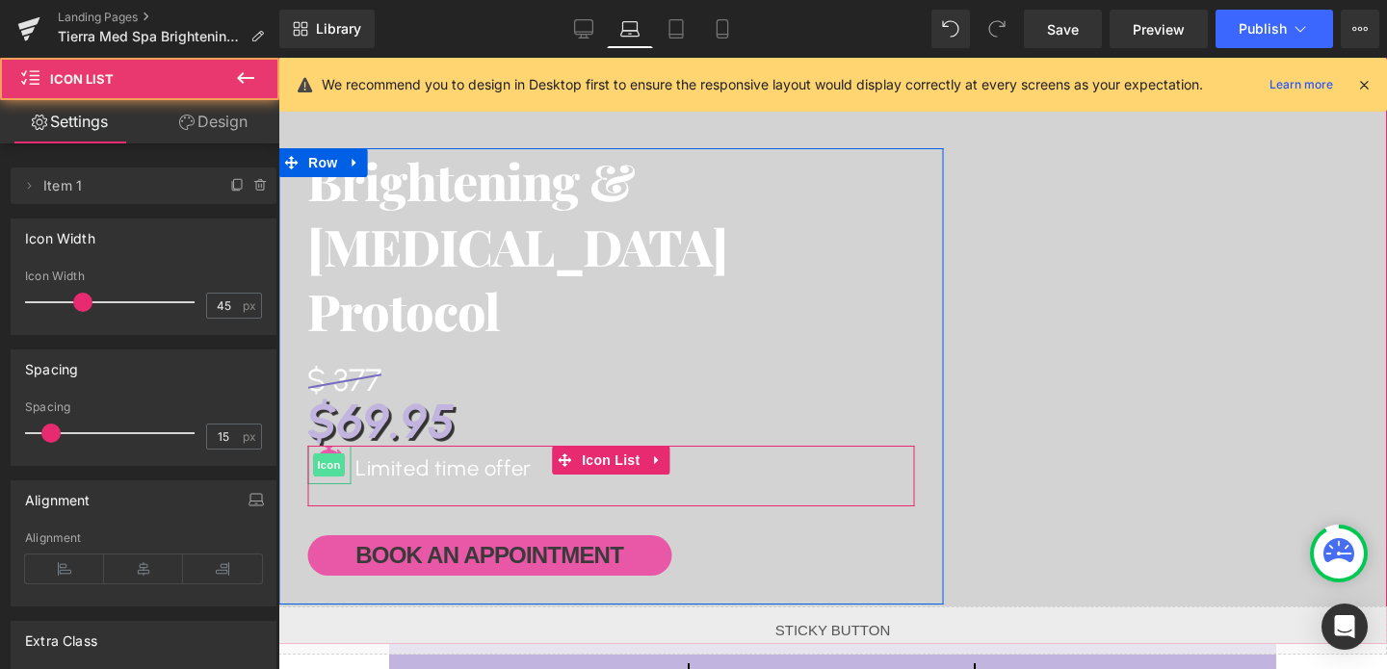
click at [327, 467] on span "Icon" at bounding box center [329, 465] width 31 height 23
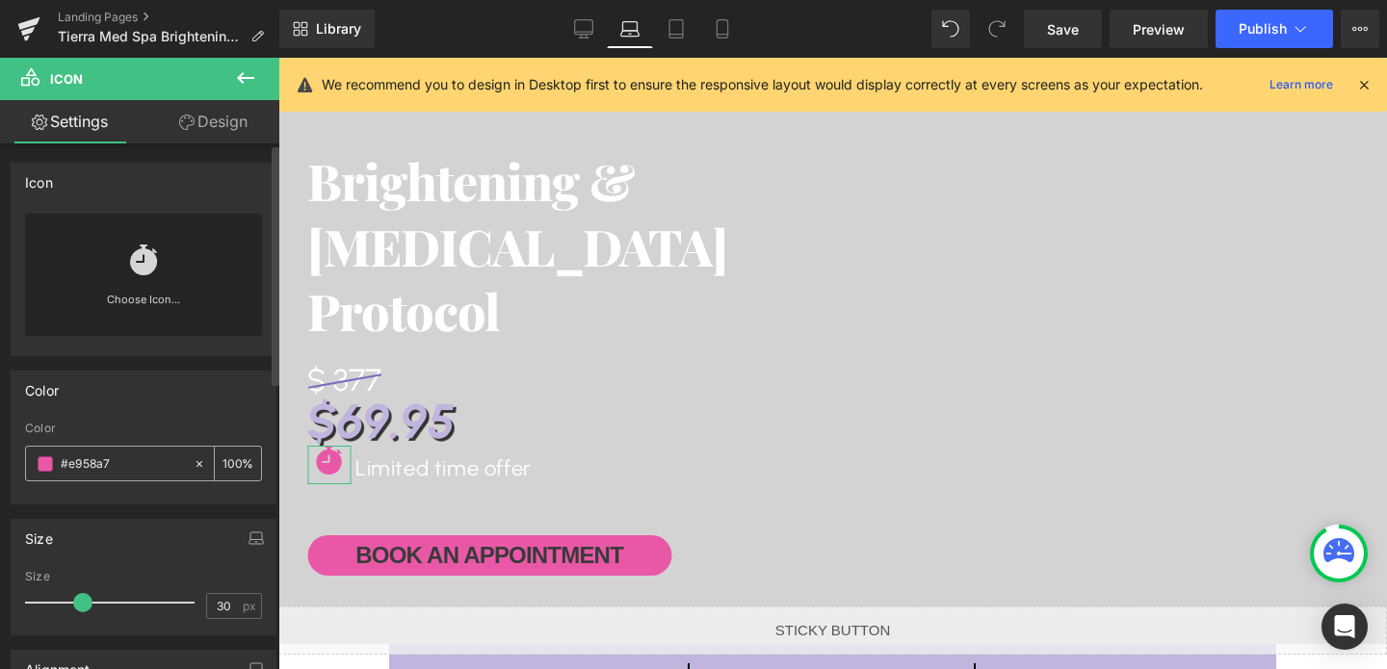
click at [111, 458] on input "#e958a7" at bounding box center [122, 464] width 123 height 21
paste input "#746dbf"
type input "##746dbf"
type input "0"
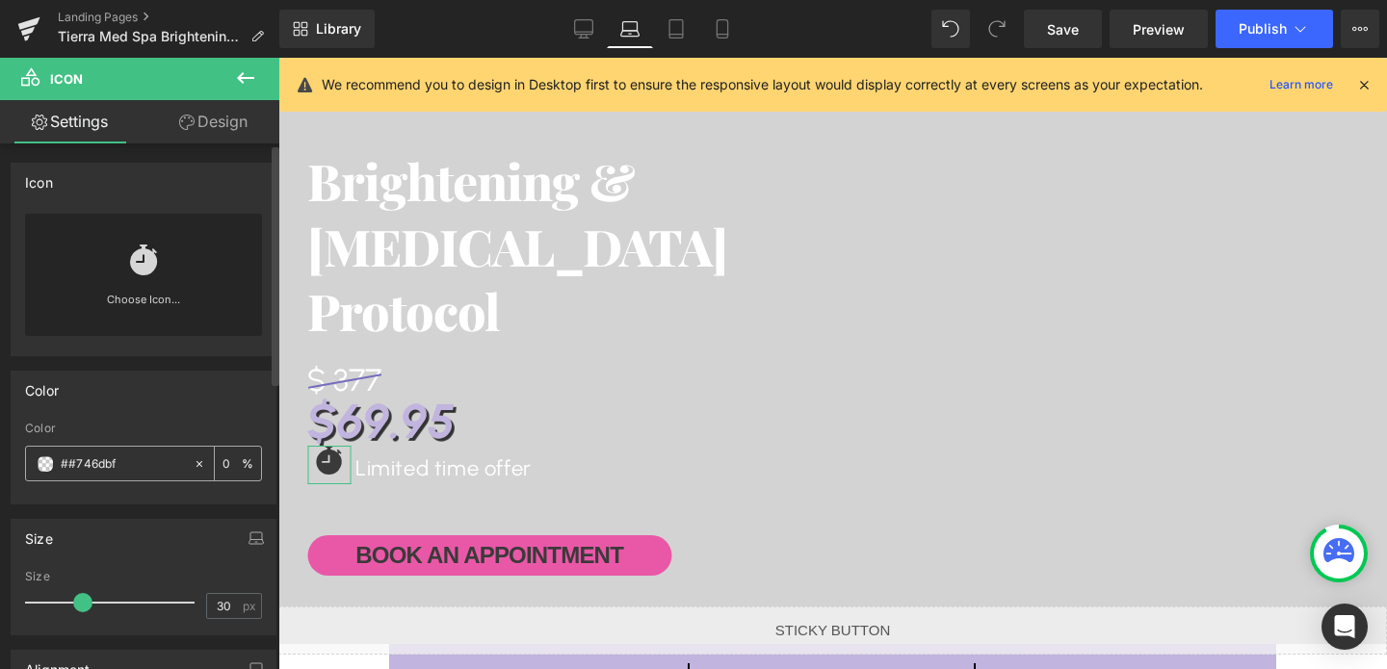
click at [74, 468] on input "##746dbf" at bounding box center [122, 464] width 123 height 21
type input "#746dbf"
type input "100"
type input "#746dbf"
click at [673, 33] on icon at bounding box center [675, 28] width 19 height 19
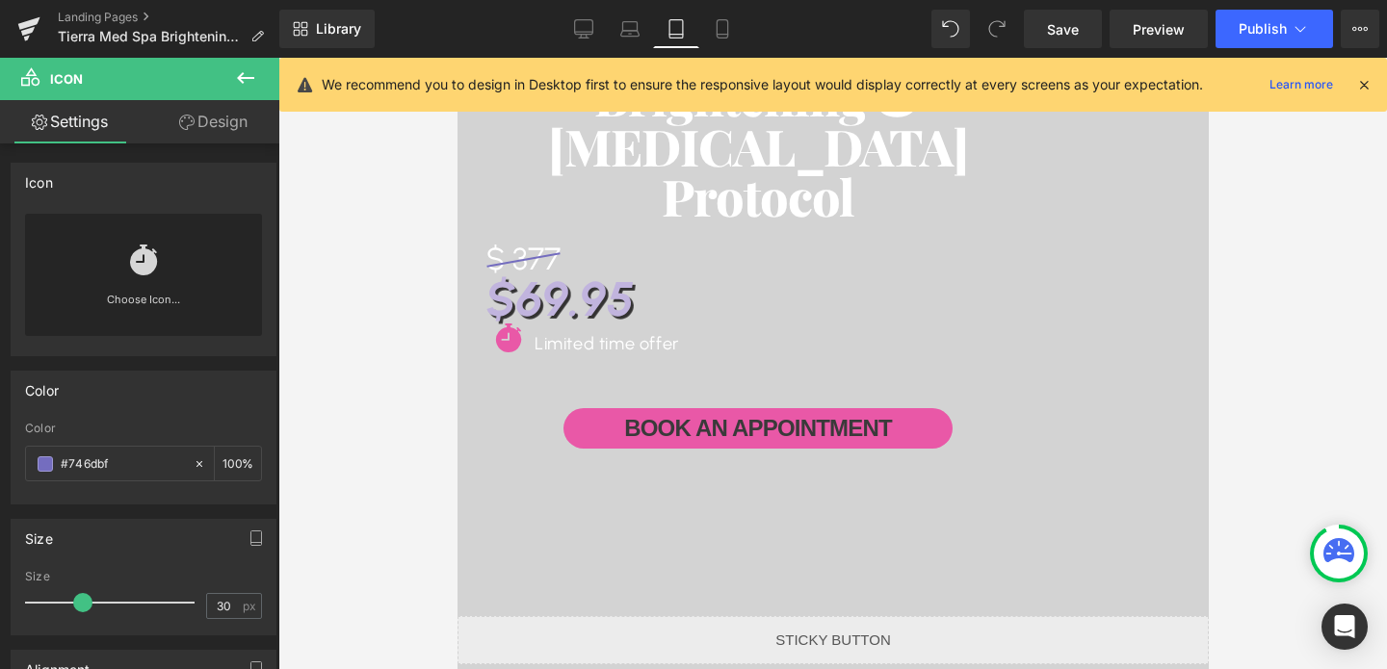
scroll to position [47, 0]
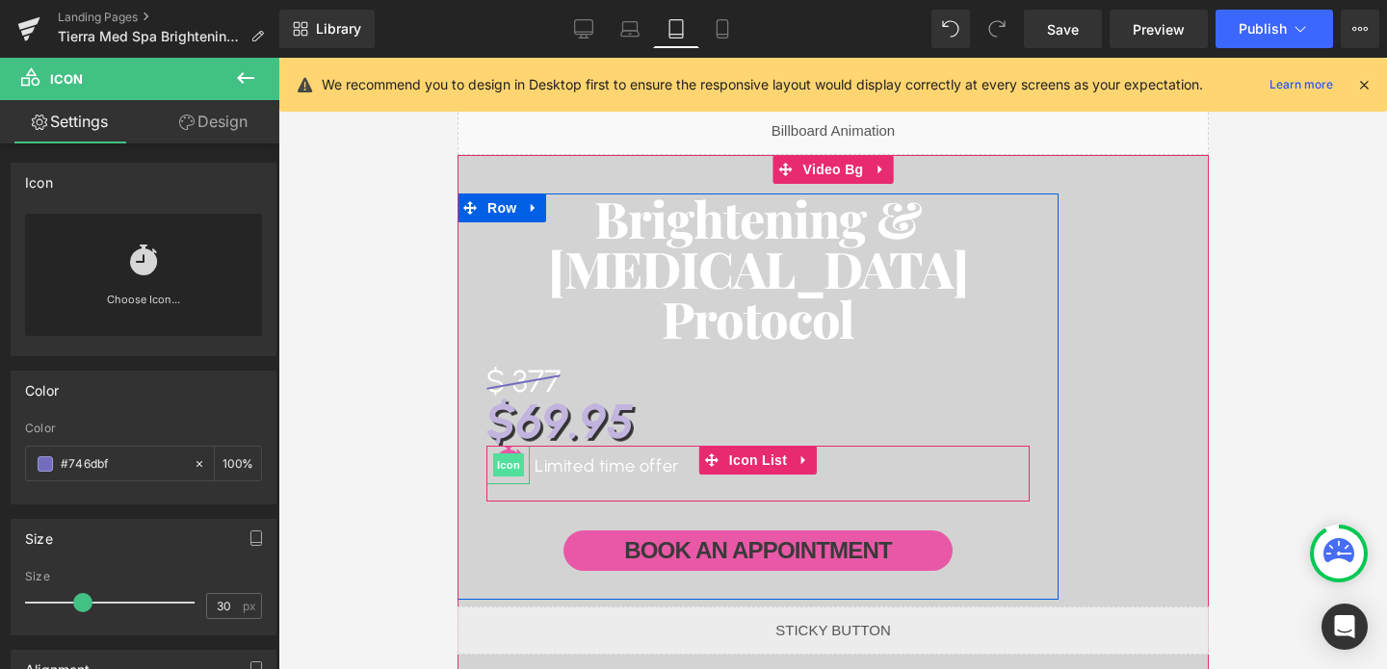
click at [501, 458] on span "Icon" at bounding box center [507, 465] width 31 height 23
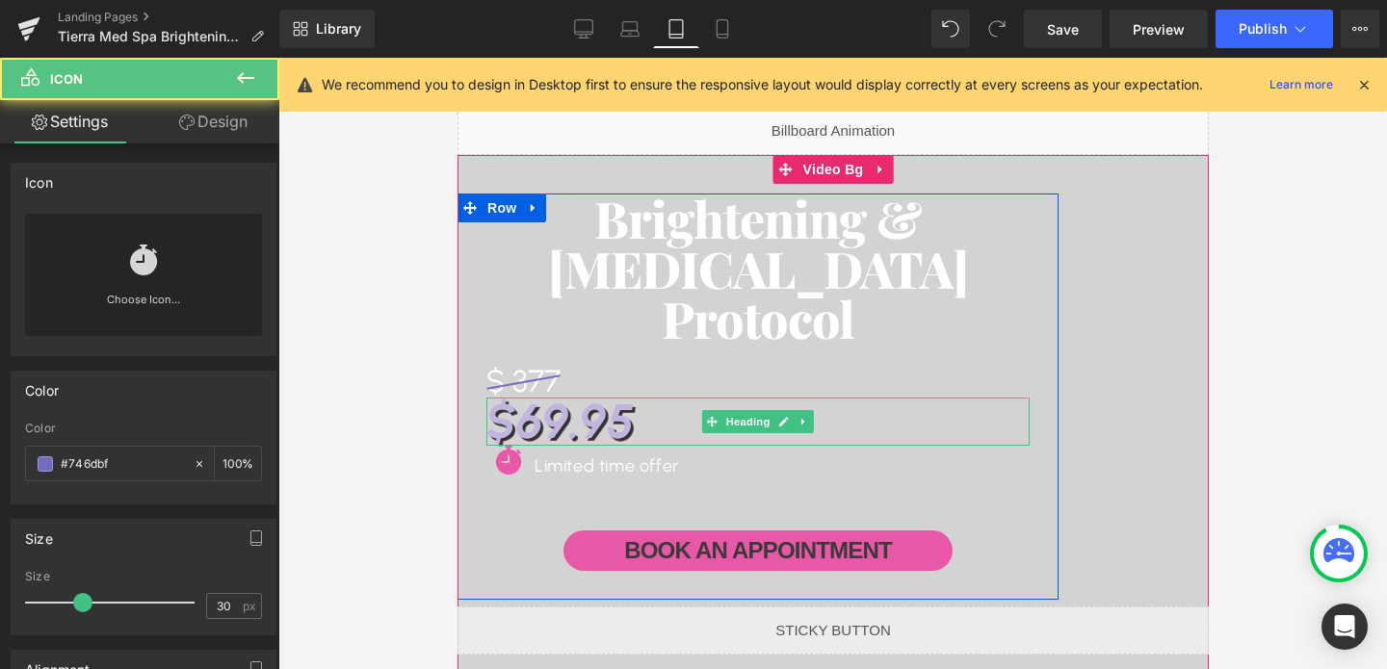
click at [566, 409] on h1 "$69.95" at bounding box center [756, 422] width 543 height 48
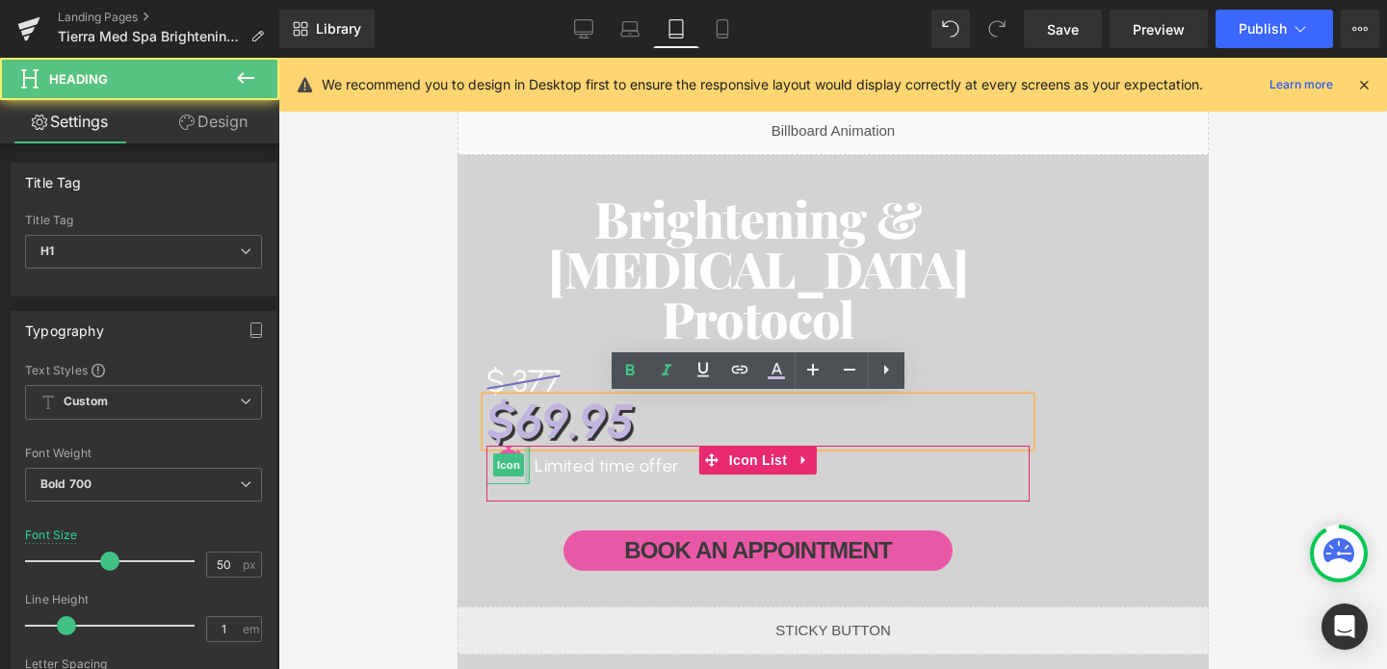
click at [524, 456] on div at bounding box center [526, 465] width 5 height 39
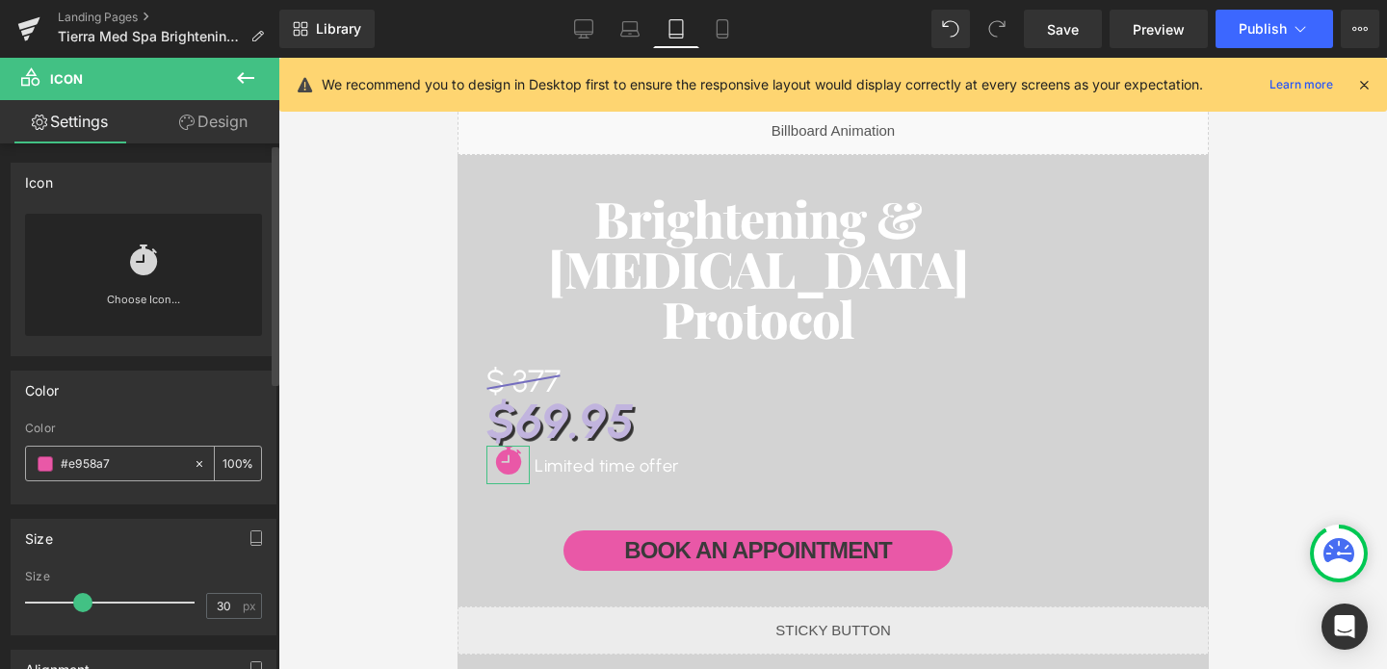
click at [120, 470] on input "#e958a7" at bounding box center [122, 464] width 123 height 21
type input "#e958a7#746dbf"
type input "0"
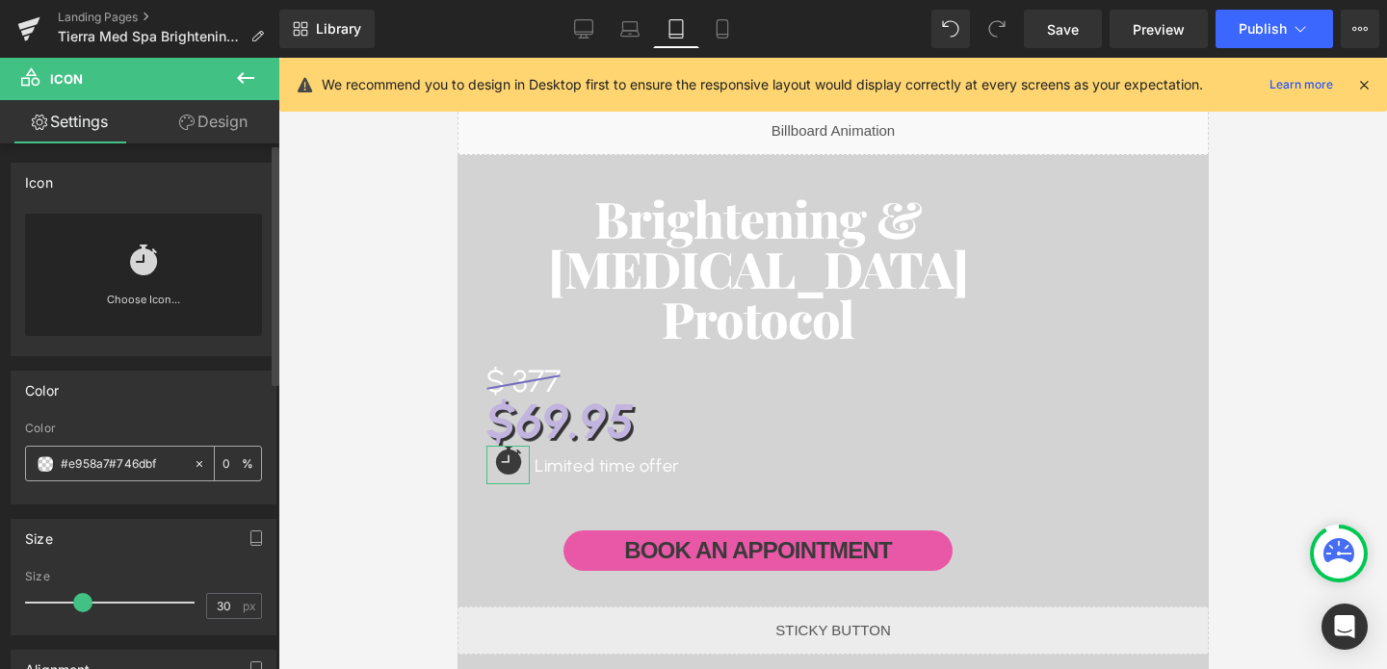
click at [79, 473] on input "#e958a7#746dbf" at bounding box center [122, 464] width 123 height 21
click at [92, 463] on input "#e958a7#746dbf" at bounding box center [122, 464] width 123 height 21
type input "#746dbf"
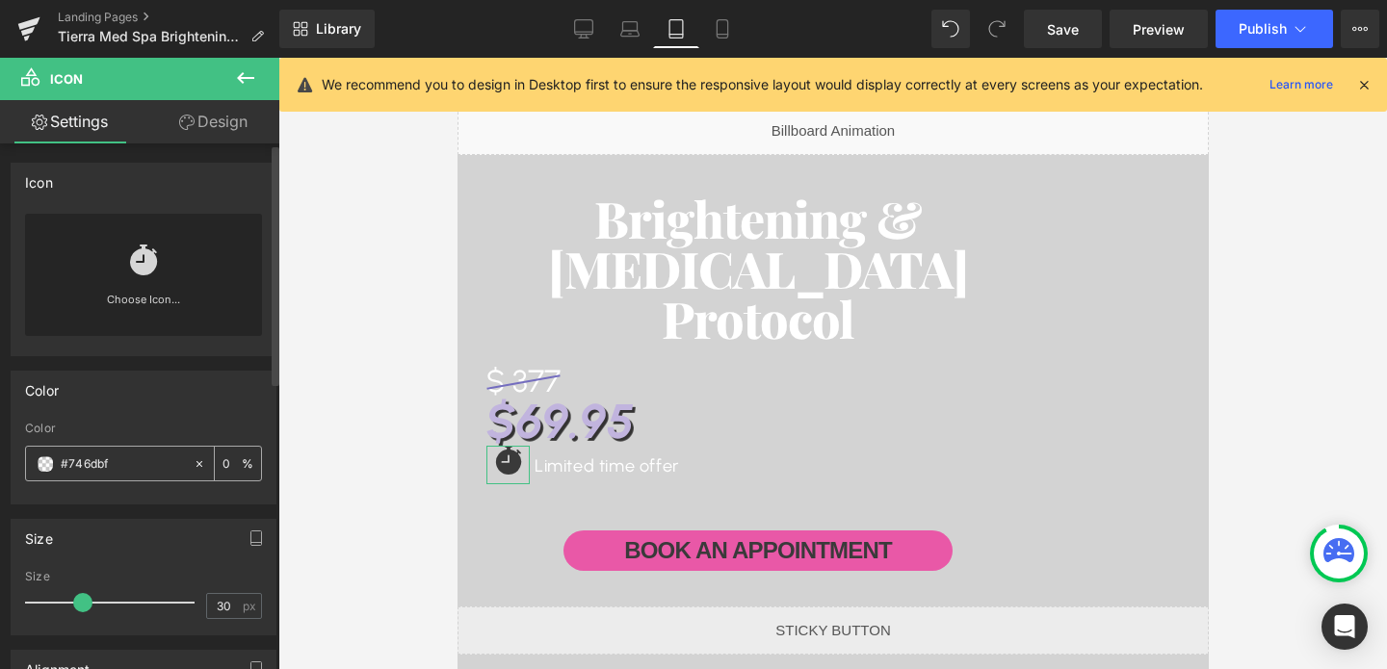
type input "100"
type input "#746dbf"
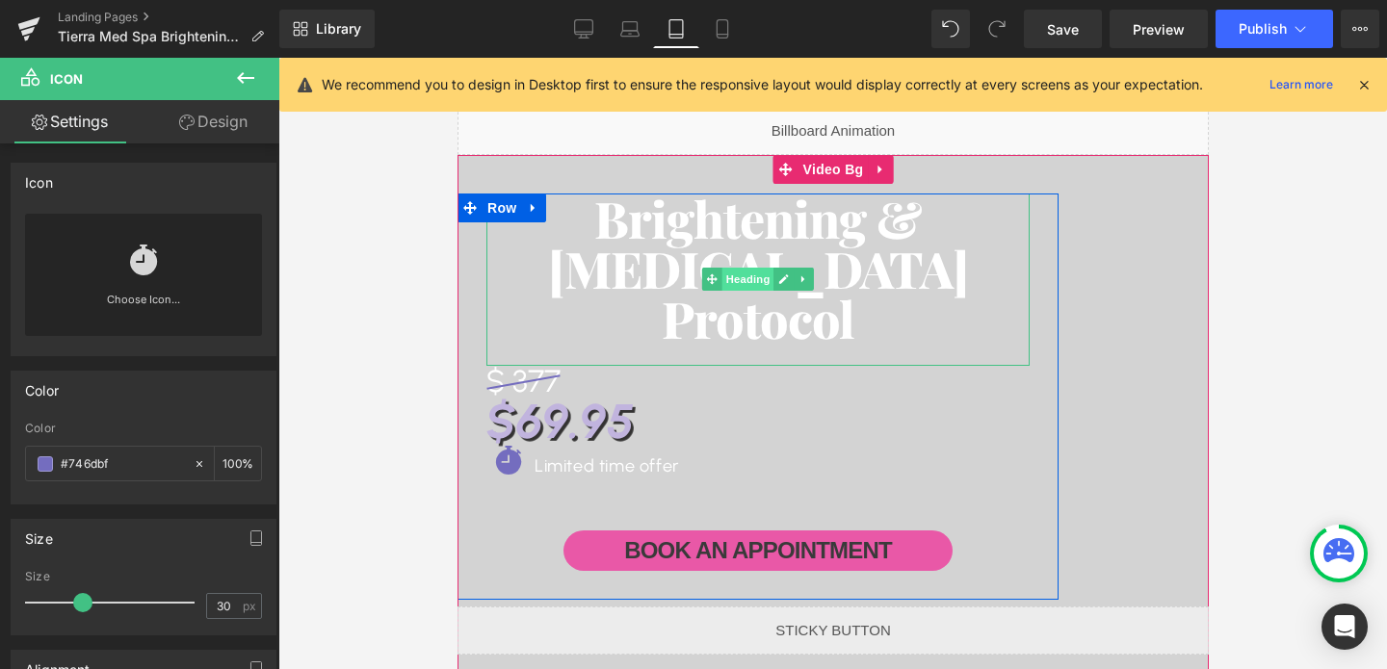
click at [746, 279] on span "Heading" at bounding box center [747, 279] width 52 height 23
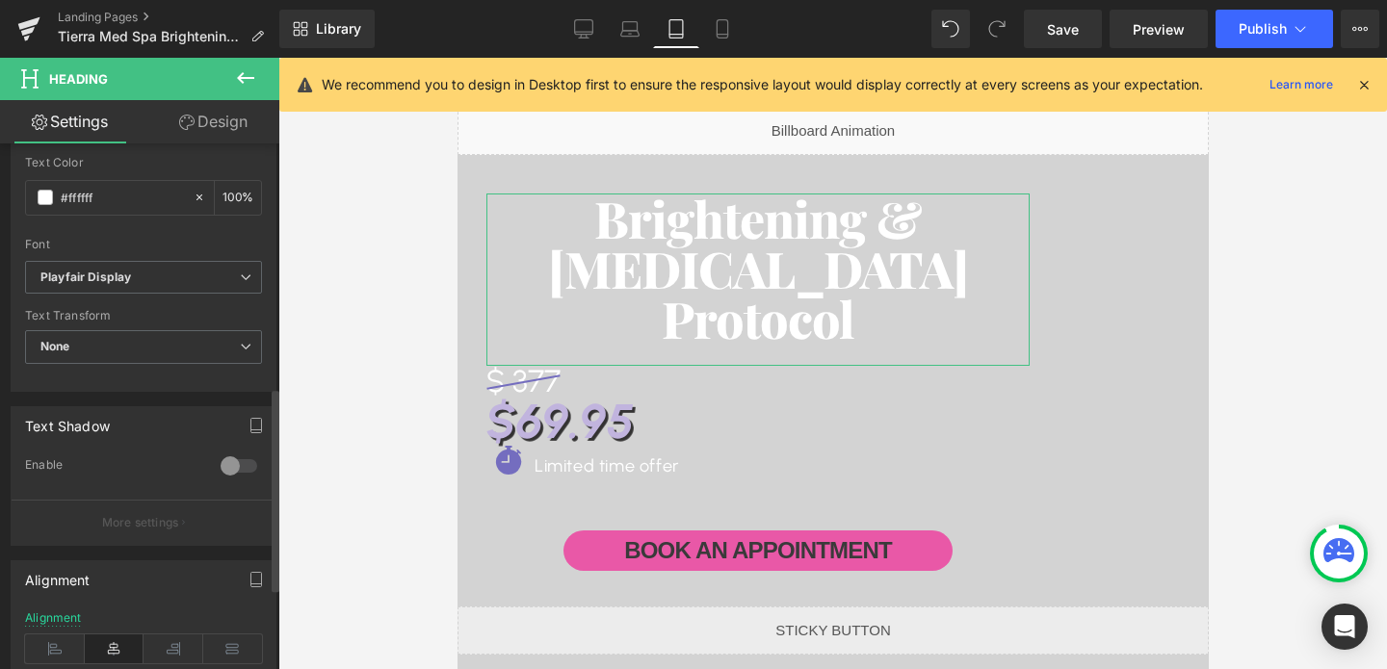
scroll to position [630, 0]
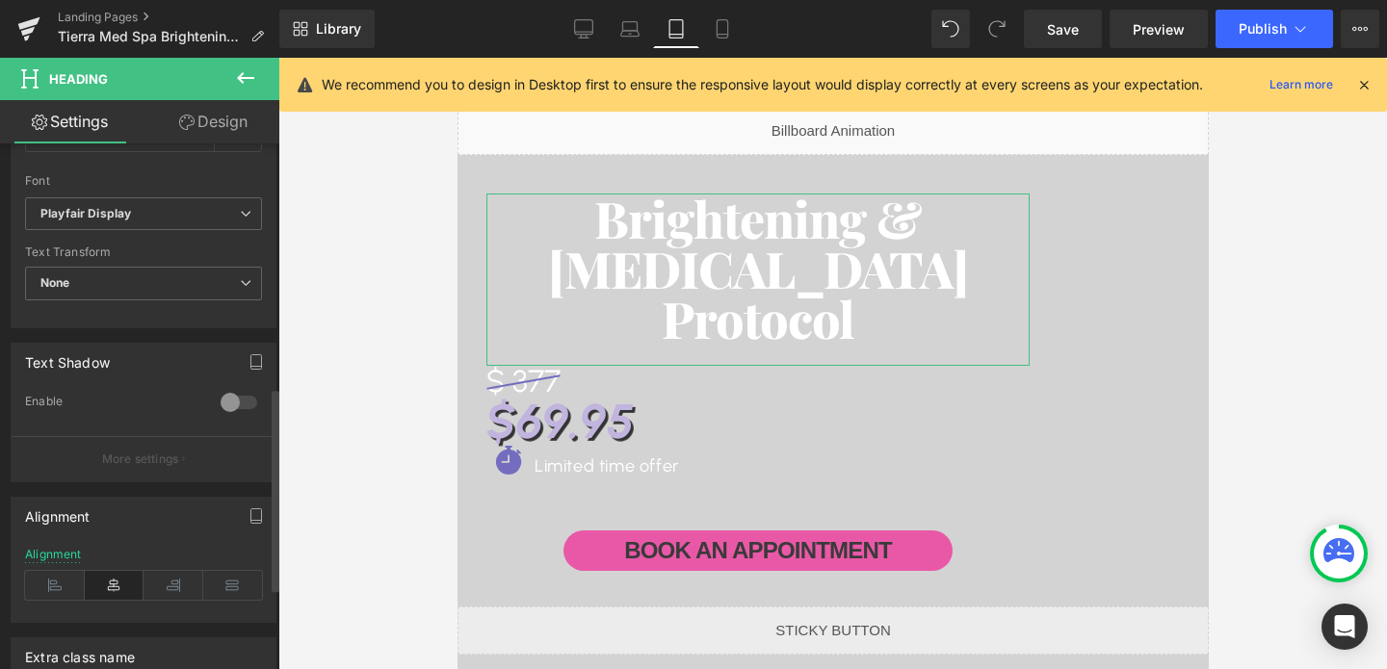
click at [51, 600] on div "Alignment" at bounding box center [143, 585] width 237 height 74
click at [51, 589] on icon at bounding box center [55, 585] width 60 height 29
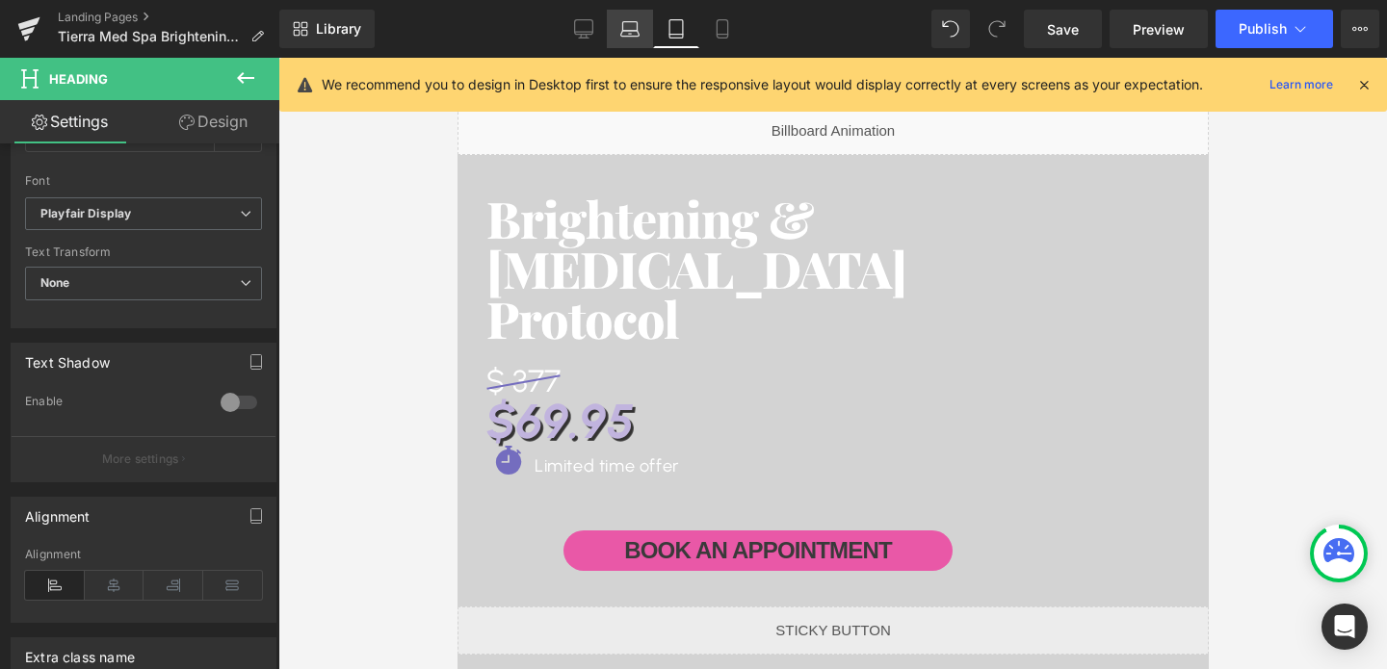
click at [631, 35] on icon at bounding box center [629, 28] width 19 height 19
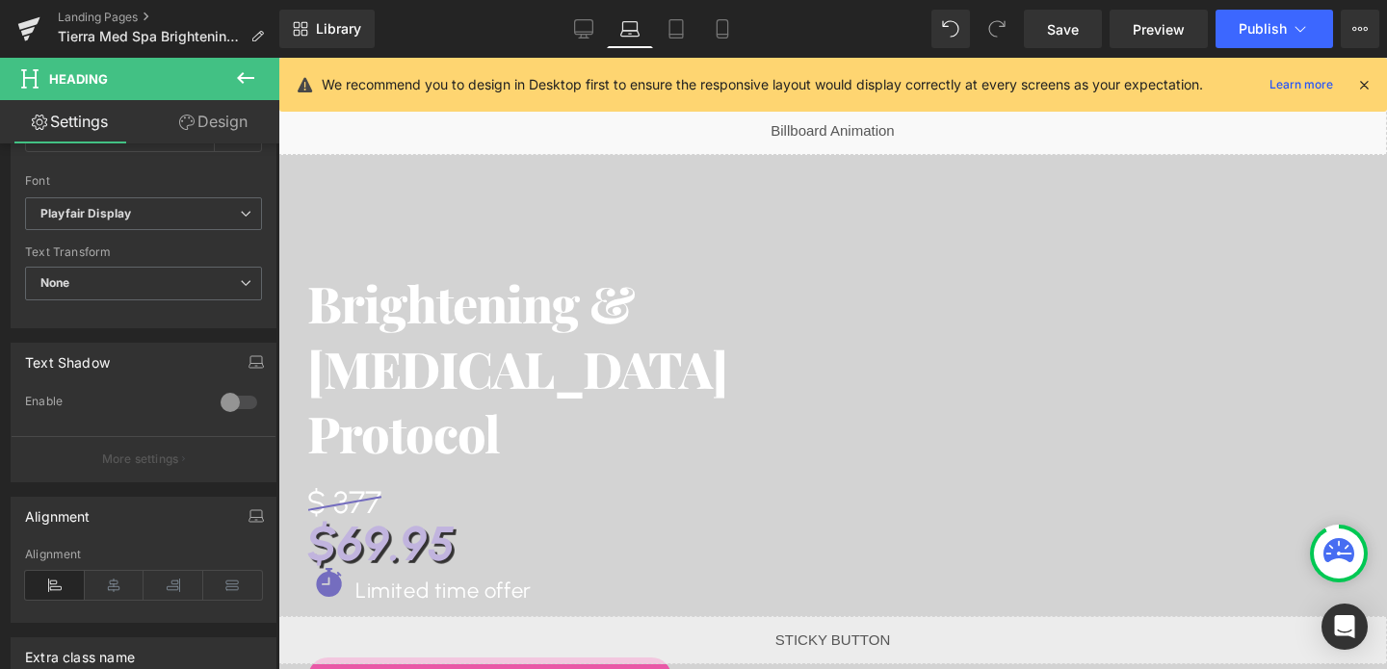
type input "1.3"
type input "100"
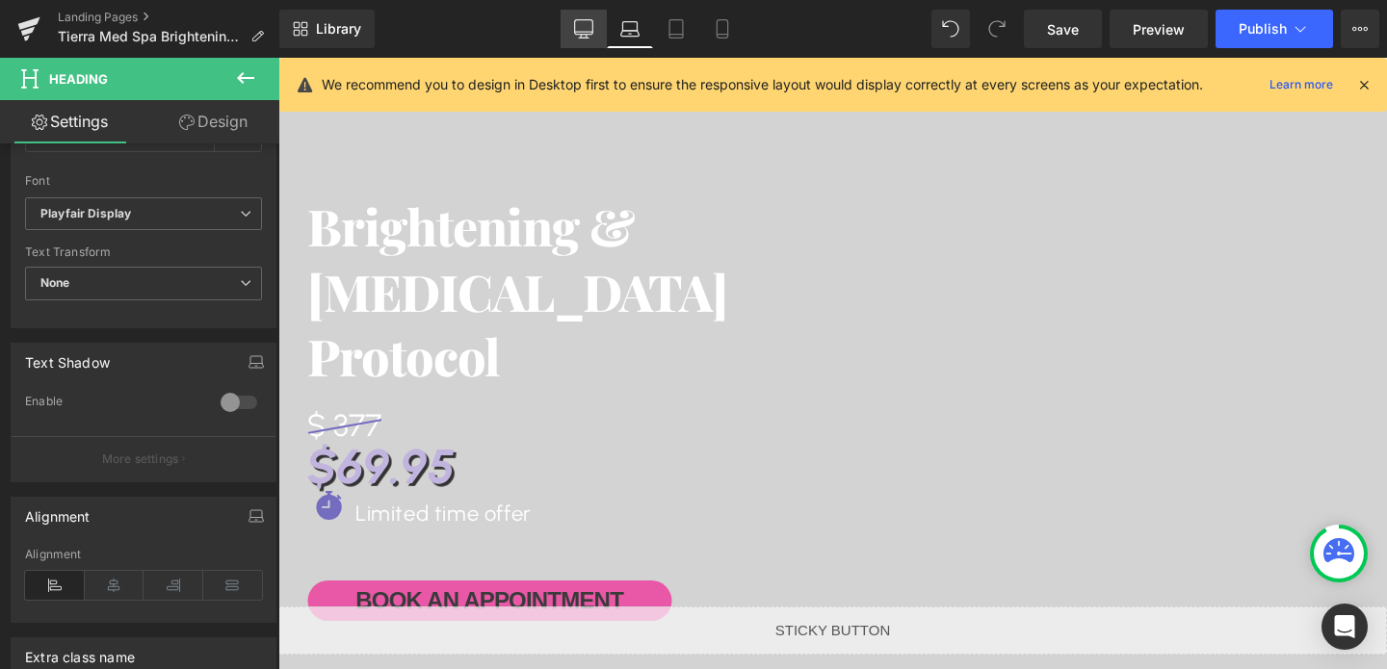
click at [597, 37] on link "Desktop" at bounding box center [583, 29] width 46 height 39
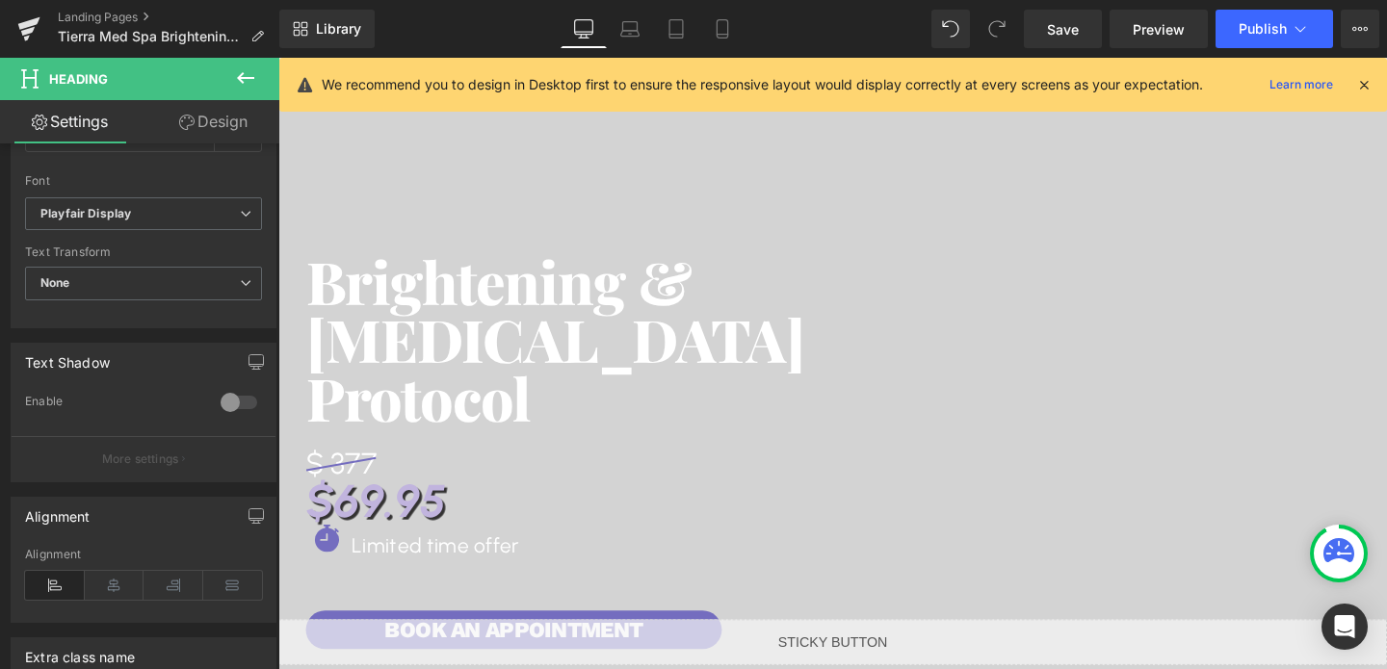
type input "64"
type input "1"
type input "100"
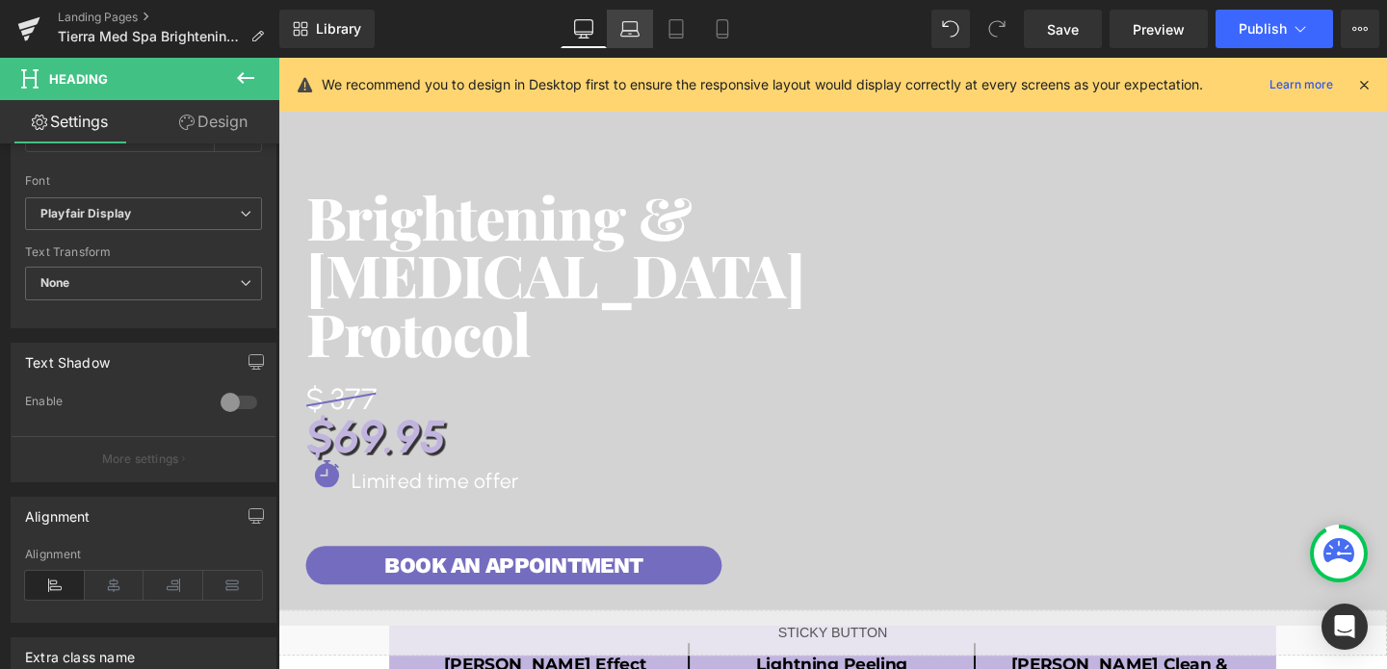
click at [627, 35] on icon at bounding box center [629, 28] width 19 height 19
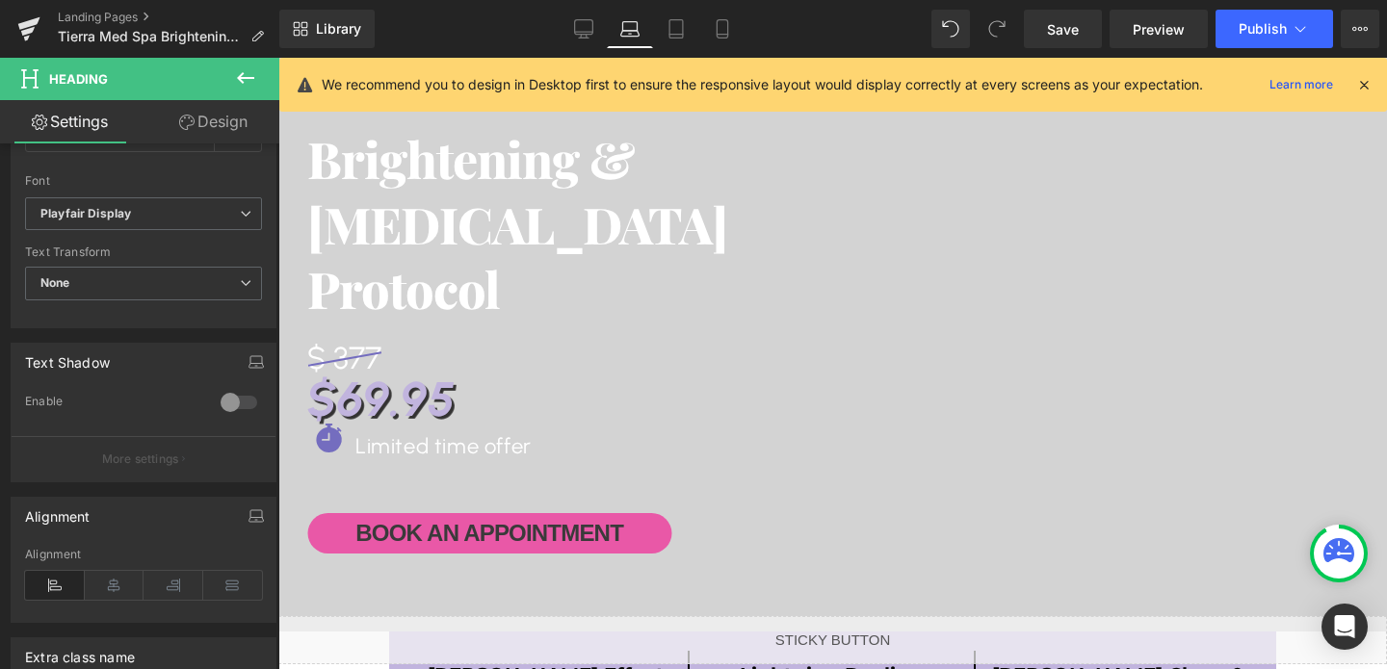
type input "52"
type input "1.3"
type input "100"
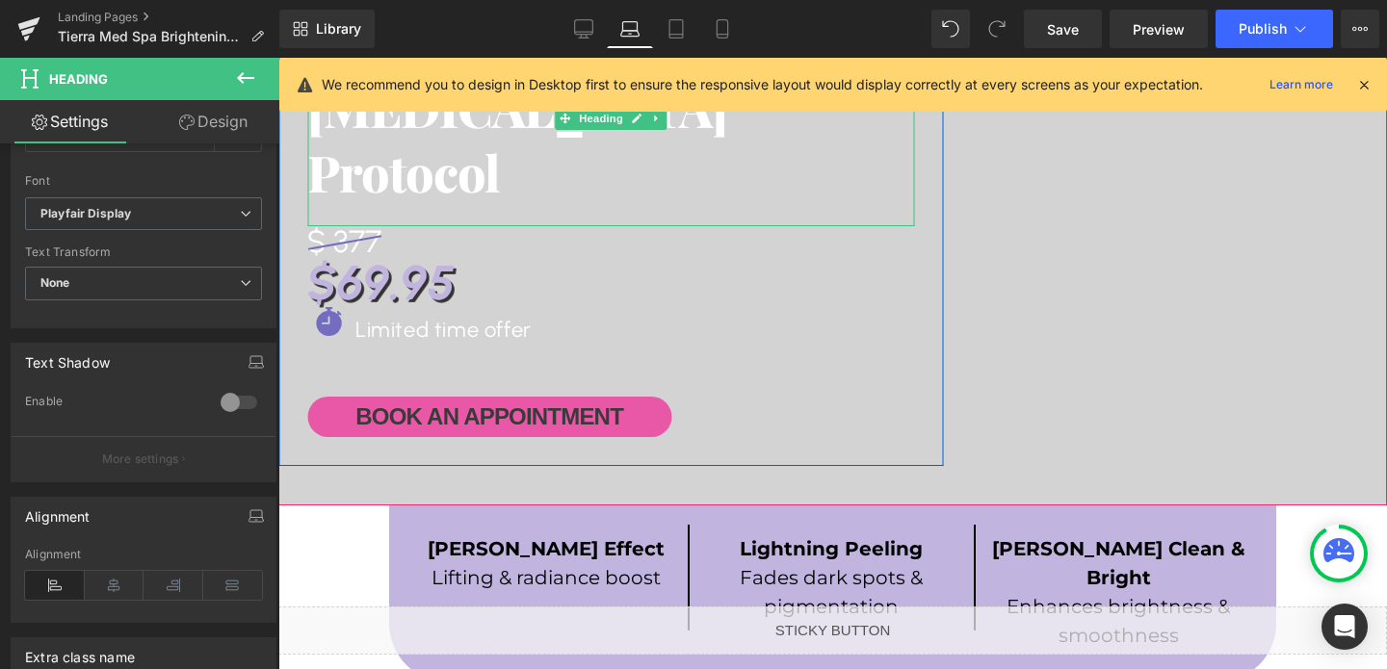
scroll to position [364, 0]
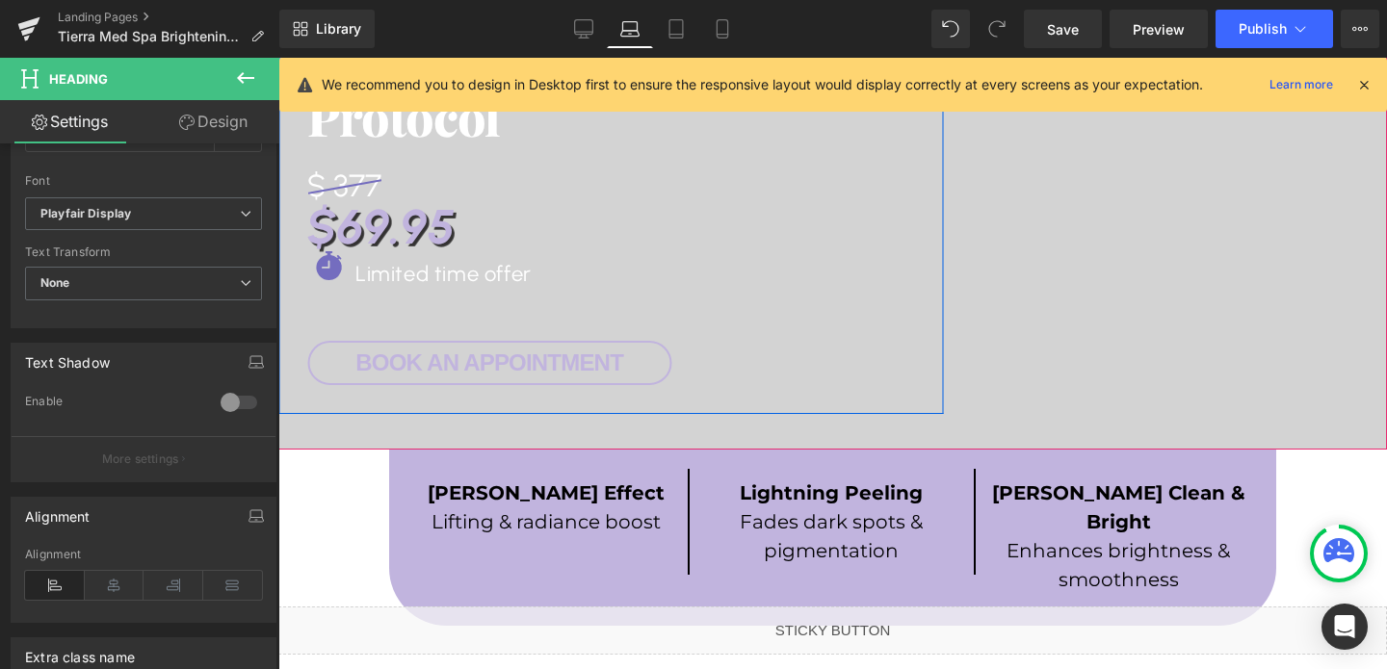
click at [445, 350] on span "Book An APPOINTMENT" at bounding box center [489, 363] width 268 height 35
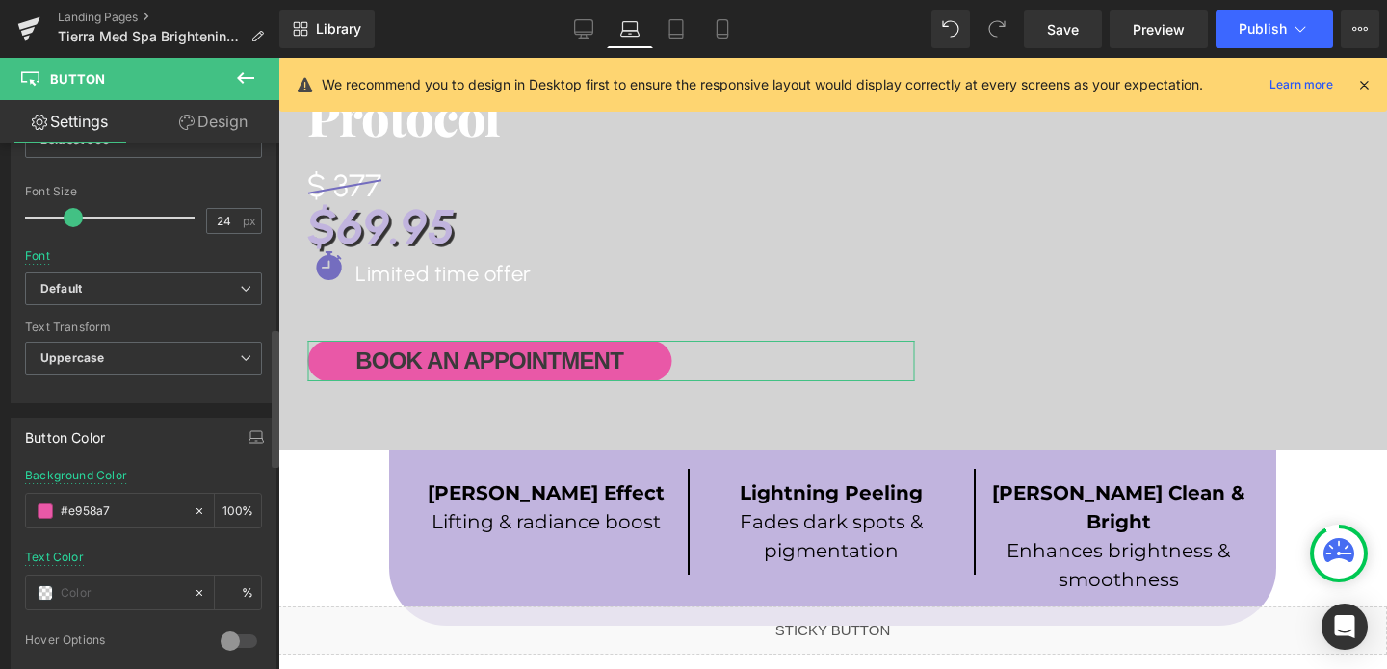
scroll to position [700, 0]
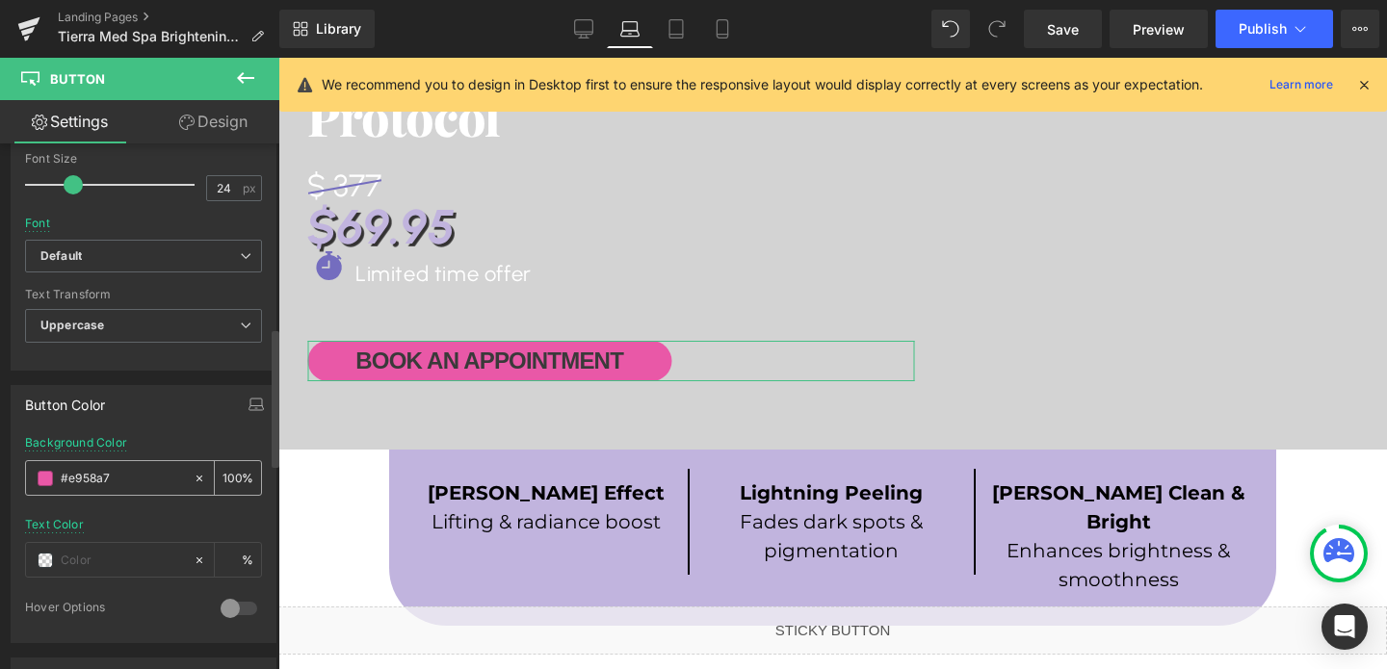
click at [143, 480] on input "#e958a7" at bounding box center [122, 478] width 123 height 21
paste input "746dbf"
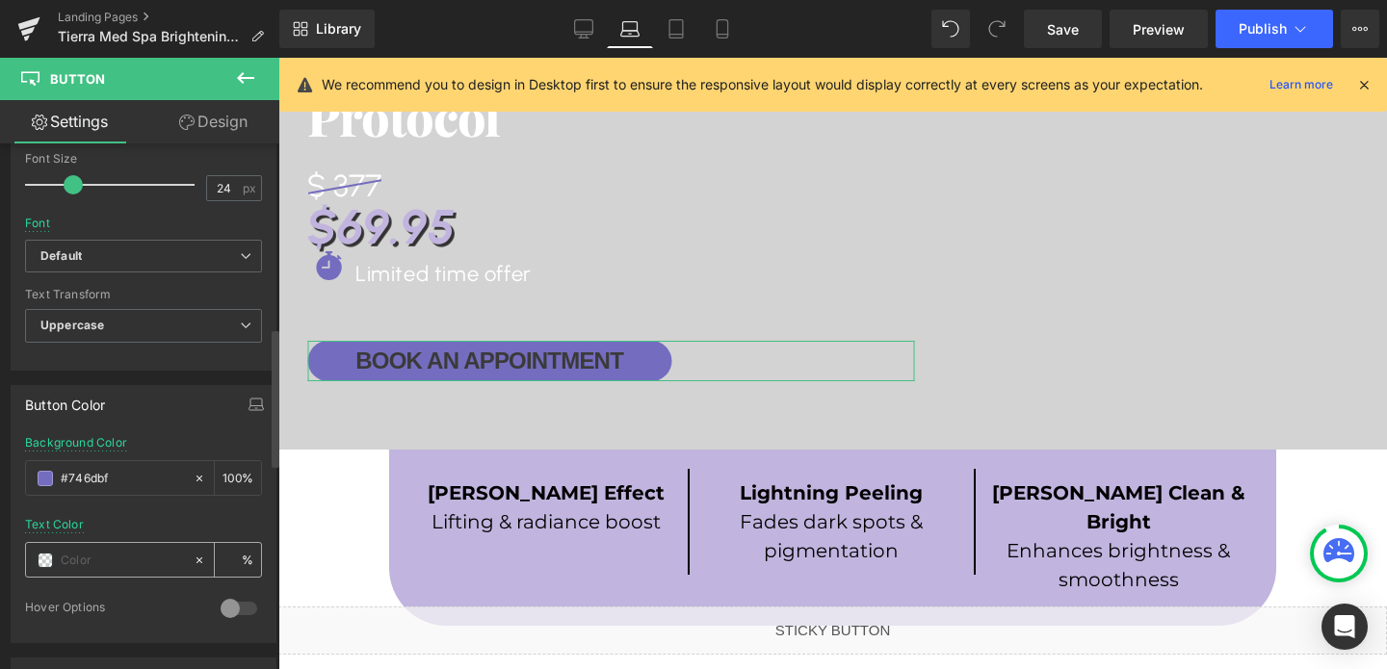
type input "#746dbf"
click at [106, 558] on input "text" at bounding box center [122, 560] width 123 height 21
type input "#"
type input "0"
type input "#fff"
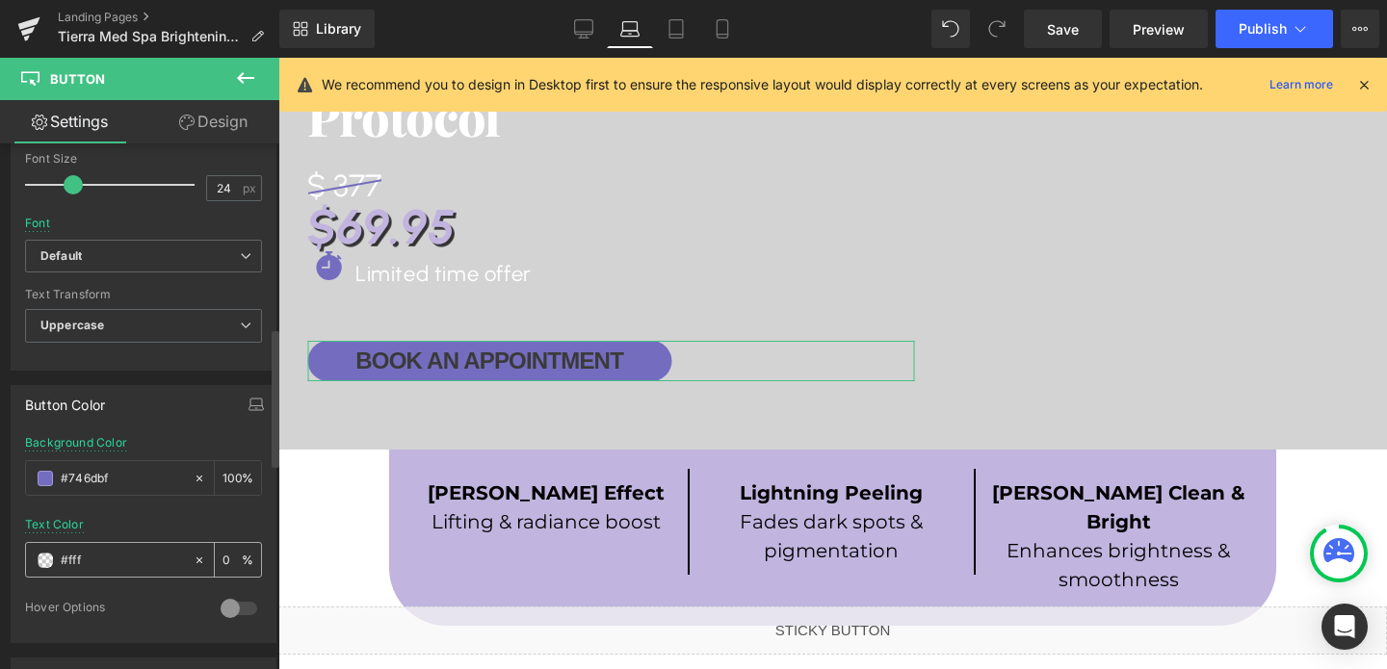
type input "100"
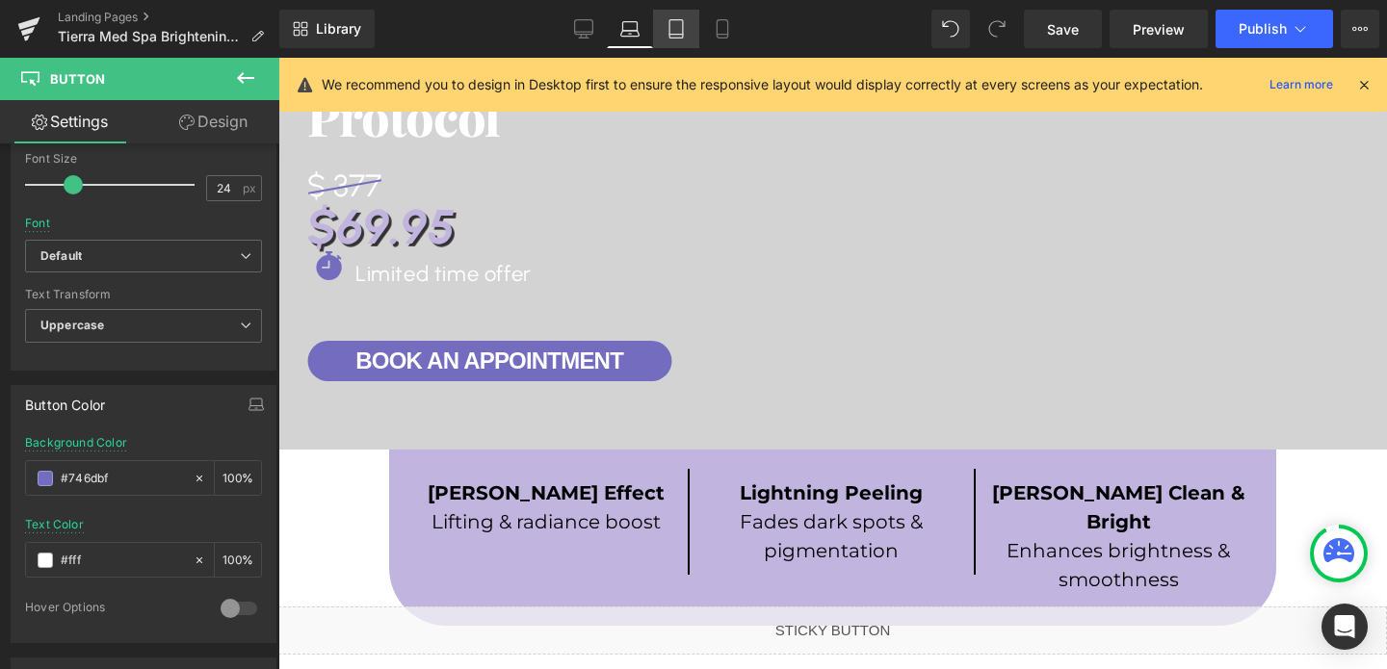
click at [669, 37] on icon at bounding box center [675, 28] width 19 height 19
type input "#ffffff"
type input "#e958a7"
type input "100"
type input "30"
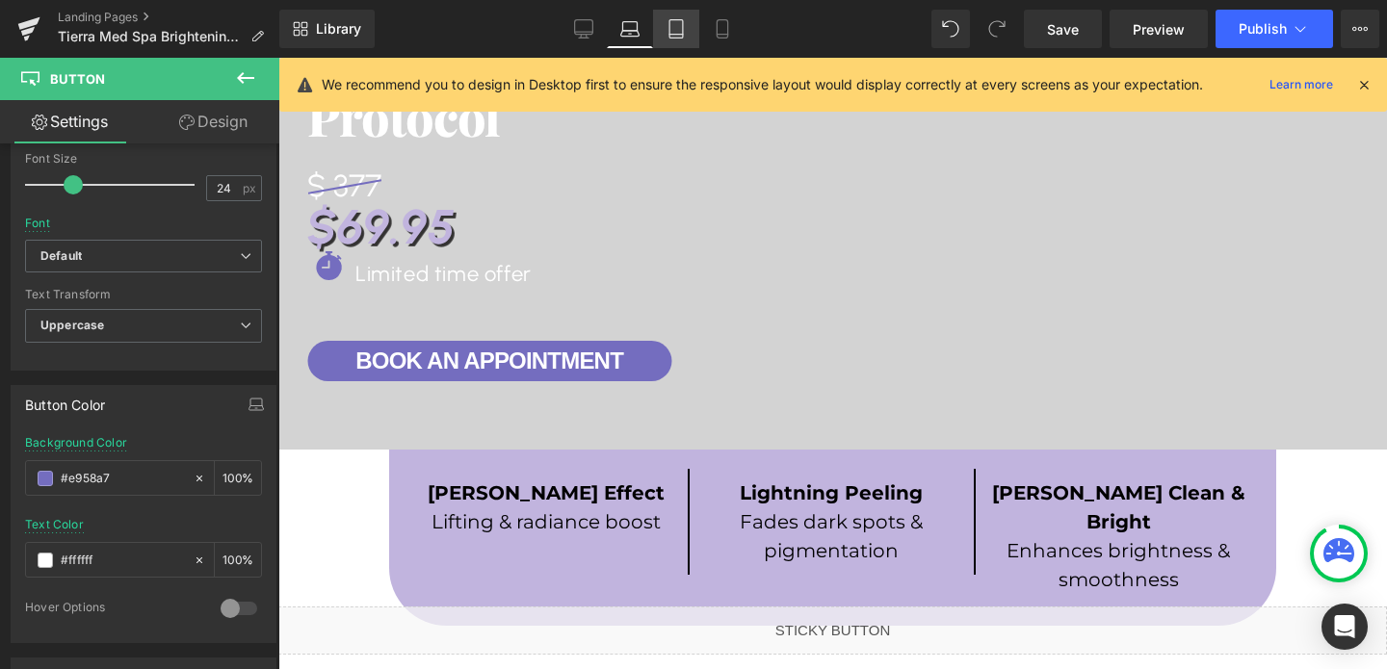
scroll to position [237, 0]
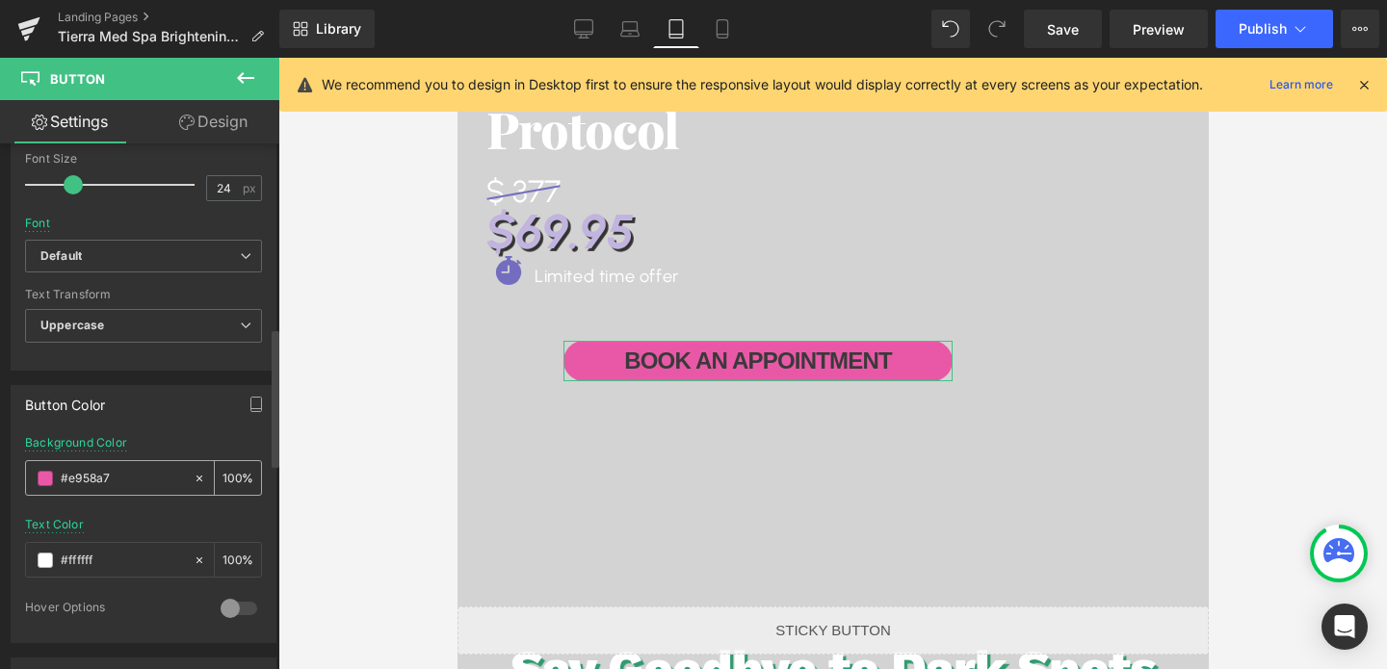
click at [150, 468] on input "#e958a7" at bounding box center [122, 478] width 123 height 21
paste input "746dbf"
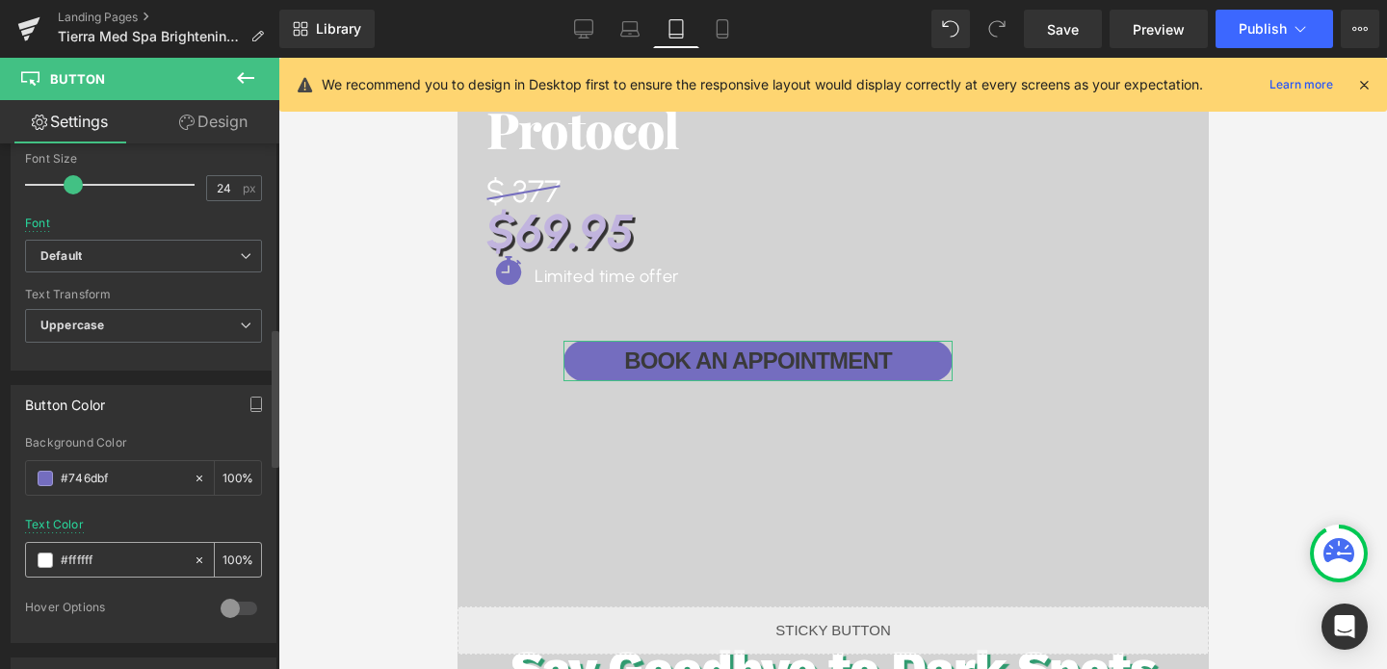
type input "#746dbf"
click at [118, 559] on input "#ffffff" at bounding box center [122, 560] width 123 height 21
type input "##"
type input "0"
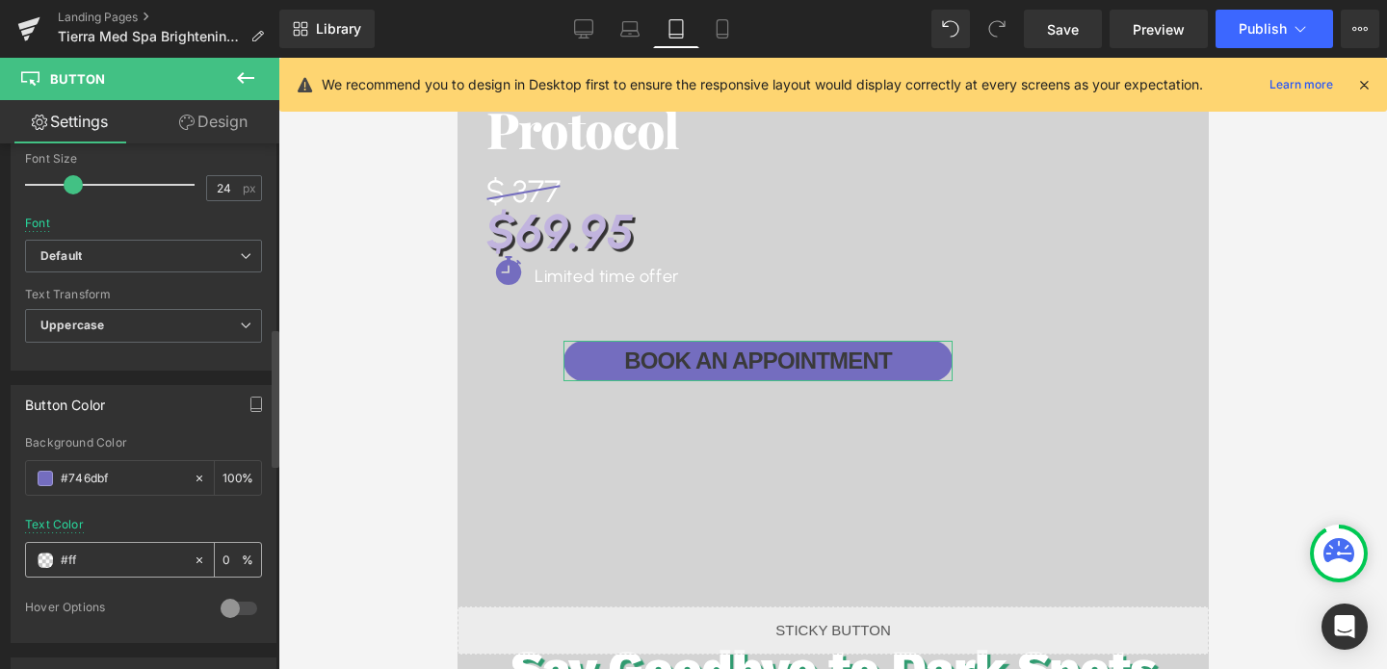
type input "#fff"
type input "100"
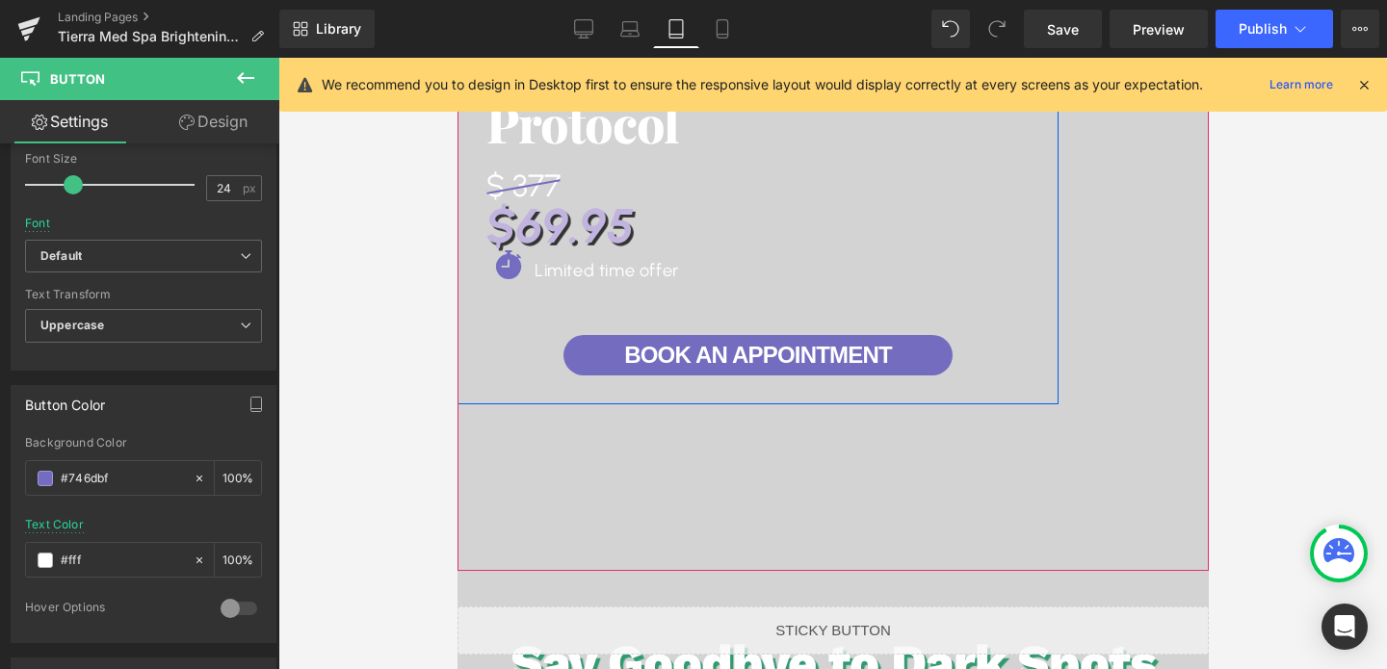
scroll to position [269, 0]
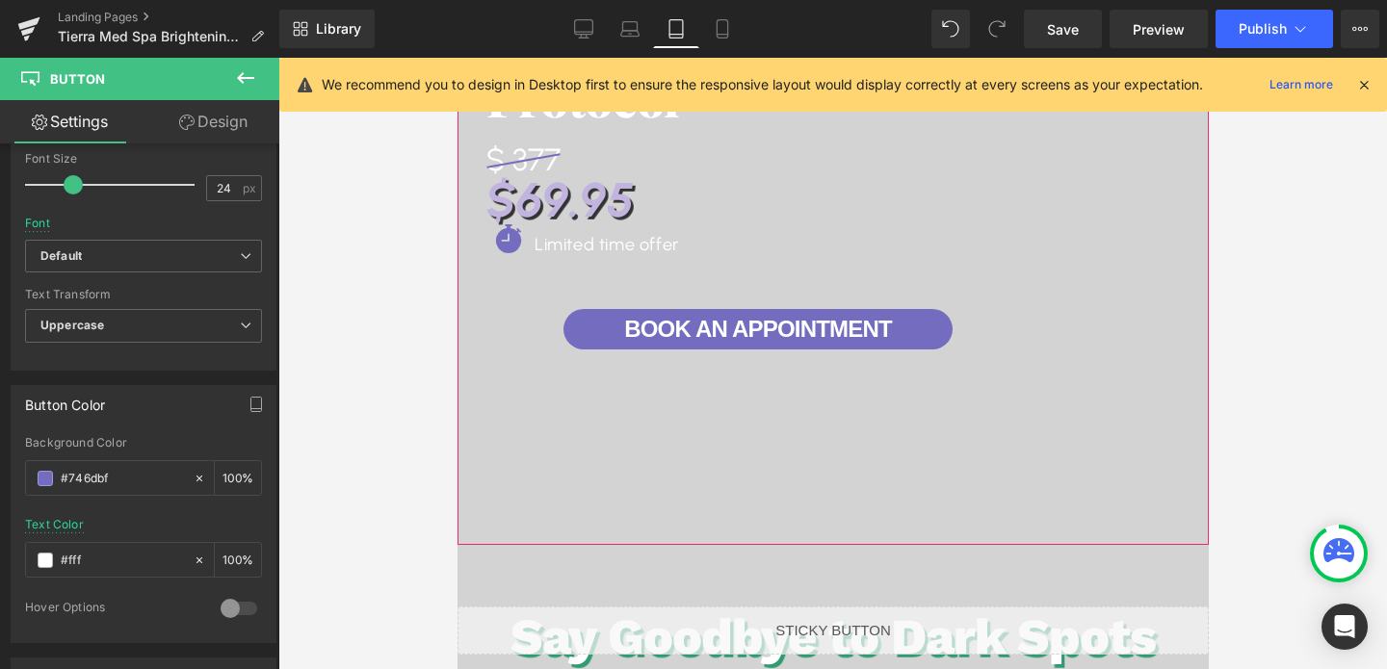
click at [562, 448] on span "Brightening & [MEDICAL_DATA] Protocol Heading $ 377 Heading $69.95 Heading Icon…" at bounding box center [831, 271] width 751 height 599
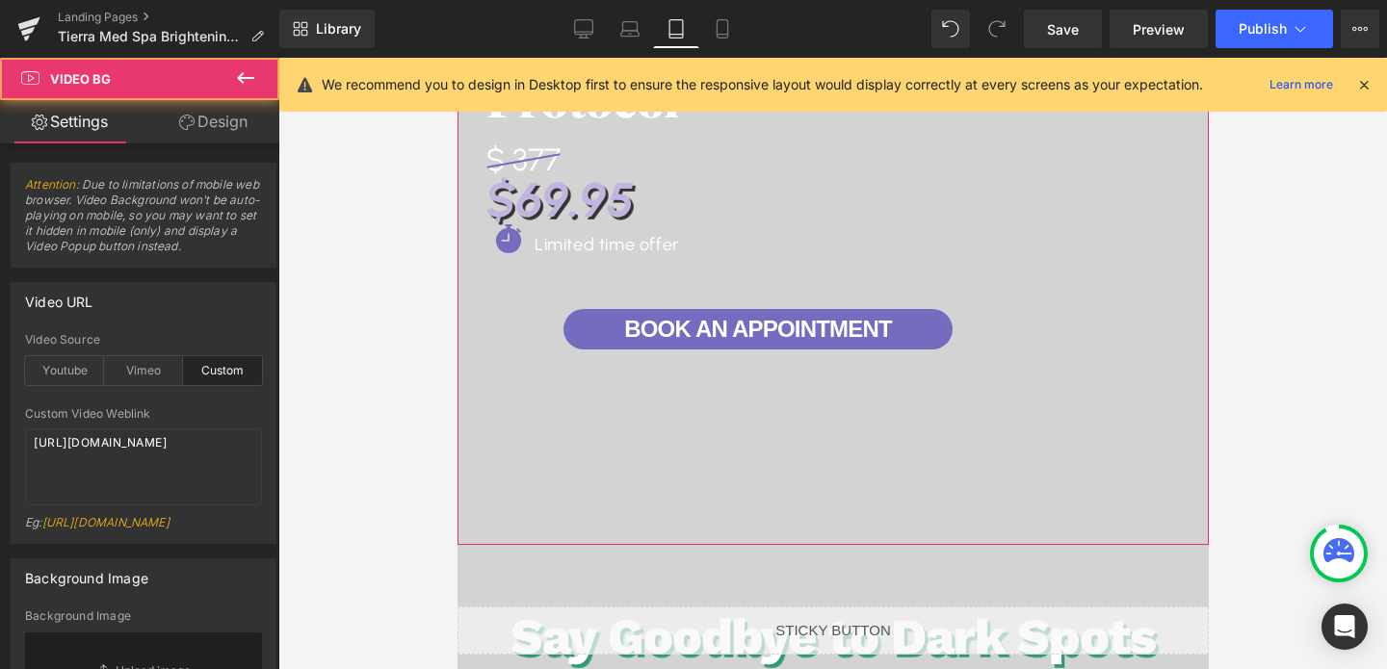
scroll to position [6, 0]
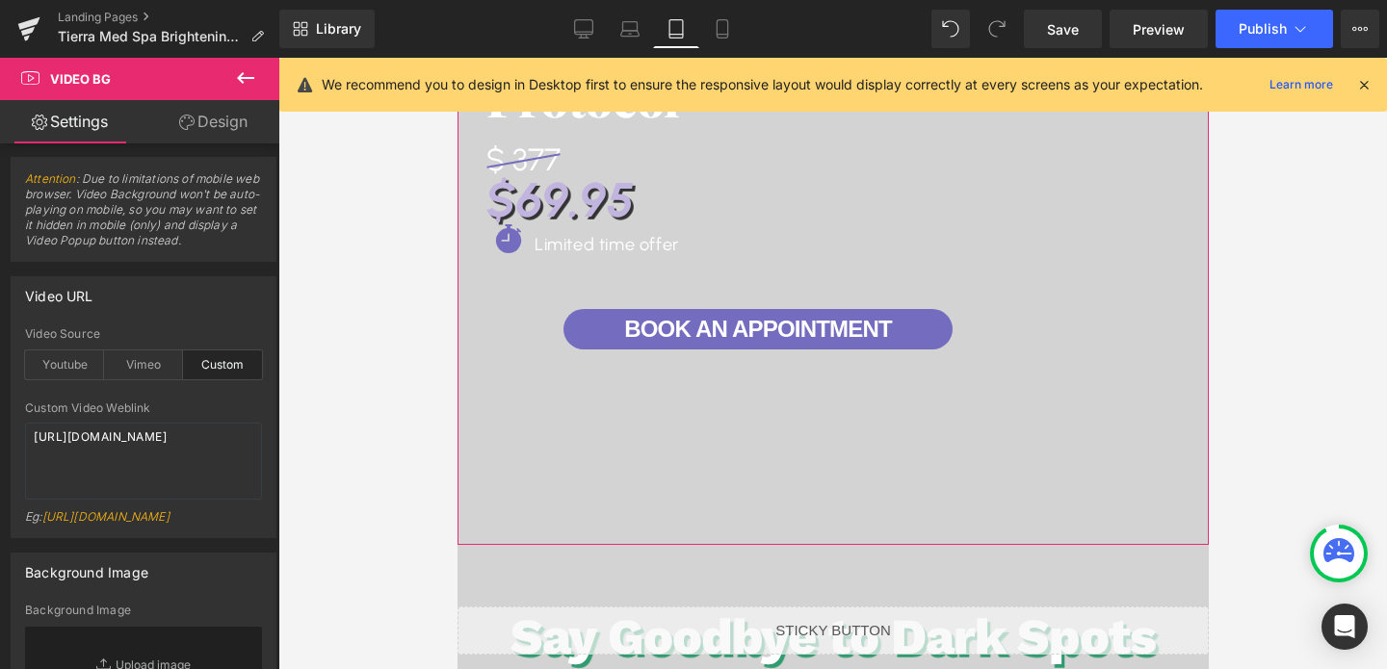
click at [204, 112] on link "Design" at bounding box center [213, 121] width 140 height 43
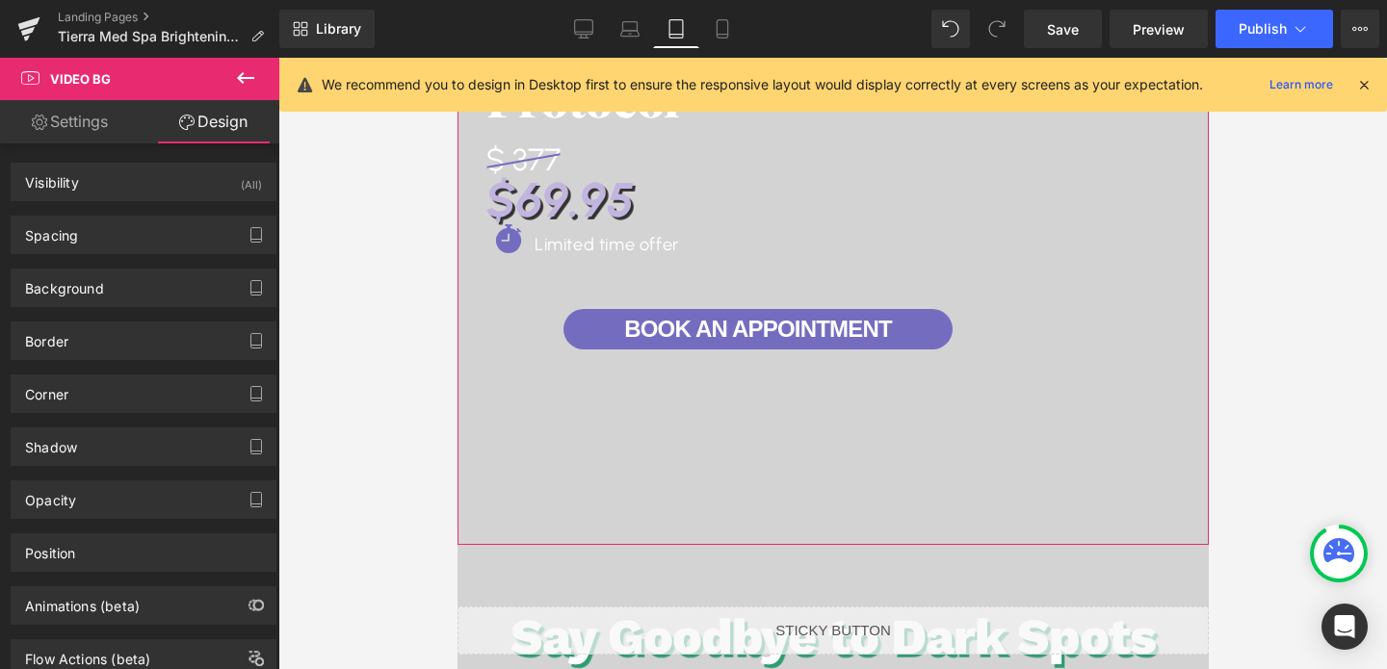
type input "0"
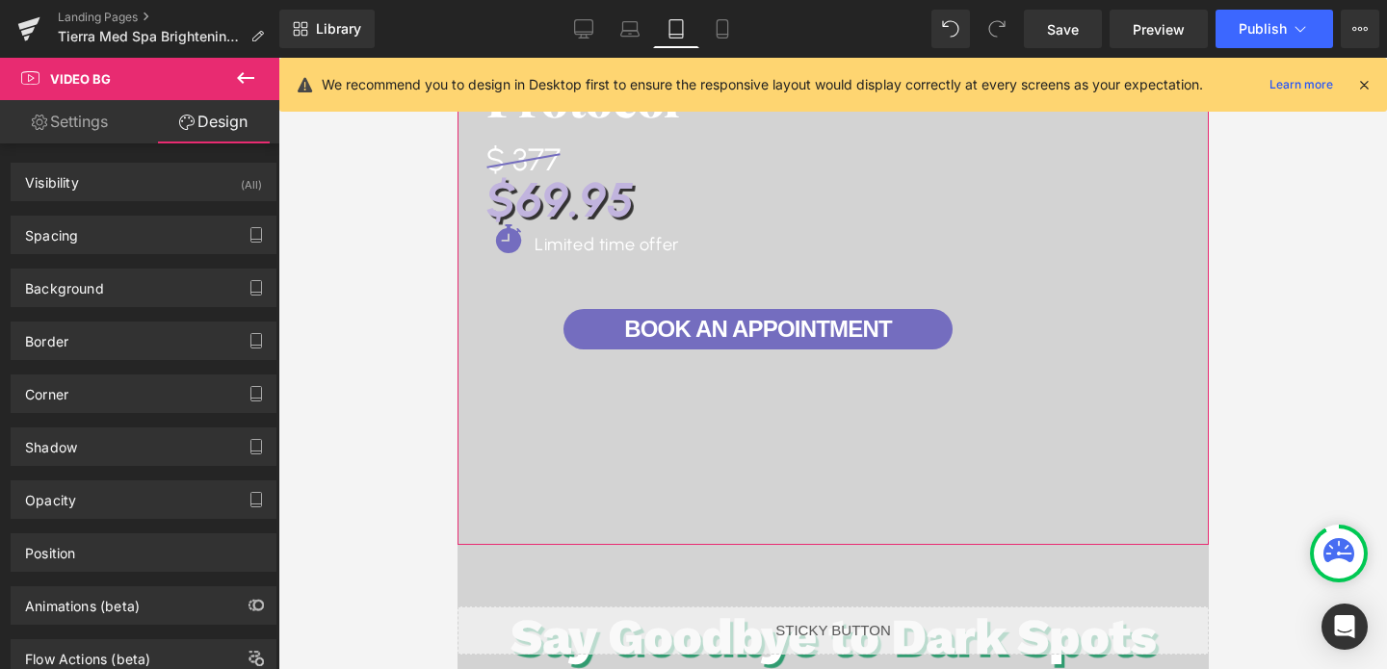
type input "0"
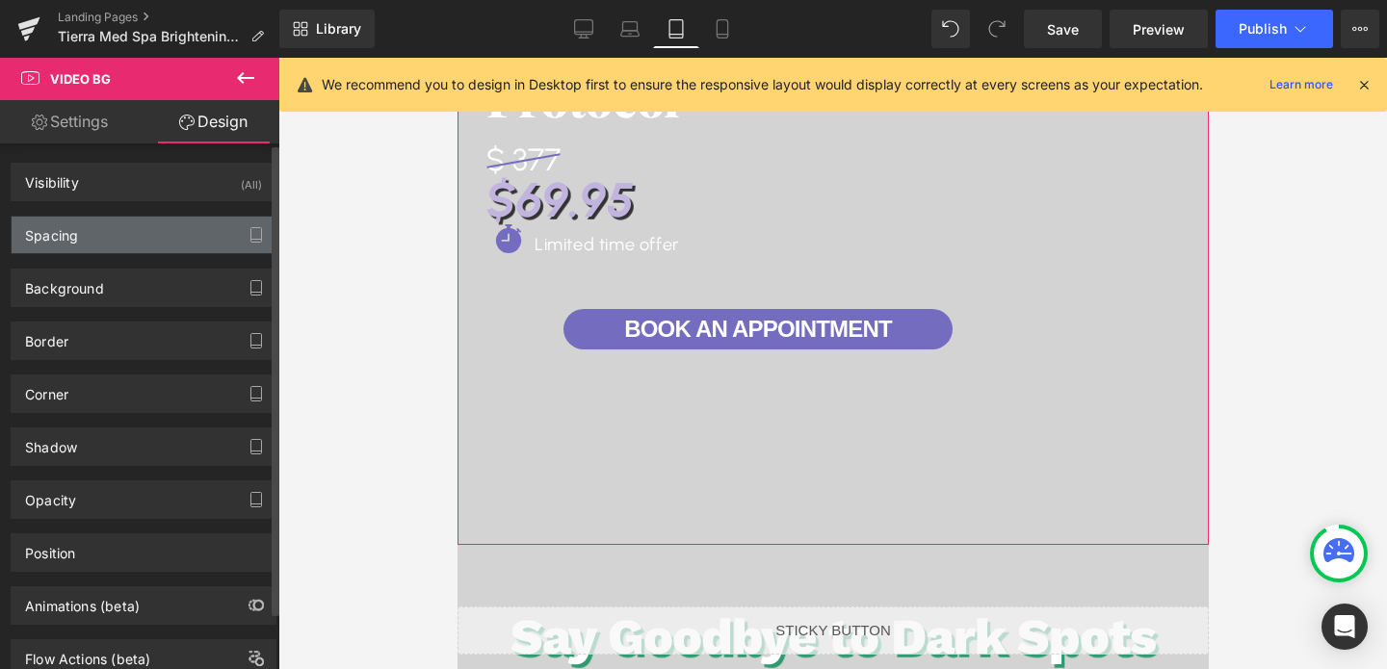
click at [150, 237] on div "Spacing" at bounding box center [144, 235] width 264 height 37
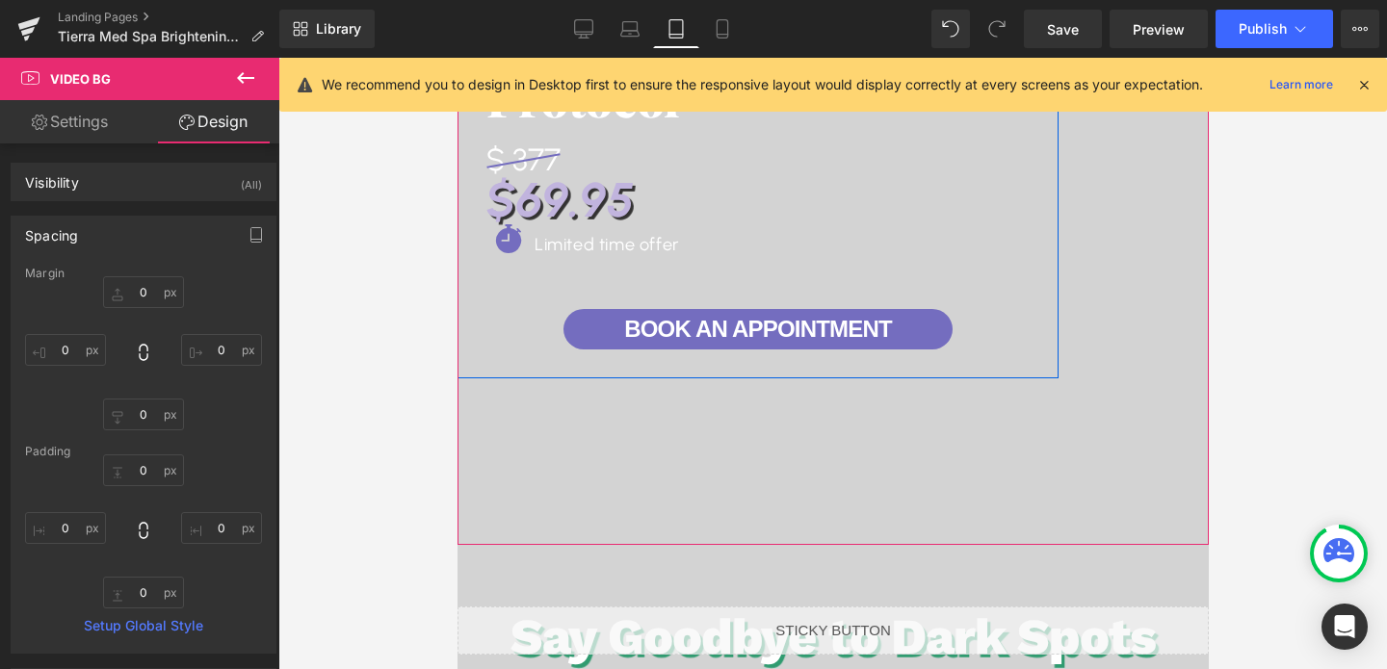
click at [551, 337] on div "Brightening & [MEDICAL_DATA] Protocol Heading $ 377 Heading $69.95 Heading Icon…" at bounding box center [756, 175] width 543 height 406
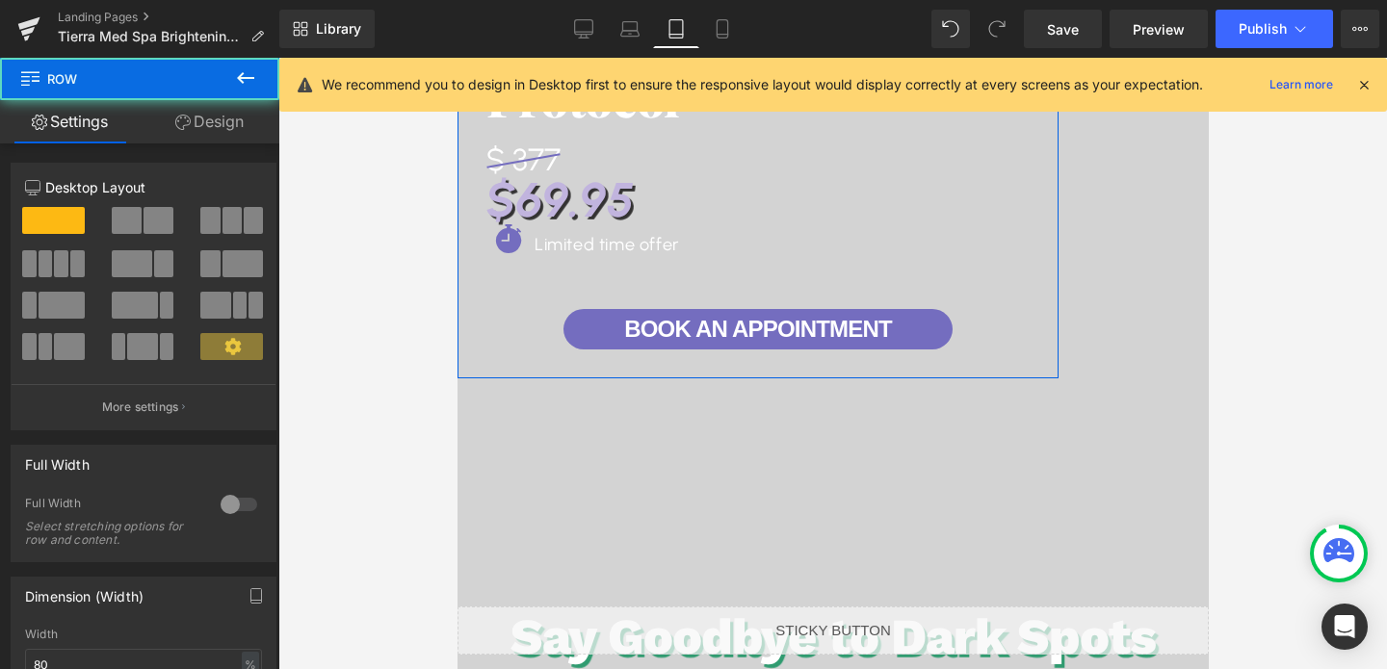
click at [234, 124] on link "Design" at bounding box center [210, 121] width 140 height 43
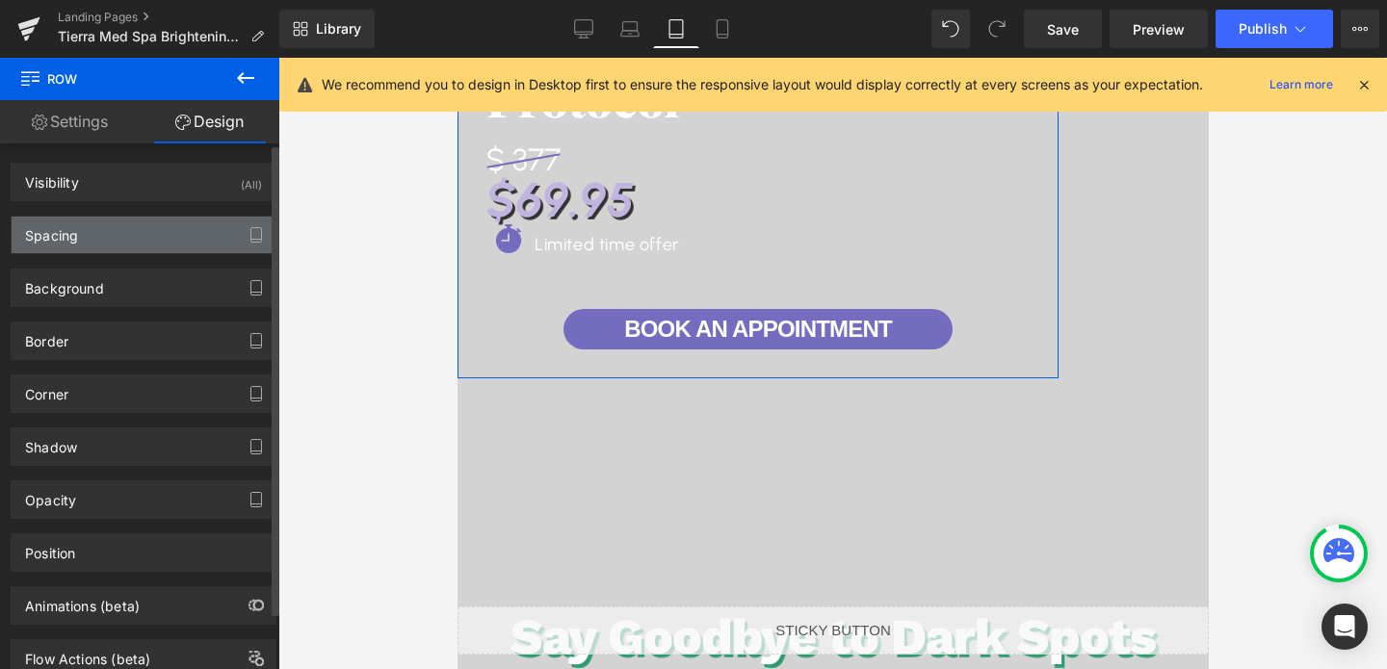
click at [128, 222] on div "Spacing" at bounding box center [144, 235] width 264 height 37
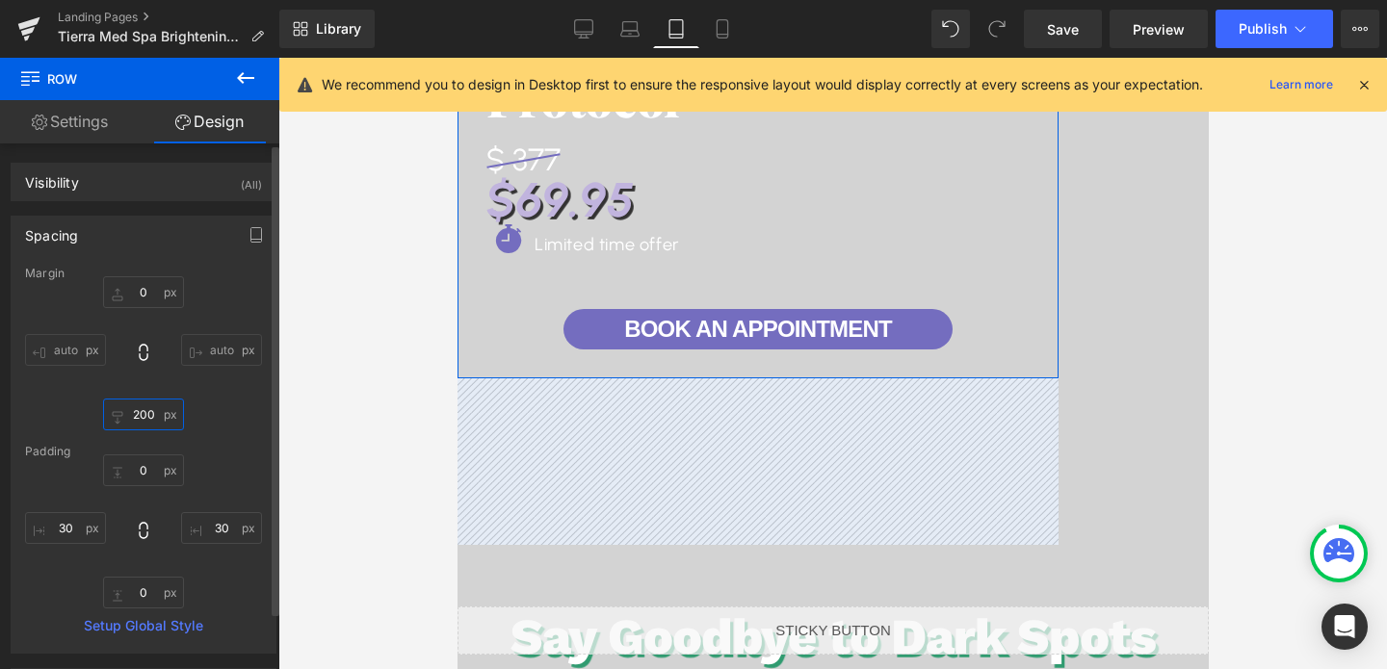
click at [137, 416] on input "200" at bounding box center [143, 415] width 81 height 32
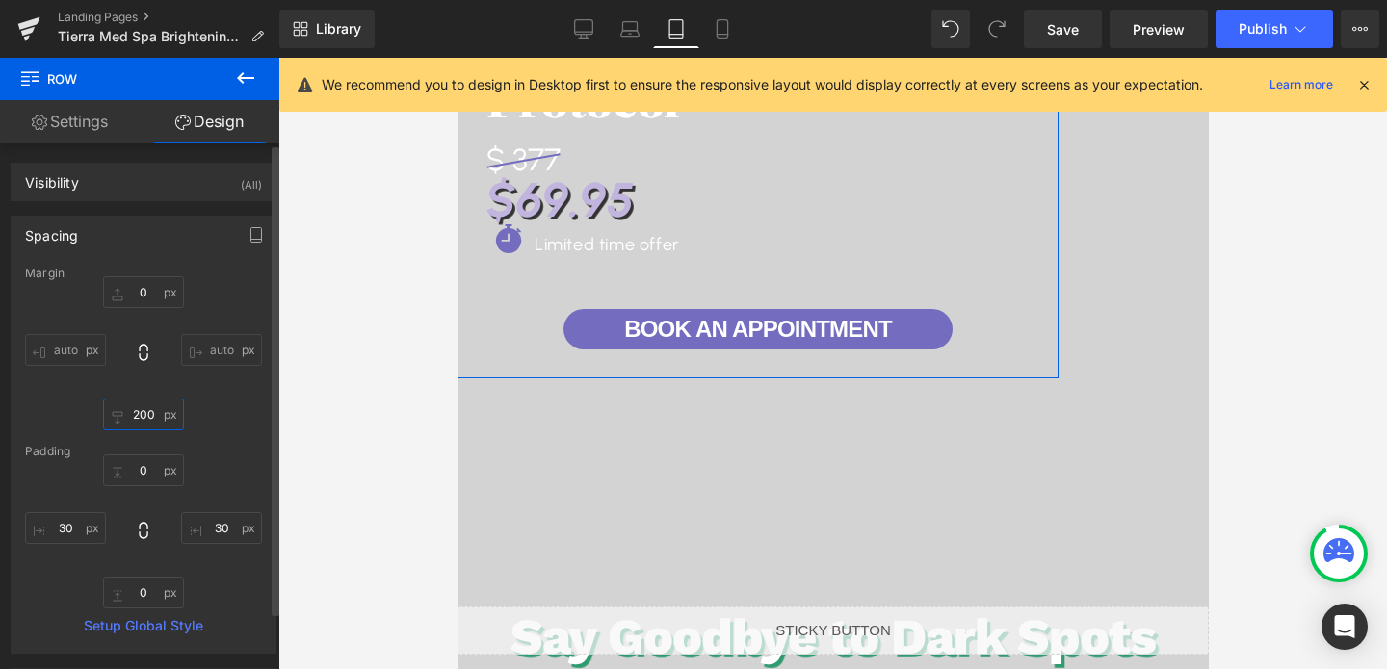
type input "0"
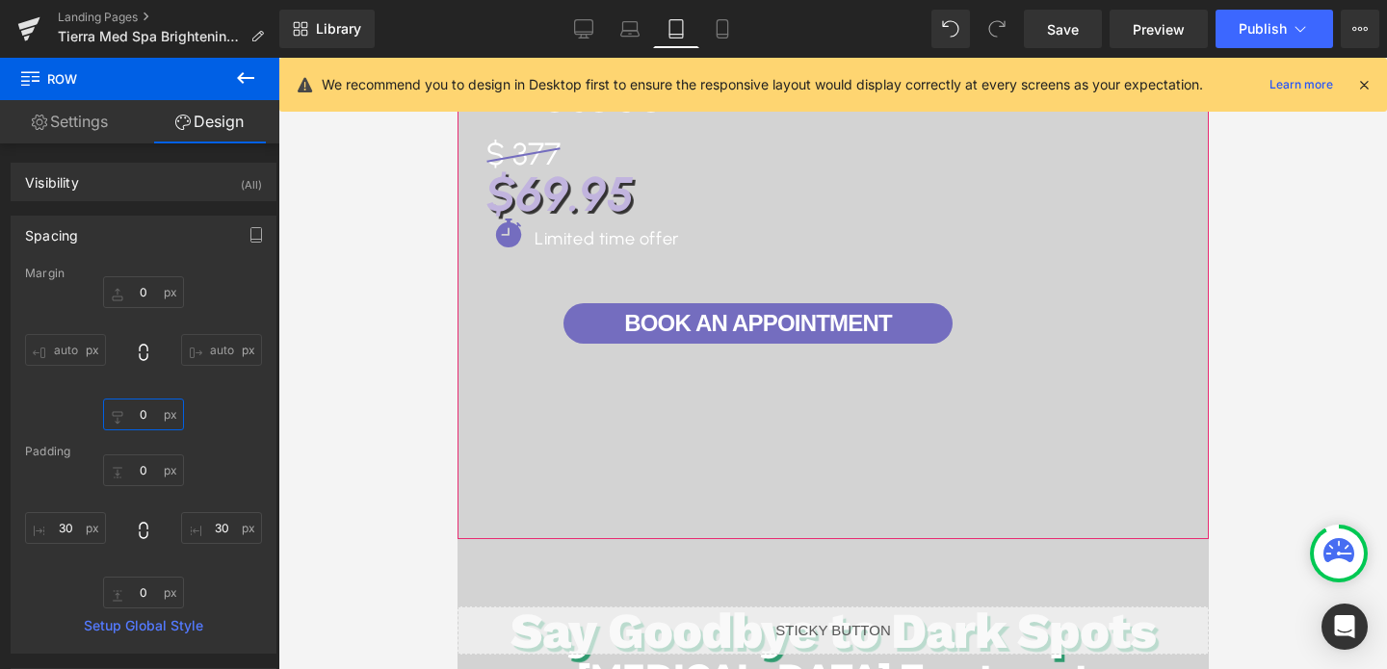
scroll to position [279, 0]
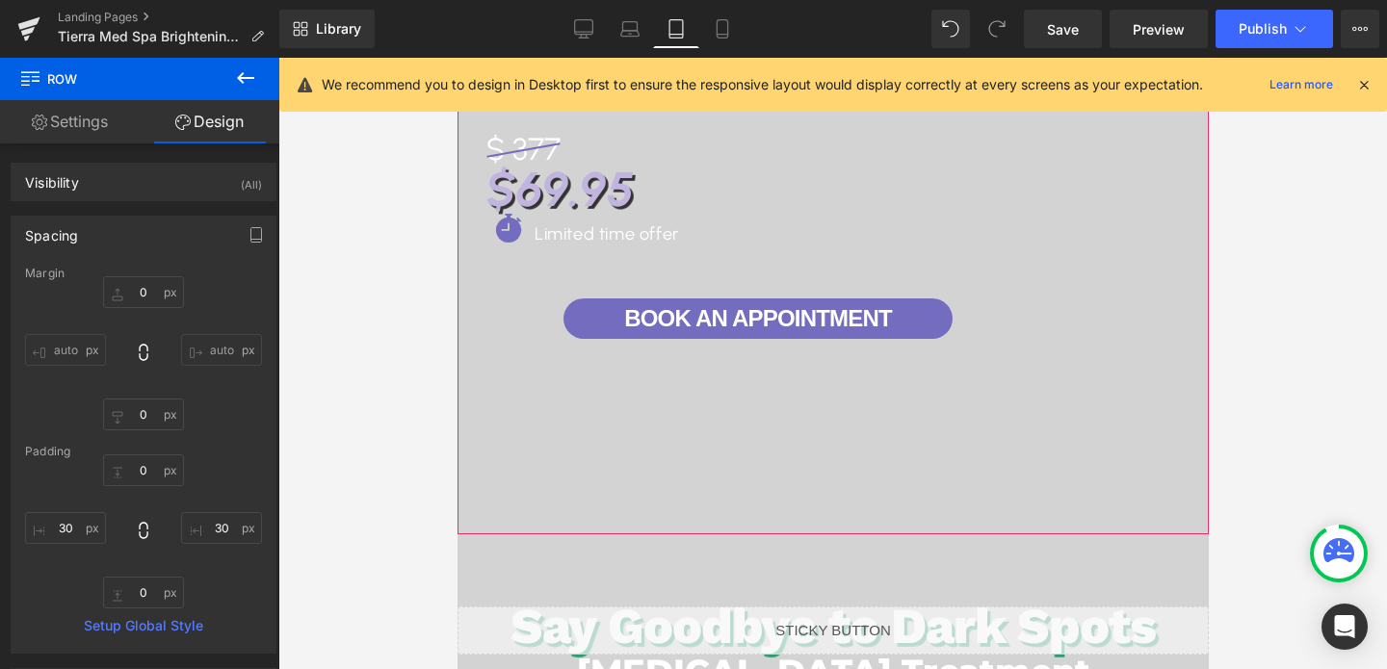
click at [1119, 451] on div at bounding box center [831, 228] width 751 height 611
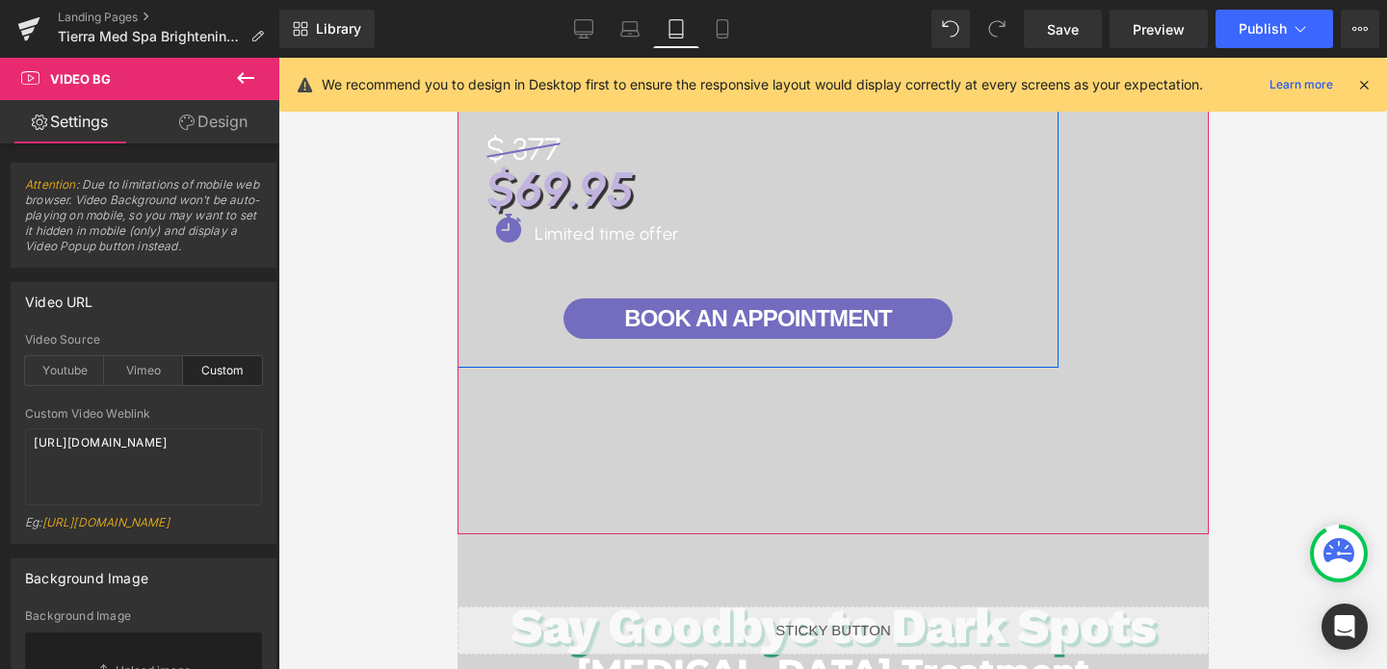
click at [1005, 309] on div "Brightening & [MEDICAL_DATA] Protocol Heading $ 377 Heading $69.95 Heading Icon…" at bounding box center [756, 164] width 543 height 406
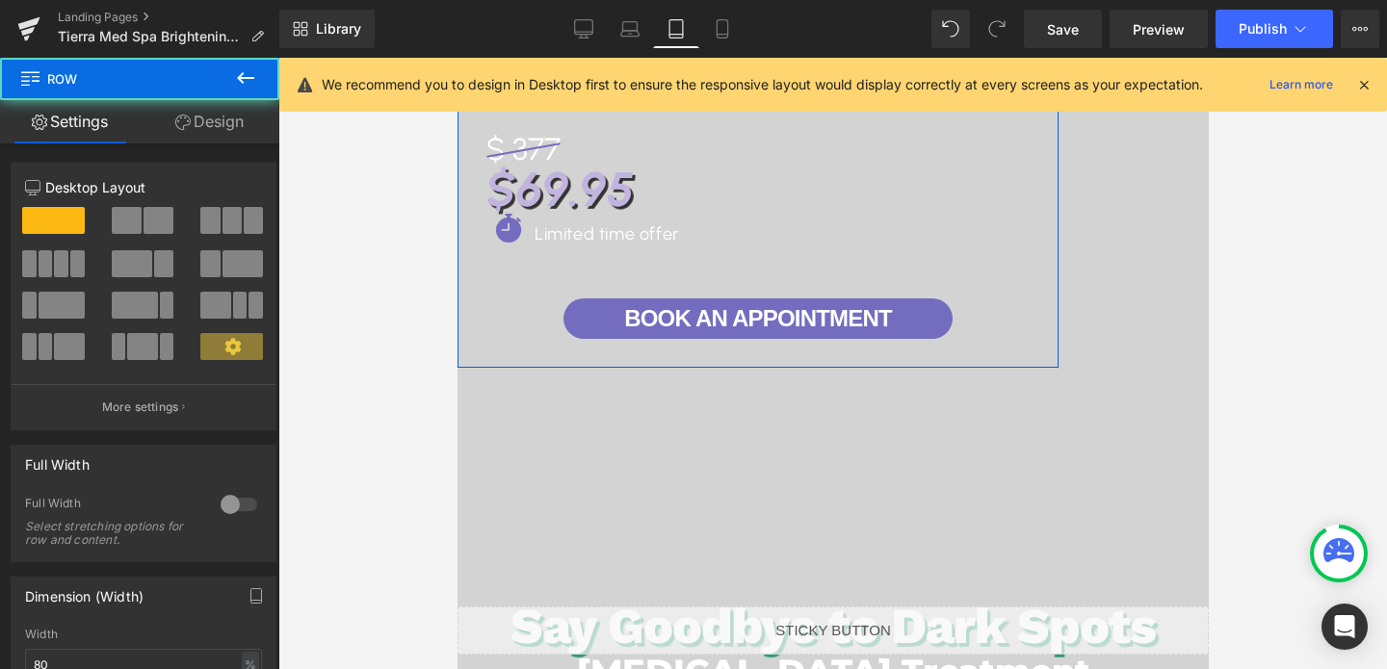
click at [206, 117] on link "Design" at bounding box center [210, 121] width 140 height 43
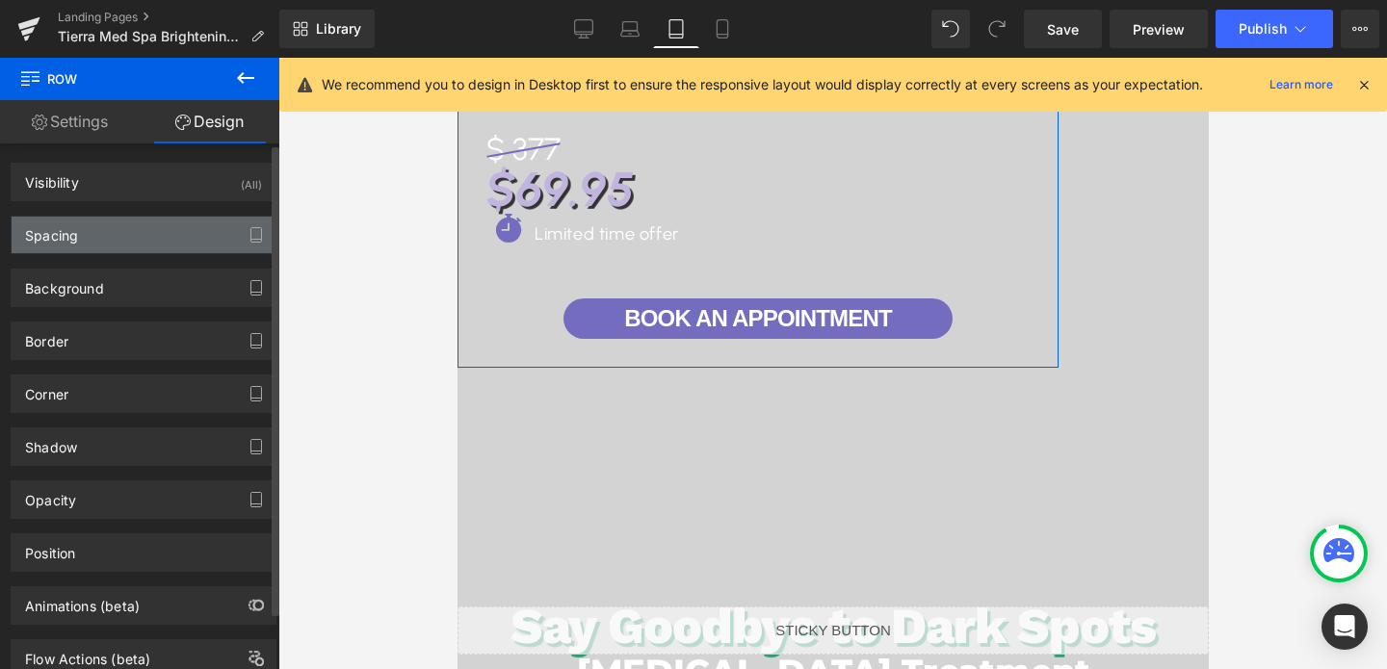
click at [121, 231] on div "Spacing" at bounding box center [144, 235] width 264 height 37
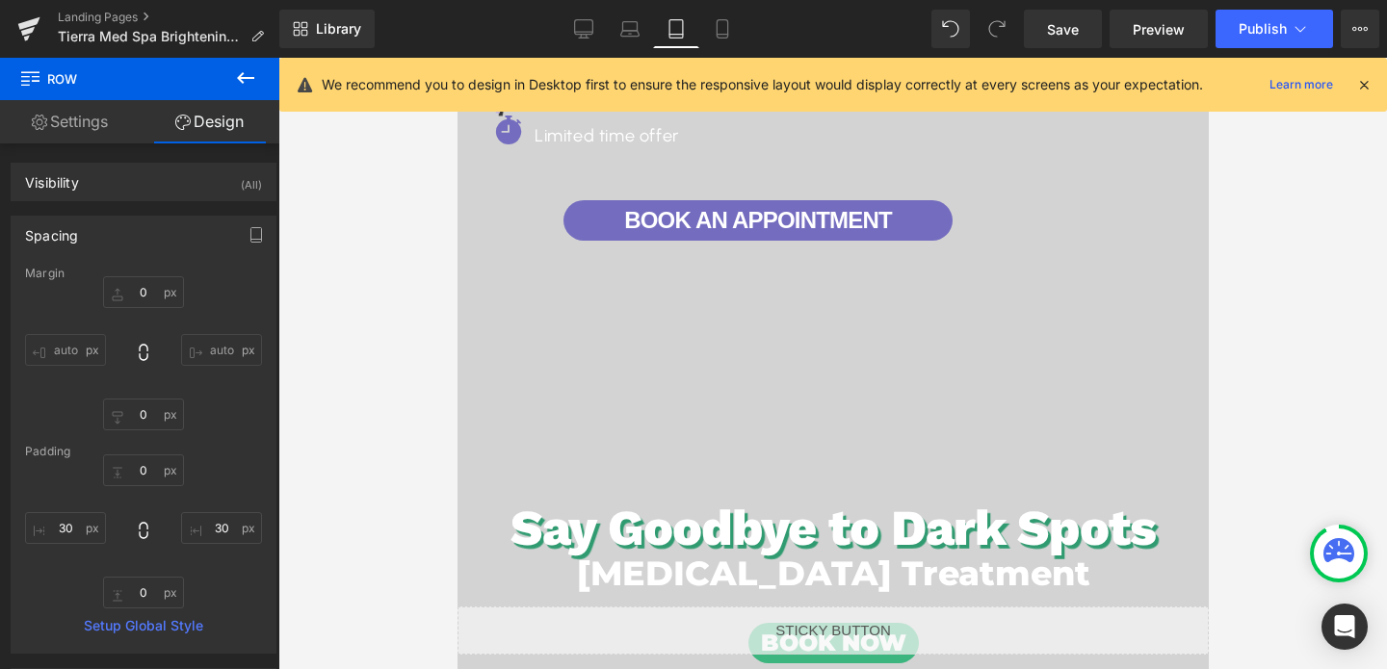
scroll to position [328, 0]
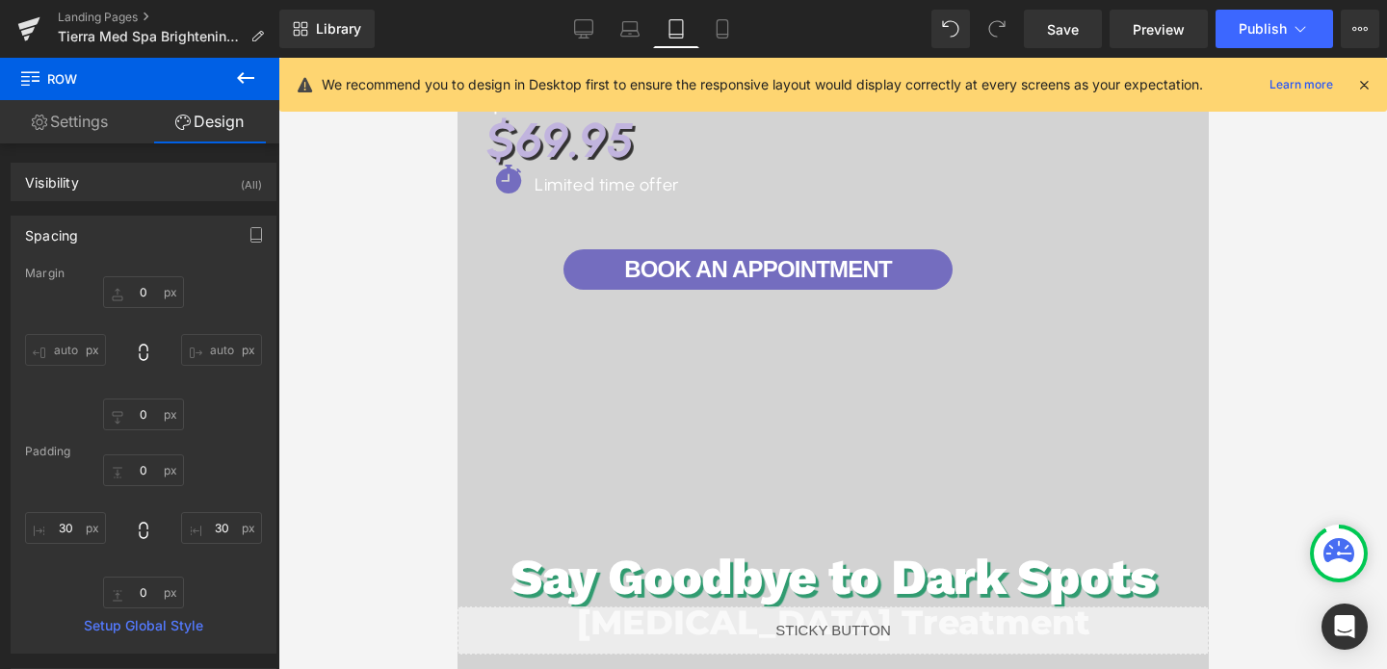
click at [705, 463] on div at bounding box center [831, 179] width 751 height 611
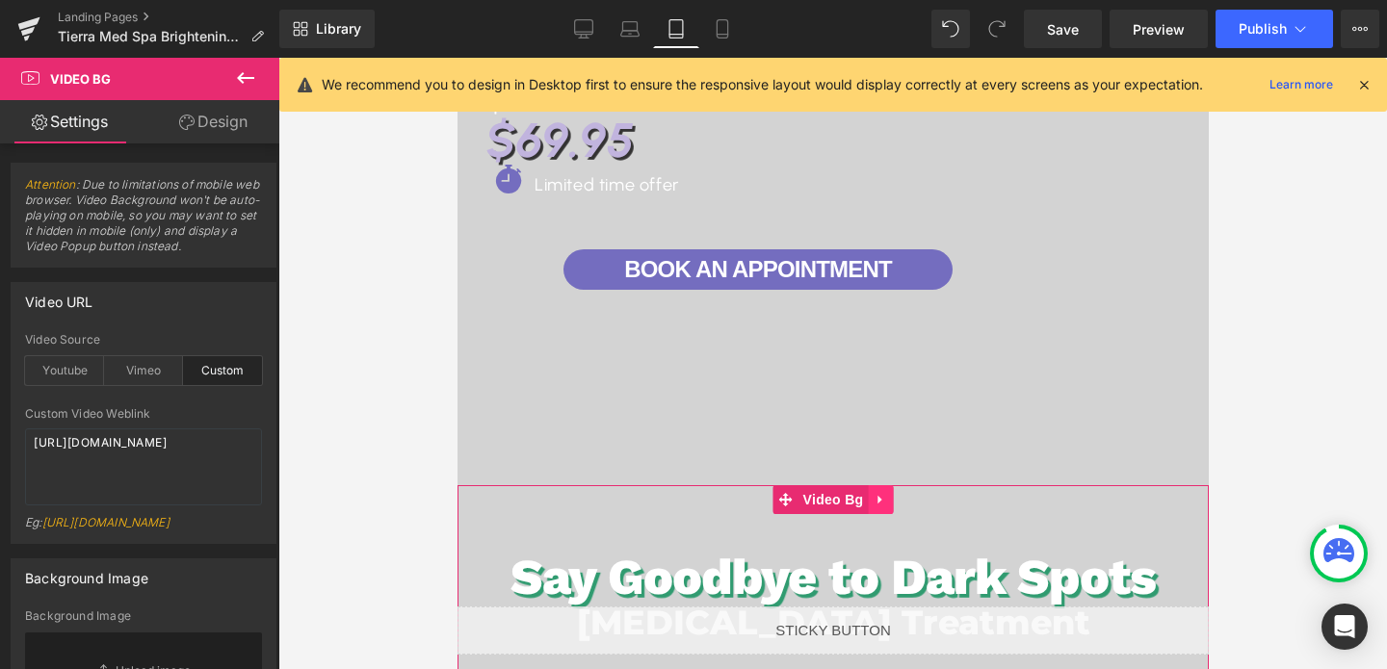
click at [884, 490] on link at bounding box center [879, 499] width 25 height 29
click at [897, 500] on icon at bounding box center [891, 499] width 13 height 13
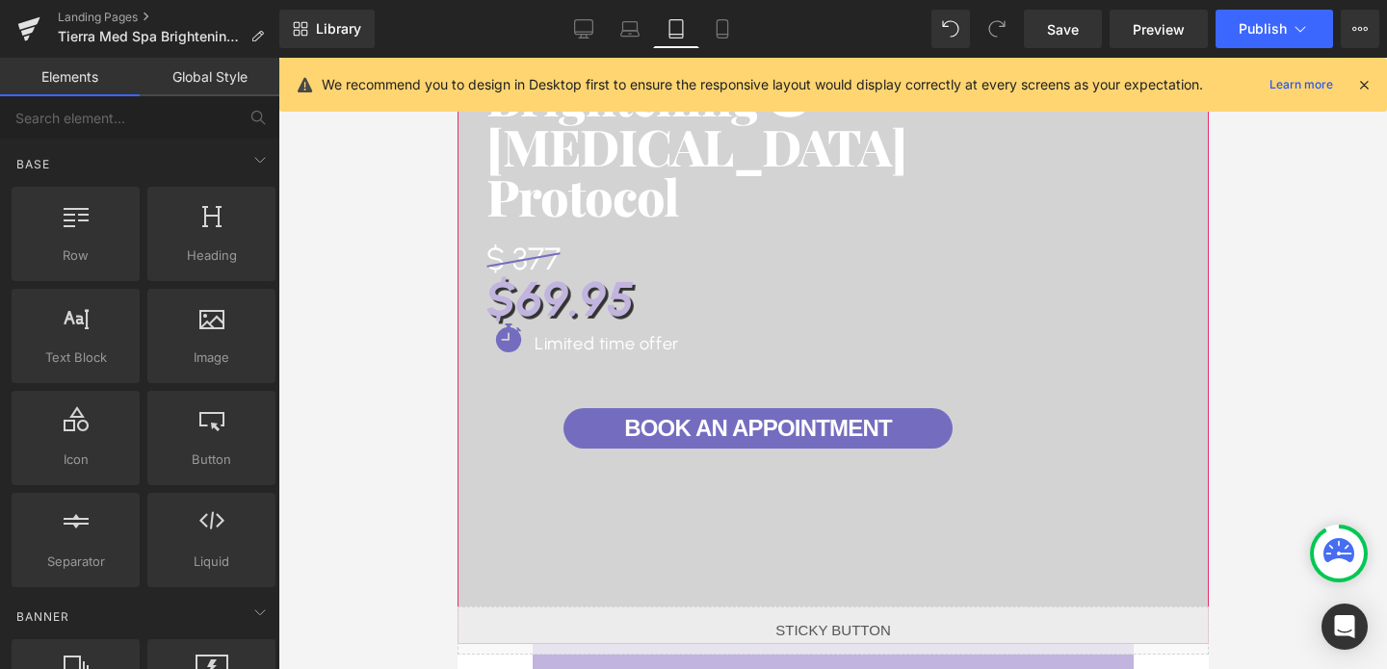
scroll to position [35, 0]
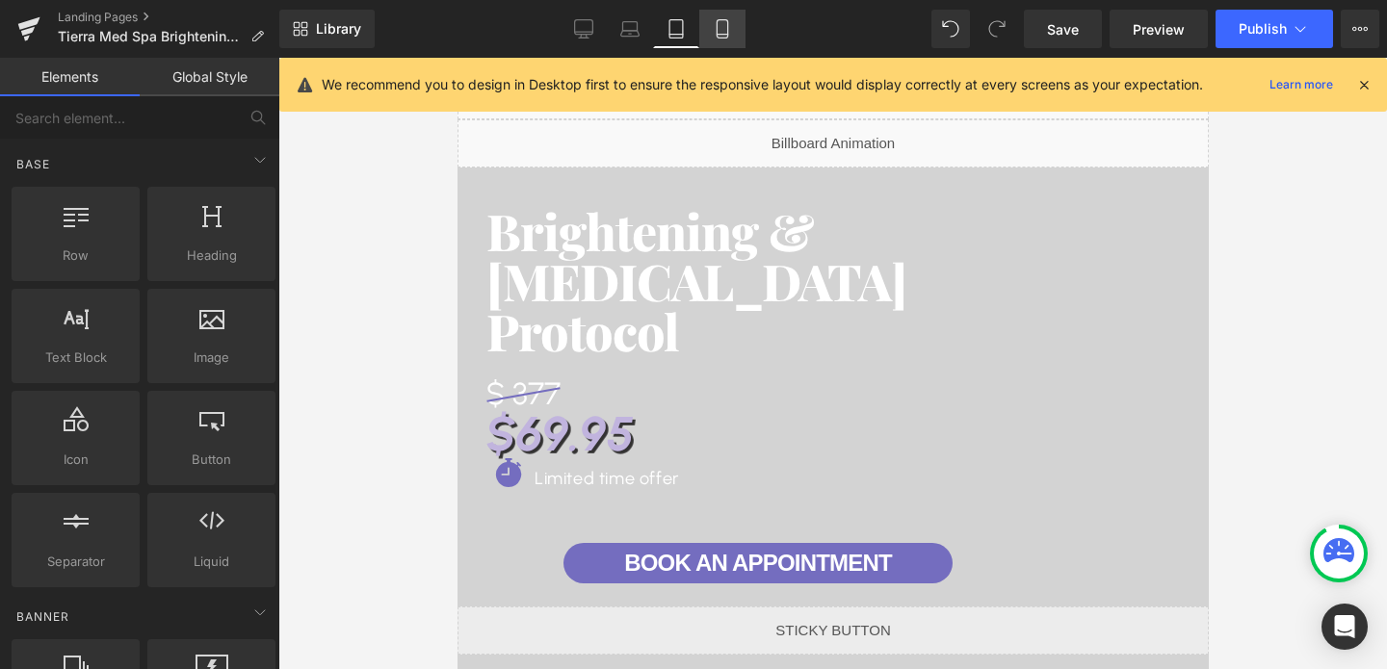
click at [717, 31] on icon at bounding box center [721, 29] width 11 height 18
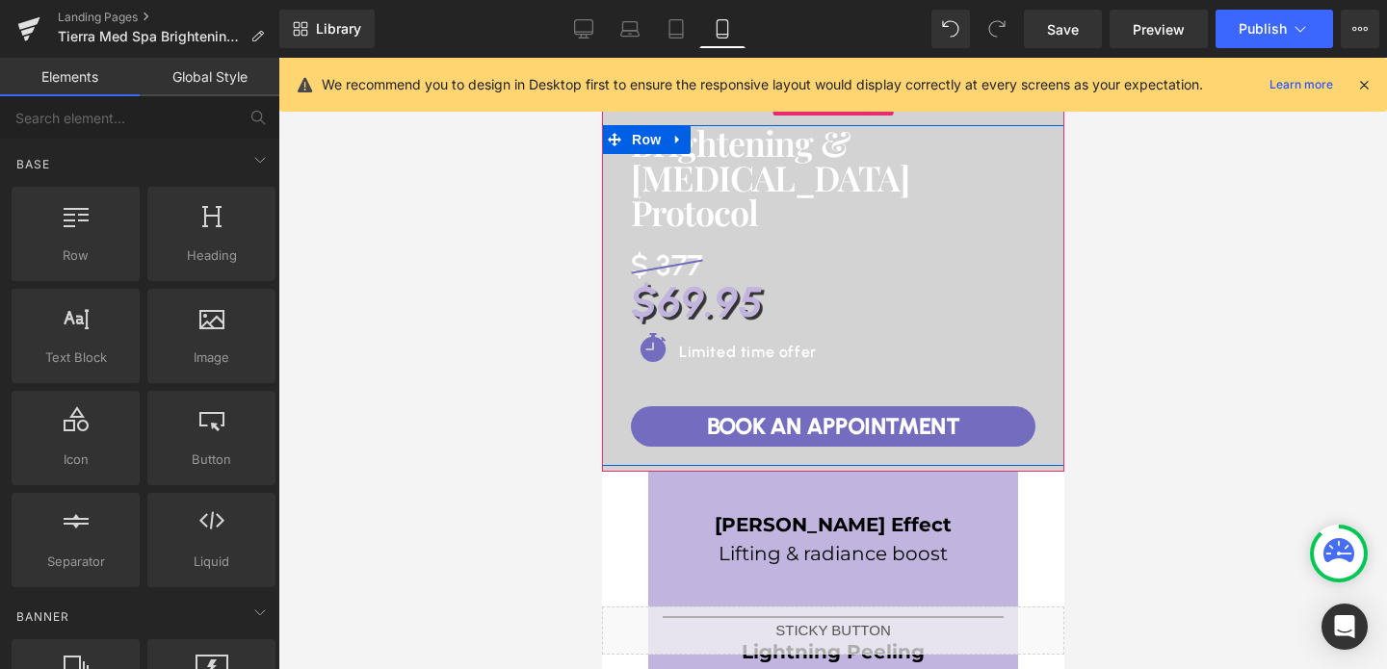
scroll to position [224, 0]
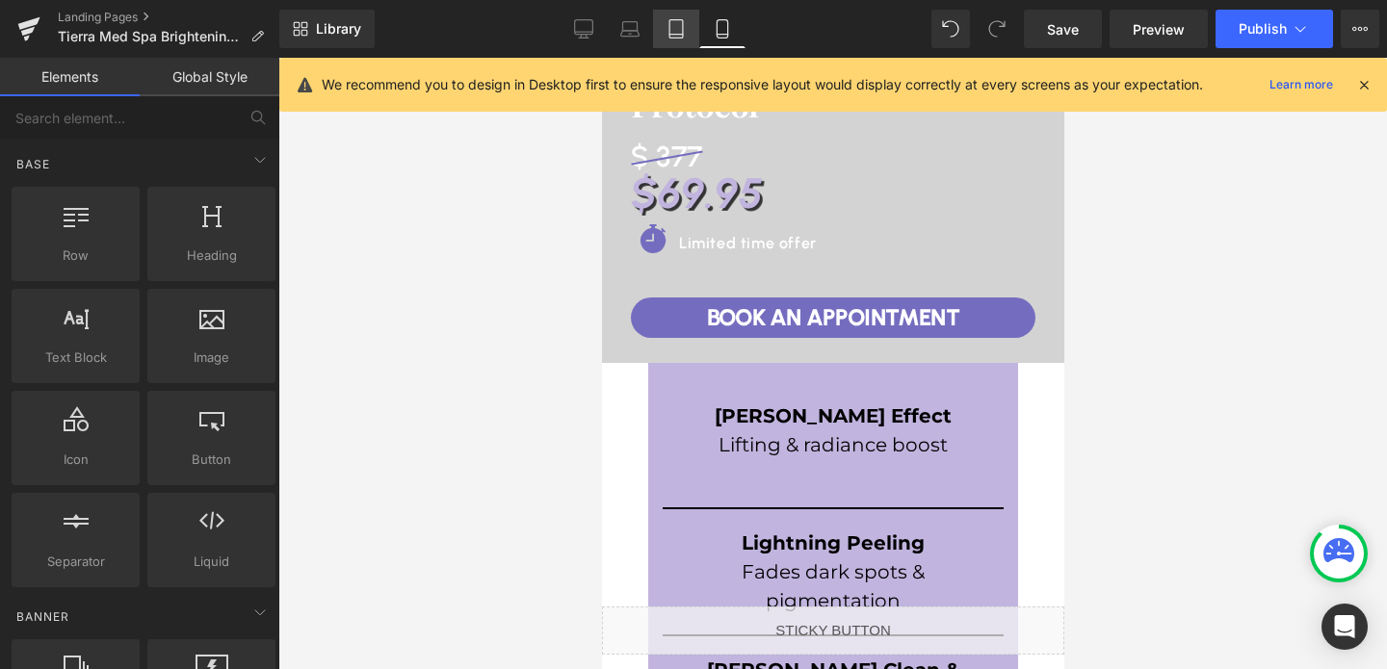
click at [679, 39] on link "Tablet" at bounding box center [676, 29] width 46 height 39
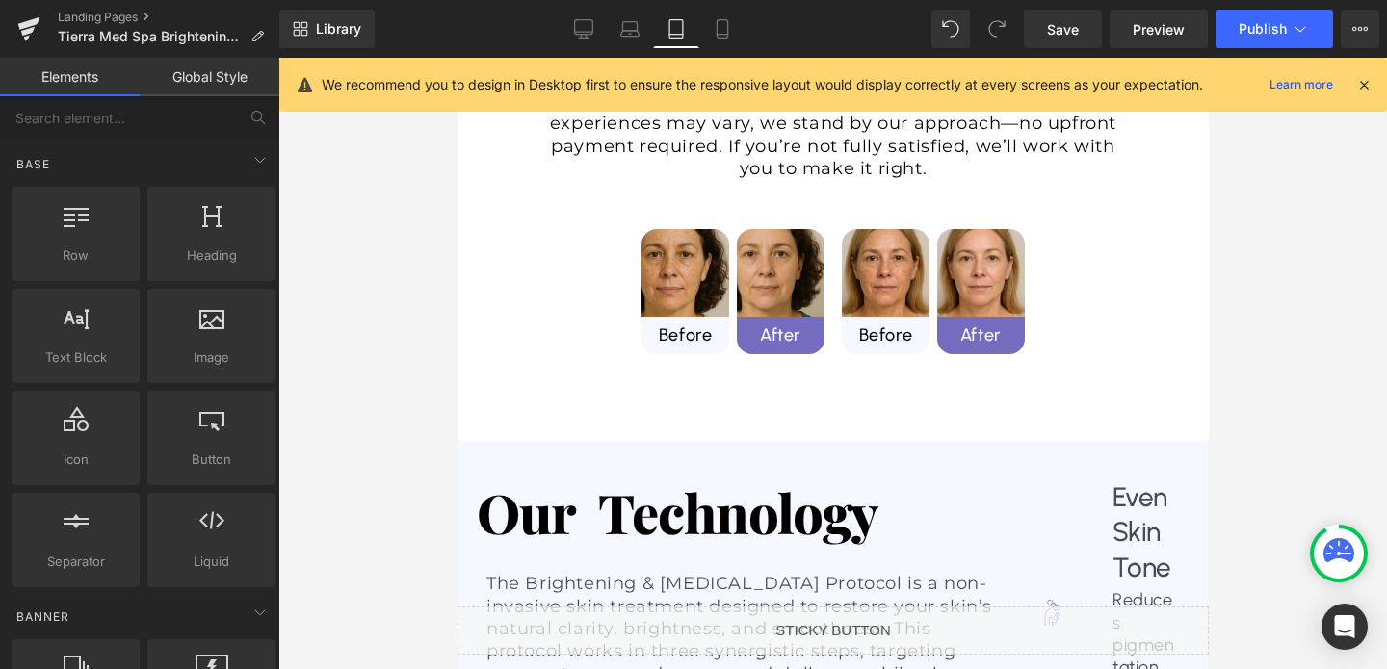
scroll to position [1287, 0]
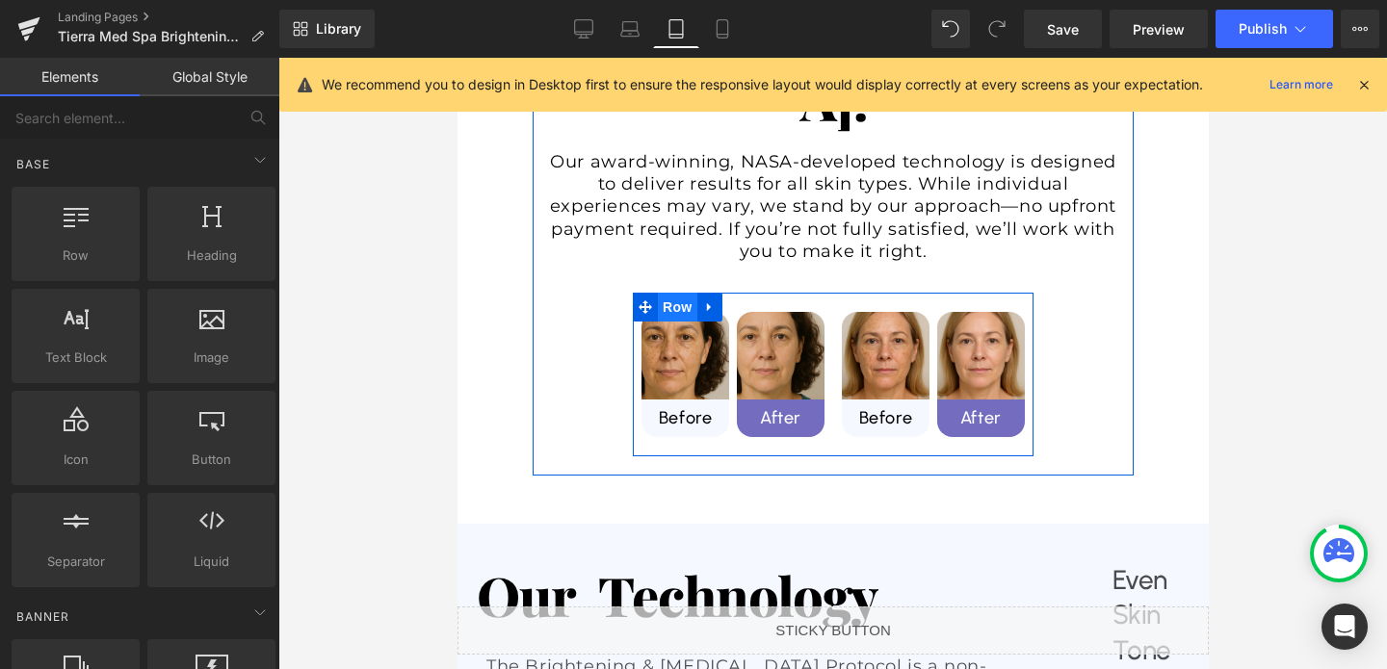
click at [685, 293] on span "Row" at bounding box center [676, 307] width 39 height 29
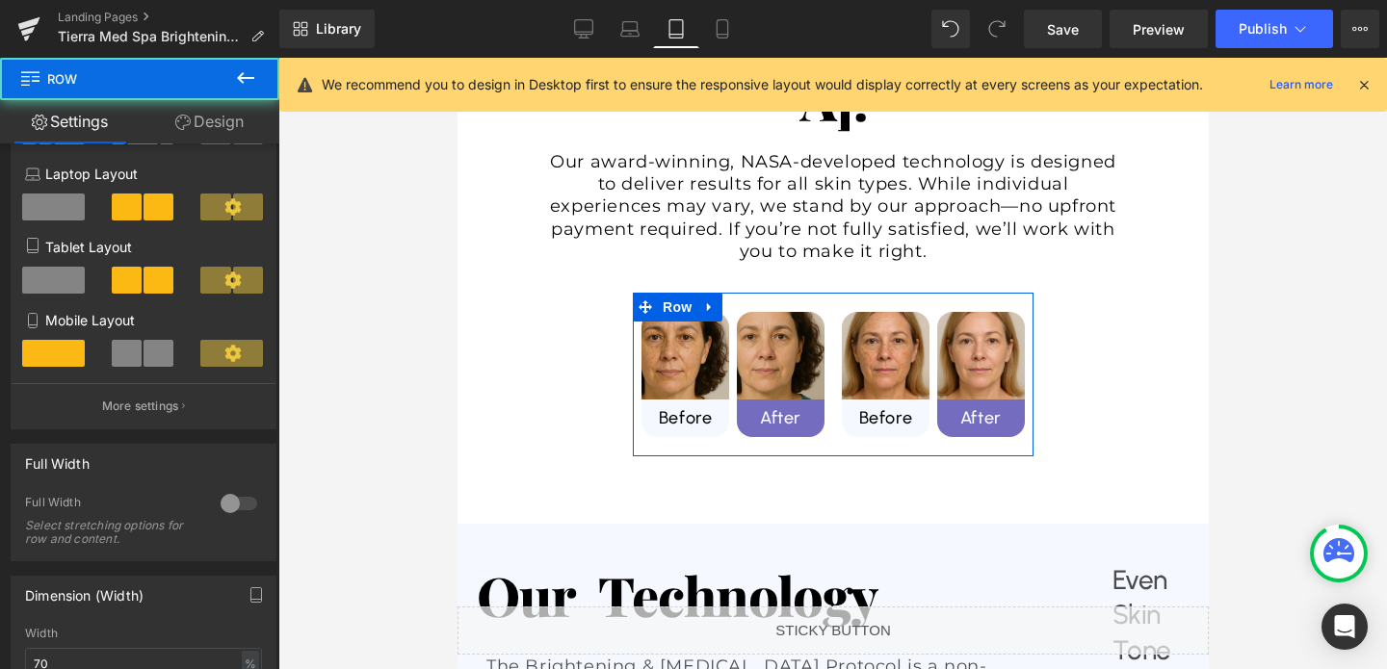
scroll to position [498, 0]
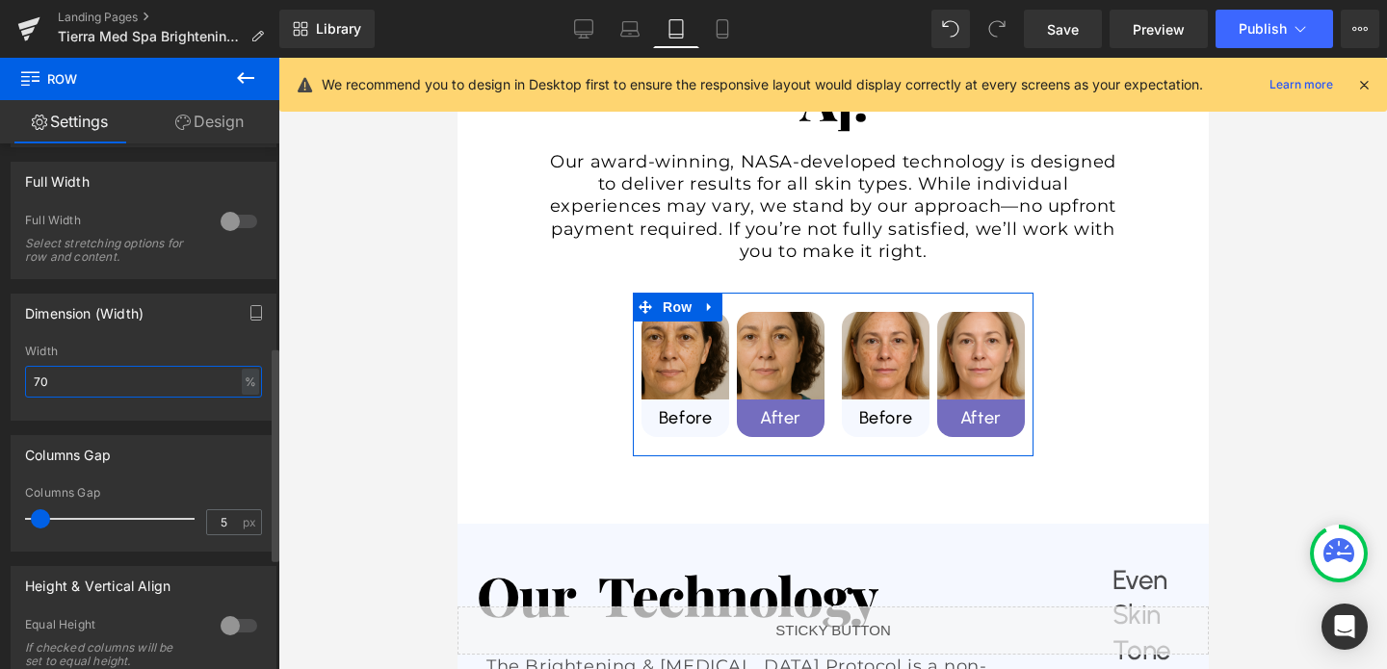
click at [170, 388] on input "70" at bounding box center [143, 382] width 237 height 32
type input "100"
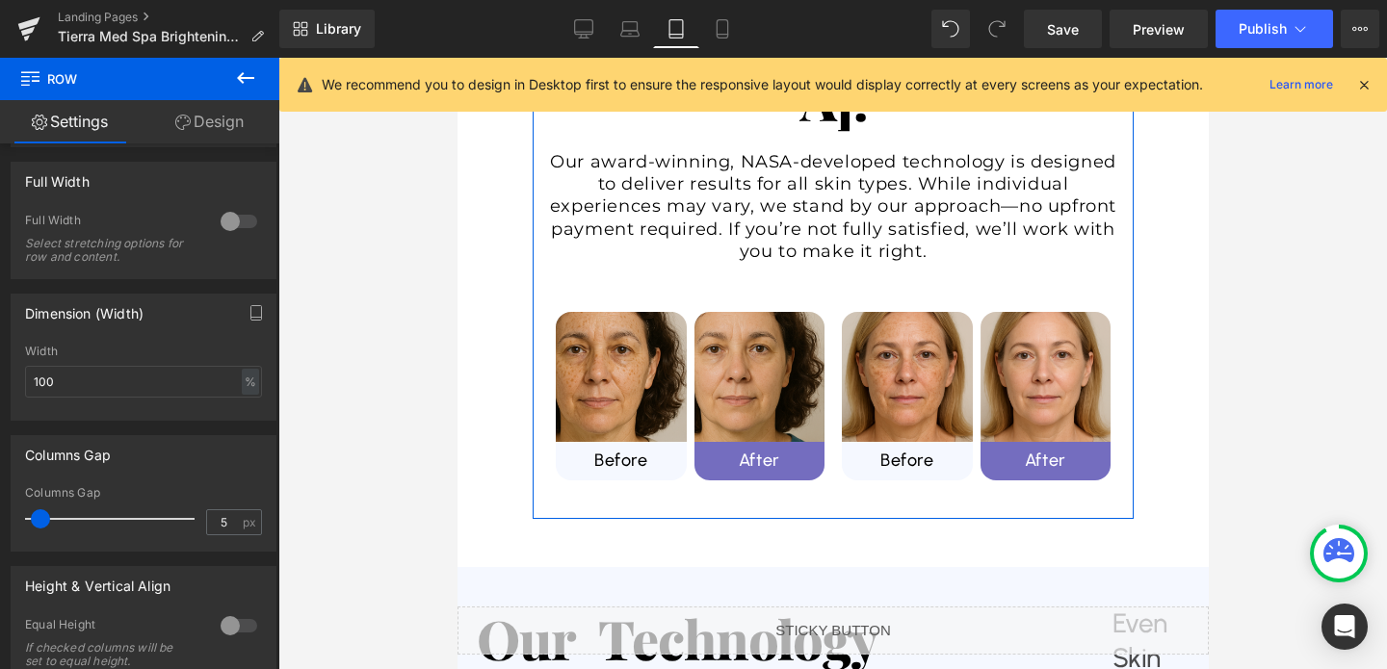
click at [544, 276] on div "Brighten. Even. [GEOGRAPHIC_DATA]. Heading Our award-winning, NASA-developed te…" at bounding box center [831, 218] width 601 height 601
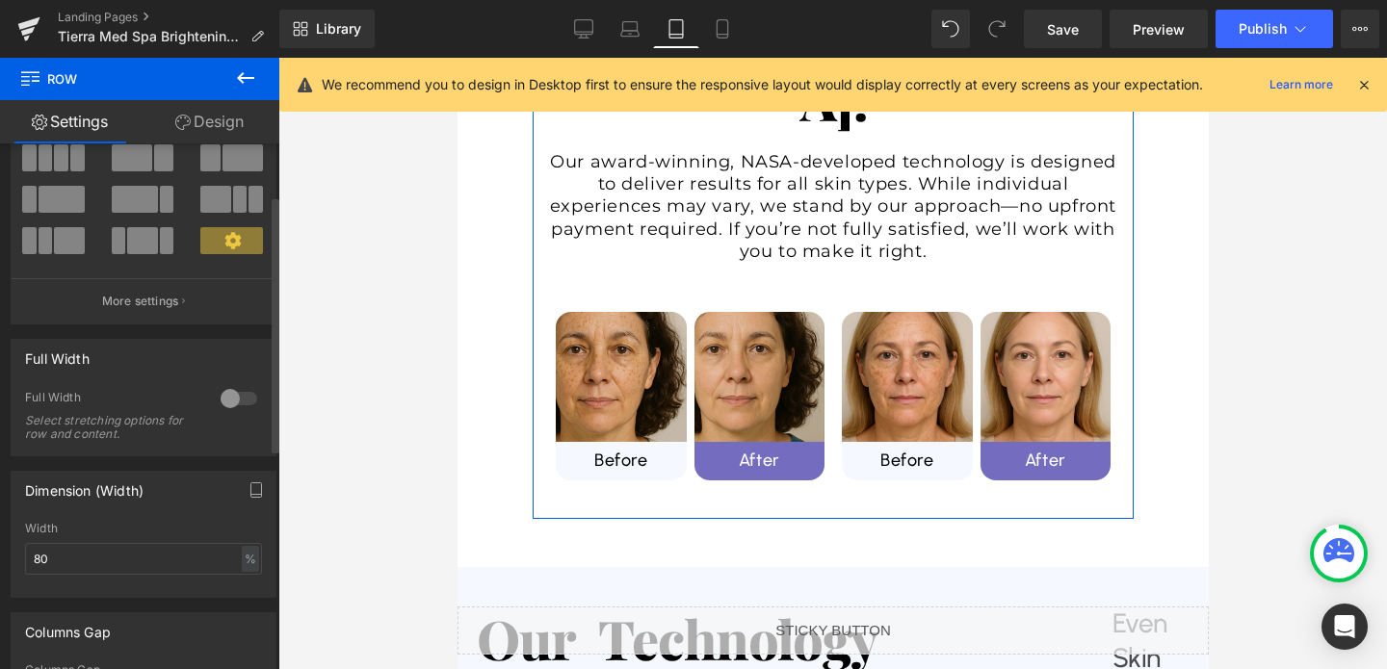
scroll to position [166, 0]
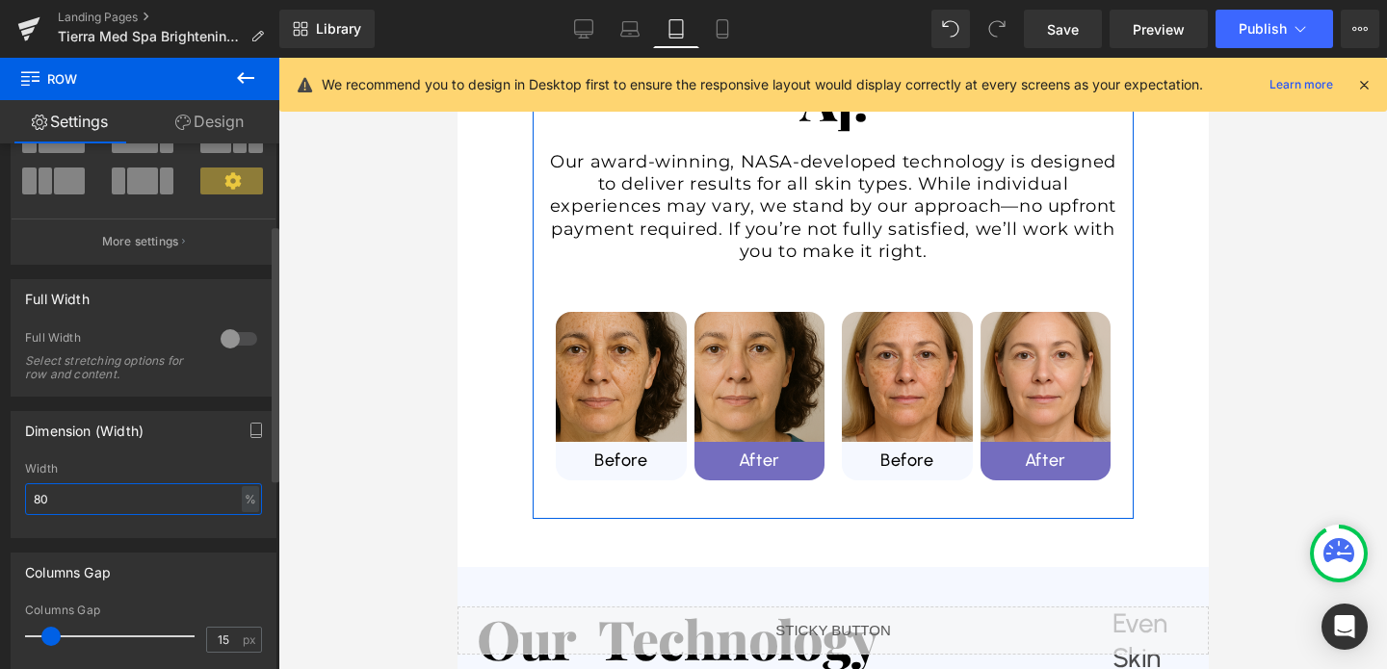
click at [146, 503] on input "80" at bounding box center [143, 499] width 237 height 32
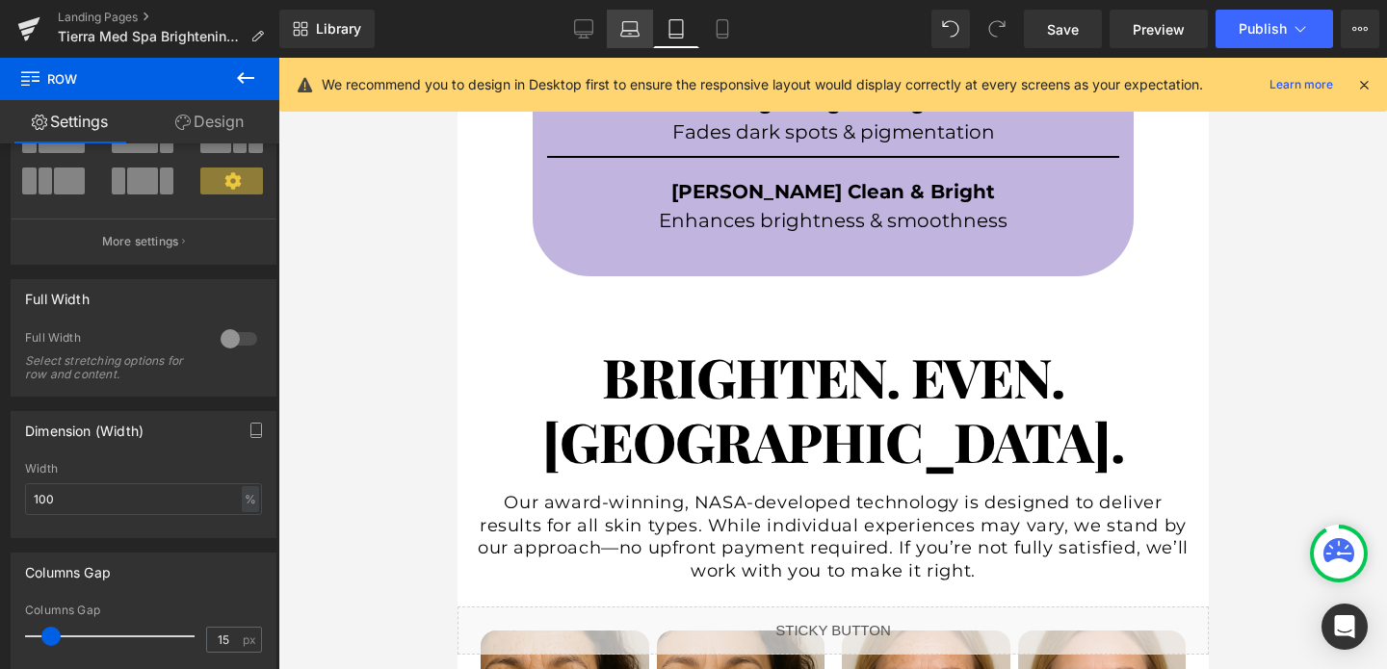
click at [626, 38] on icon at bounding box center [629, 28] width 19 height 19
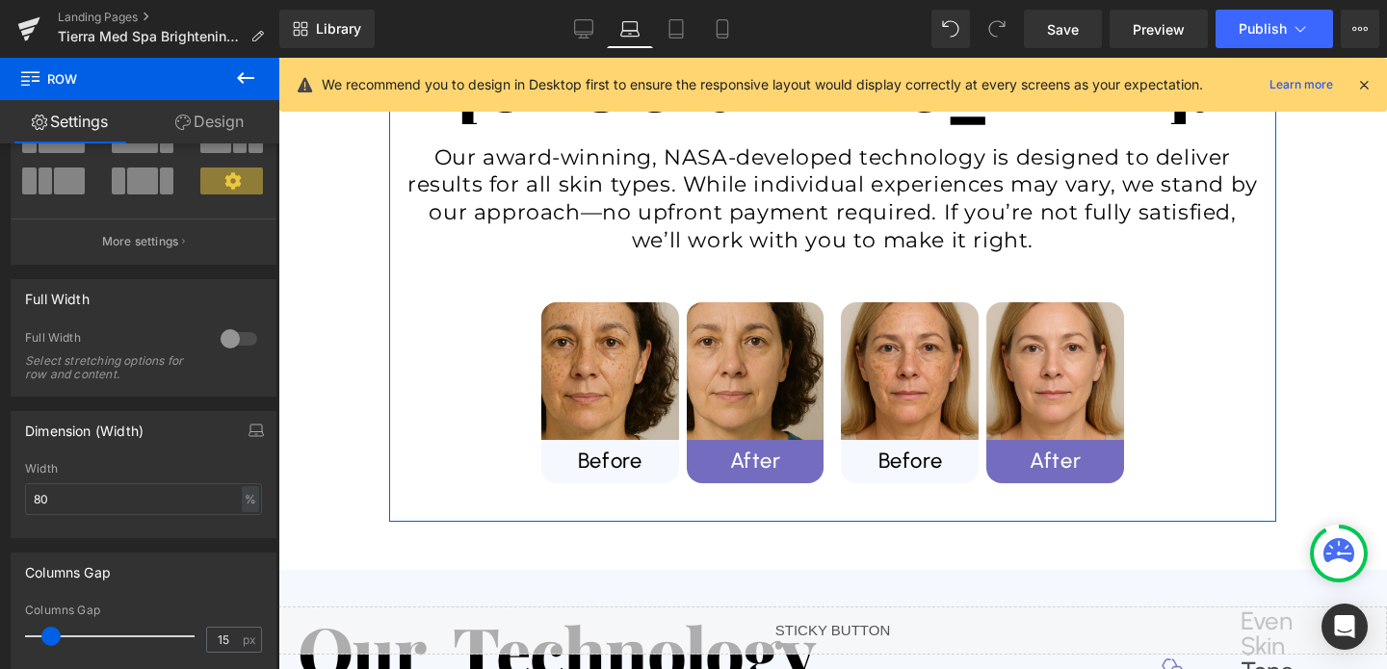
scroll to position [1090, 0]
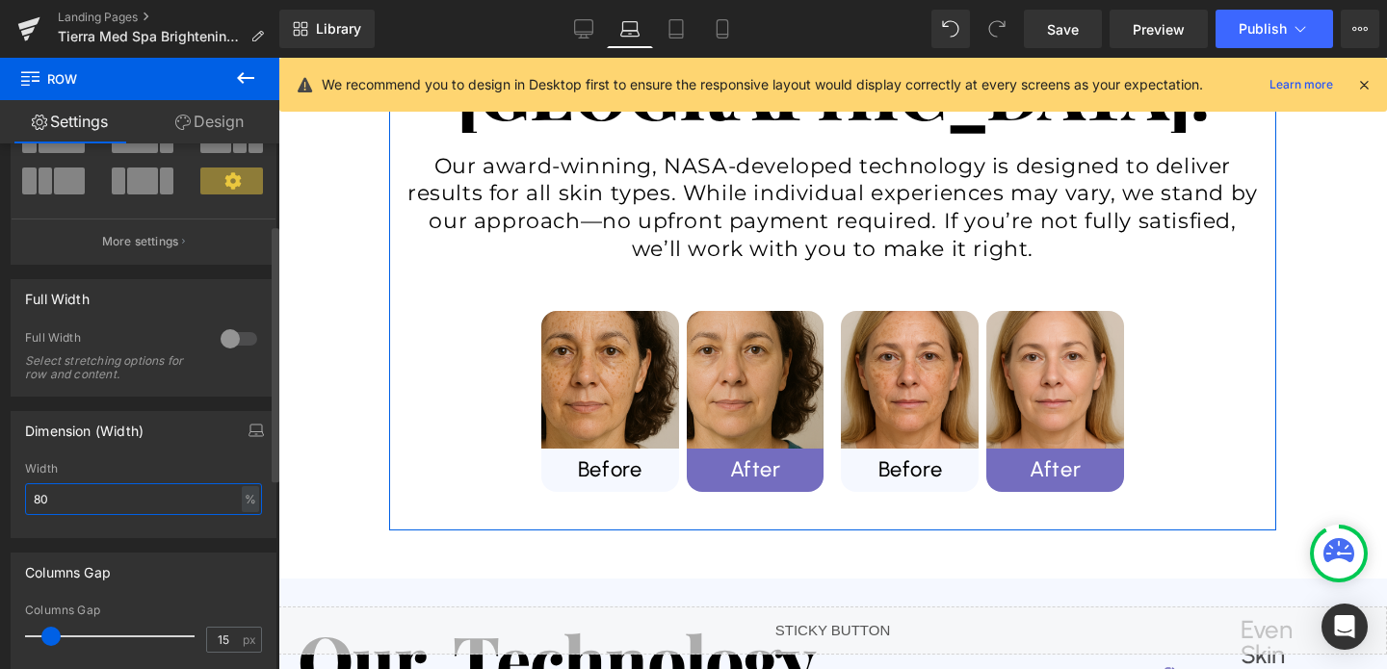
click at [59, 500] on input "80" at bounding box center [143, 499] width 237 height 32
click at [58, 496] on input "80" at bounding box center [143, 499] width 237 height 32
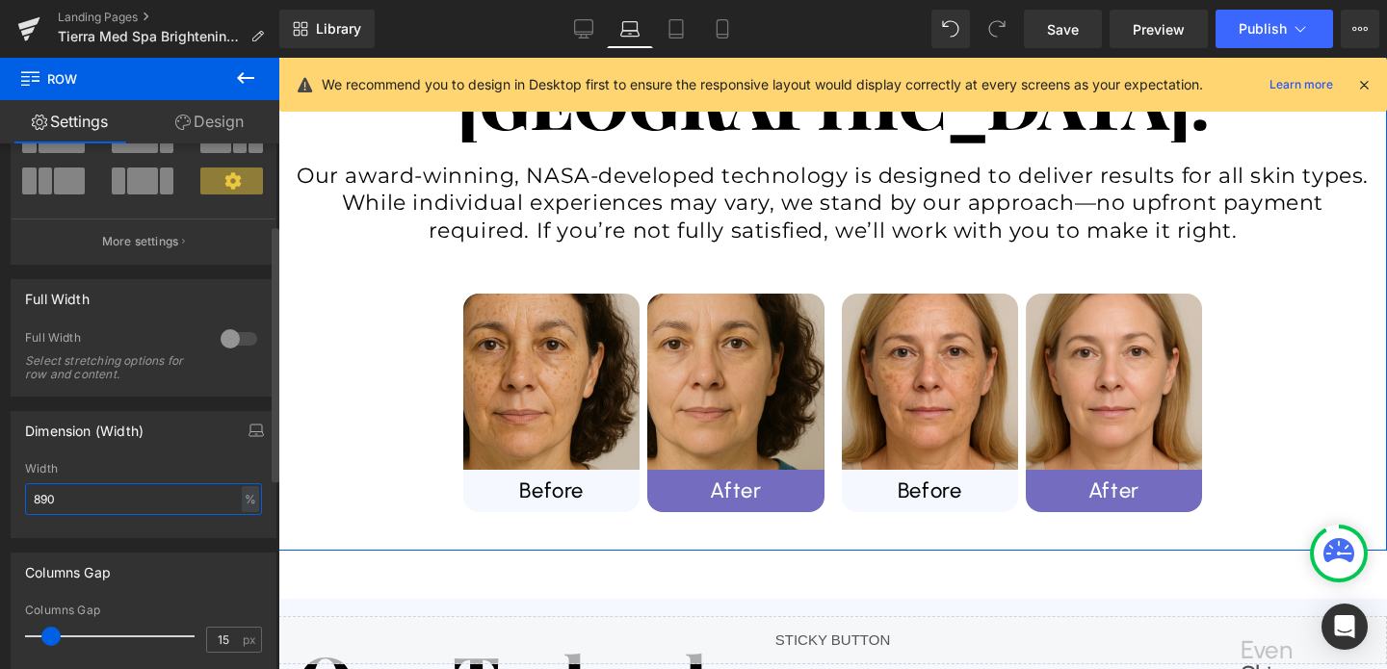
type input "90"
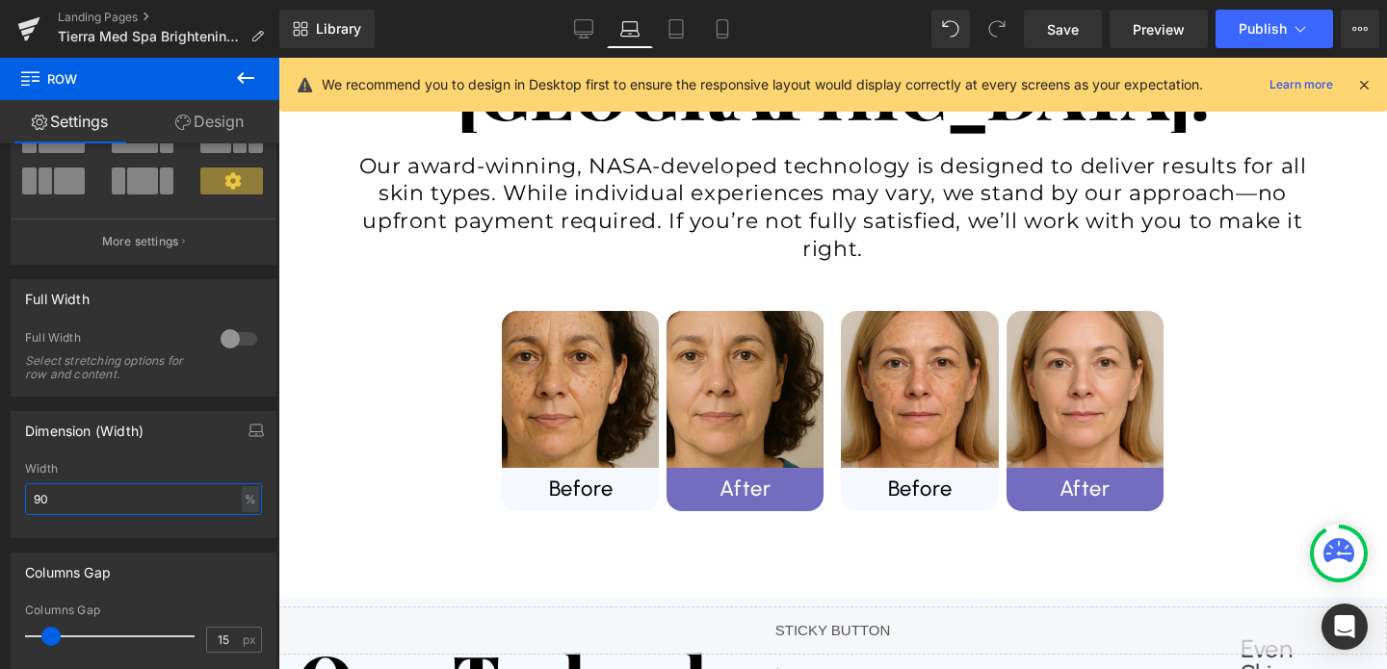
scroll to position [1073, 0]
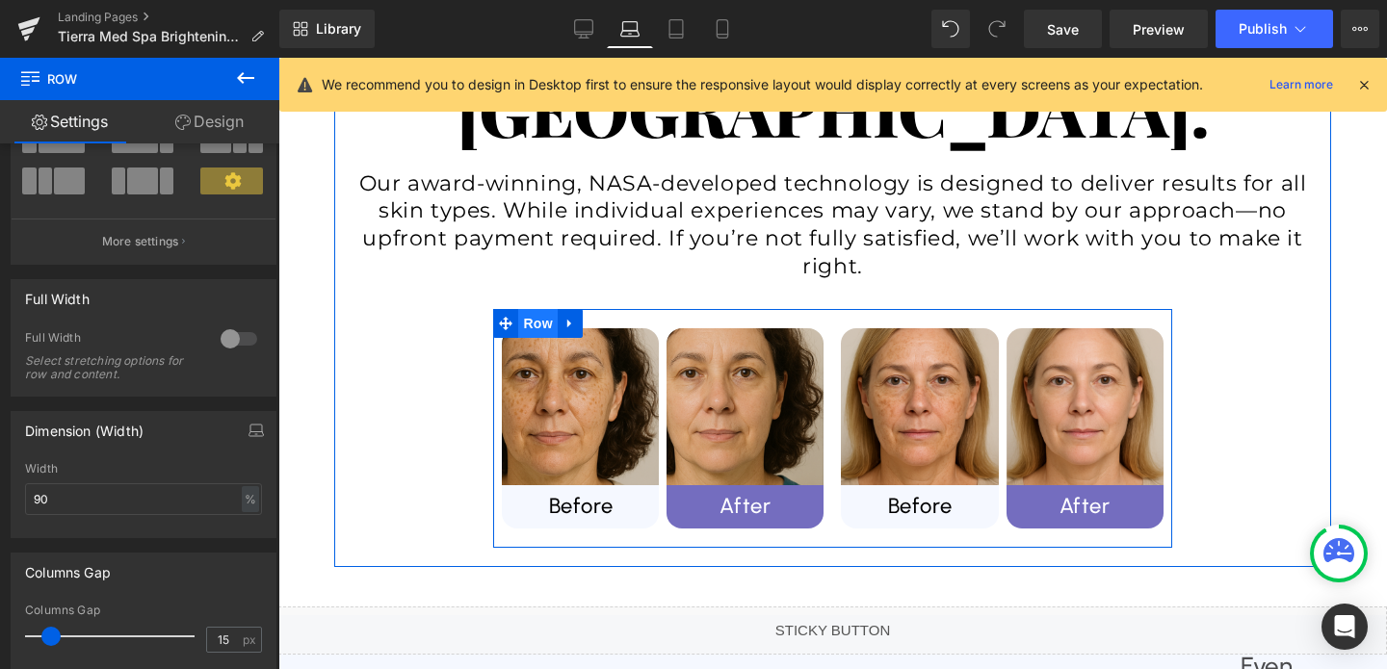
click at [536, 309] on span "Row" at bounding box center [537, 323] width 39 height 29
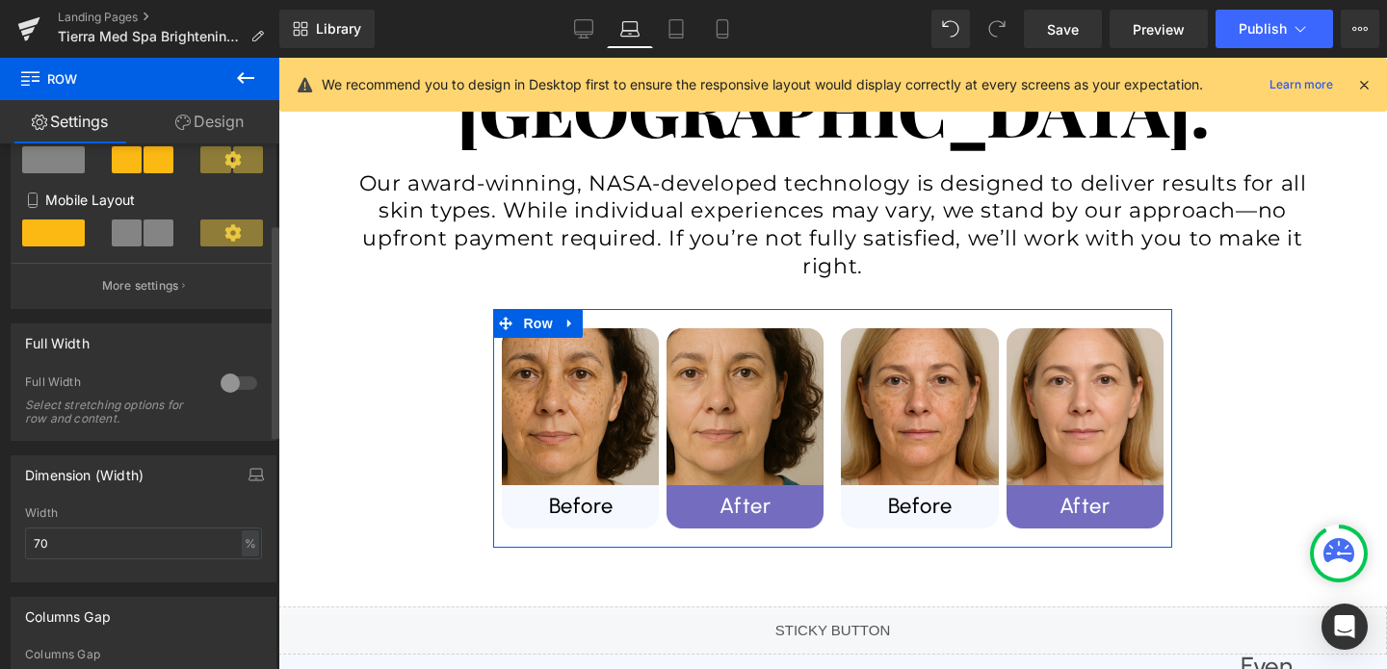
scroll to position [405, 0]
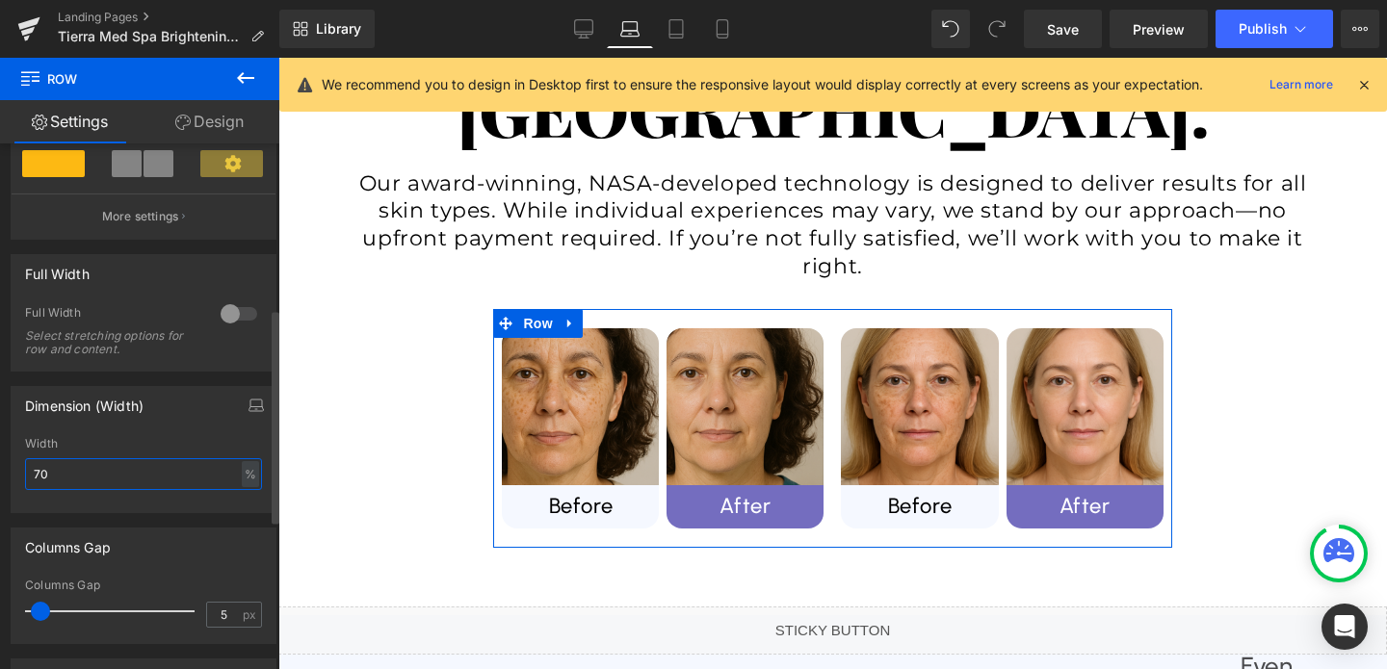
click at [96, 480] on input "70" at bounding box center [143, 474] width 237 height 32
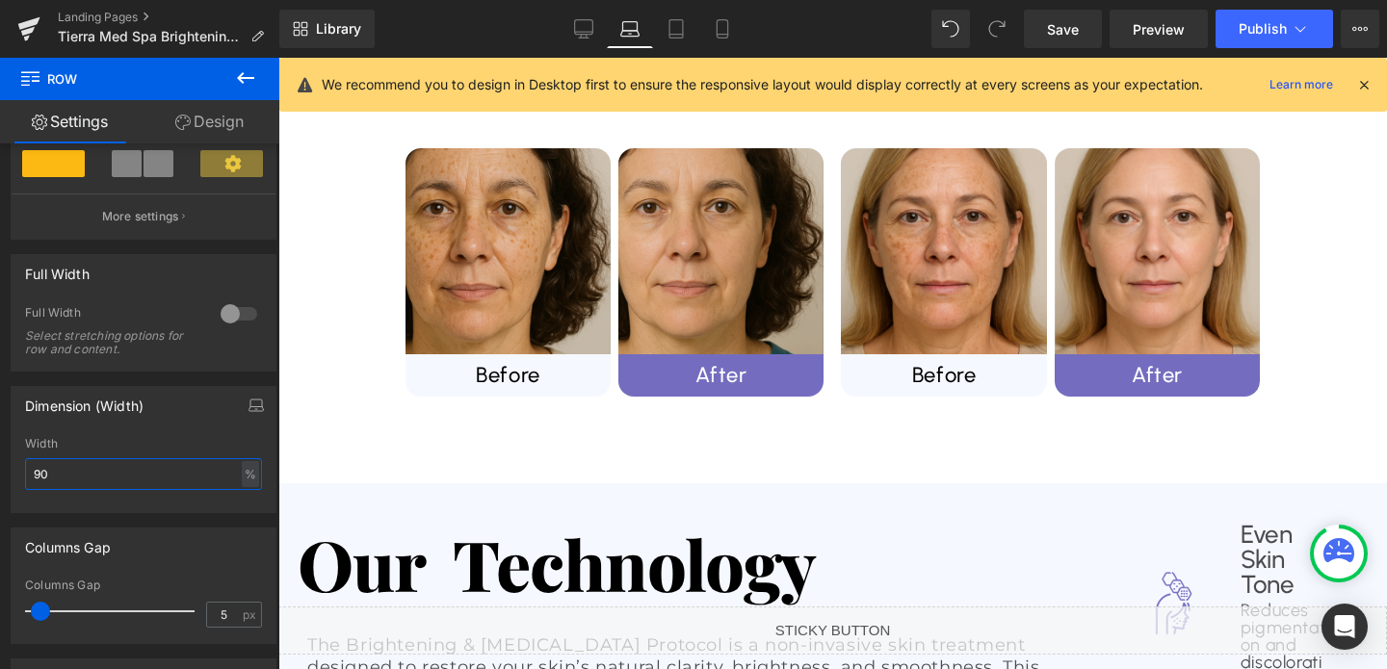
scroll to position [1302, 0]
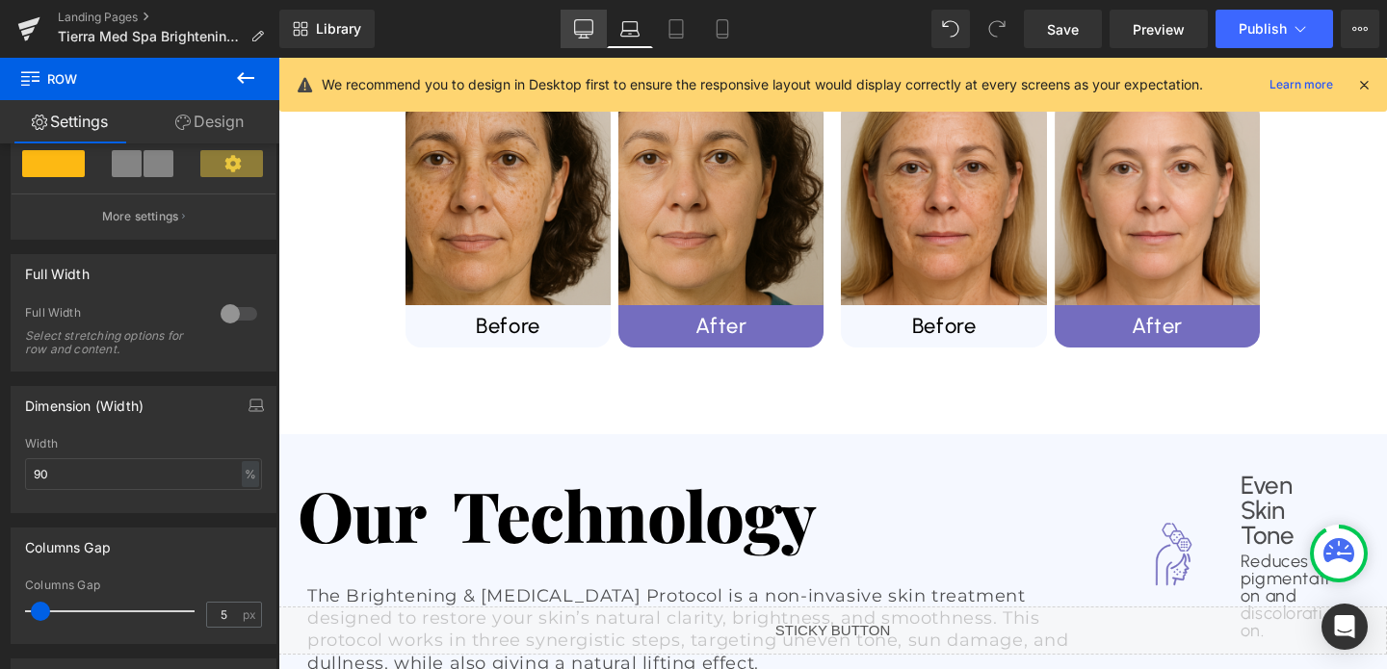
click at [583, 20] on icon at bounding box center [583, 28] width 19 height 19
type input "100"
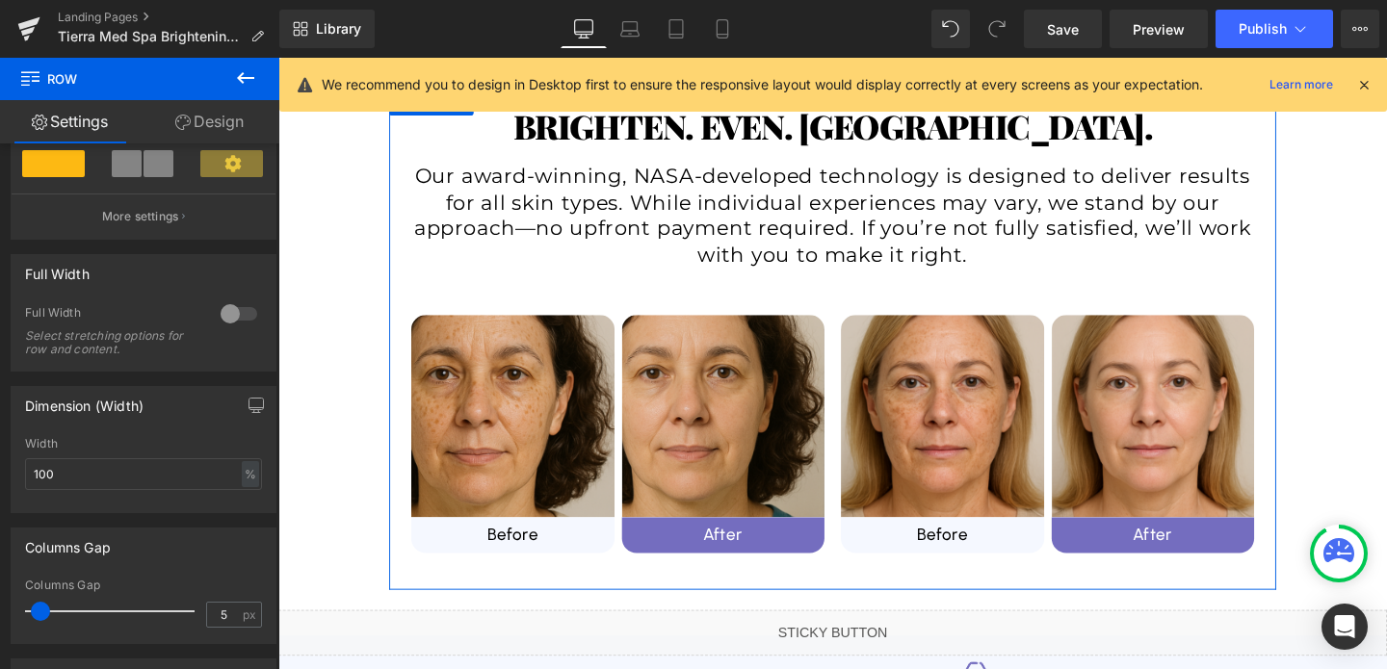
scroll to position [956, 0]
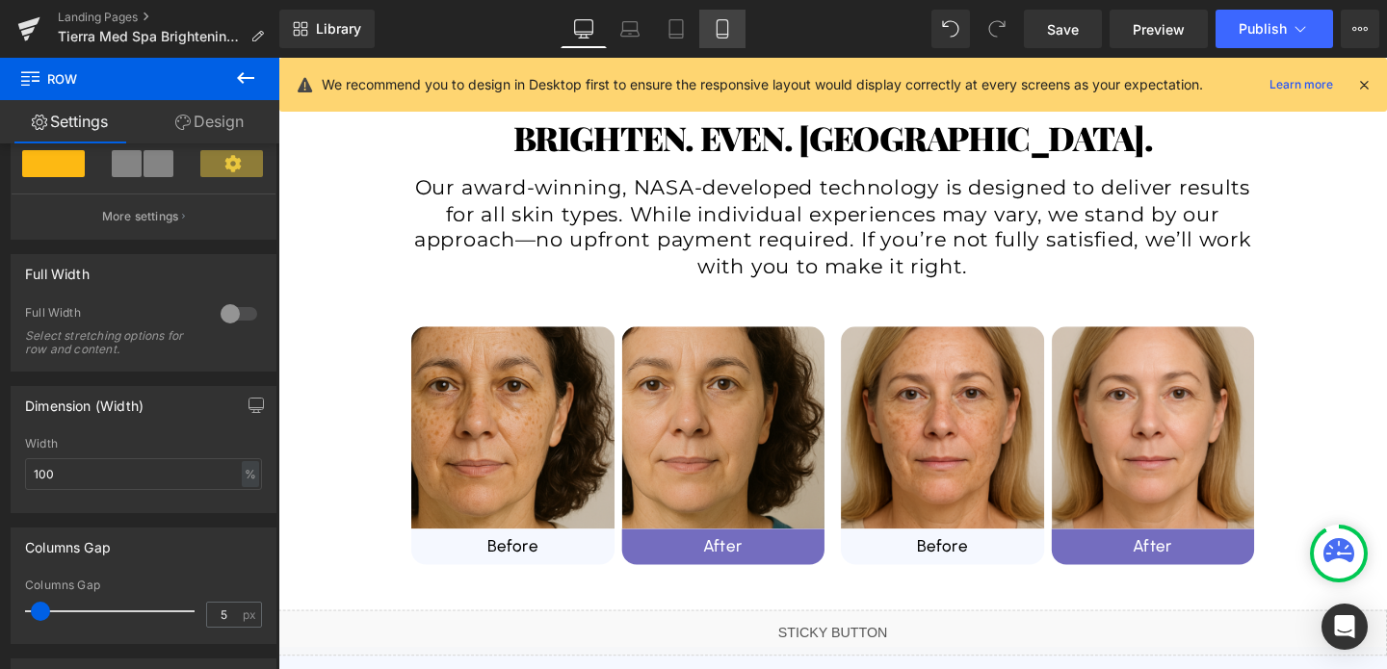
click at [719, 31] on icon at bounding box center [722, 28] width 19 height 19
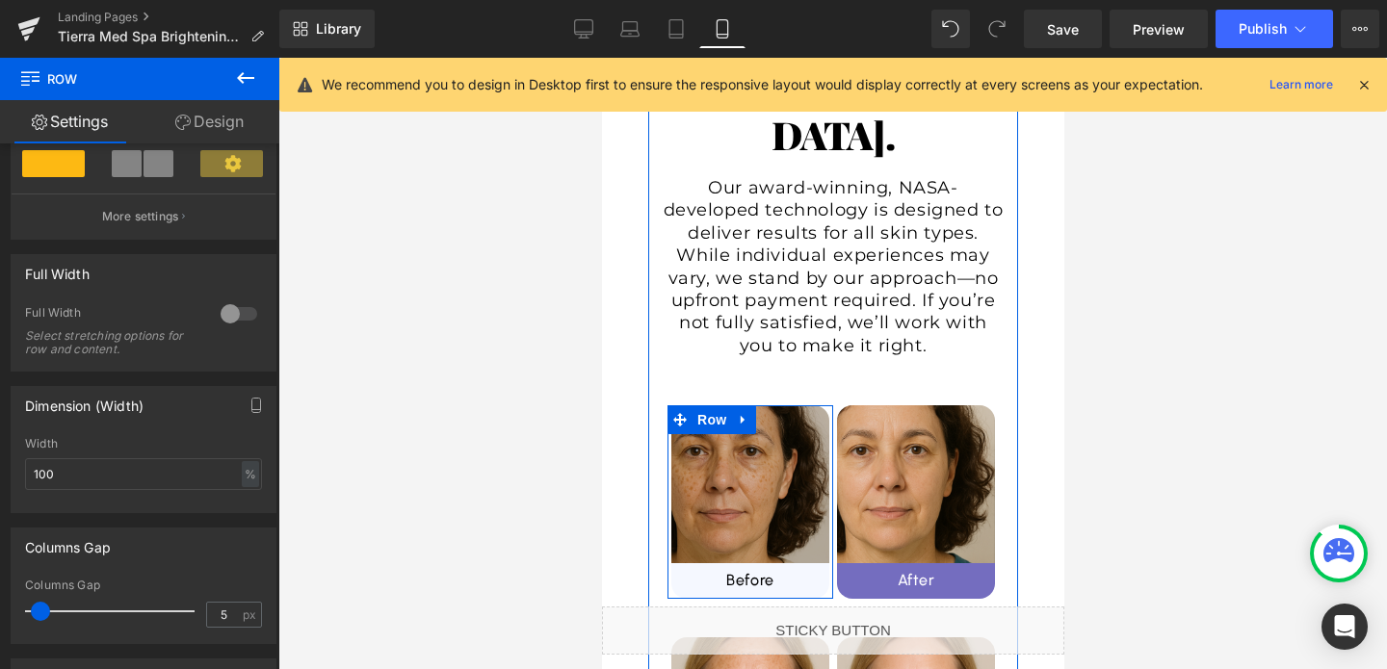
scroll to position [1123, 0]
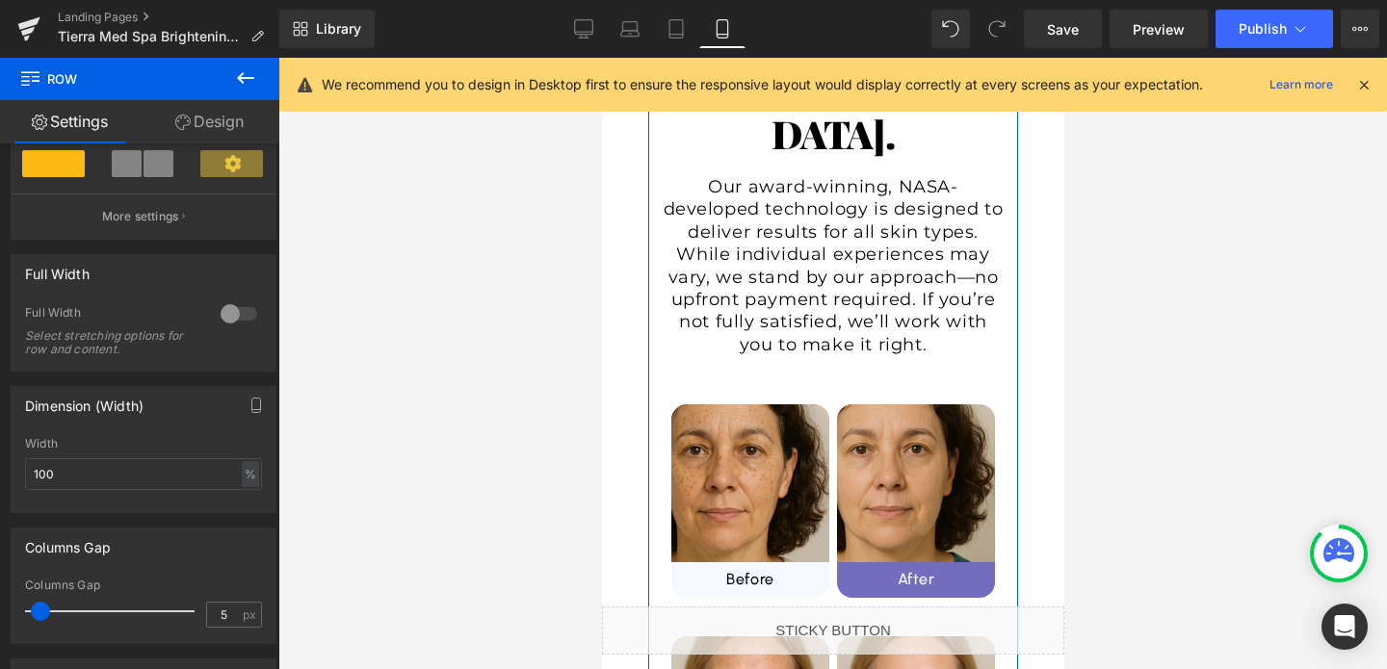
click at [666, 246] on div "Brighten. Even. [GEOGRAPHIC_DATA]. Heading Our award-winning, NASA-developed te…" at bounding box center [832, 405] width 370 height 887
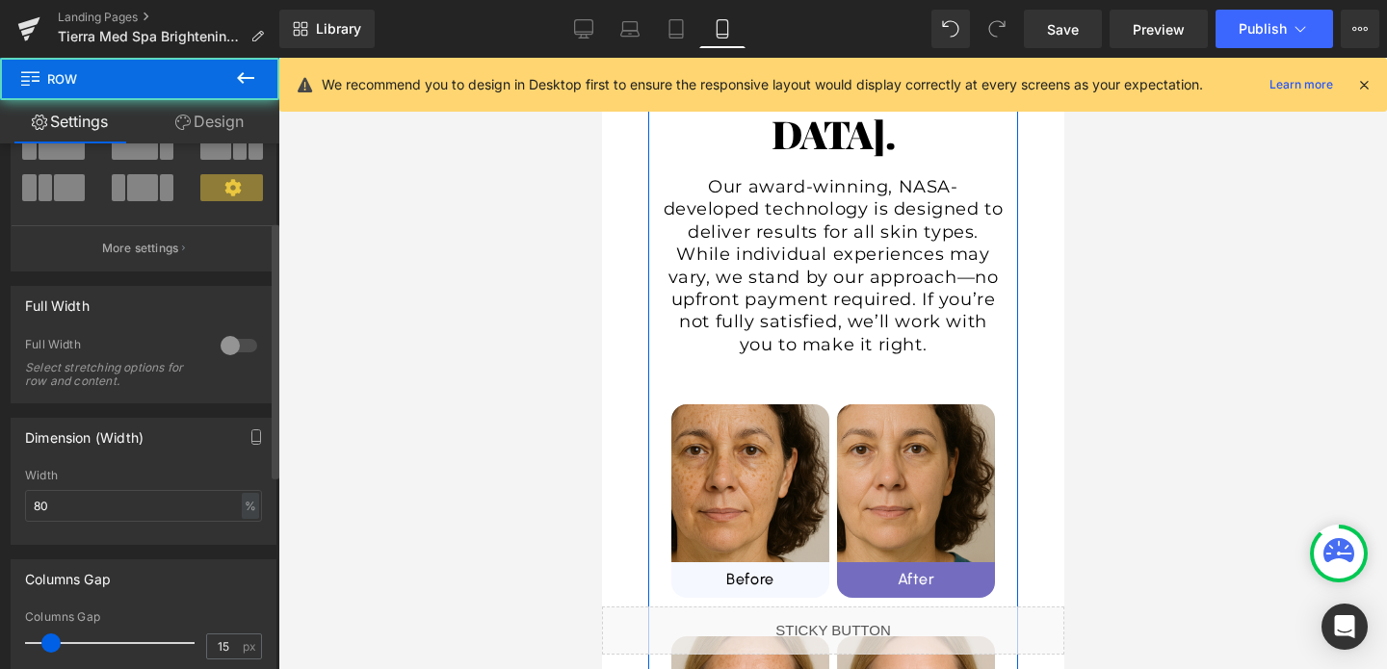
scroll to position [354, 0]
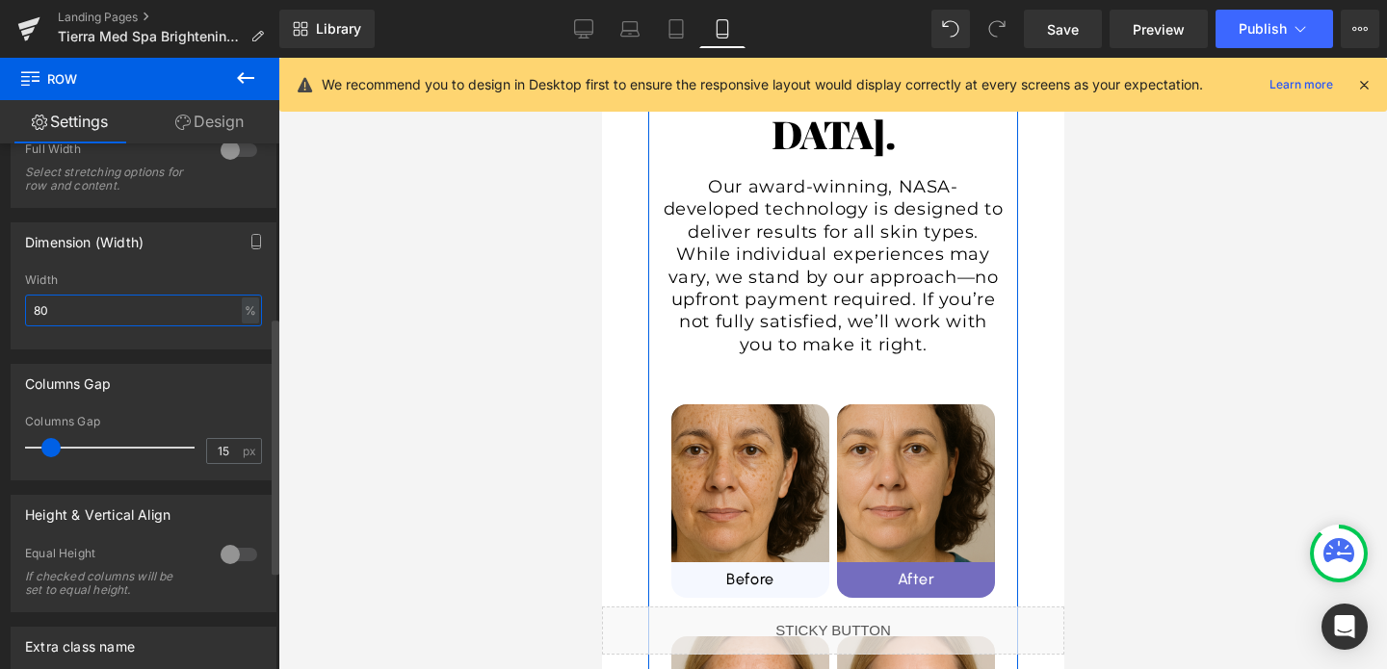
click at [162, 309] on input "80" at bounding box center [143, 311] width 237 height 32
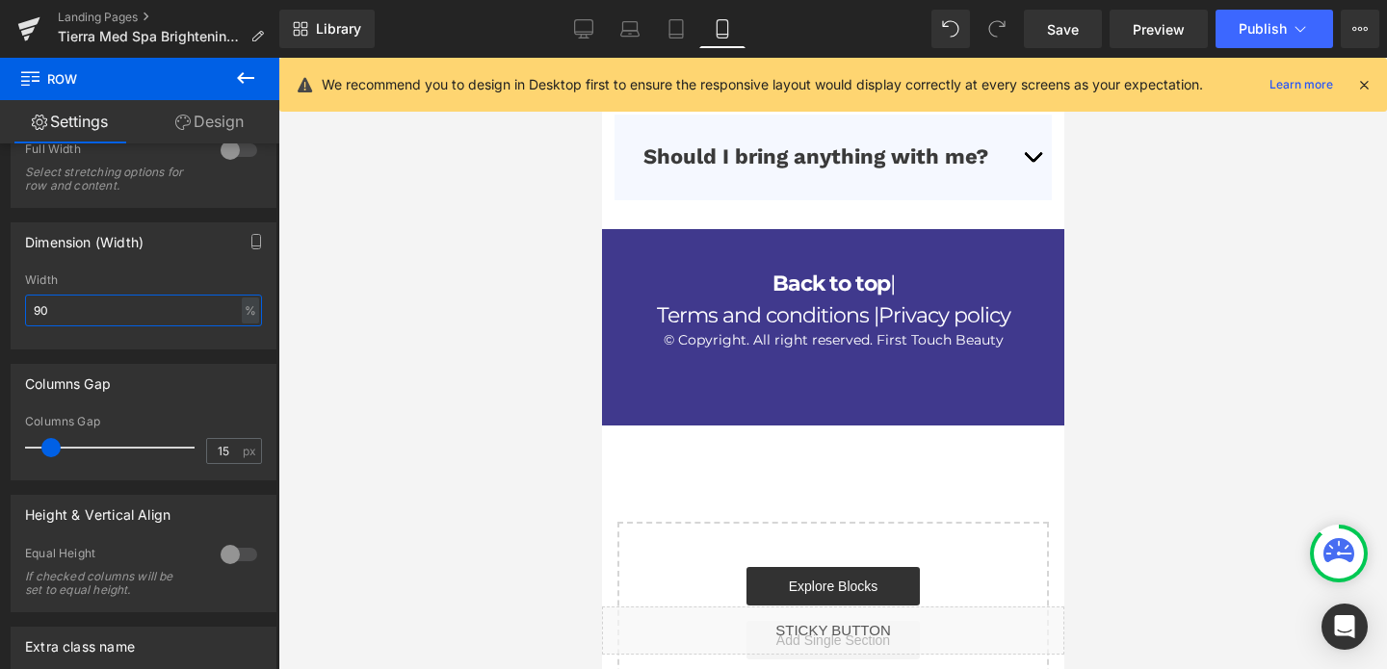
scroll to position [7759, 0]
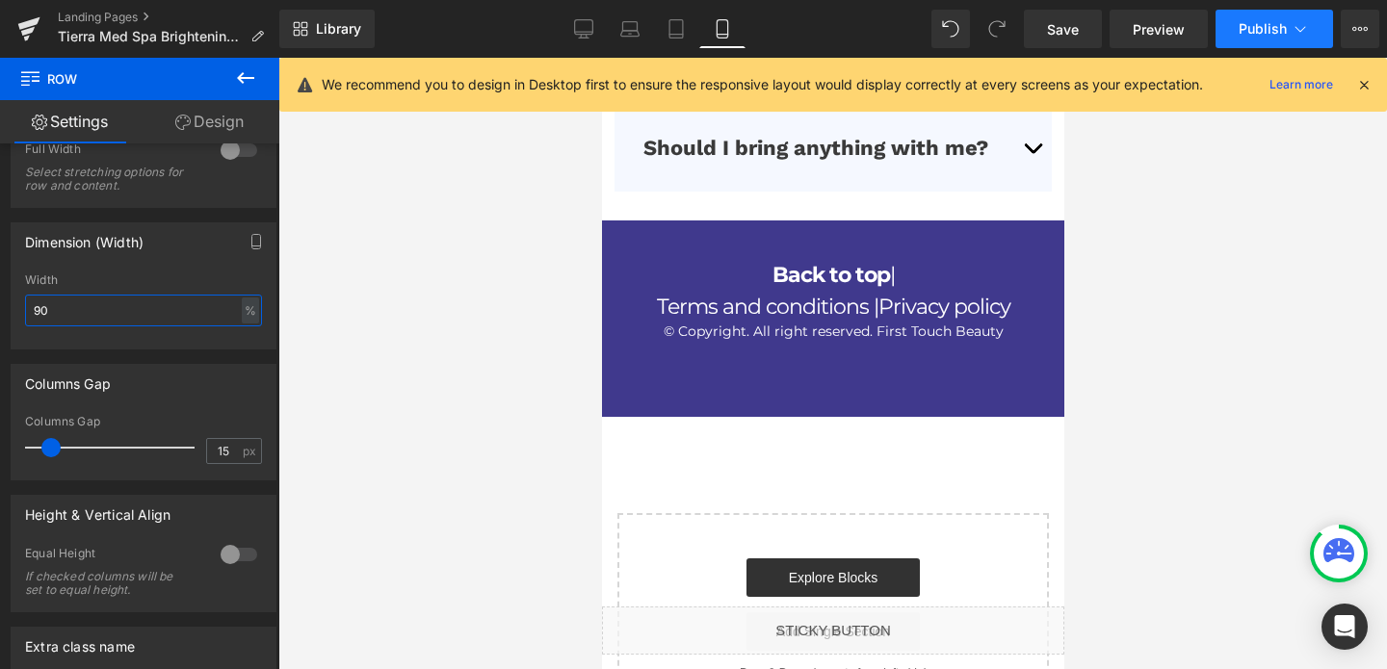
type input "90"
click at [1262, 24] on span "Publish" at bounding box center [1262, 28] width 48 height 15
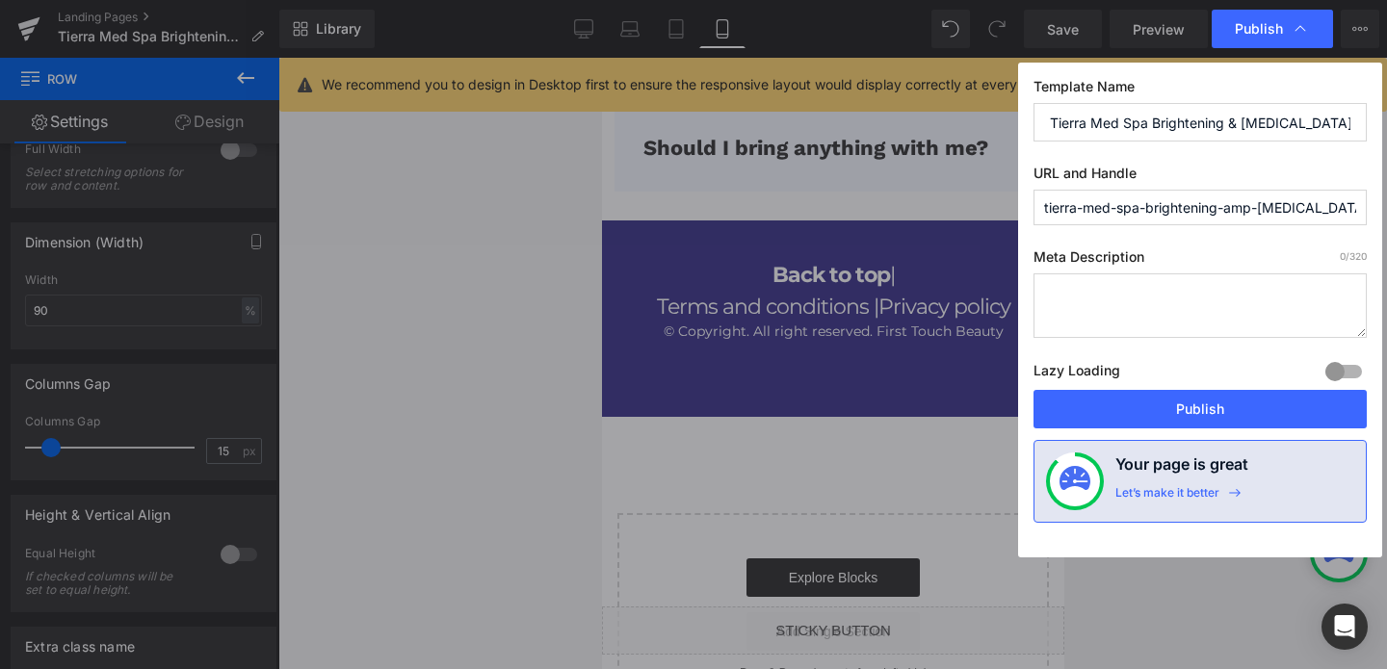
scroll to position [7749, 0]
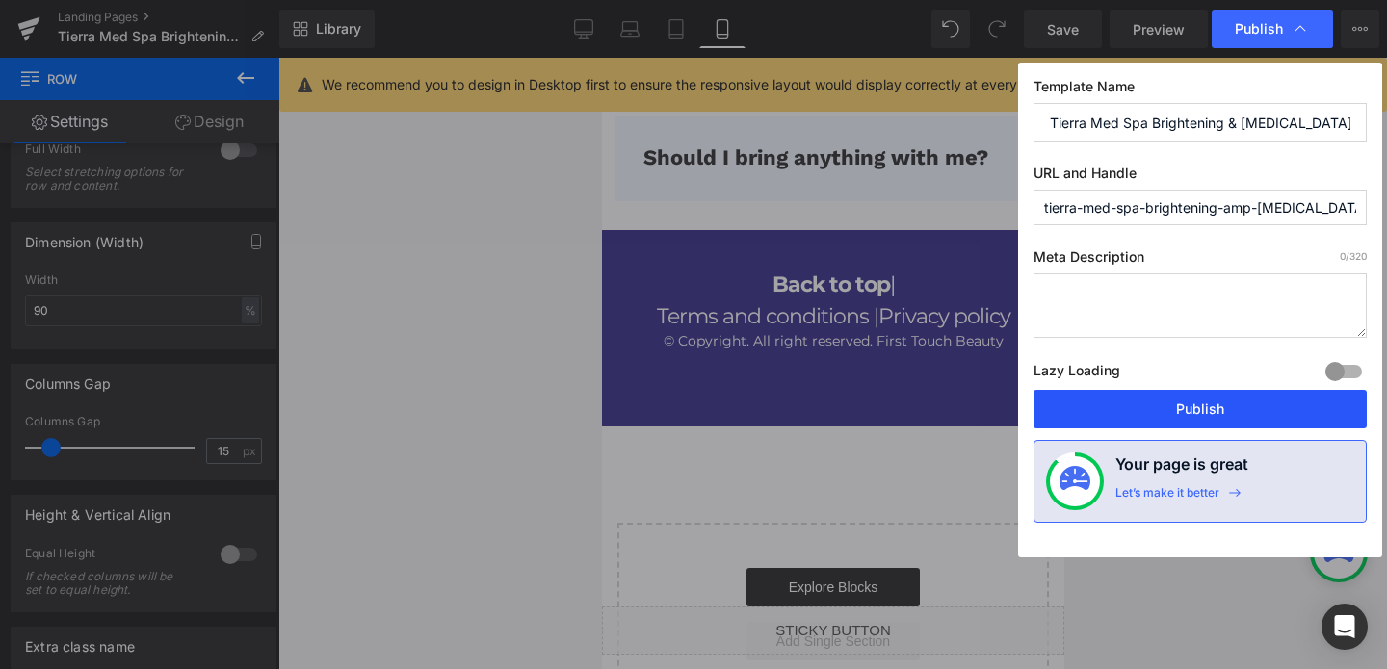
click at [1204, 398] on button "Publish" at bounding box center [1199, 409] width 333 height 39
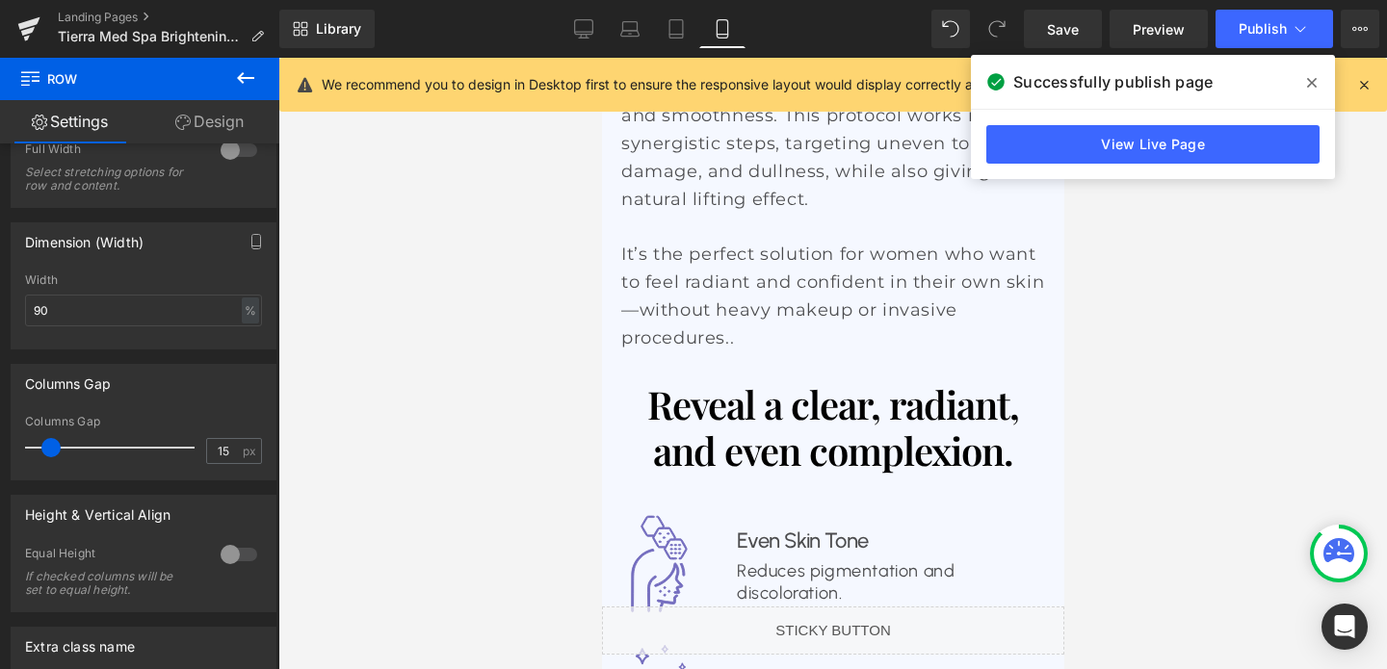
scroll to position [0, 0]
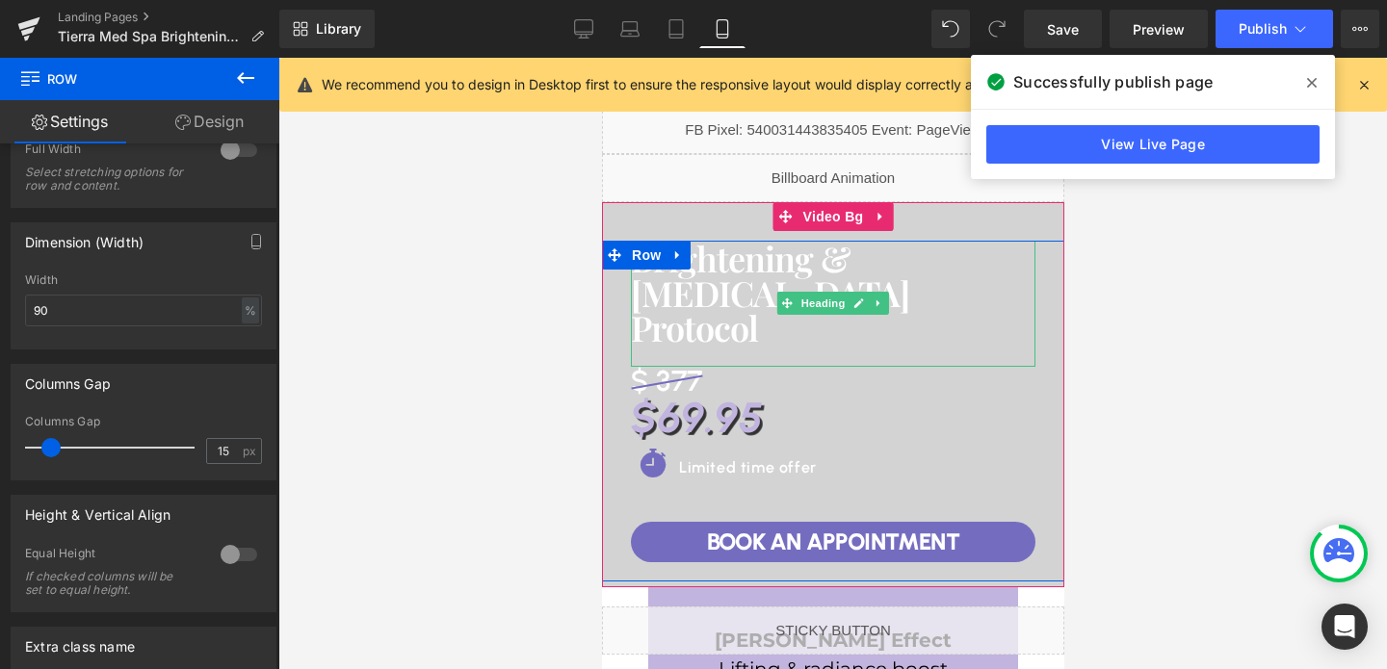
click at [725, 287] on h1 "Brightening & [MEDICAL_DATA]" at bounding box center [832, 275] width 404 height 69
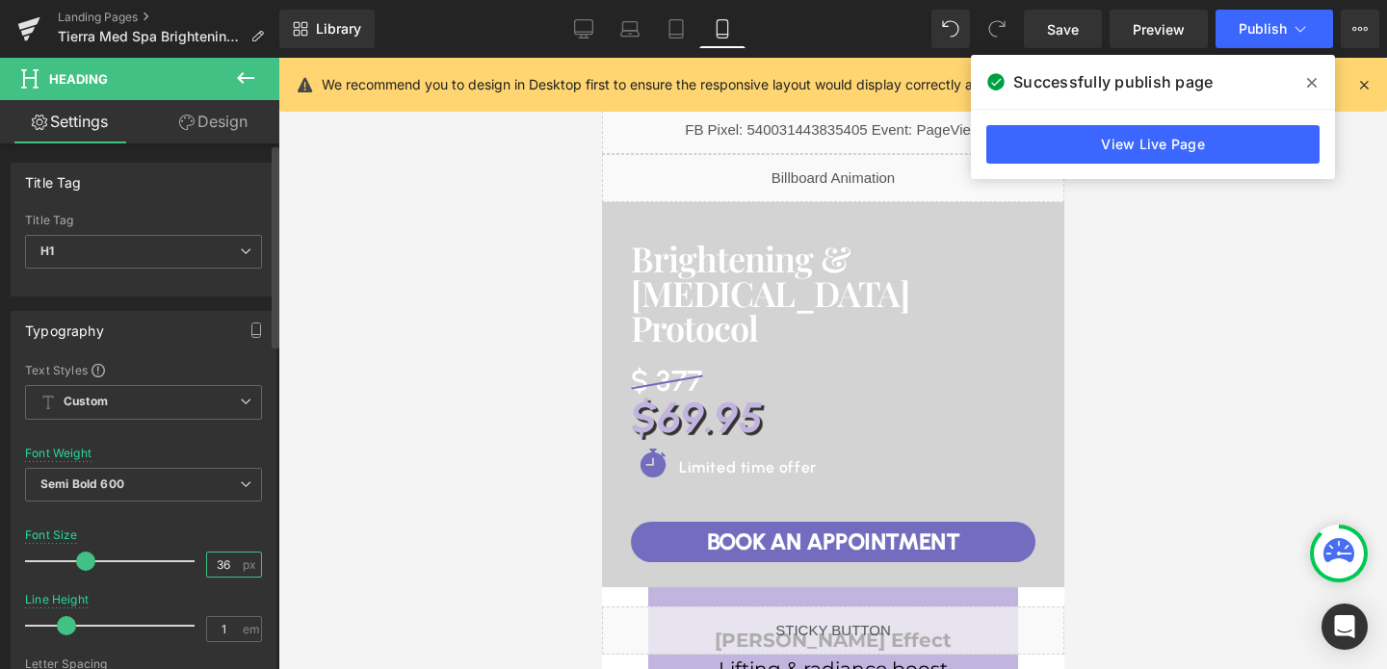
click at [230, 563] on input "36" at bounding box center [224, 565] width 34 height 24
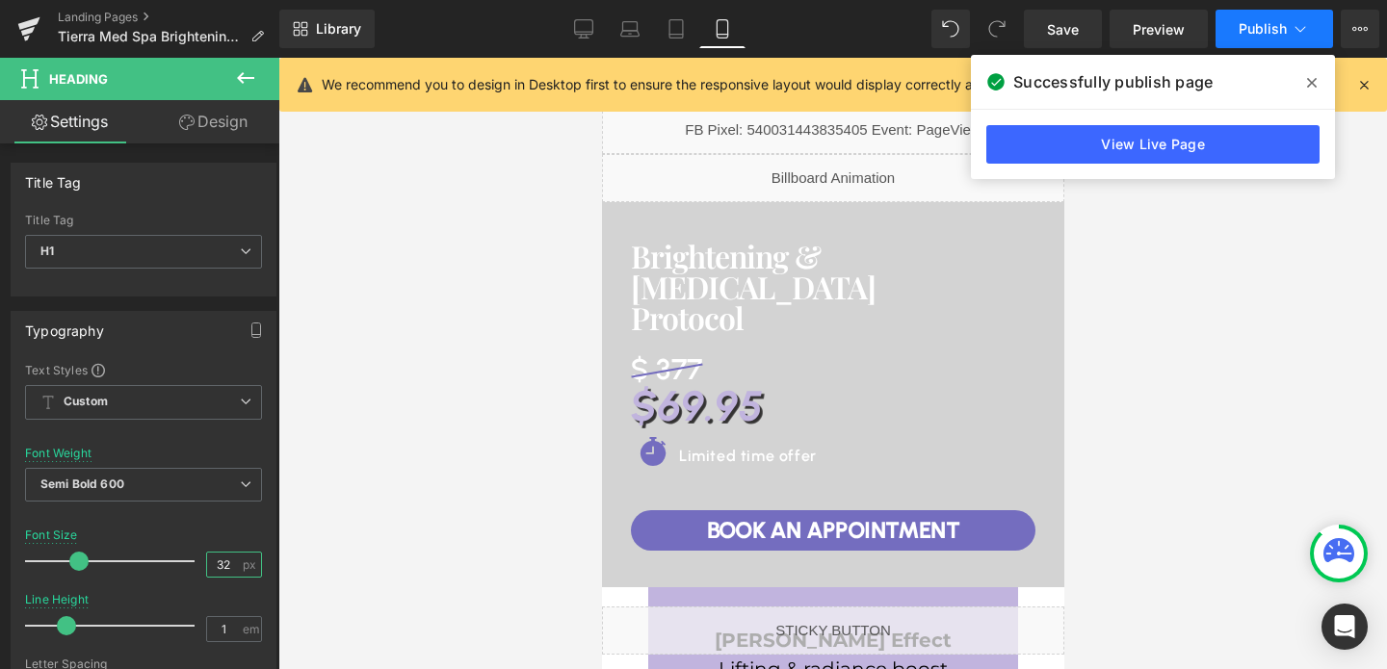
type input "32"
click at [1249, 30] on span "Publish" at bounding box center [1262, 28] width 48 height 15
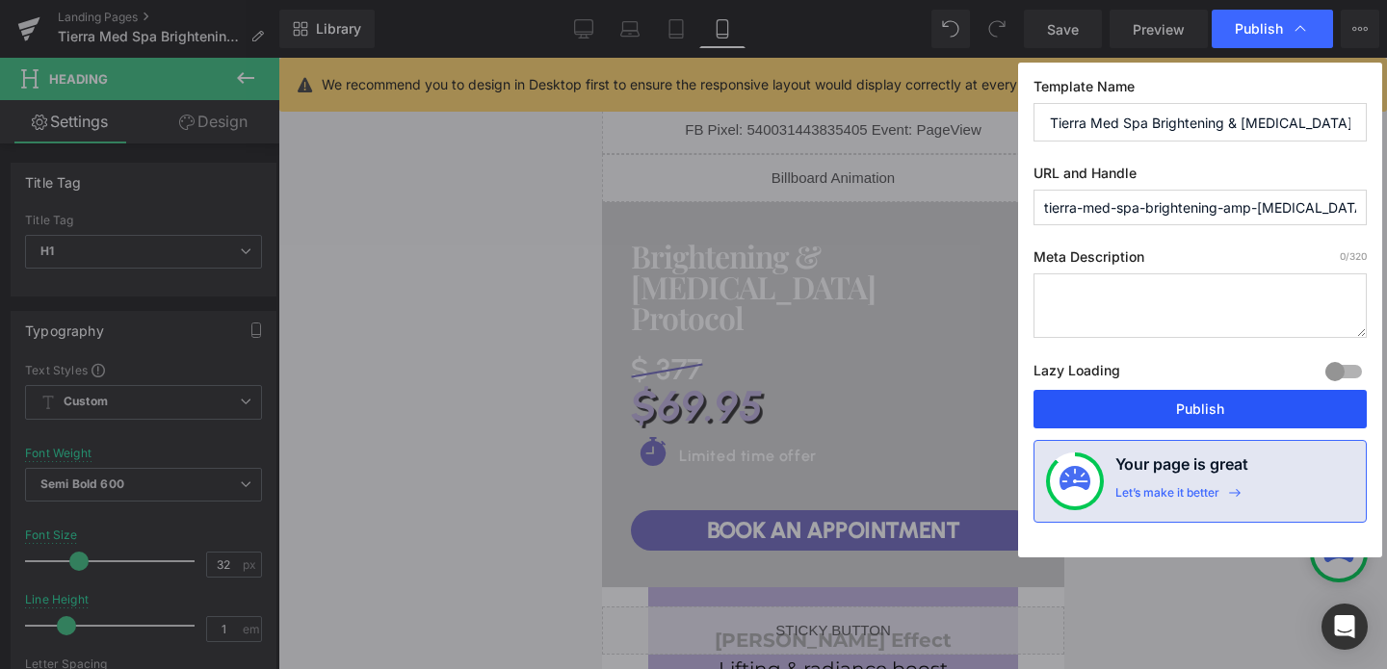
click at [1169, 412] on button "Publish" at bounding box center [1199, 409] width 333 height 39
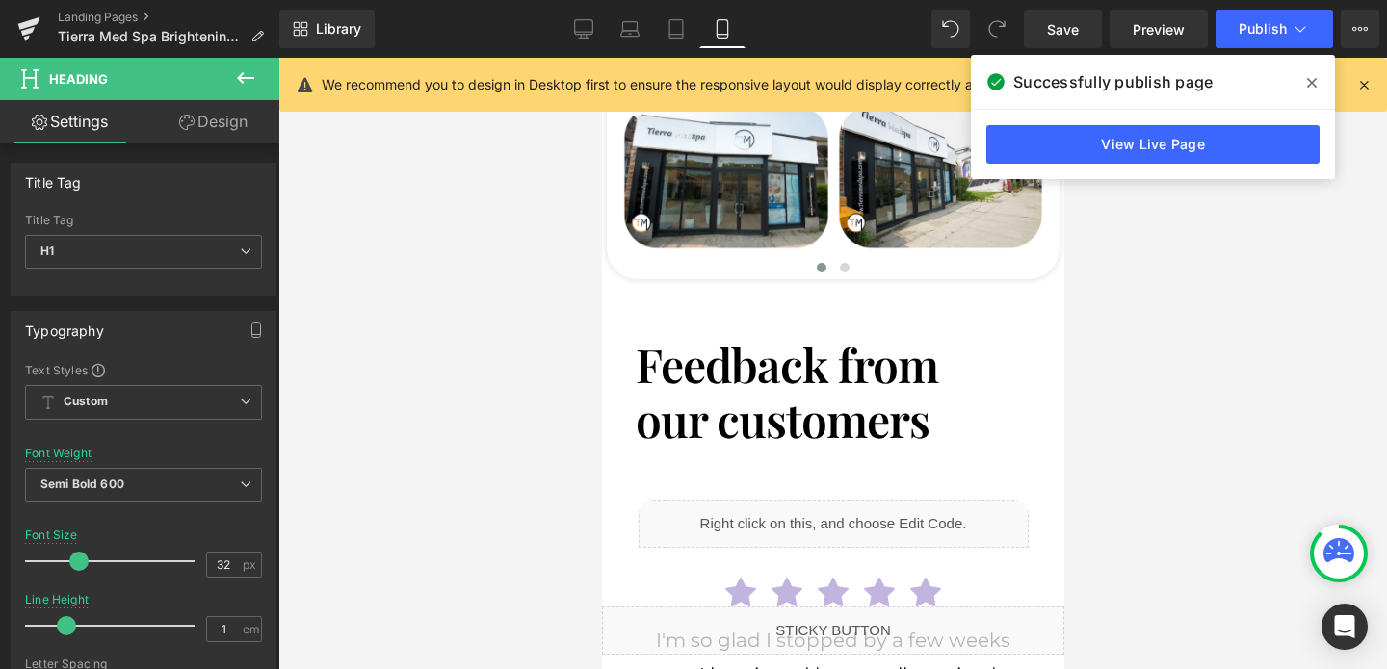
scroll to position [6230, 0]
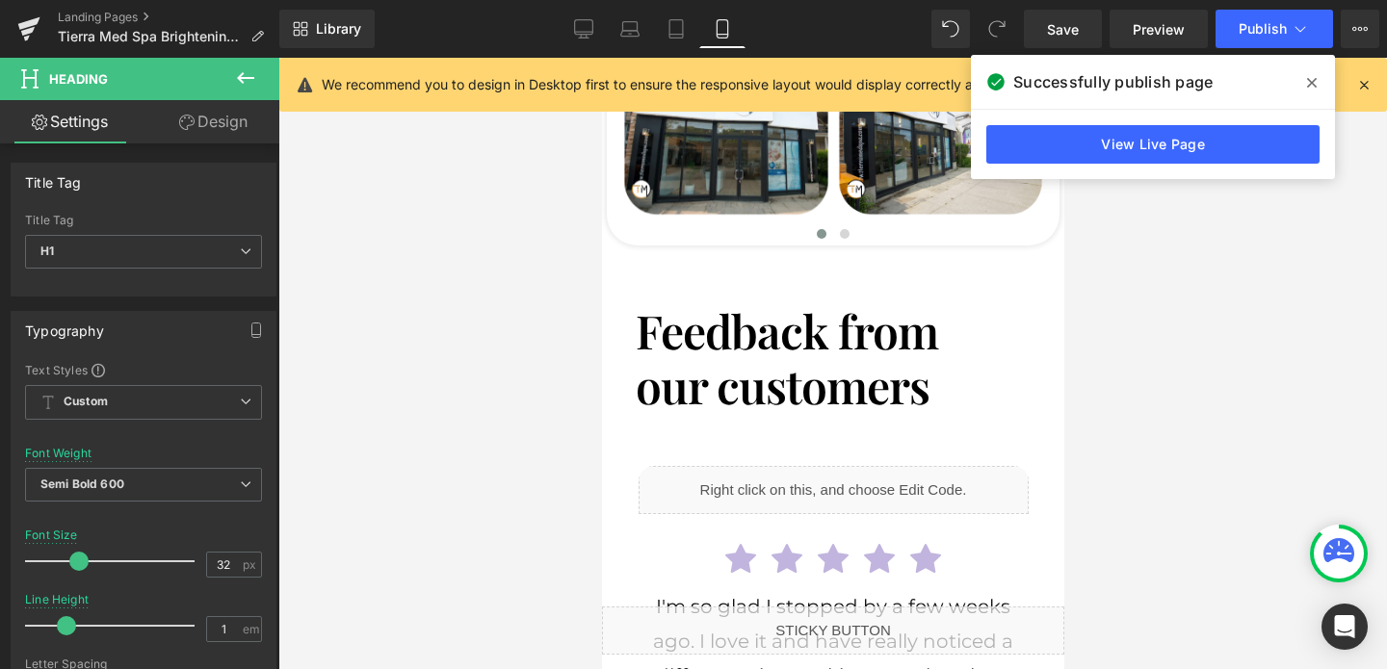
click at [814, 303] on h1 "Feedback from" at bounding box center [832, 331] width 395 height 56
click at [228, 553] on input "48" at bounding box center [224, 565] width 34 height 24
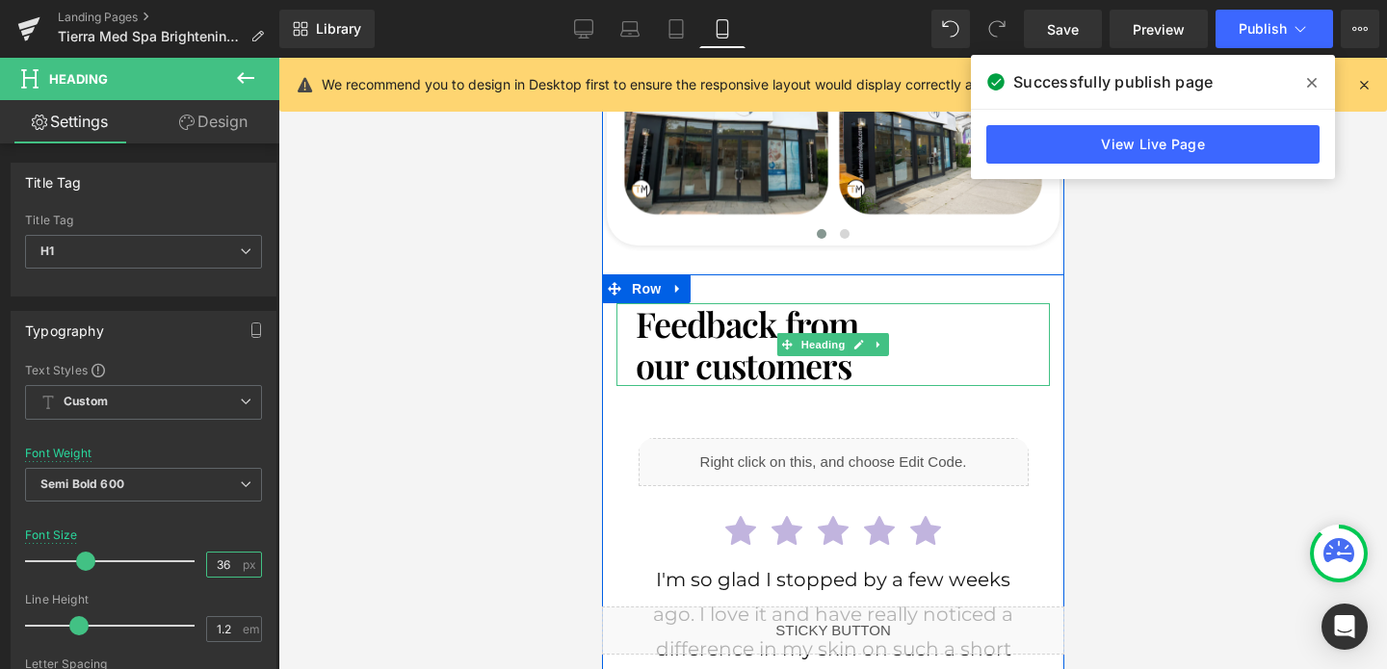
type input "36"
click at [753, 303] on h1 "Feedback from" at bounding box center [832, 323] width 395 height 41
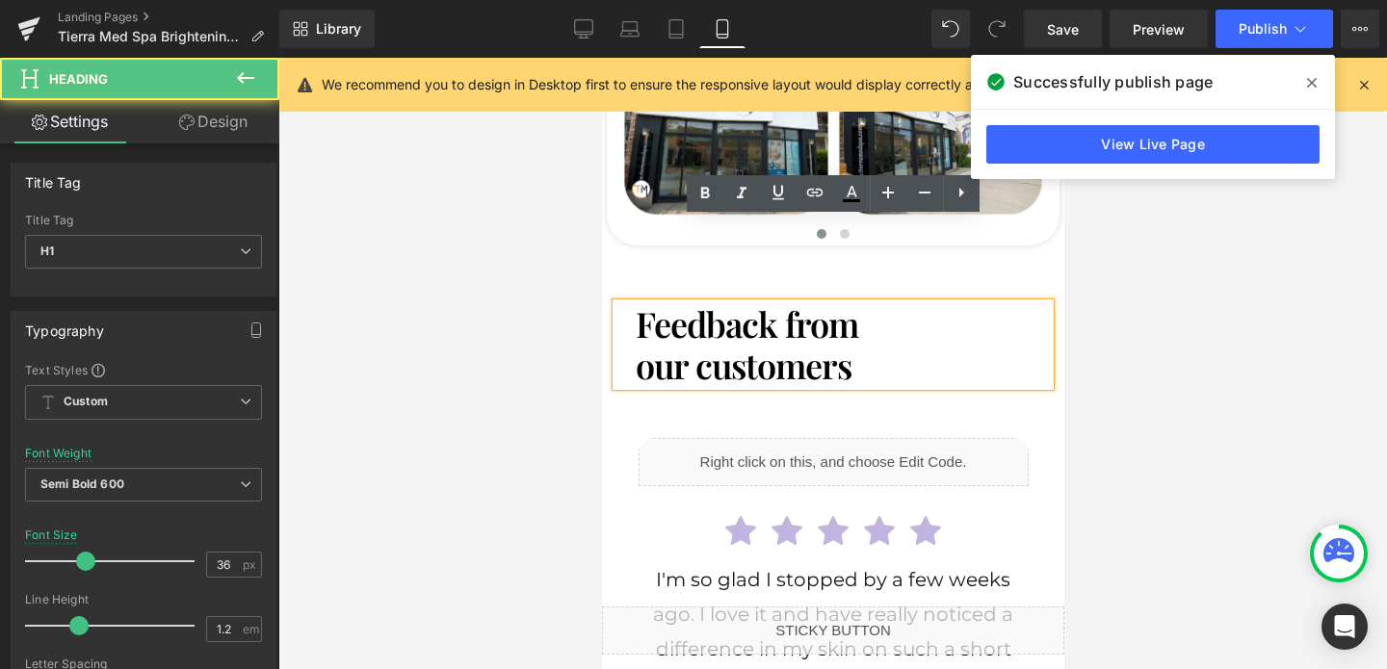
click at [480, 354] on div at bounding box center [832, 363] width 1108 height 611
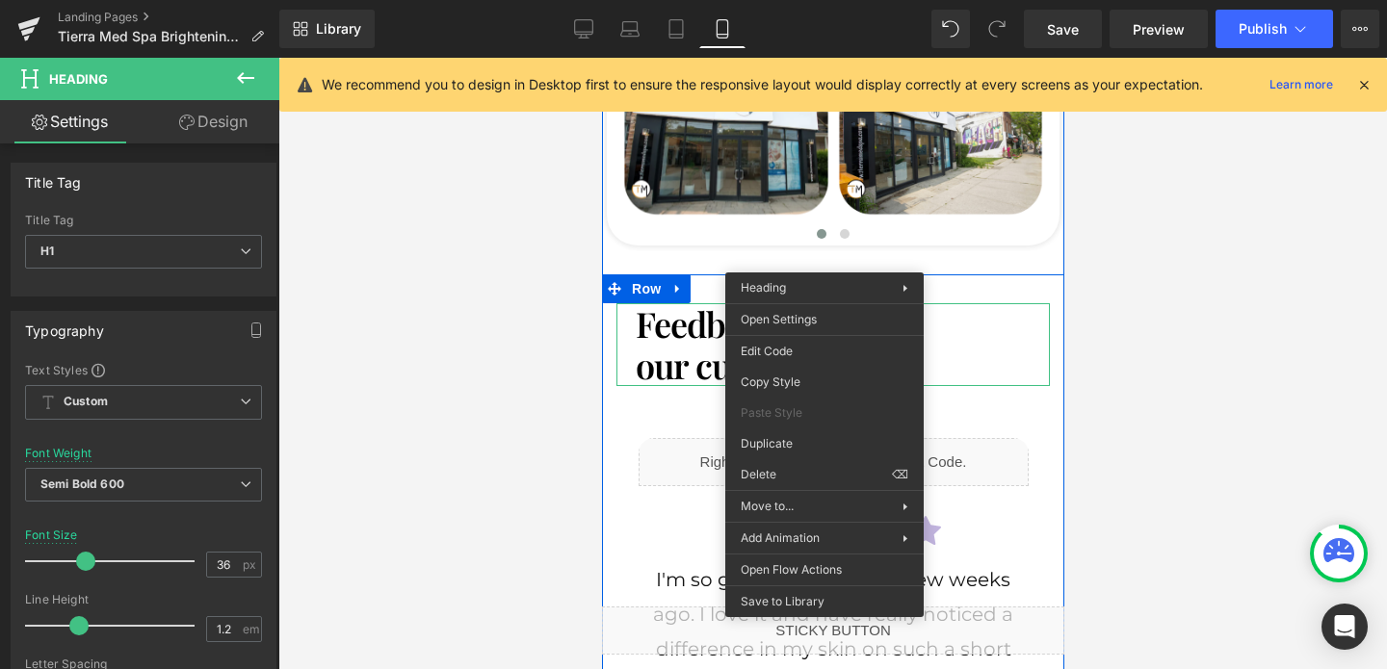
click at [823, 334] on span "Heading" at bounding box center [822, 345] width 52 height 23
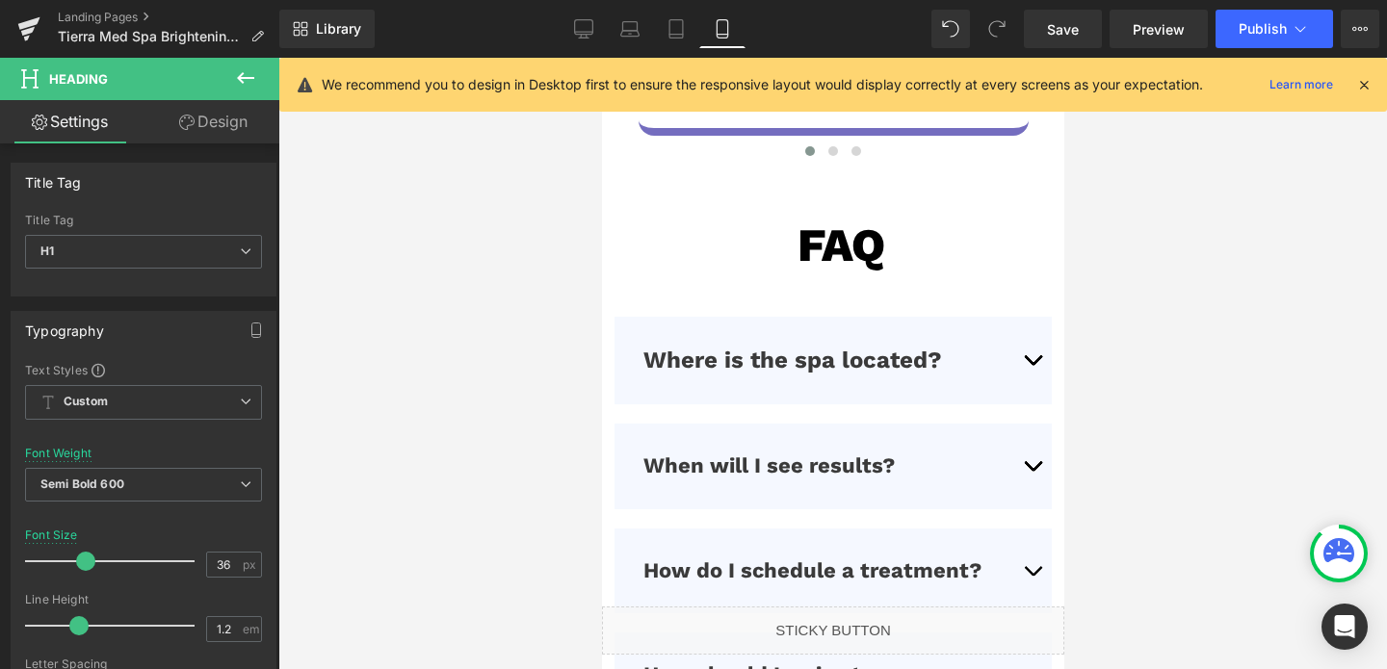
scroll to position [6949, 0]
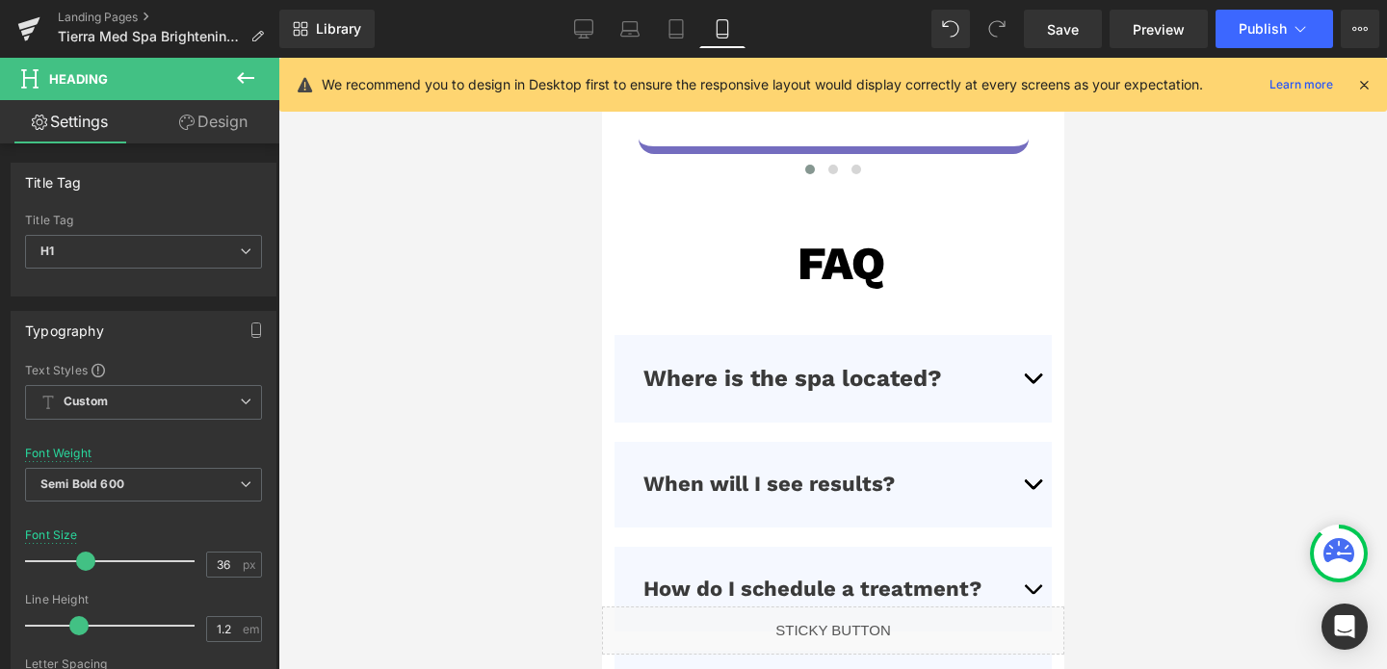
click at [854, 241] on div "FAQ Heading" at bounding box center [831, 264] width 439 height 46
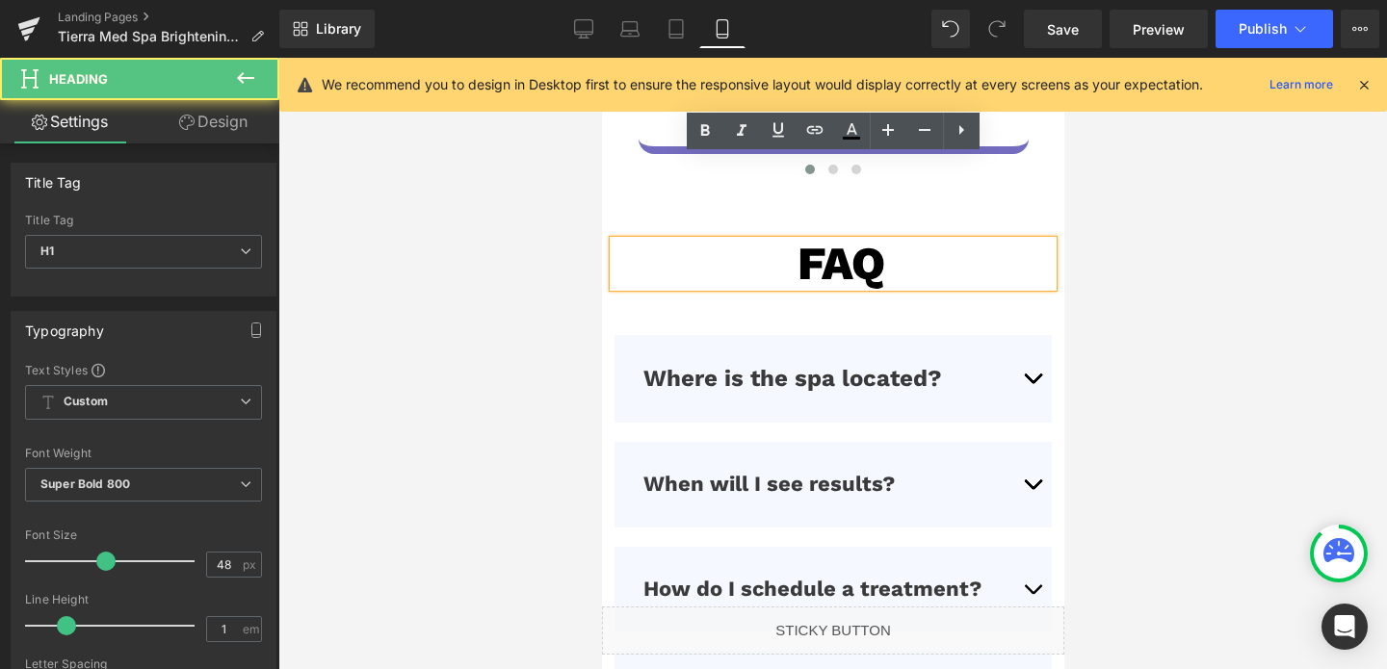
click at [854, 241] on h1 "FAQ" at bounding box center [831, 264] width 439 height 46
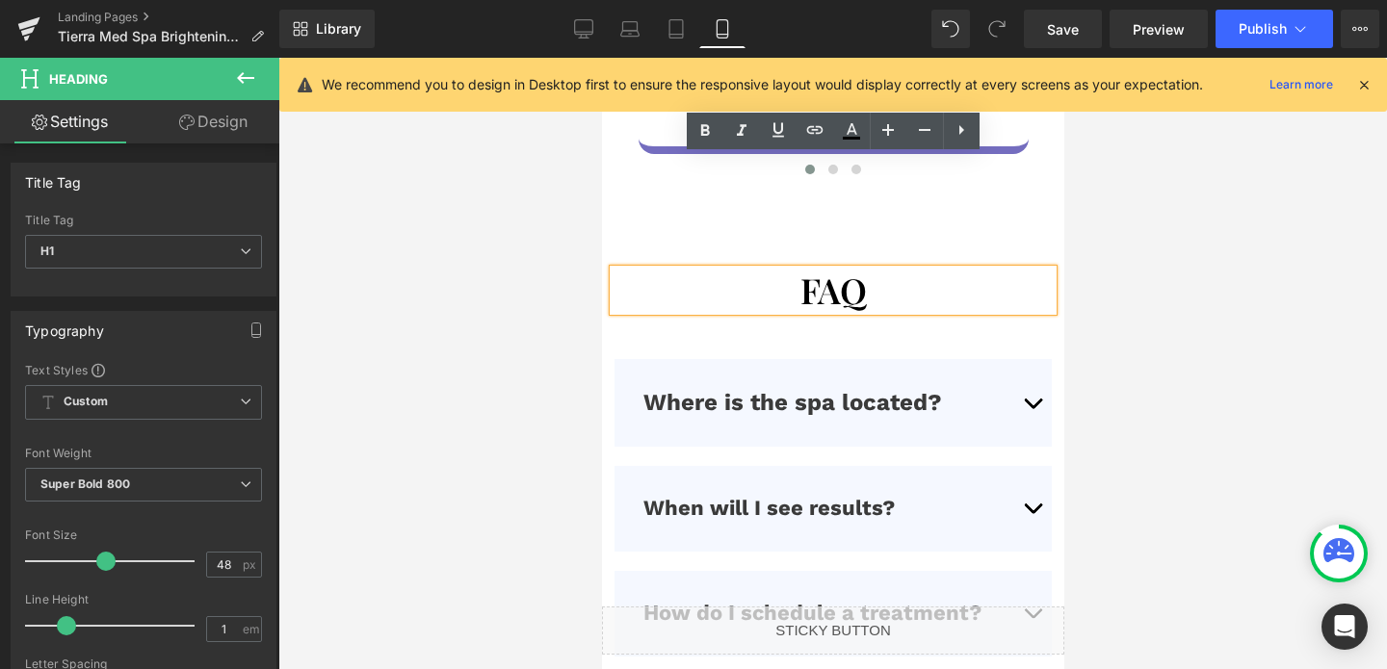
click at [789, 270] on h1 "FAQ" at bounding box center [832, 290] width 401 height 41
click at [489, 331] on div at bounding box center [832, 363] width 1108 height 611
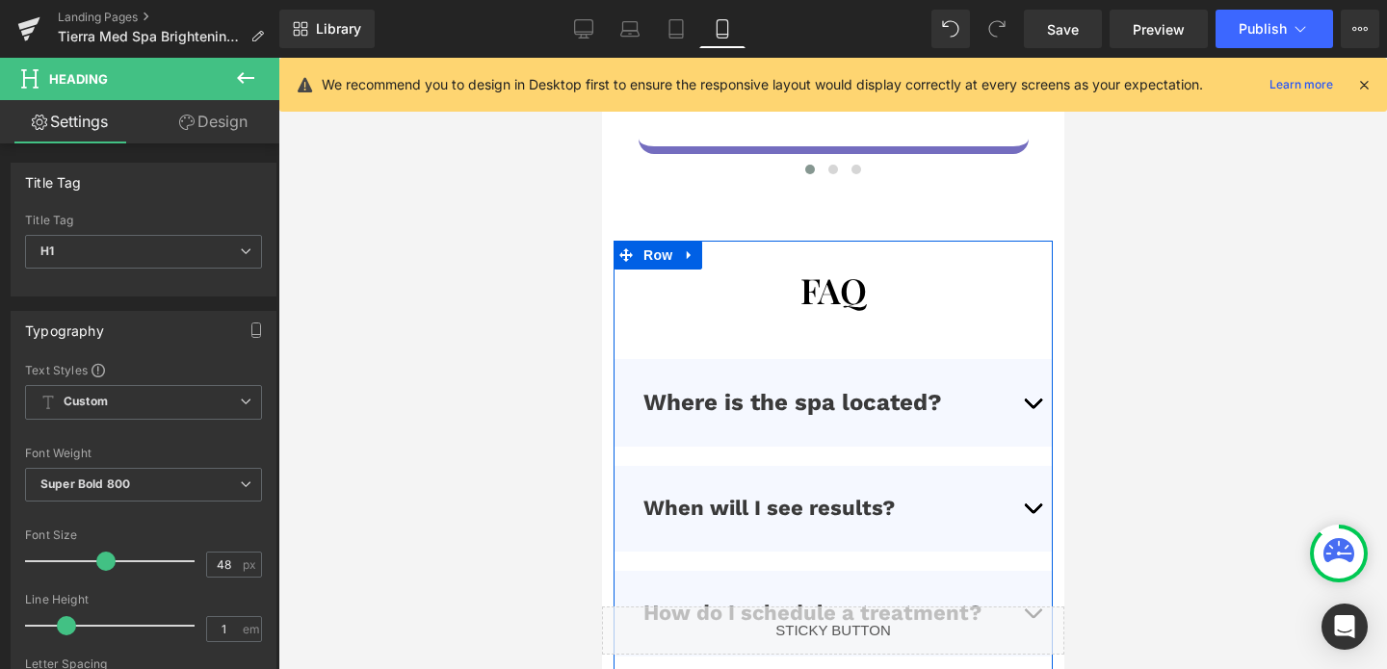
click at [794, 241] on div "FAQ Heading Where is the spa located? Text Block We are located at: [GEOGRAPHIC…" at bounding box center [831, 634] width 439 height 786
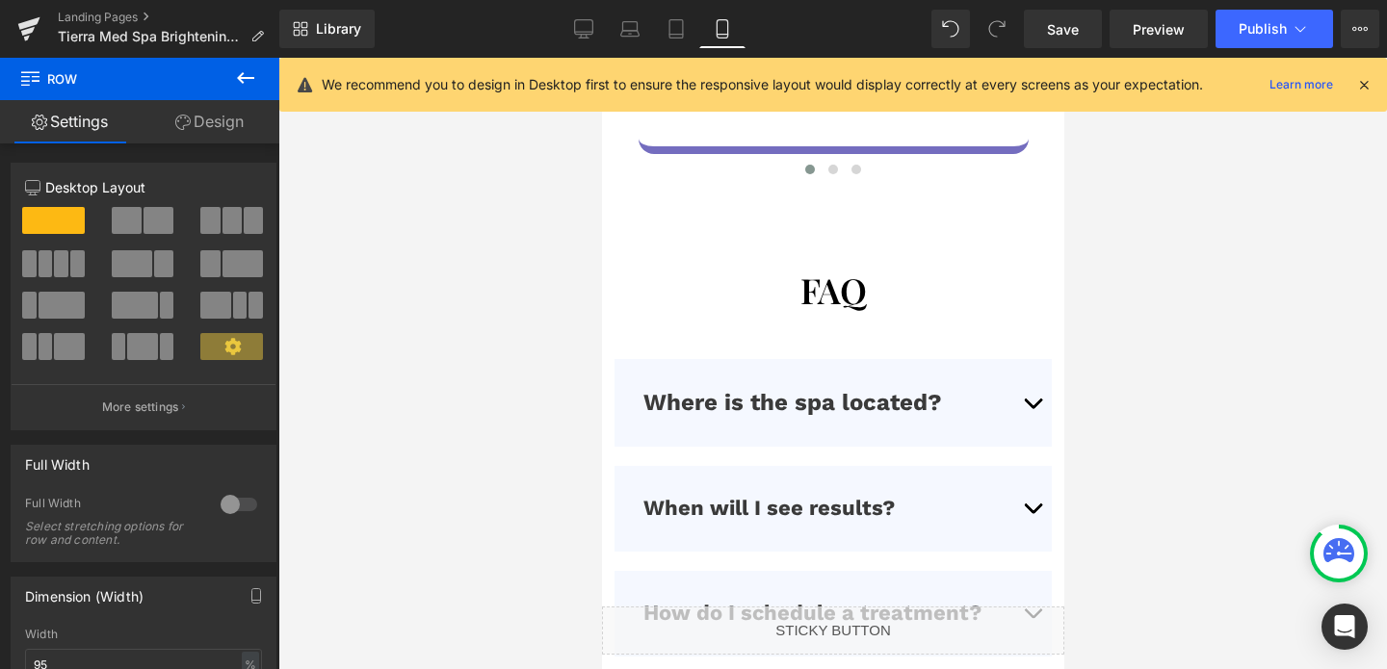
click at [206, 117] on link "Design" at bounding box center [210, 121] width 140 height 43
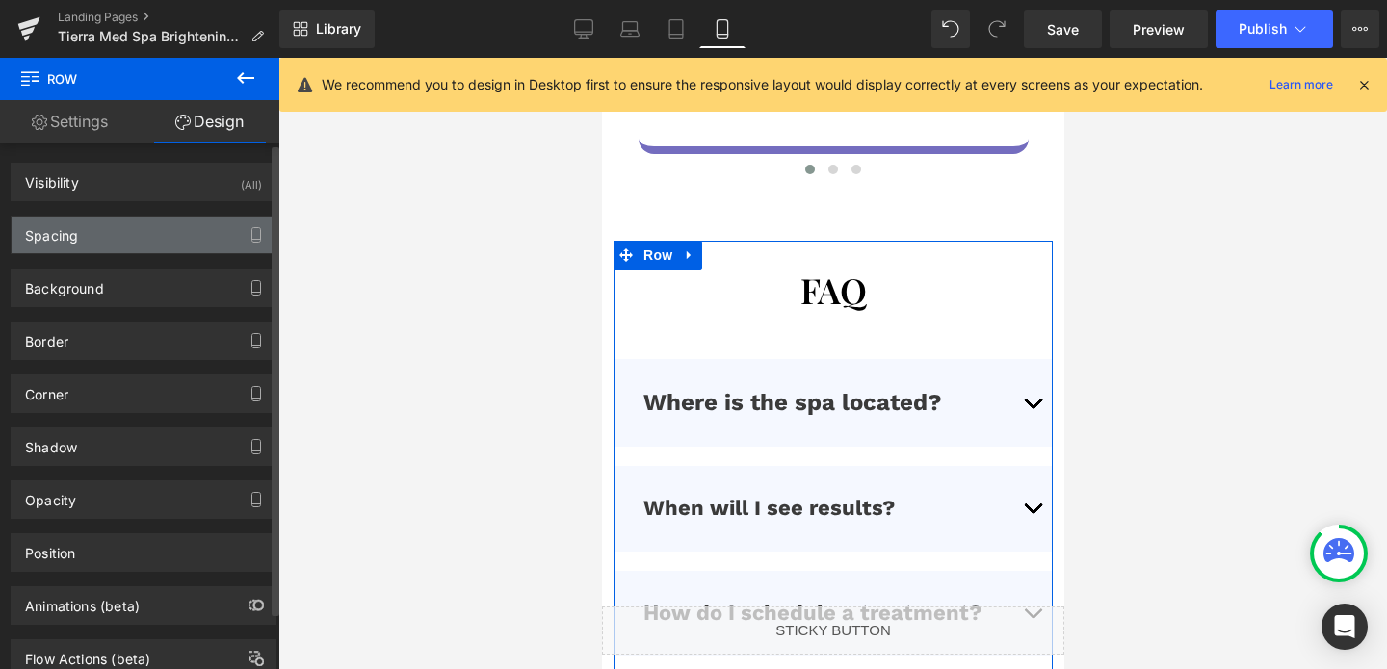
click at [95, 222] on div "Spacing" at bounding box center [144, 235] width 264 height 37
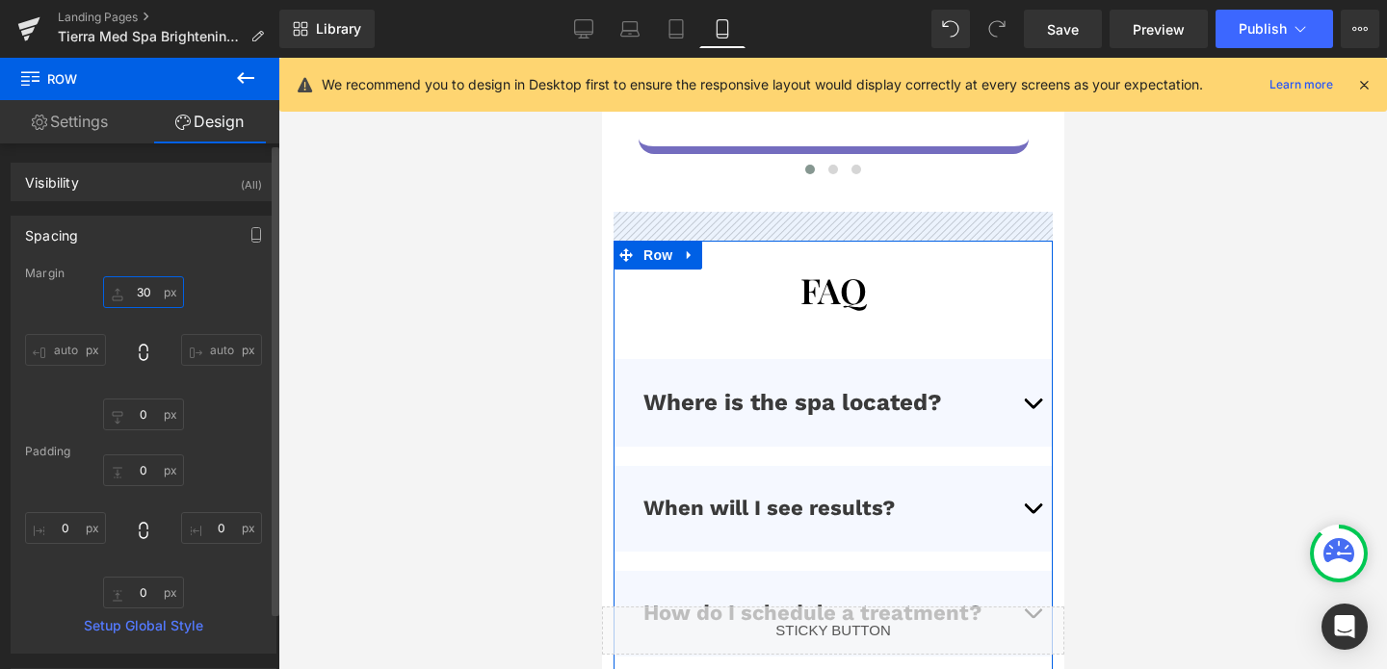
click at [144, 300] on input "30" at bounding box center [143, 292] width 81 height 32
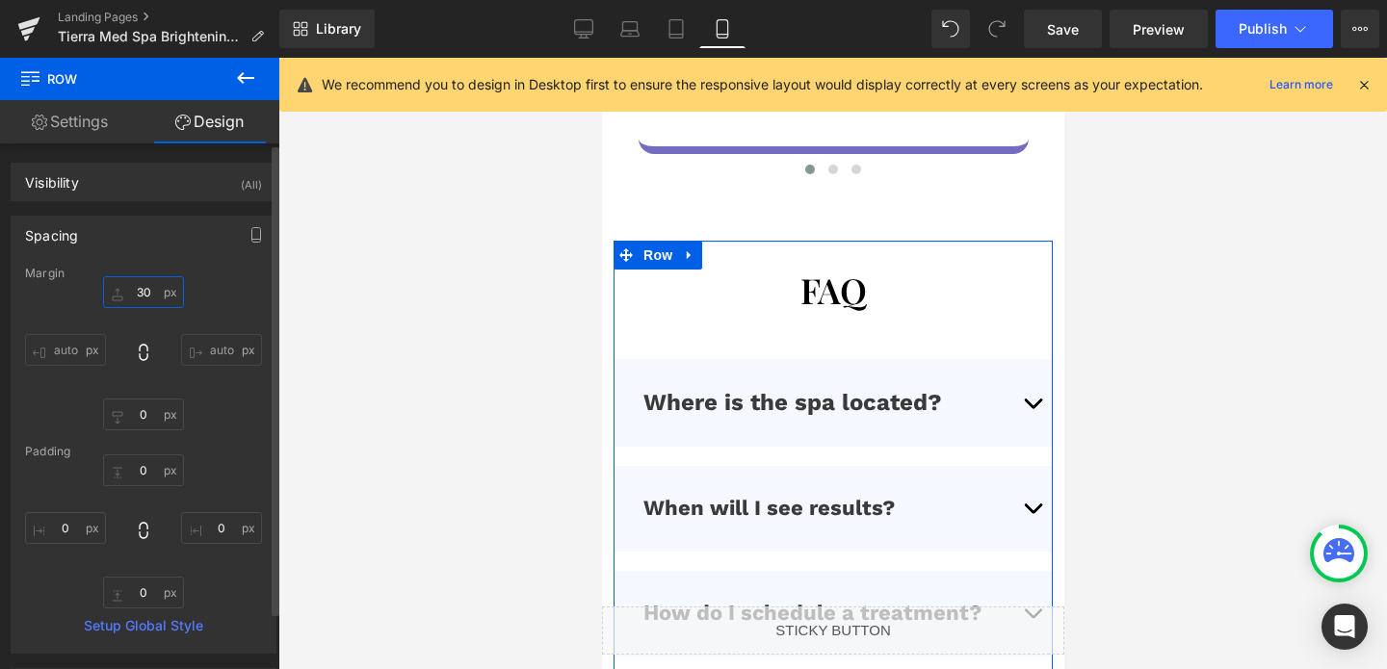
type input "0"
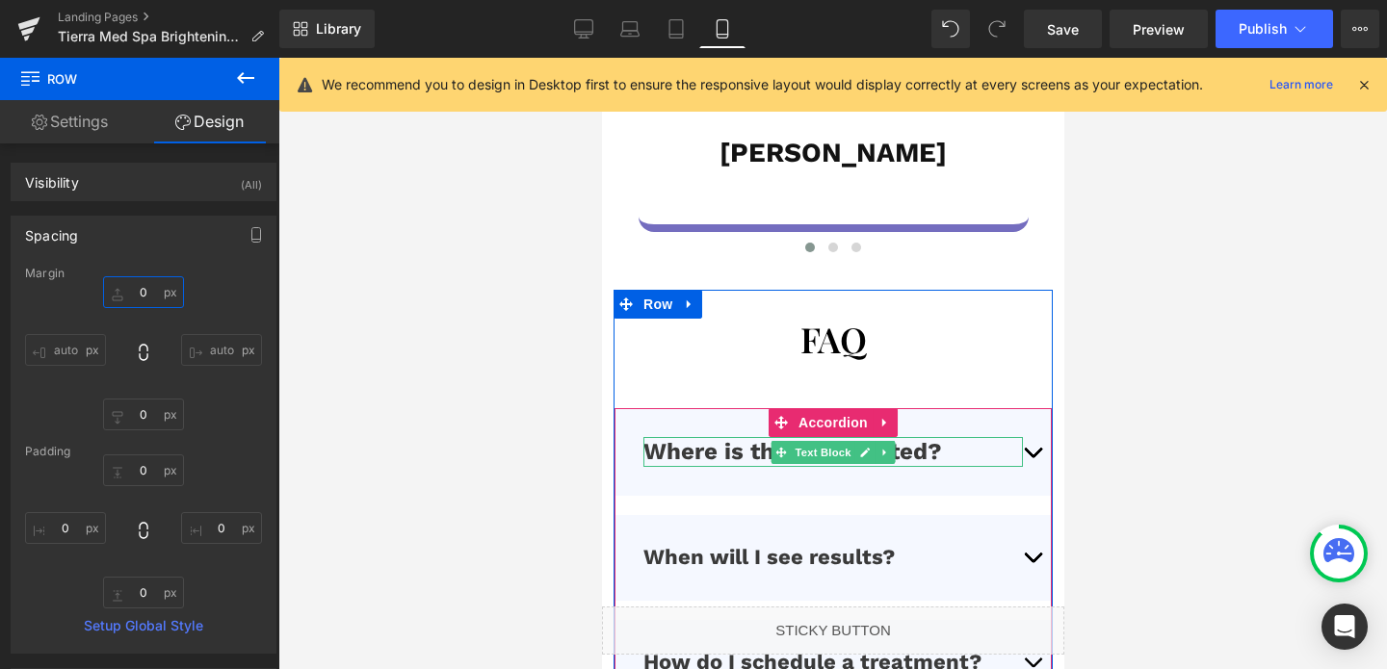
scroll to position [6792, 0]
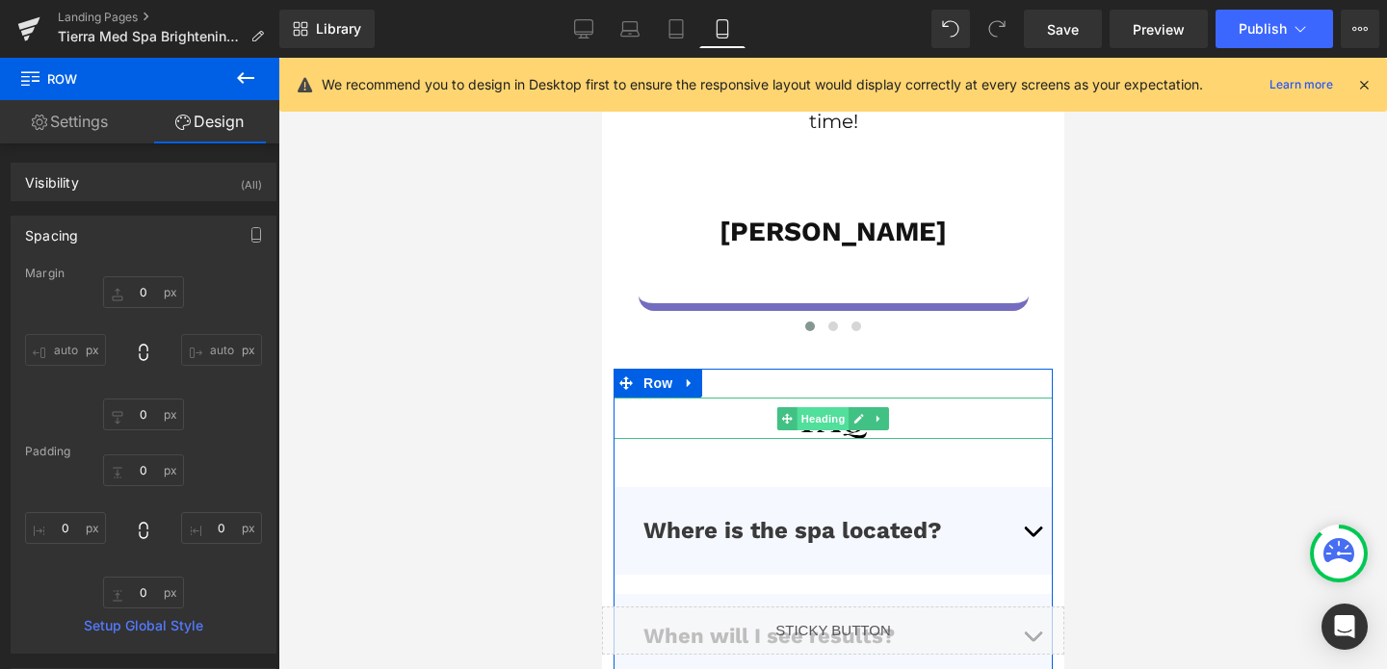
click at [825, 407] on span "Heading" at bounding box center [822, 418] width 52 height 23
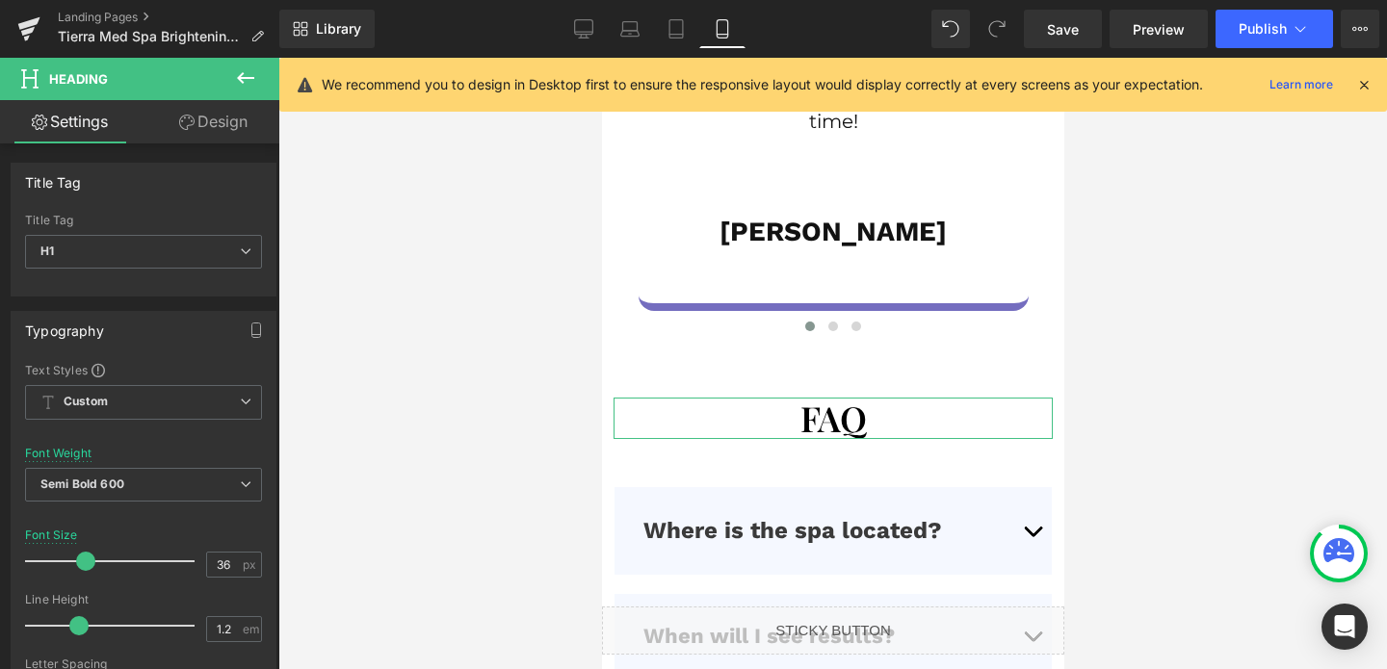
click at [203, 117] on link "Design" at bounding box center [213, 121] width 140 height 43
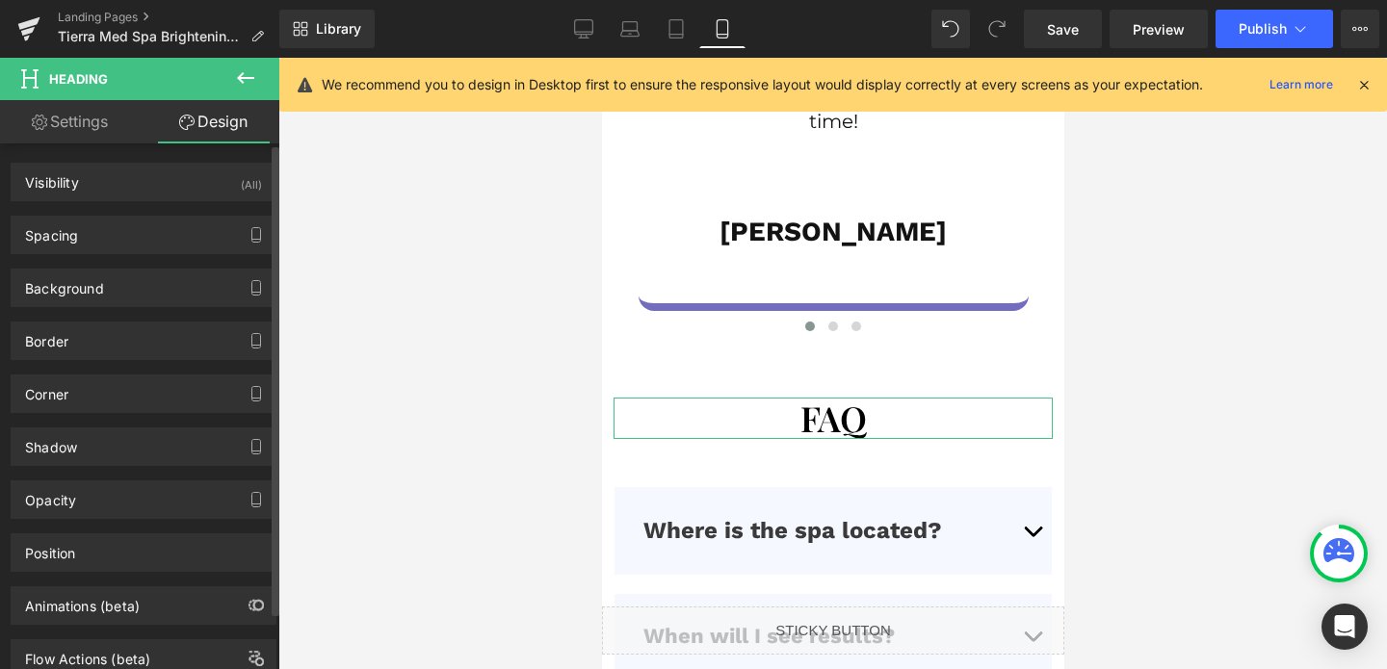
click at [133, 255] on div "Background Color & Image color transparent Color transparent 0 % Image Replace …" at bounding box center [144, 280] width 288 height 53
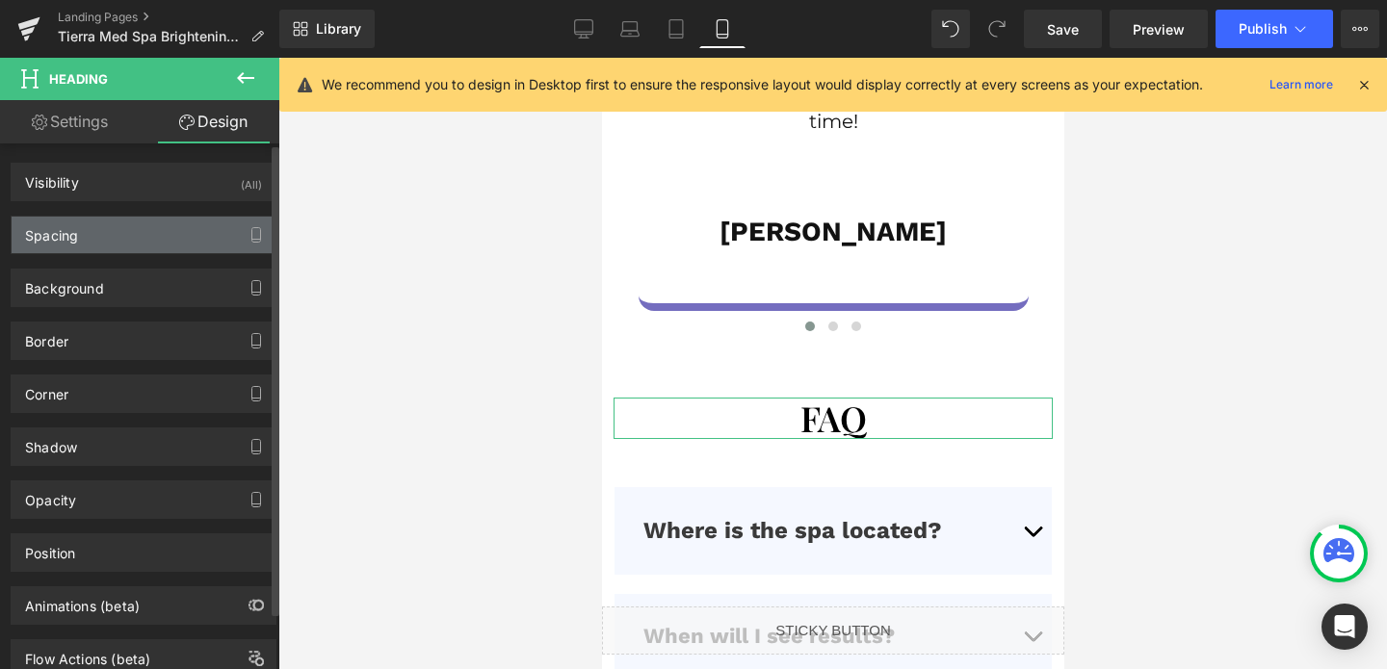
click at [133, 249] on div "Spacing" at bounding box center [144, 235] width 264 height 37
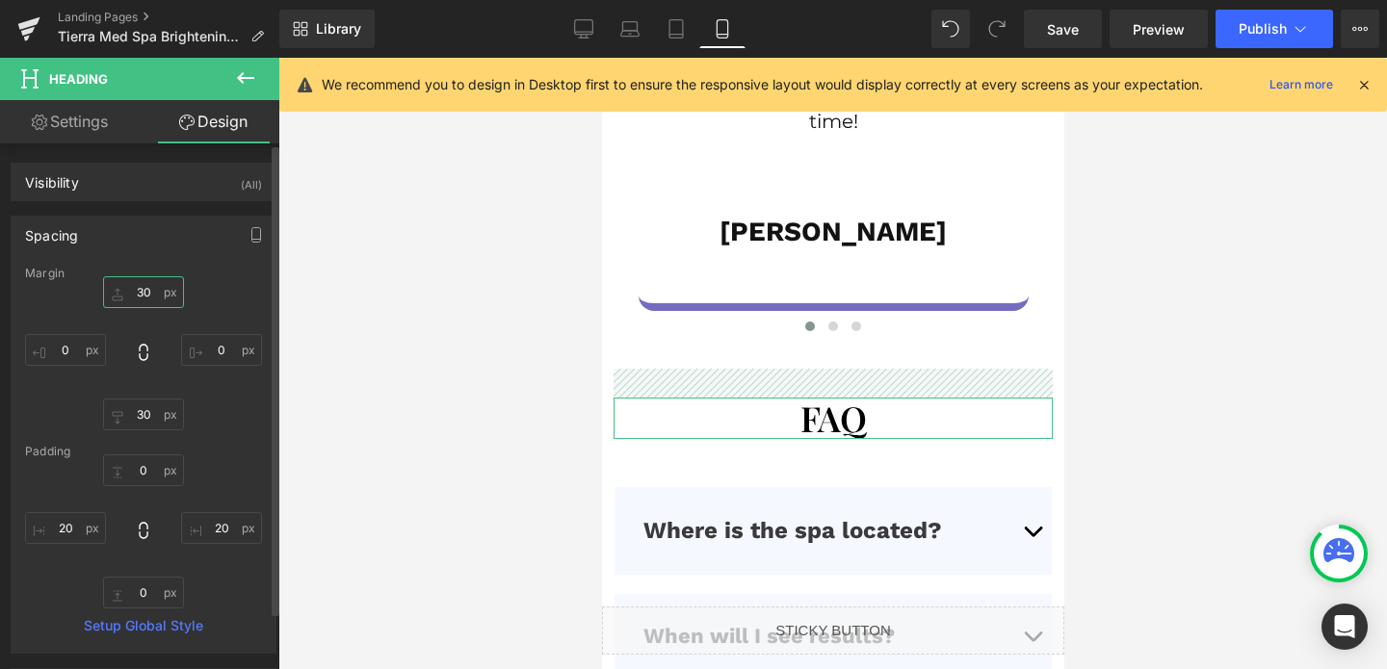
click at [147, 286] on input "30" at bounding box center [143, 292] width 81 height 32
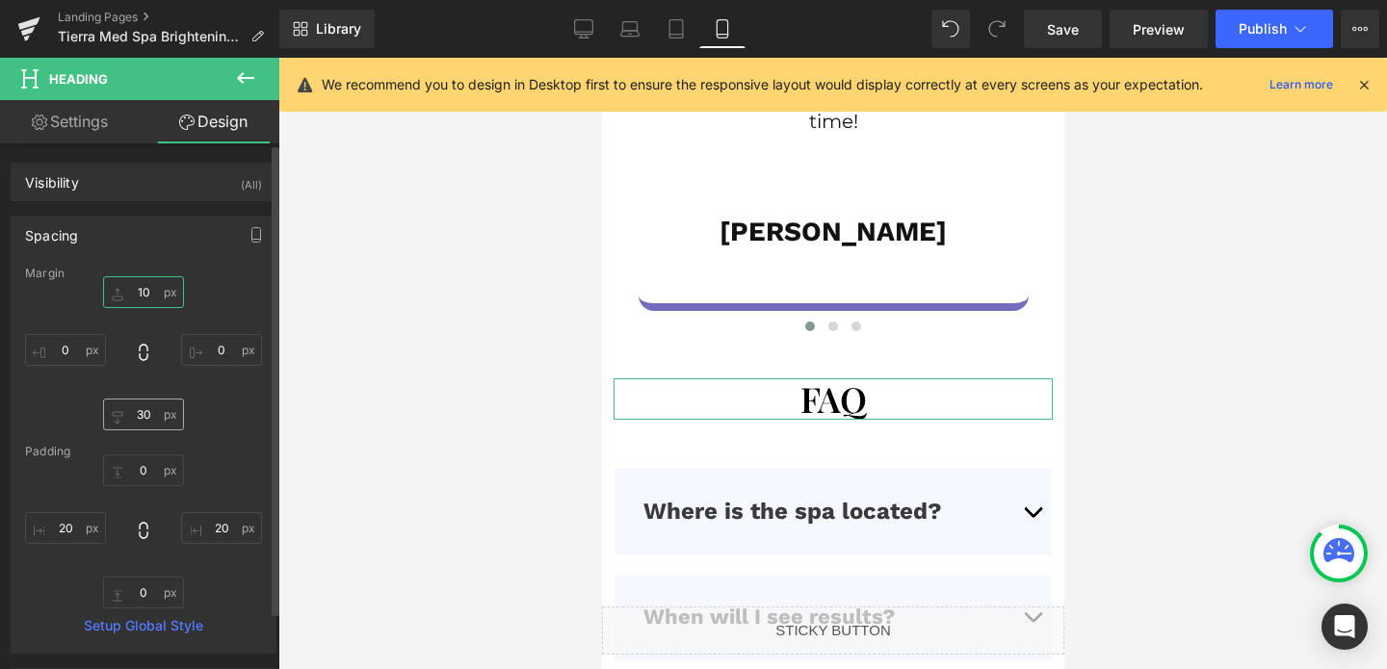
type input "10"
click at [140, 417] on input "30" at bounding box center [143, 415] width 81 height 32
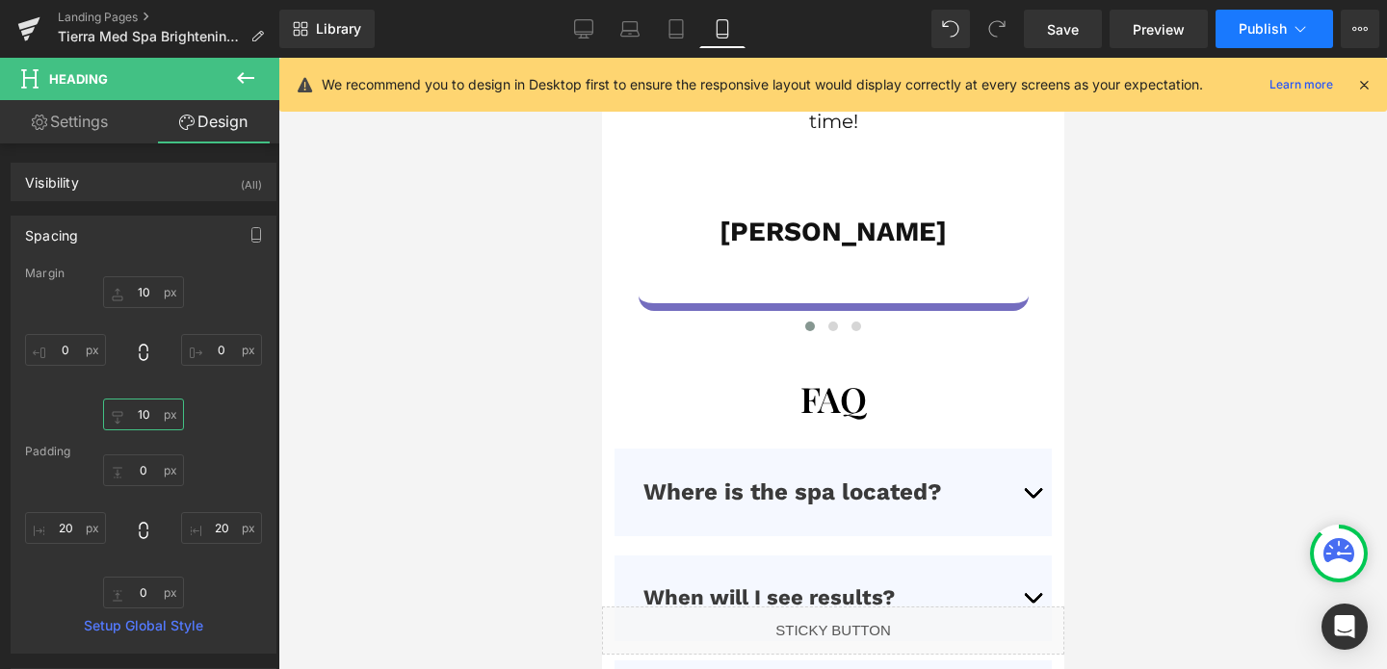
type input "10"
click at [1241, 37] on span "Publish" at bounding box center [1262, 28] width 48 height 15
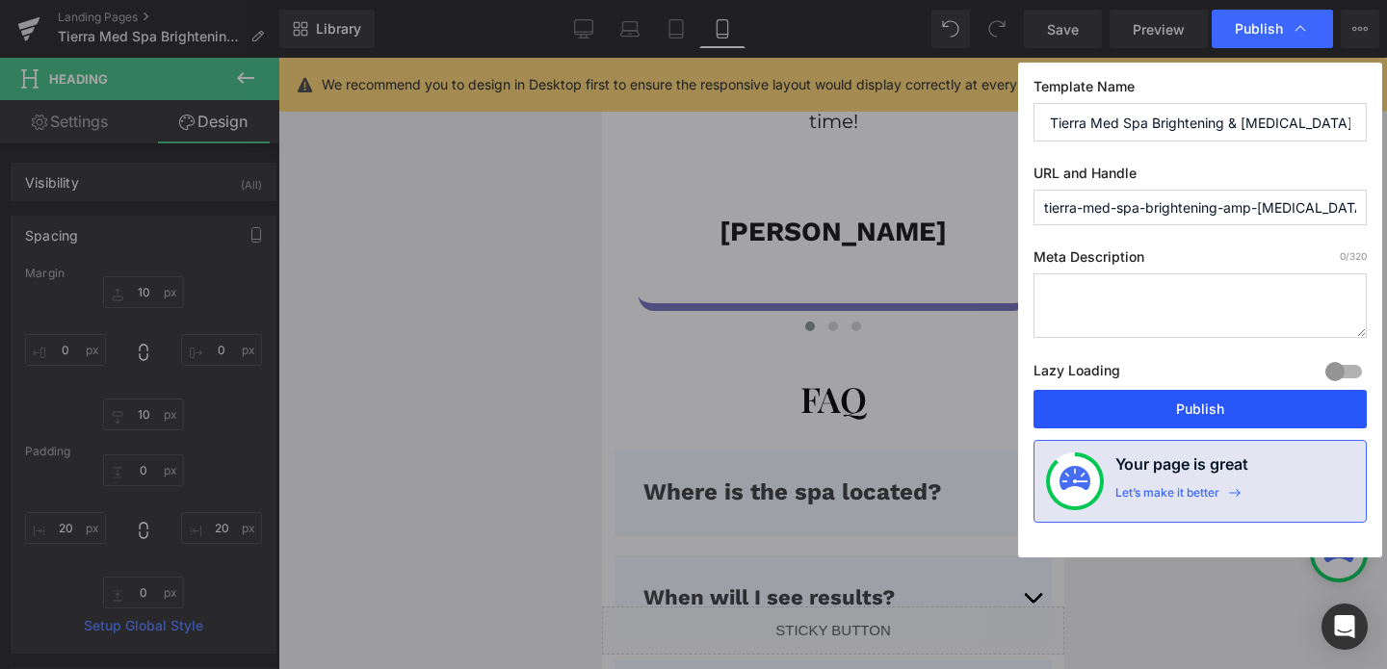
click at [1192, 410] on button "Publish" at bounding box center [1199, 409] width 333 height 39
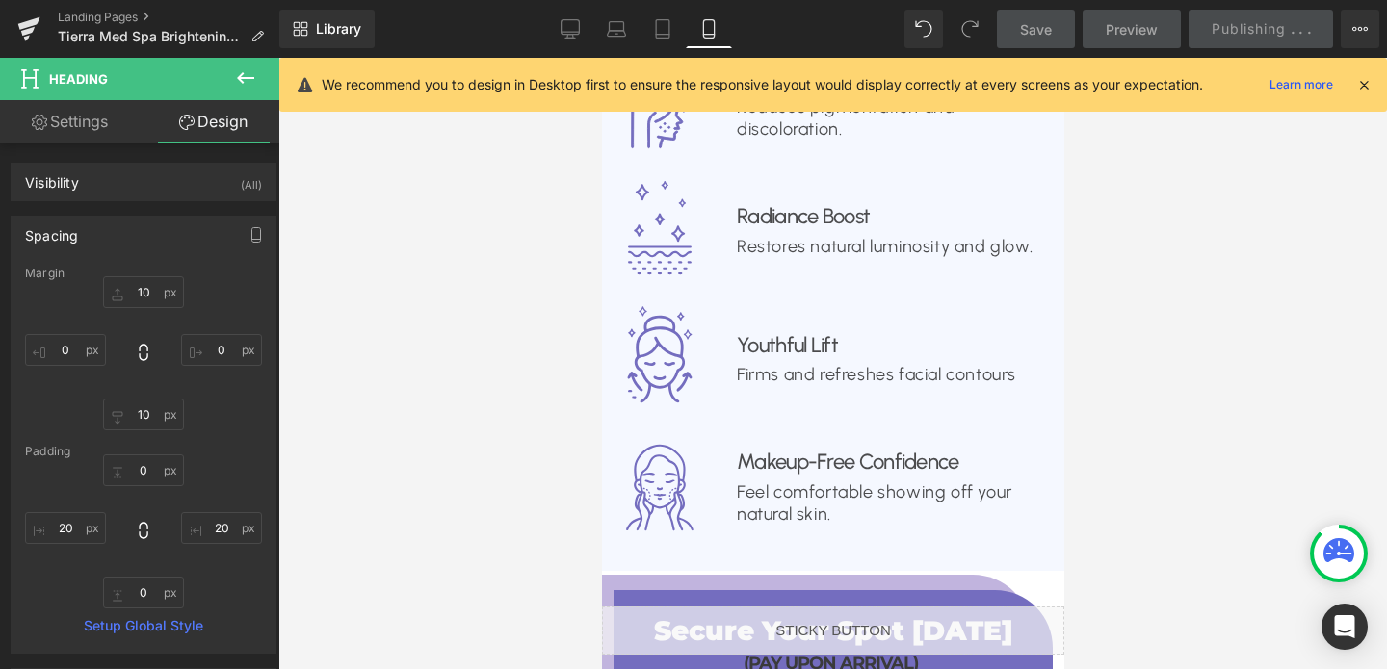
scroll to position [2541, 0]
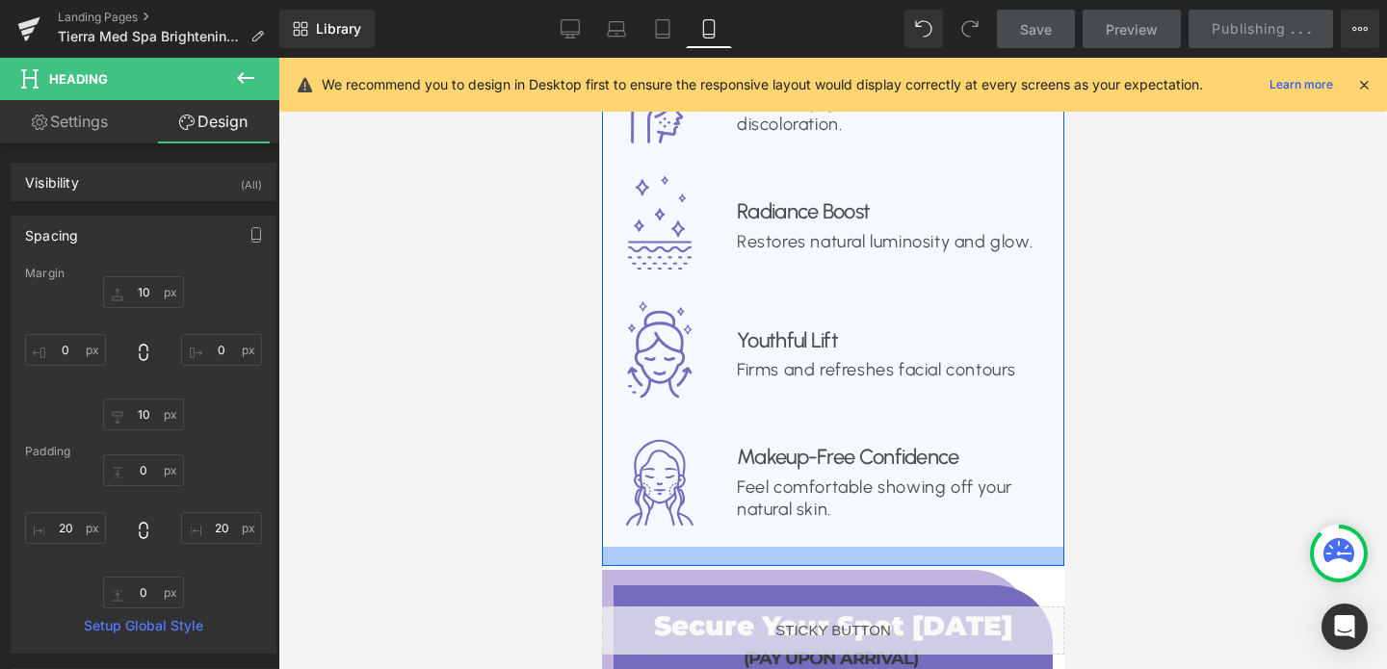
click at [1023, 547] on div at bounding box center [832, 556] width 462 height 19
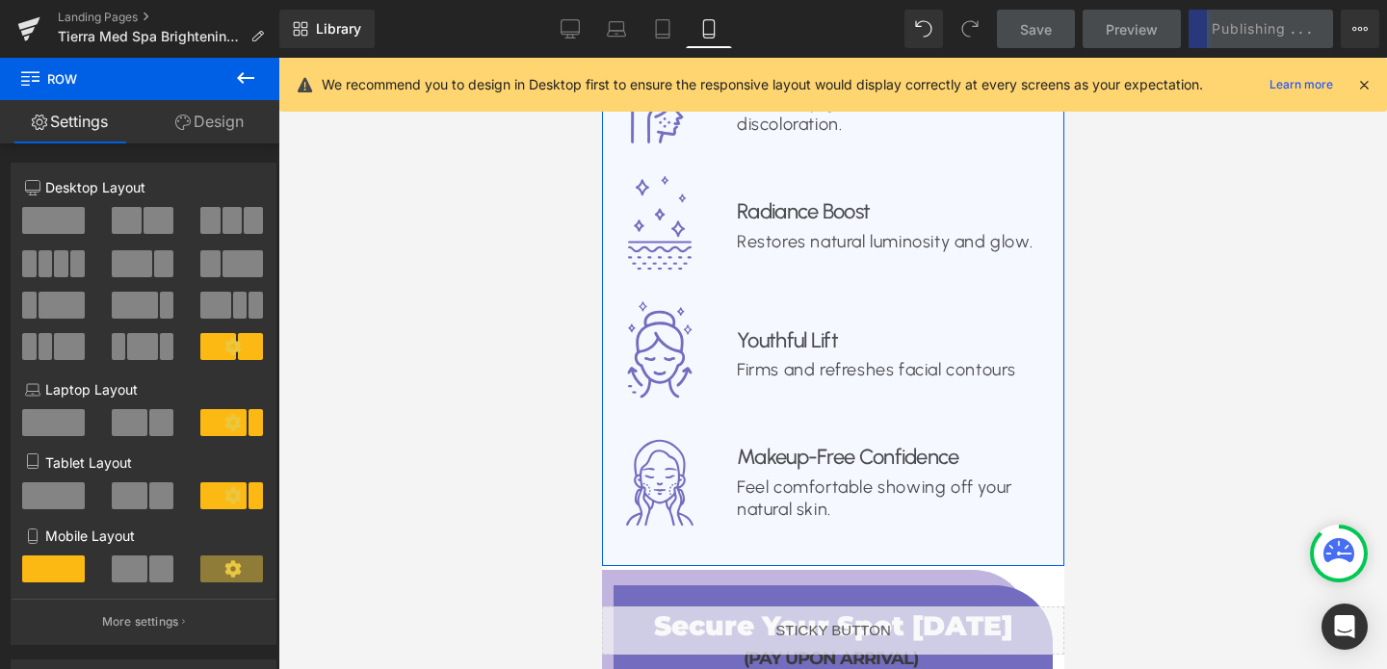
click at [214, 123] on link "Design" at bounding box center [210, 121] width 140 height 43
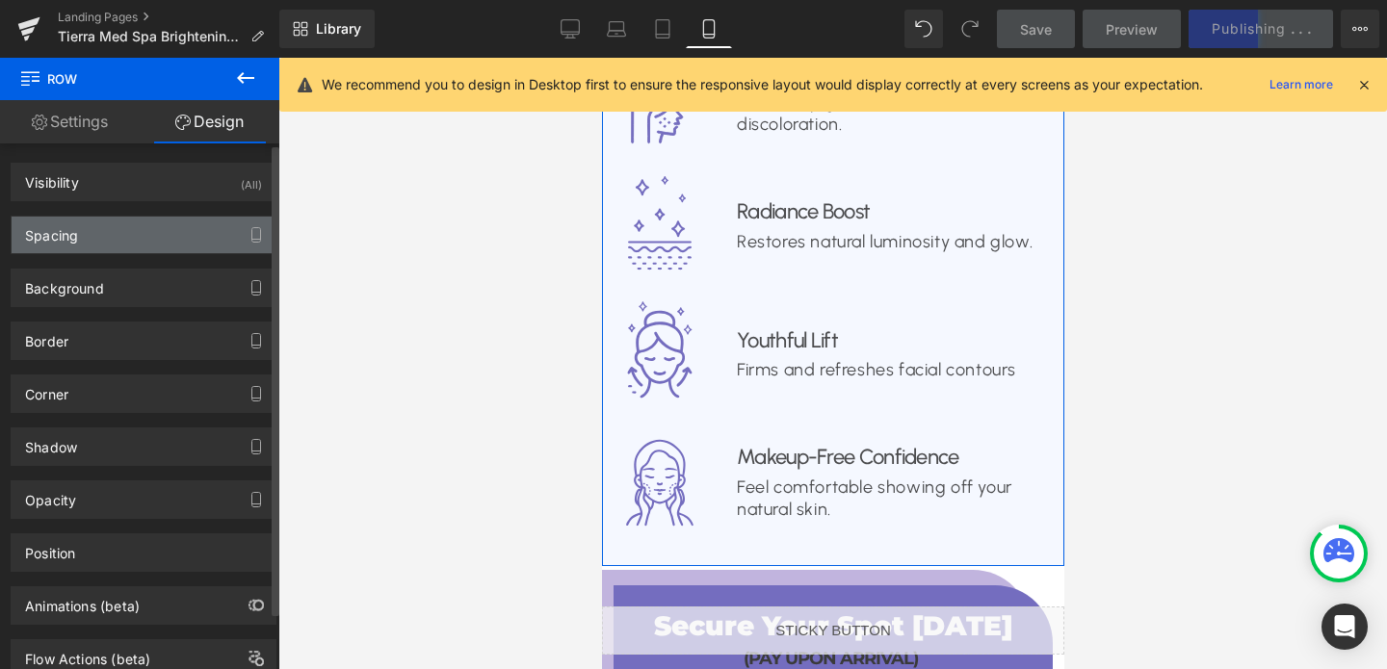
click at [132, 245] on div "Spacing" at bounding box center [144, 235] width 264 height 37
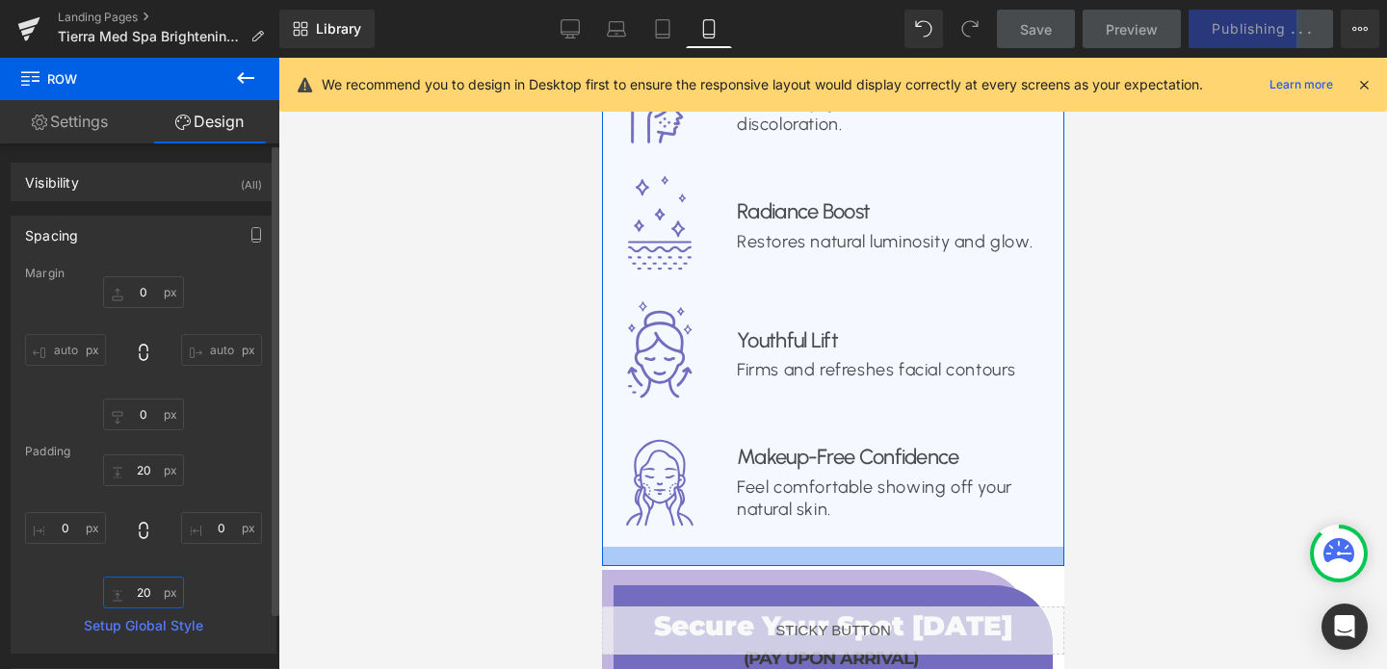
click at [144, 591] on input "20" at bounding box center [143, 593] width 81 height 32
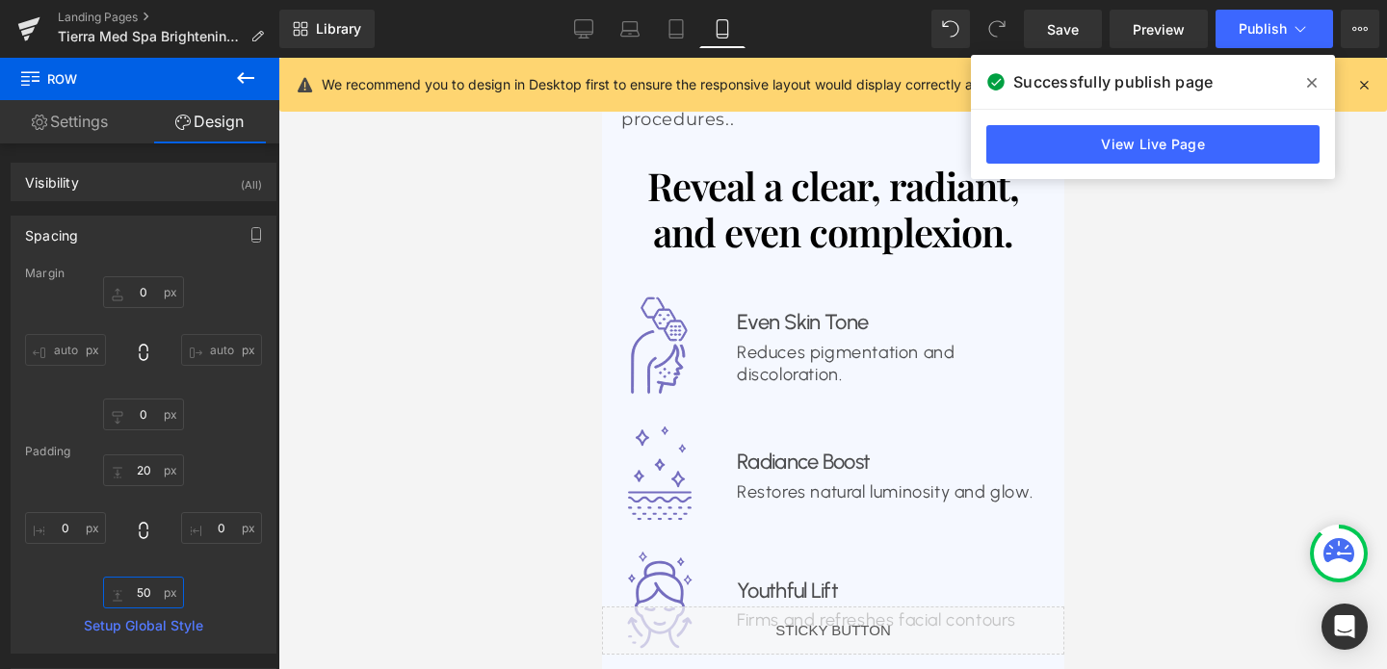
scroll to position [2613, 0]
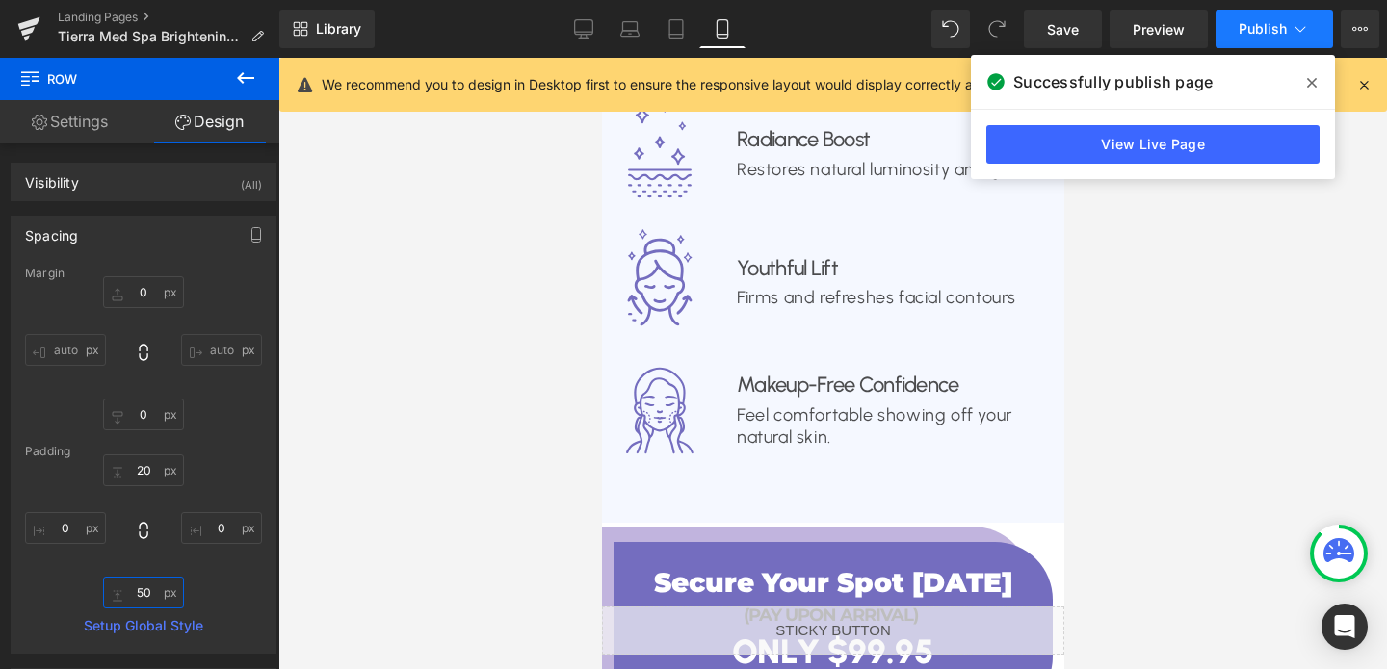
type input "50"
click at [1253, 31] on span "Publish" at bounding box center [1262, 28] width 48 height 15
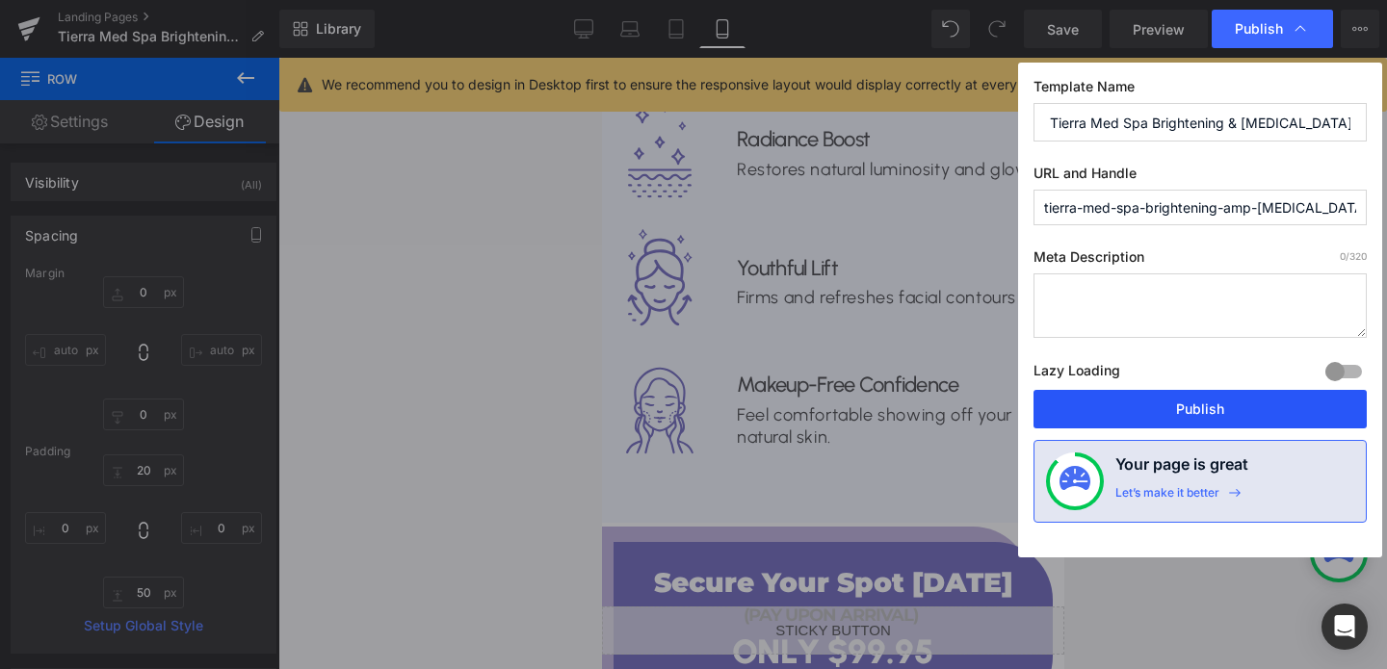
click at [1168, 416] on button "Publish" at bounding box center [1199, 409] width 333 height 39
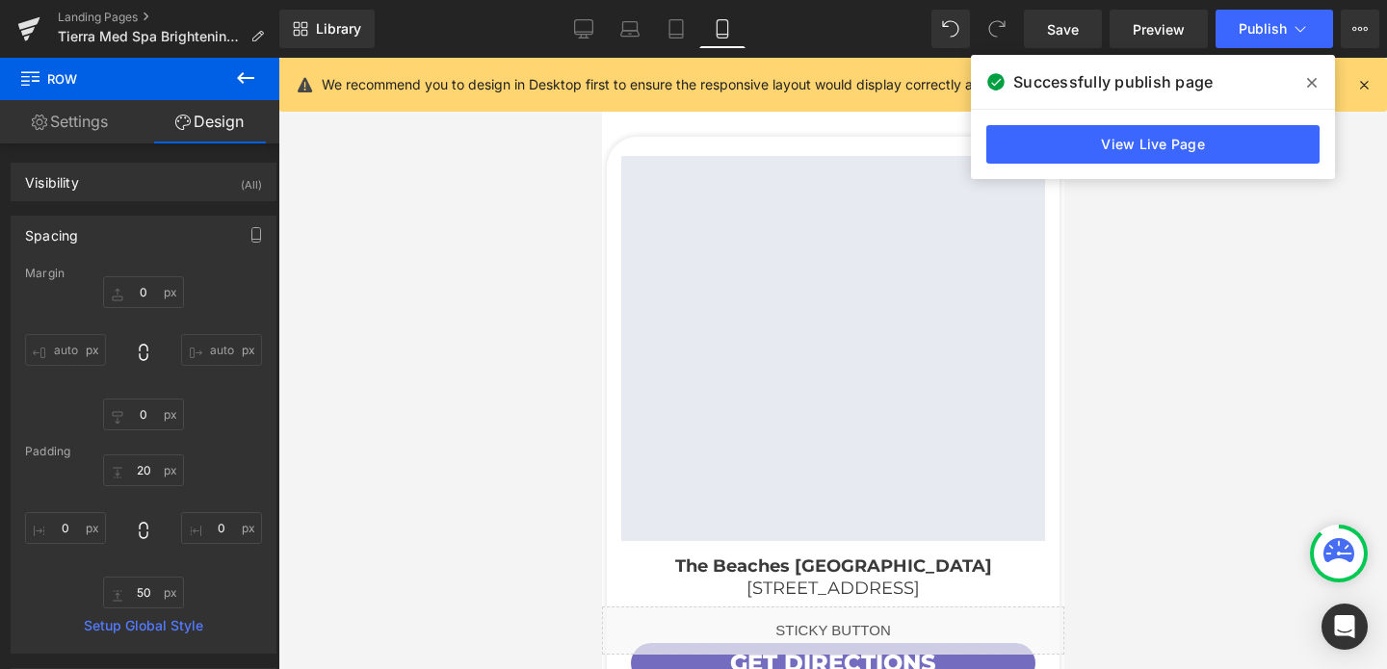
scroll to position [5667, 0]
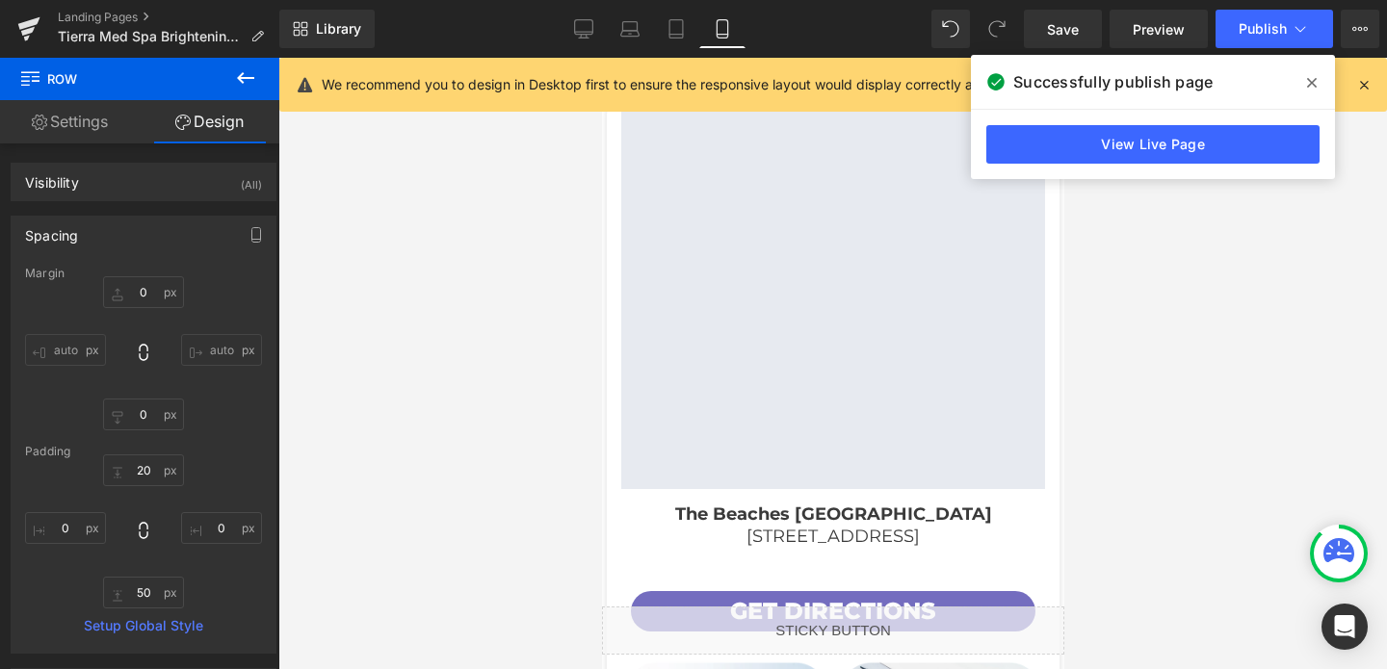
click at [855, 591] on div "Get directions Button" at bounding box center [832, 611] width 404 height 40
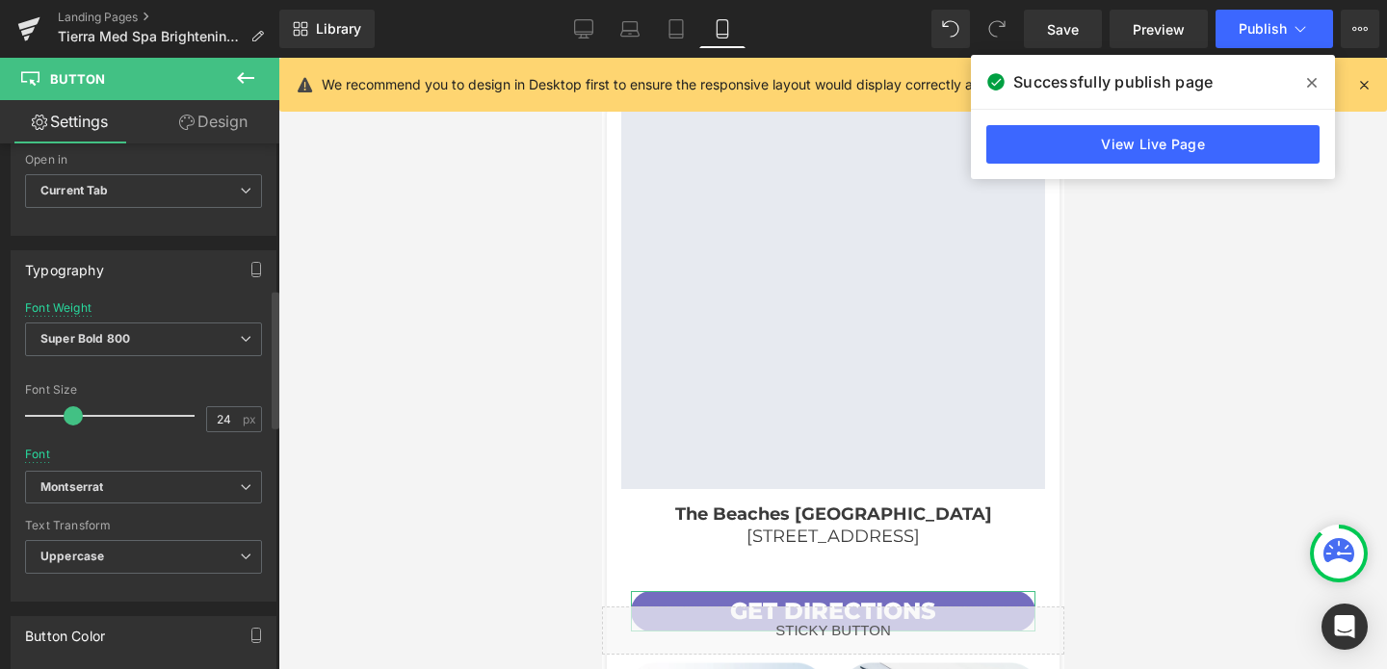
scroll to position [553, 0]
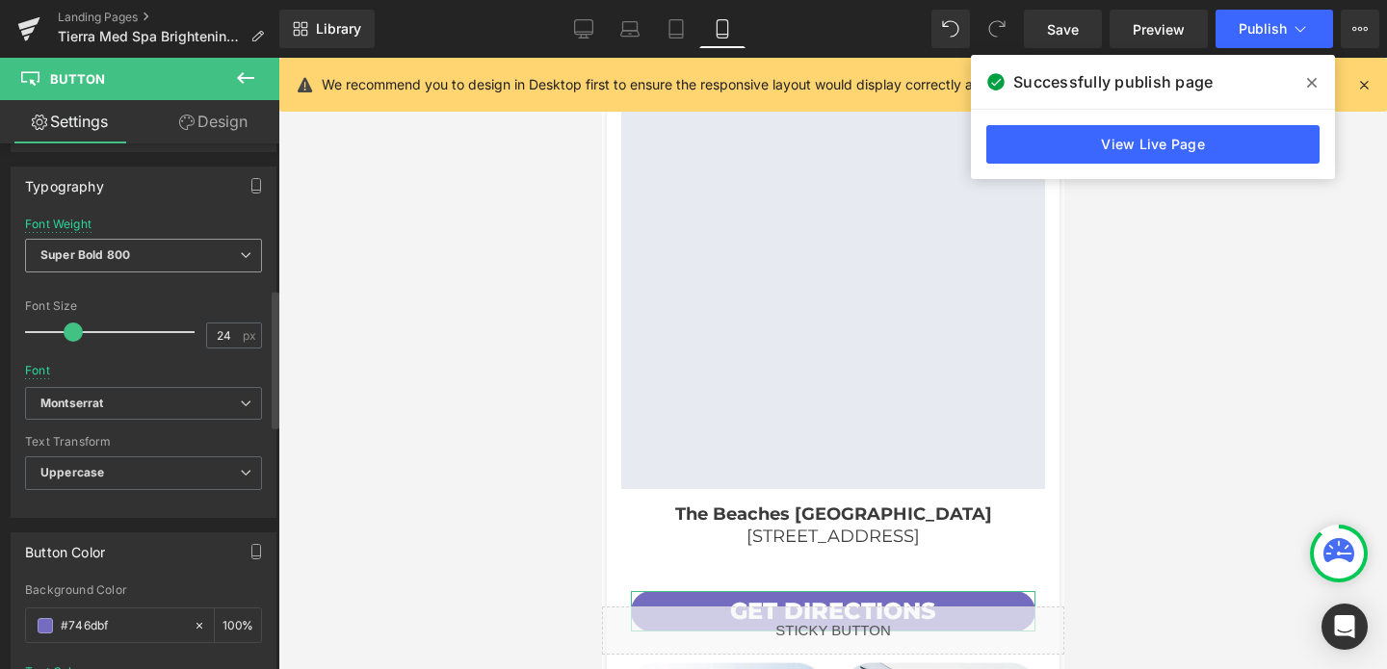
click at [180, 243] on span "Super Bold 800" at bounding box center [143, 256] width 237 height 34
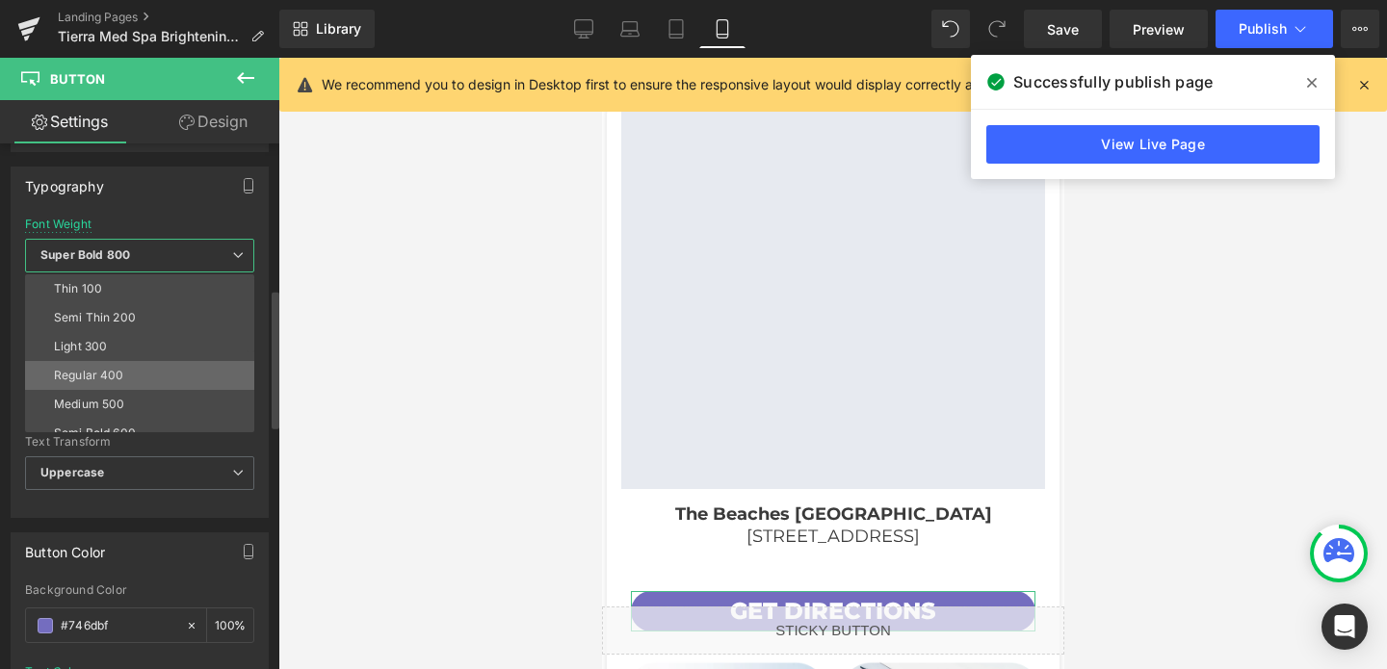
click at [128, 385] on li "Regular 400" at bounding box center [144, 375] width 238 height 29
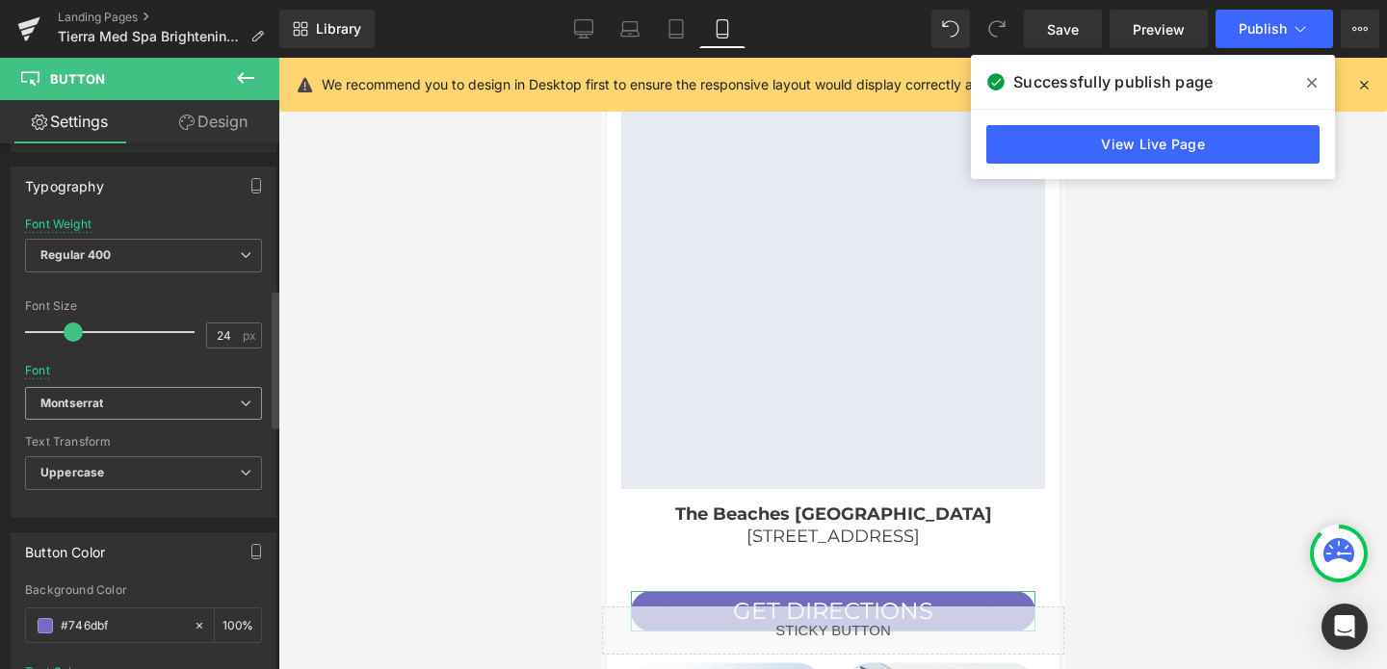
click at [121, 396] on b "Montserrat" at bounding box center [139, 404] width 199 height 16
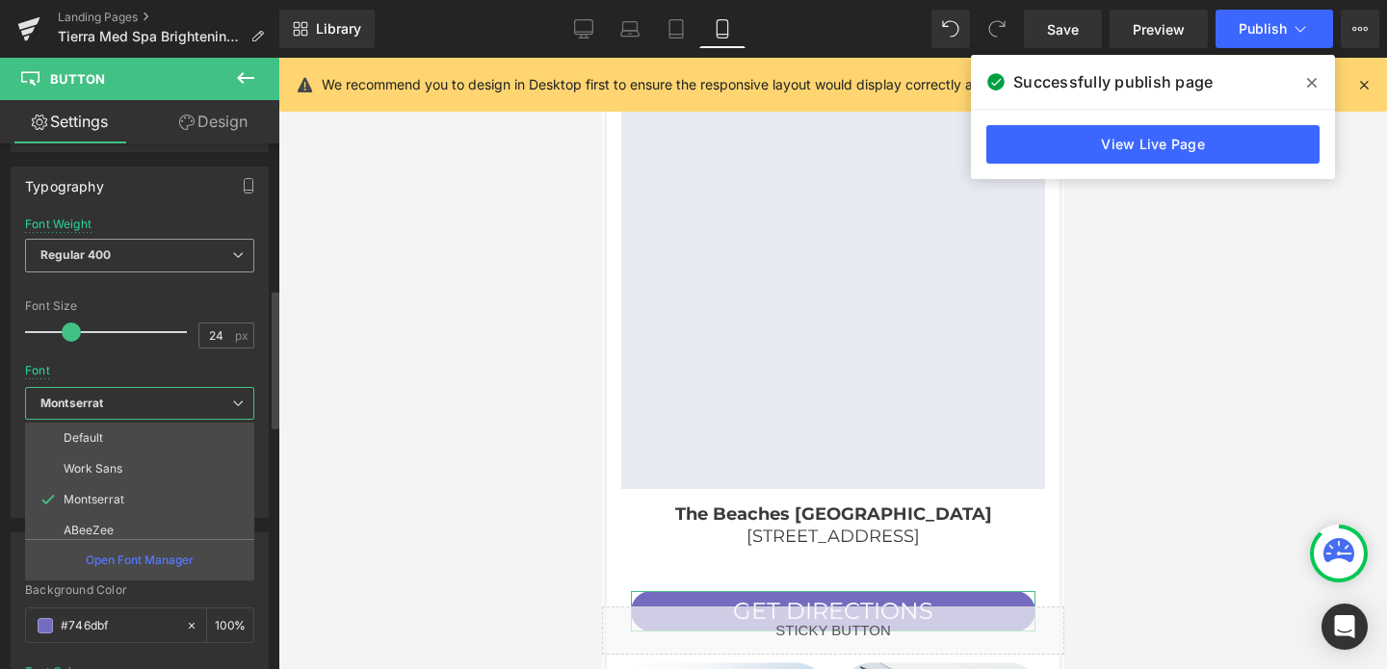
click at [135, 251] on span "Regular 400" at bounding box center [139, 256] width 229 height 34
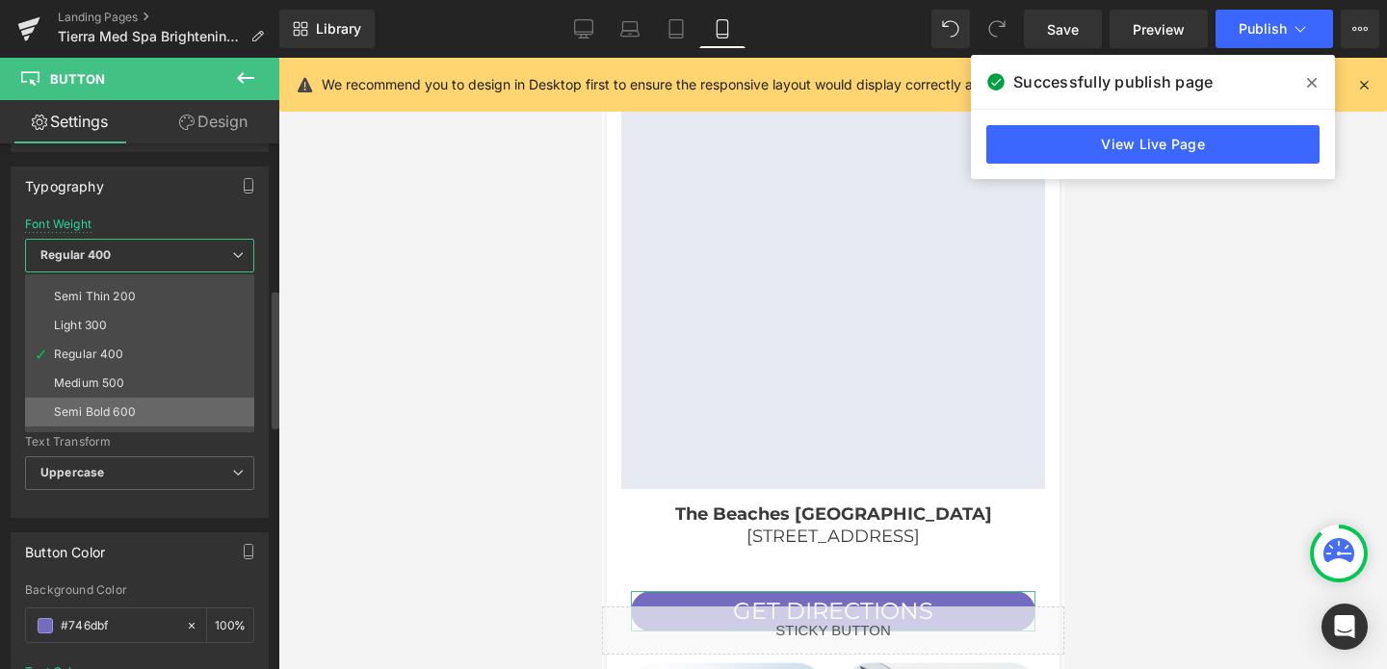
scroll to position [22, 0]
click at [100, 414] on div "Semi Bold 600" at bounding box center [95, 410] width 82 height 13
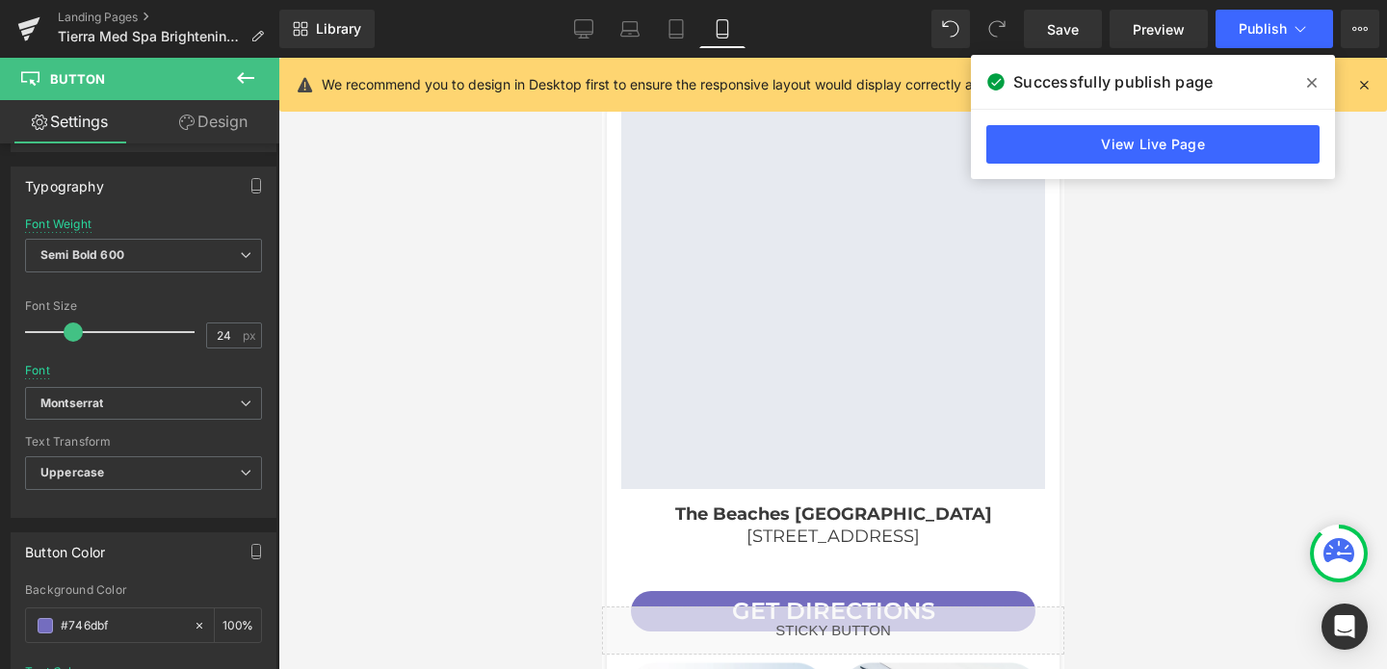
click at [508, 436] on div at bounding box center [832, 363] width 1108 height 611
click at [686, 11] on link "Tablet" at bounding box center [676, 29] width 46 height 39
type input "100"
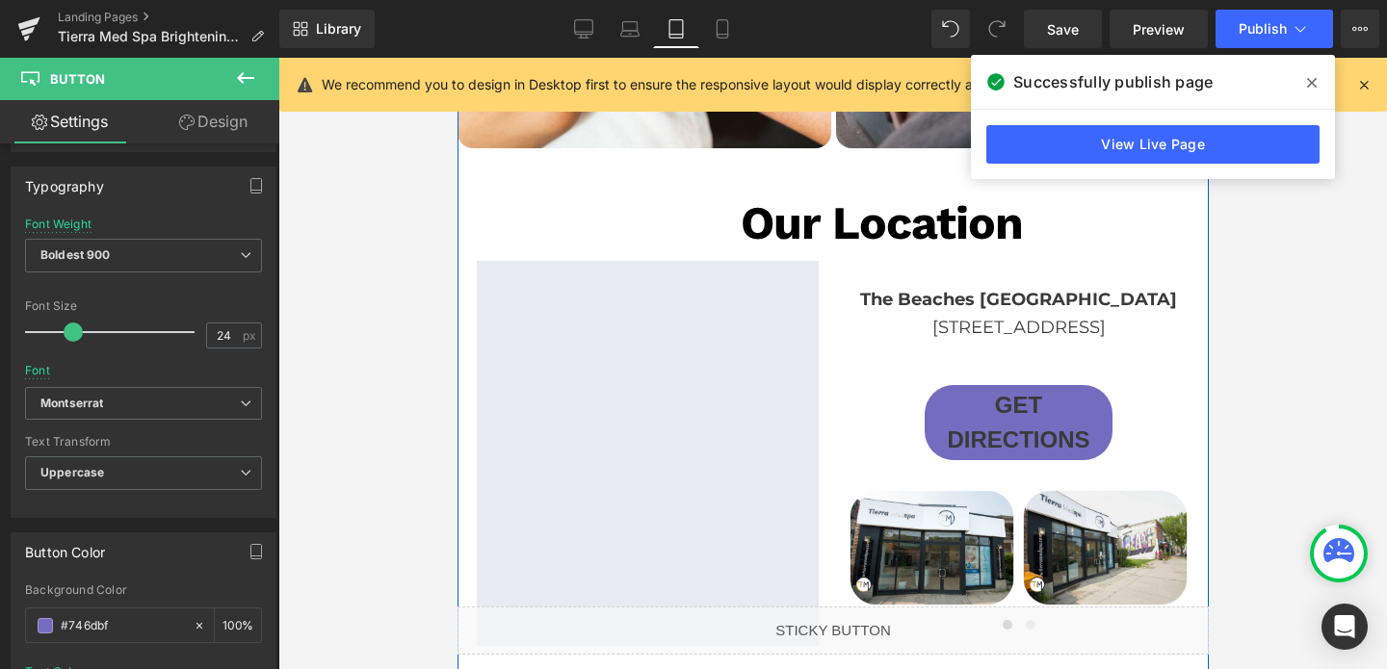
scroll to position [6035, 0]
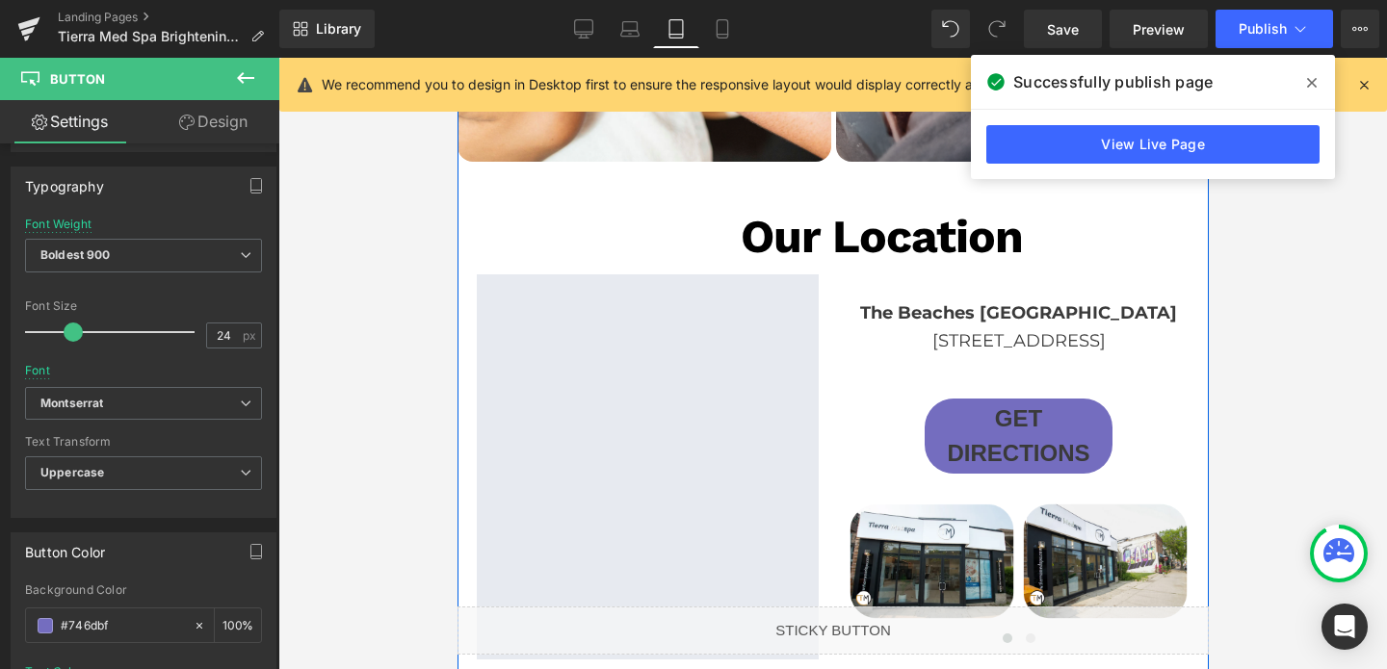
click at [1054, 399] on div "Get directions Button" at bounding box center [1017, 436] width 188 height 75
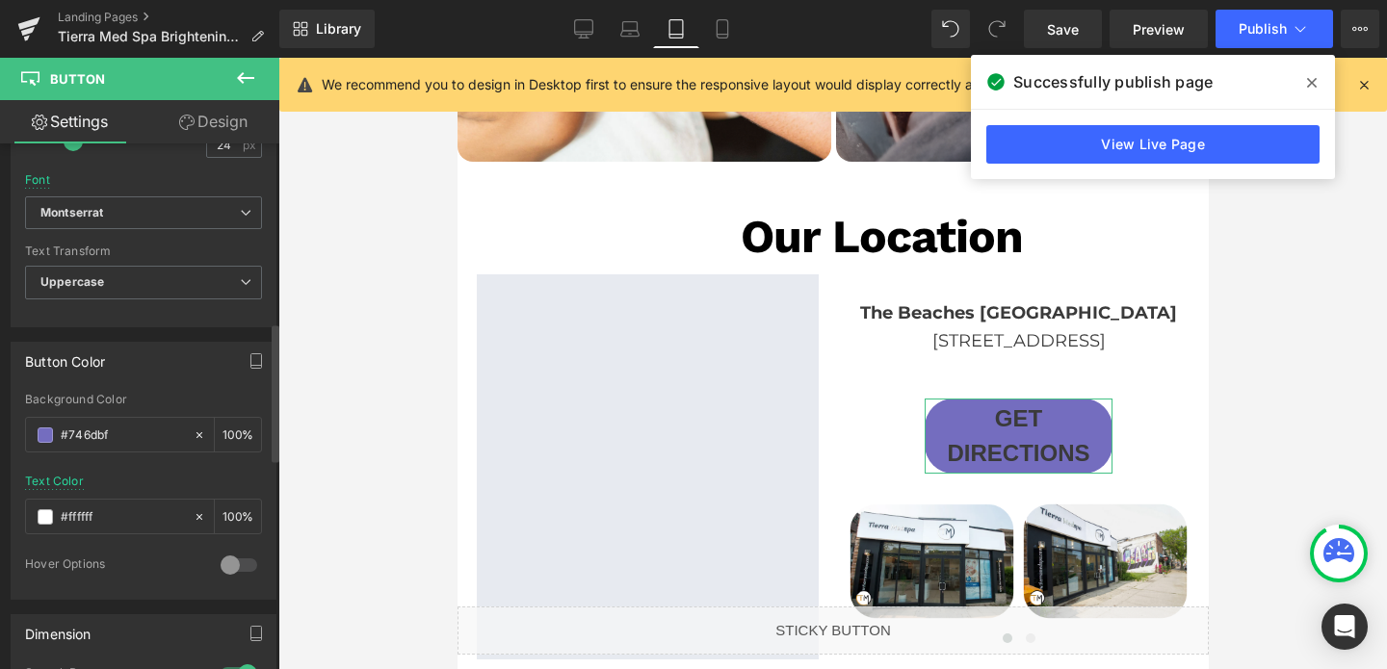
scroll to position [777, 0]
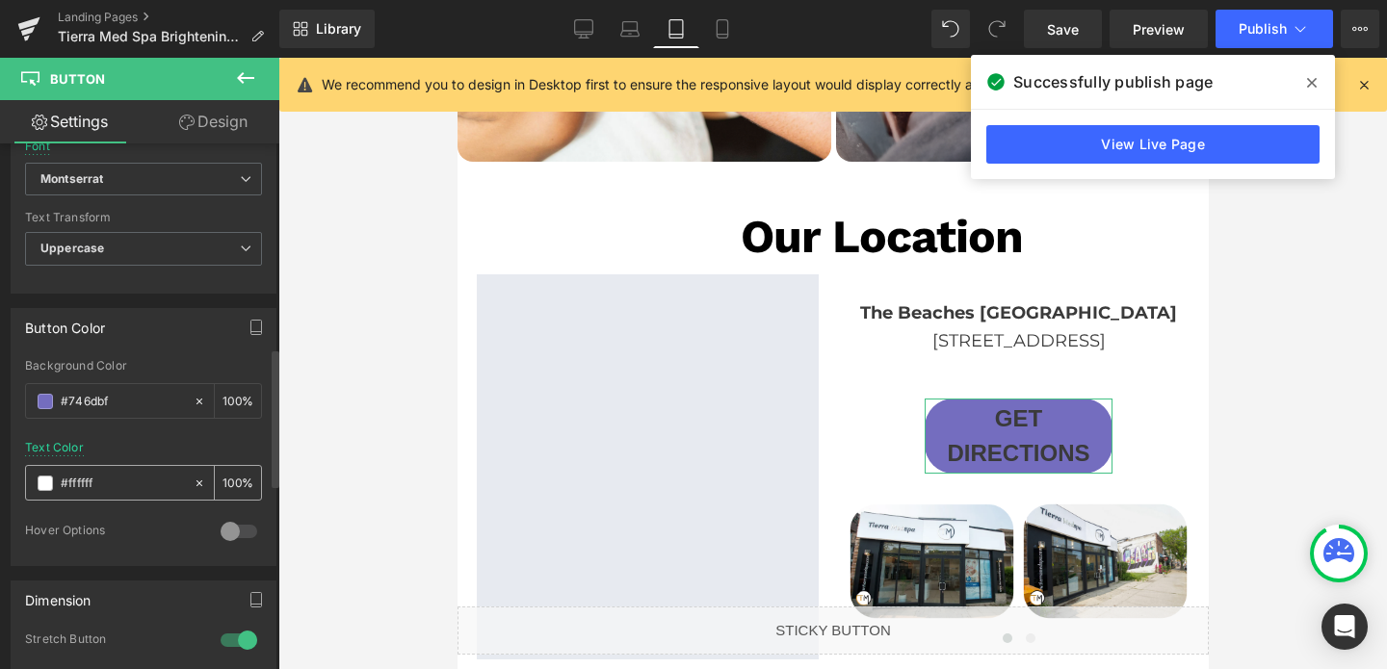
click at [106, 480] on input "#ffffff" at bounding box center [122, 483] width 123 height 21
type input "#fffff"
type input "0"
type input "#ffff"
type input "100"
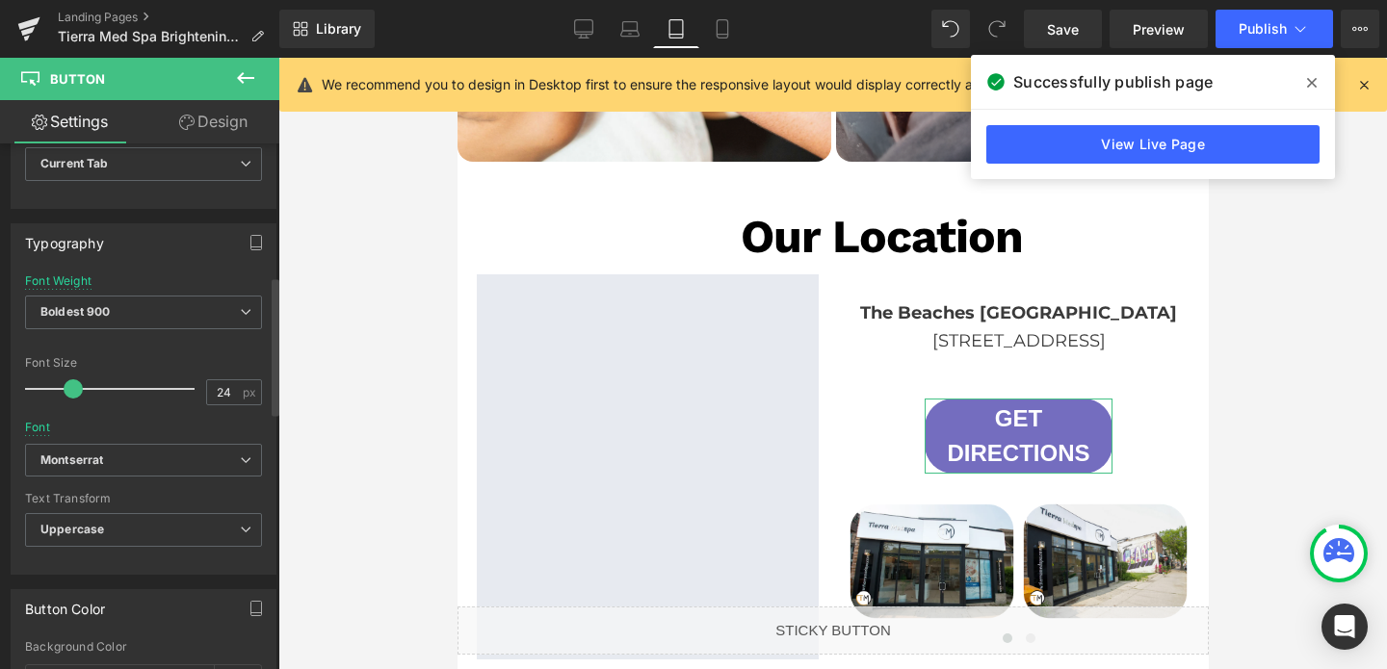
scroll to position [473, 0]
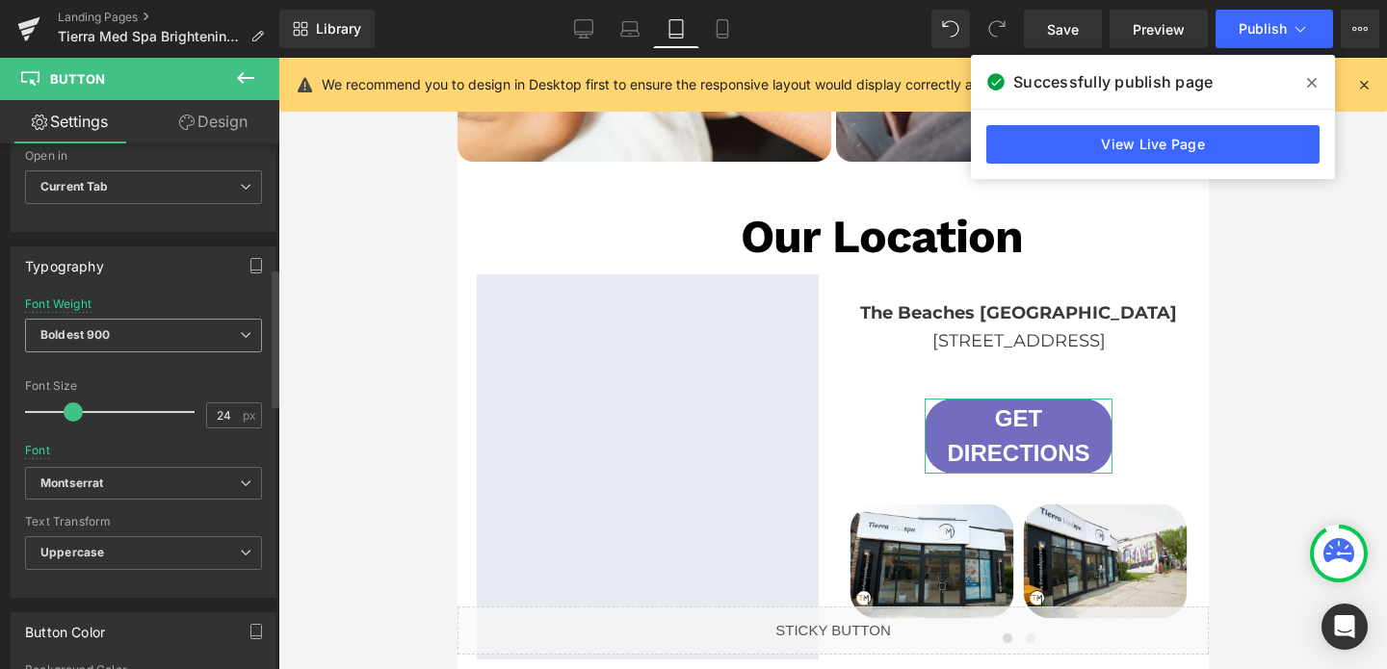
click at [119, 331] on span "Boldest 900" at bounding box center [143, 336] width 237 height 34
type input "#ffffff"
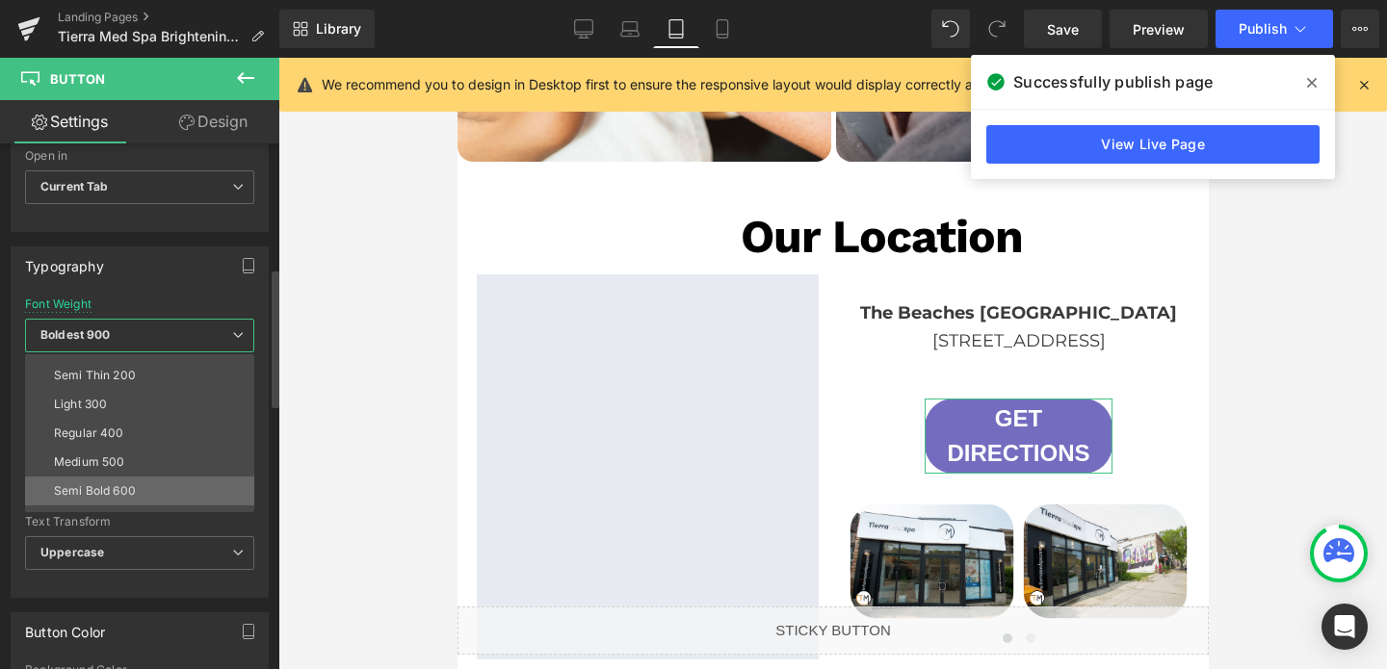
click at [81, 487] on div "Semi Bold 600" at bounding box center [95, 490] width 82 height 13
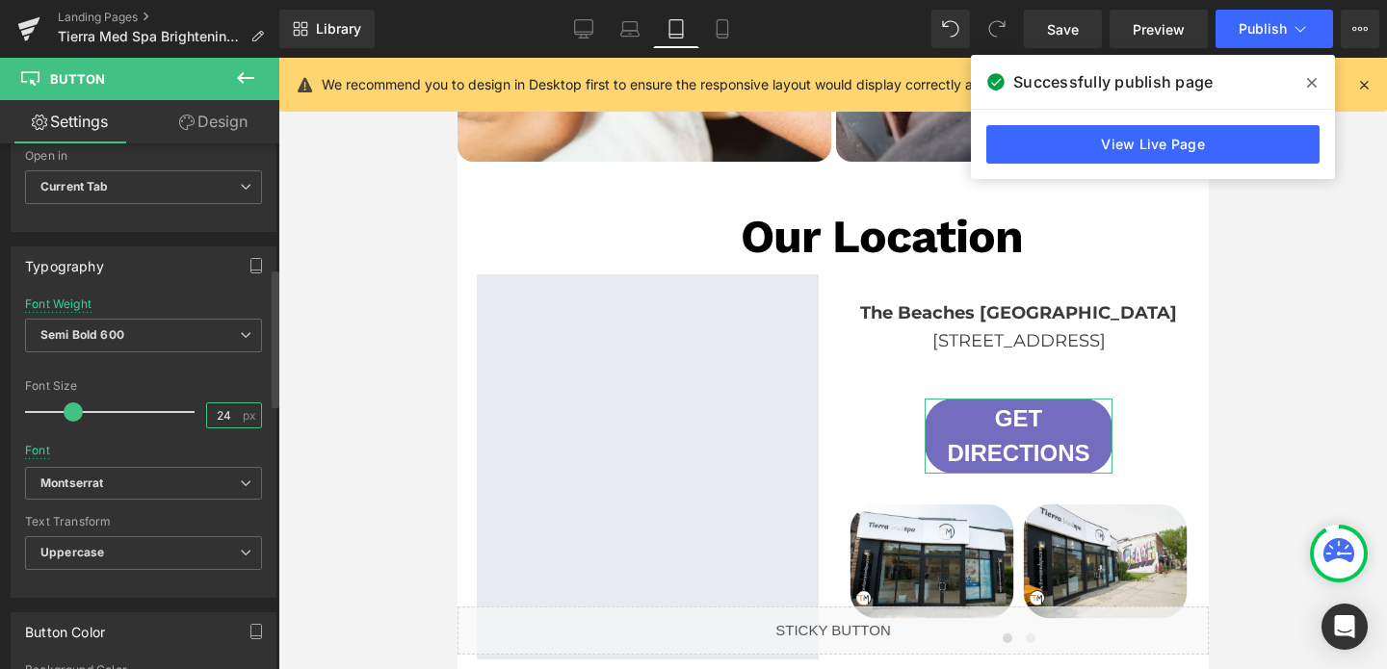
click at [225, 413] on input "24" at bounding box center [224, 415] width 34 height 24
type input "20"
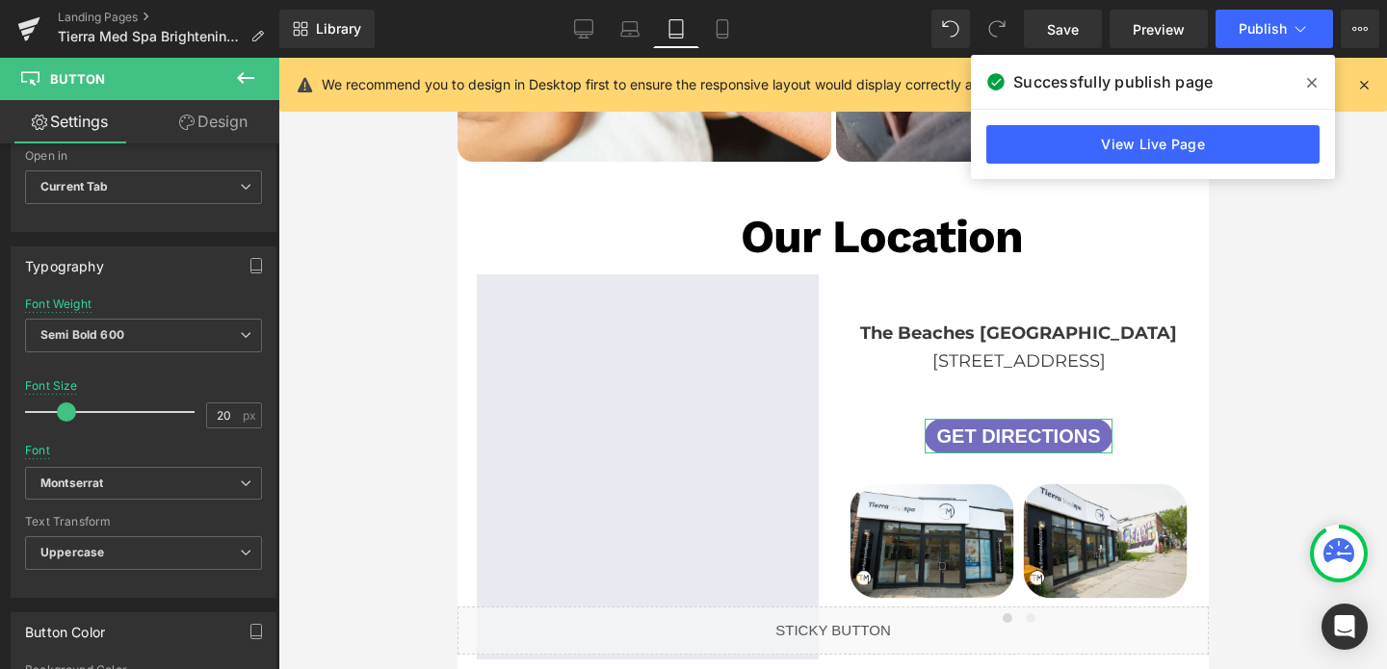
click at [192, 129] on link "Design" at bounding box center [213, 121] width 140 height 43
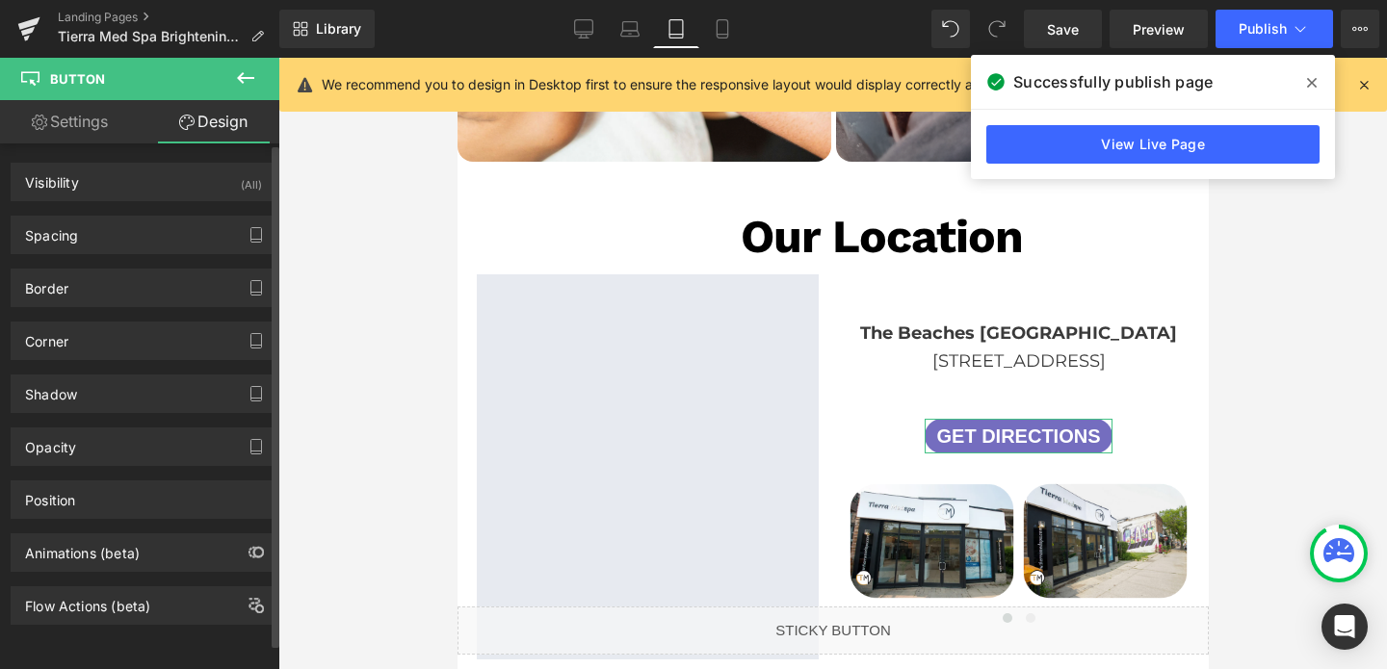
click at [93, 257] on div "Border Border Style Custom Custom Setup Global Style Custom Setup Global Style …" at bounding box center [144, 280] width 288 height 53
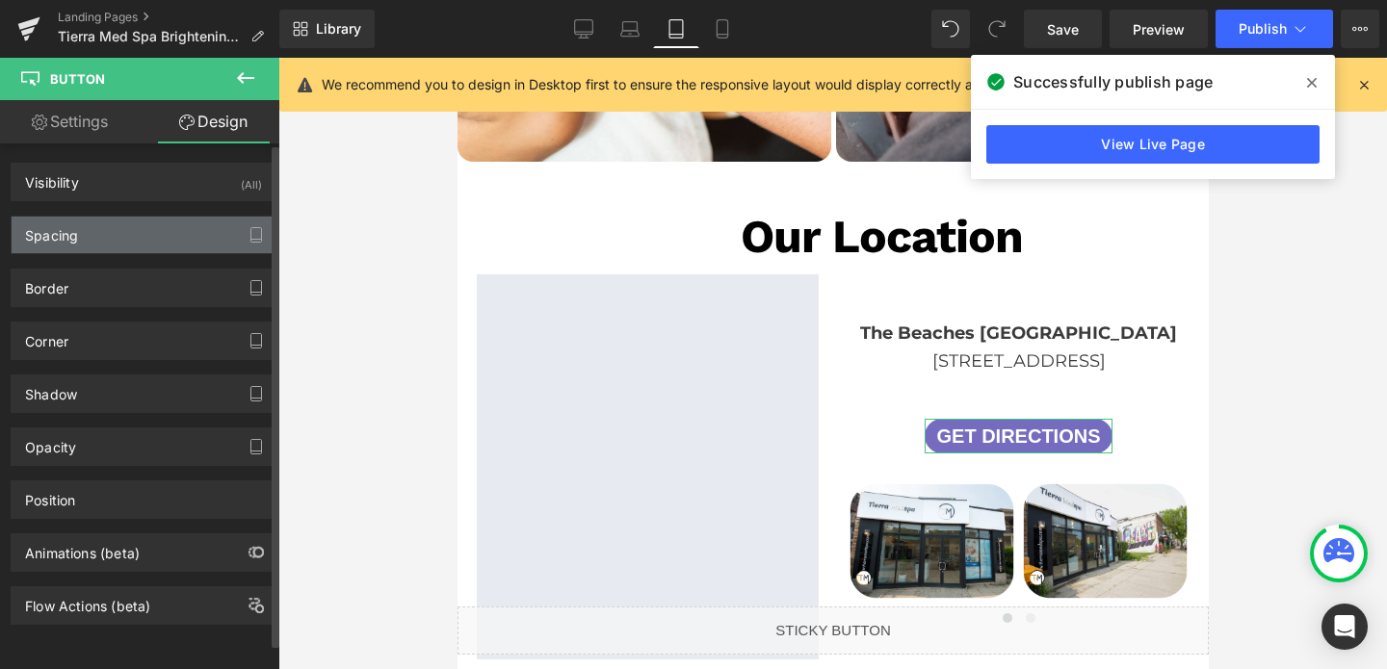
click at [105, 236] on div "Spacing" at bounding box center [144, 235] width 264 height 37
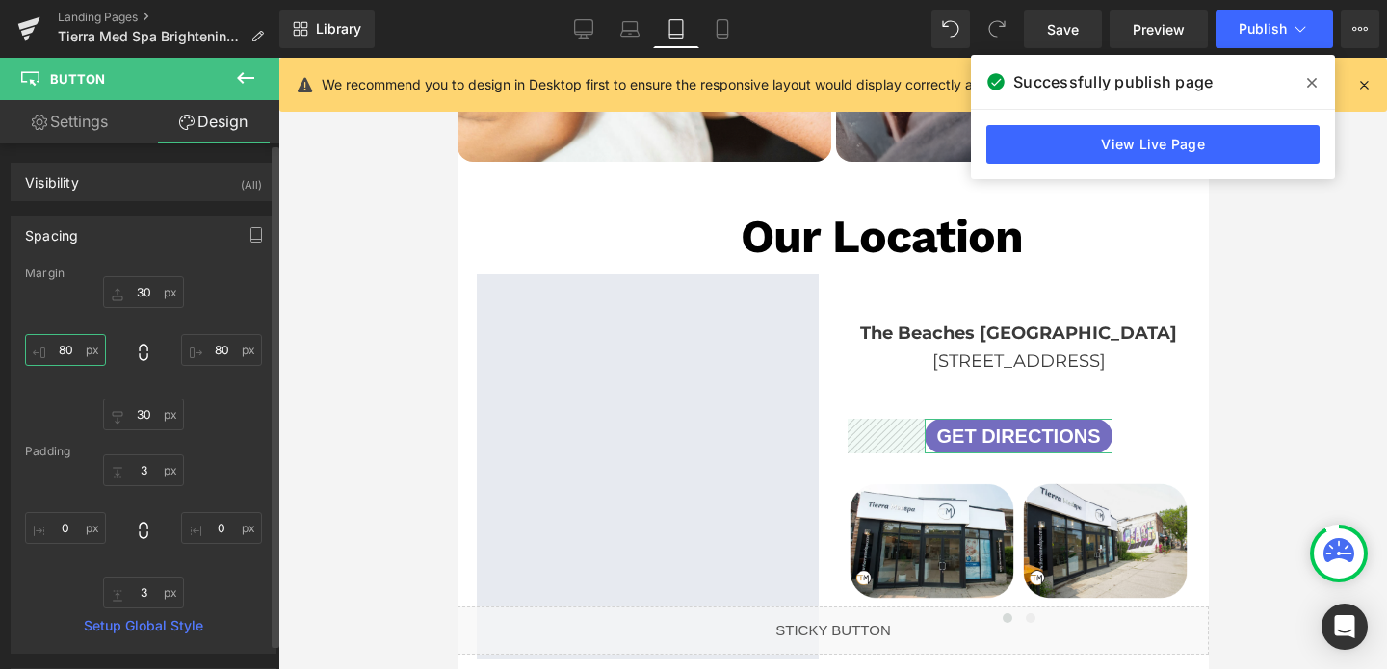
click at [71, 350] on input "80" at bounding box center [65, 350] width 81 height 32
type input "10"
click at [205, 350] on input "80" at bounding box center [221, 350] width 81 height 32
type input "10"
click at [145, 470] on input "3" at bounding box center [143, 470] width 81 height 32
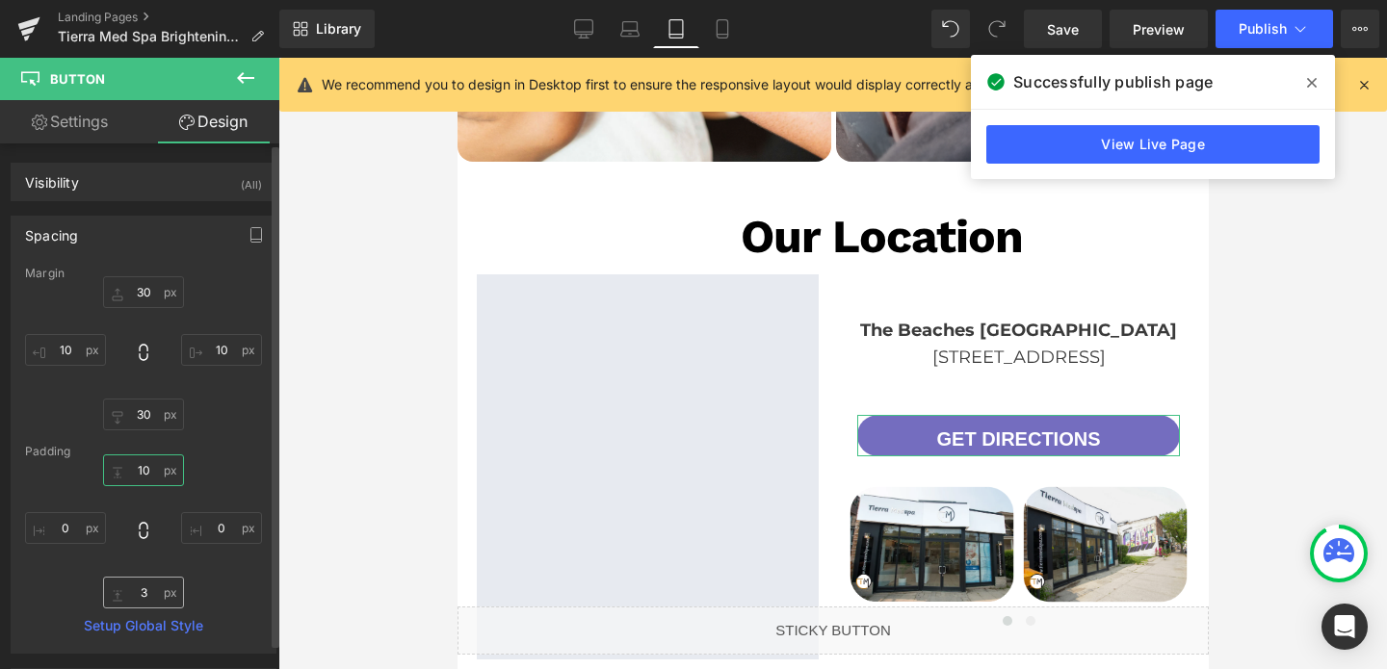
type input "10"
click at [143, 589] on input "3" at bounding box center [143, 593] width 81 height 32
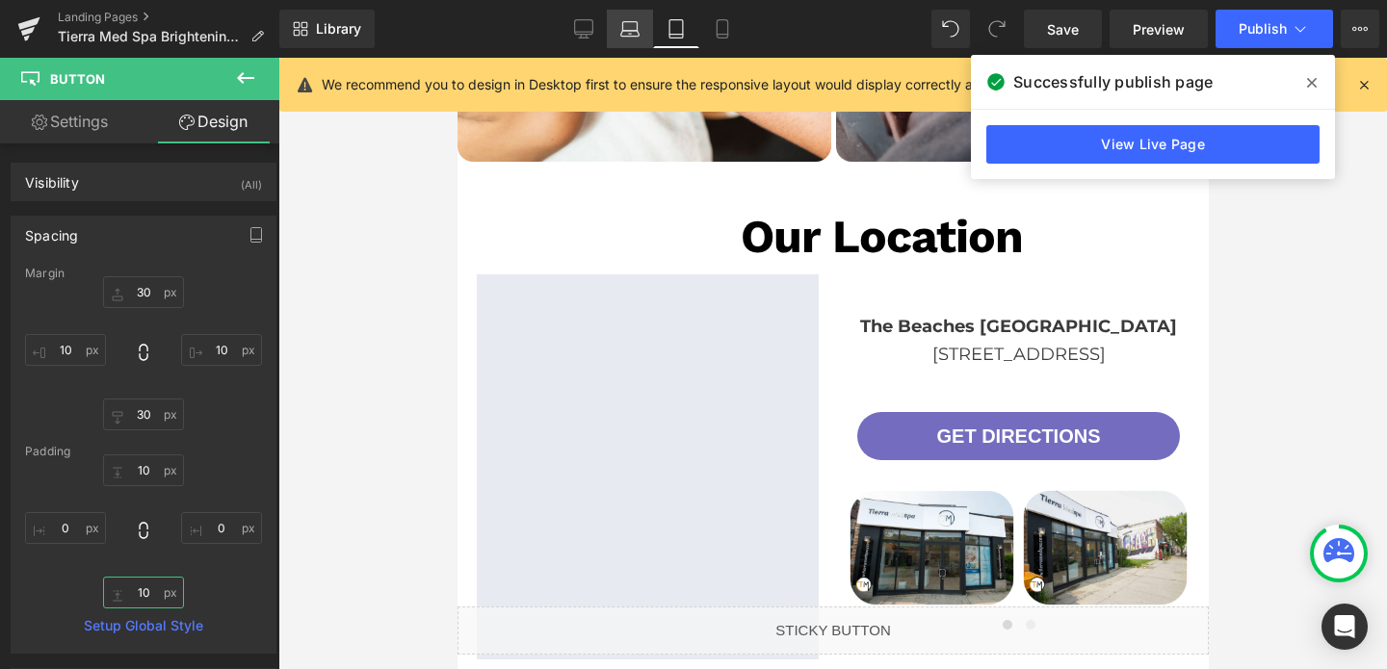
type input "10"
click at [620, 39] on link "Laptop" at bounding box center [630, 29] width 46 height 39
type input "30"
type input "0"
type input "30"
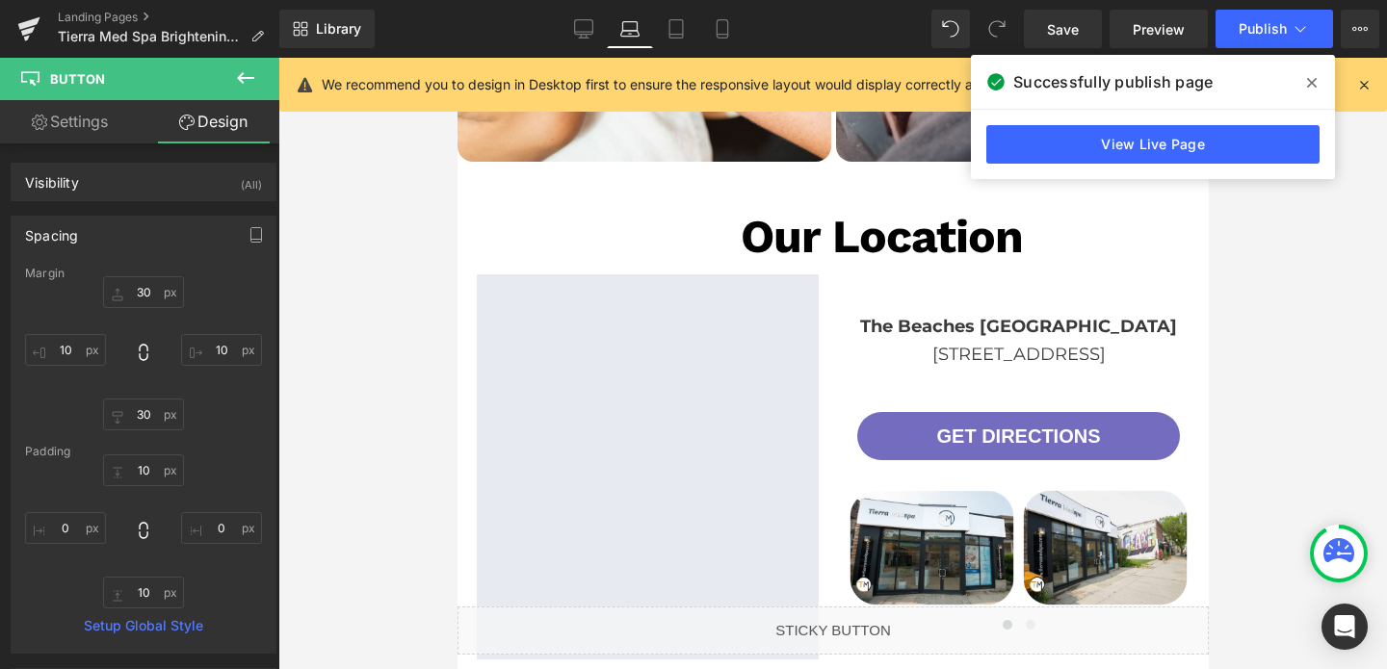
type input "0"
type input "3"
type input "0"
type input "3"
type input "0"
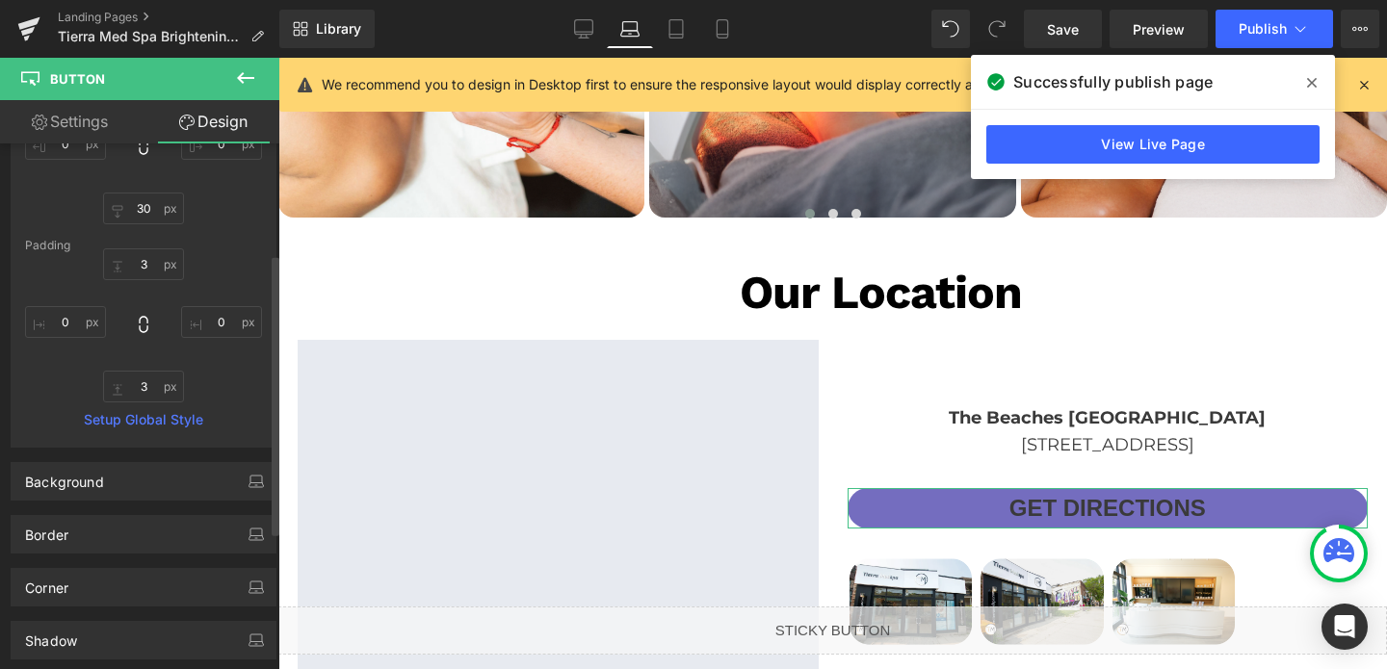
scroll to position [220, 0]
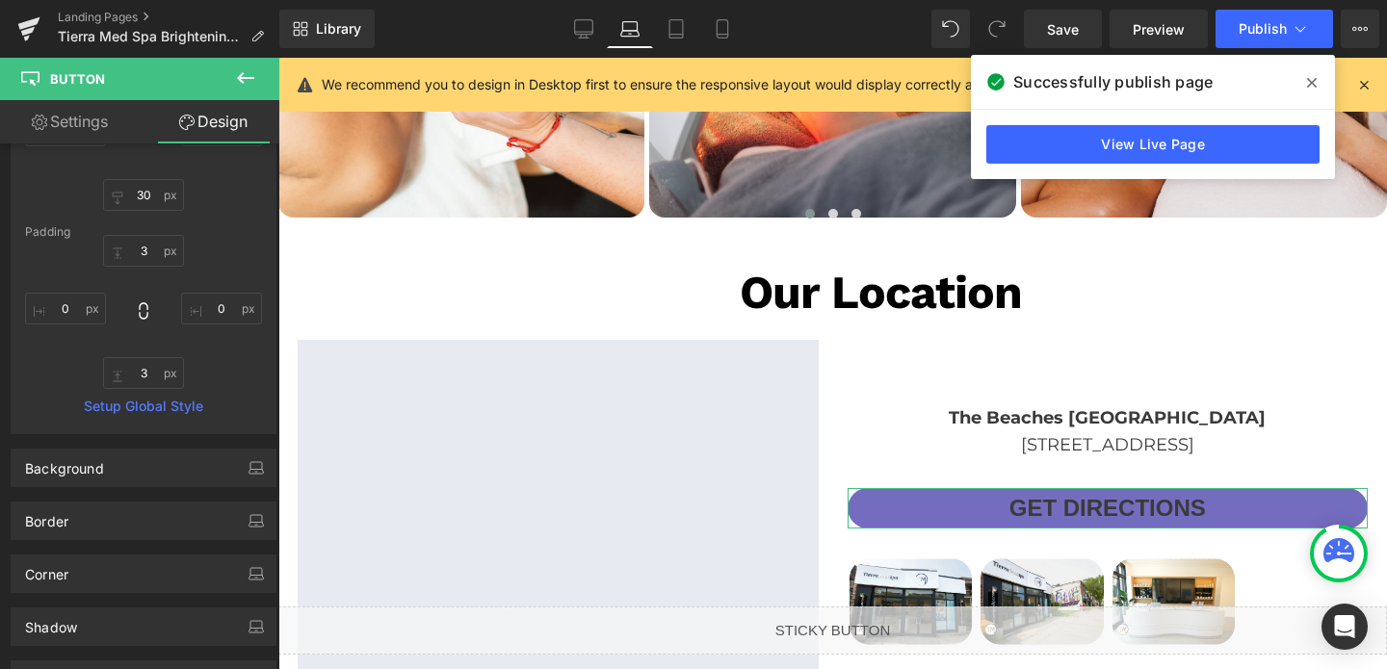
click at [73, 116] on link "Settings" at bounding box center [70, 121] width 140 height 43
type input "24"
type input "100"
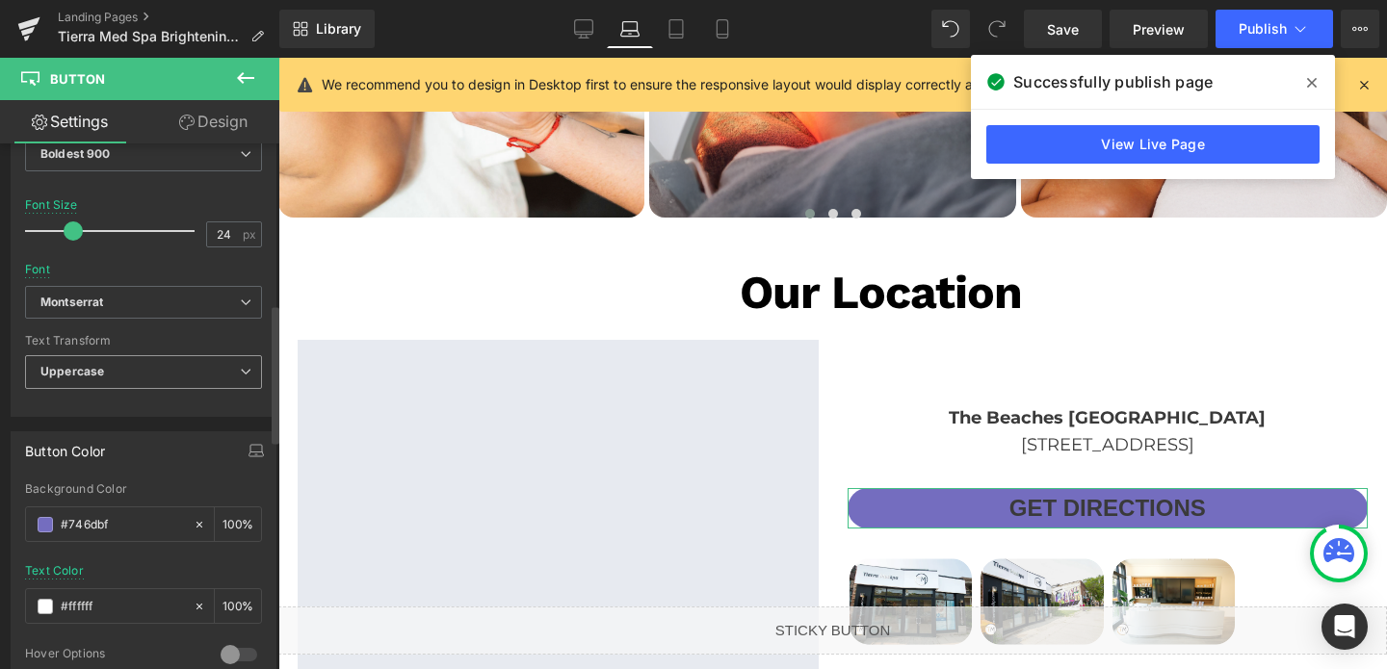
scroll to position [735, 0]
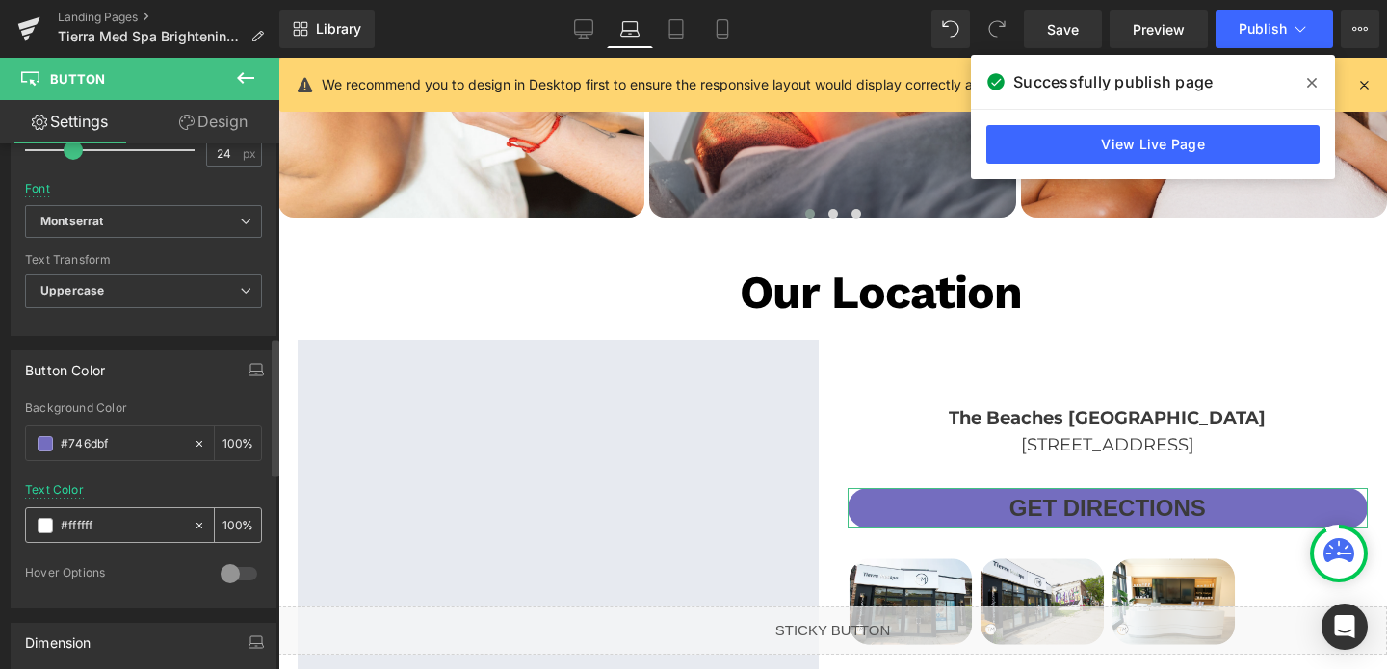
click at [105, 528] on input "#ffffff" at bounding box center [122, 525] width 123 height 21
type input "#fffff"
type input "0"
type input "#ffff"
type input "100"
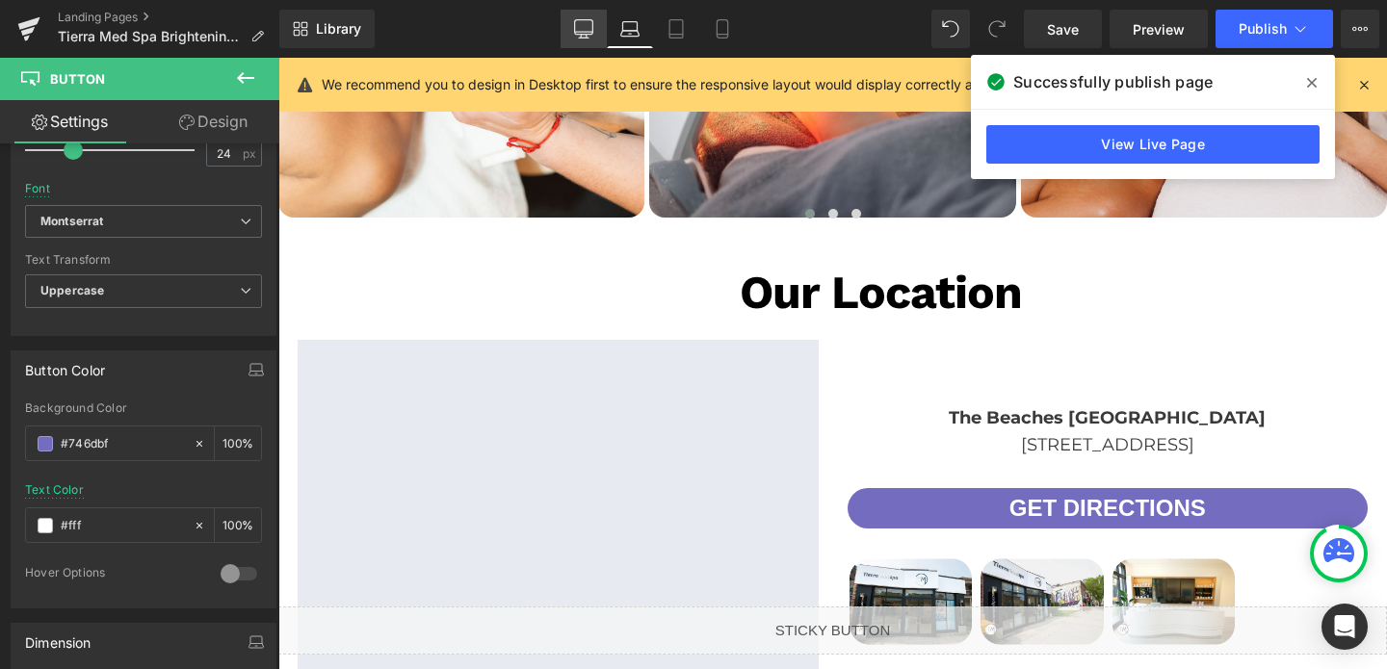
type input "#fff"
click at [589, 30] on icon at bounding box center [583, 28] width 19 height 19
type input "100"
type input "#ffffff"
type input "100"
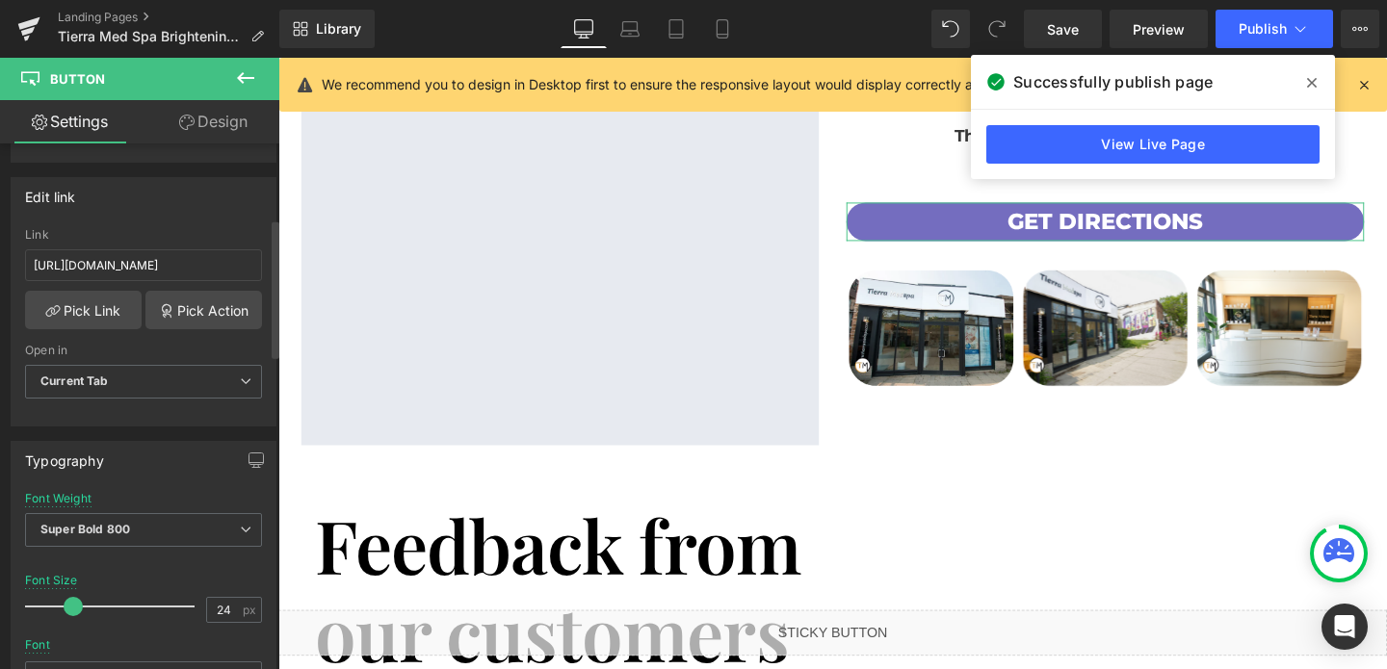
scroll to position [277, 0]
click at [109, 523] on b "Super Bold 800" at bounding box center [85, 530] width 90 height 14
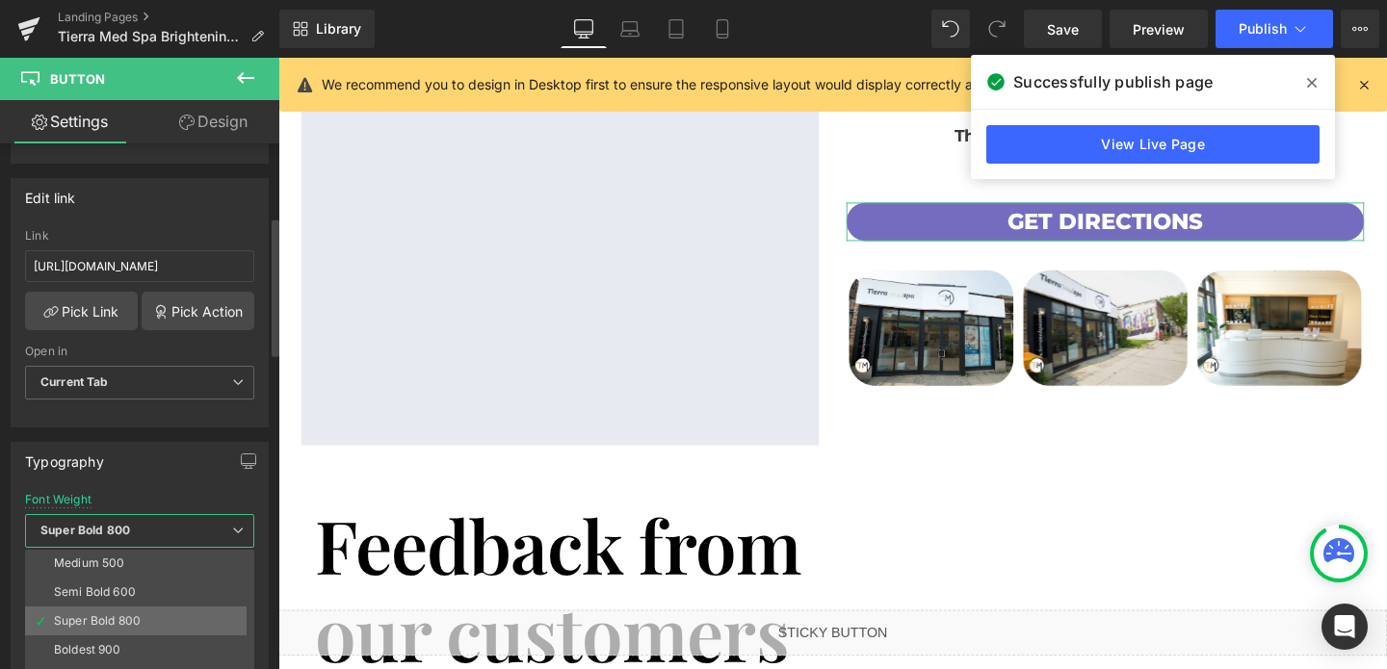
scroll to position [91, 0]
click at [106, 620] on div "Semi Bold 600" at bounding box center [95, 617] width 82 height 13
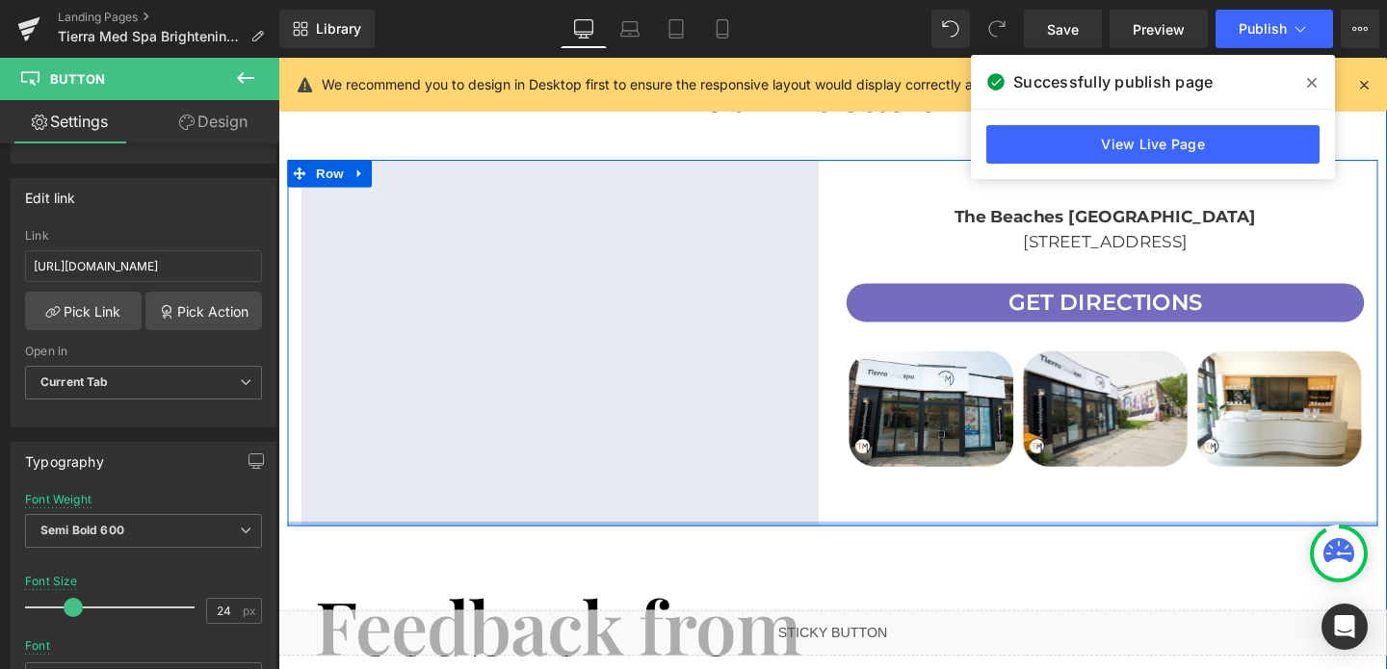
scroll to position [4190, 0]
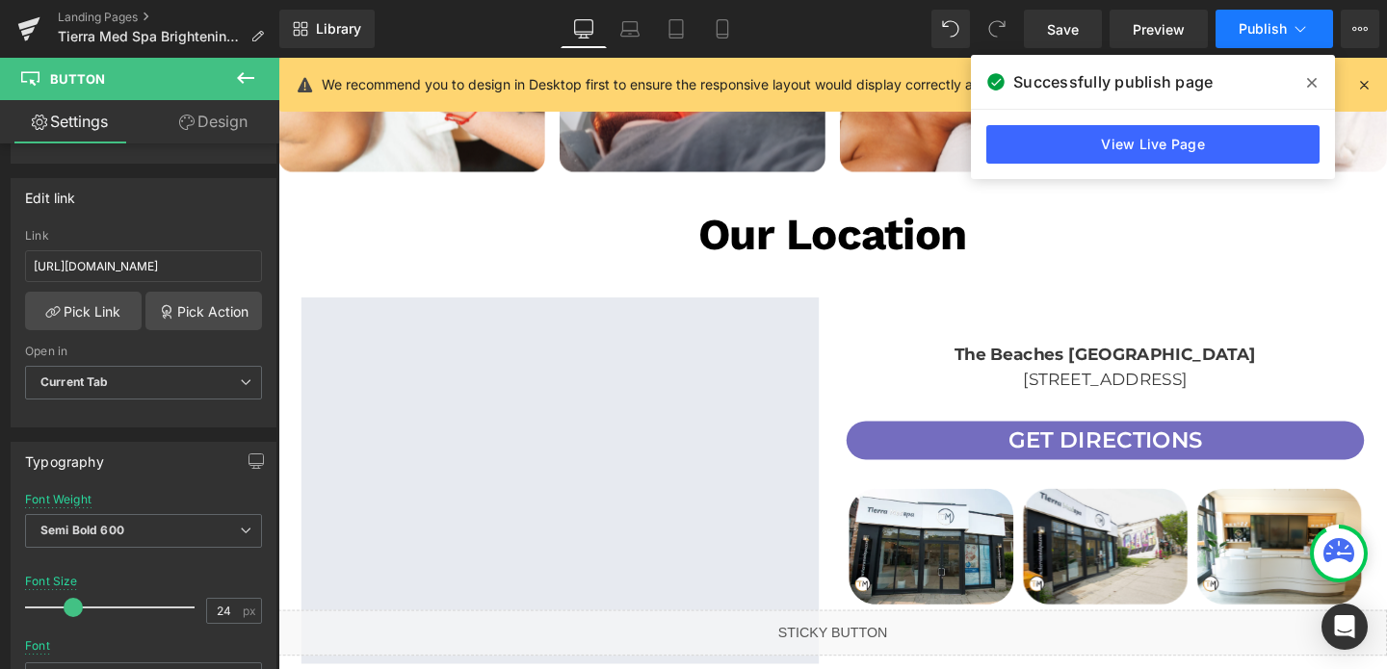
click at [1247, 31] on span "Publish" at bounding box center [1262, 28] width 48 height 15
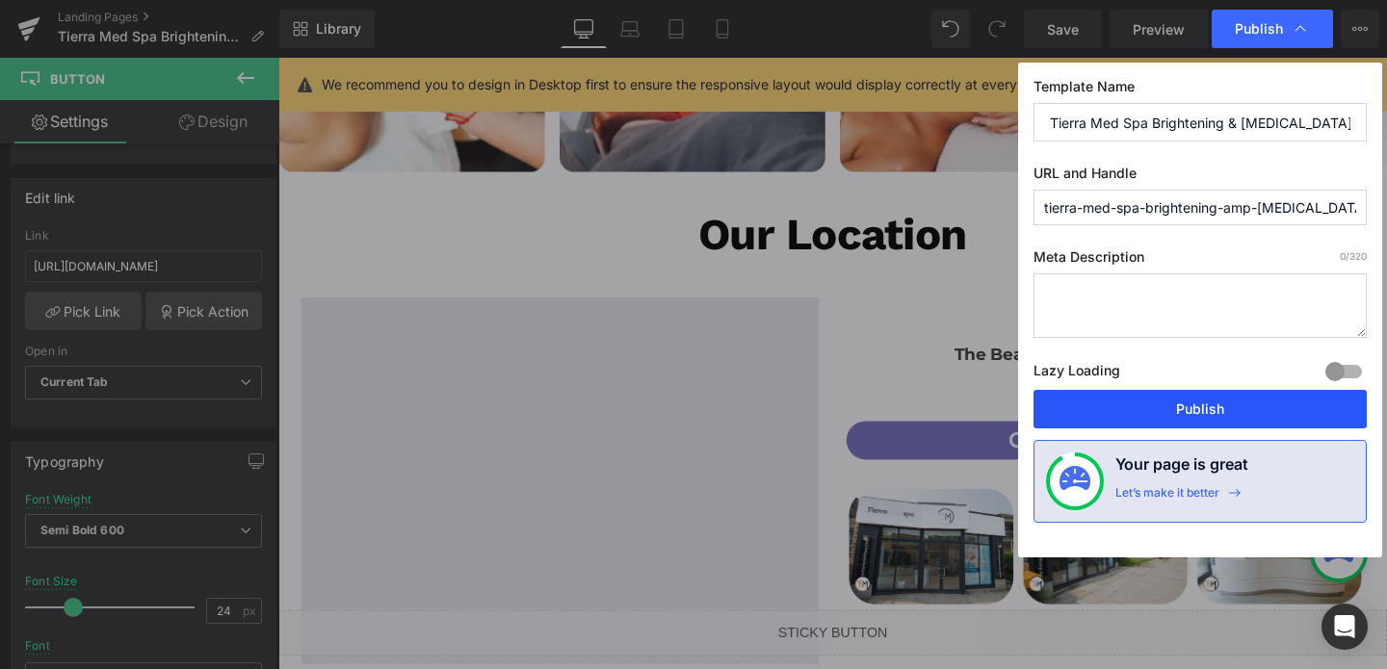
click at [1164, 406] on button "Publish" at bounding box center [1199, 409] width 333 height 39
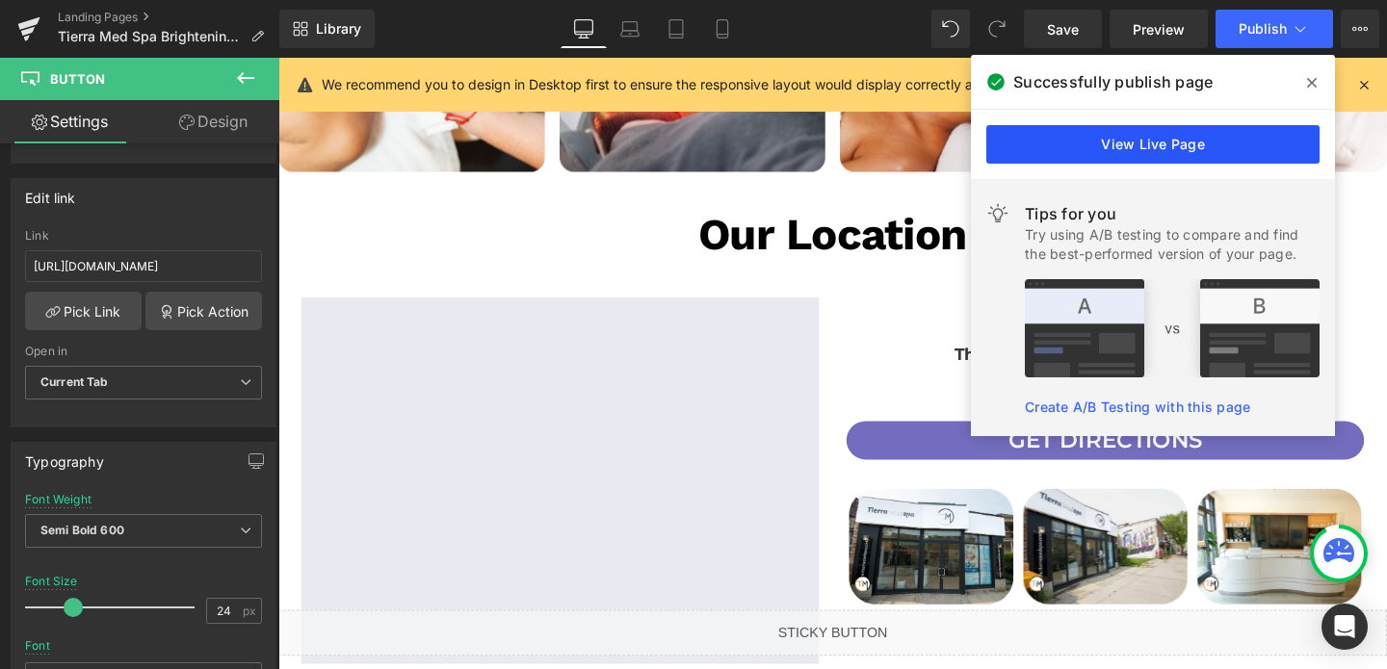
click at [1199, 134] on link "View Live Page" at bounding box center [1152, 144] width 333 height 39
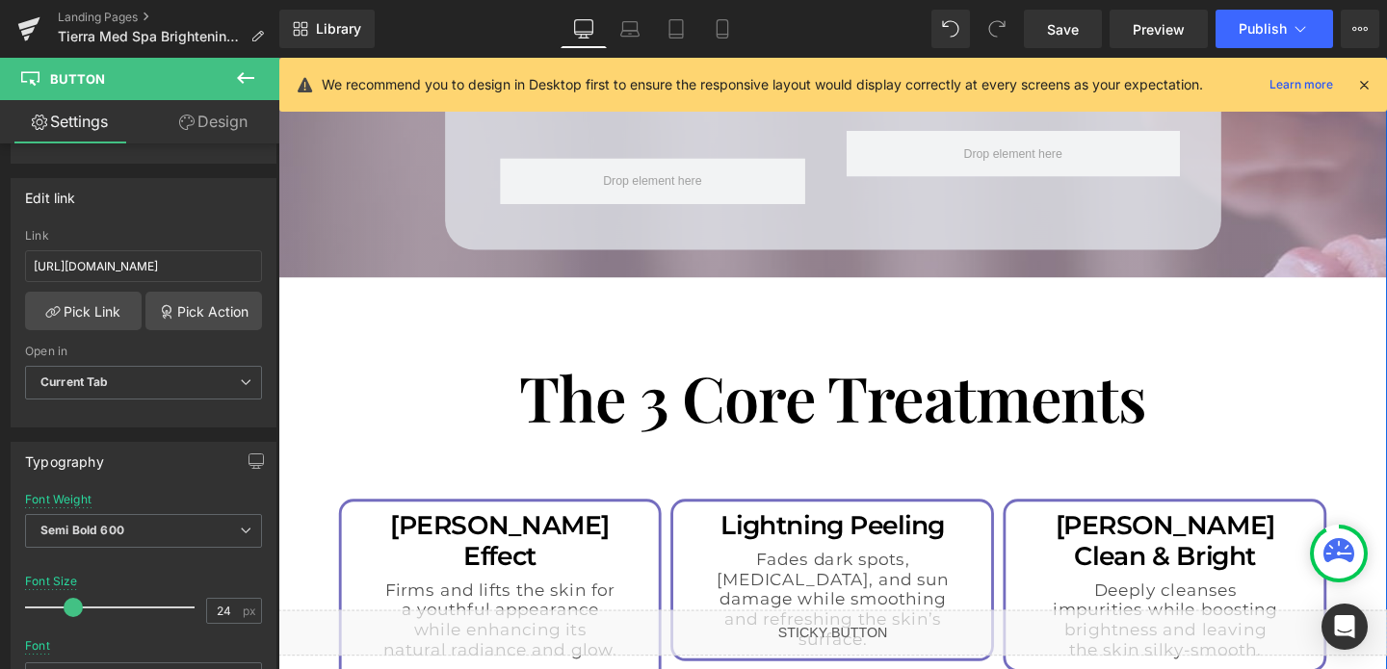
scroll to position [2843, 0]
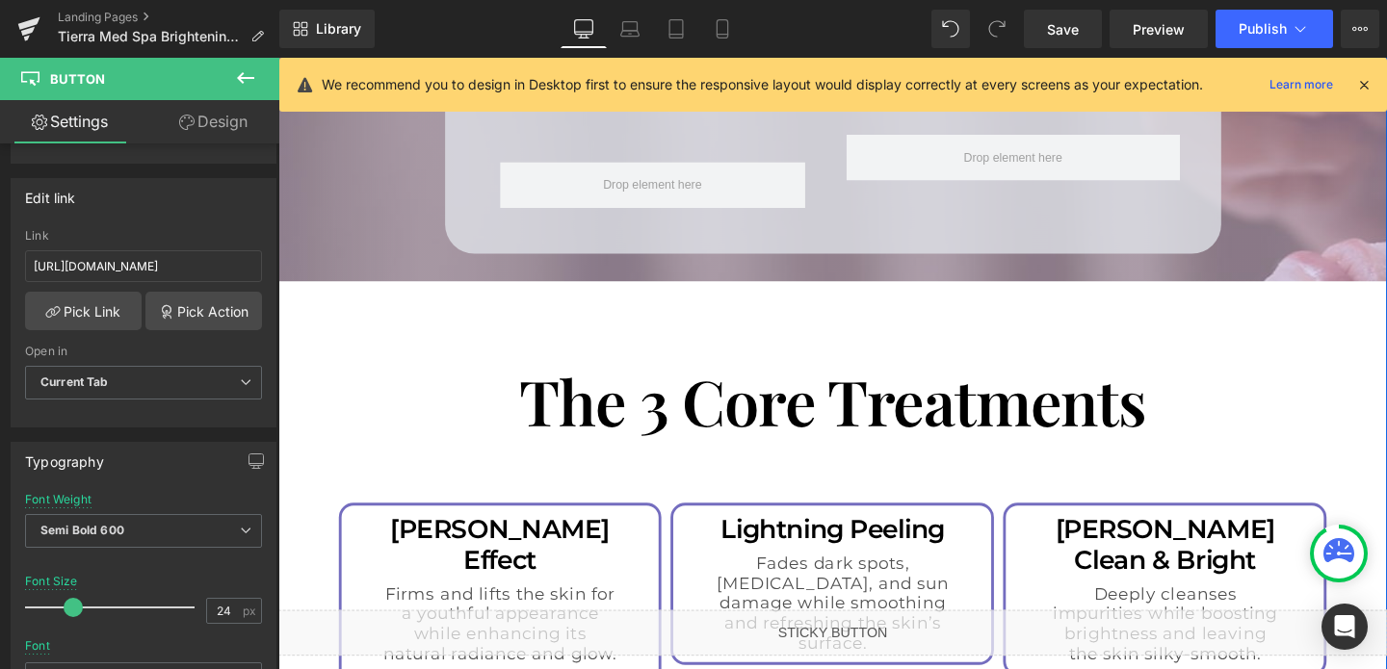
click at [340, 380] on h1 "The 3 Core Treatments" at bounding box center [861, 418] width 1088 height 79
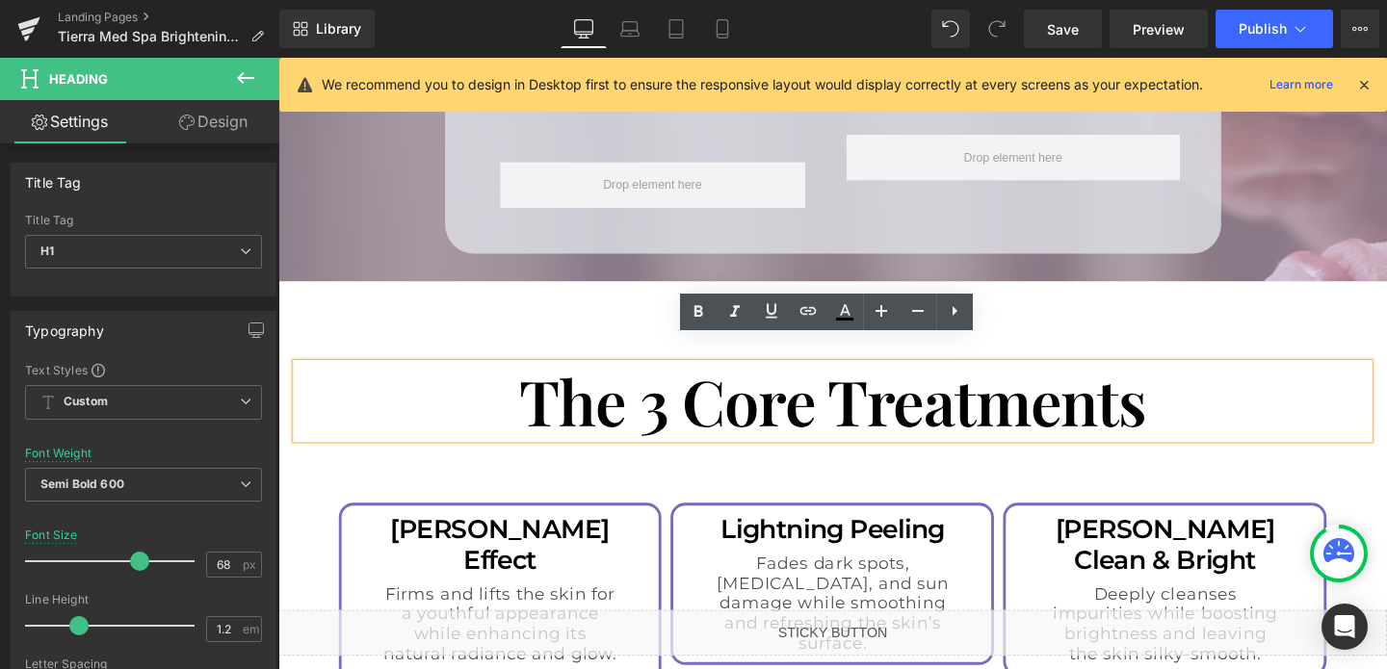
click at [373, 229] on div "Why Women Love It? Heading Because it’s more than a treatment—it’s a confidence…" at bounding box center [860, 38] width 1165 height 453
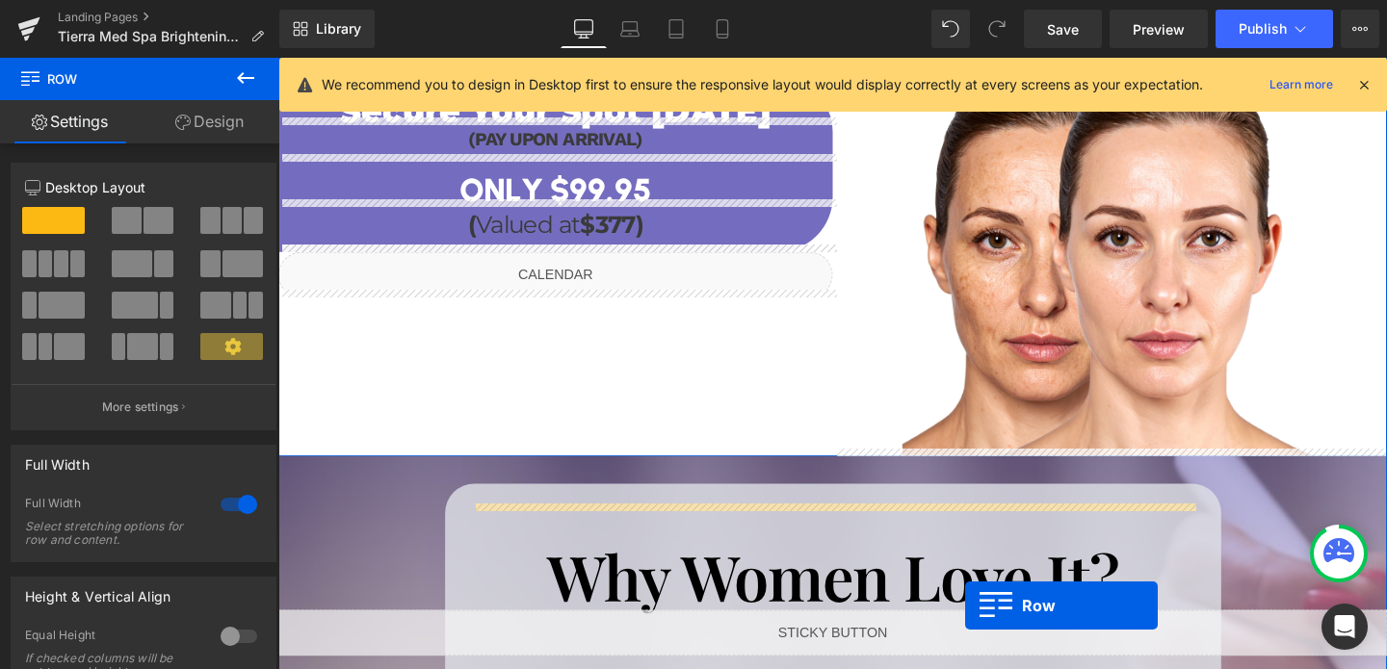
scroll to position [2285, 0]
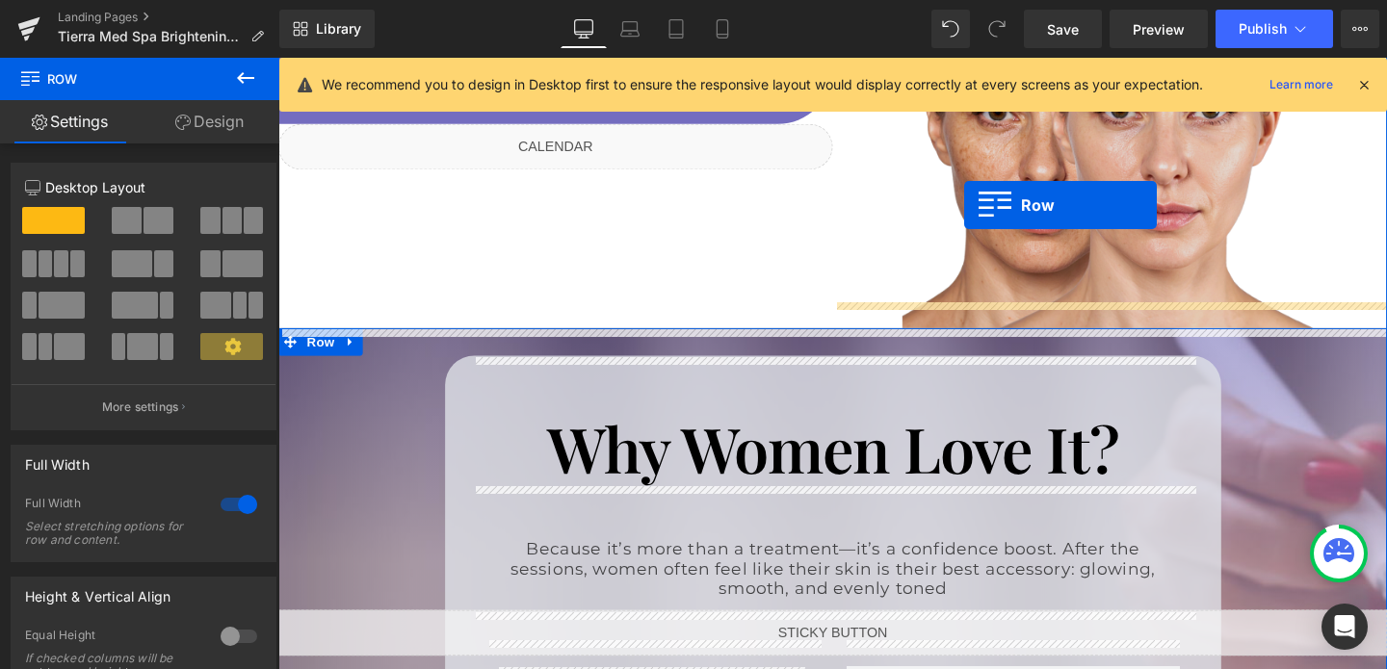
drag, startPoint x: 292, startPoint y: 282, endPoint x: 998, endPoint y: 212, distance: 710.2
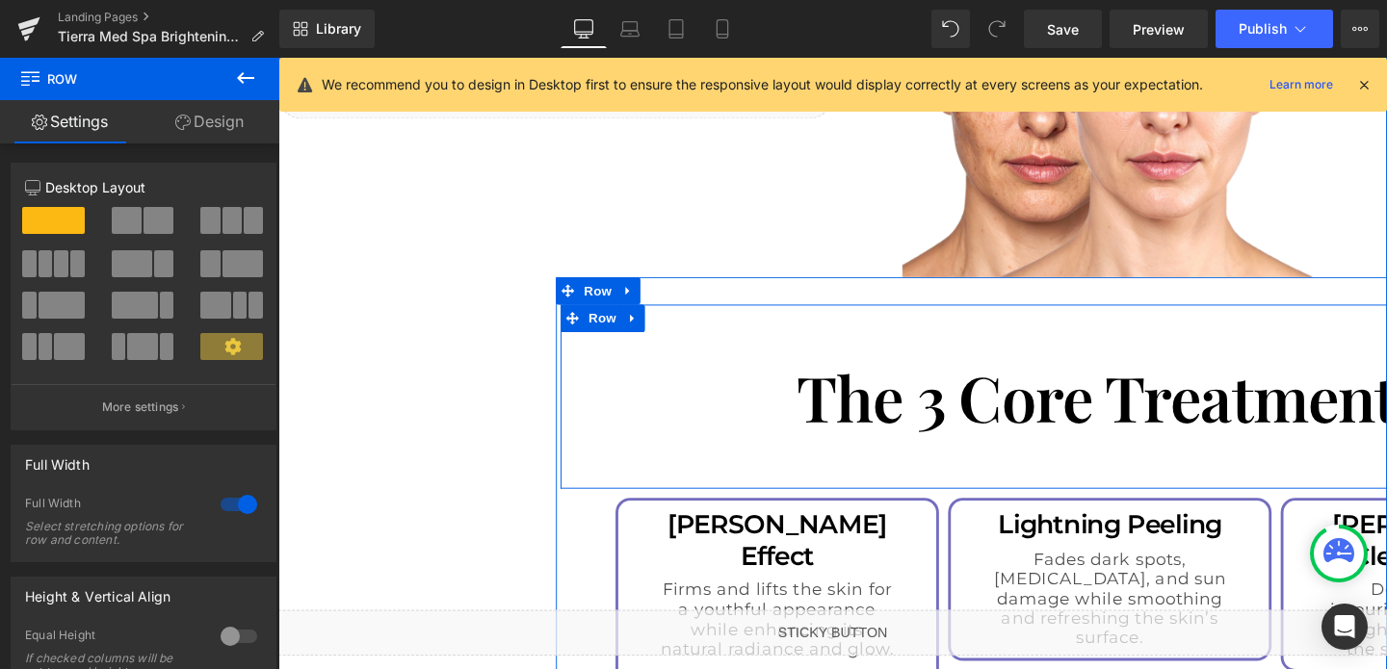
scroll to position [2348, 0]
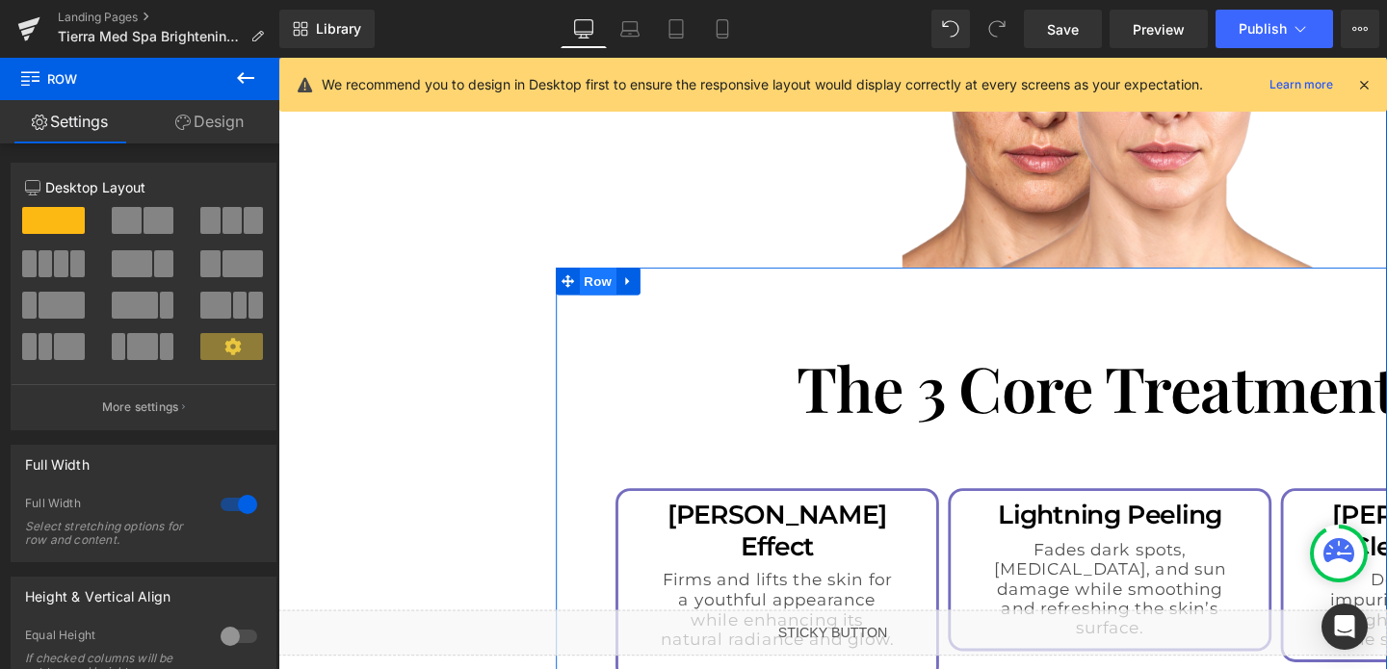
click at [613, 278] on span "Row" at bounding box center [614, 292] width 39 height 29
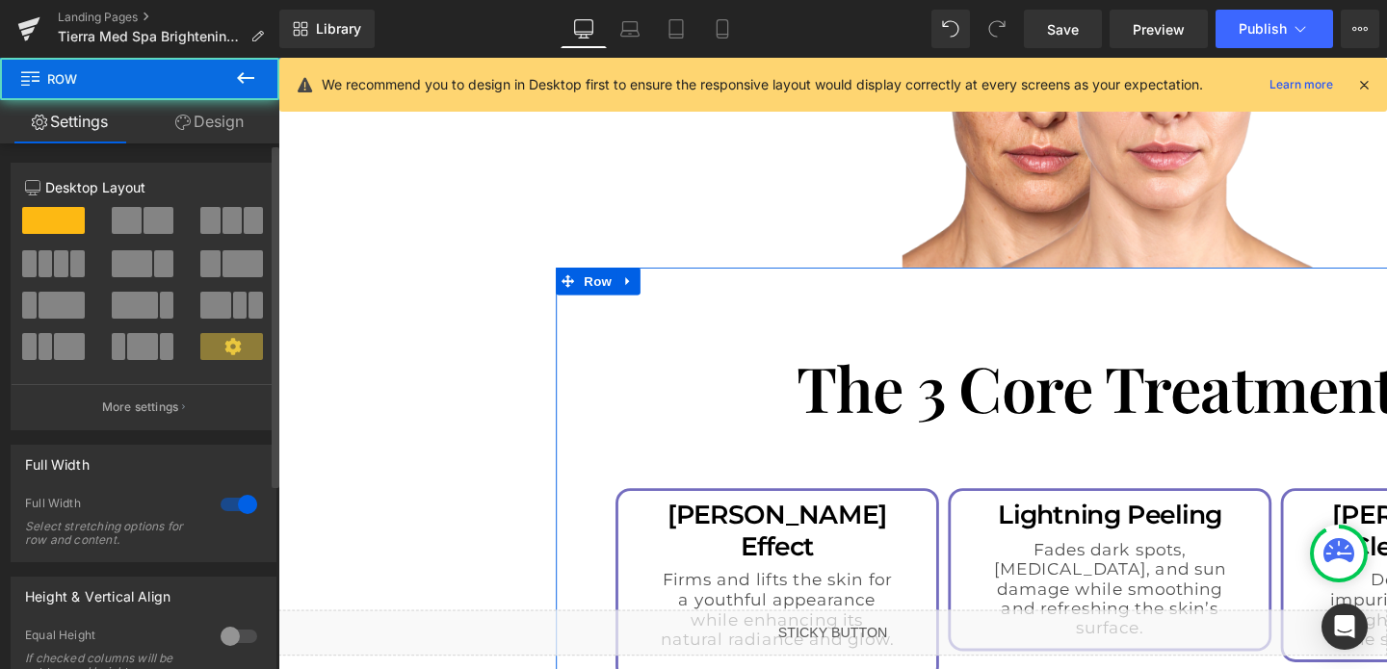
click at [234, 502] on div at bounding box center [239, 504] width 46 height 31
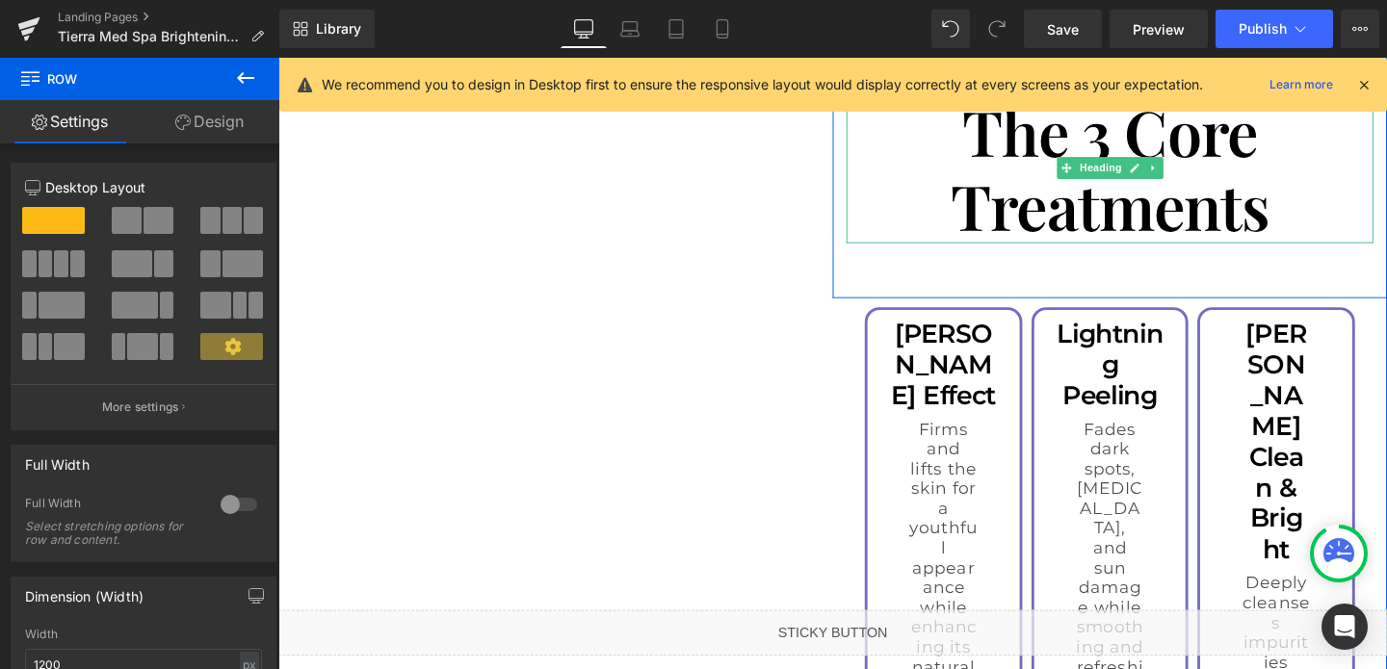
scroll to position [2650, 0]
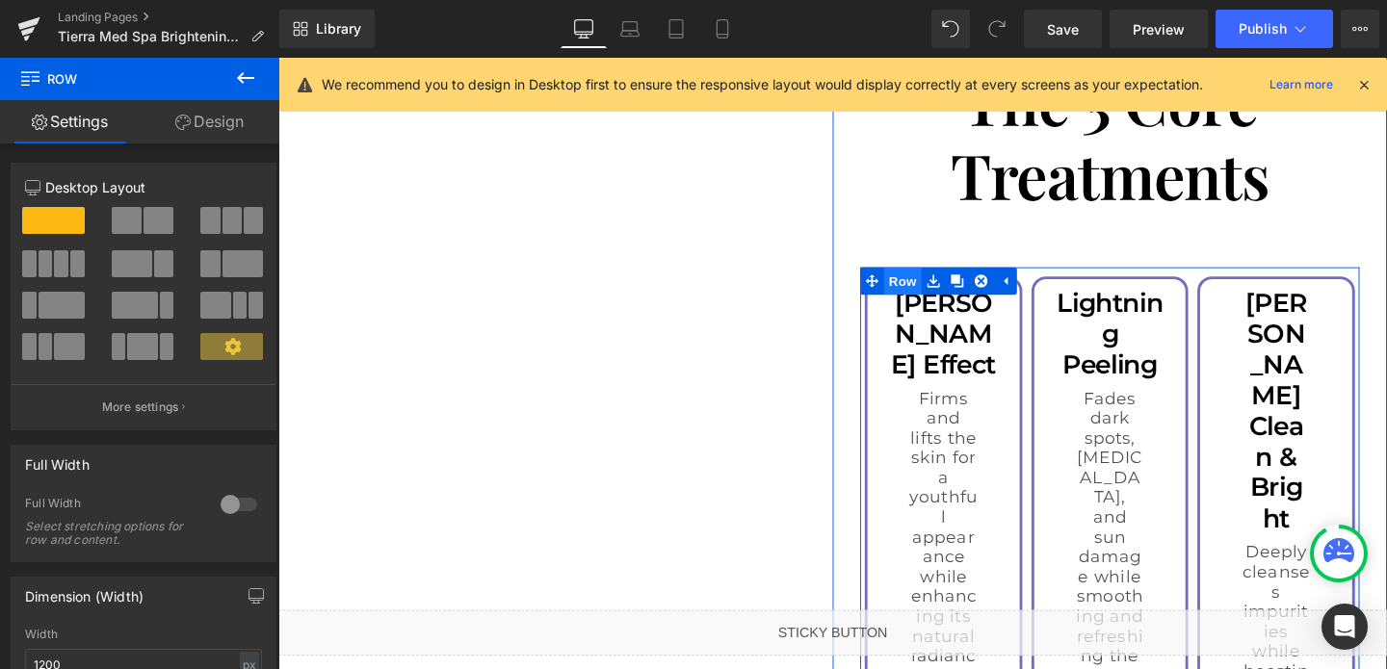
click at [939, 278] on span "Row" at bounding box center [934, 292] width 39 height 29
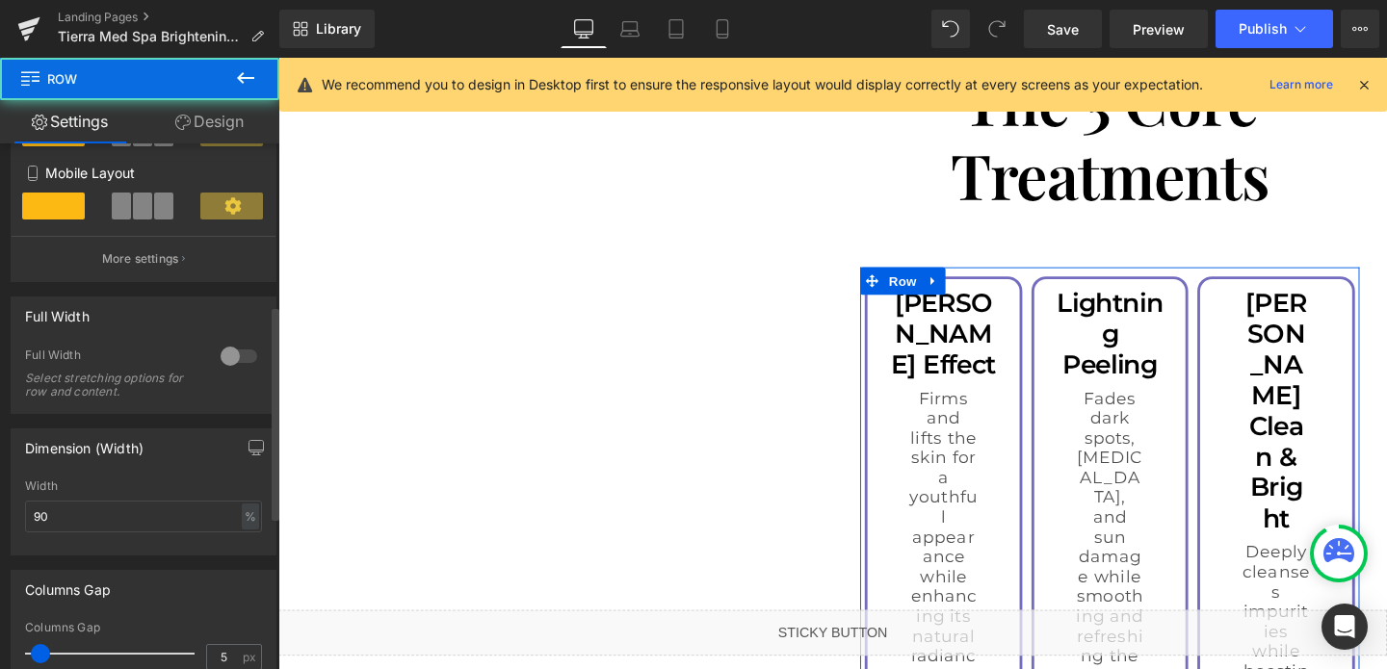
scroll to position [397, 0]
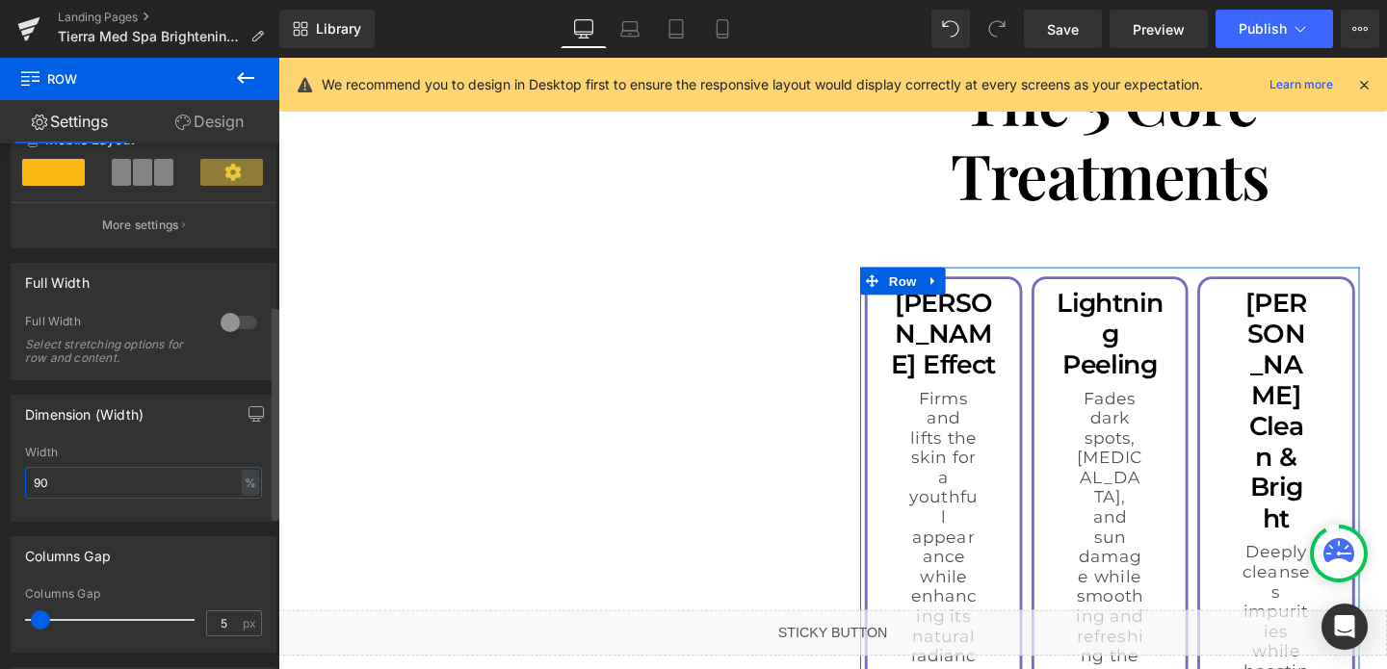
click at [113, 484] on input "90" at bounding box center [143, 483] width 237 height 32
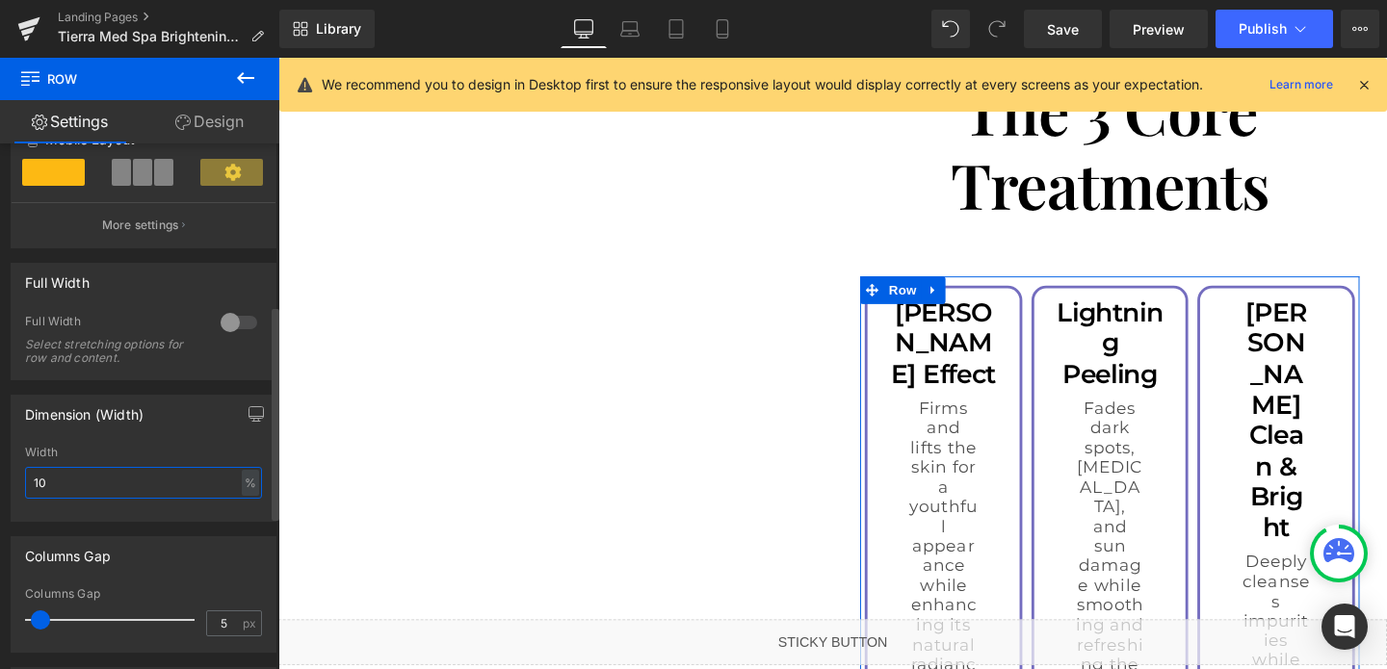
type input "100"
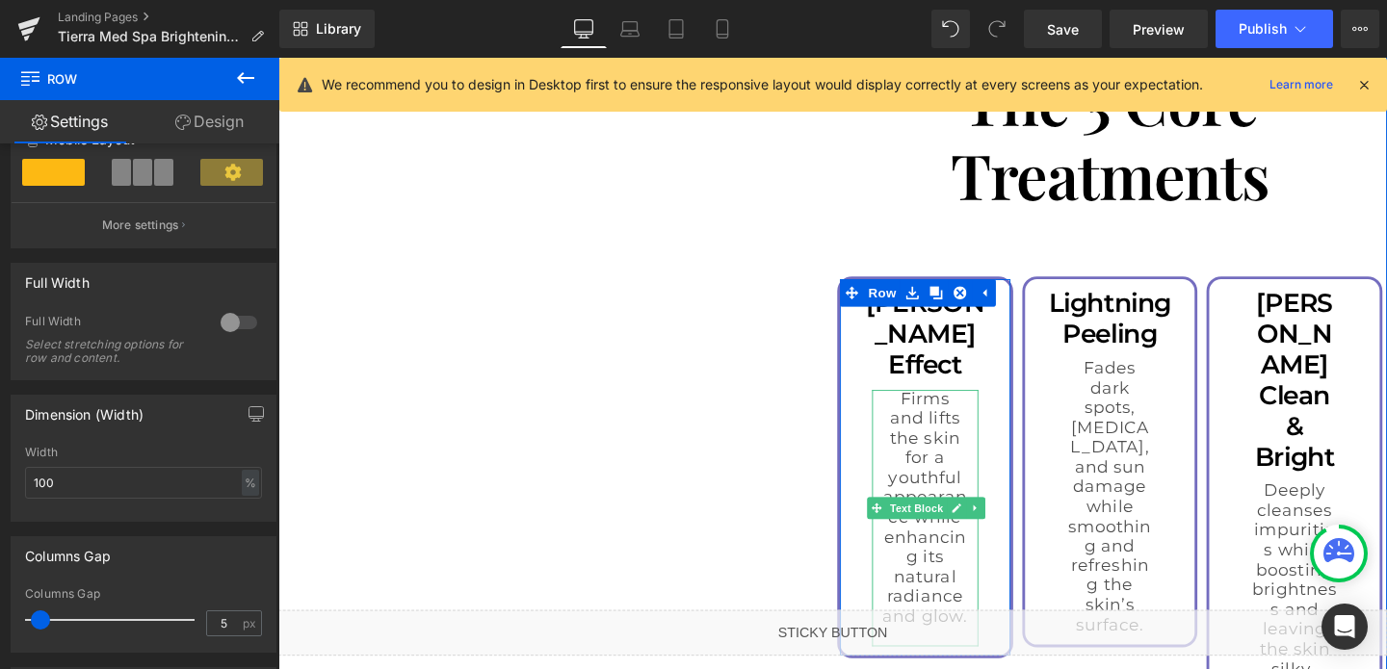
click at [974, 407] on p "Firms and lifts the skin for a youthful appearance while enhancing its natural …" at bounding box center [958, 531] width 92 height 249
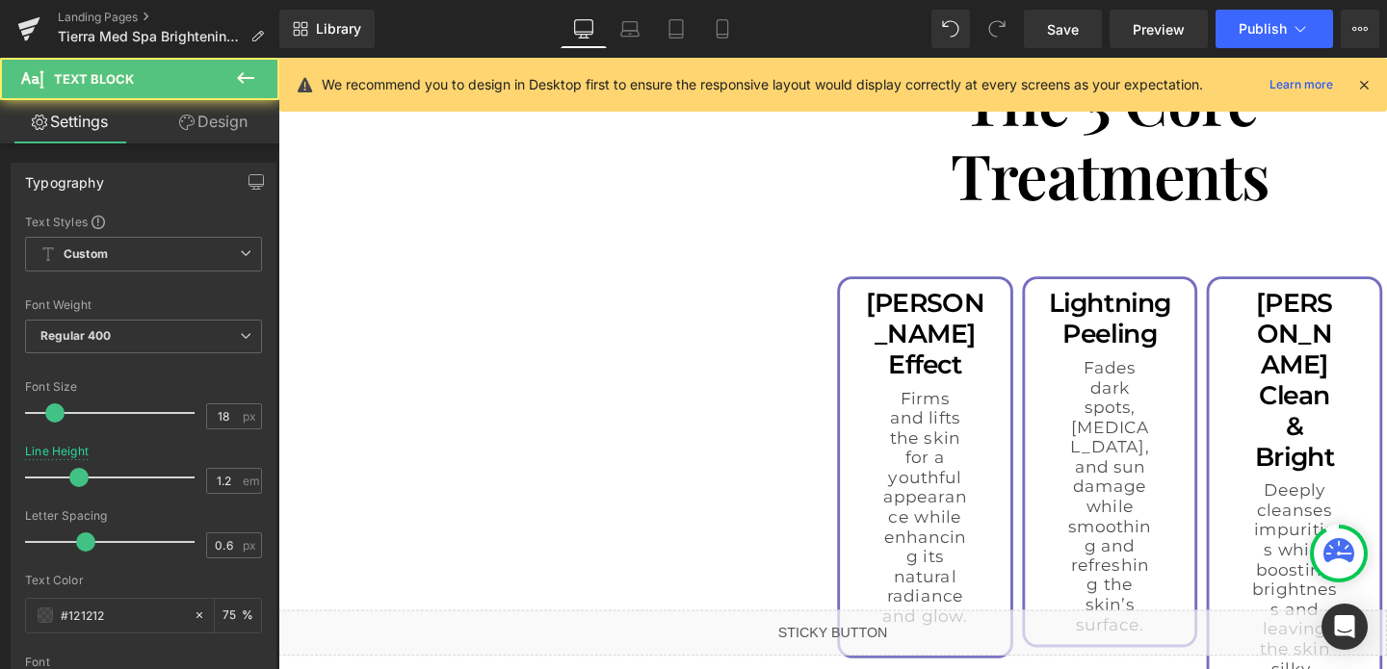
click at [223, 105] on link "Design" at bounding box center [213, 121] width 140 height 43
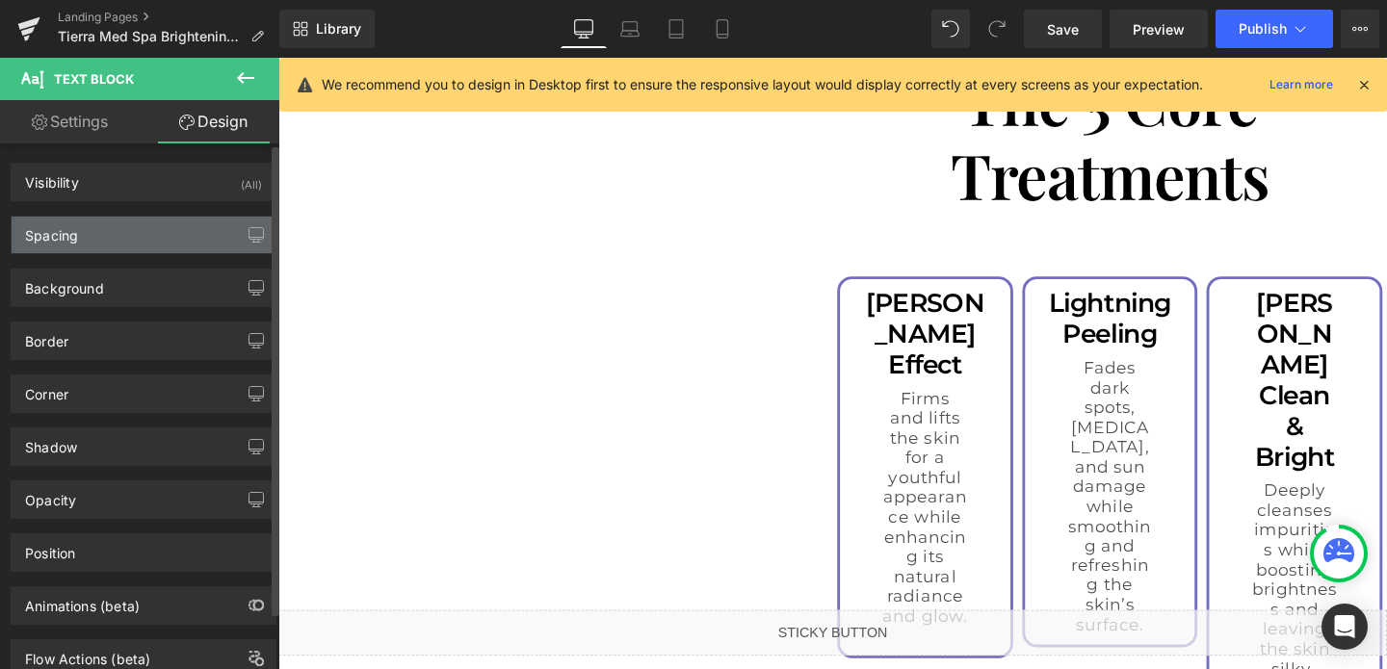
click at [91, 237] on div "Spacing" at bounding box center [144, 235] width 264 height 37
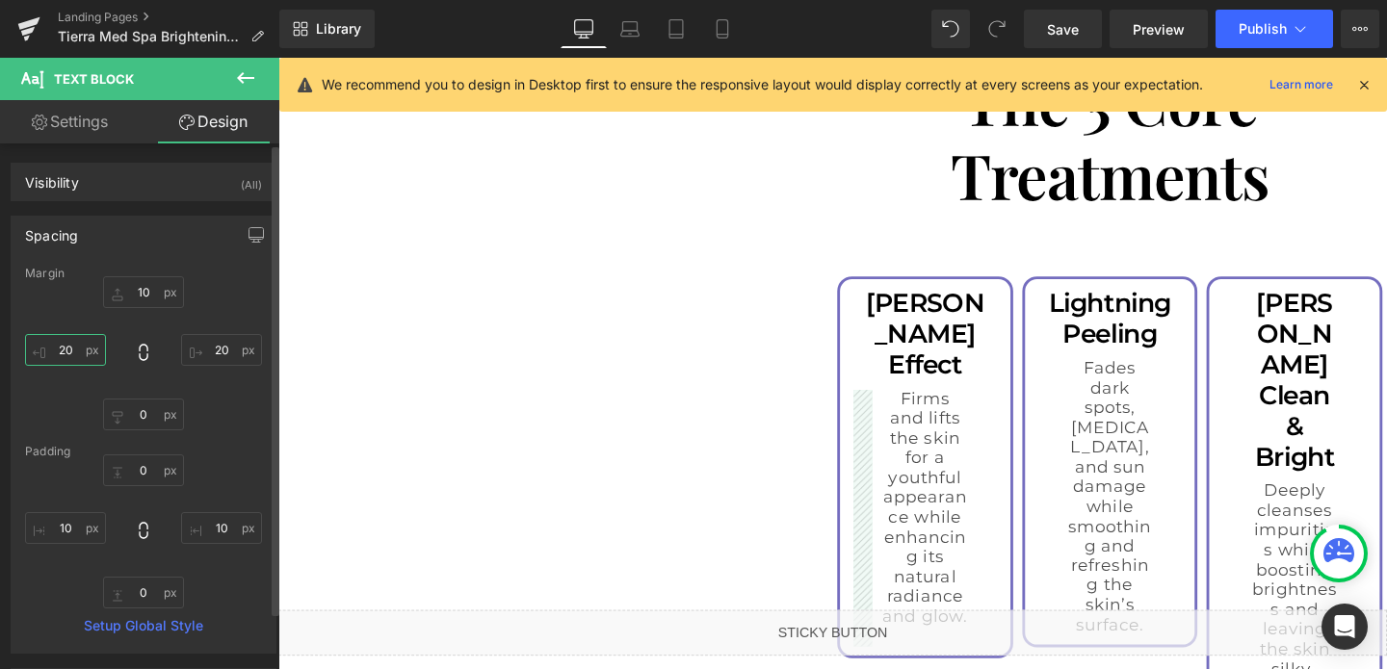
click at [67, 352] on input "20" at bounding box center [65, 350] width 81 height 32
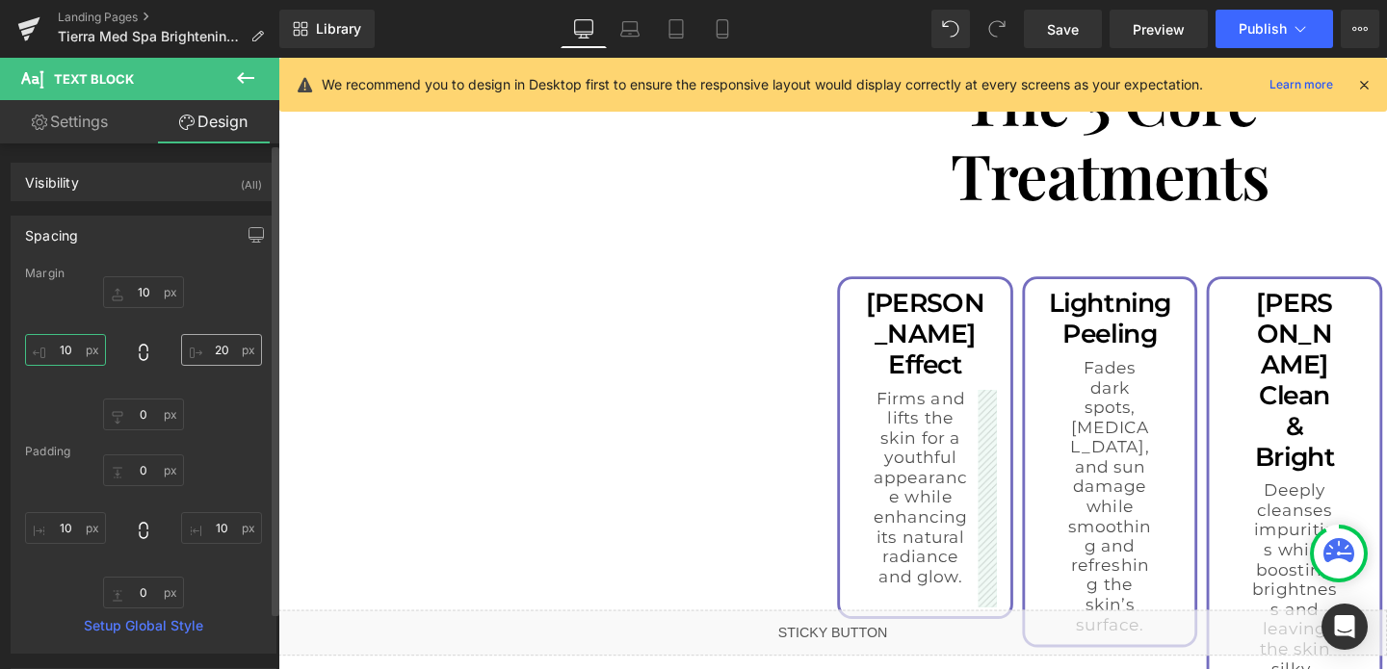
type input "10"
click at [207, 350] on input "20" at bounding box center [221, 350] width 81 height 32
type input "10"
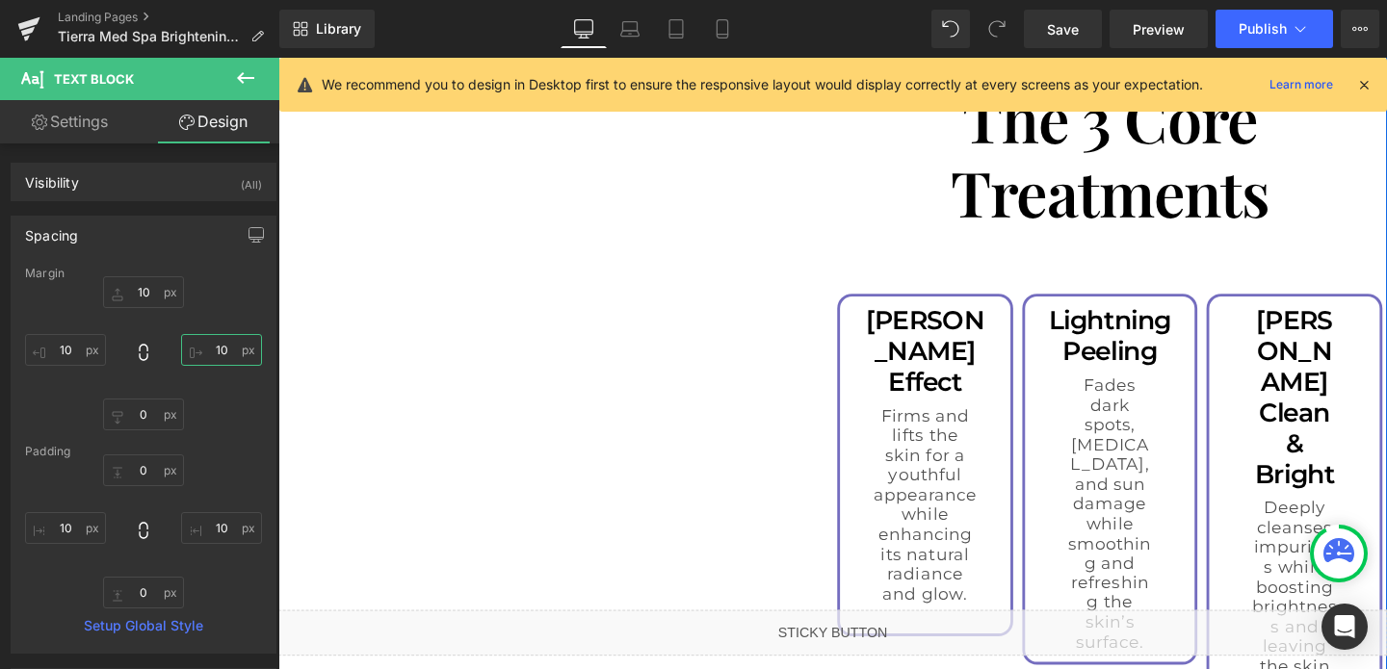
scroll to position [2632, 0]
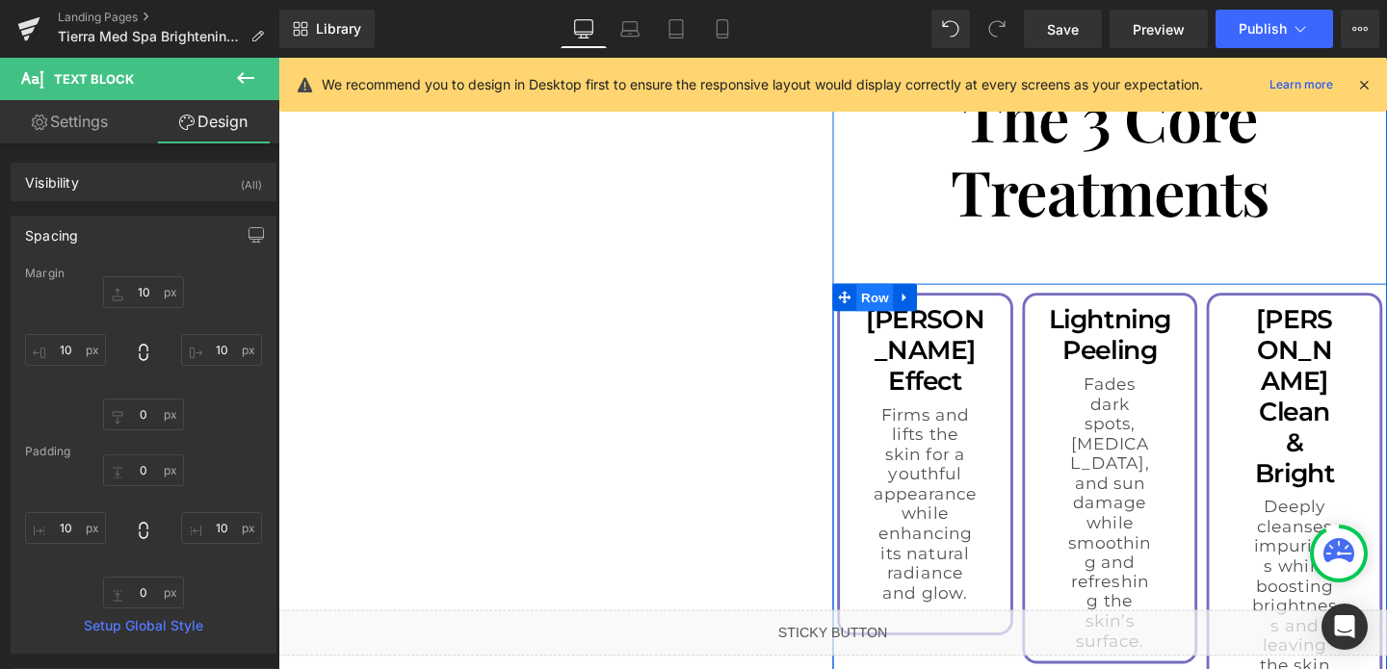
click at [899, 296] on span "Row" at bounding box center [905, 310] width 39 height 29
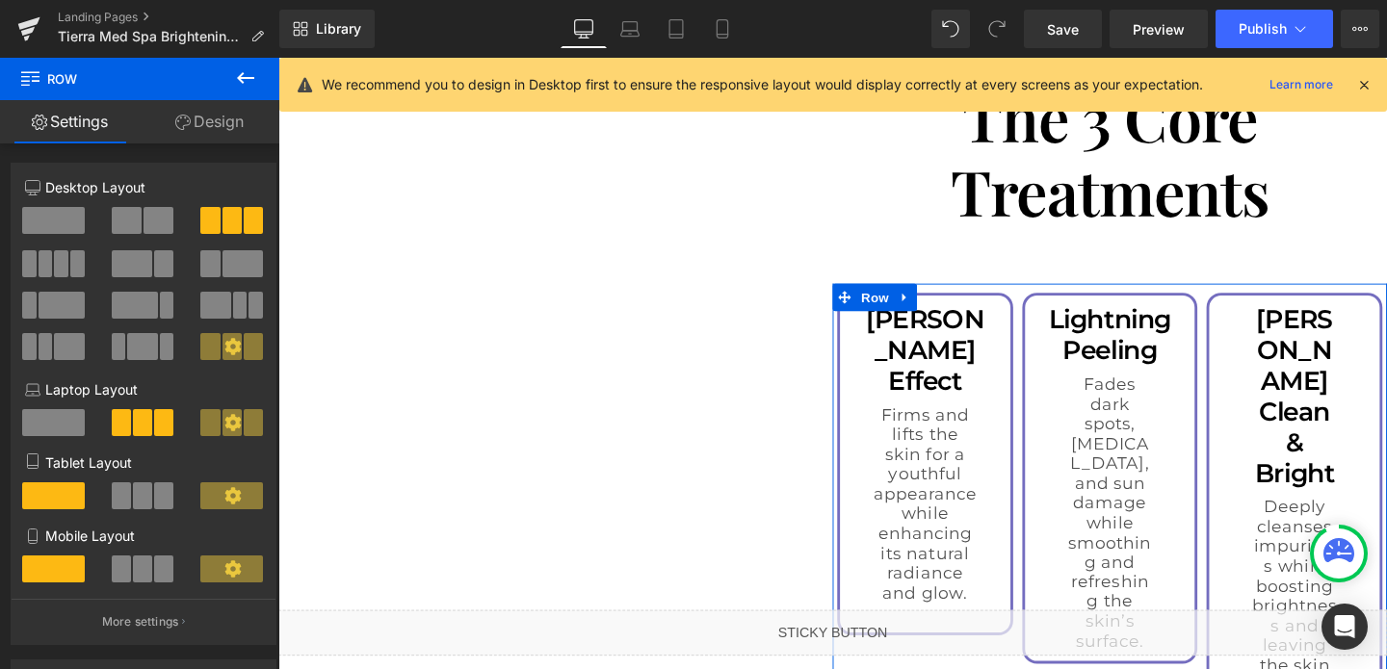
click at [59, 213] on span at bounding box center [53, 220] width 63 height 27
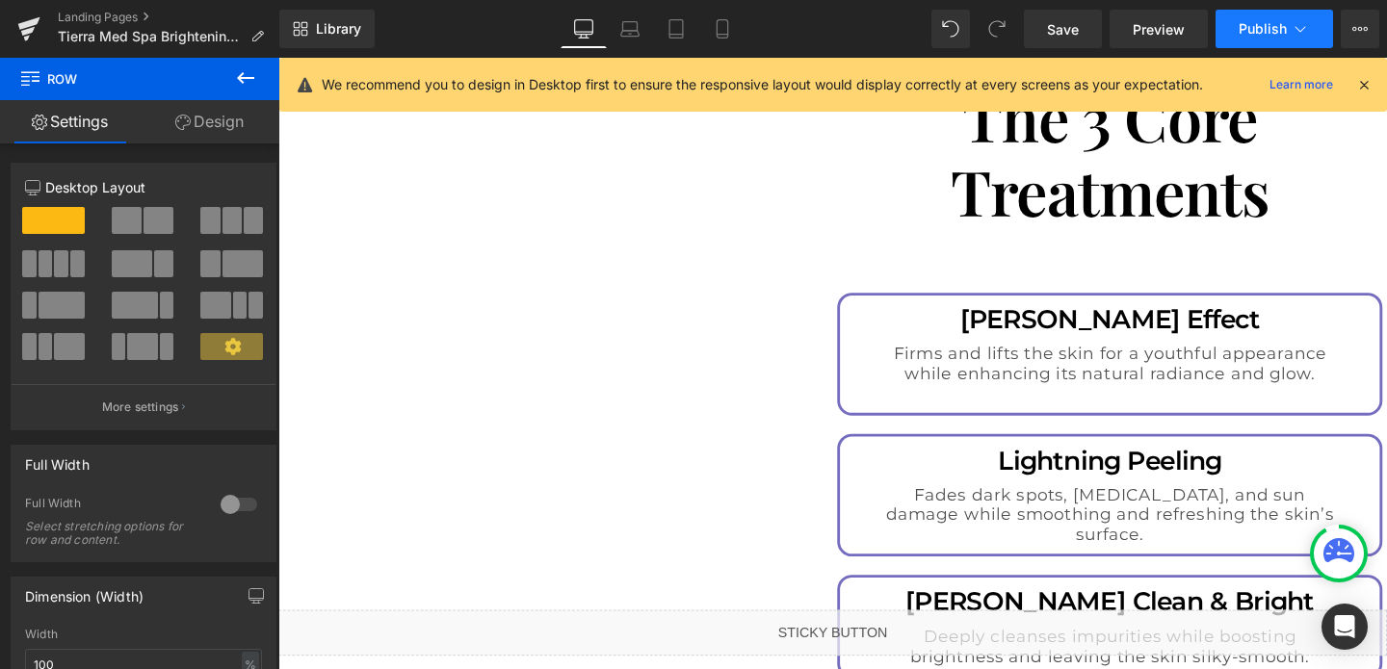
click at [1252, 33] on span "Publish" at bounding box center [1262, 28] width 48 height 15
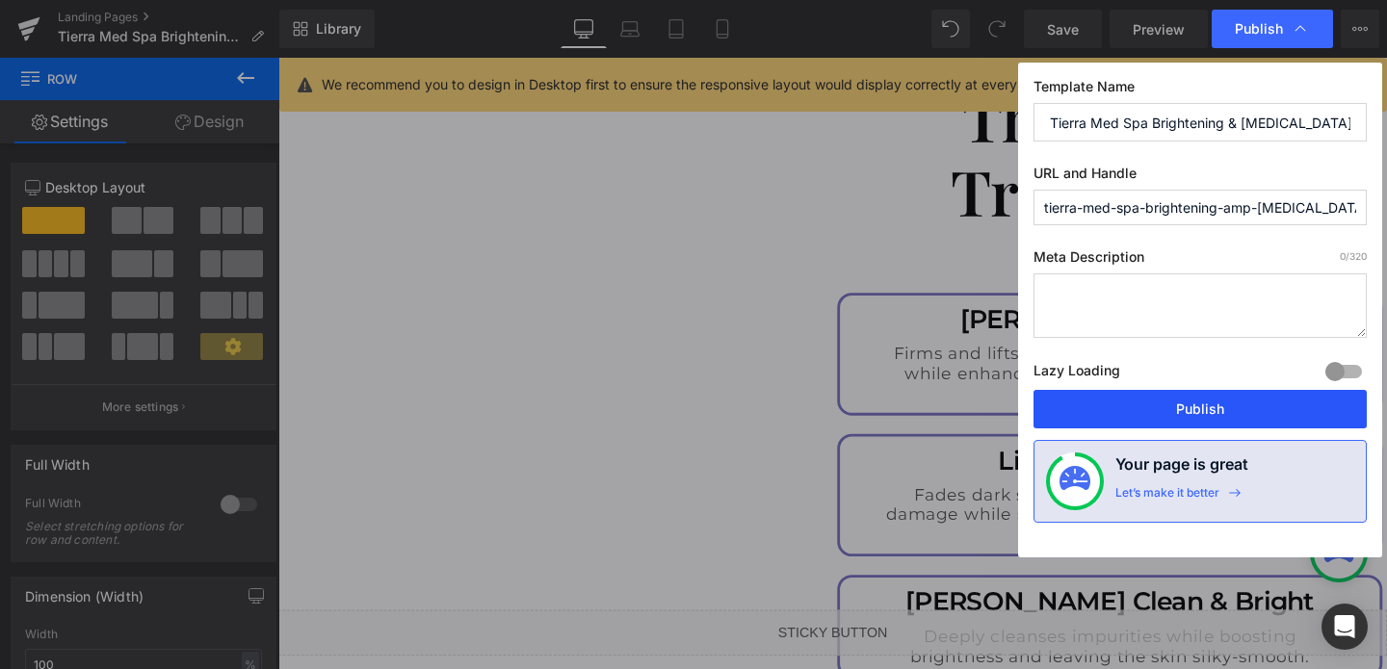
click at [1125, 408] on button "Publish" at bounding box center [1199, 409] width 333 height 39
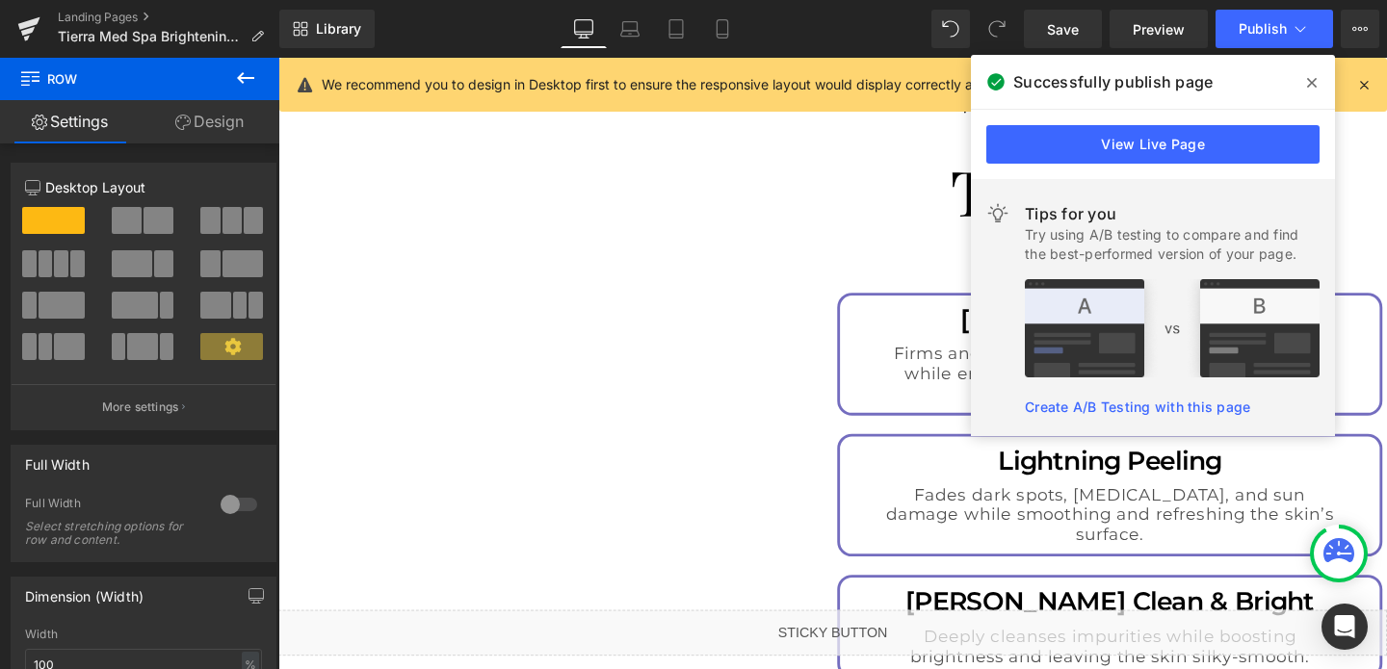
click at [887, 199] on div "The 3 Core Treatments" at bounding box center [1152, 159] width 554 height 157
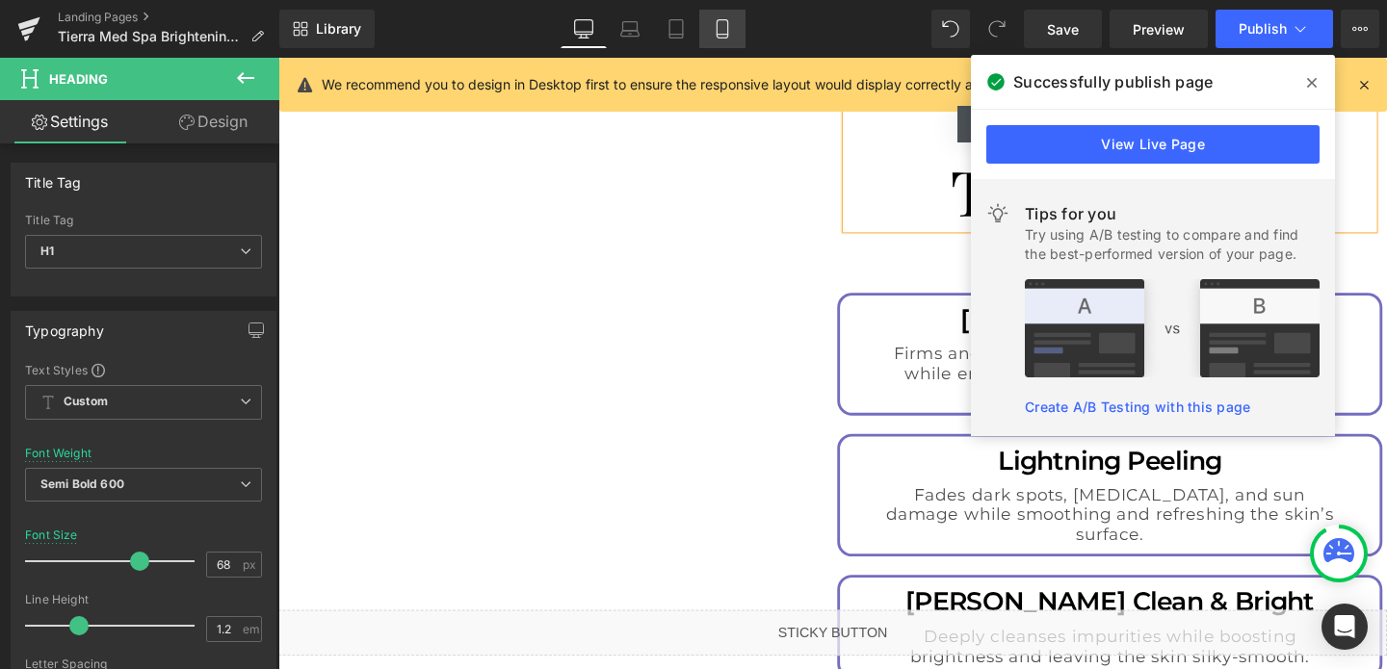
click at [728, 40] on link "Mobile" at bounding box center [722, 29] width 46 height 39
type input "48"
type input "100"
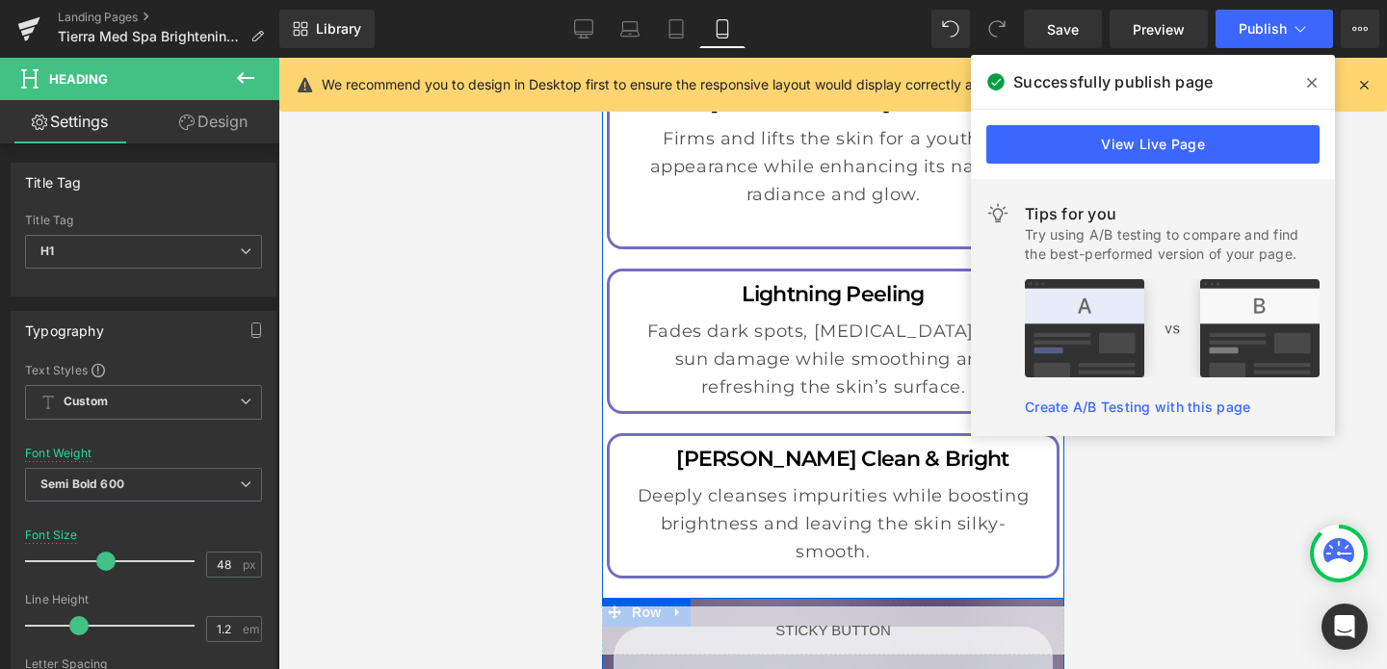
scroll to position [3849, 0]
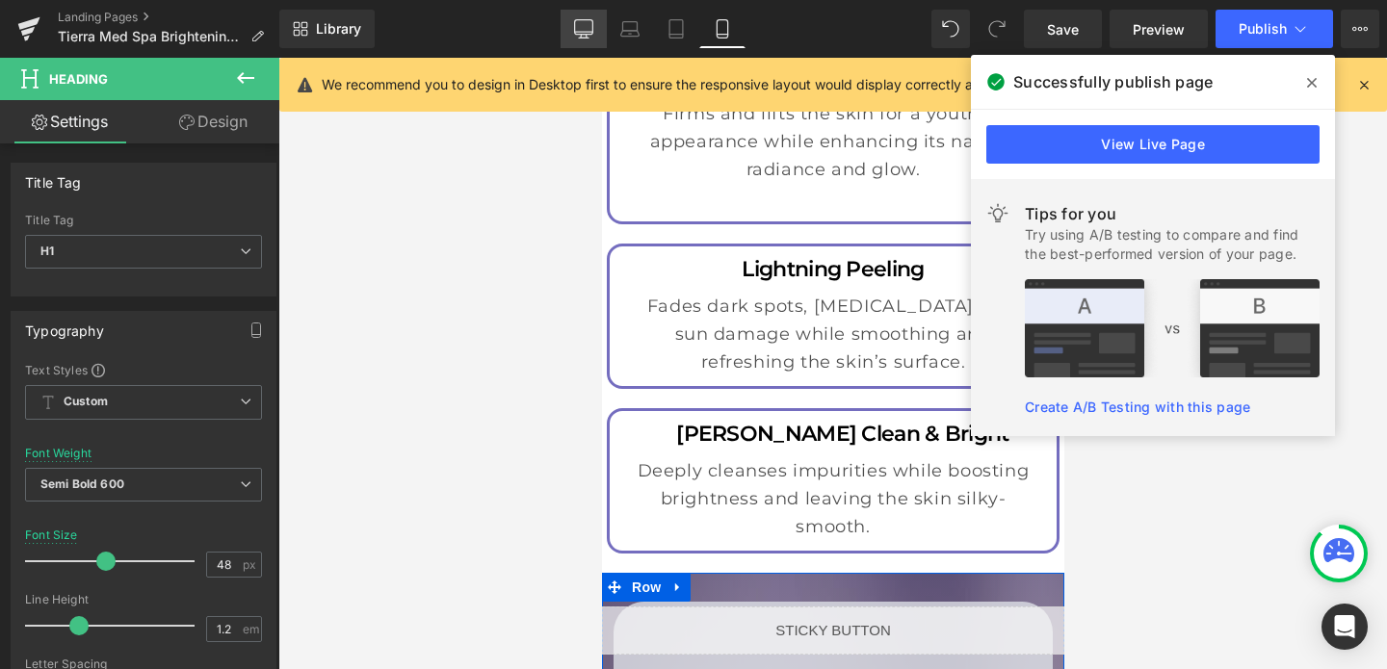
click at [591, 30] on icon at bounding box center [583, 28] width 19 height 19
type input "68"
type input "100"
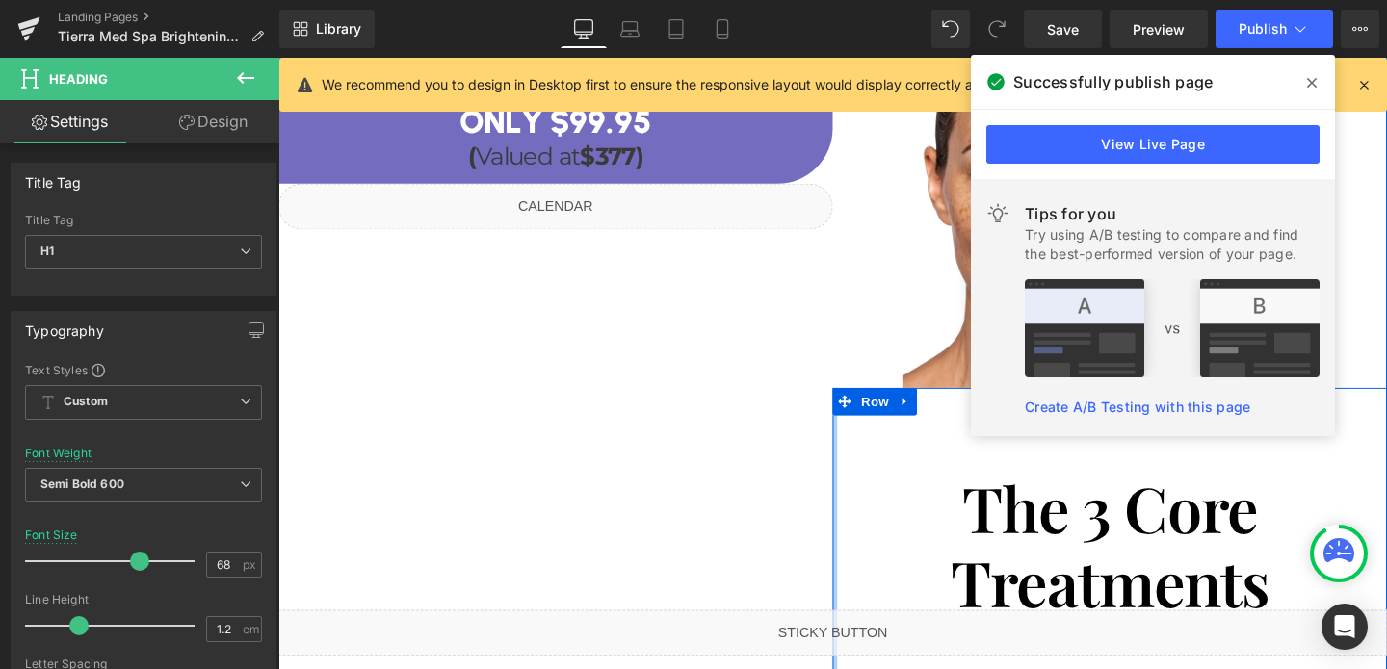
scroll to position [2178, 0]
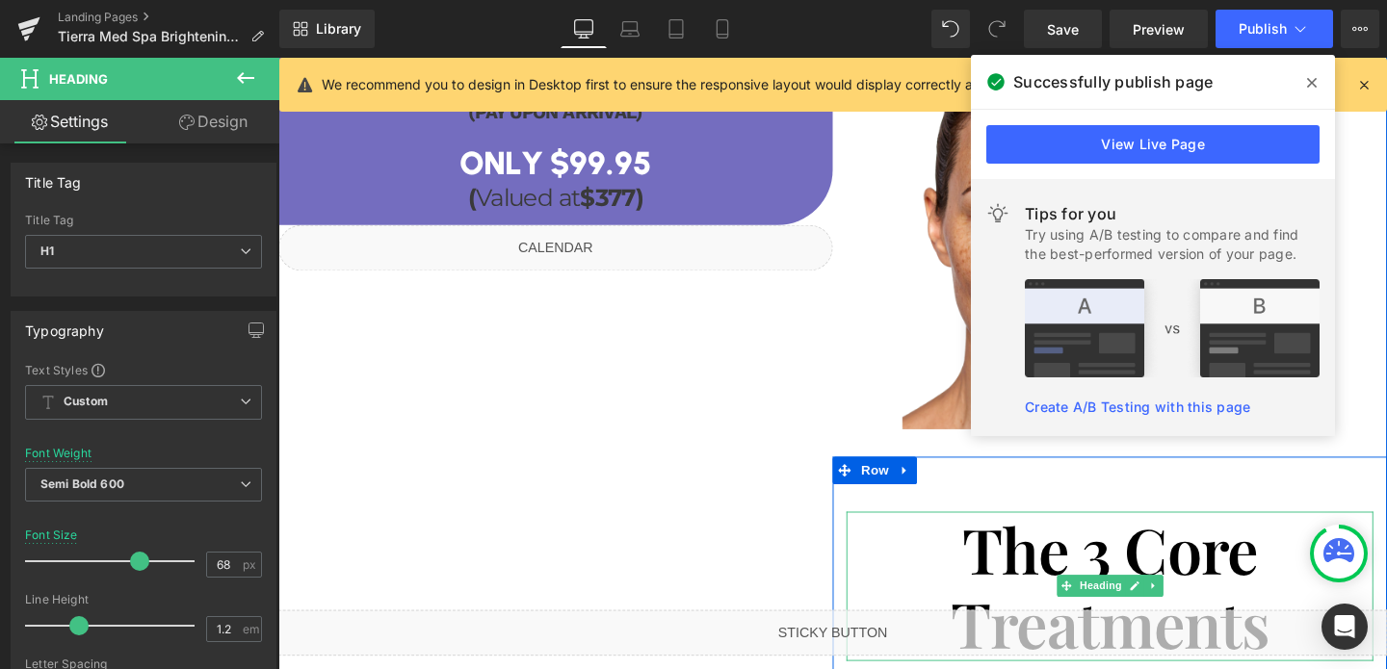
click at [1028, 547] on h1 "The 3 Core Treatments" at bounding box center [1151, 613] width 515 height 157
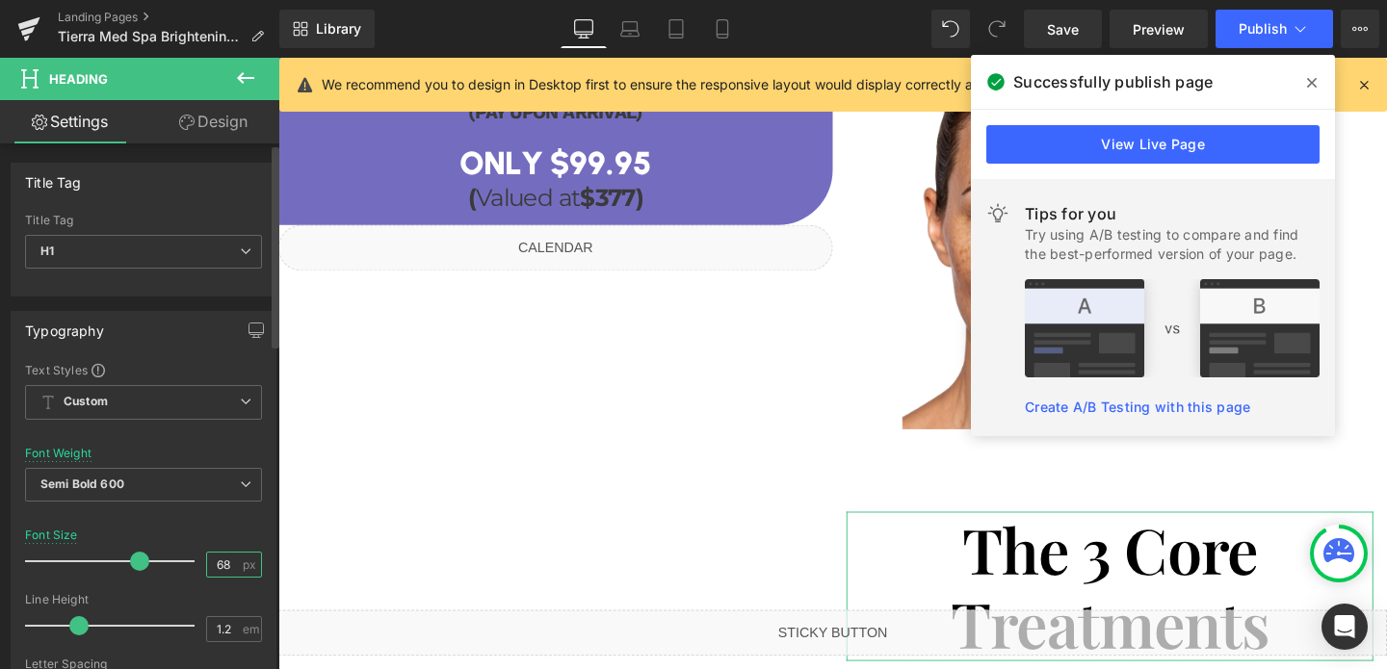
click at [220, 564] on input "68" at bounding box center [224, 565] width 34 height 24
type input "40"
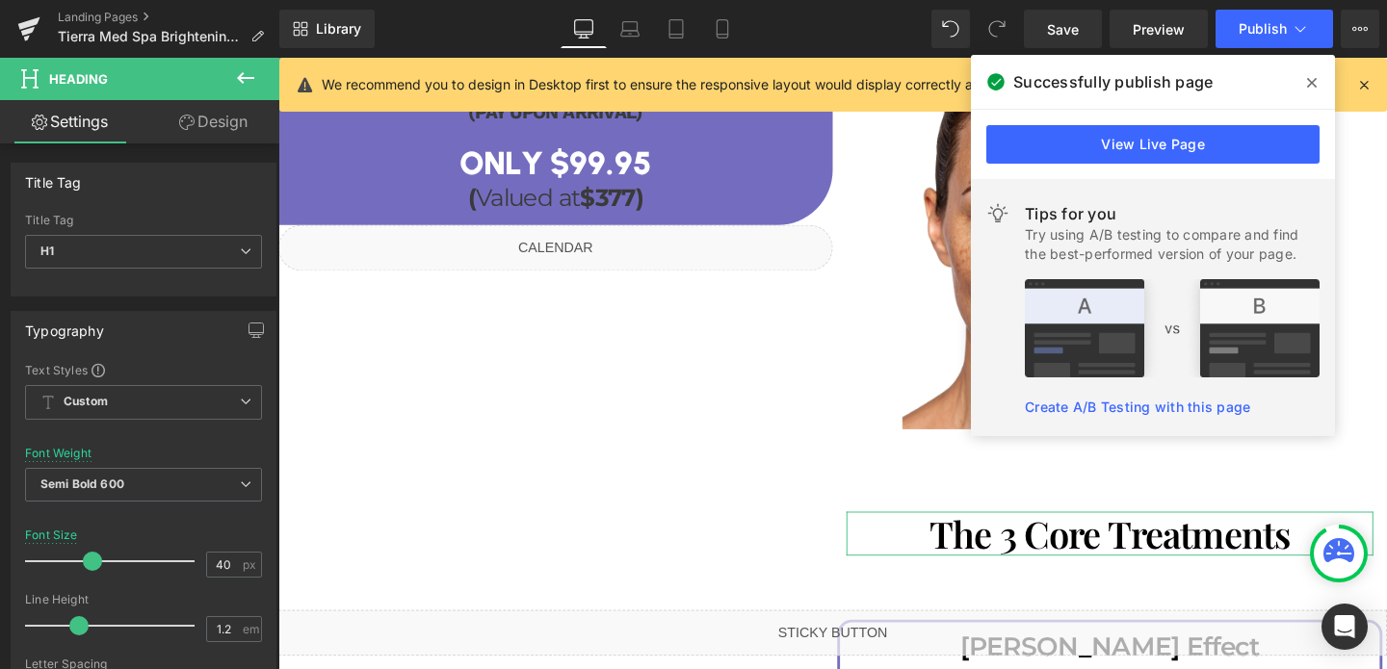
click at [223, 130] on link "Design" at bounding box center [213, 121] width 140 height 43
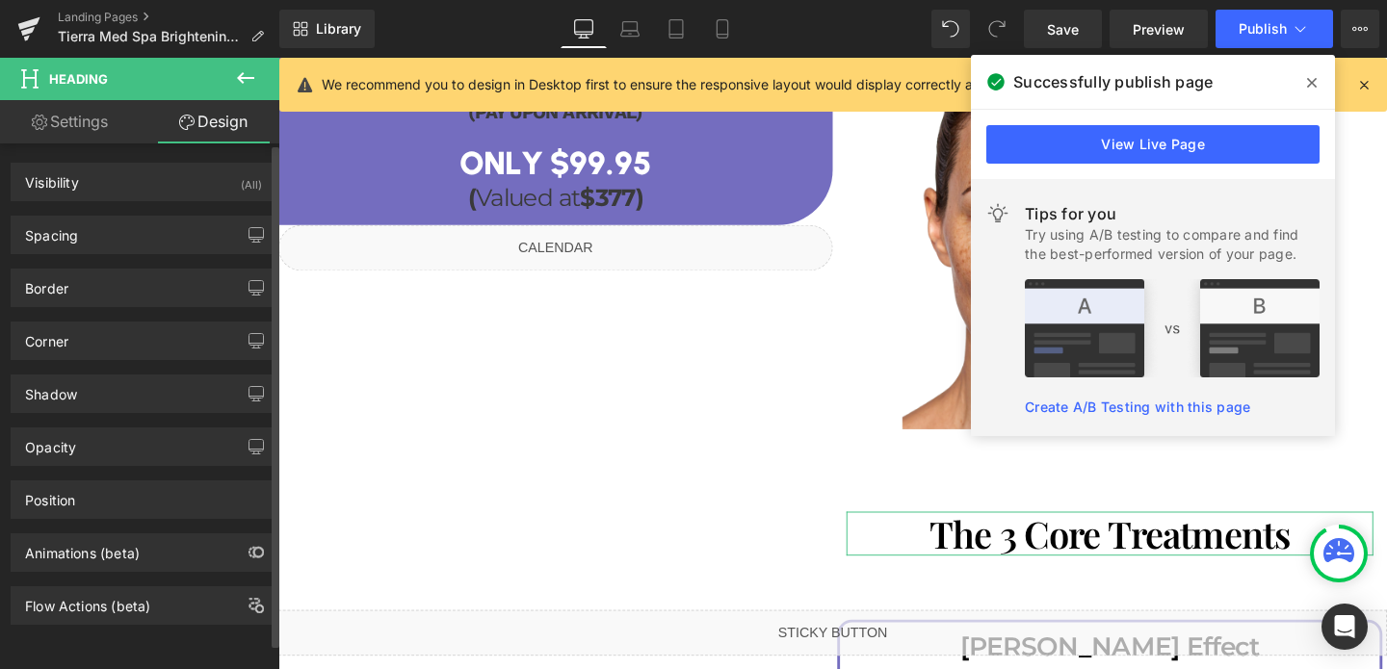
type input "30"
type input "0"
type input "30"
type input "0"
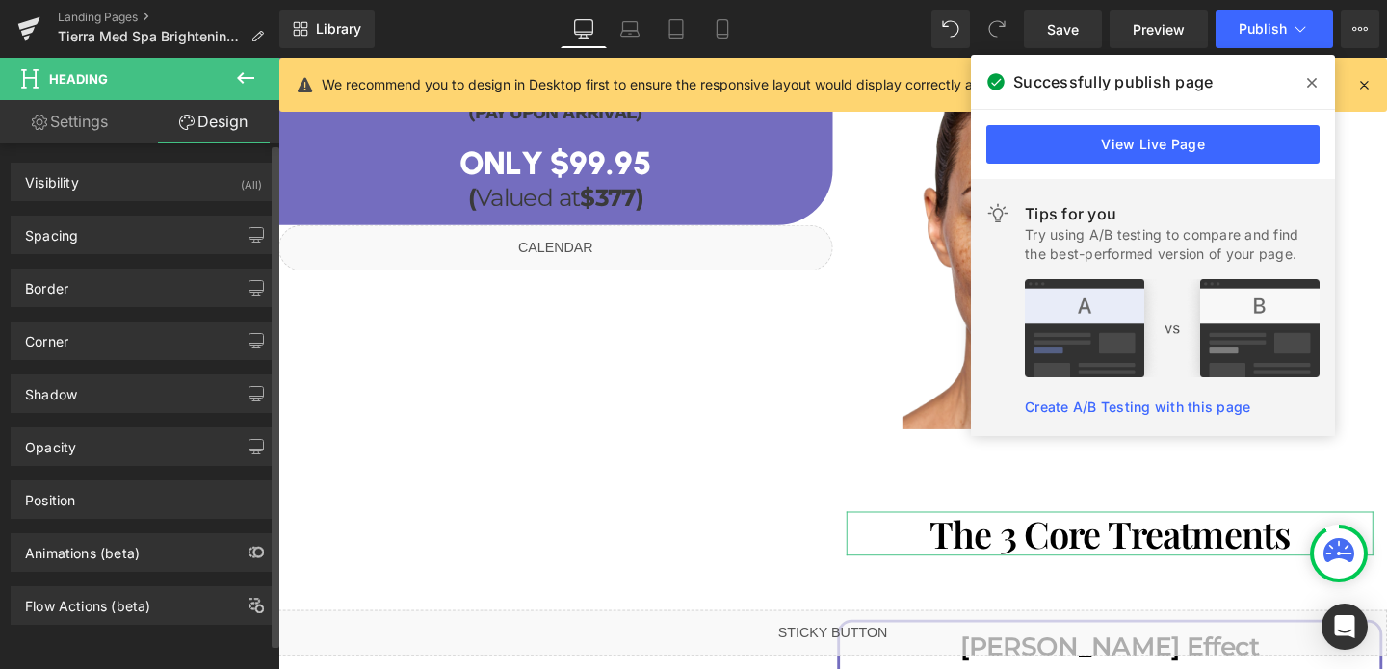
type input "20"
type input "0"
type input "20"
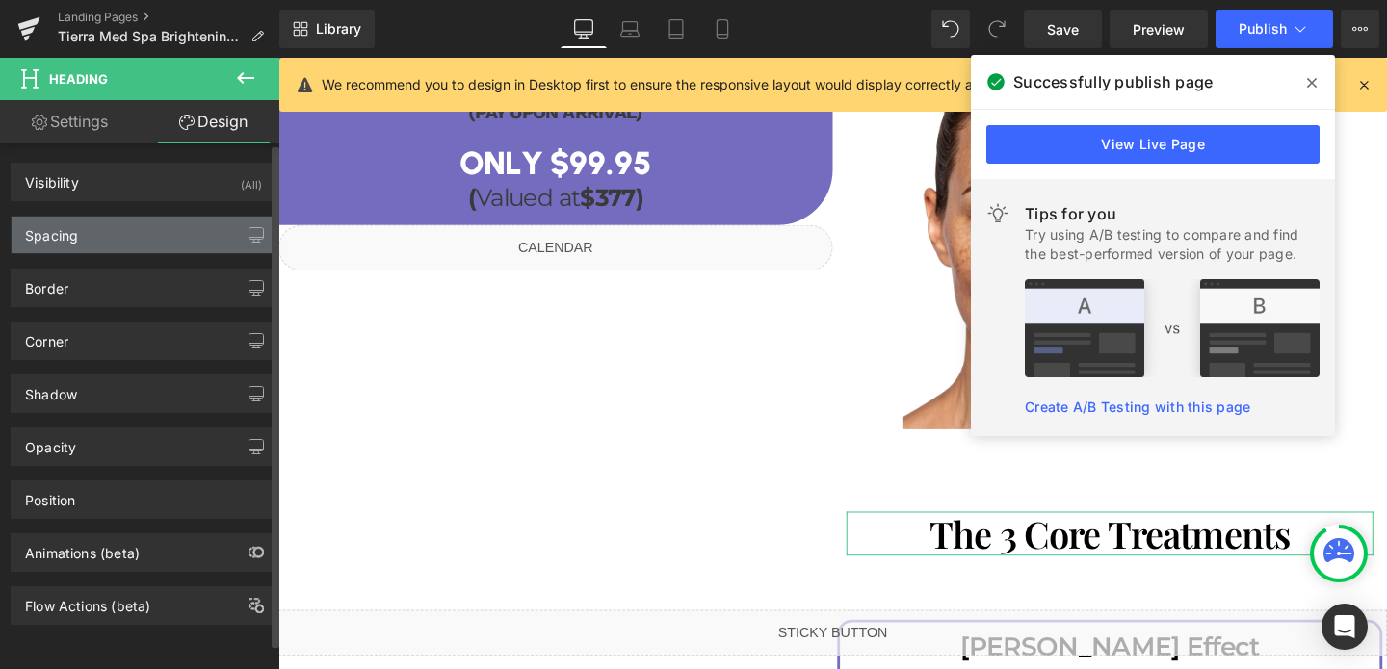
click at [105, 251] on div "Spacing" at bounding box center [144, 235] width 264 height 37
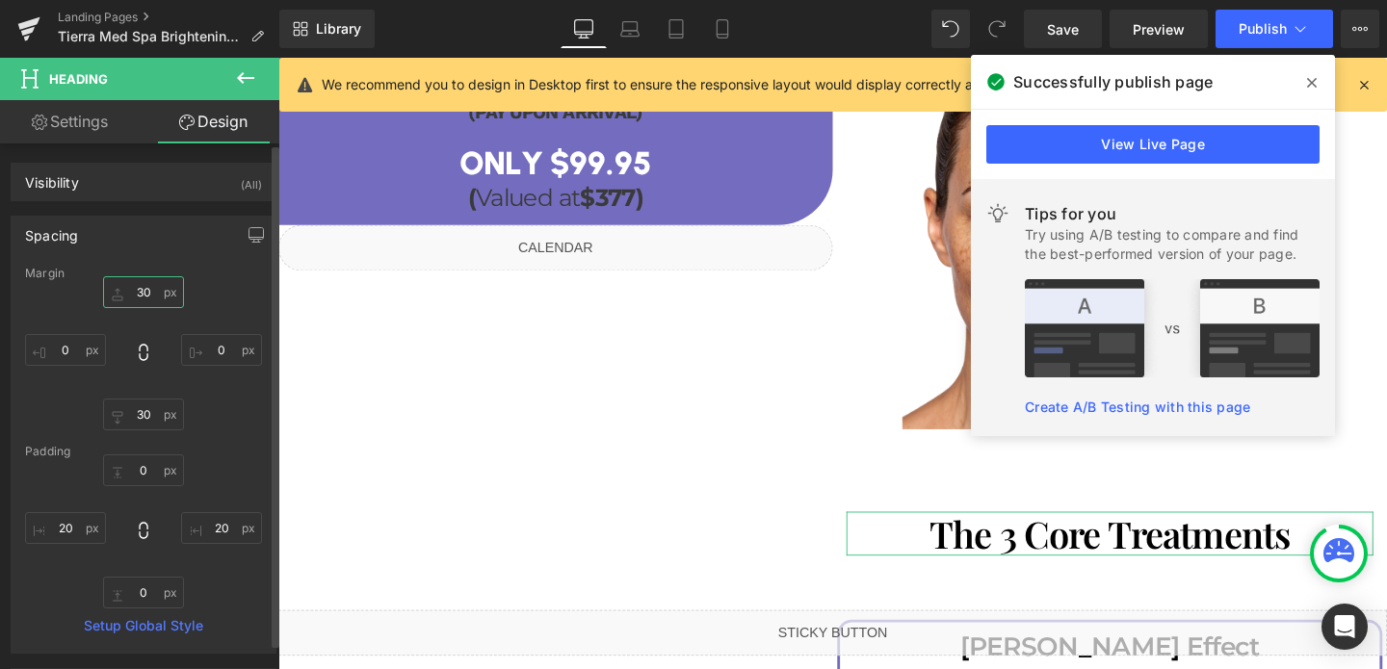
click at [137, 292] on input "30" at bounding box center [143, 292] width 81 height 32
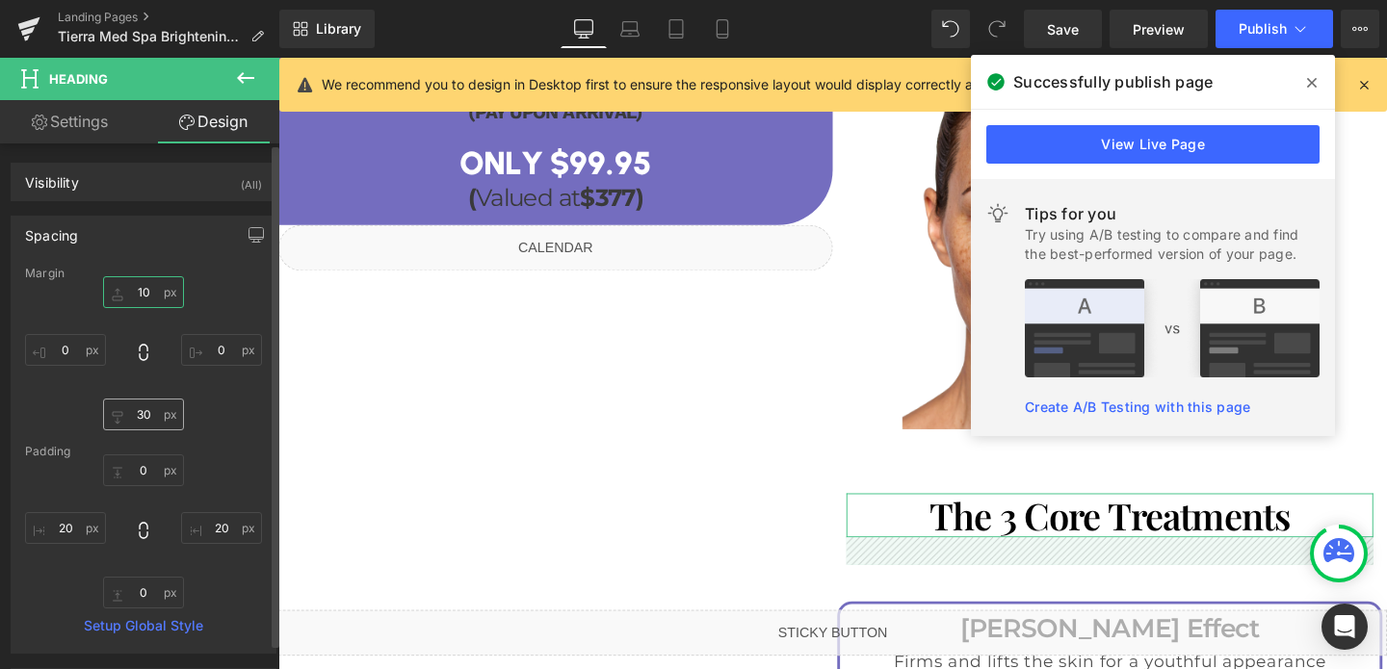
type input "10"
click at [150, 415] on input "30" at bounding box center [143, 415] width 81 height 32
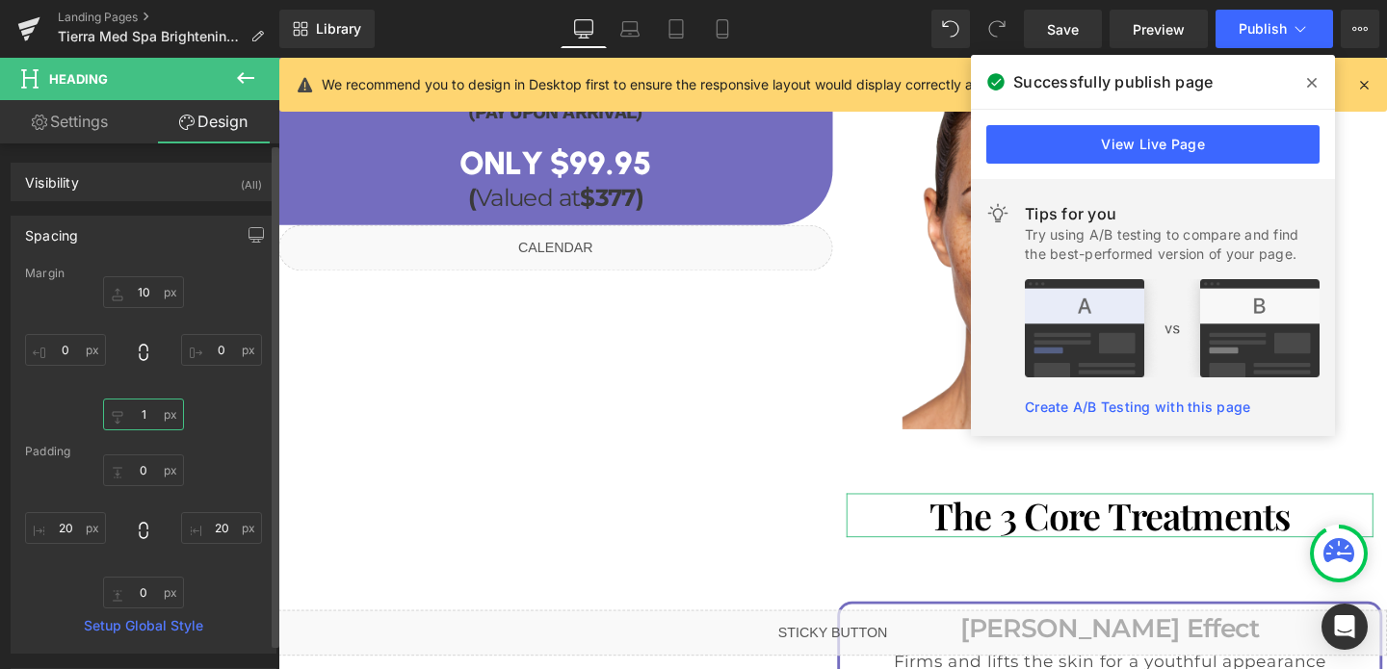
type input "10"
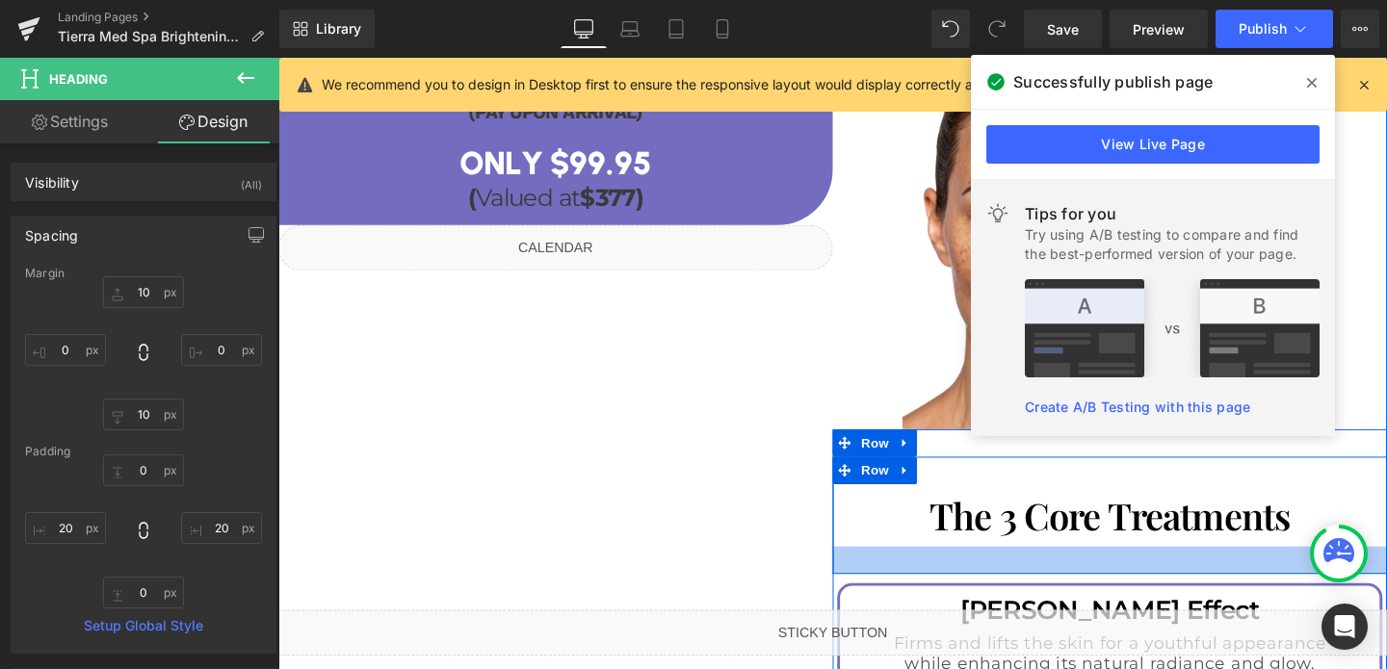
click at [1049, 572] on div at bounding box center [1152, 586] width 583 height 29
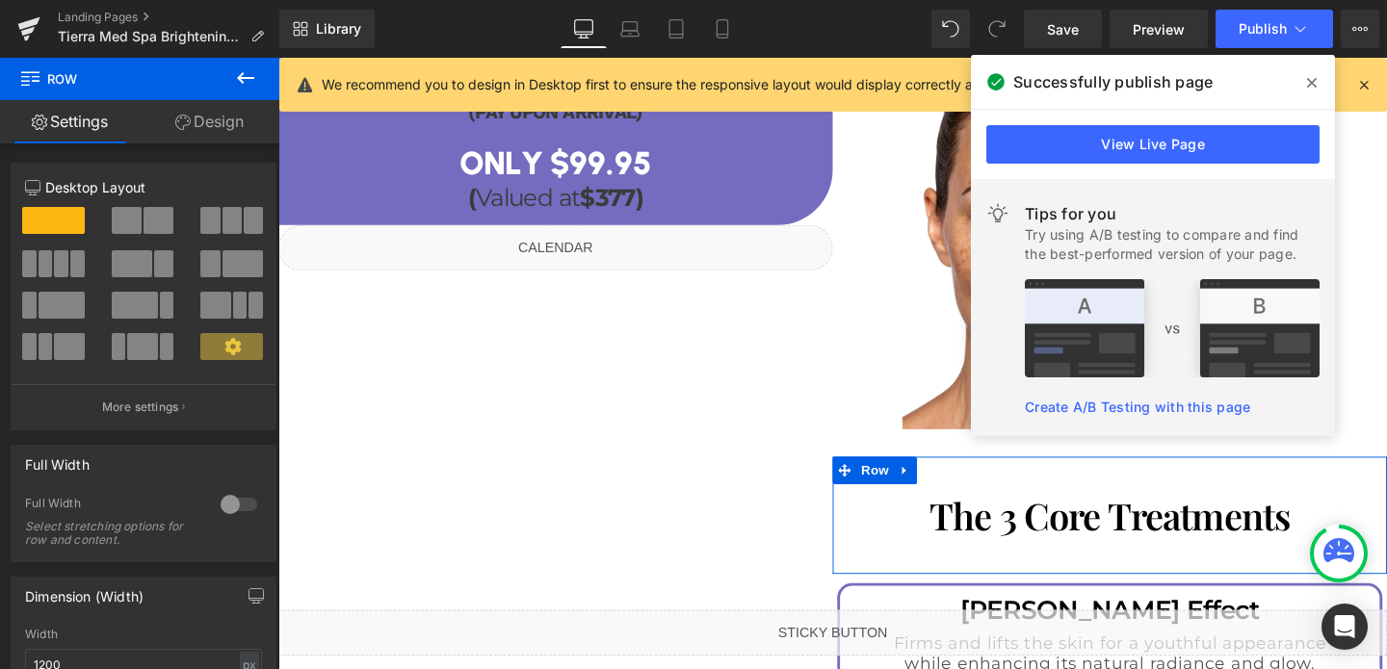
click at [215, 130] on link "Design" at bounding box center [210, 121] width 140 height 43
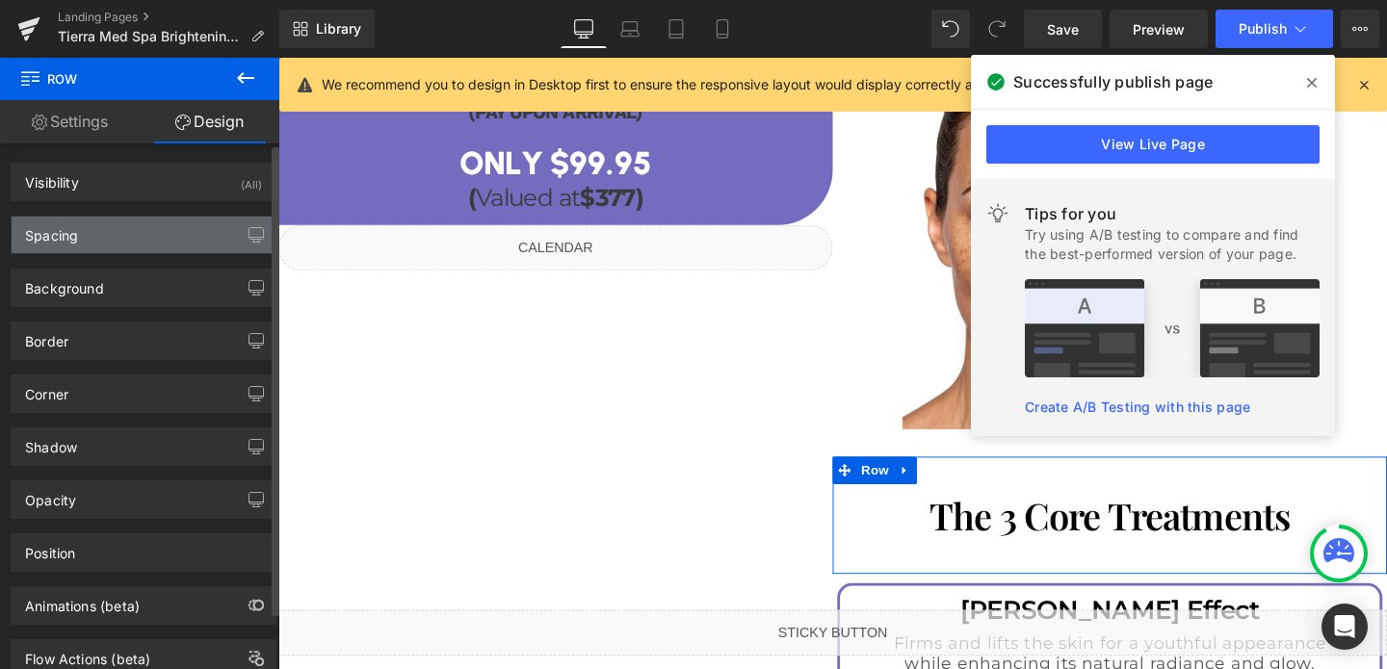
click at [148, 235] on div "Spacing" at bounding box center [144, 235] width 264 height 37
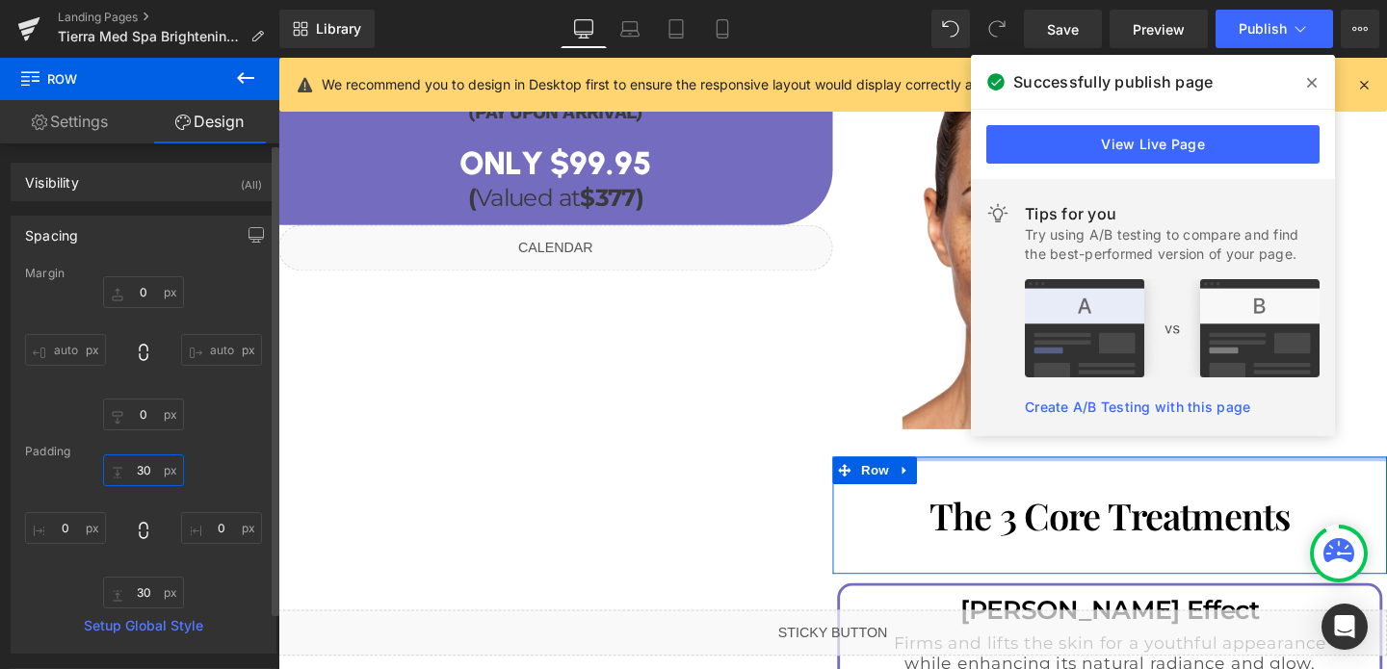
click at [141, 478] on input "30" at bounding box center [143, 470] width 81 height 32
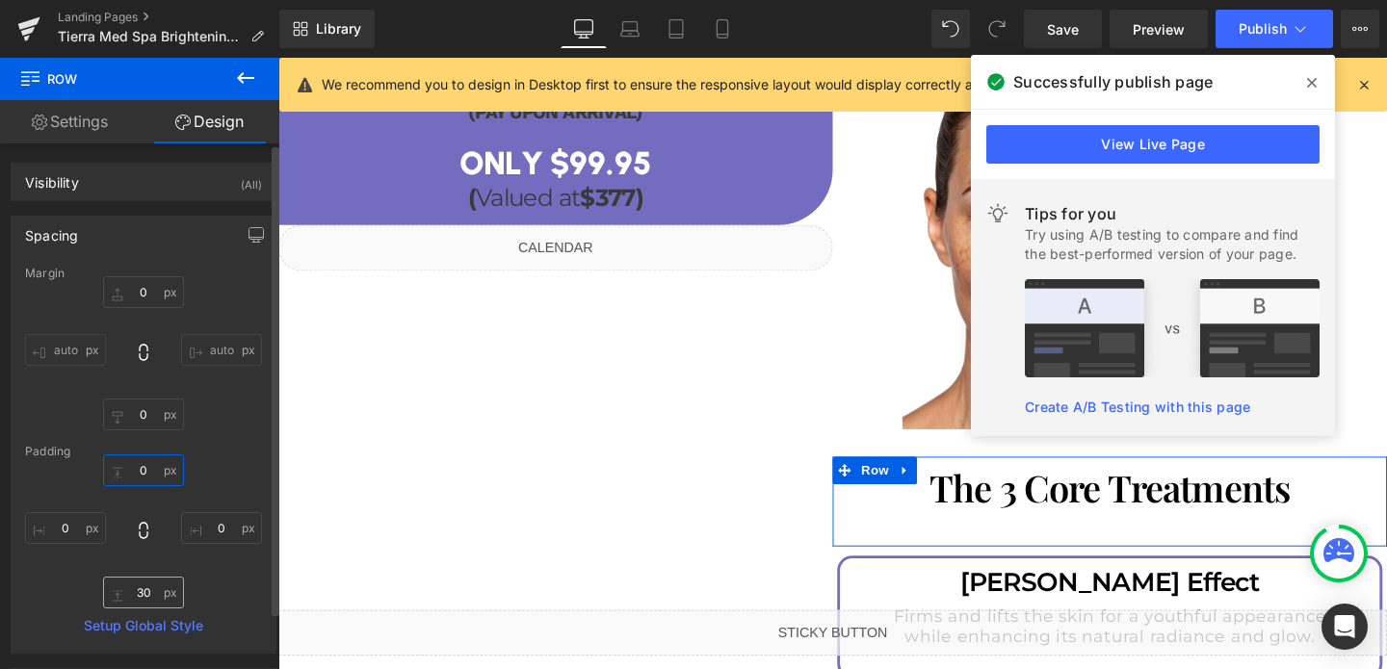
type input "0"
click at [143, 583] on input "30" at bounding box center [143, 593] width 81 height 32
type input "0"
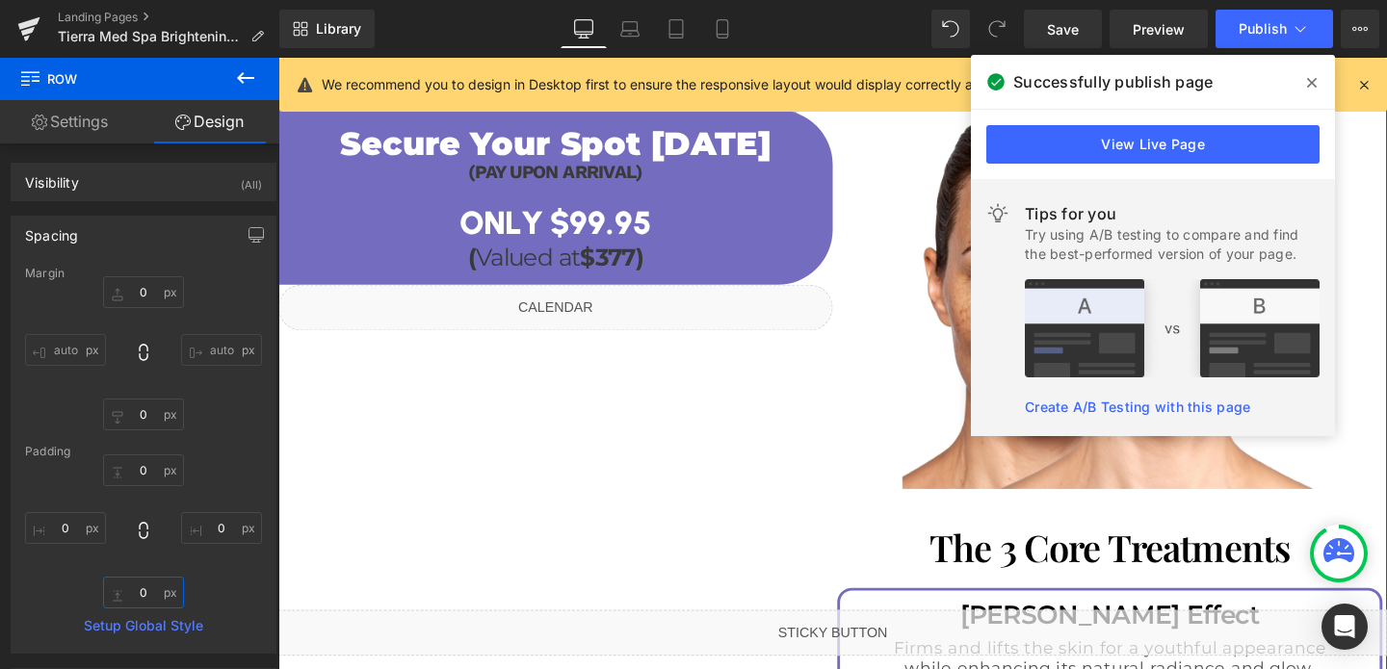
scroll to position [2107, 0]
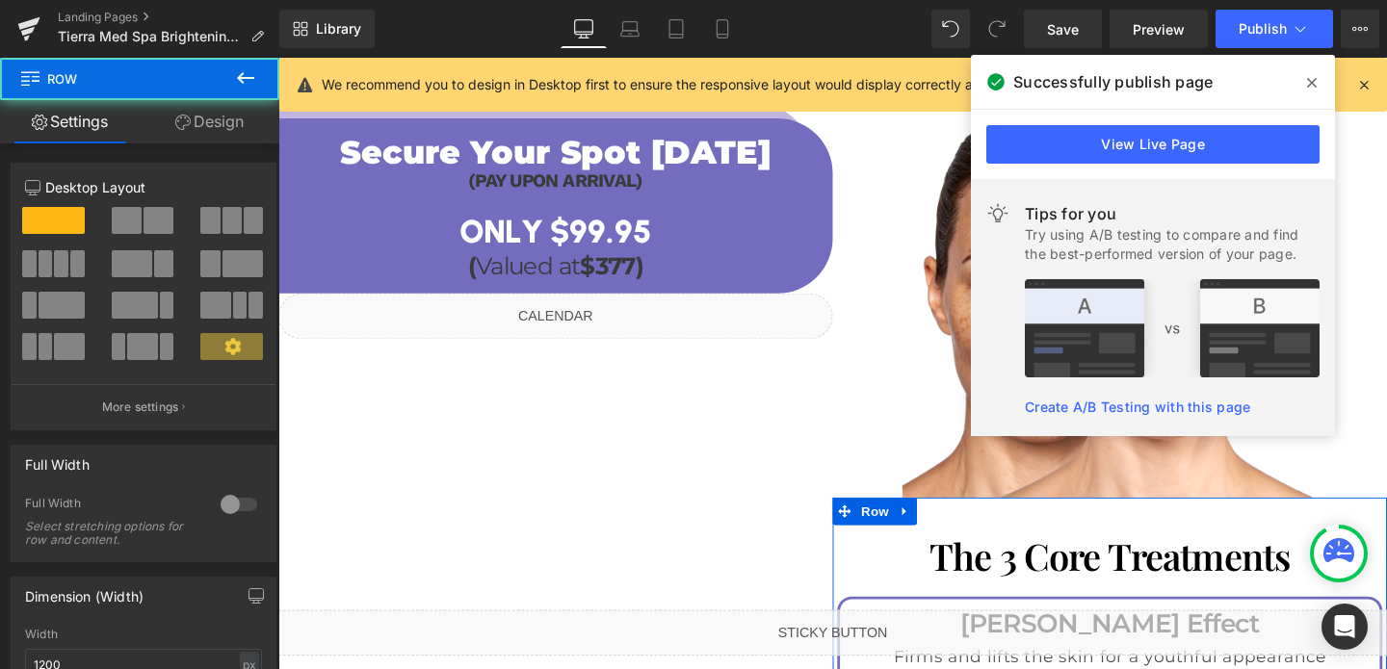
click at [217, 113] on link "Design" at bounding box center [210, 121] width 140 height 43
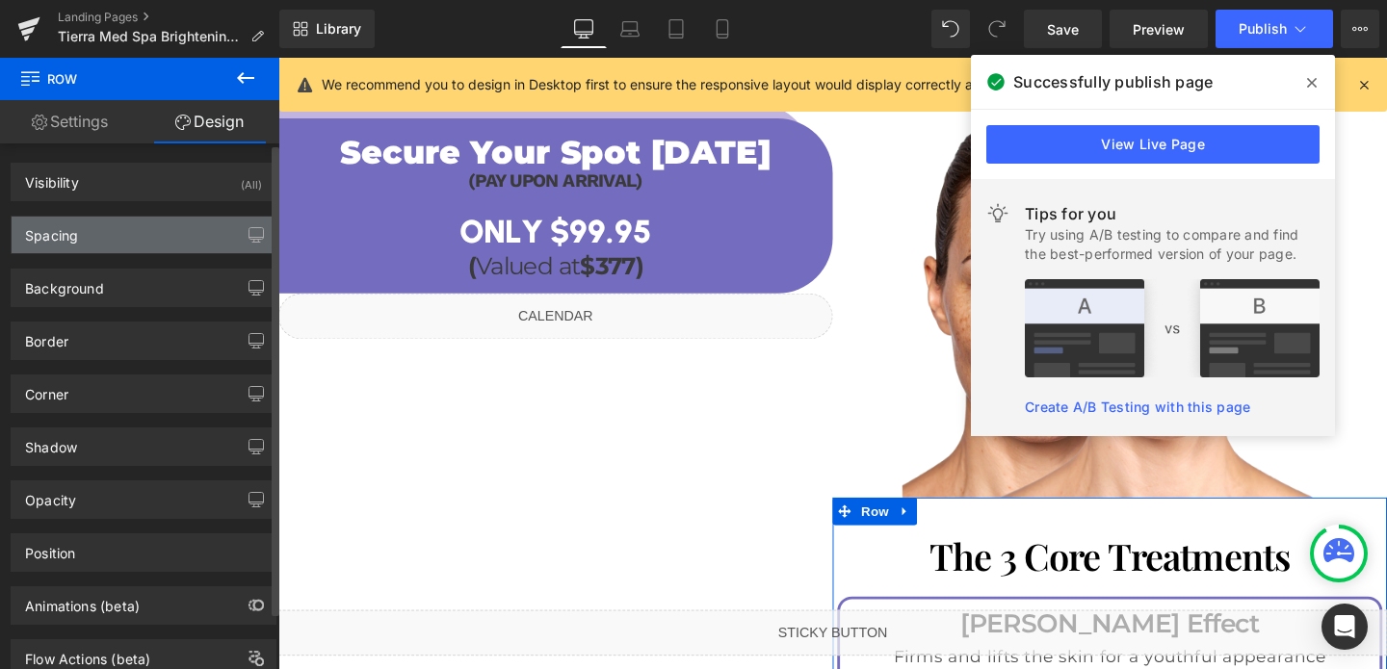
click at [141, 245] on div "Spacing" at bounding box center [144, 235] width 264 height 37
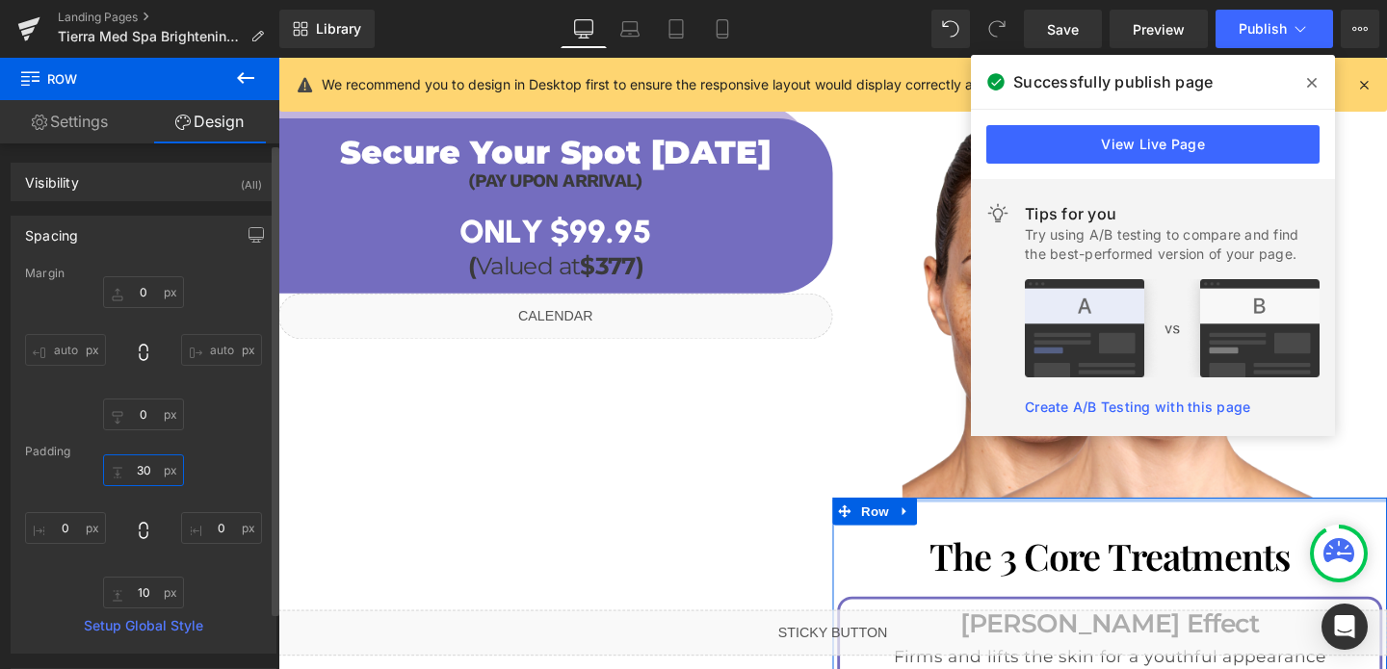
click at [141, 467] on input "30" at bounding box center [143, 470] width 81 height 32
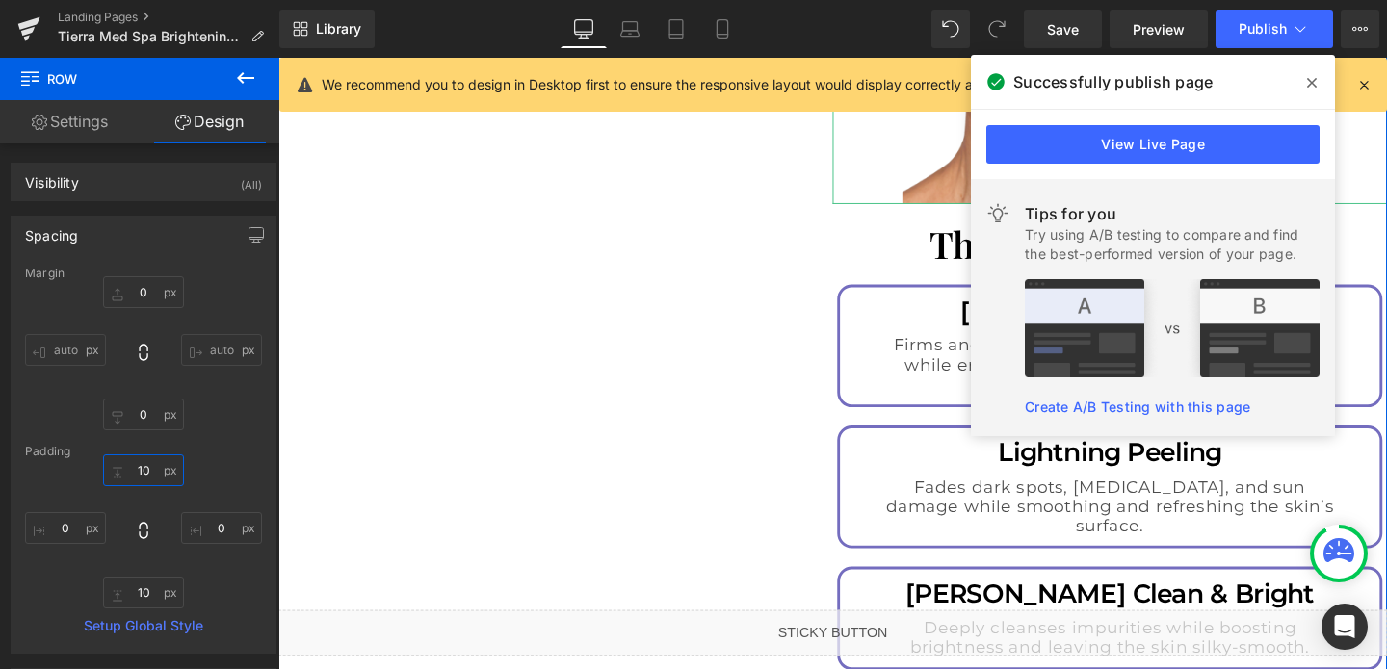
scroll to position [2501, 0]
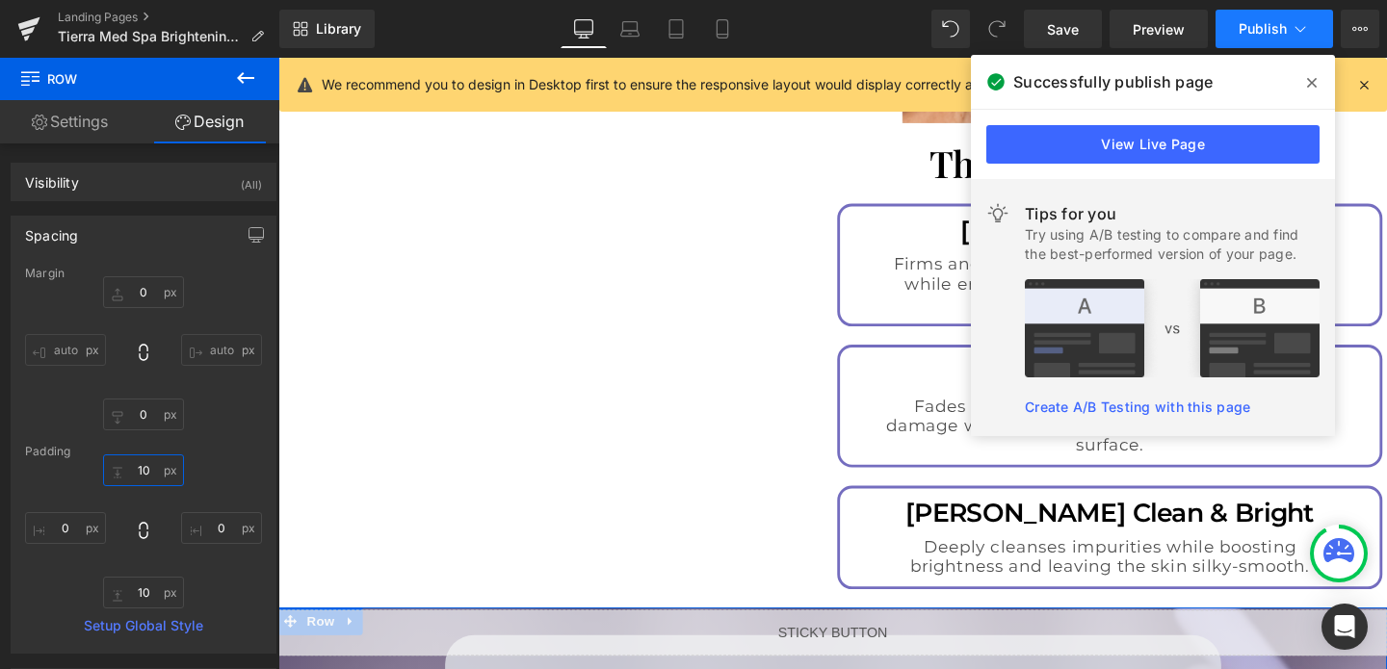
type input "10"
click at [1247, 38] on button "Publish" at bounding box center [1273, 29] width 117 height 39
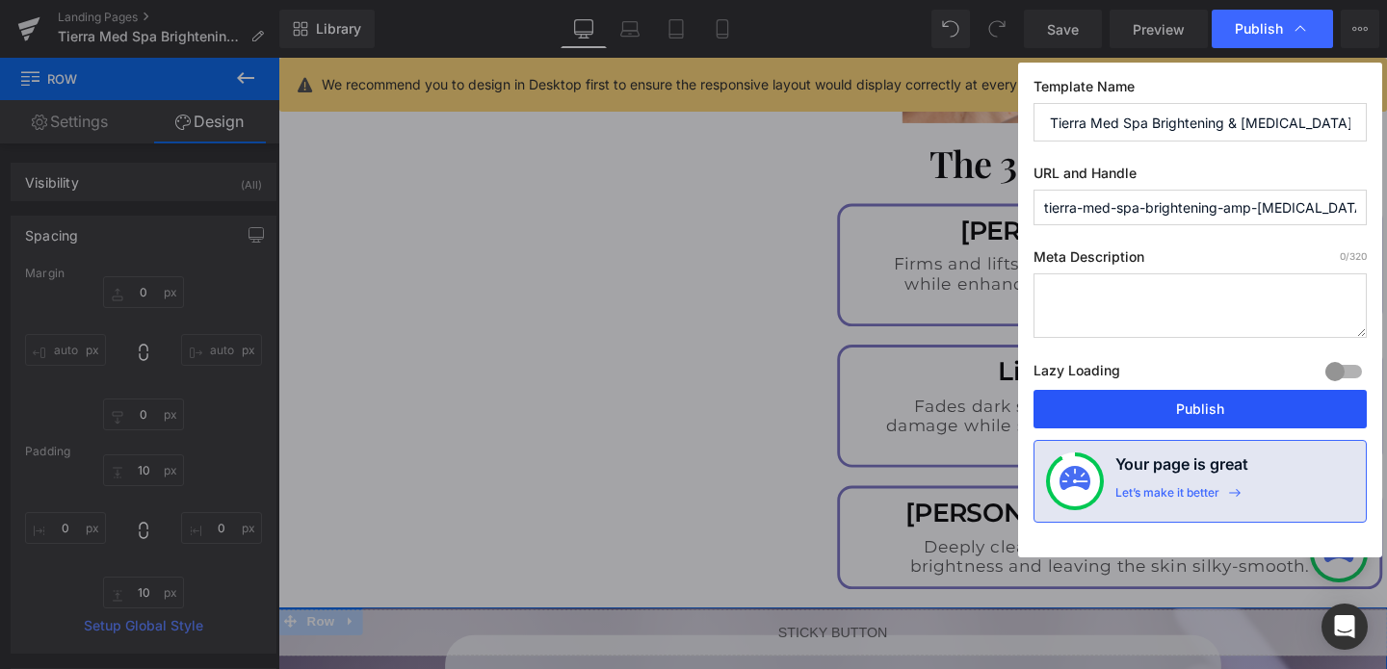
click at [1178, 408] on button "Publish" at bounding box center [1199, 409] width 333 height 39
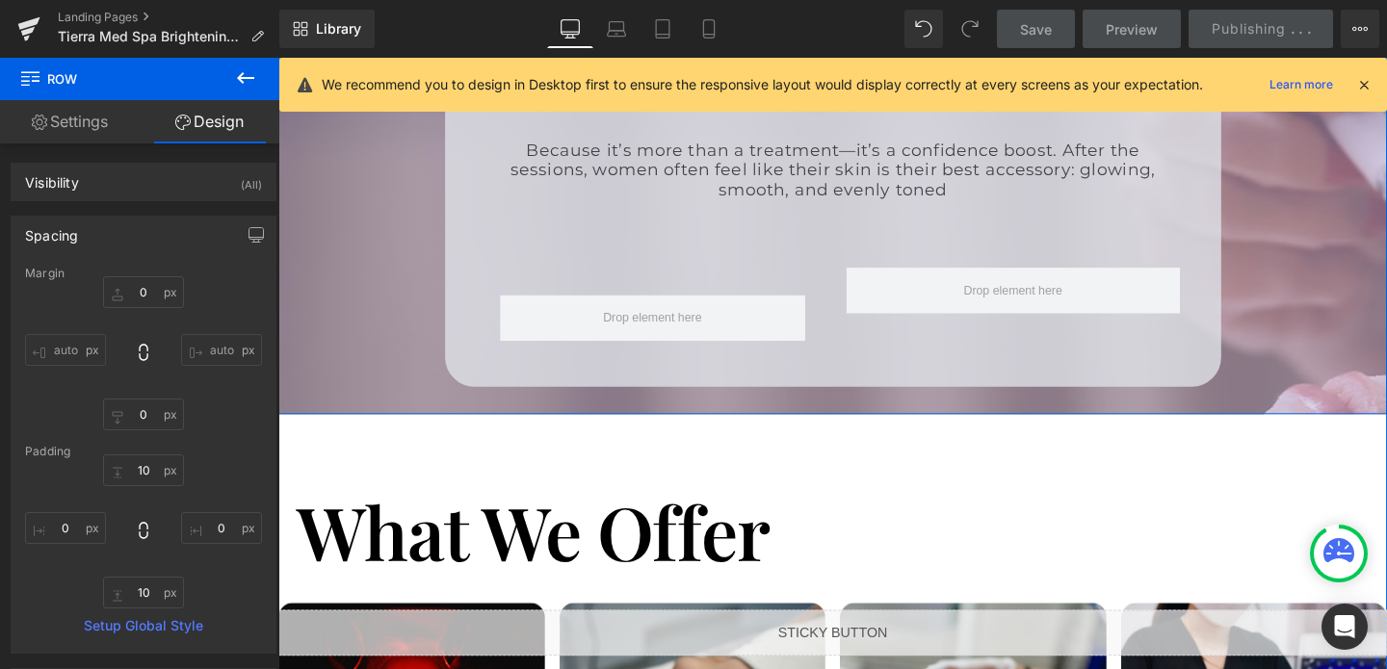
scroll to position [3216, 0]
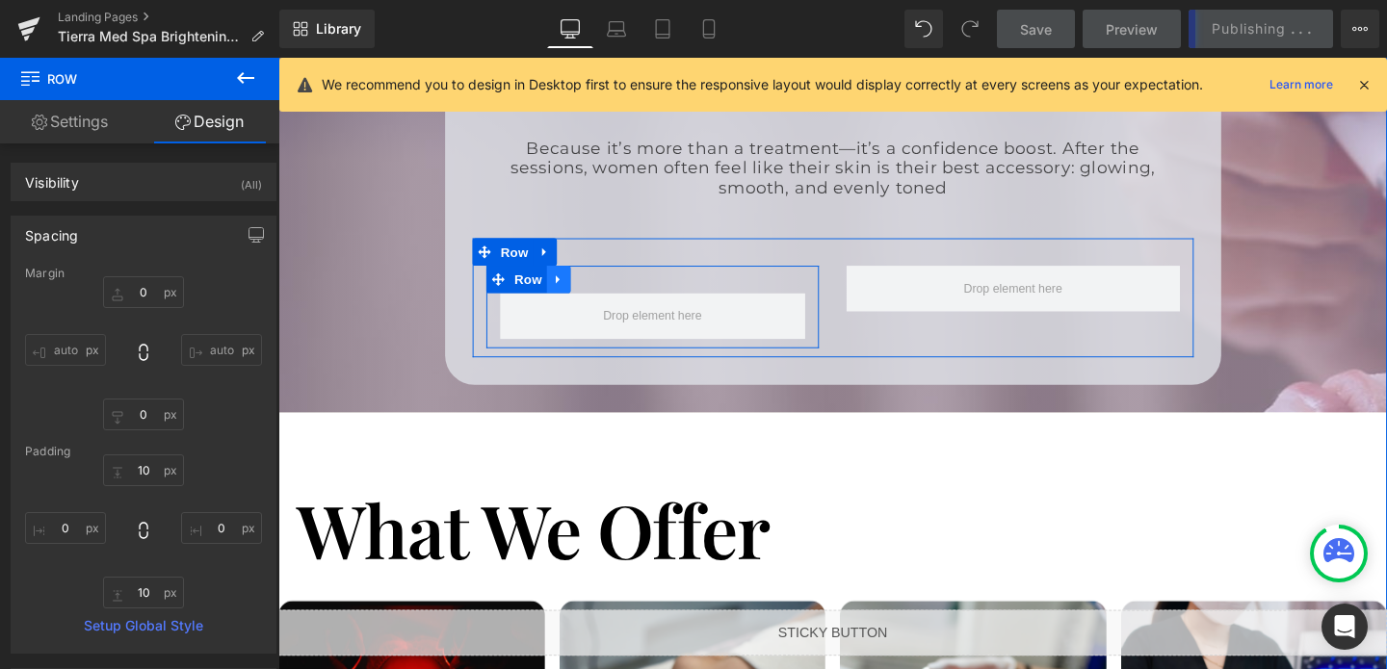
click at [570, 286] on icon at bounding box center [572, 290] width 4 height 9
click at [596, 284] on icon at bounding box center [597, 290] width 13 height 13
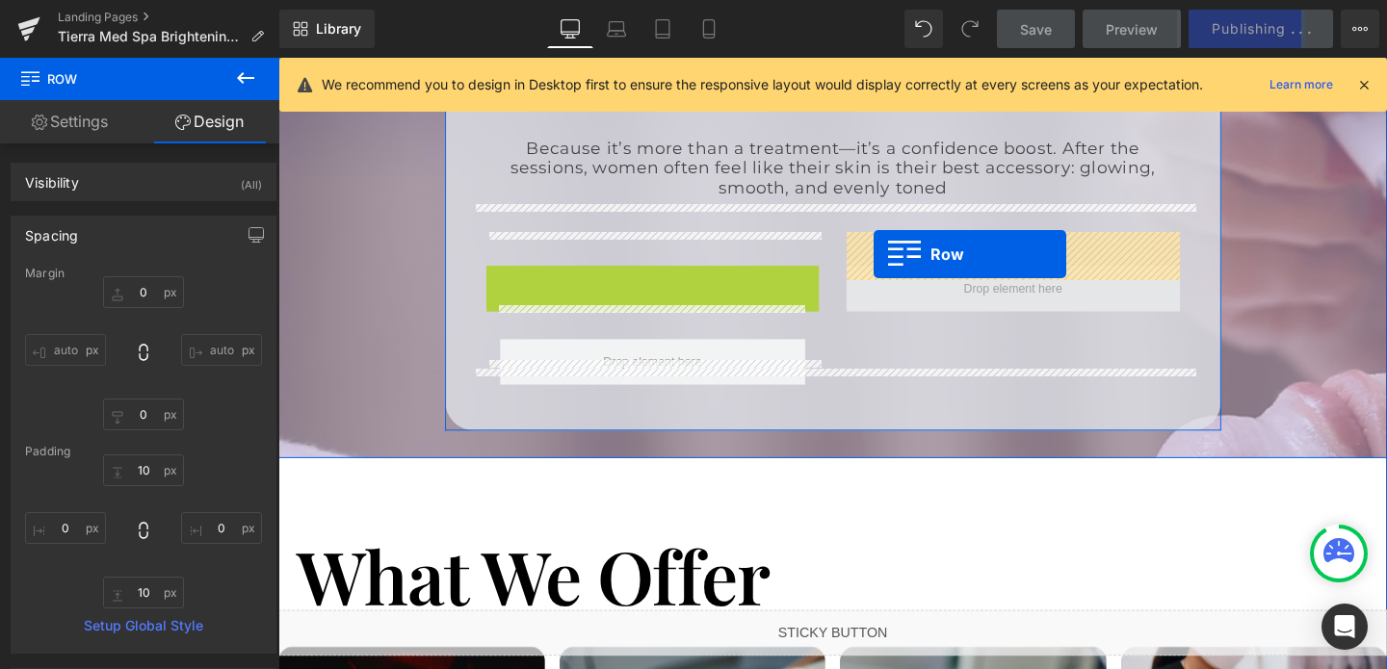
drag, startPoint x: 508, startPoint y: 256, endPoint x: 904, endPoint y: 264, distance: 395.8
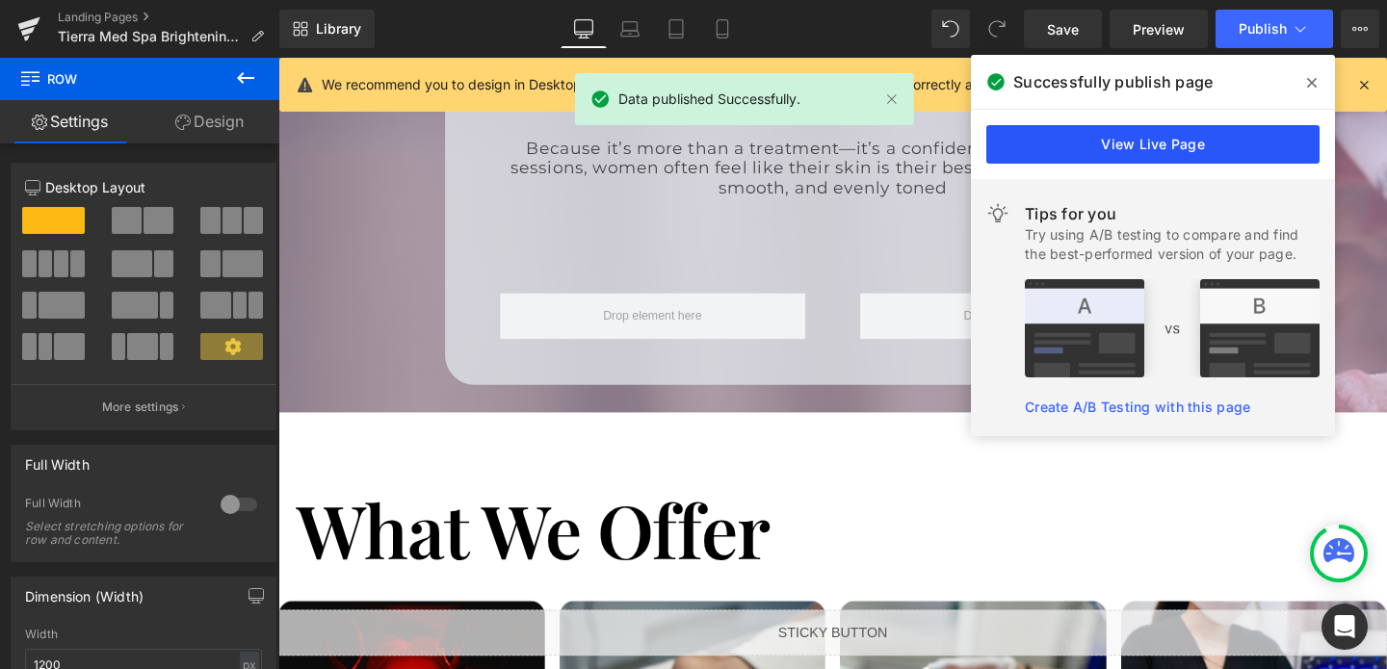
click at [1171, 138] on link "View Live Page" at bounding box center [1152, 144] width 333 height 39
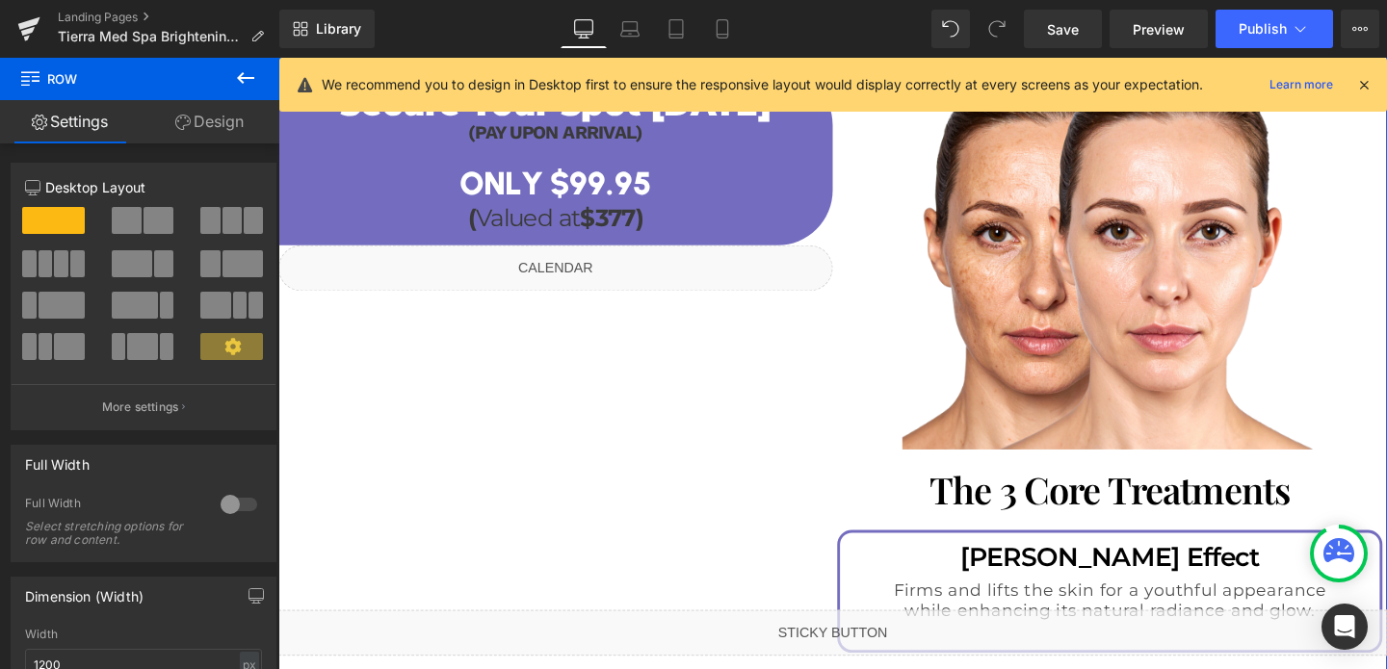
scroll to position [2082, 0]
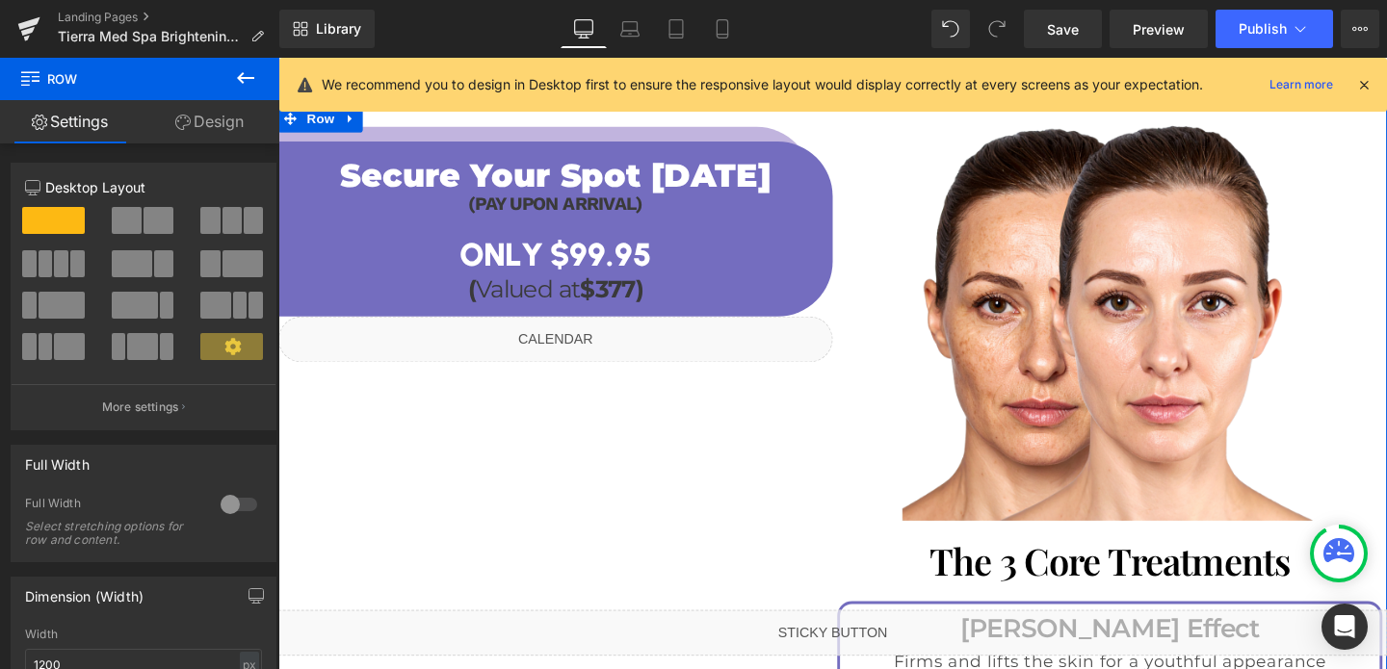
click at [398, 330] on div "Liquid" at bounding box center [569, 354] width 583 height 48
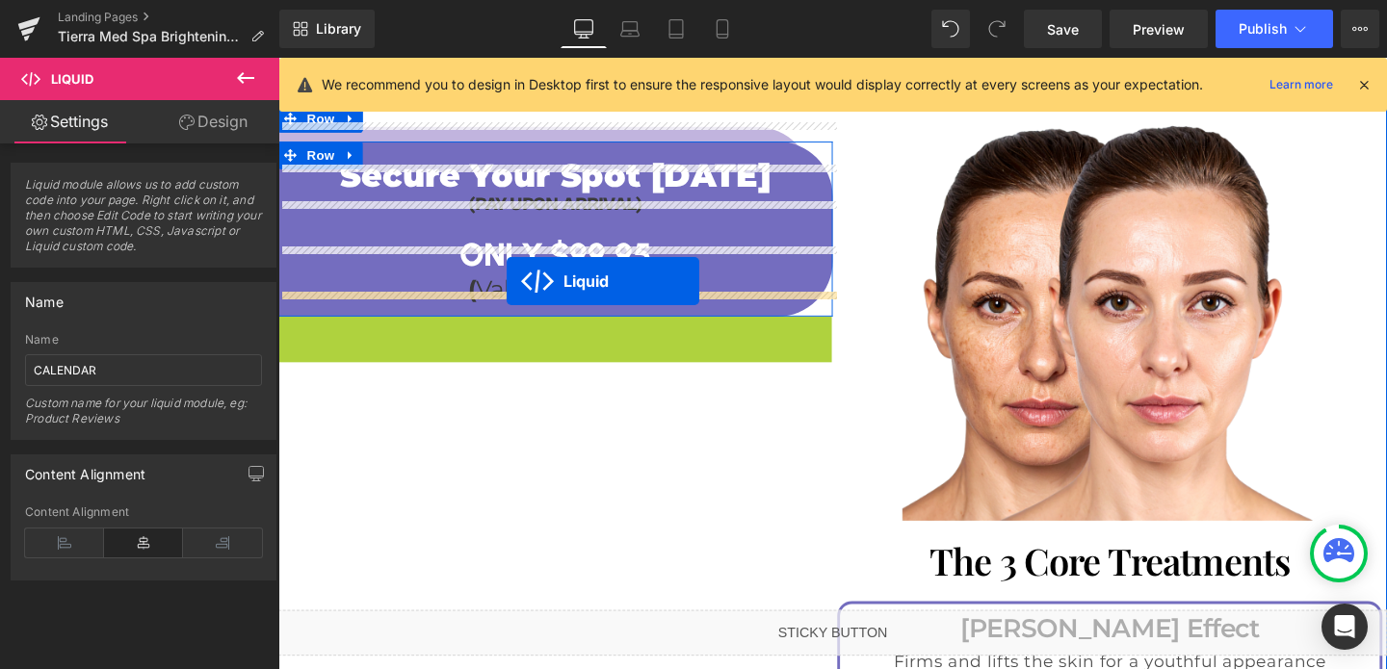
drag, startPoint x: 515, startPoint y: 319, endPoint x: 518, endPoint y: 293, distance: 26.2
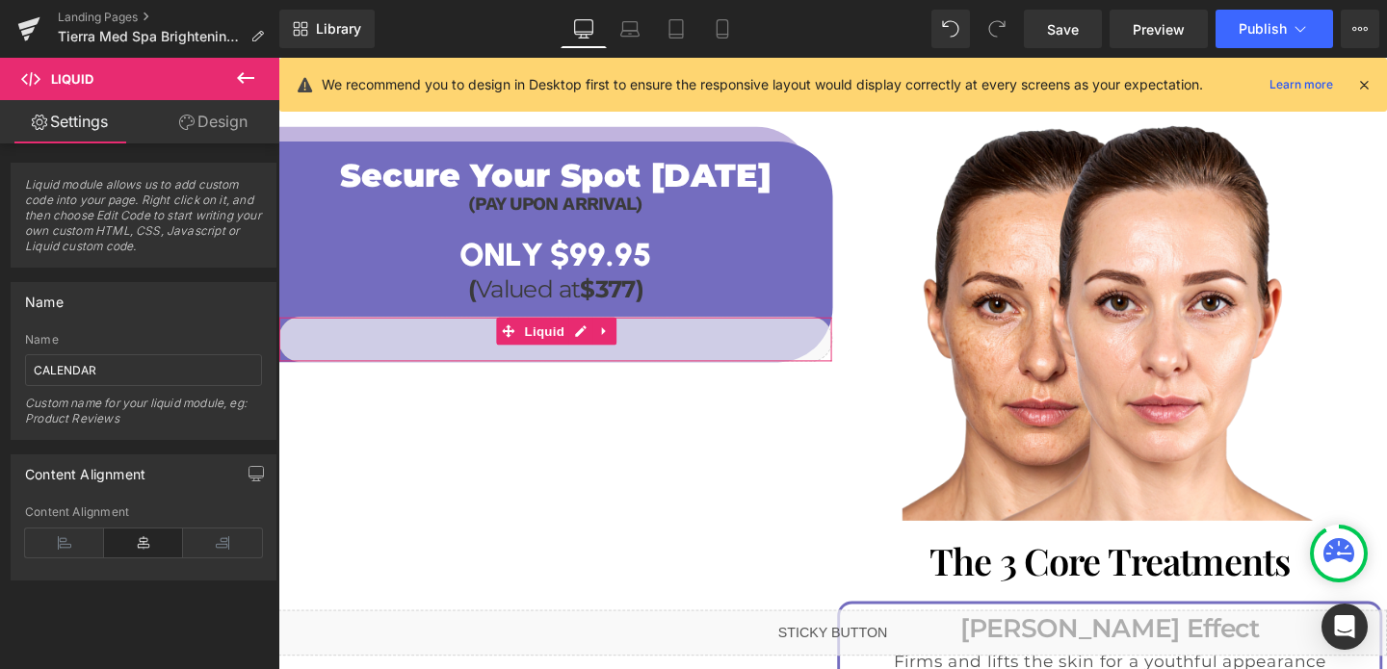
click at [188, 130] on link "Design" at bounding box center [213, 121] width 140 height 43
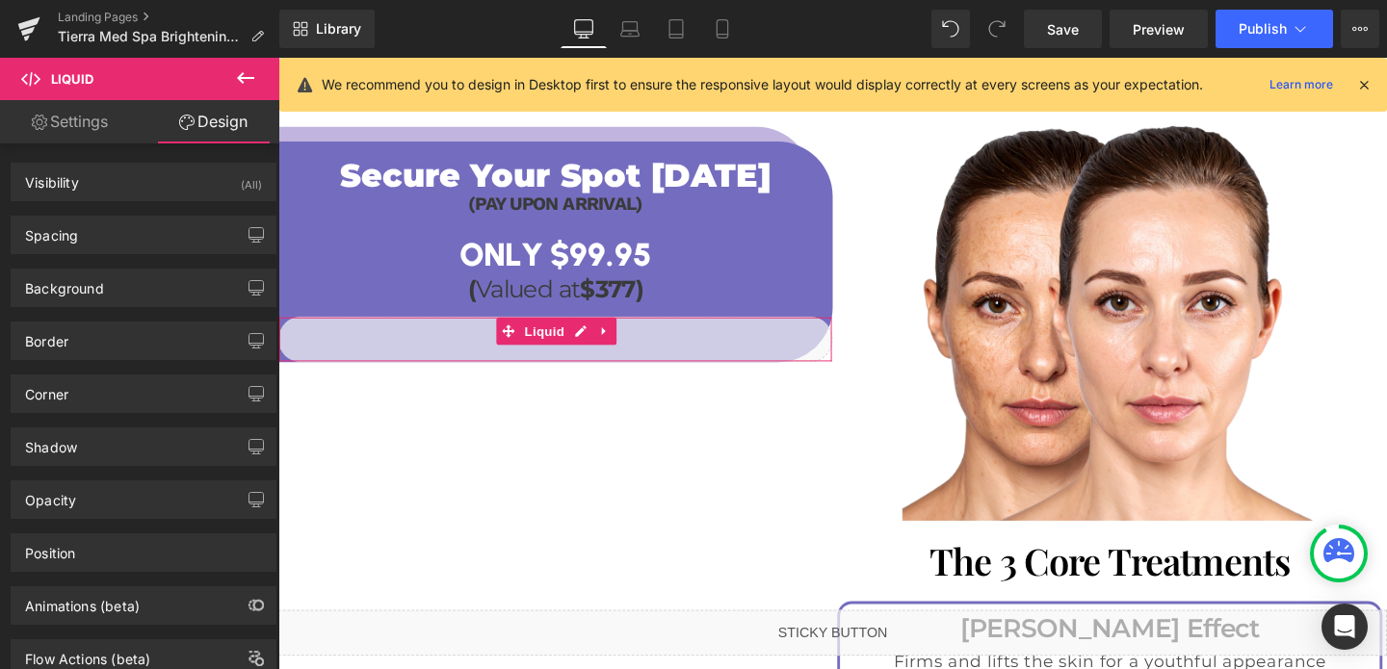
type input "0"
type input "10"
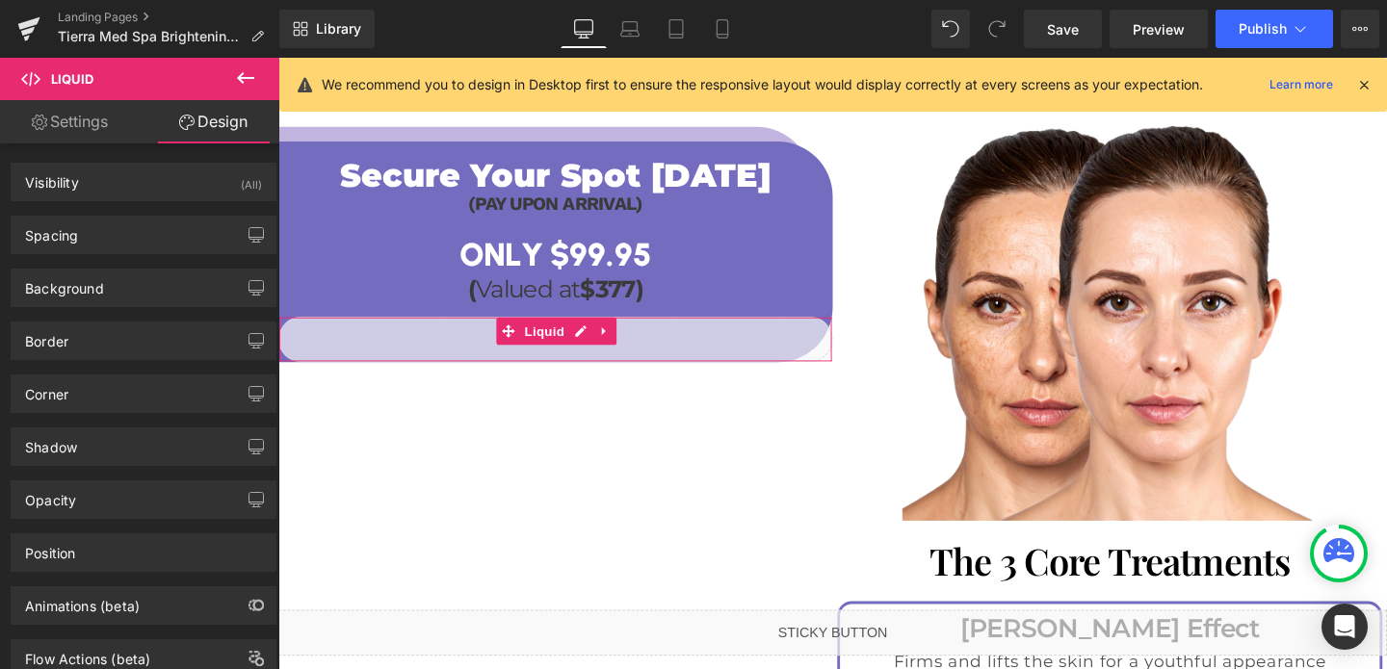
type input "10"
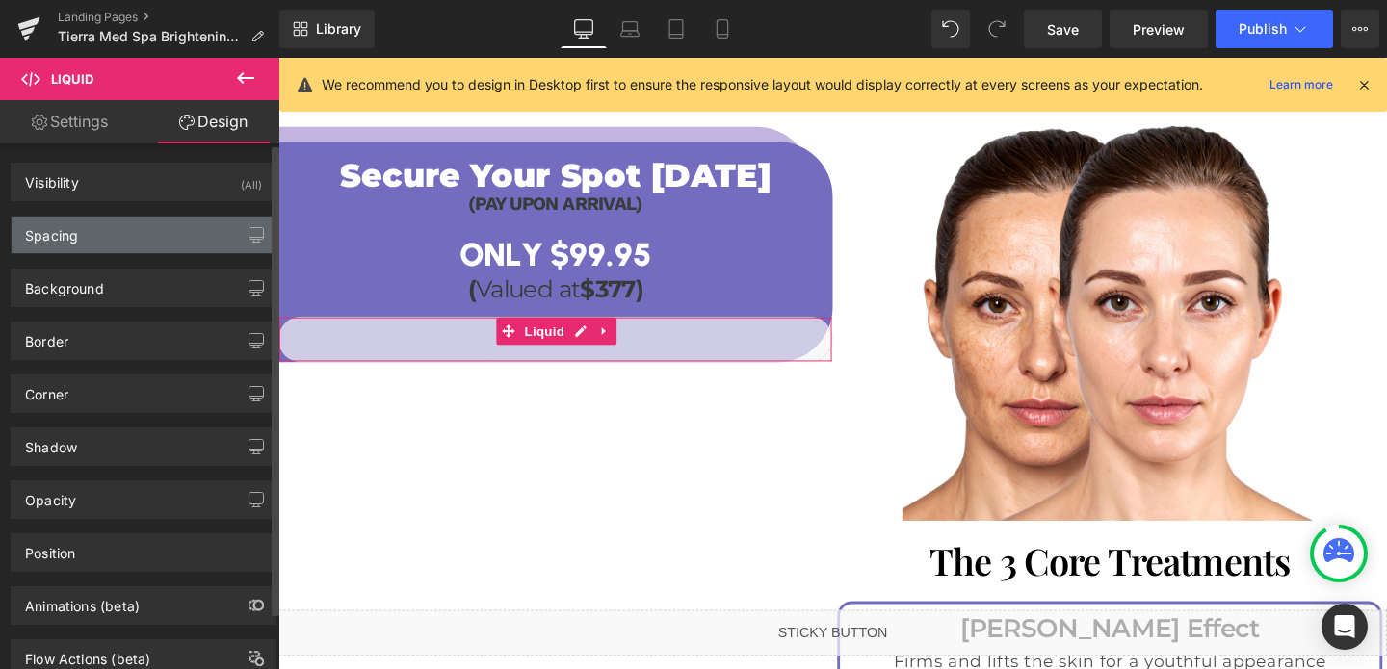
click at [134, 235] on div "Spacing" at bounding box center [144, 235] width 264 height 37
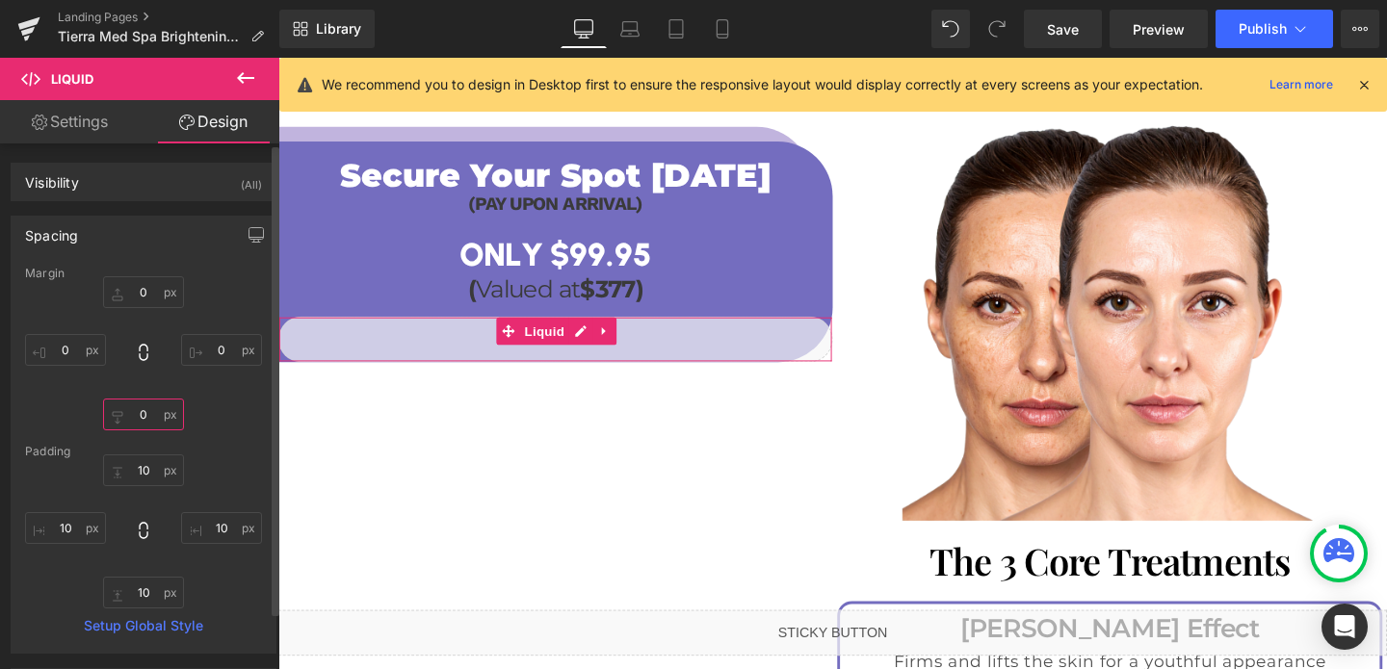
click at [141, 413] on input "0" at bounding box center [143, 415] width 81 height 32
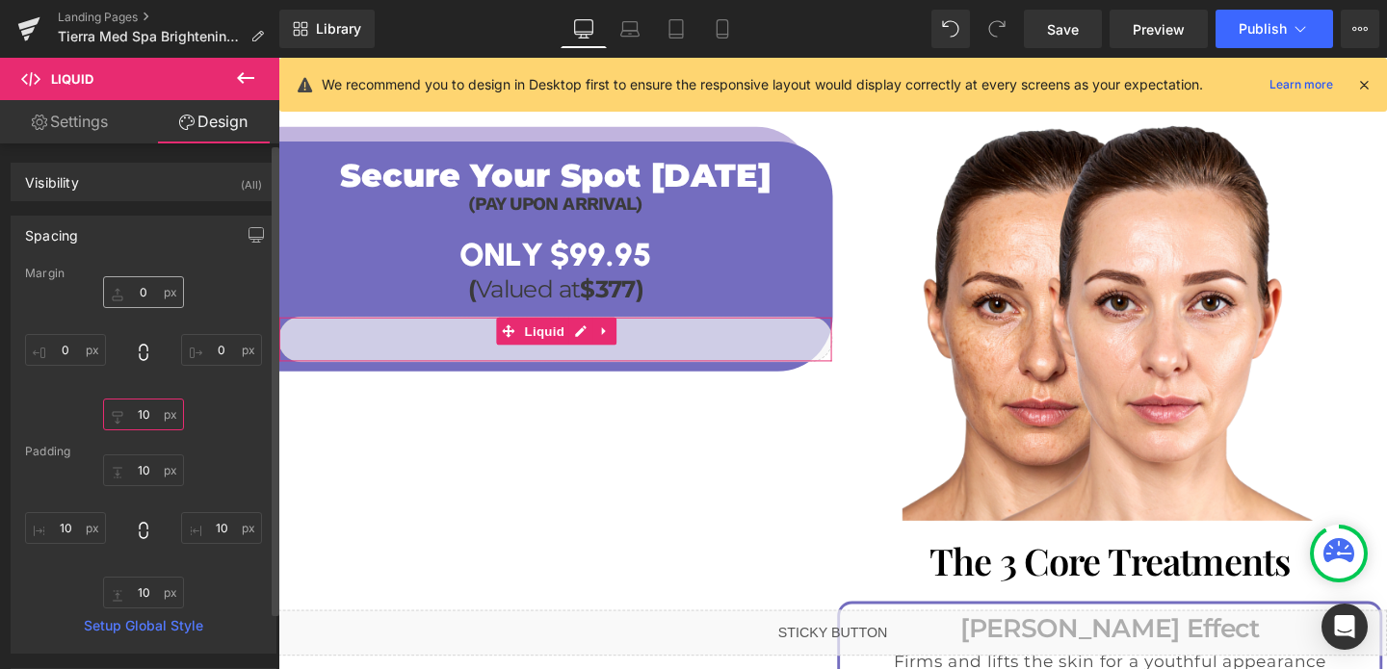
type input "10"
click at [139, 294] on input "0" at bounding box center [143, 292] width 81 height 32
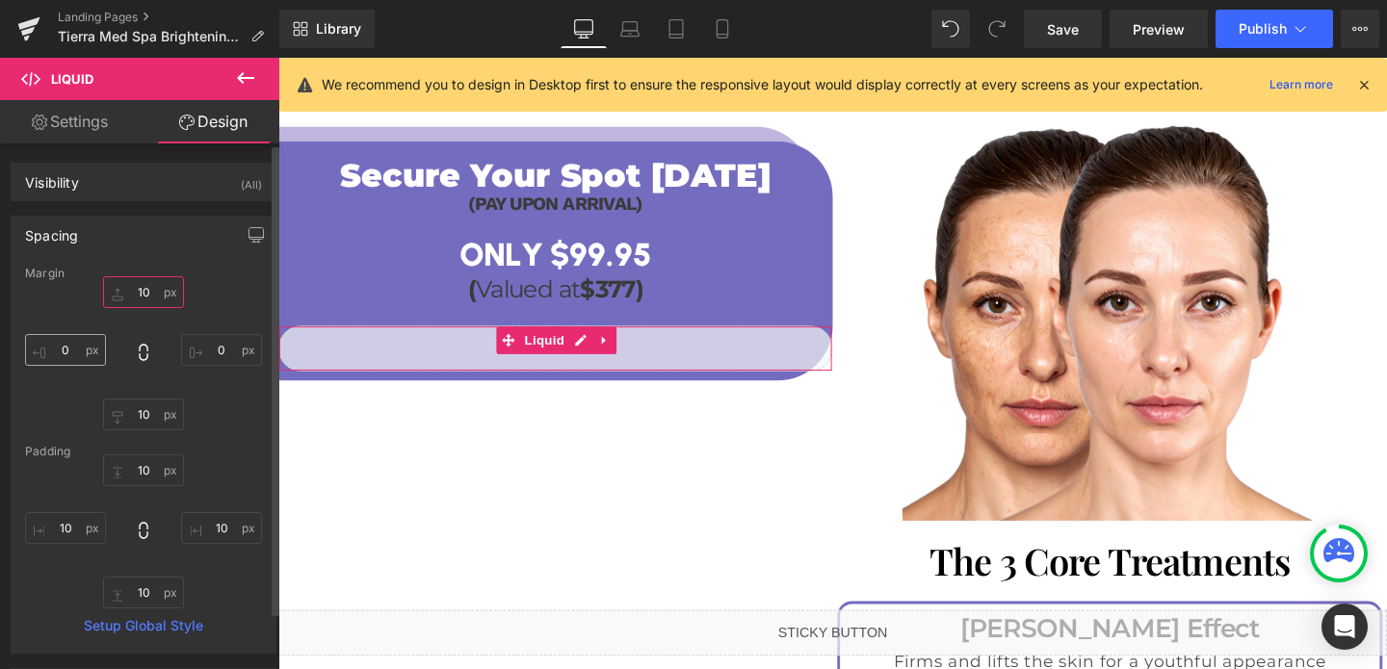
type input "10"
click at [72, 345] on input "0" at bounding box center [65, 350] width 81 height 32
type input "10"
click at [199, 346] on input "0" at bounding box center [221, 350] width 81 height 32
type input "15"
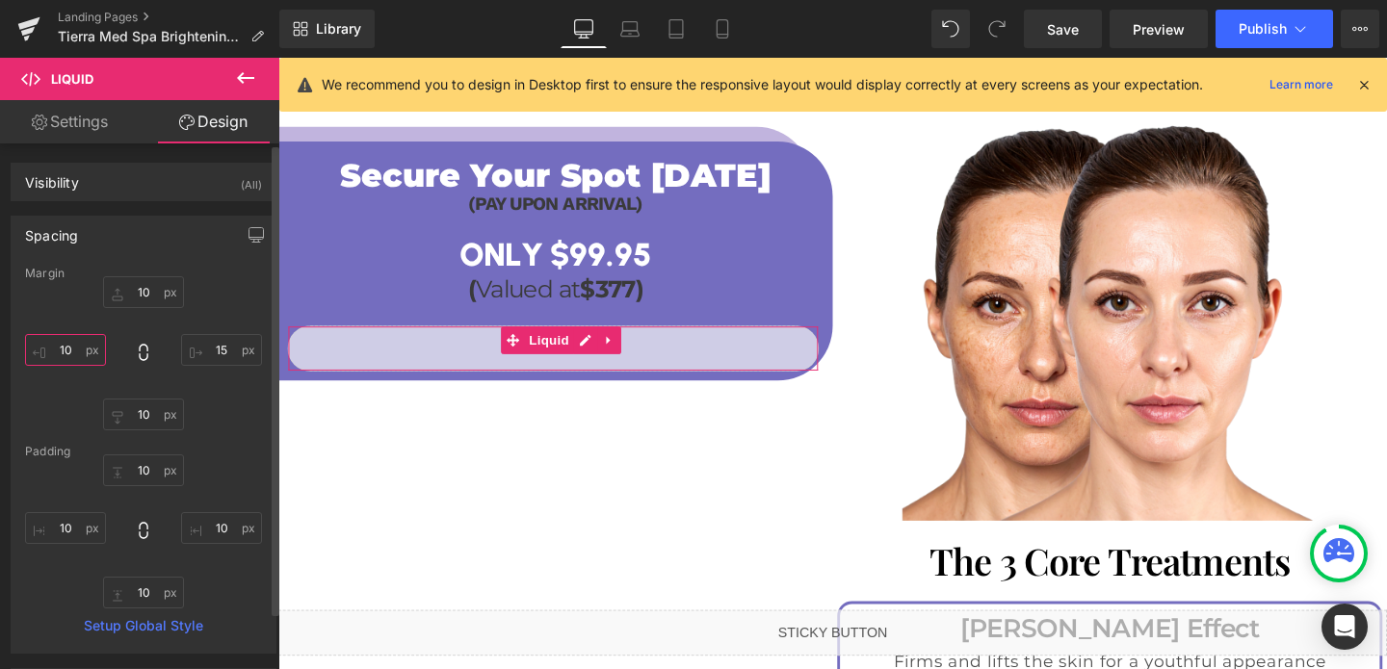
click at [82, 347] on input "10" at bounding box center [65, 350] width 81 height 32
type input "15"
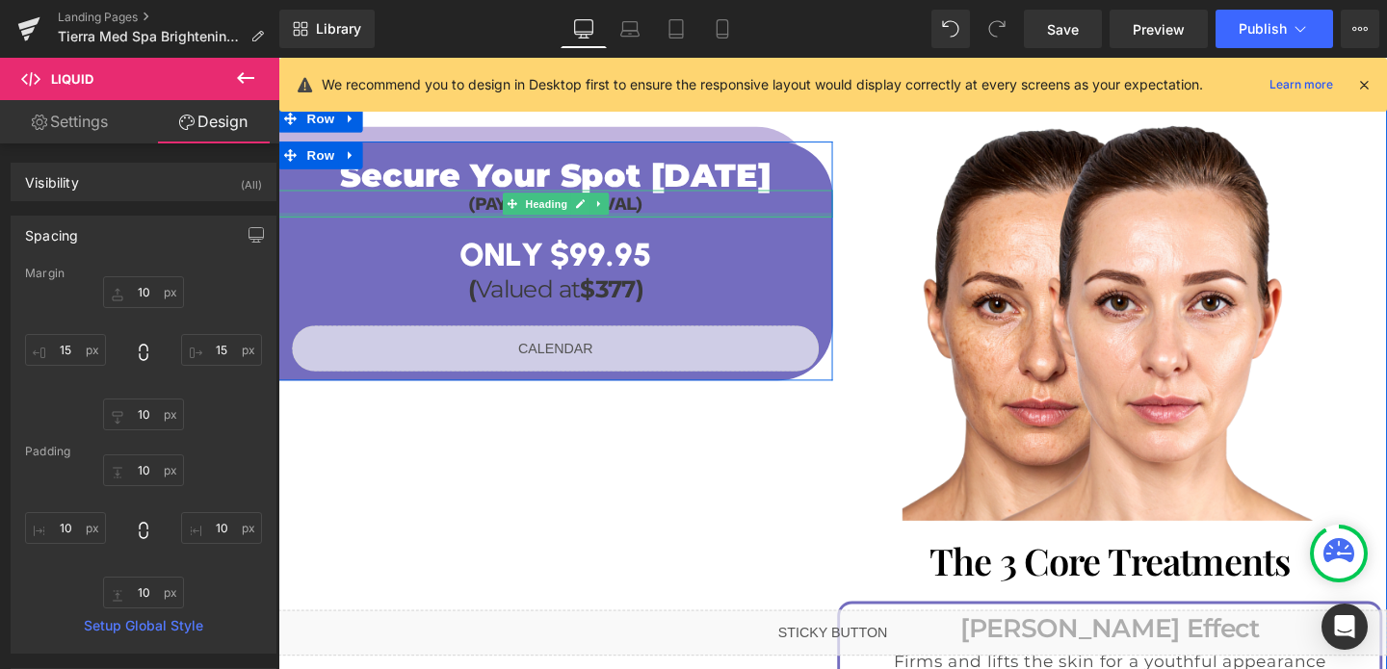
click at [770, 221] on div at bounding box center [569, 223] width 583 height 5
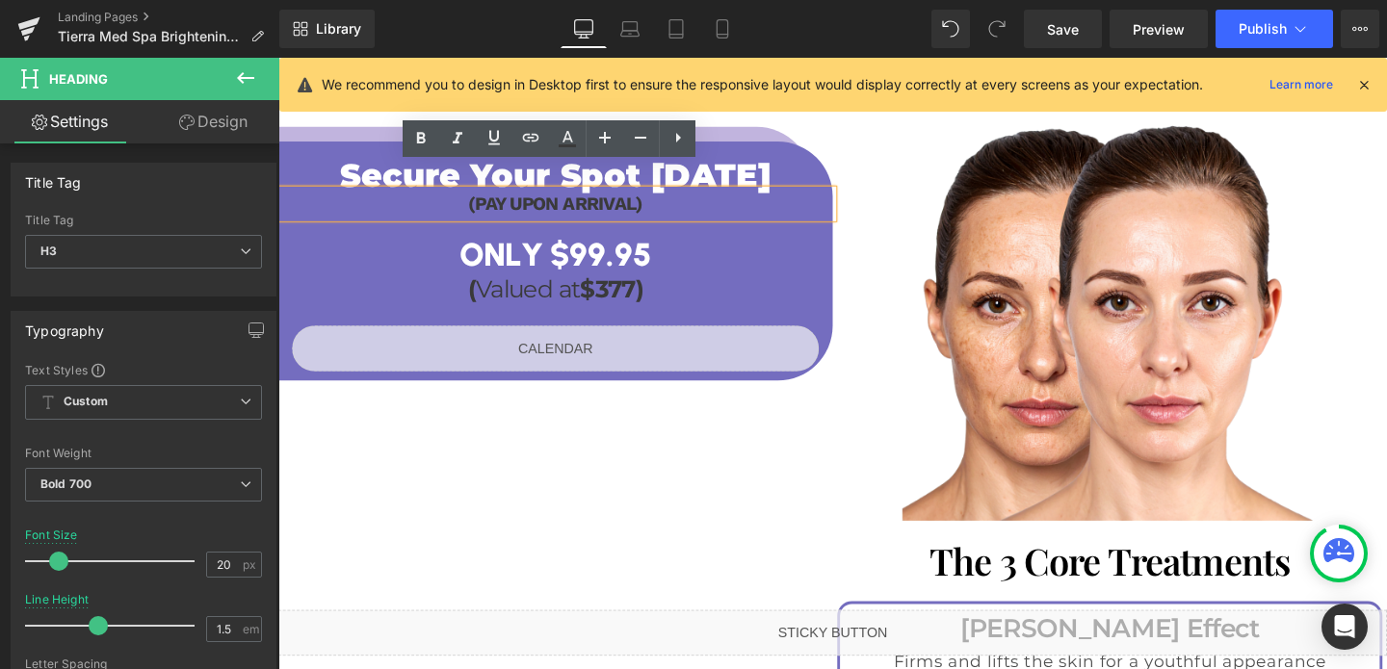
click at [843, 152] on div "Secure Your Spot [DATE] Heading (PAY UPON ARRIVAL) Heading ONLY $99.95 Heading …" at bounding box center [569, 275] width 583 height 246
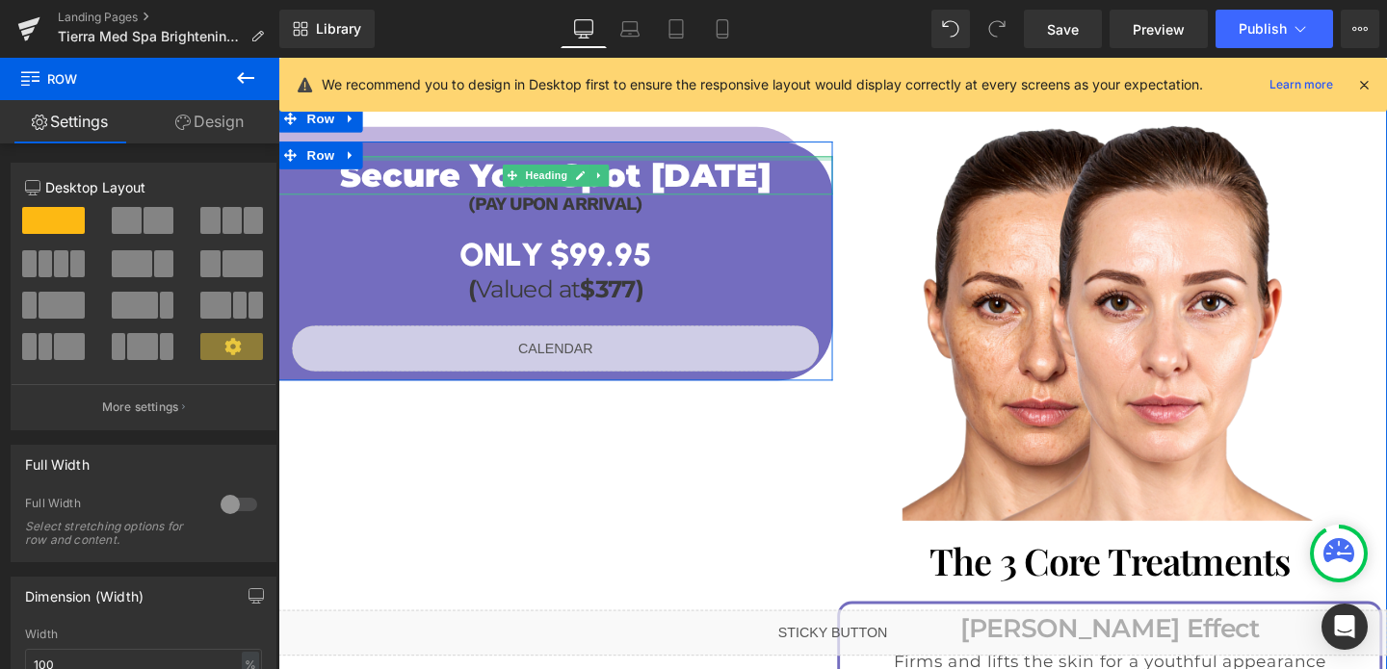
click at [838, 162] on div at bounding box center [569, 164] width 583 height 5
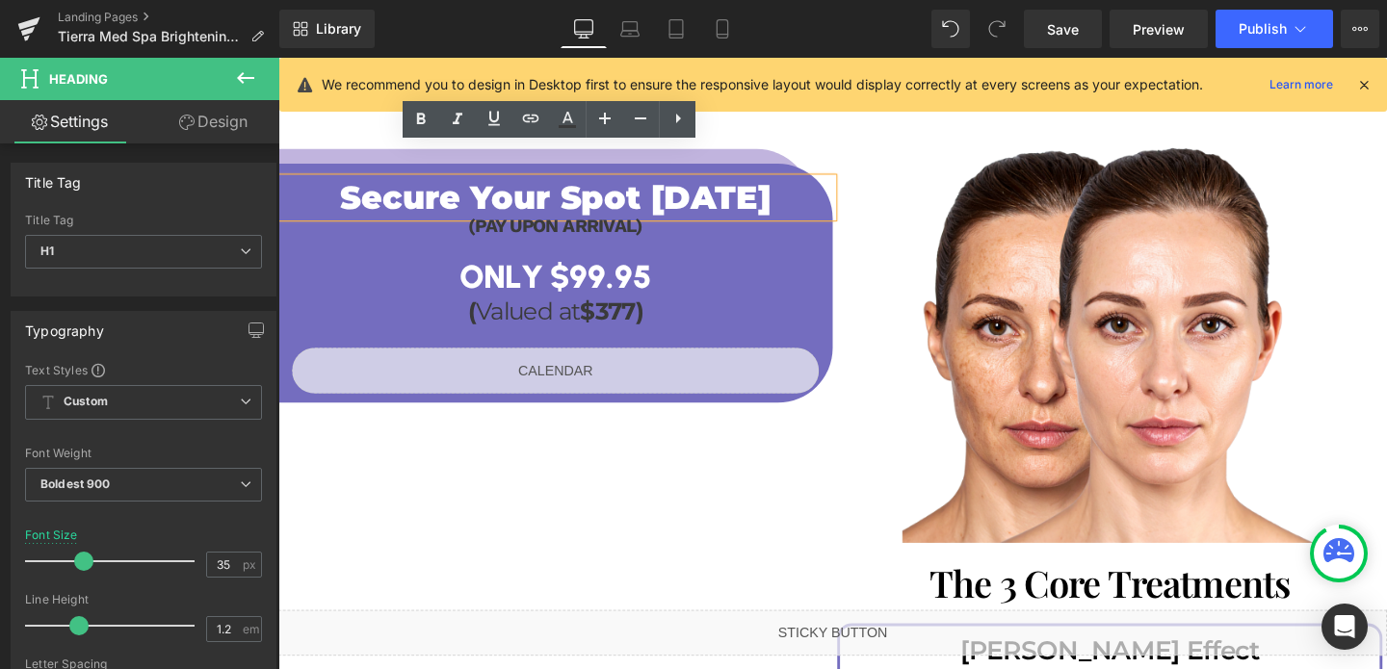
scroll to position [2045, 0]
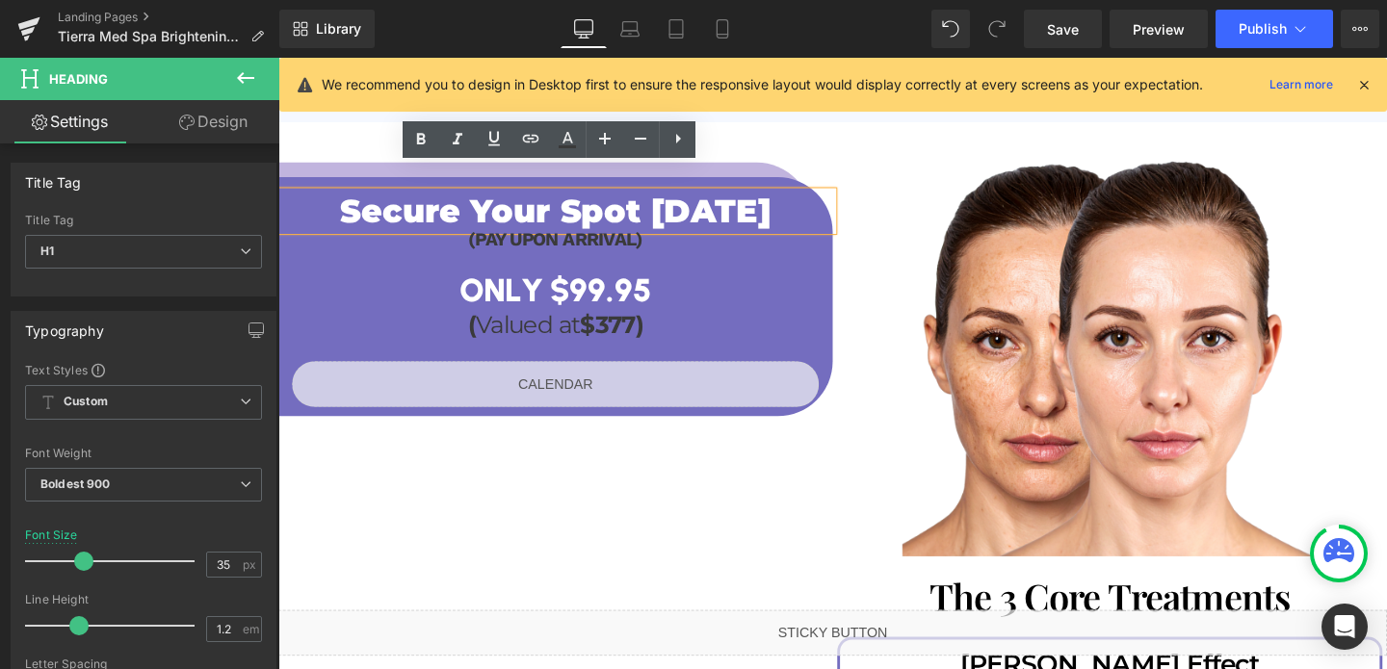
click at [330, 145] on div "Secure Your Spot [DATE] Heading (PAY UPON ARRIVAL) Heading ONLY $99.95 Heading …" at bounding box center [569, 617] width 583 height 946
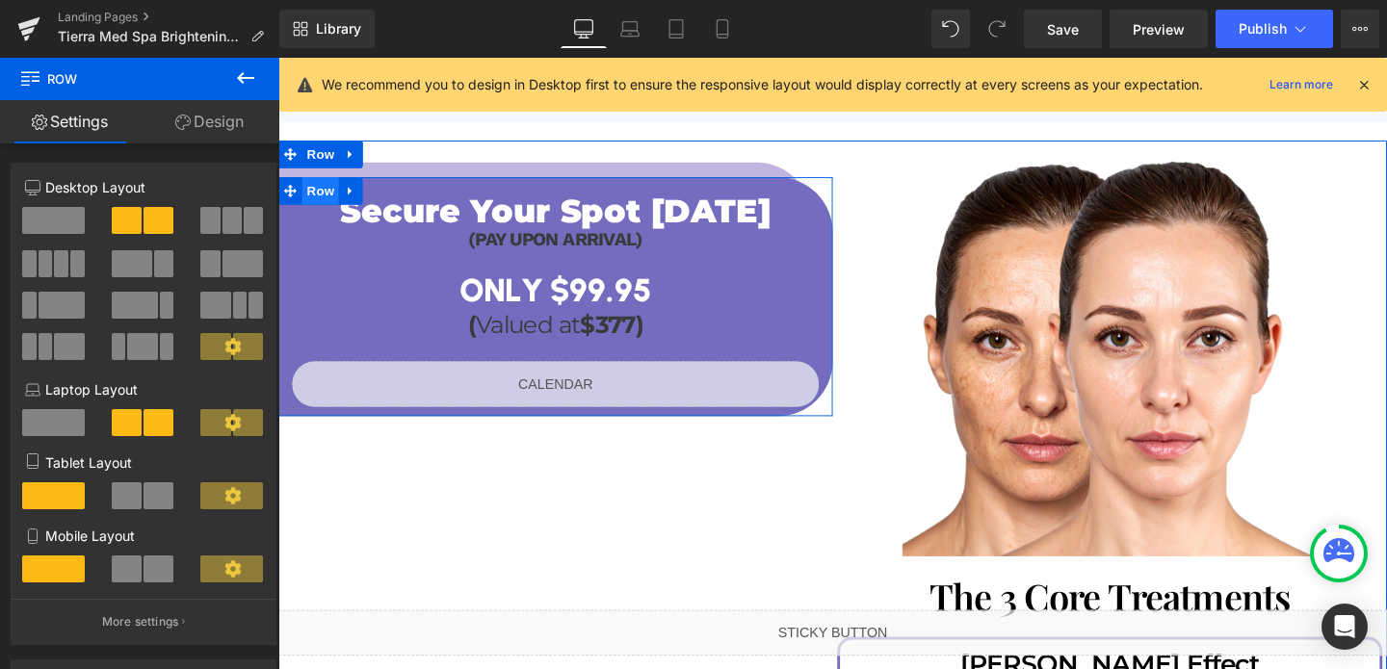
click at [331, 183] on span "Row" at bounding box center [322, 197] width 39 height 29
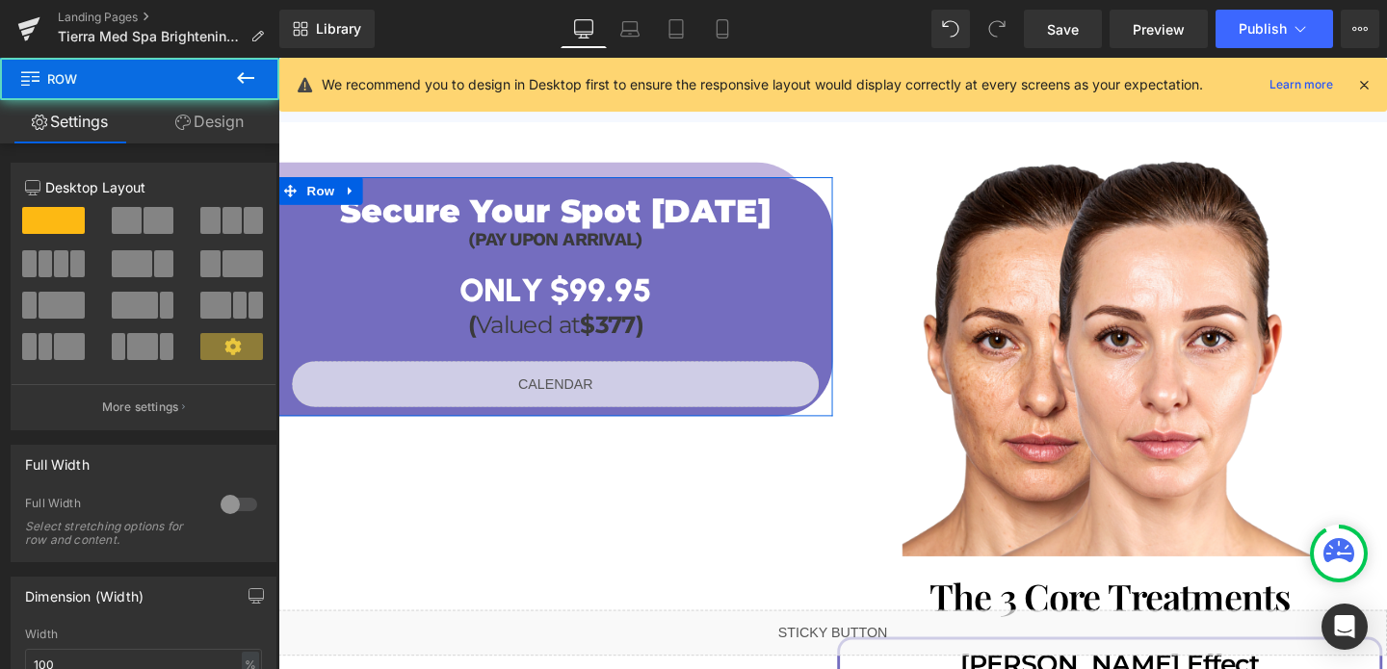
click at [195, 124] on link "Design" at bounding box center [210, 121] width 140 height 43
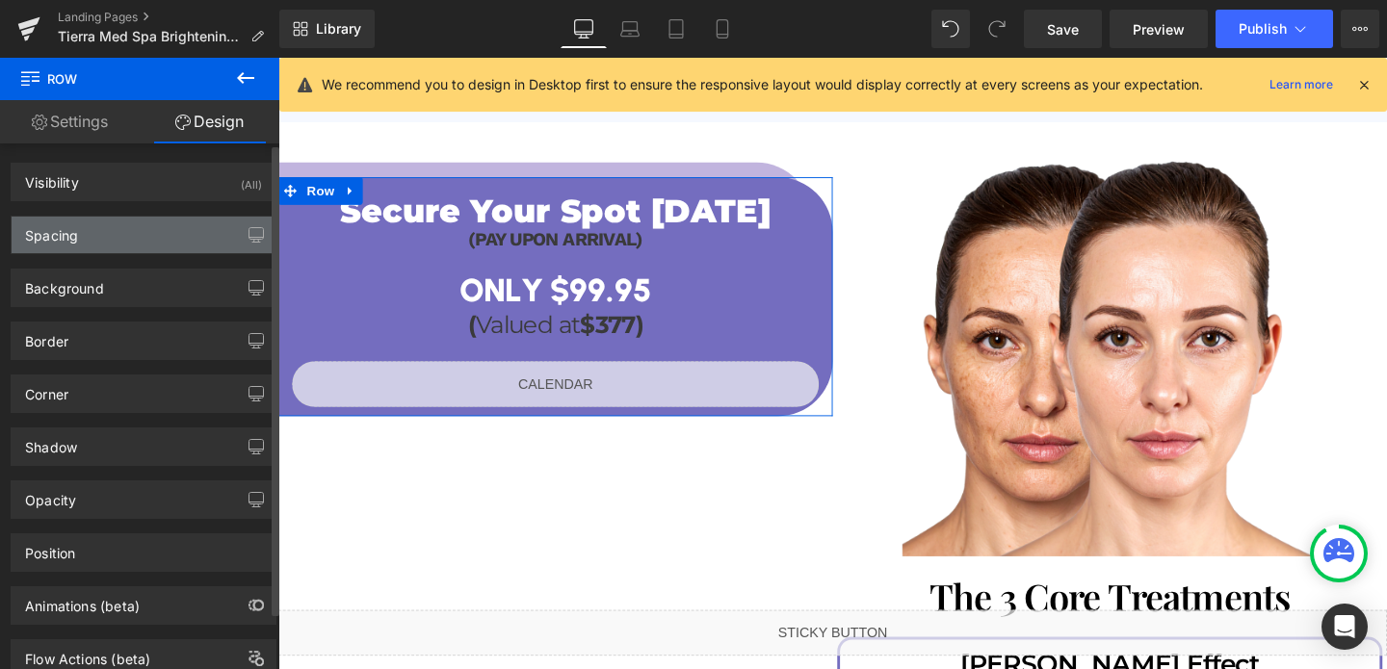
click at [111, 241] on div "Spacing" at bounding box center [144, 235] width 264 height 37
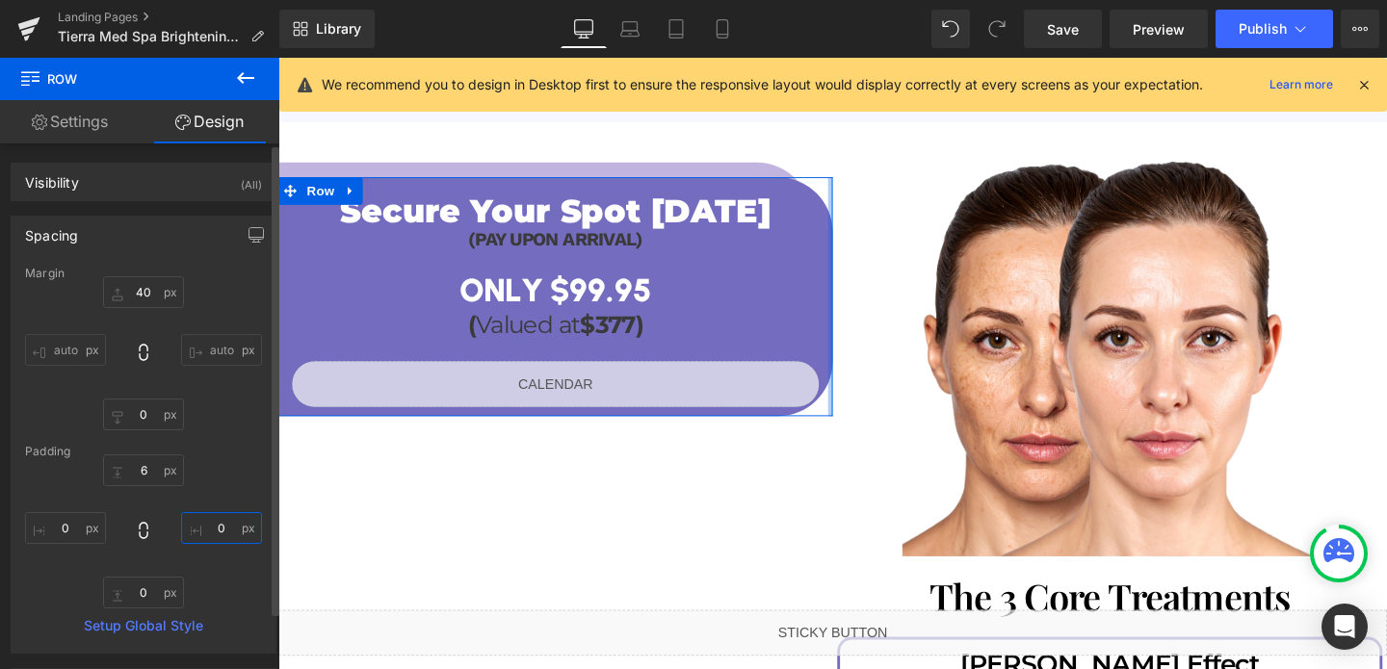
click at [219, 522] on input "0" at bounding box center [221, 528] width 81 height 32
type input "10"
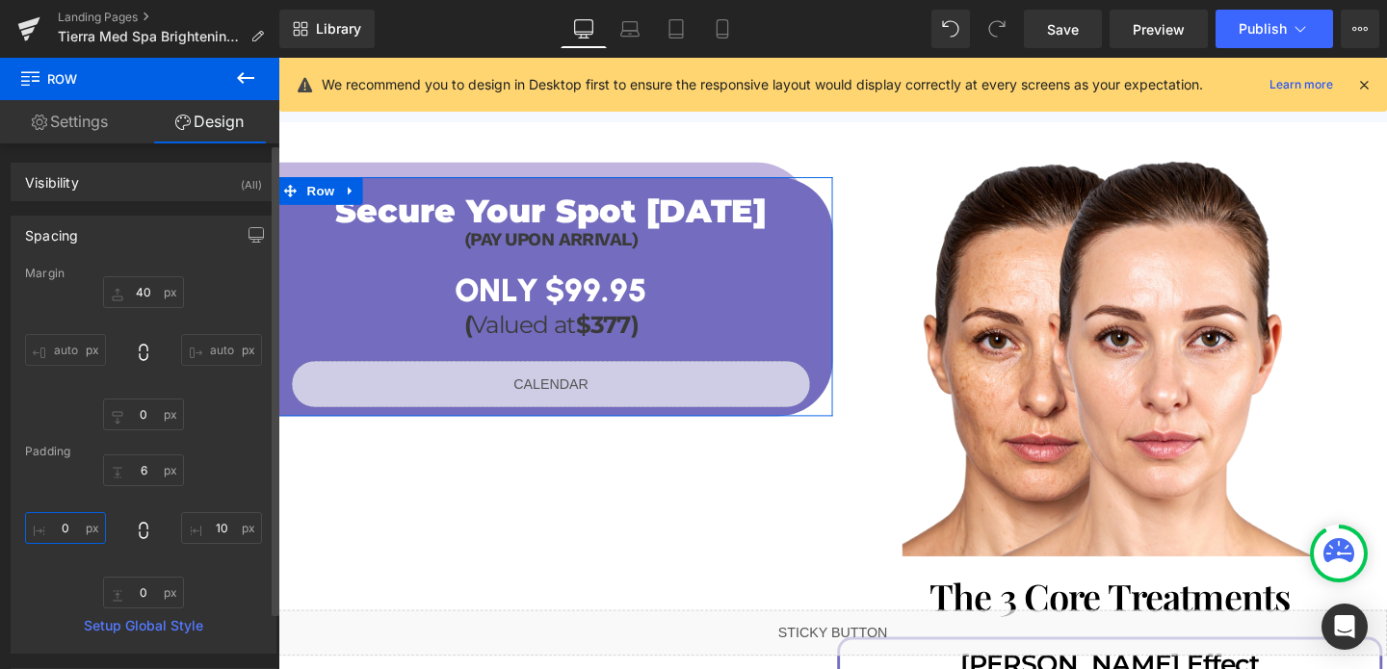
click at [59, 522] on input "0" at bounding box center [65, 528] width 81 height 32
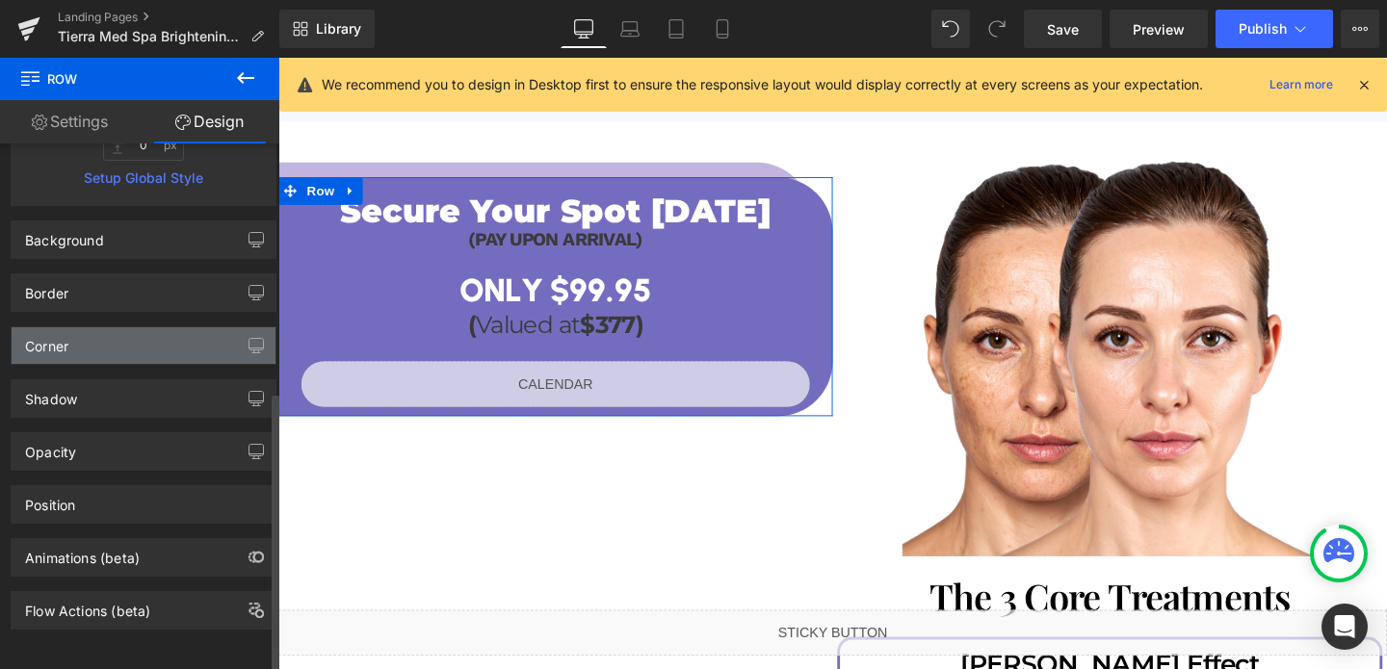
type input "10"
click at [109, 348] on div "Corner" at bounding box center [144, 345] width 264 height 37
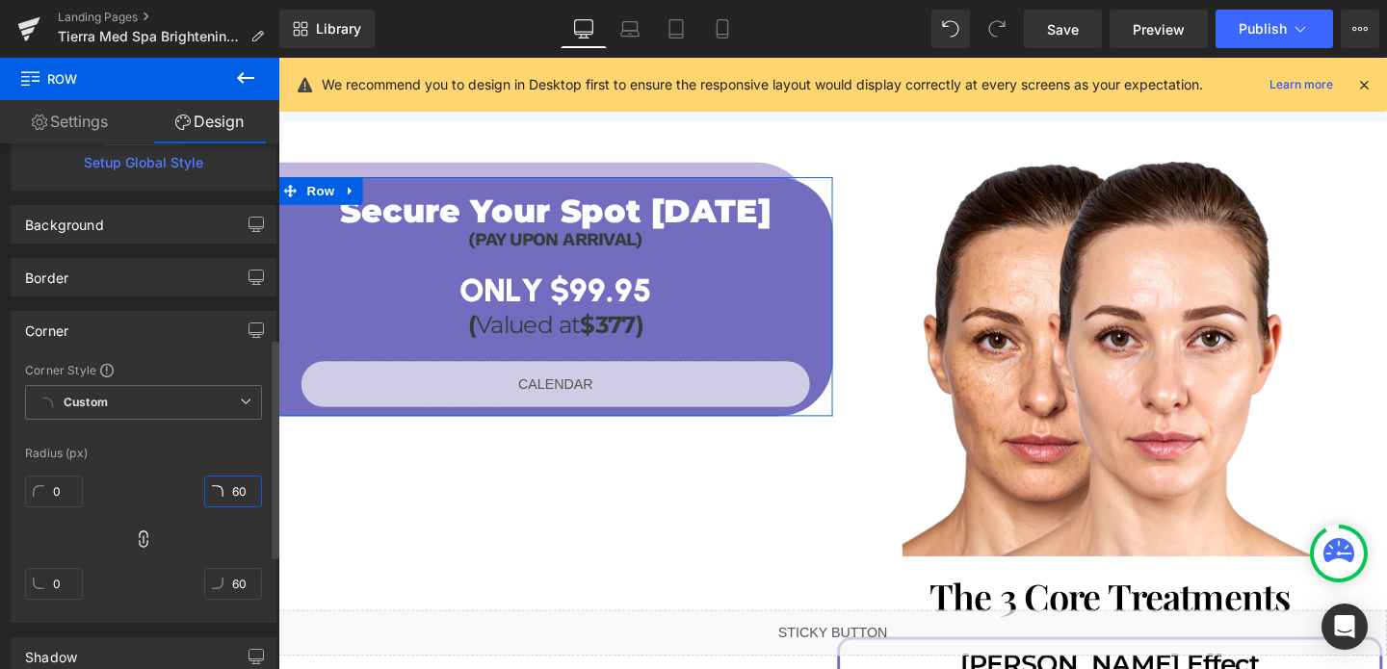
click at [228, 486] on input "60" at bounding box center [233, 492] width 58 height 32
type input "5"
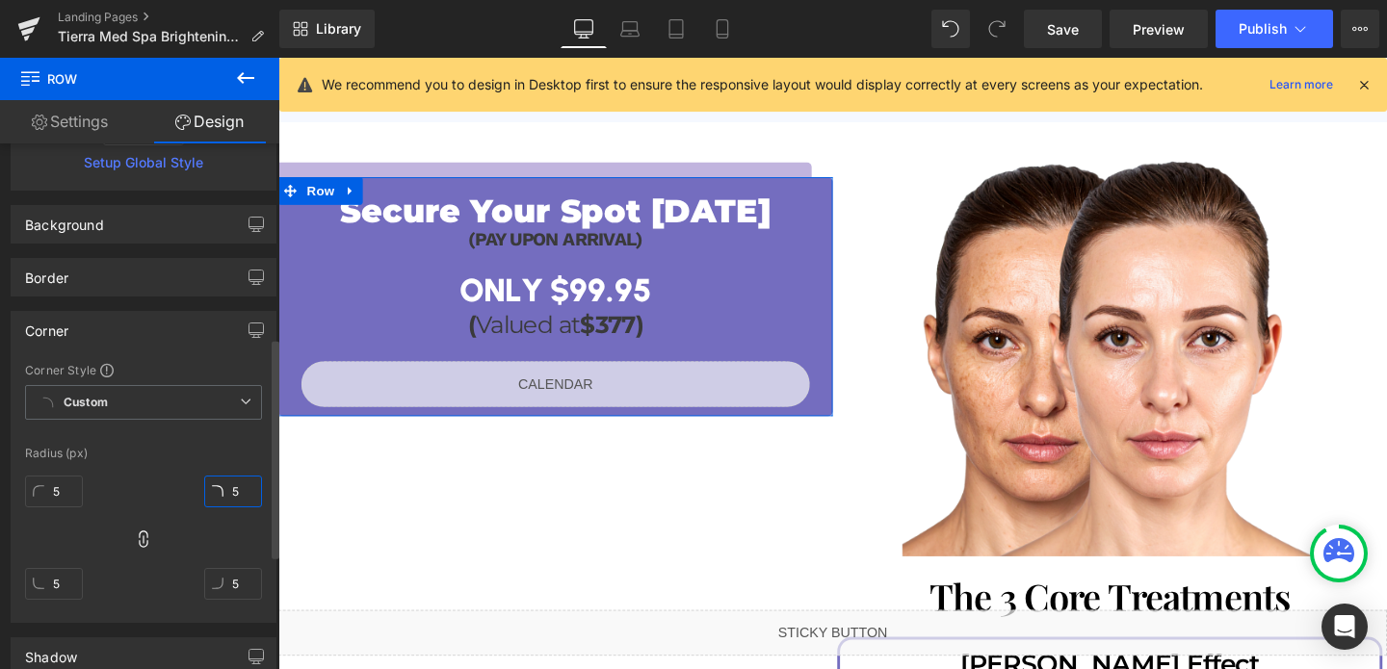
type input "56"
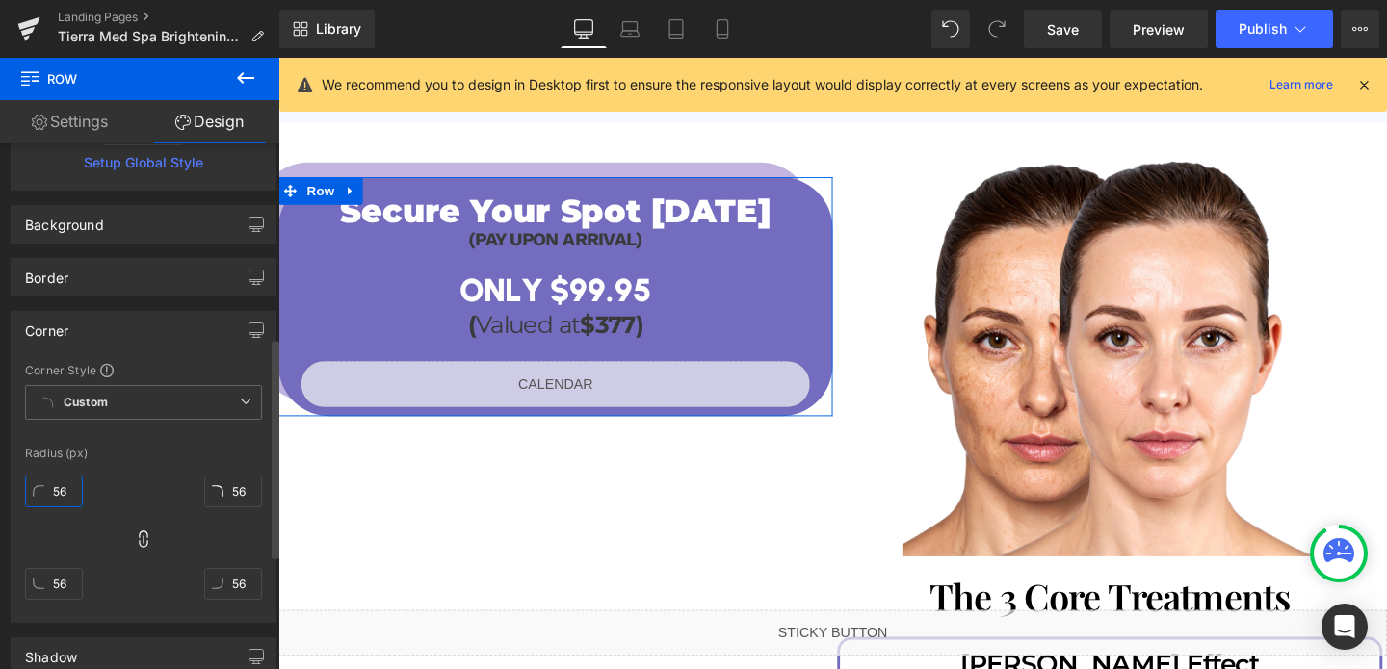
click at [61, 483] on input "56" at bounding box center [54, 492] width 58 height 32
click at [138, 545] on icon at bounding box center [143, 539] width 19 height 19
click at [55, 486] on input "56" at bounding box center [54, 492] width 58 height 32
type input "0"
click at [62, 574] on input "56" at bounding box center [54, 584] width 58 height 32
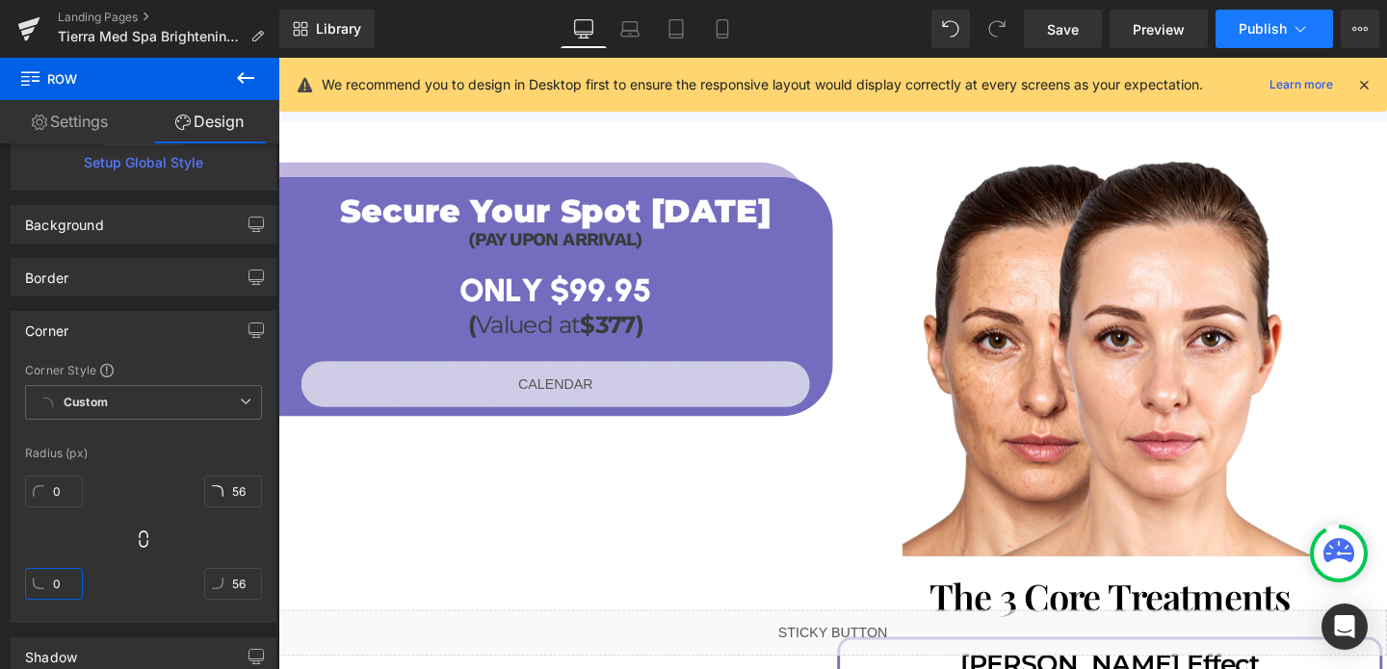
type input "0"
click at [1267, 17] on button "Publish" at bounding box center [1273, 29] width 117 height 39
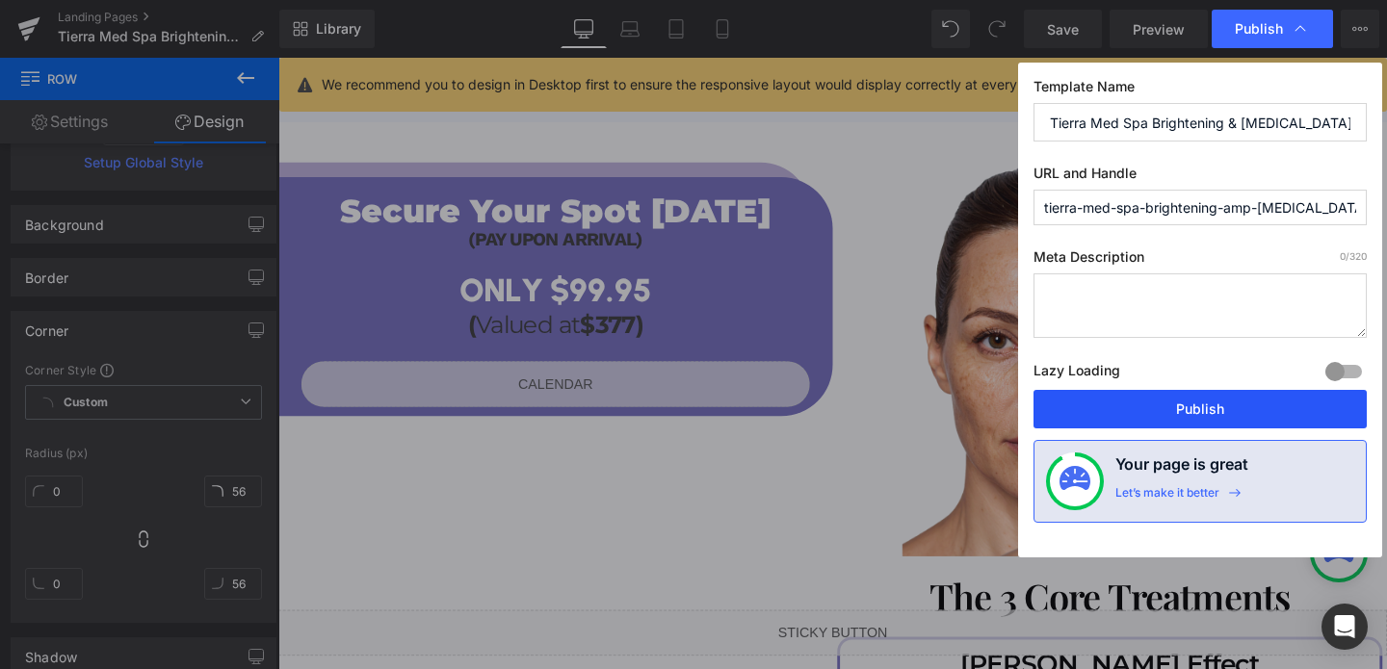
click at [1235, 410] on button "Publish" at bounding box center [1199, 409] width 333 height 39
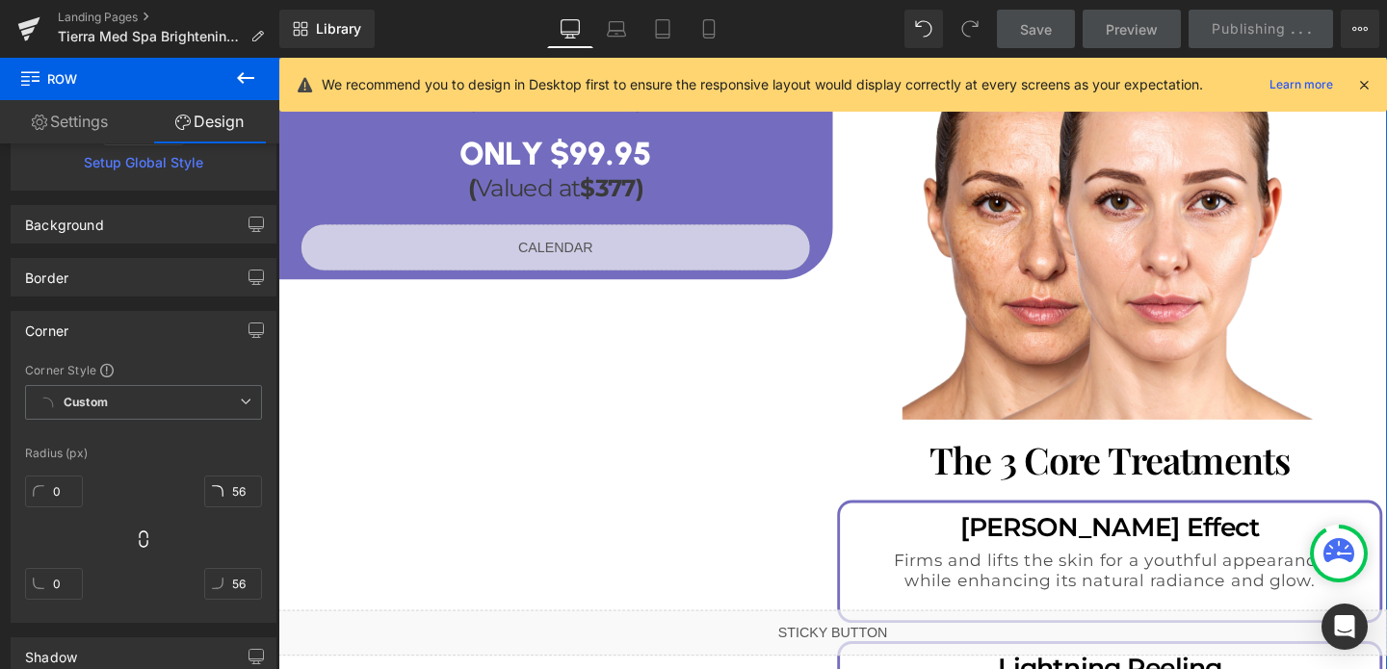
scroll to position [2192, 0]
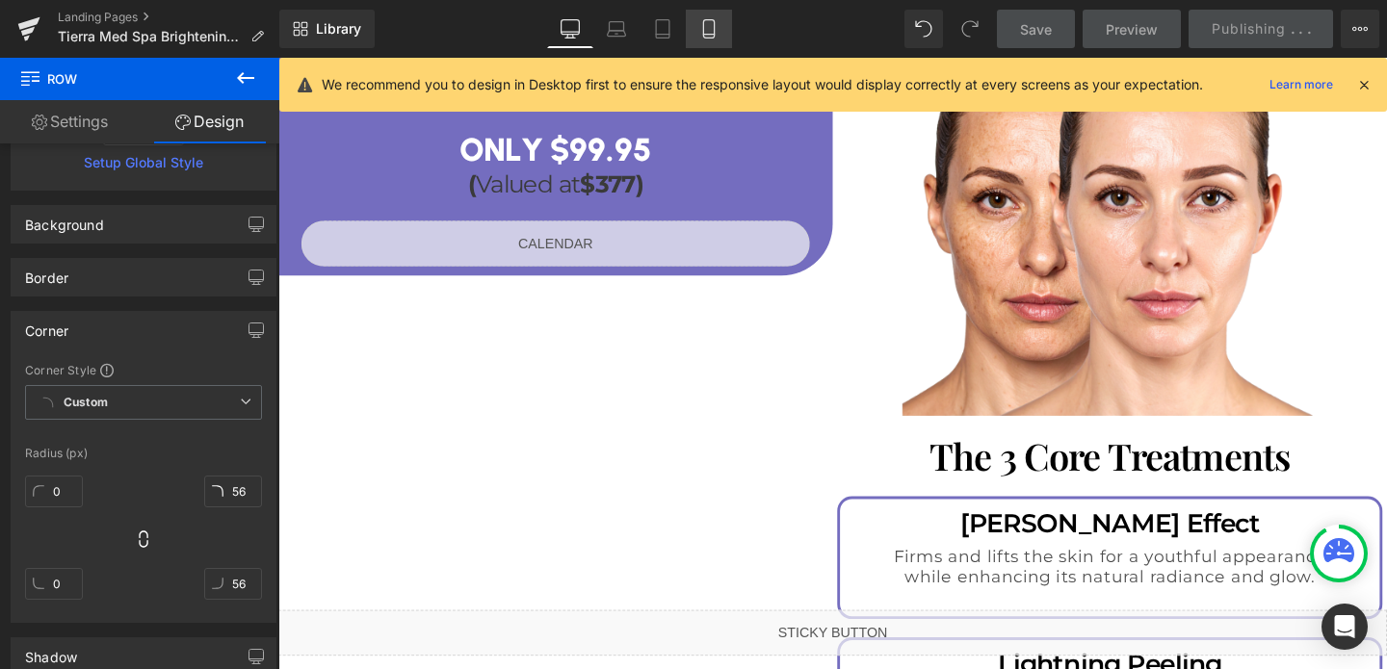
click at [715, 31] on icon at bounding box center [708, 28] width 19 height 19
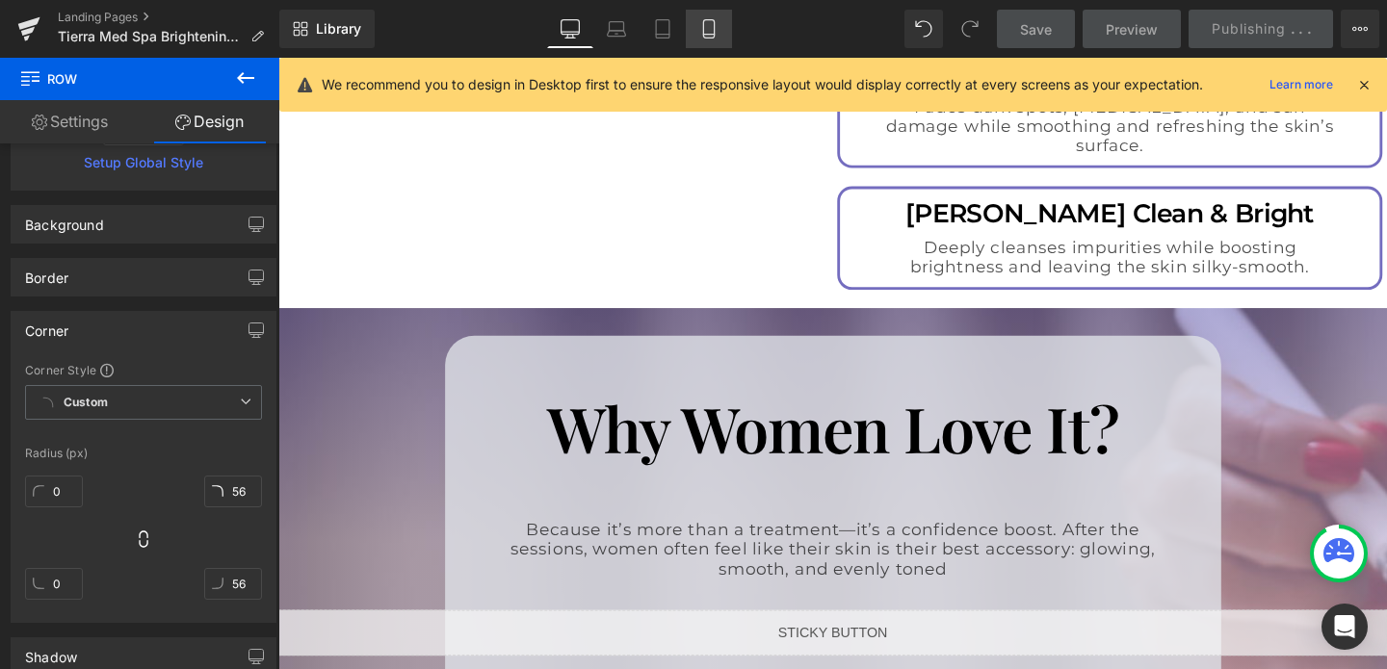
type input "0"
type input "6"
type input "10"
type input "0"
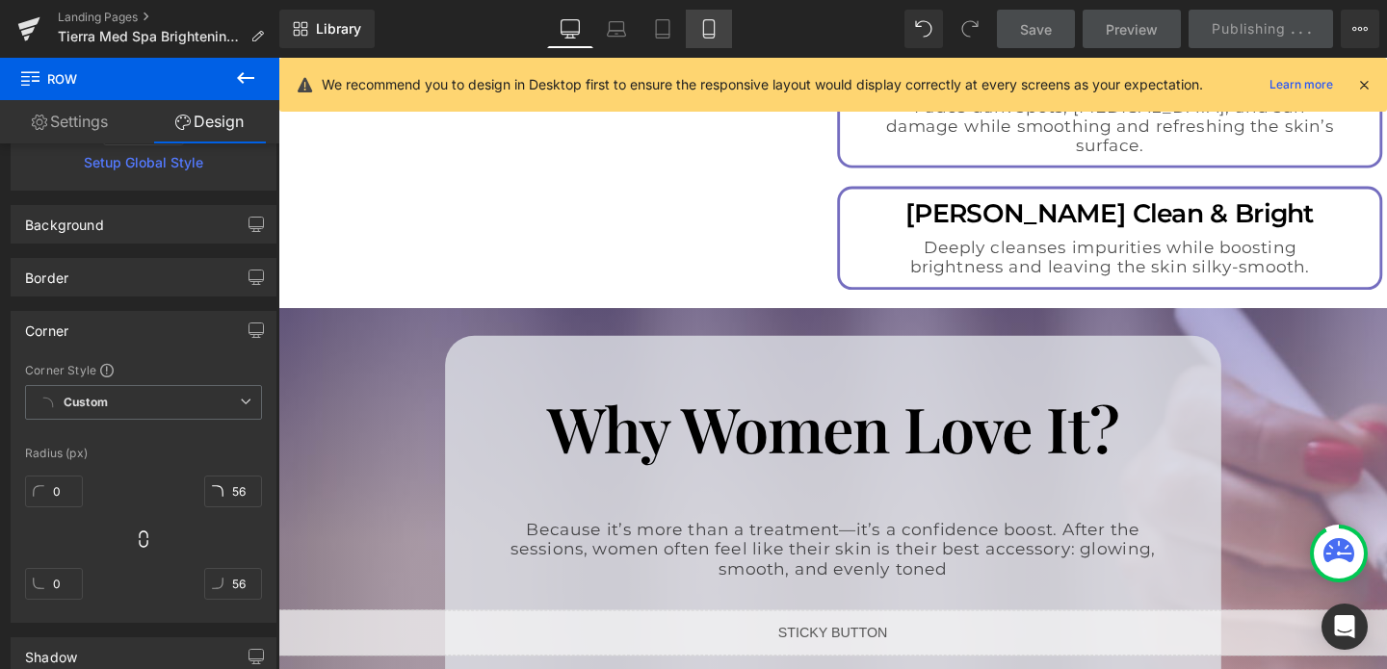
type input "10"
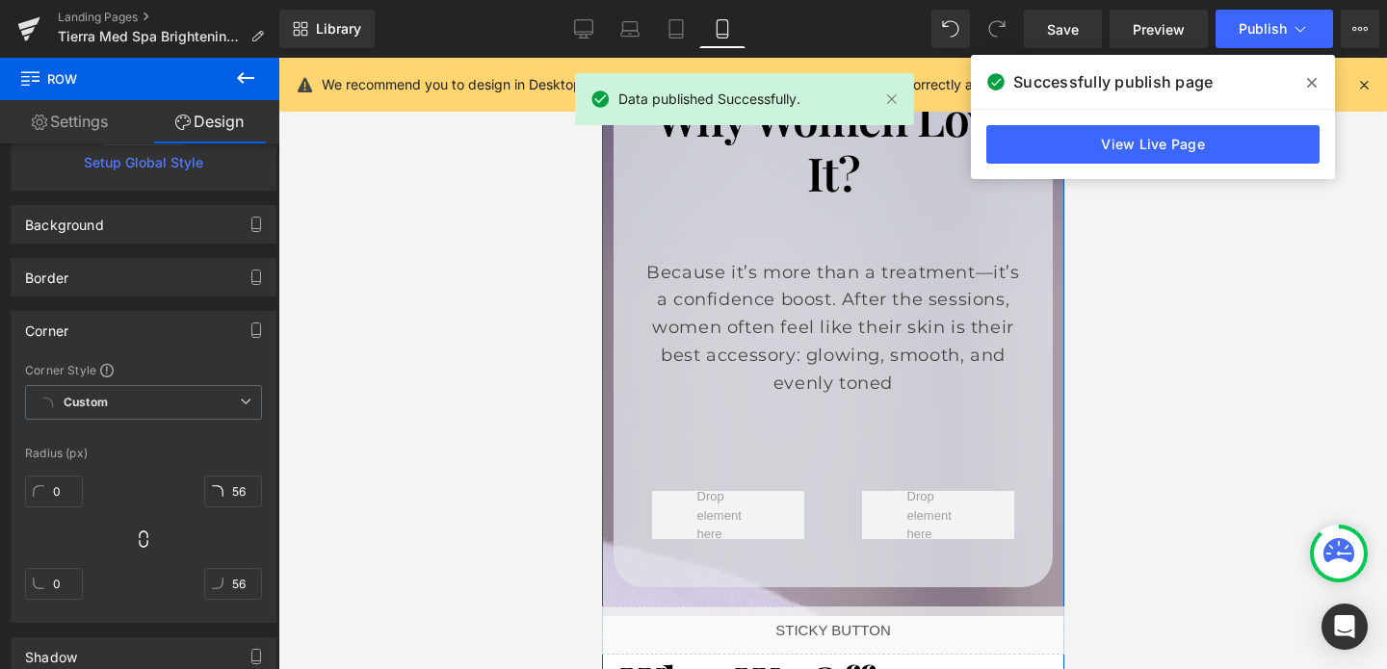
scroll to position [4060, 0]
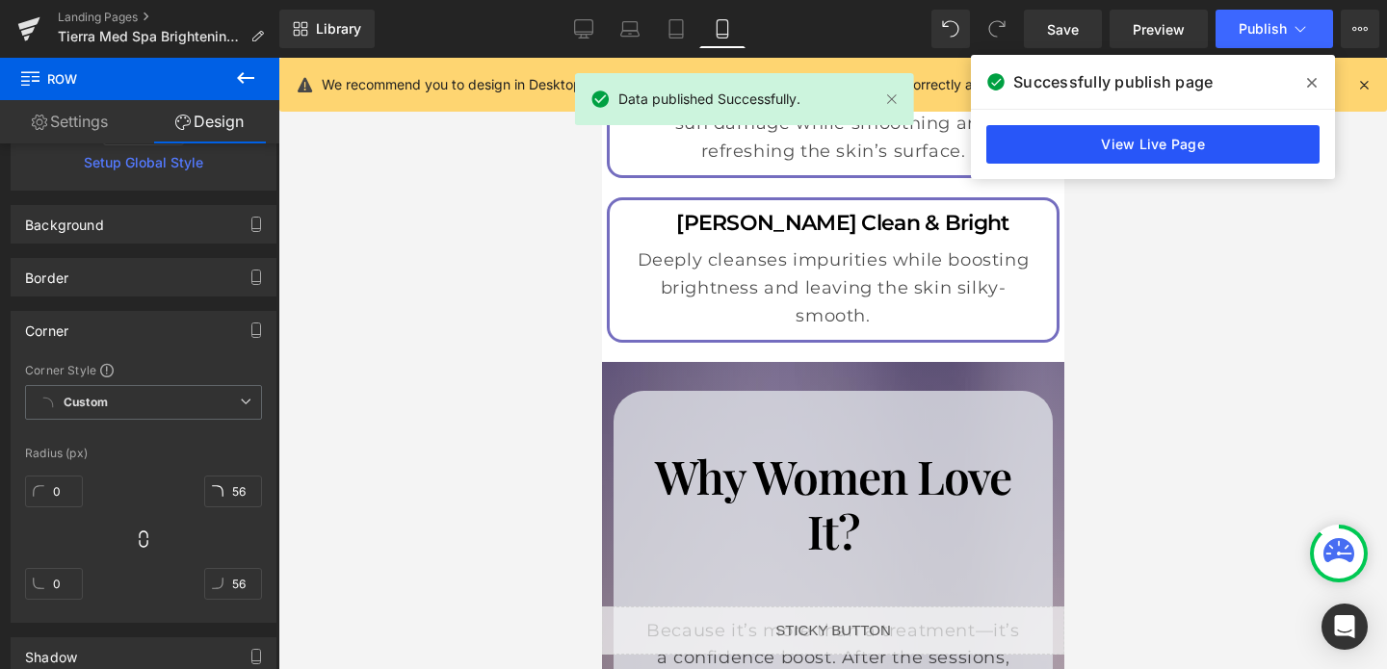
click at [1118, 142] on link "View Live Page" at bounding box center [1152, 144] width 333 height 39
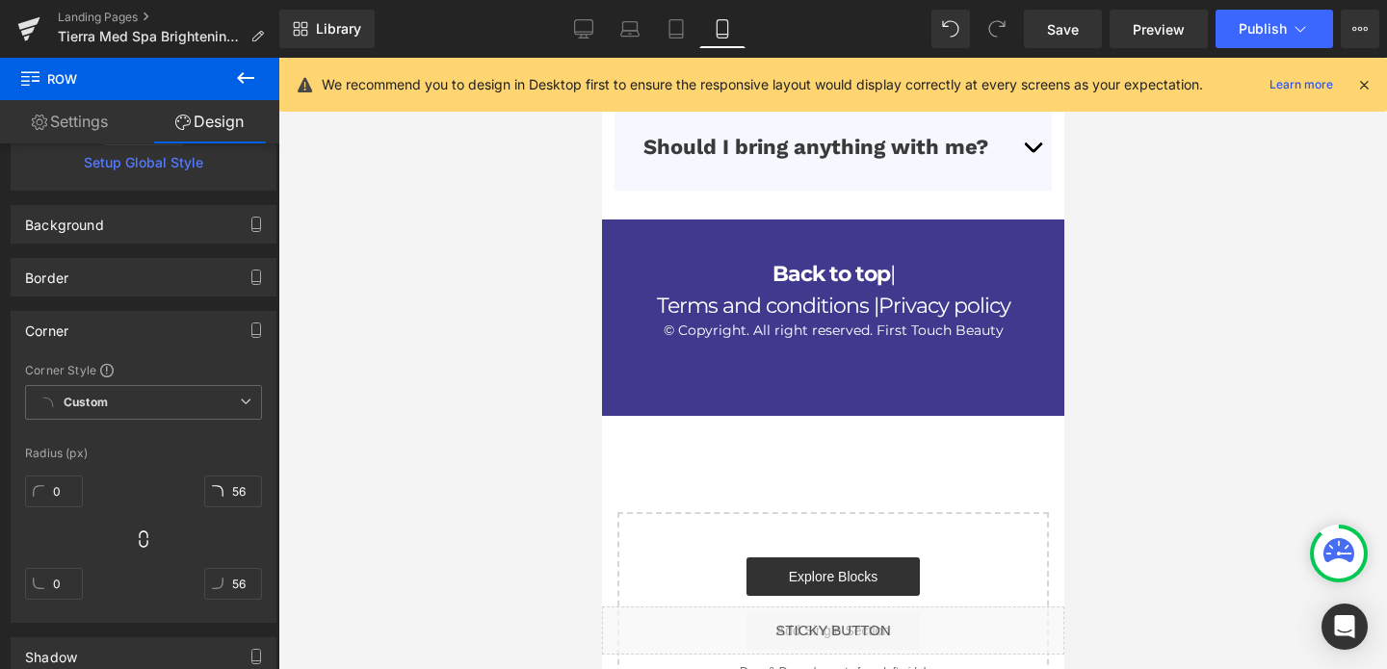
scroll to position [7651, 0]
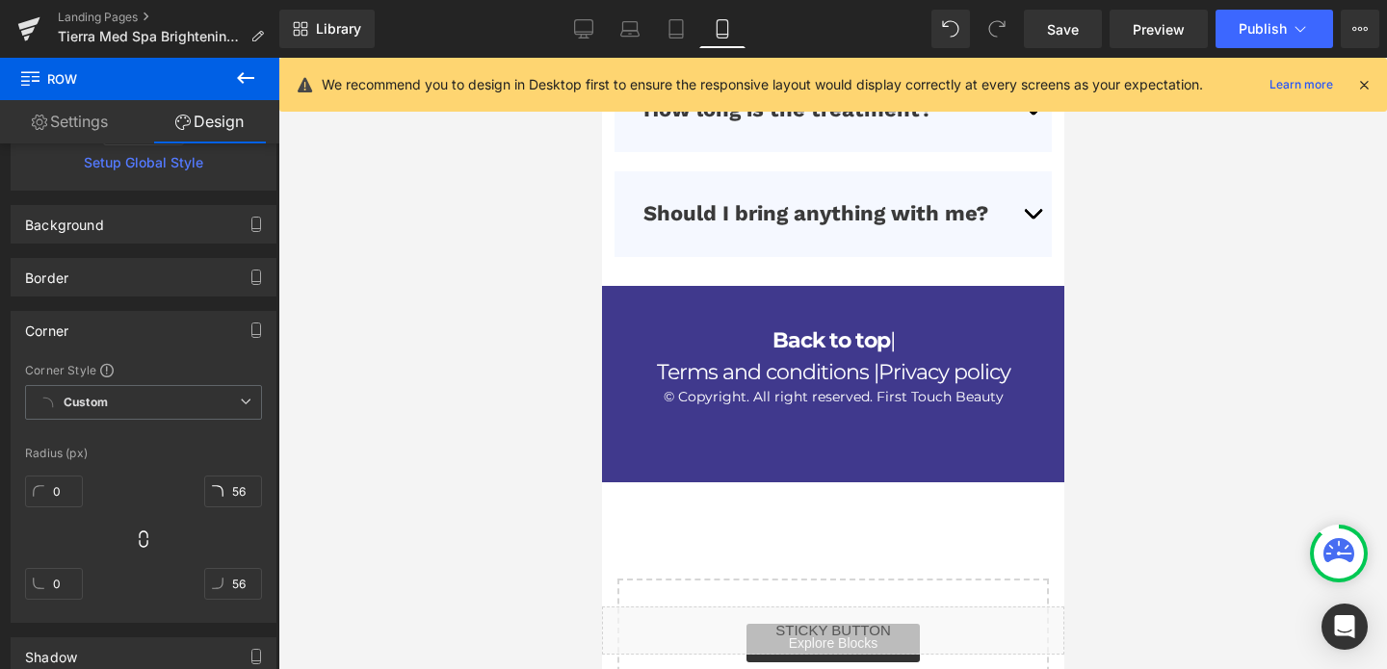
click at [633, 289] on span "Row" at bounding box center [645, 300] width 31 height 23
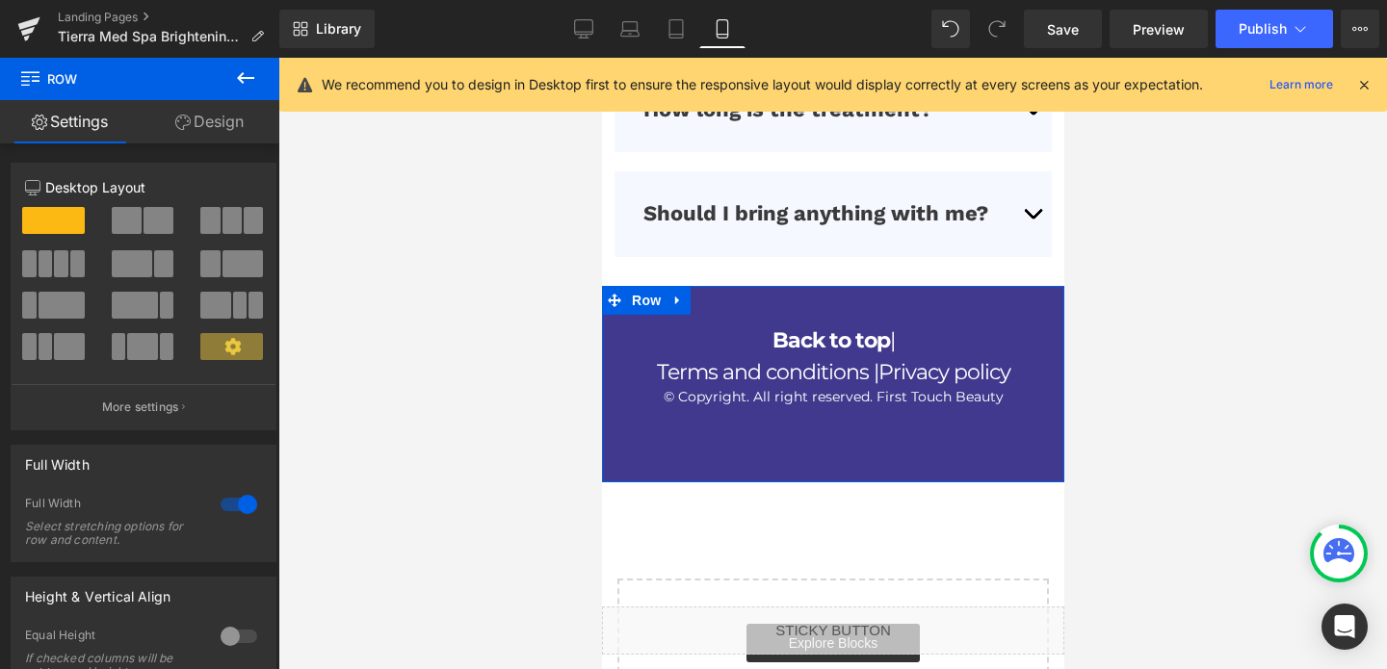
click at [201, 124] on link "Design" at bounding box center [210, 121] width 140 height 43
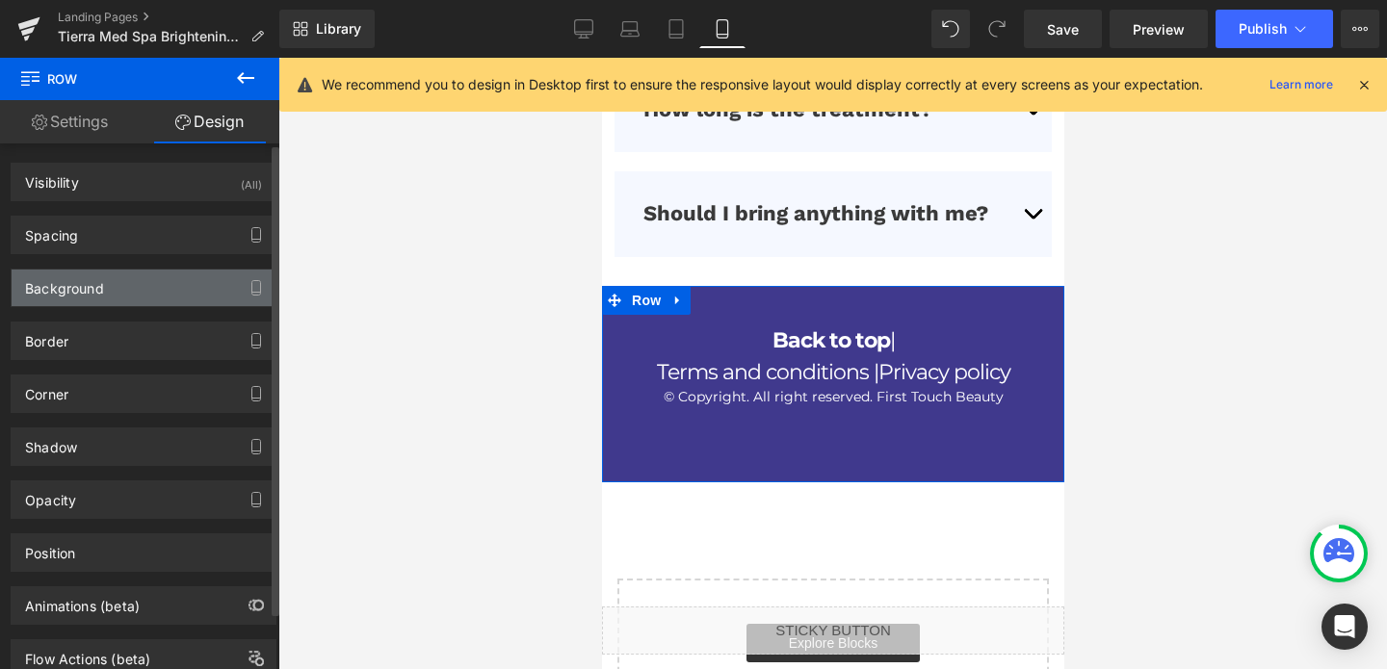
click at [81, 301] on div "Background" at bounding box center [144, 288] width 264 height 37
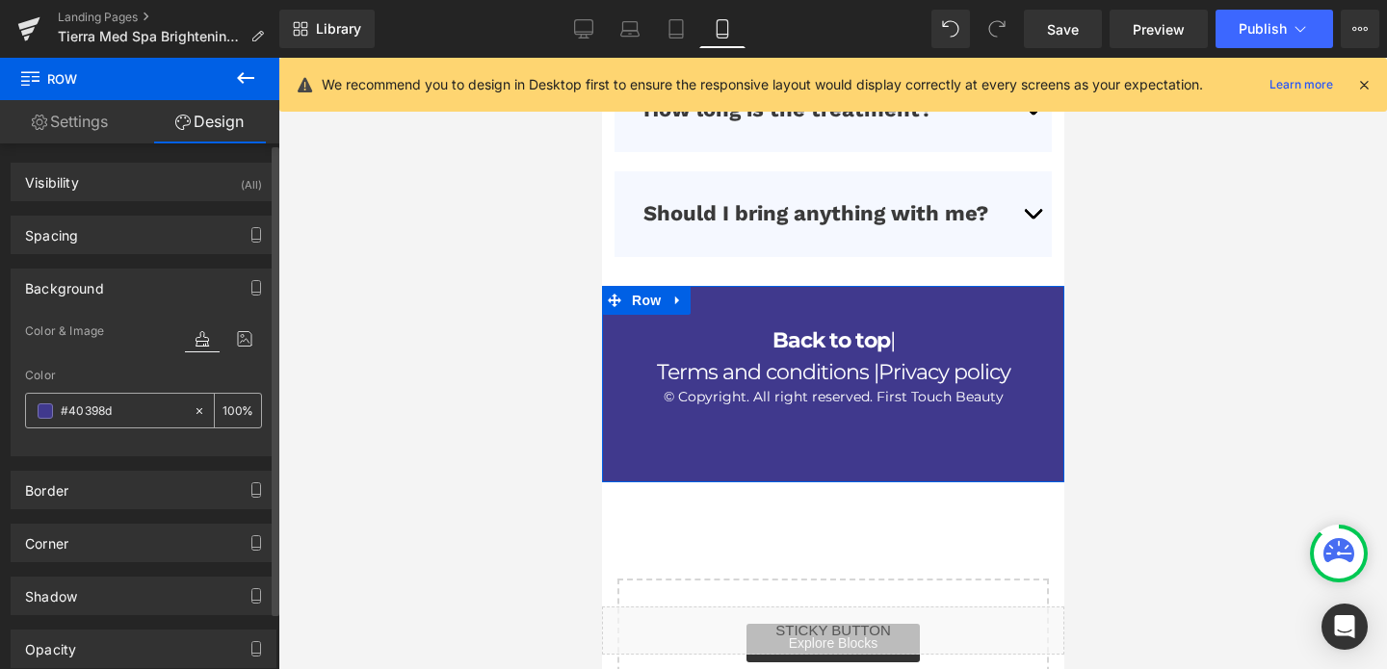
click at [46, 418] on span at bounding box center [45, 410] width 15 height 15
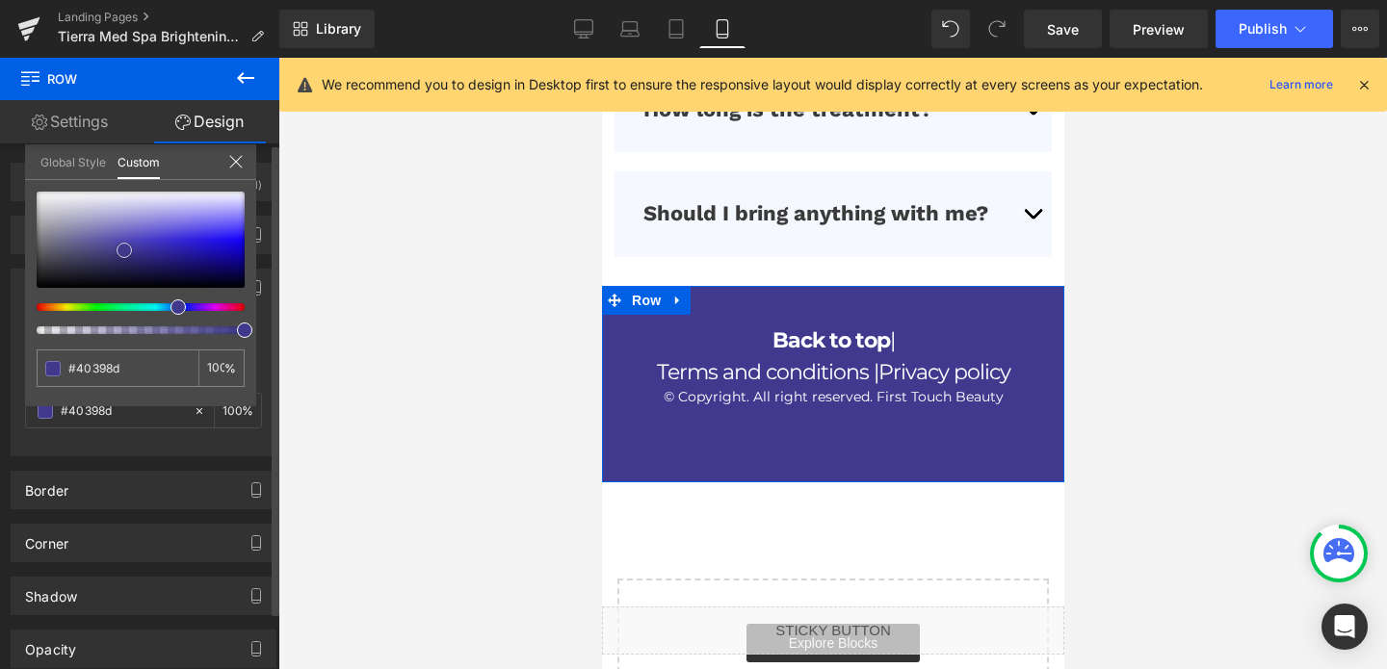
click at [105, 264] on div at bounding box center [141, 240] width 208 height 96
type input "#2e2a54"
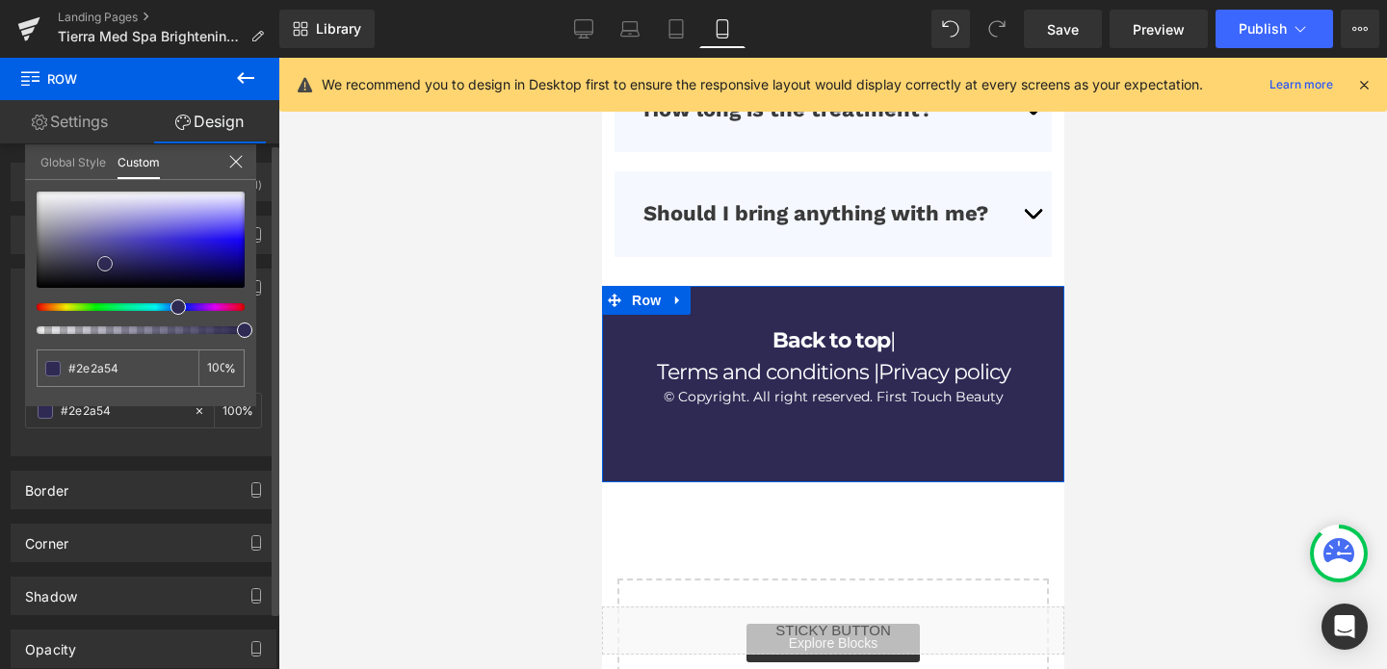
click at [96, 270] on div at bounding box center [141, 240] width 208 height 96
type input "#25223e"
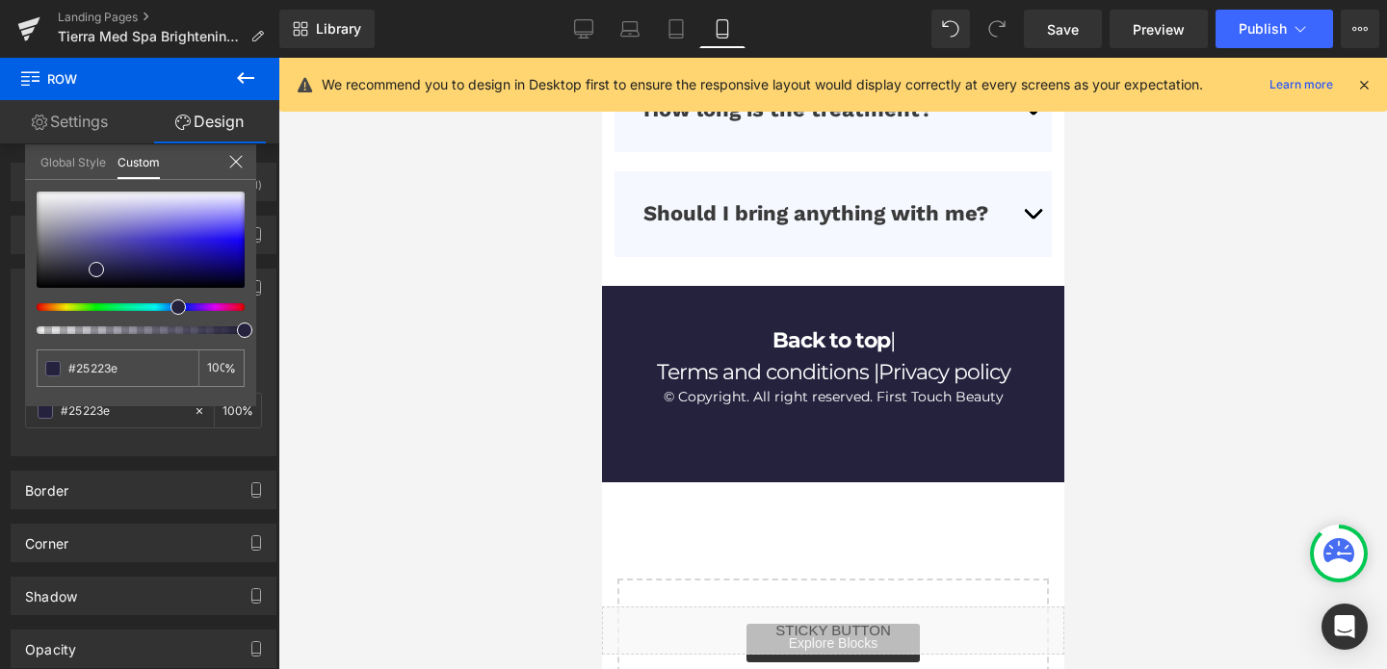
click at [517, 364] on div at bounding box center [832, 363] width 1108 height 611
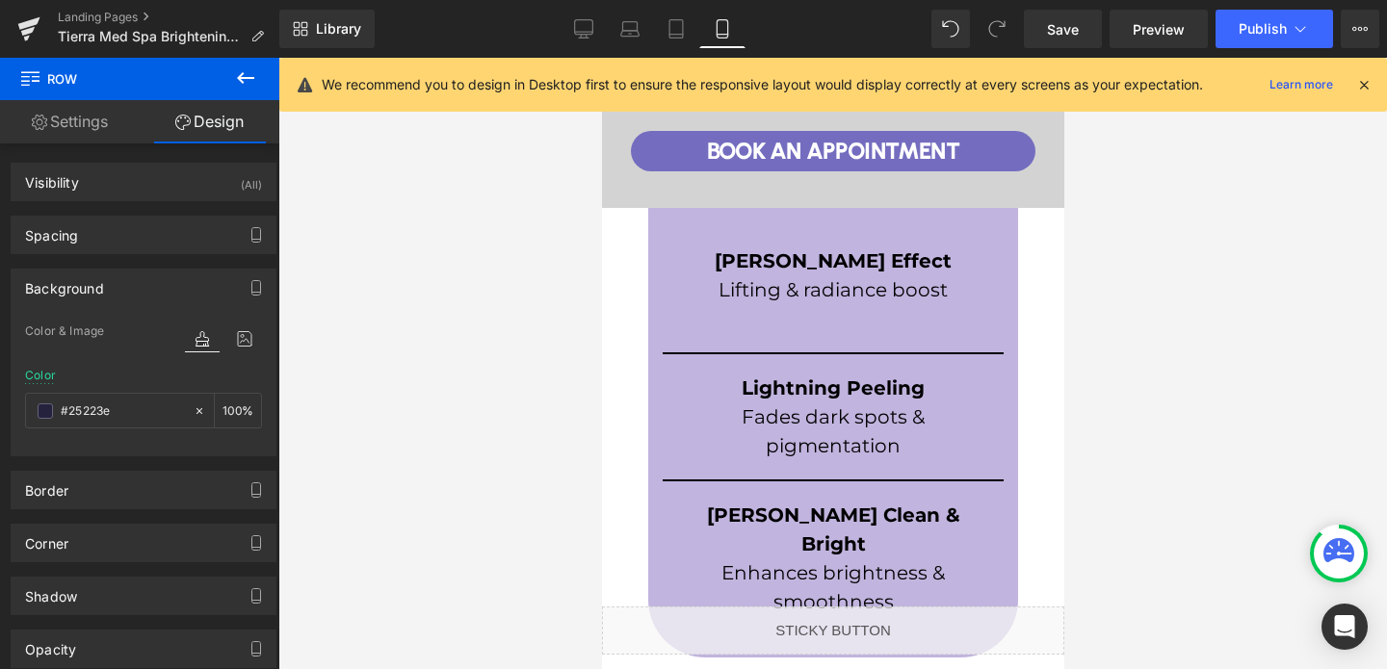
scroll to position [303, 0]
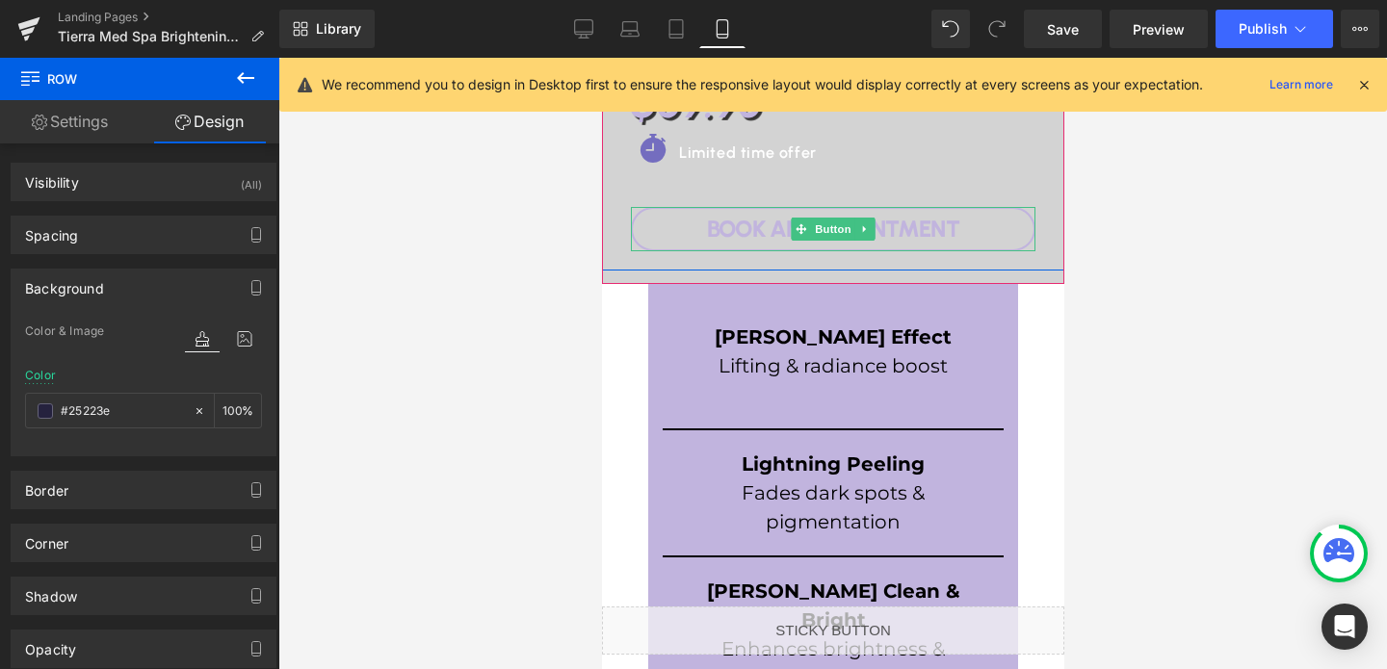
click at [679, 239] on link "Book An APPOINTMENT" at bounding box center [832, 229] width 404 height 44
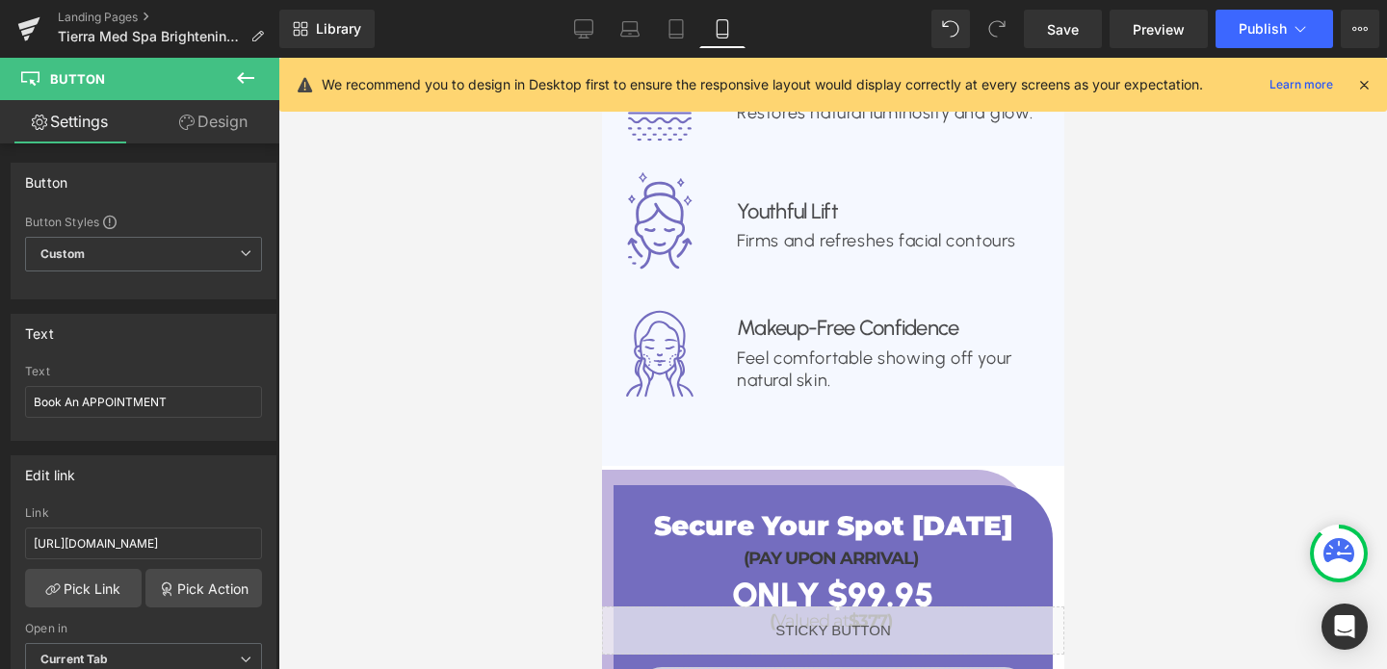
scroll to position [2726, 0]
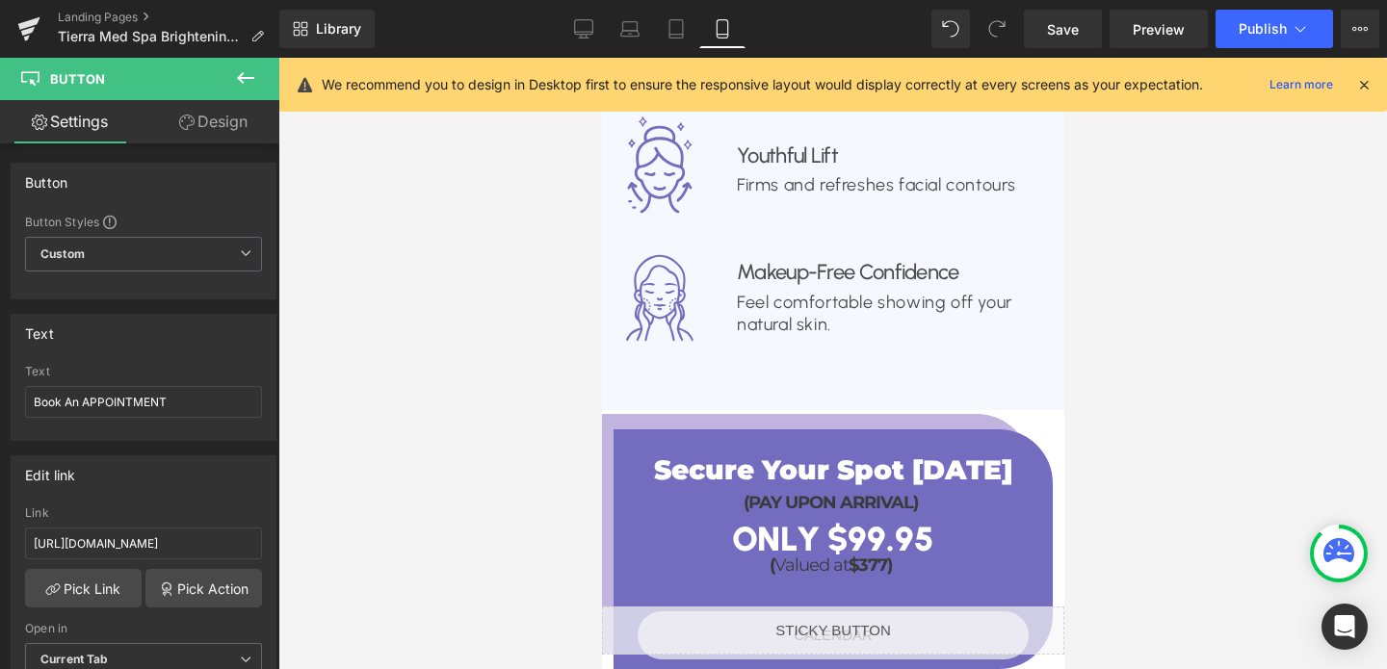
click at [647, 492] on div "(PAY UPON ARRIVAL) Heading" at bounding box center [829, 503] width 414 height 22
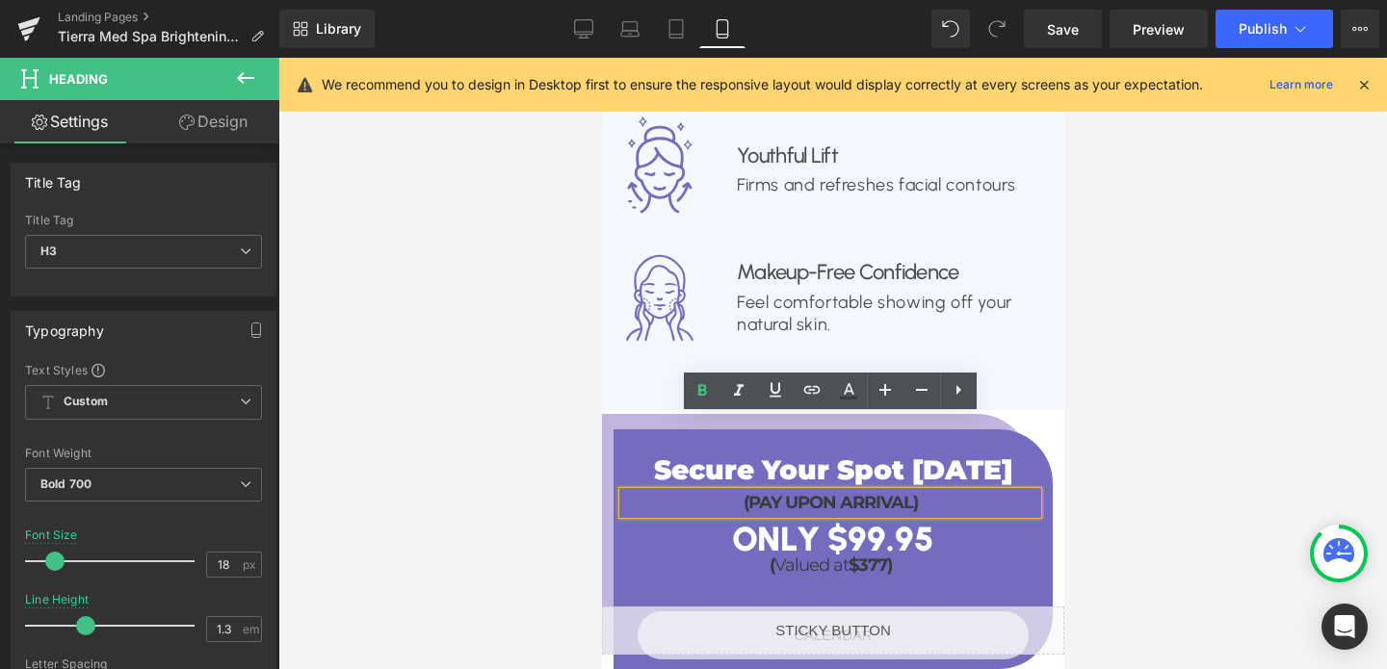
click at [473, 378] on div at bounding box center [832, 363] width 1108 height 611
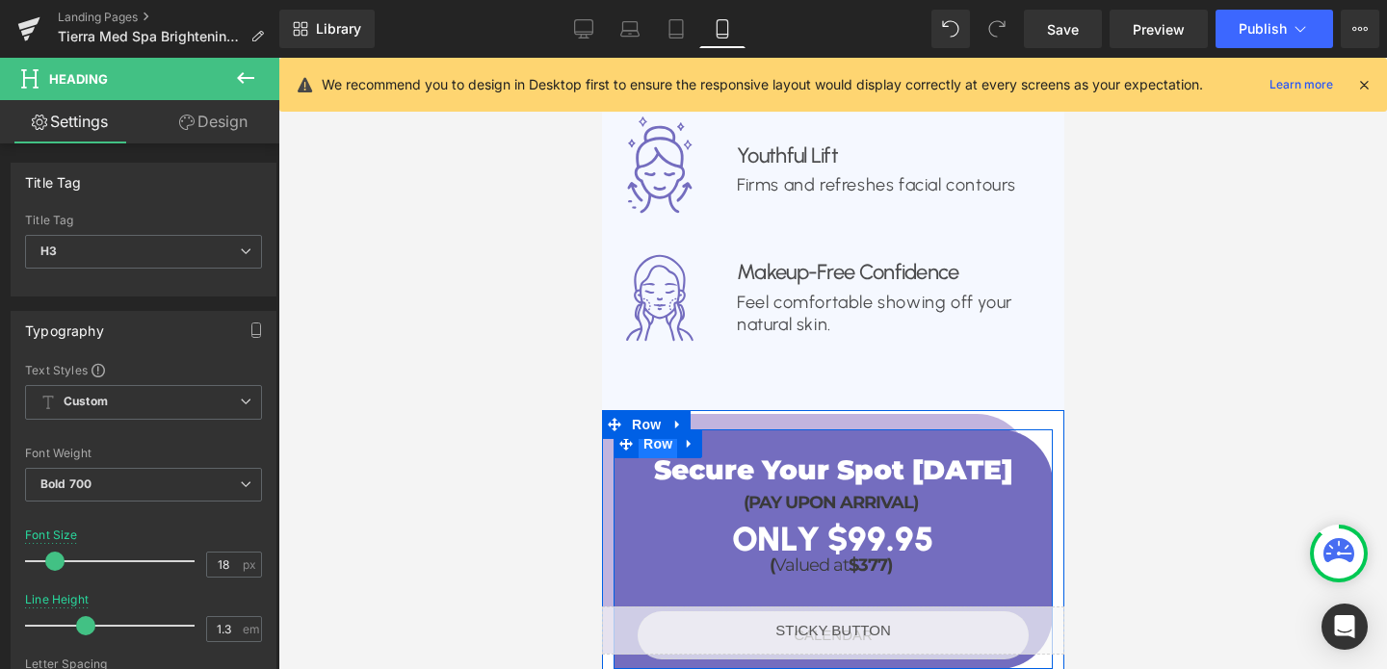
click at [651, 429] on span "Row" at bounding box center [656, 443] width 39 height 29
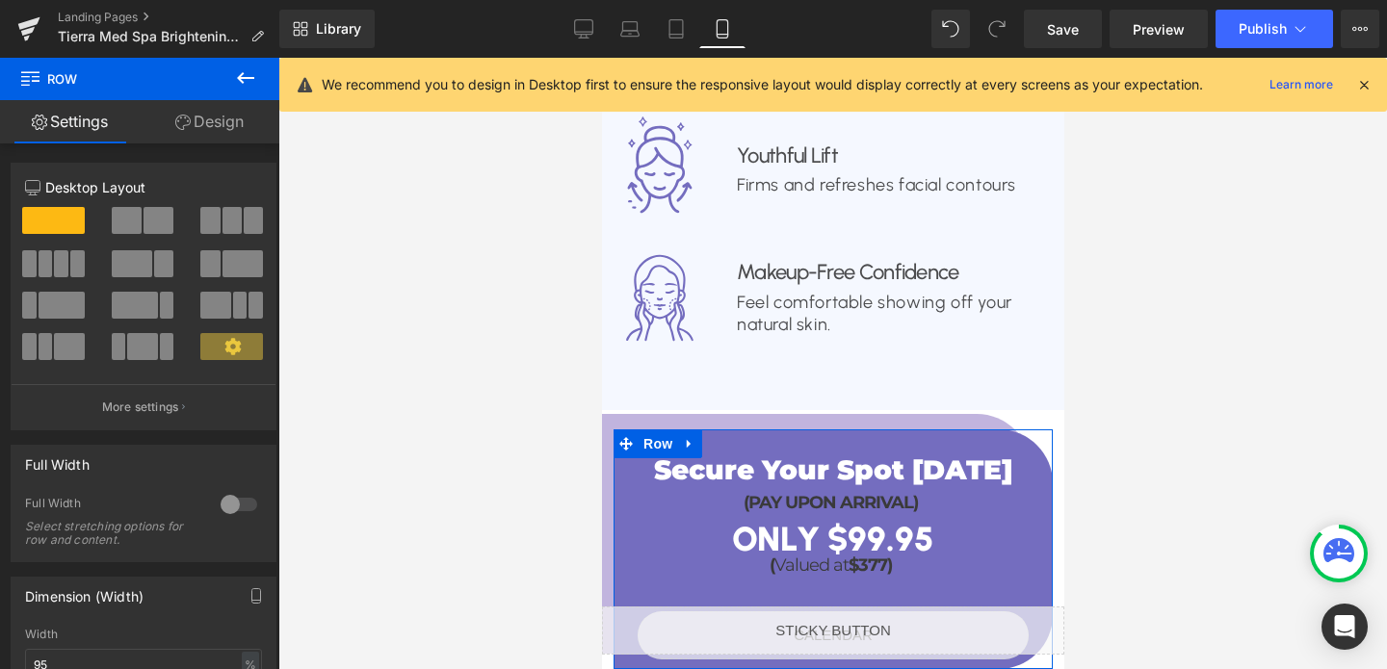
click at [215, 126] on link "Design" at bounding box center [210, 121] width 140 height 43
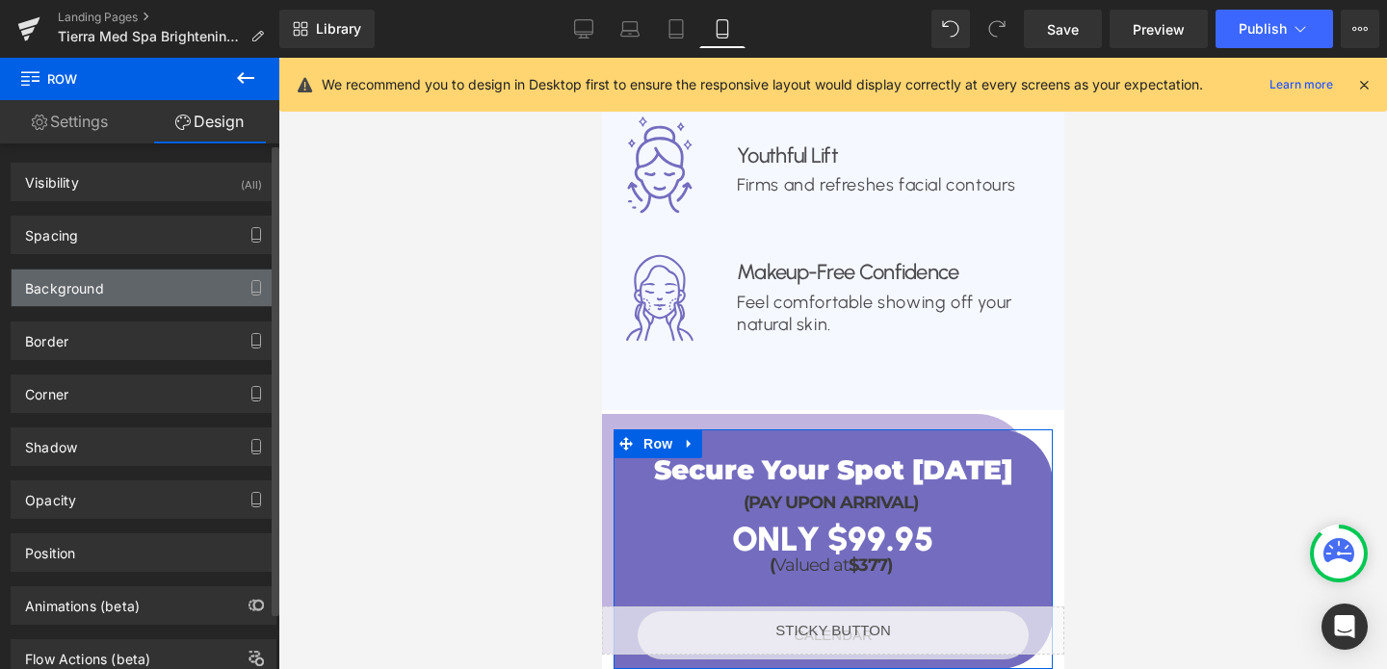
type input "#746dbf"
type input "100"
click at [78, 284] on div "Background" at bounding box center [64, 283] width 79 height 27
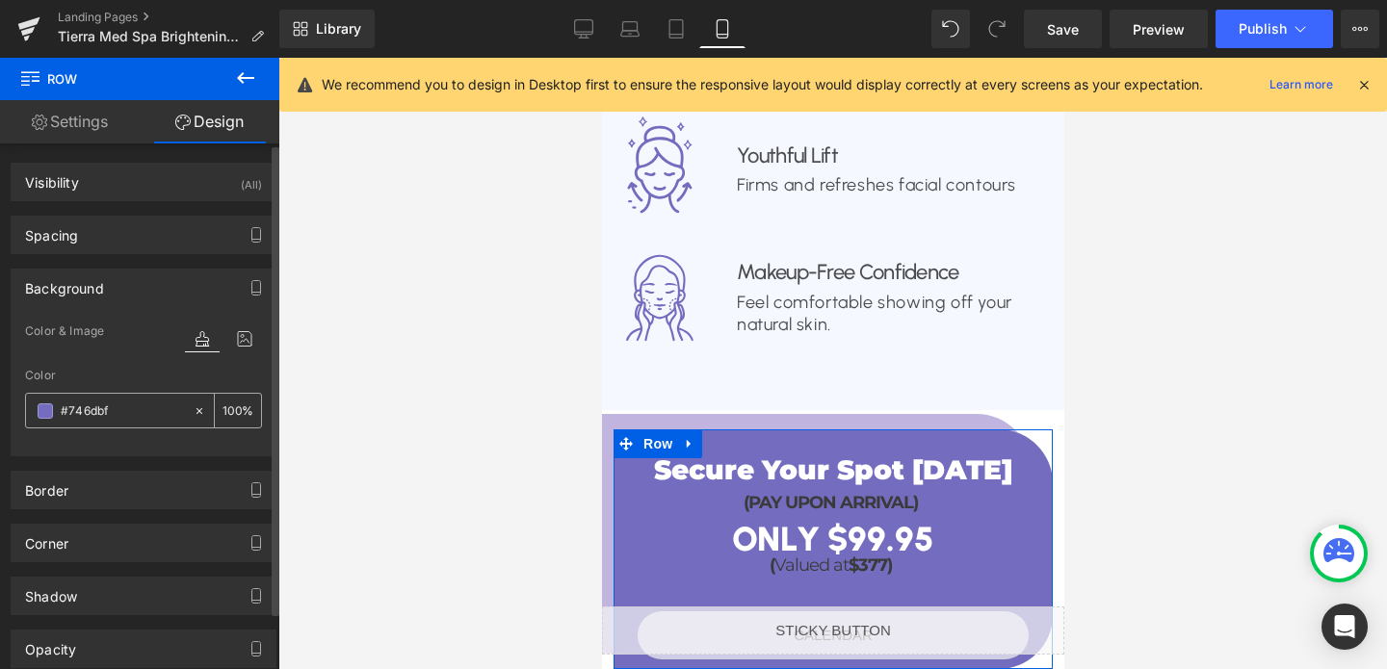
click at [114, 409] on input "#746dbf" at bounding box center [122, 411] width 123 height 21
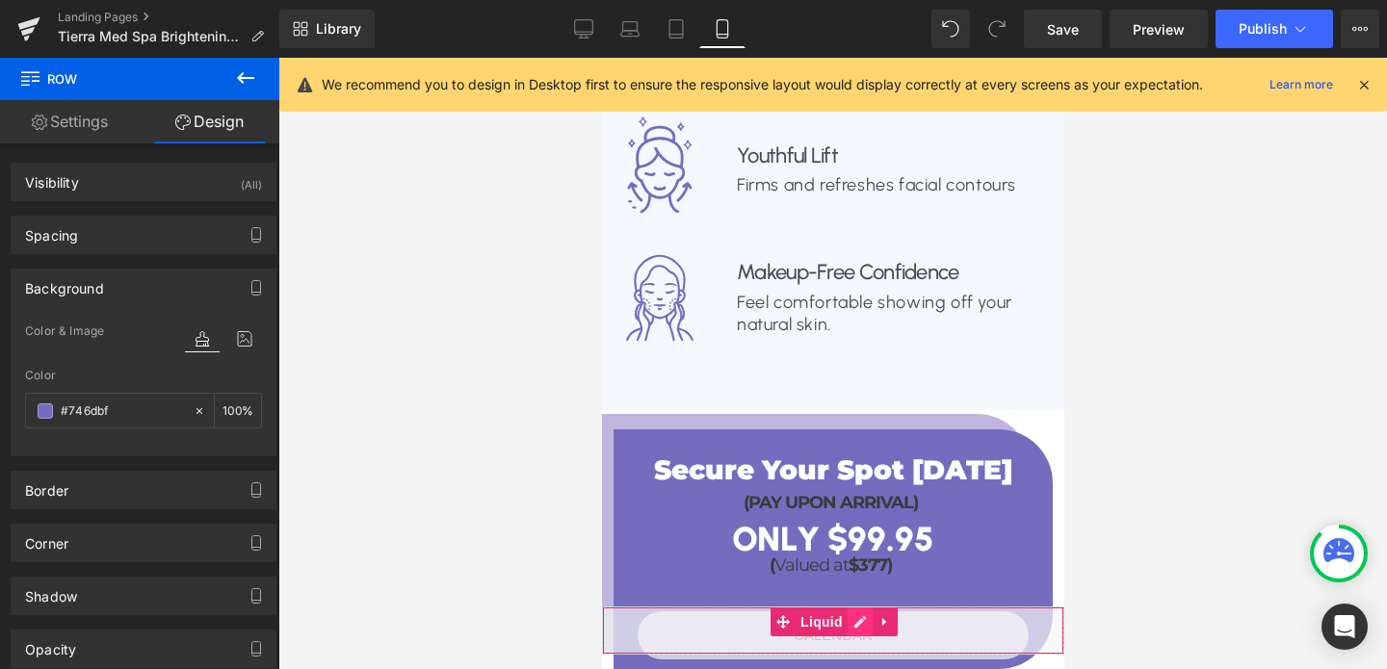
click at [859, 628] on div "Liquid" at bounding box center [832, 631] width 462 height 48
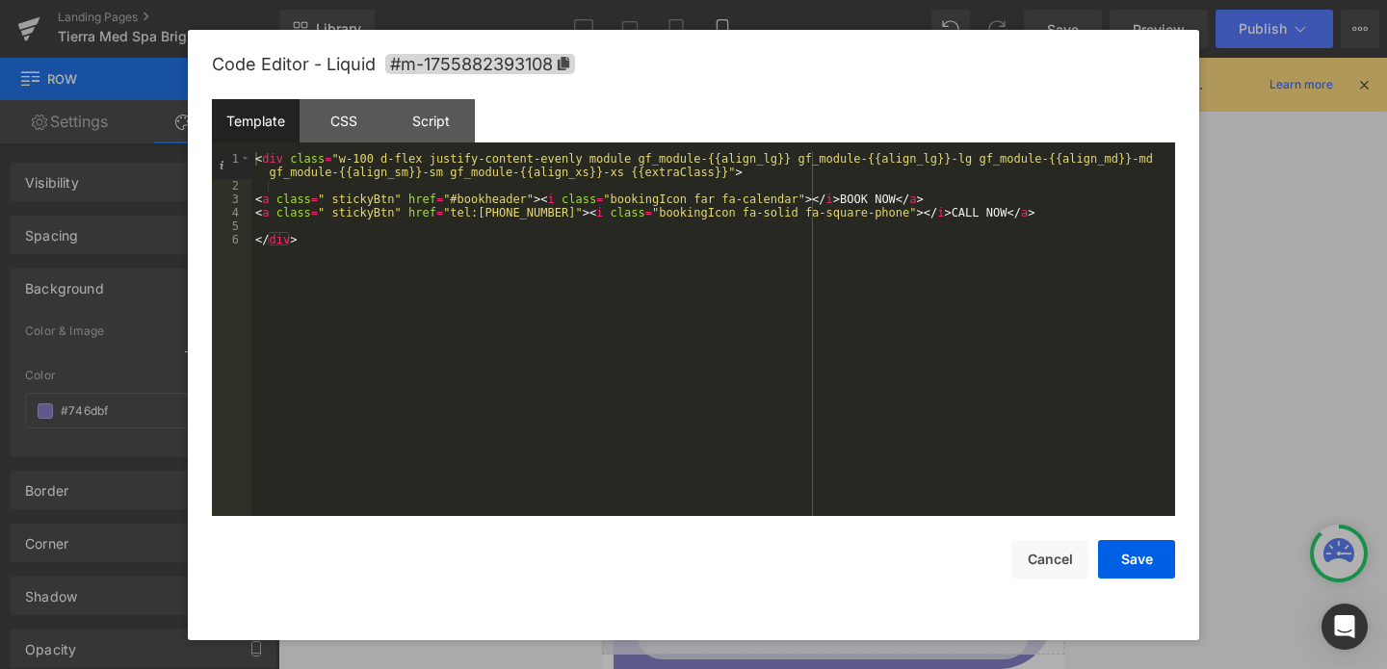
click at [331, 143] on div "Template CSS Script Data" at bounding box center [693, 125] width 963 height 53
click at [340, 121] on div "CSS" at bounding box center [343, 120] width 88 height 43
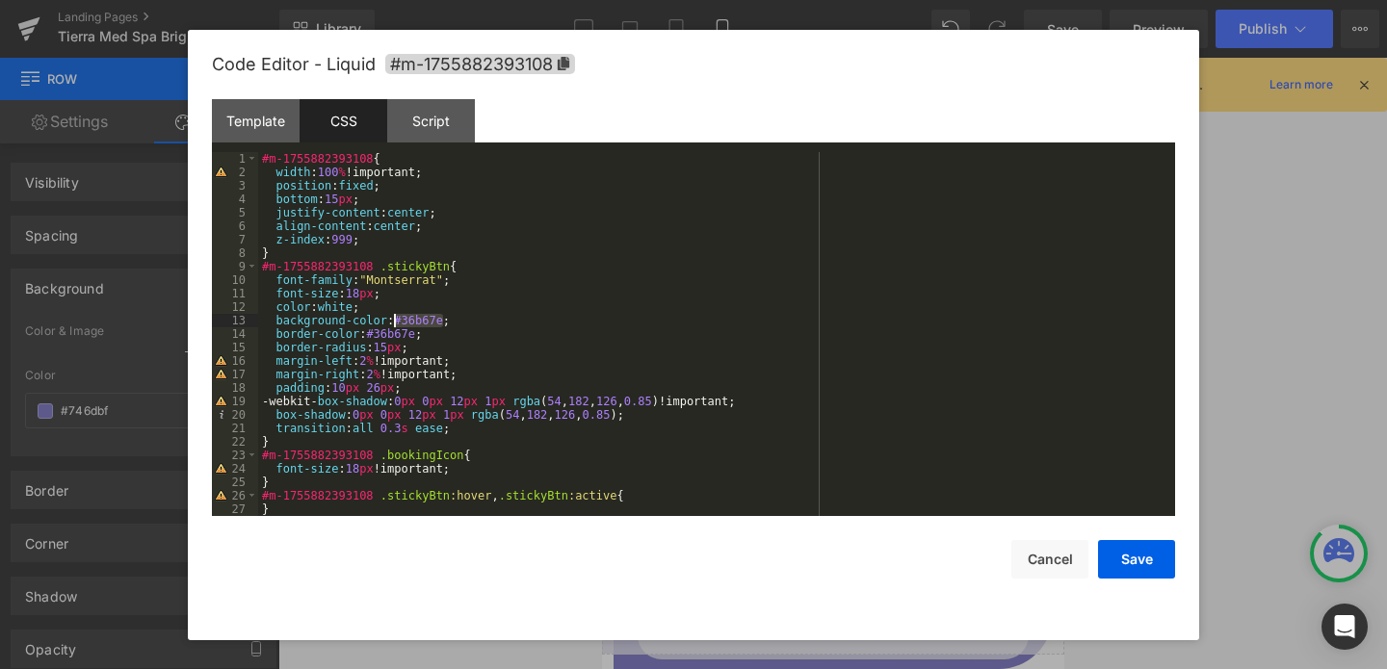
drag, startPoint x: 443, startPoint y: 320, endPoint x: 394, endPoint y: 322, distance: 49.1
click at [394, 322] on div "#m-1755882393108 { width : 100 % !important; position : fixed ; bottom : 15 px …" at bounding box center [712, 347] width 909 height 391
drag, startPoint x: 416, startPoint y: 334, endPoint x: 367, endPoint y: 334, distance: 49.1
click at [367, 334] on div "#m-1755882393108 { width : 100 % !important; position : fixed ; bottom : 15 px …" at bounding box center [712, 347] width 909 height 391
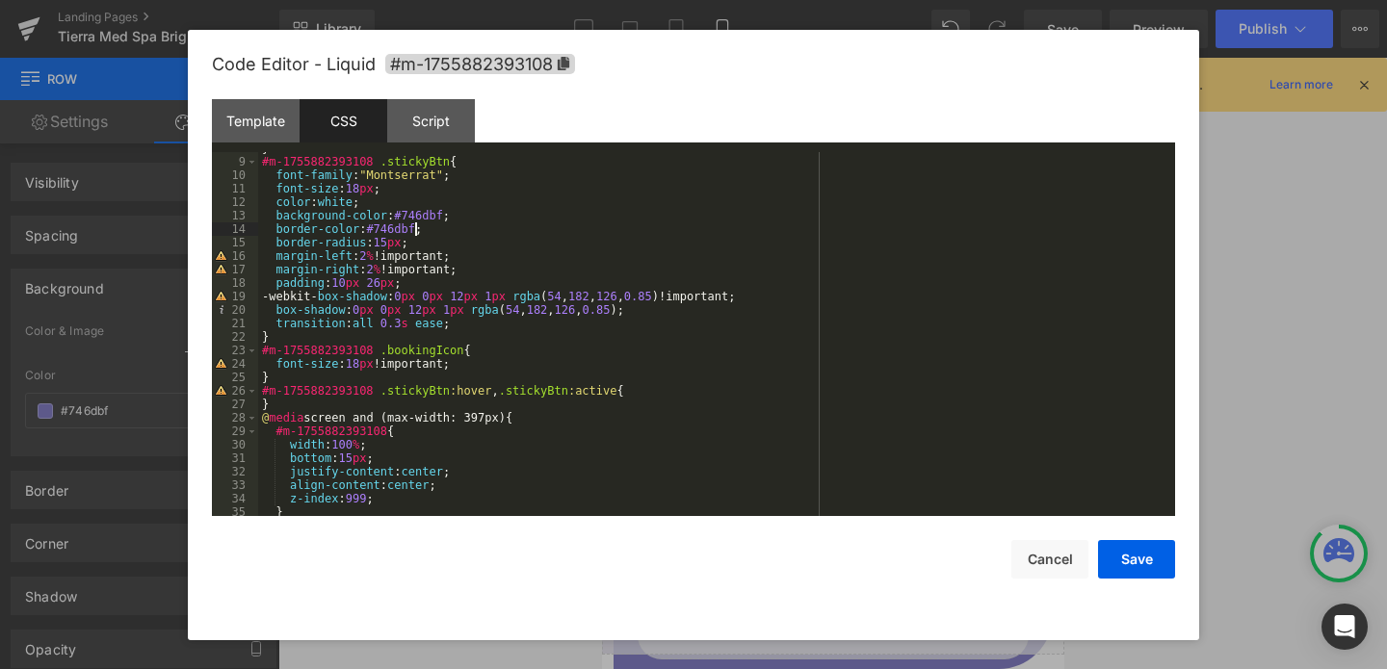
scroll to position [20, 0]
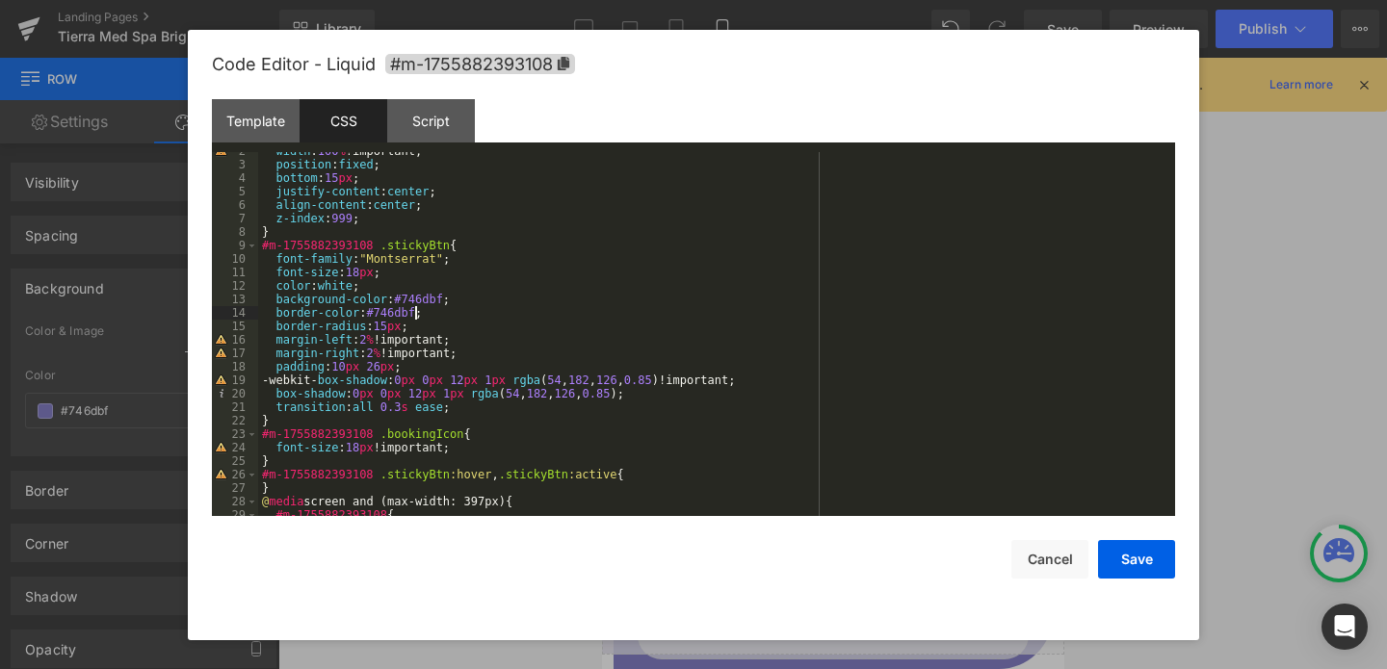
click at [584, 382] on div "width : 100 % !important; position : fixed ; bottom : 15 px ; justify-content :…" at bounding box center [712, 339] width 909 height 391
drag, startPoint x: 659, startPoint y: 378, endPoint x: 569, endPoint y: 382, distance: 89.6
click at [569, 382] on div "width : 100 % !important; position : fixed ; bottom : 15 px ; justify-content :…" at bounding box center [712, 339] width 909 height 391
drag, startPoint x: 592, startPoint y: 394, endPoint x: 513, endPoint y: 401, distance: 79.2
click at [513, 401] on div "width : 100 % !important; position : fixed ; bottom : 15 px ; justify-content :…" at bounding box center [712, 339] width 909 height 391
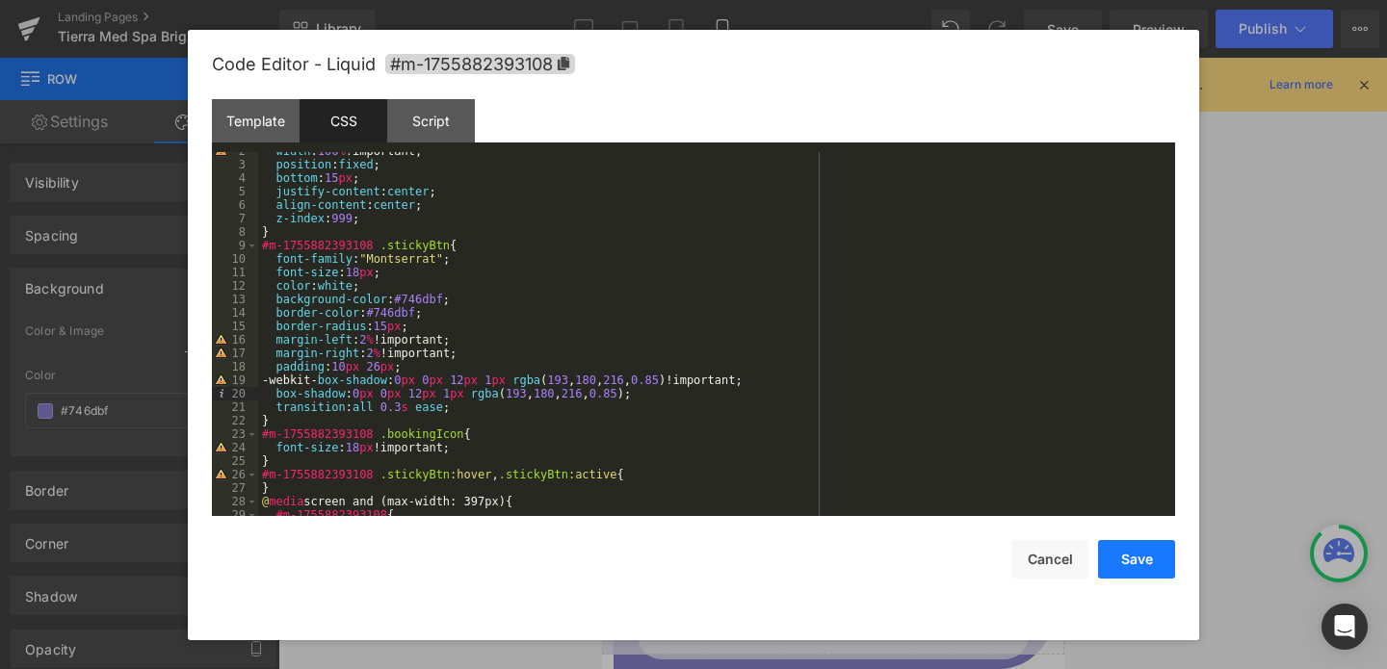
click at [1118, 553] on button "Save" at bounding box center [1136, 559] width 77 height 39
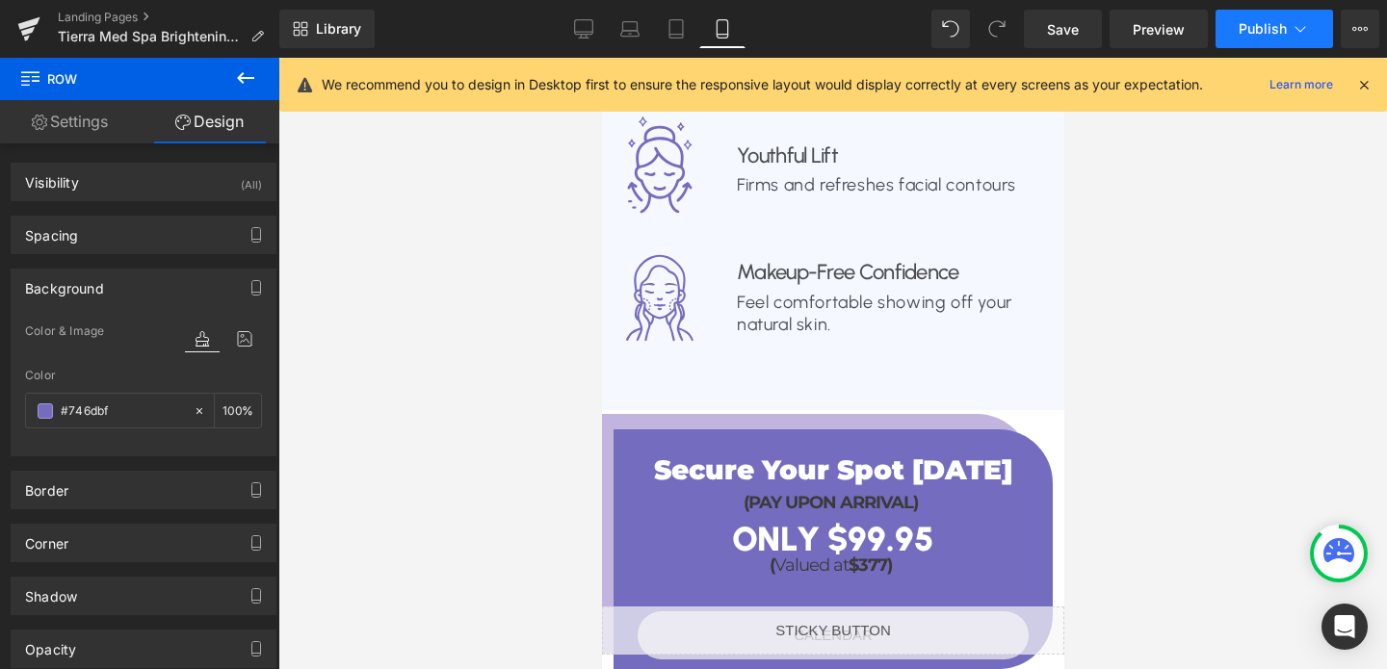
click at [1222, 39] on button "Publish" at bounding box center [1273, 29] width 117 height 39
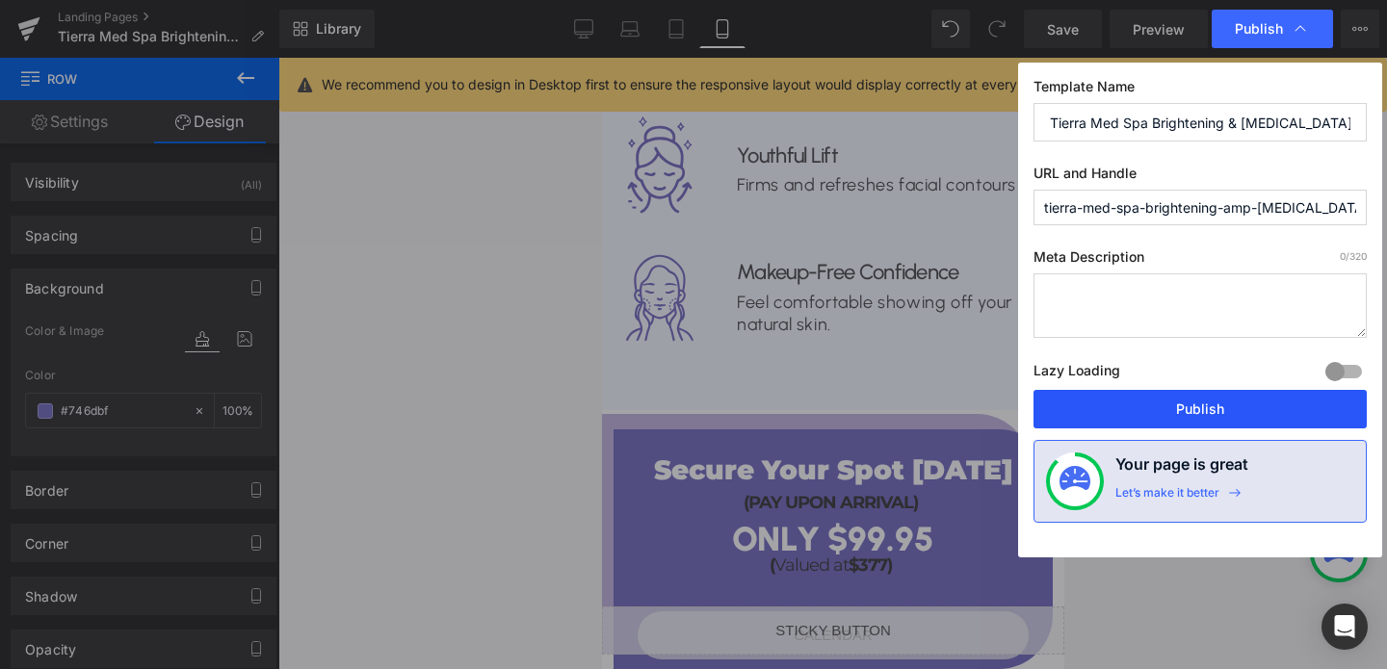
click at [1205, 413] on button "Publish" at bounding box center [1199, 409] width 333 height 39
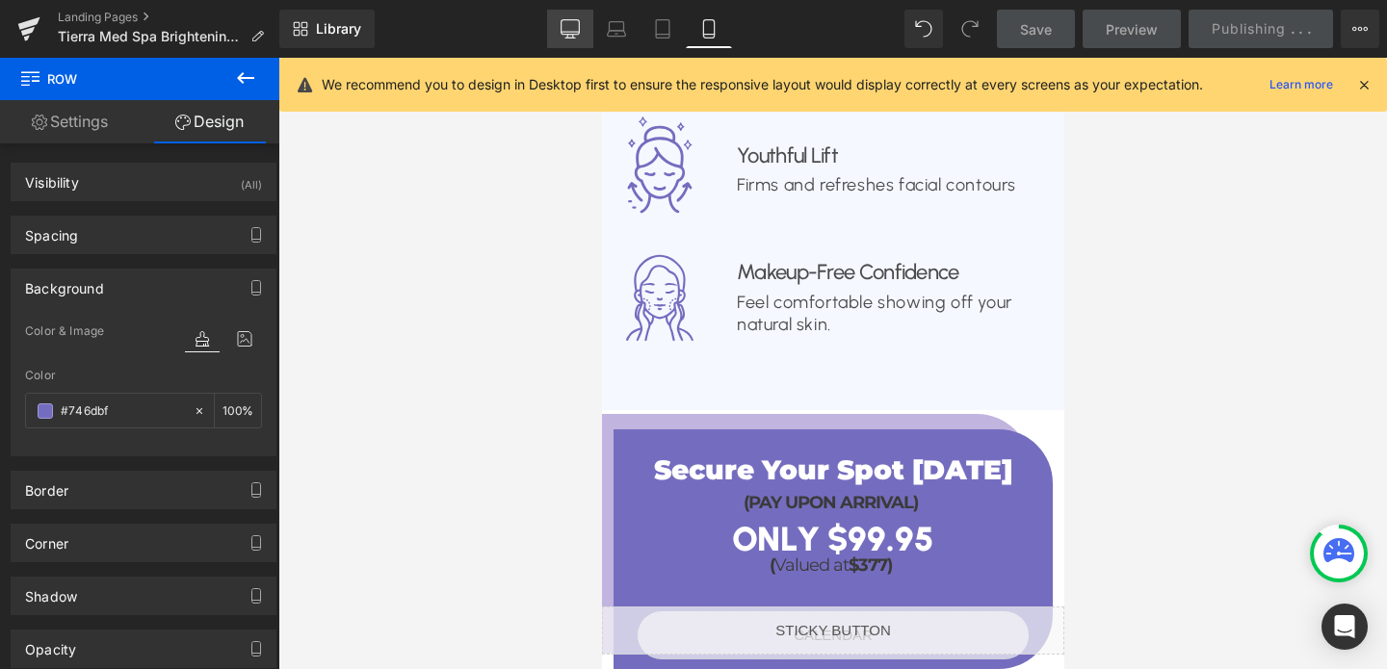
click at [566, 26] on icon at bounding box center [569, 28] width 19 height 19
type input "100"
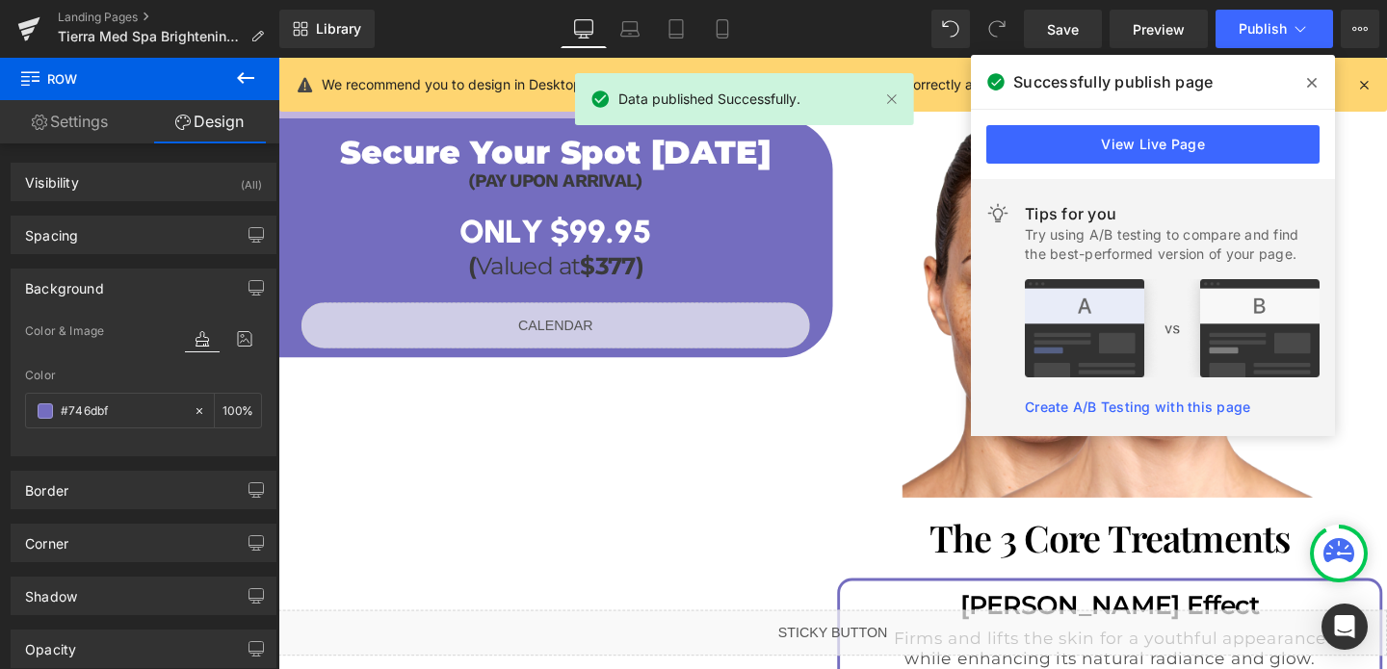
scroll to position [2025, 0]
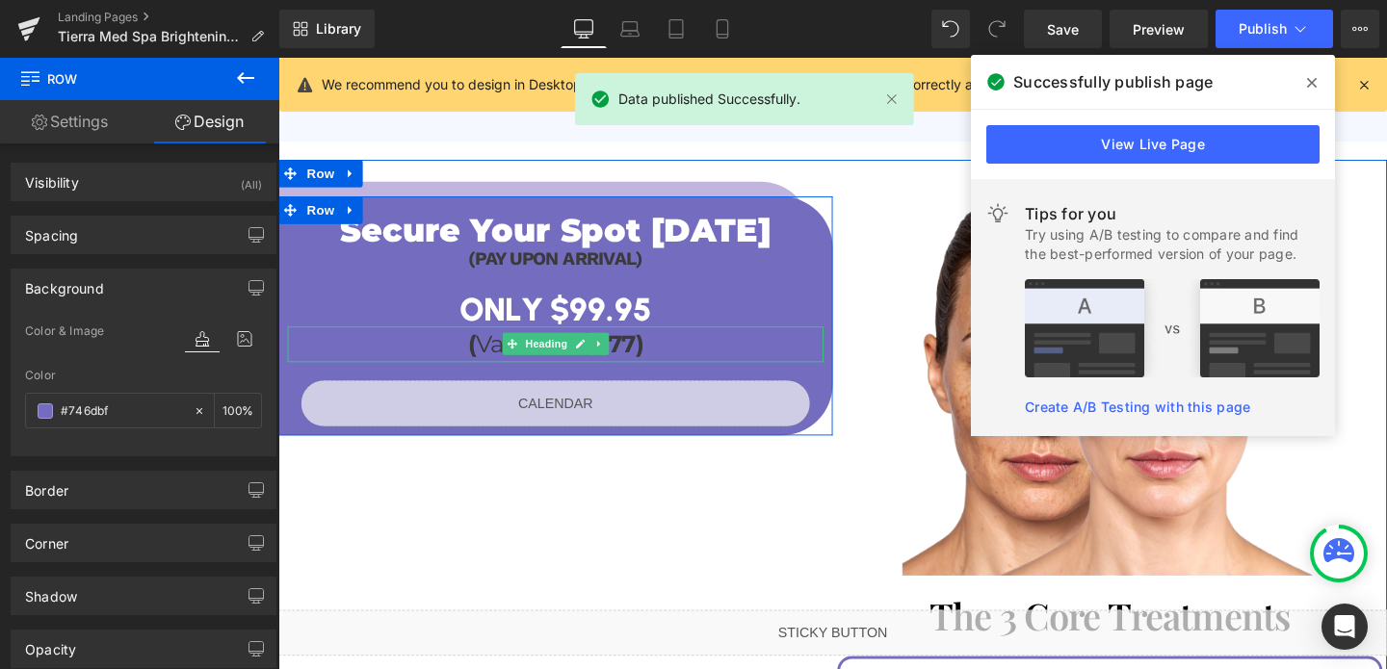
click at [723, 340] on h3 "( Valued at $377)" at bounding box center [569, 359] width 563 height 38
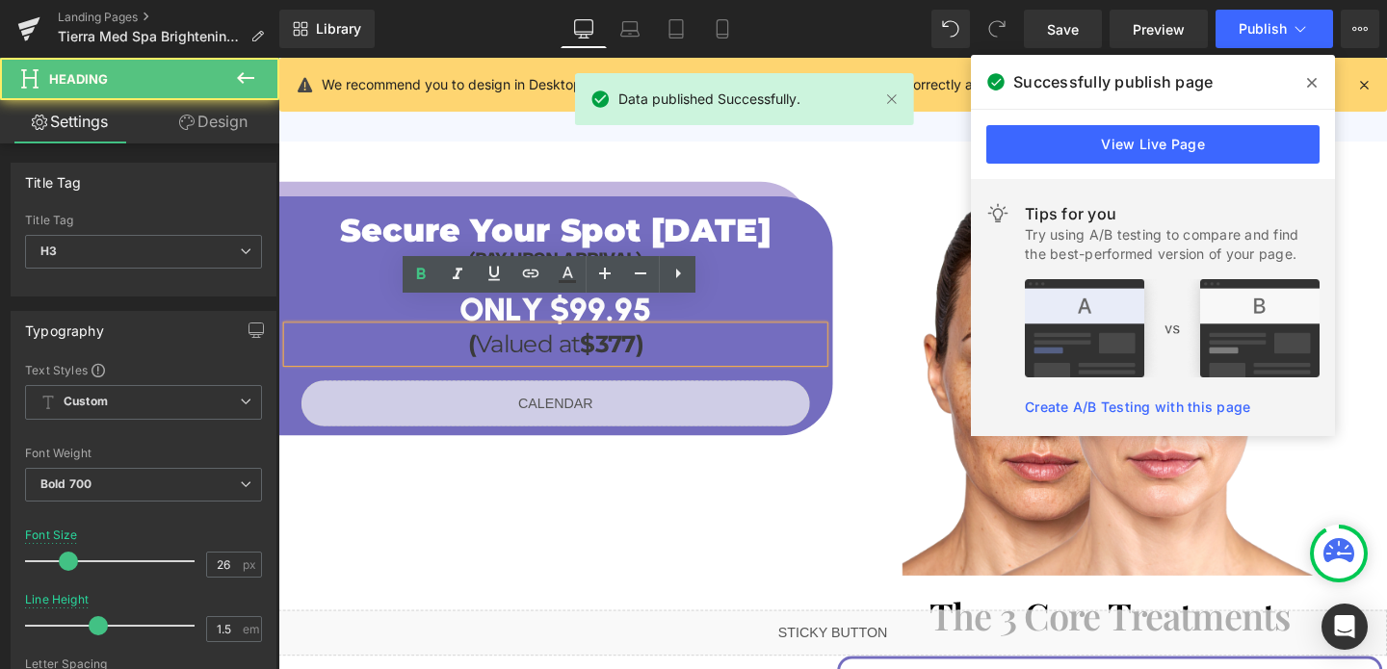
click at [723, 340] on h3 "( Valued at $377)" at bounding box center [569, 359] width 563 height 38
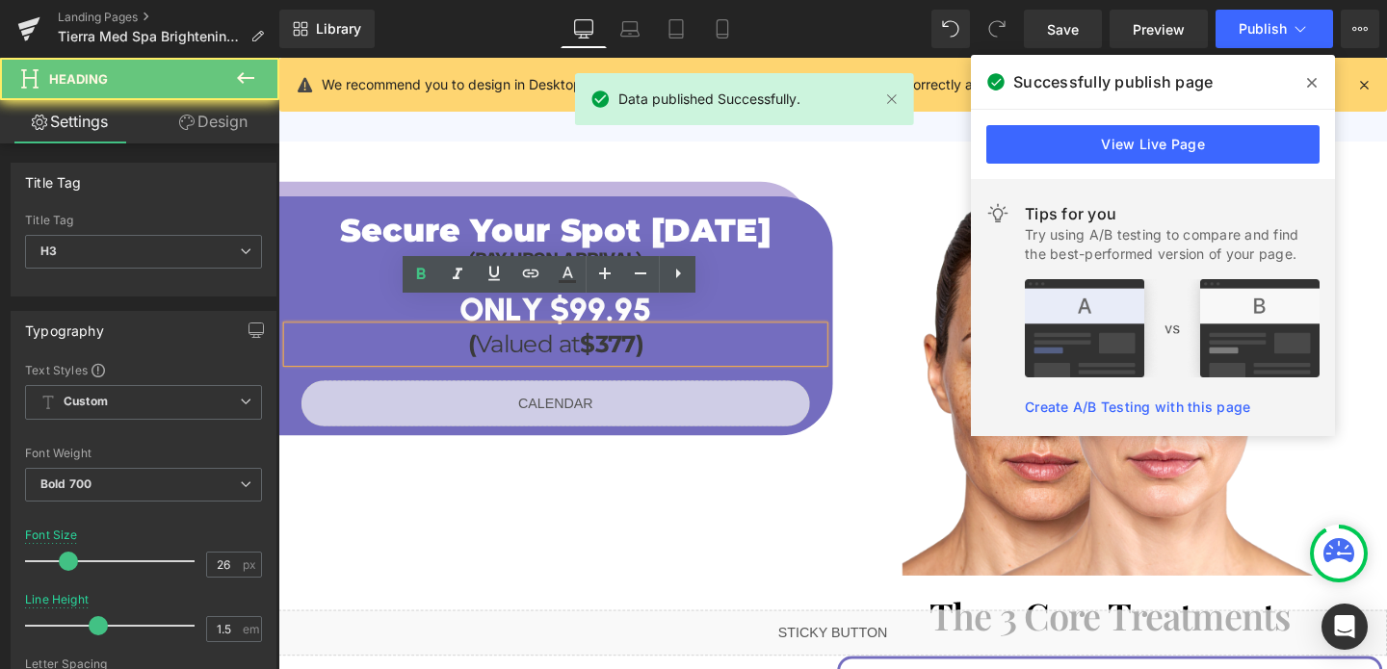
click at [723, 340] on h3 "( Valued at $377)" at bounding box center [569, 359] width 563 height 38
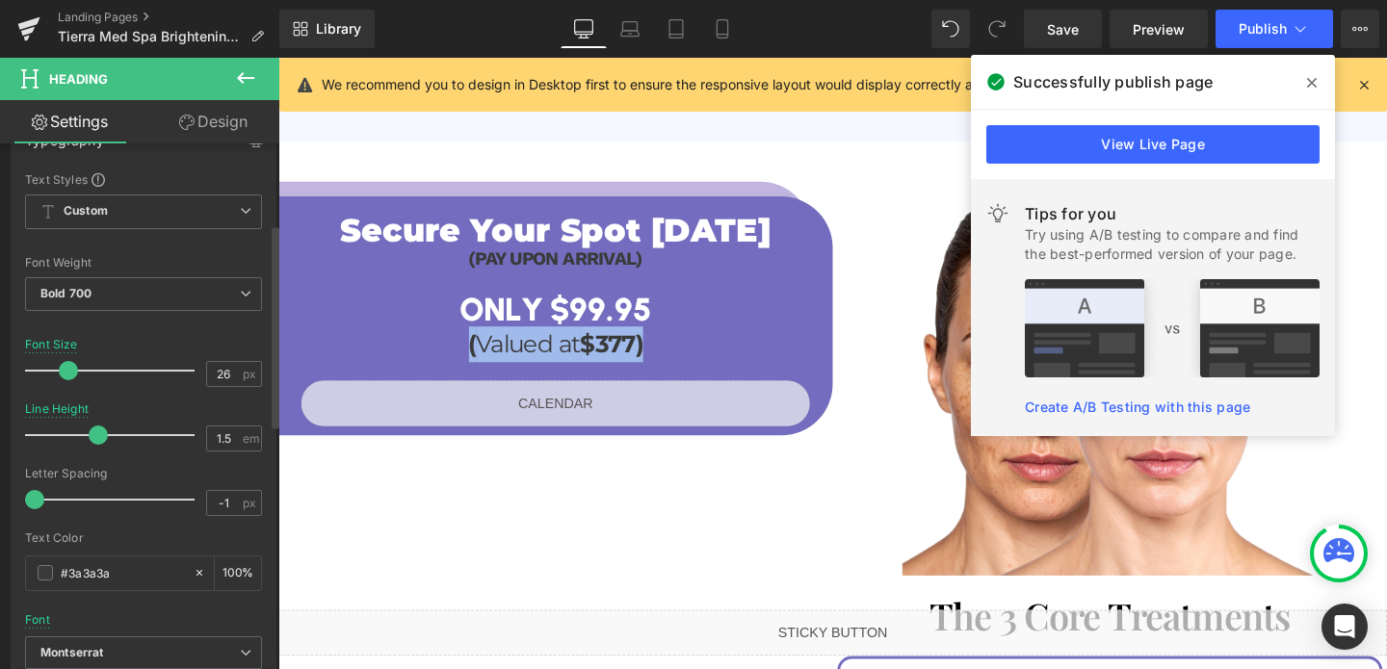
scroll to position [208, 0]
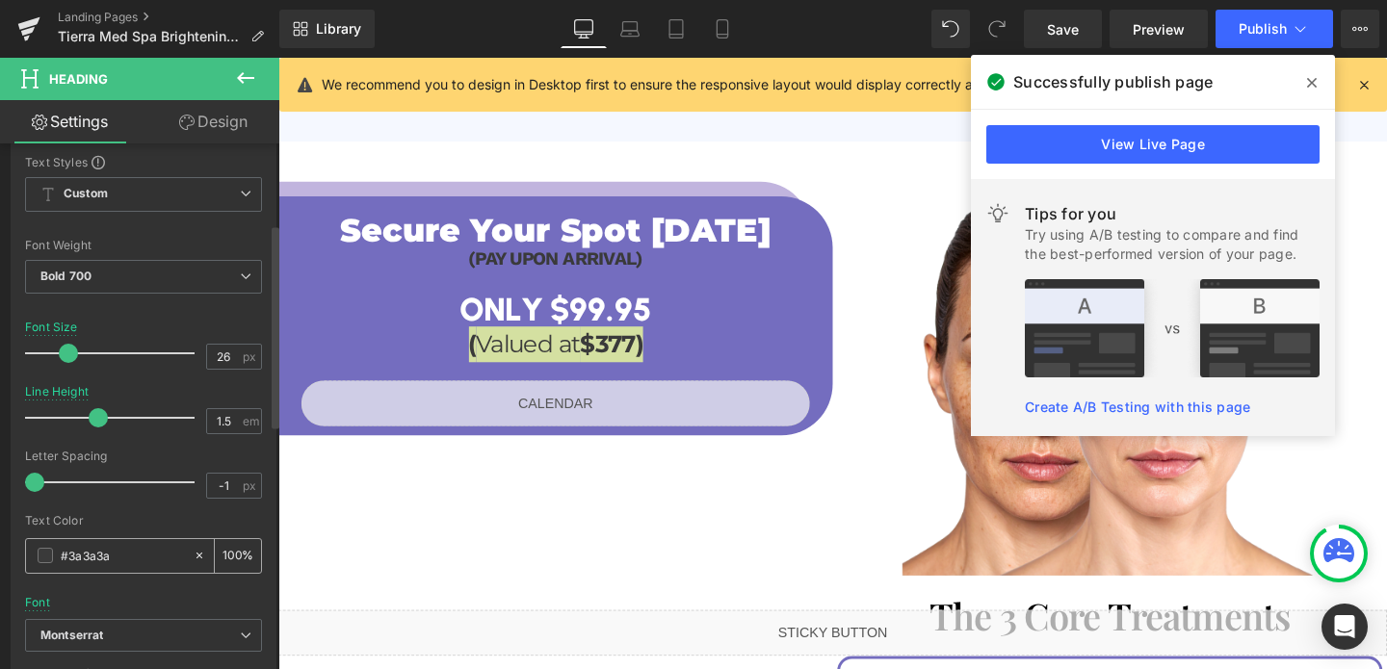
click at [115, 554] on input "#3a3a3a" at bounding box center [122, 555] width 123 height 21
type input "#f"
type input "0"
type input "#fff"
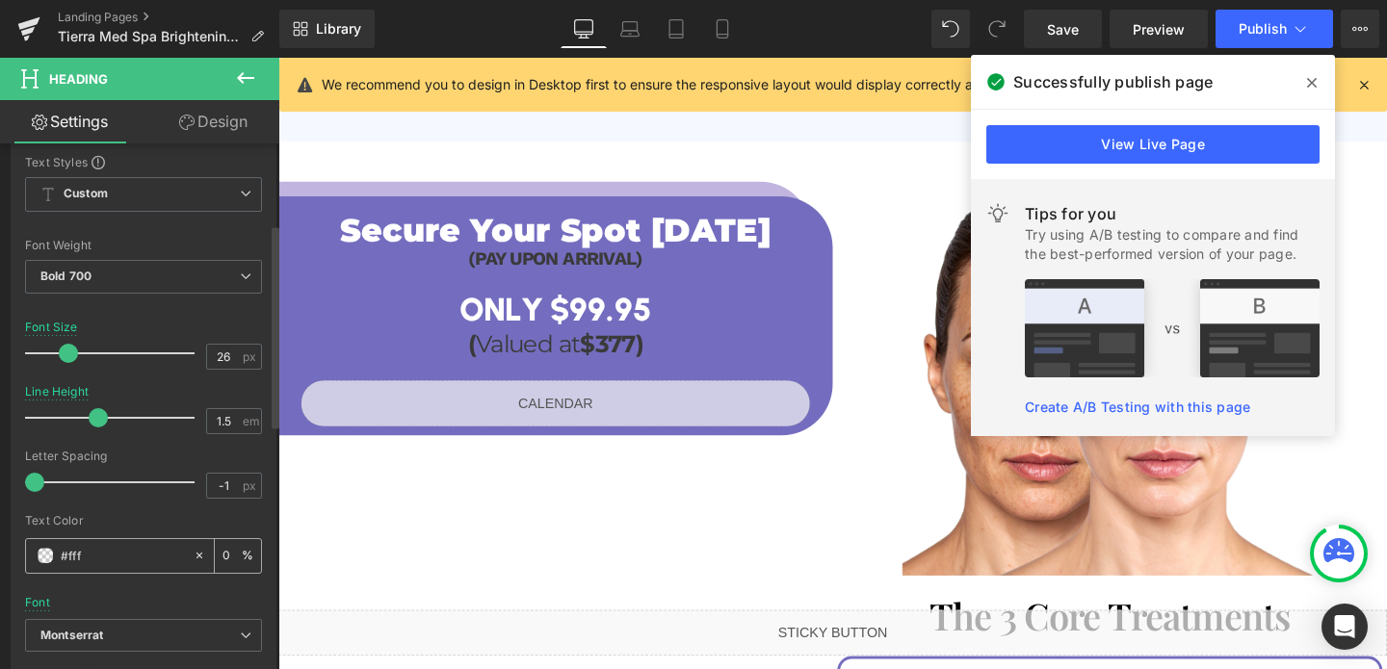
type input "100"
click at [165, 510] on div at bounding box center [143, 508] width 237 height 13
type input "#ffffff"
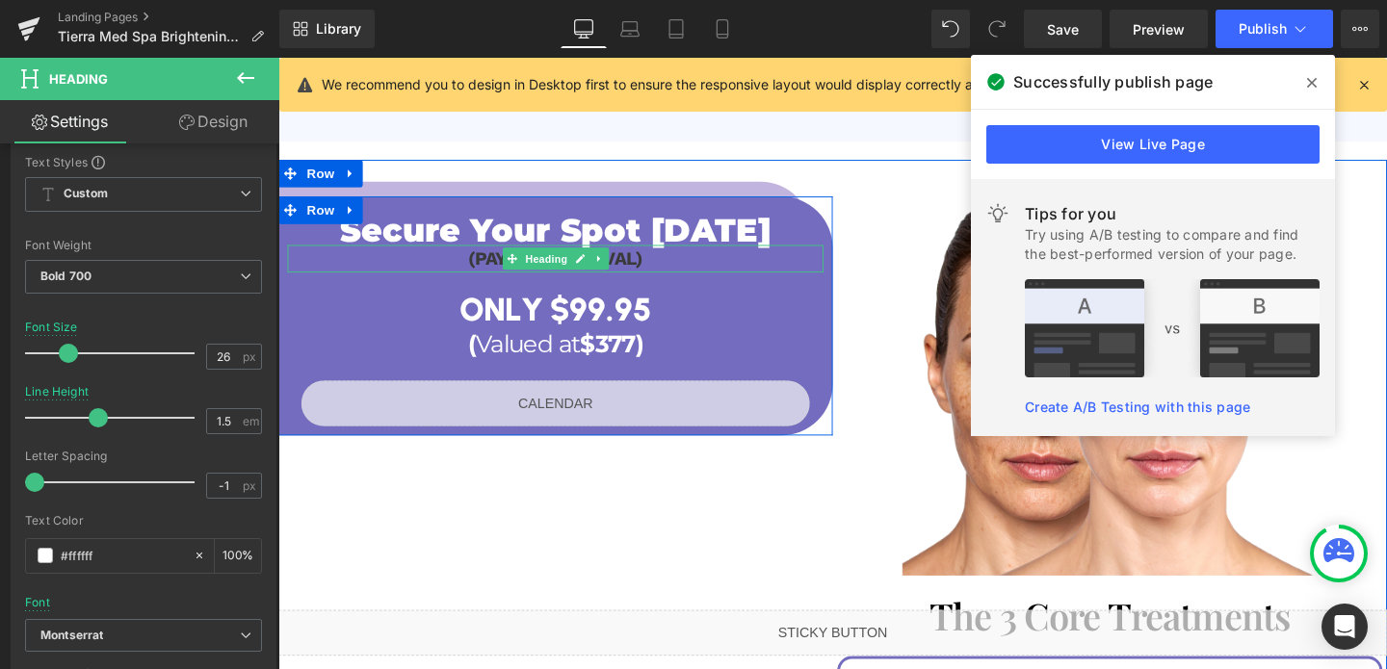
click at [688, 254] on h3 "(PAY UPON ARRIVAL)" at bounding box center [569, 268] width 563 height 29
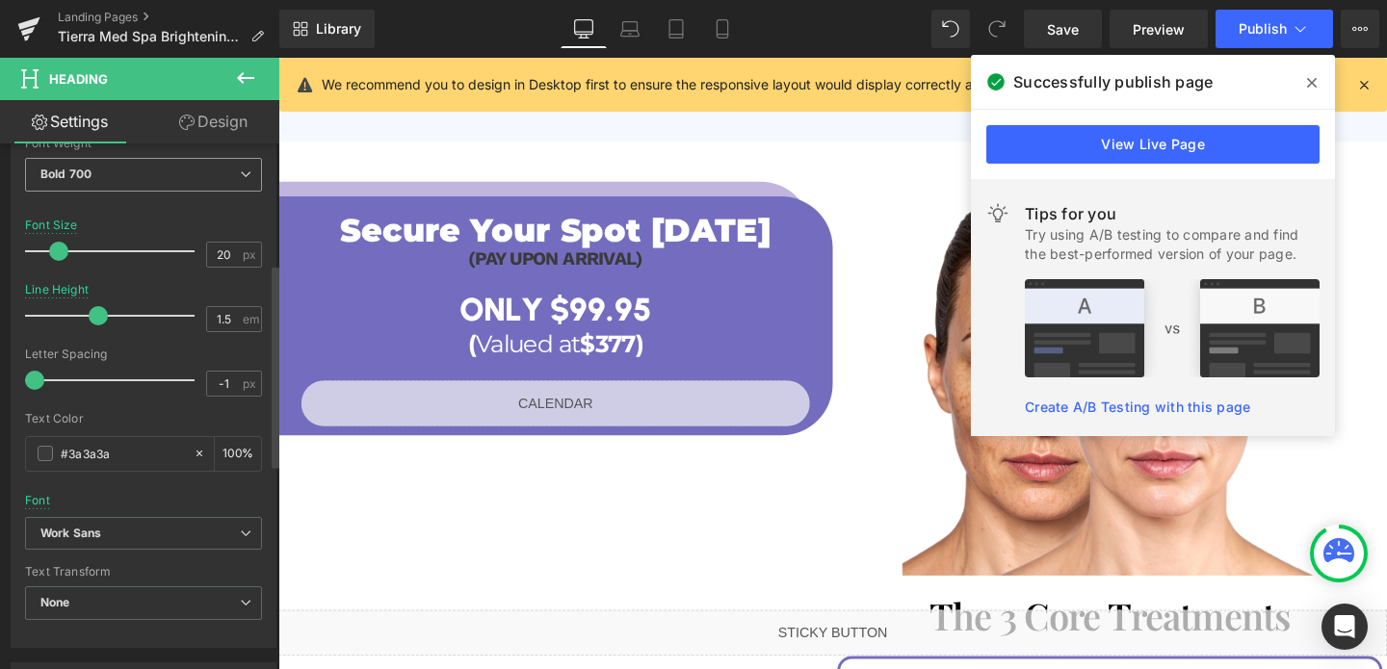
scroll to position [383, 0]
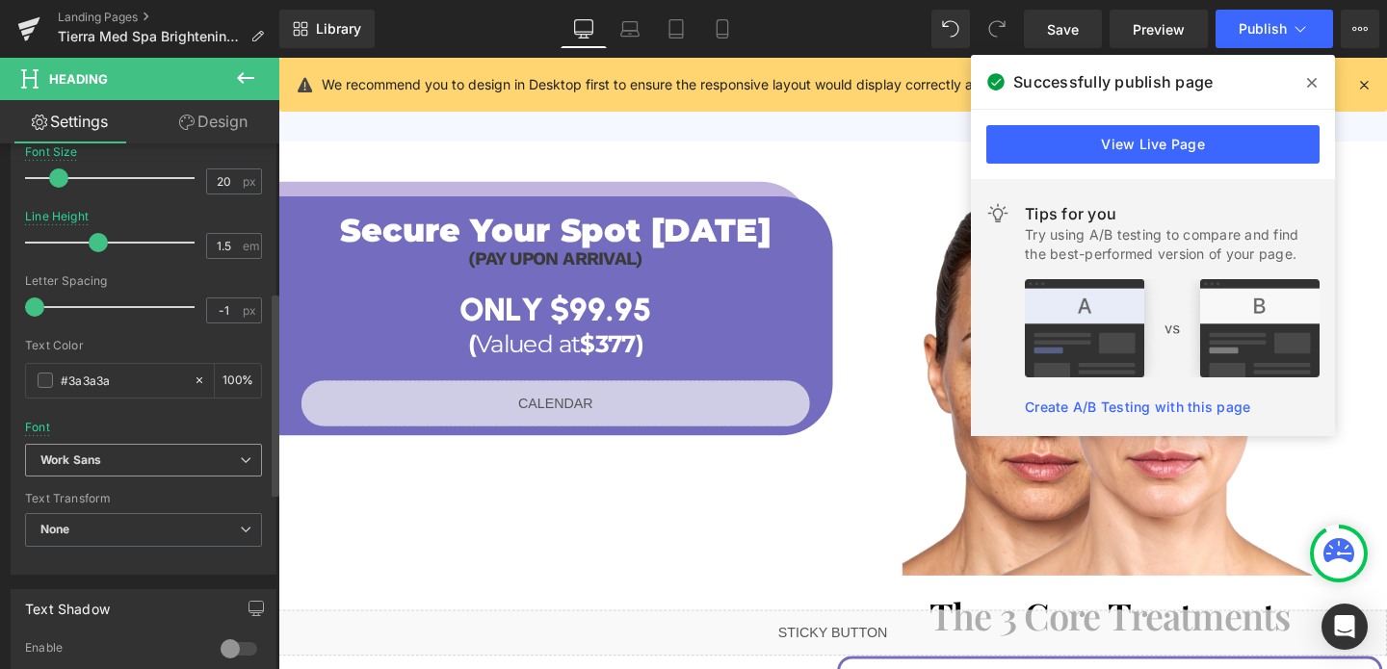
click at [105, 471] on span "Work Sans" at bounding box center [143, 461] width 237 height 34
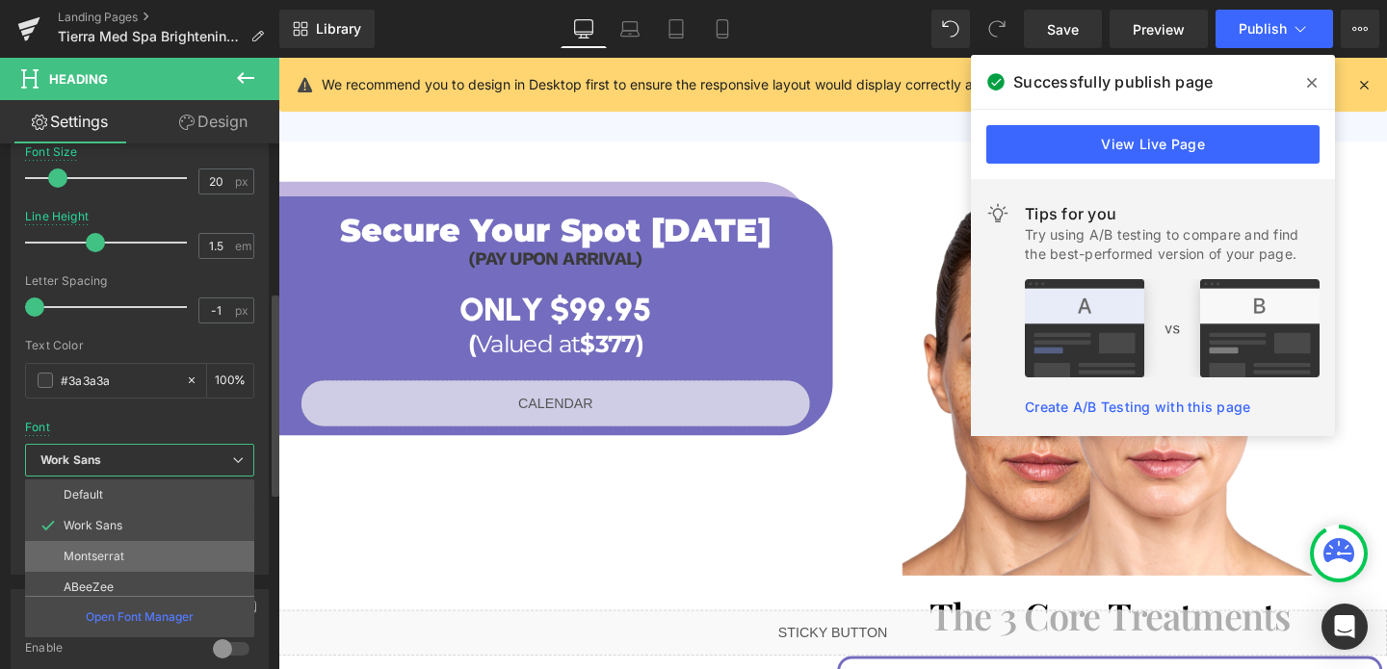
click at [99, 548] on li "Montserrat" at bounding box center [144, 556] width 238 height 31
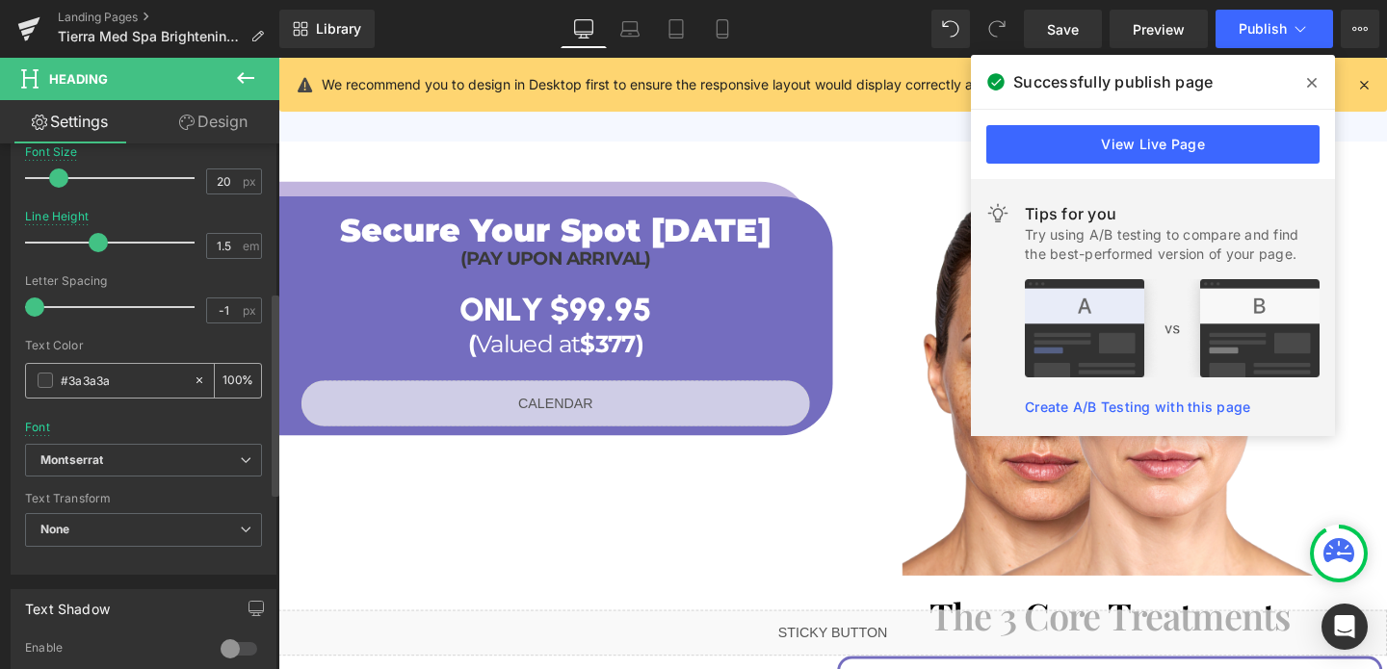
click at [145, 377] on input "#3a3a3a" at bounding box center [122, 380] width 123 height 21
type input "#f"
type input "0"
type input "#fff"
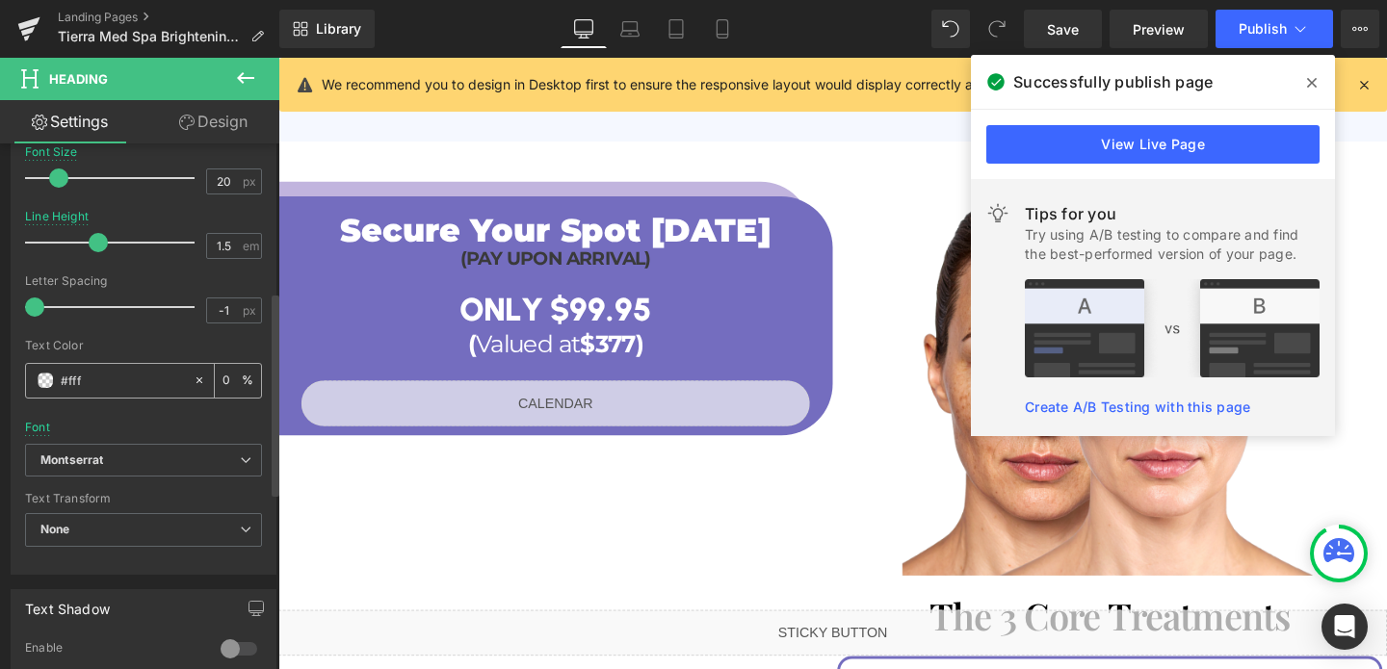
type input "100"
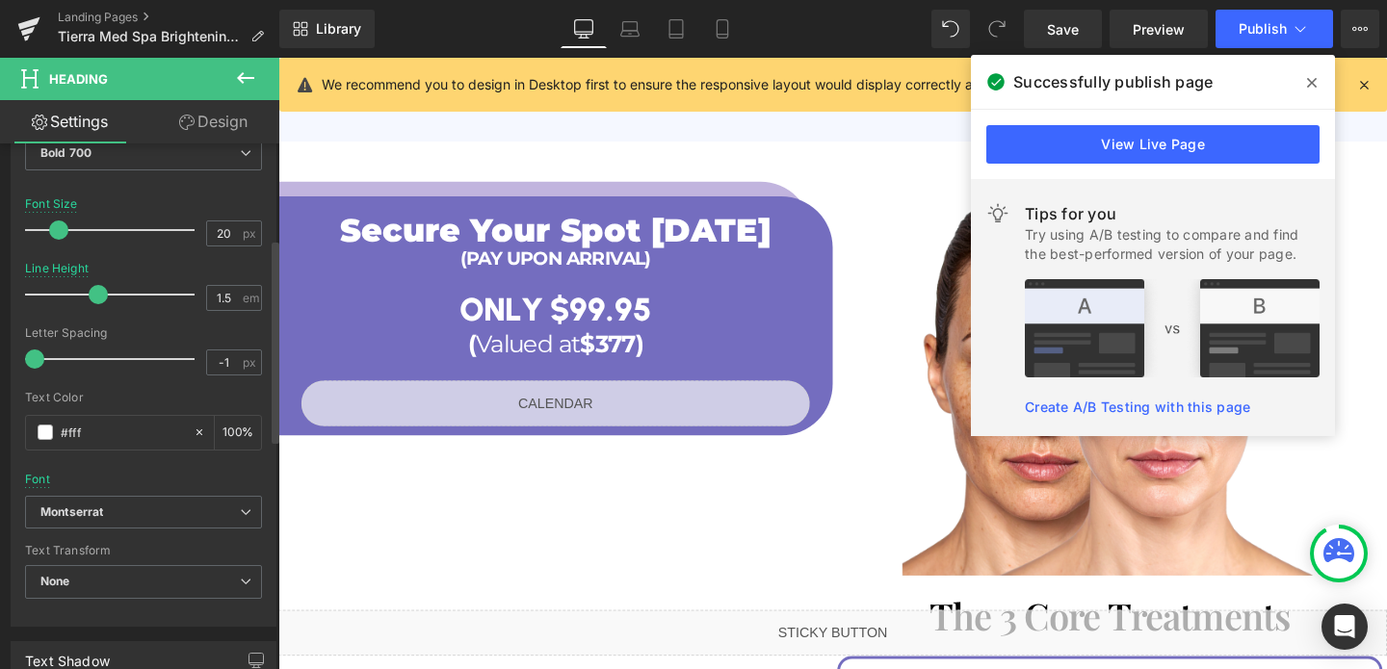
scroll to position [172, 0]
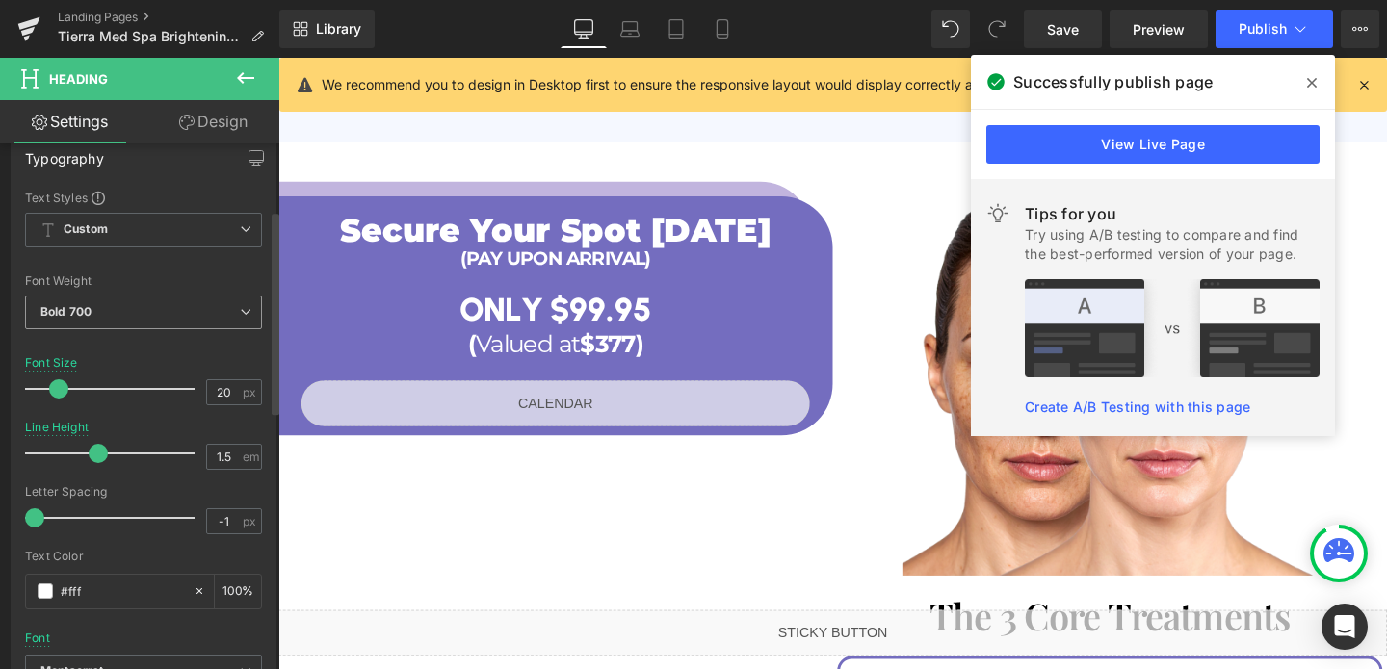
click at [125, 306] on span "Bold 700" at bounding box center [143, 313] width 237 height 34
type input "#ffffff"
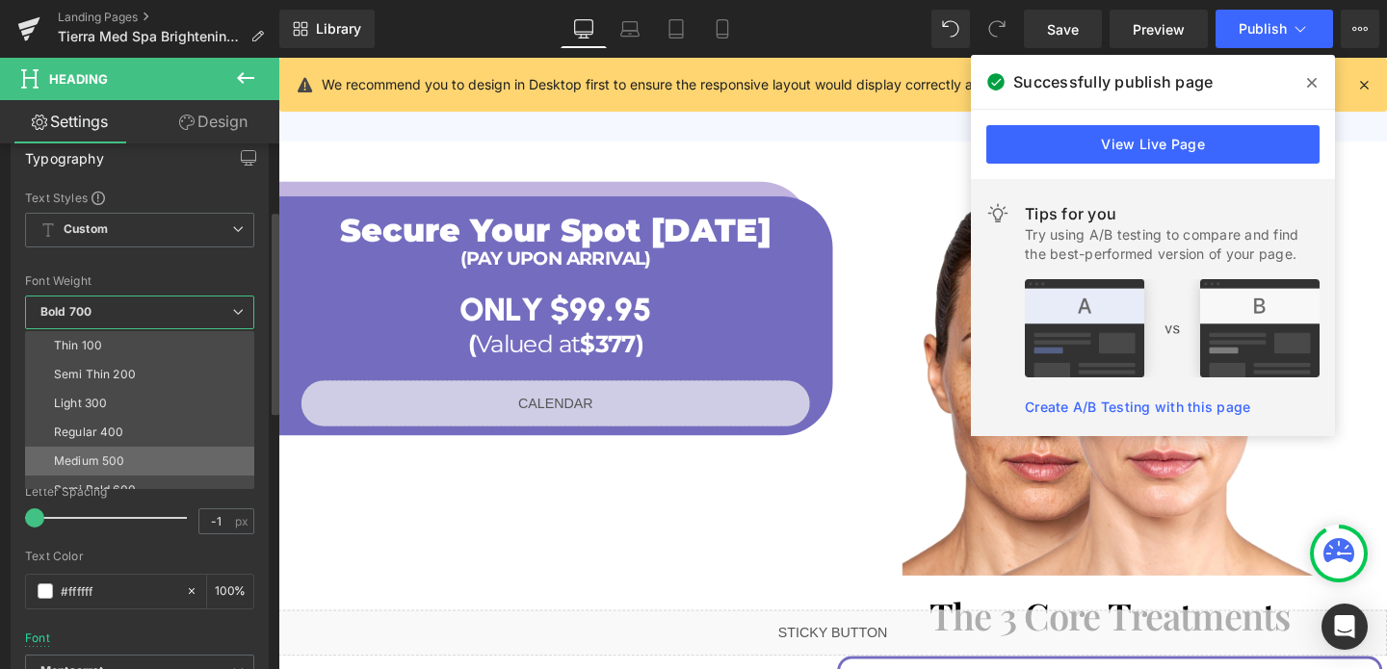
click at [100, 458] on div "Medium 500" at bounding box center [89, 460] width 70 height 13
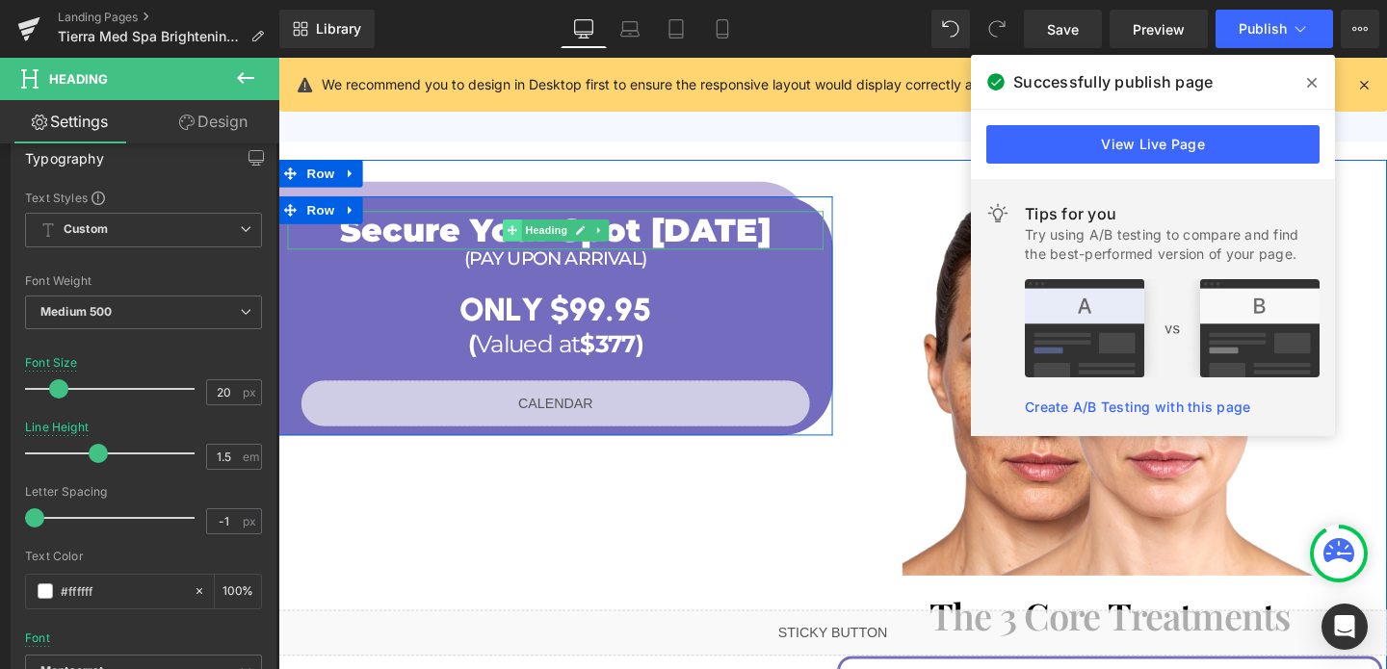
click at [514, 227] on span at bounding box center [523, 238] width 20 height 23
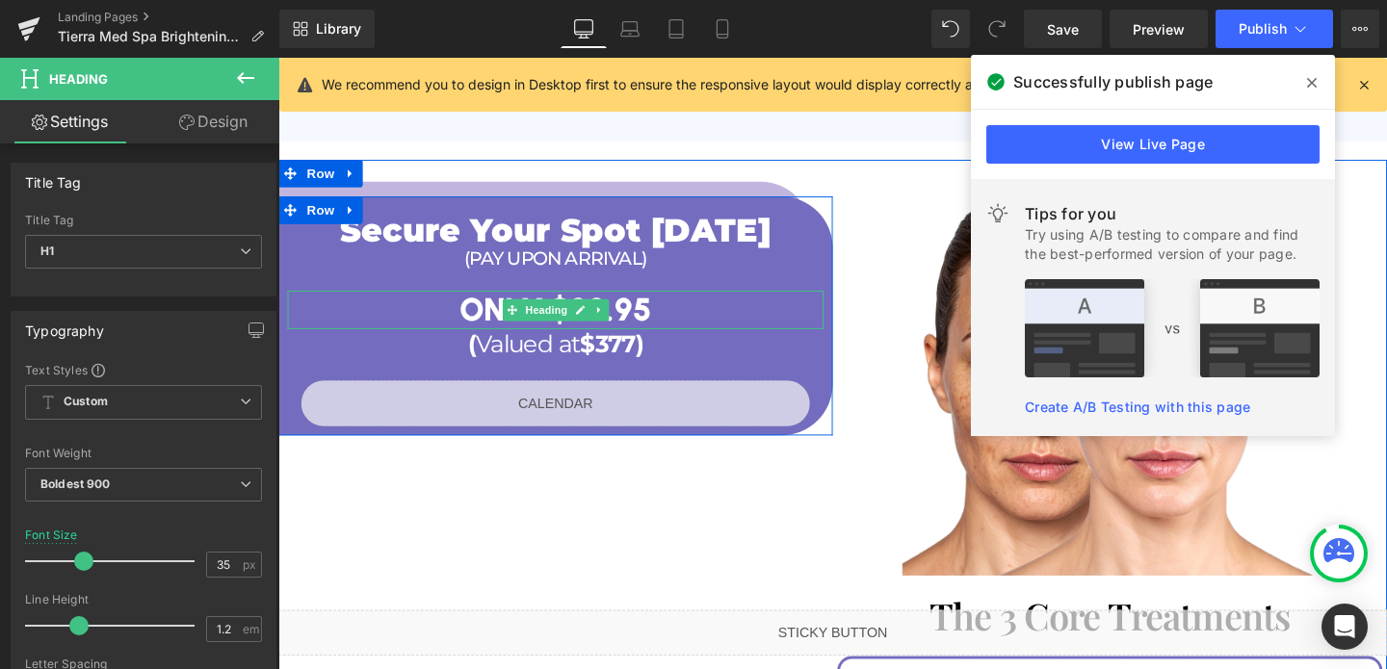
click at [492, 303] on h1 "ONLY $99.95" at bounding box center [569, 322] width 563 height 40
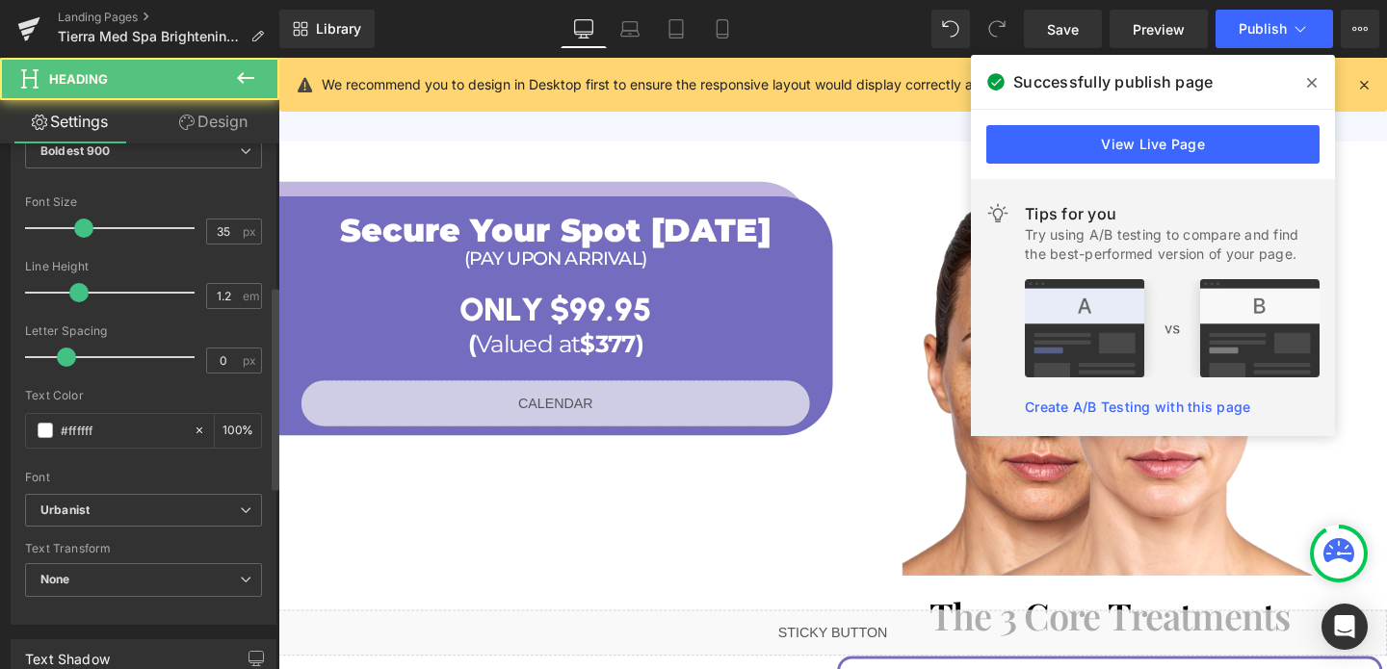
scroll to position [367, 0]
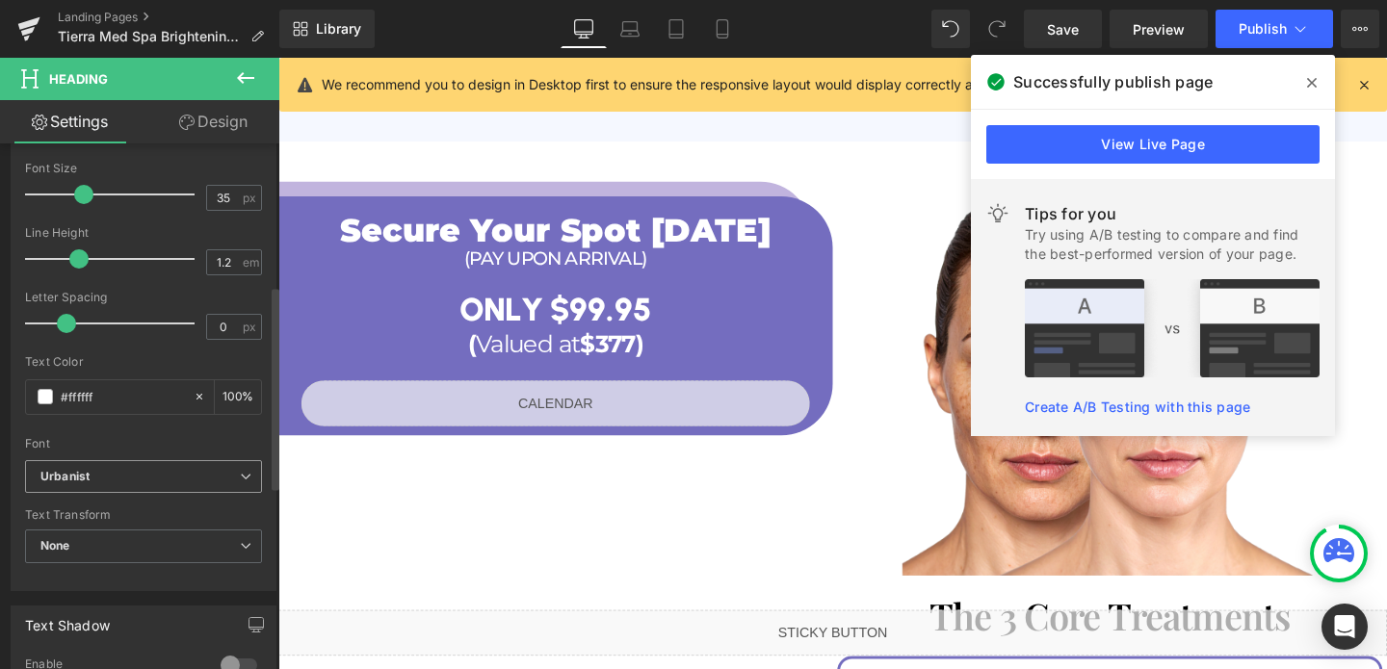
click at [163, 470] on b "Urbanist" at bounding box center [139, 477] width 199 height 16
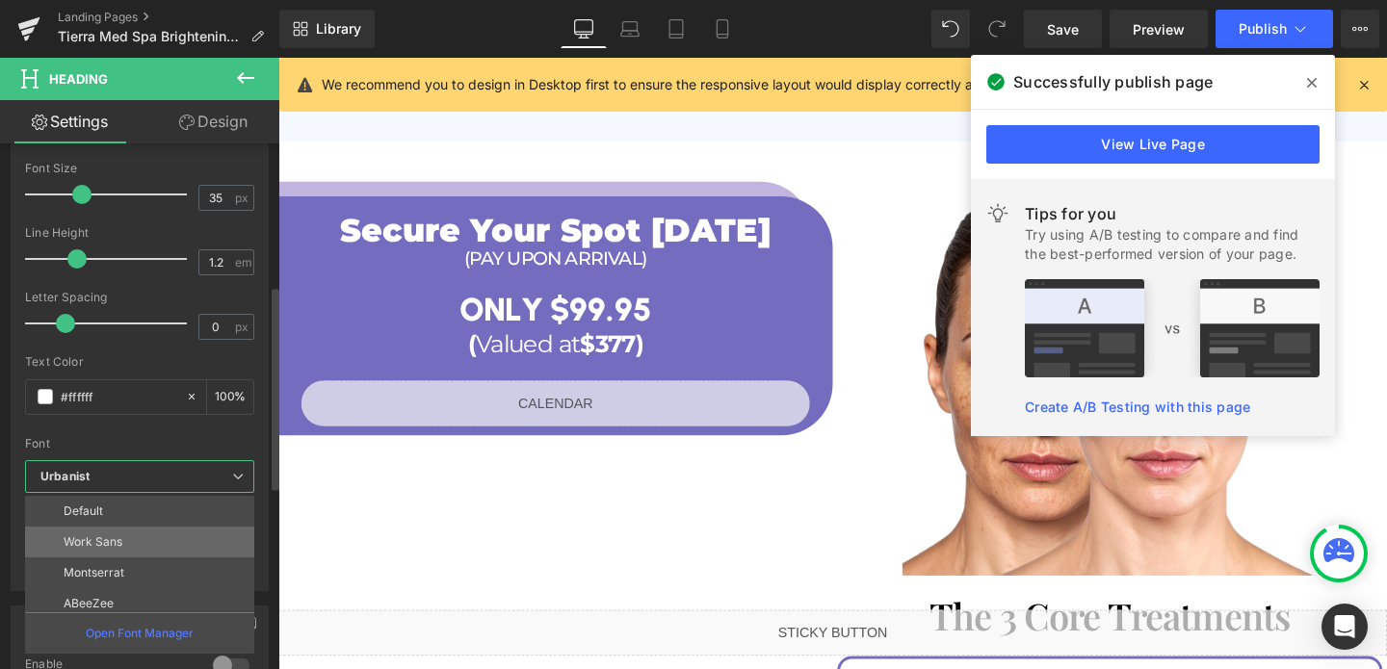
click at [132, 547] on li "Work Sans" at bounding box center [144, 542] width 238 height 31
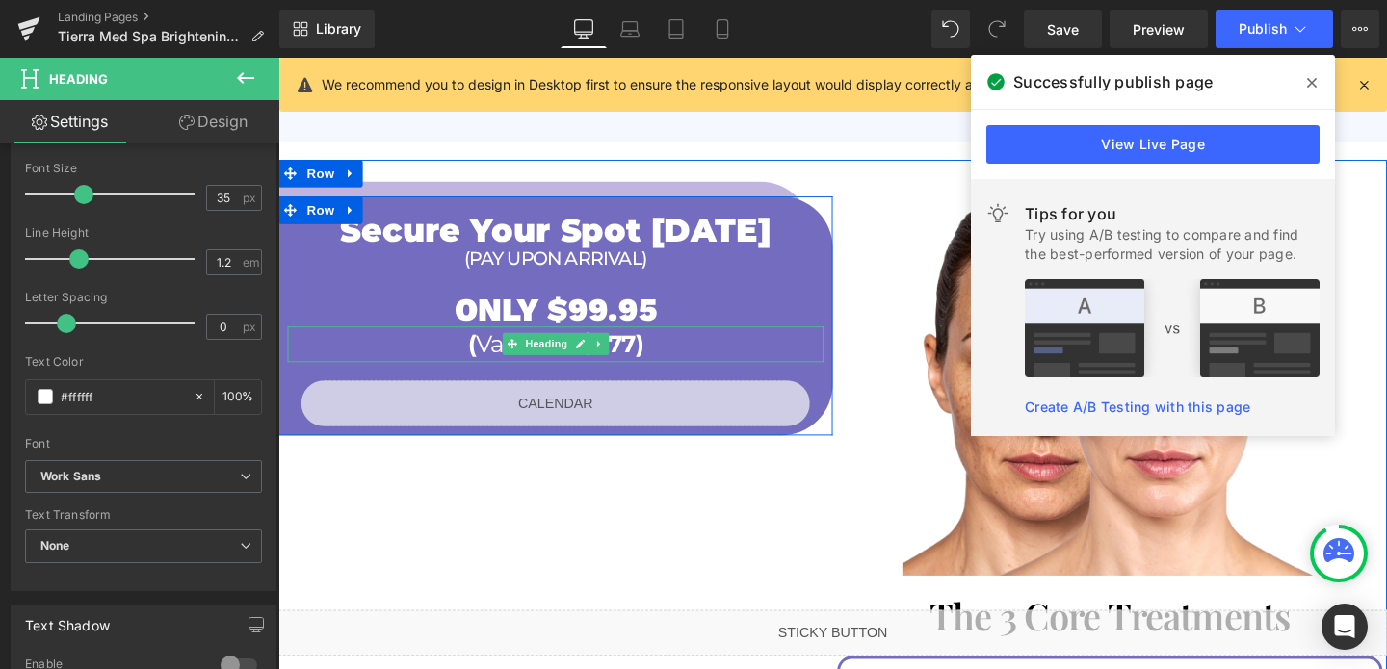
click at [511, 343] on span "Valued at" at bounding box center [541, 358] width 110 height 31
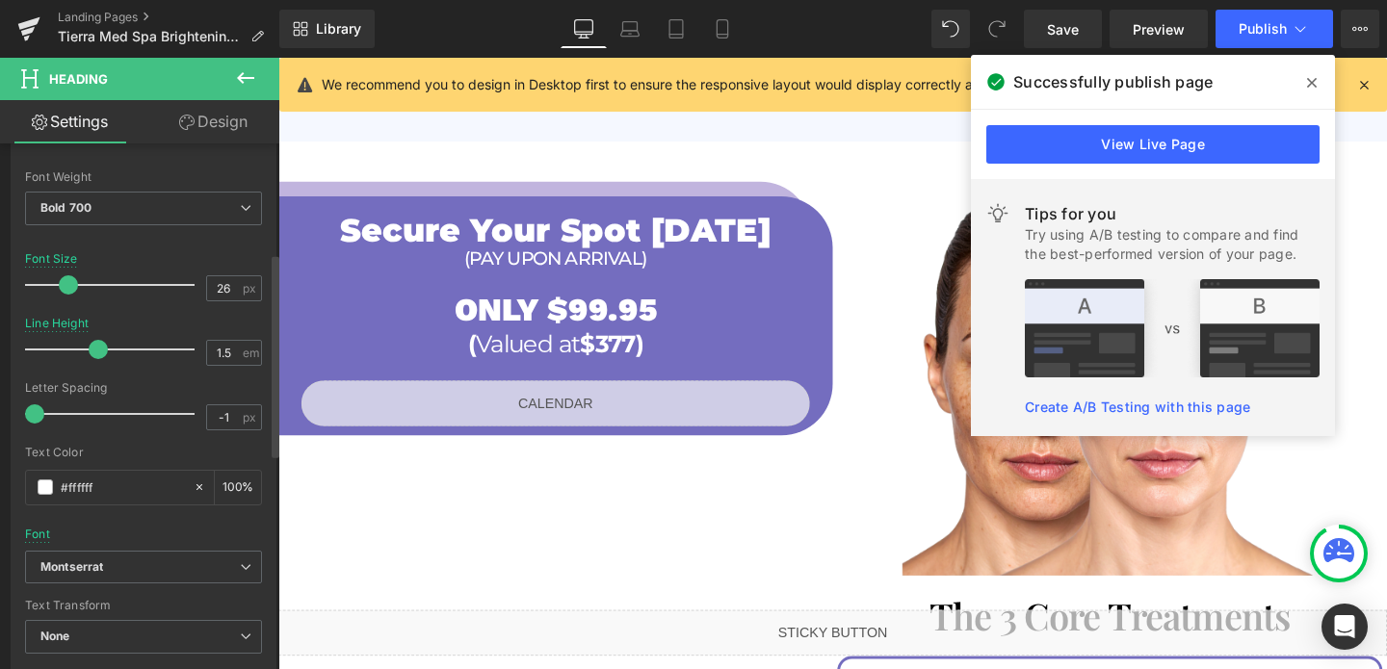
scroll to position [283, 0]
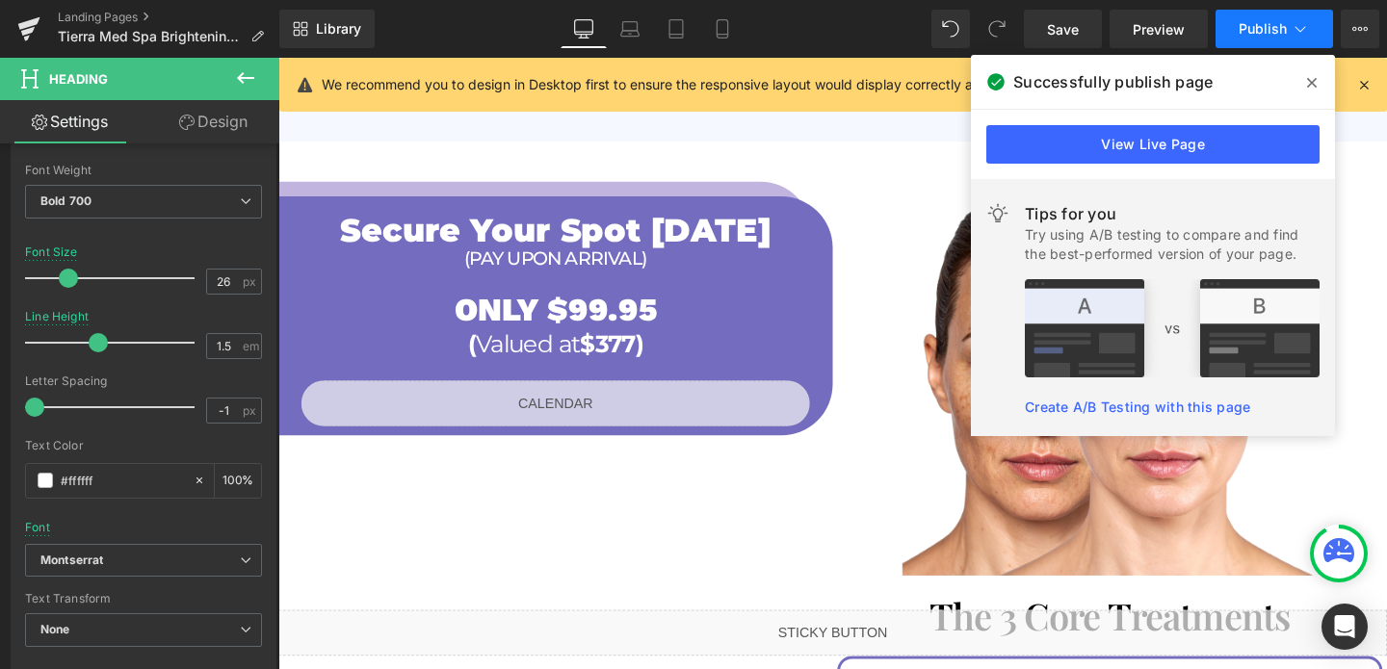
click at [1246, 33] on span "Publish" at bounding box center [1262, 28] width 48 height 15
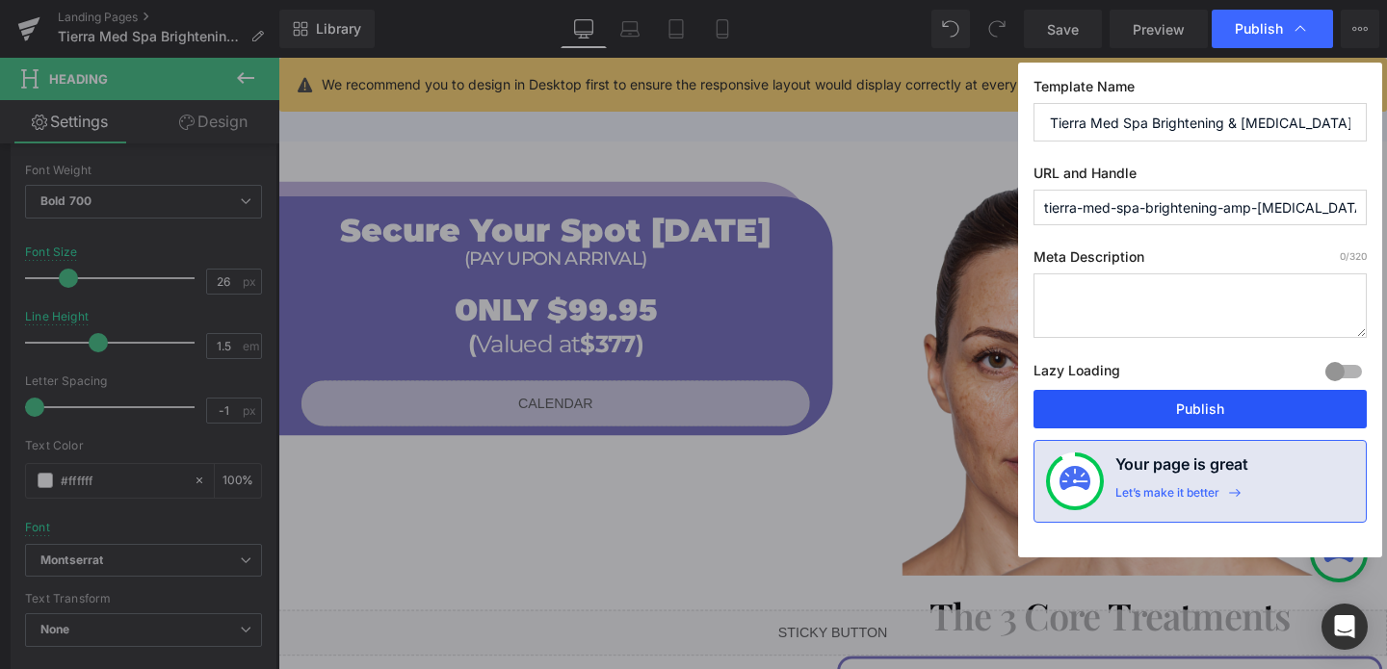
drag, startPoint x: 1153, startPoint y: 407, endPoint x: 242, endPoint y: 245, distance: 925.3
click at [1153, 407] on button "Publish" at bounding box center [1199, 409] width 333 height 39
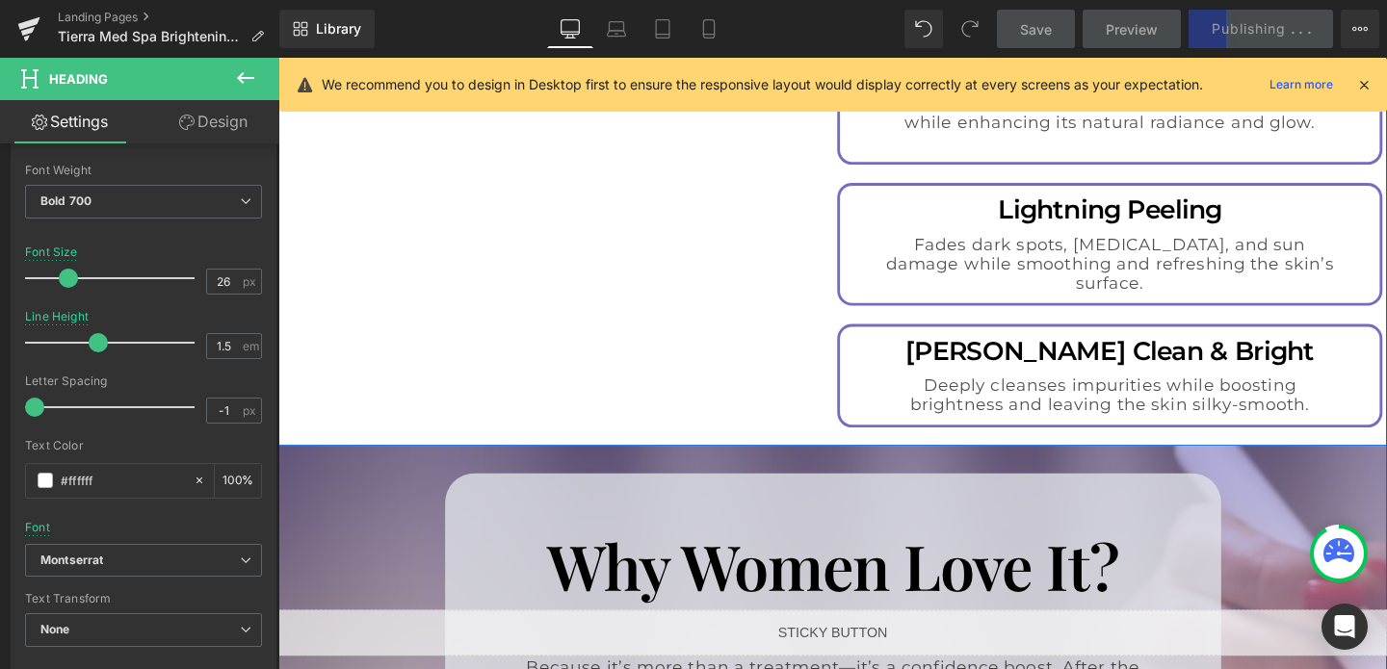
scroll to position [2676, 0]
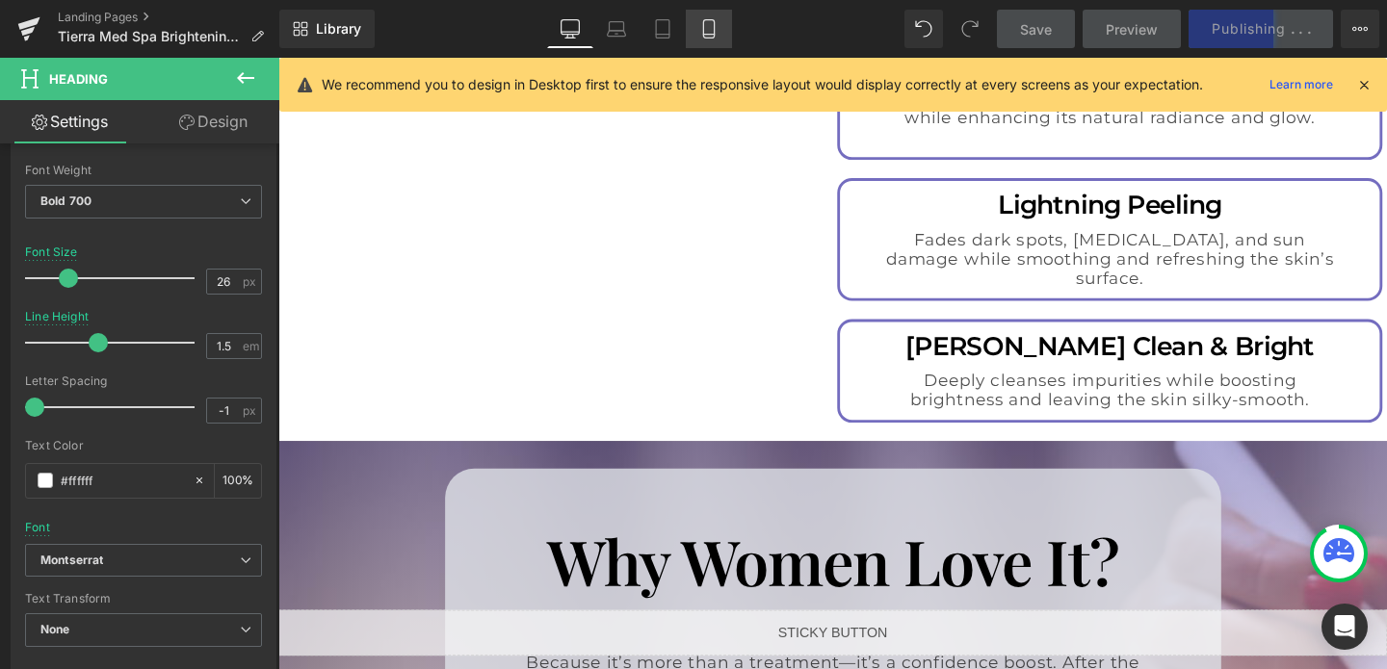
click at [713, 25] on icon at bounding box center [708, 28] width 19 height 19
type input "18"
type input "1.3"
type input "100"
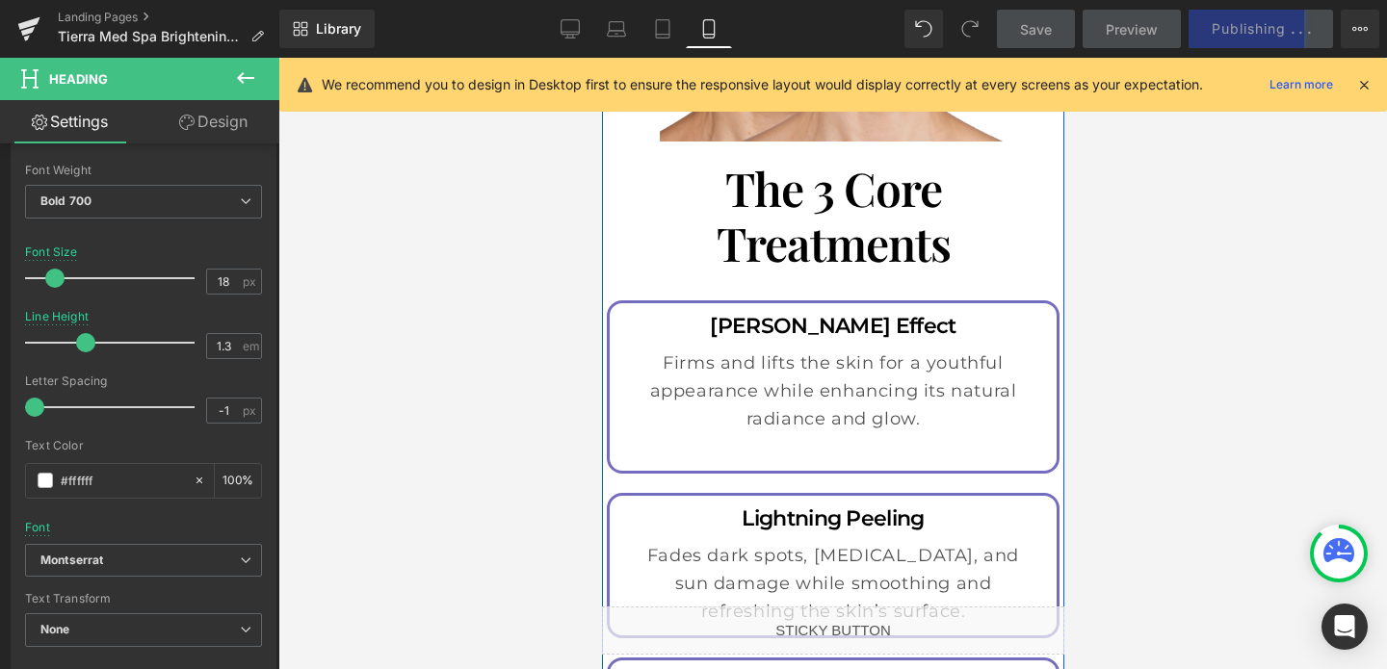
scroll to position [3604, 0]
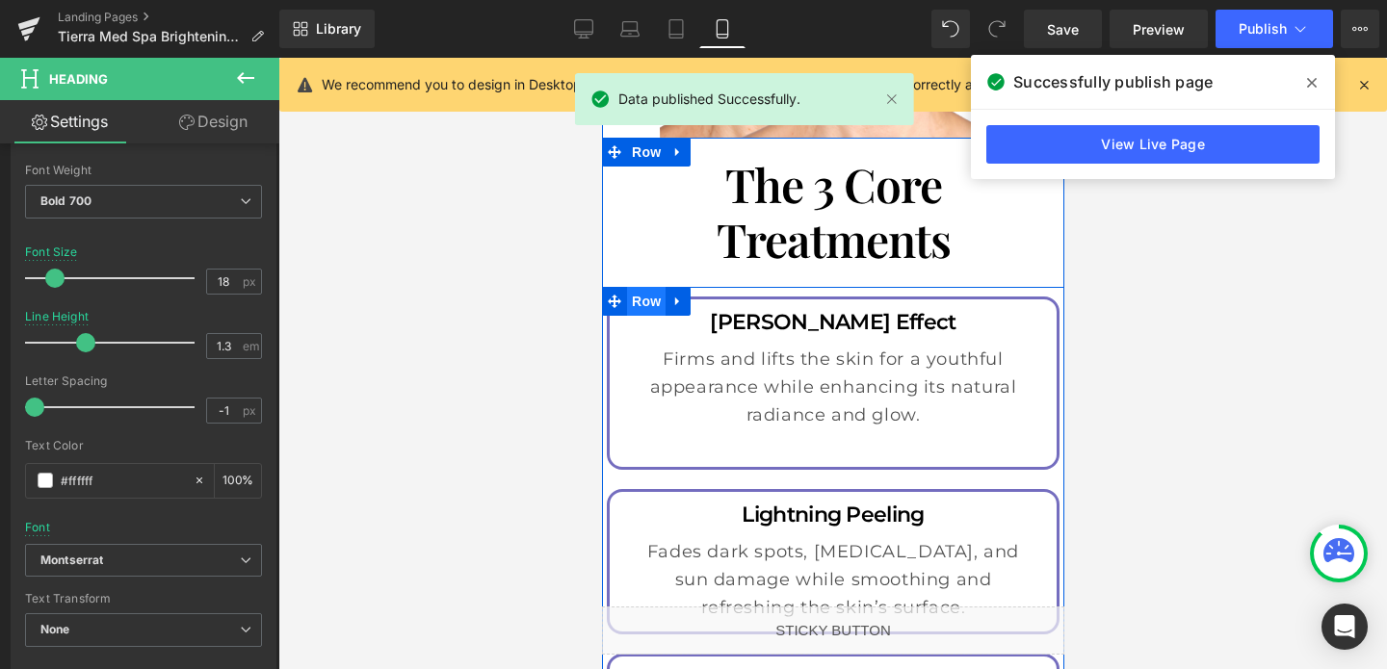
click at [658, 287] on span "Row" at bounding box center [645, 301] width 39 height 29
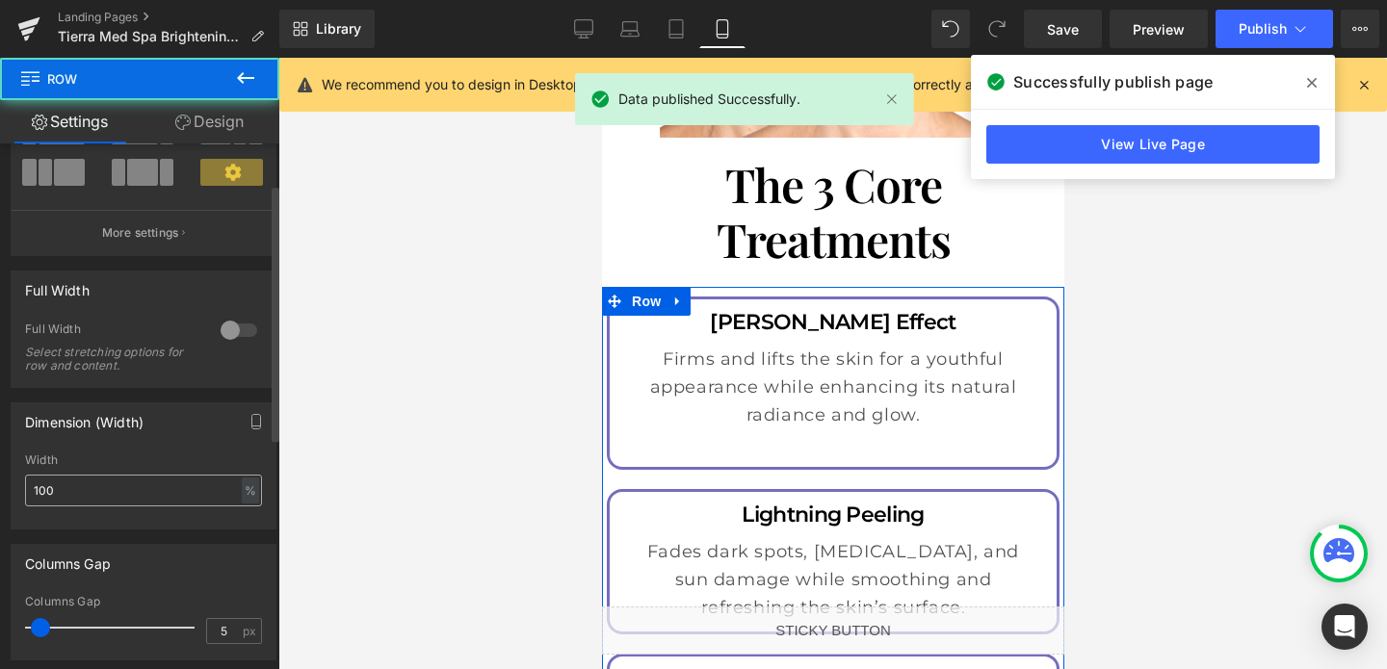
scroll to position [246, 0]
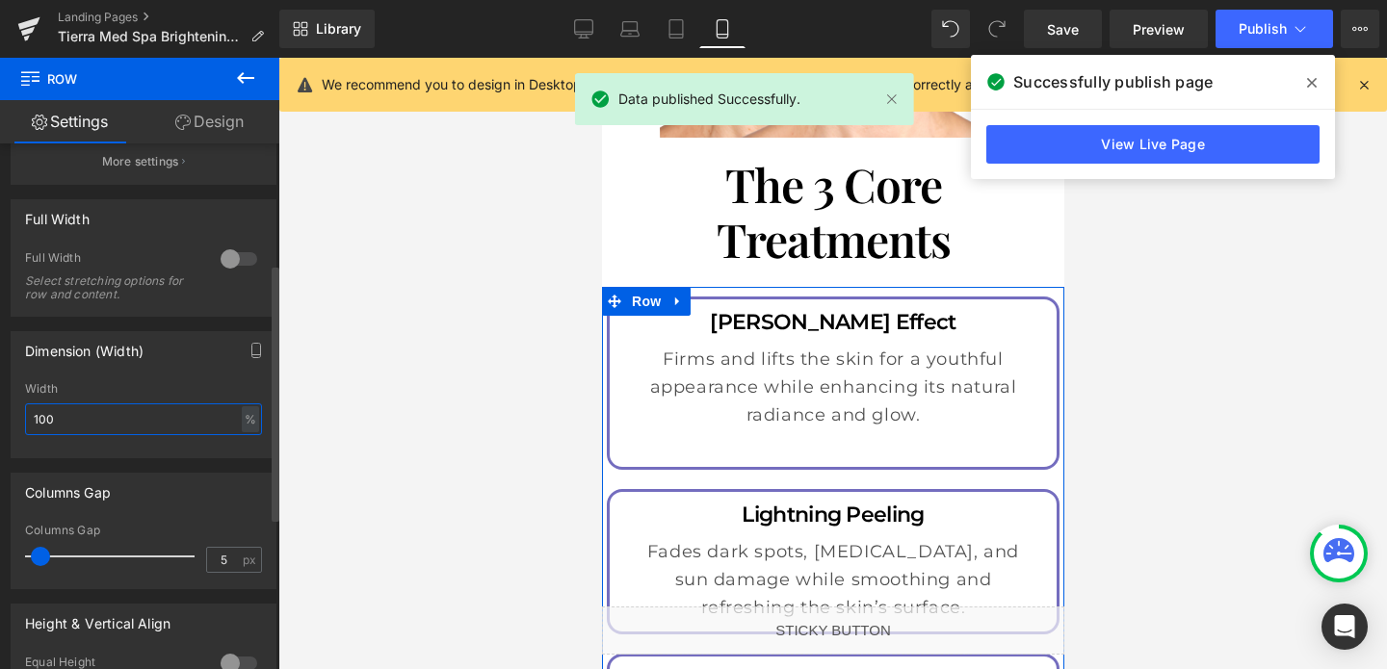
click at [146, 419] on input "100" at bounding box center [143, 419] width 237 height 32
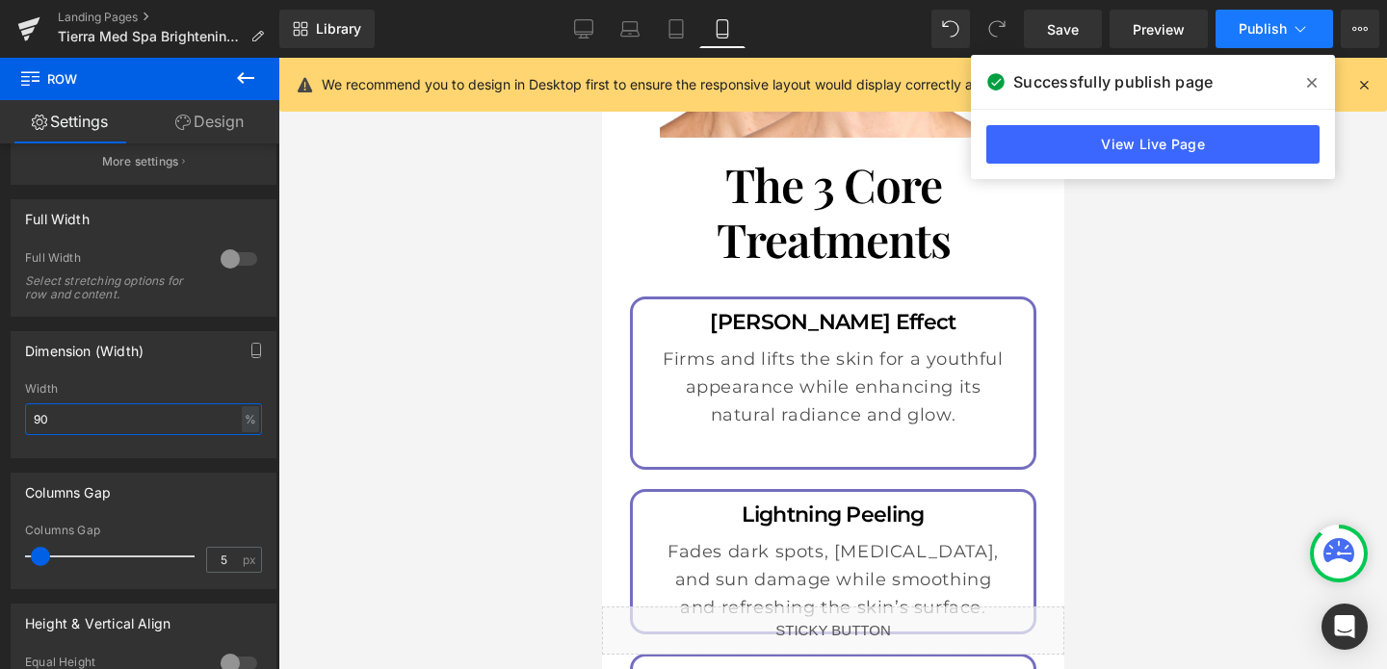
type input "90"
click at [1261, 14] on button "Publish" at bounding box center [1273, 29] width 117 height 39
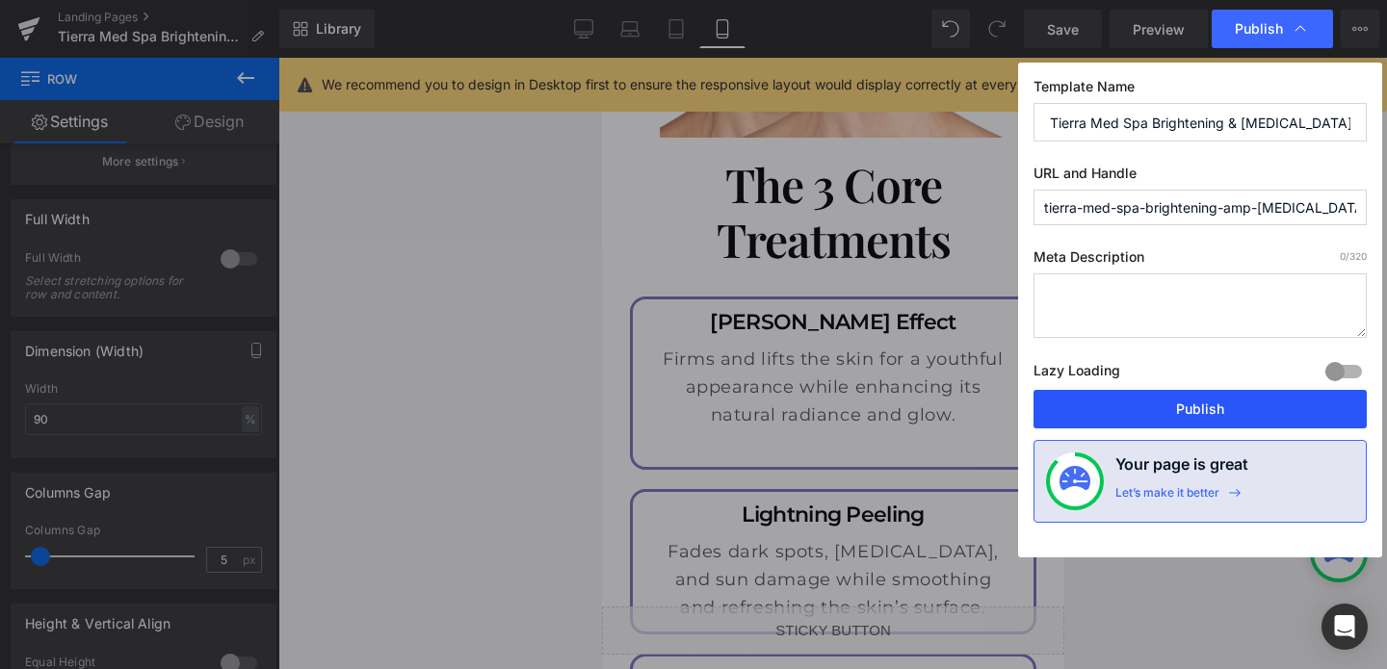
click at [1164, 412] on button "Publish" at bounding box center [1199, 409] width 333 height 39
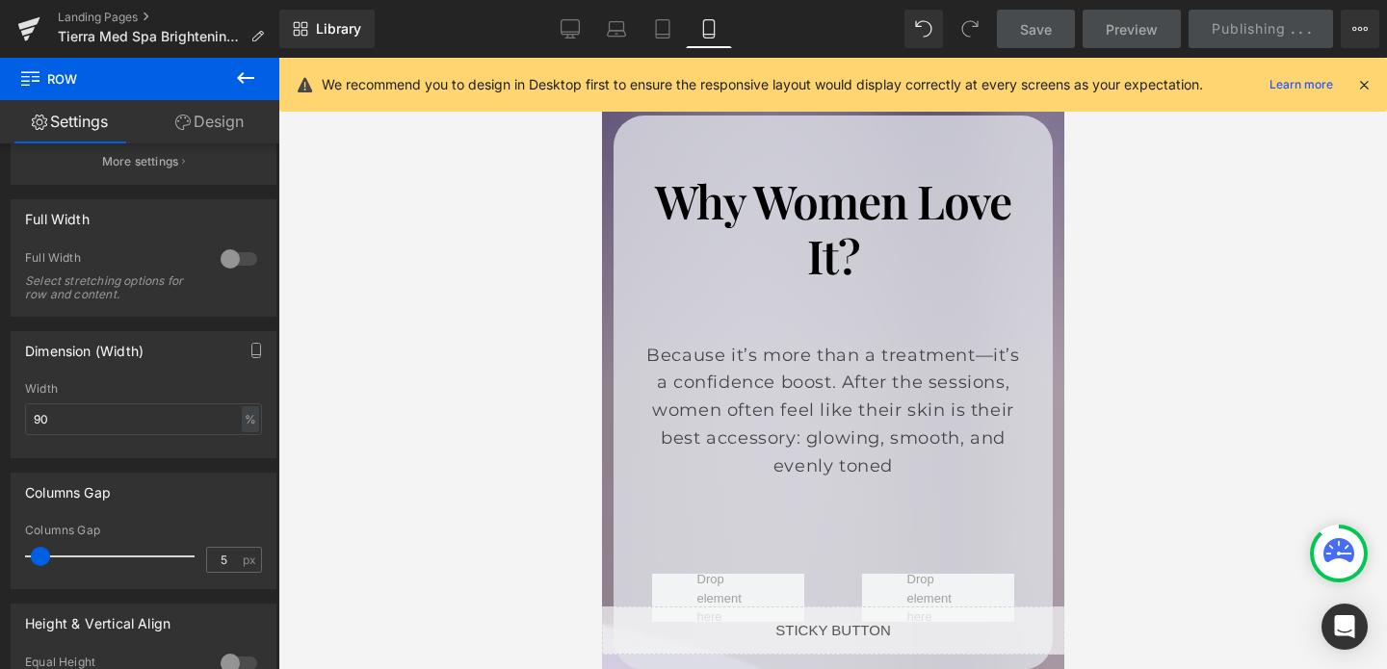
scroll to position [4338, 0]
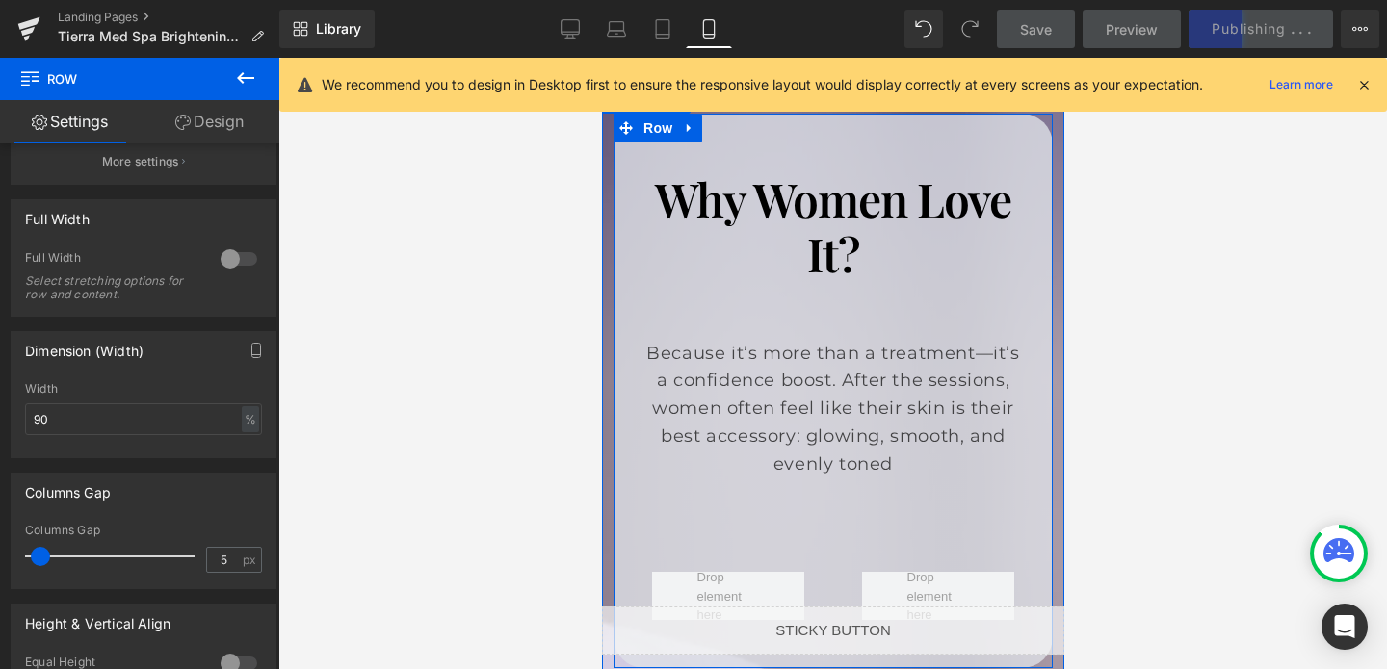
click at [818, 178] on h1 "Why Women Love It?" at bounding box center [831, 226] width 381 height 111
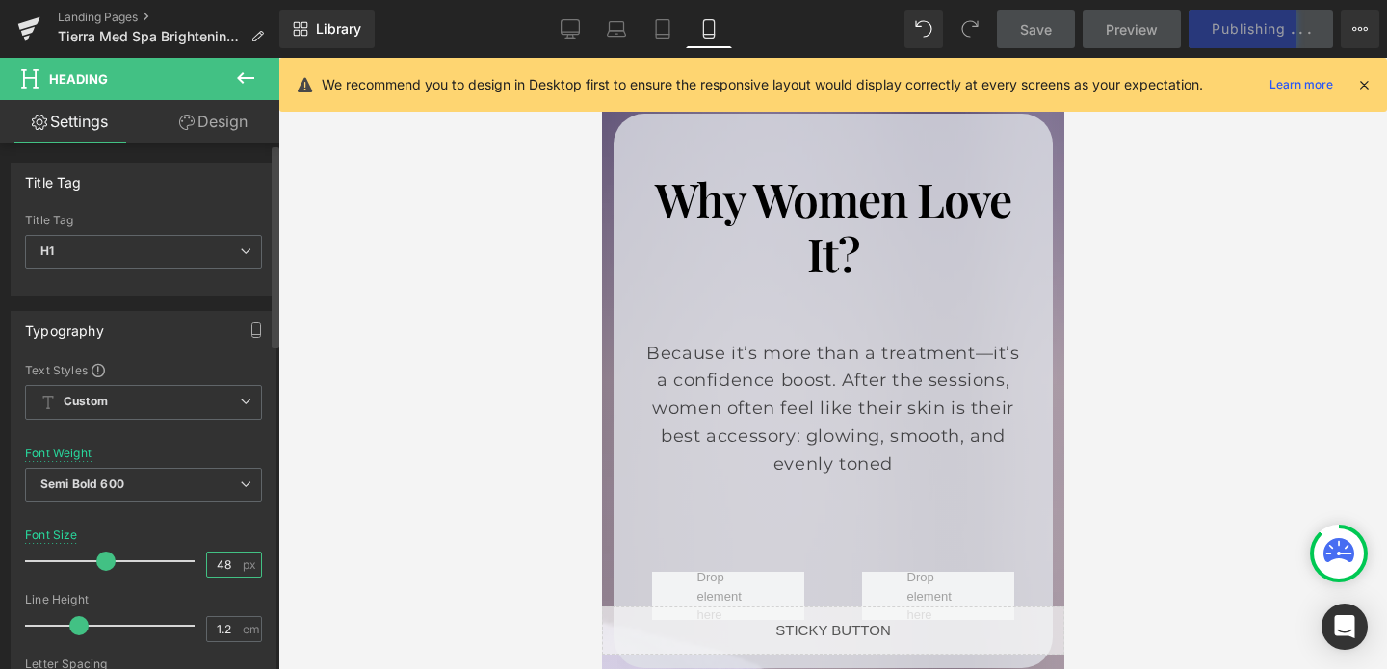
click at [221, 562] on input "48" at bounding box center [224, 565] width 34 height 24
type input "40"
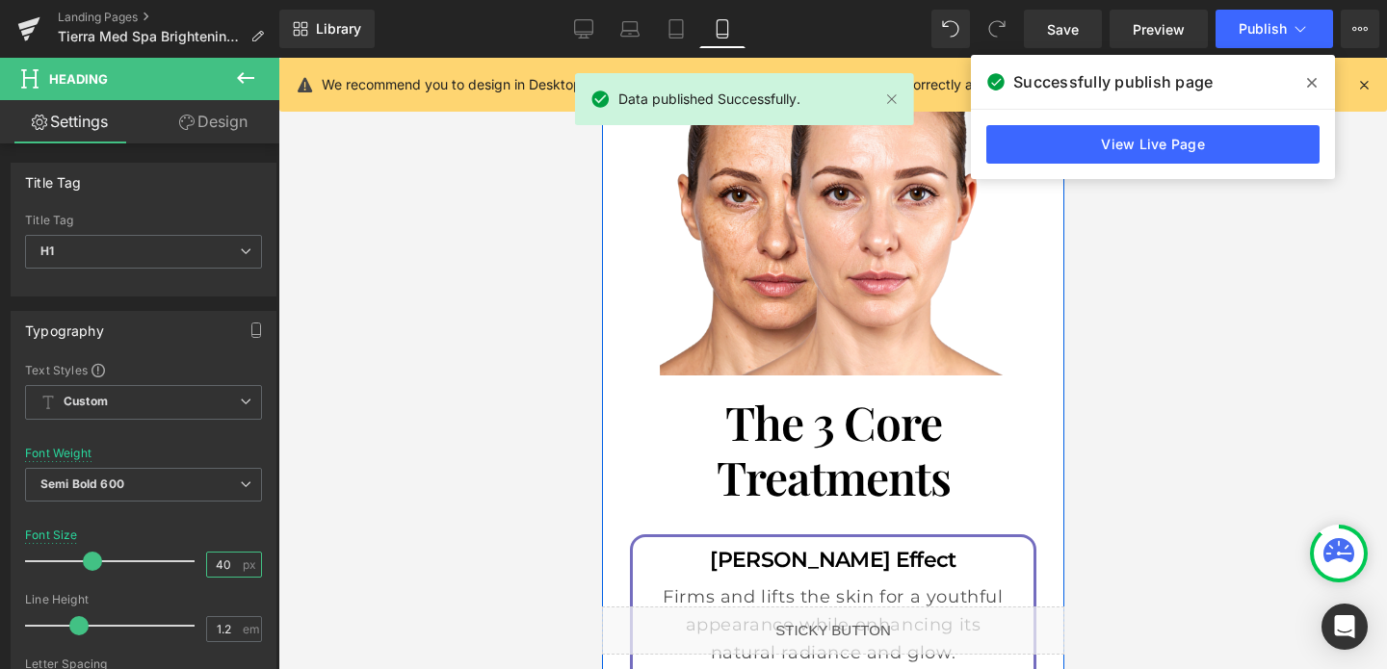
scroll to position [3302, 0]
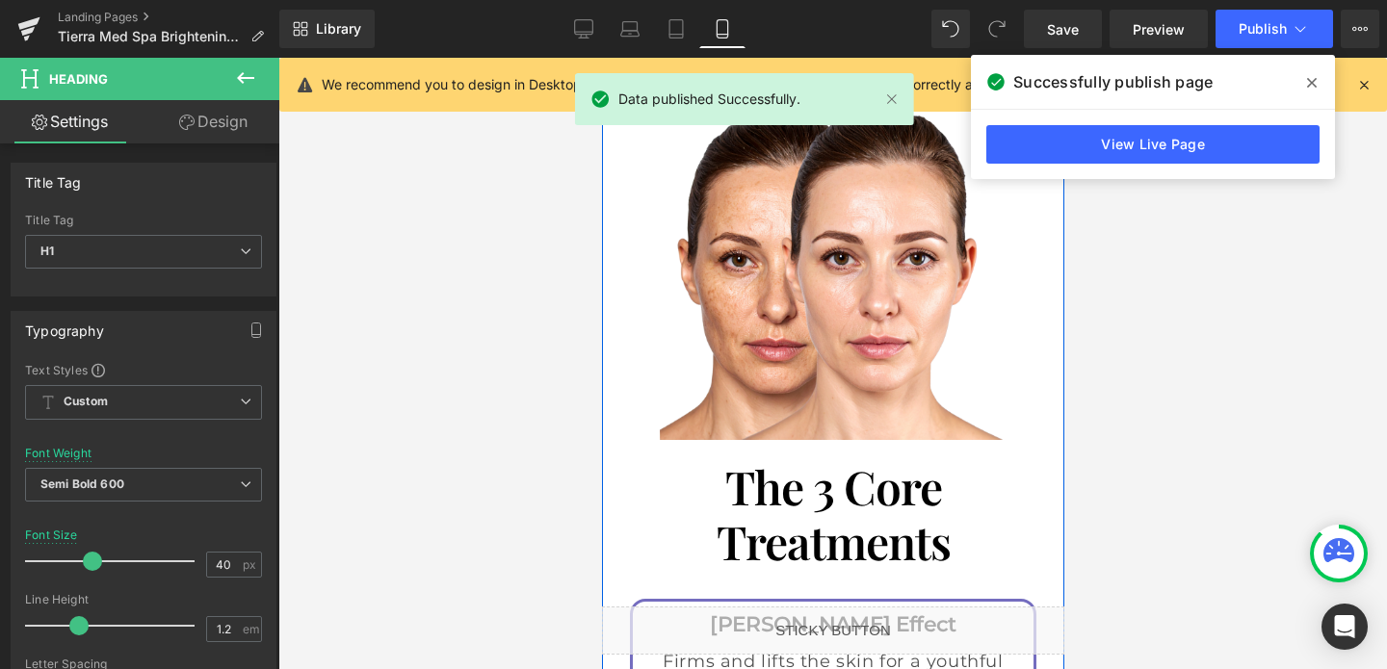
click at [822, 459] on h1 "The 3 Core Treatments" at bounding box center [832, 514] width 395 height 111
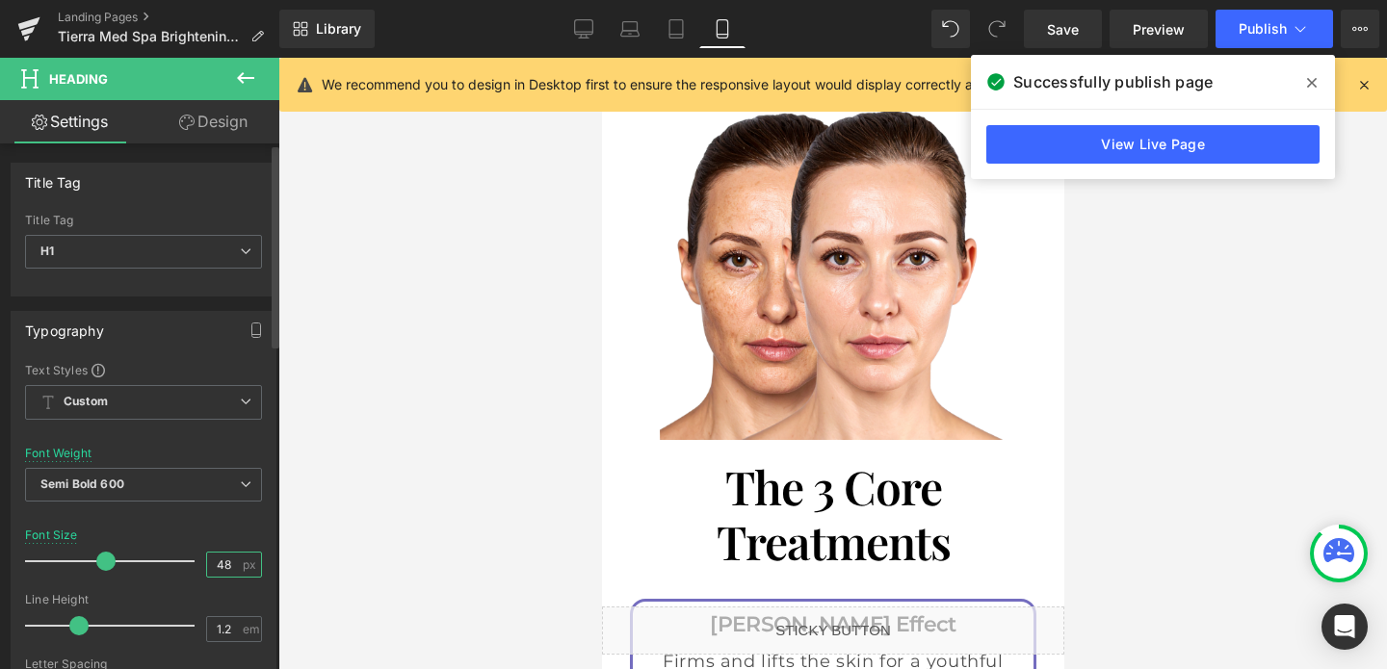
click at [228, 560] on input "48" at bounding box center [224, 565] width 34 height 24
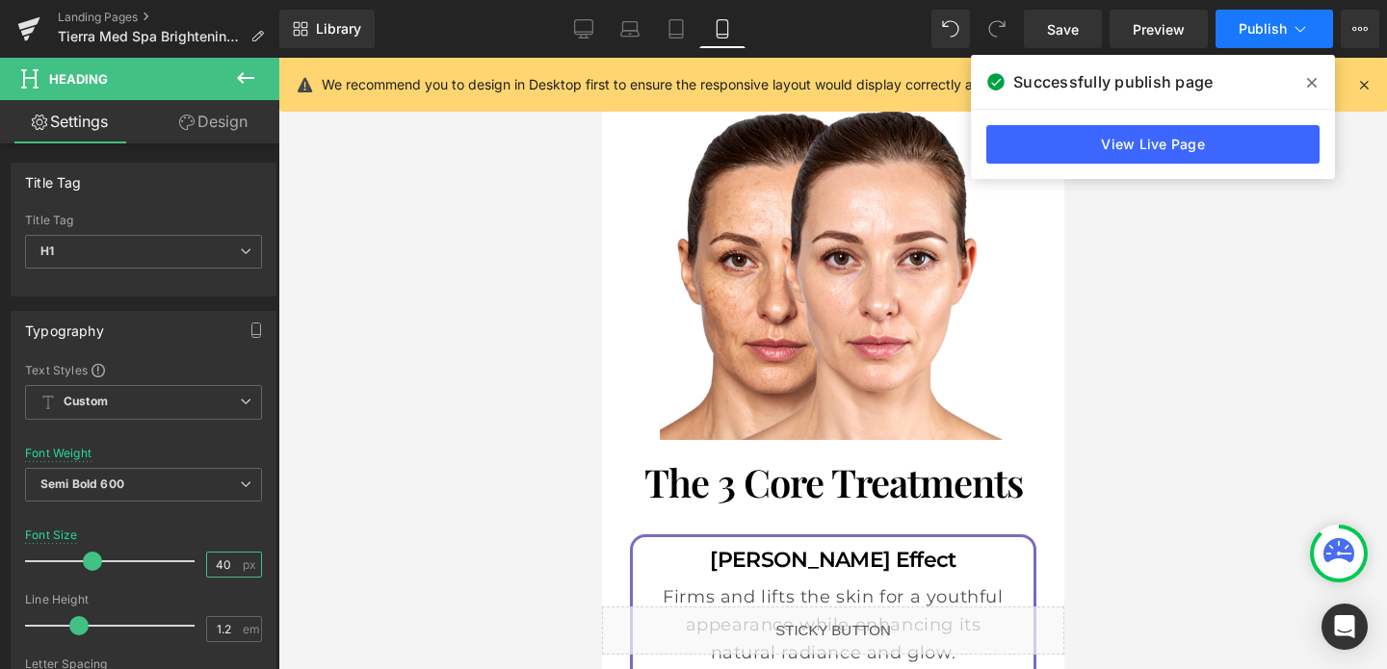
type input "40"
click at [1241, 29] on span "Publish" at bounding box center [1262, 28] width 48 height 15
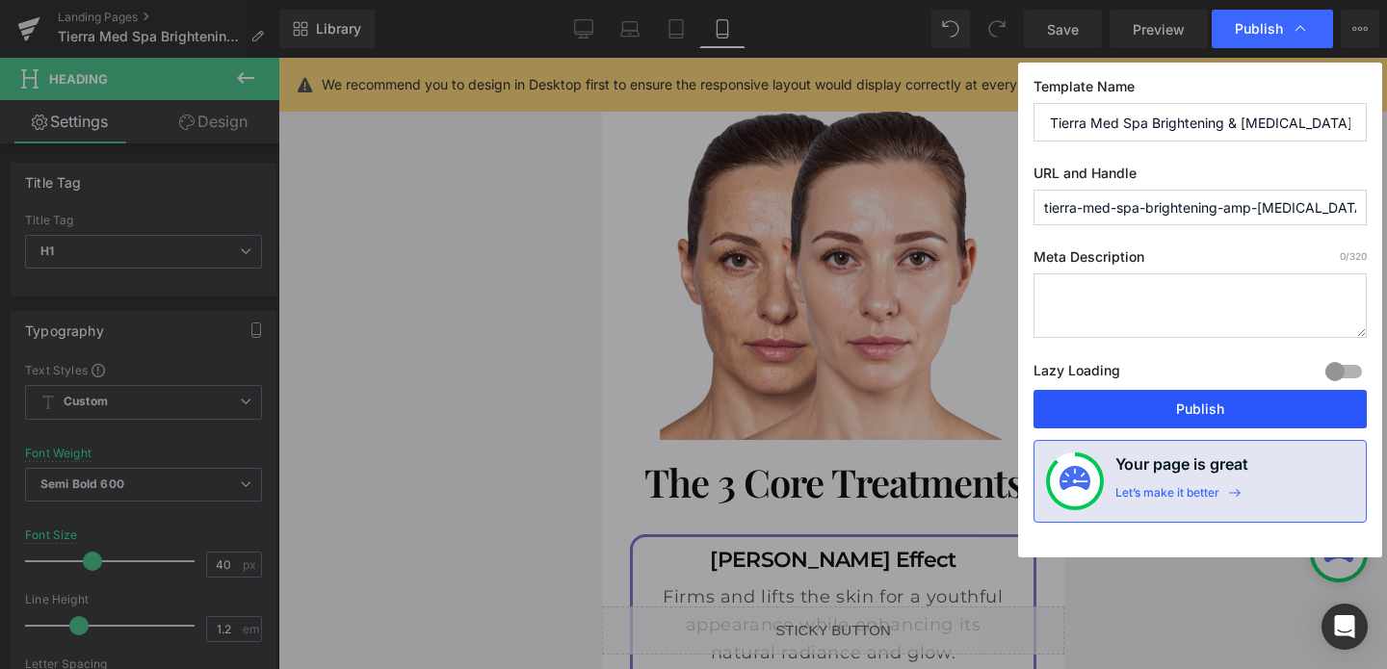
click at [1190, 403] on button "Publish" at bounding box center [1199, 409] width 333 height 39
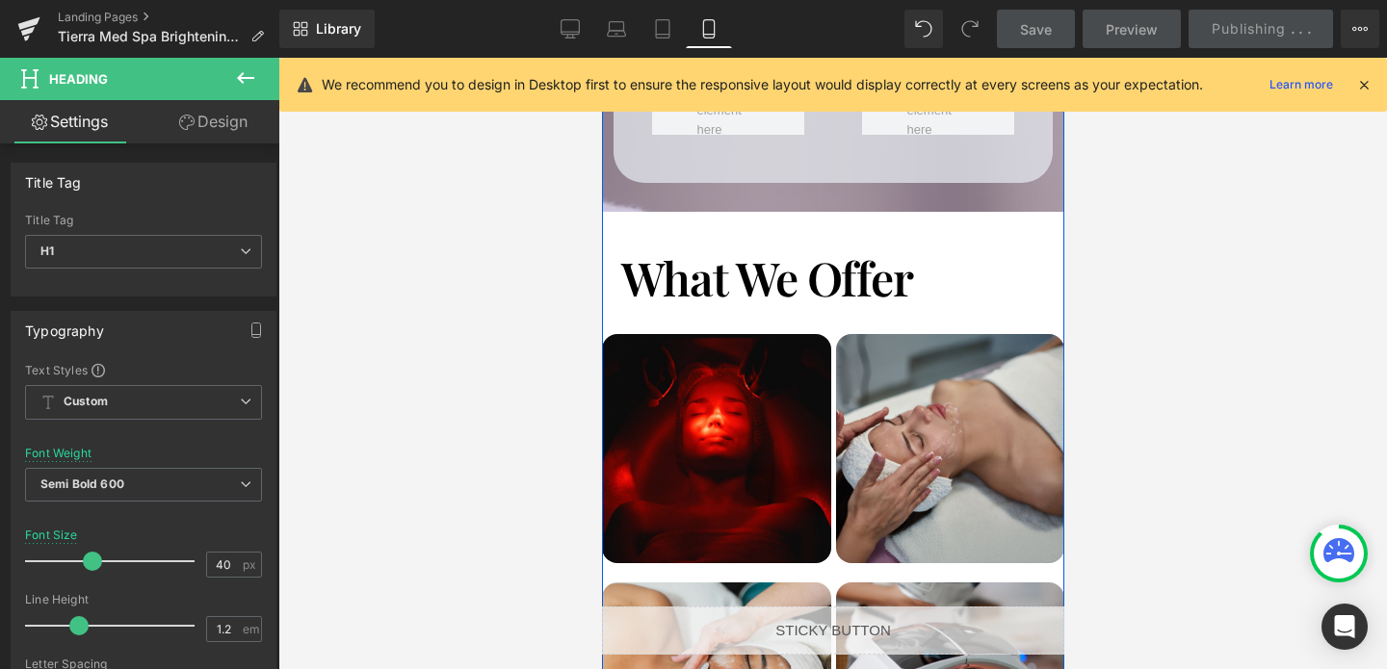
scroll to position [4631, 0]
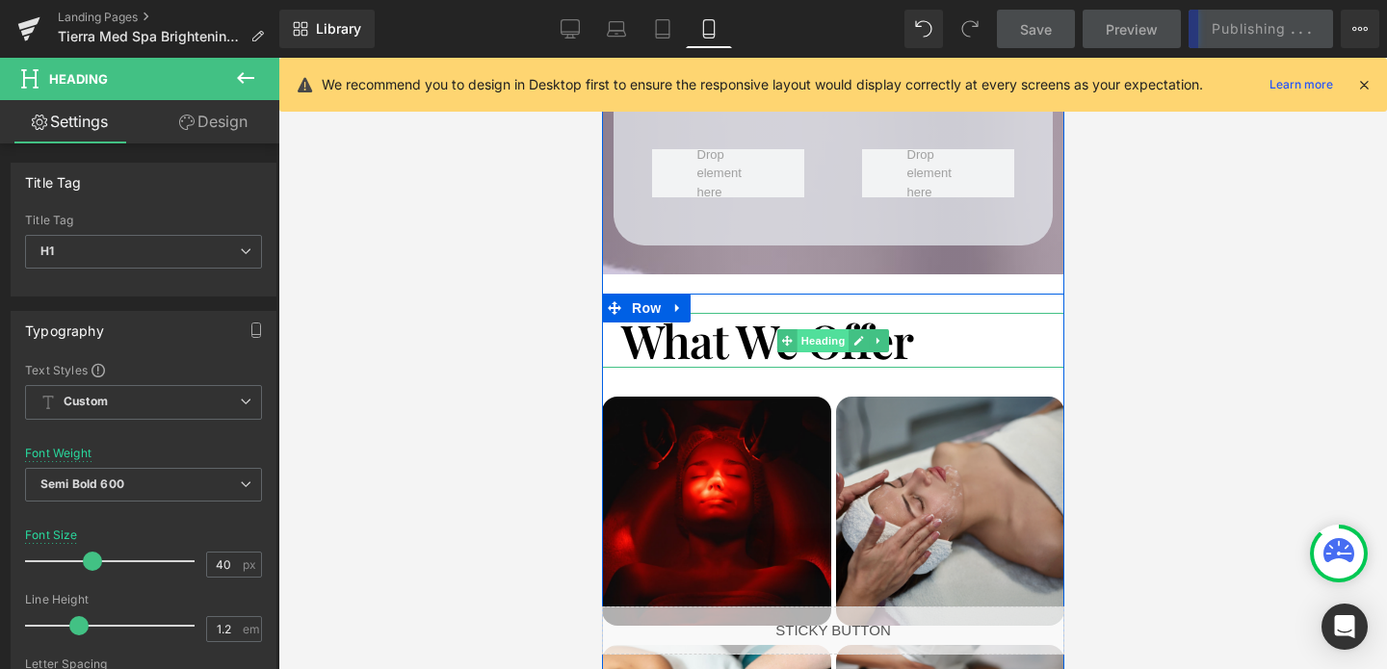
click at [826, 329] on span "Heading" at bounding box center [822, 340] width 52 height 23
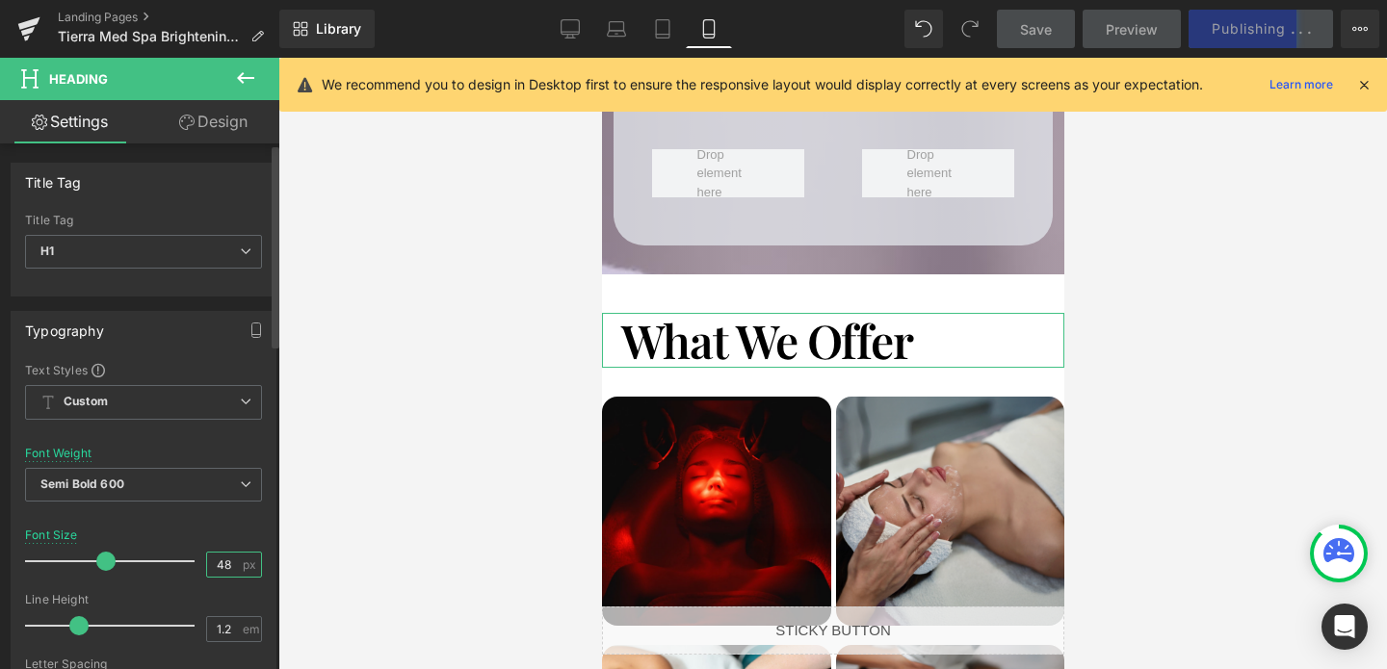
click at [229, 562] on input "48" at bounding box center [224, 565] width 34 height 24
type input "40"
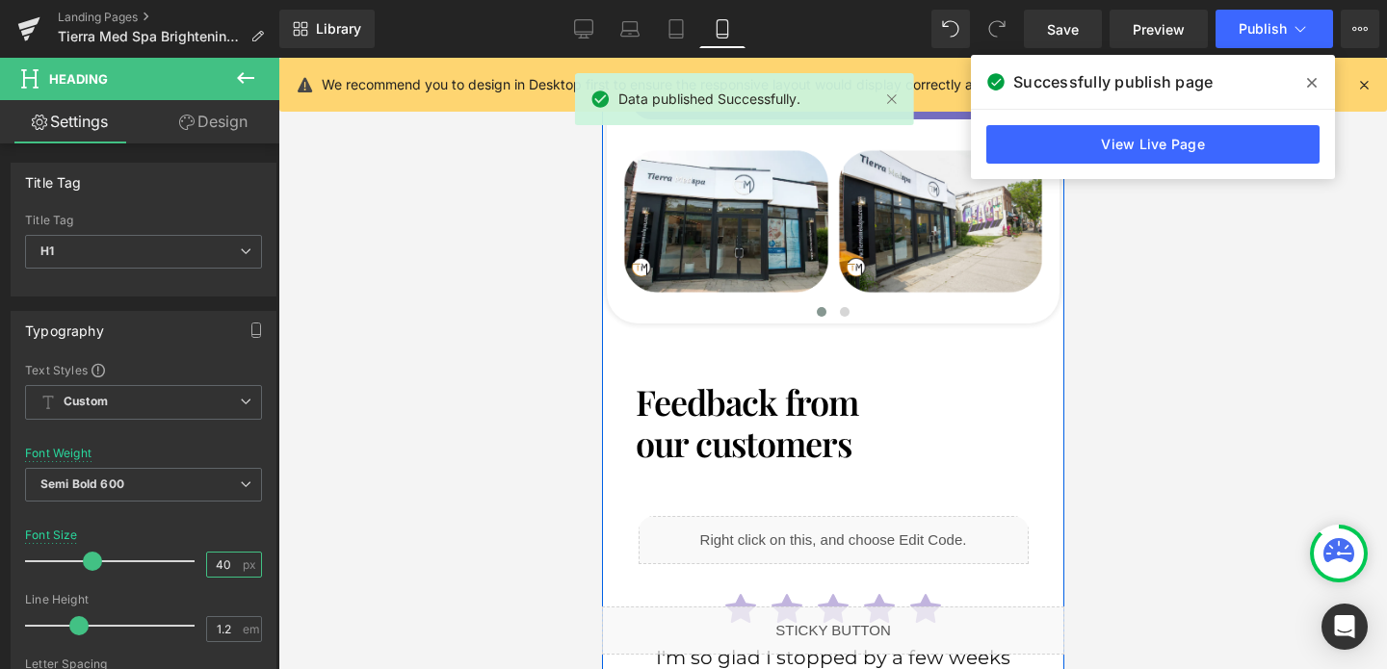
scroll to position [6134, 0]
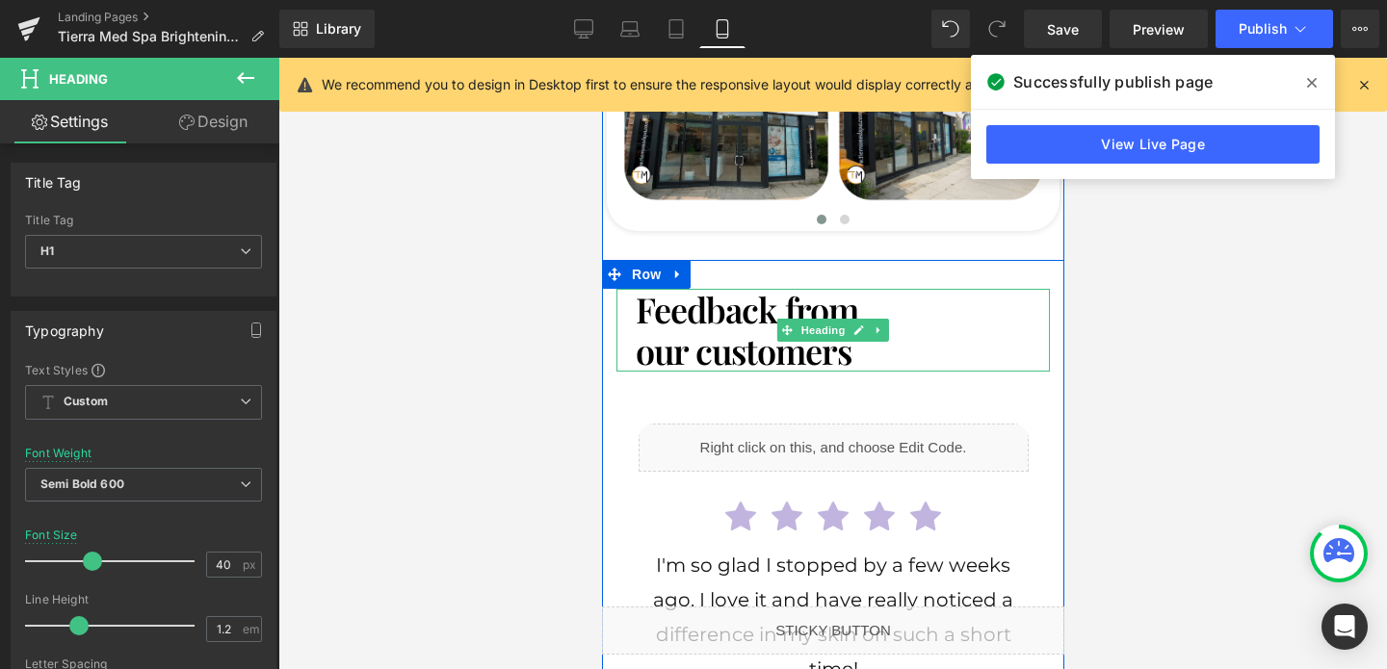
click at [776, 319] on span at bounding box center [786, 330] width 20 height 23
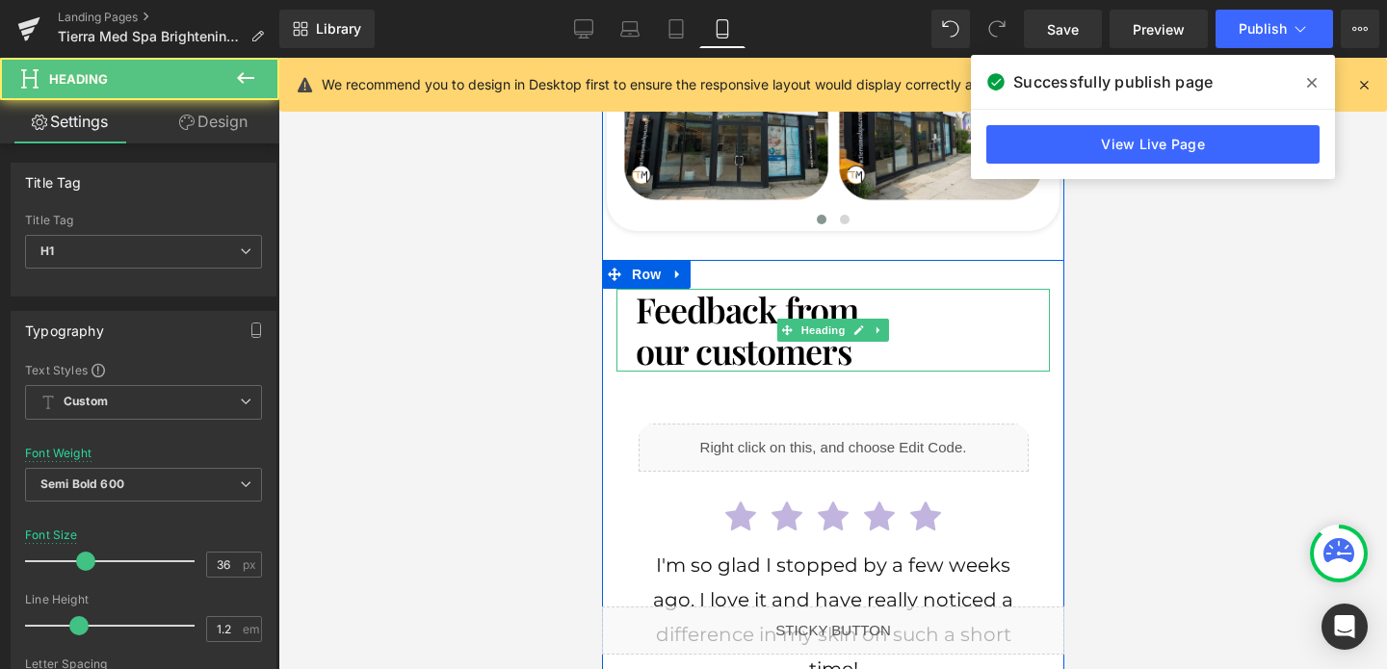
click at [726, 289] on h1 "Feedback from" at bounding box center [832, 309] width 395 height 41
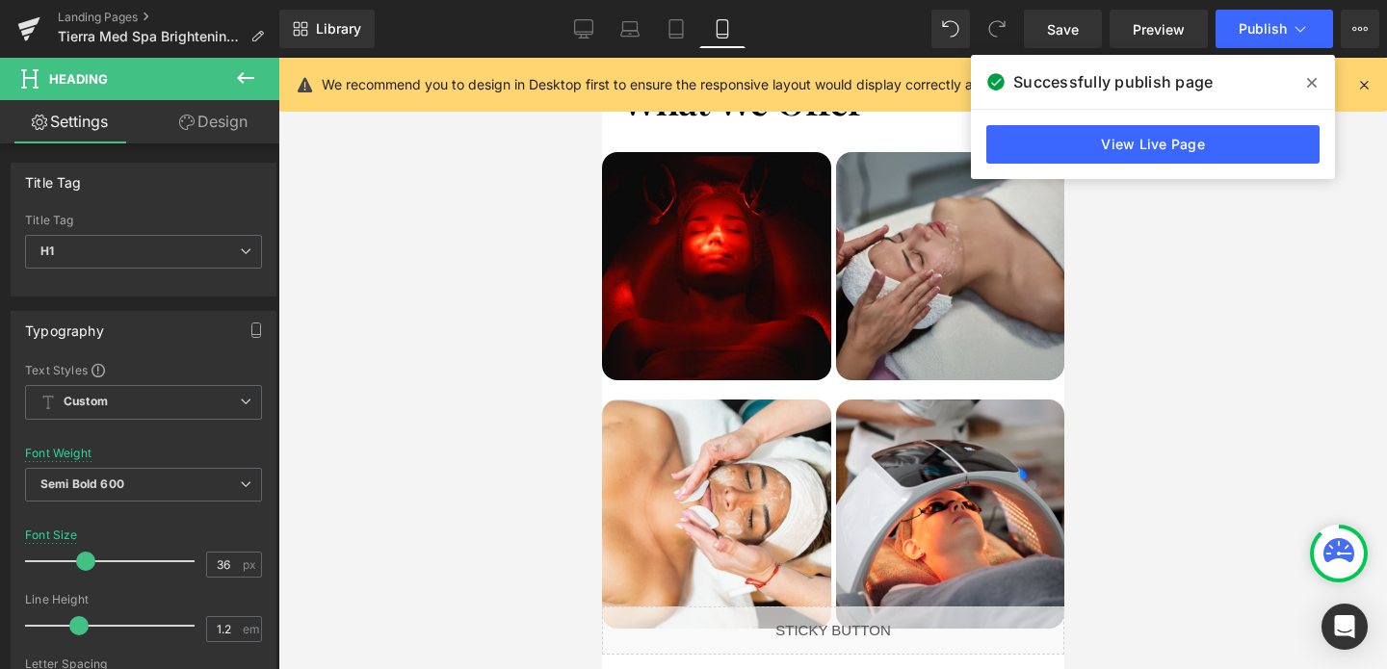
scroll to position [4550, 0]
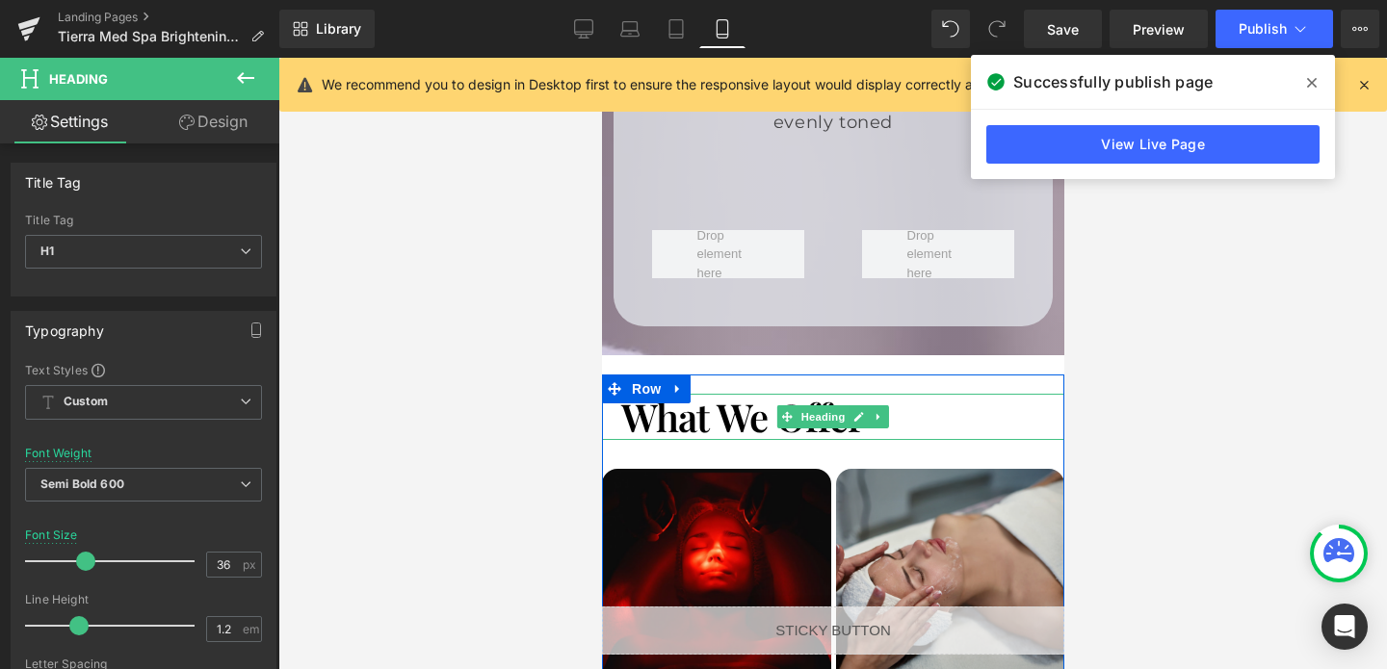
click at [714, 394] on h1 "What We Offer" at bounding box center [832, 417] width 424 height 46
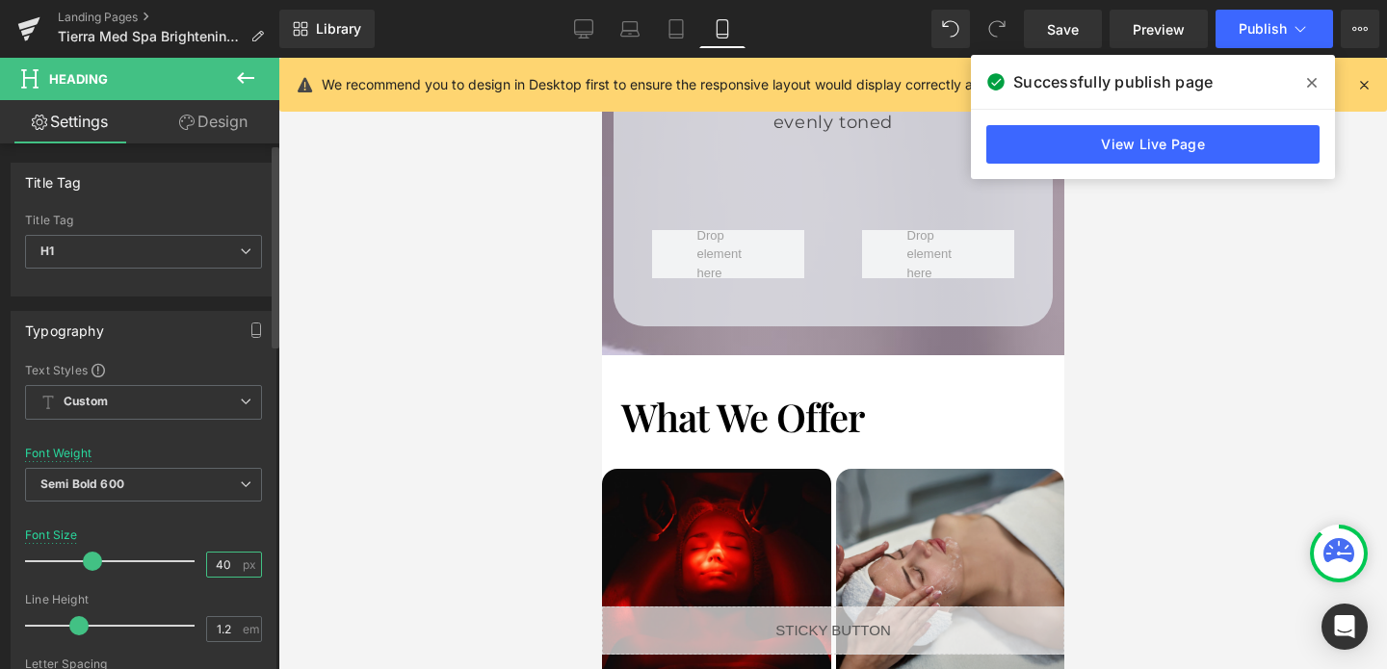
click at [223, 570] on input "40" at bounding box center [224, 565] width 34 height 24
type input "36"
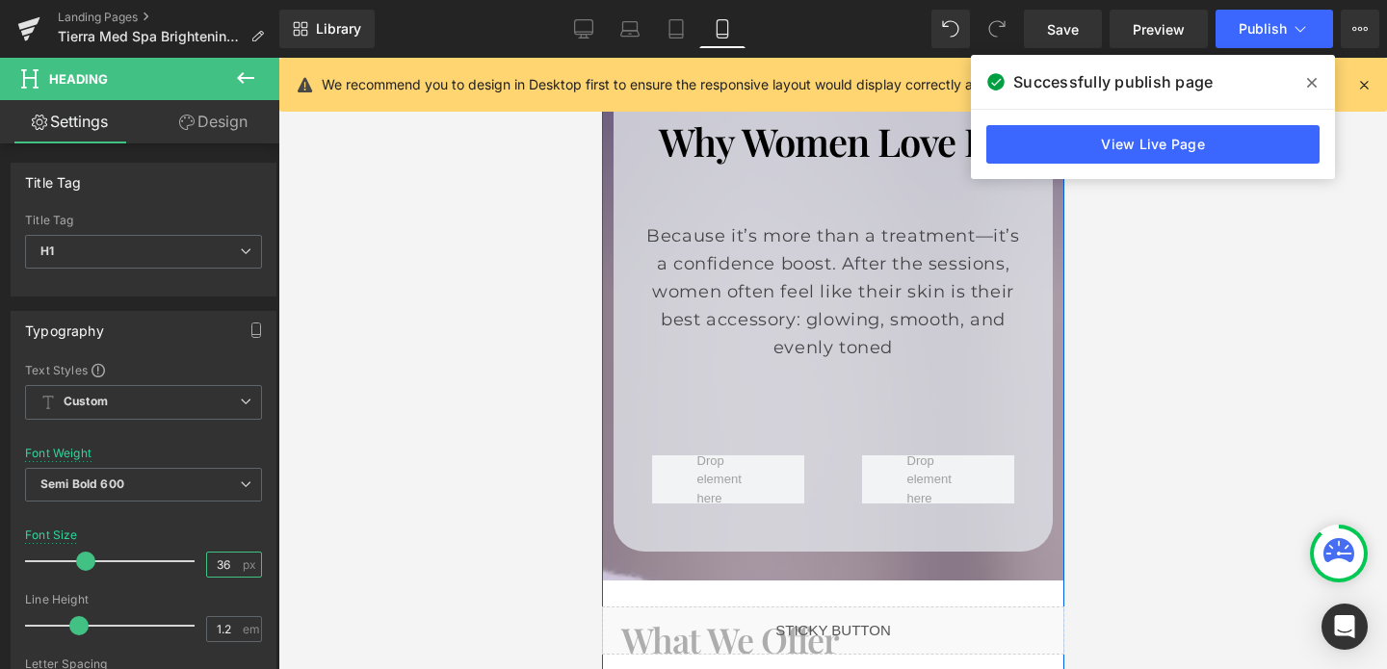
scroll to position [4096, 0]
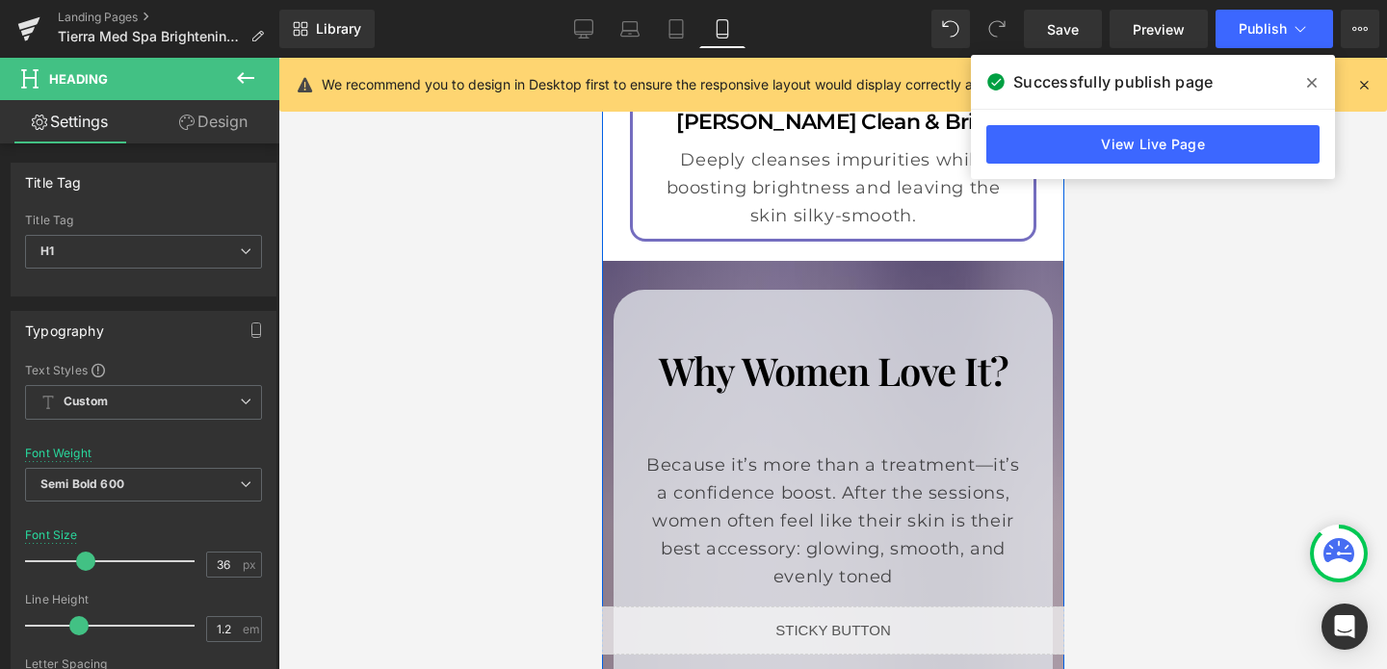
click at [779, 348] on h1 "Why Women Love It?" at bounding box center [831, 371] width 381 height 46
click at [217, 569] on input "40" at bounding box center [224, 565] width 34 height 24
type input "36"
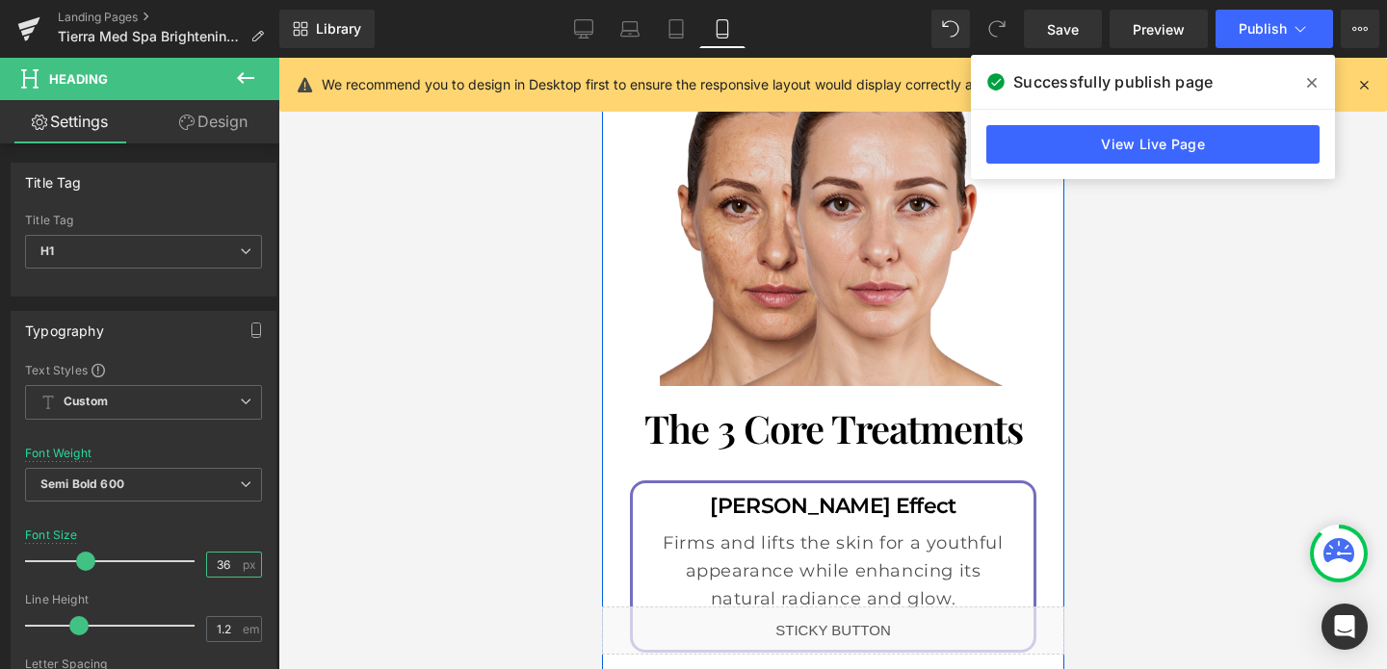
scroll to position [3249, 0]
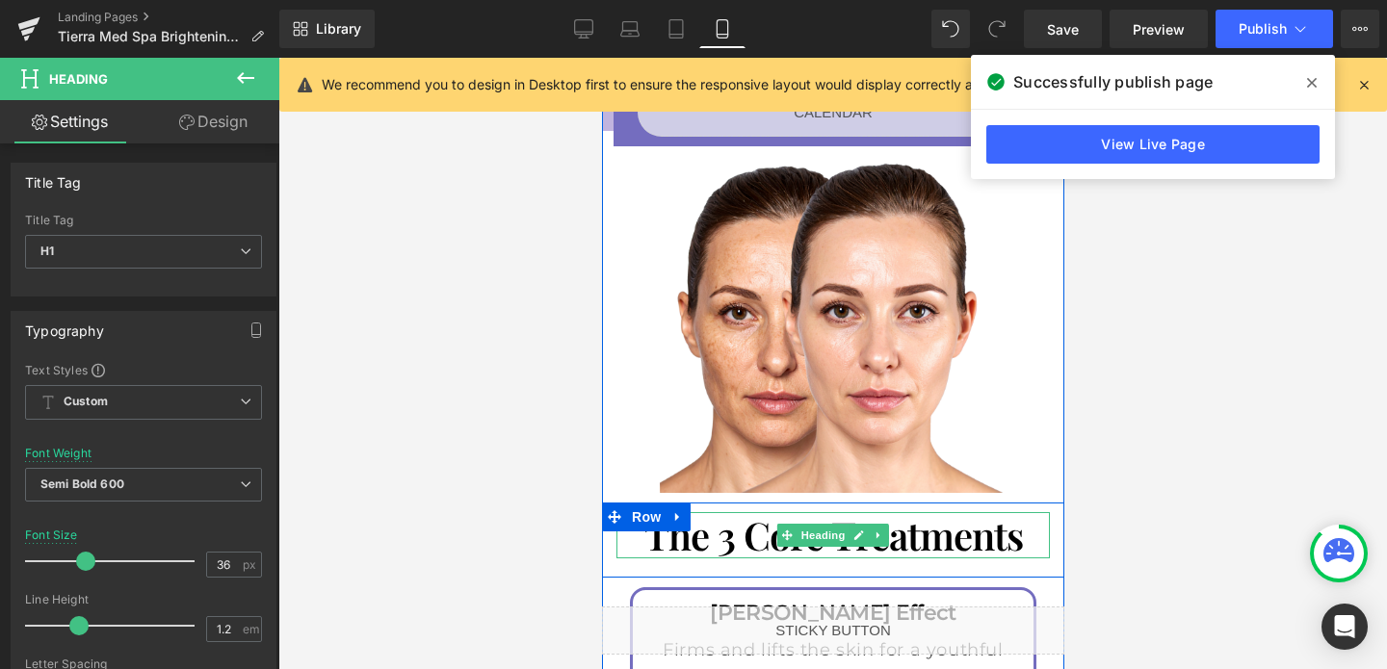
click at [746, 512] on h1 "The 3 Core Treatments" at bounding box center [832, 535] width 395 height 46
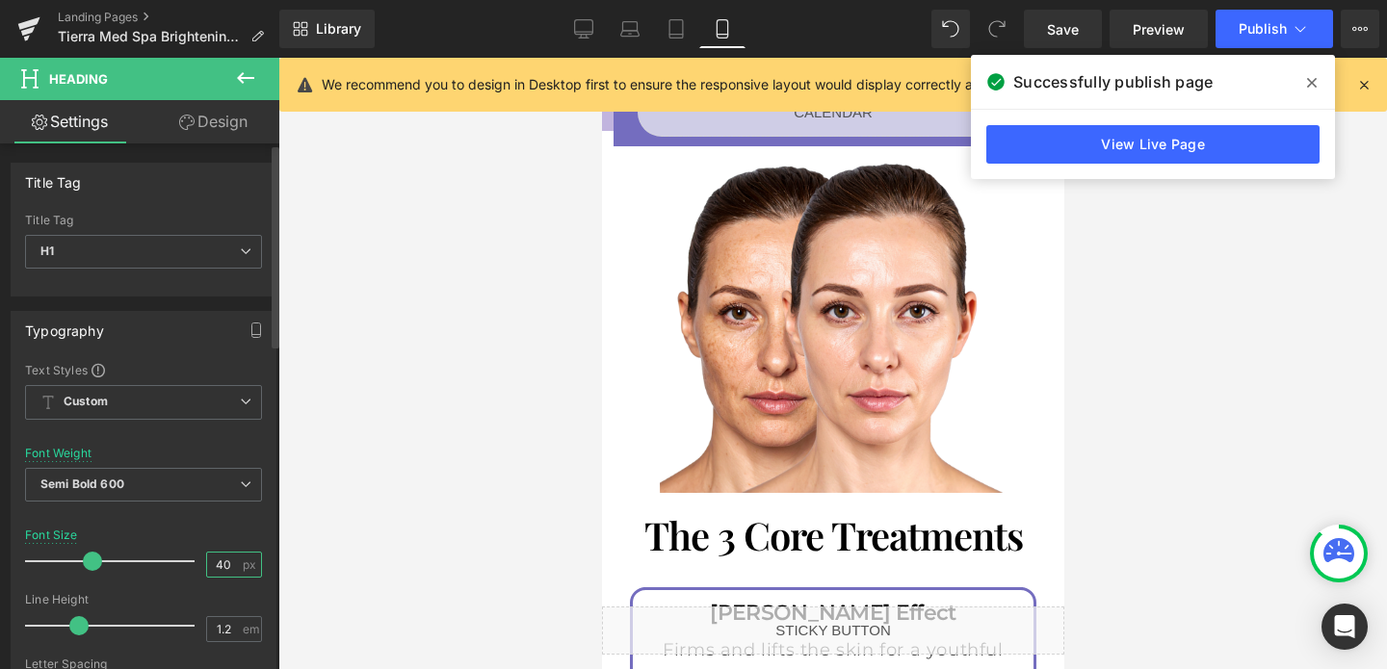
click at [220, 566] on input "40" at bounding box center [224, 565] width 34 height 24
type input "36"
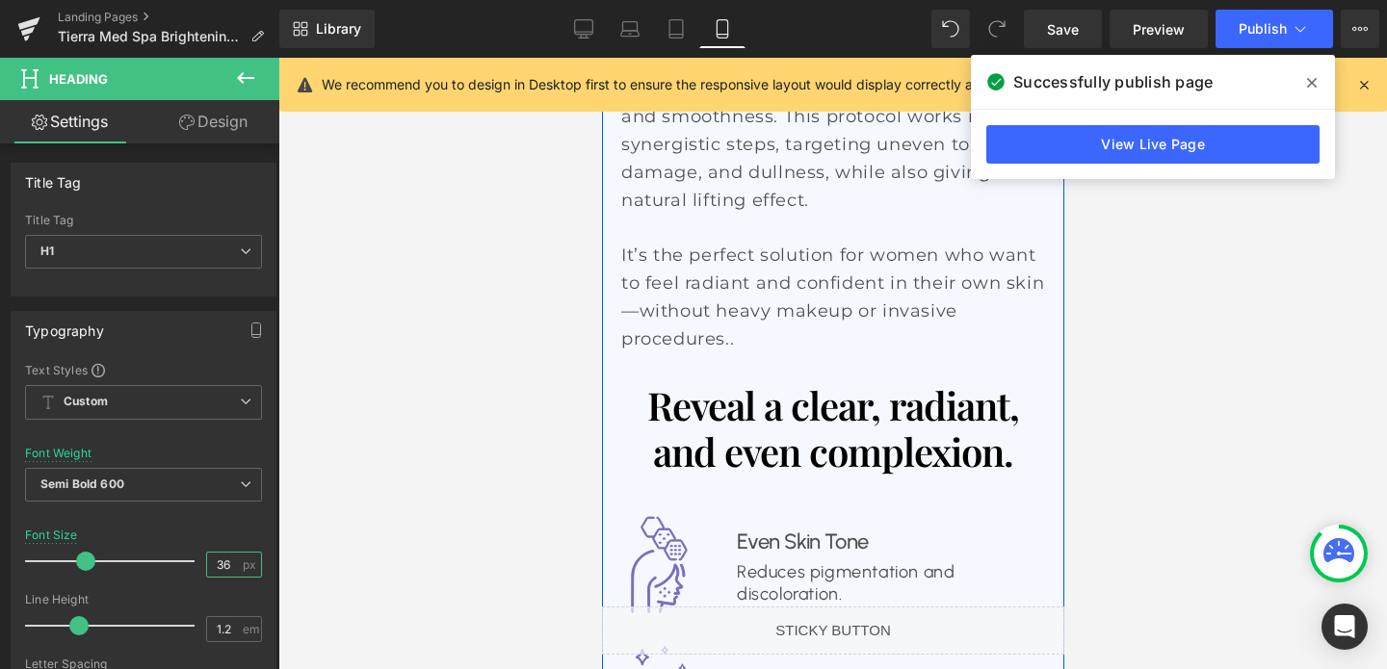
scroll to position [2067, 0]
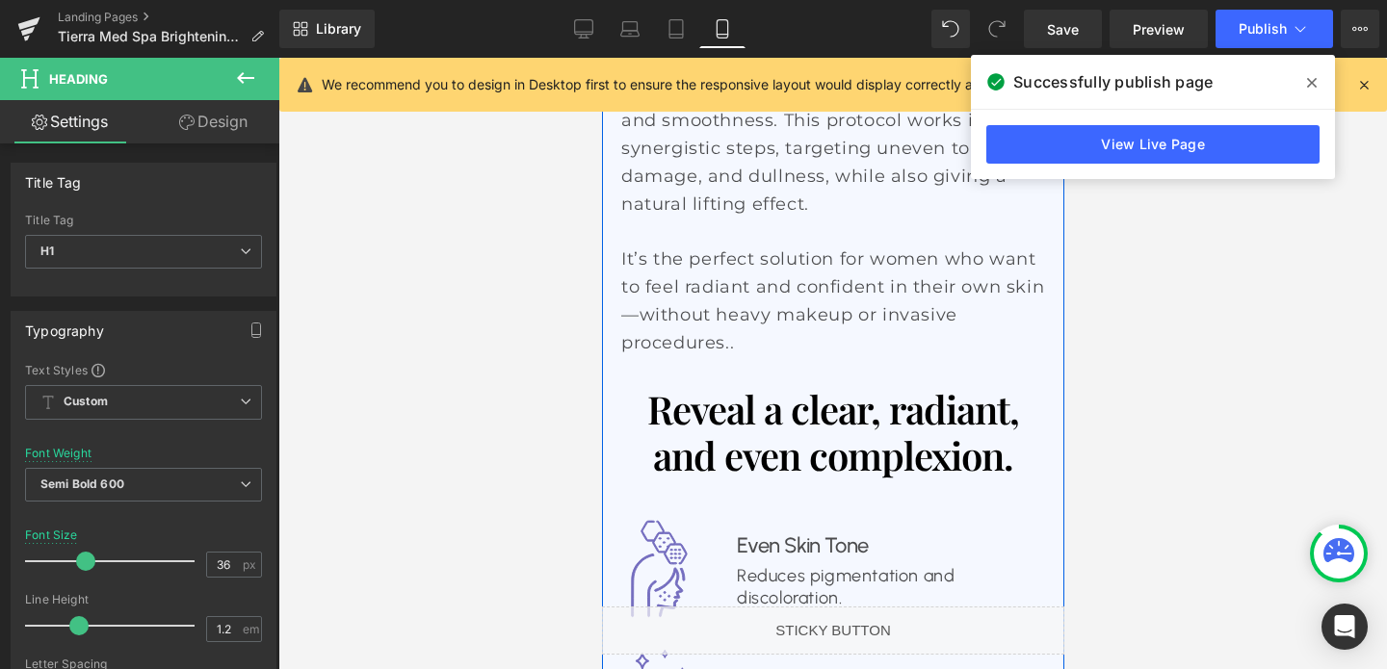
click at [739, 386] on h1 "Reveal a clear, radiant, and even complexion." at bounding box center [832, 432] width 424 height 92
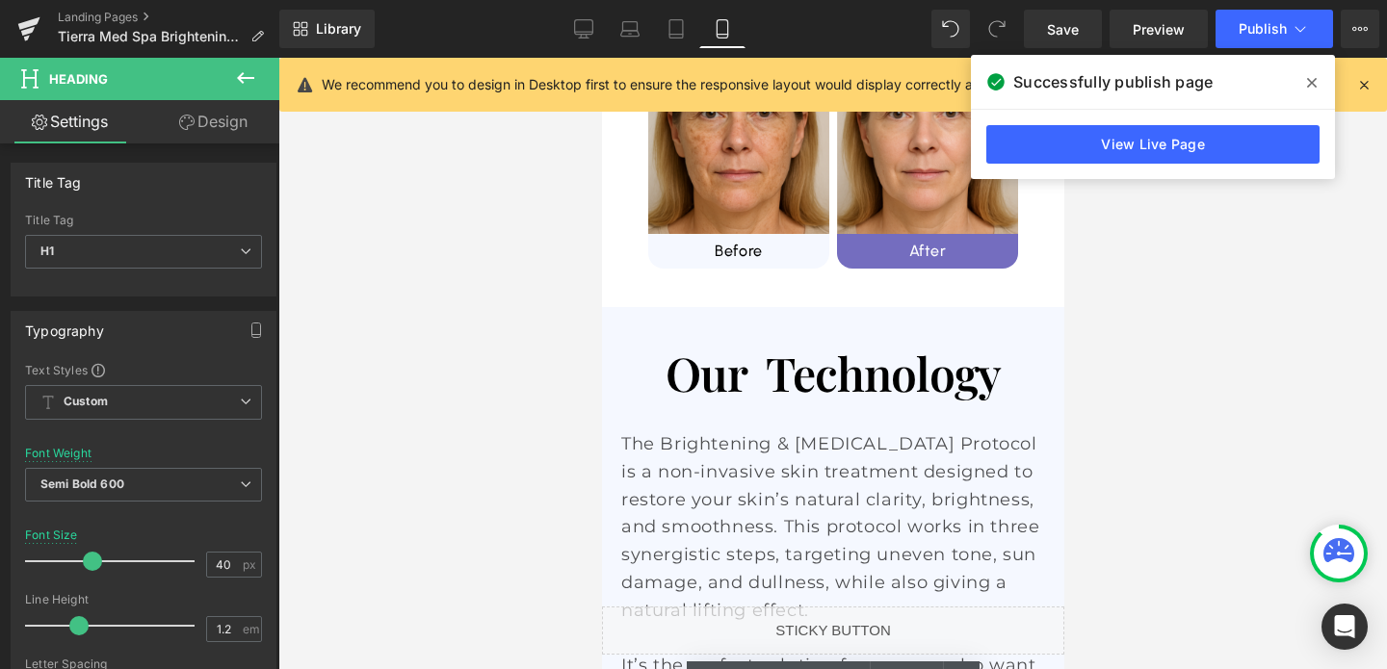
scroll to position [1657, 0]
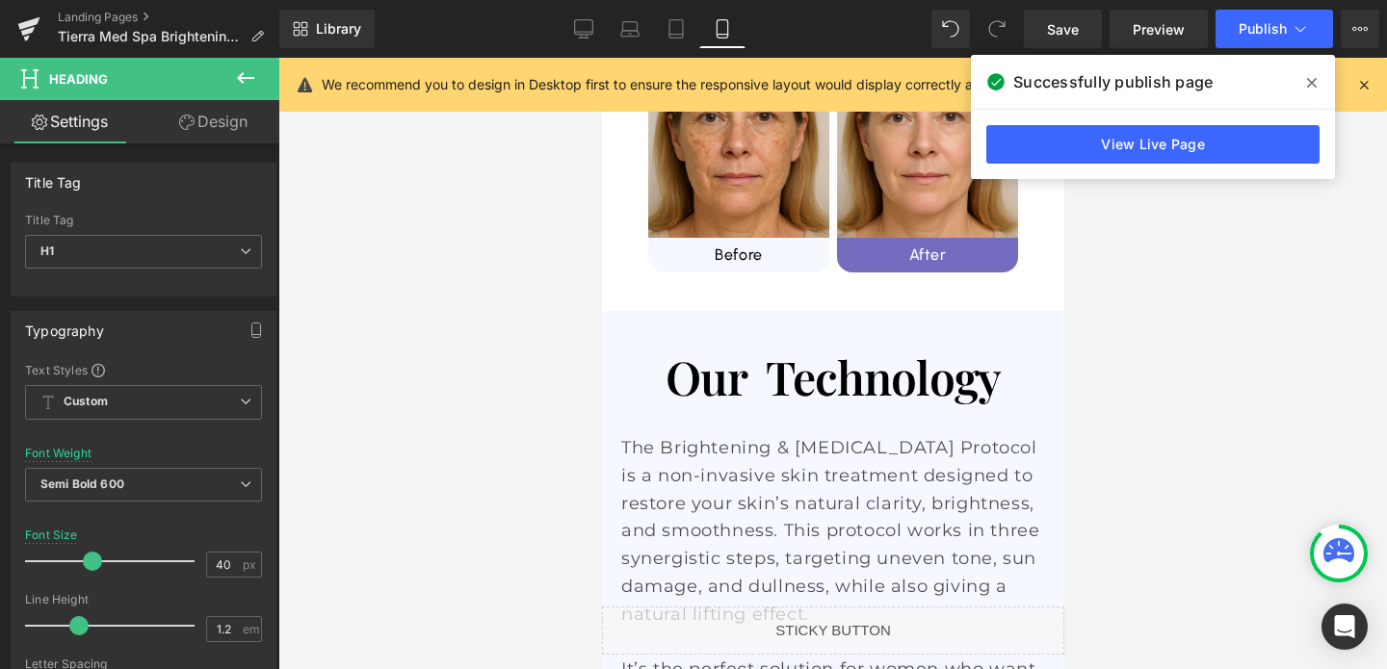
click at [746, 350] on h1 "Our Technology" at bounding box center [832, 378] width 424 height 56
click at [211, 565] on input "48" at bounding box center [224, 565] width 34 height 24
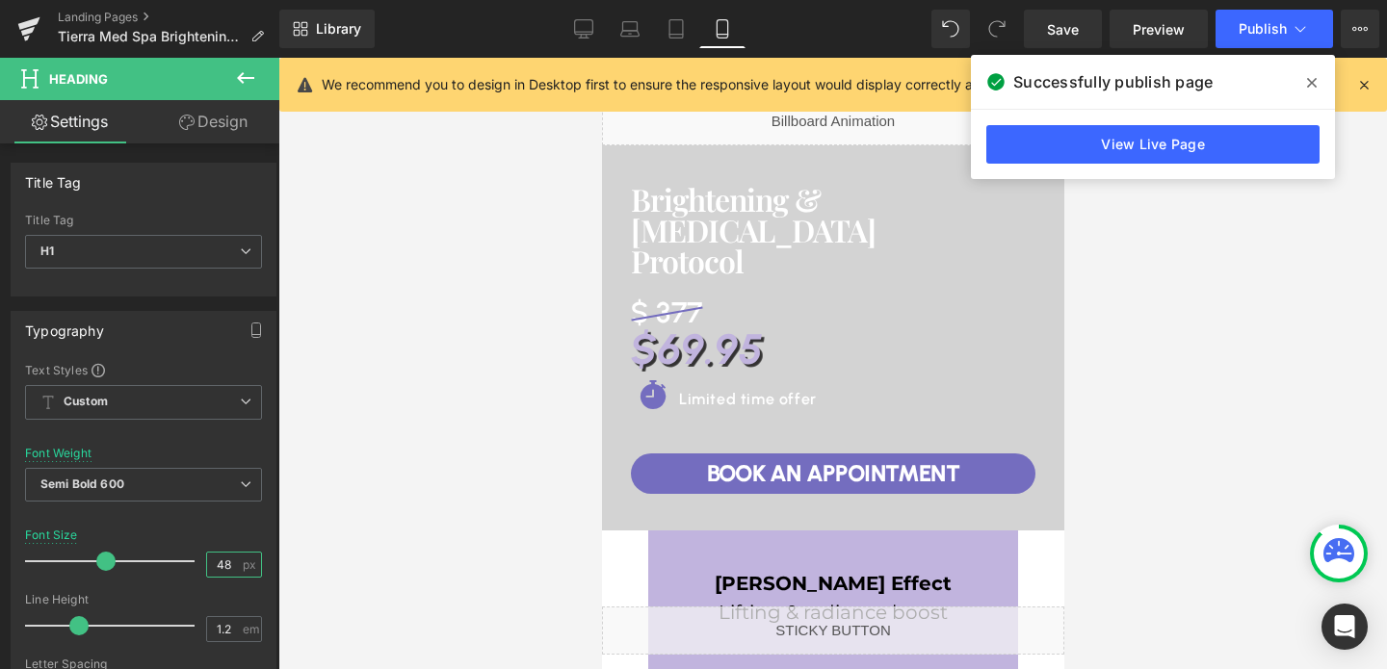
scroll to position [46, 0]
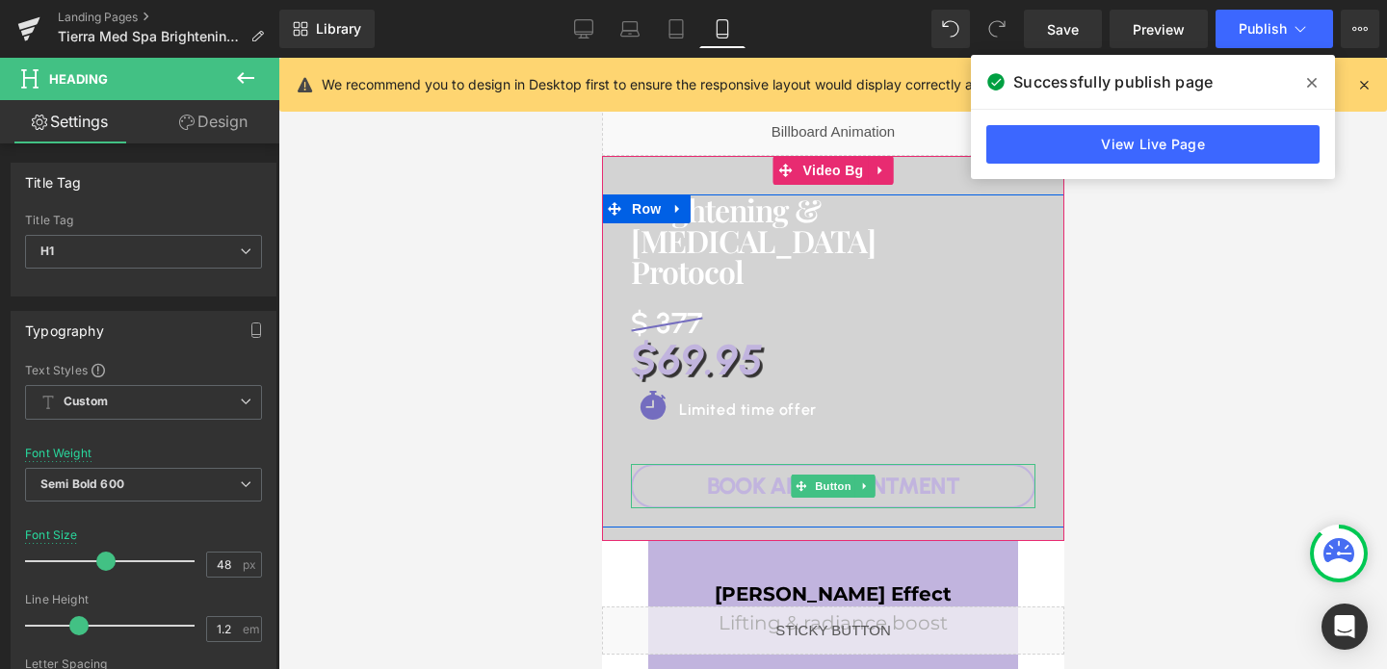
click at [883, 478] on span "Book An APPOINTMENT" at bounding box center [832, 486] width 252 height 35
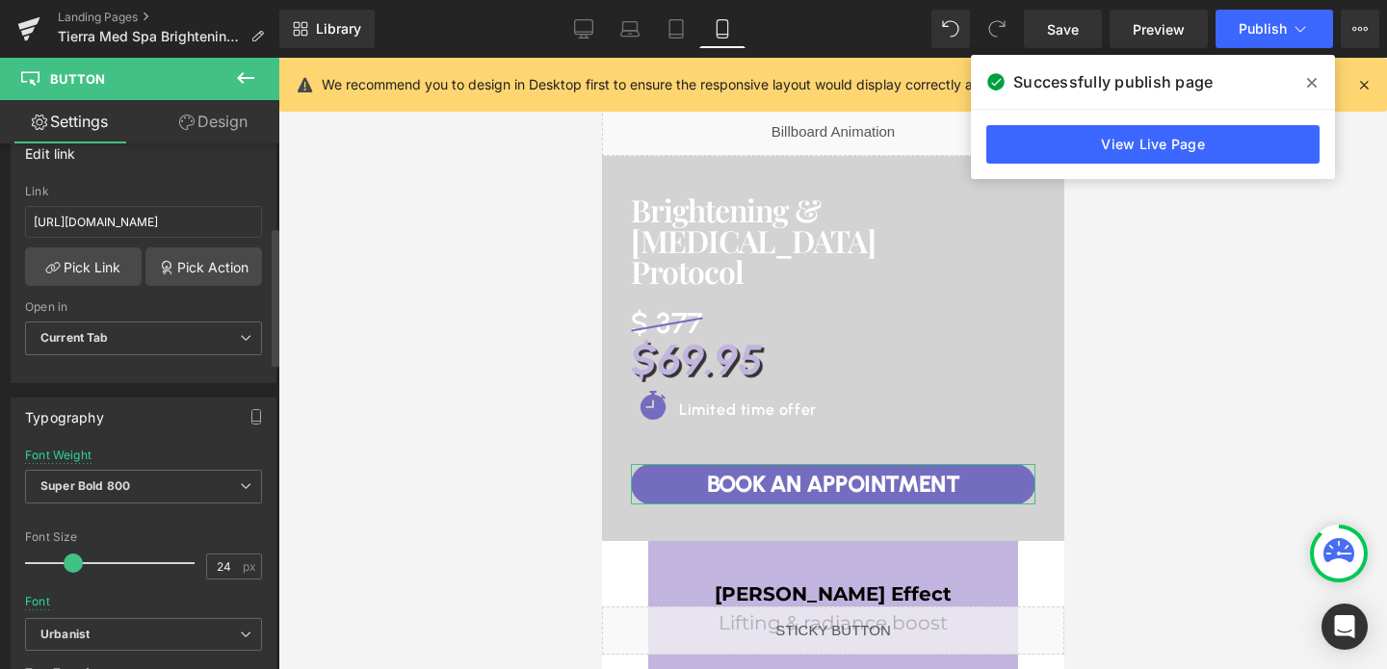
scroll to position [371, 0]
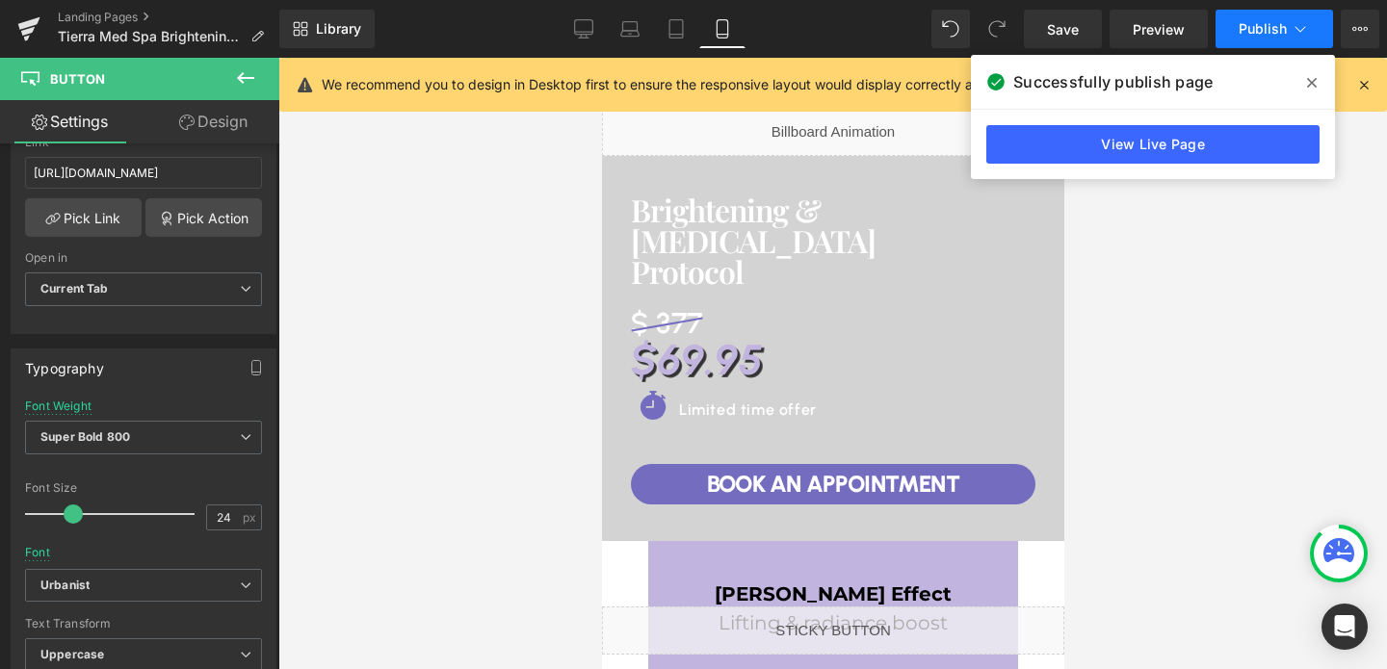
click at [1264, 39] on button "Publish" at bounding box center [1273, 29] width 117 height 39
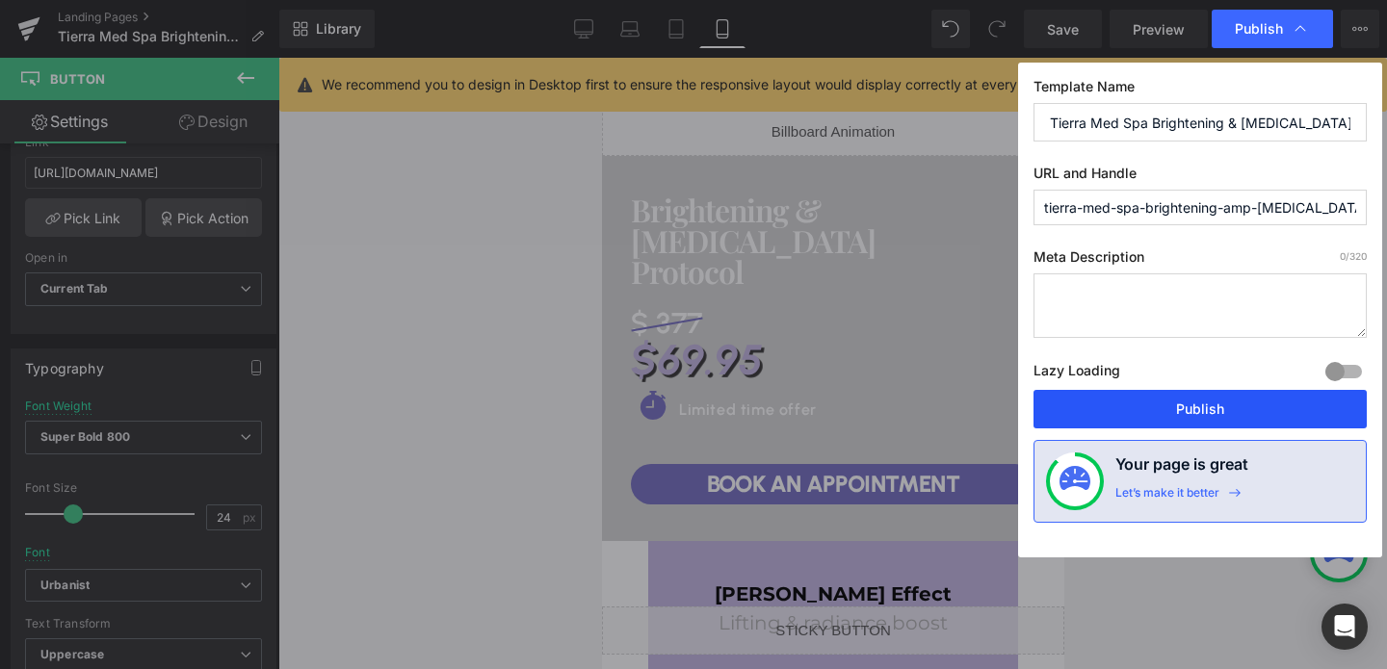
click at [1140, 403] on button "Publish" at bounding box center [1199, 409] width 333 height 39
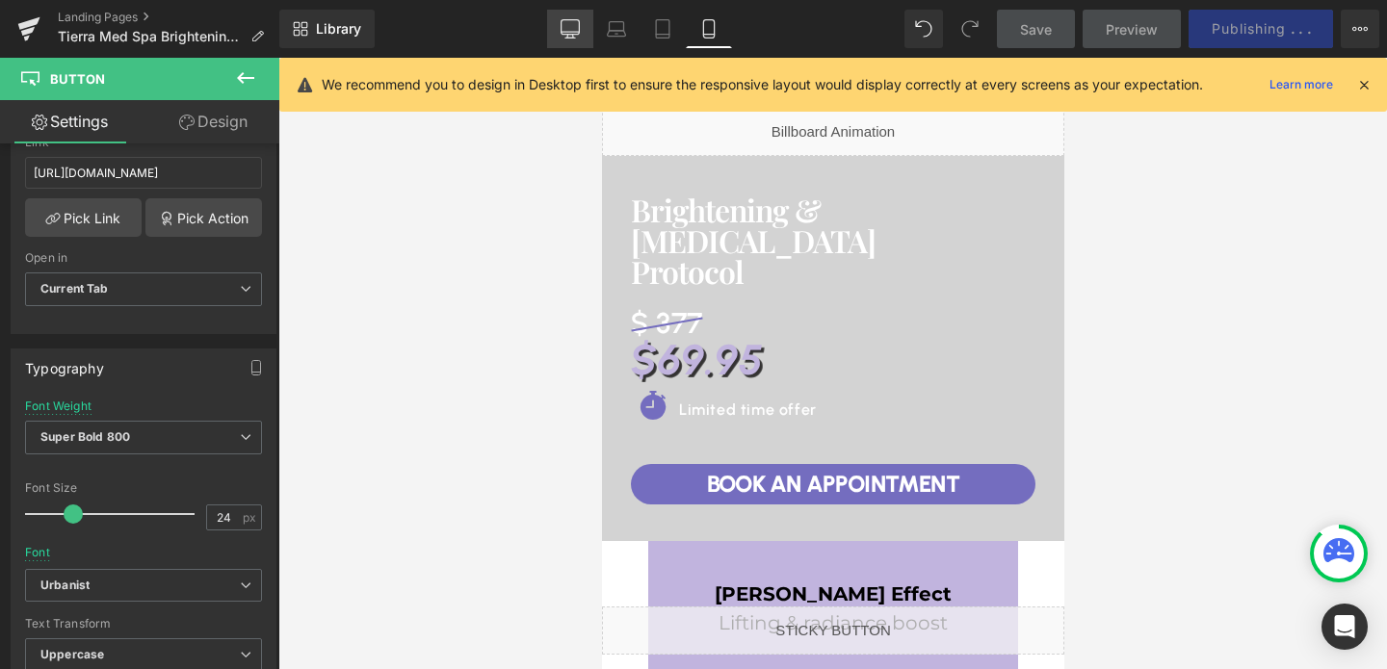
click at [564, 30] on icon at bounding box center [569, 28] width 19 height 19
type input "100"
type input "50"
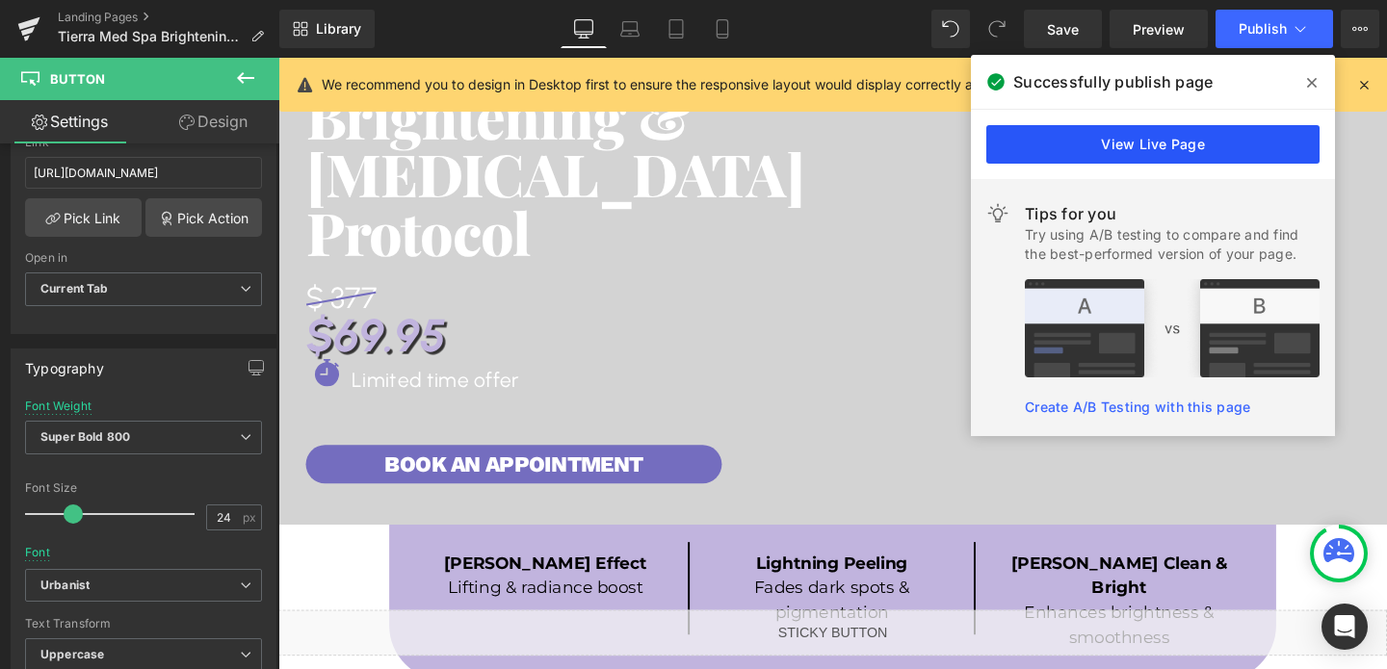
click at [1169, 141] on link "View Live Page" at bounding box center [1152, 144] width 333 height 39
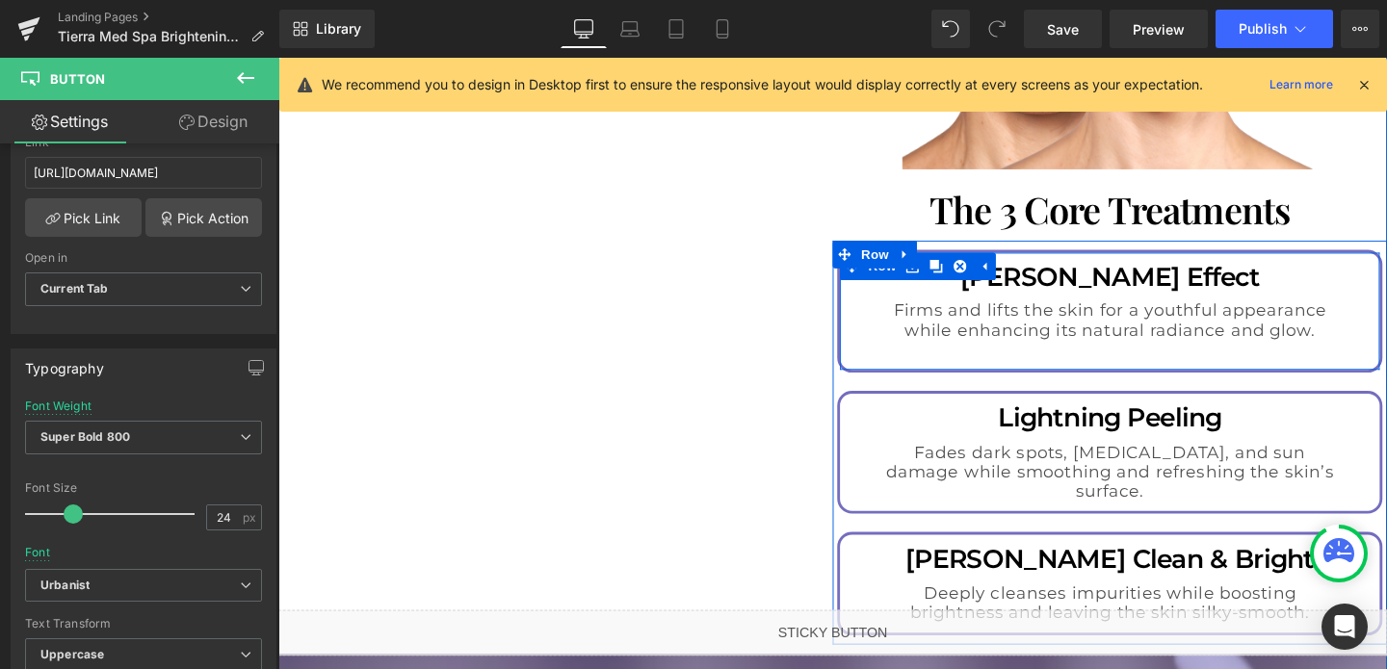
scroll to position [2324, 0]
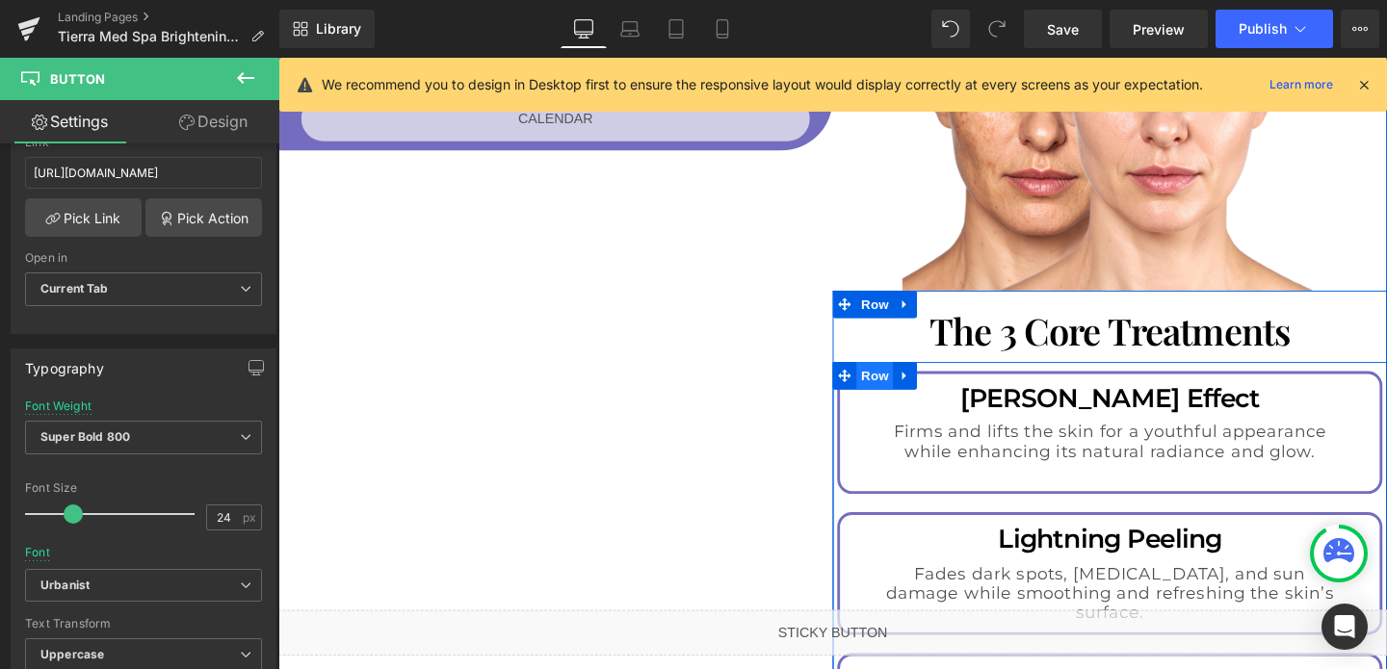
click at [903, 377] on span "Row" at bounding box center [905, 391] width 39 height 29
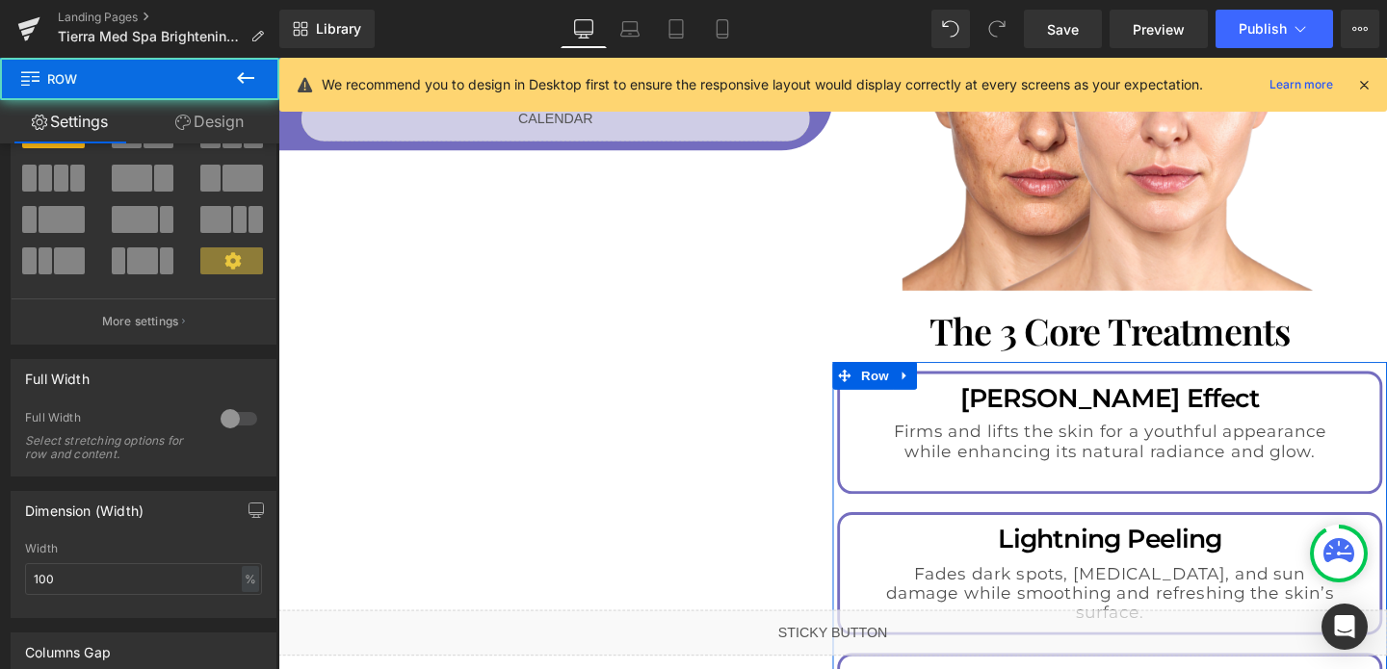
scroll to position [305, 0]
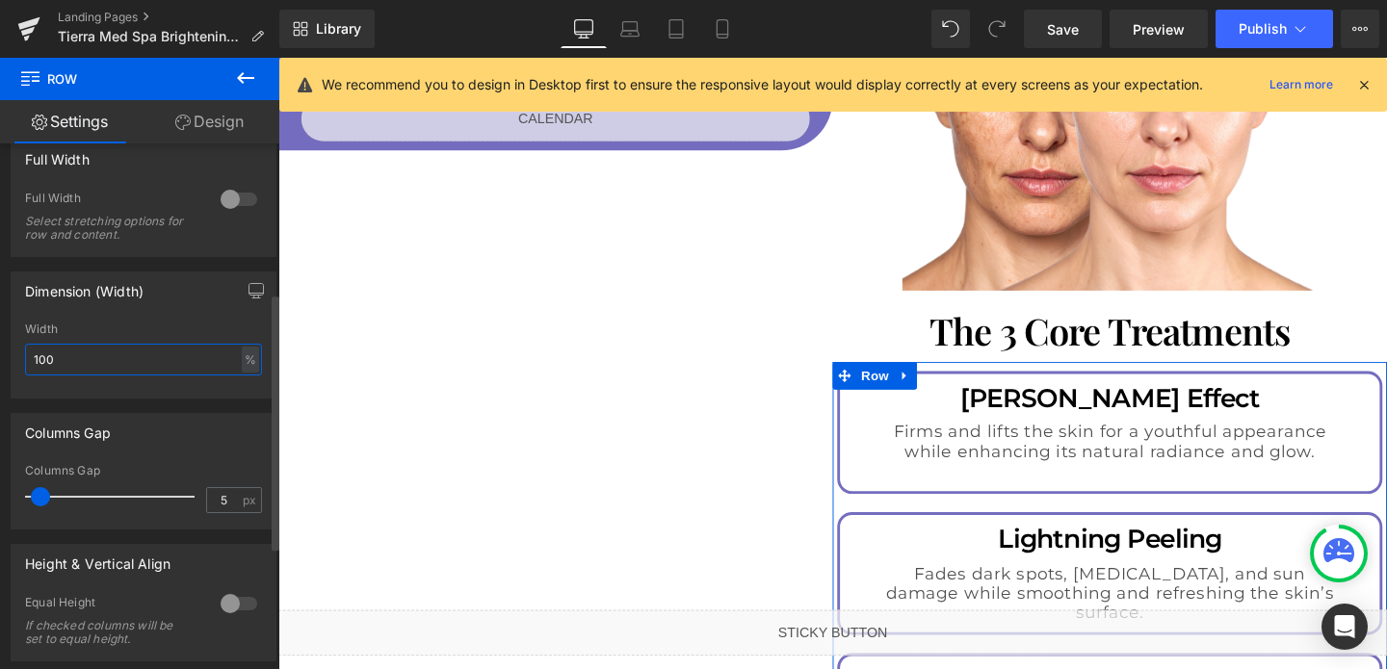
click at [144, 358] on input "100" at bounding box center [143, 360] width 237 height 32
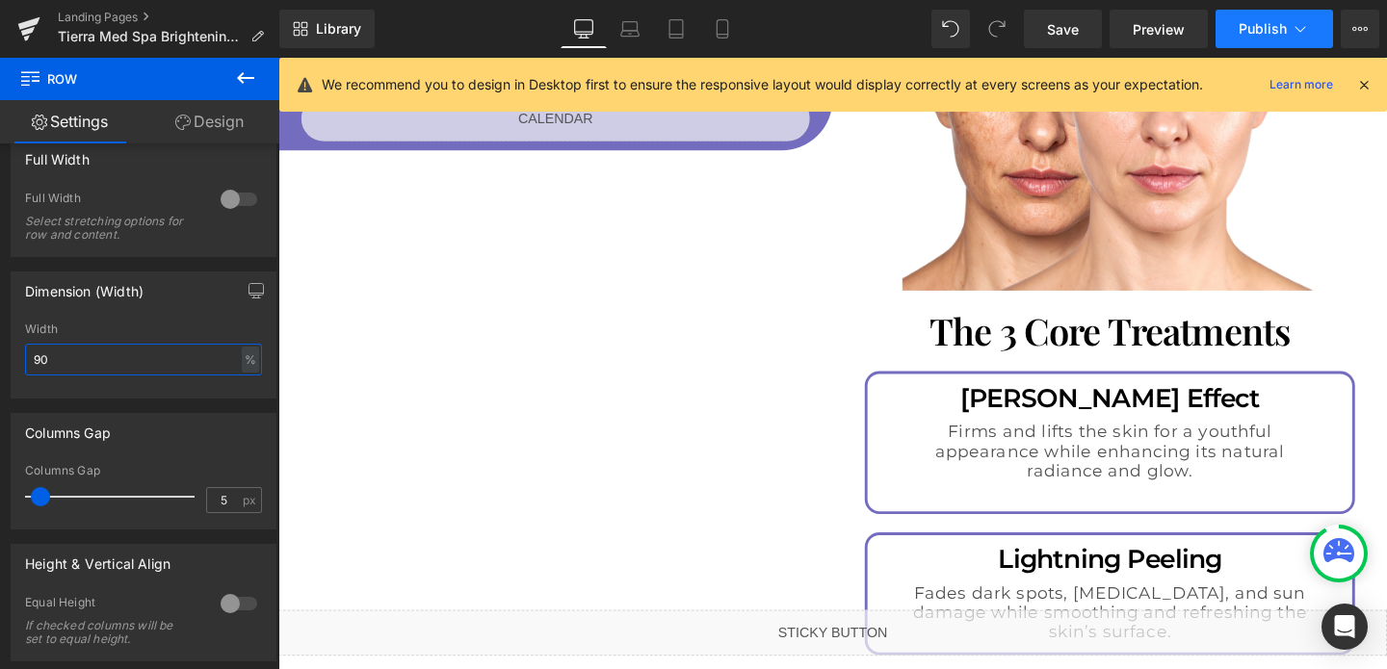
type input "90"
click at [1238, 34] on span "Publish" at bounding box center [1262, 28] width 48 height 15
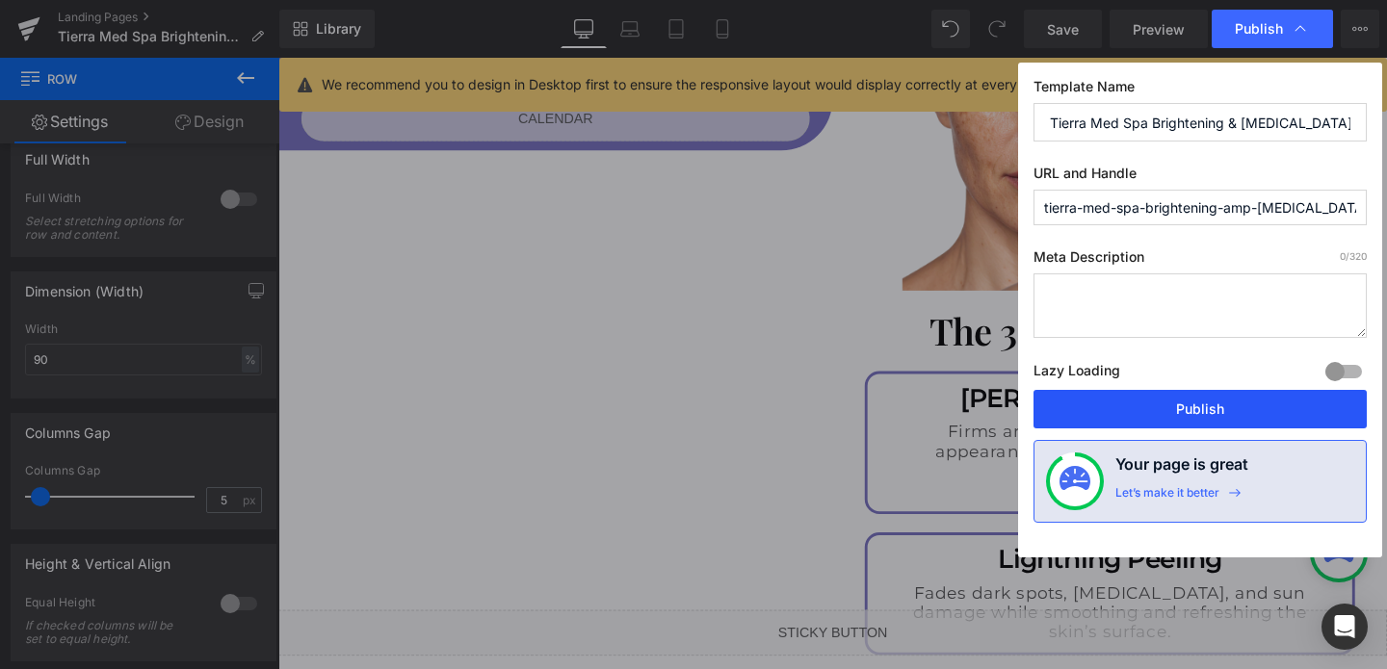
click at [1163, 407] on button "Publish" at bounding box center [1199, 409] width 333 height 39
